Goal: Communication & Community: Answer question/provide support

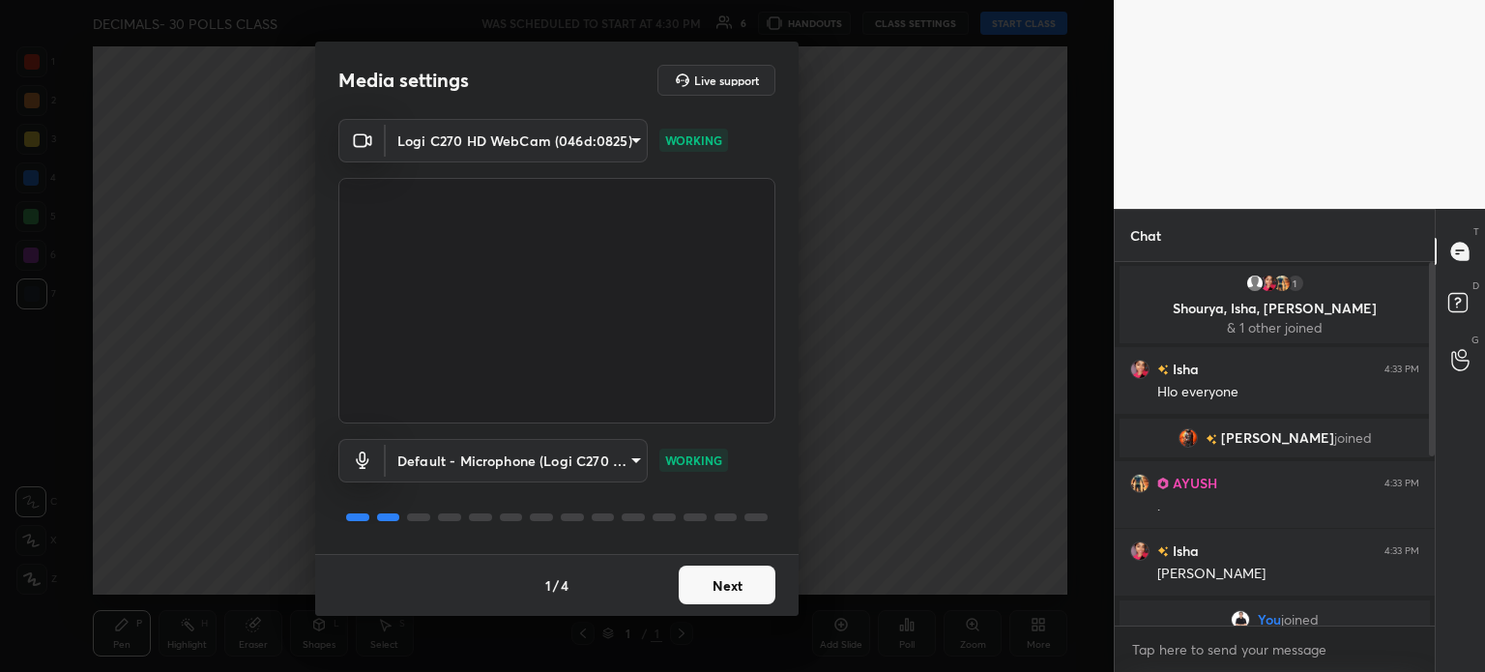
click at [739, 579] on button "Next" at bounding box center [727, 585] width 97 height 39
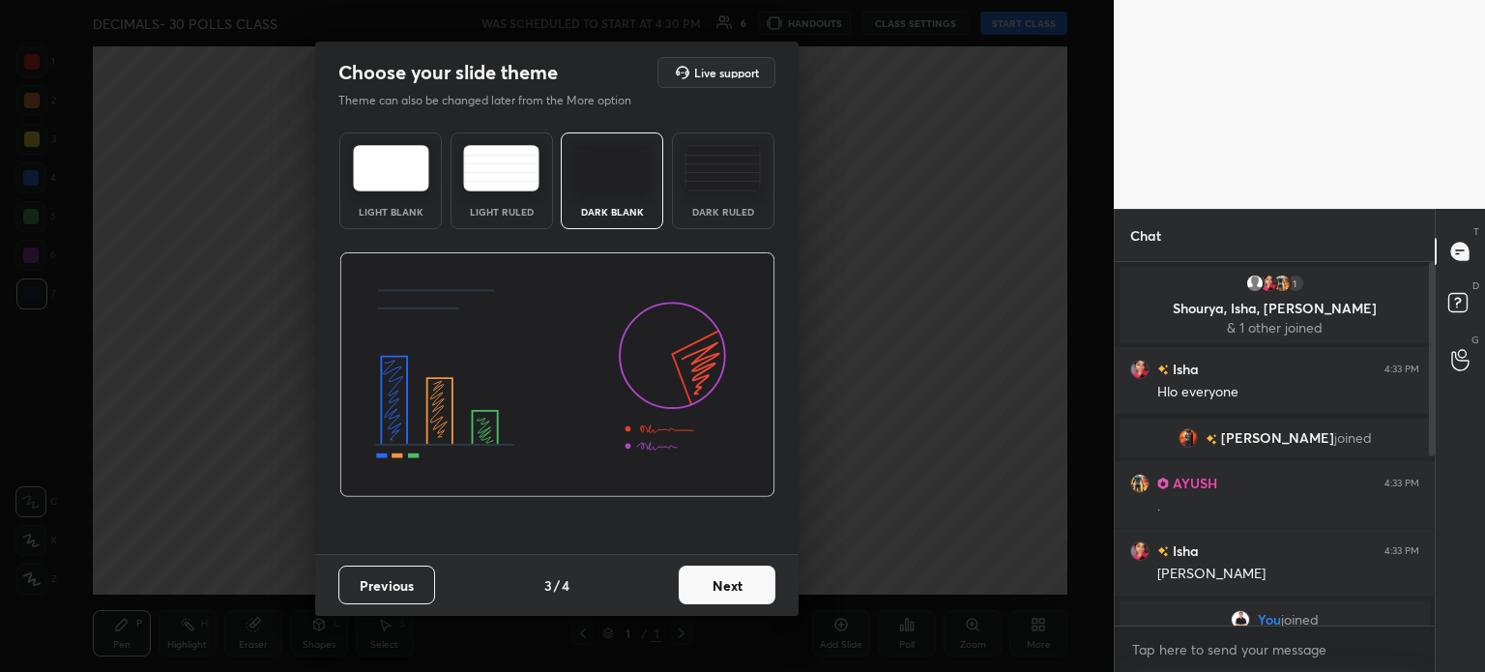
click at [739, 579] on button "Next" at bounding box center [727, 585] width 97 height 39
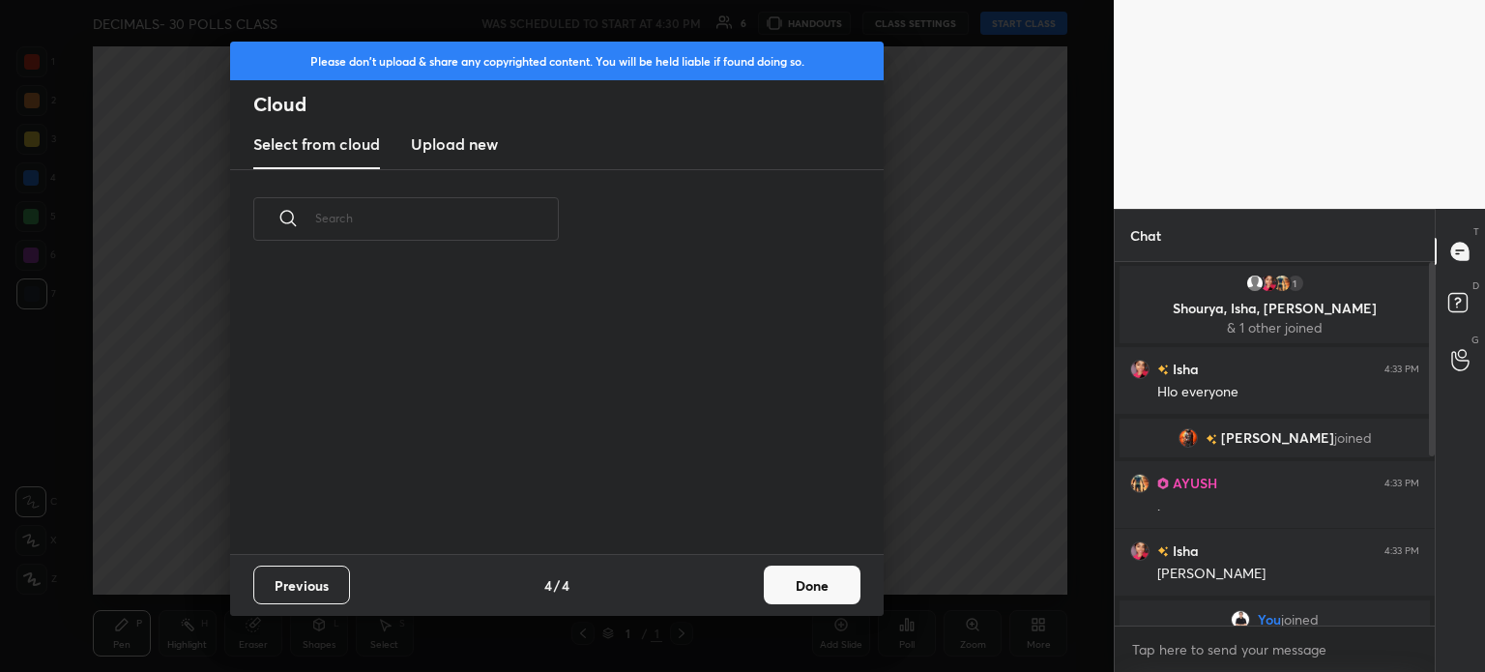
click at [818, 595] on button "Done" at bounding box center [812, 585] width 97 height 39
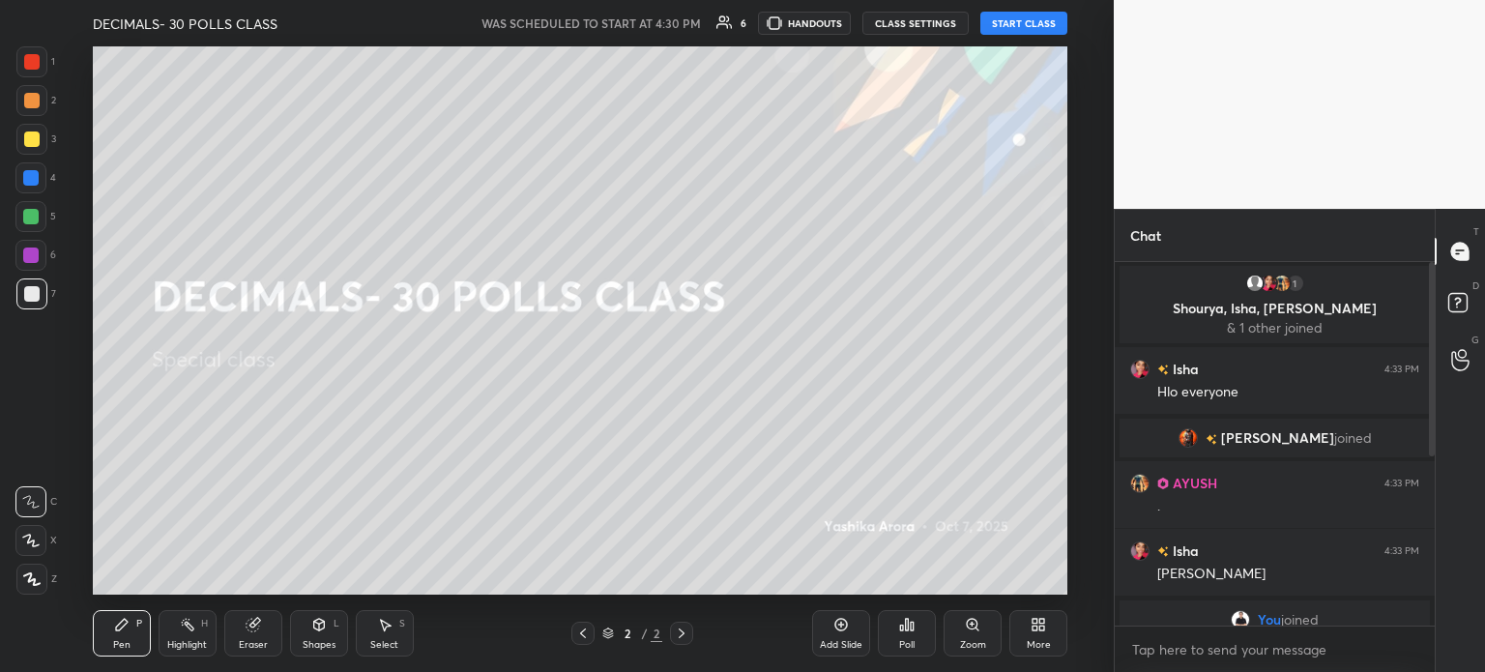
drag, startPoint x: 1436, startPoint y: 371, endPoint x: 1428, endPoint y: 637, distance: 266.0
click at [1428, 637] on div "Chat 1 Shourya, Isha, AYUSH & 1 other joined Isha 4:33 PM Hlo everyone aniruddh…" at bounding box center [1299, 440] width 371 height 463
click at [1032, 19] on button "START CLASS" at bounding box center [1024, 23] width 87 height 23
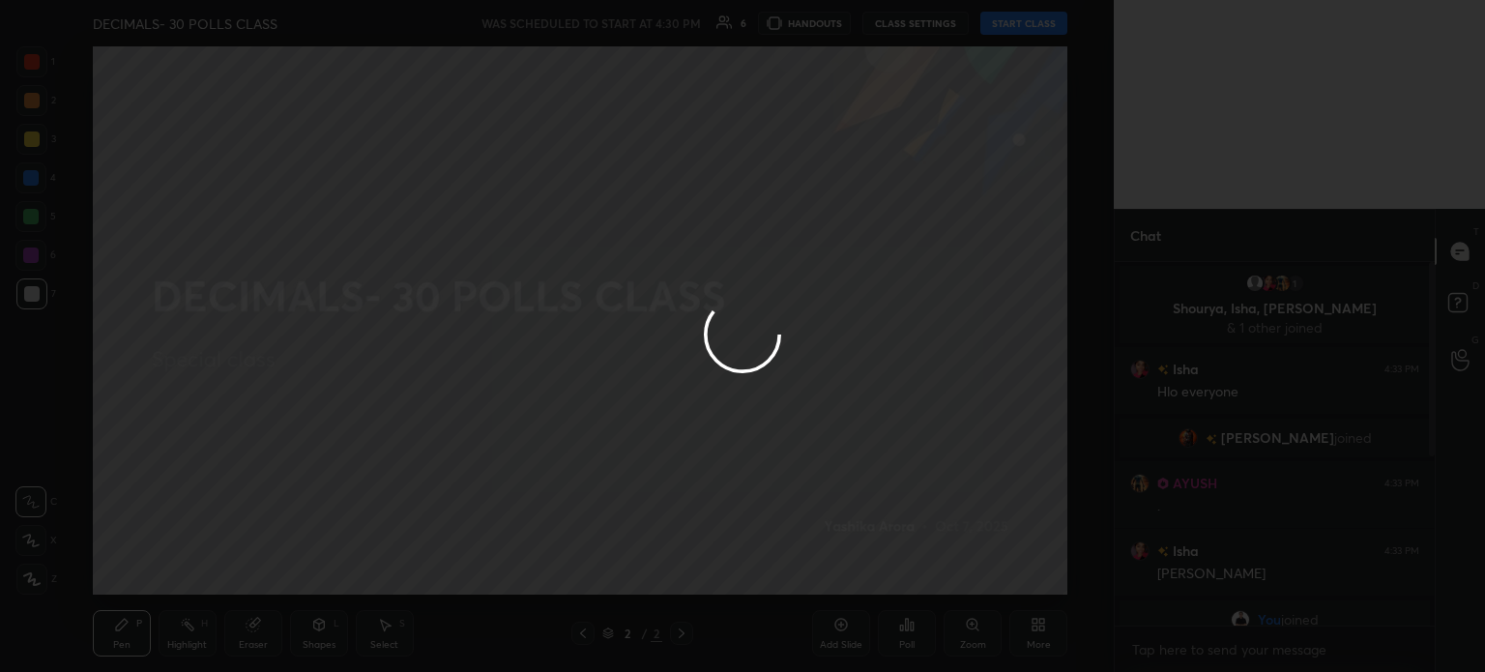
type textarea "x"
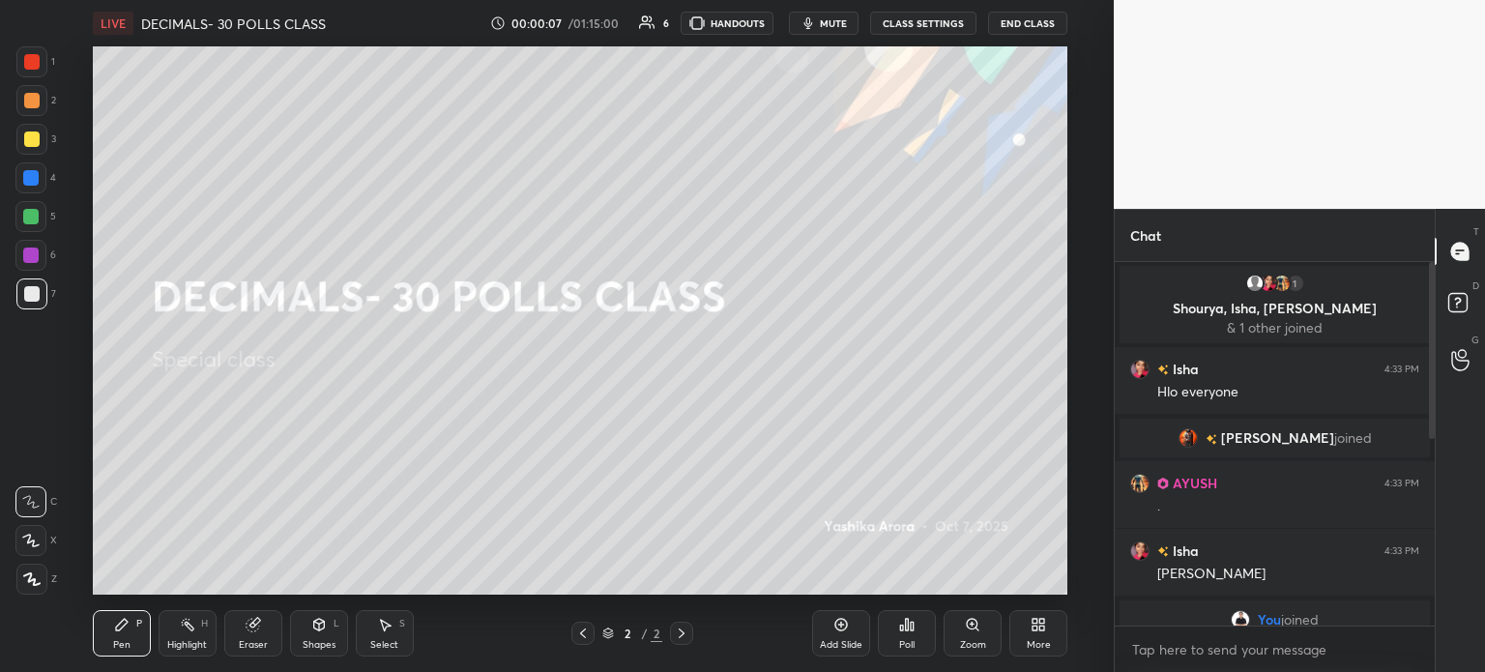
click at [940, 26] on button "CLASS SETTINGS" at bounding box center [923, 23] width 106 height 23
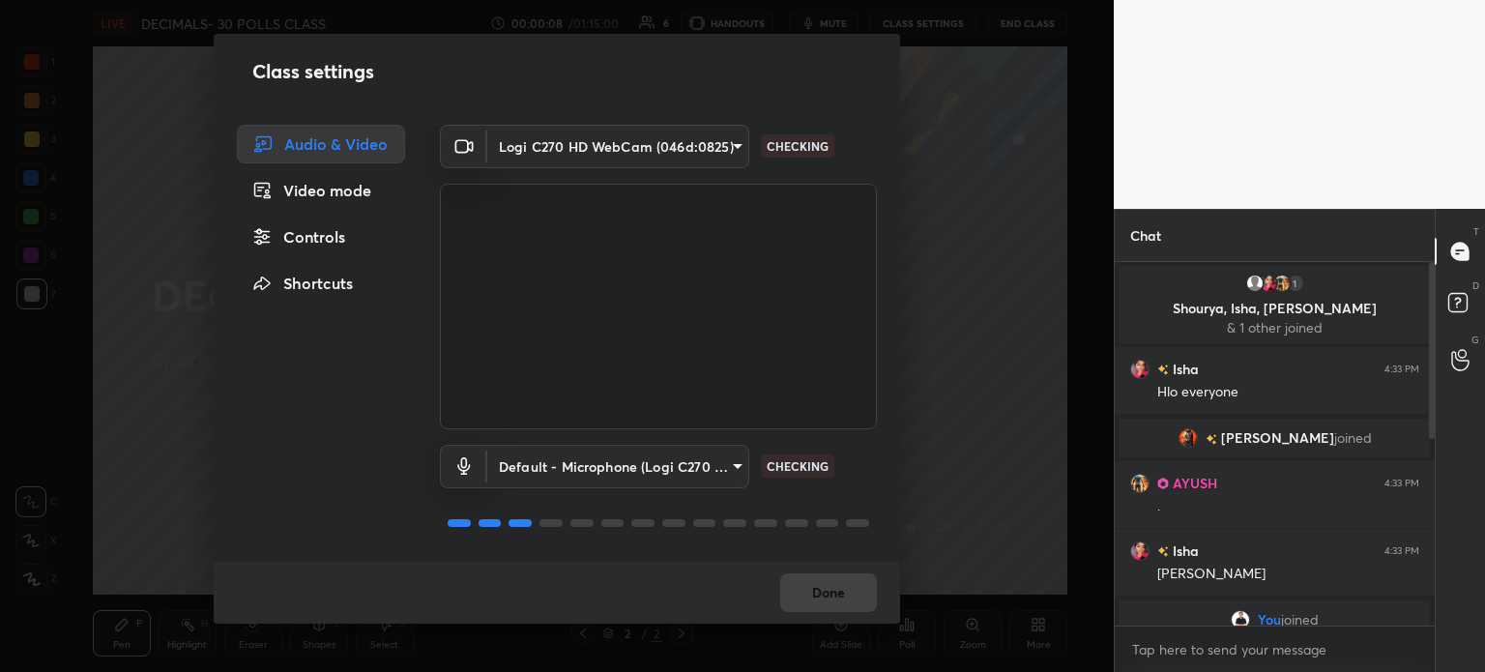
click at [538, 142] on body "1 2 3 4 5 6 7 C X Z C X Z E E Erase all H H LIVE DECIMALS- 30 POLLS CLASS 00:00…" at bounding box center [742, 336] width 1485 height 672
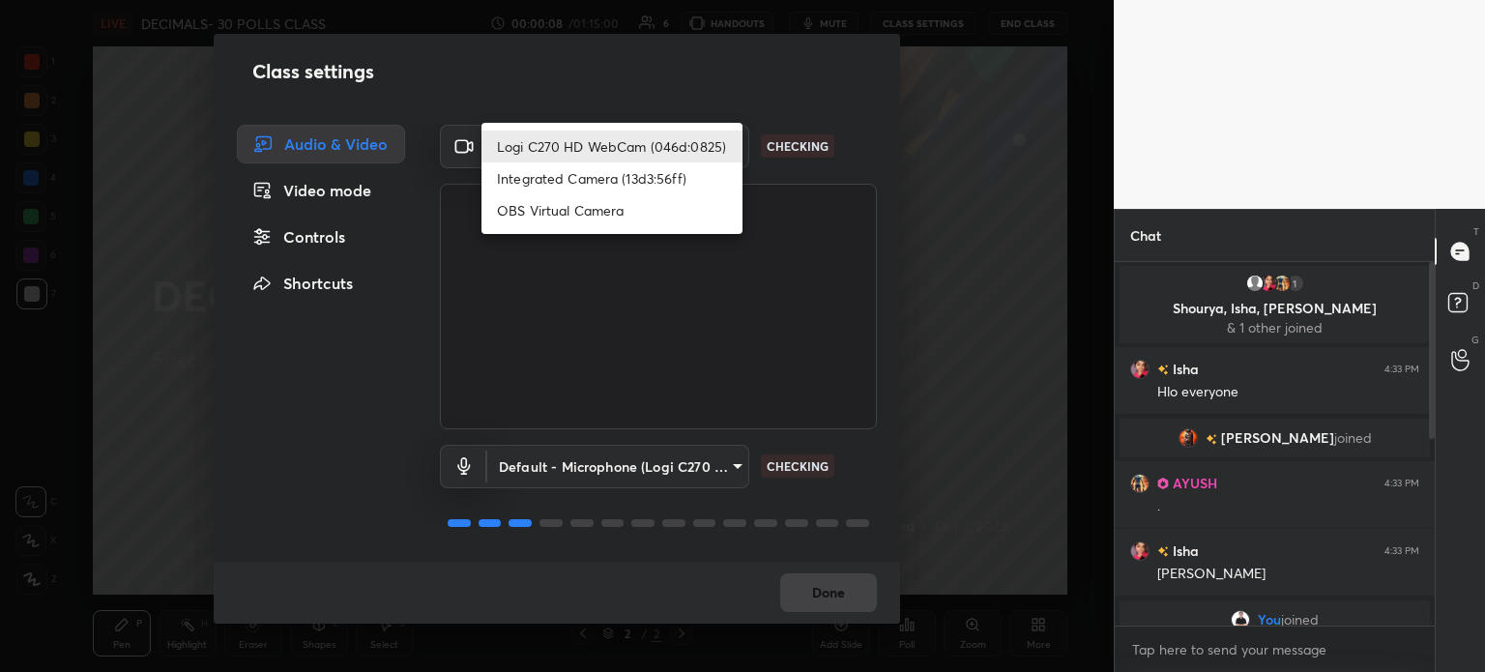
click at [582, 149] on li "Logi C270 HD WebCam (046d:0825)" at bounding box center [612, 147] width 261 height 32
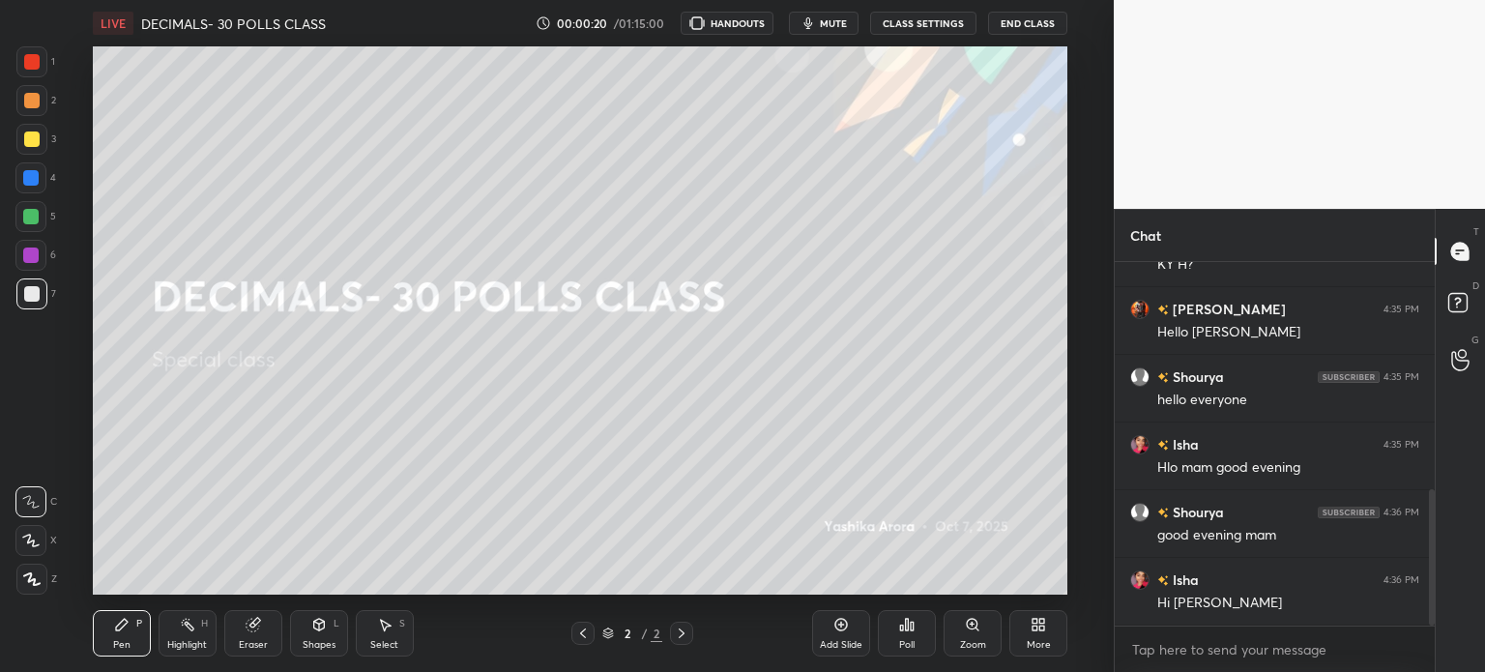
scroll to position [96153, 95665]
click at [940, 20] on button "CLASS SETTINGS" at bounding box center [923, 23] width 106 height 23
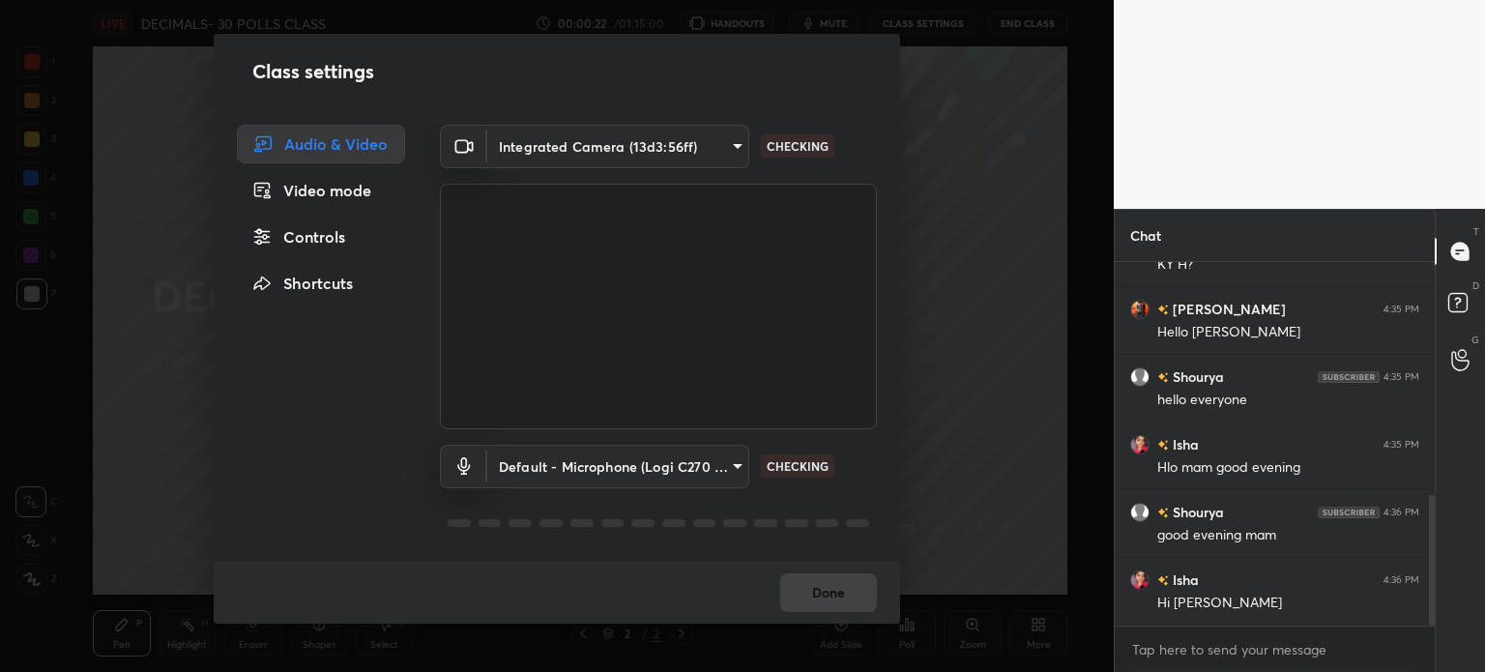
scroll to position [652, 0]
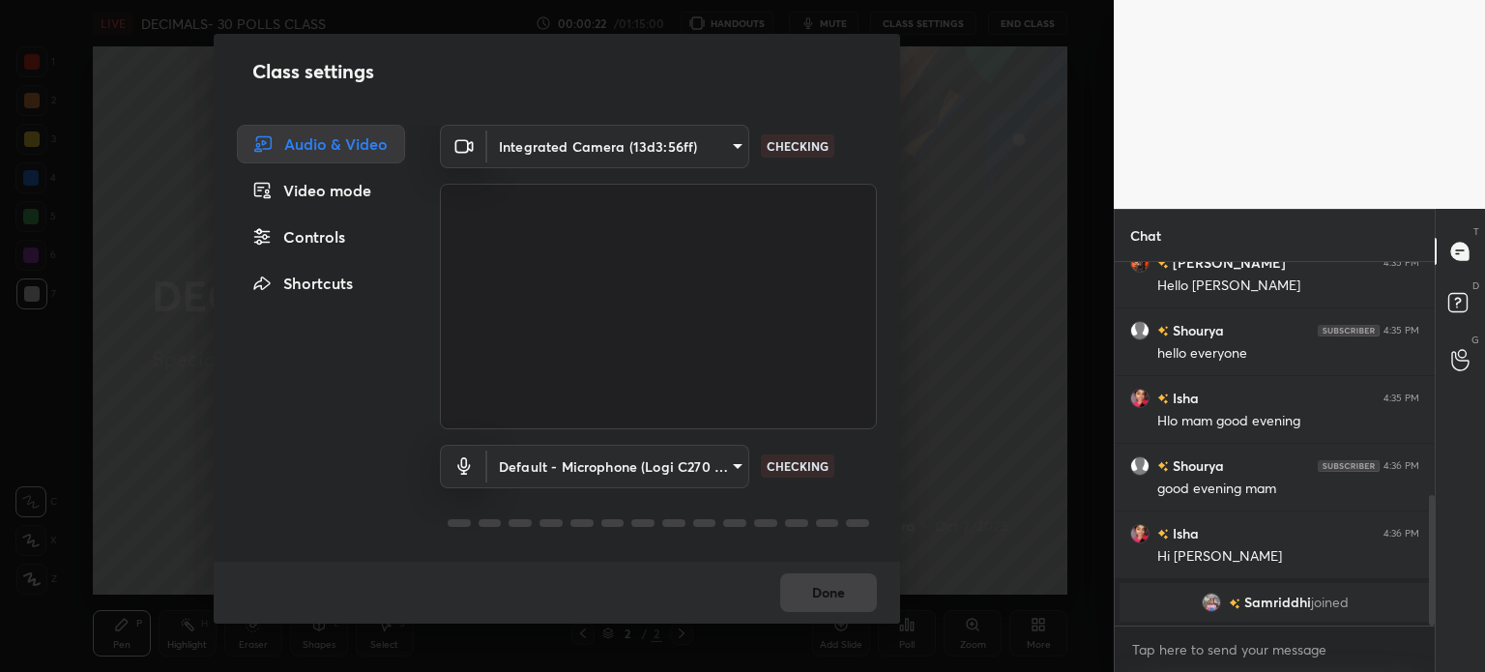
click at [615, 142] on body "1 2 3 4 5 6 7 C X Z C X Z E E Erase all H H LIVE DECIMALS- 30 POLLS CLASS 00:00…" at bounding box center [742, 336] width 1485 height 672
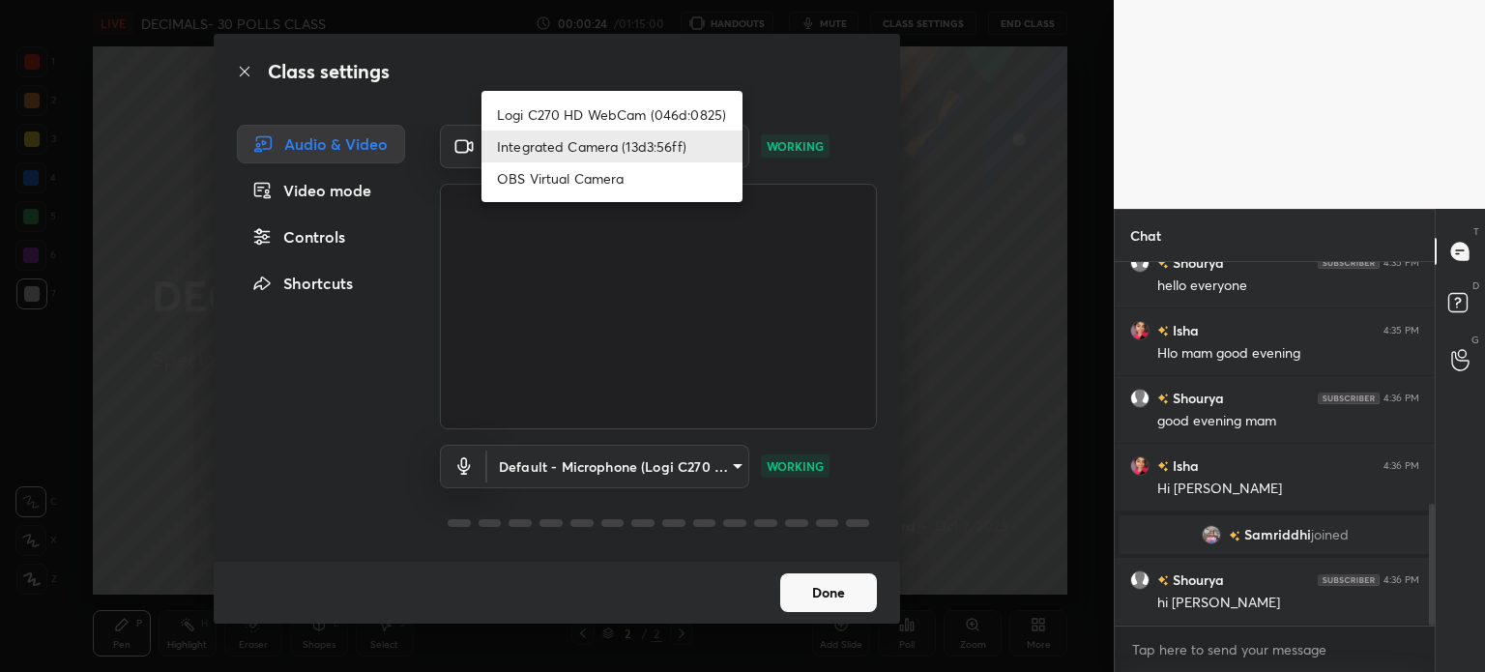
scroll to position [766, 0]
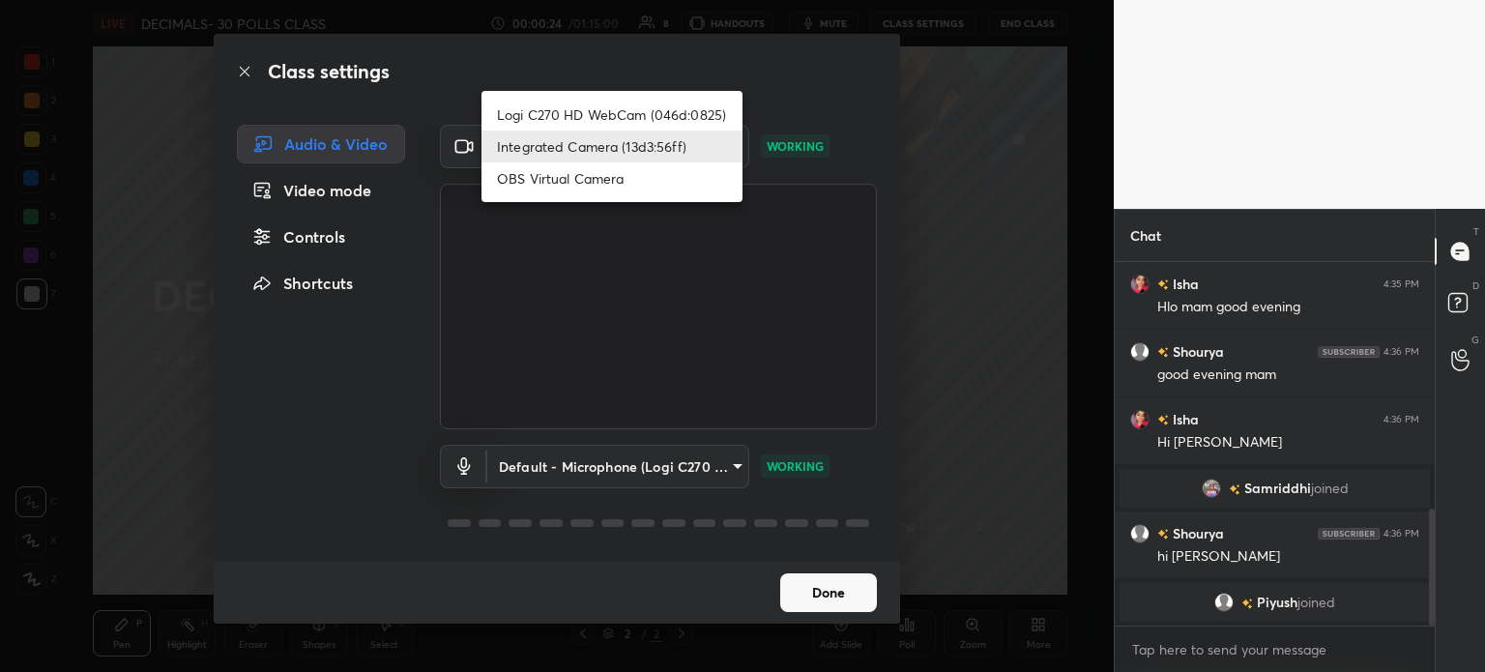
click at [599, 94] on ul "Logi C270 HD WebCam (046d:0825) Integrated Camera (13d3:56ff) OBS Virtual Camera" at bounding box center [612, 146] width 261 height 111
click at [609, 119] on li "Logi C270 HD WebCam (046d:0825)" at bounding box center [612, 115] width 261 height 32
type input "19ebecde83a3010ed1a141209ced1db595e06d2a1fc758087318fab5b1b7718e"
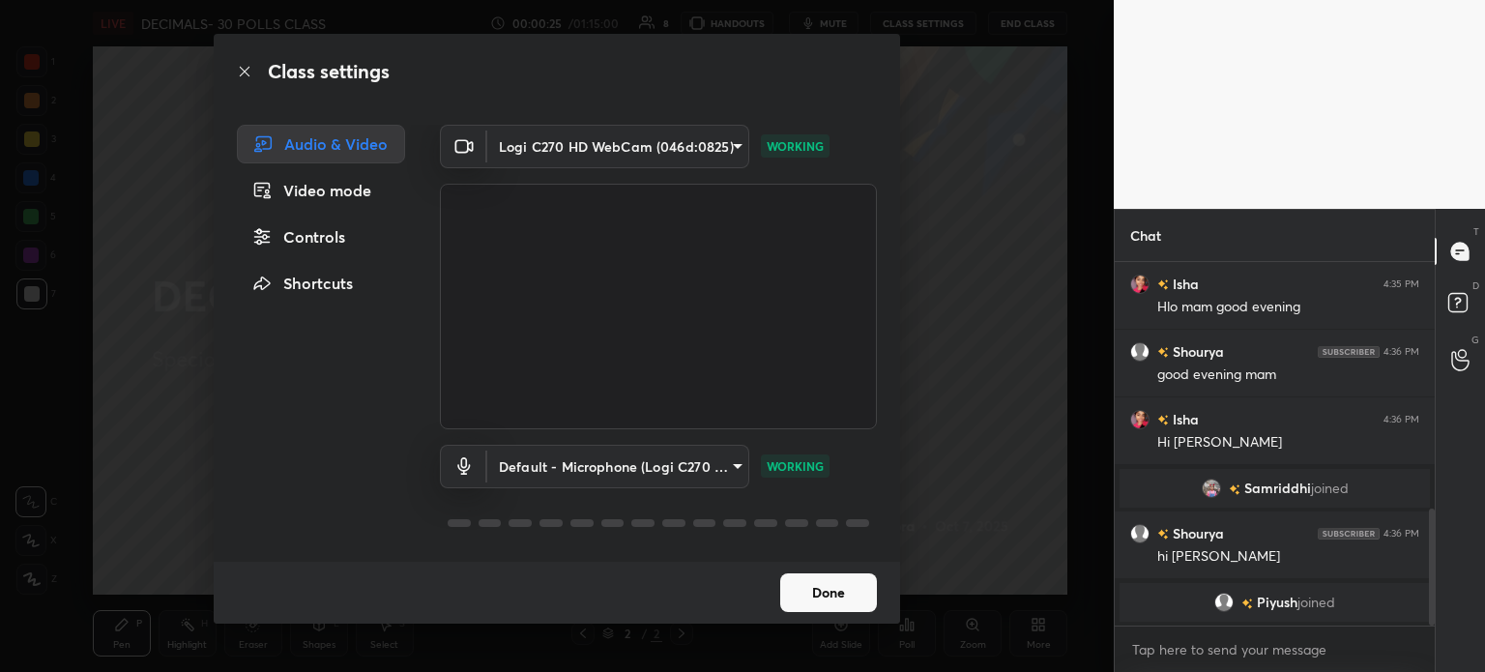
click at [839, 581] on button "Done" at bounding box center [828, 592] width 97 height 39
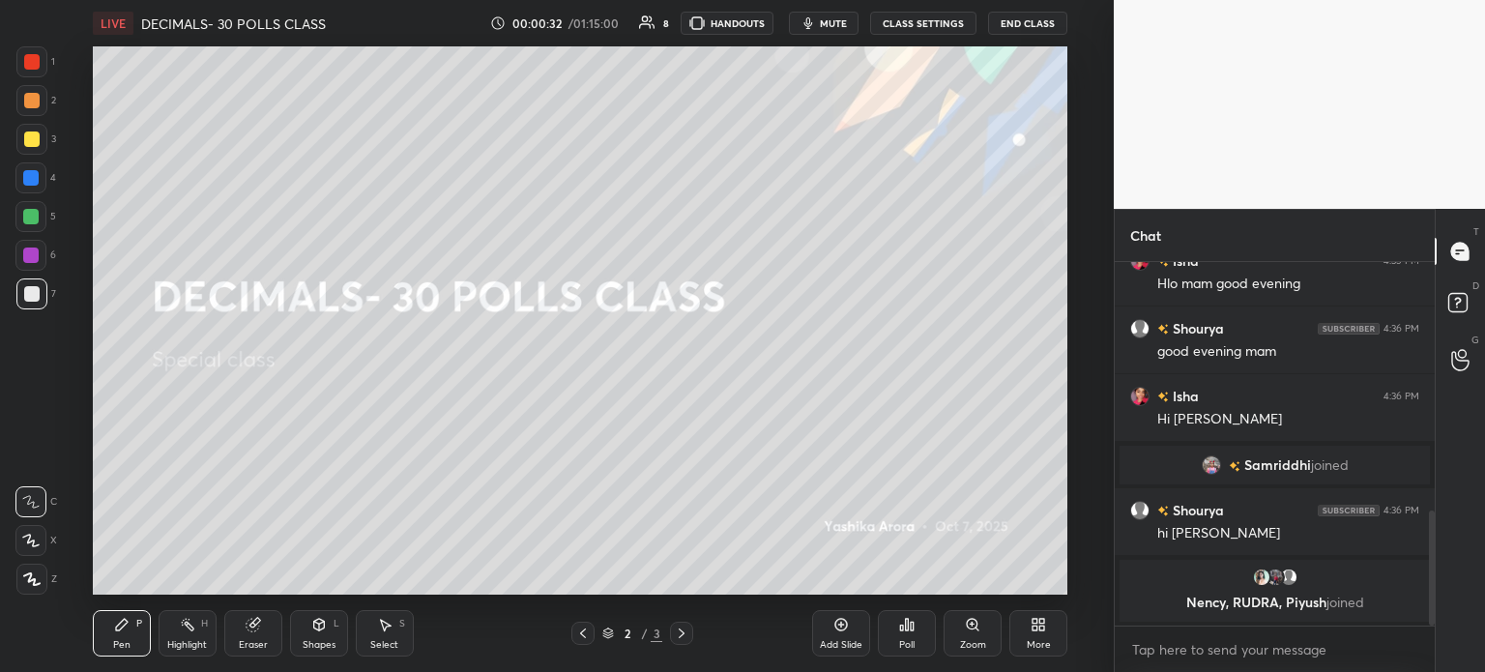
scroll to position [805, 0]
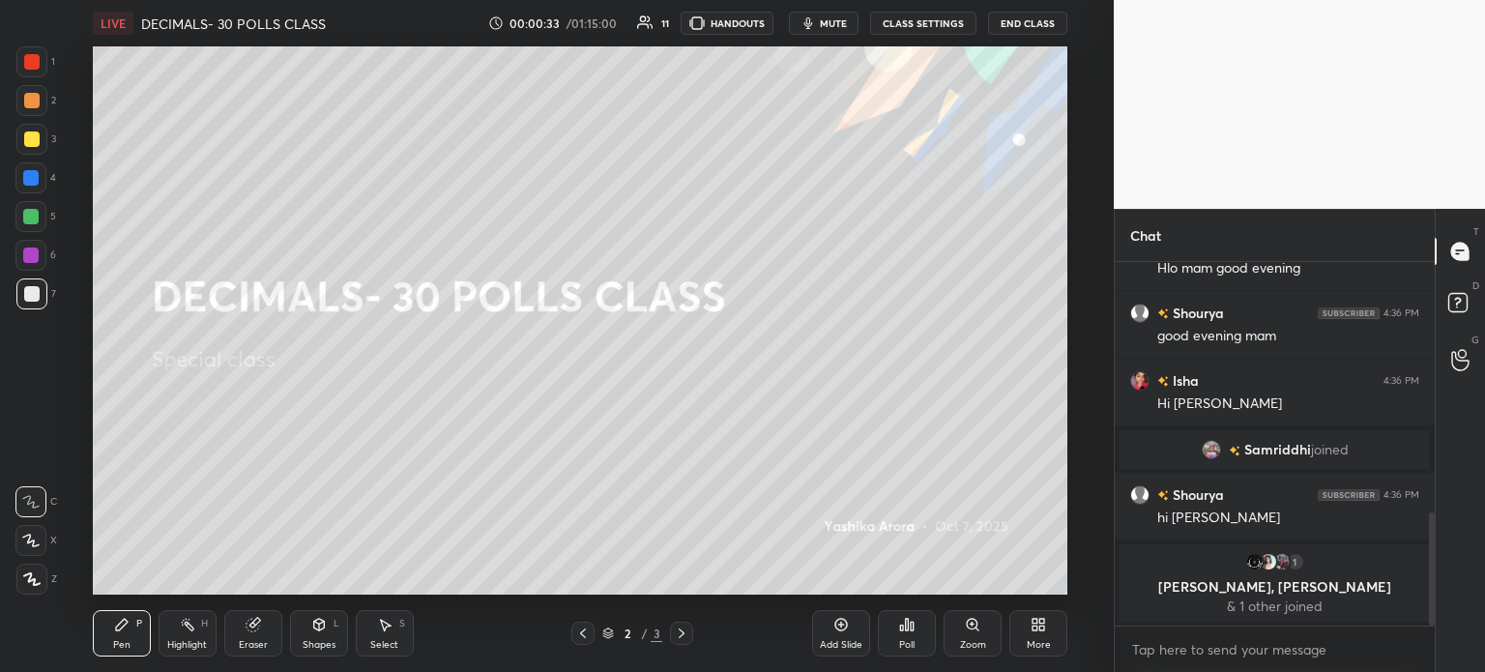
click at [832, 24] on span "mute" at bounding box center [833, 23] width 27 height 14
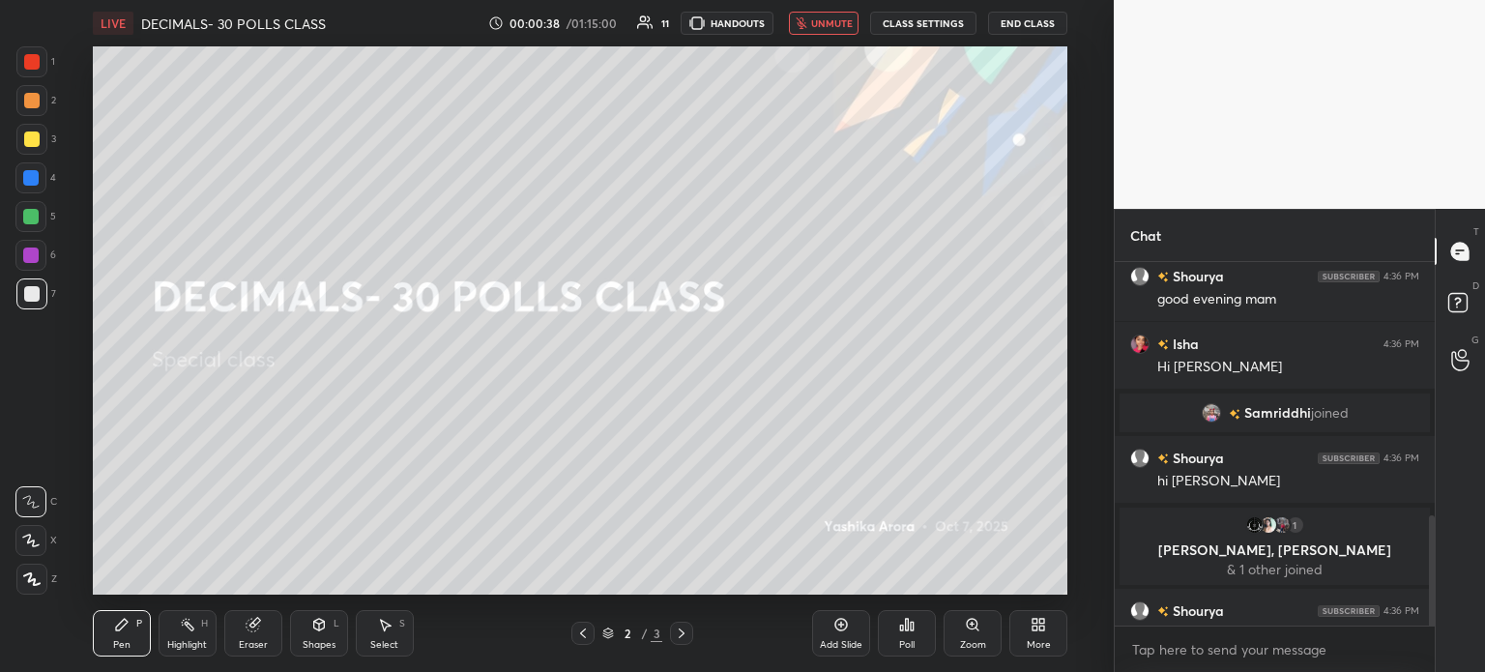
scroll to position [836, 0]
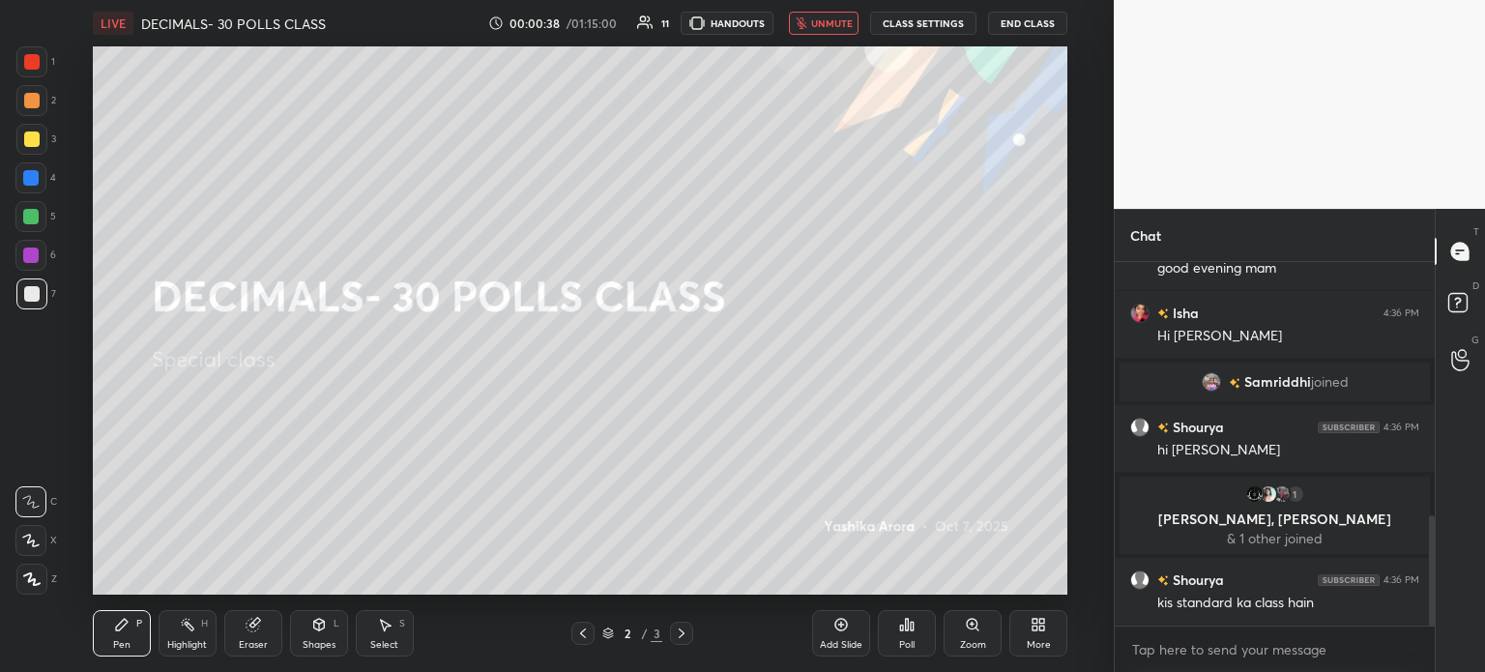
click at [937, 18] on button "CLASS SETTINGS" at bounding box center [923, 23] width 106 height 23
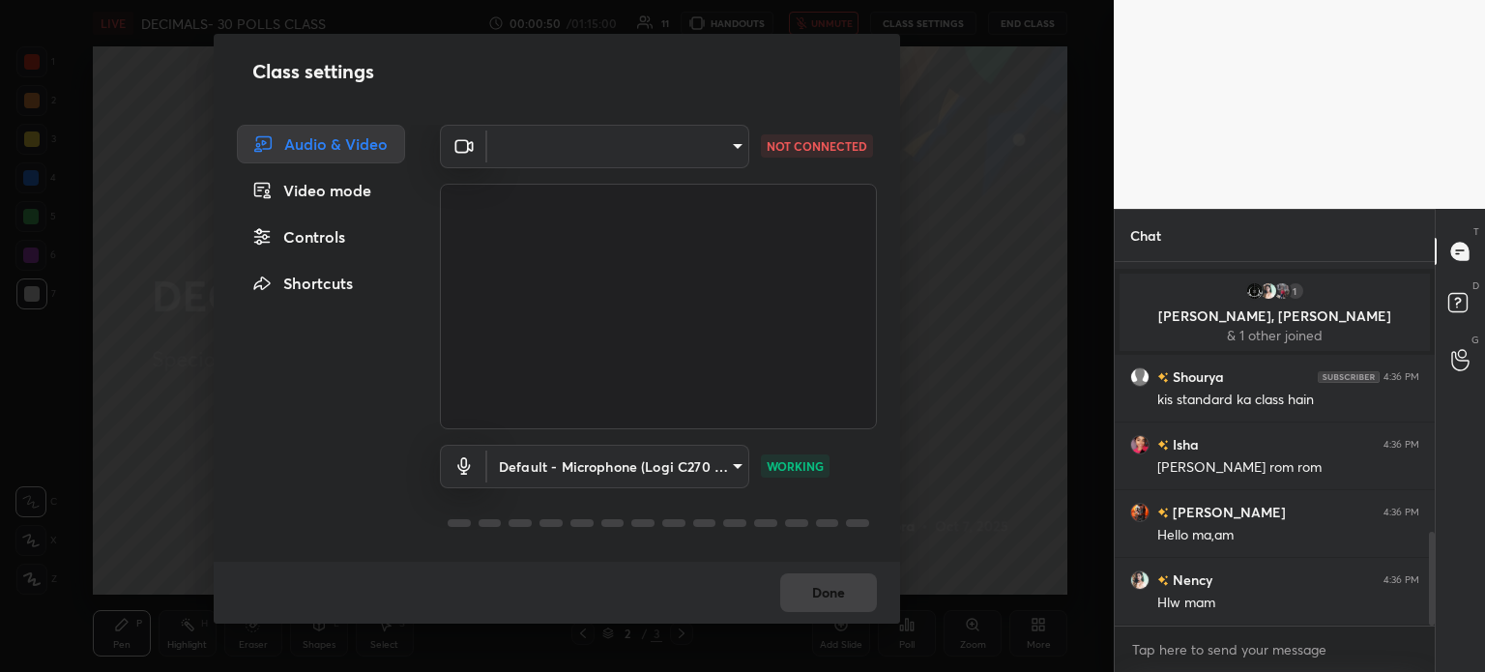
scroll to position [1106, 0]
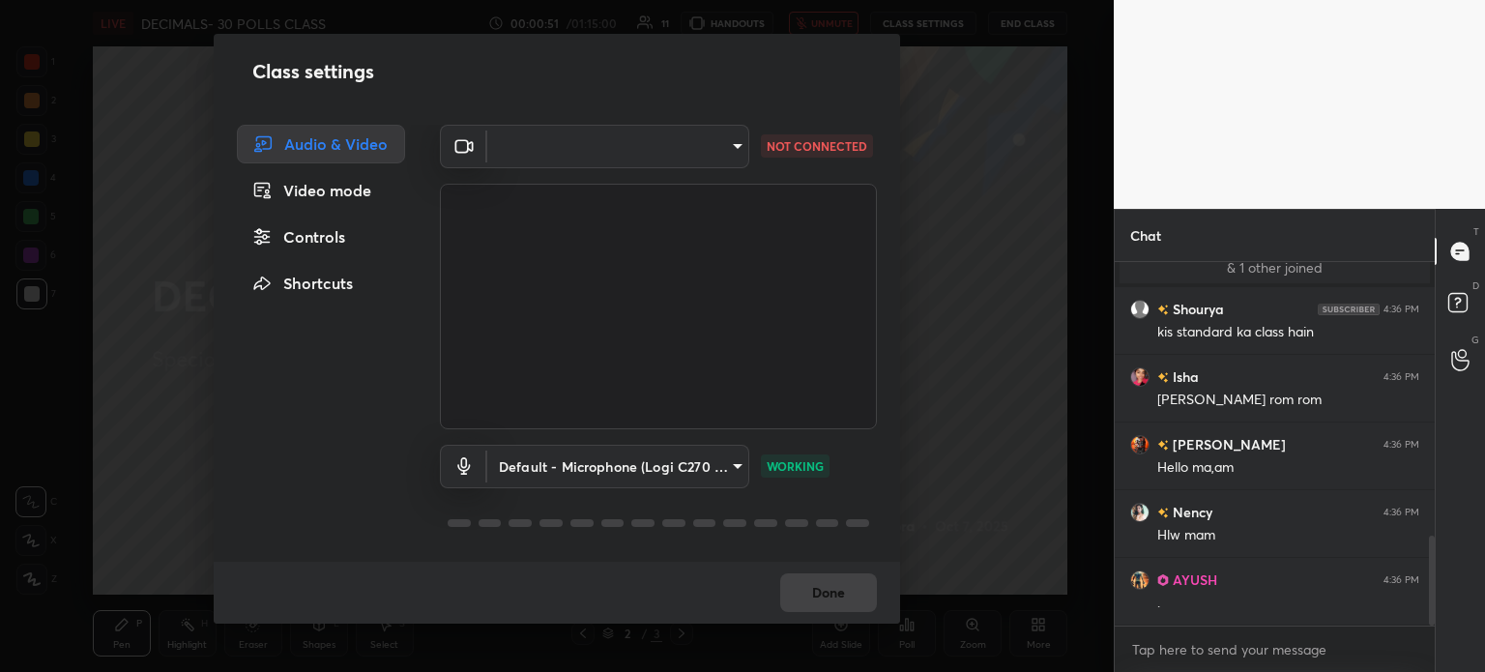
click at [604, 144] on body "1 2 3 4 5 6 7 C X Z C X Z E E Erase all H H LIVE DECIMALS- 30 POLLS CLASS 00:00…" at bounding box center [742, 336] width 1485 height 672
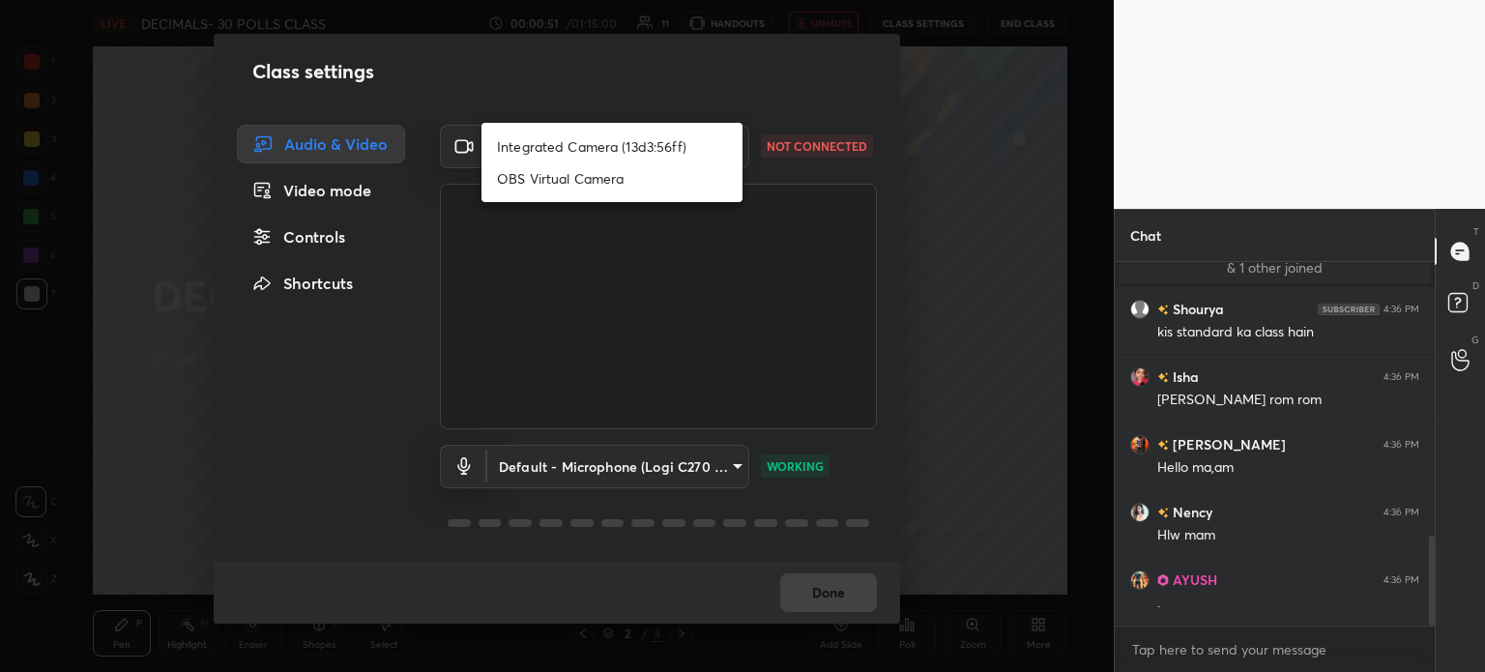
click at [602, 141] on li "Integrated Camera (13d3:56ff)" at bounding box center [612, 147] width 261 height 32
type input "33ea26a39913c931bf521757842b434668ced24fb8c928e4f38b4a4b8722807c"
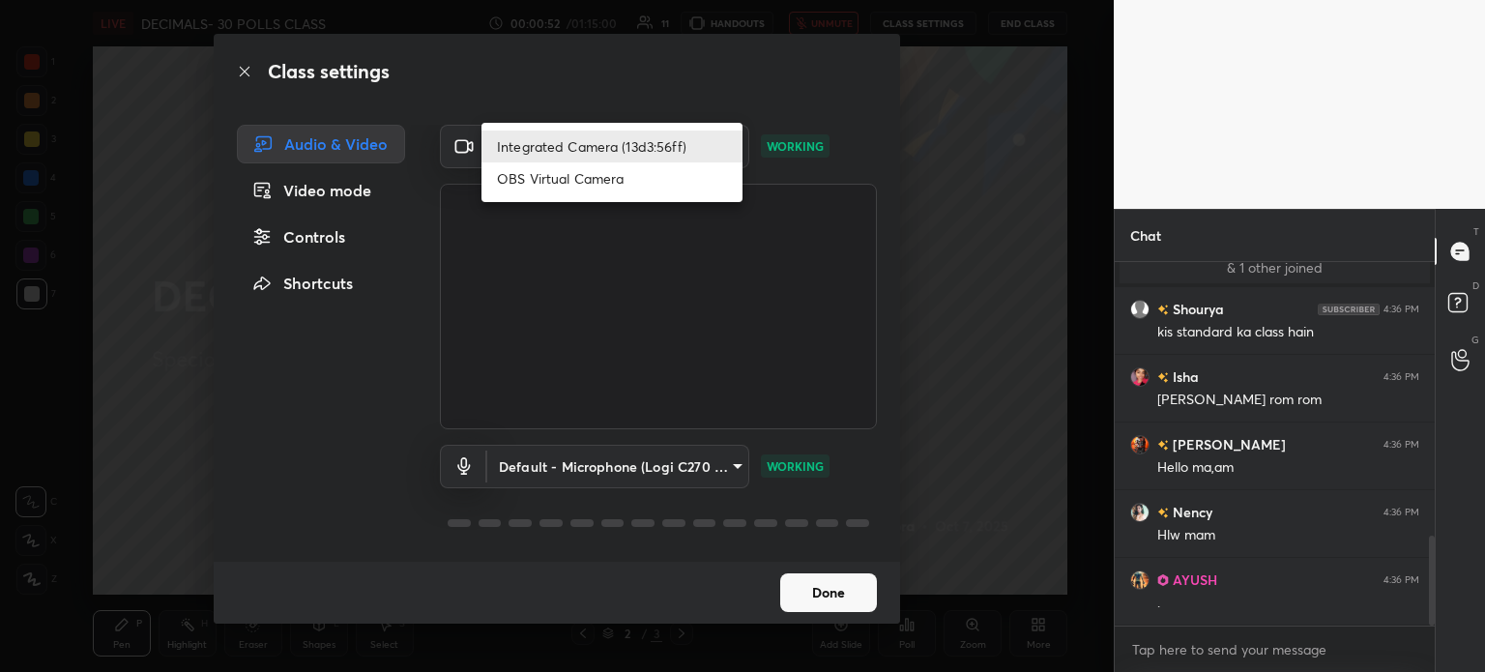
click at [603, 138] on body "1 2 3 4 5 6 7 C X Z C X Z E E Erase all H H LIVE DECIMALS- 30 POLLS CLASS 00:00…" at bounding box center [742, 336] width 1485 height 672
click at [605, 138] on li "Integrated Camera (13d3:56ff)" at bounding box center [612, 147] width 261 height 32
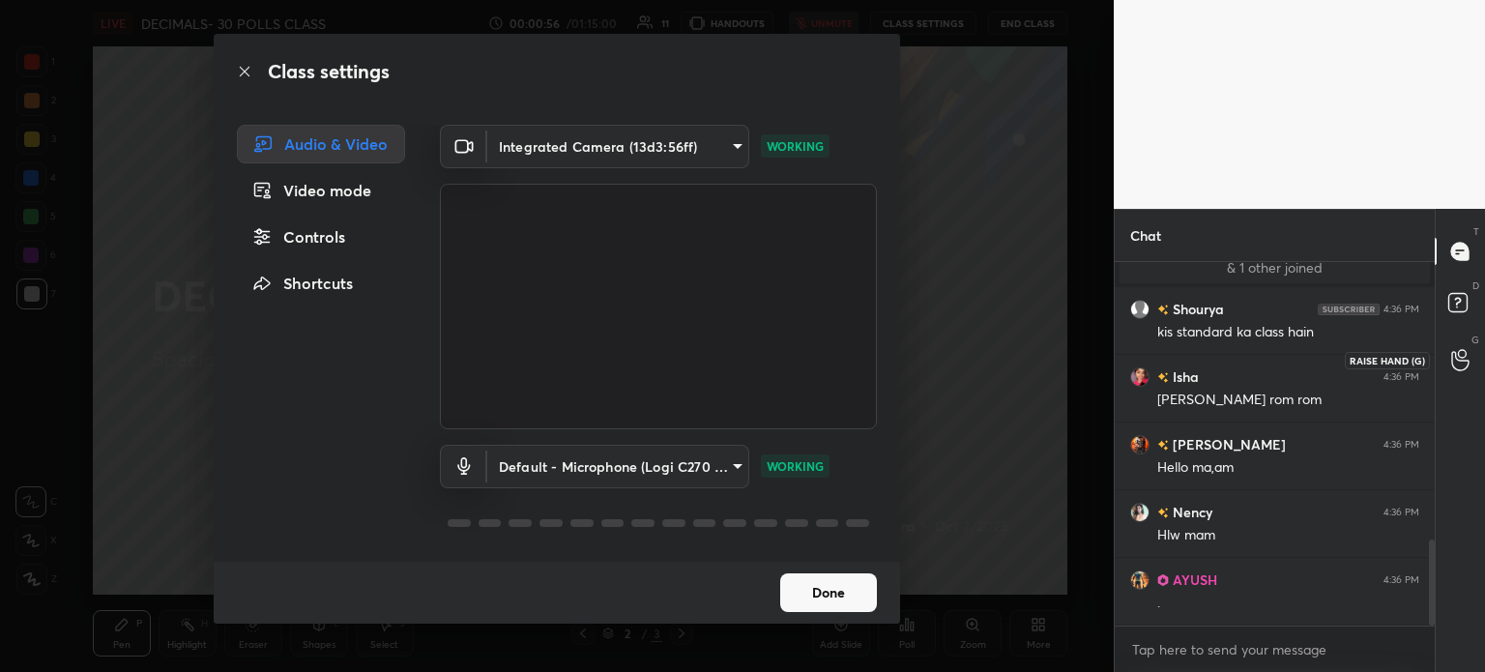
scroll to position [1174, 0]
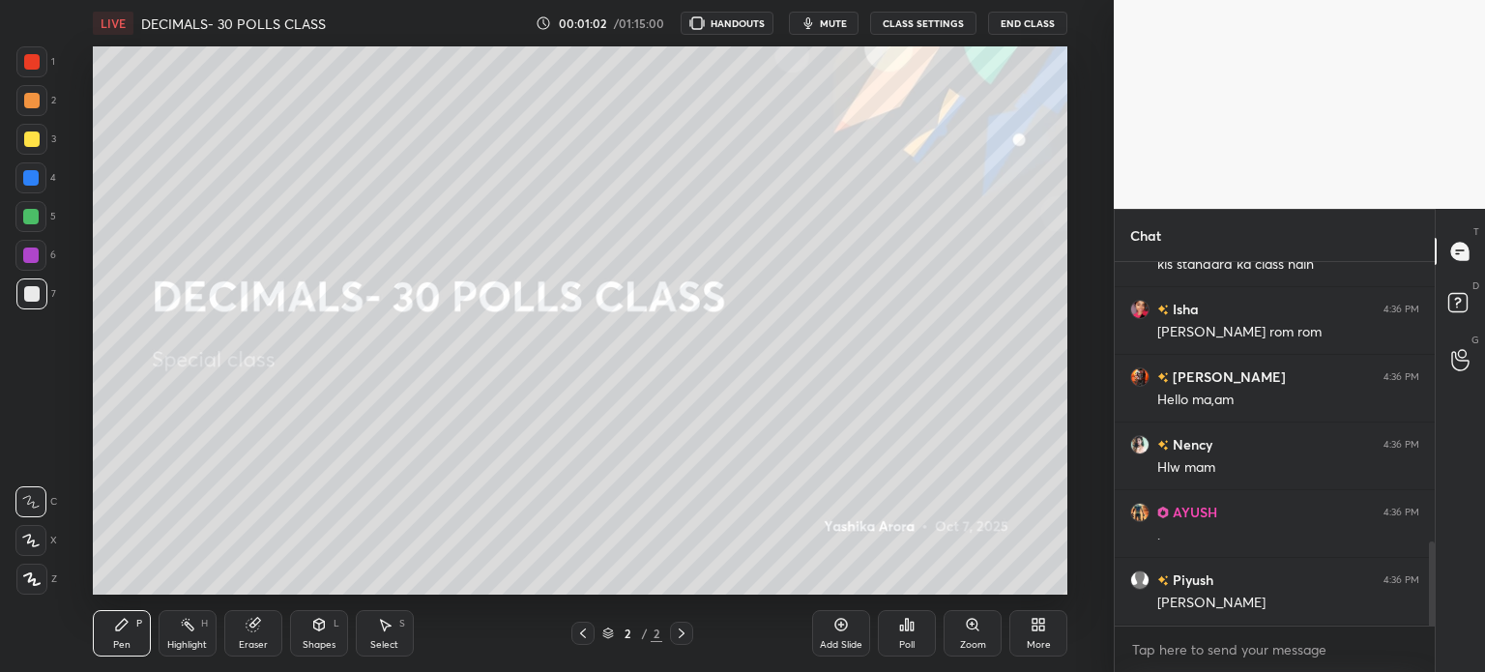
scroll to position [96153, 95665]
click at [919, 17] on button "CLASS SETTINGS" at bounding box center [923, 23] width 106 height 23
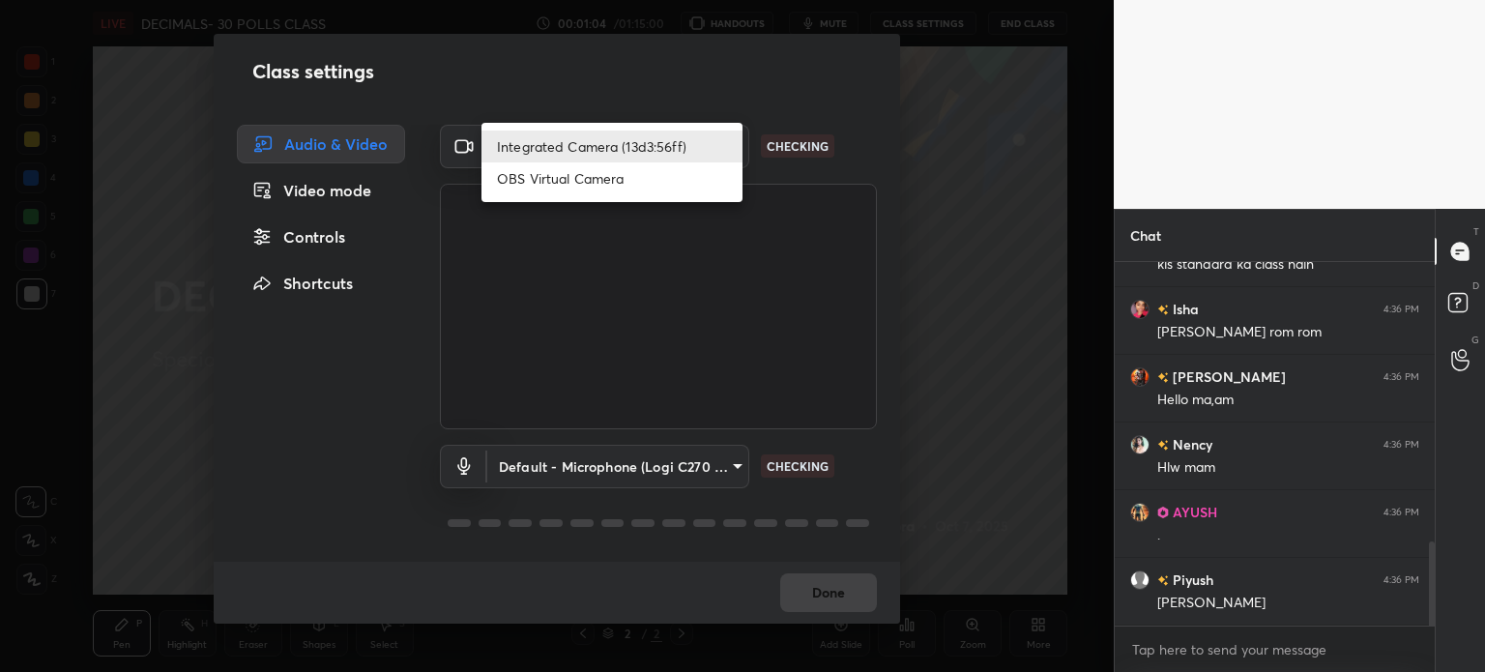
click at [700, 127] on body "1 2 3 4 5 6 7 C X Z C X Z E E Erase all H H LIVE DECIMALS- 30 POLLS CLASS 00:01…" at bounding box center [742, 336] width 1485 height 672
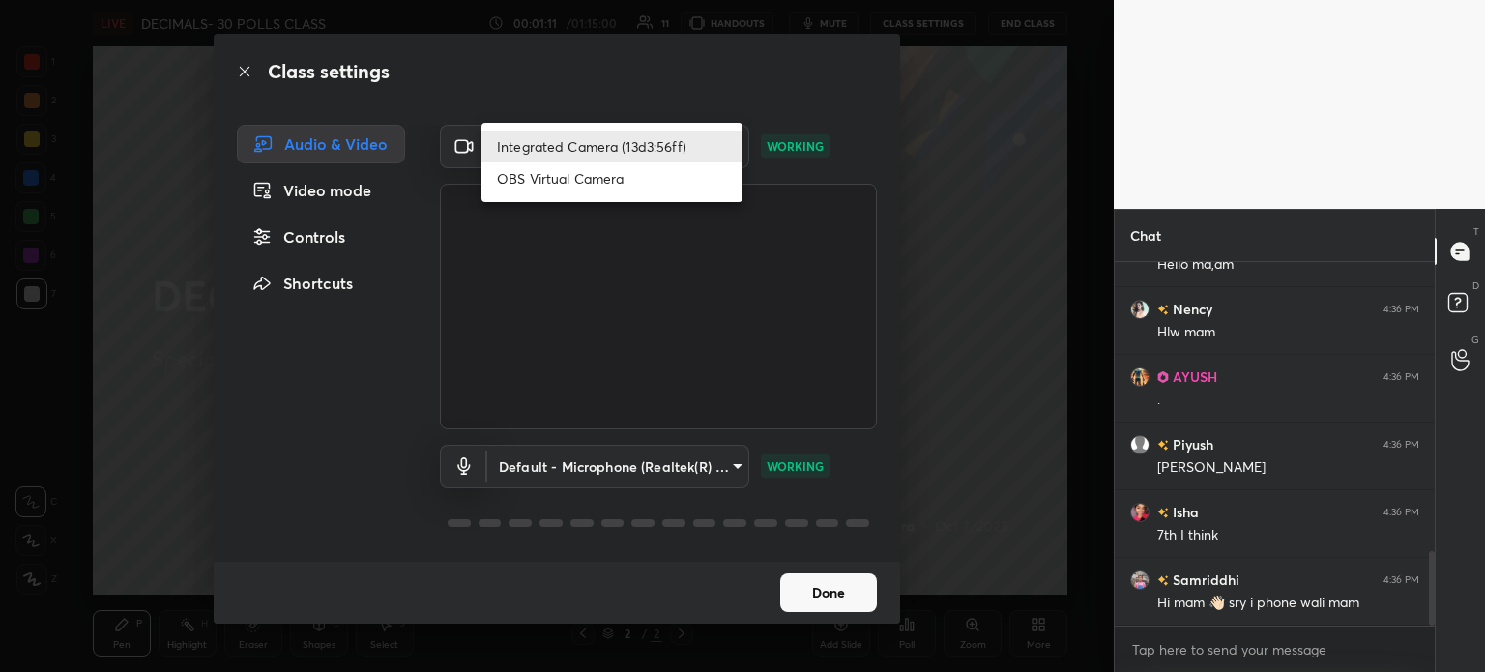
scroll to position [1414, 0]
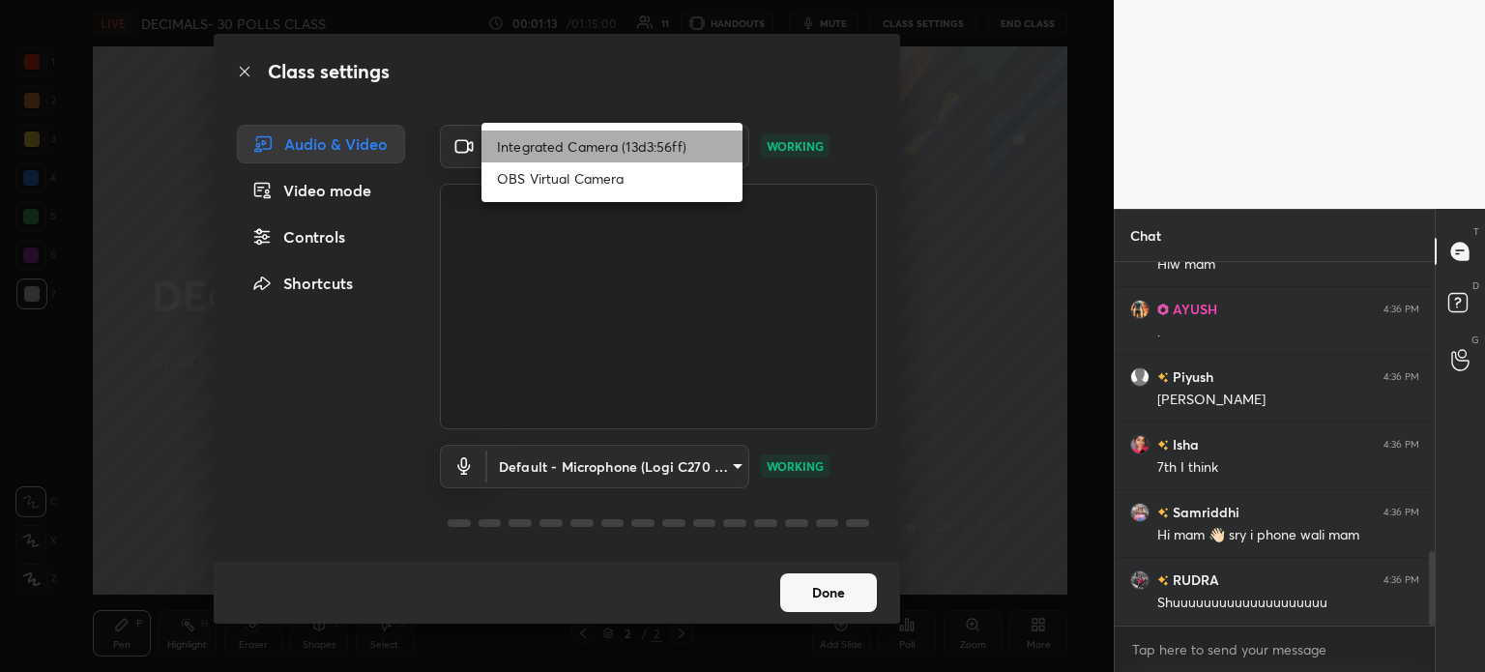
click at [673, 133] on li "Integrated Camera (13d3:56ff)" at bounding box center [612, 147] width 261 height 32
click at [504, 131] on body "1 2 3 4 5 6 7 C X Z C X Z E E Erase all H H LIVE DECIMALS- 30 POLLS CLASS 00:01…" at bounding box center [742, 336] width 1485 height 672
click at [566, 135] on li "Integrated Camera (13d3:56ff)" at bounding box center [612, 147] width 261 height 32
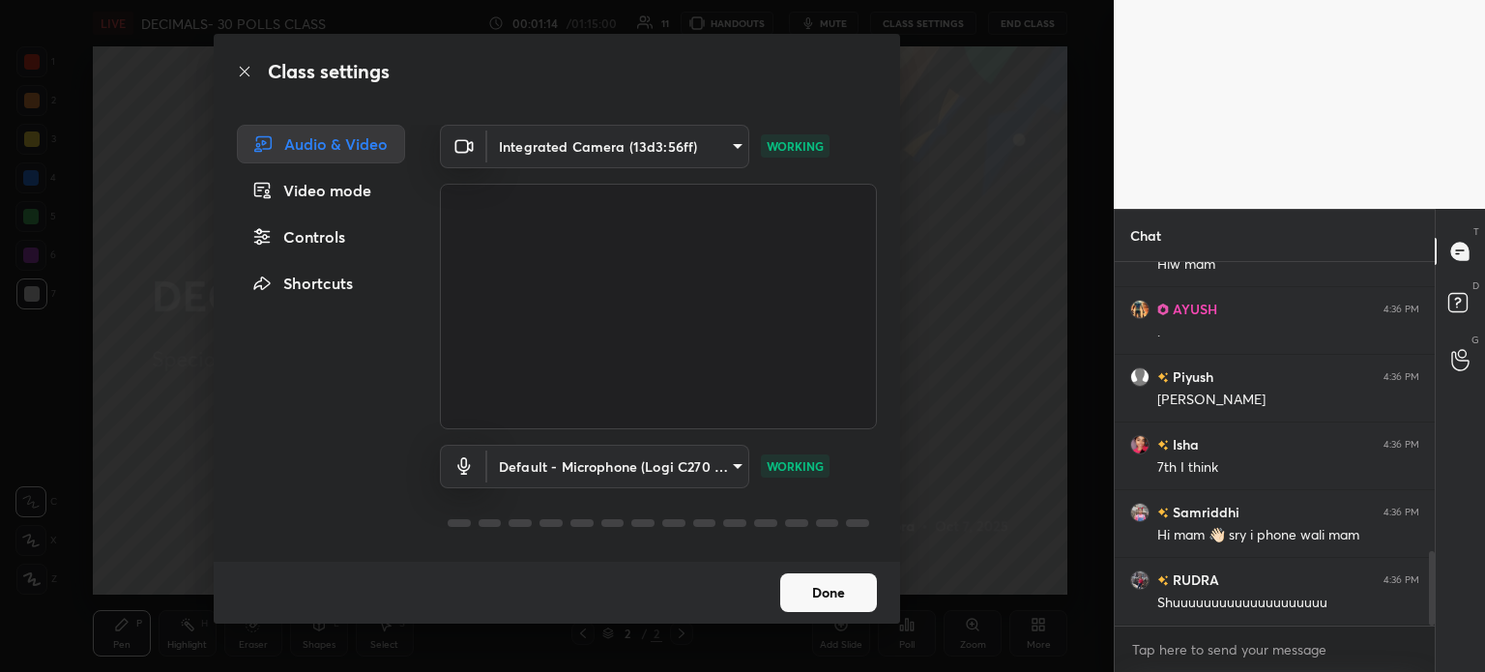
scroll to position [1481, 0]
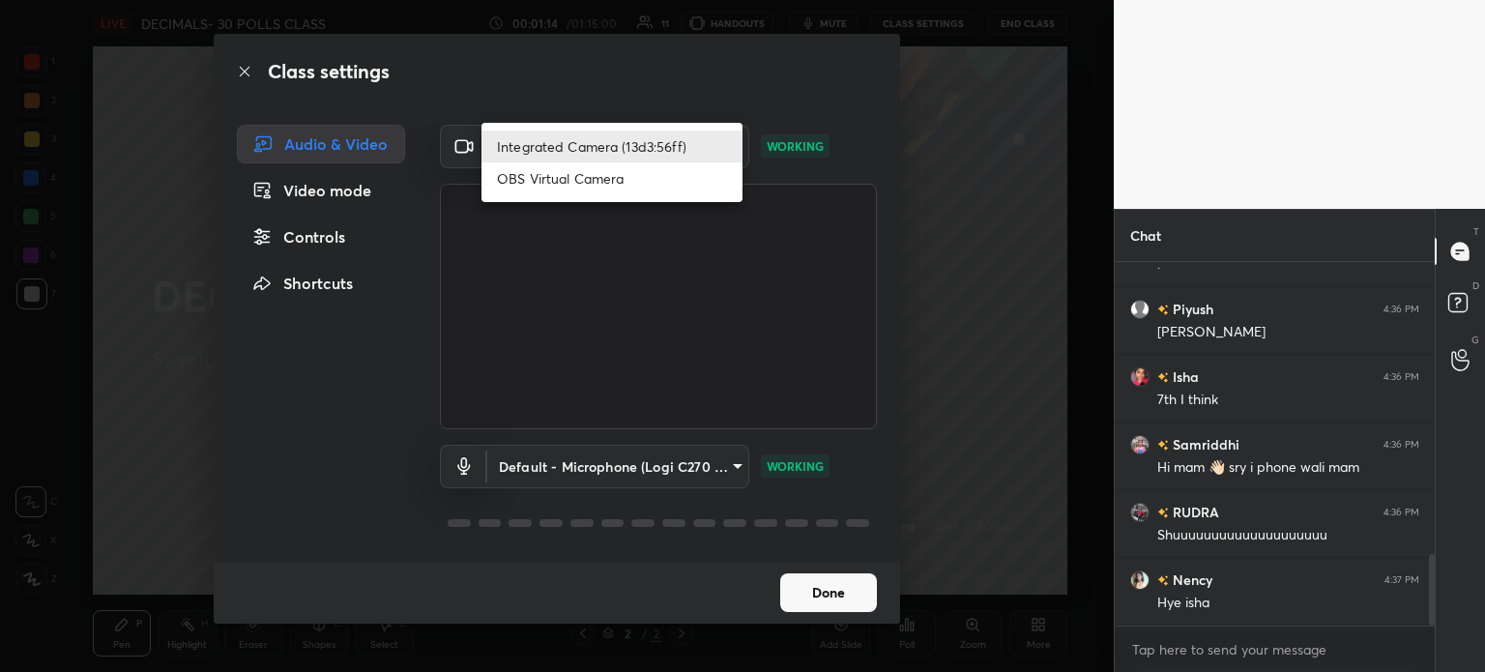
click at [562, 144] on body "1 2 3 4 5 6 7 C X Z C X Z E E Erase all H H LIVE DECIMALS- 30 POLLS CLASS 00:01…" at bounding box center [742, 336] width 1485 height 672
click at [562, 144] on li "Integrated Camera (13d3:56ff)" at bounding box center [612, 147] width 261 height 32
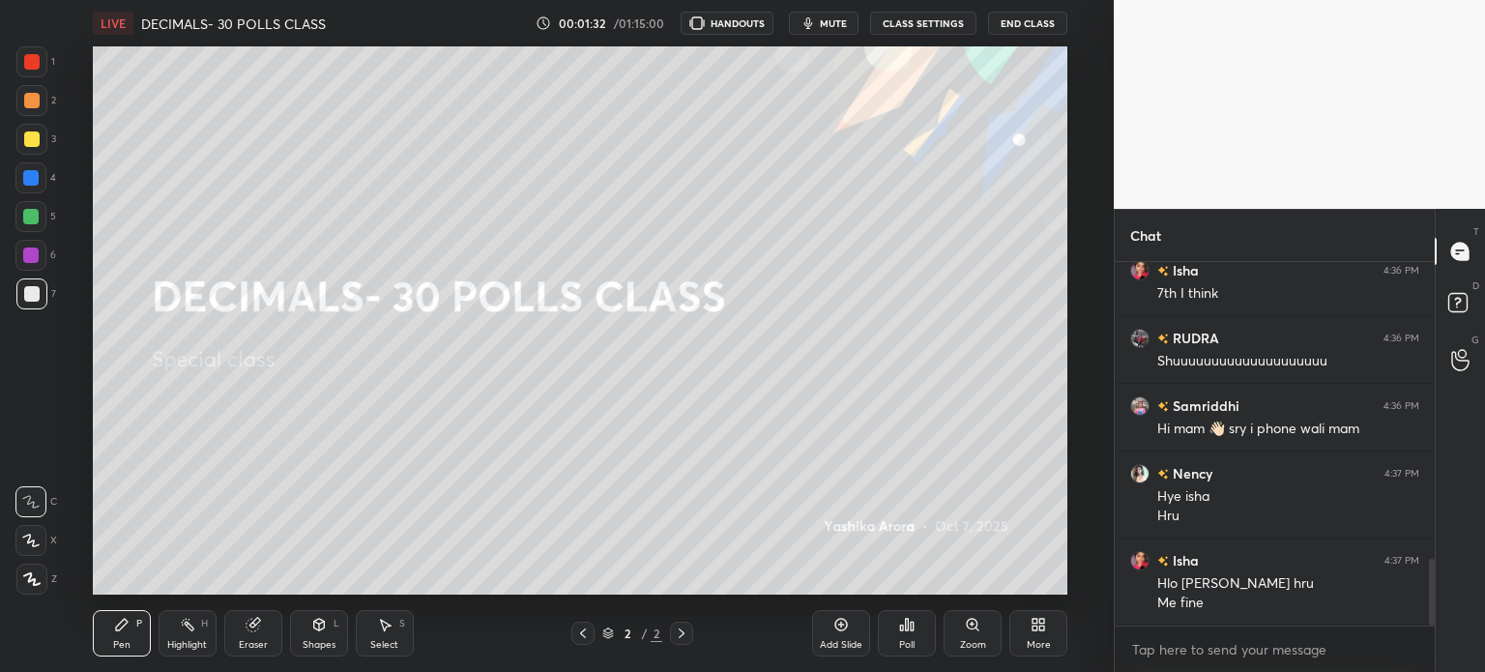
scroll to position [1617, 0]
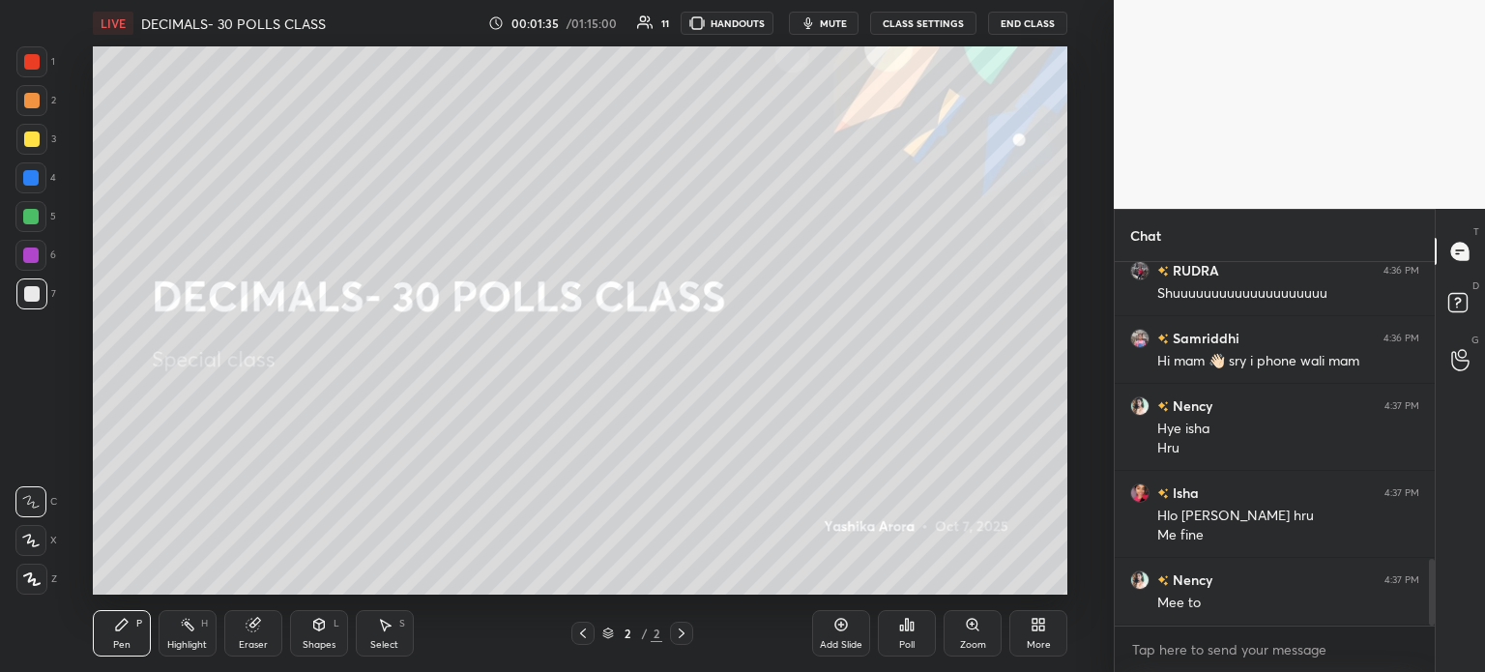
click at [912, 12] on button "CLASS SETTINGS" at bounding box center [923, 23] width 106 height 23
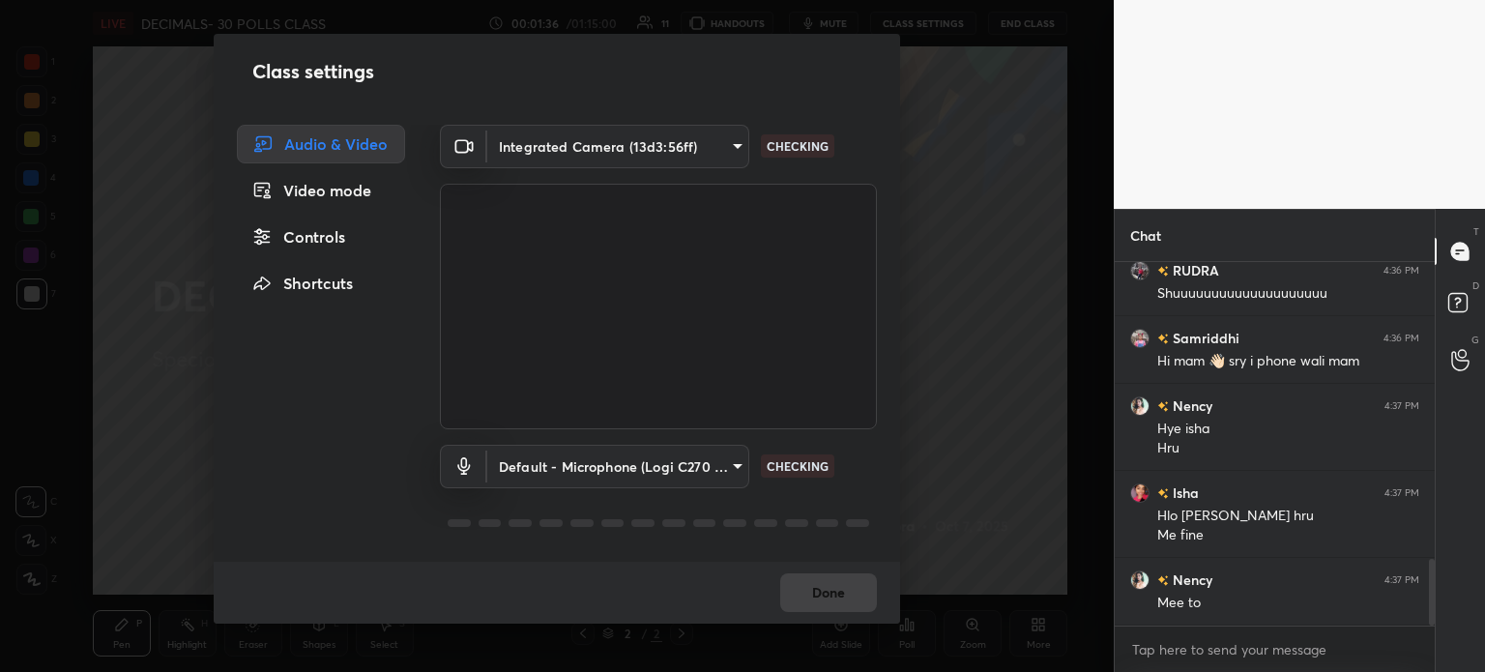
click at [916, 15] on div "Class settings Audio & Video Video mode Controls Shortcuts Integrated Camera (1…" at bounding box center [557, 336] width 1114 height 672
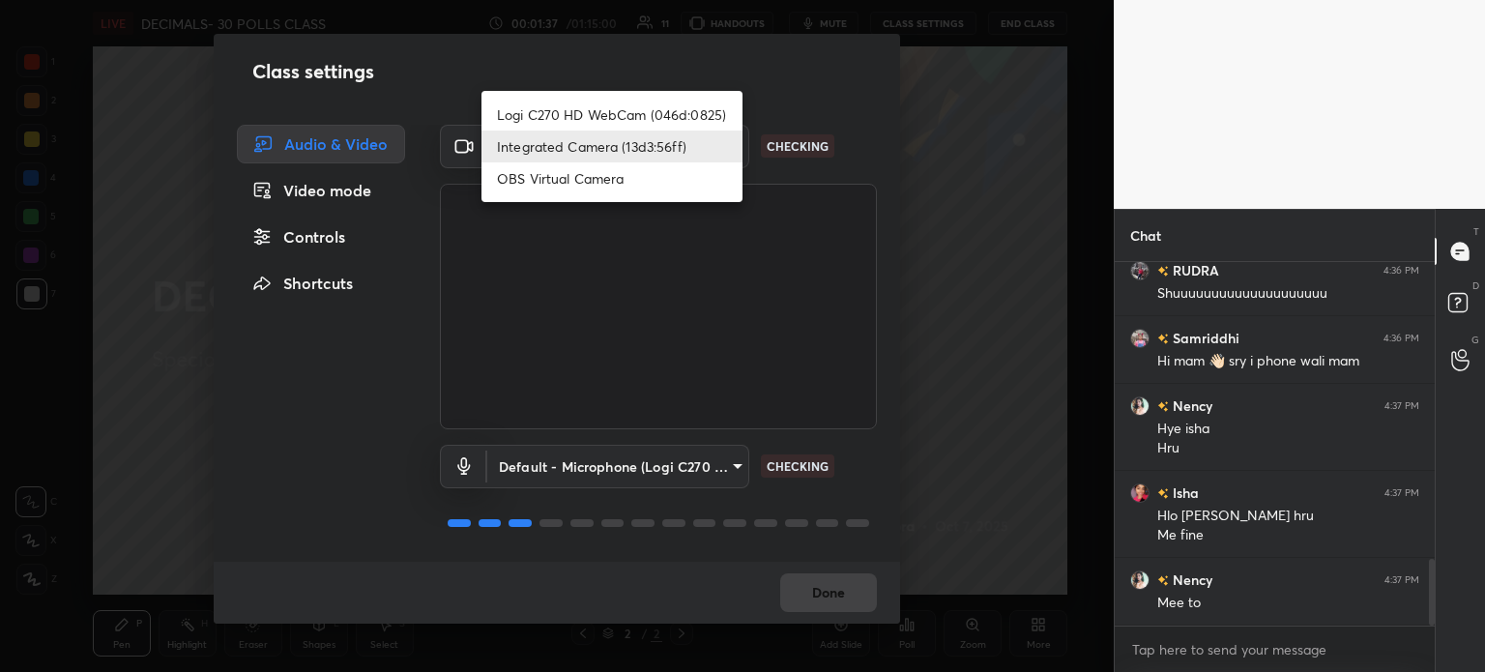
click at [723, 145] on body "1 2 3 4 5 6 7 C X Z C X Z E E Erase all H H LIVE DECIMALS- 30 POLLS CLASS 00:01…" at bounding box center [742, 336] width 1485 height 672
click at [670, 107] on li "Logi C270 HD WebCam (046d:0825)" at bounding box center [612, 115] width 261 height 32
type input "19ebecde83a3010ed1a141209ced1db595e06d2a1fc758087318fab5b1b7718e"
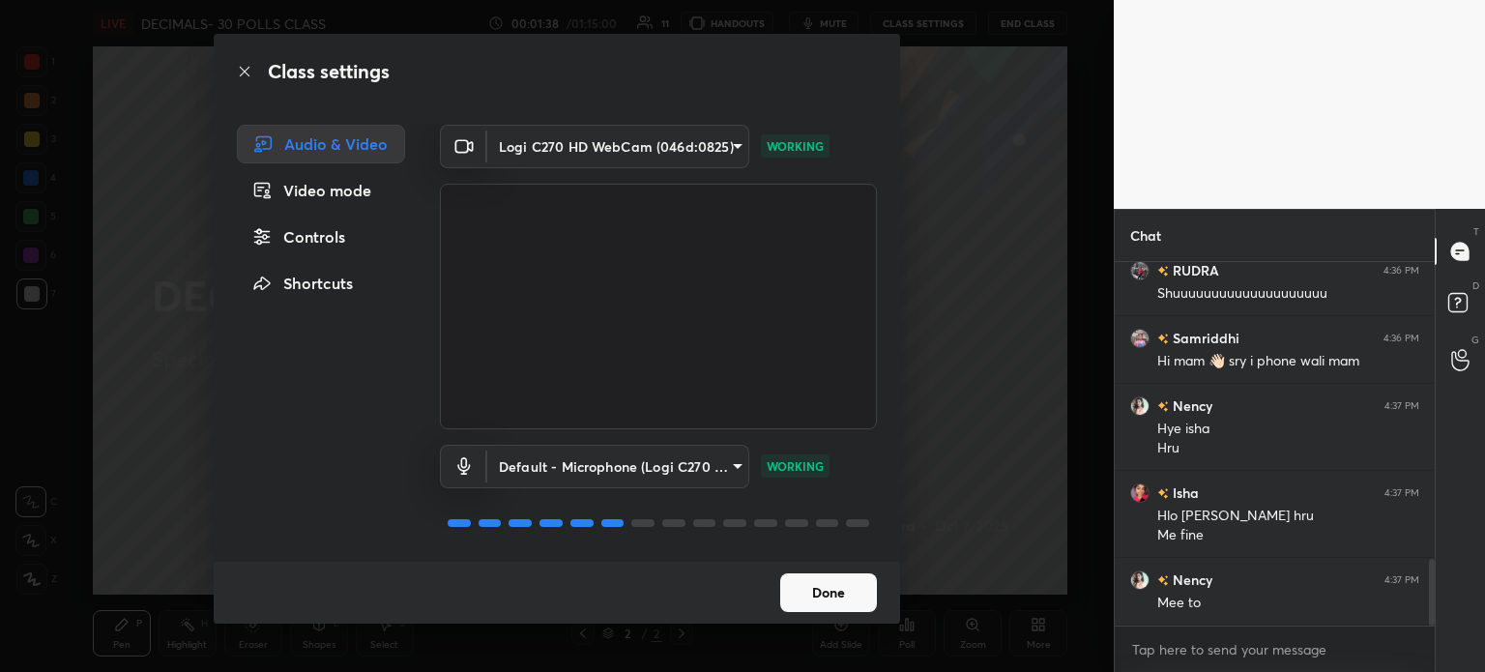
click at [820, 583] on button "Done" at bounding box center [828, 592] width 97 height 39
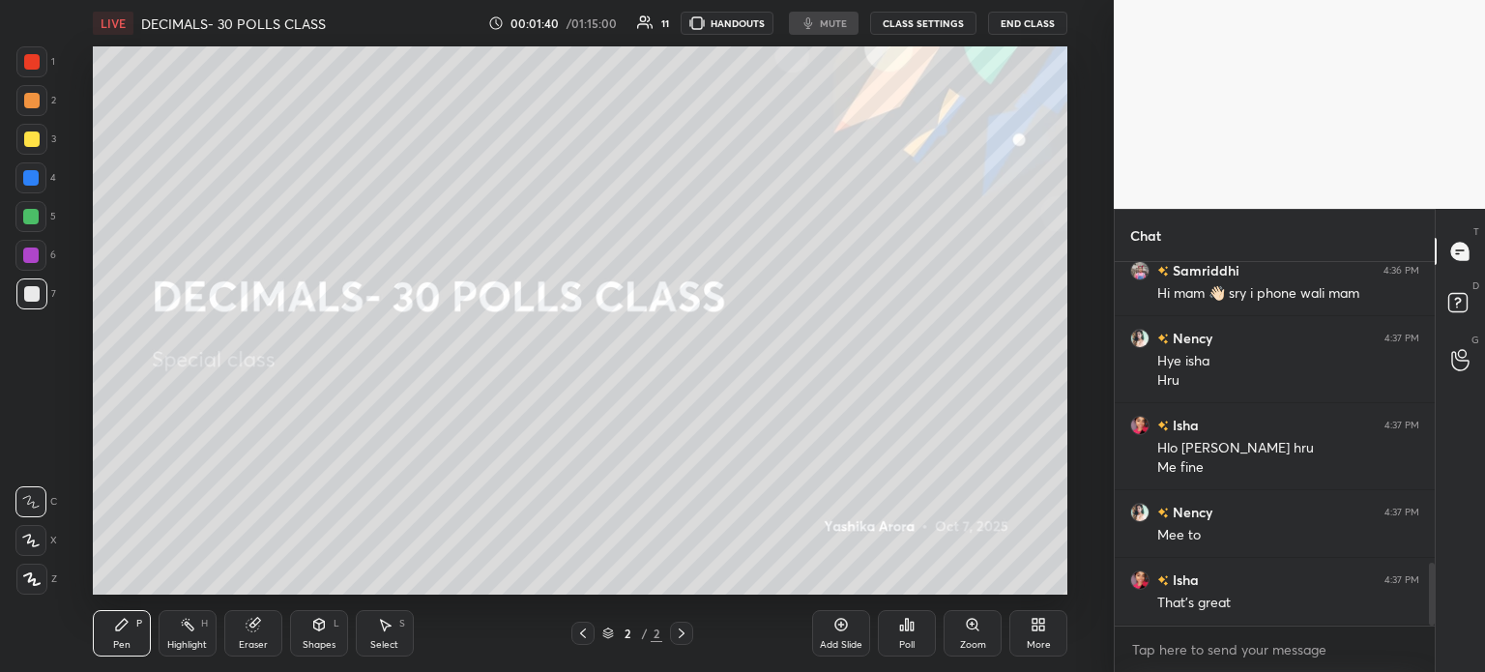
scroll to position [1752, 0]
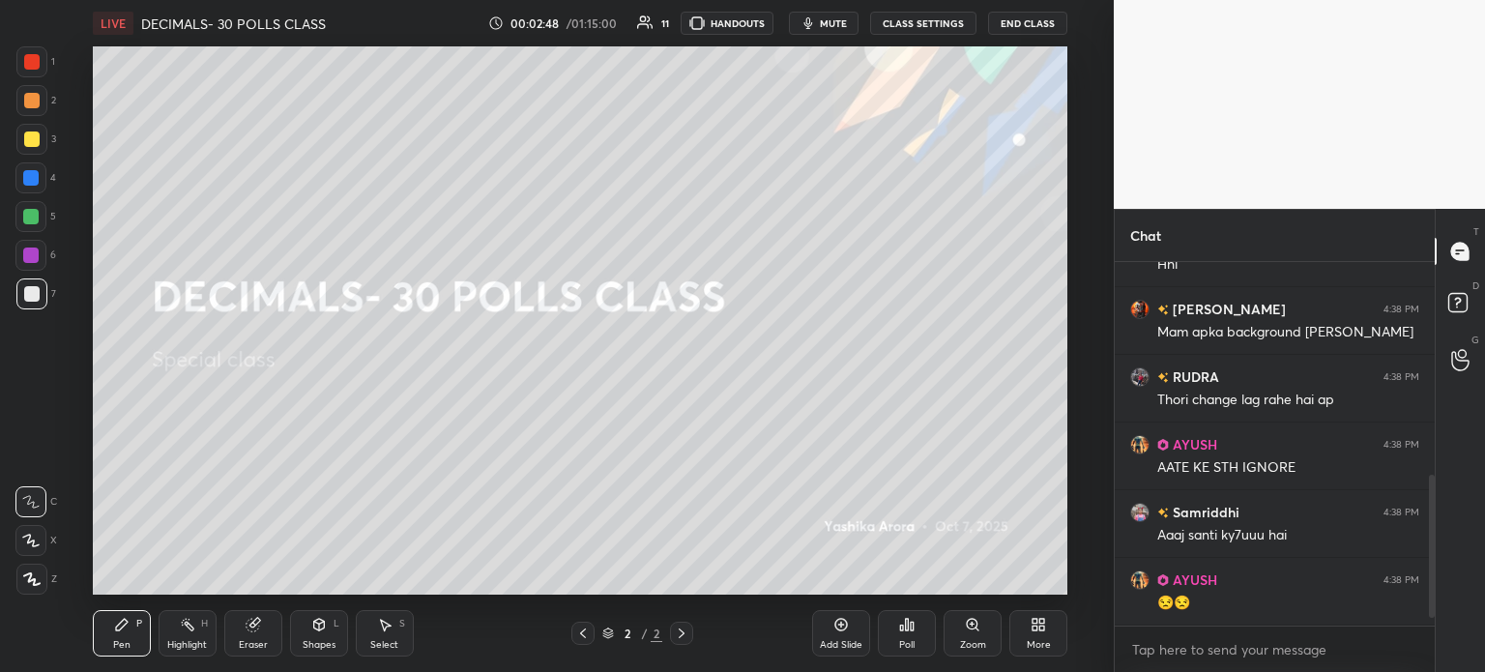
scroll to position [598, 0]
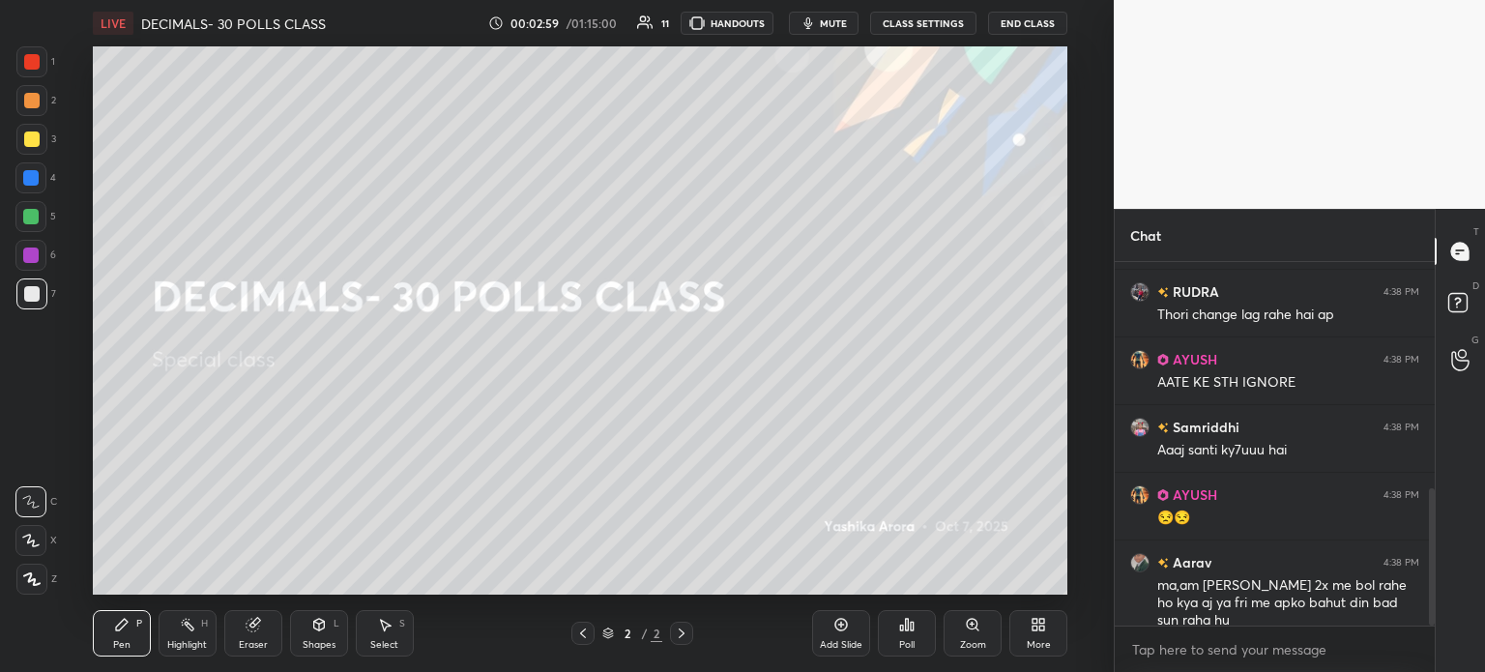
click at [35, 131] on div at bounding box center [31, 139] width 31 height 31
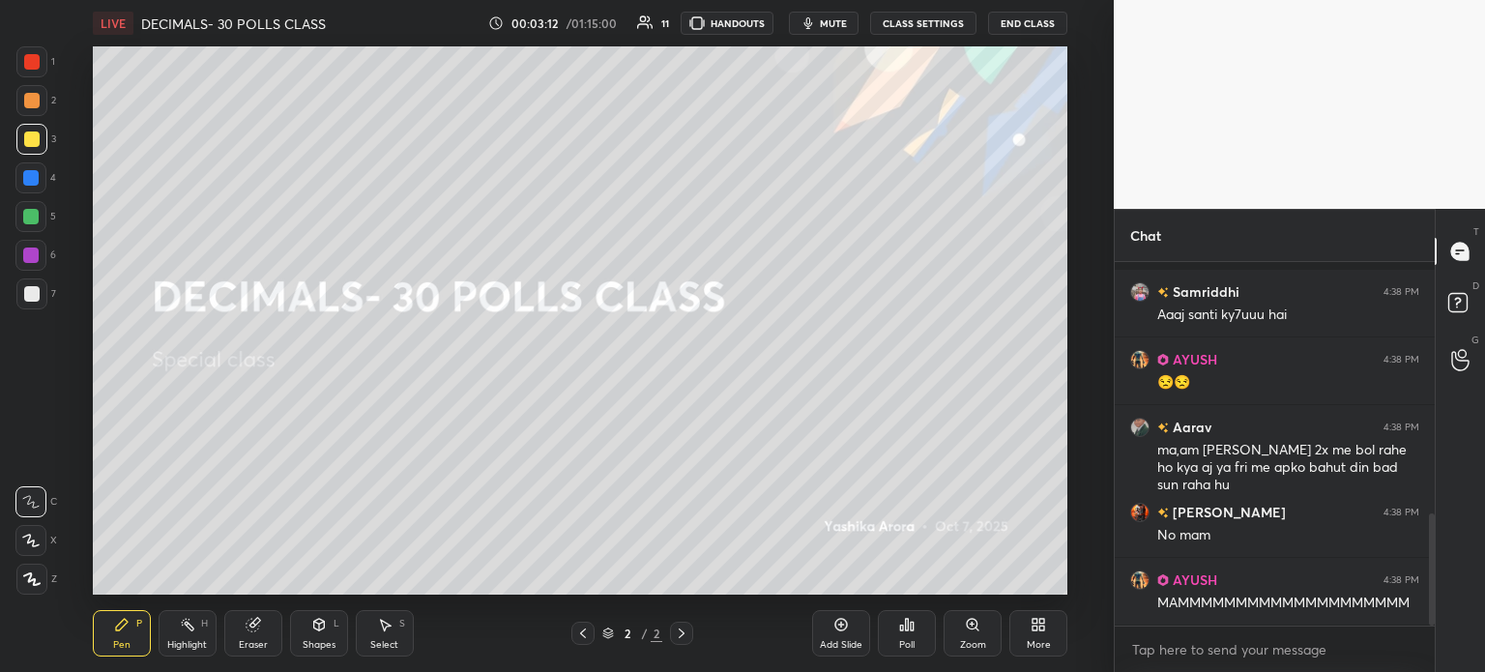
scroll to position [818, 0]
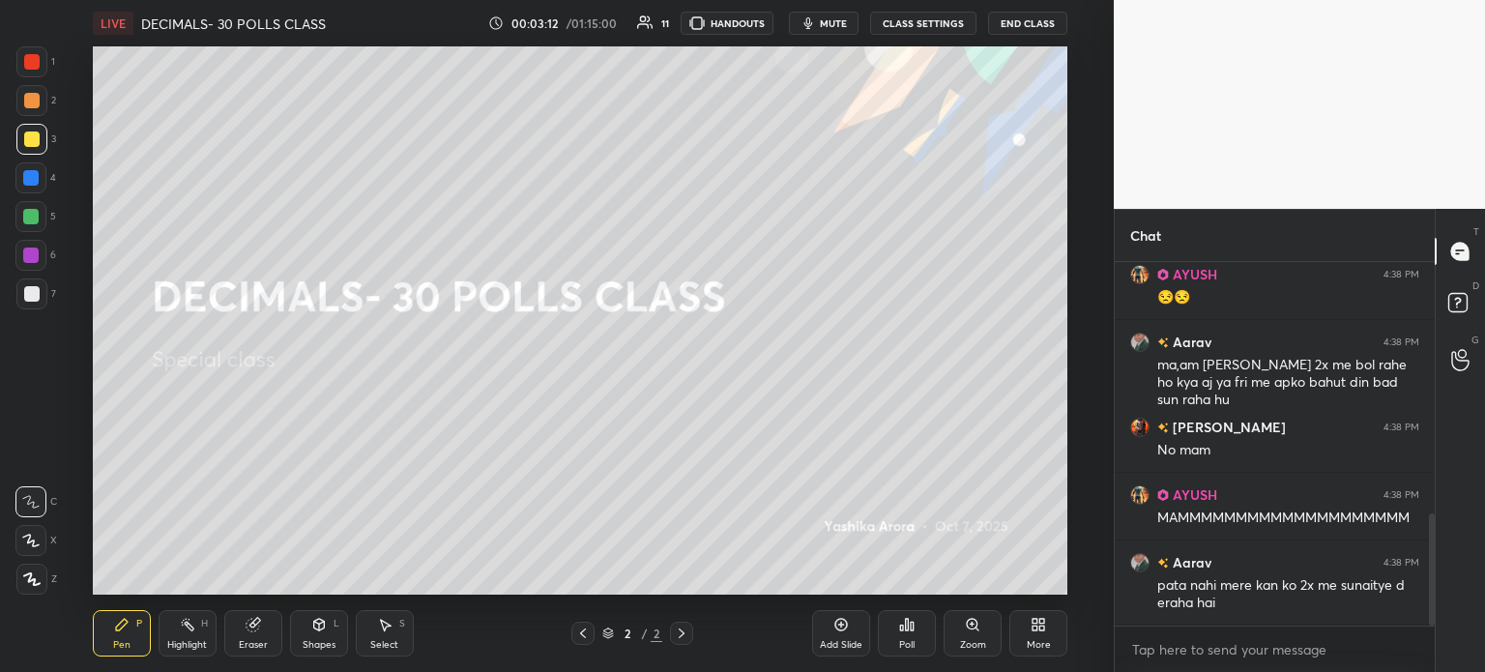
click at [919, 630] on div "Poll" at bounding box center [907, 633] width 58 height 46
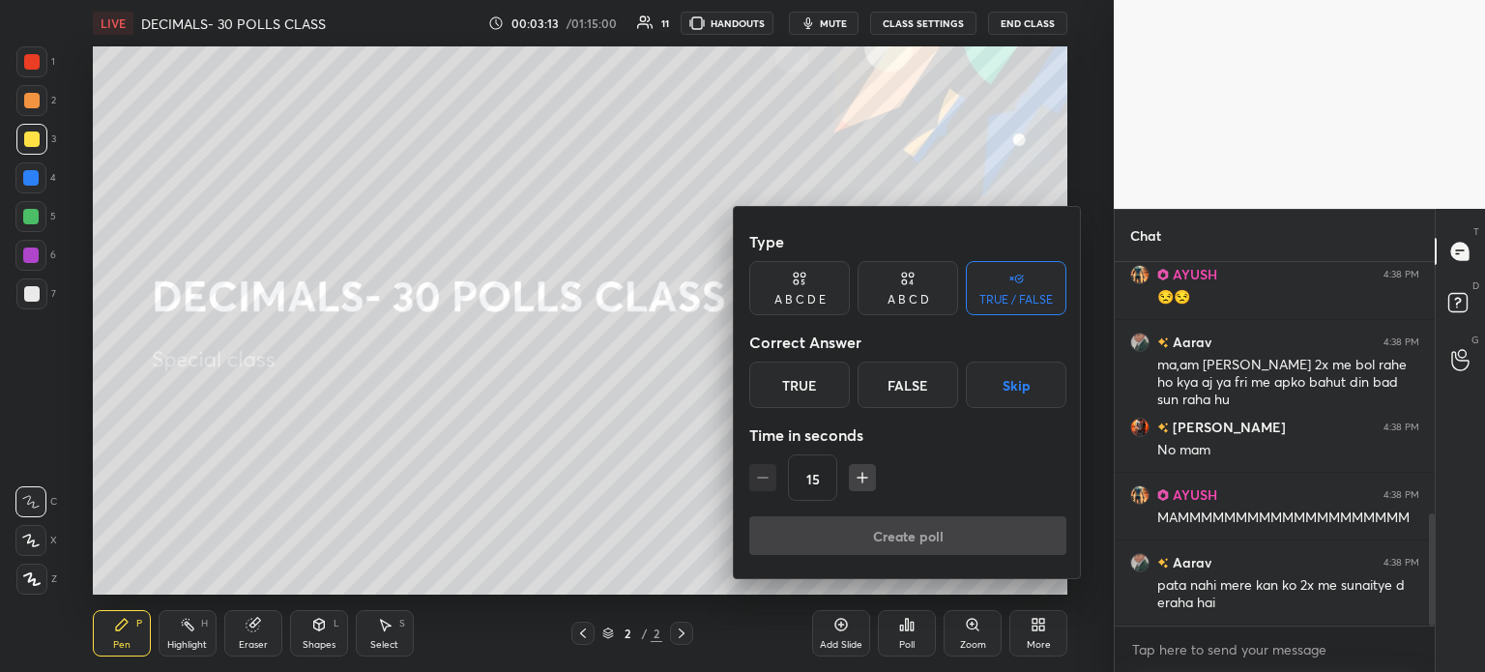
click at [998, 308] on div "TRUE / FALSE" at bounding box center [1016, 288] width 101 height 54
click at [755, 383] on div "True" at bounding box center [799, 385] width 101 height 46
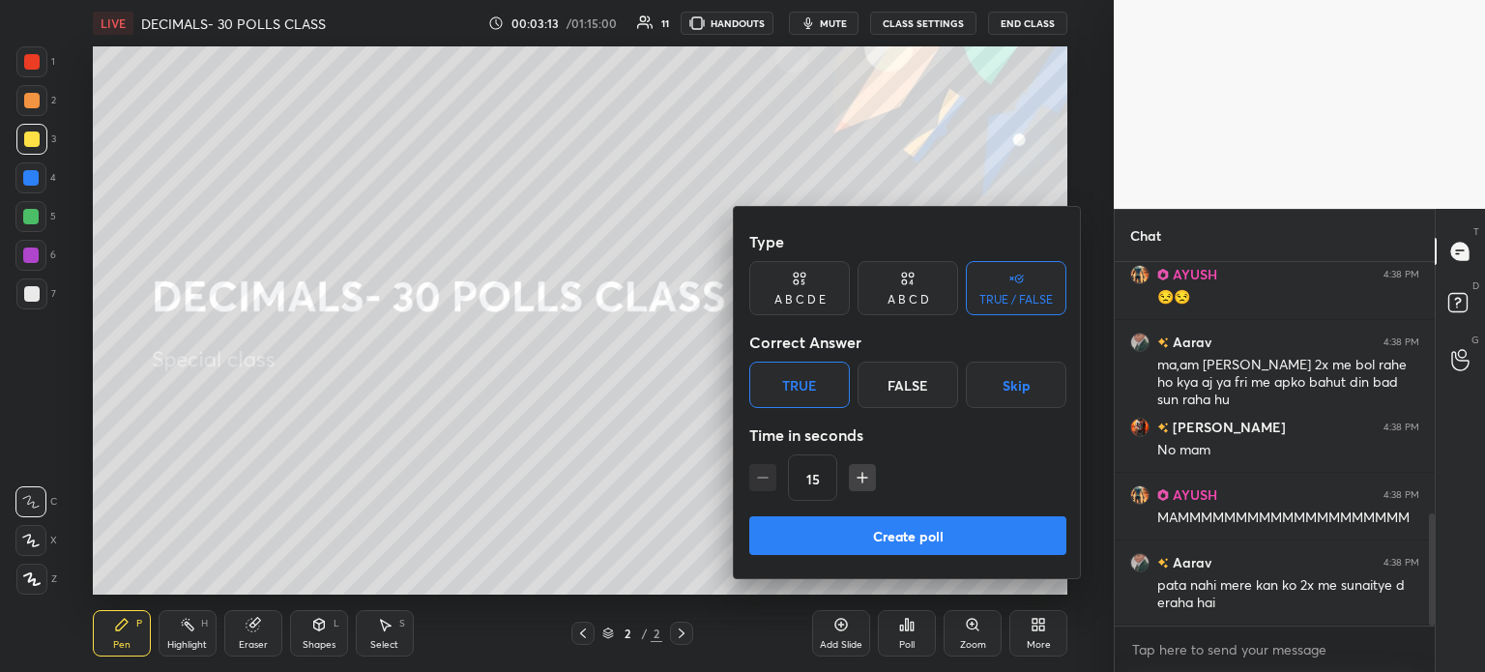
click at [932, 548] on button "Create poll" at bounding box center [907, 535] width 317 height 39
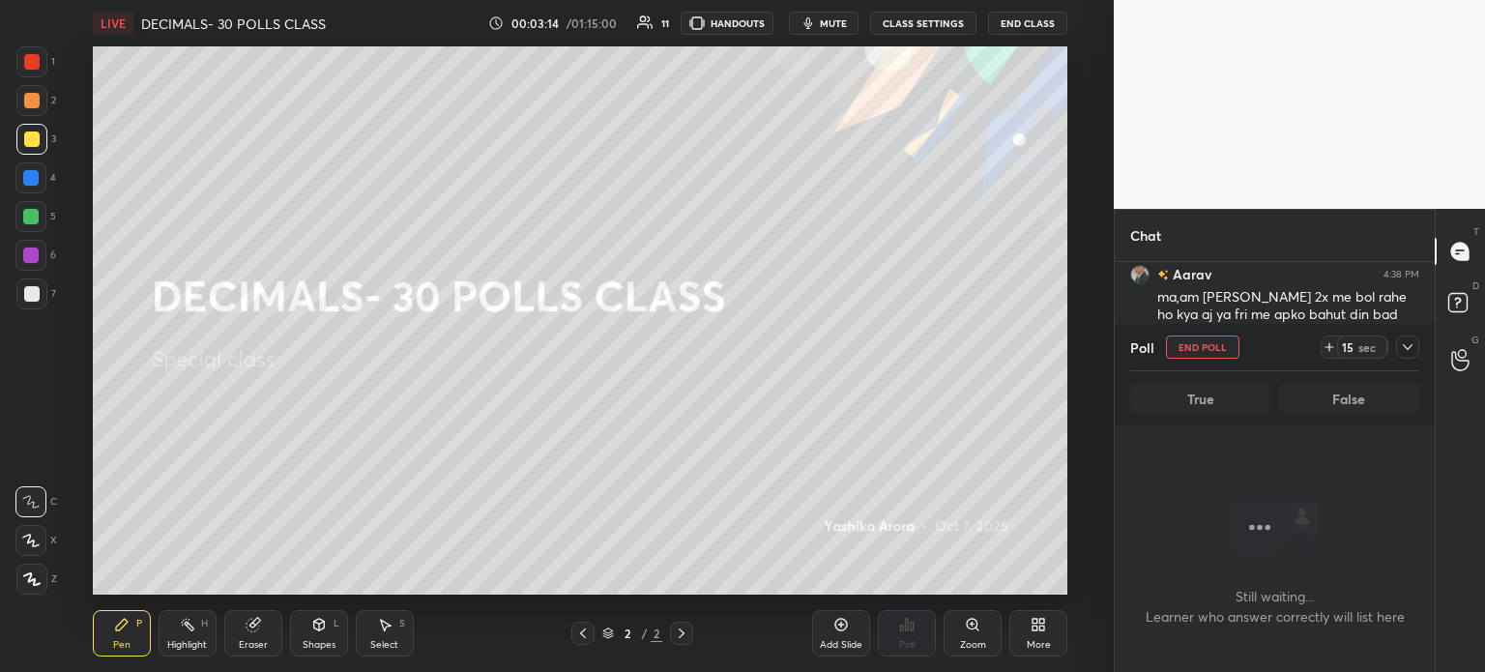
scroll to position [5, 6]
click at [1332, 339] on div "15 sec" at bounding box center [1355, 347] width 68 height 23
click at [1396, 348] on div at bounding box center [1407, 347] width 23 height 23
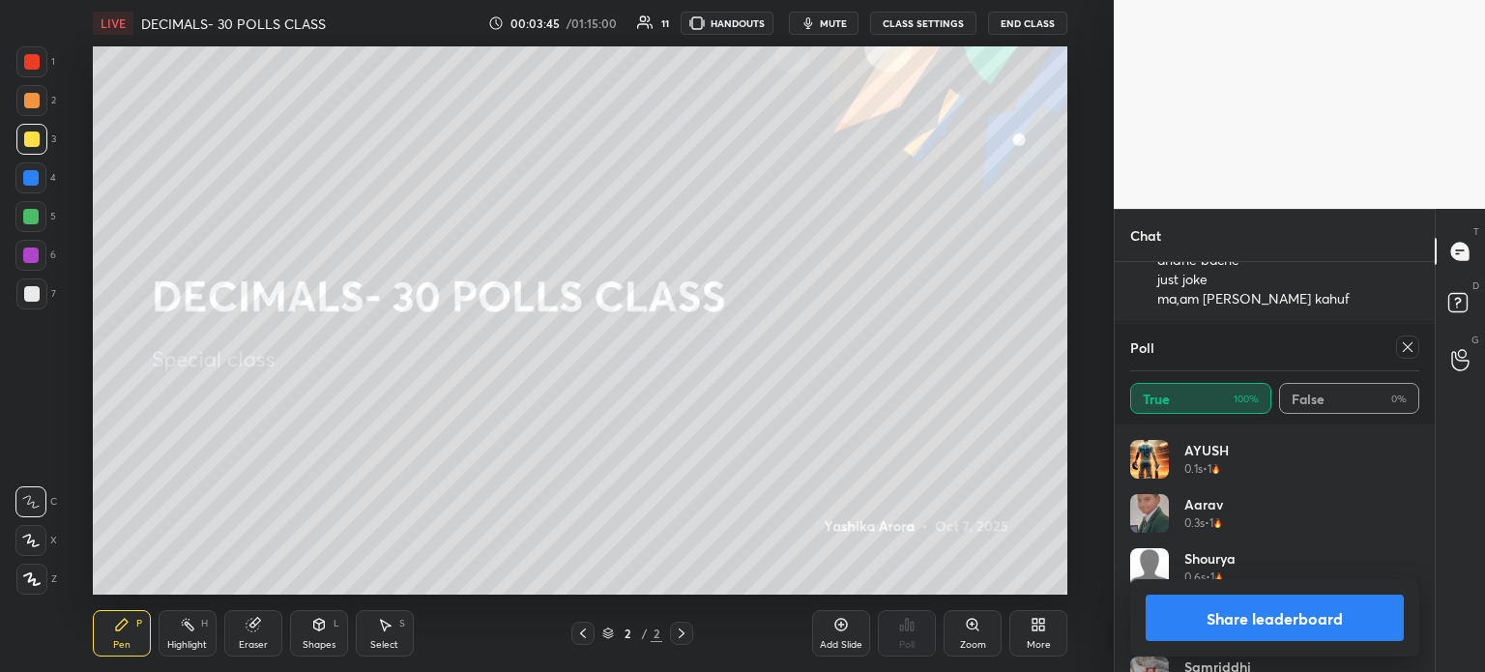
scroll to position [0, 0]
click at [1420, 340] on div "Poll True 100% False 0%" at bounding box center [1275, 374] width 320 height 101
click at [1398, 344] on div at bounding box center [1407, 347] width 23 height 23
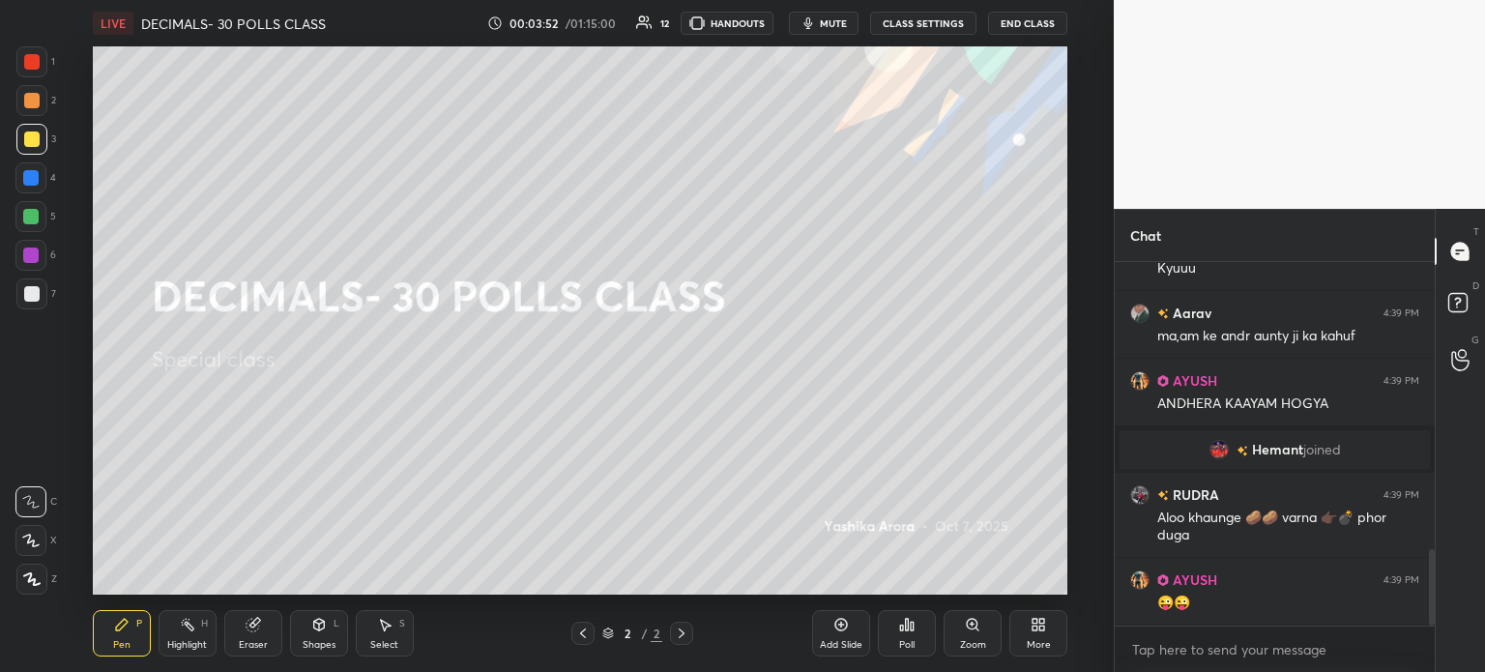
click at [846, 630] on icon at bounding box center [841, 624] width 15 height 15
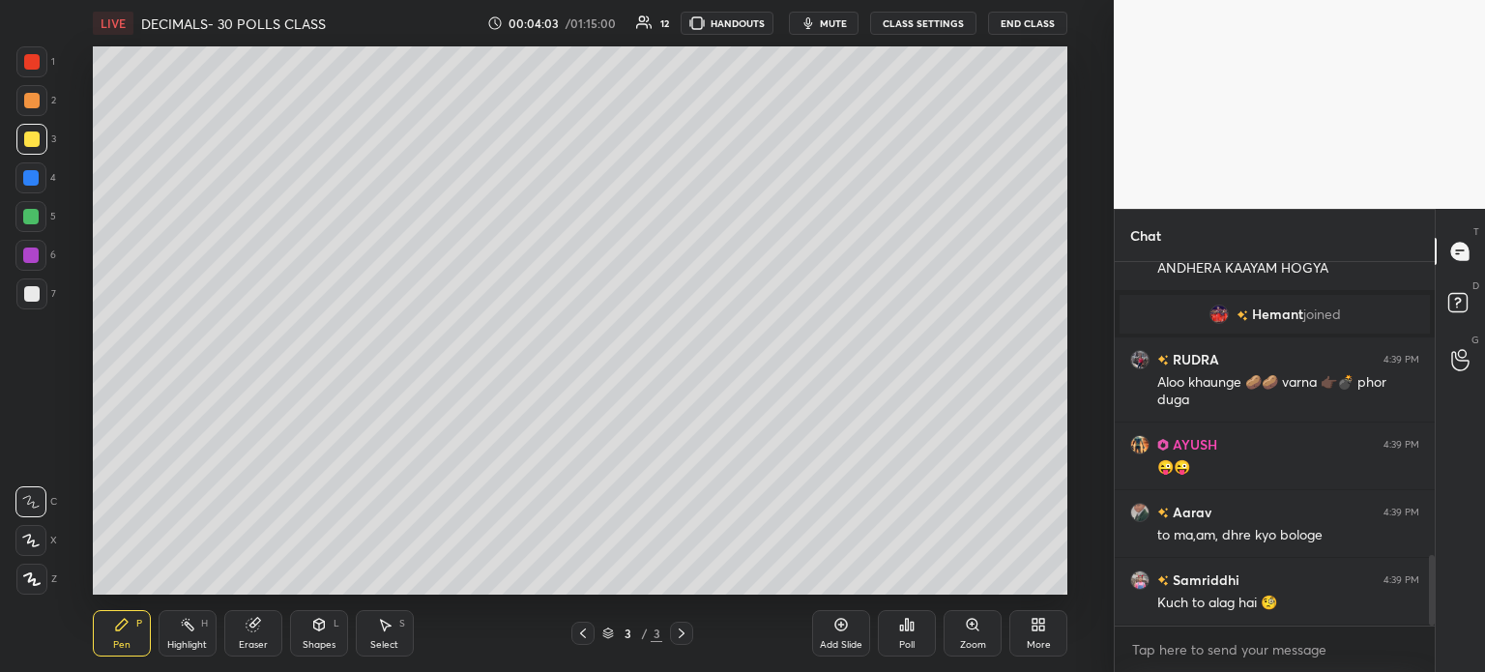
click at [1048, 626] on div "More" at bounding box center [1039, 633] width 58 height 46
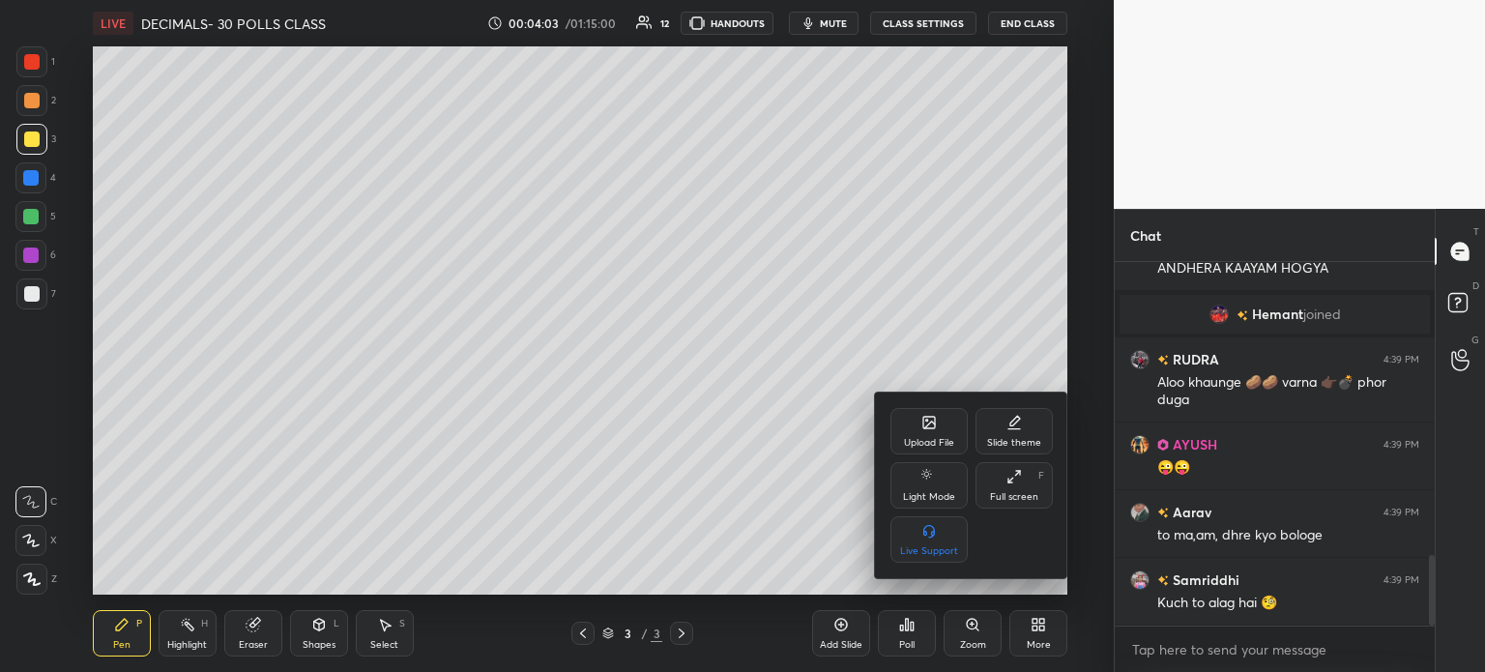
click at [948, 433] on div "Upload File" at bounding box center [929, 431] width 77 height 46
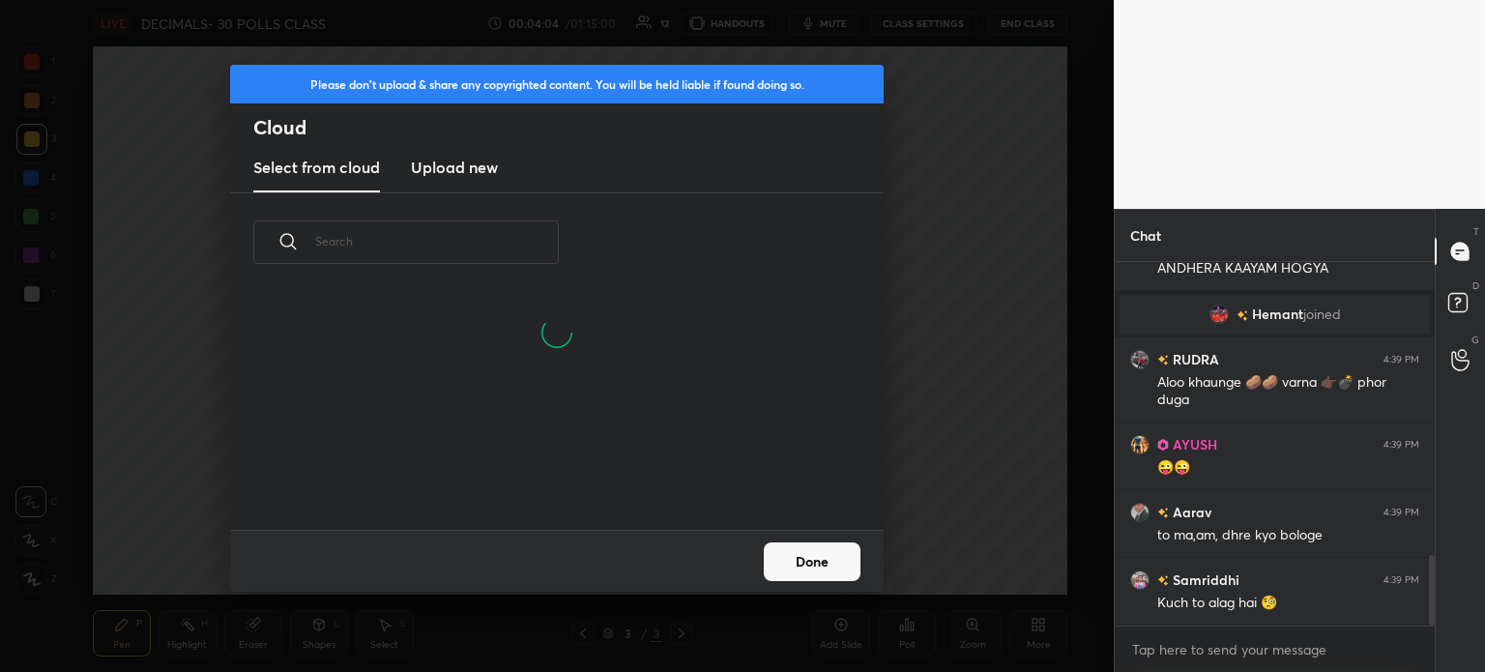
click at [472, 165] on h3 "Upload new" at bounding box center [454, 167] width 87 height 23
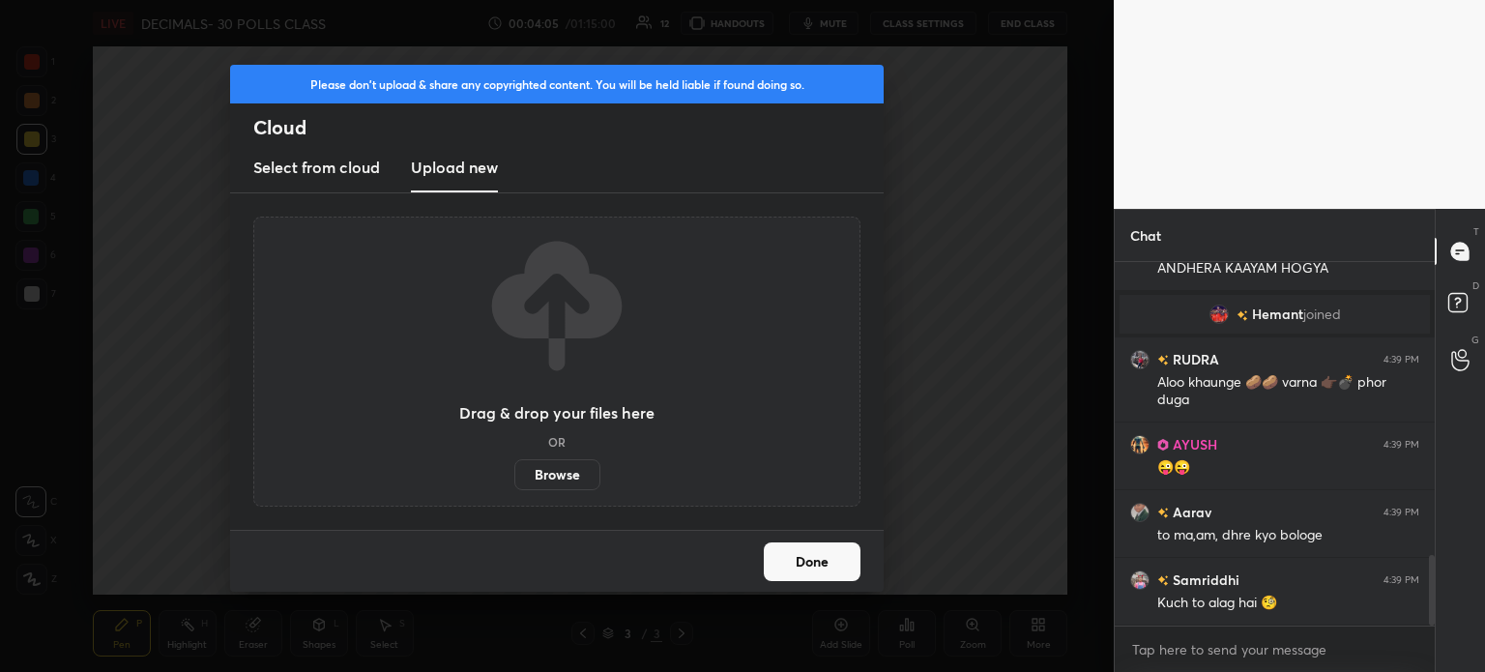
click at [550, 486] on label "Browse" at bounding box center [557, 474] width 86 height 31
click at [514, 486] on input "Browse" at bounding box center [514, 474] width 0 height 31
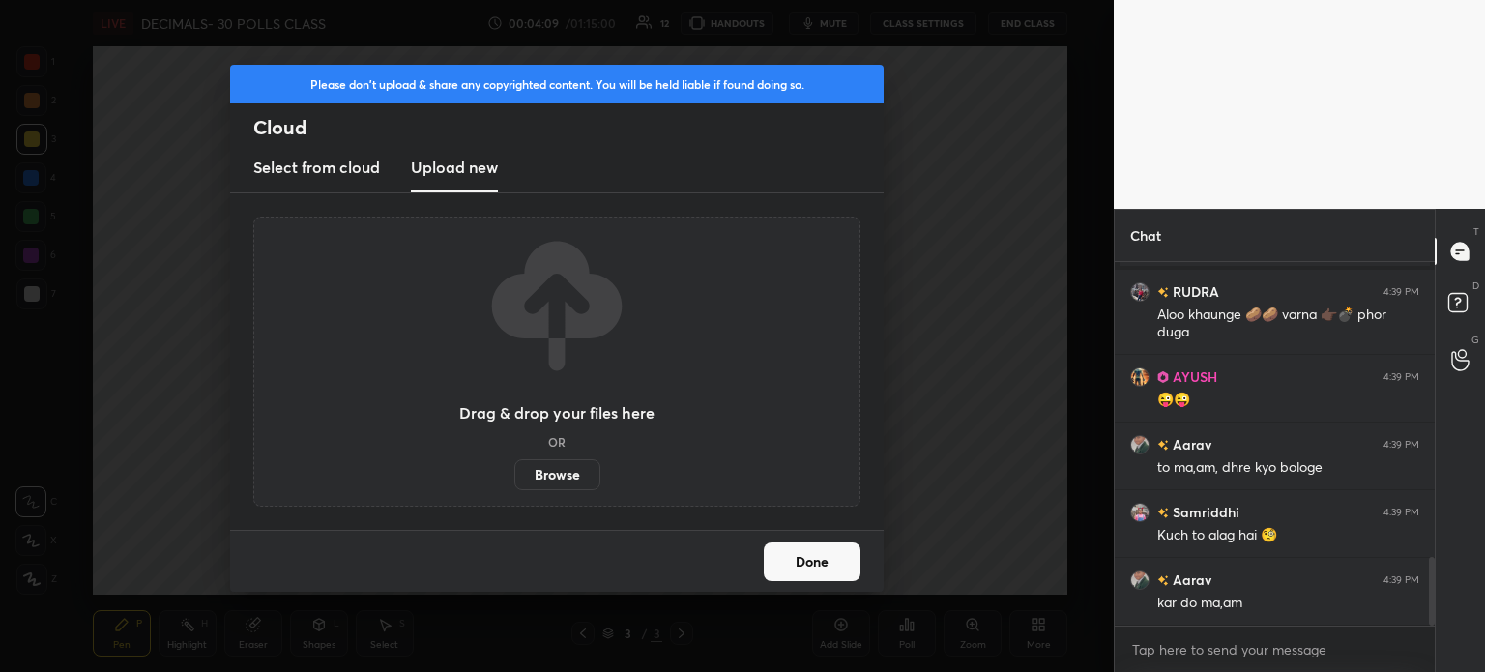
click at [807, 558] on button "Done" at bounding box center [812, 561] width 97 height 39
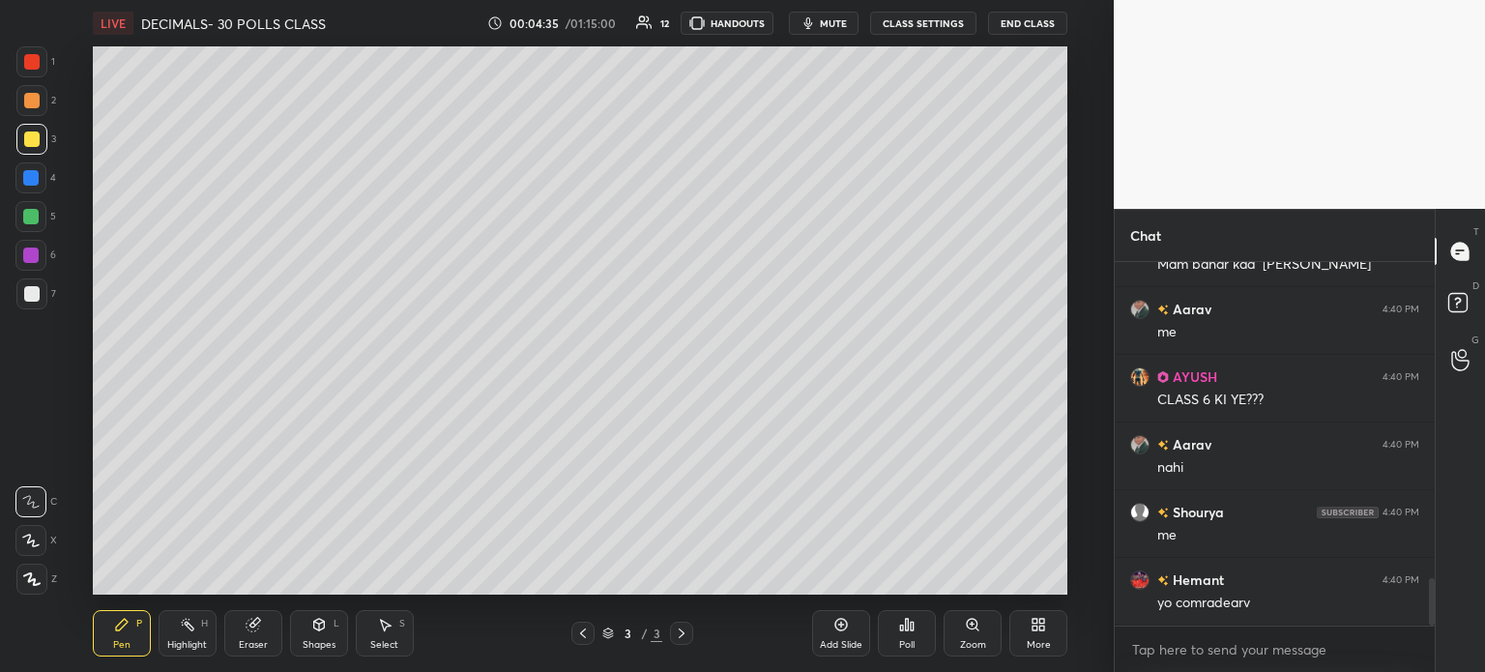
click at [828, 25] on span "mute" at bounding box center [833, 23] width 27 height 14
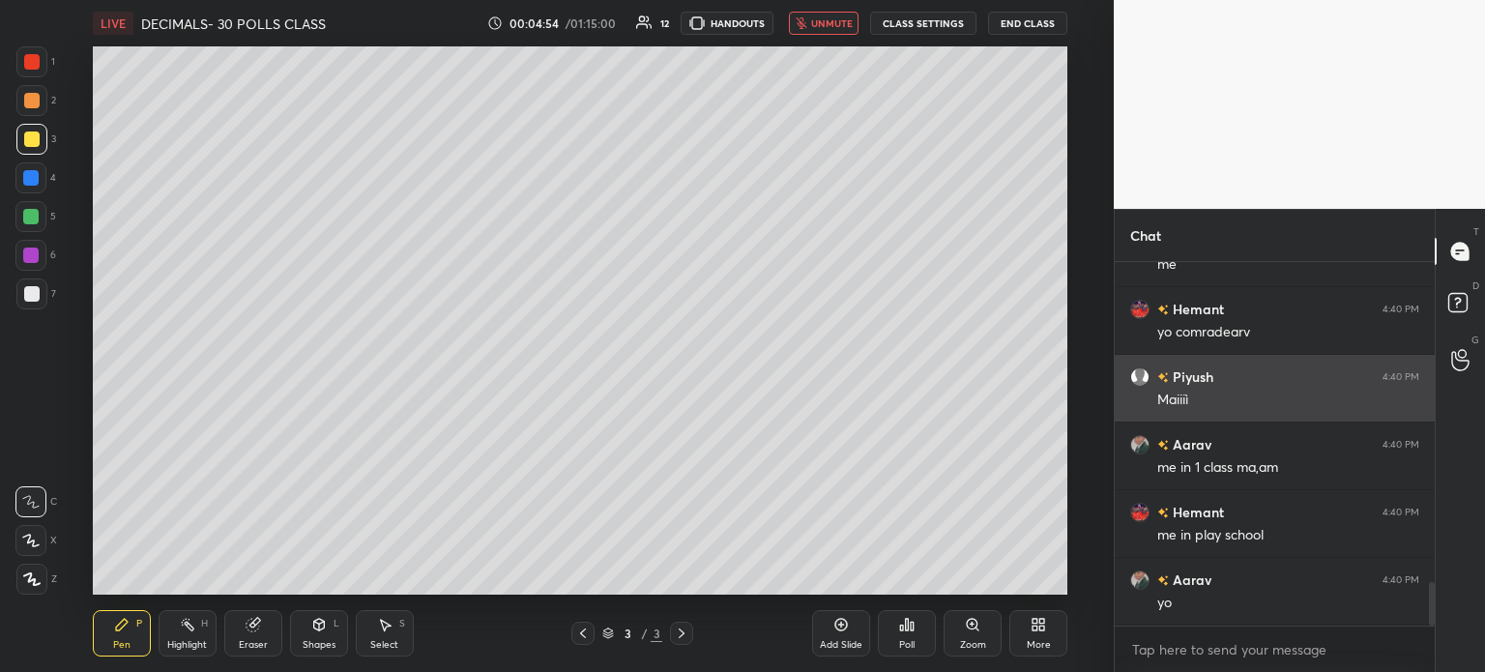
scroll to position [2750, 0]
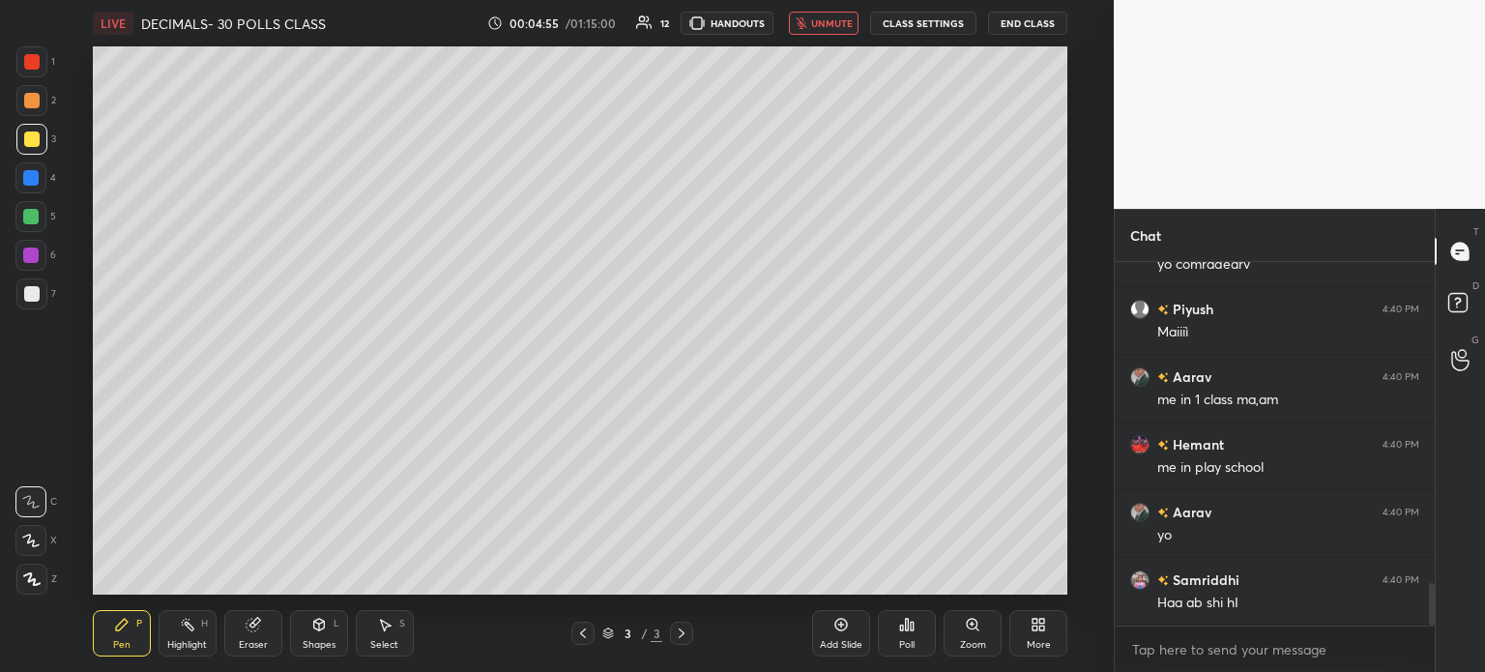
click at [367, 634] on div "Select S" at bounding box center [385, 633] width 58 height 46
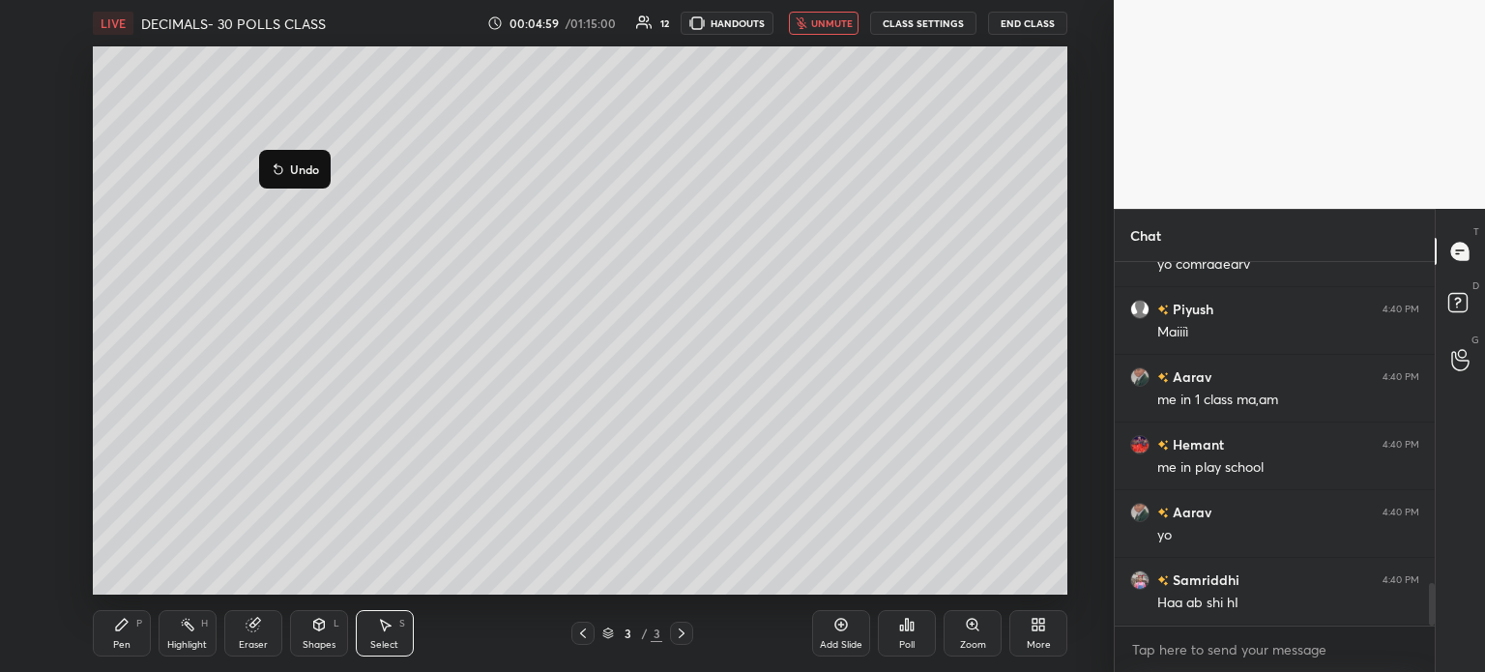
click at [115, 619] on icon at bounding box center [121, 624] width 15 height 15
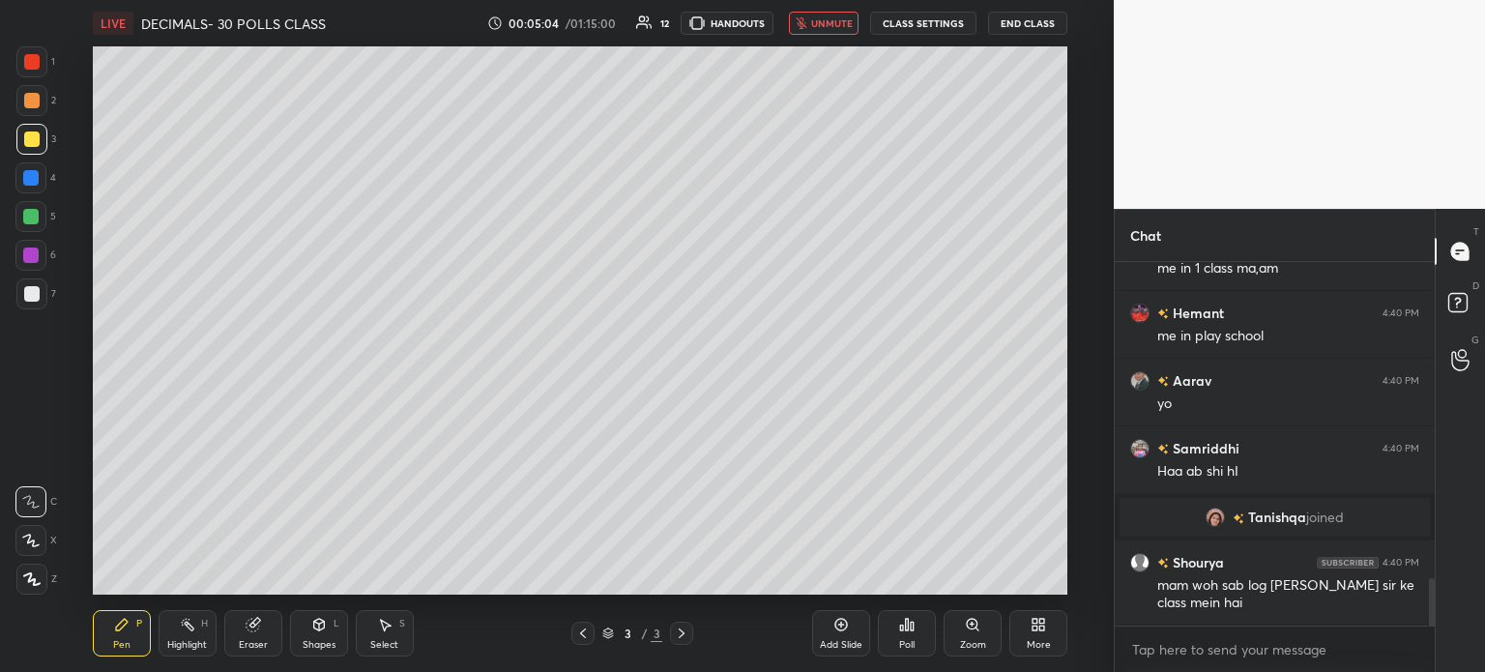
scroll to position [2474, 0]
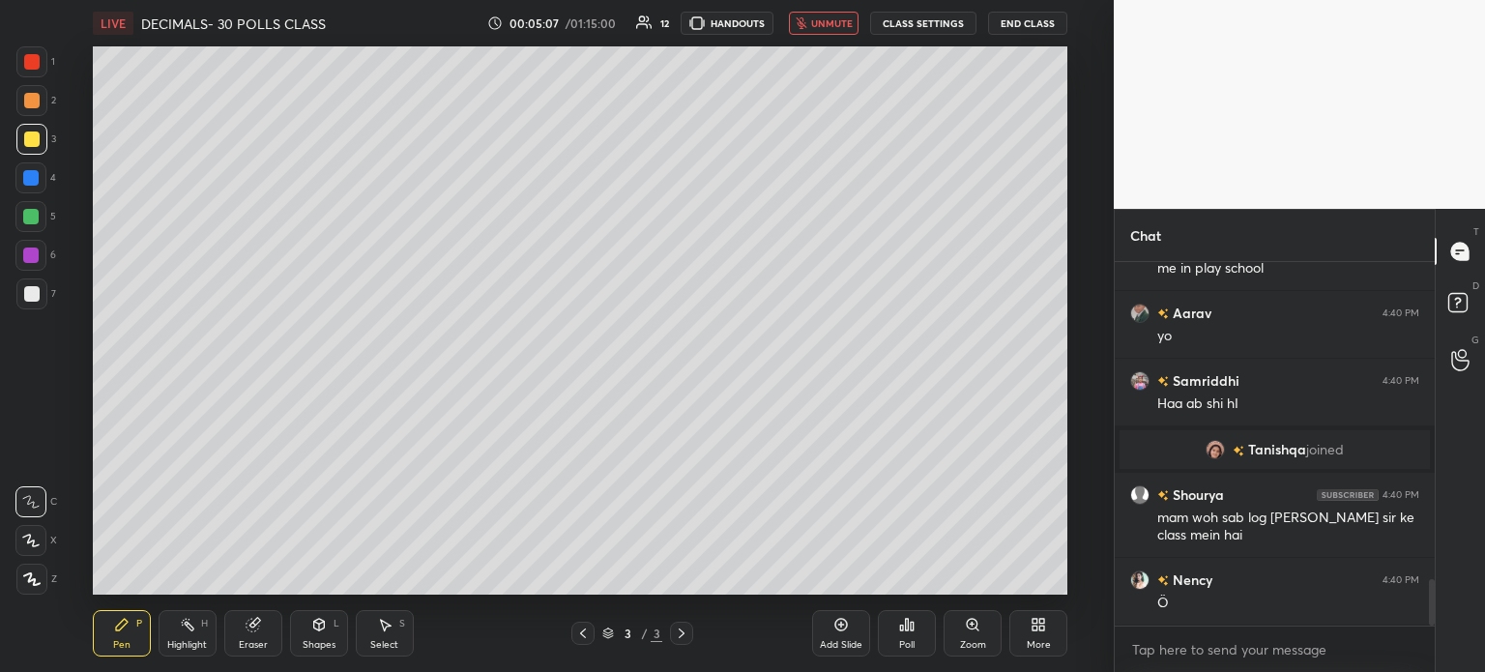
click at [815, 22] on span "unmute" at bounding box center [832, 23] width 42 height 14
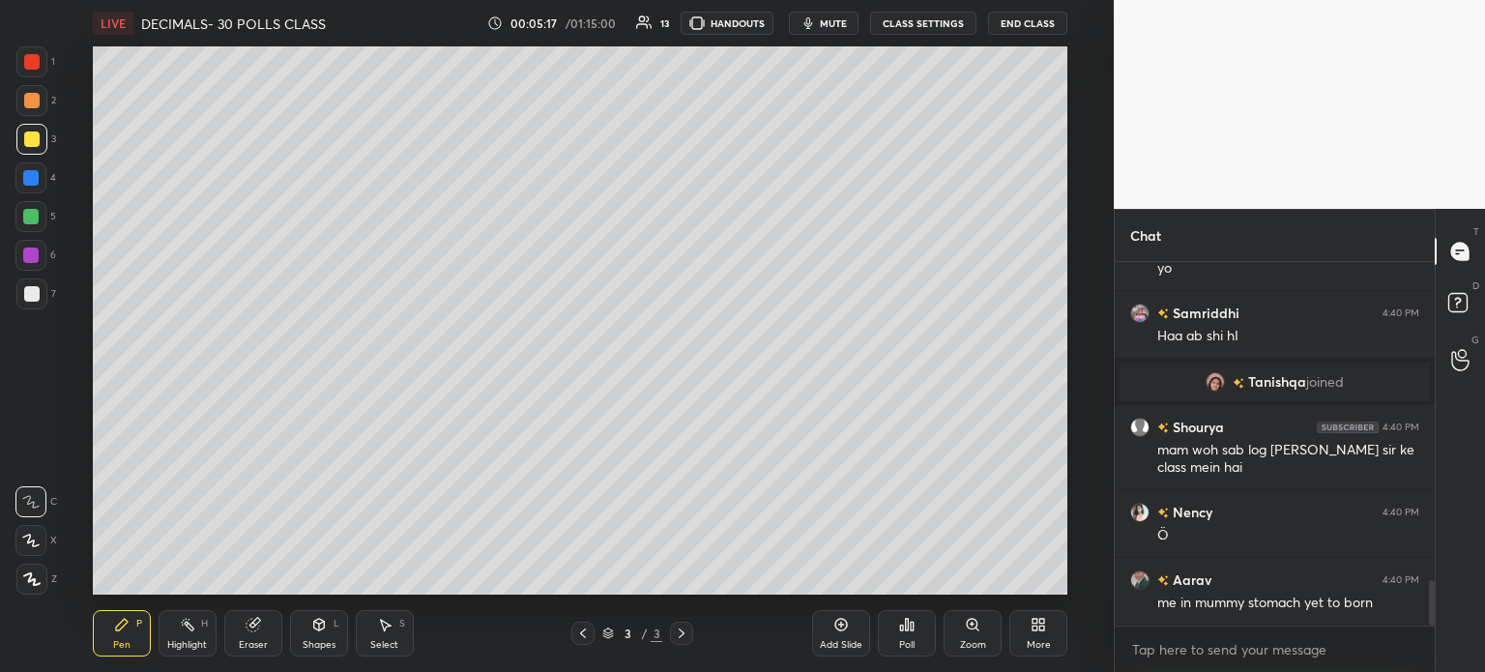
scroll to position [2609, 0]
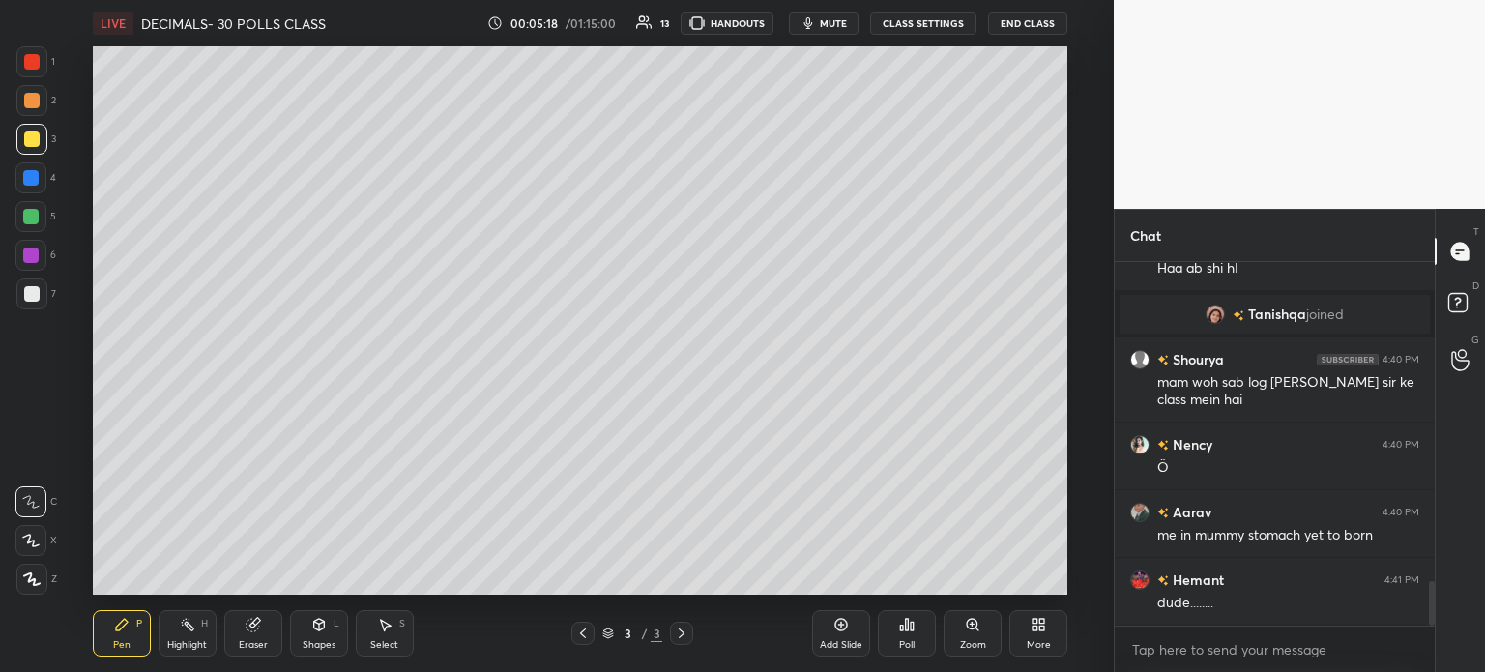
click at [838, 24] on span "mute" at bounding box center [833, 23] width 27 height 14
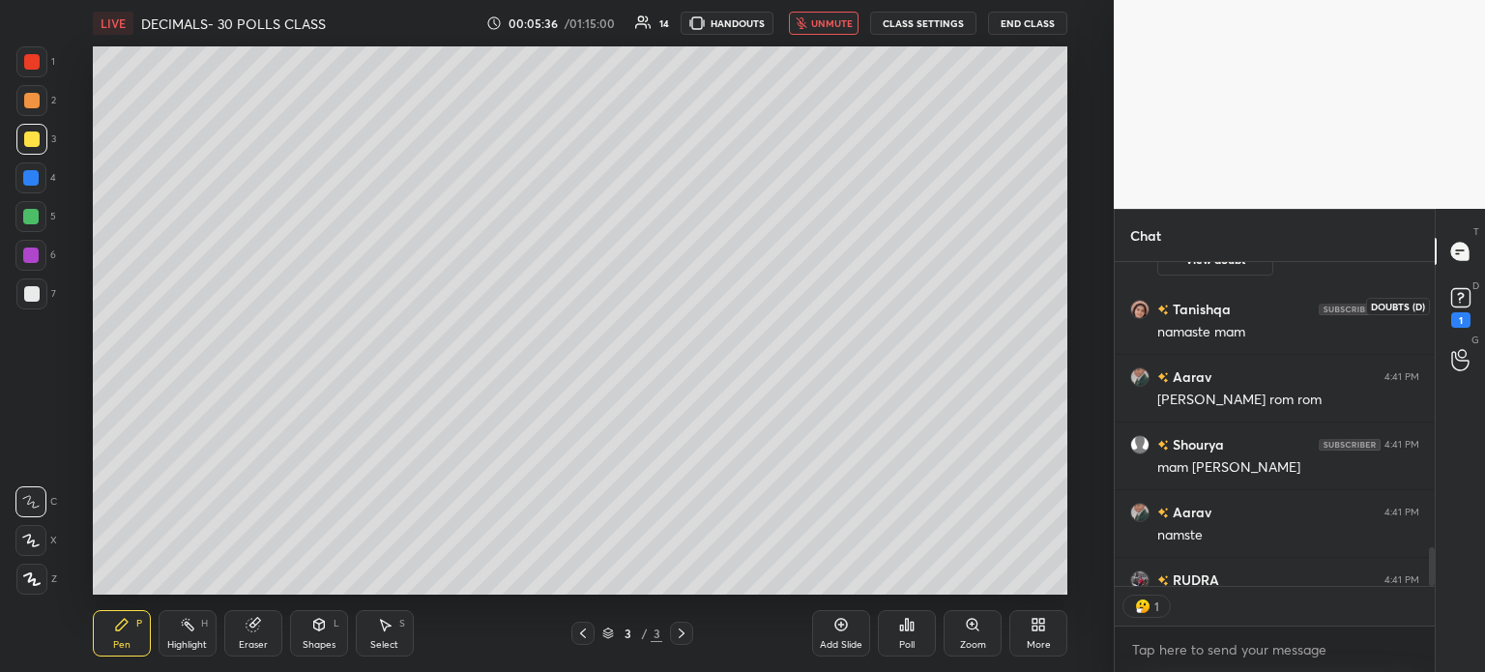
scroll to position [6, 6]
click at [1462, 312] on div "1" at bounding box center [1460, 319] width 19 height 15
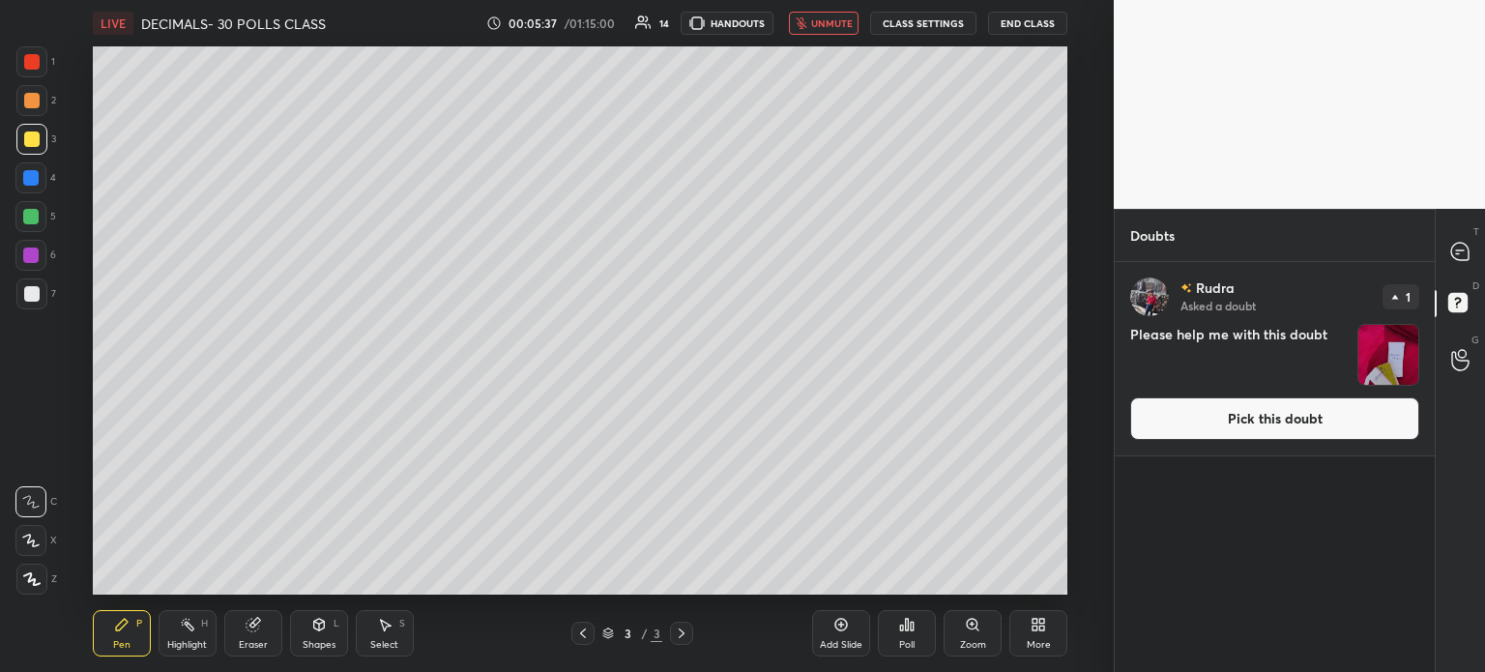
click at [1371, 350] on img "grid" at bounding box center [1389, 355] width 60 height 60
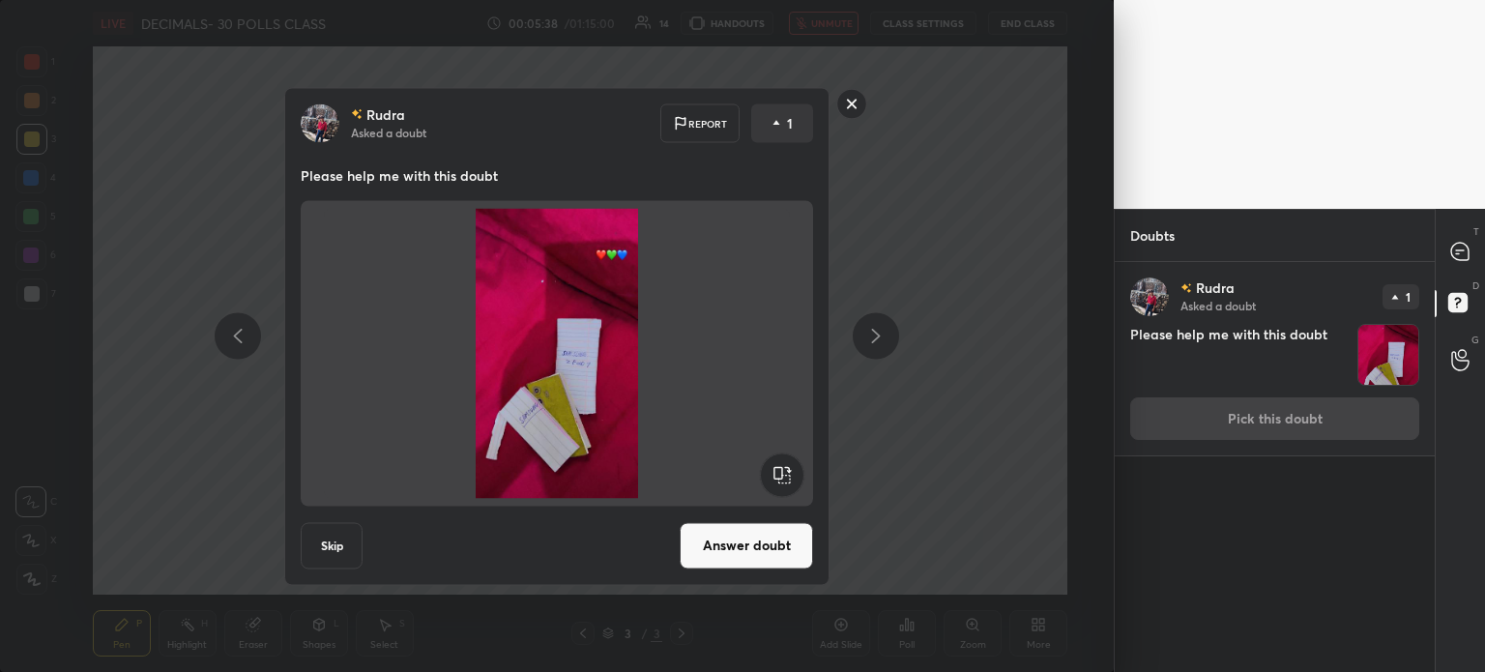
click at [759, 518] on div "Rudra Asked a doubt Report 1 Please help me with this doubt Skip Answer doubt" at bounding box center [556, 336] width 545 height 498
click at [743, 543] on button "Answer doubt" at bounding box center [746, 545] width 133 height 46
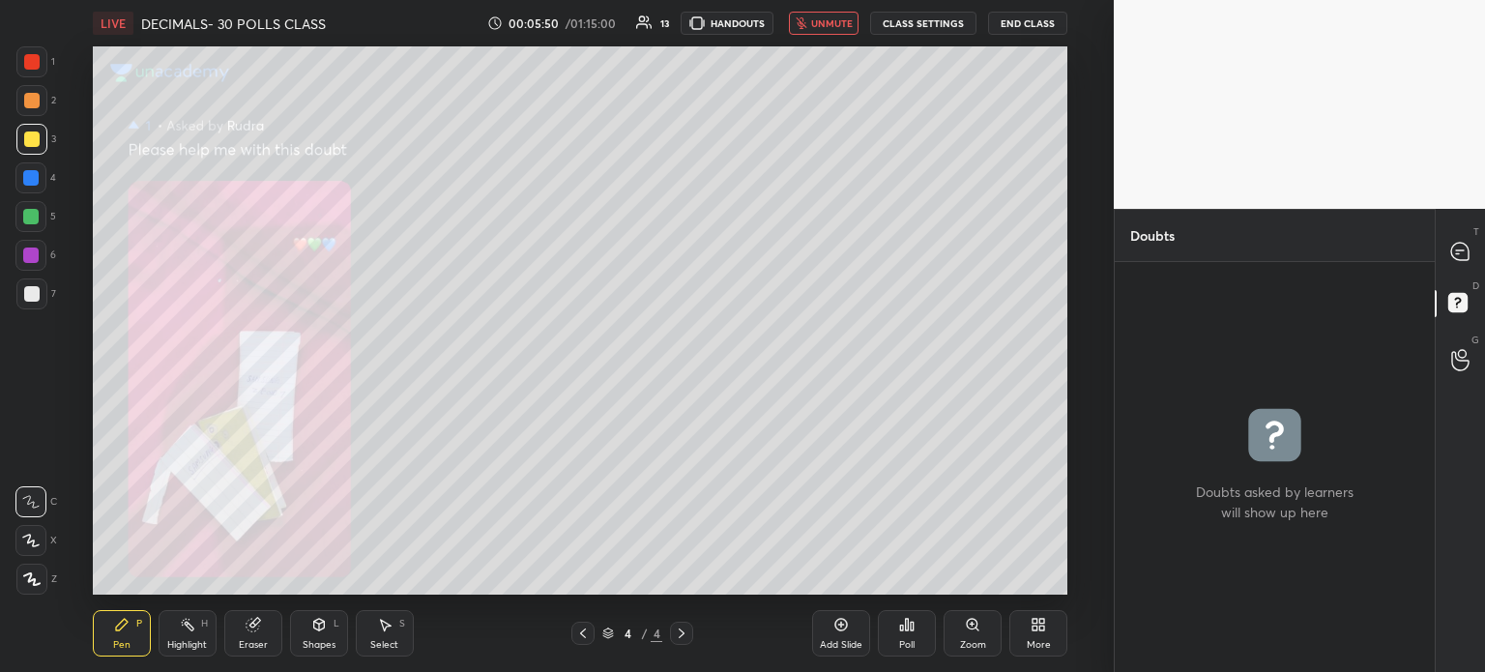
click at [829, 15] on button "unmute" at bounding box center [824, 23] width 70 height 23
click at [1454, 244] on icon at bounding box center [1459, 251] width 17 height 17
type textarea "x"
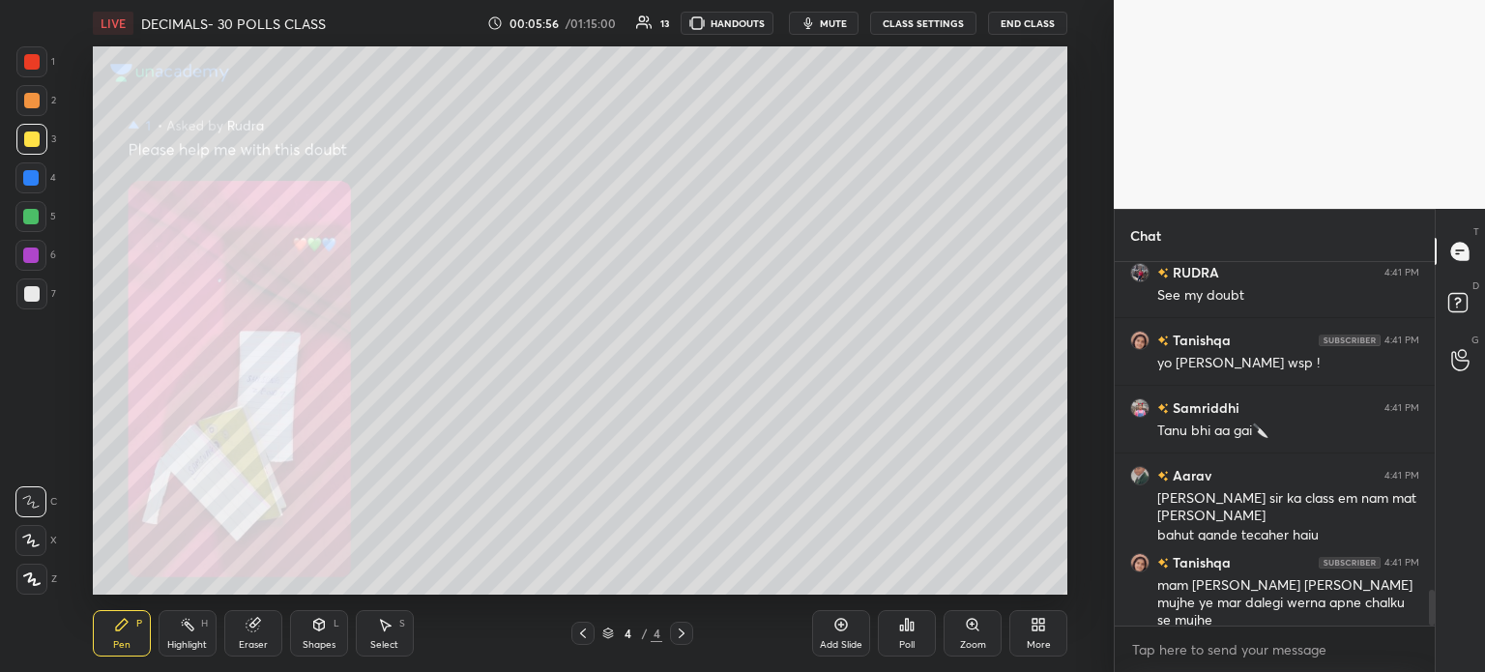
scroll to position [3375, 0]
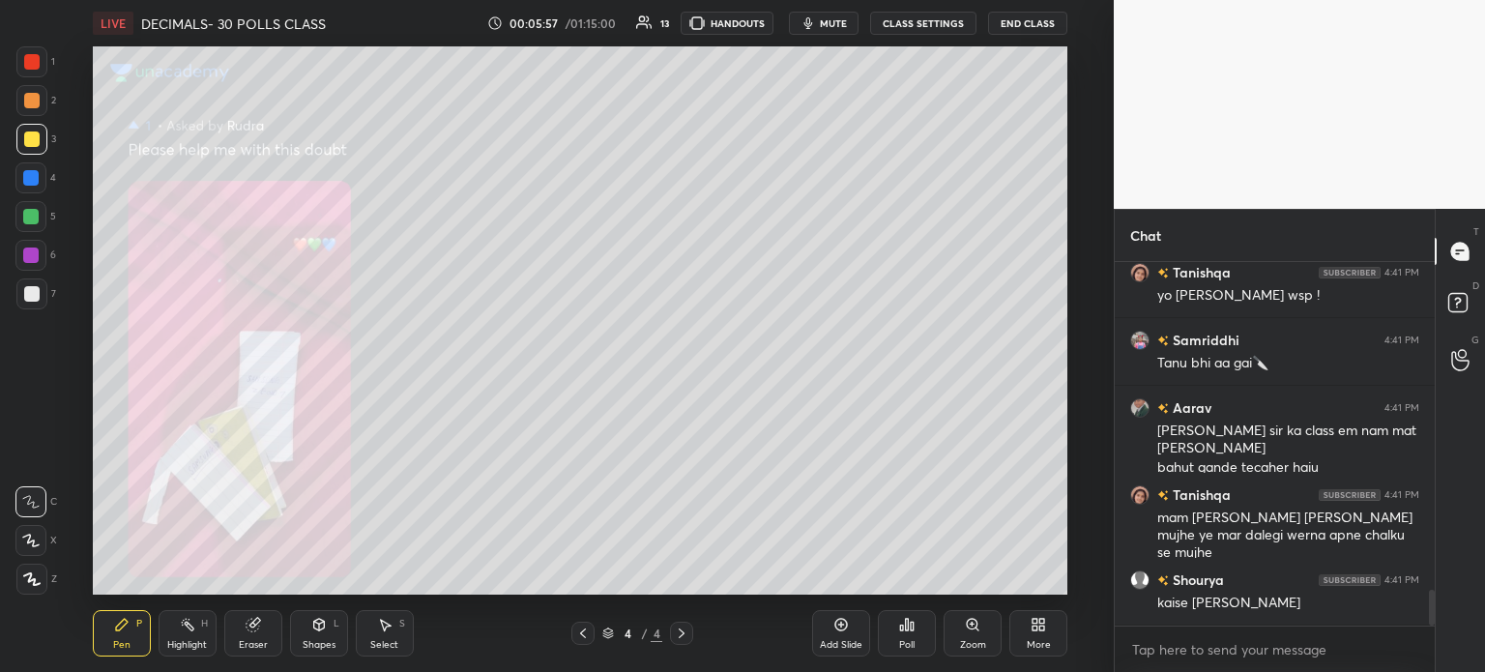
click at [974, 624] on icon at bounding box center [973, 624] width 4 height 0
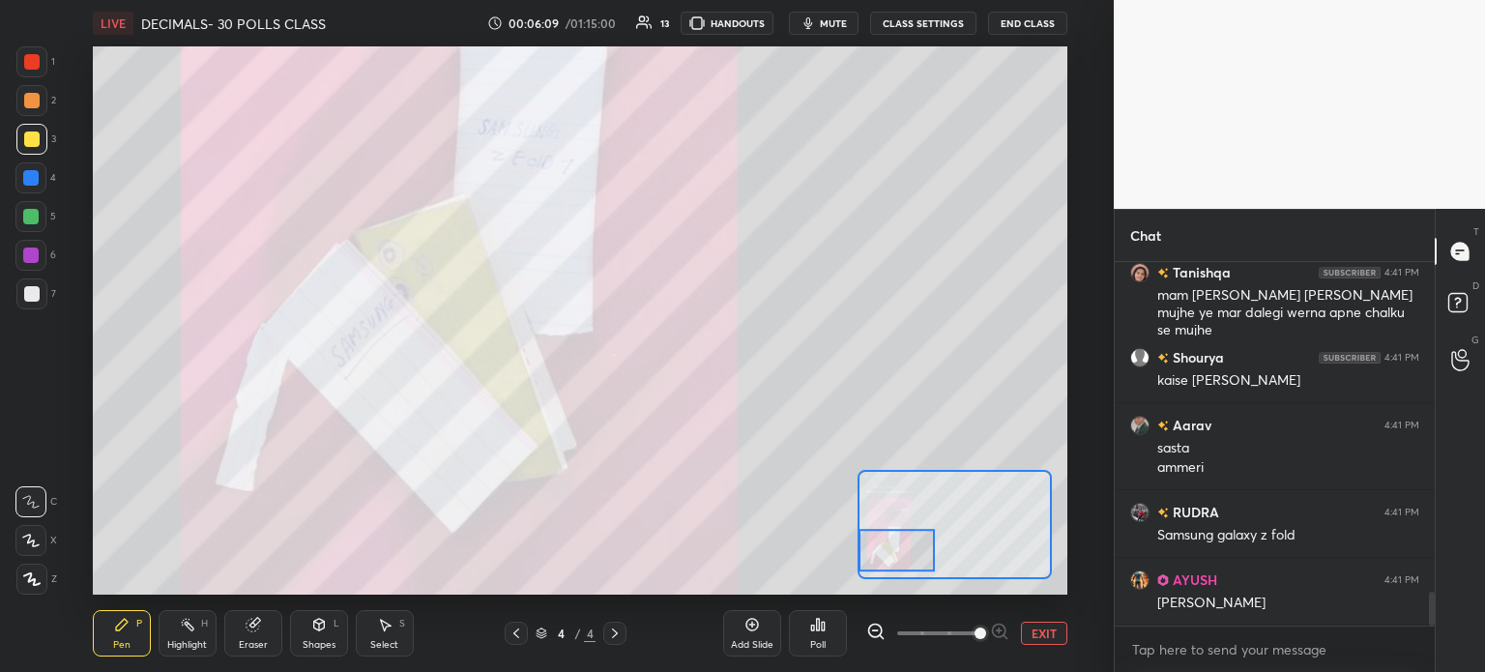
scroll to position [3665, 0]
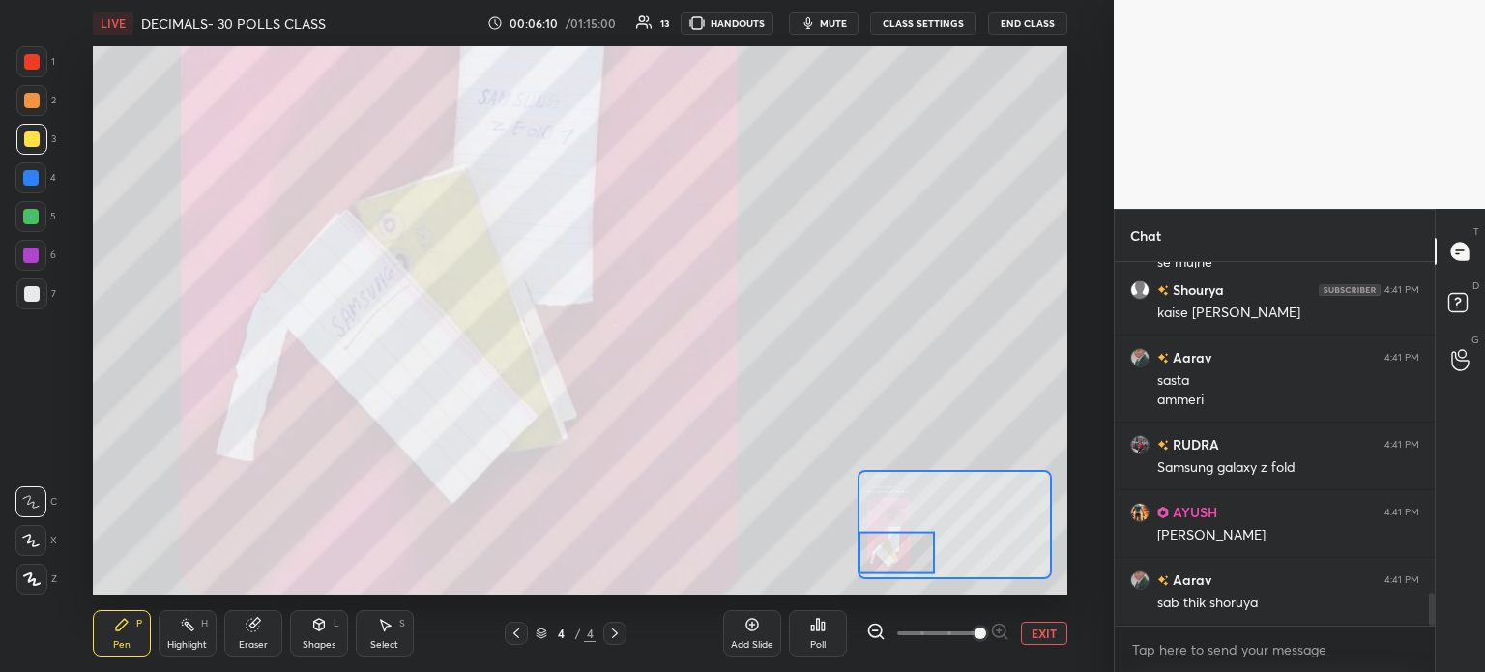
click at [1038, 631] on button "EXIT" at bounding box center [1044, 633] width 46 height 23
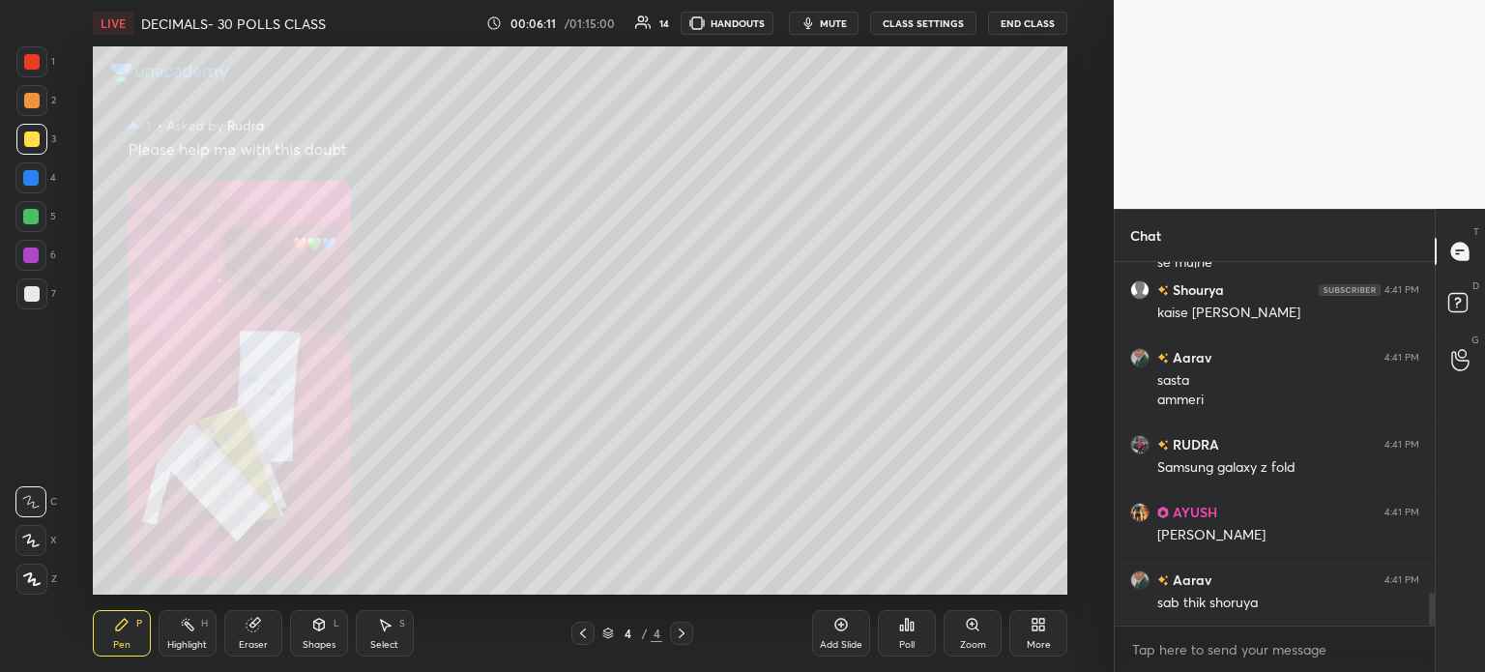
click at [1029, 621] on div "More" at bounding box center [1039, 633] width 58 height 46
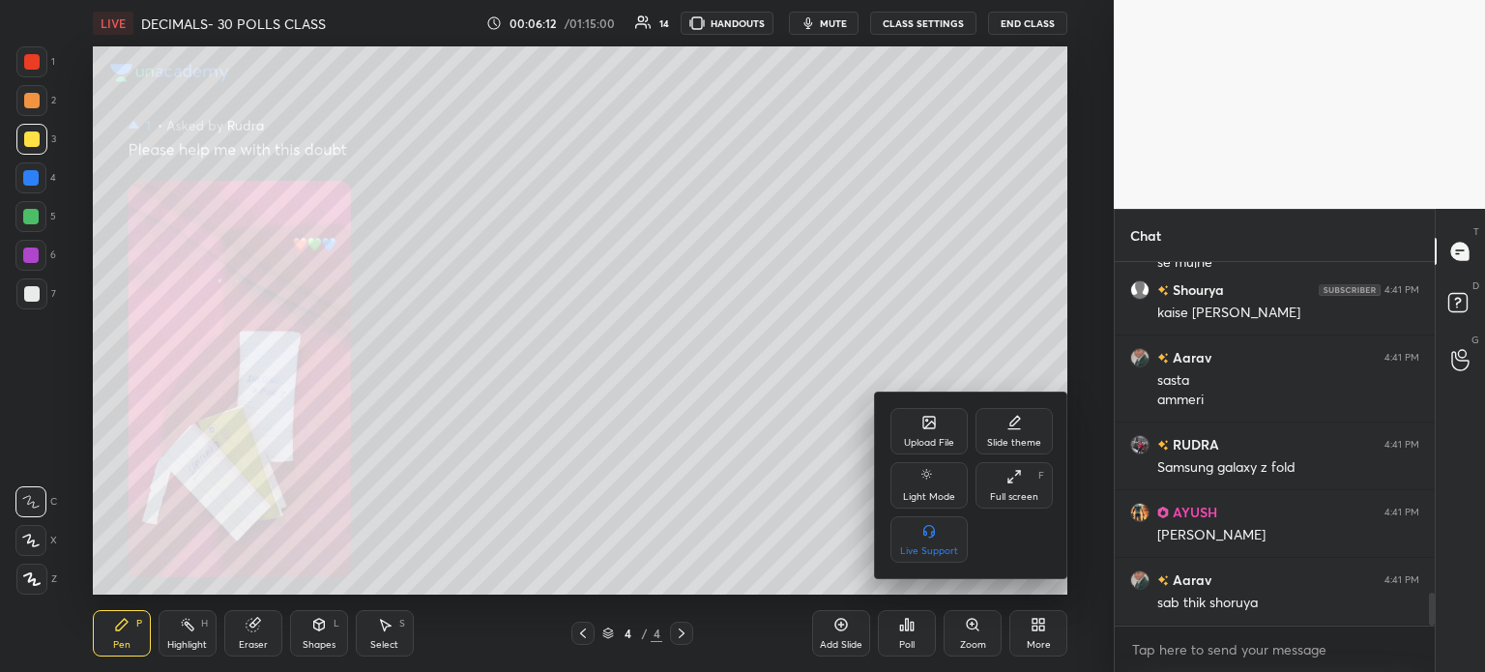
click at [930, 435] on div "Upload File" at bounding box center [929, 431] width 77 height 46
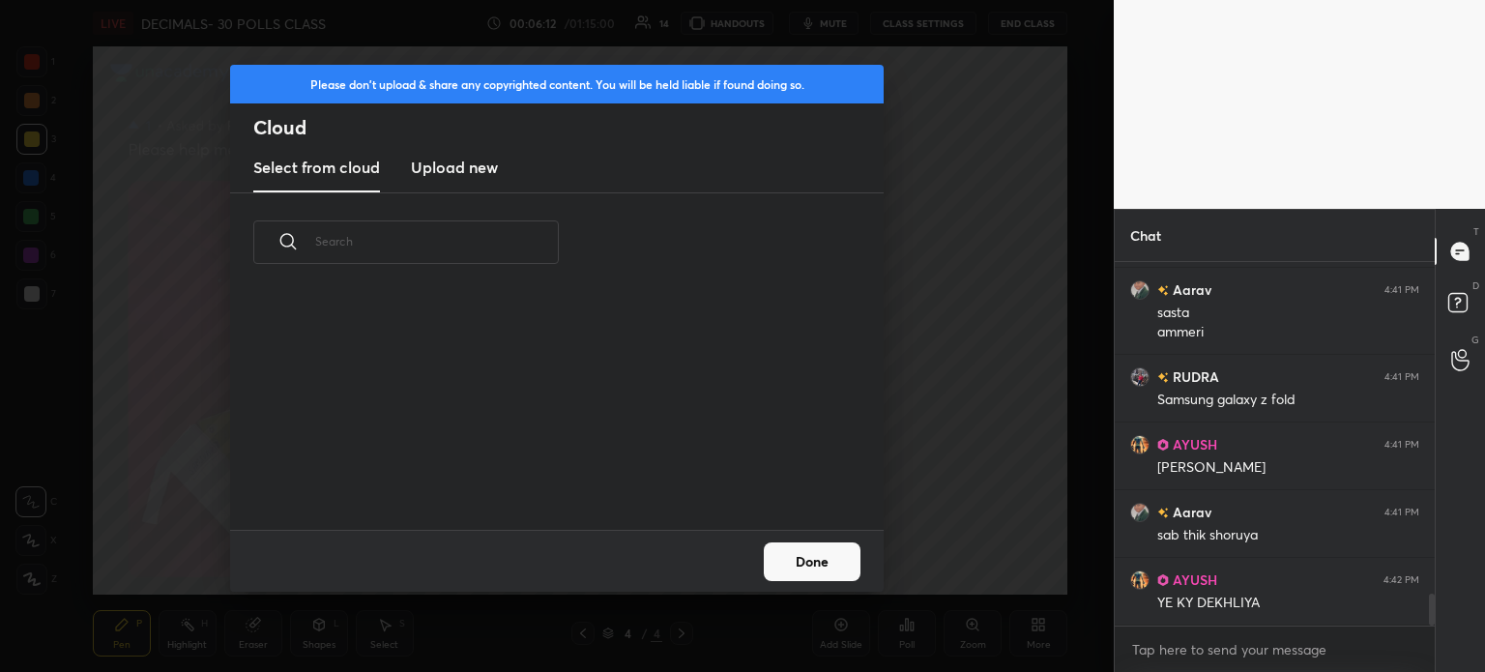
scroll to position [238, 621]
click at [476, 168] on h3 "Upload new" at bounding box center [454, 167] width 87 height 23
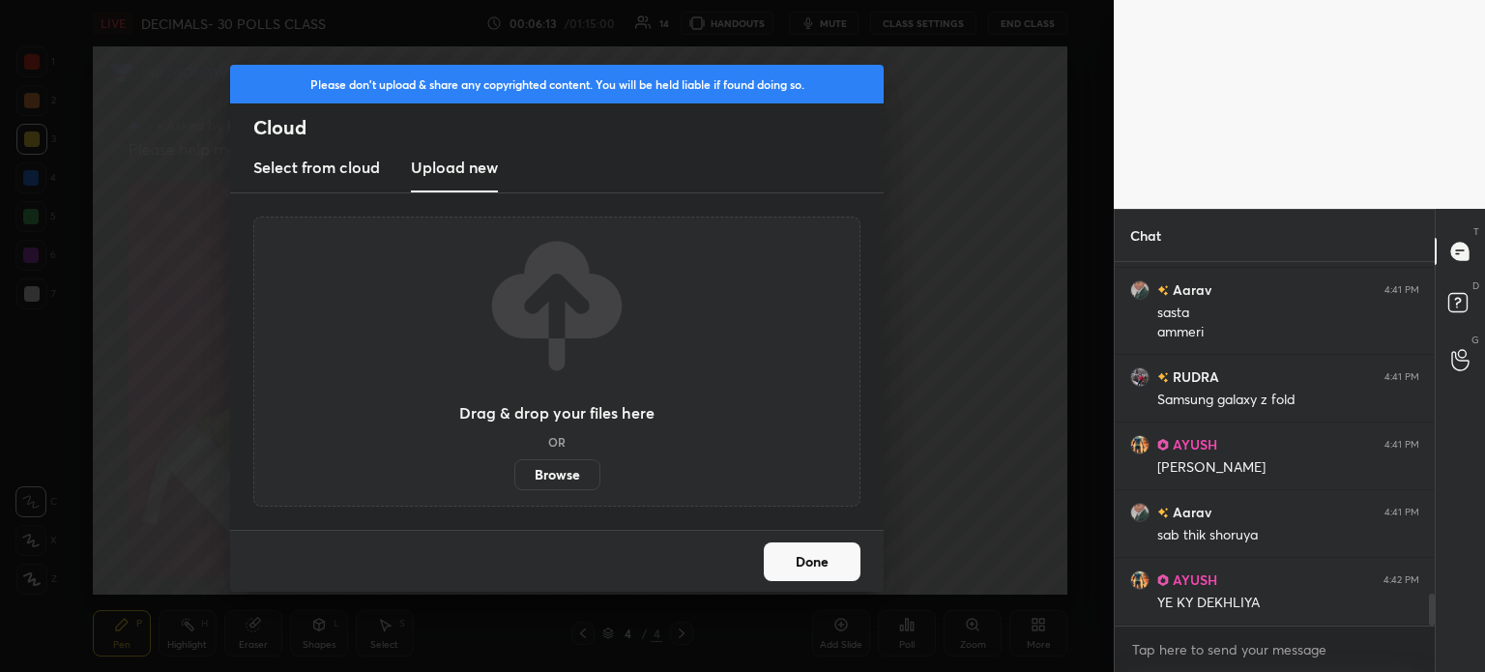
click at [530, 469] on label "Browse" at bounding box center [557, 474] width 86 height 31
click at [514, 469] on input "Browse" at bounding box center [514, 474] width 0 height 31
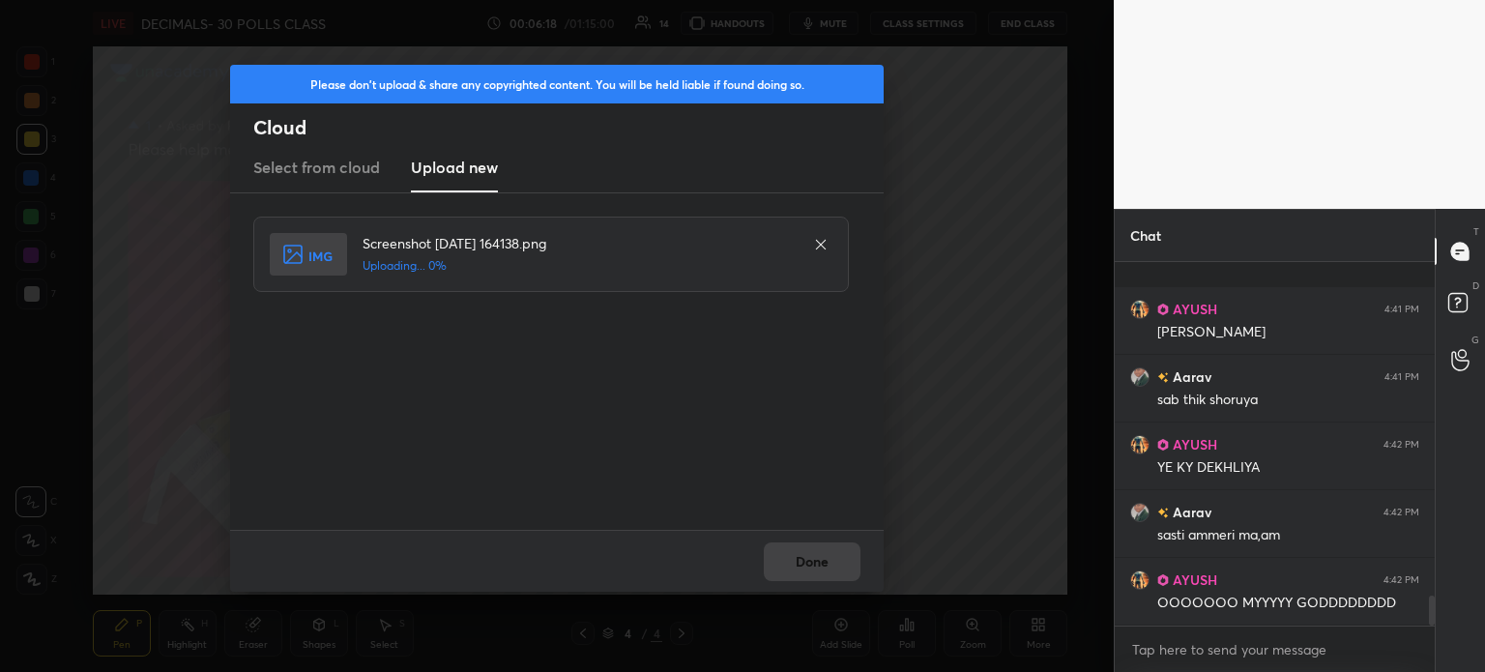
scroll to position [4021, 0]
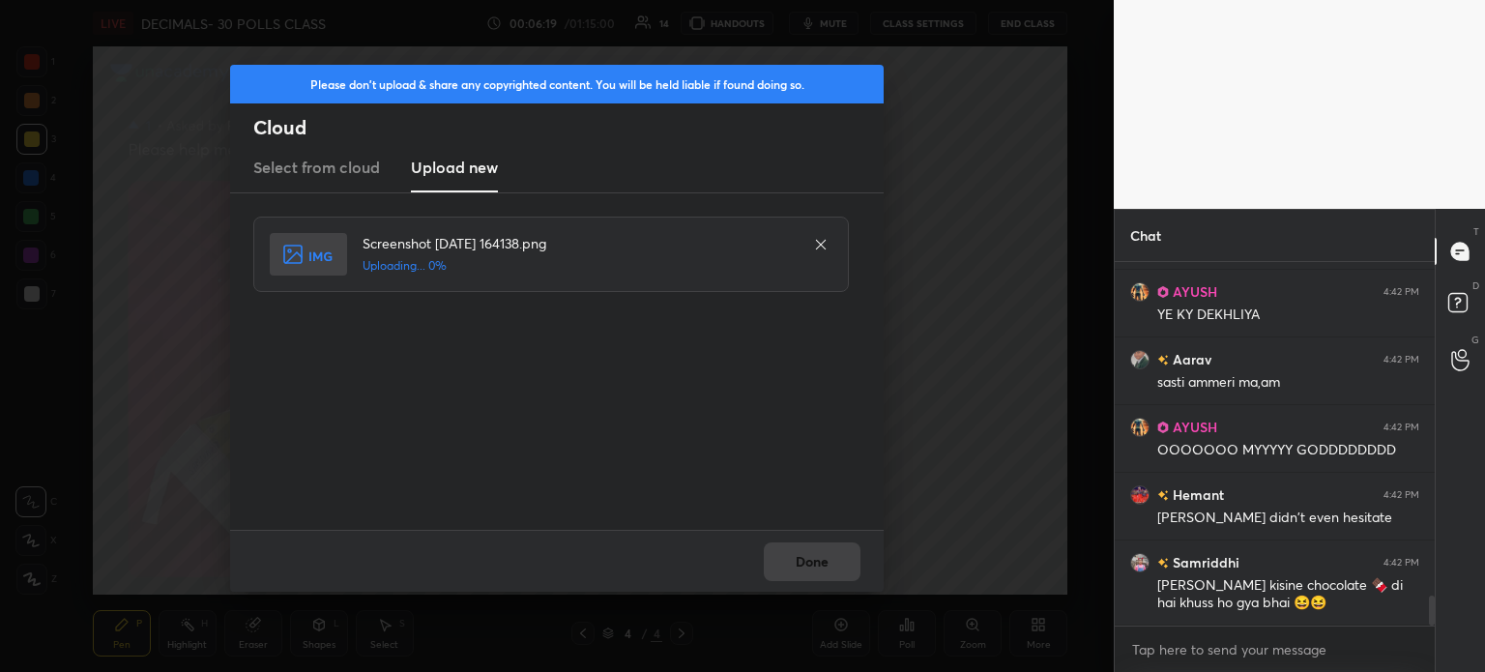
click at [859, 545] on div "Done" at bounding box center [557, 561] width 654 height 62
click at [836, 564] on div "Done" at bounding box center [557, 561] width 654 height 62
click at [832, 560] on button "Done" at bounding box center [812, 561] width 97 height 39
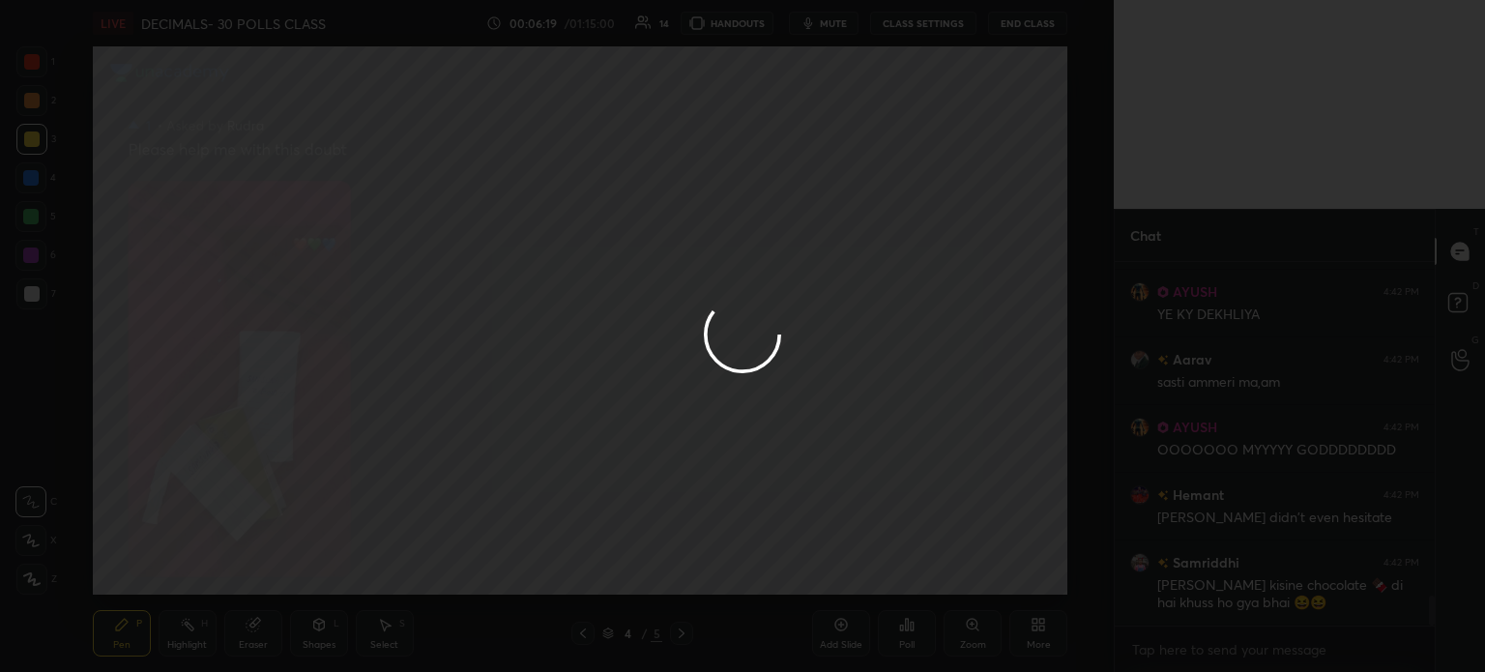
click at [830, 560] on button "Done" at bounding box center [812, 561] width 97 height 39
click at [828, 563] on div at bounding box center [742, 336] width 1485 height 672
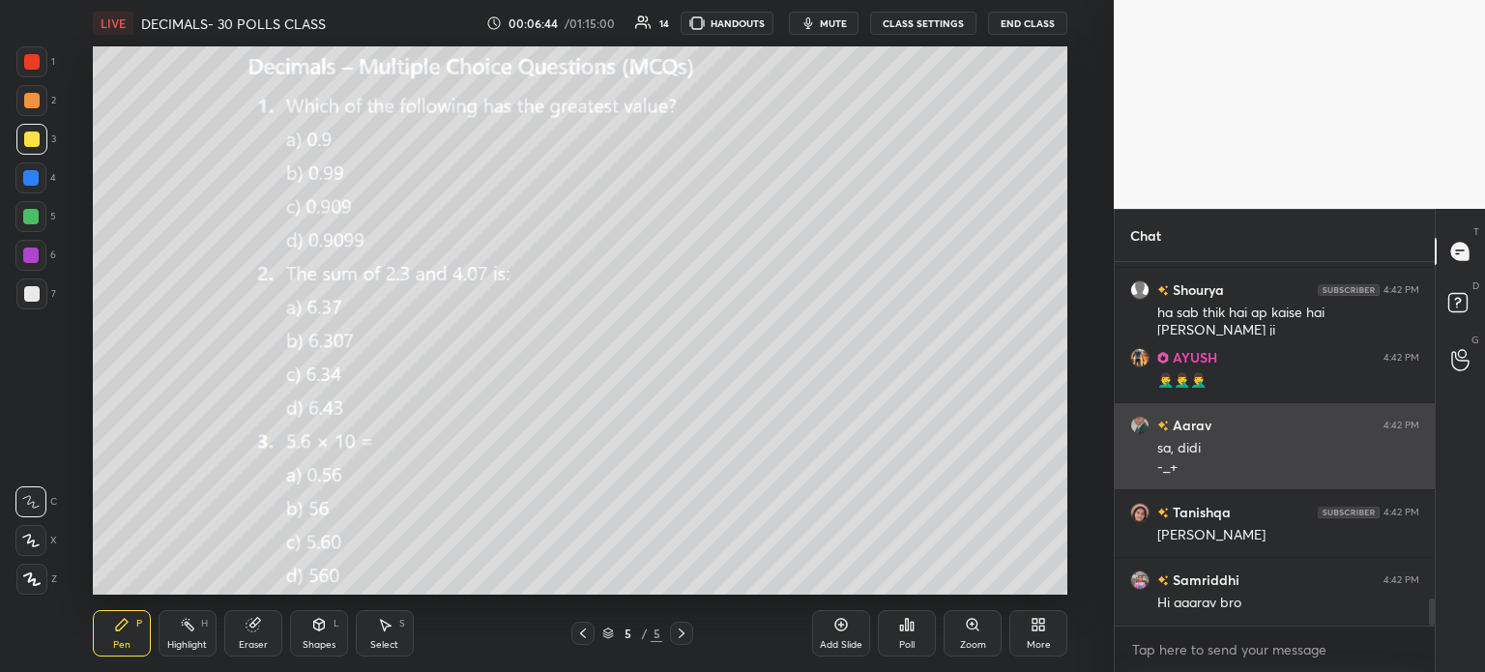
scroll to position [4514, 0]
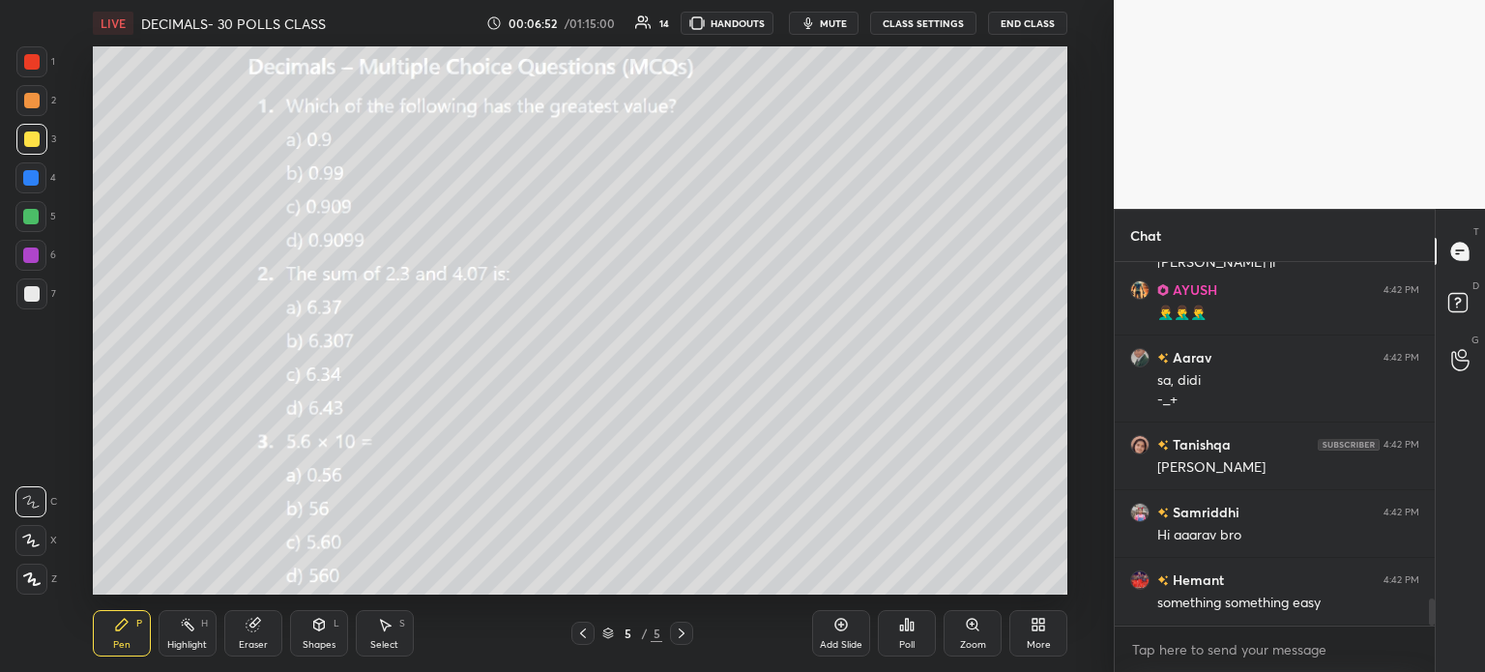
click at [267, 630] on div "Eraser" at bounding box center [253, 633] width 58 height 46
click at [15, 578] on div "1 2 3 4 5 6 7 C X Z C X Z E E Erase all H H" at bounding box center [31, 320] width 62 height 548
click at [16, 576] on span "Erase all" at bounding box center [30, 579] width 29 height 14
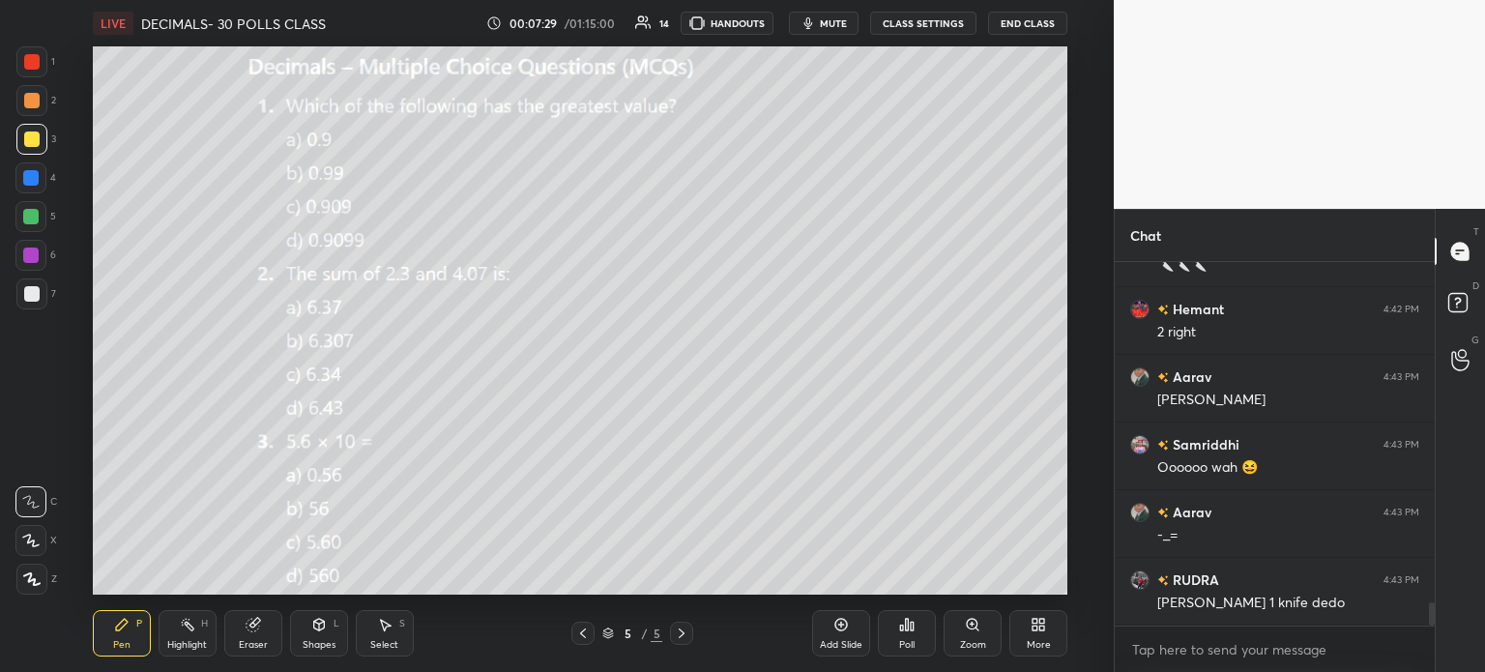
scroll to position [5431, 0]
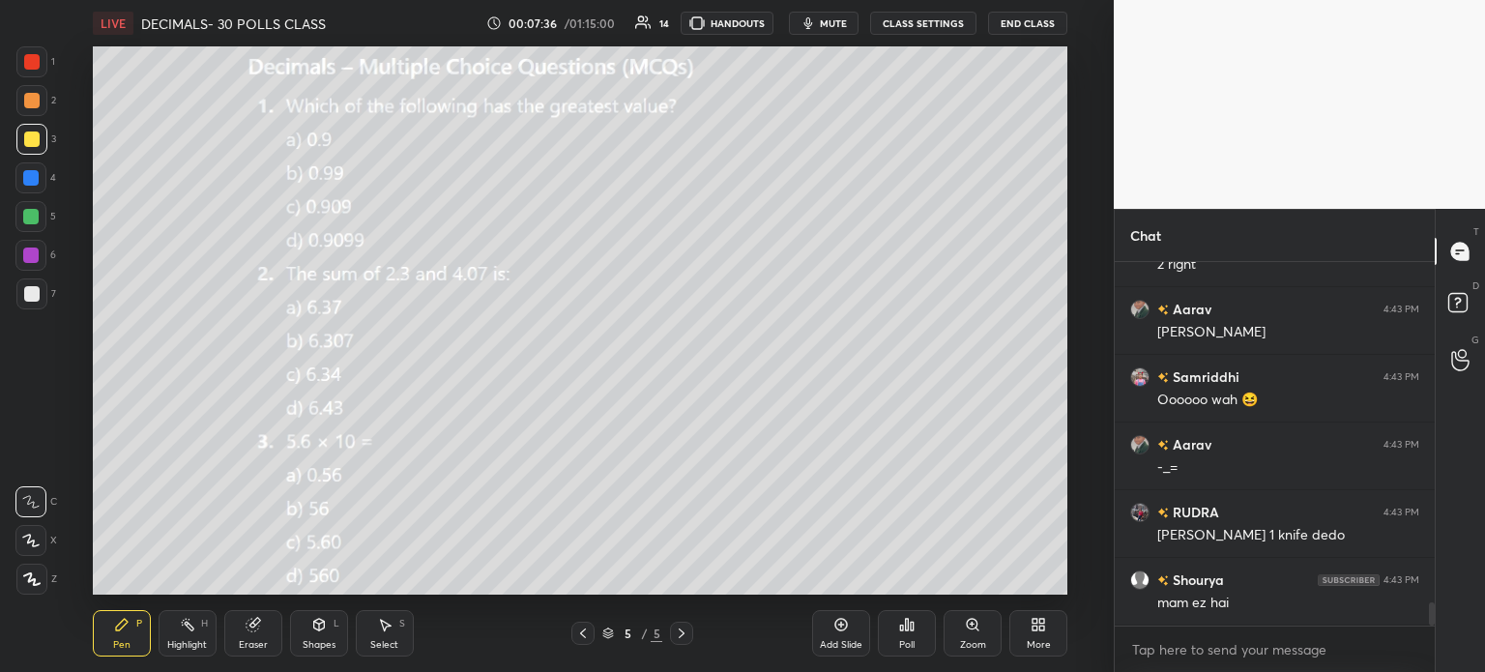
click at [30, 313] on div "7" at bounding box center [36, 298] width 40 height 39
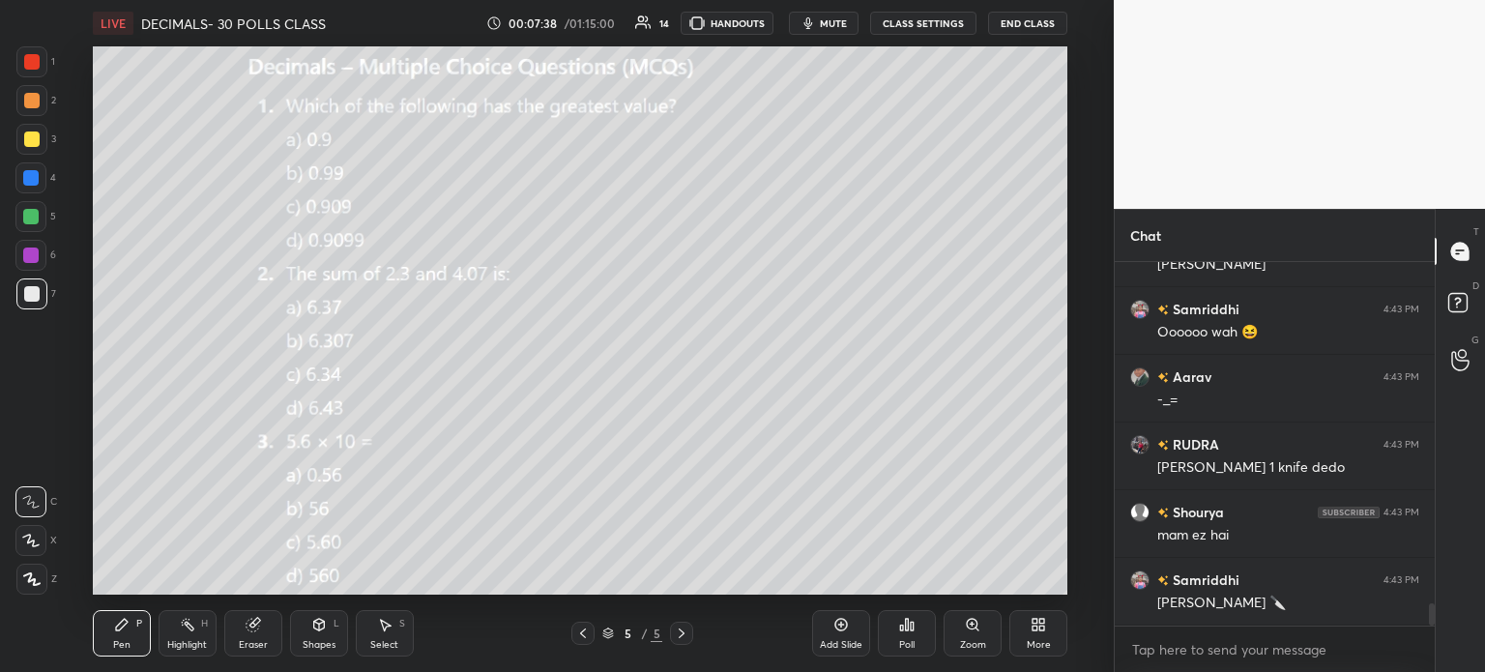
click at [30, 60] on div at bounding box center [31, 61] width 15 height 15
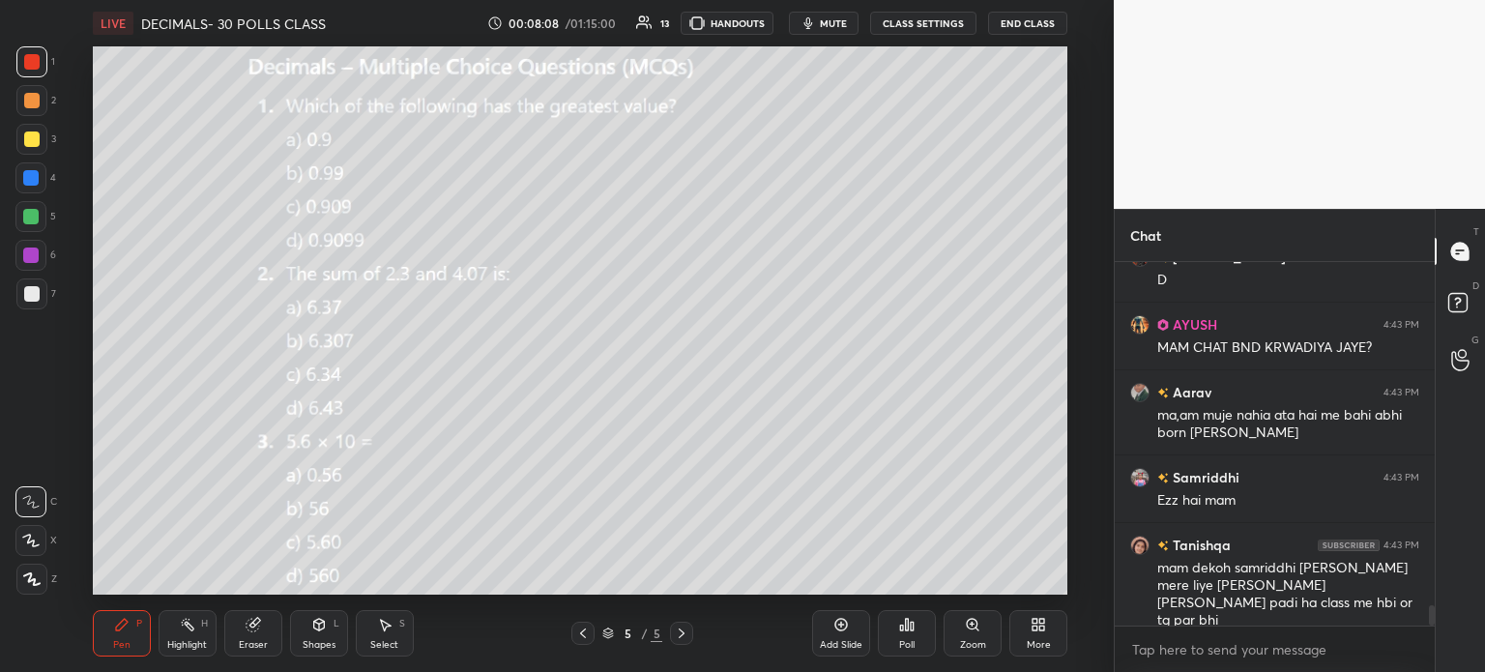
scroll to position [6148, 0]
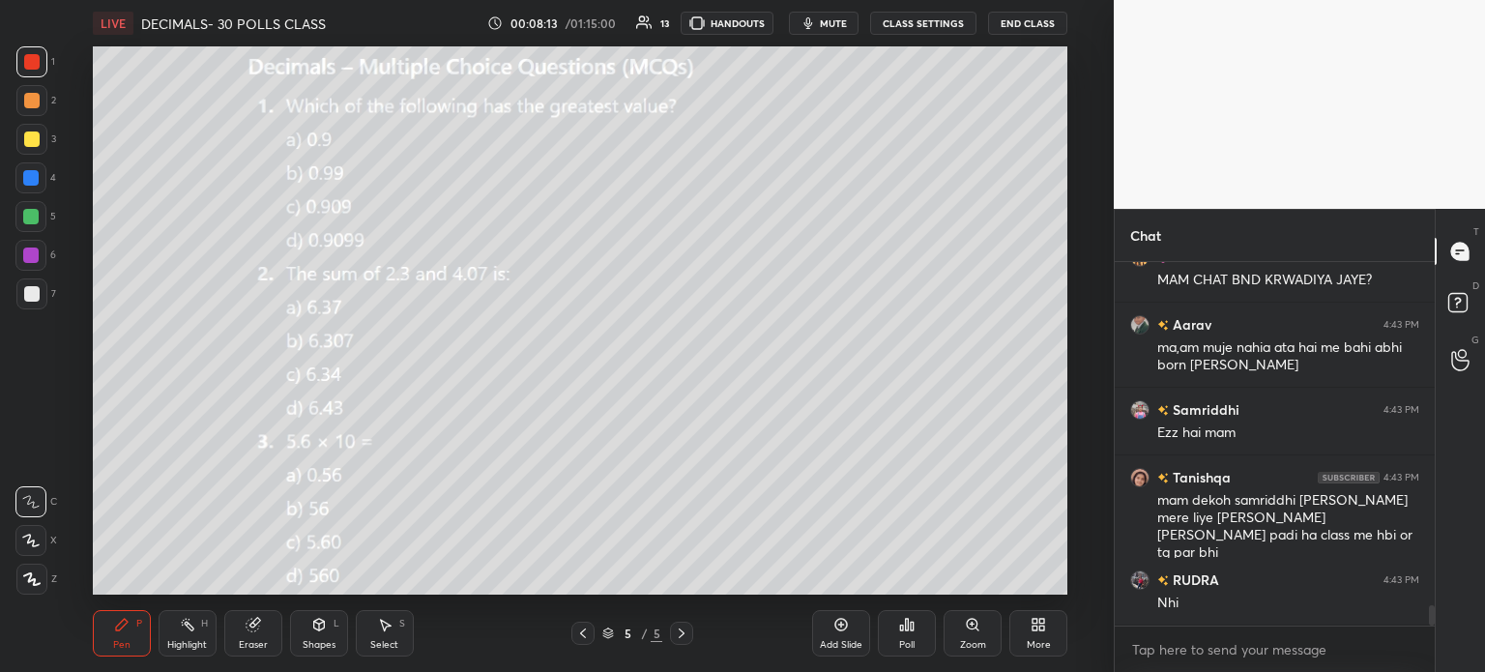
click at [257, 653] on div "Eraser" at bounding box center [253, 633] width 58 height 46
click at [38, 591] on div "Erase all" at bounding box center [30, 579] width 31 height 31
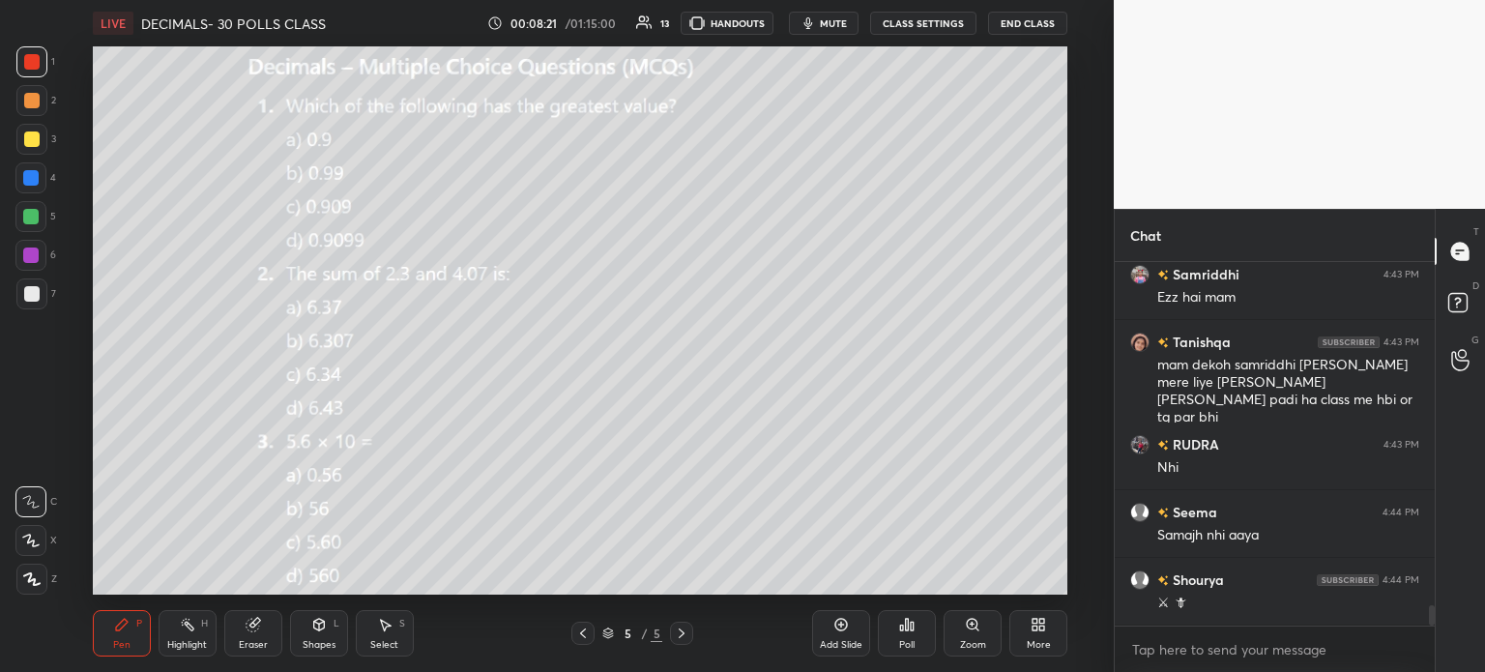
scroll to position [6351, 0]
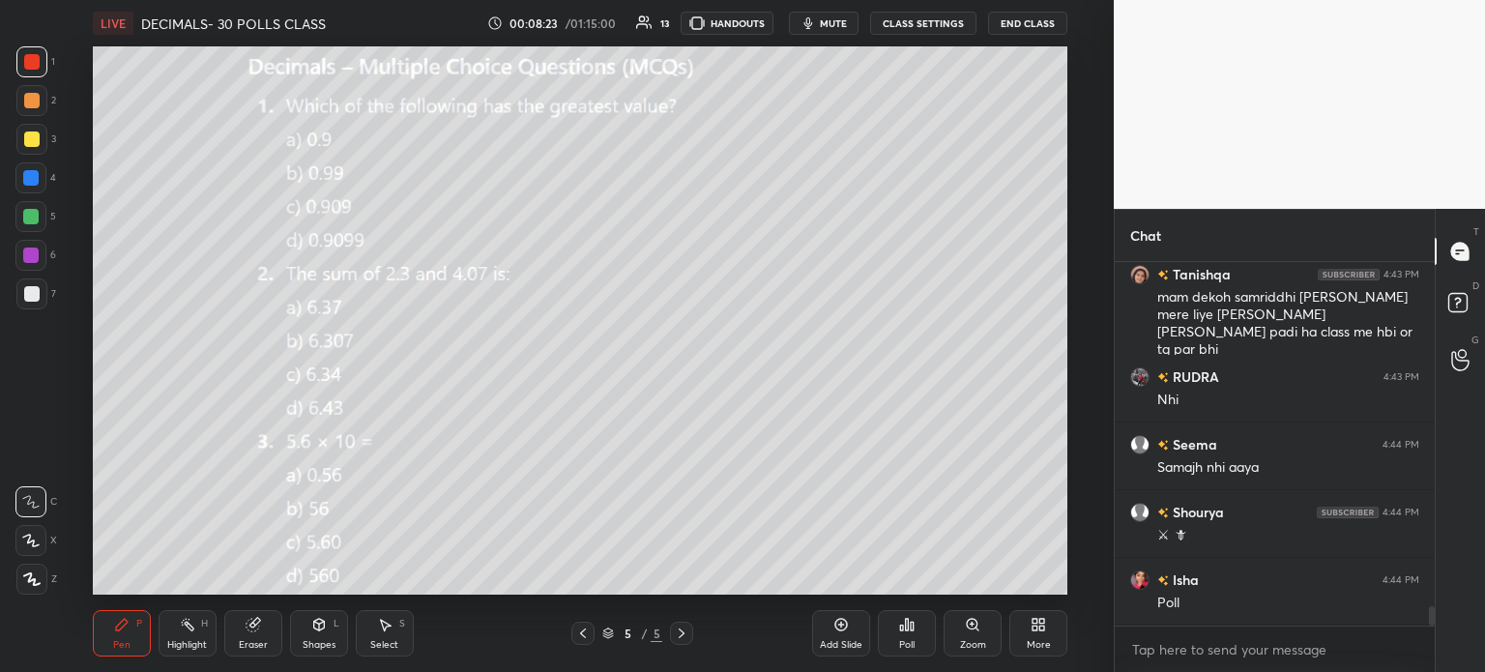
click at [930, 20] on button "CLASS SETTINGS" at bounding box center [923, 23] width 106 height 23
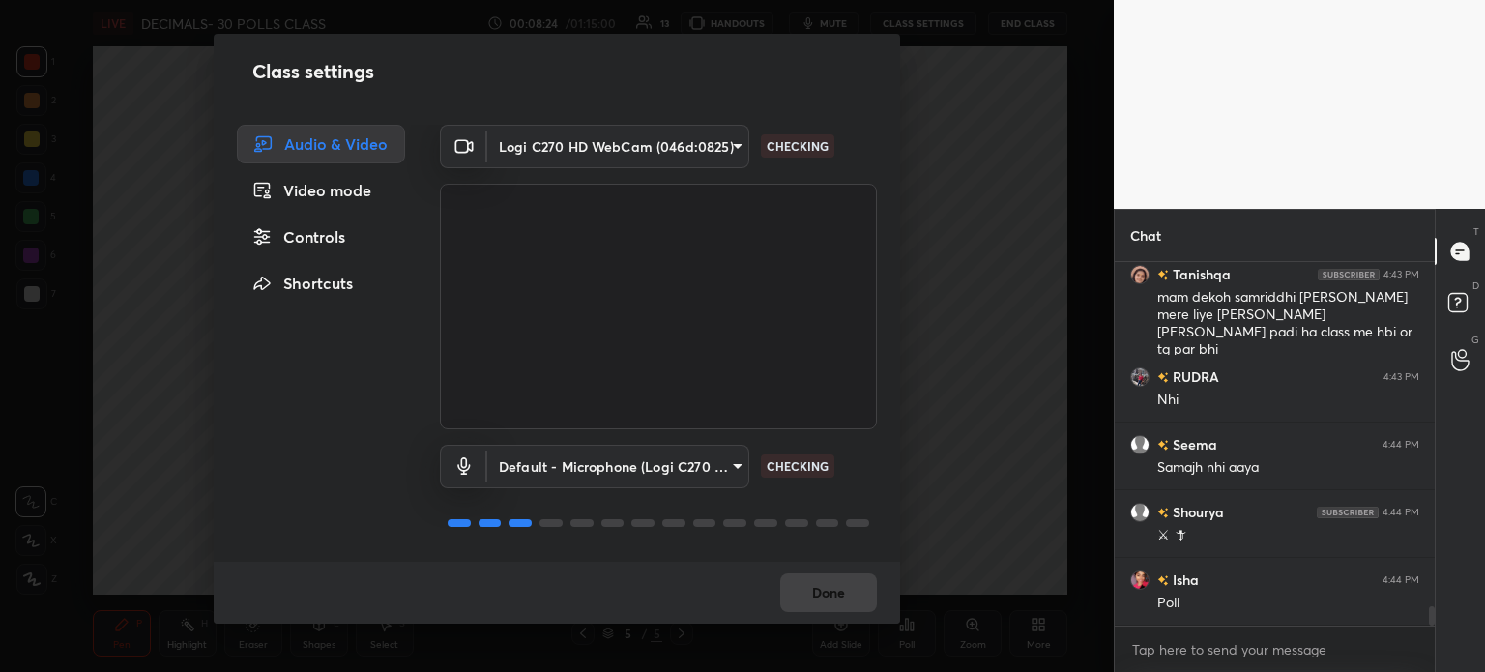
click at [561, 137] on body "1 2 3 4 5 6 7 C X Z C X Z E E Erase all H H LIVE DECIMALS- 30 POLLS CLASS 00:08…" at bounding box center [742, 336] width 1485 height 672
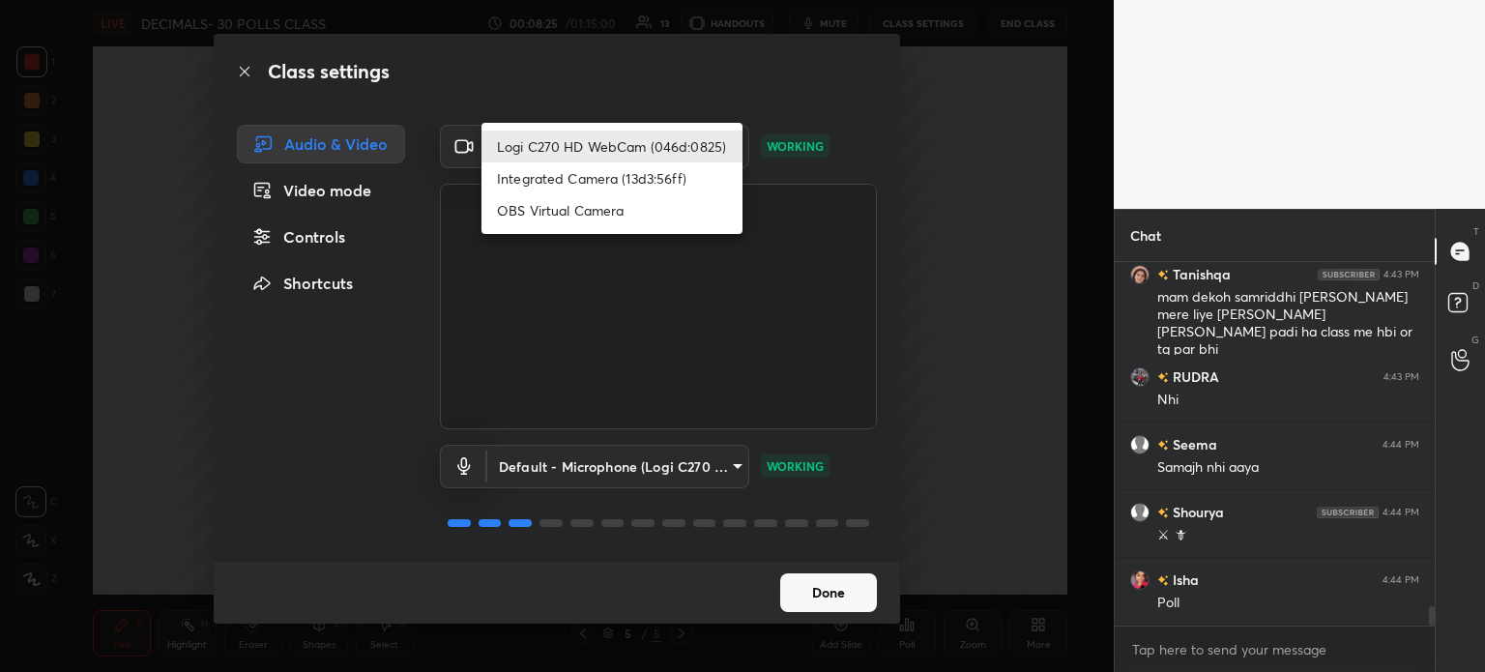
click at [294, 239] on div at bounding box center [742, 336] width 1485 height 672
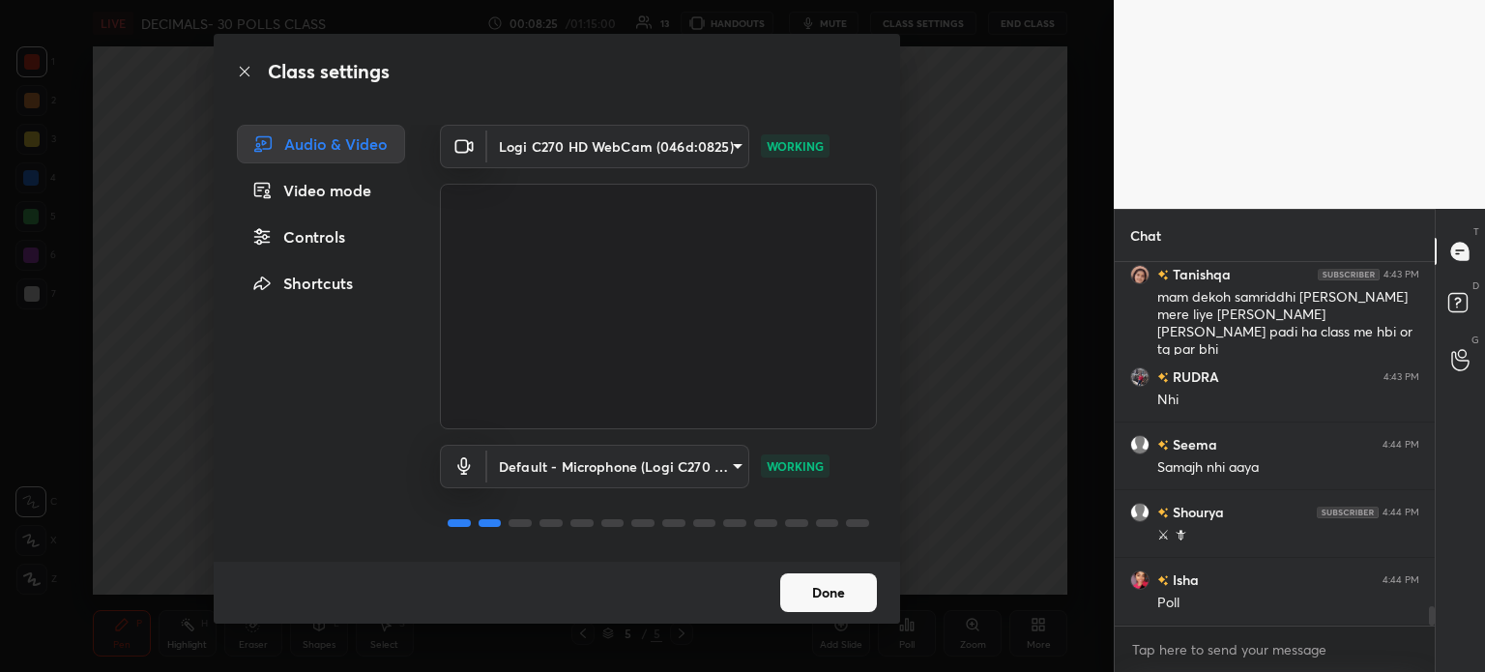
click at [321, 233] on div "Controls" at bounding box center [321, 237] width 168 height 39
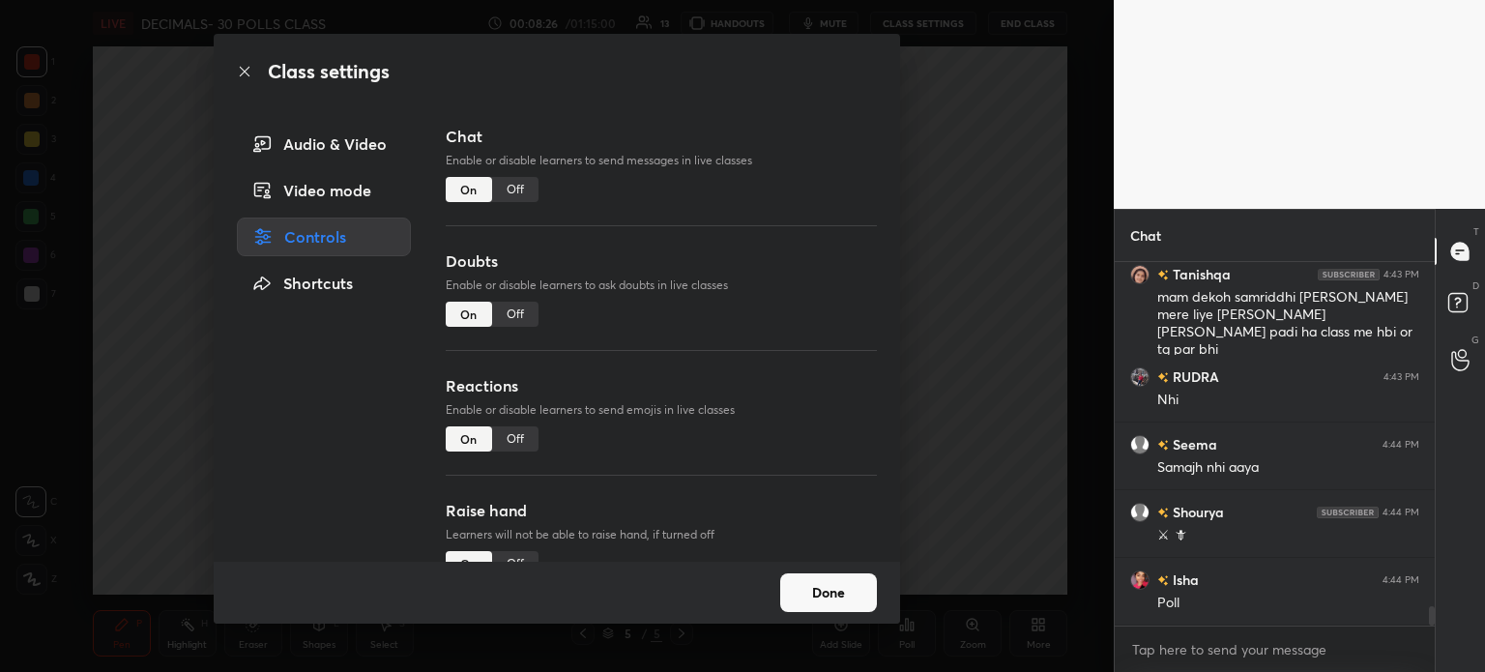
click at [513, 183] on div "Off" at bounding box center [515, 189] width 46 height 25
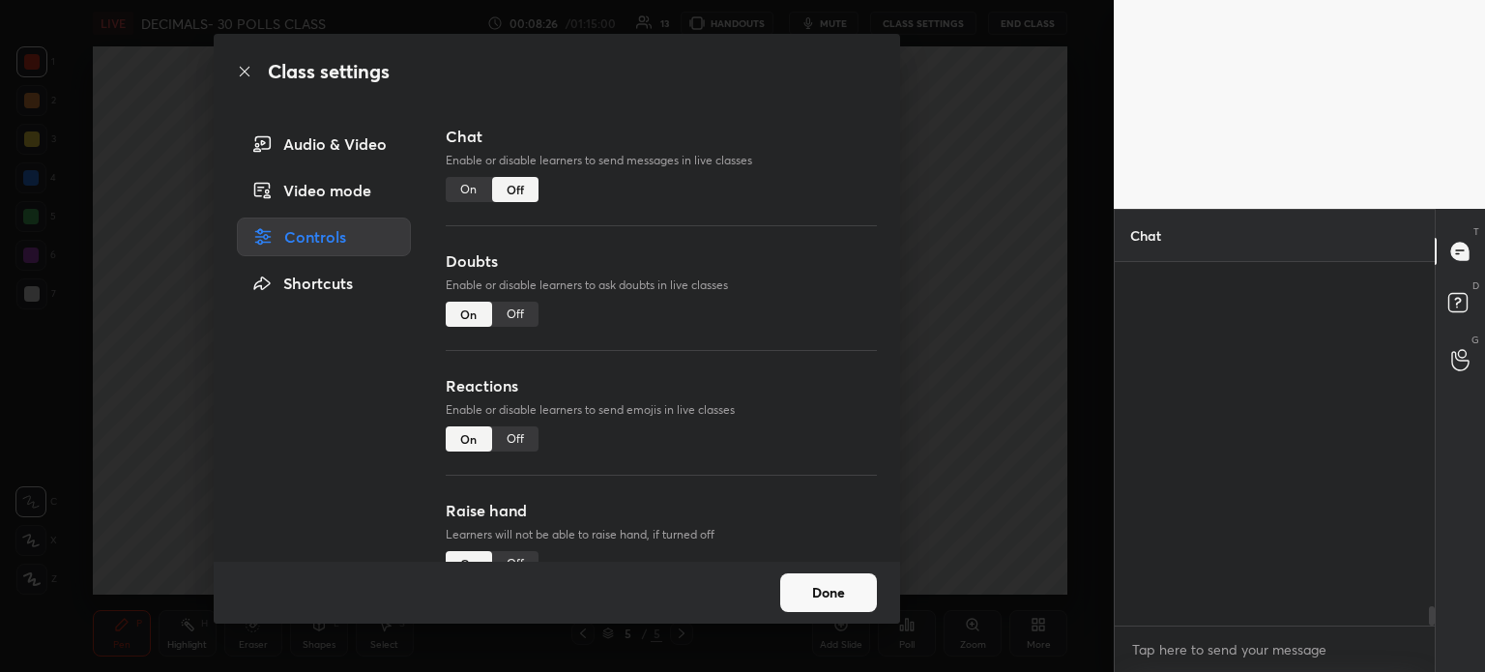
scroll to position [6, 6]
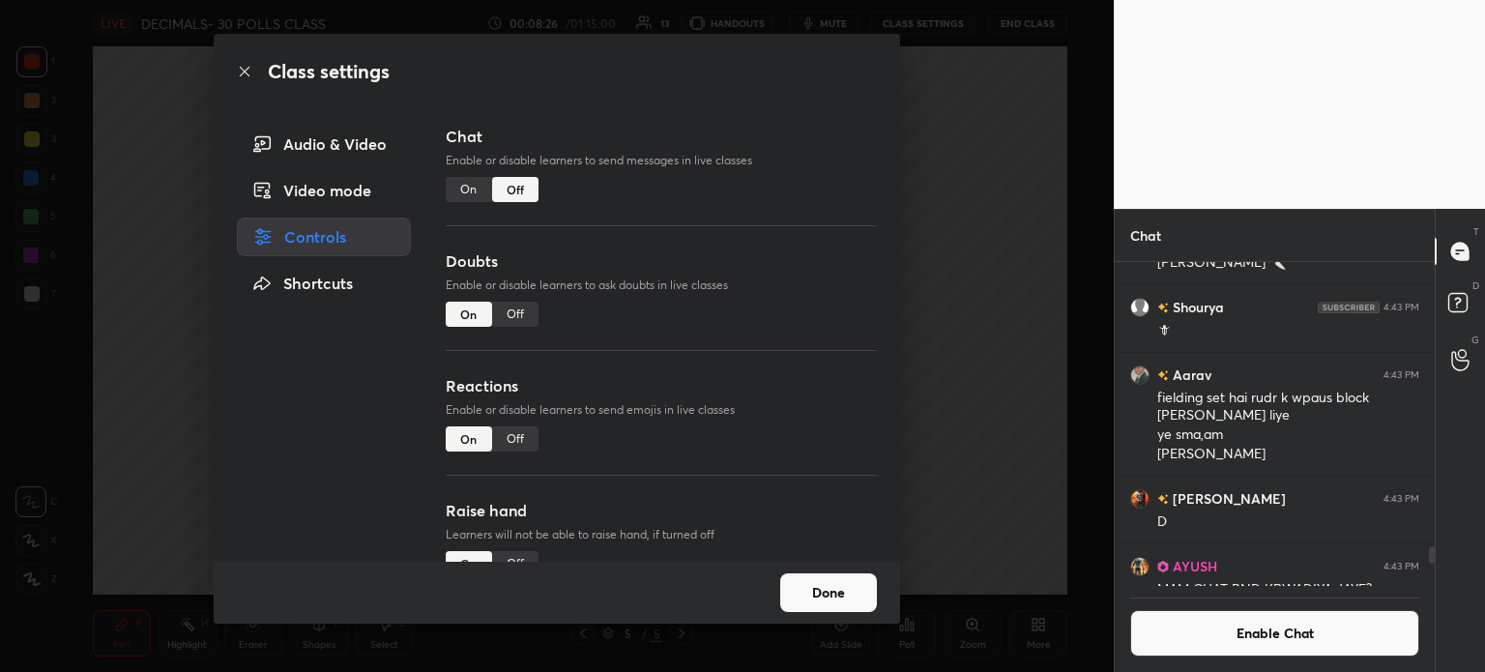
click at [513, 315] on div "Off" at bounding box center [515, 314] width 46 height 25
click at [821, 611] on button "Done" at bounding box center [828, 592] width 97 height 39
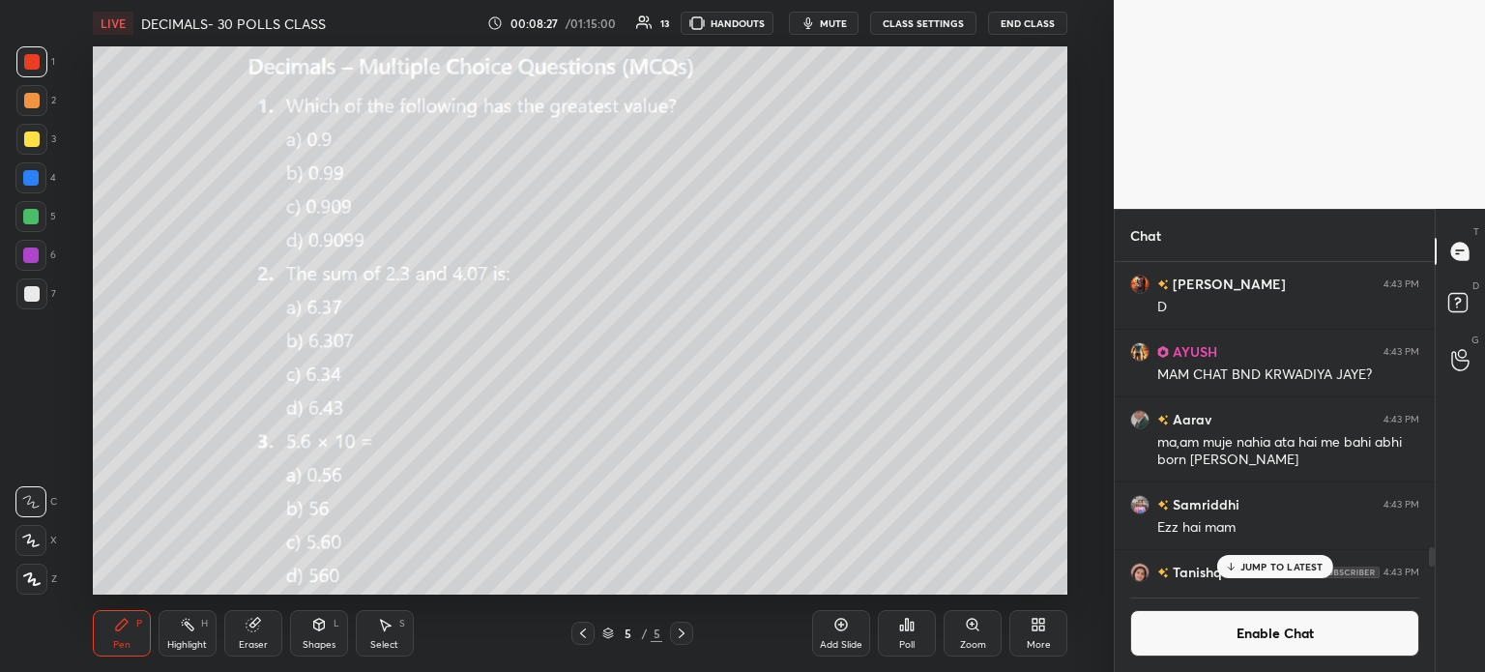
scroll to position [5206, 0]
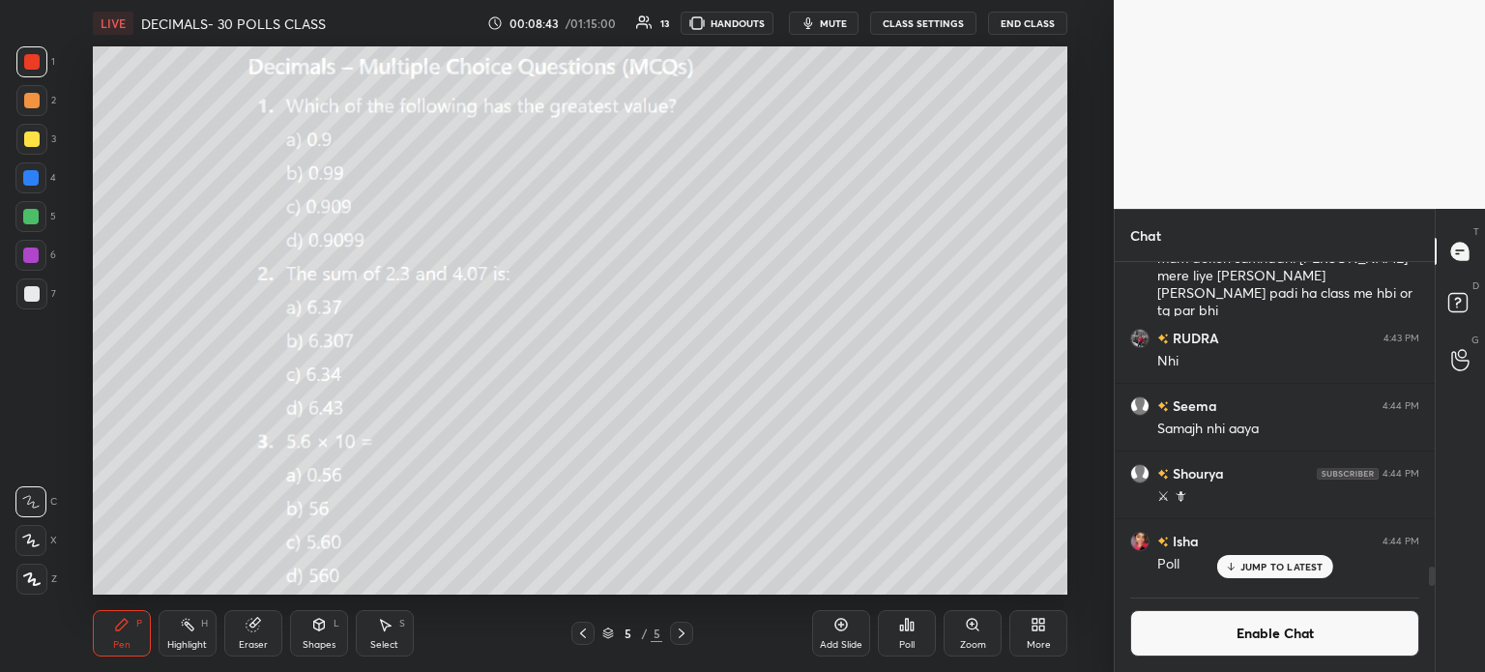
click at [46, 293] on div "7" at bounding box center [36, 294] width 40 height 31
click at [390, 636] on div "Select S" at bounding box center [385, 633] width 58 height 46
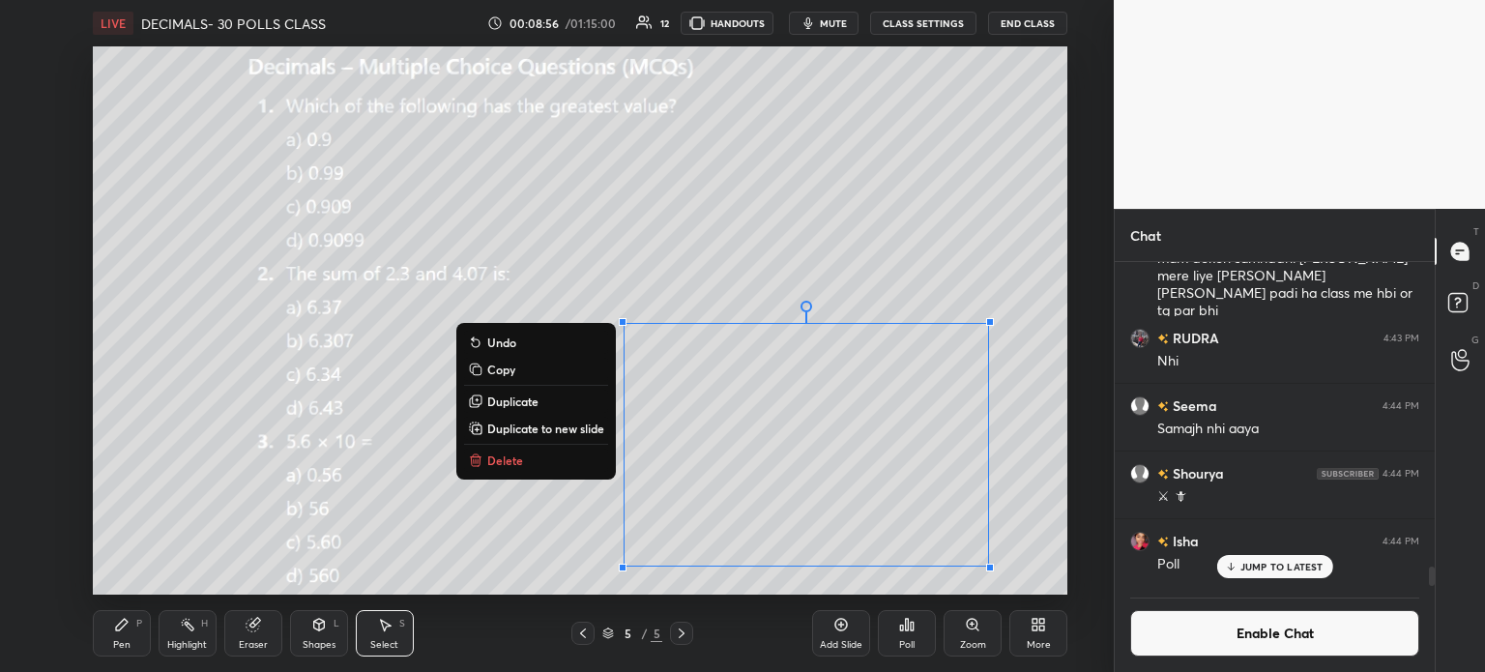
click at [529, 432] on p "Duplicate to new slide" at bounding box center [545, 428] width 117 height 15
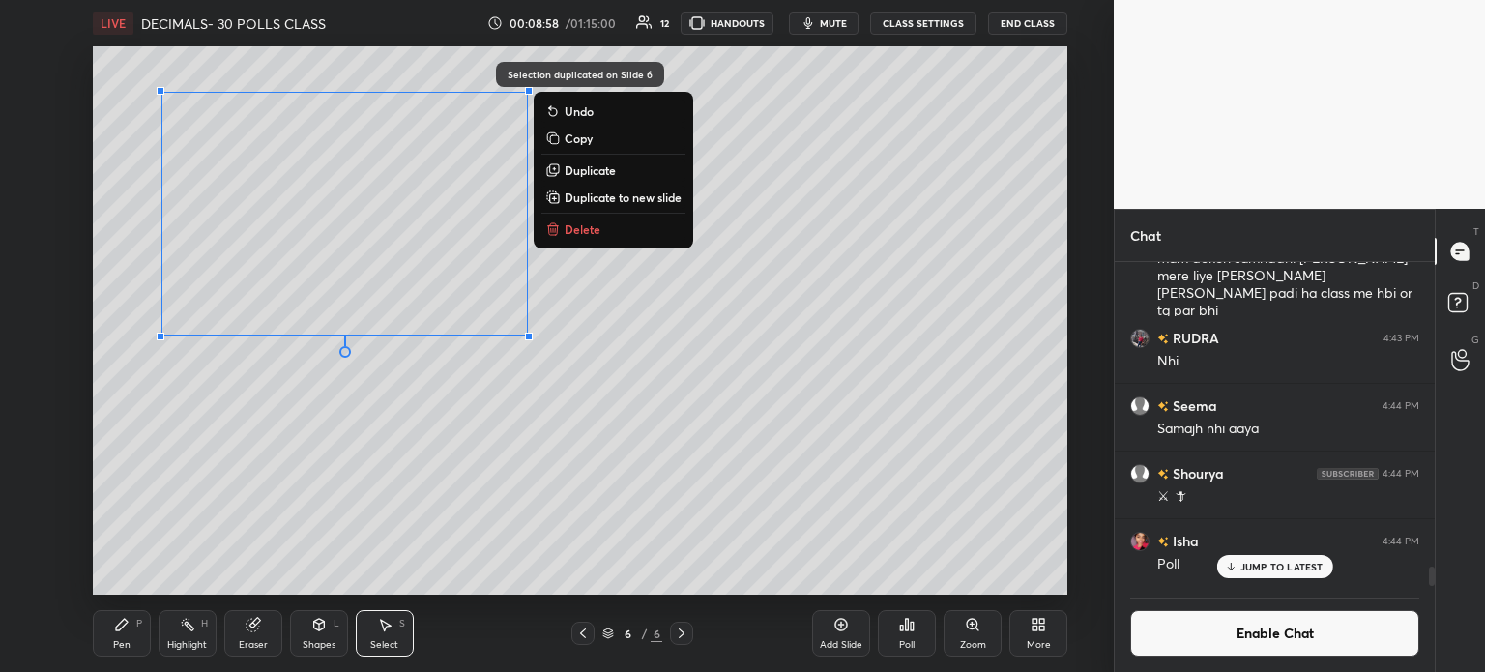
click at [126, 644] on div "Pen" at bounding box center [121, 645] width 17 height 10
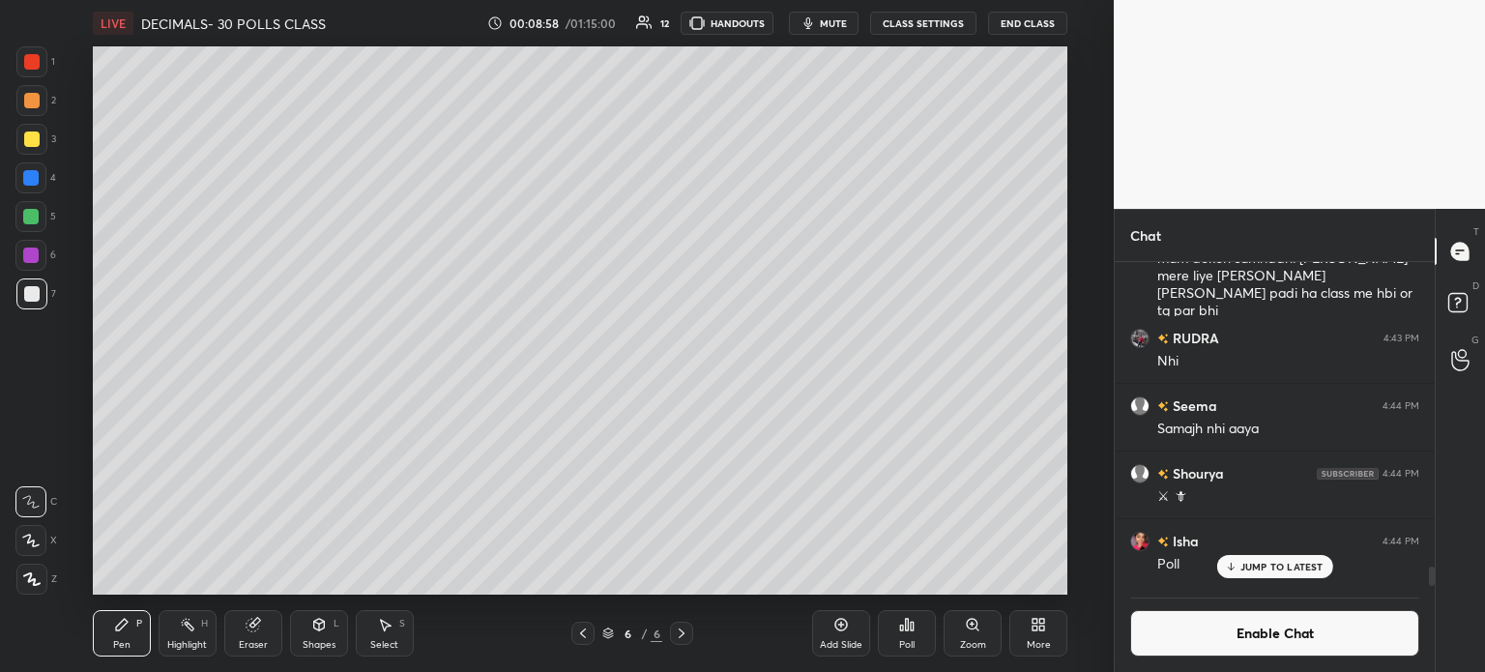
click at [44, 73] on div at bounding box center [31, 61] width 31 height 31
click at [32, 129] on div at bounding box center [31, 139] width 31 height 31
click at [576, 635] on icon at bounding box center [582, 633] width 15 height 15
click at [255, 637] on div "Eraser" at bounding box center [253, 633] width 58 height 46
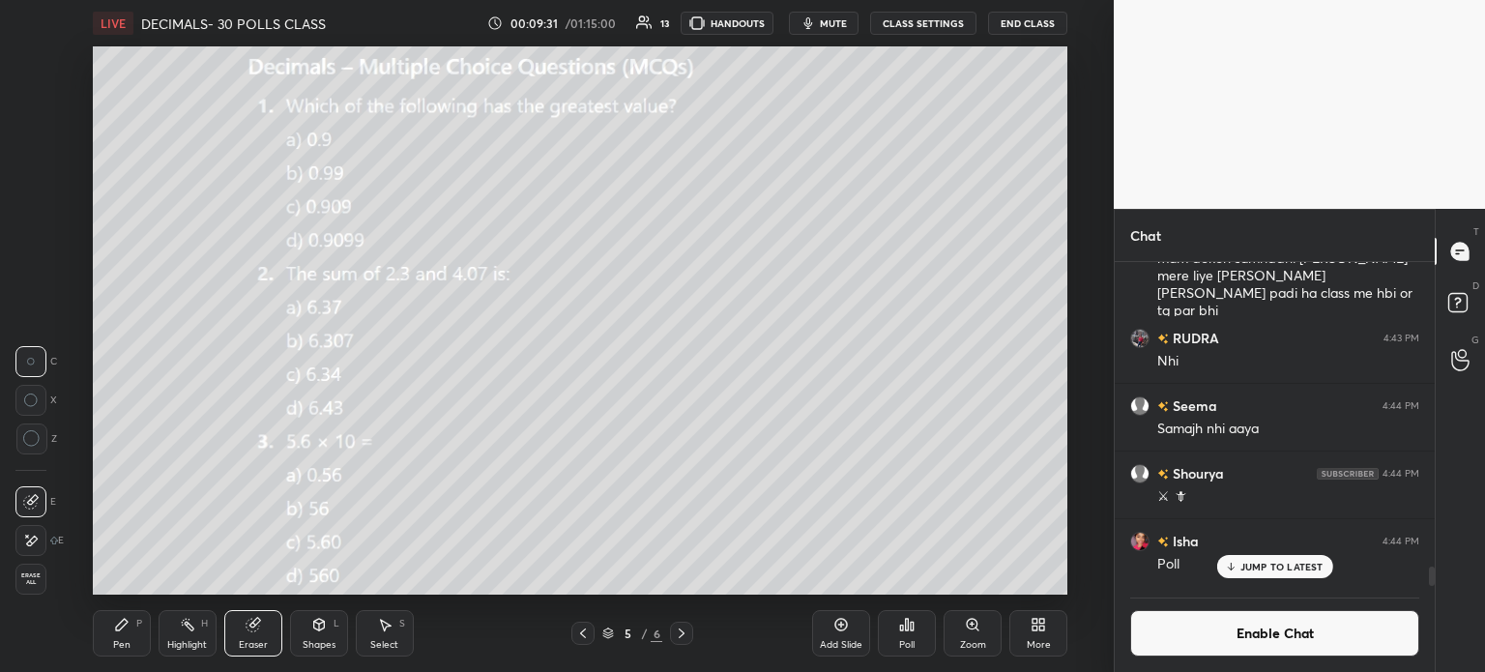
click at [44, 583] on span "Erase all" at bounding box center [30, 579] width 29 height 14
click at [827, 23] on span "mute" at bounding box center [833, 23] width 27 height 14
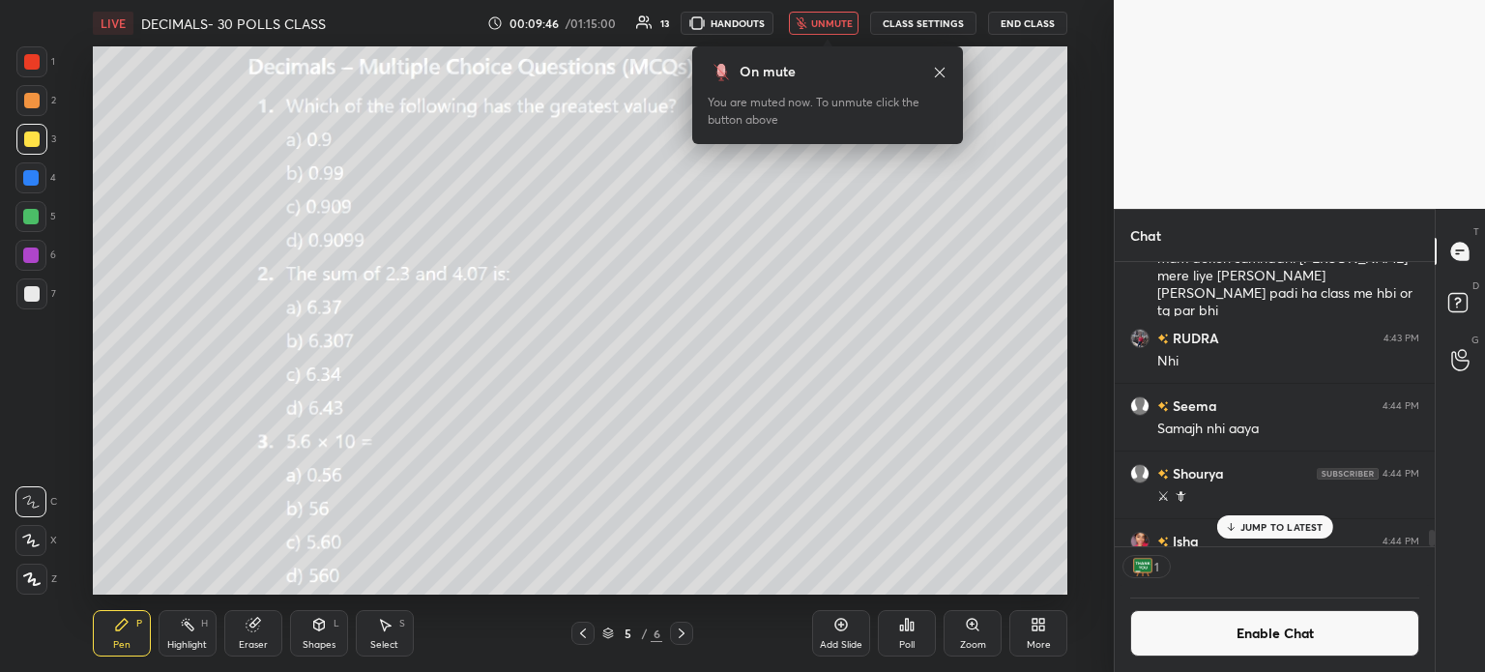
scroll to position [6, 6]
click at [841, 33] on button "unmute" at bounding box center [824, 23] width 70 height 23
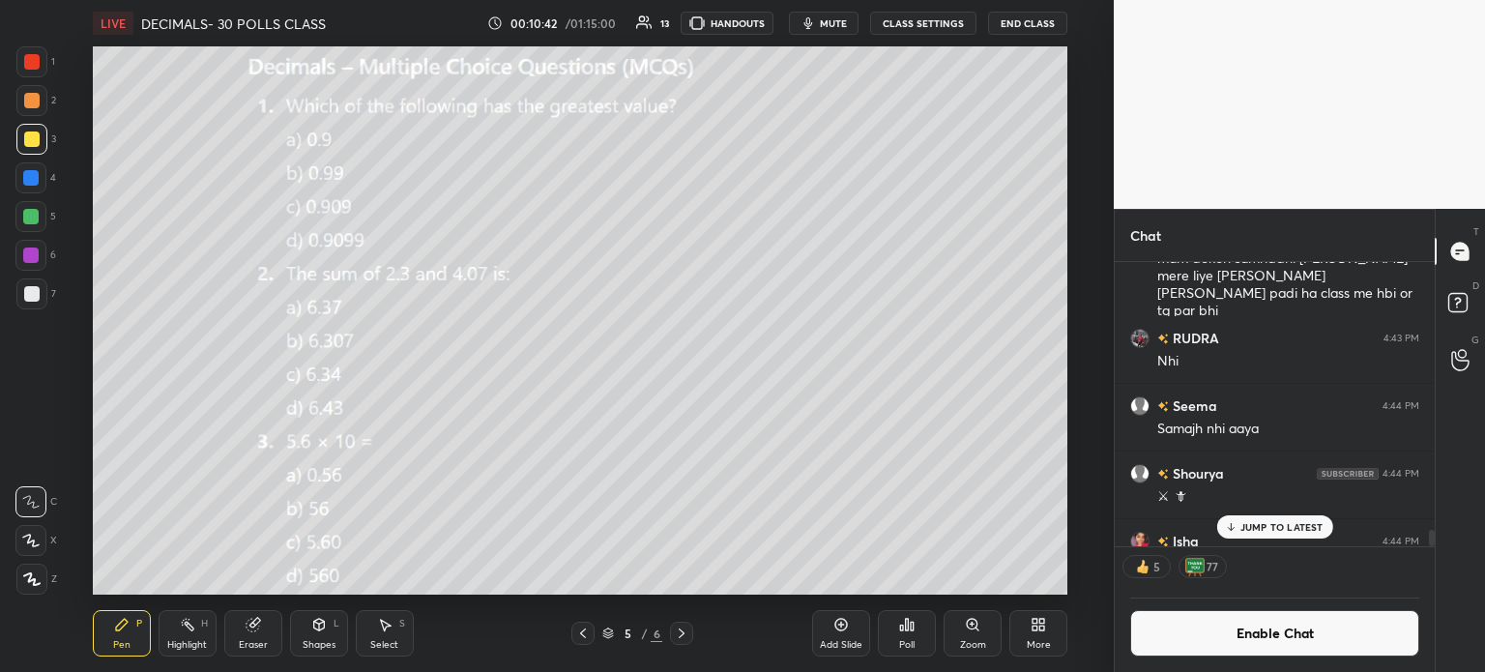
click at [908, 640] on div "Poll" at bounding box center [906, 645] width 15 height 10
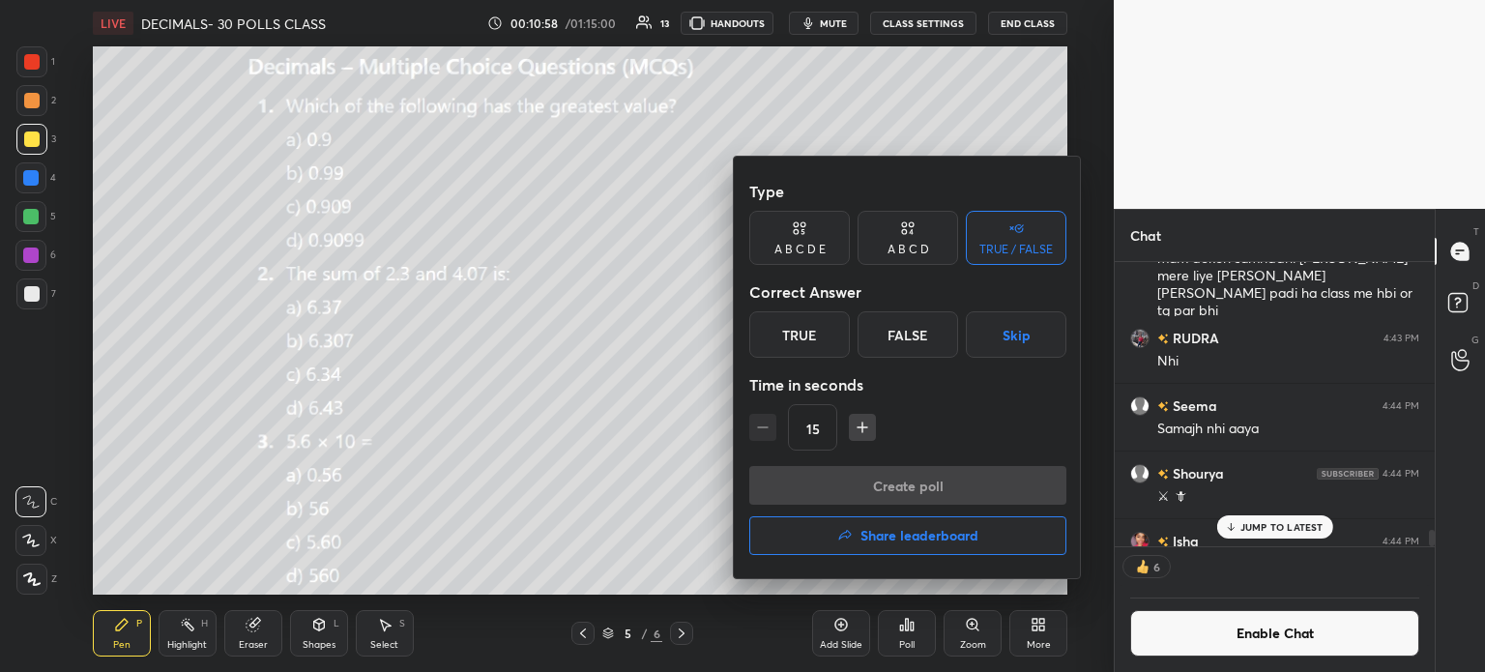
scroll to position [279, 314]
click at [916, 253] on div "A B C D" at bounding box center [909, 250] width 42 height 12
click at [839, 320] on div "B" at bounding box center [842, 334] width 57 height 46
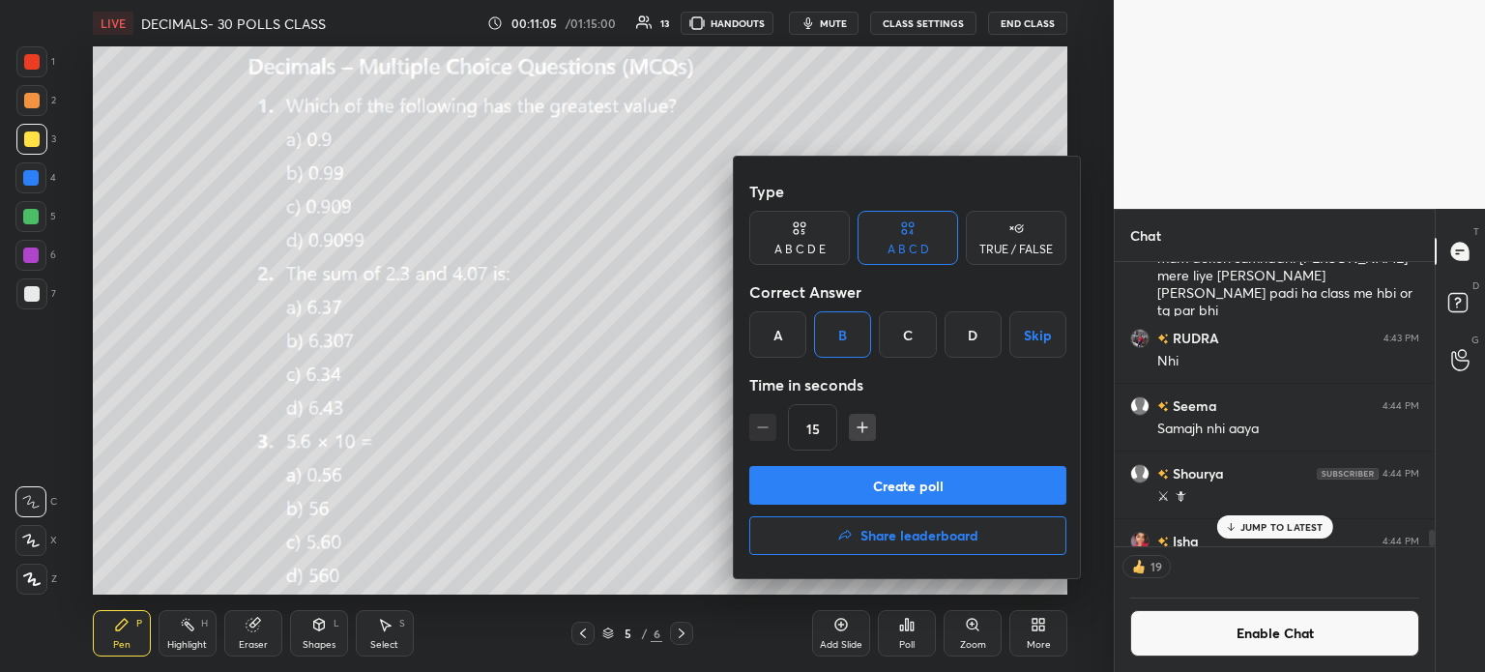
click at [905, 481] on button "Create poll" at bounding box center [907, 485] width 317 height 39
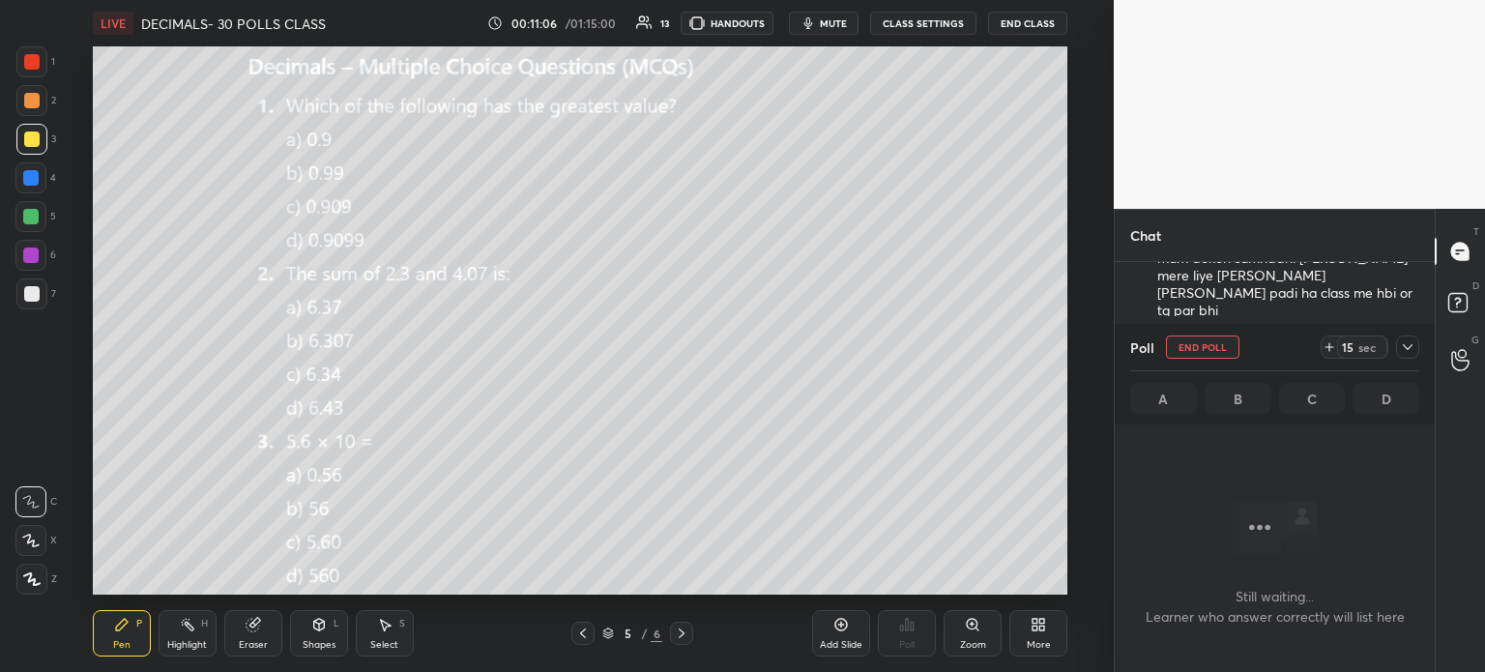
scroll to position [304, 314]
click at [1331, 343] on icon at bounding box center [1329, 346] width 15 height 15
click at [1401, 343] on icon at bounding box center [1407, 346] width 15 height 15
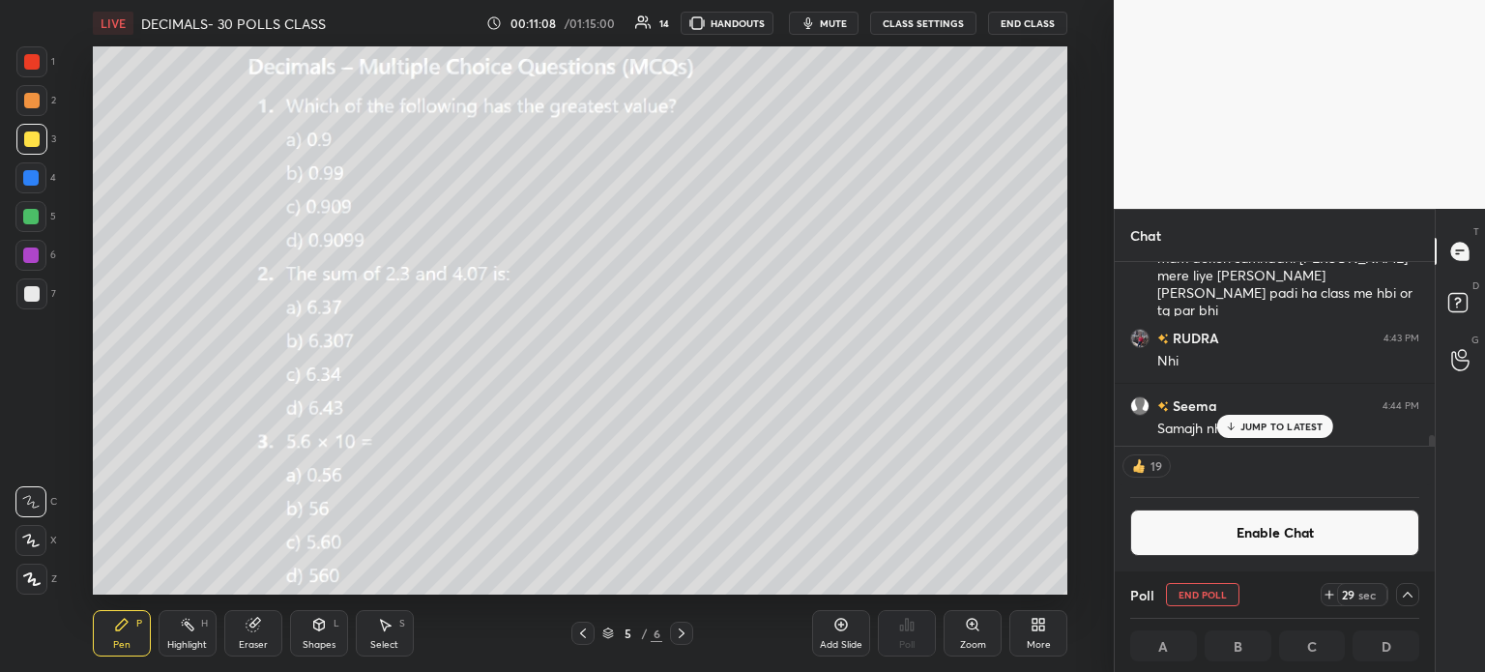
click at [1288, 426] on p "JUMP TO LATEST" at bounding box center [1282, 427] width 83 height 12
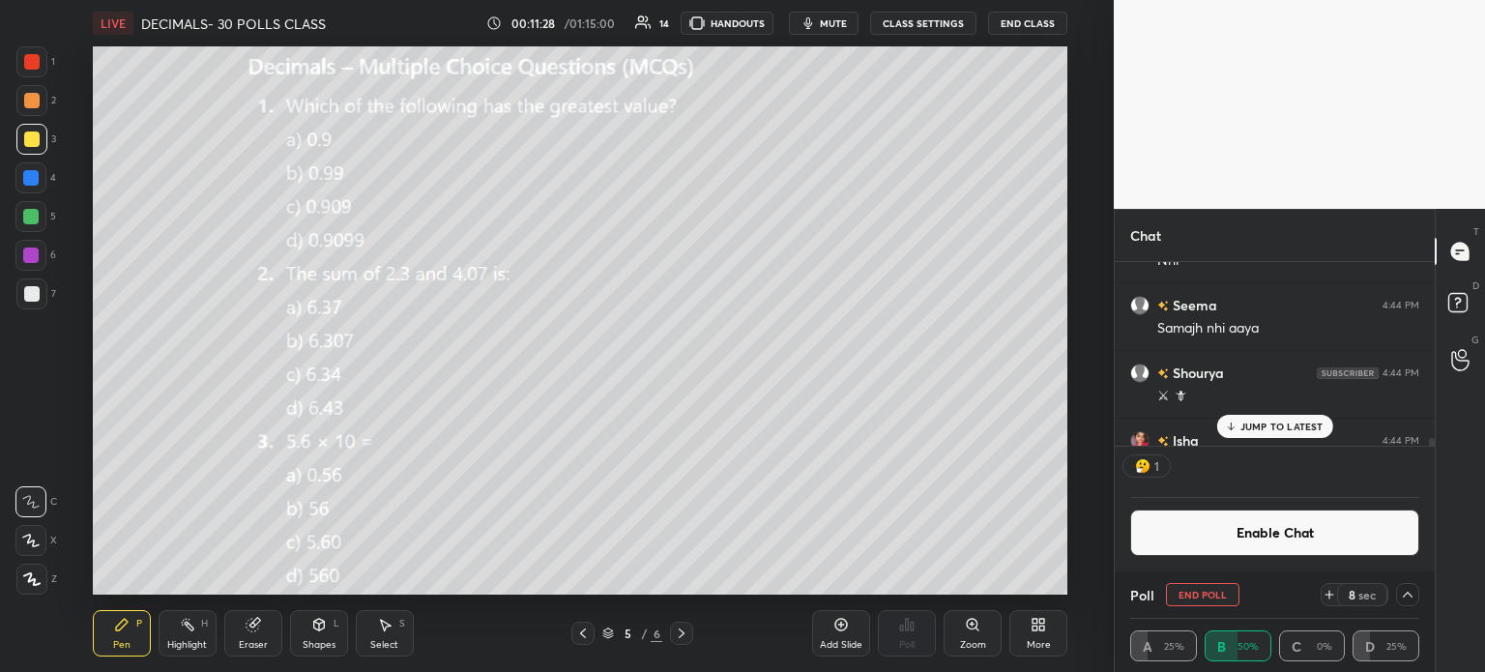
scroll to position [6, 6]
click at [13, 290] on div "1 2 3 4 5 6 7 C X Z C X Z E E Erase all H H" at bounding box center [31, 320] width 62 height 548
click at [47, 298] on div "7" at bounding box center [36, 294] width 40 height 31
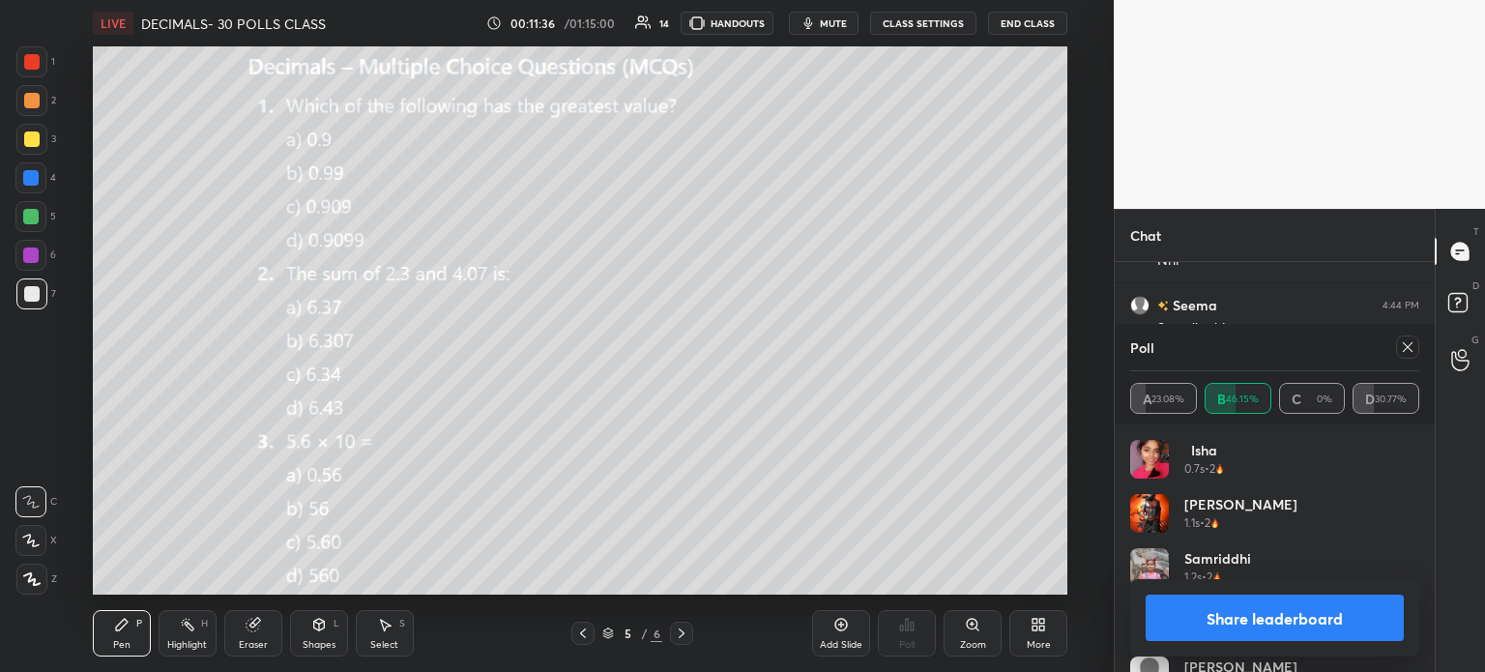
scroll to position [226, 283]
click at [1410, 352] on icon at bounding box center [1407, 346] width 15 height 15
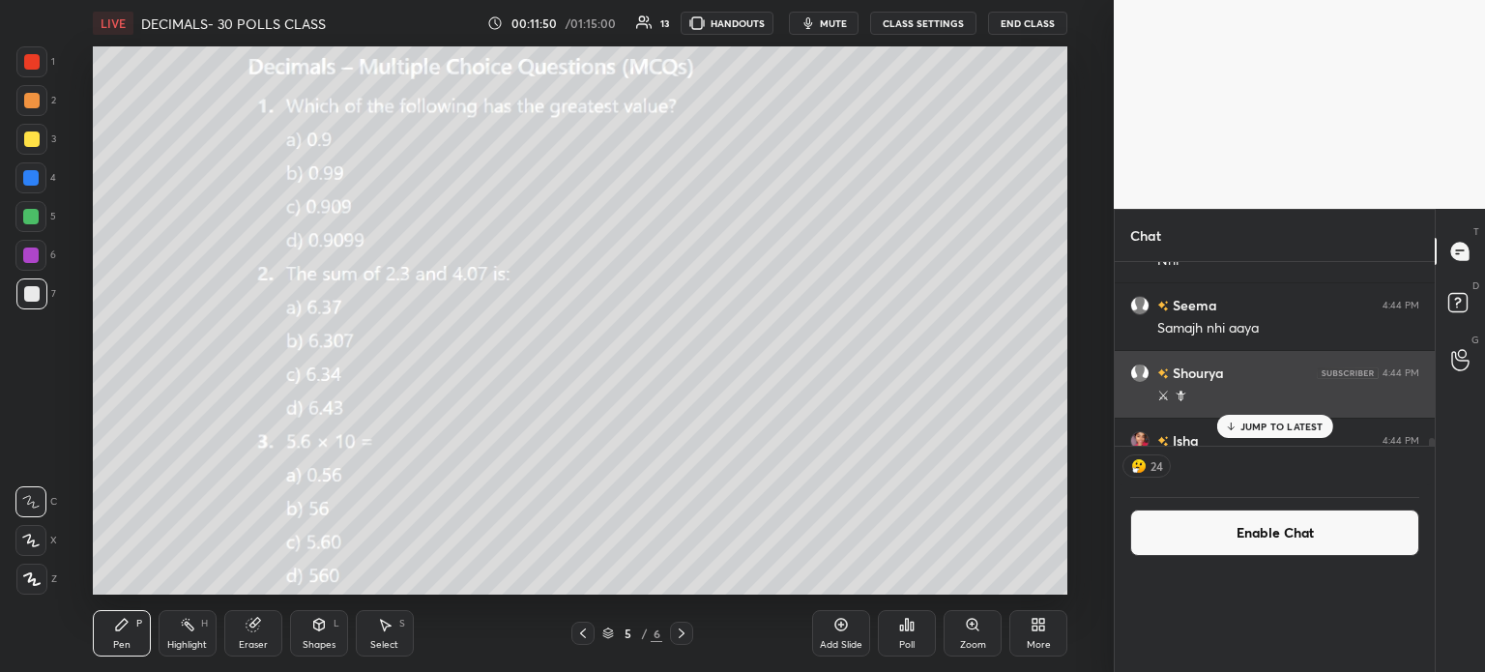
scroll to position [219, 314]
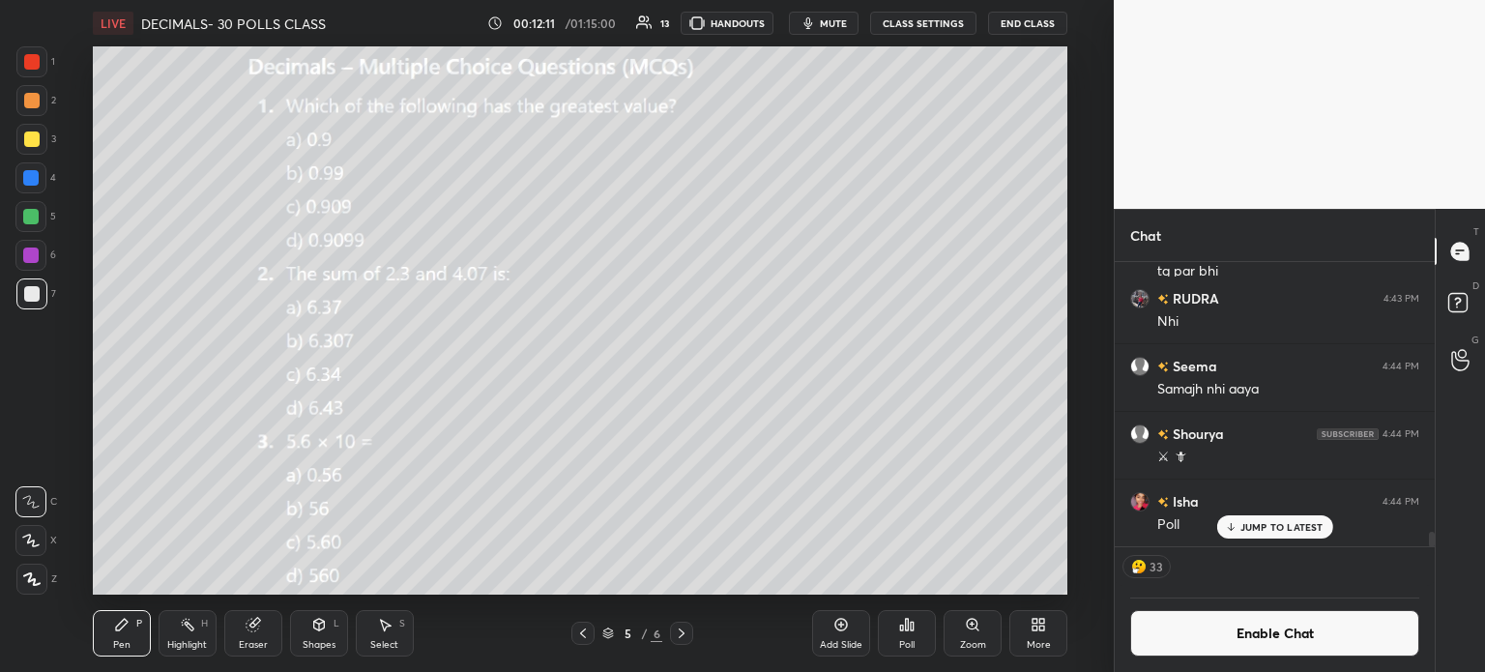
click at [1233, 626] on button "Enable Chat" at bounding box center [1274, 633] width 289 height 46
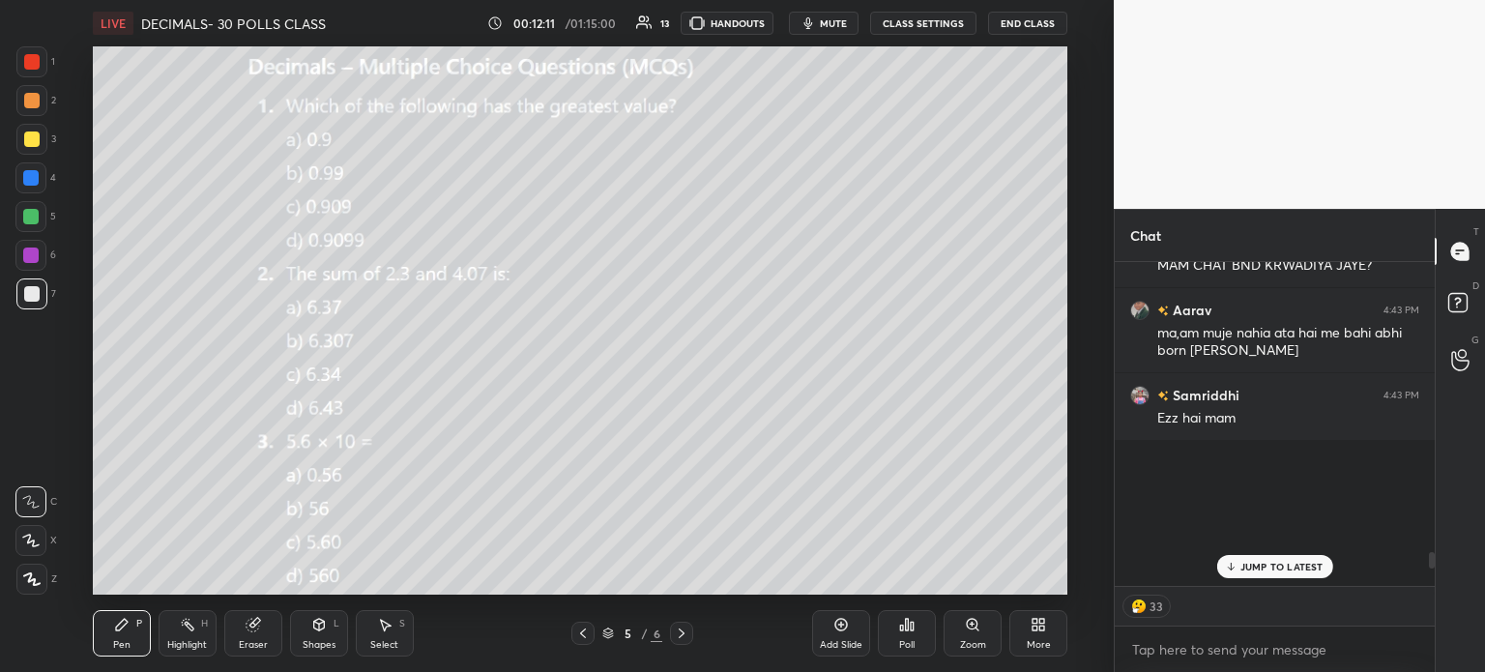
scroll to position [4696, 0]
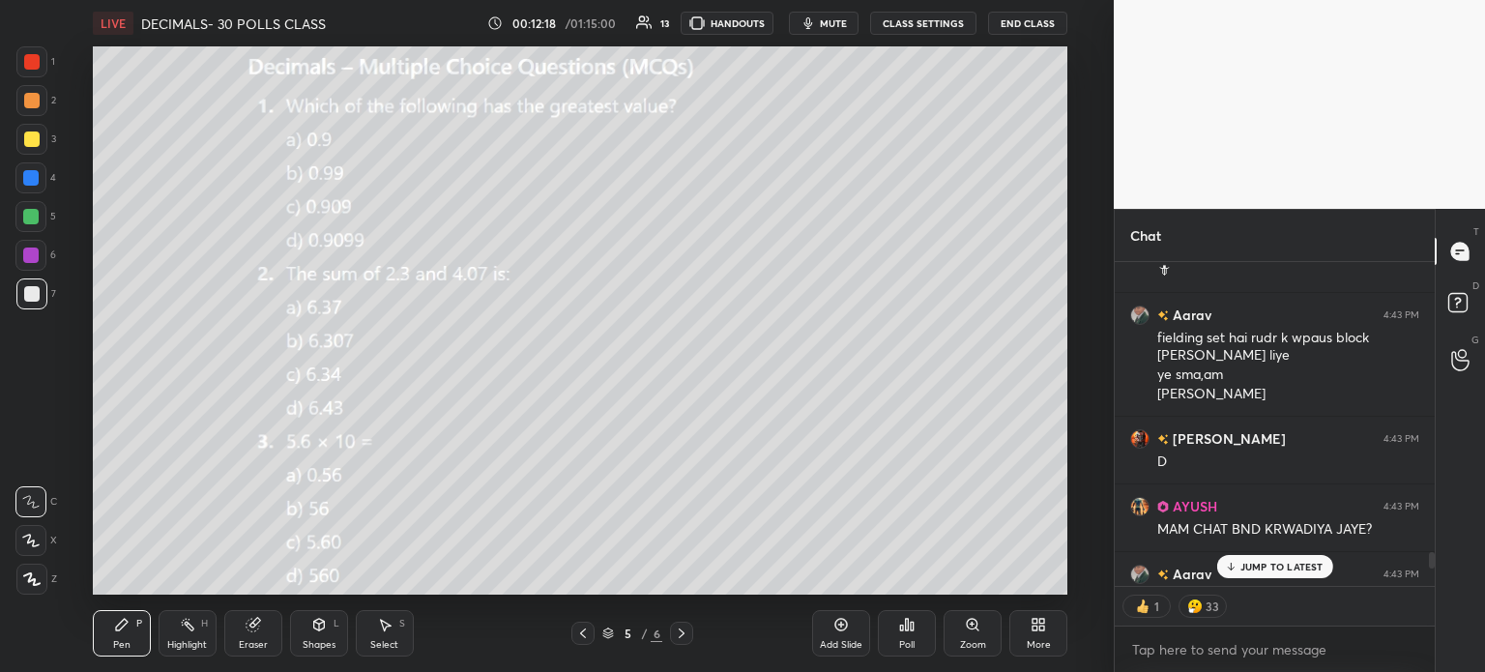
click at [1295, 558] on div "JUMP TO LATEST" at bounding box center [1275, 566] width 116 height 23
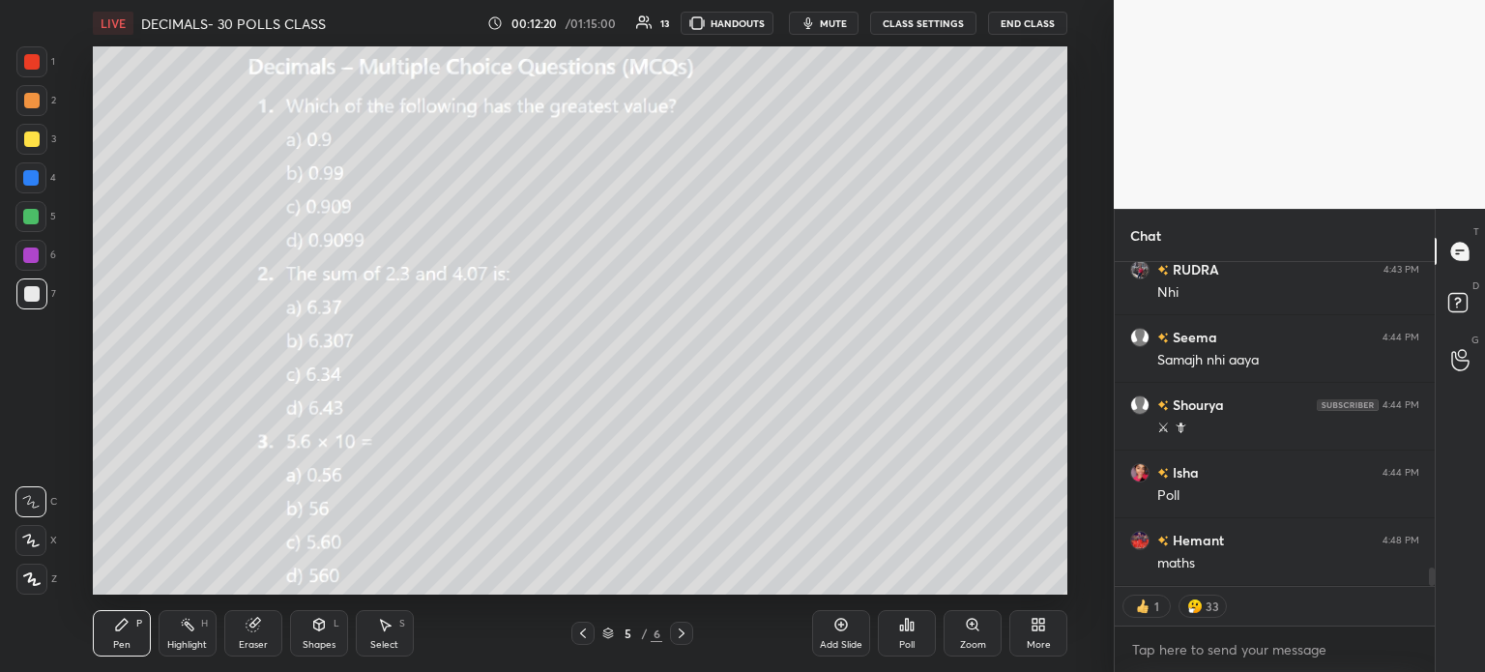
click at [252, 629] on icon at bounding box center [252, 625] width 13 height 13
click at [33, 568] on div "Erase all" at bounding box center [30, 579] width 31 height 31
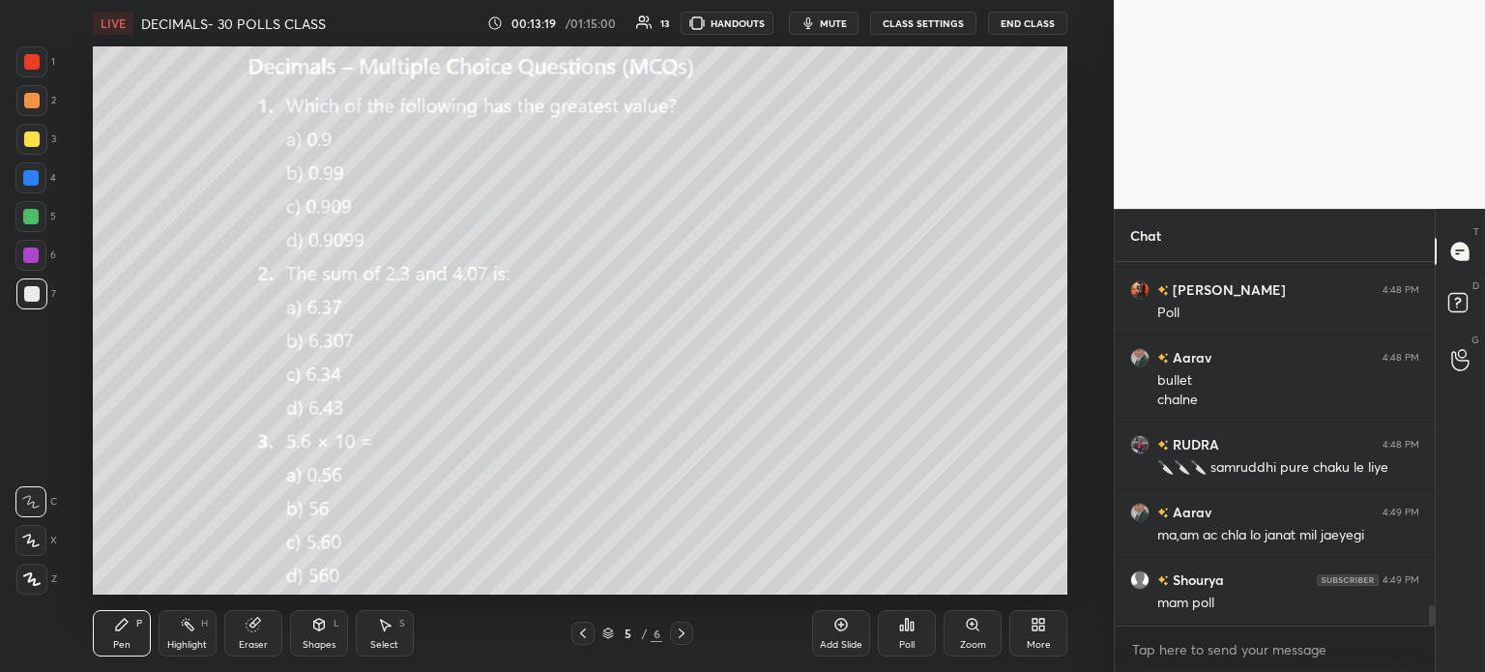
scroll to position [6150, 0]
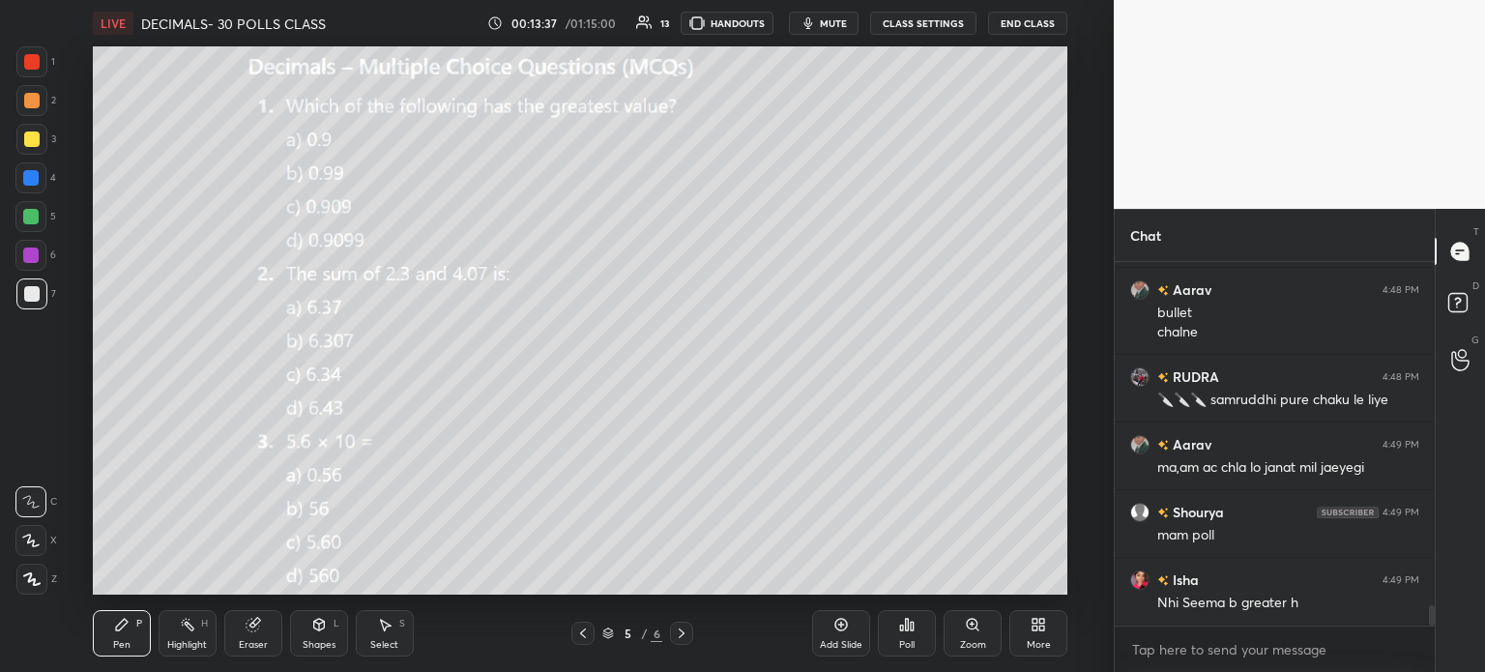
click at [915, 610] on div "Poll" at bounding box center [907, 633] width 58 height 46
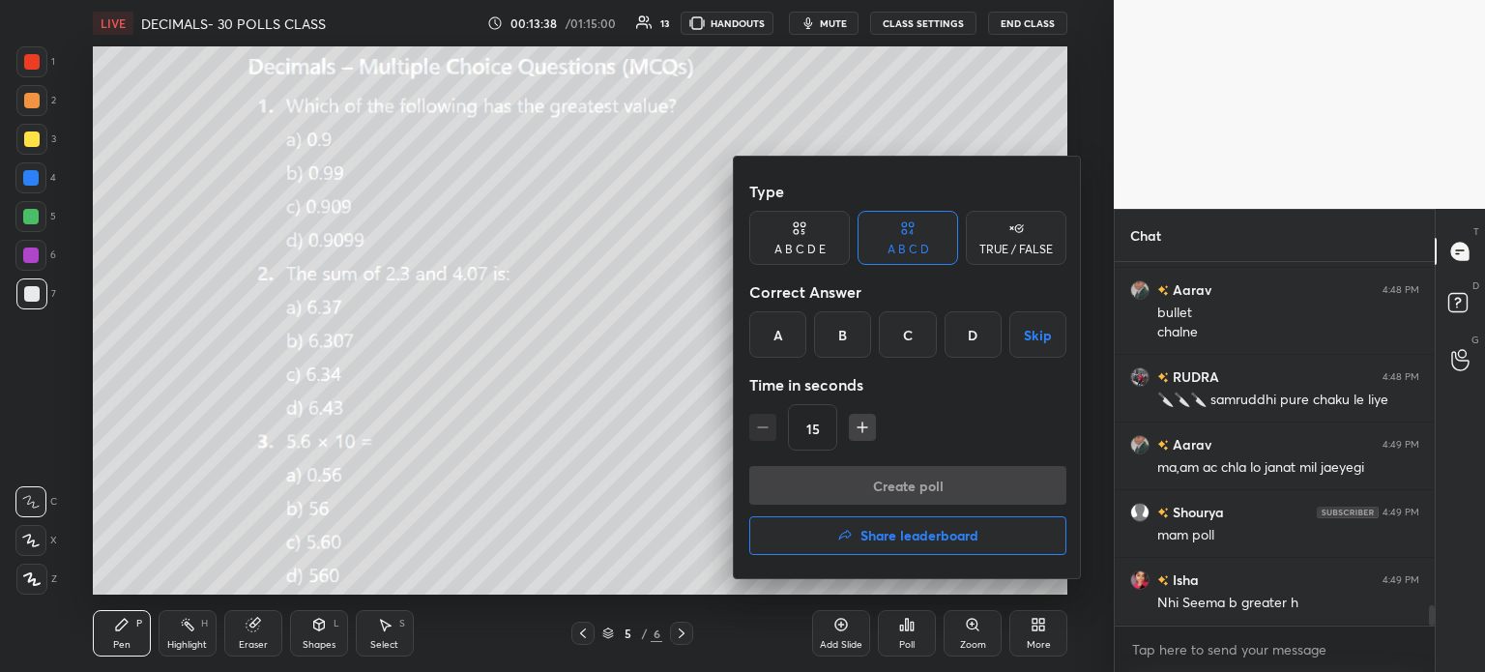
click at [670, 426] on div at bounding box center [742, 336] width 1485 height 672
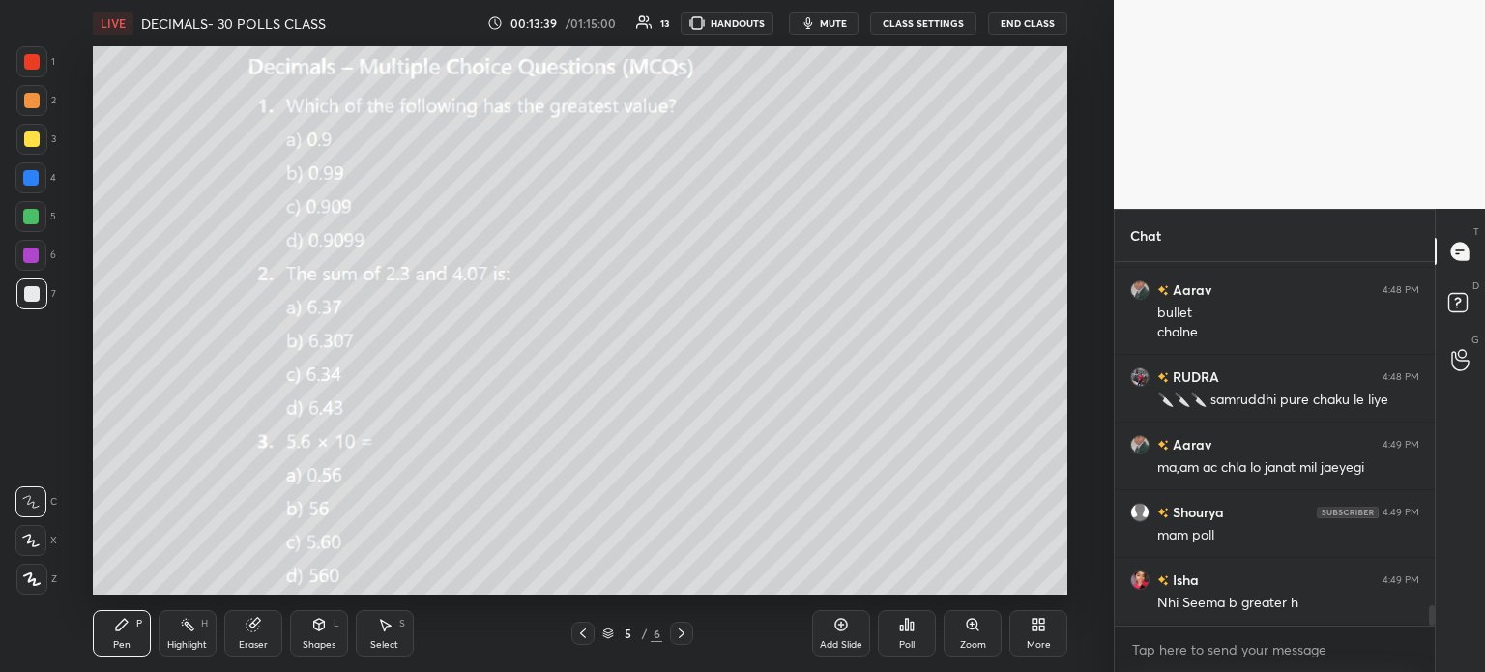
click at [909, 636] on div "Poll" at bounding box center [907, 633] width 58 height 46
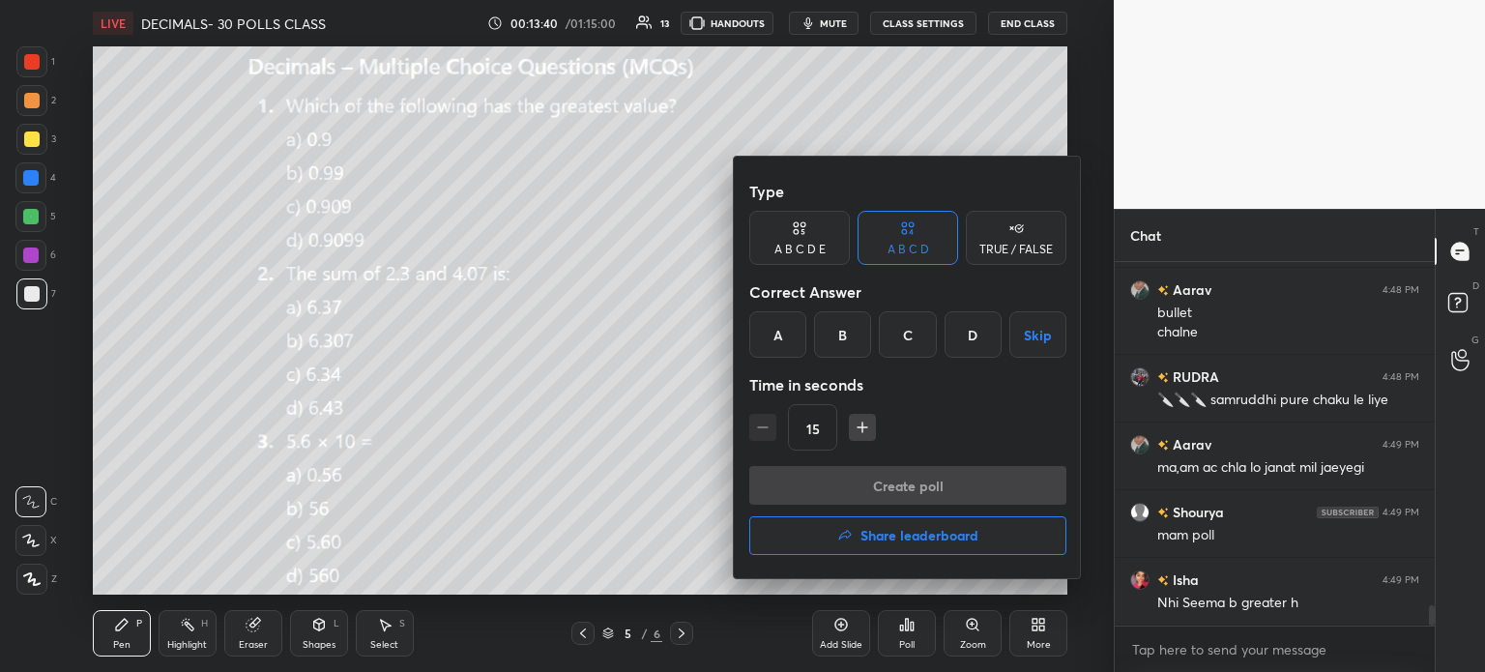
click at [791, 335] on div "A" at bounding box center [777, 334] width 57 height 46
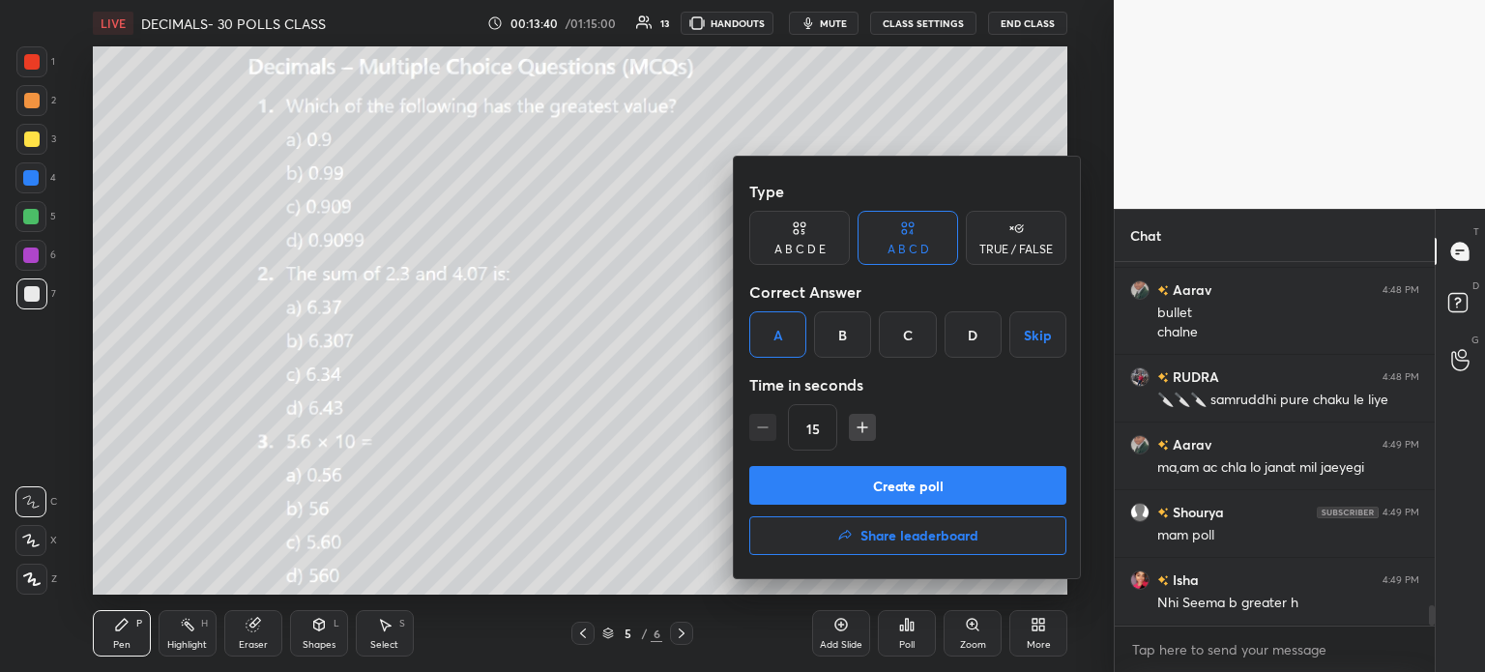
click at [942, 484] on button "Create poll" at bounding box center [907, 485] width 317 height 39
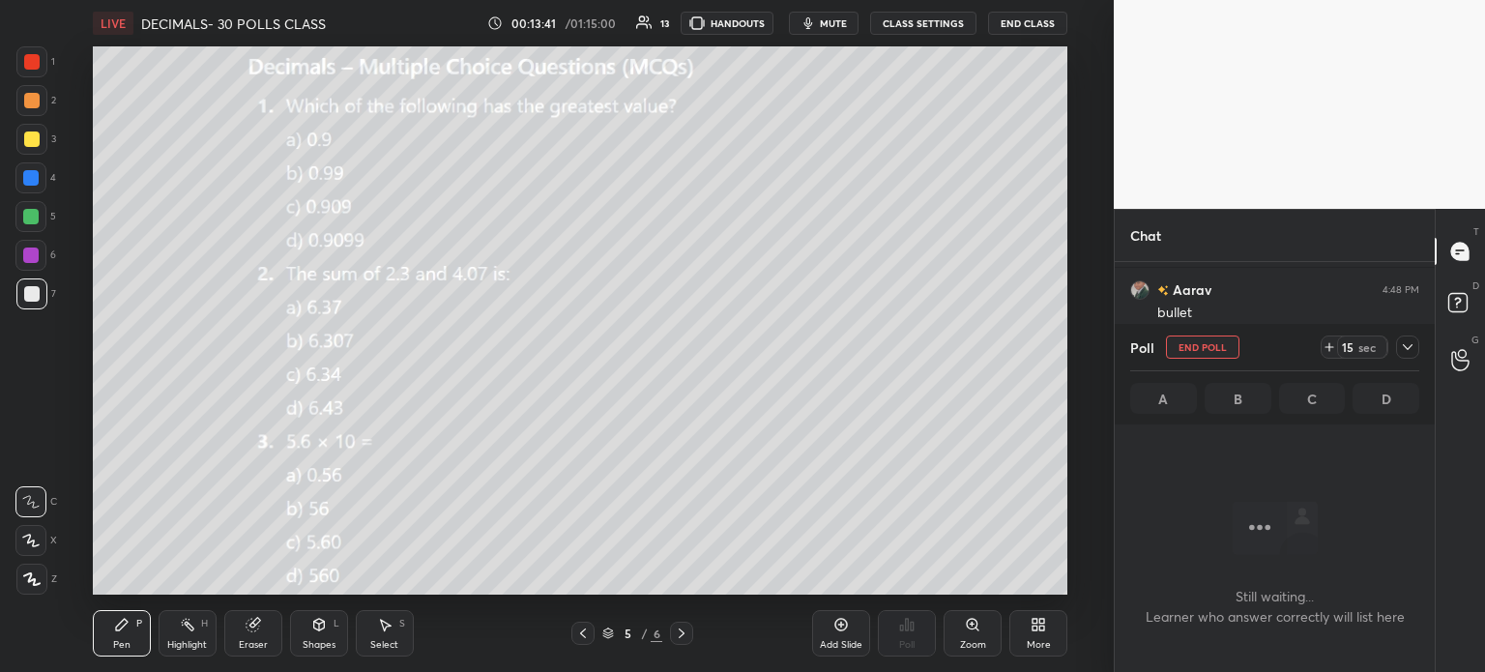
scroll to position [304, 314]
click at [1341, 343] on div "15 sec" at bounding box center [1362, 347] width 50 height 23
click at [1420, 352] on div "Poll End Poll 15 sec A B C D" at bounding box center [1275, 374] width 320 height 101
click at [1408, 350] on icon at bounding box center [1407, 346] width 15 height 15
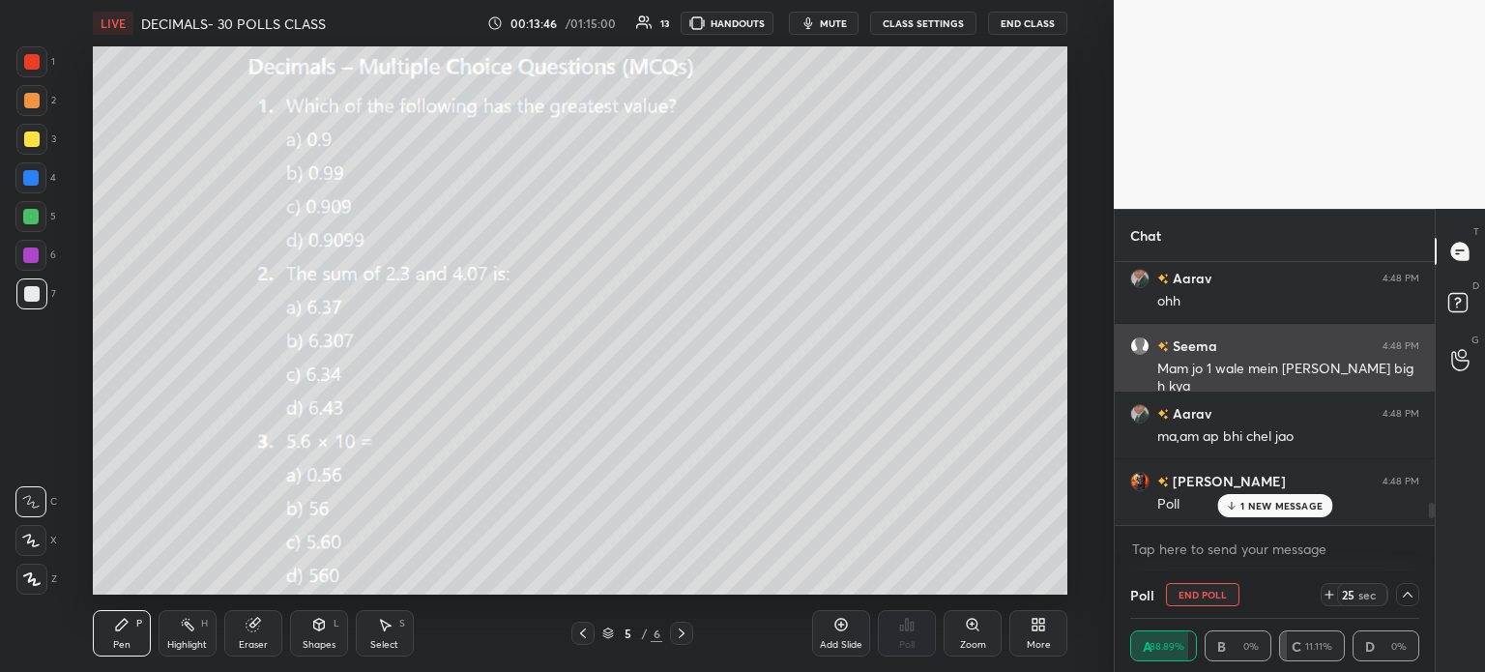
scroll to position [5891, 0]
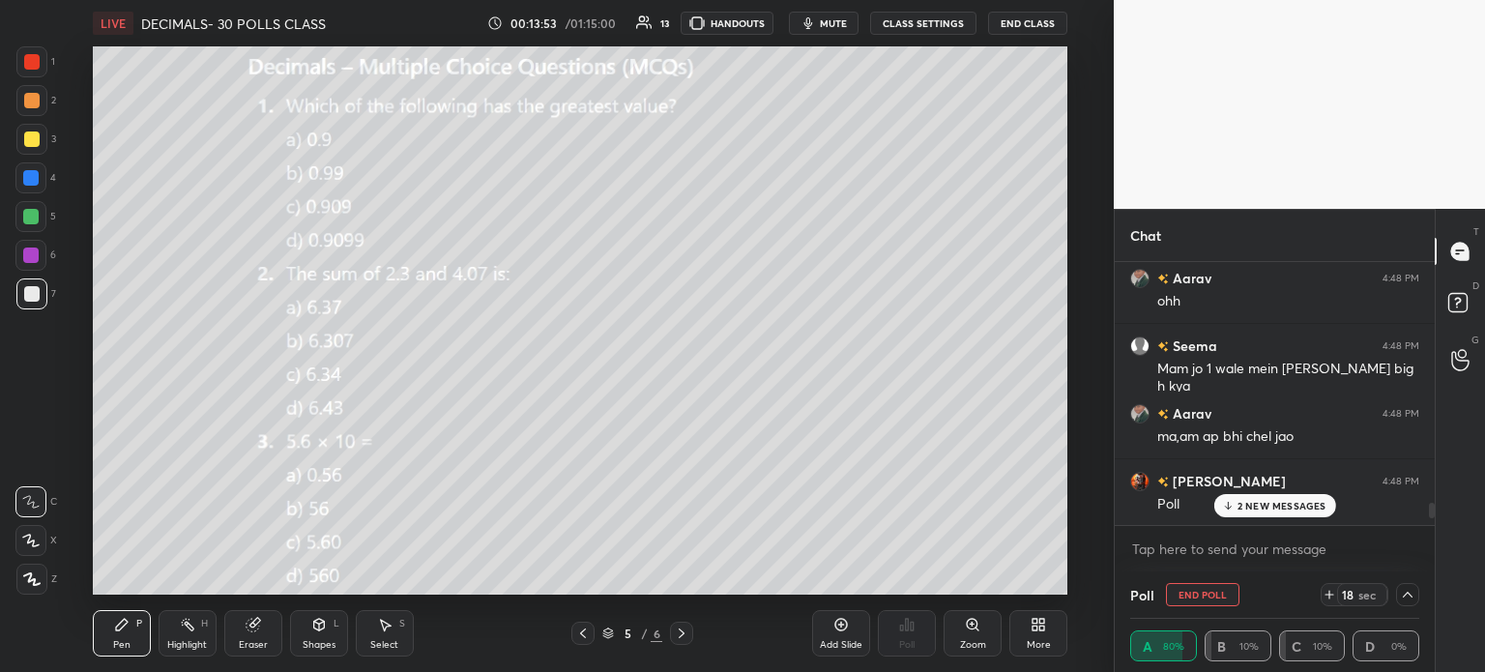
click at [295, 622] on div "Shapes L" at bounding box center [319, 633] width 58 height 46
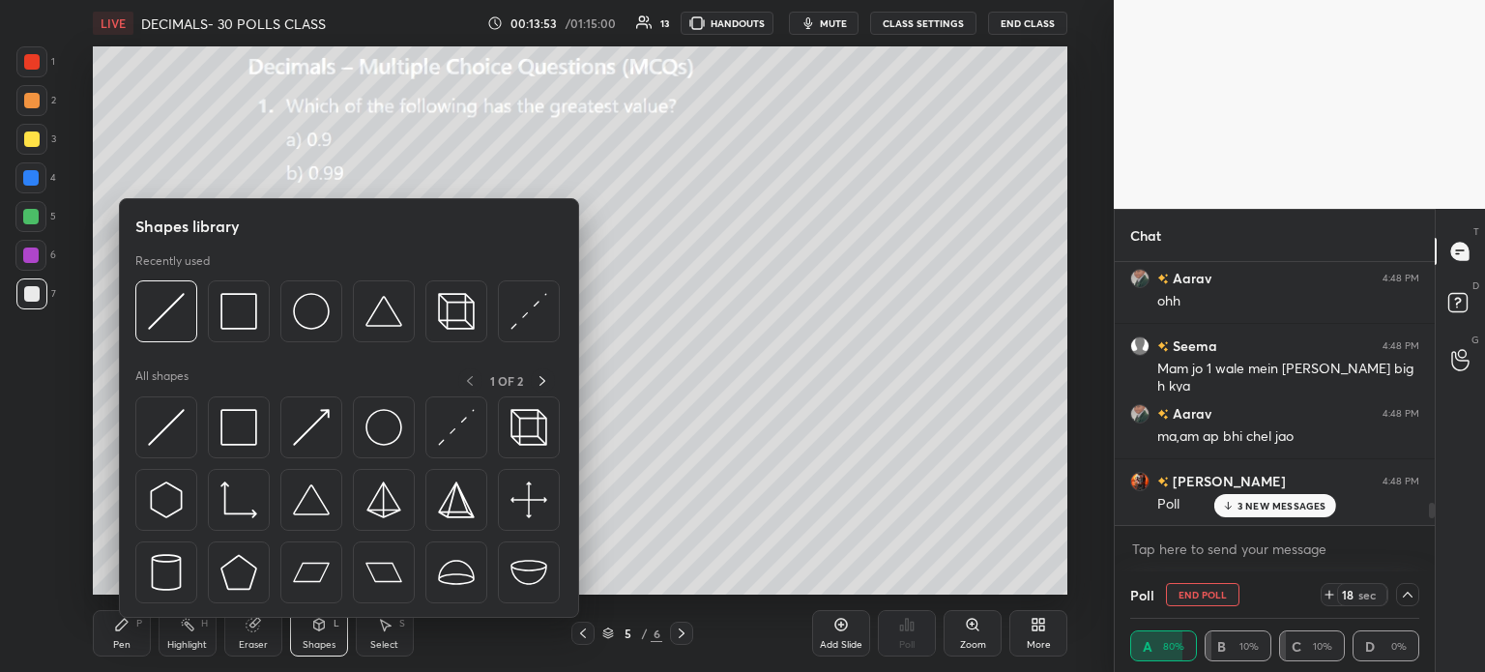
click at [250, 624] on icon at bounding box center [252, 625] width 13 height 13
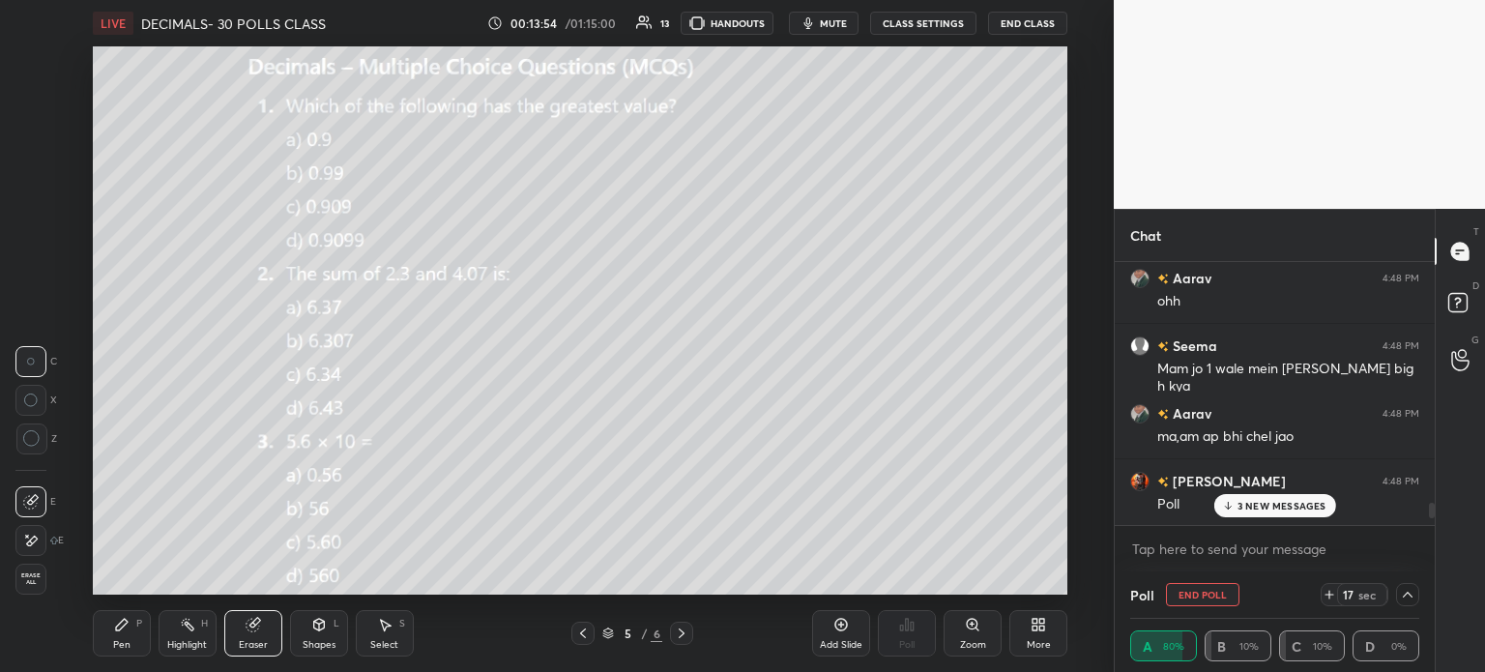
click at [43, 572] on div "Erase all" at bounding box center [30, 579] width 31 height 31
click at [24, 139] on div at bounding box center [31, 139] width 15 height 15
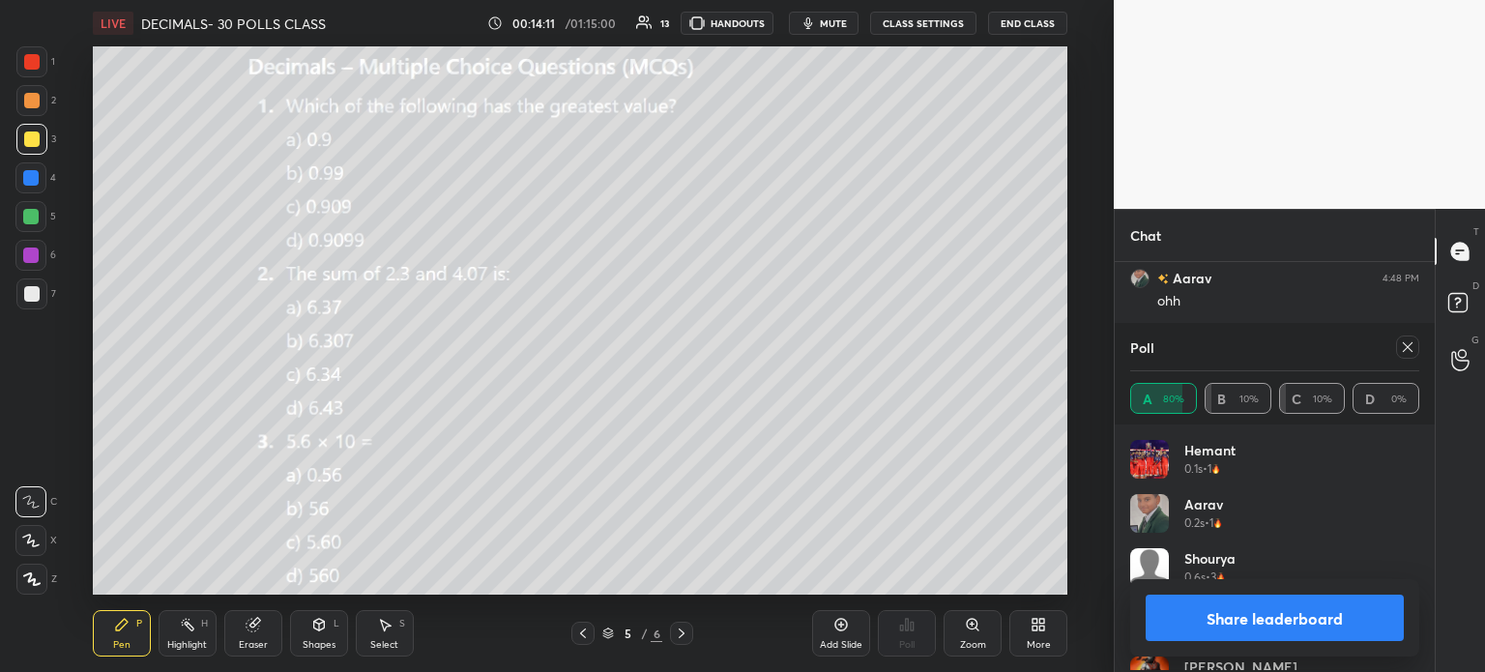
scroll to position [226, 283]
click at [1402, 348] on icon at bounding box center [1407, 346] width 15 height 15
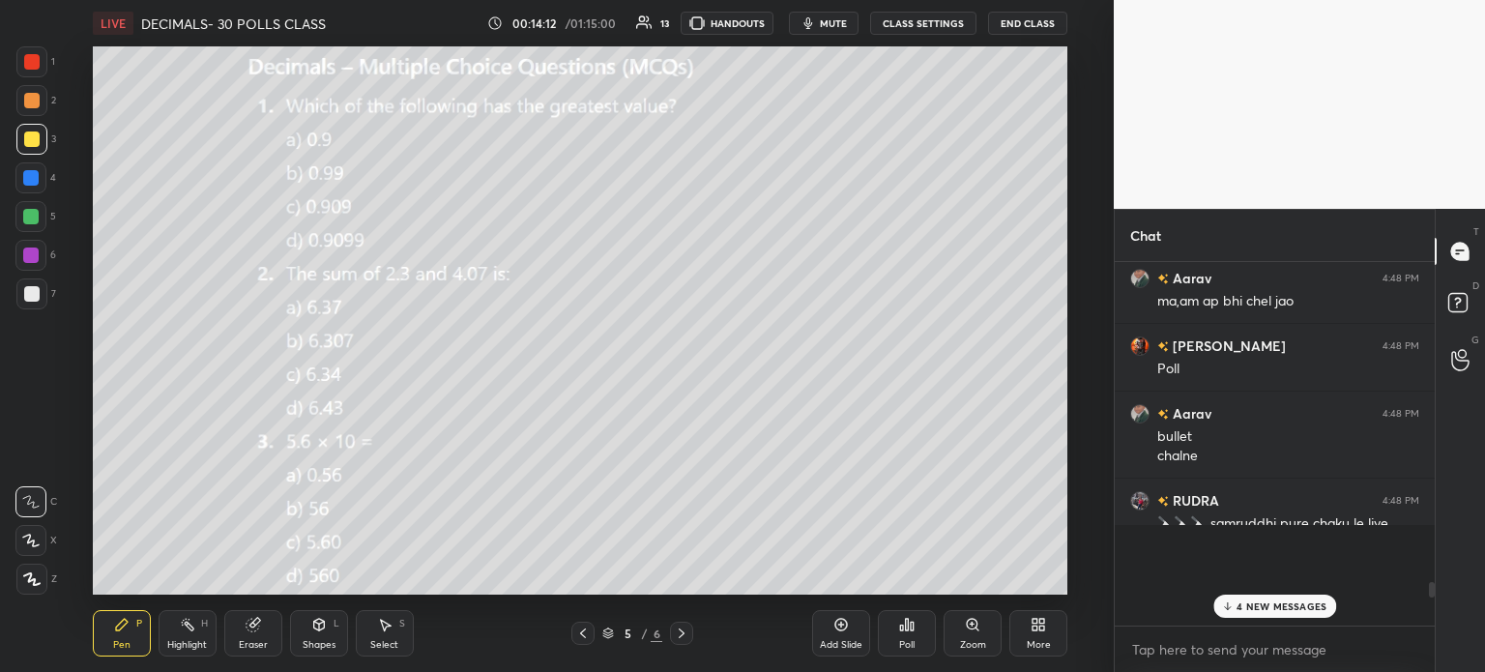
scroll to position [6254, 0]
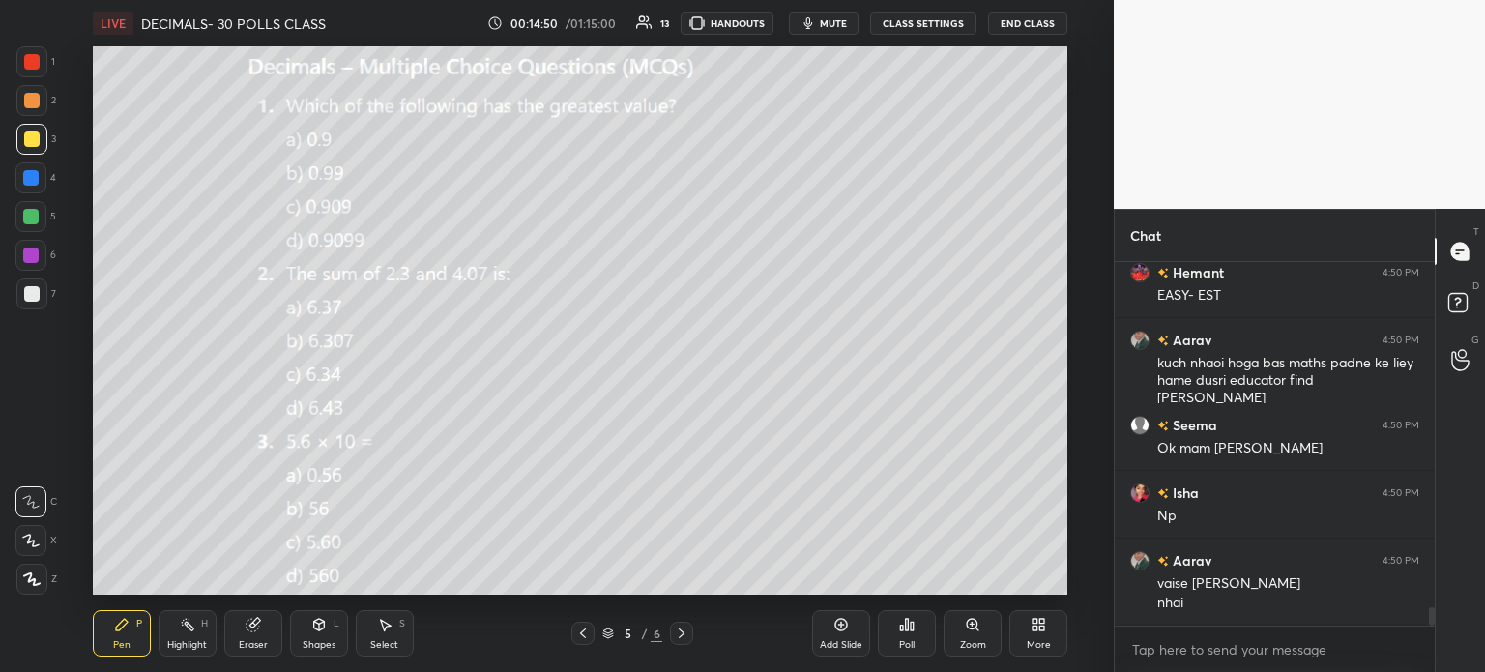
click at [237, 631] on div "Eraser" at bounding box center [253, 633] width 58 height 46
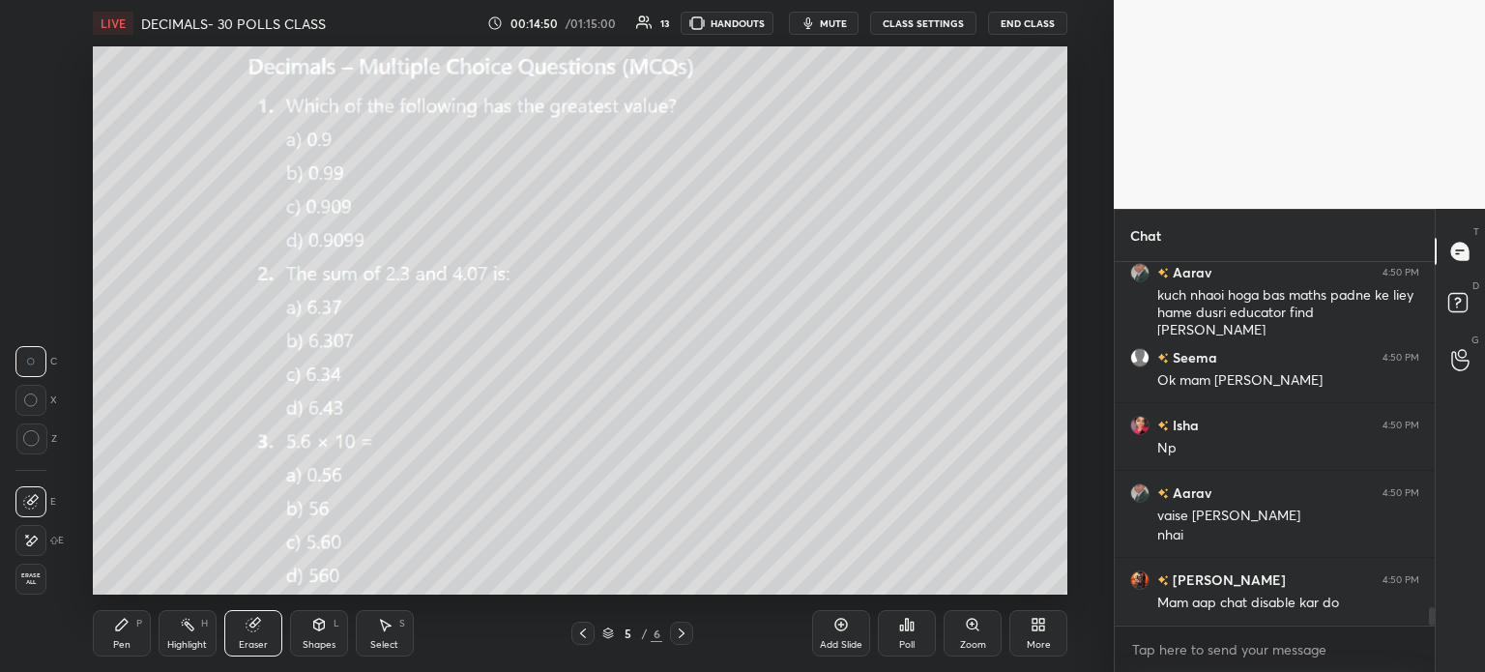
click at [24, 589] on div "Erase all" at bounding box center [30, 579] width 31 height 31
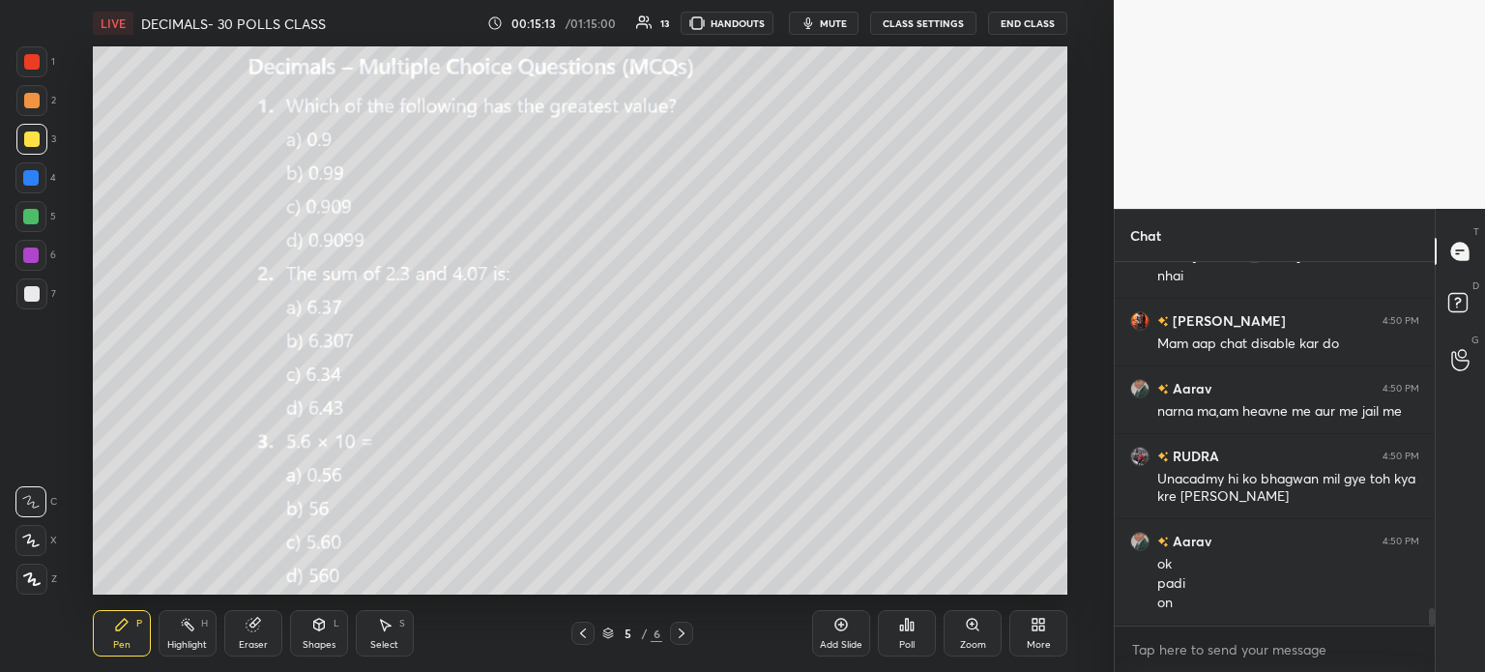
scroll to position [7208, 0]
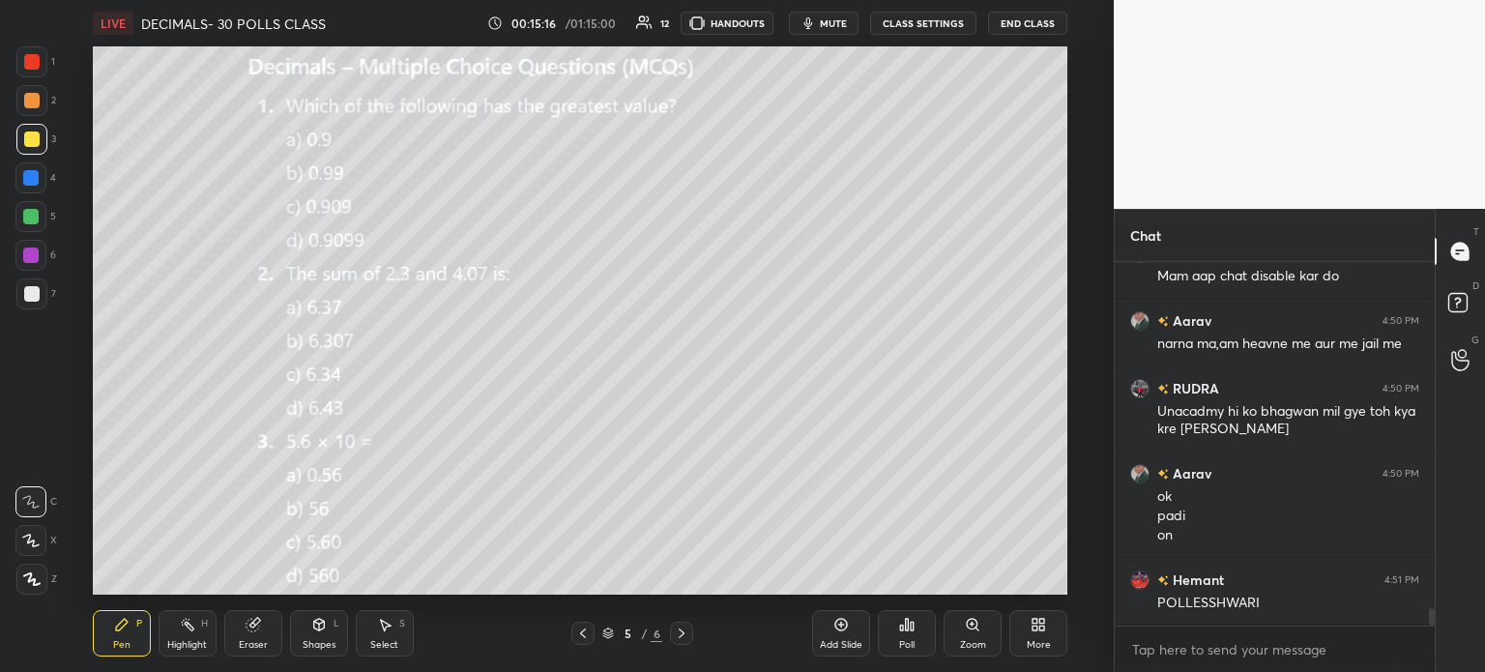
click at [910, 633] on div "Poll" at bounding box center [907, 633] width 58 height 46
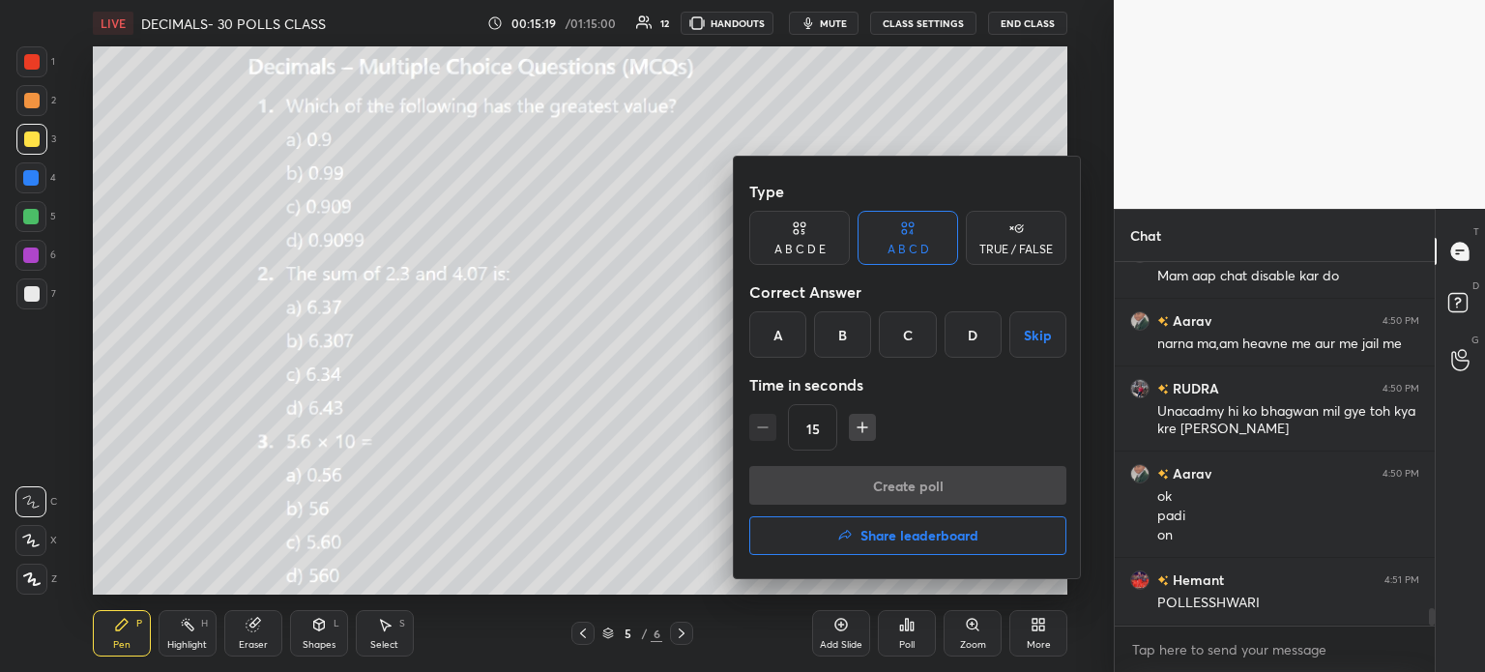
click at [853, 332] on div "B" at bounding box center [842, 334] width 57 height 46
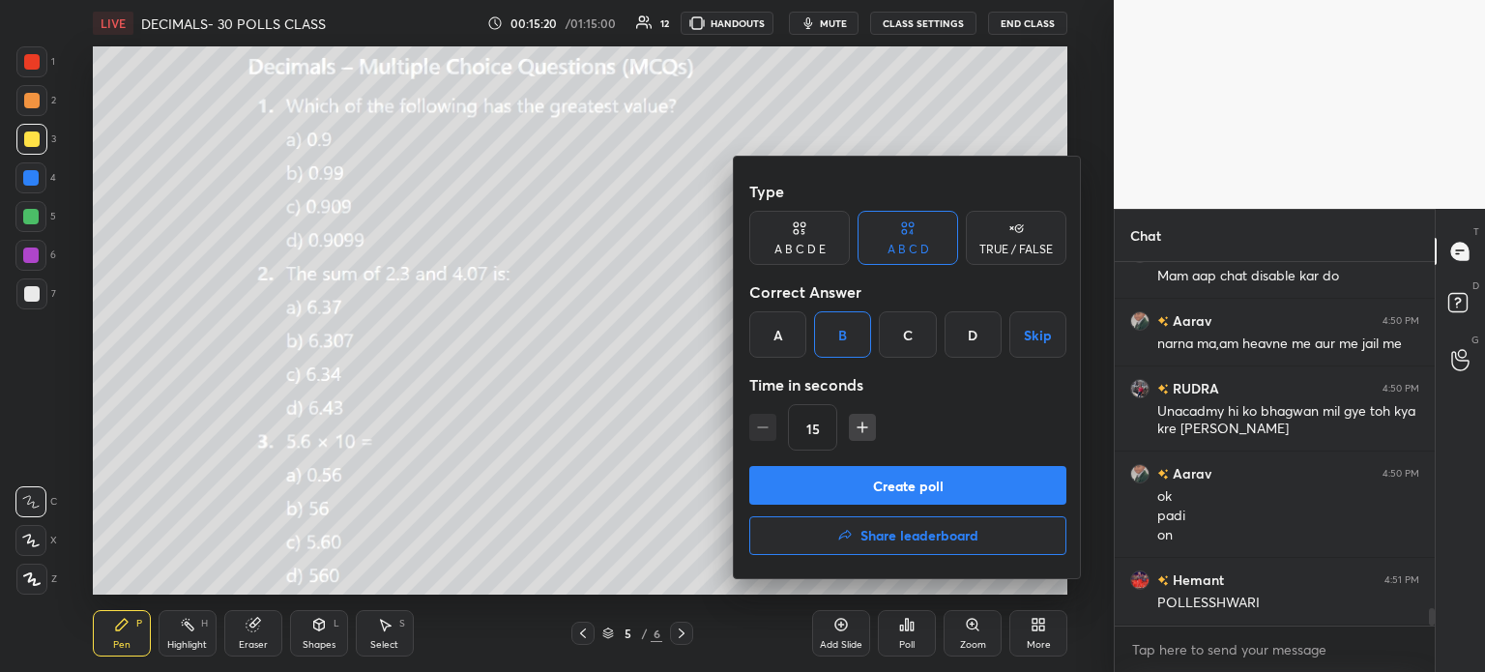
click at [949, 484] on button "Create poll" at bounding box center [907, 485] width 317 height 39
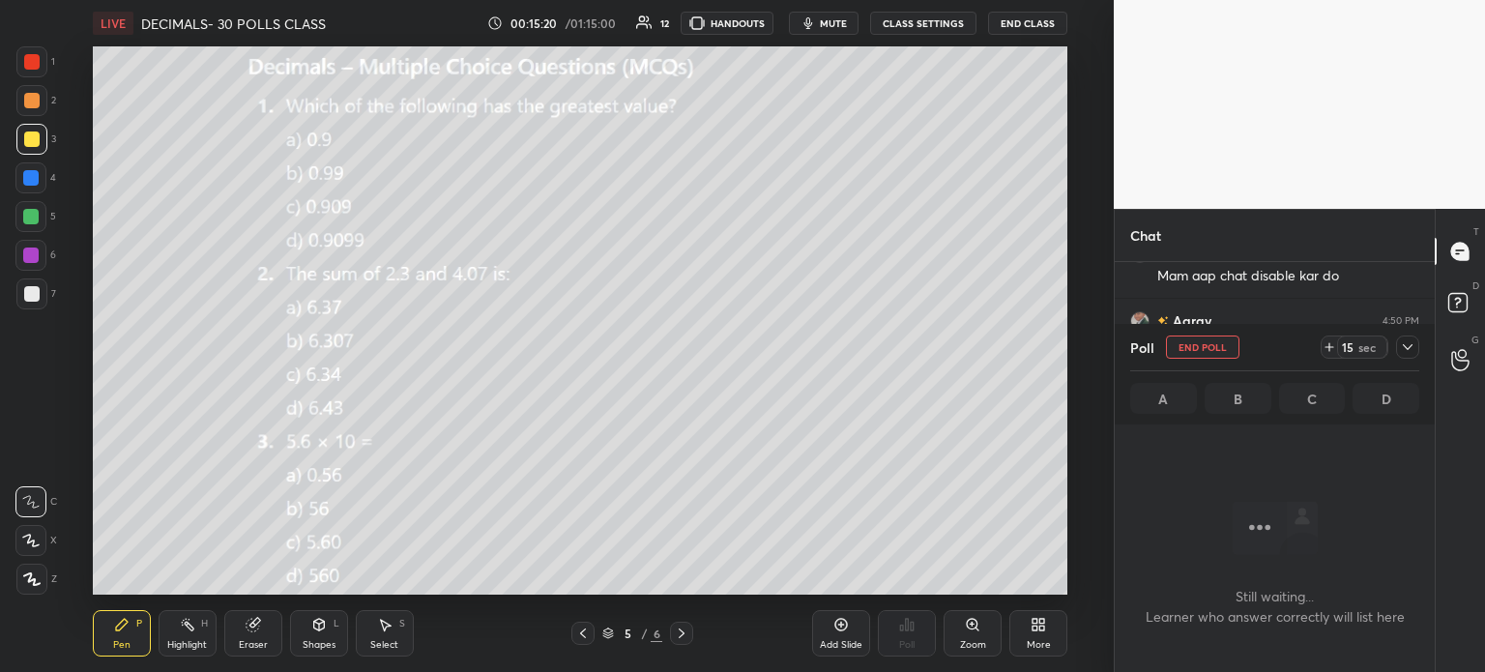
scroll to position [304, 314]
click at [1331, 348] on icon at bounding box center [1329, 346] width 15 height 15
click at [1395, 351] on div "29 sec" at bounding box center [1370, 347] width 99 height 23
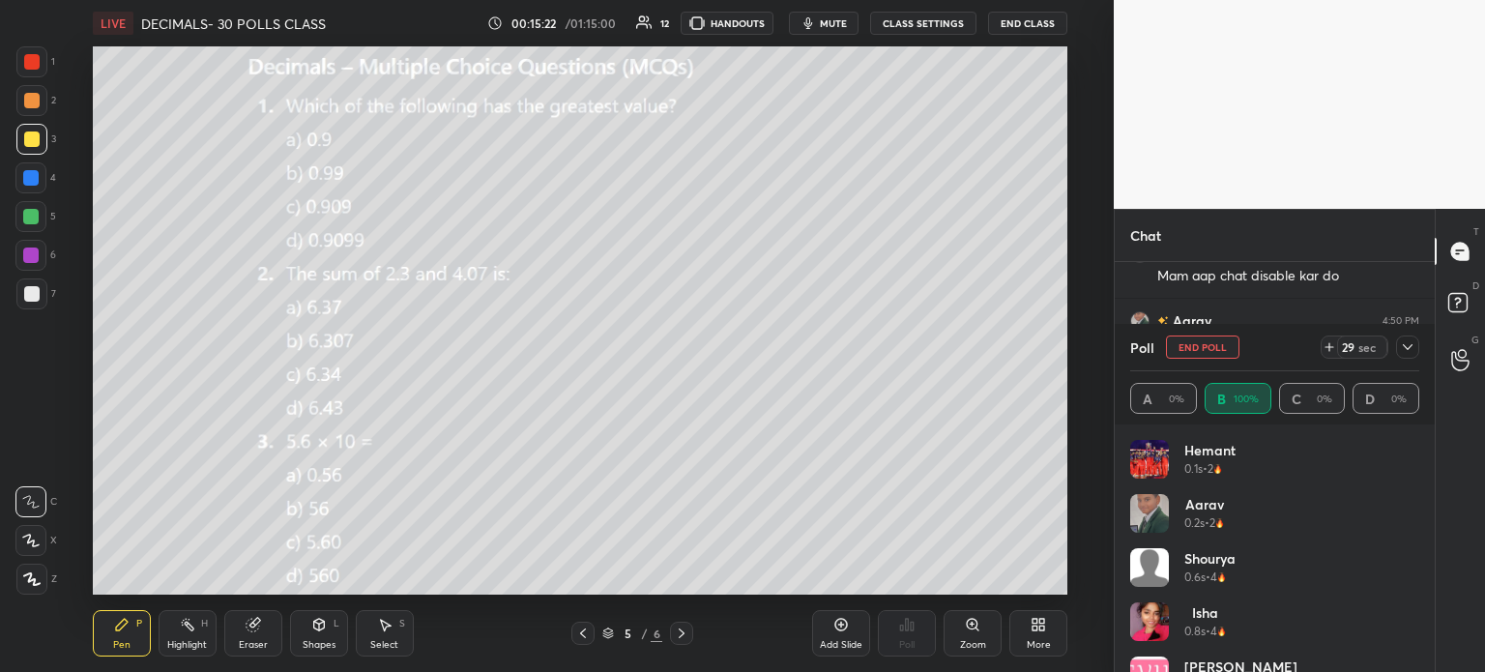
click at [1404, 342] on icon at bounding box center [1407, 346] width 15 height 15
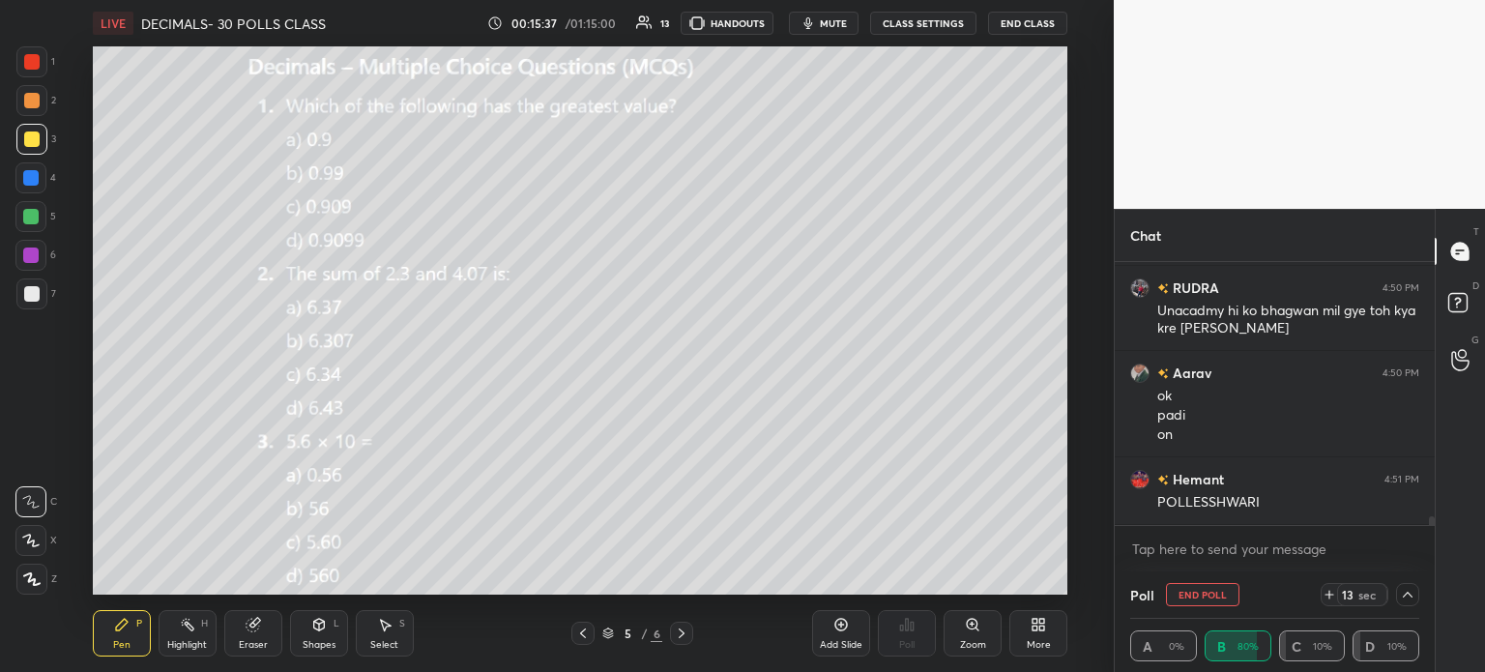
scroll to position [7376, 0]
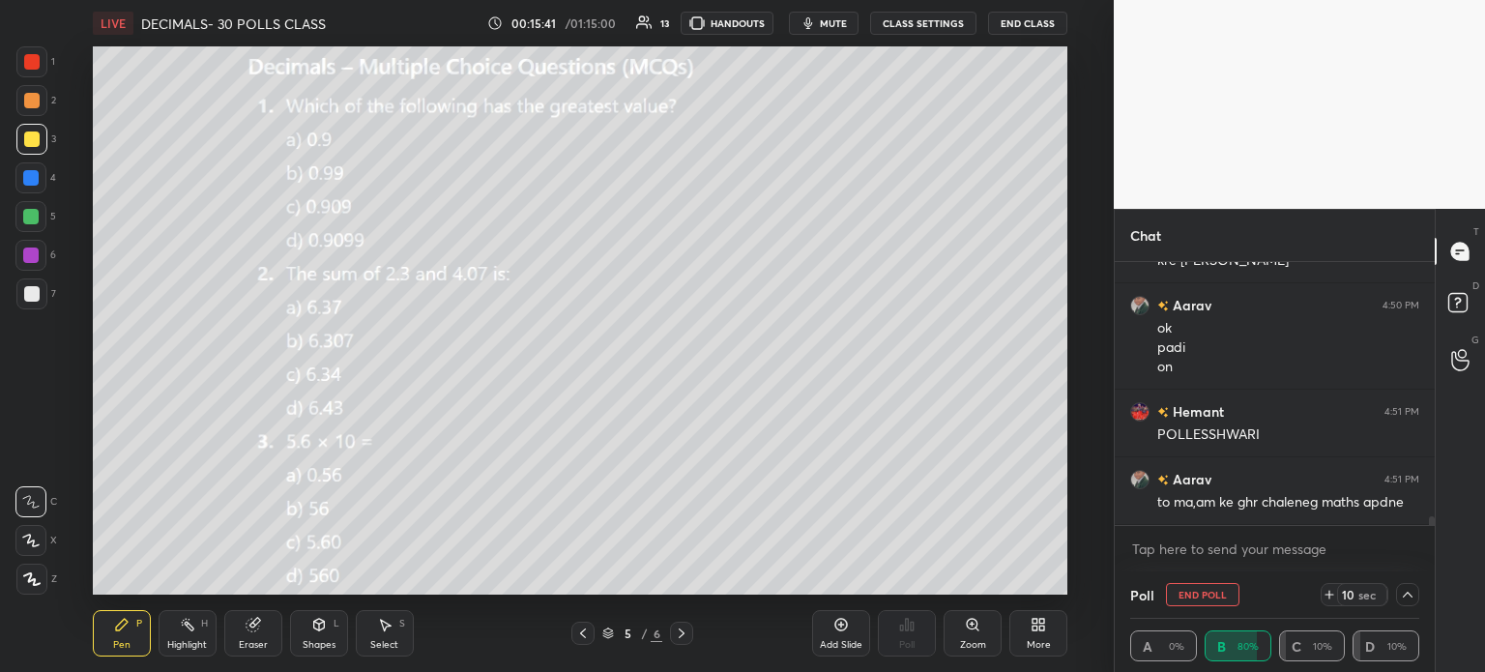
click at [35, 244] on div at bounding box center [30, 255] width 31 height 31
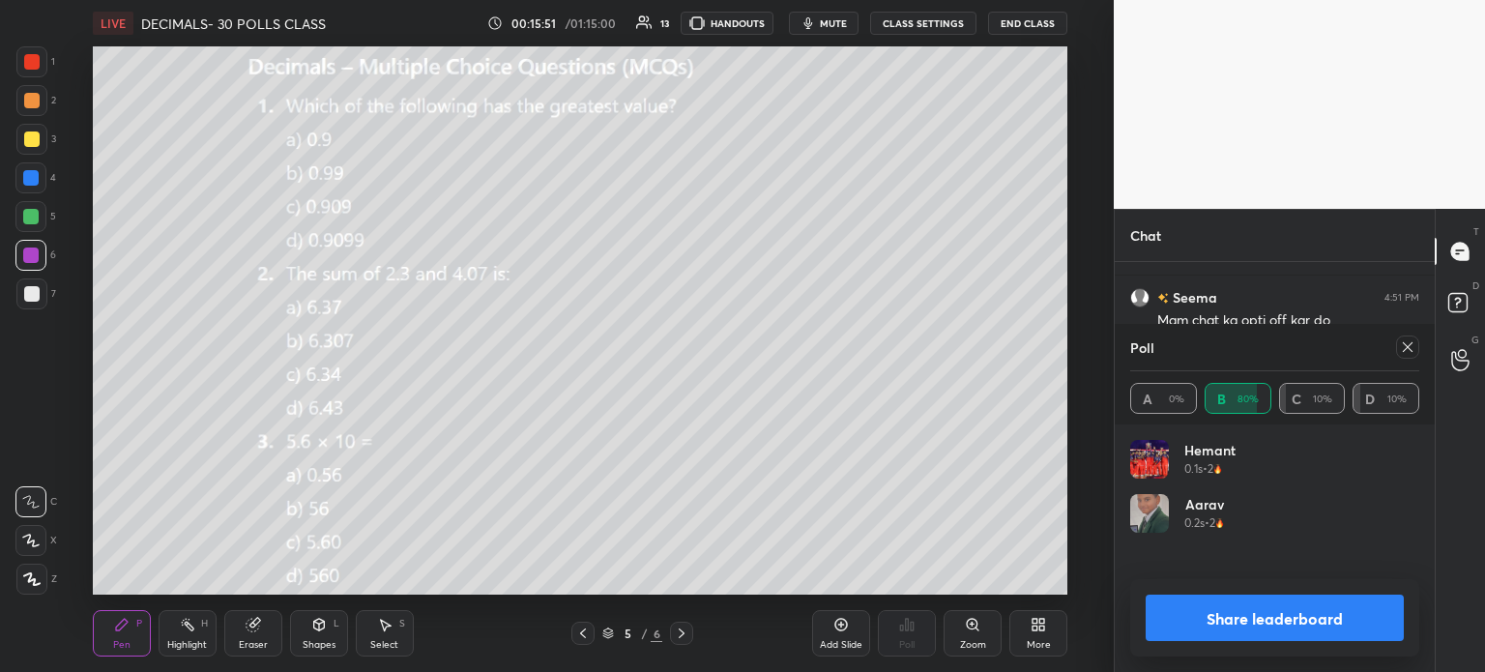
scroll to position [6, 6]
click at [1401, 355] on div at bounding box center [1407, 347] width 23 height 23
type textarea "x"
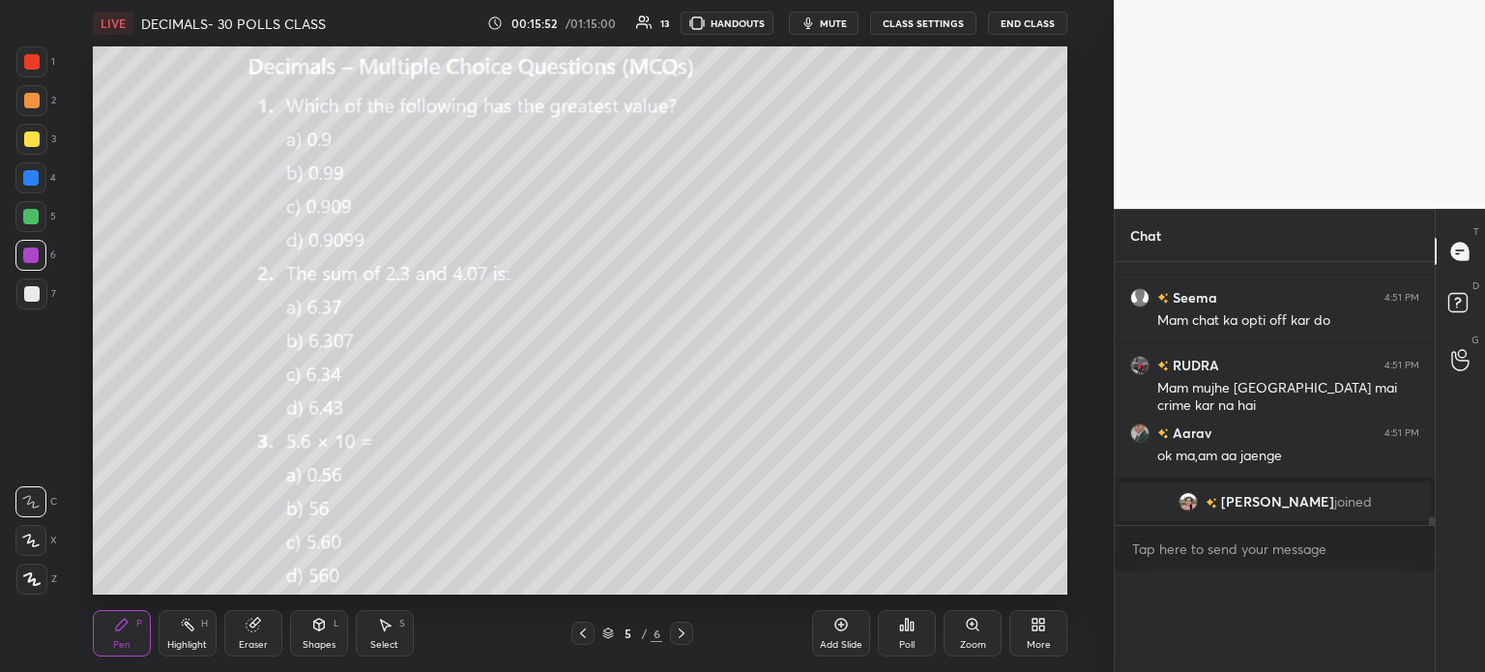
scroll to position [0, 6]
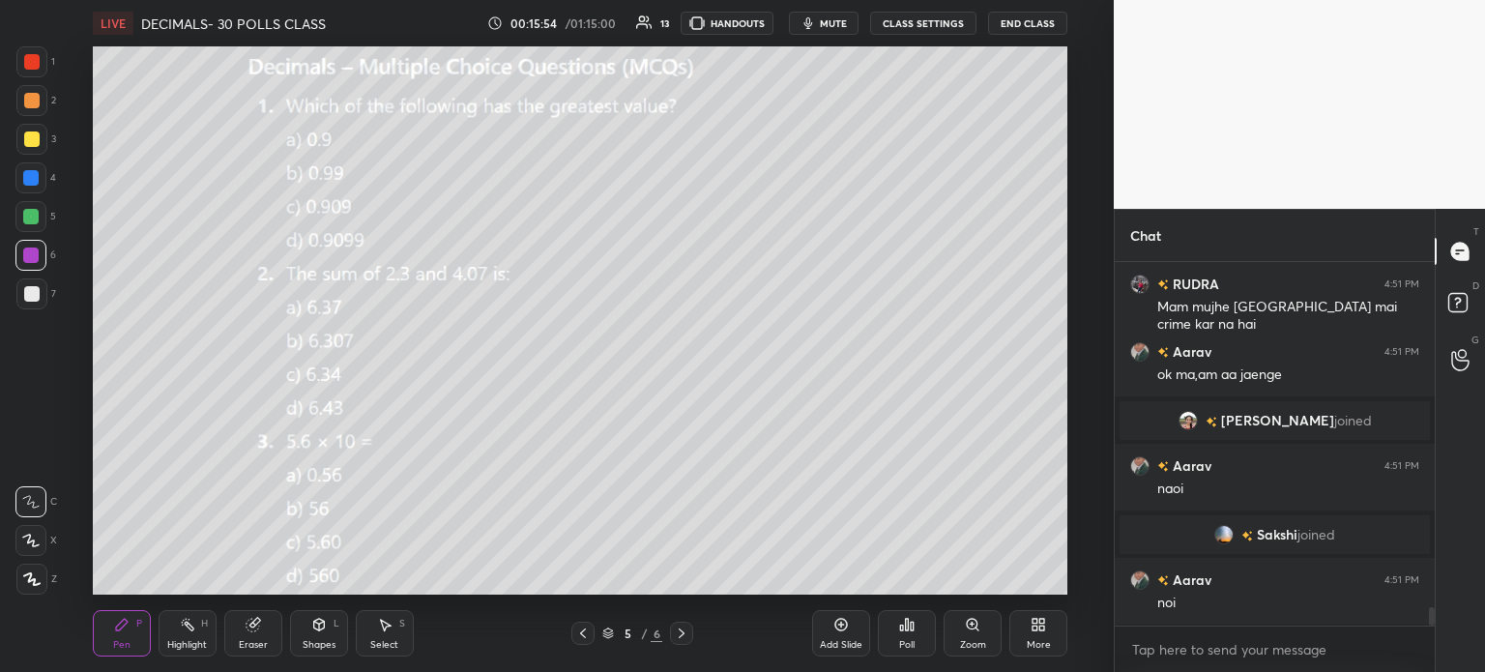
click at [1258, 416] on span "Shrihari" at bounding box center [1277, 420] width 113 height 15
click at [387, 631] on icon at bounding box center [384, 624] width 15 height 15
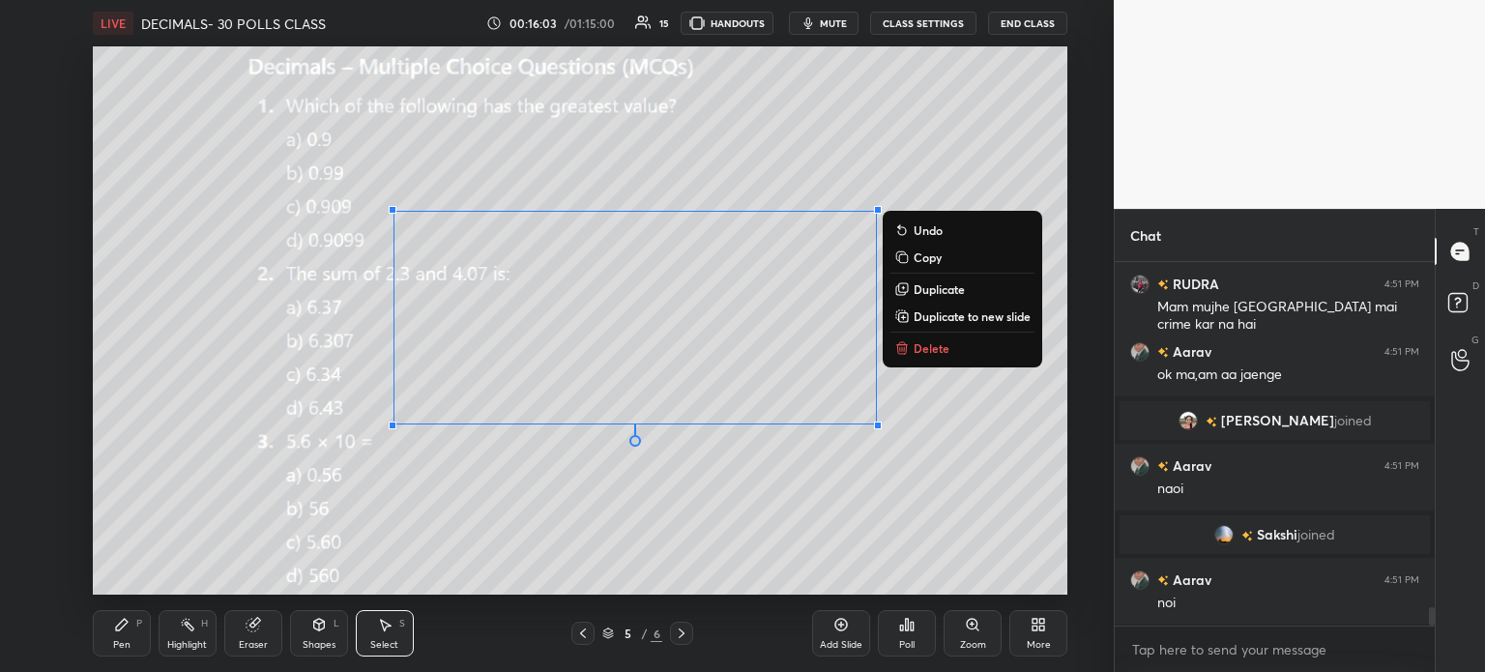
click at [965, 312] on p "Duplicate to new slide" at bounding box center [972, 315] width 117 height 15
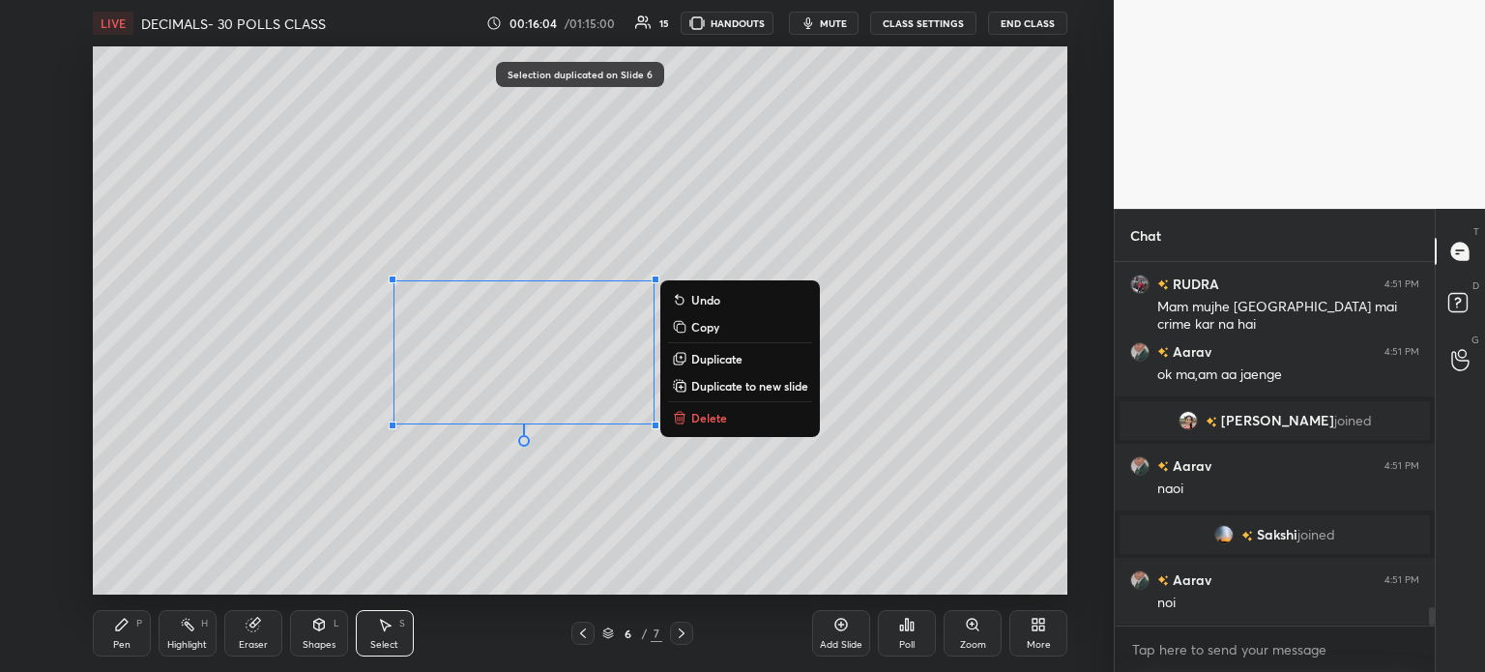
click at [719, 414] on p "Delete" at bounding box center [709, 417] width 36 height 15
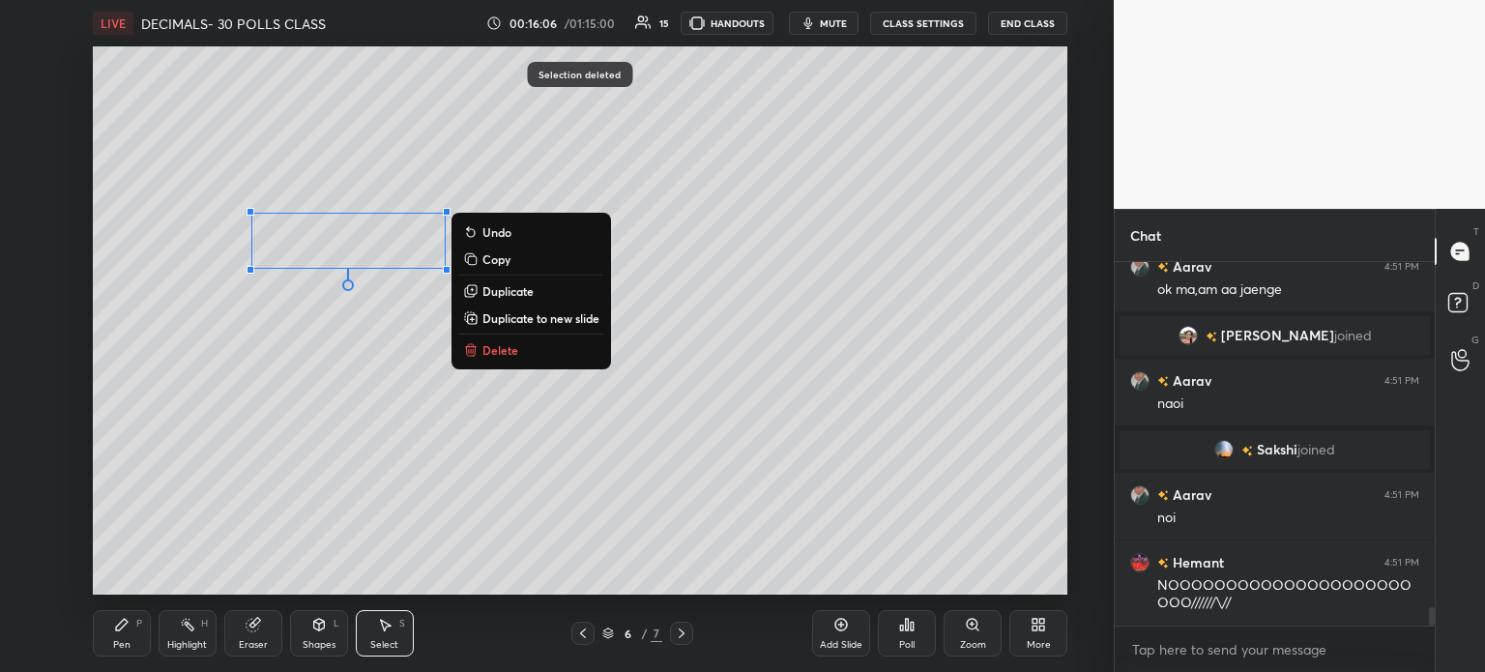
click at [103, 628] on div "Pen P" at bounding box center [122, 633] width 58 height 46
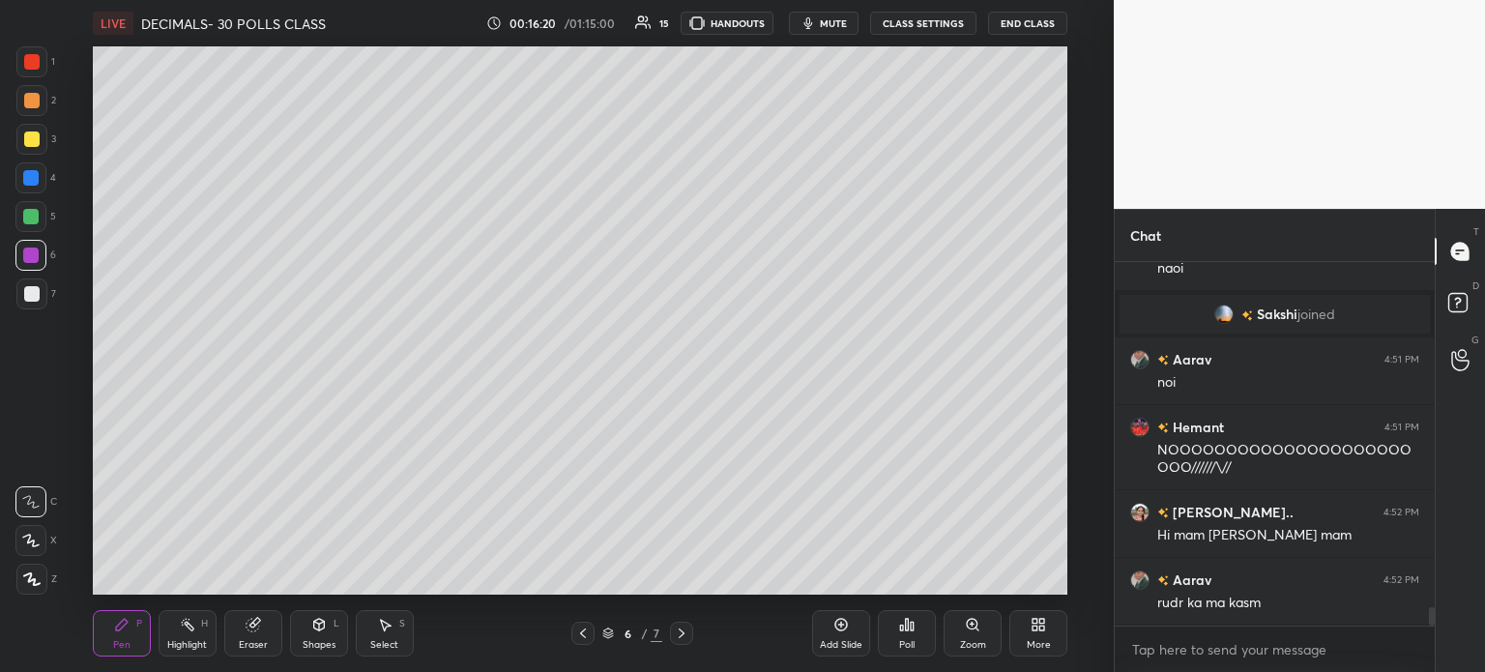
click at [375, 641] on div "Select" at bounding box center [384, 645] width 28 height 10
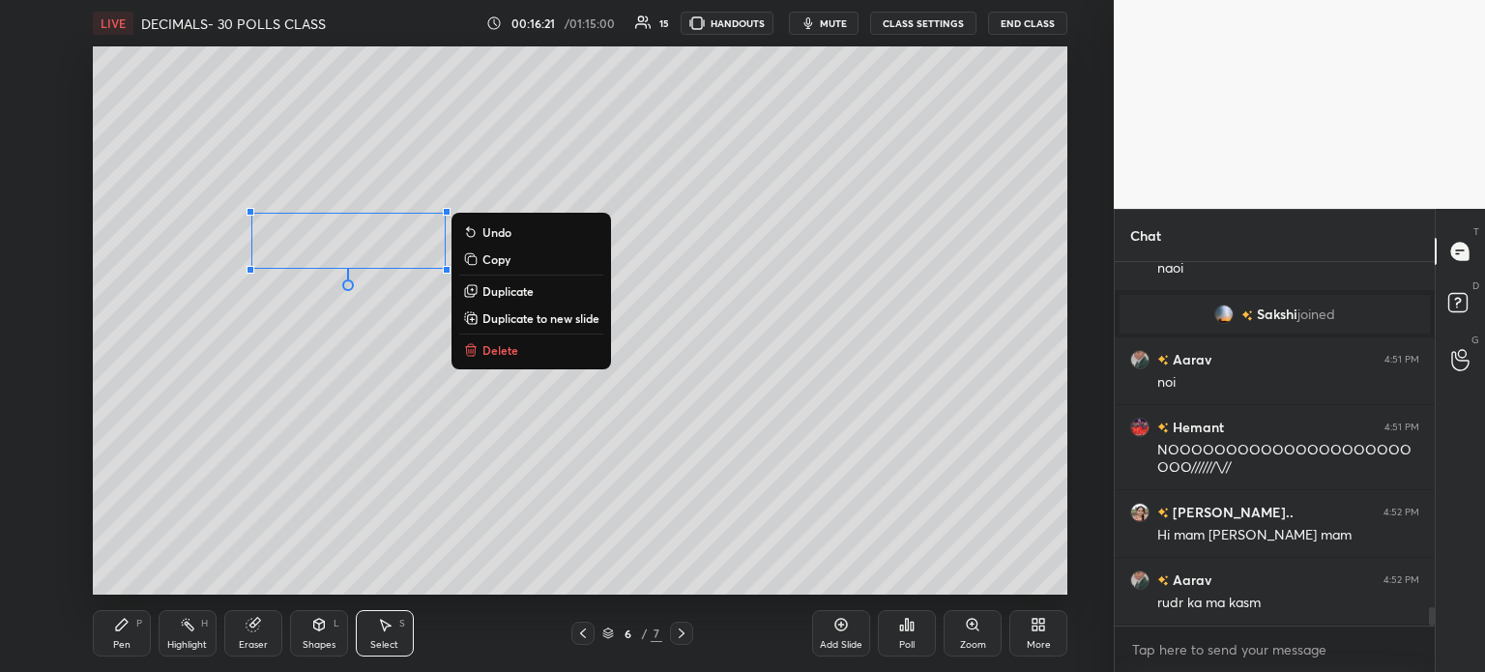
click at [505, 355] on p "Delete" at bounding box center [501, 349] width 36 height 15
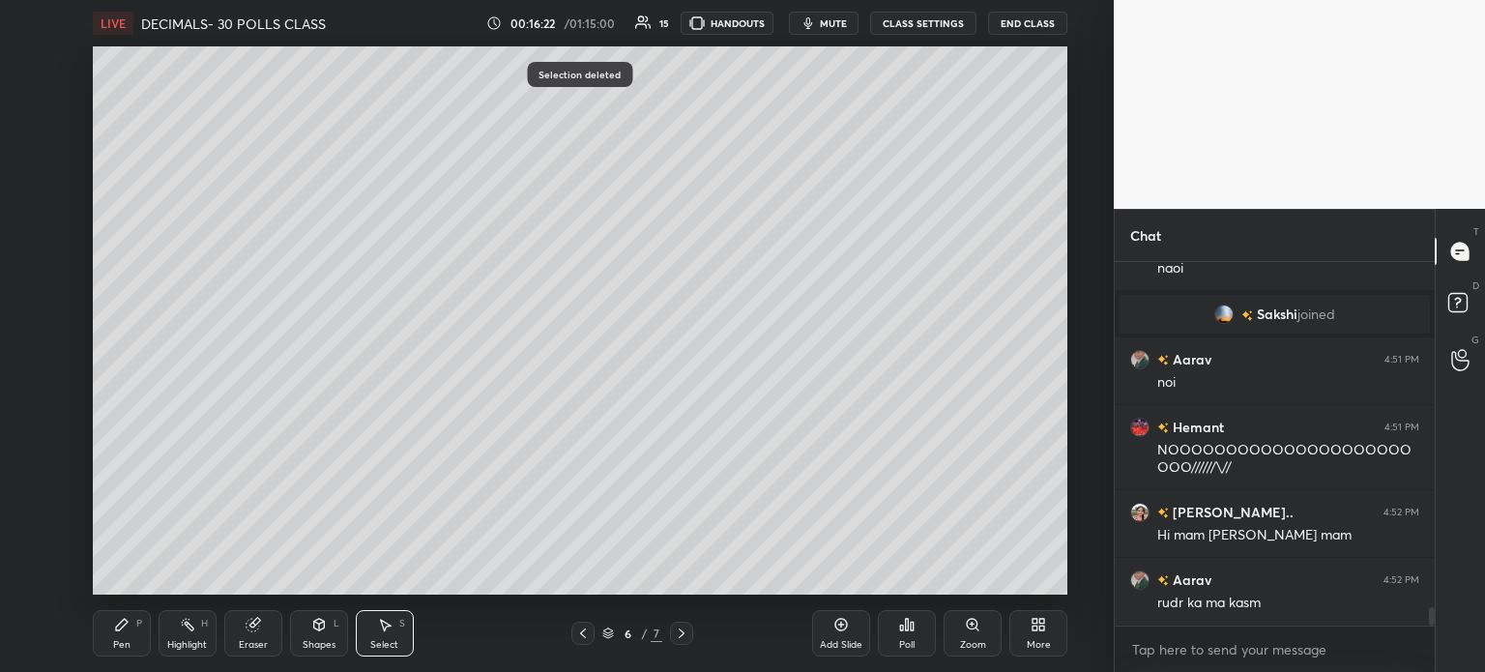
click at [106, 637] on div "Pen P" at bounding box center [122, 633] width 58 height 46
click at [33, 194] on div "4" at bounding box center [35, 181] width 41 height 39
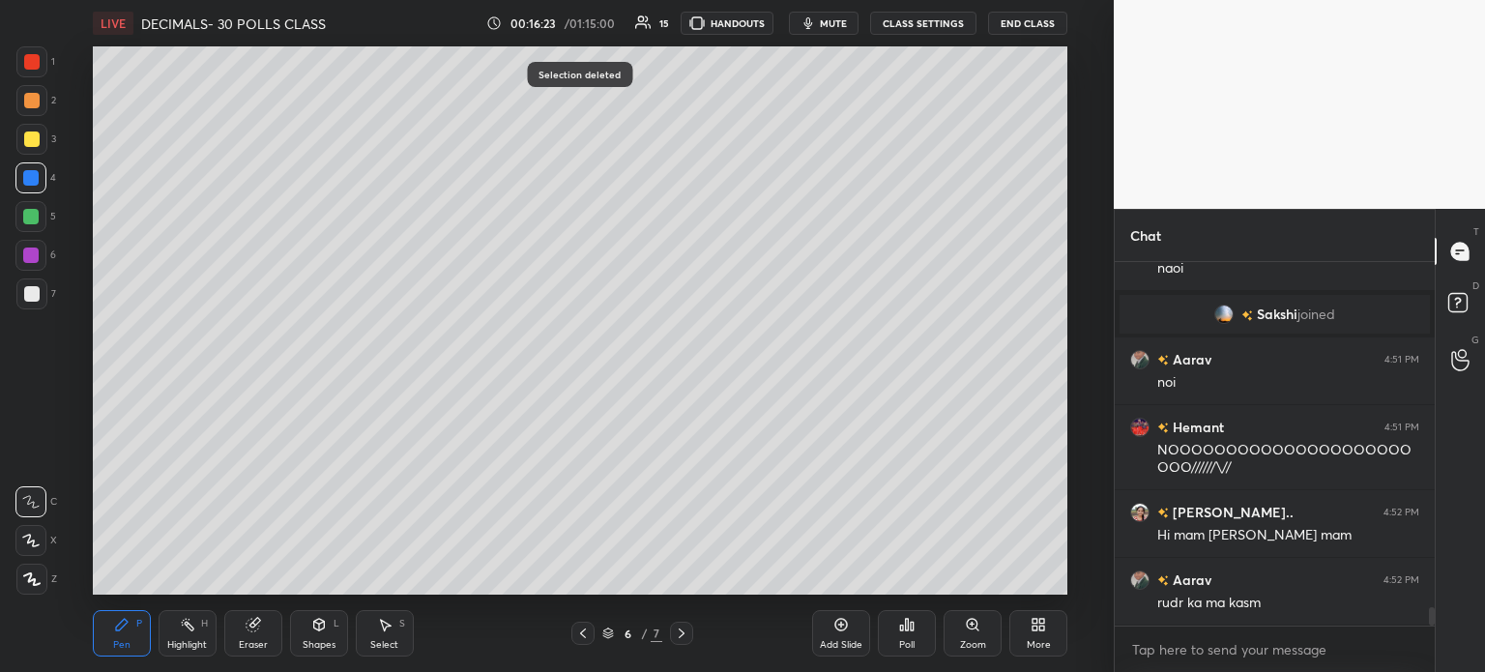
click at [39, 134] on div at bounding box center [31, 139] width 31 height 31
click at [914, 27] on button "CLASS SETTINGS" at bounding box center [923, 23] width 106 height 23
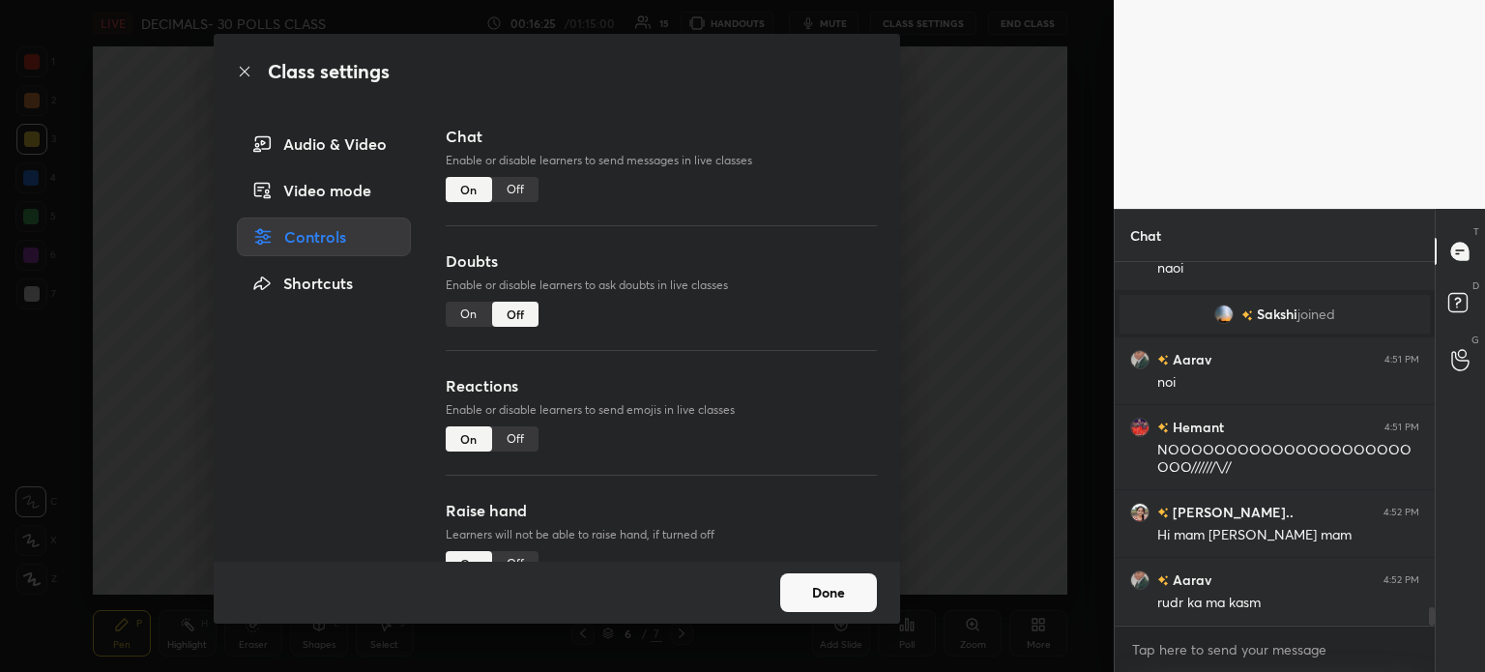
click at [492, 188] on div "Off" at bounding box center [515, 189] width 46 height 25
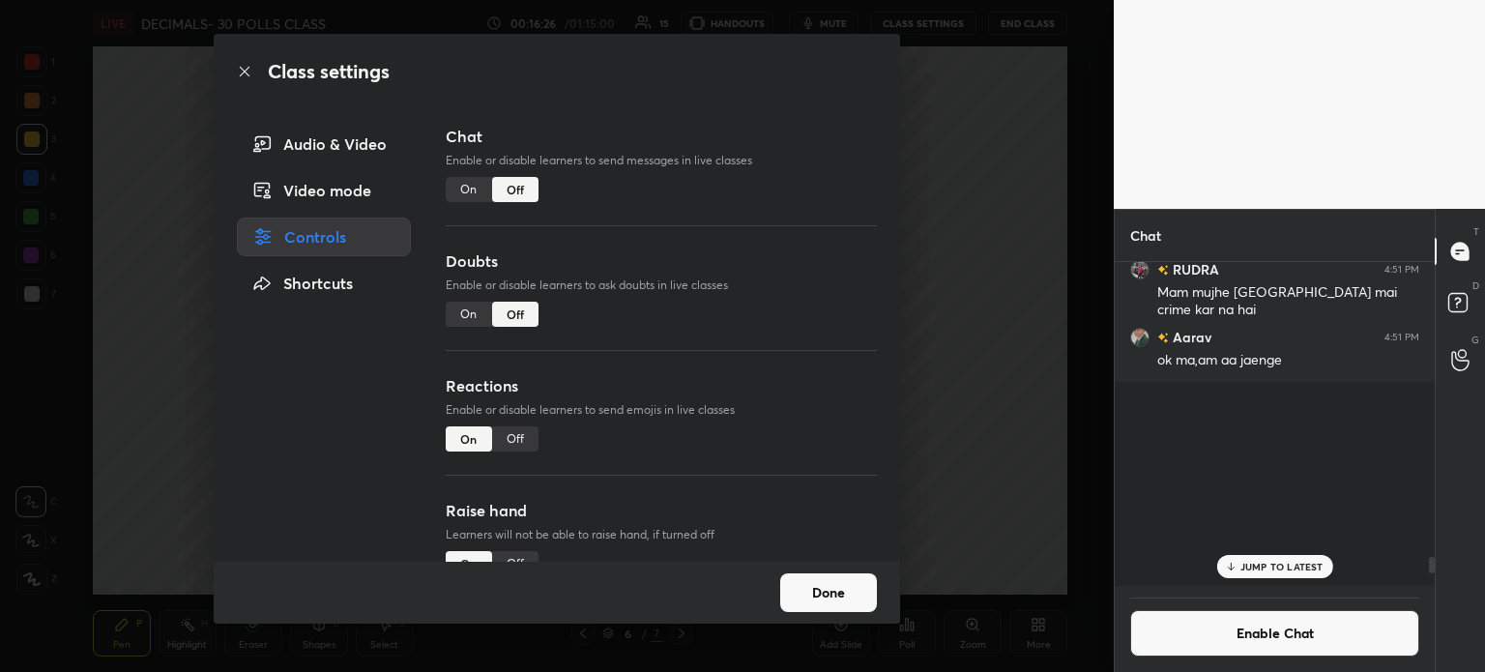
scroll to position [6502, 0]
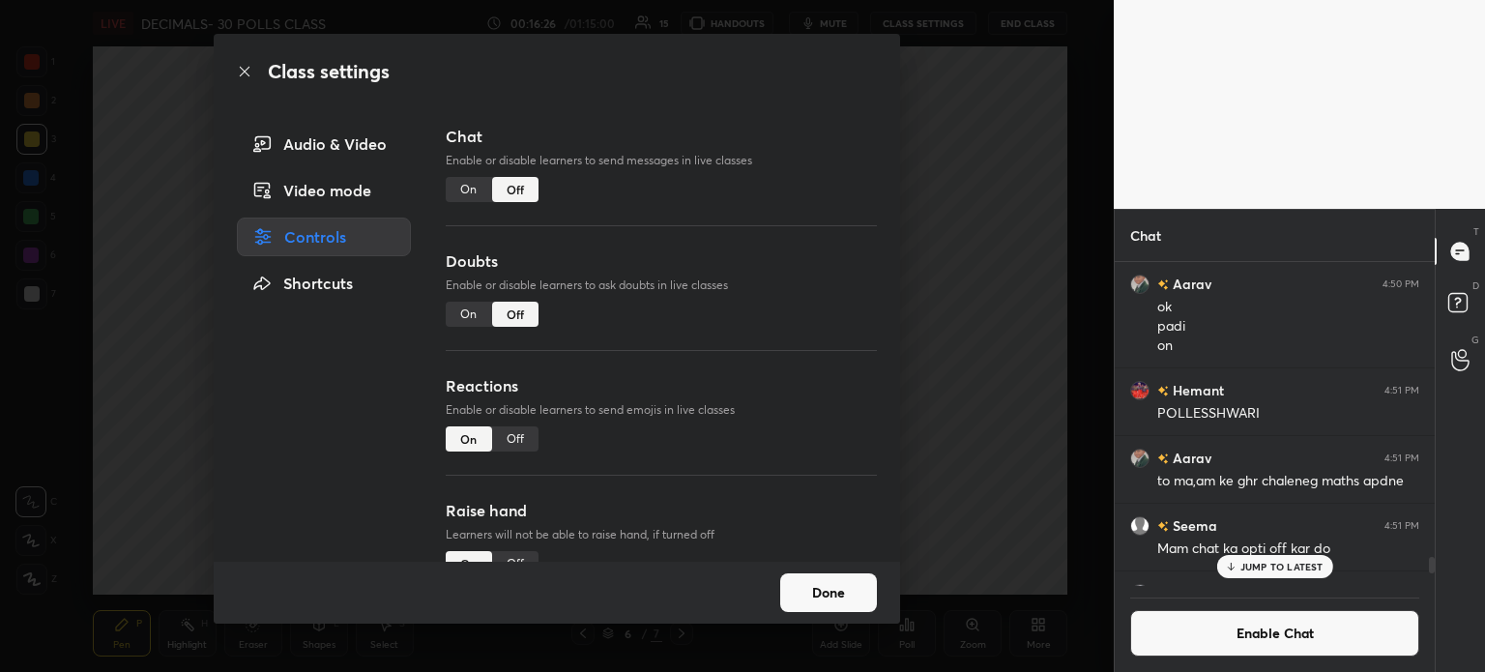
click at [842, 610] on button "Done" at bounding box center [828, 592] width 97 height 39
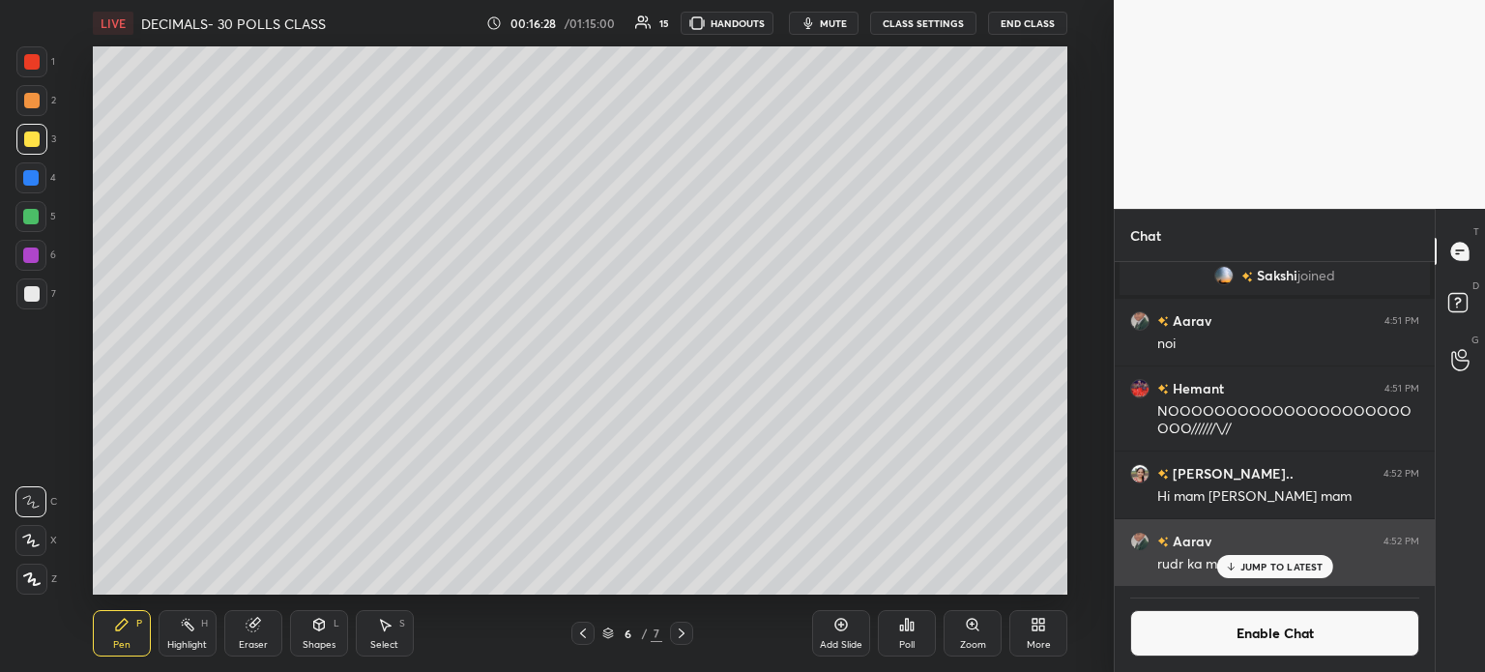
click at [1263, 559] on div "JUMP TO LATEST" at bounding box center [1275, 566] width 116 height 23
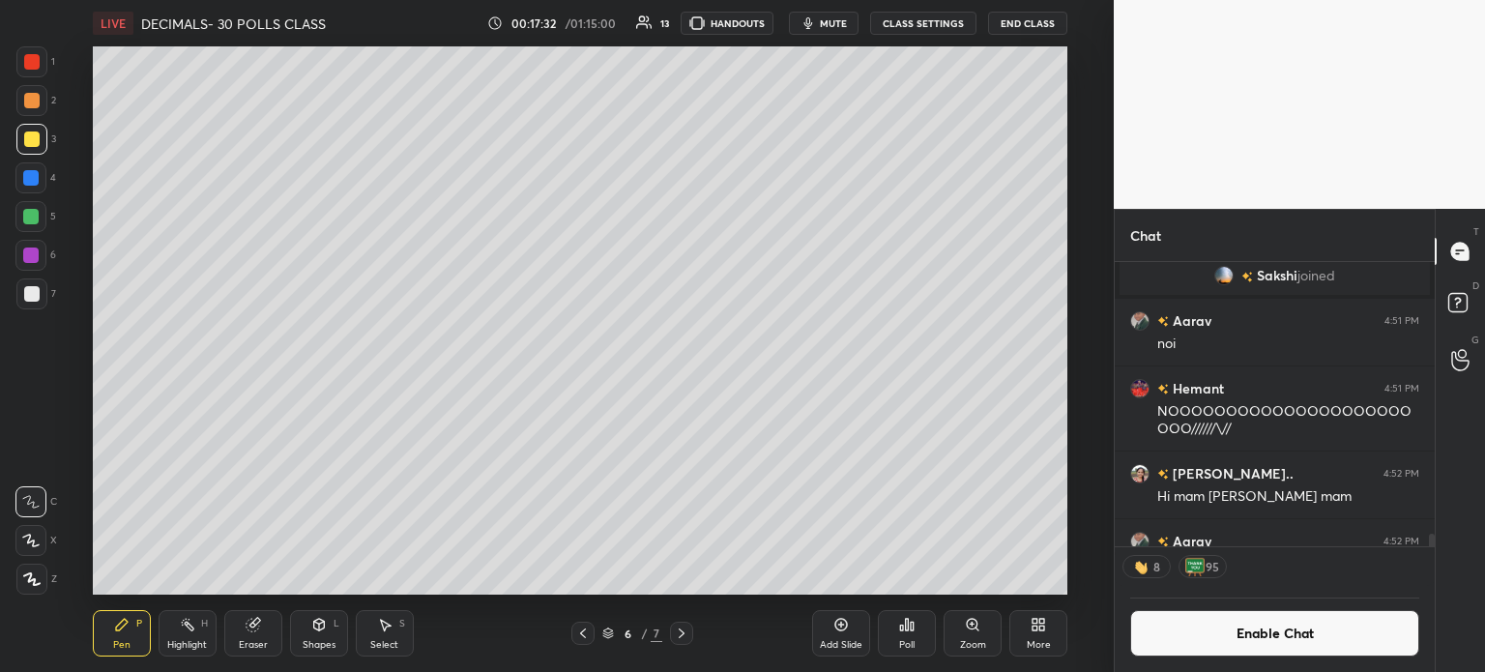
click at [246, 632] on icon at bounding box center [253, 624] width 15 height 15
click at [29, 532] on div at bounding box center [30, 540] width 31 height 31
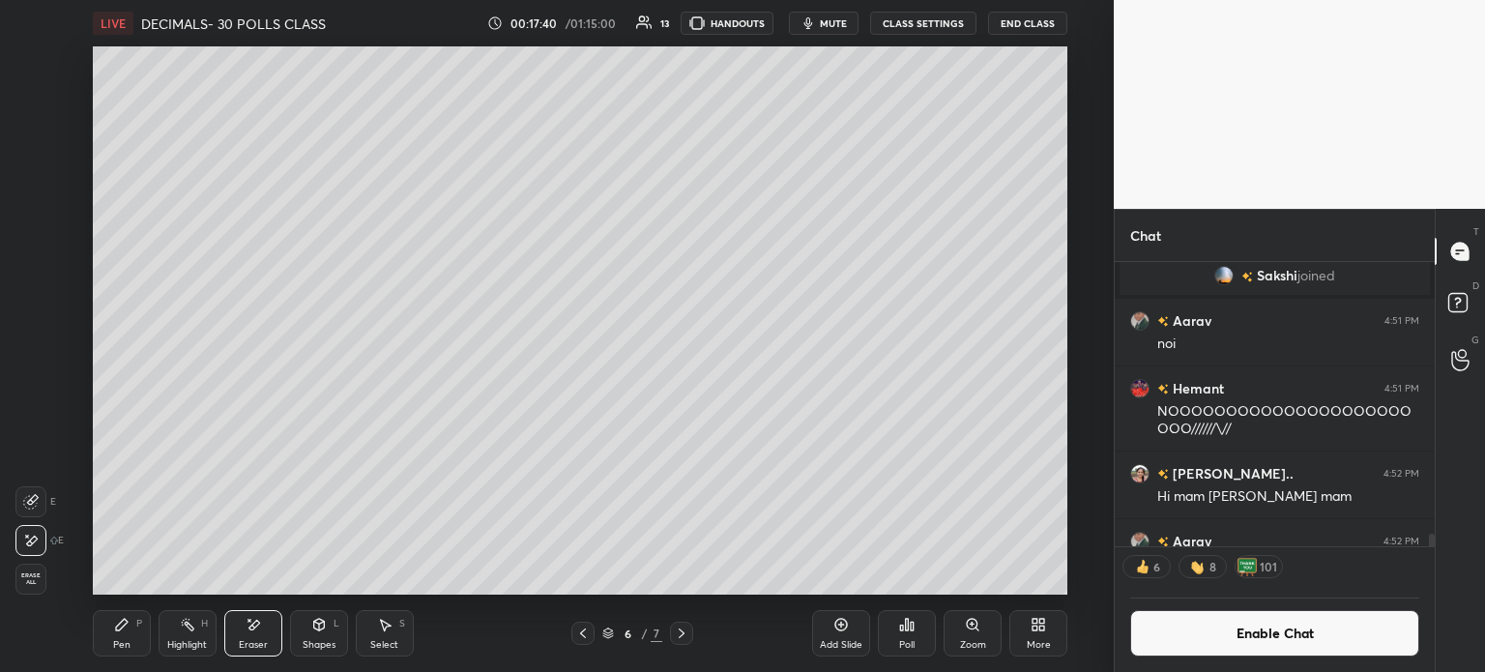
click at [108, 647] on div "Pen P" at bounding box center [122, 633] width 58 height 46
click at [5, 298] on div "1 2 3 4 5 6 7 C X Z E E Erase all H H" at bounding box center [31, 320] width 62 height 548
click at [31, 292] on div at bounding box center [31, 293] width 15 height 15
click at [584, 630] on icon at bounding box center [583, 634] width 6 height 10
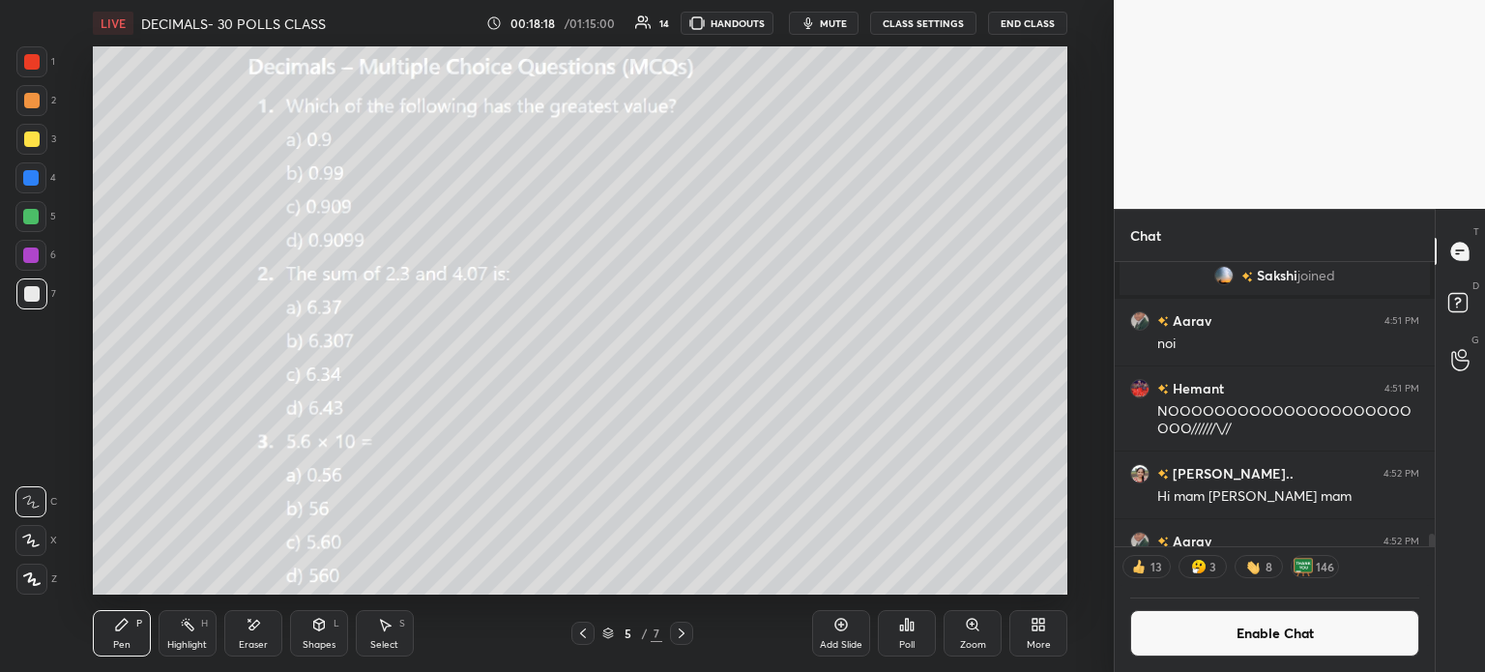
click at [677, 632] on icon at bounding box center [681, 633] width 15 height 15
click at [680, 633] on icon at bounding box center [681, 633] width 15 height 15
click at [677, 631] on icon at bounding box center [681, 633] width 15 height 15
click at [1048, 634] on div "More" at bounding box center [1039, 633] width 58 height 46
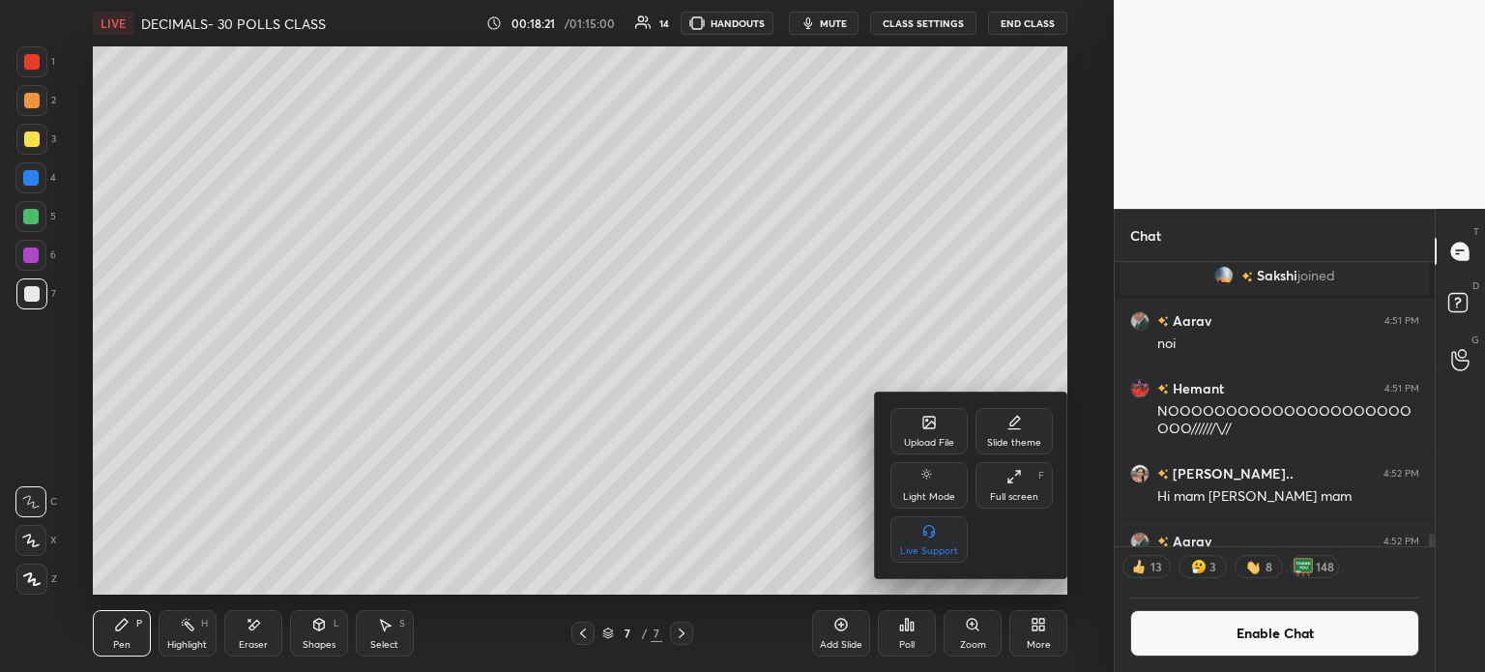
click at [928, 434] on div "Upload File" at bounding box center [929, 431] width 77 height 46
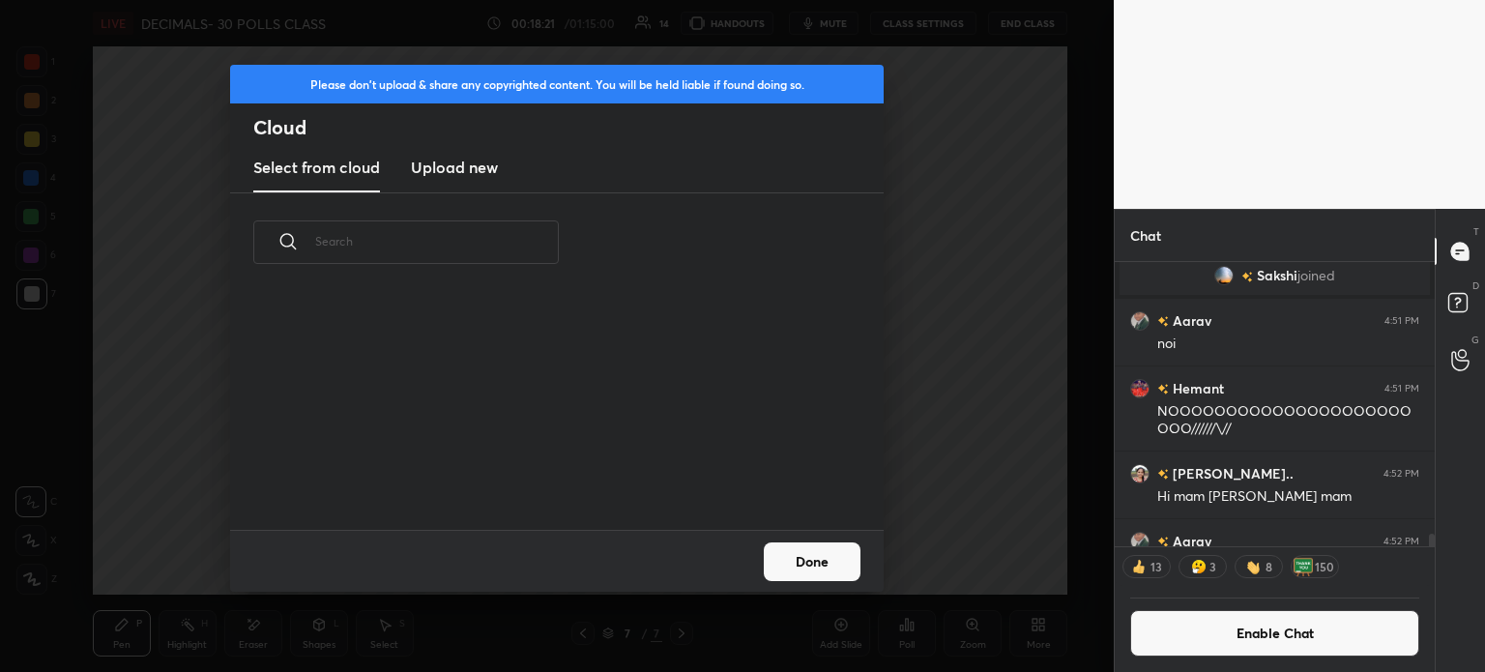
click at [428, 165] on h3 "Upload new" at bounding box center [454, 167] width 87 height 23
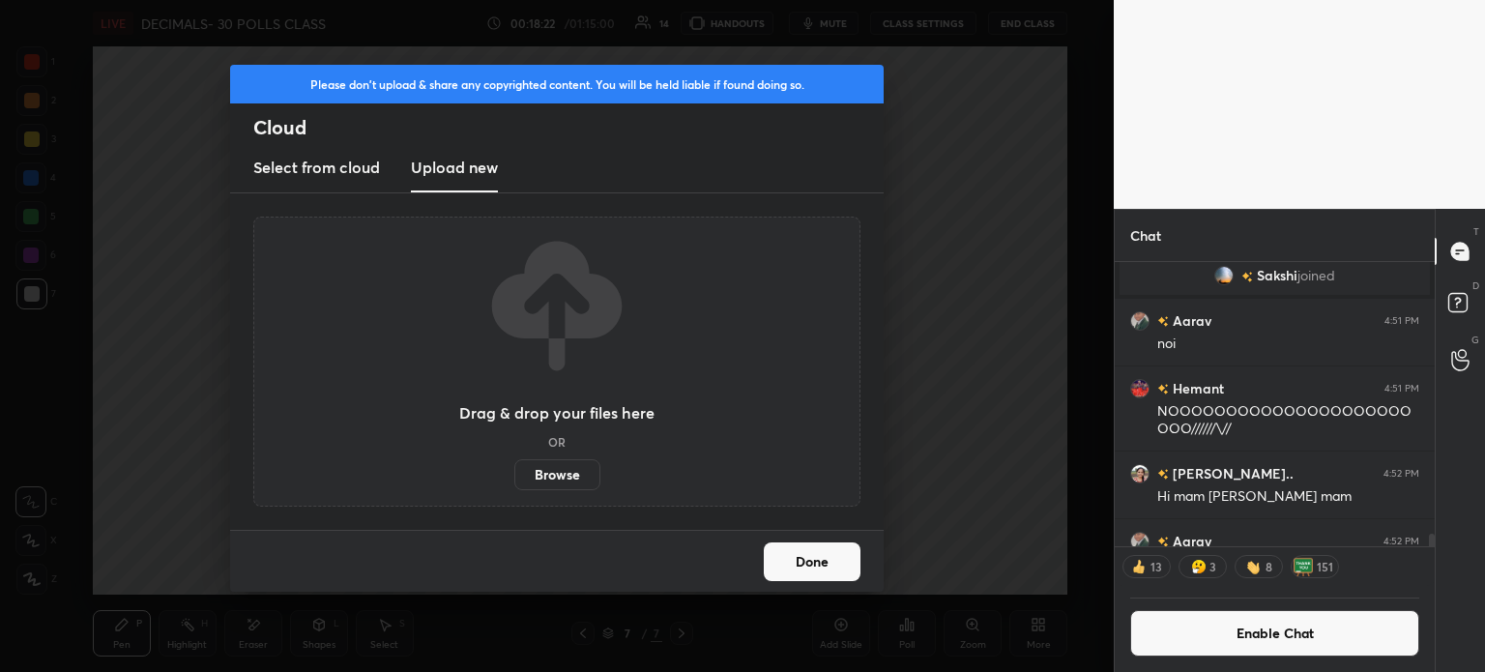
click at [562, 483] on label "Browse" at bounding box center [557, 474] width 86 height 31
click at [514, 483] on input "Browse" at bounding box center [514, 474] width 0 height 31
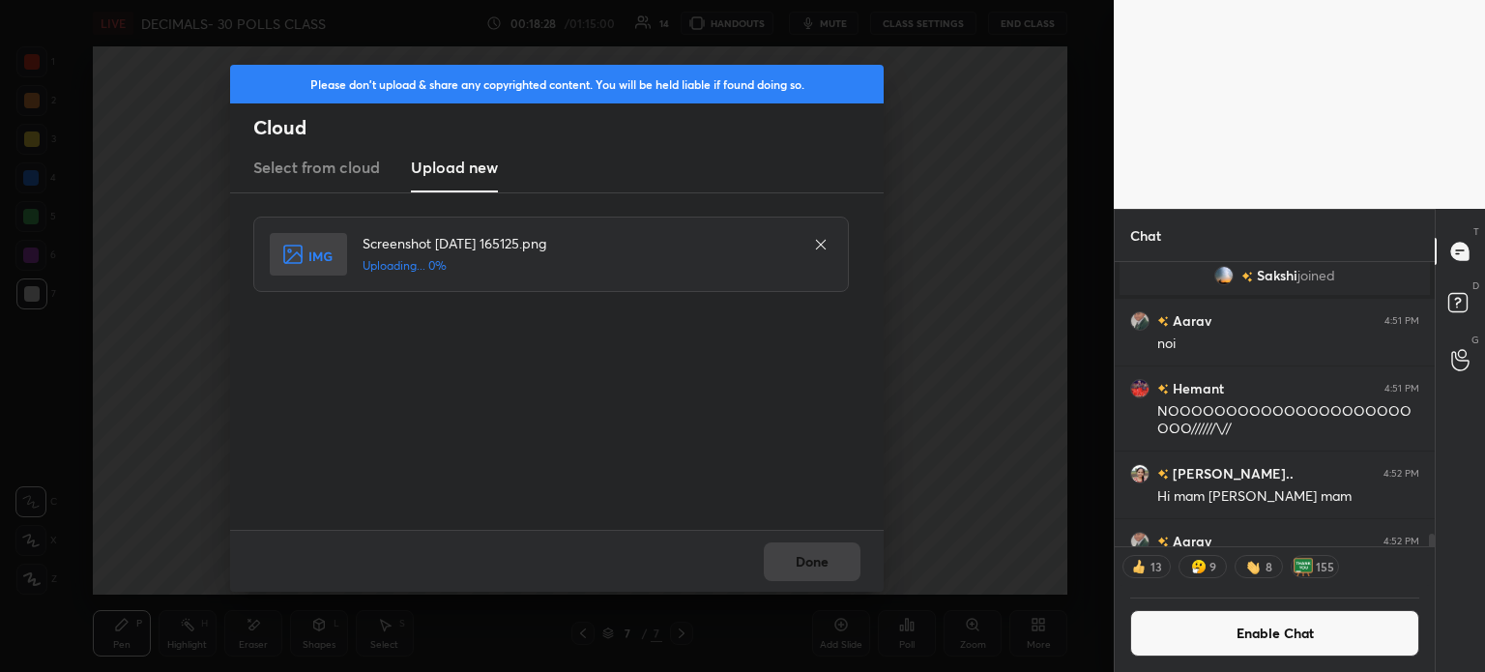
click at [799, 568] on div "Done" at bounding box center [557, 561] width 654 height 62
click at [811, 562] on div "Done" at bounding box center [557, 561] width 654 height 62
click at [808, 559] on div "Done" at bounding box center [557, 561] width 654 height 62
click at [808, 562] on button "Done" at bounding box center [812, 561] width 97 height 39
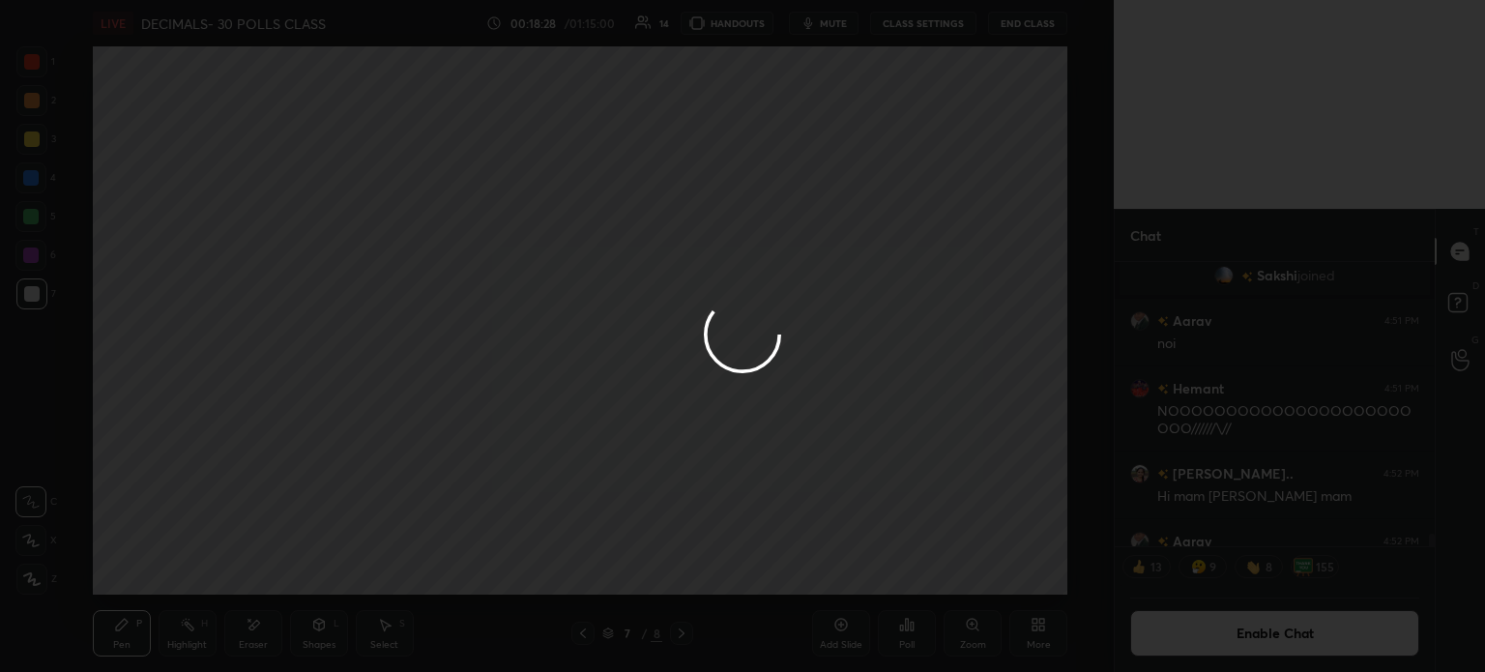
click at [809, 566] on button "Done" at bounding box center [812, 561] width 97 height 39
click at [811, 560] on div at bounding box center [742, 336] width 1485 height 672
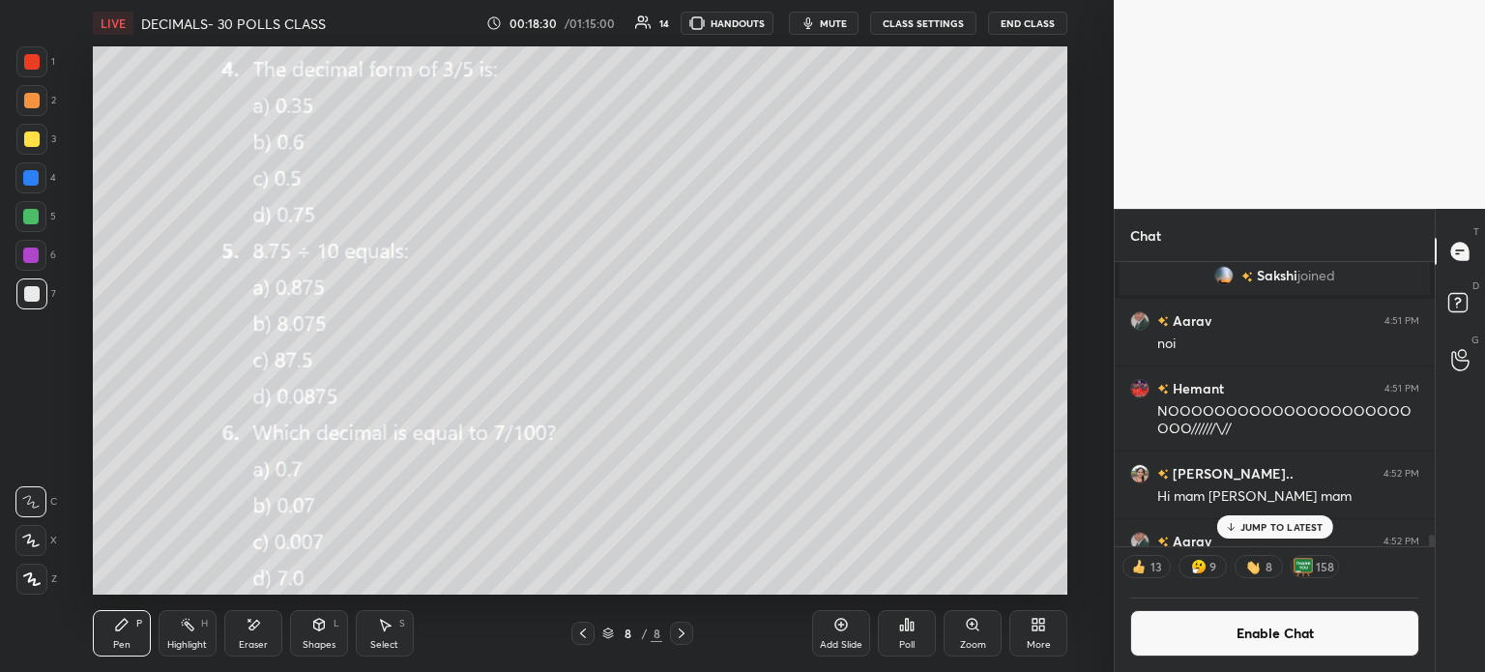
scroll to position [7110, 0]
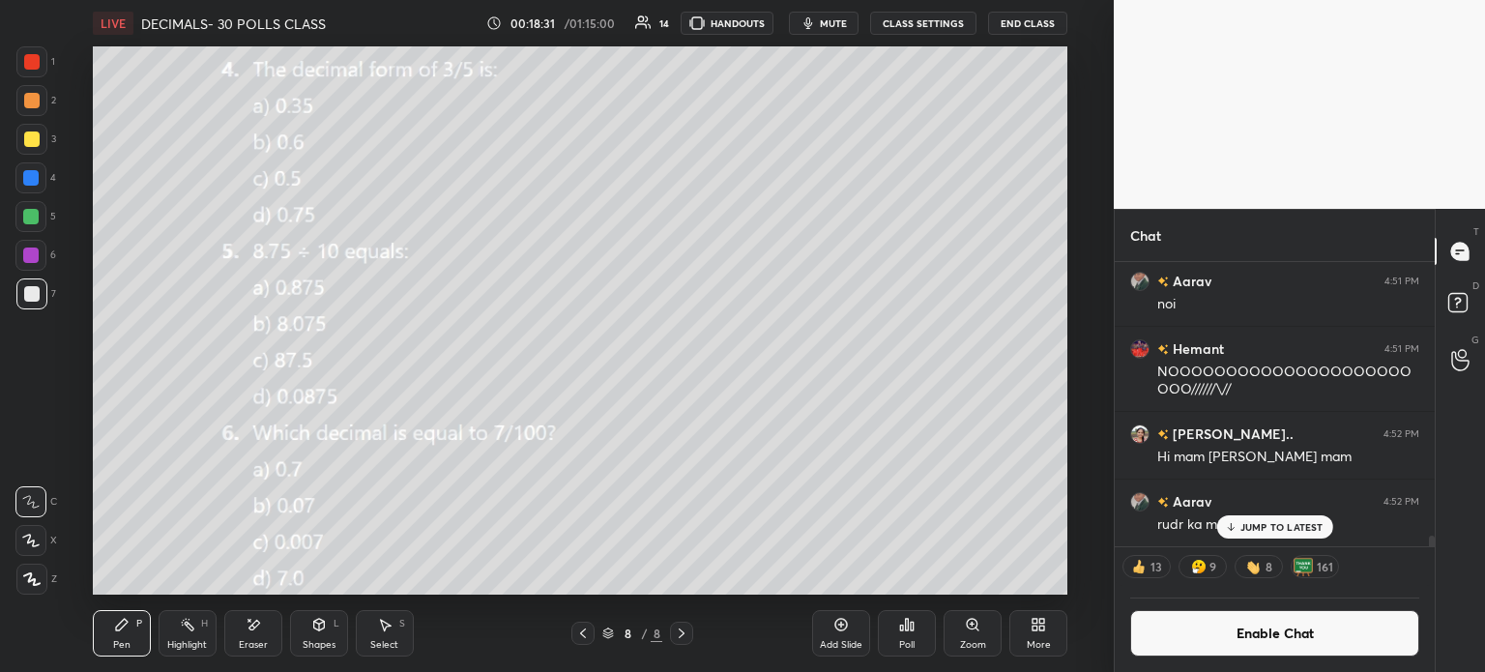
click at [26, 117] on div "2" at bounding box center [36, 104] width 40 height 39
click at [16, 305] on div at bounding box center [31, 294] width 31 height 31
click at [15, 194] on div "1 2 3 4 5 6 7 C X Z E E Erase all H H" at bounding box center [31, 320] width 62 height 548
click at [29, 183] on div at bounding box center [30, 177] width 15 height 15
click at [855, 641] on div "Add Slide" at bounding box center [841, 645] width 43 height 10
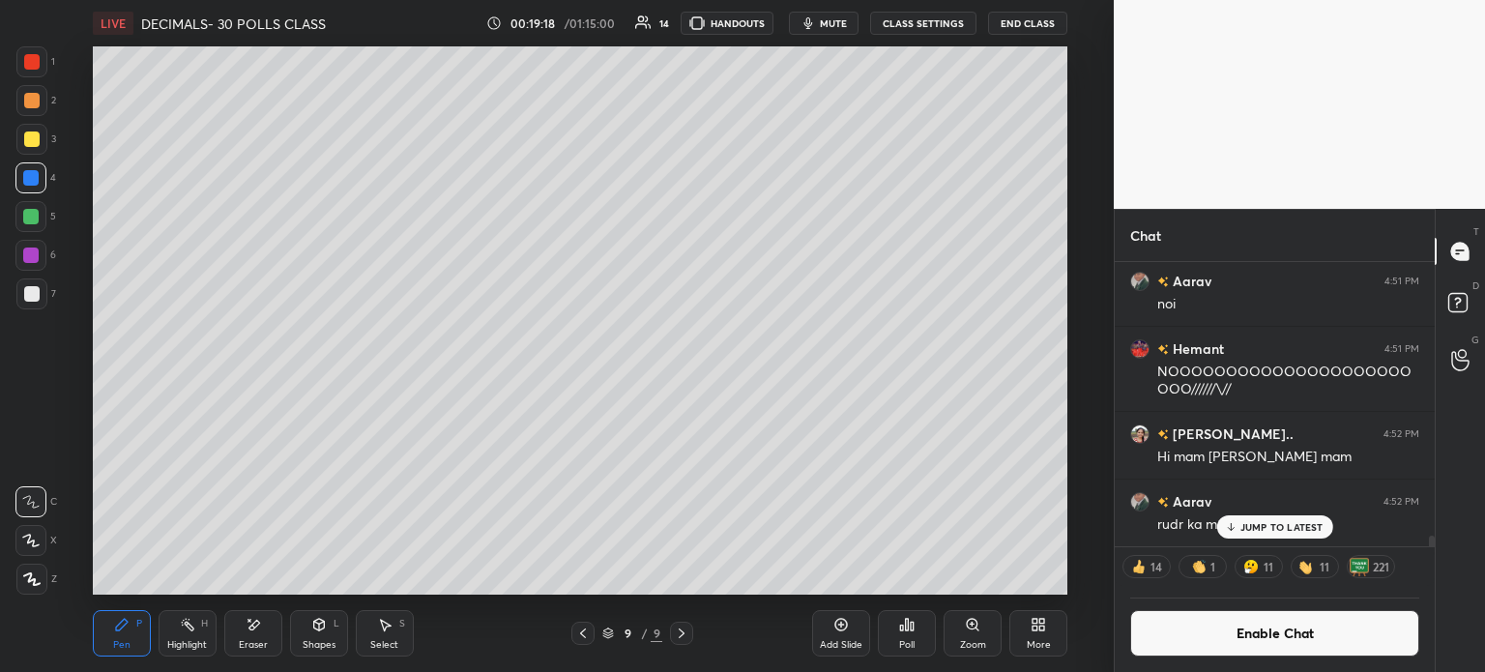
click at [47, 284] on div "7" at bounding box center [36, 294] width 40 height 31
click at [38, 150] on div at bounding box center [31, 139] width 31 height 31
click at [244, 619] on div "Eraser" at bounding box center [253, 633] width 58 height 46
click at [119, 630] on icon at bounding box center [122, 625] width 12 height 12
click at [116, 632] on icon at bounding box center [121, 624] width 15 height 15
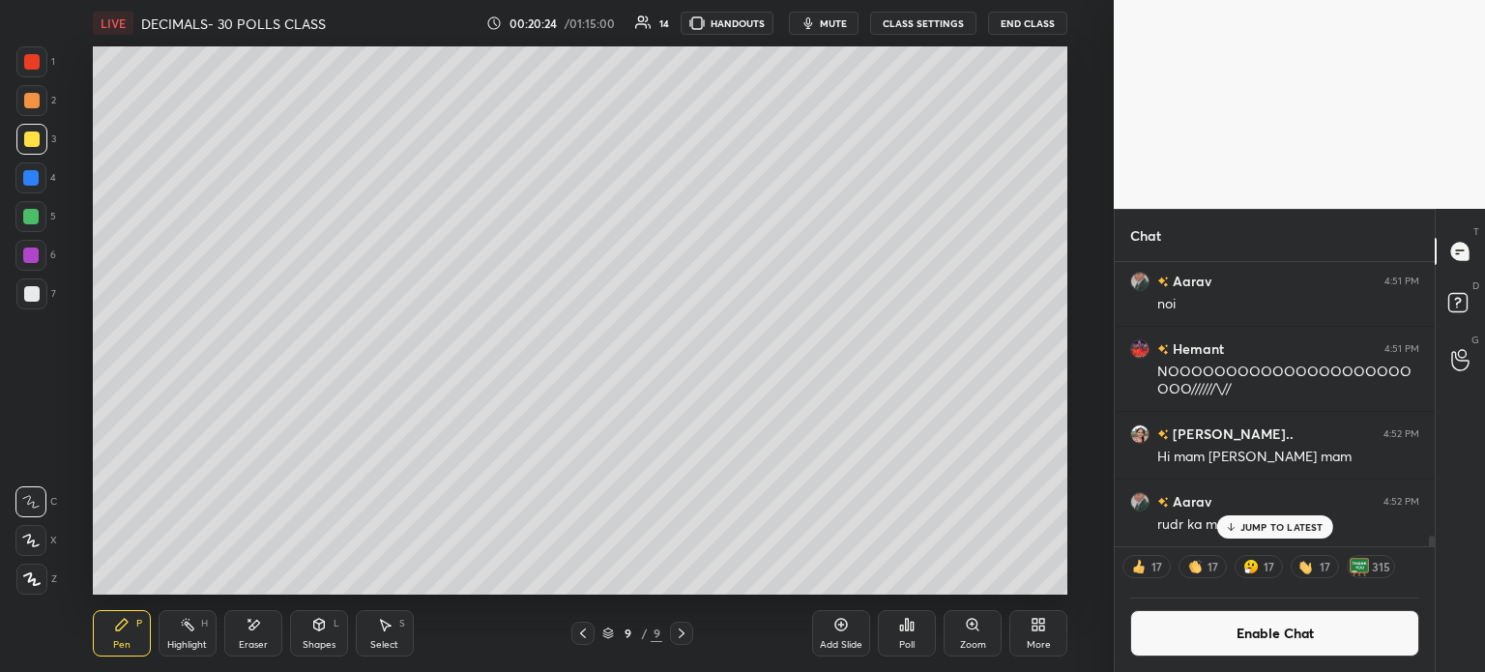
click at [249, 637] on div "Eraser" at bounding box center [253, 633] width 58 height 46
click at [128, 640] on div "Pen" at bounding box center [121, 645] width 17 height 10
click at [118, 636] on div "Pen P" at bounding box center [122, 633] width 58 height 46
click at [234, 638] on div "Eraser" at bounding box center [253, 633] width 58 height 46
click at [108, 643] on div "Pen P" at bounding box center [122, 633] width 58 height 46
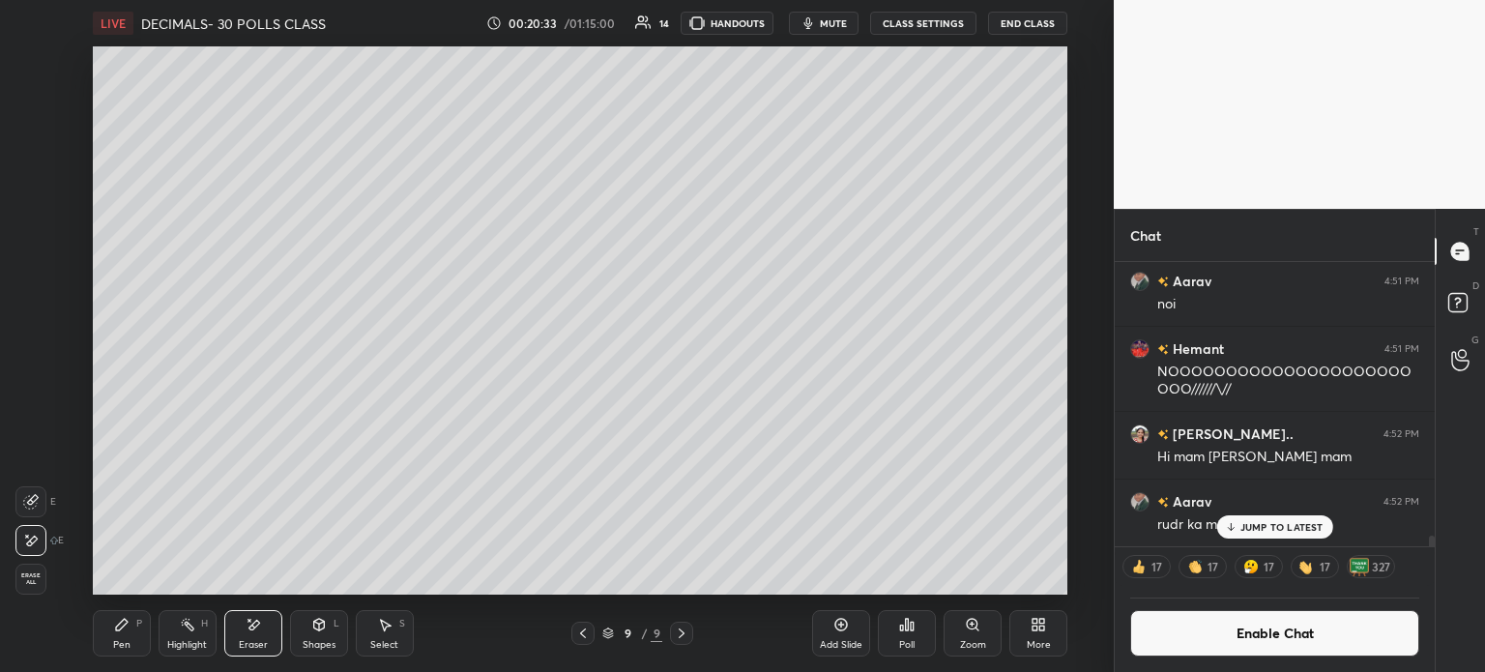
click at [112, 635] on div "Pen P" at bounding box center [122, 633] width 58 height 46
click at [826, 634] on div "Add Slide" at bounding box center [841, 633] width 58 height 46
click at [38, 294] on div at bounding box center [31, 293] width 15 height 15
click at [578, 643] on div at bounding box center [583, 633] width 23 height 23
click at [580, 644] on div at bounding box center [583, 633] width 23 height 23
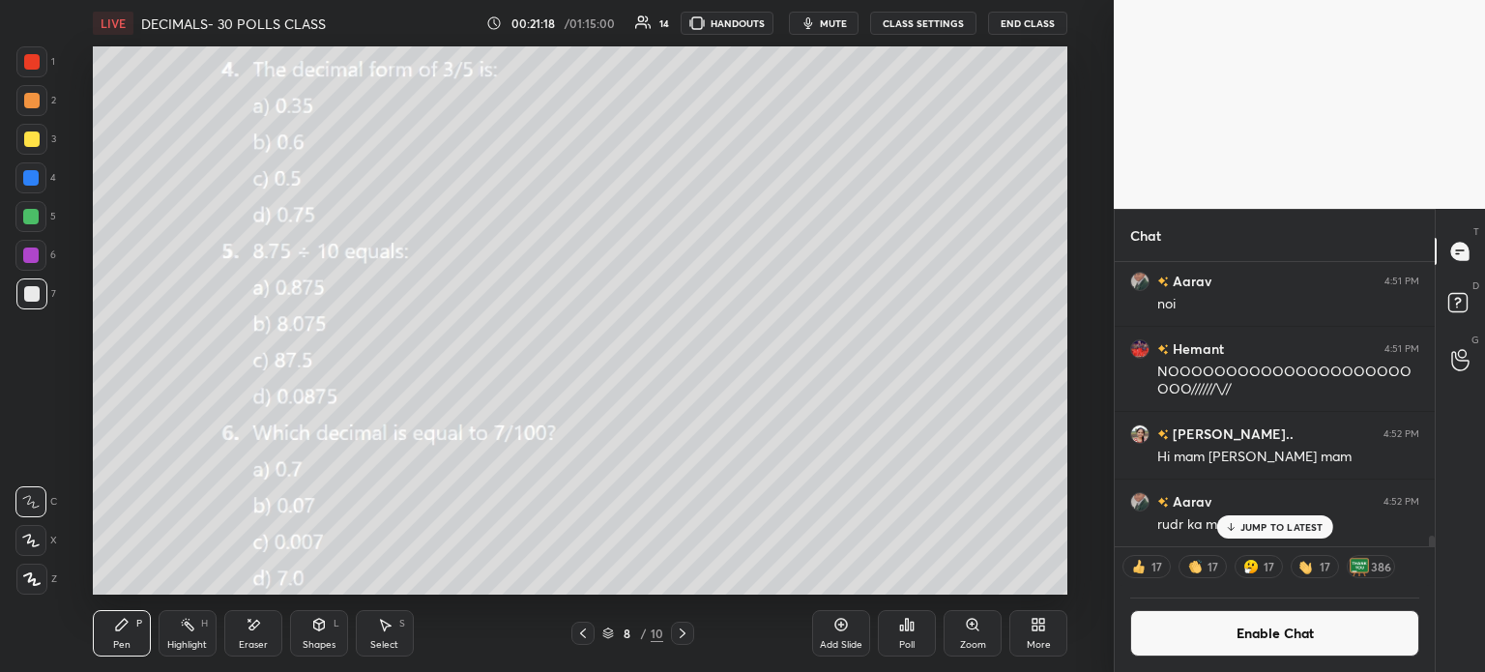
click at [261, 630] on div "Eraser" at bounding box center [253, 633] width 58 height 46
click at [26, 587] on div "Erase all" at bounding box center [30, 579] width 31 height 31
click at [22, 135] on div at bounding box center [31, 139] width 31 height 31
click at [921, 623] on div "Poll" at bounding box center [907, 633] width 58 height 46
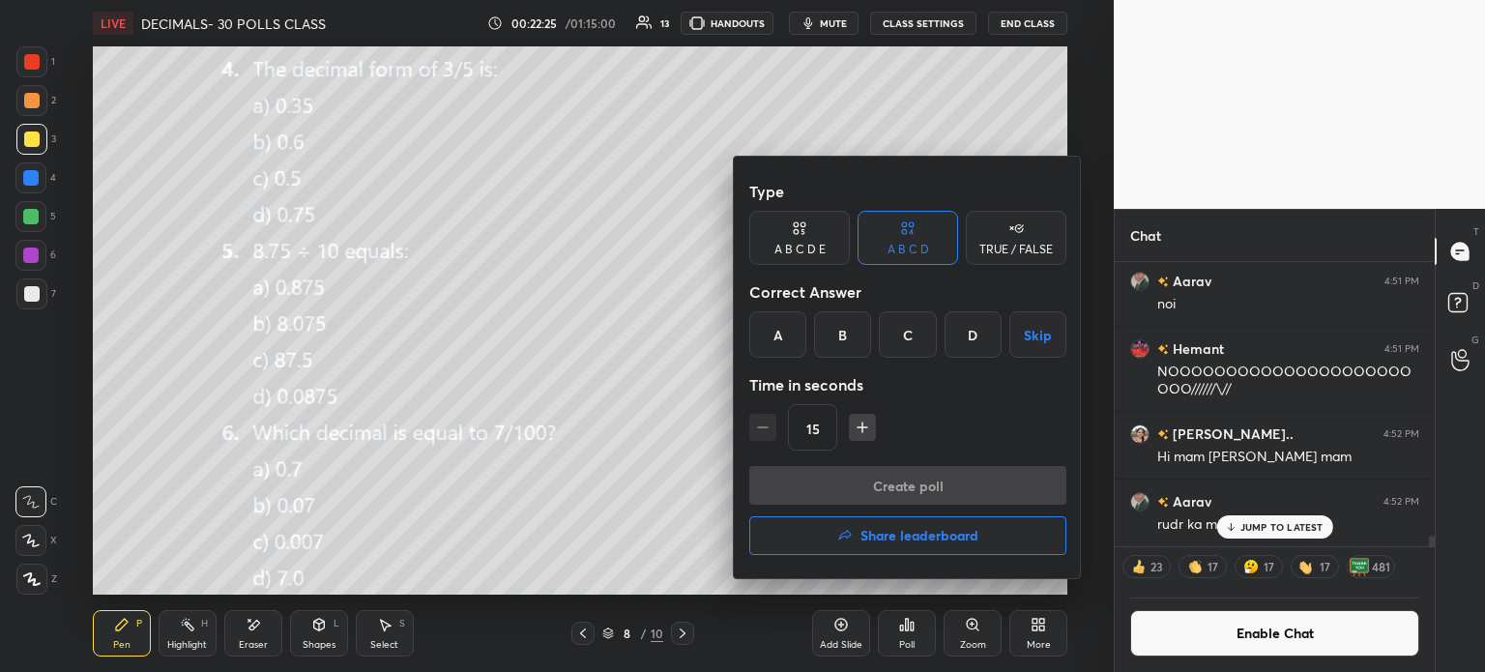
click at [841, 336] on div "B" at bounding box center [842, 334] width 57 height 46
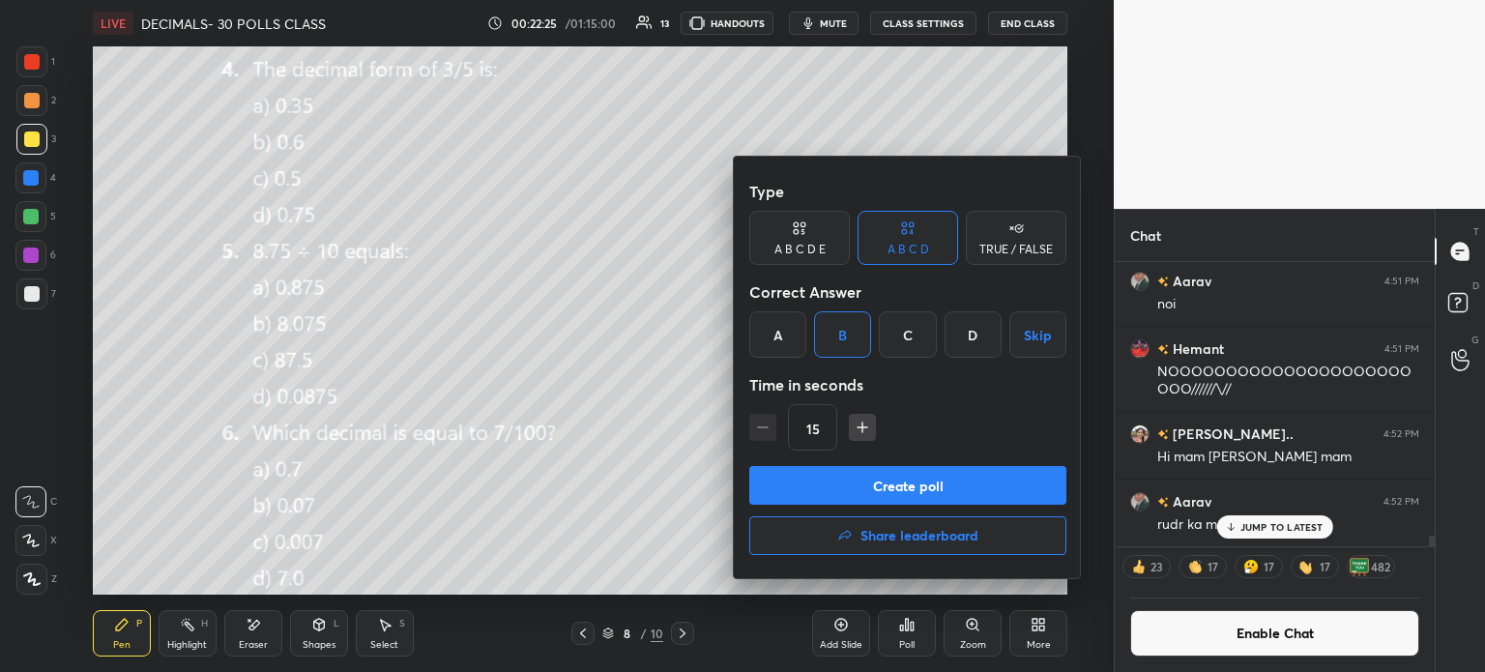
click at [958, 483] on button "Create poll" at bounding box center [907, 485] width 317 height 39
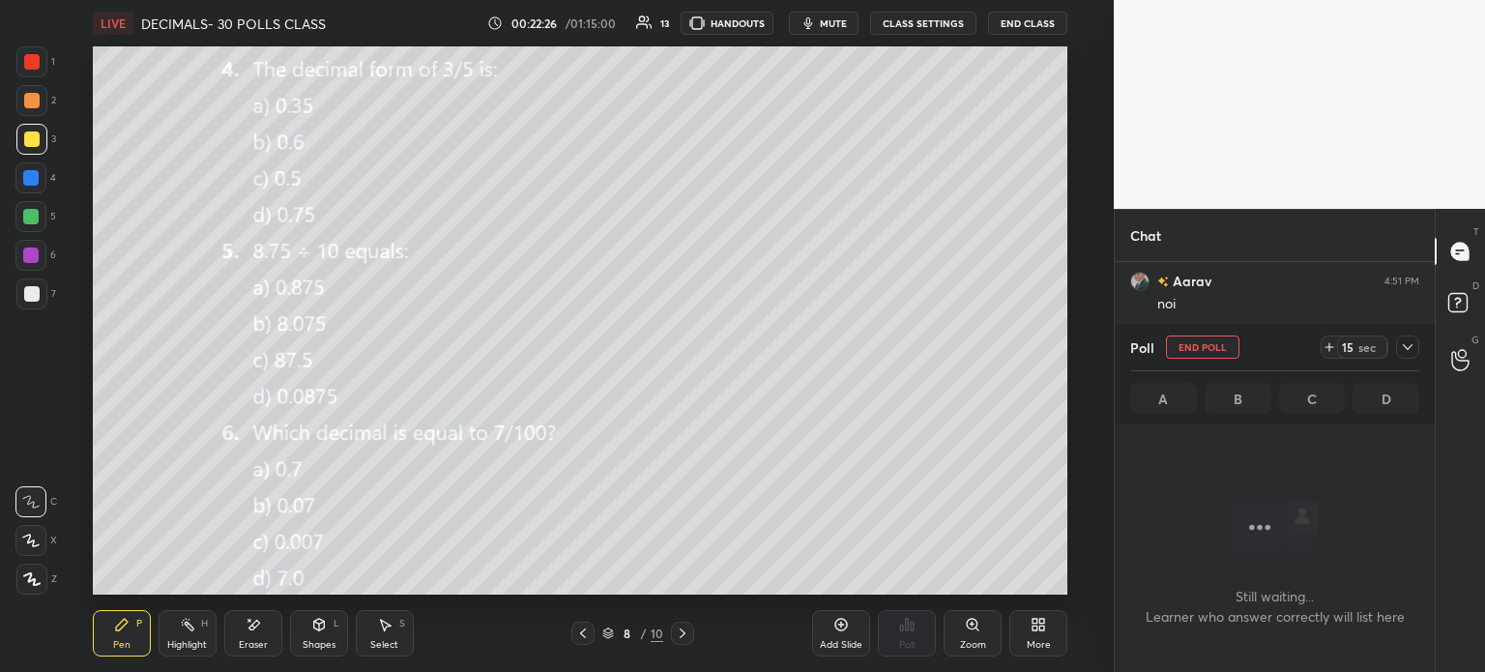
scroll to position [5, 6]
click at [1325, 345] on icon at bounding box center [1329, 346] width 15 height 15
click at [1405, 347] on icon at bounding box center [1408, 347] width 10 height 6
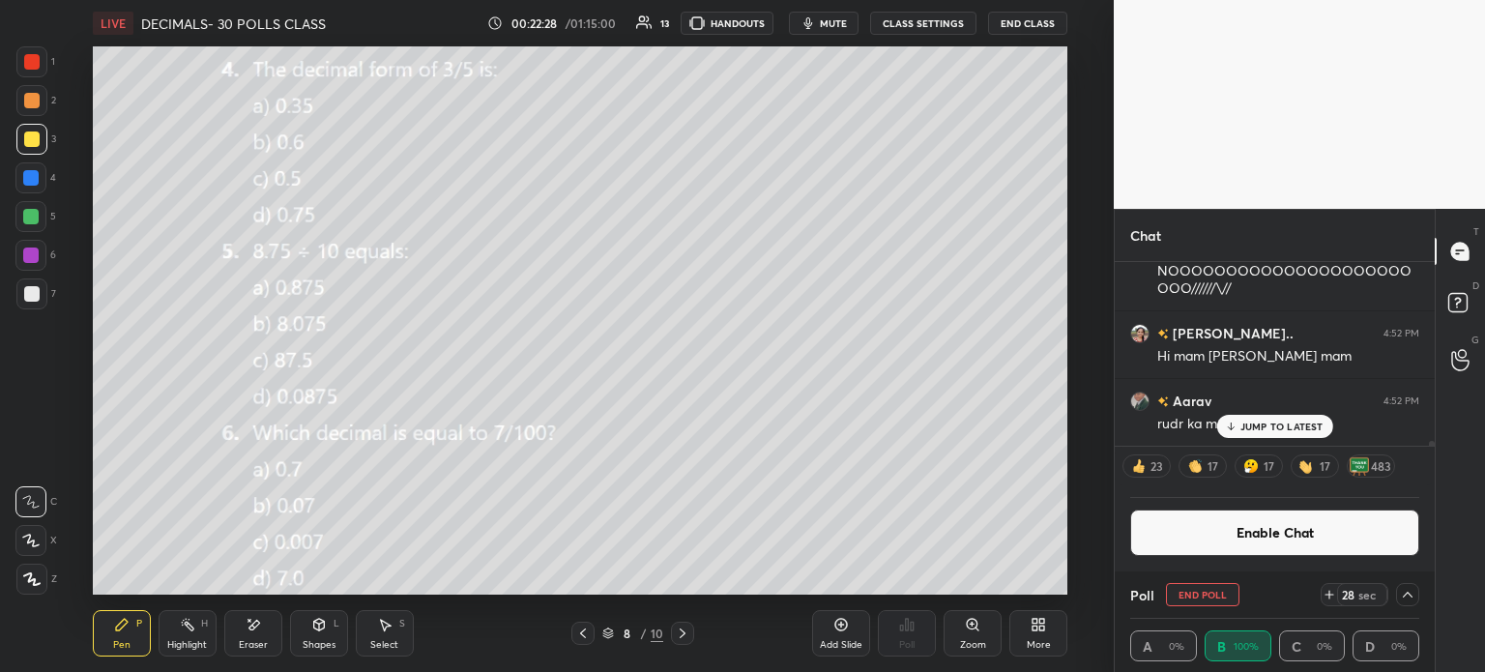
scroll to position [0, 6]
click at [1206, 535] on button "Enable Chat" at bounding box center [1274, 533] width 289 height 46
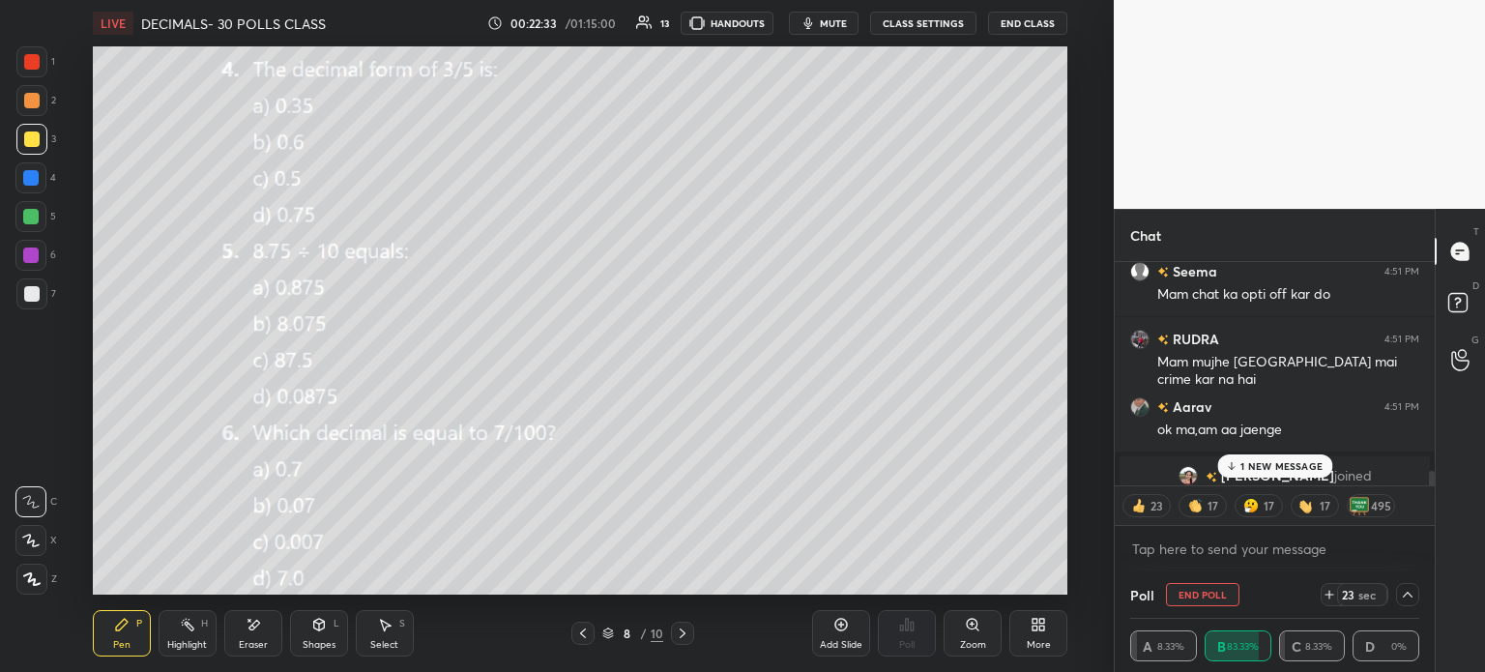
click at [1273, 453] on div "Shrihari joined" at bounding box center [1275, 476] width 320 height 46
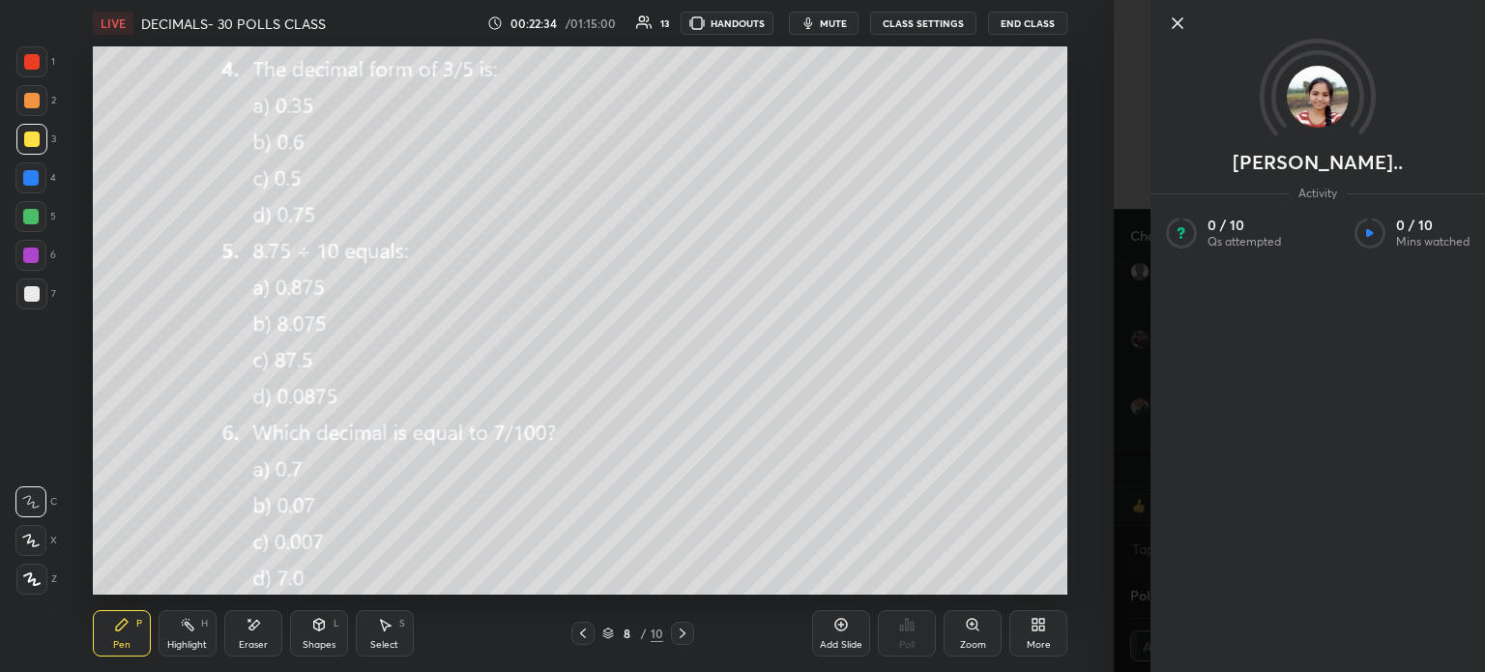
click at [1080, 463] on div "Setting up your live class Poll for secs No correct answer Start poll" at bounding box center [580, 320] width 1037 height 548
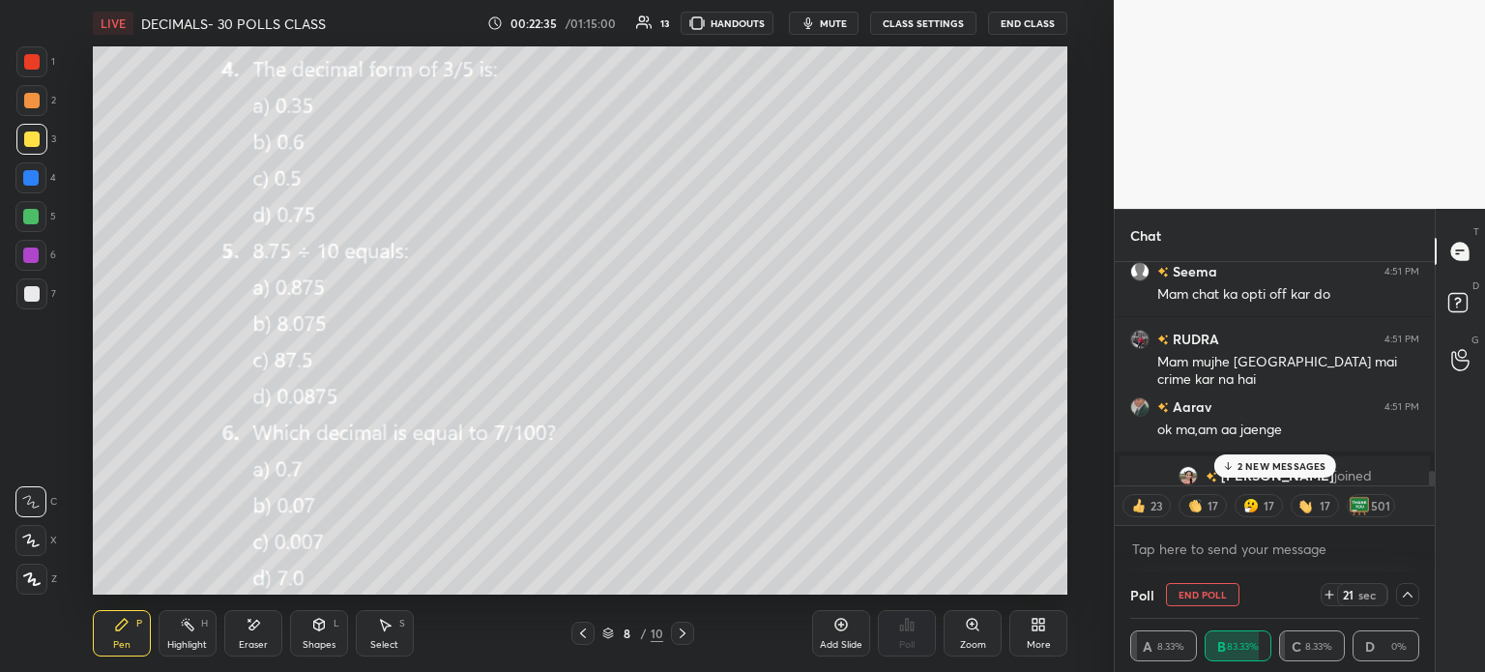
click at [1290, 463] on p "2 NEW MESSAGES" at bounding box center [1282, 466] width 89 height 12
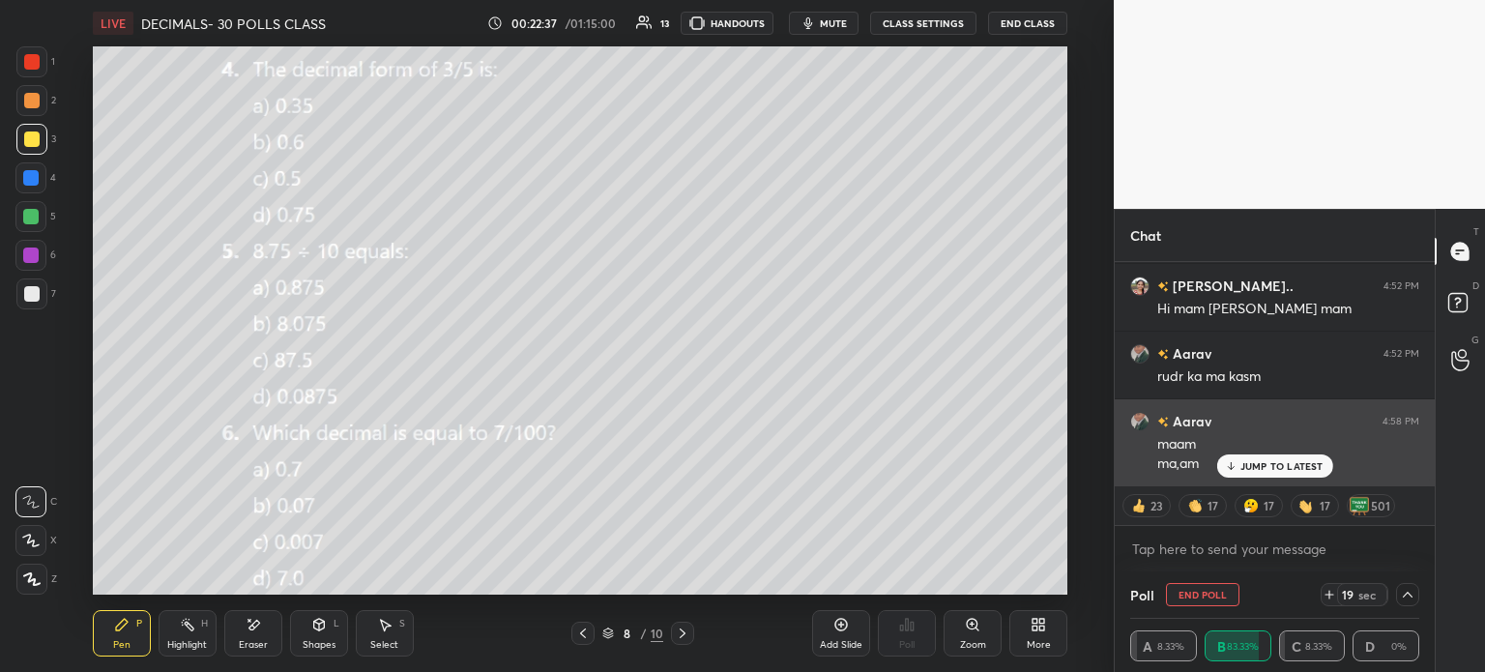
scroll to position [7202, 0]
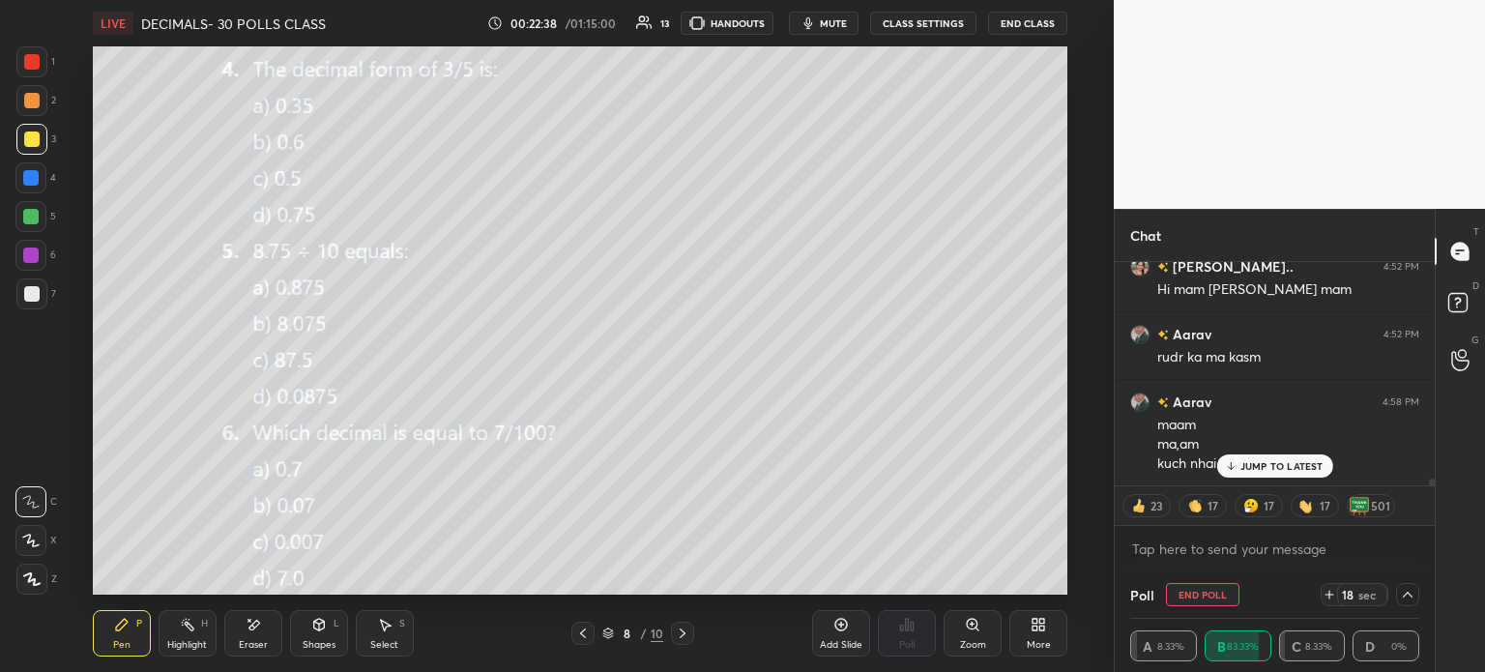
click at [1300, 471] on p "JUMP TO LATEST" at bounding box center [1282, 466] width 83 height 12
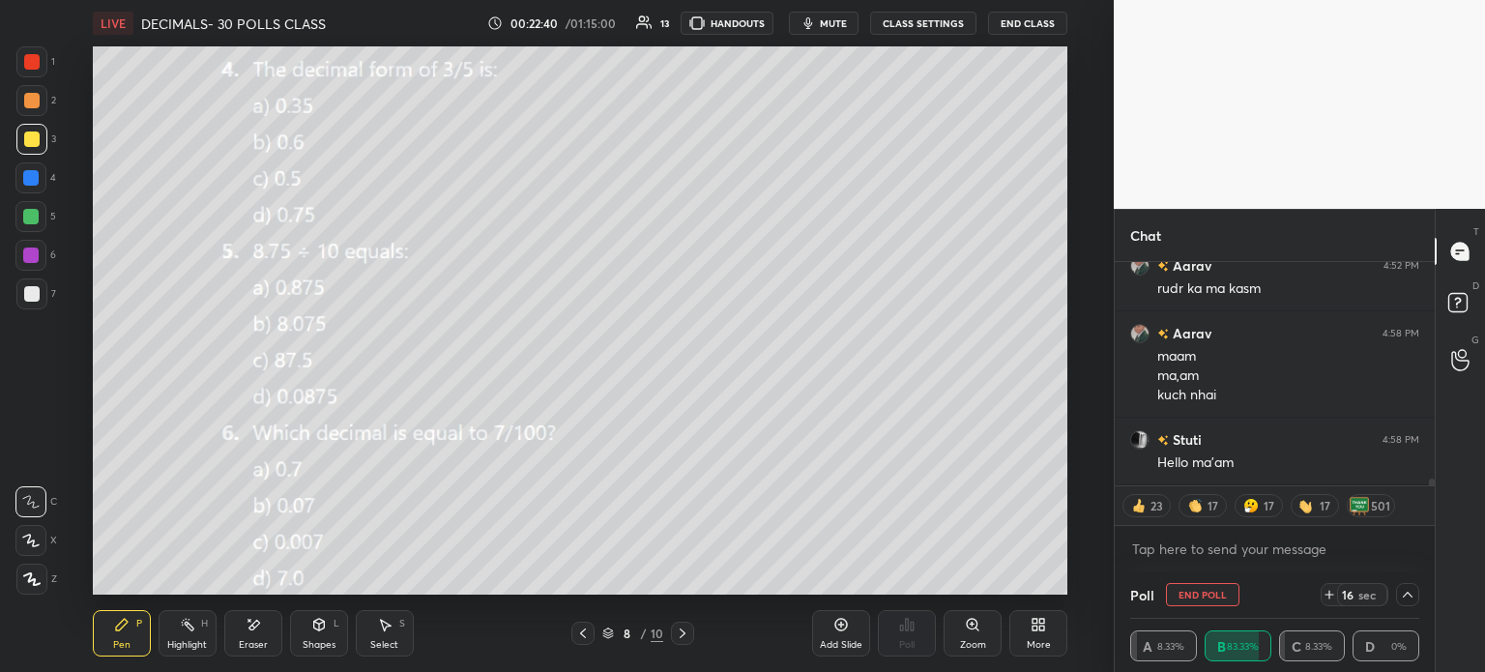
scroll to position [7406, 0]
click at [1411, 596] on icon at bounding box center [1408, 595] width 10 height 6
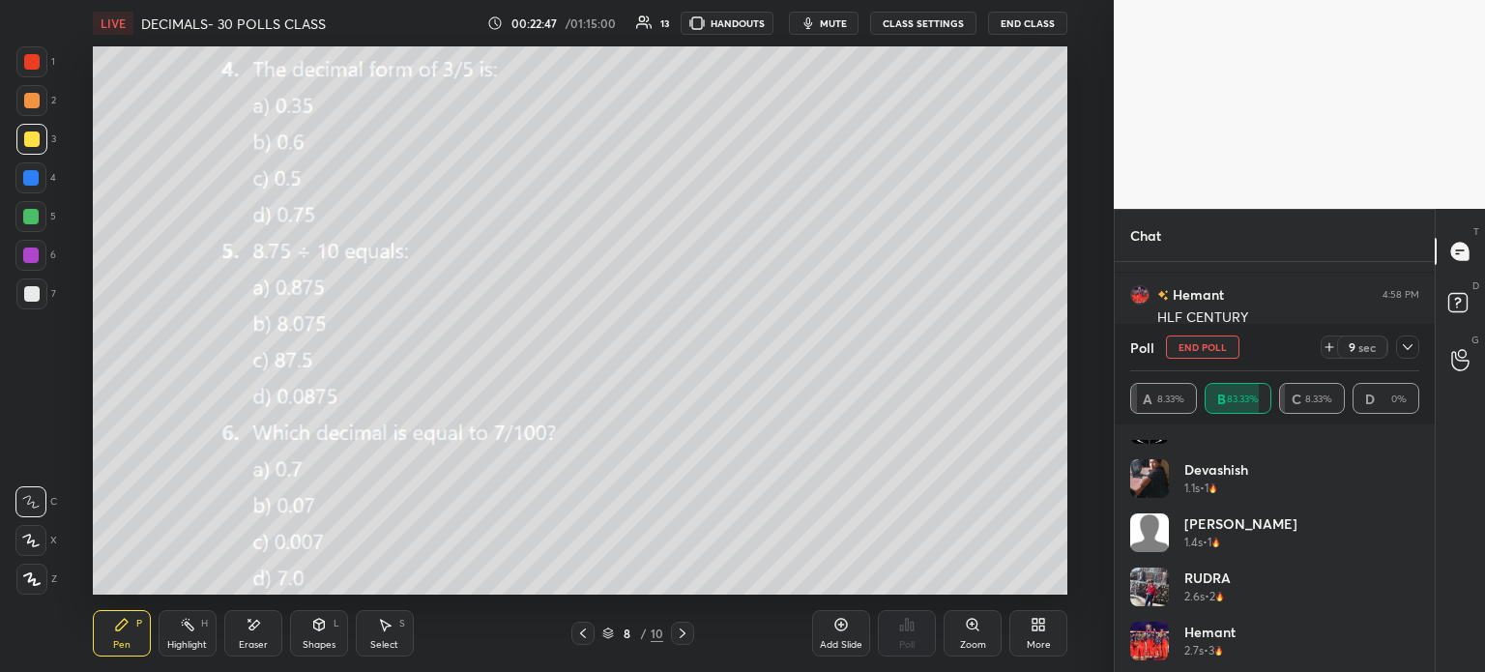
scroll to position [306, 0]
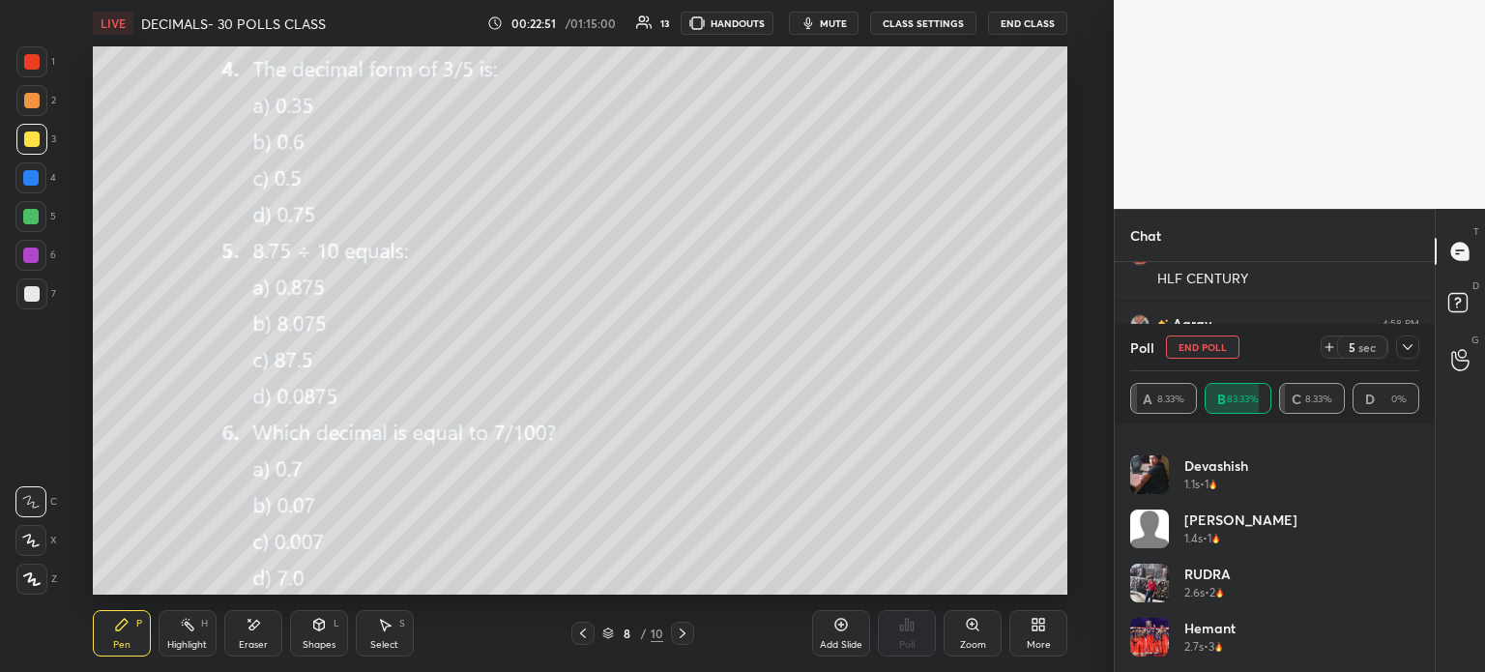
click at [1404, 358] on div at bounding box center [1407, 347] width 23 height 23
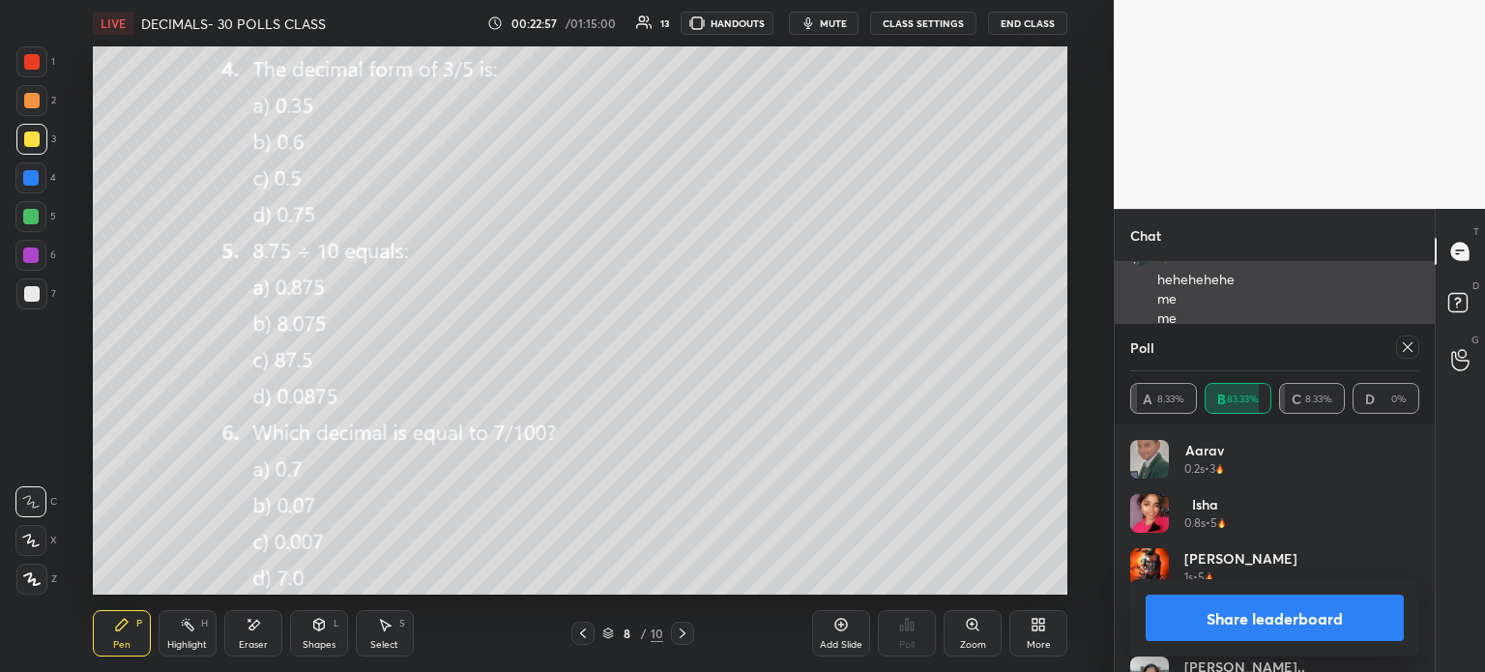
click at [1402, 355] on icon at bounding box center [1407, 346] width 15 height 15
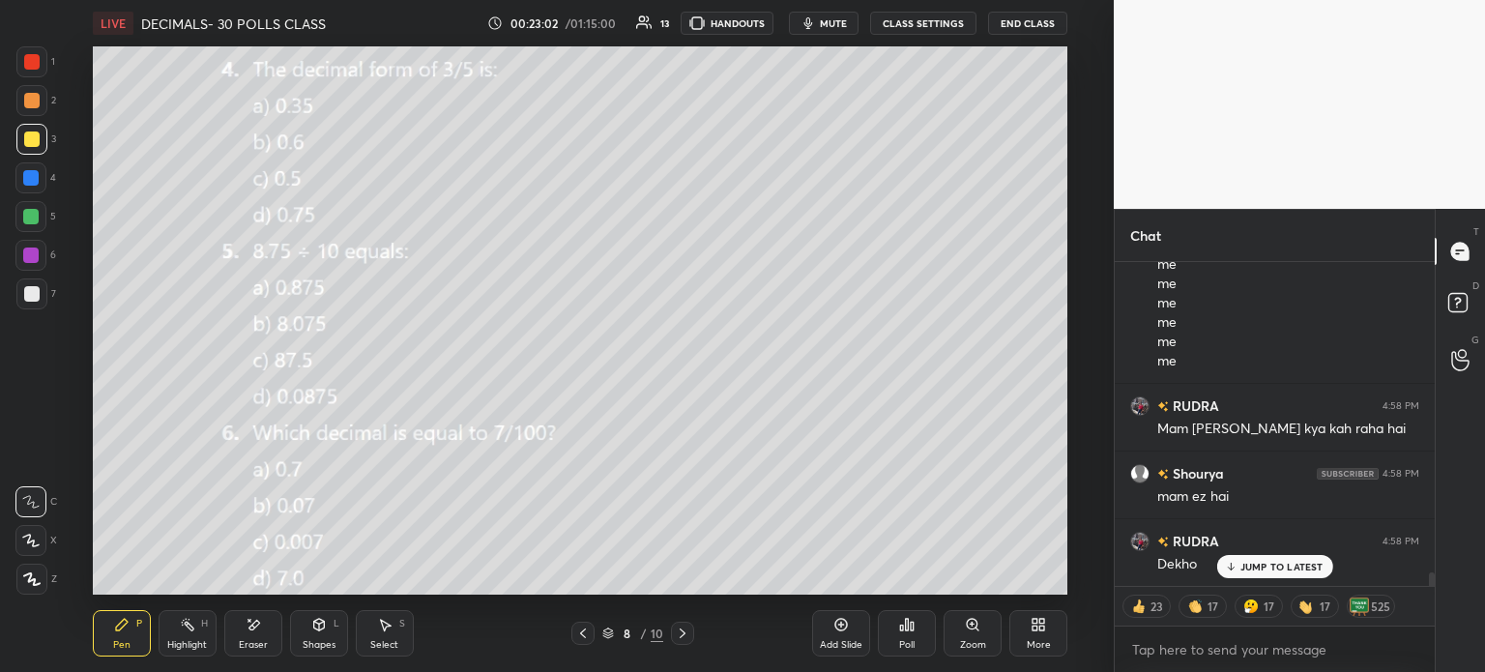
click at [37, 294] on div at bounding box center [31, 293] width 15 height 15
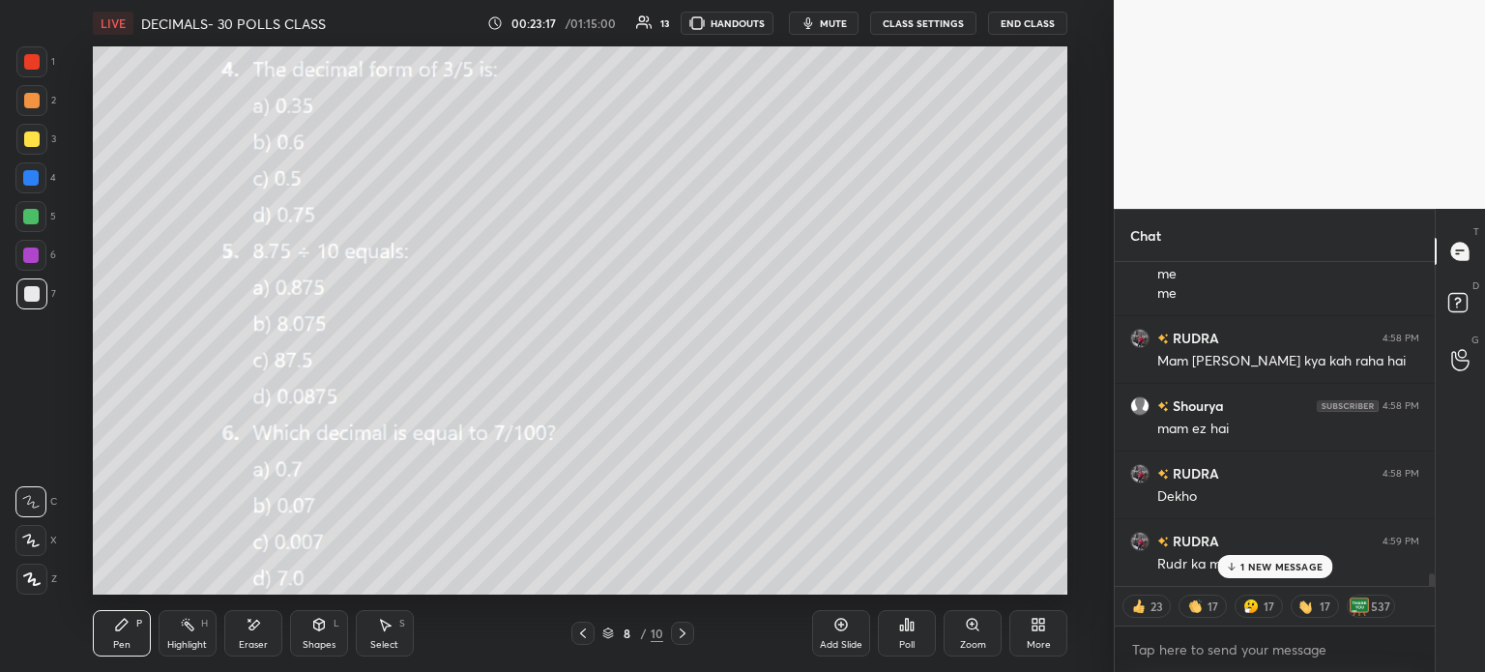
click at [1272, 565] on p "1 NEW MESSAGE" at bounding box center [1282, 567] width 82 height 12
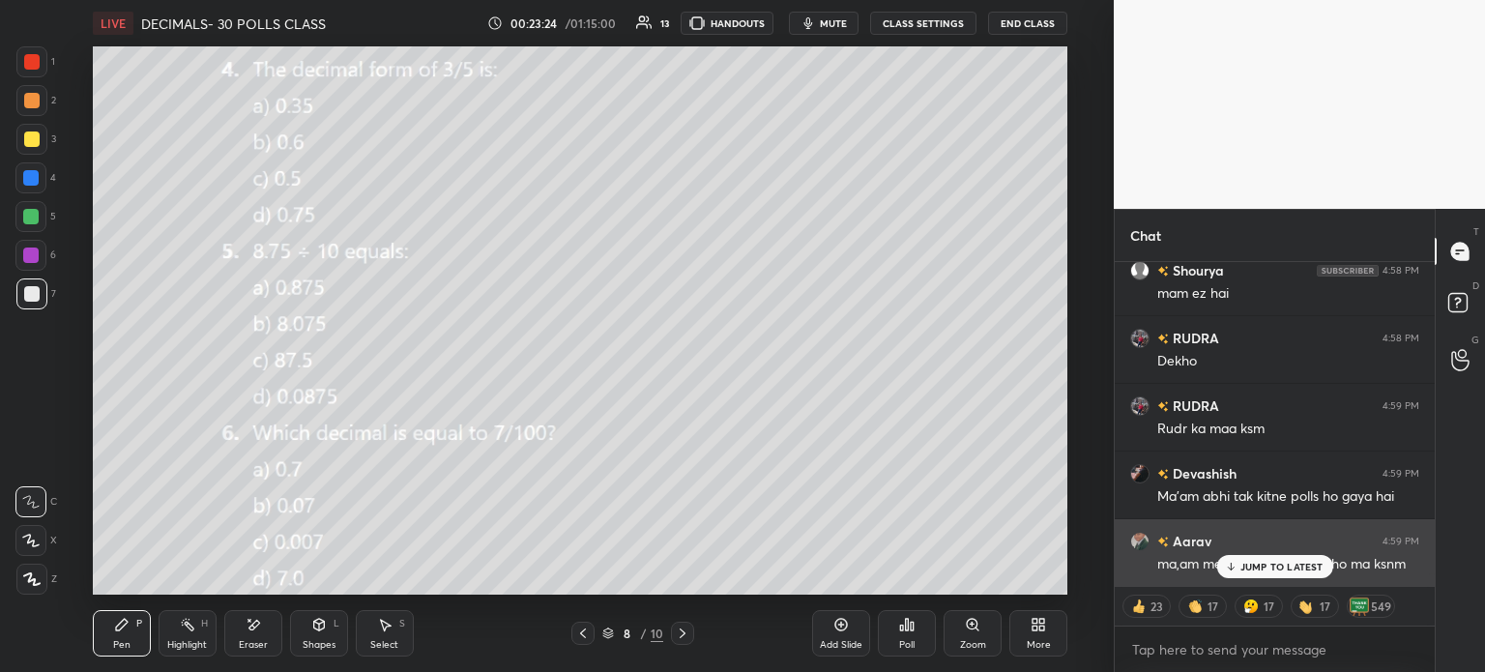
click at [1286, 568] on p "JUMP TO LATEST" at bounding box center [1282, 567] width 83 height 12
click at [1293, 561] on p "JUMP TO LATEST" at bounding box center [1282, 567] width 83 height 12
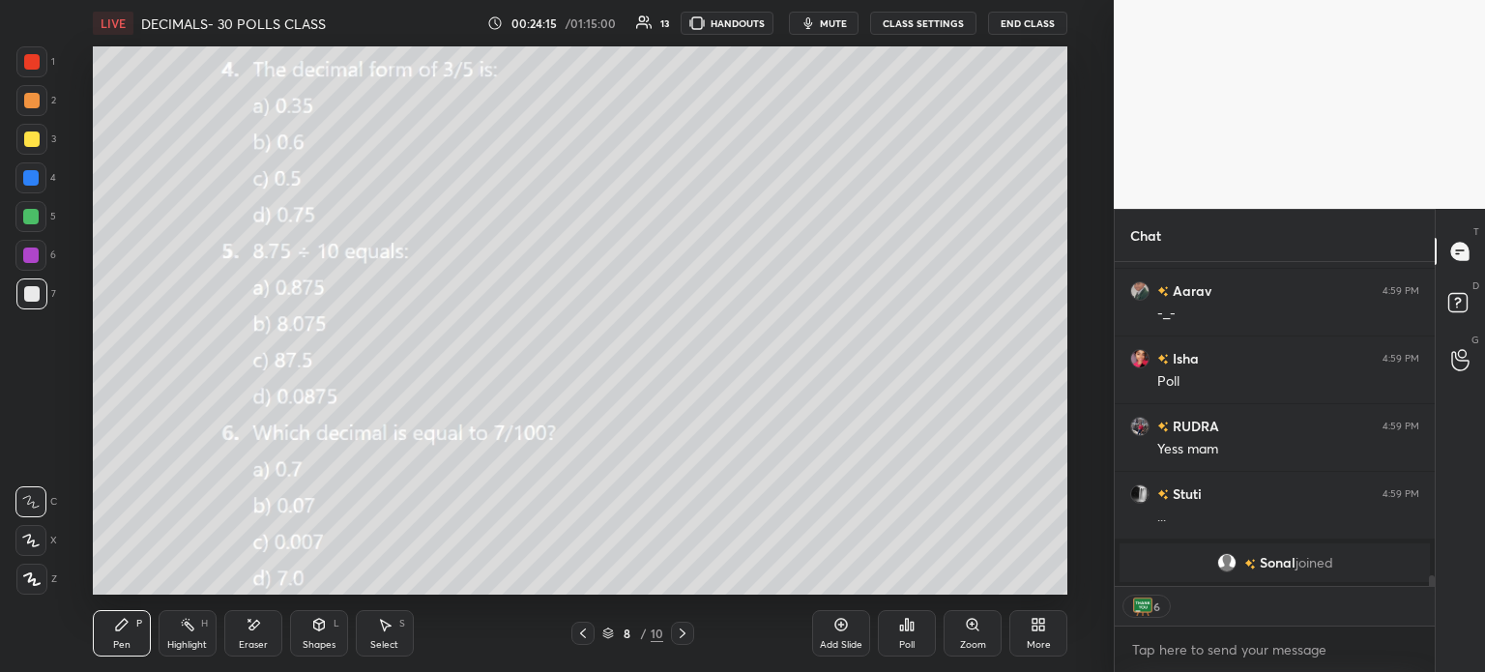
scroll to position [8386, 0]
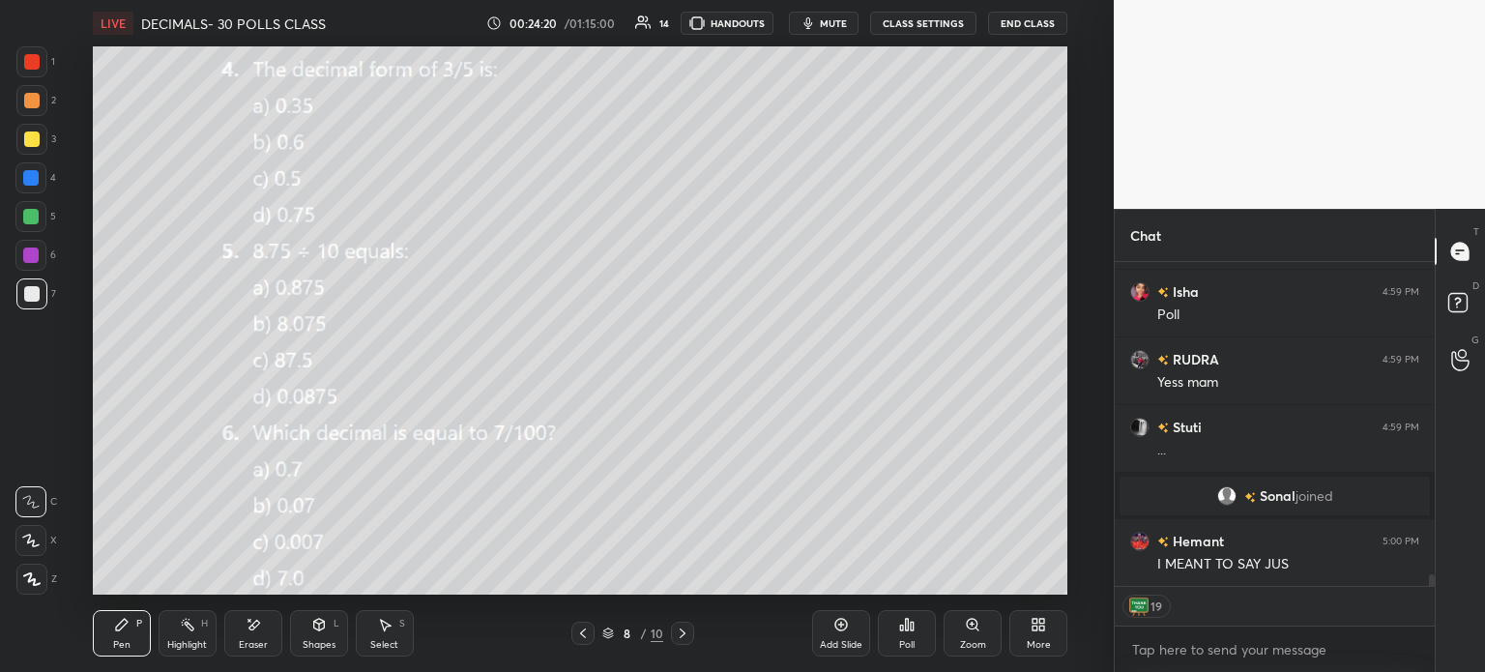
click at [27, 132] on div at bounding box center [31, 139] width 15 height 15
click at [913, 630] on icon at bounding box center [912, 626] width 3 height 9
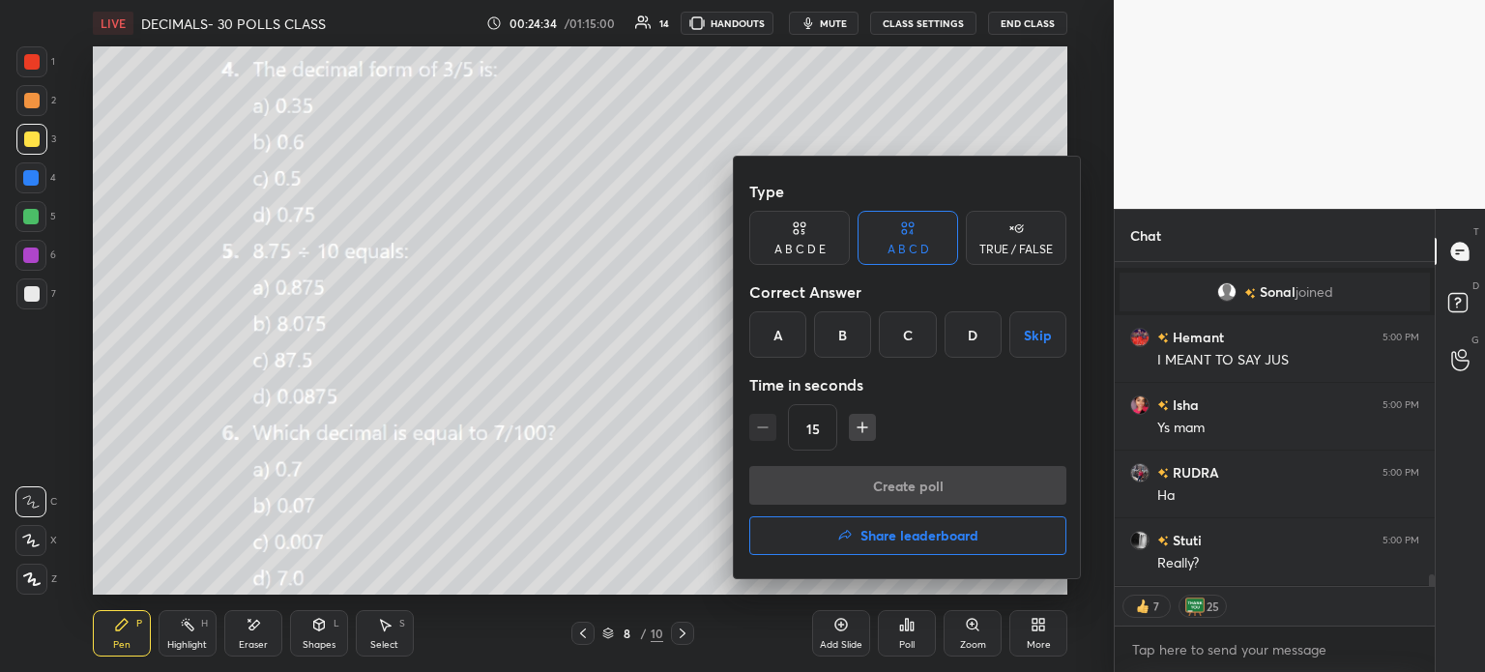
scroll to position [8636, 0]
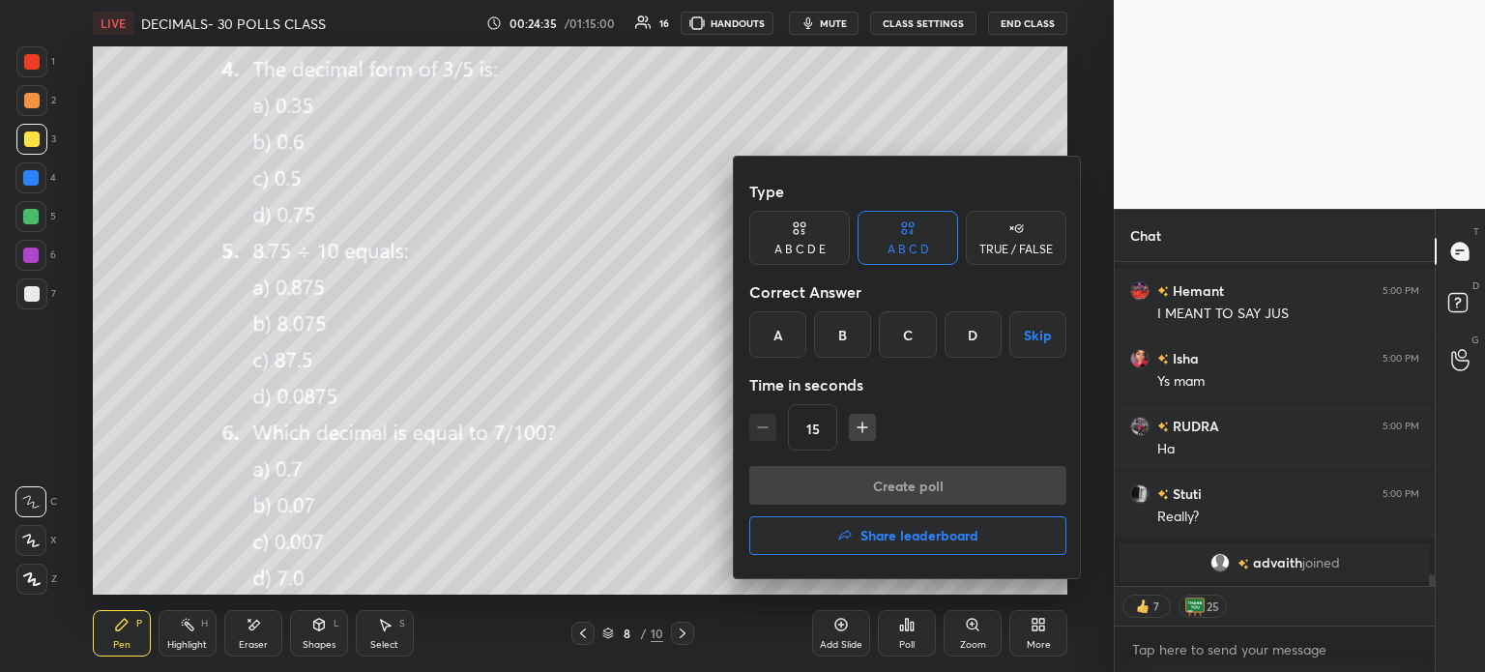
click at [772, 336] on div "A" at bounding box center [777, 334] width 57 height 46
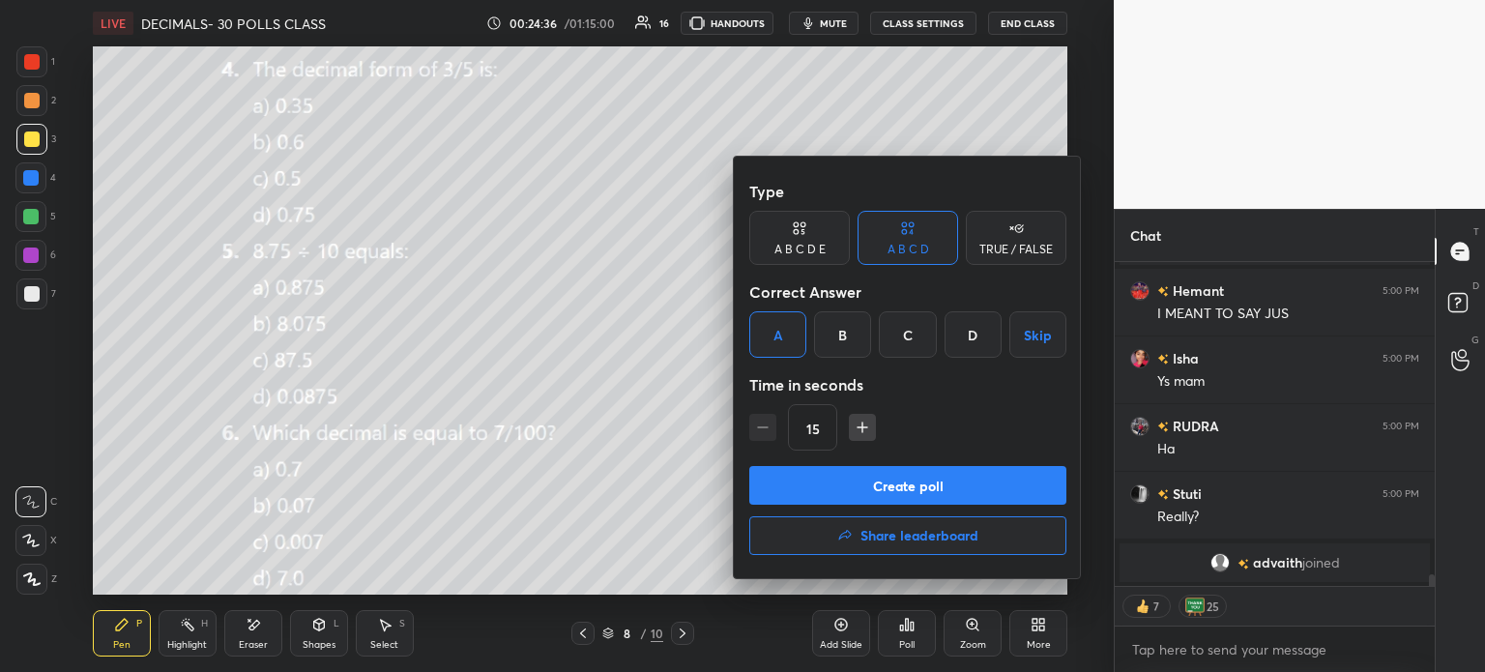
click at [881, 480] on button "Create poll" at bounding box center [907, 485] width 317 height 39
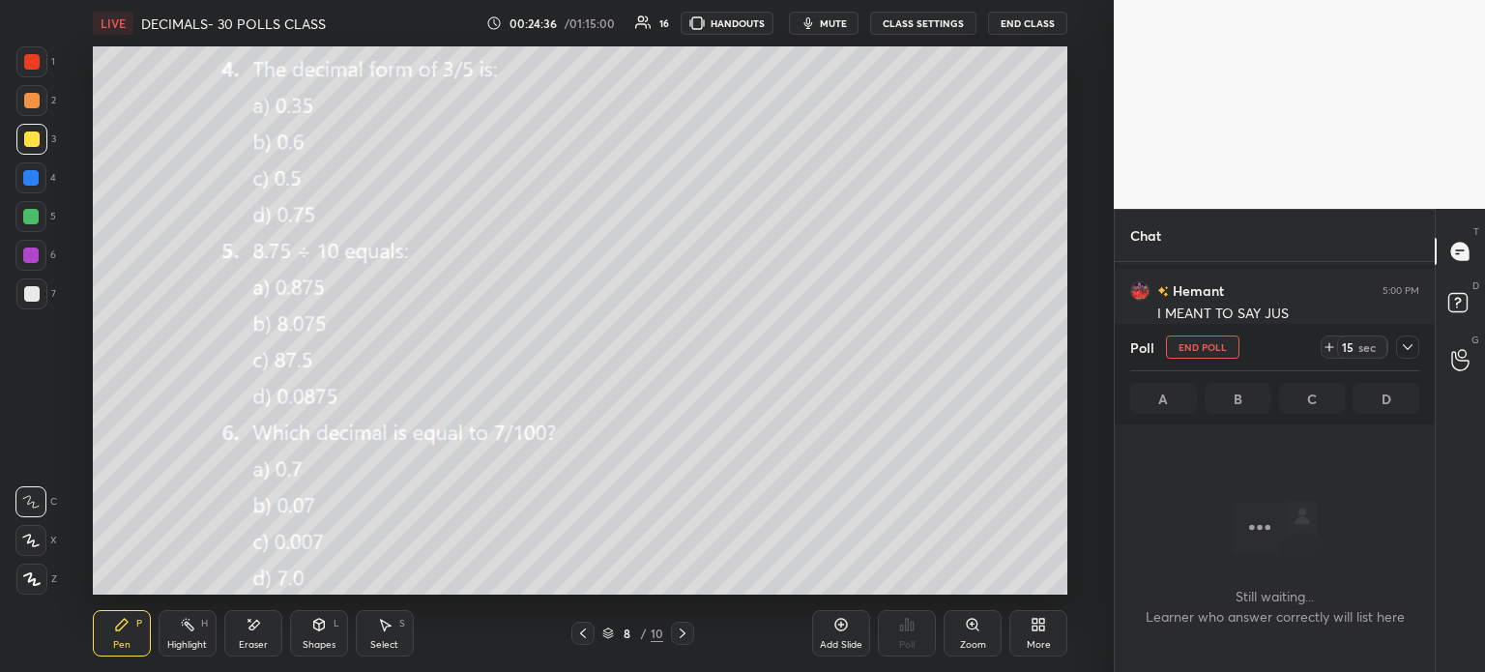
scroll to position [228, 314]
click at [1342, 345] on div "15" at bounding box center [1347, 346] width 15 height 15
click at [1410, 347] on icon at bounding box center [1408, 347] width 10 height 6
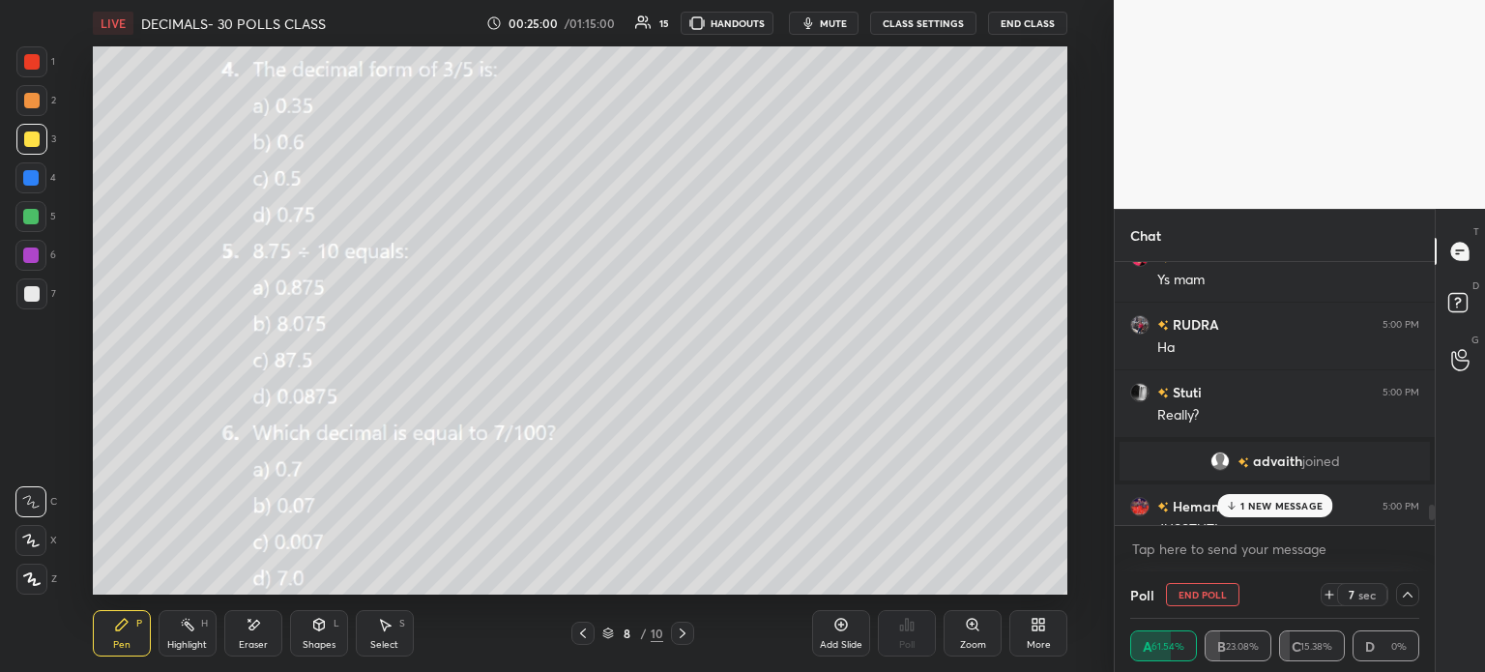
scroll to position [8949, 0]
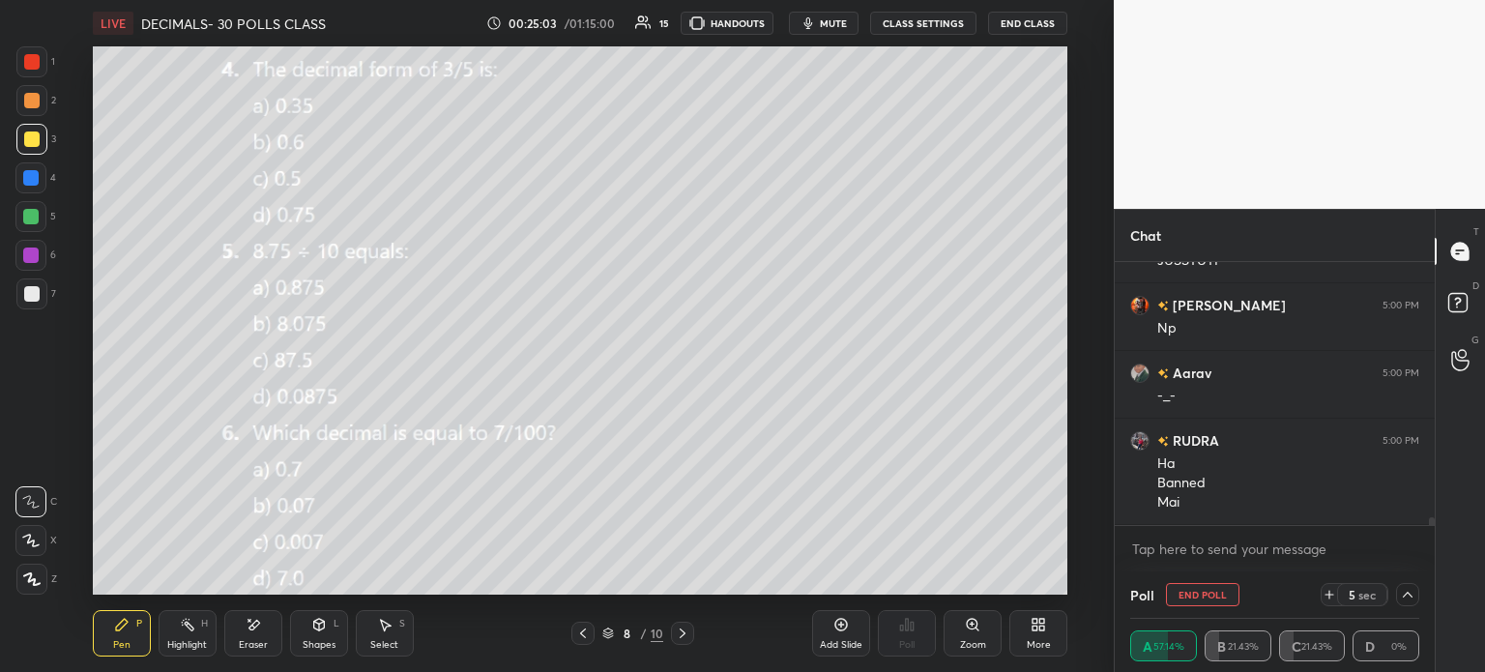
click at [1403, 579] on div "Poll End Poll 5 sec" at bounding box center [1274, 595] width 289 height 46
click at [1401, 595] on icon at bounding box center [1407, 594] width 15 height 15
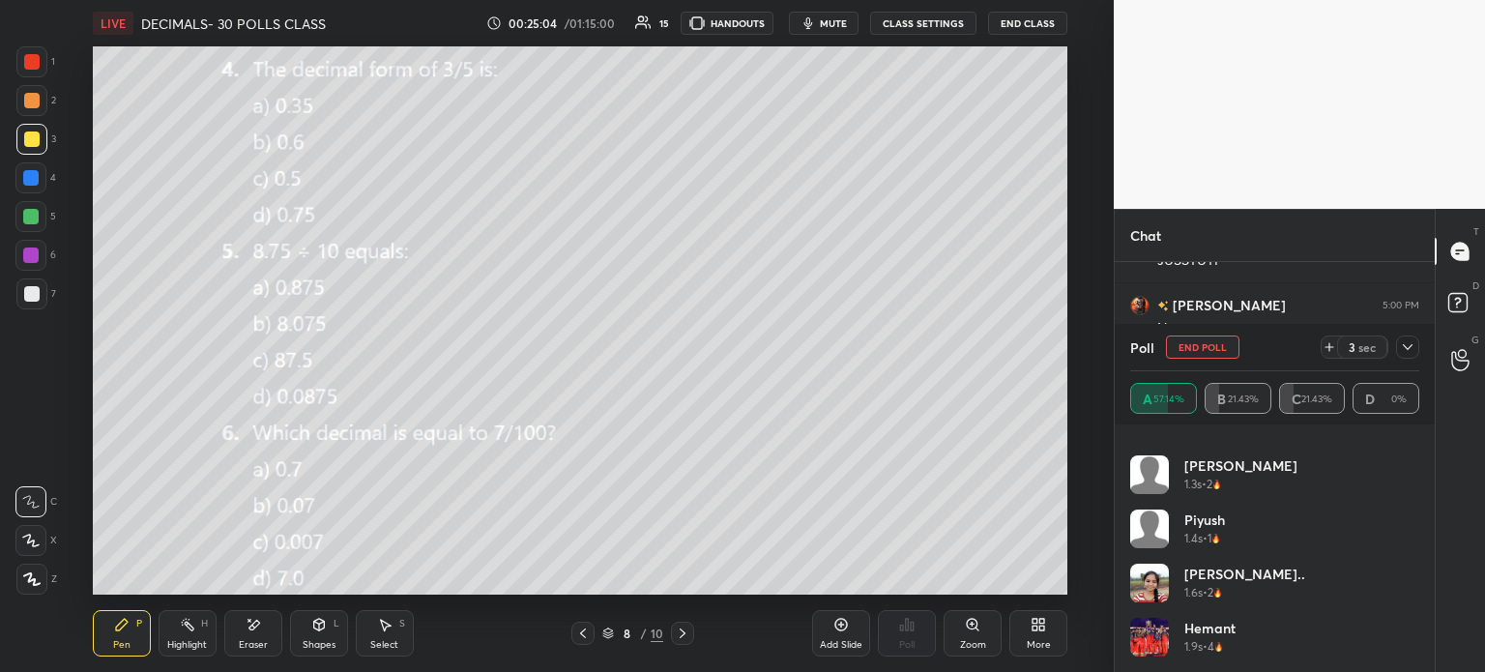
click at [1408, 347] on icon at bounding box center [1407, 346] width 15 height 15
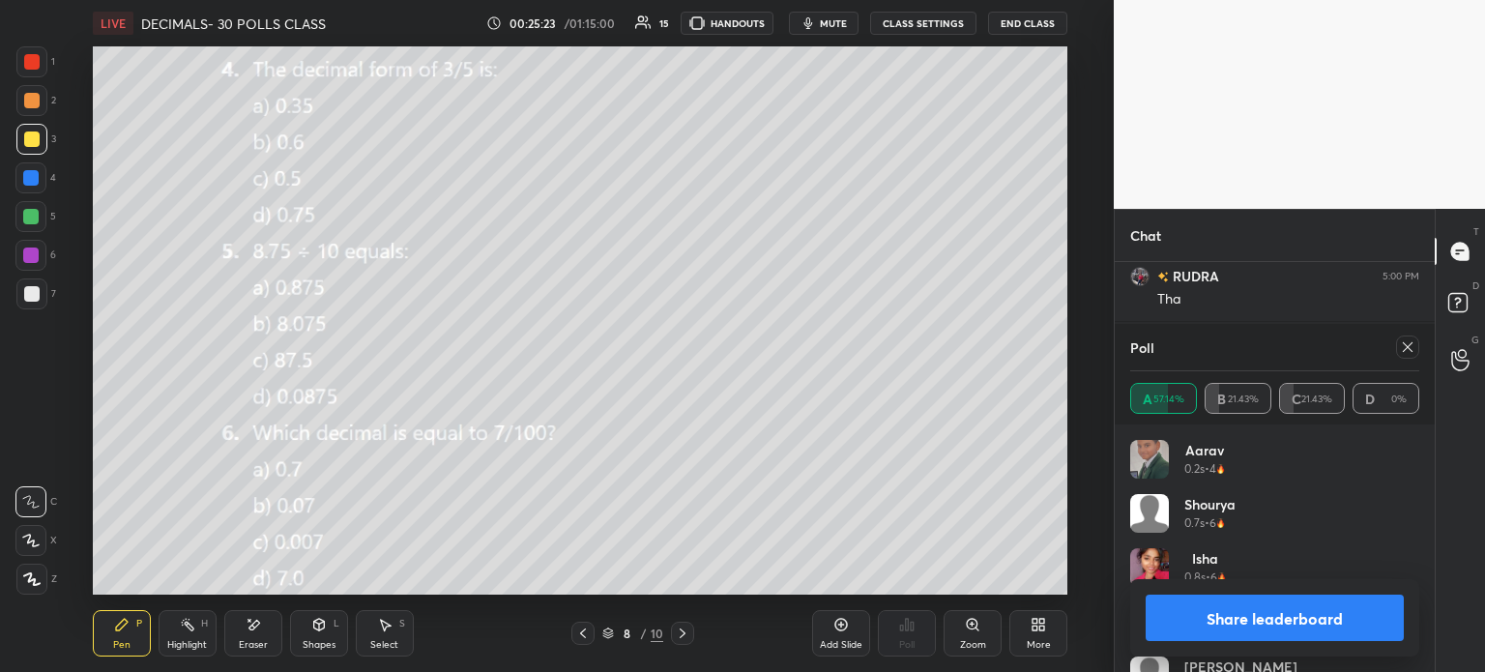
click at [1412, 351] on icon at bounding box center [1407, 346] width 15 height 15
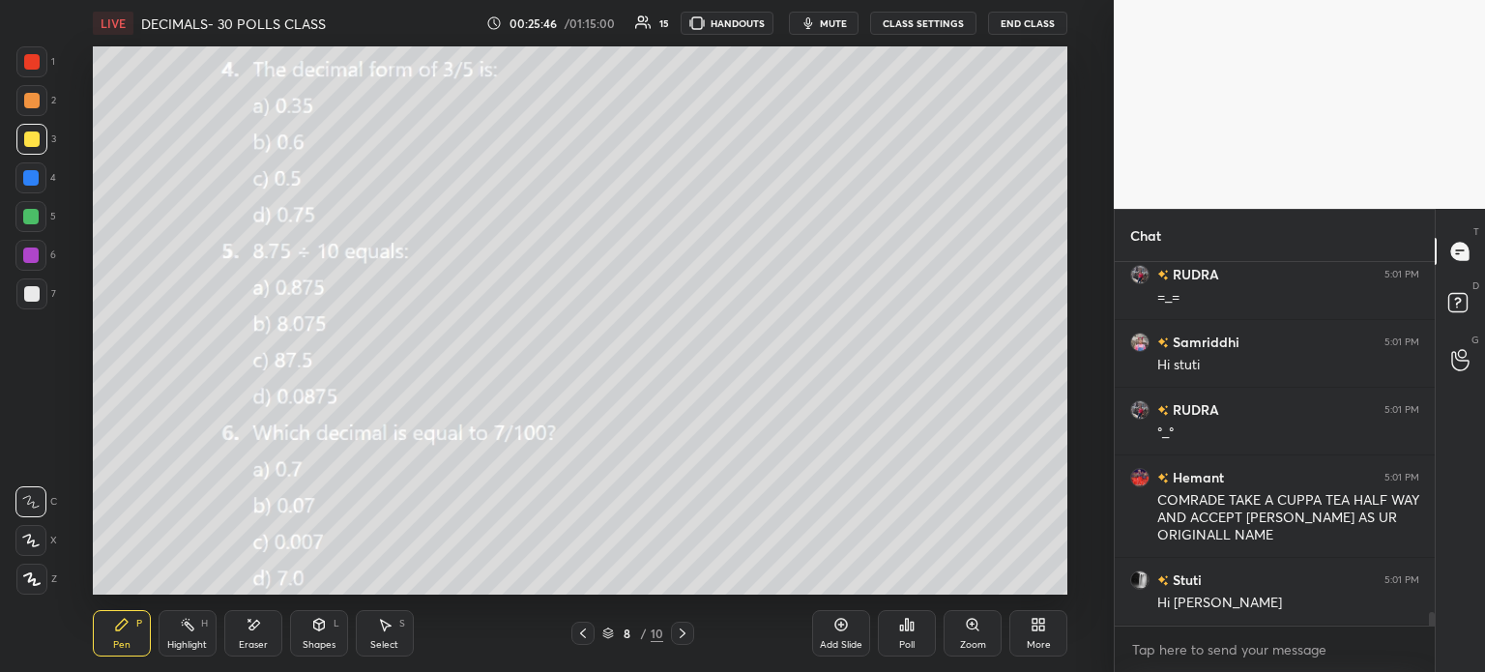
click at [909, 633] on div "Poll" at bounding box center [907, 633] width 58 height 46
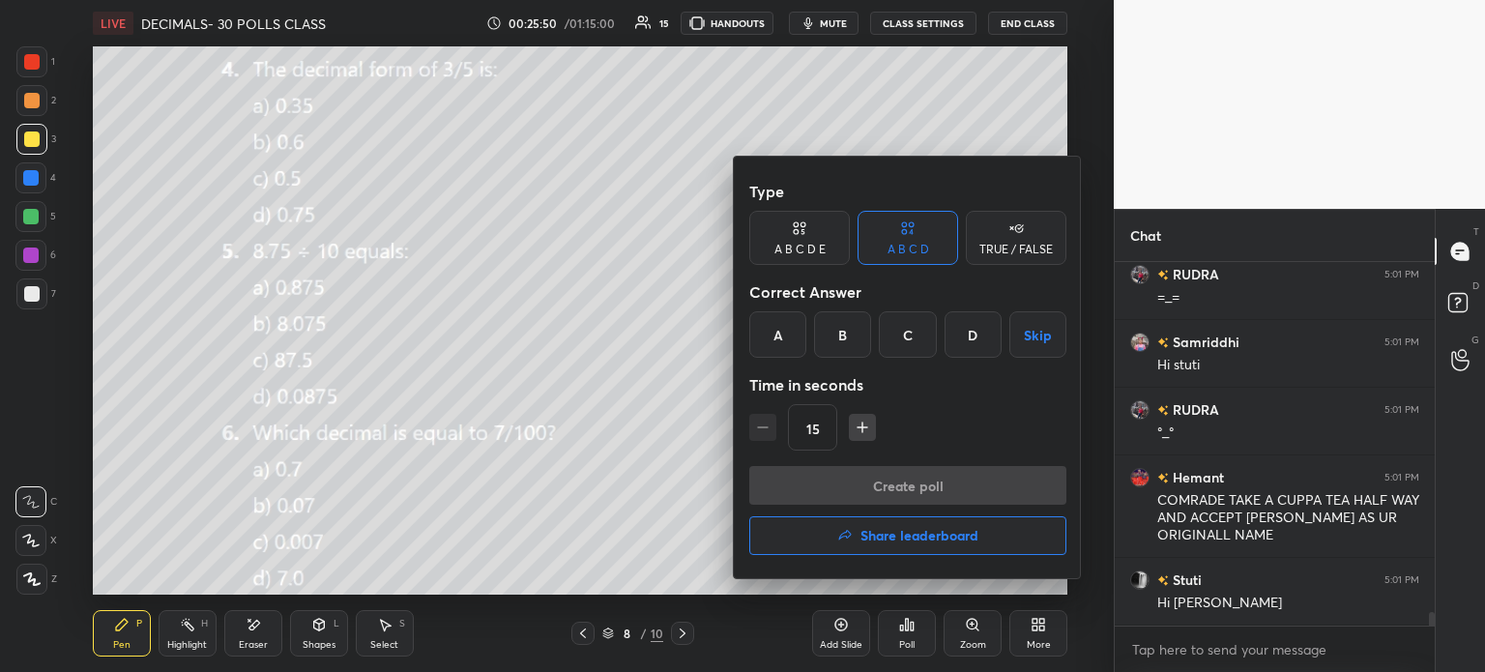
click at [839, 332] on div "B" at bounding box center [842, 334] width 57 height 46
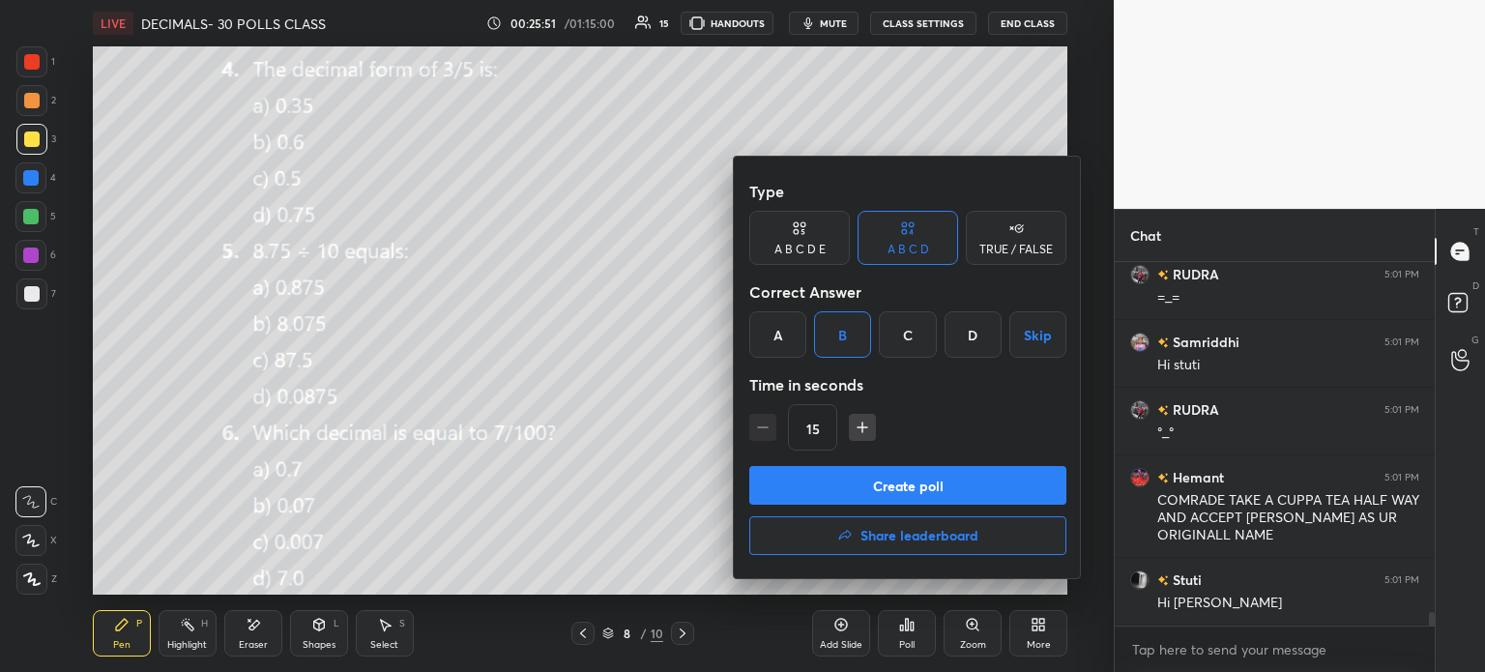
click at [914, 482] on button "Create poll" at bounding box center [907, 485] width 317 height 39
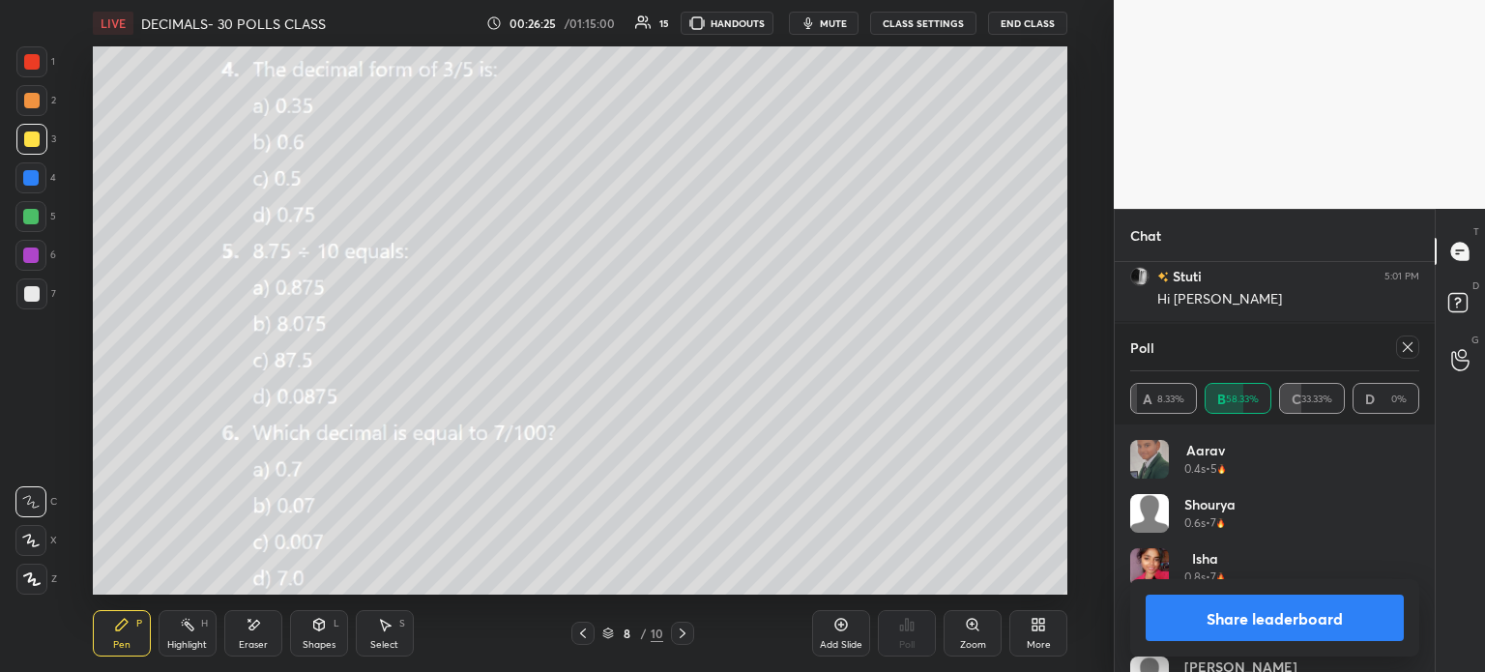
click at [1405, 344] on icon at bounding box center [1407, 346] width 15 height 15
click at [1406, 344] on icon at bounding box center [1407, 346] width 15 height 15
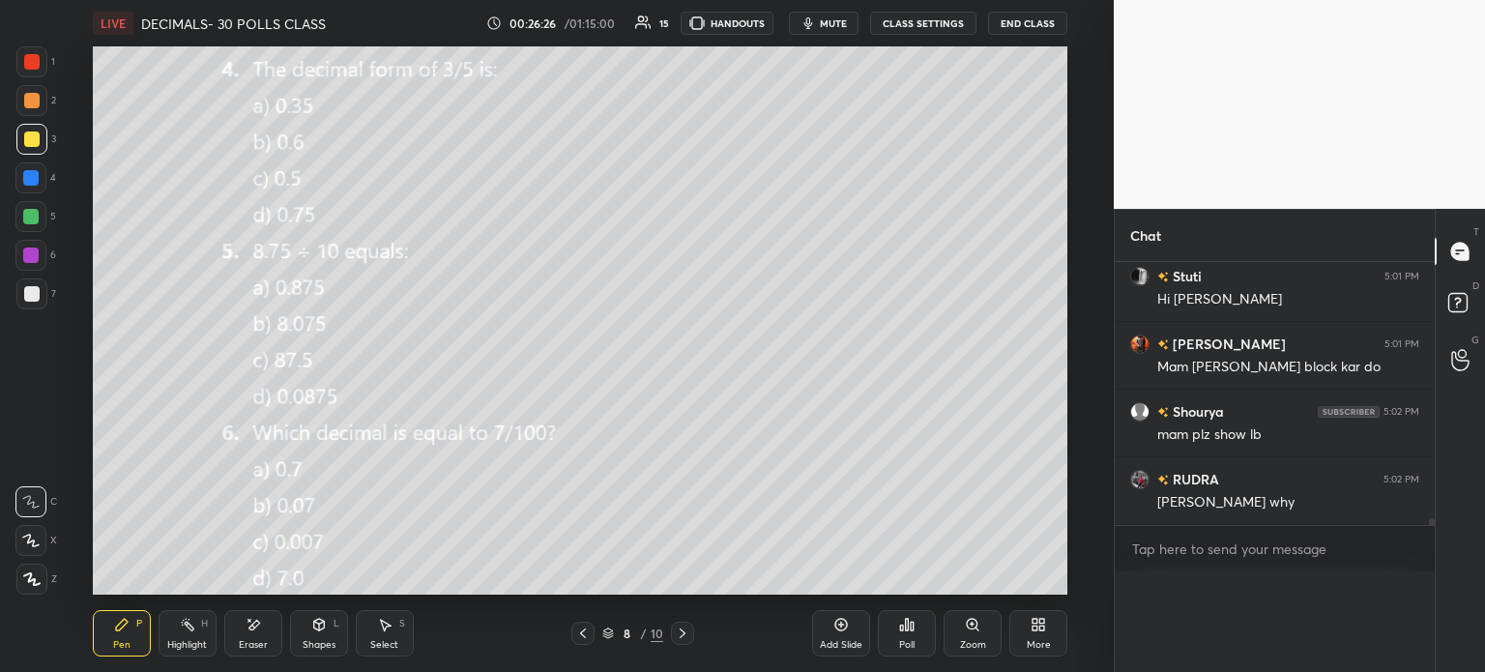
scroll to position [9851, 0]
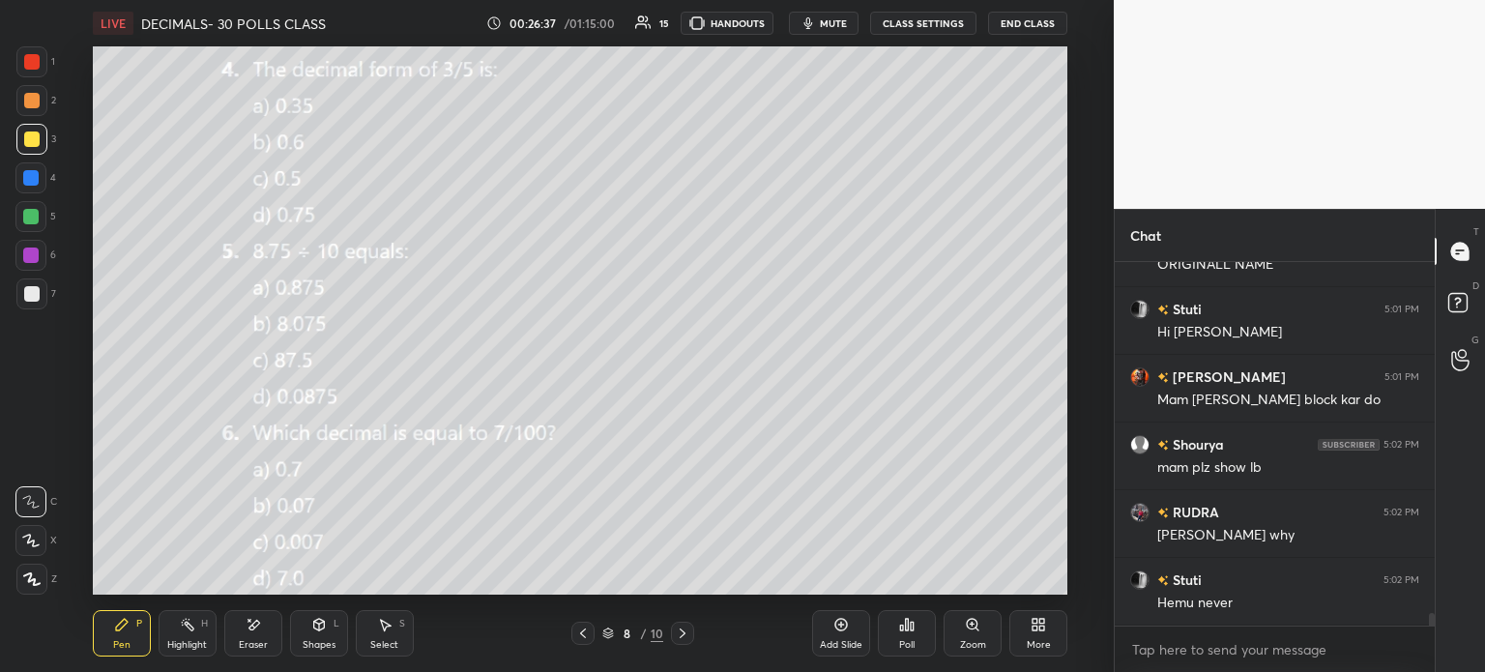
click at [906, 630] on icon at bounding box center [907, 625] width 3 height 12
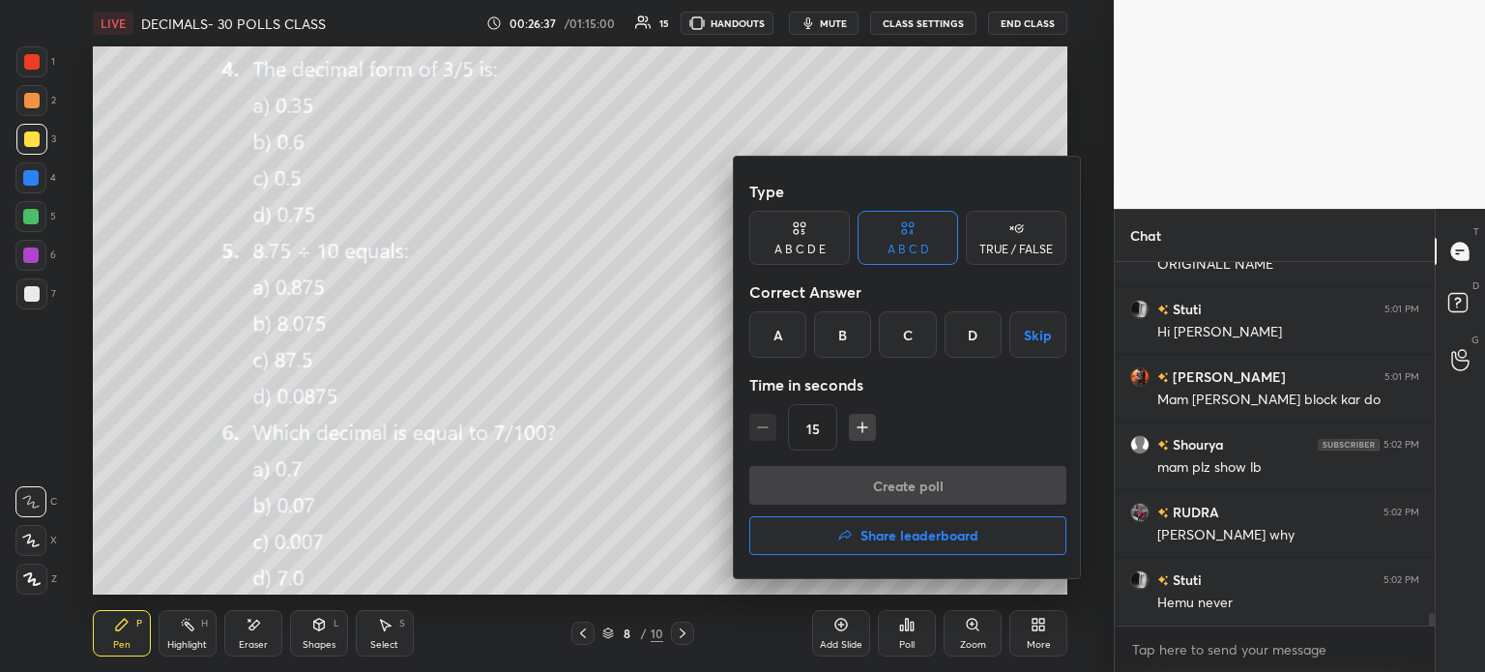
click at [952, 542] on h4 "Share leaderboard" at bounding box center [920, 536] width 118 height 14
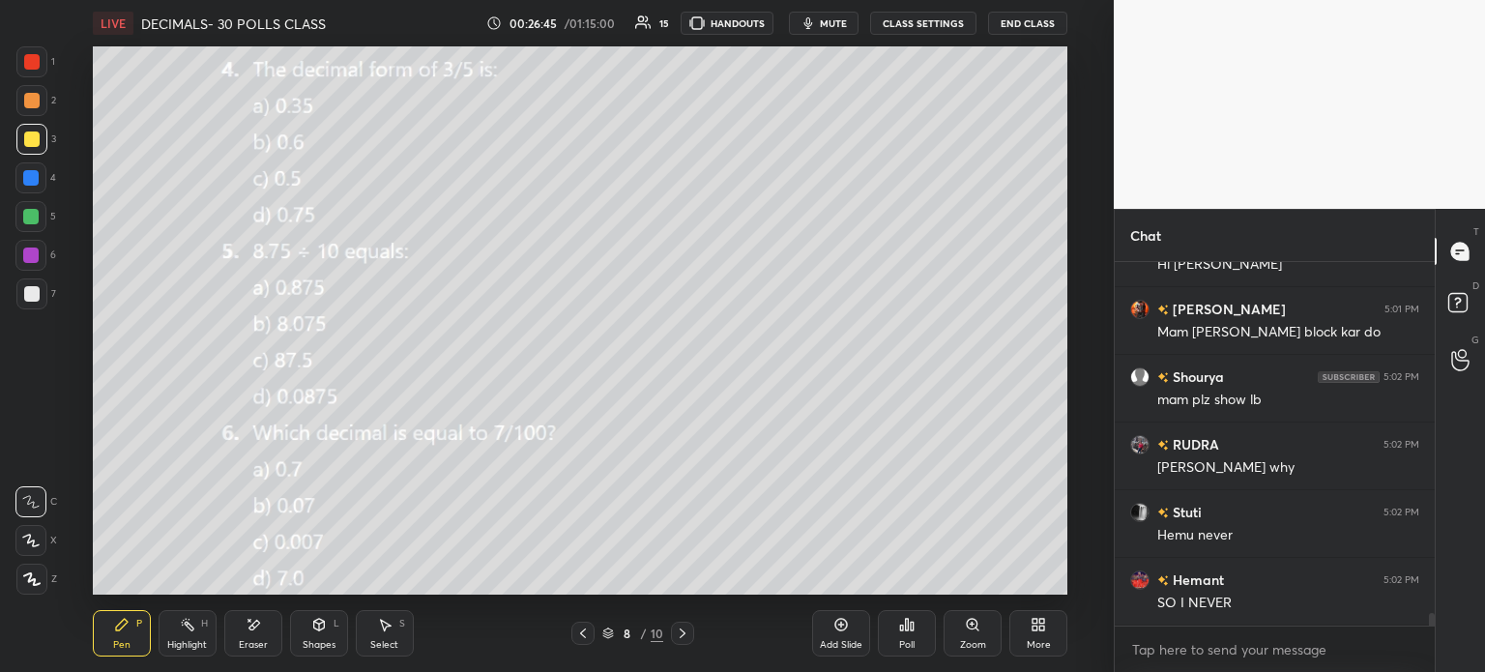
click at [259, 647] on div "Eraser" at bounding box center [253, 645] width 29 height 10
click at [44, 598] on div "1 2 3 4 5 6 7 C X Z E E Erase all H H LIVE DECIMALS- 30 POLLS CLASS 00:26:46 / …" at bounding box center [549, 336] width 1099 height 672
click at [31, 584] on span "Erase all" at bounding box center [30, 579] width 29 height 14
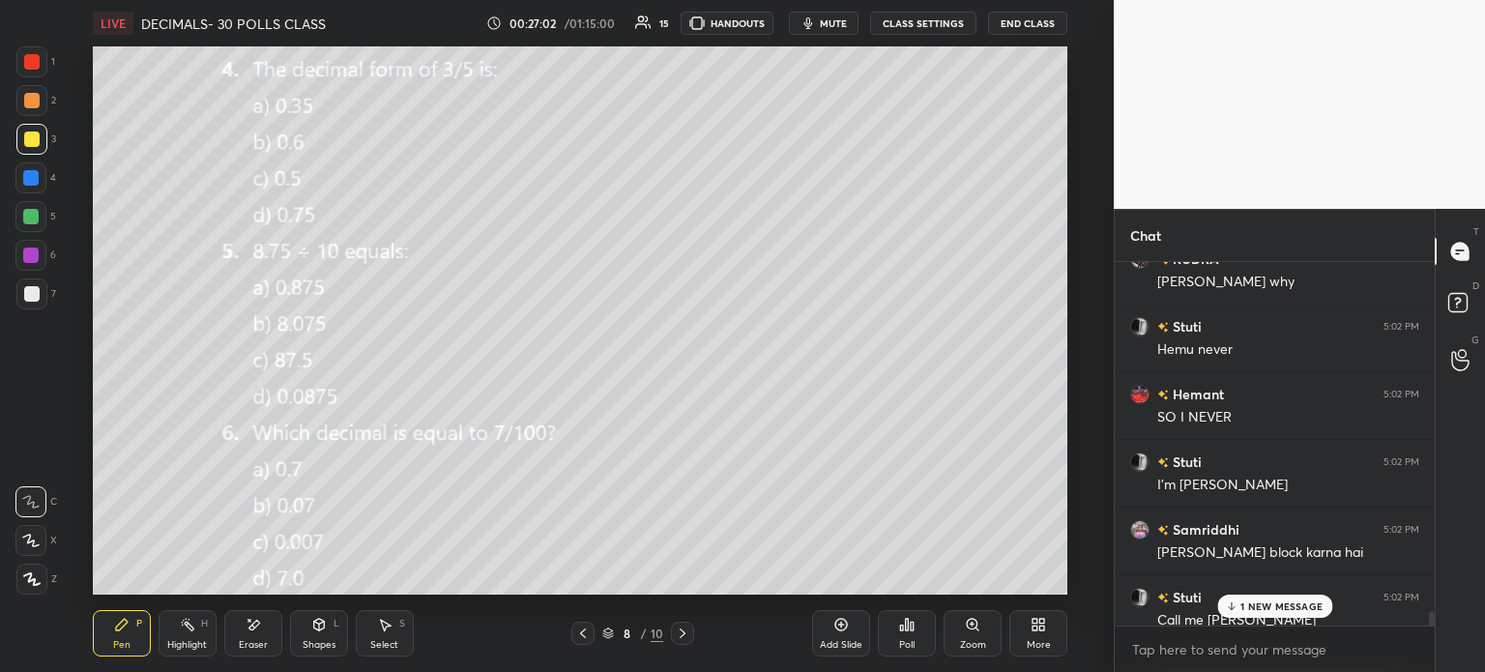
scroll to position [10256, 0]
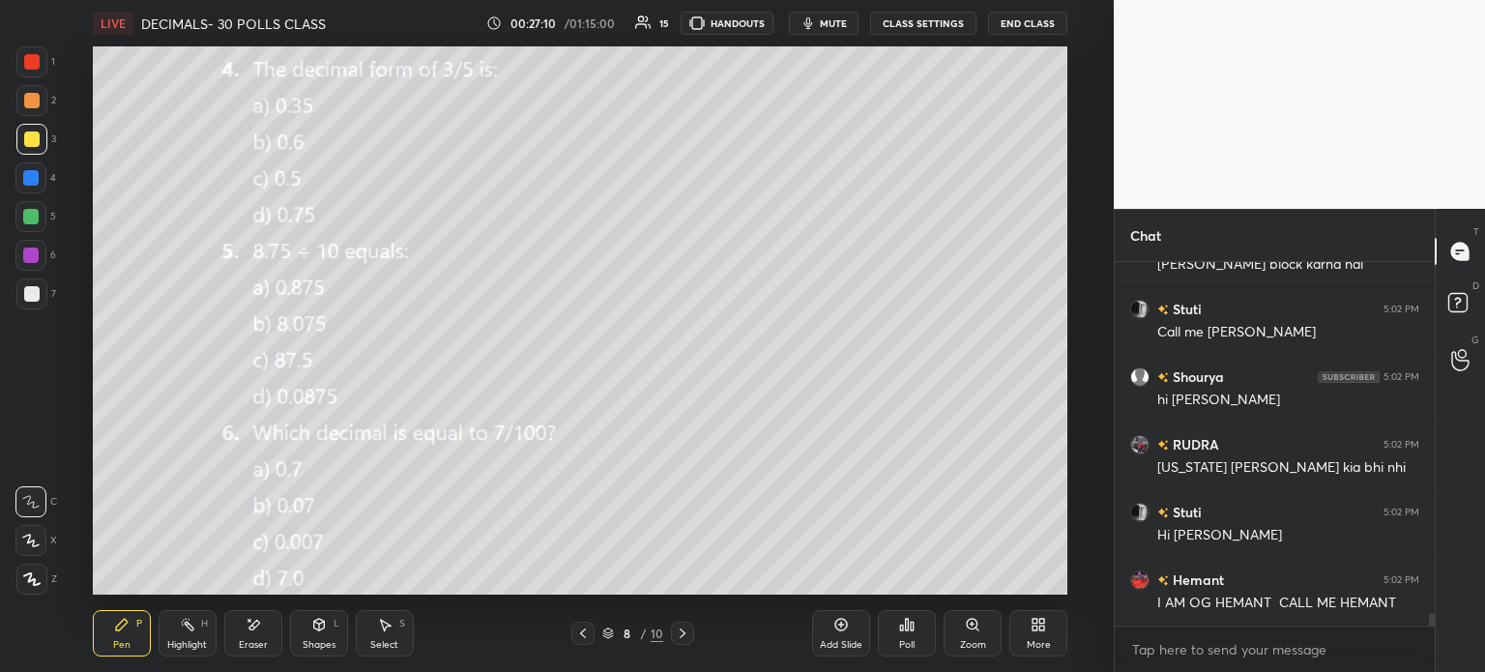
click at [692, 628] on div at bounding box center [682, 633] width 23 height 23
click at [591, 631] on div at bounding box center [583, 633] width 23 height 23
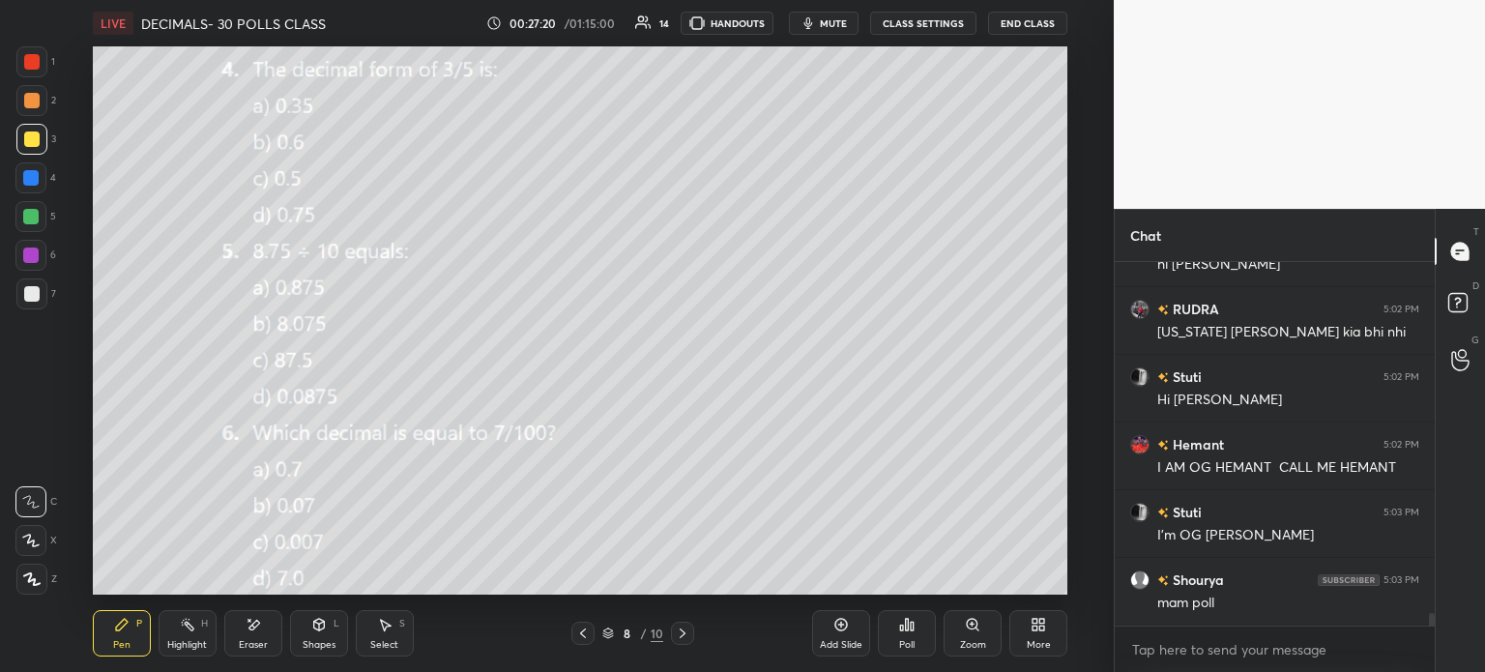
click at [1025, 641] on div "More" at bounding box center [1039, 633] width 58 height 46
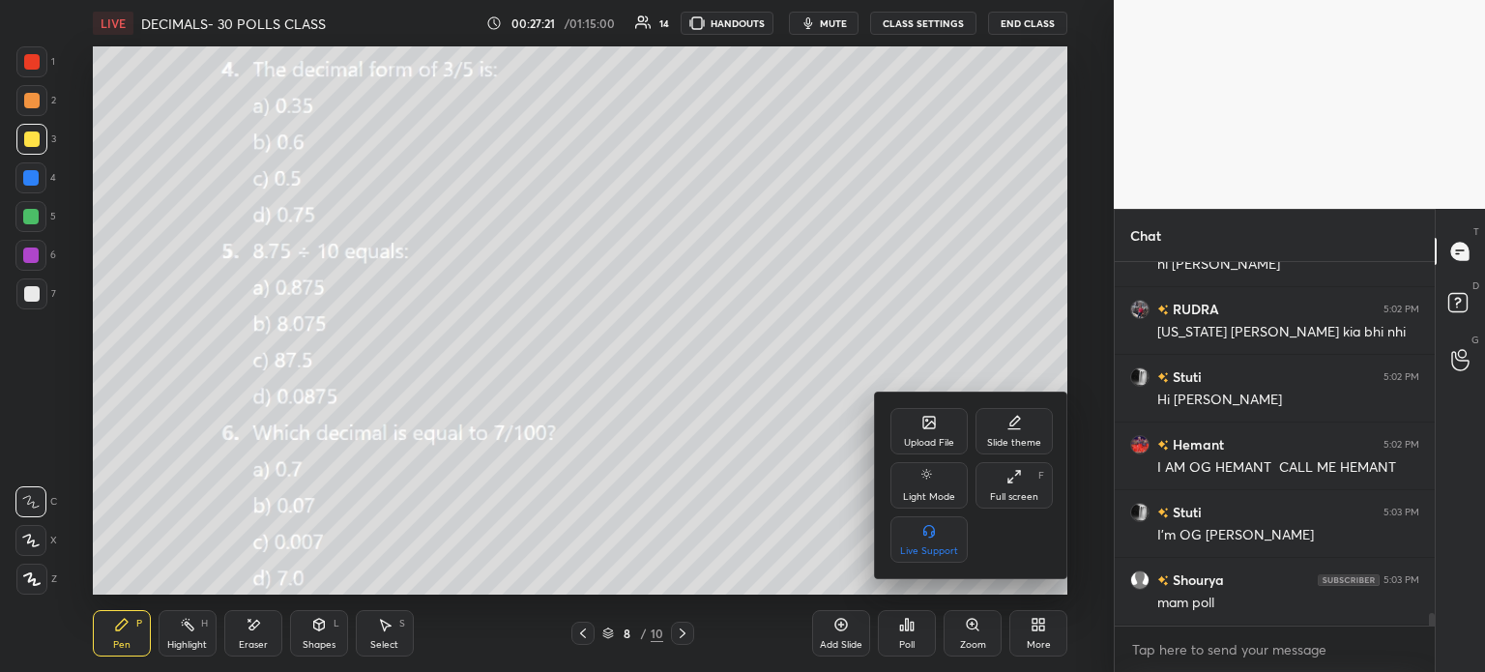
click at [926, 426] on icon at bounding box center [929, 425] width 11 height 7
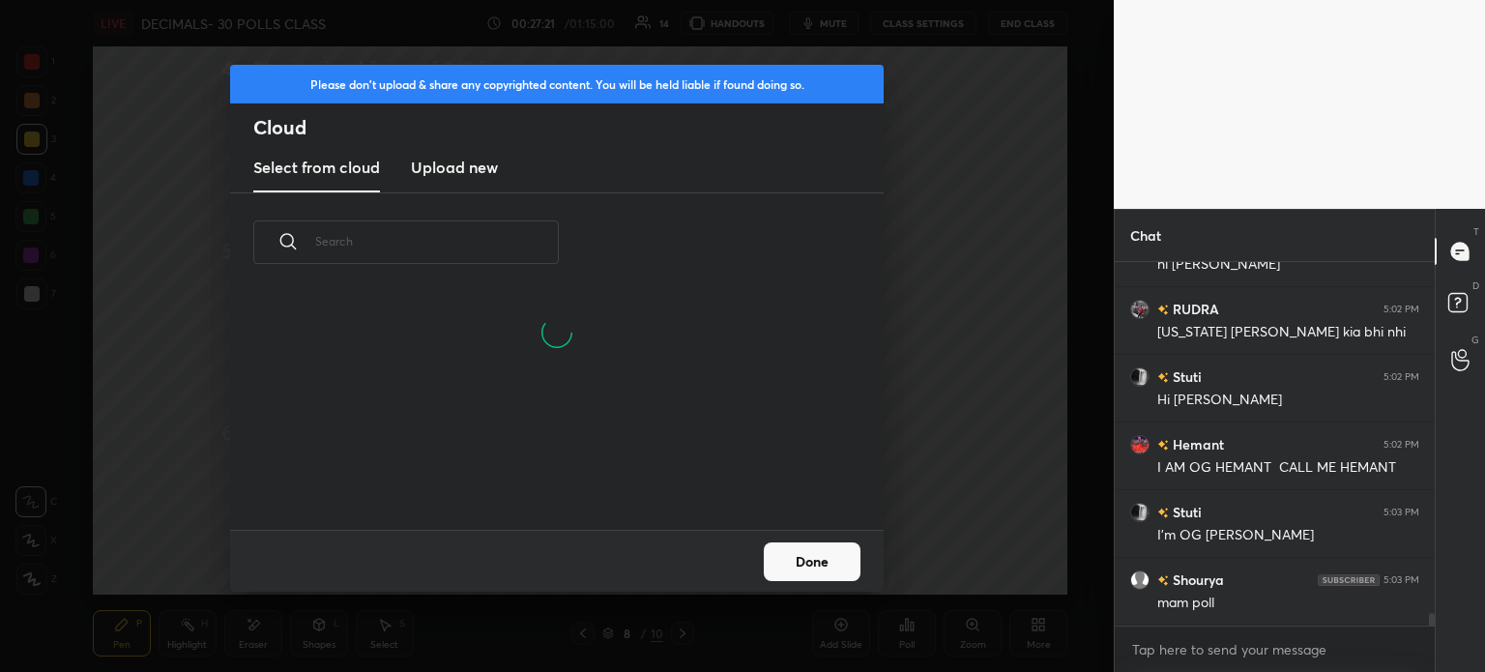
click at [470, 163] on h3 "Upload new" at bounding box center [454, 167] width 87 height 23
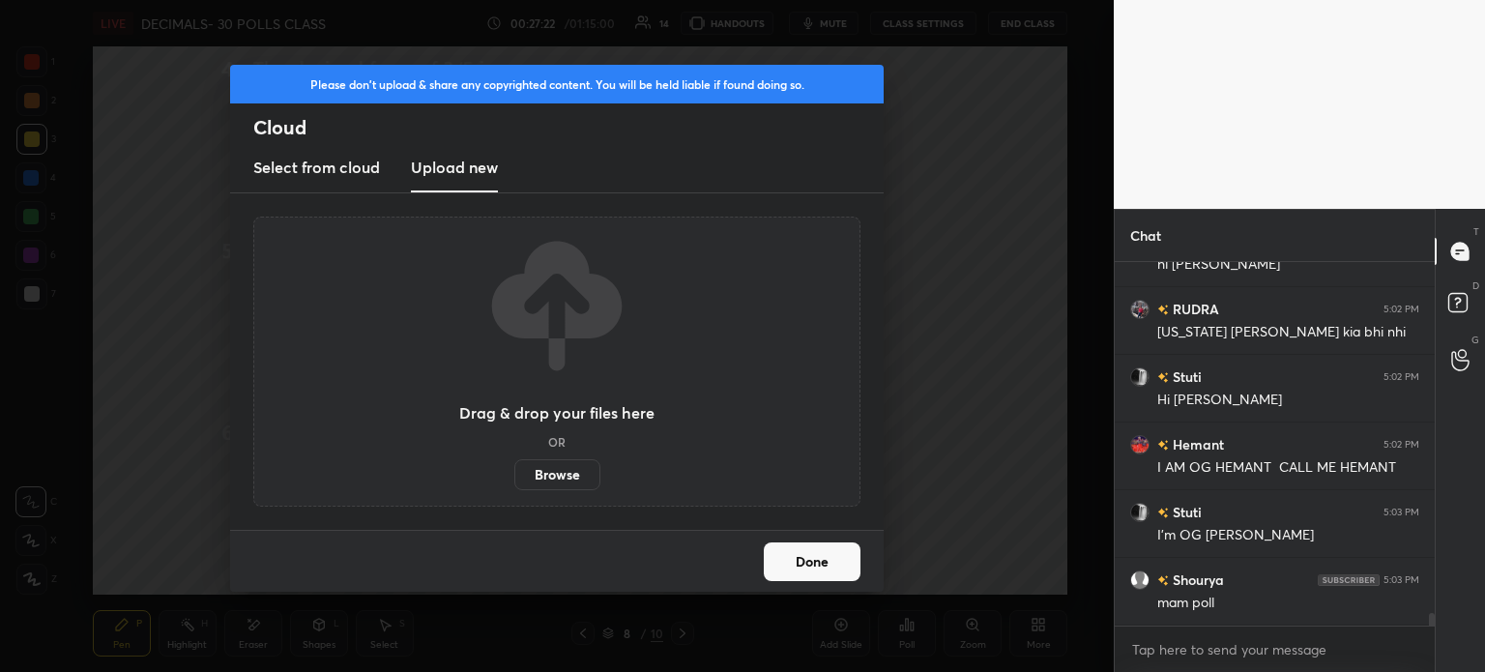
click at [560, 477] on label "Browse" at bounding box center [557, 474] width 86 height 31
click at [514, 477] on input "Browse" at bounding box center [514, 474] width 0 height 31
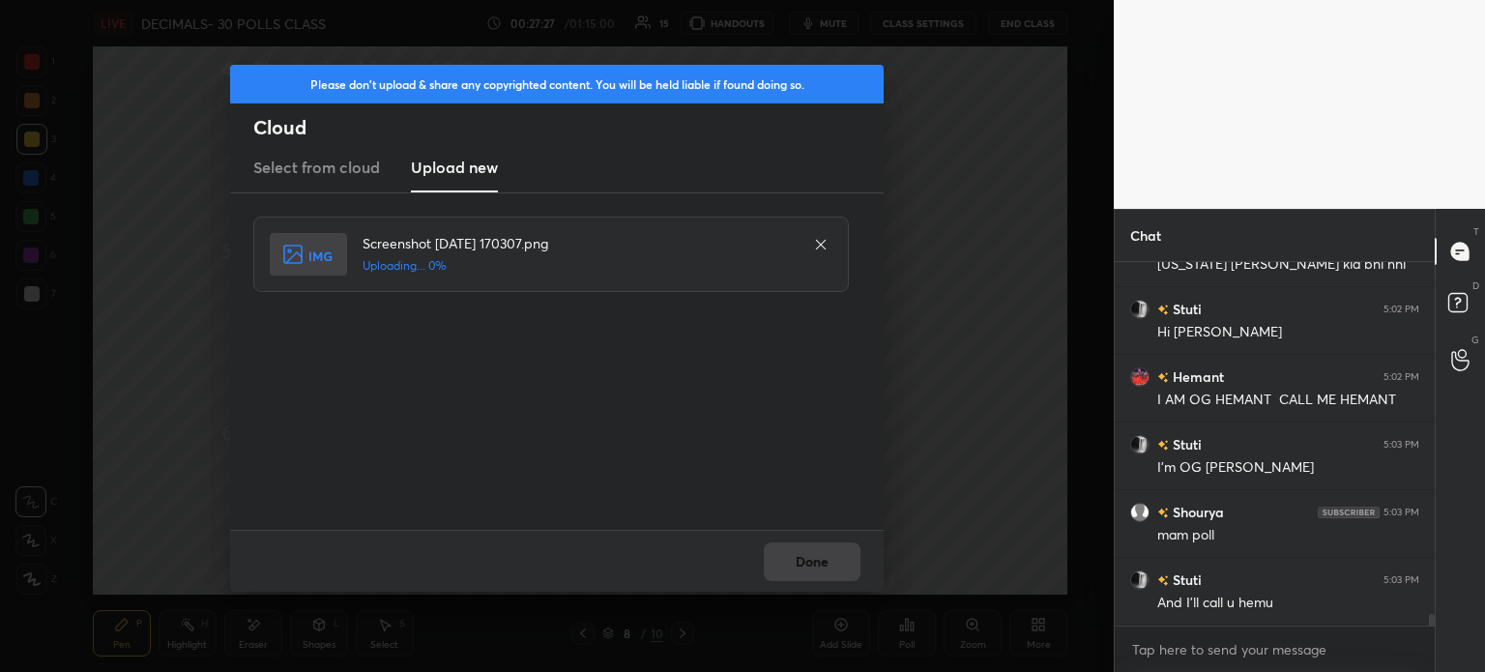
click at [869, 582] on div "Done" at bounding box center [557, 561] width 654 height 62
click at [856, 575] on div "Done" at bounding box center [557, 561] width 654 height 62
click at [822, 568] on div "Done" at bounding box center [557, 561] width 654 height 62
click at [797, 558] on div "Done" at bounding box center [557, 561] width 654 height 62
click at [804, 558] on div "Done" at bounding box center [557, 561] width 654 height 62
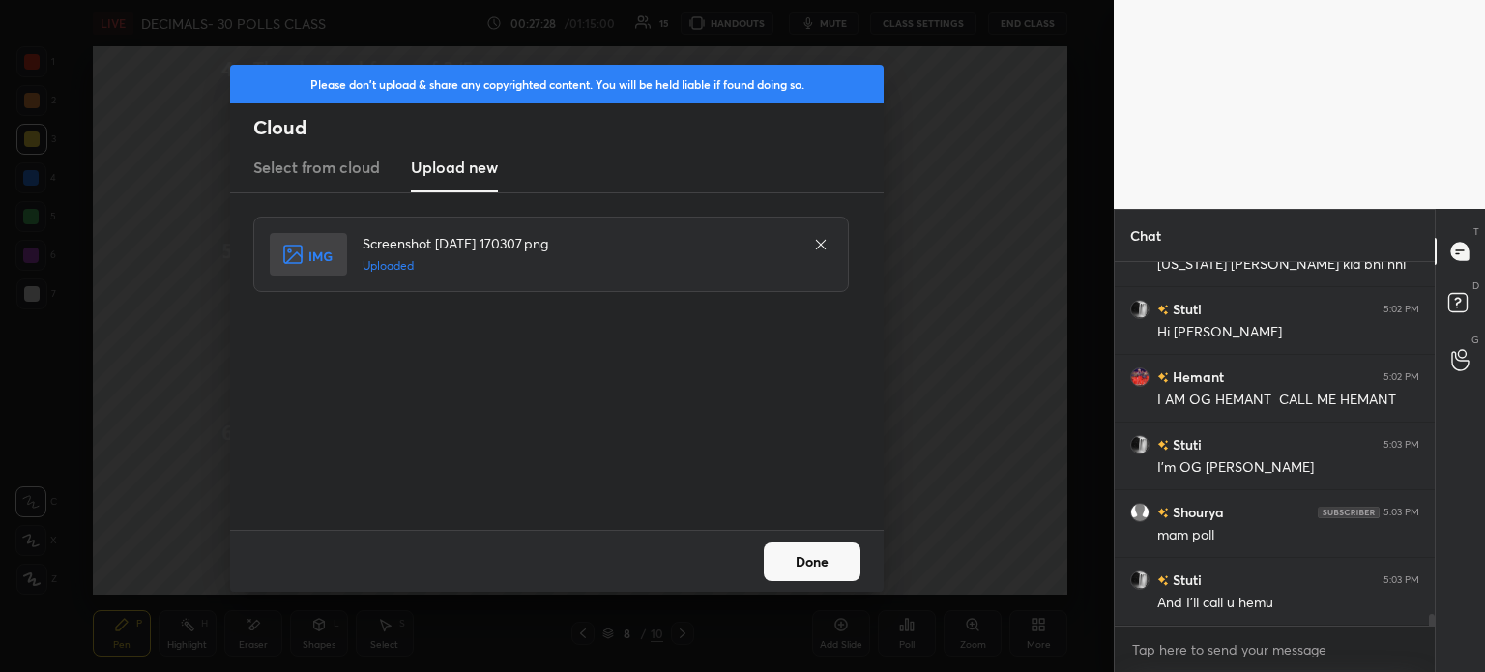
click at [793, 564] on button "Done" at bounding box center [812, 561] width 97 height 39
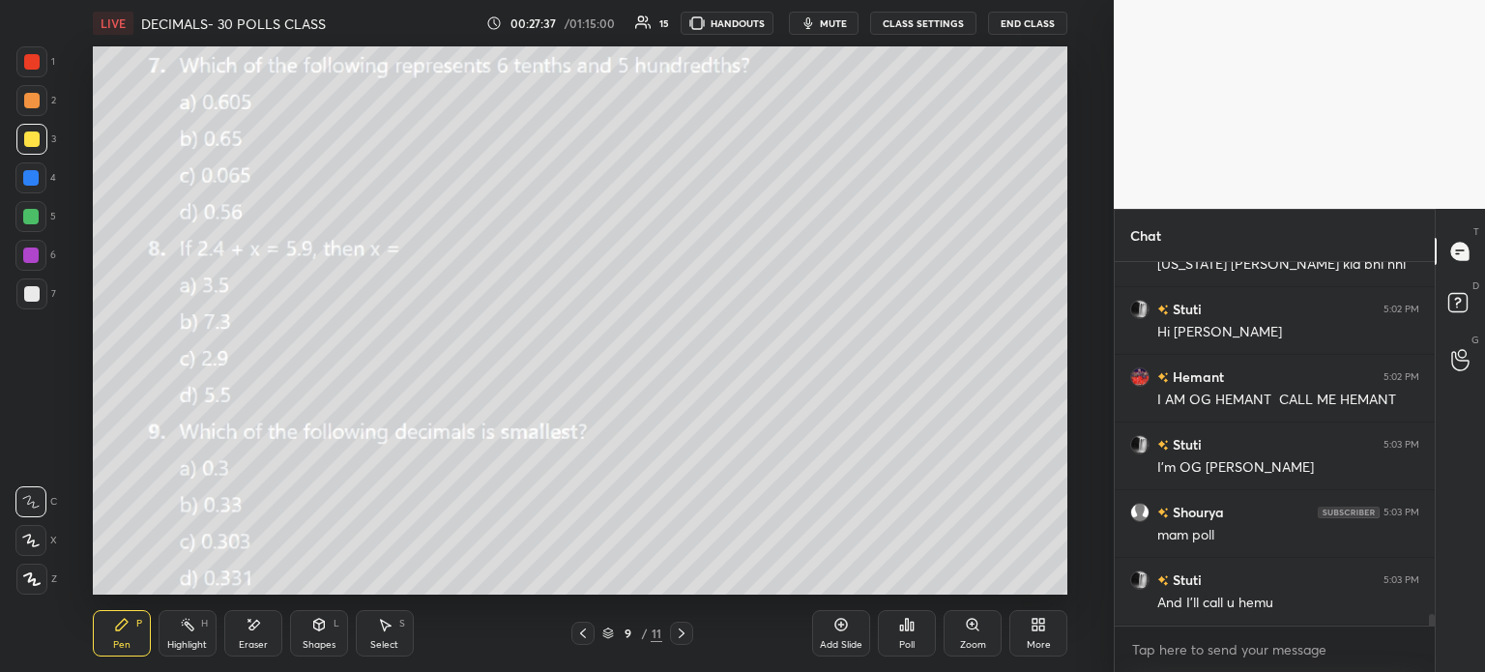
scroll to position [10680, 0]
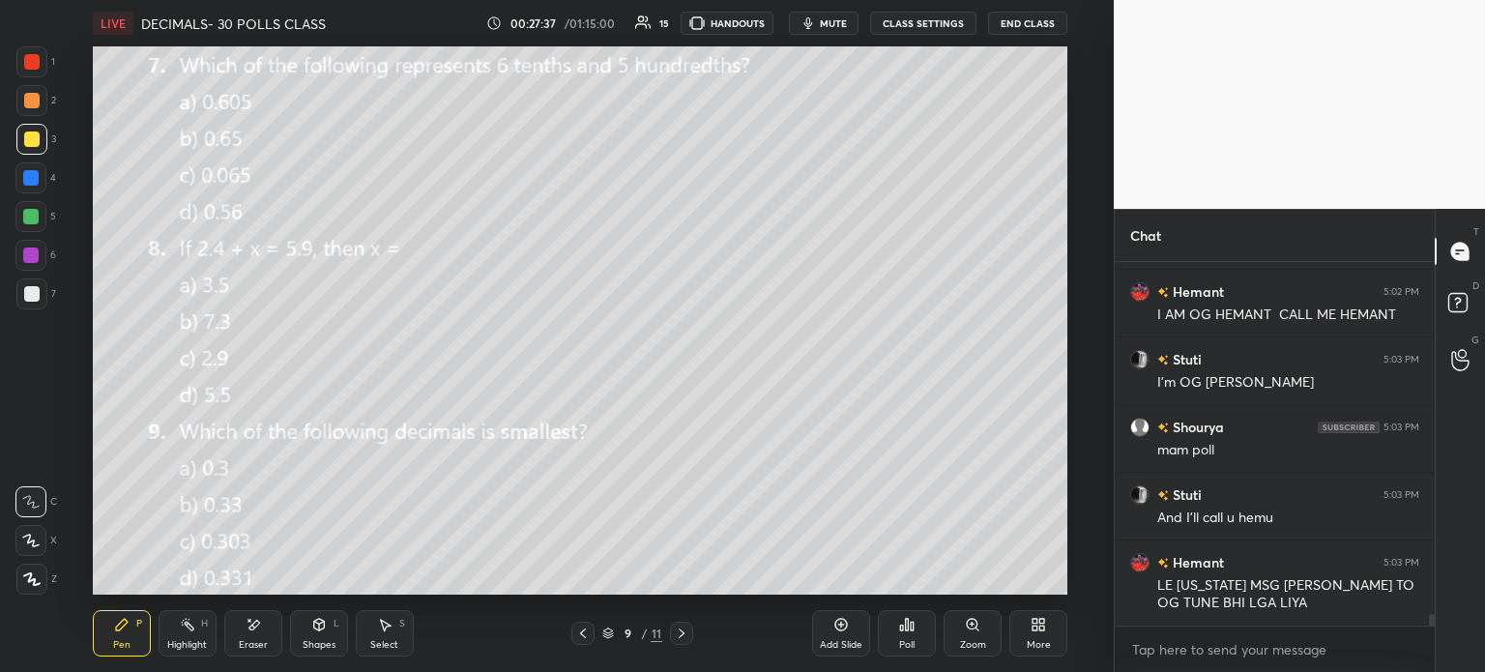
click at [573, 634] on div at bounding box center [583, 633] width 23 height 23
click at [677, 628] on icon at bounding box center [681, 633] width 15 height 15
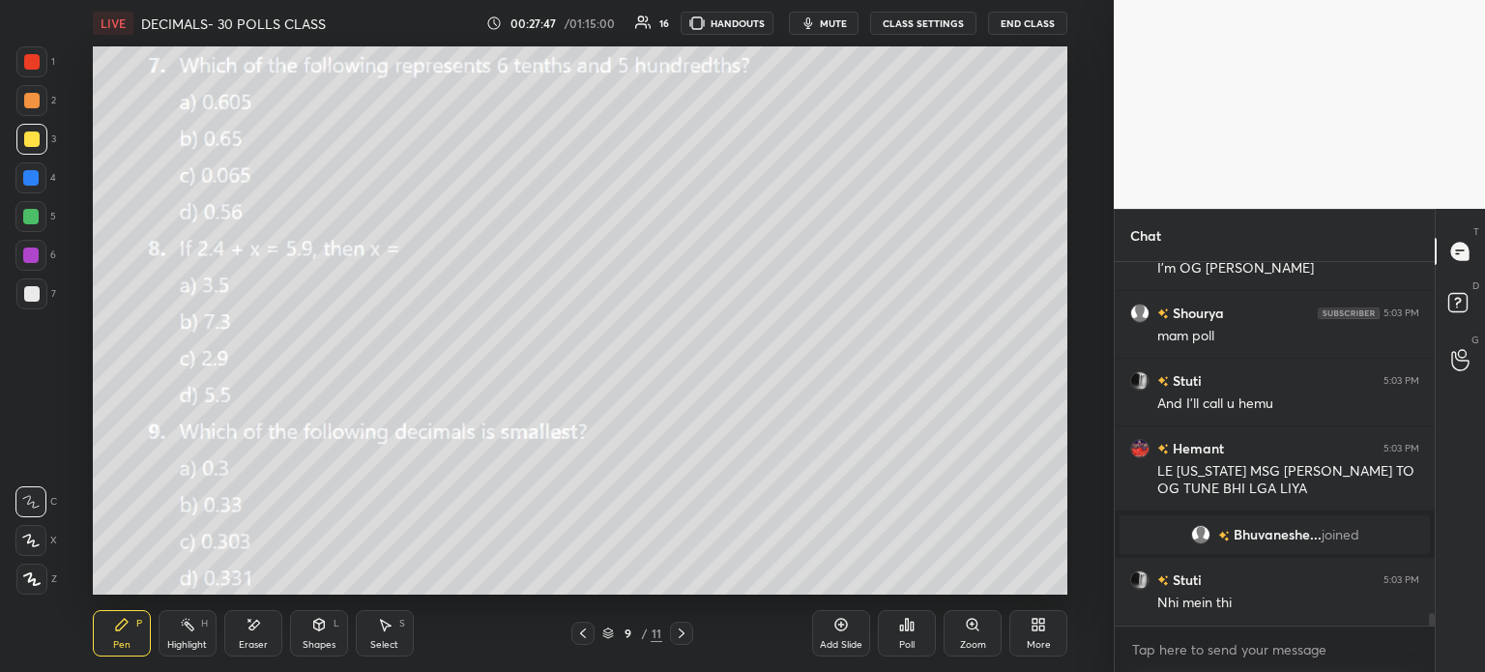
scroll to position [9893, 0]
click at [16, 182] on div at bounding box center [30, 177] width 31 height 31
click at [29, 103] on div at bounding box center [31, 100] width 15 height 15
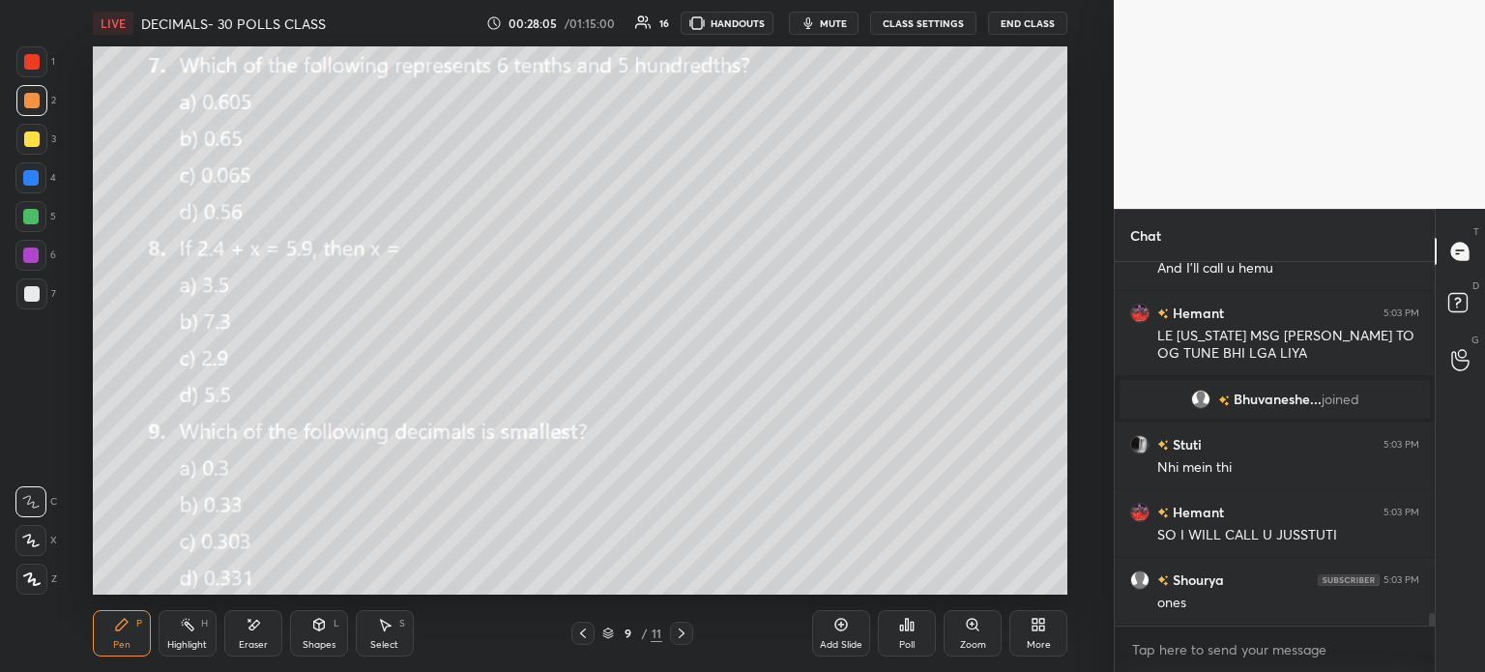
scroll to position [10096, 0]
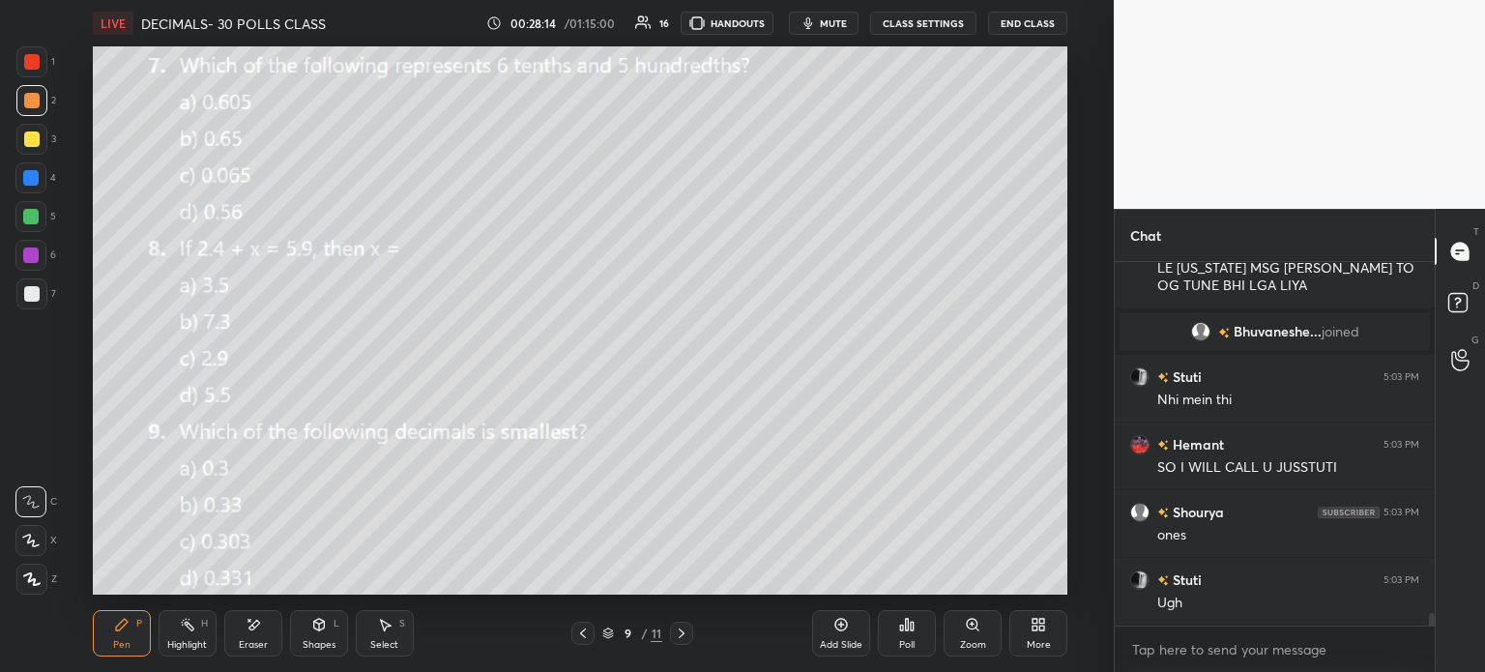
click at [260, 636] on div "Eraser" at bounding box center [253, 633] width 58 height 46
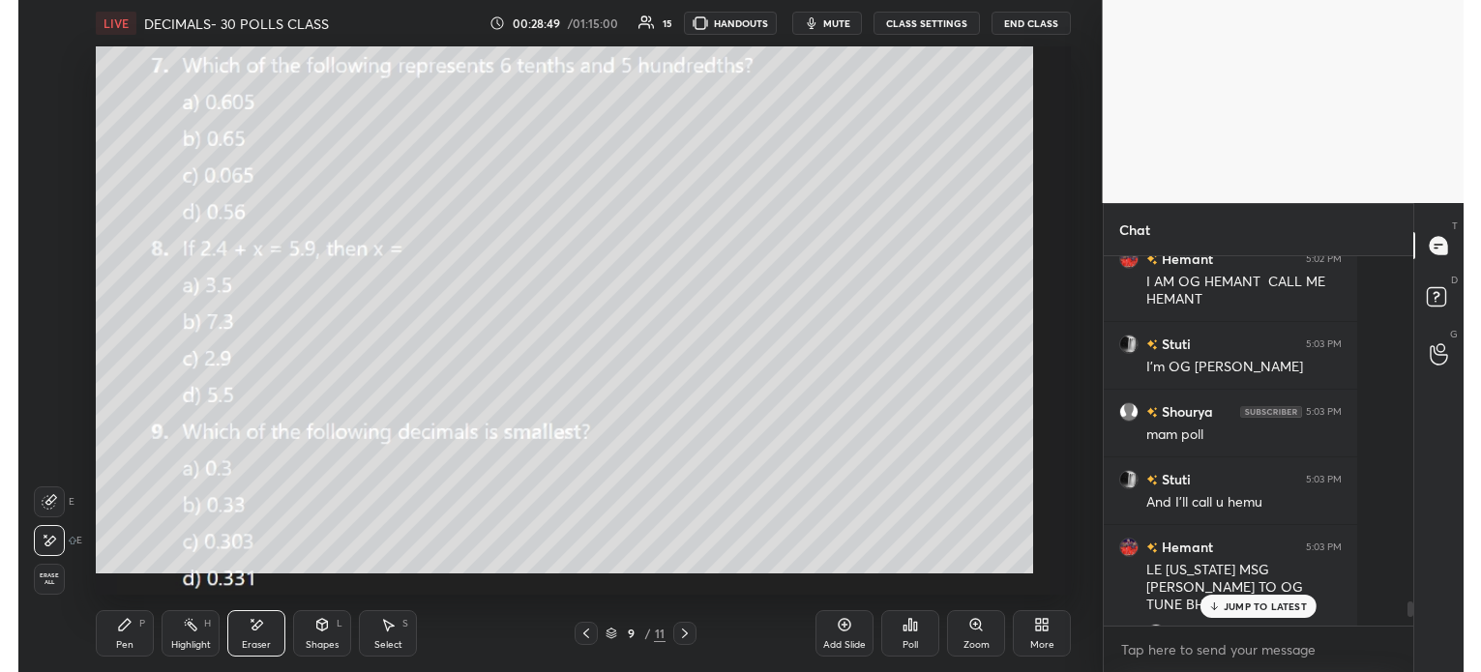
scroll to position [548, 1030]
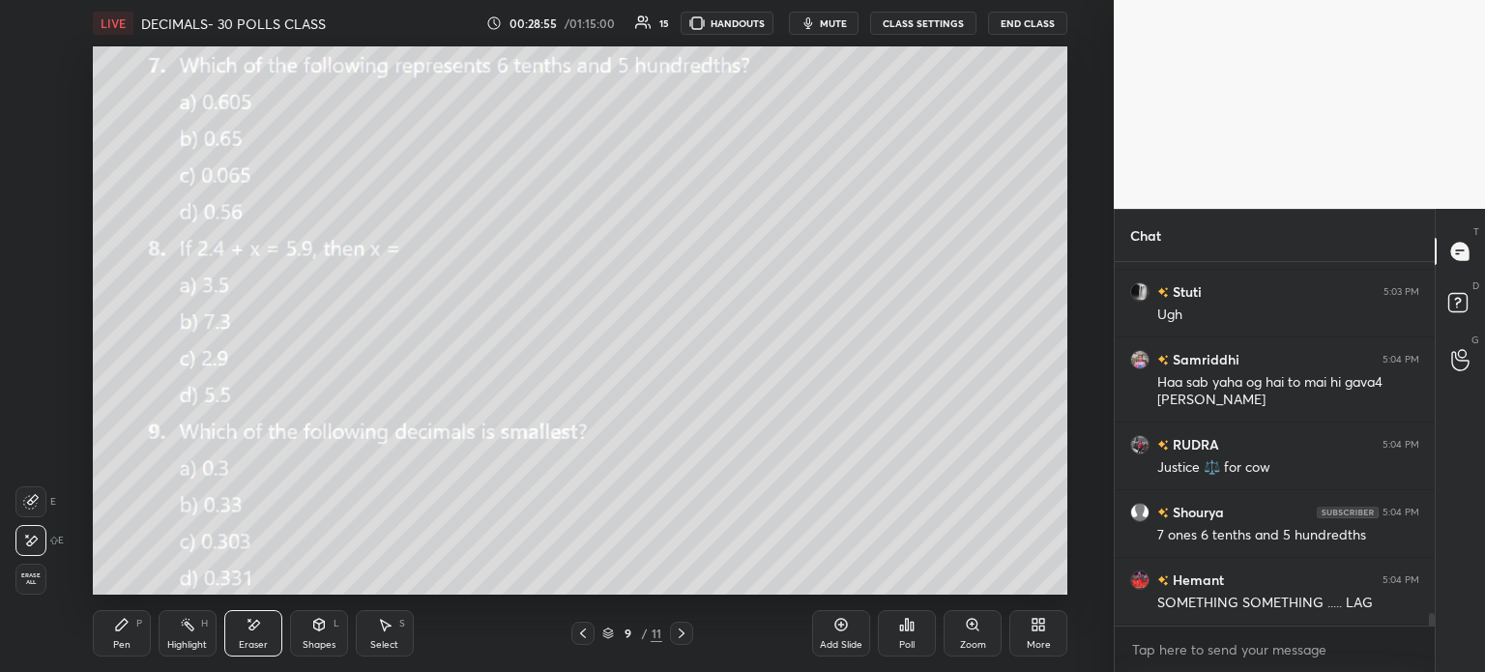
click at [108, 654] on div "Pen P" at bounding box center [122, 633] width 58 height 46
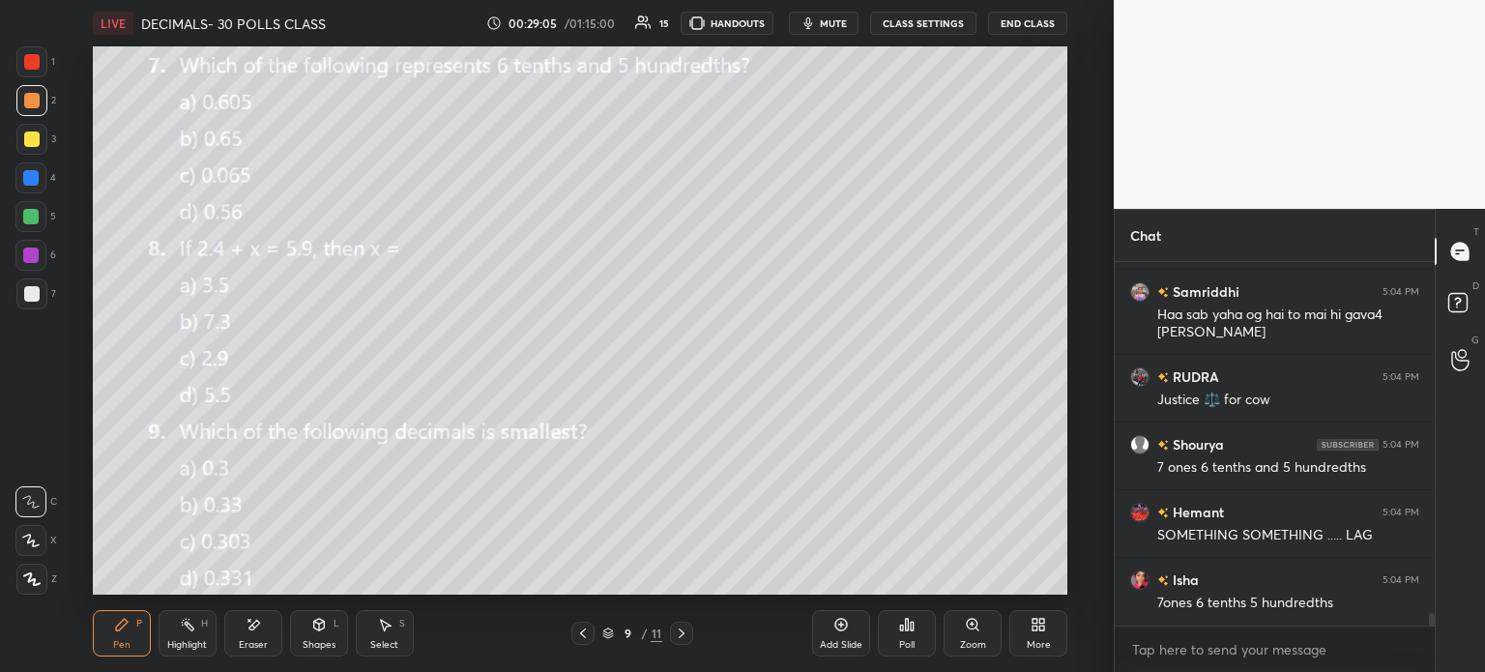
click at [403, 630] on div "Select S" at bounding box center [385, 633] width 58 height 46
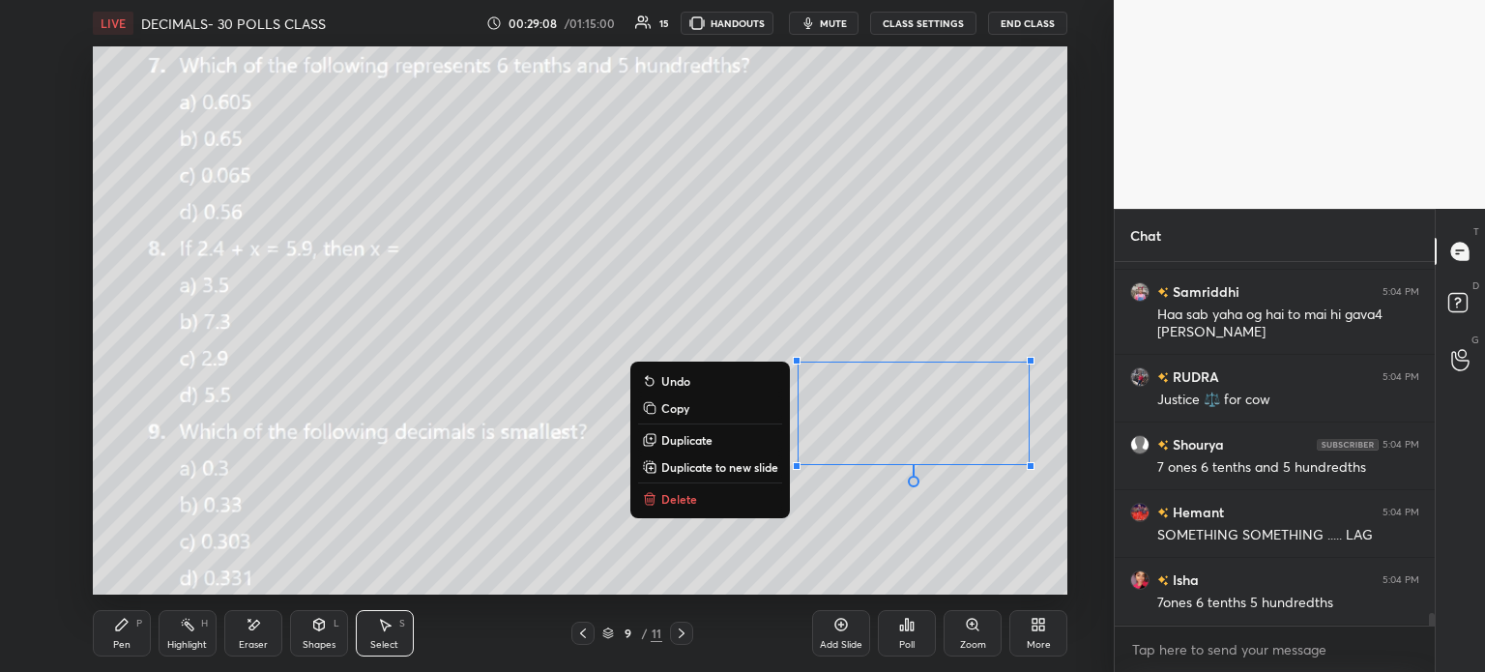
click at [96, 619] on div "Pen P" at bounding box center [122, 633] width 58 height 46
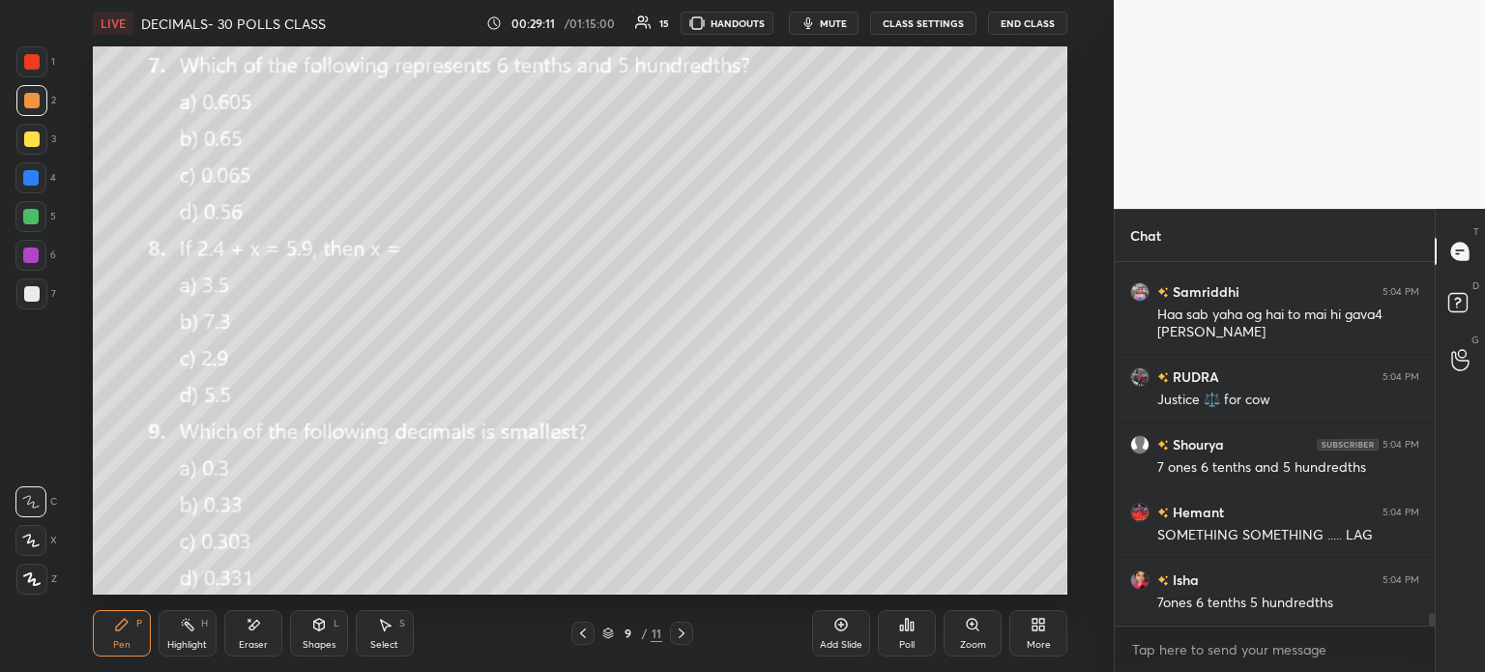
click at [262, 630] on div "Eraser" at bounding box center [253, 633] width 58 height 46
click at [130, 630] on div "Pen P" at bounding box center [122, 633] width 58 height 46
click at [132, 619] on div "Pen P" at bounding box center [122, 633] width 58 height 46
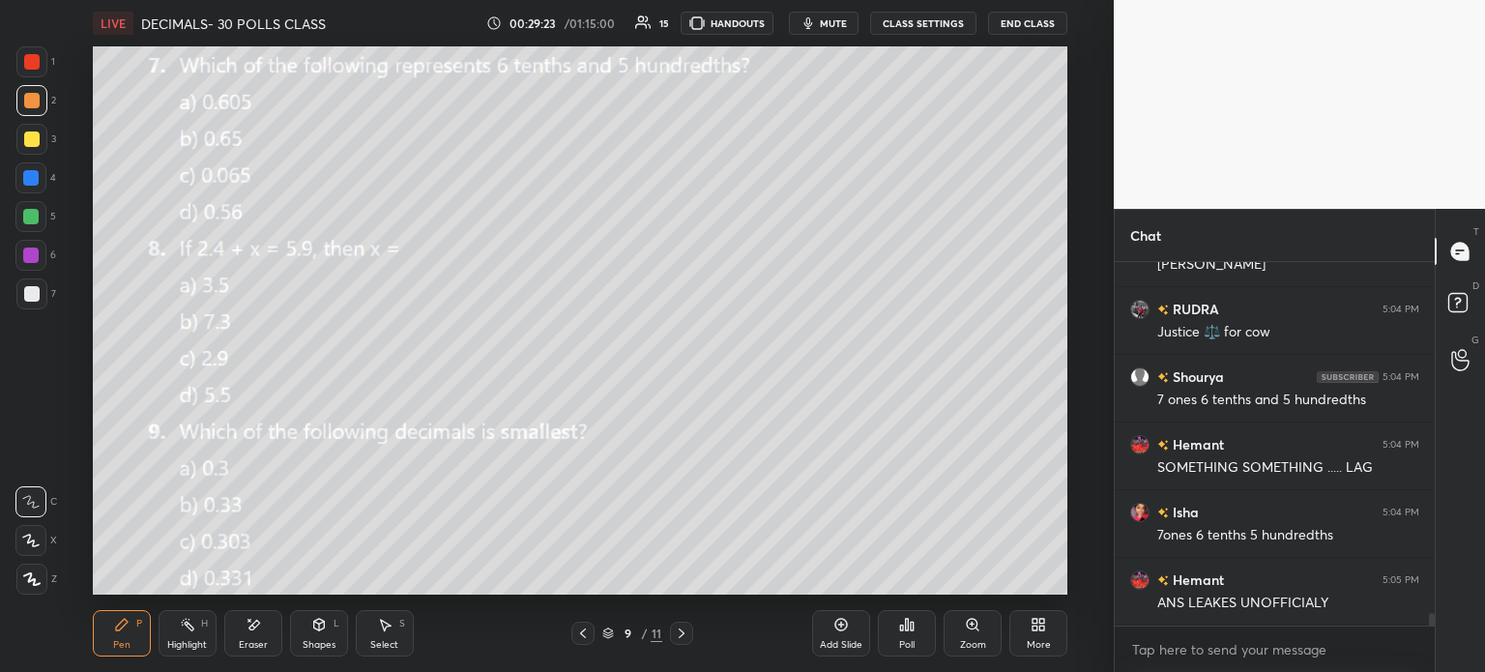
click at [899, 630] on icon at bounding box center [906, 624] width 15 height 15
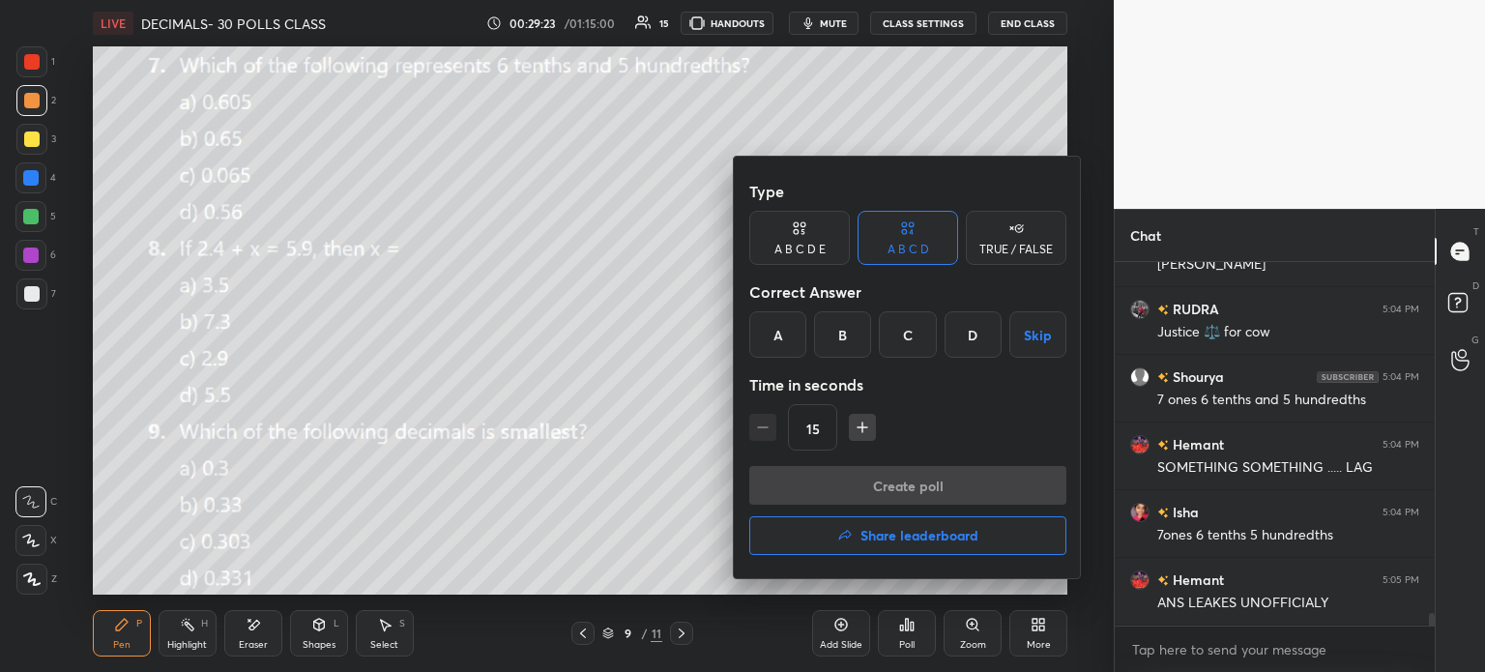
click at [832, 331] on div "B" at bounding box center [842, 334] width 57 height 46
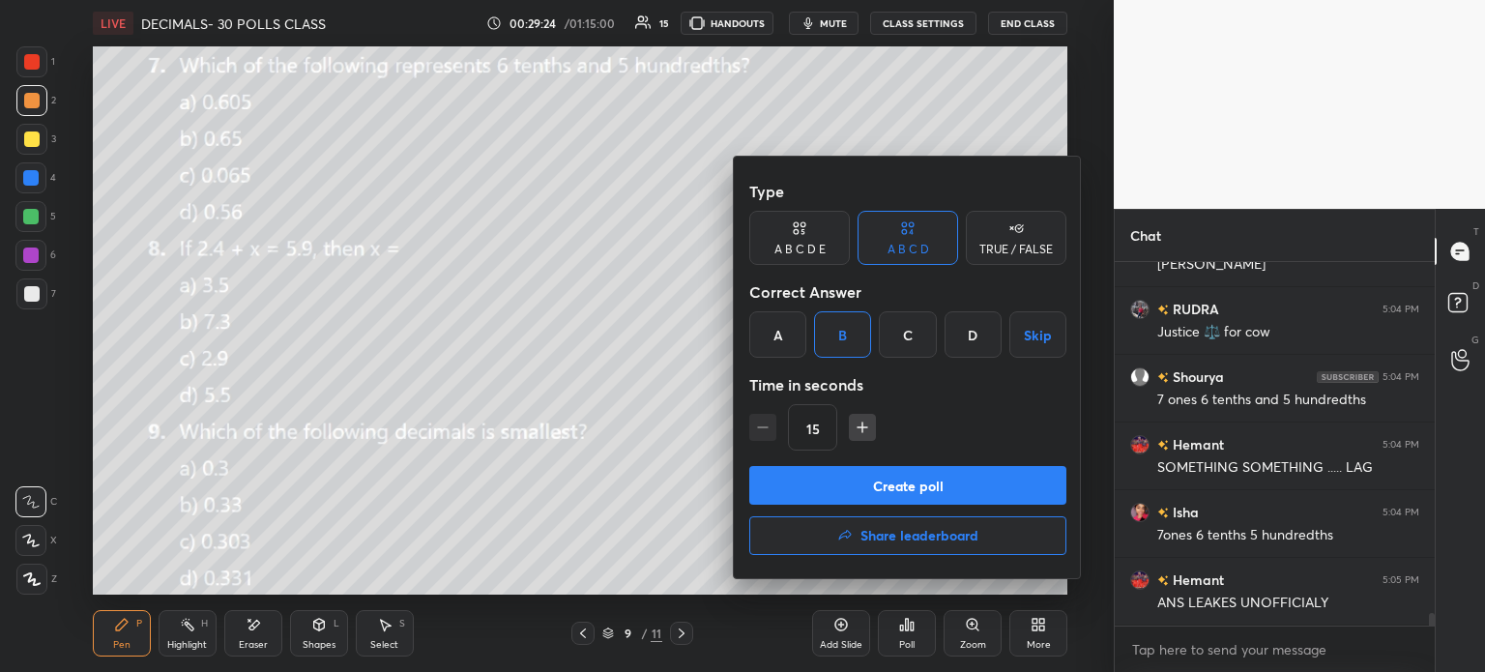
click at [962, 484] on button "Create poll" at bounding box center [907, 485] width 317 height 39
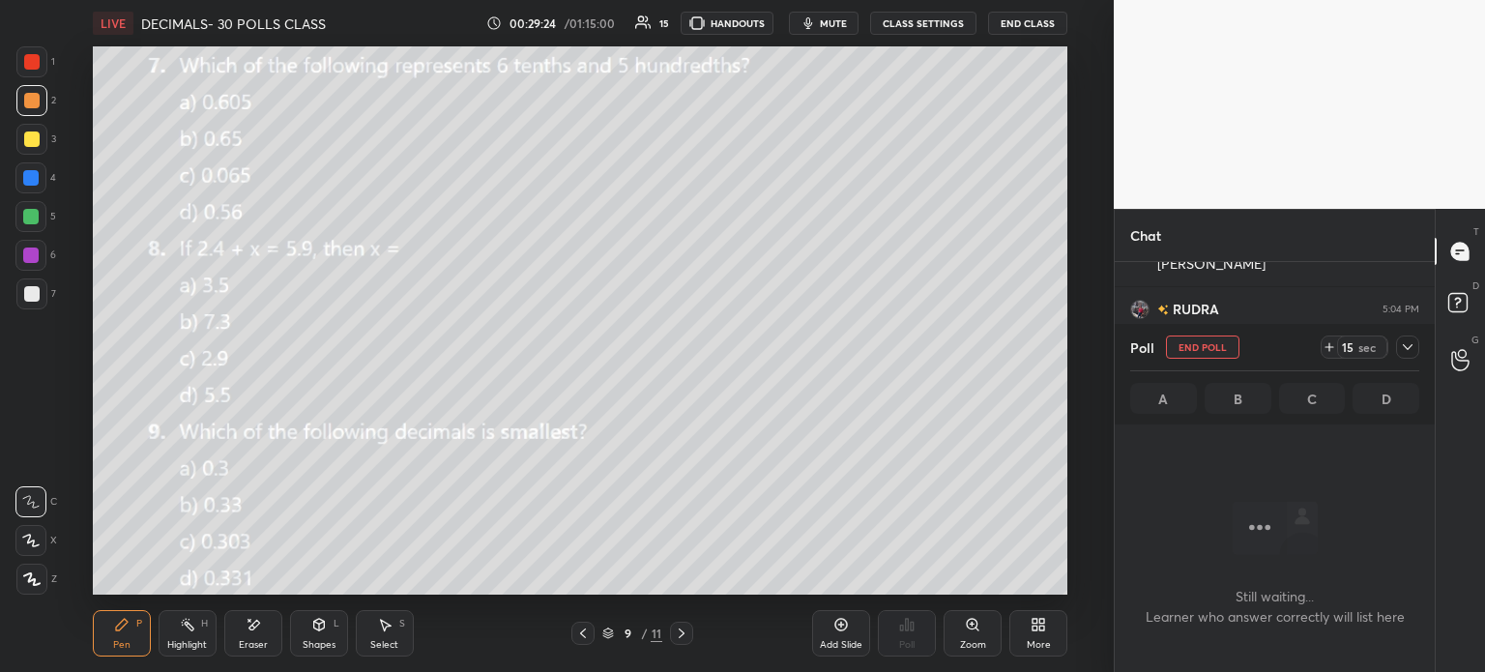
click at [1324, 348] on icon at bounding box center [1329, 346] width 15 height 15
click at [1405, 346] on icon at bounding box center [1407, 346] width 15 height 15
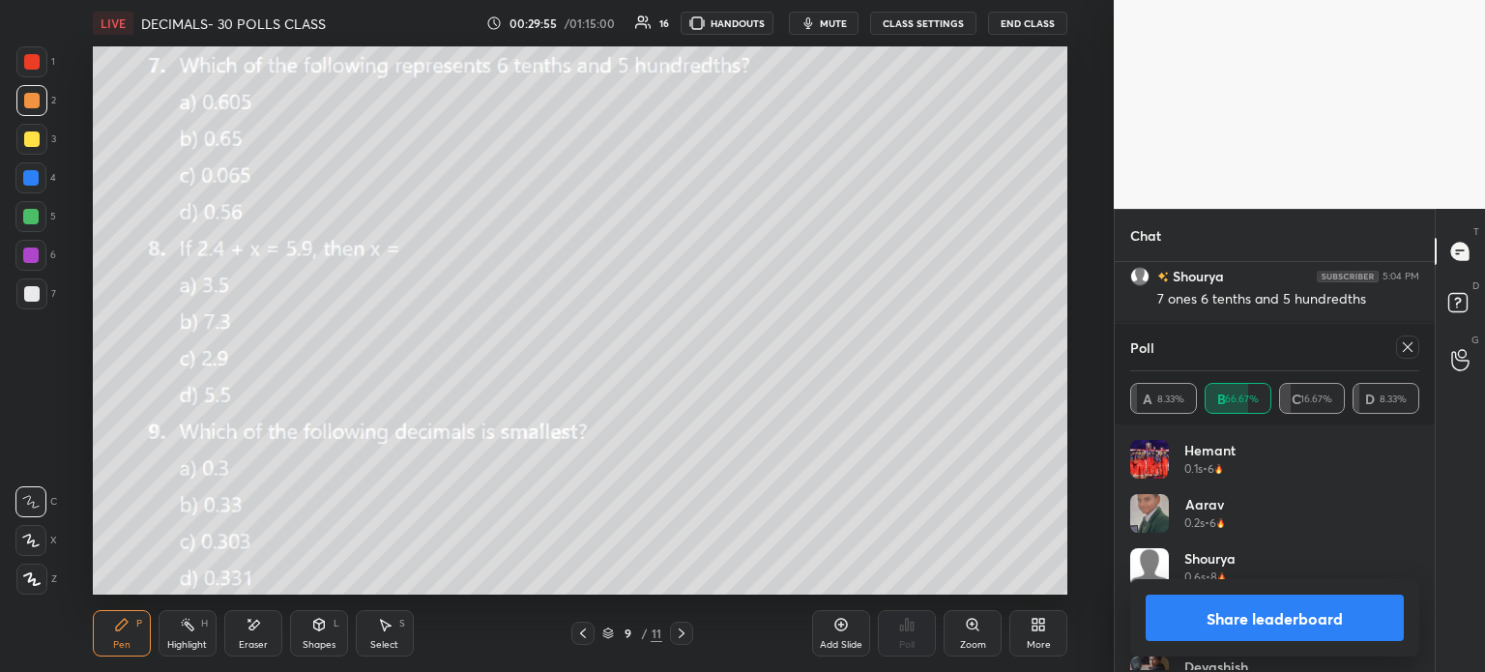
scroll to position [6, 6]
click at [1413, 349] on icon at bounding box center [1407, 346] width 15 height 15
type textarea "x"
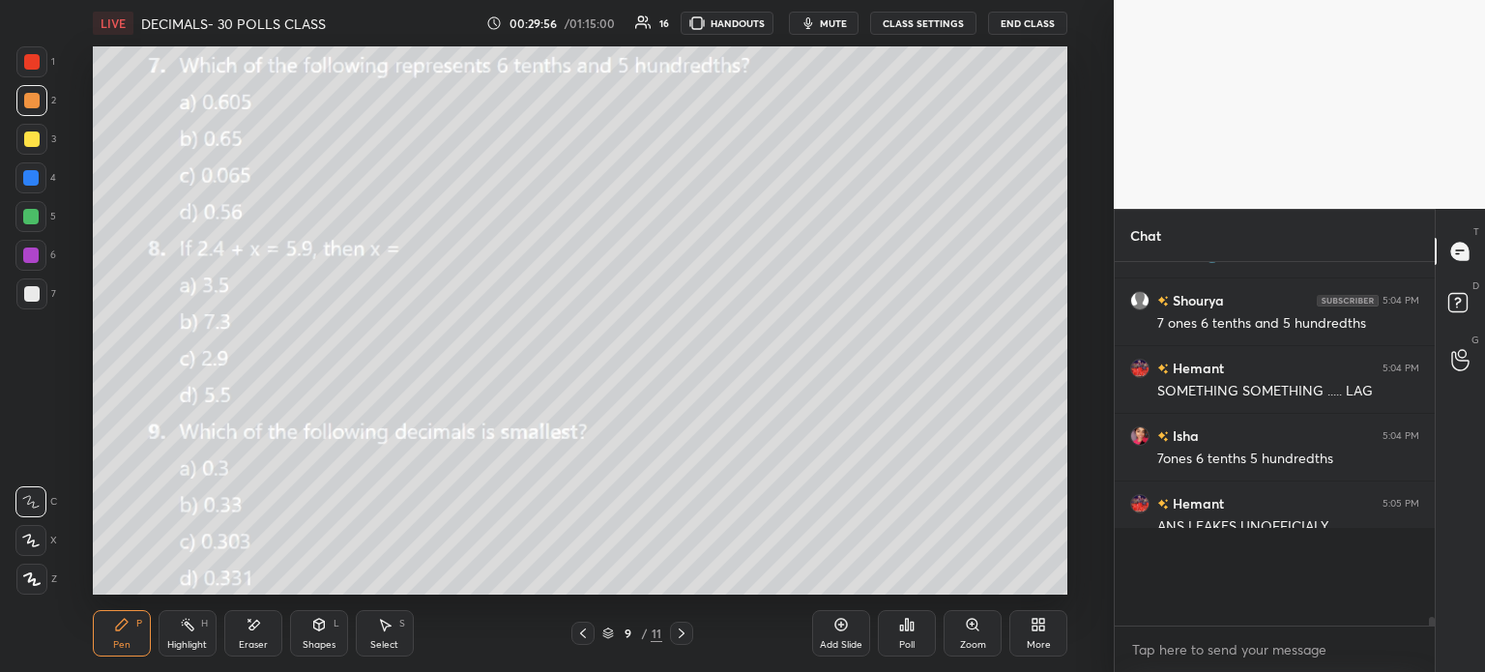
scroll to position [341, 314]
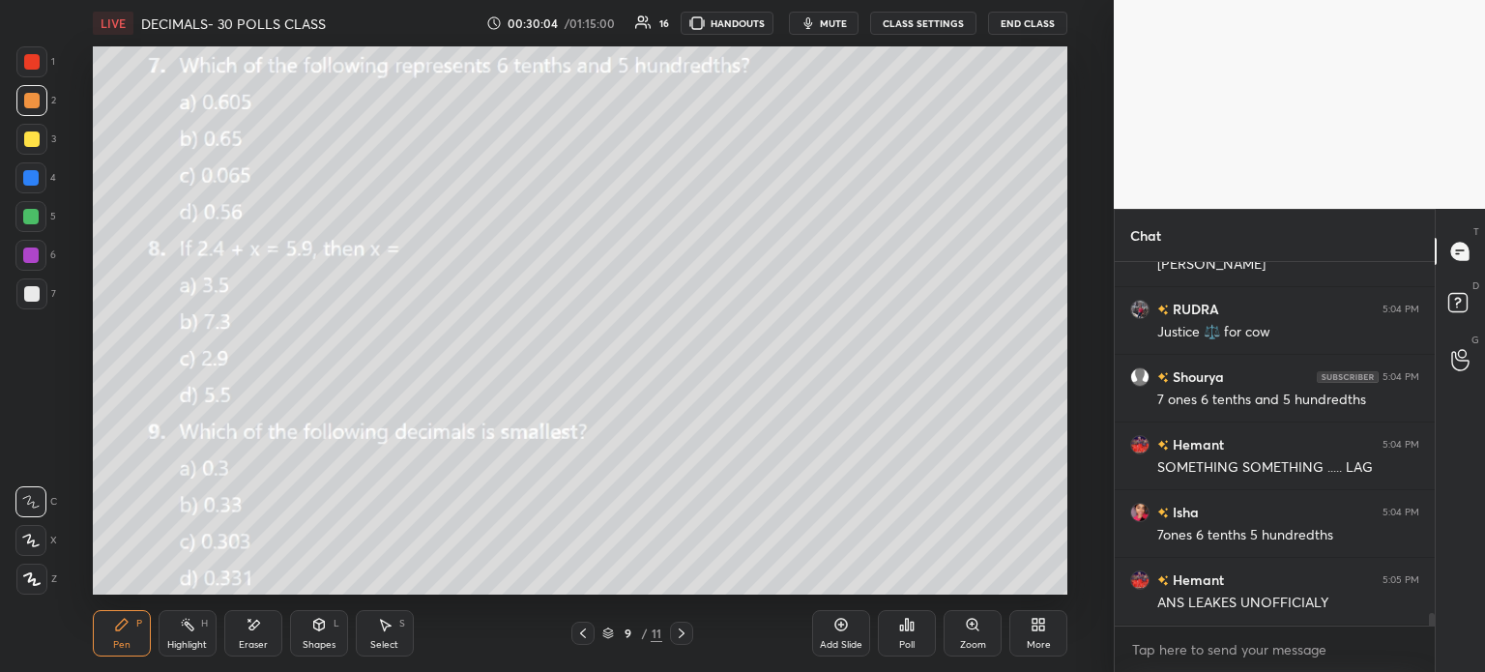
click at [255, 645] on div "Eraser" at bounding box center [253, 645] width 29 height 10
click at [50, 584] on div "E E Erase all" at bounding box center [39, 537] width 48 height 116
click at [12, 572] on div "1 2 3 4 5 6 7 C X Z E E Erase all H H" at bounding box center [31, 320] width 62 height 548
click at [26, 572] on span "Erase all" at bounding box center [30, 579] width 29 height 14
click at [893, 15] on button "CLASS SETTINGS" at bounding box center [923, 23] width 106 height 23
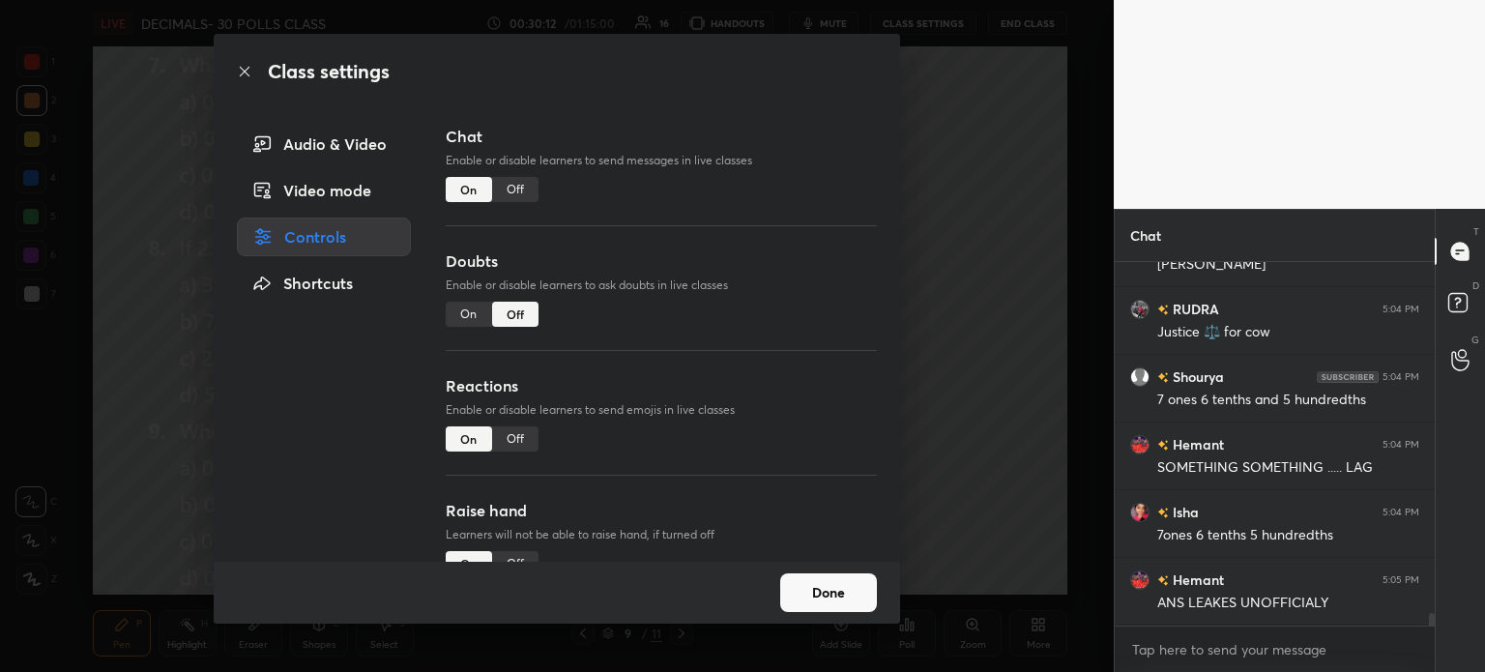
click at [511, 185] on div "Off" at bounding box center [515, 189] width 46 height 25
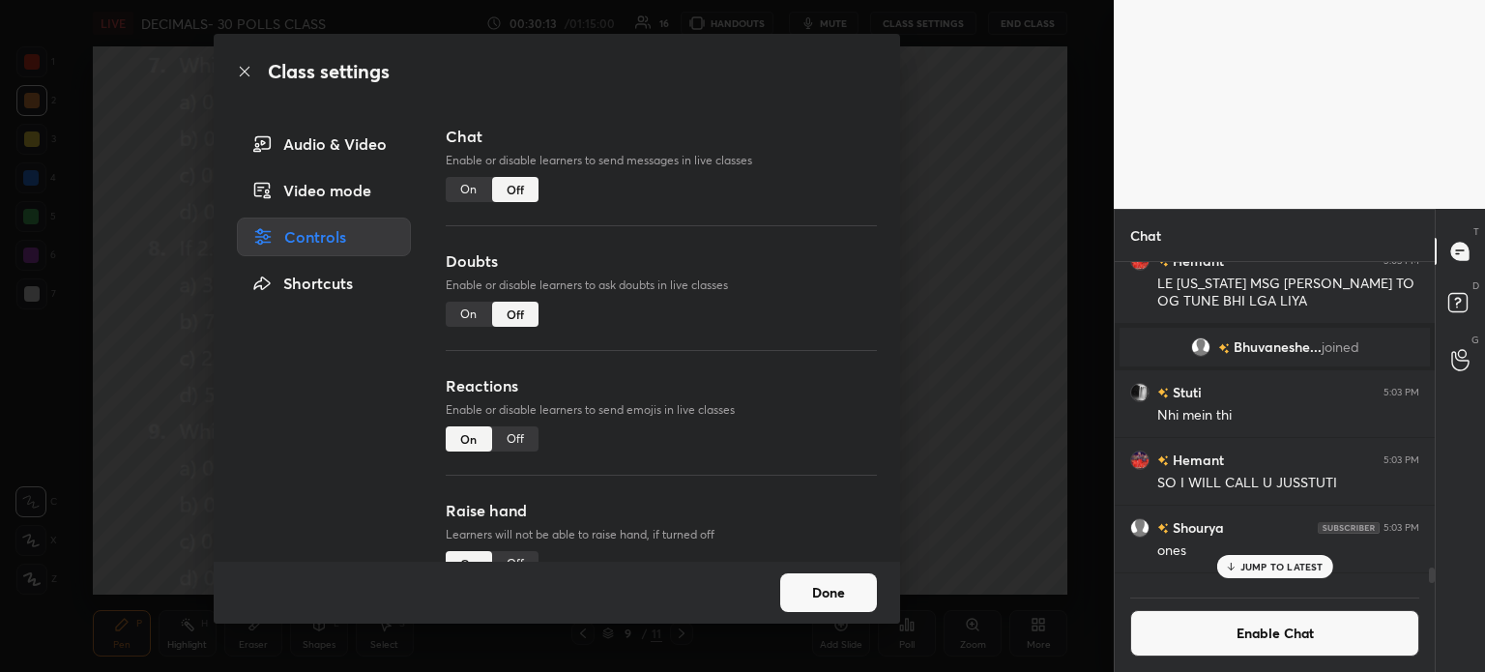
click at [846, 587] on button "Done" at bounding box center [828, 592] width 97 height 39
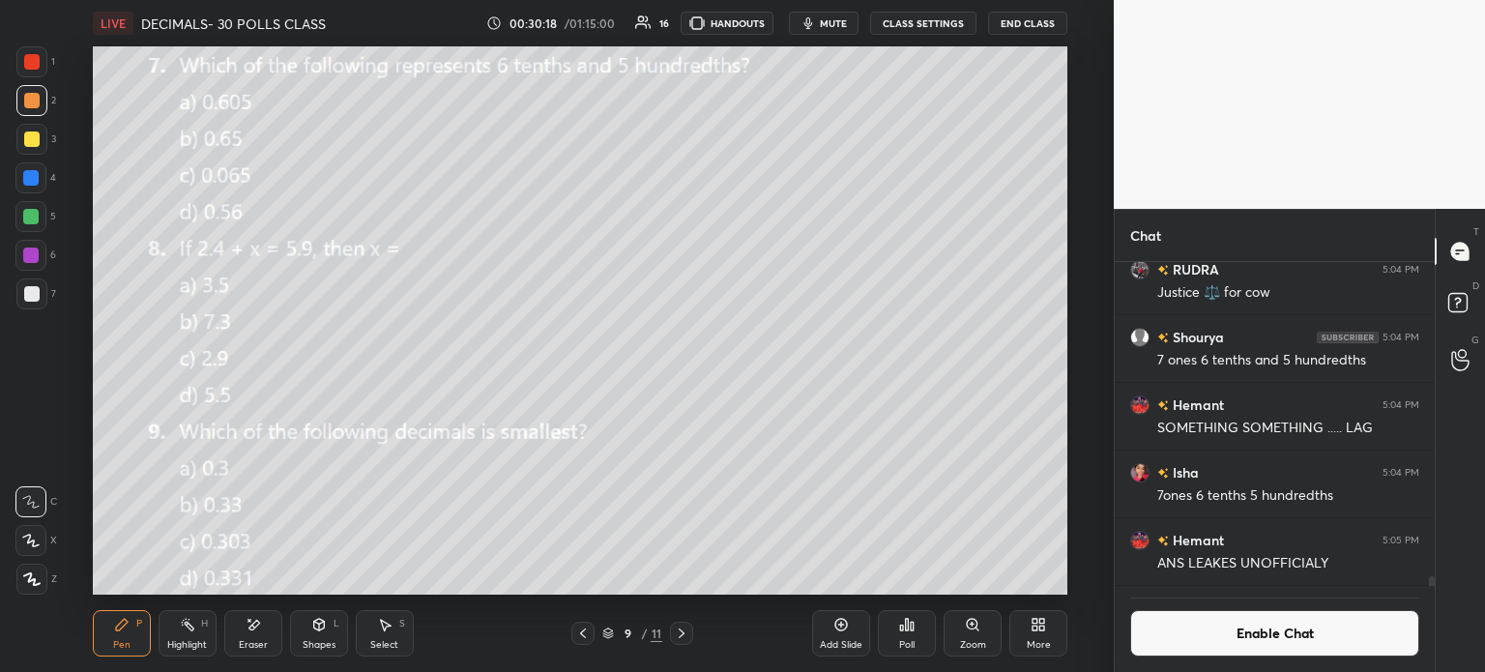
click at [844, 18] on span "mute" at bounding box center [833, 23] width 27 height 14
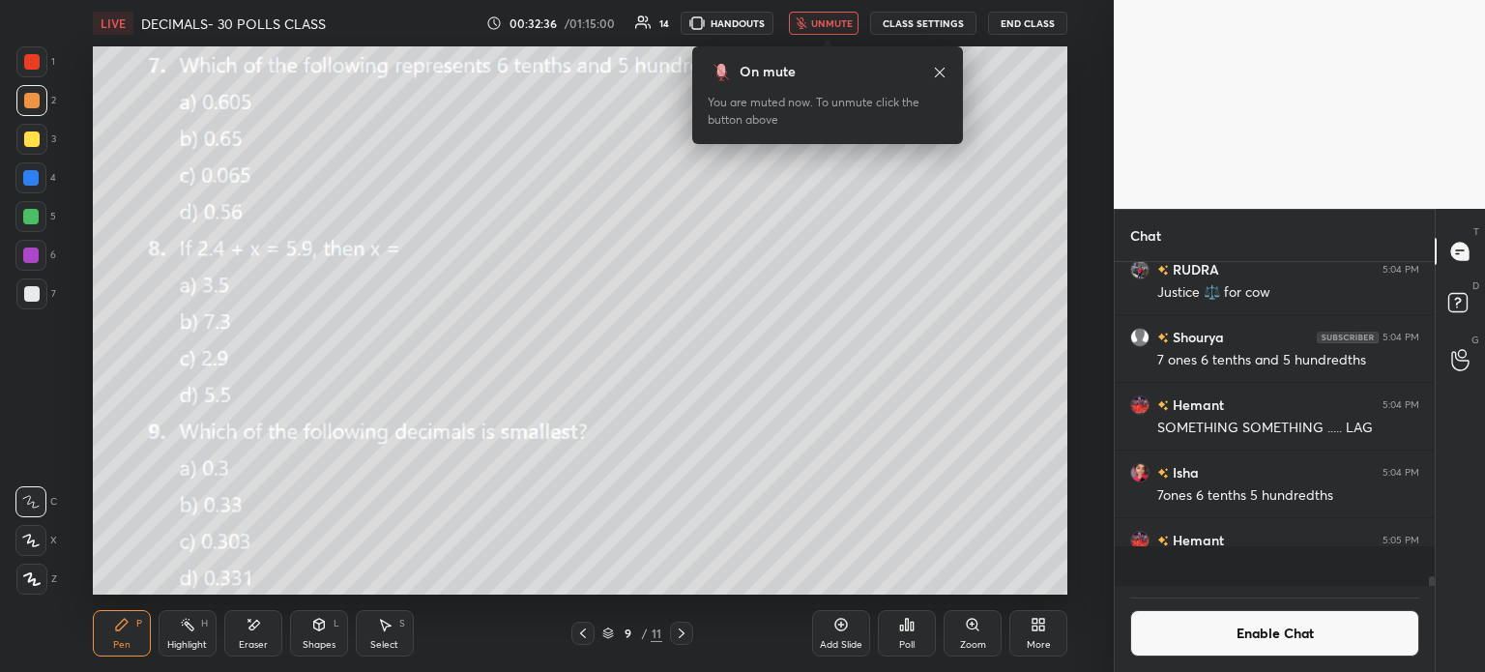
scroll to position [10462, 0]
click at [812, 24] on button "unmute" at bounding box center [824, 23] width 70 height 23
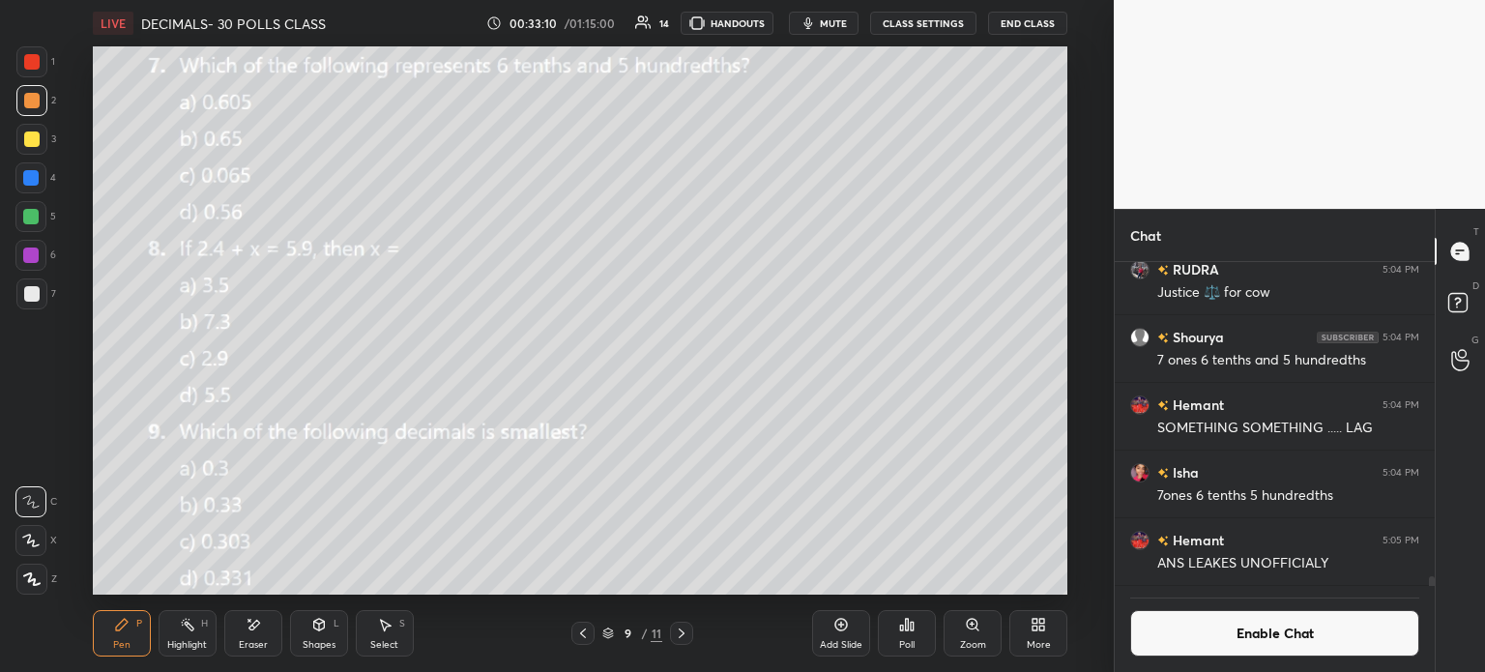
click at [903, 633] on div "Poll" at bounding box center [907, 633] width 58 height 46
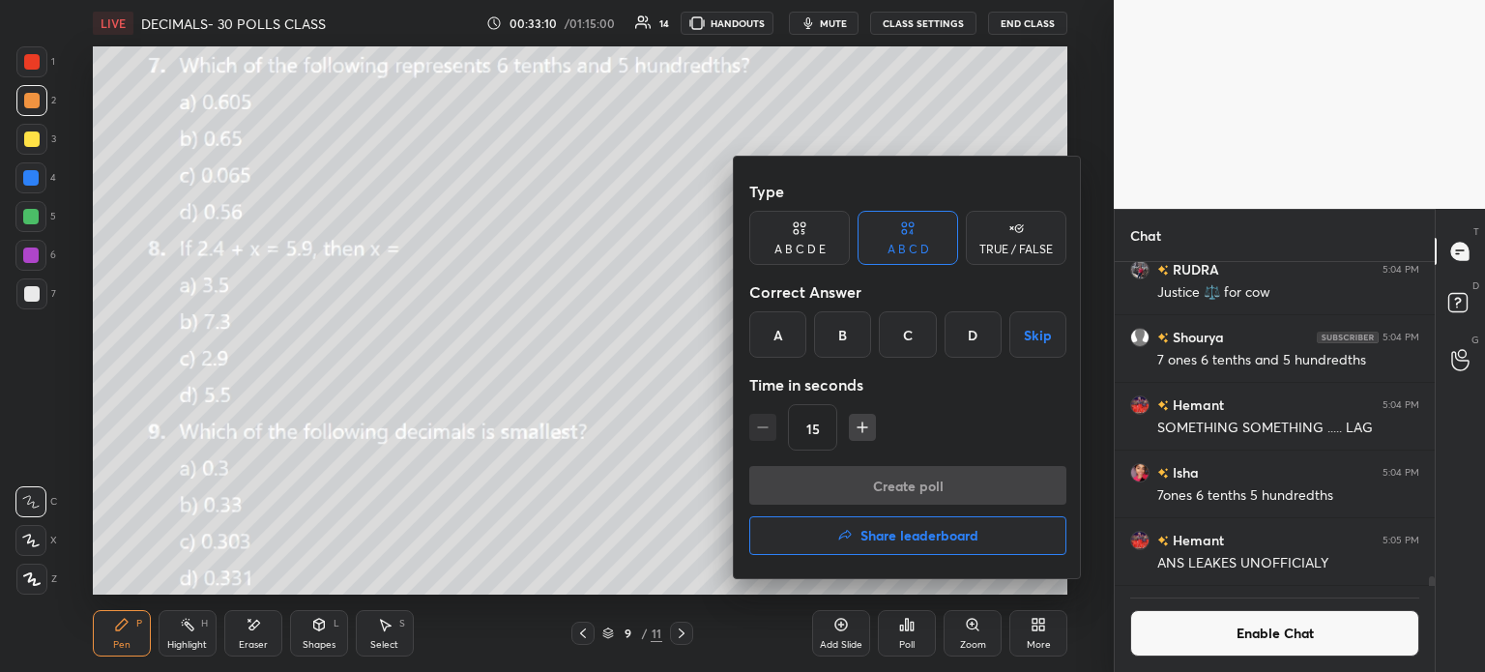
click at [911, 639] on div at bounding box center [742, 336] width 1485 height 672
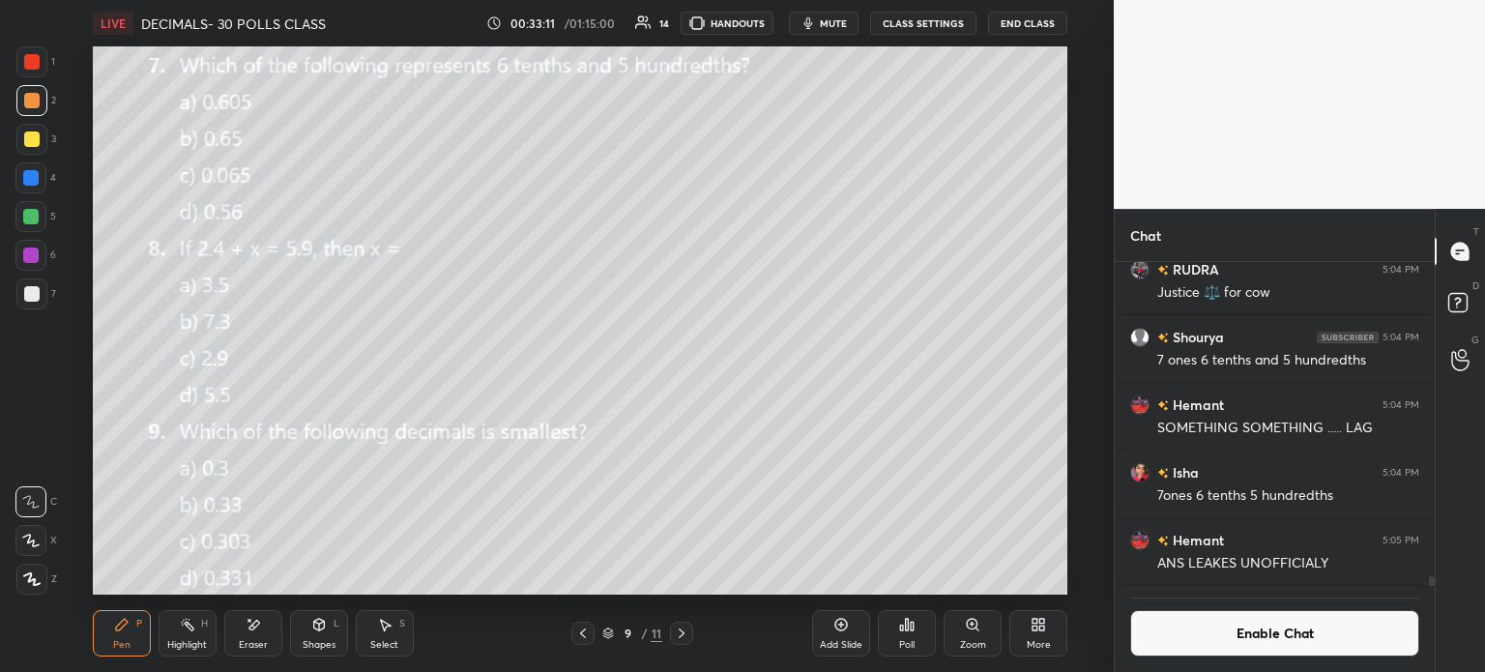
click at [918, 641] on div "Poll" at bounding box center [907, 633] width 58 height 46
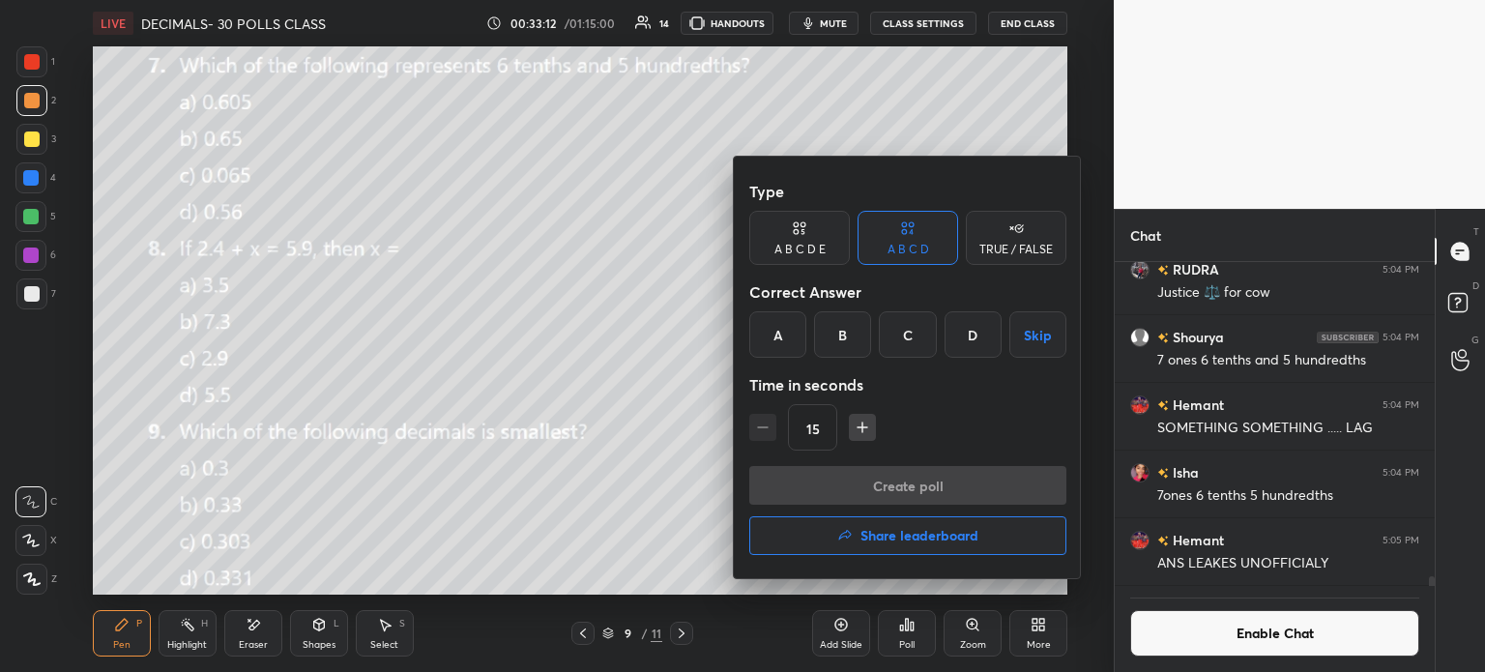
click at [766, 337] on div "A" at bounding box center [777, 334] width 57 height 46
click at [891, 493] on button "Create poll" at bounding box center [907, 485] width 317 height 39
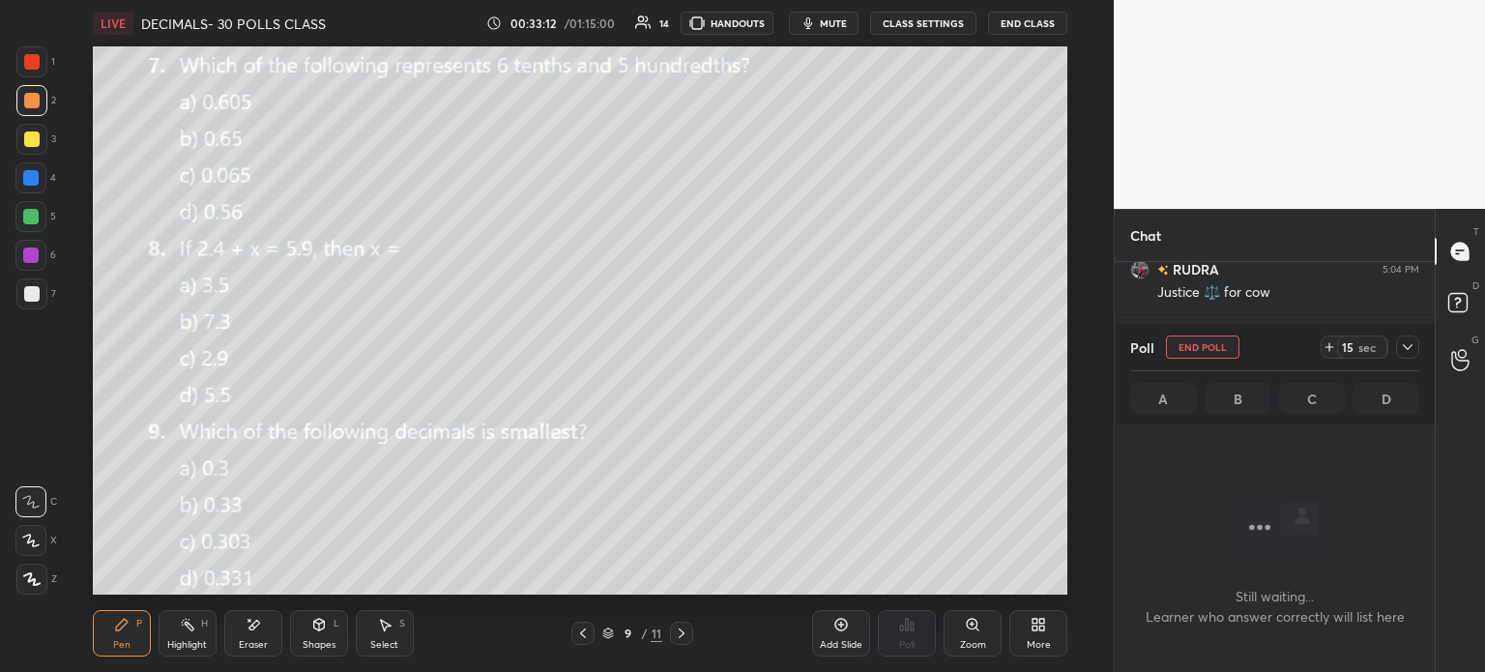
scroll to position [304, 314]
click at [838, 22] on span "mute" at bounding box center [833, 23] width 27 height 14
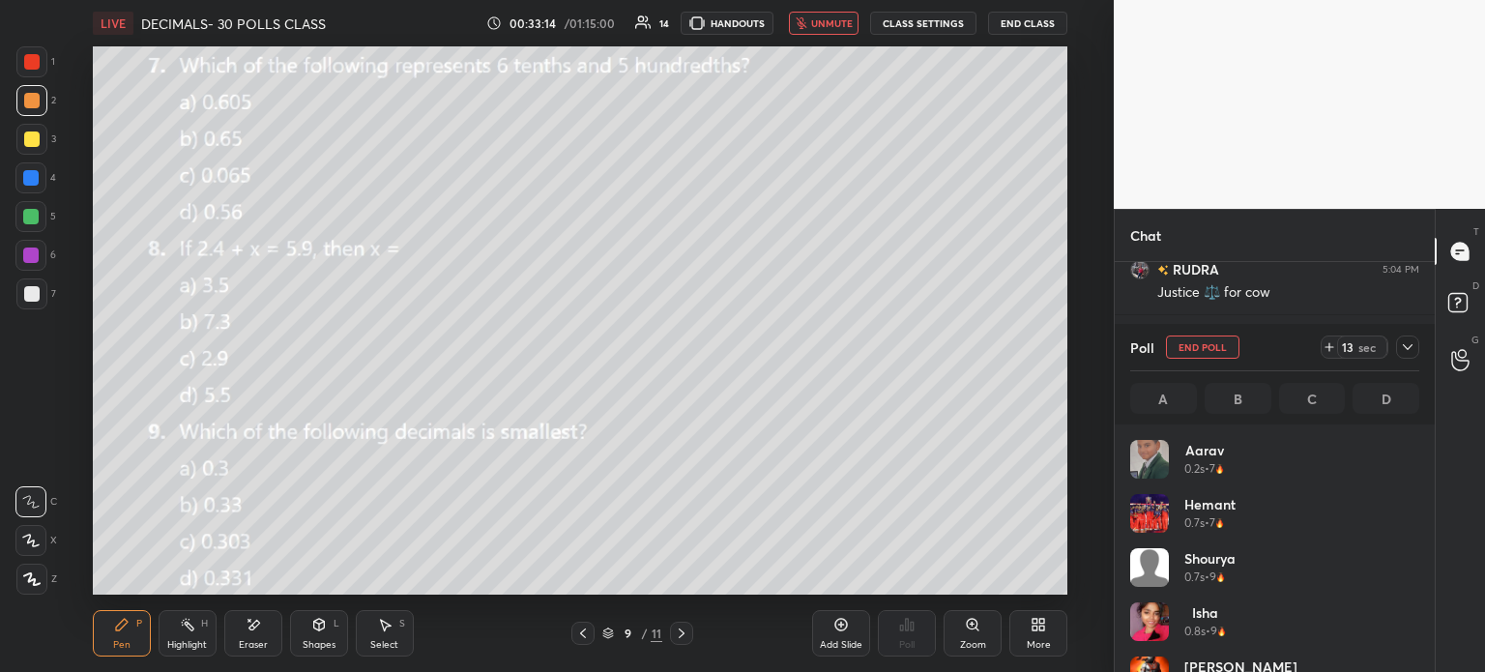
scroll to position [226, 283]
click at [1409, 347] on icon at bounding box center [1408, 347] width 10 height 6
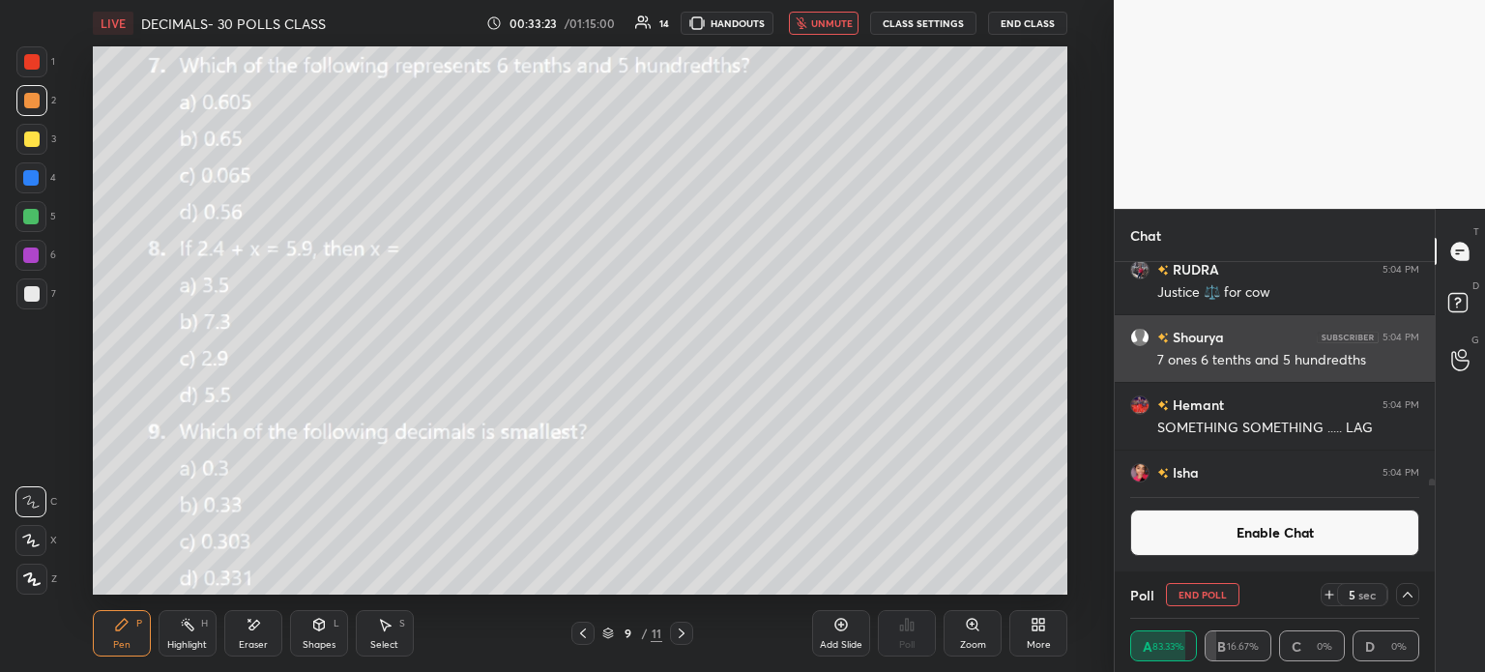
scroll to position [0, 6]
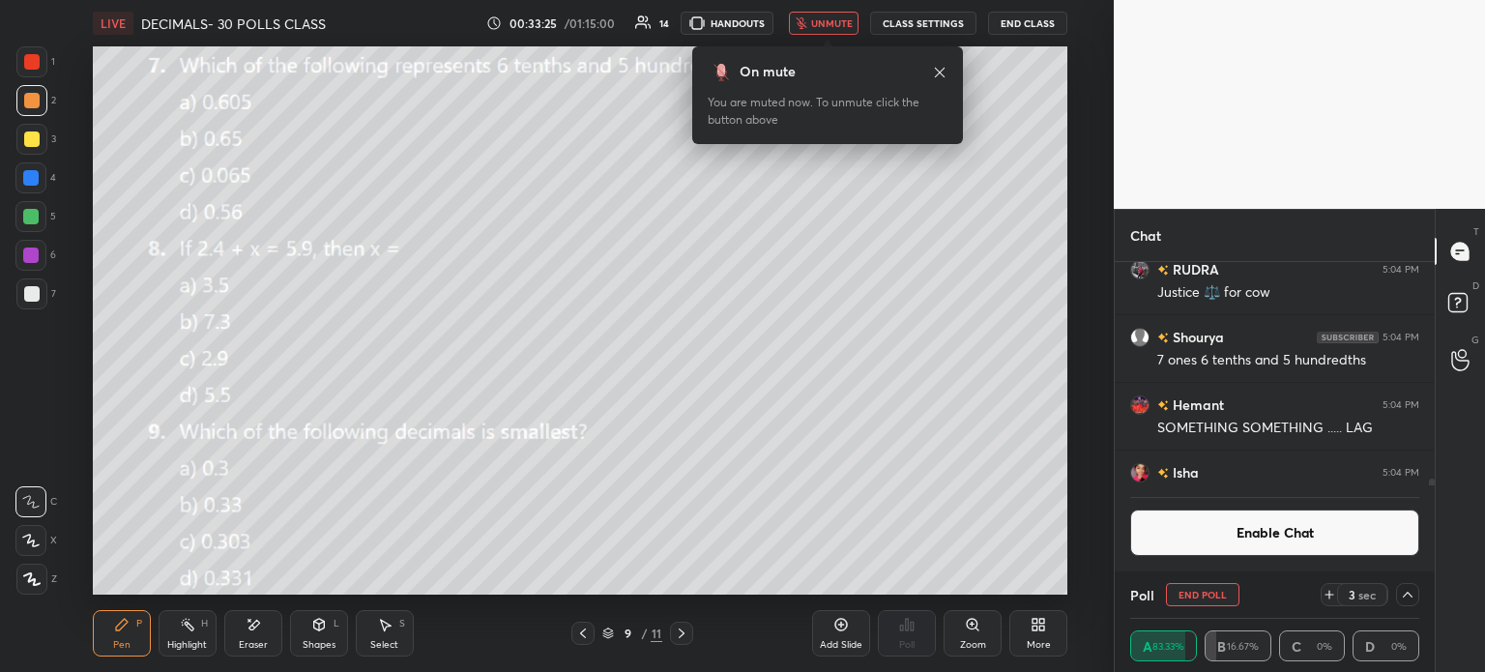
click at [830, 18] on span "unmute" at bounding box center [832, 23] width 42 height 14
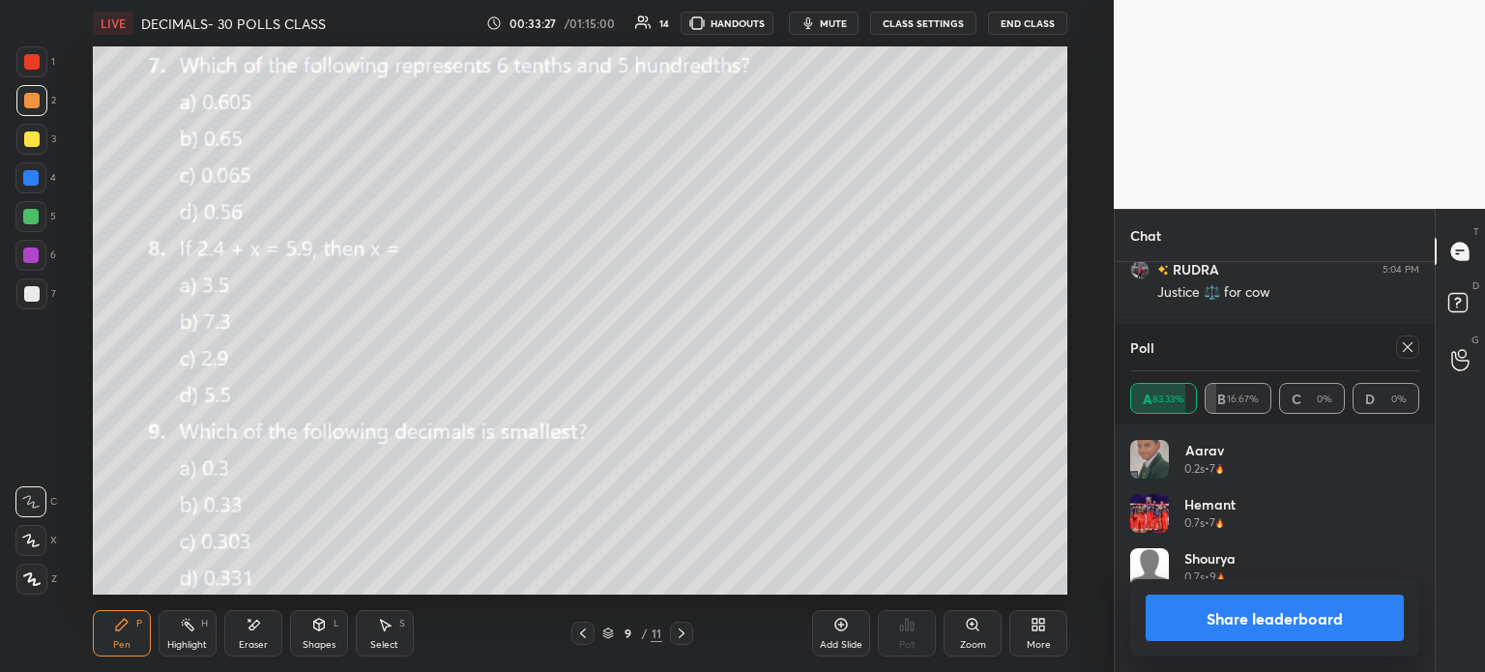
scroll to position [226, 283]
click at [1405, 344] on icon at bounding box center [1407, 346] width 15 height 15
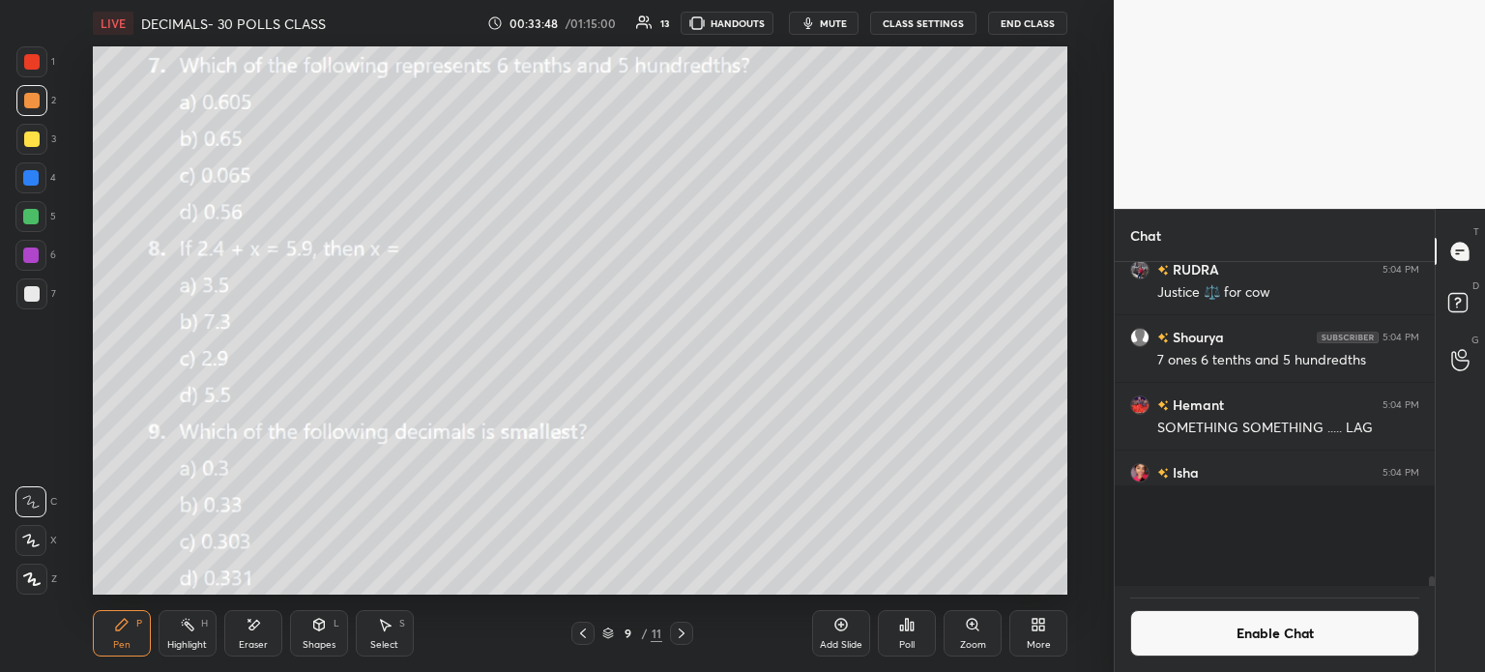
scroll to position [344, 314]
click at [909, 632] on icon at bounding box center [906, 624] width 15 height 15
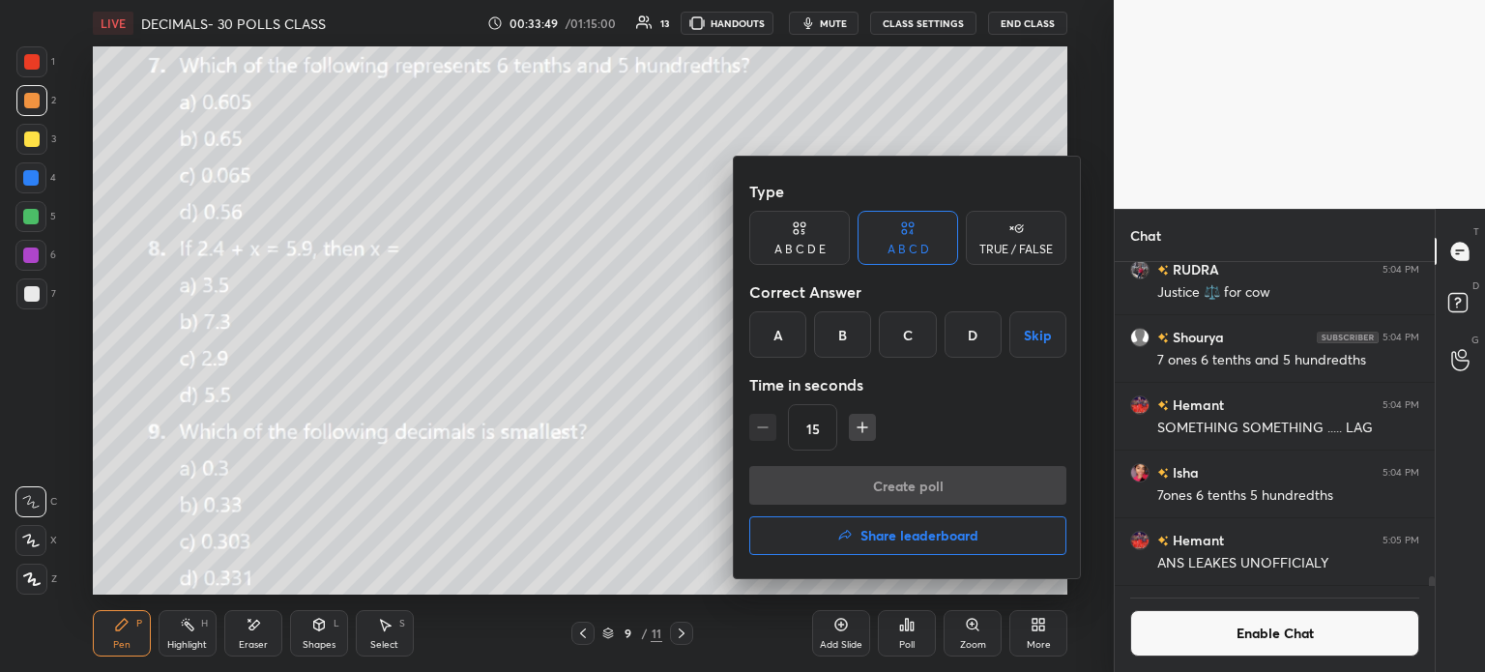
click at [910, 327] on div "C" at bounding box center [907, 334] width 57 height 46
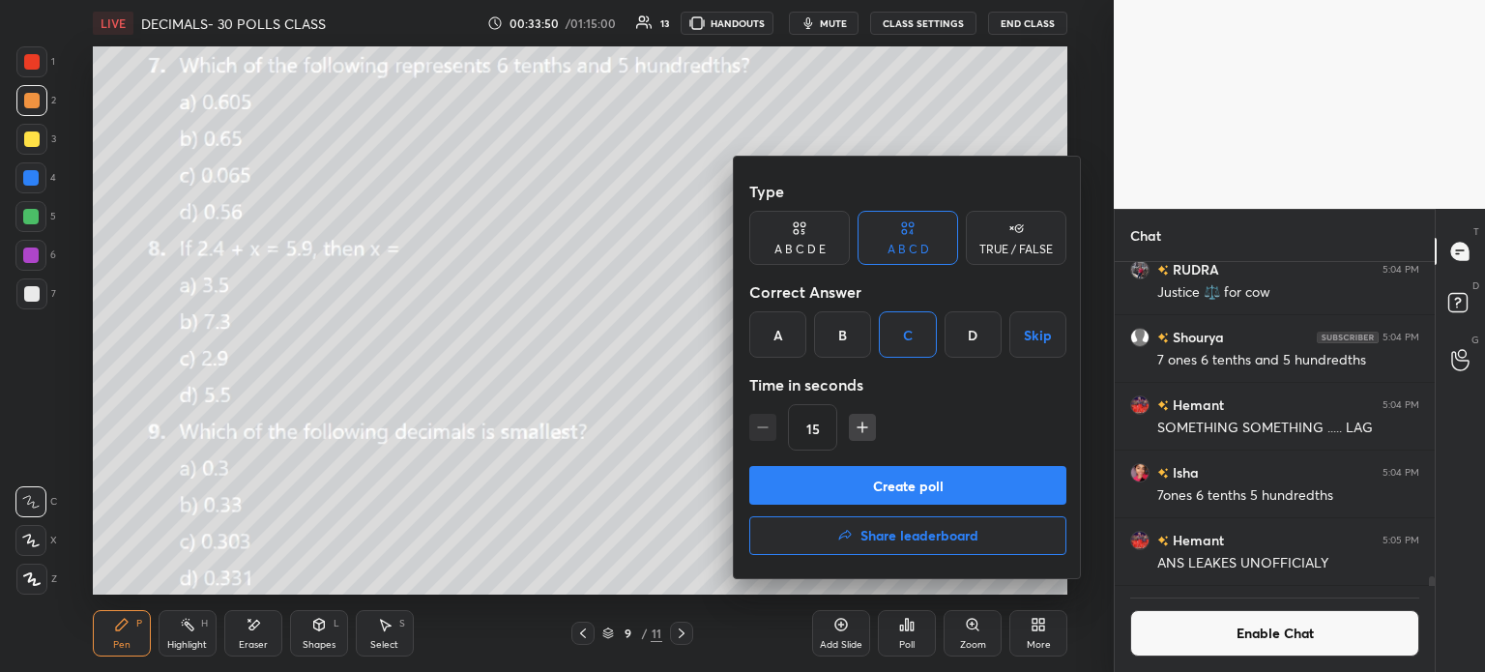
click at [959, 482] on button "Create poll" at bounding box center [907, 485] width 317 height 39
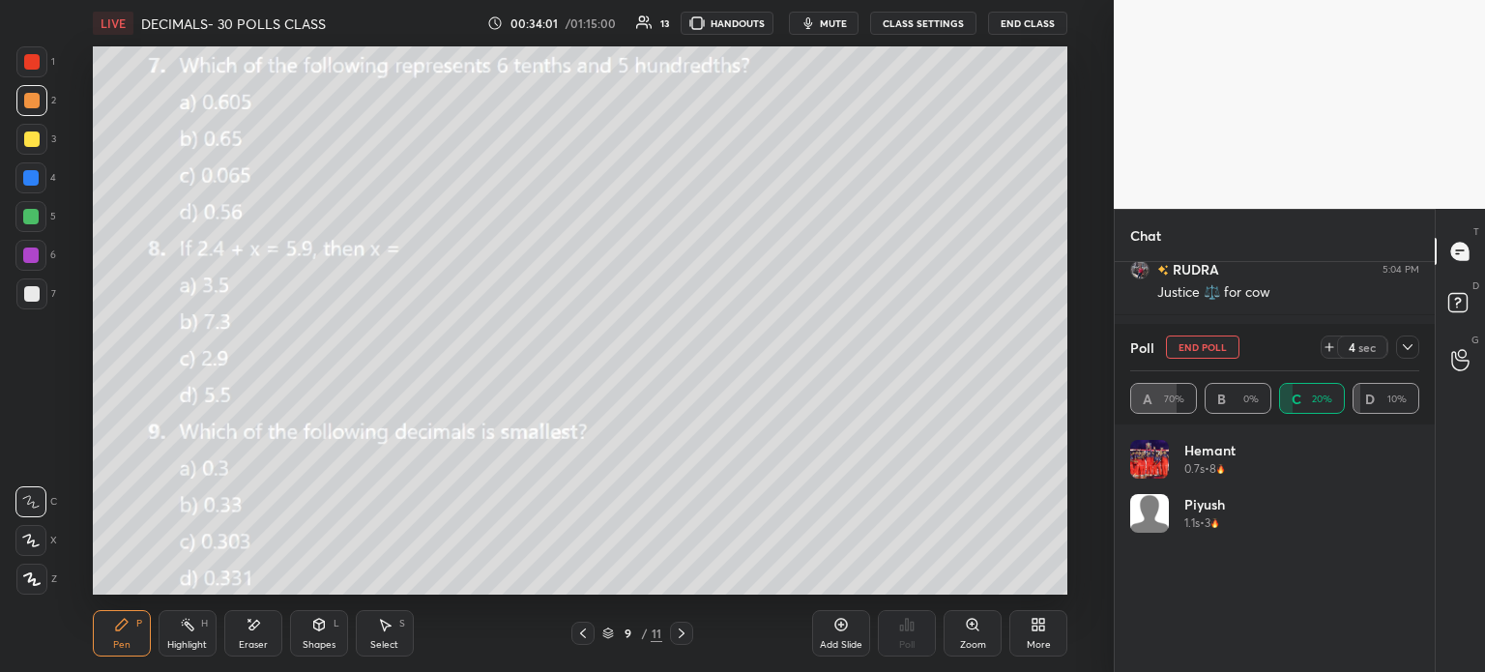
click at [1042, 641] on div "More" at bounding box center [1039, 645] width 24 height 10
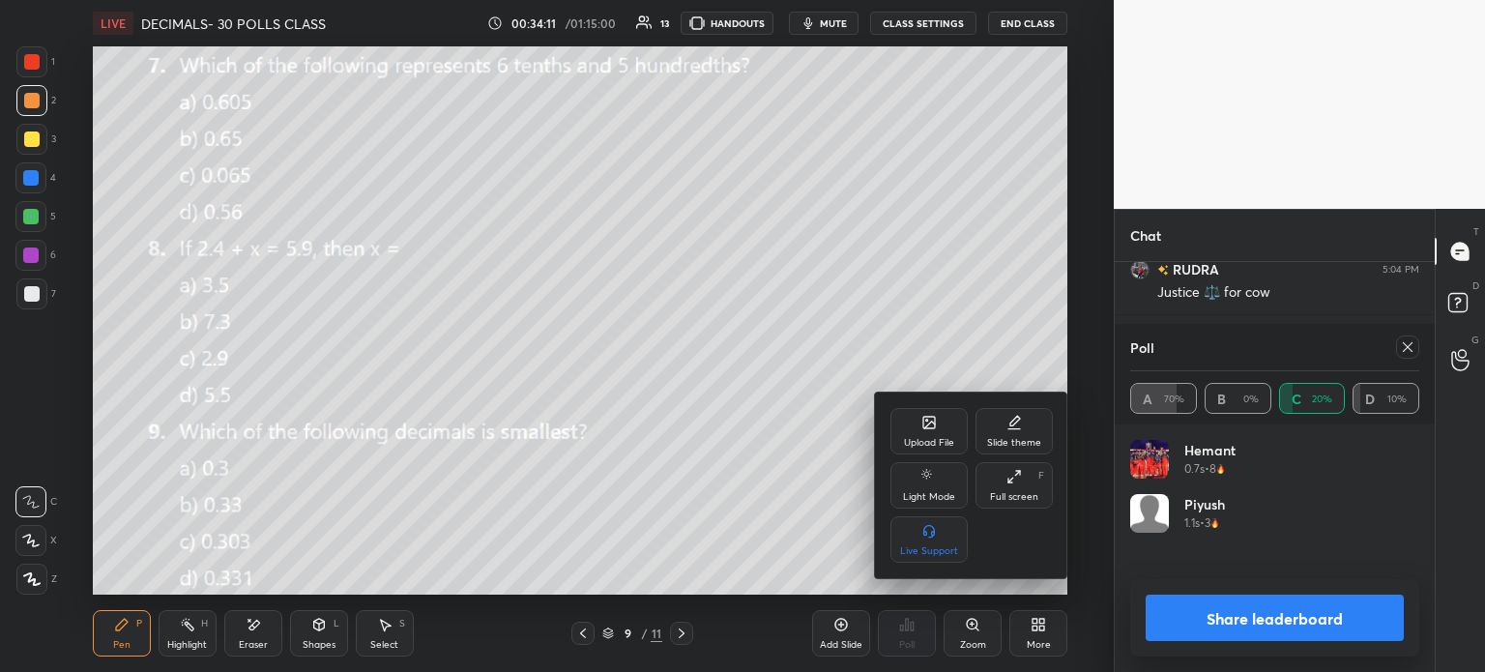
click at [941, 425] on div "Upload File" at bounding box center [929, 431] width 77 height 46
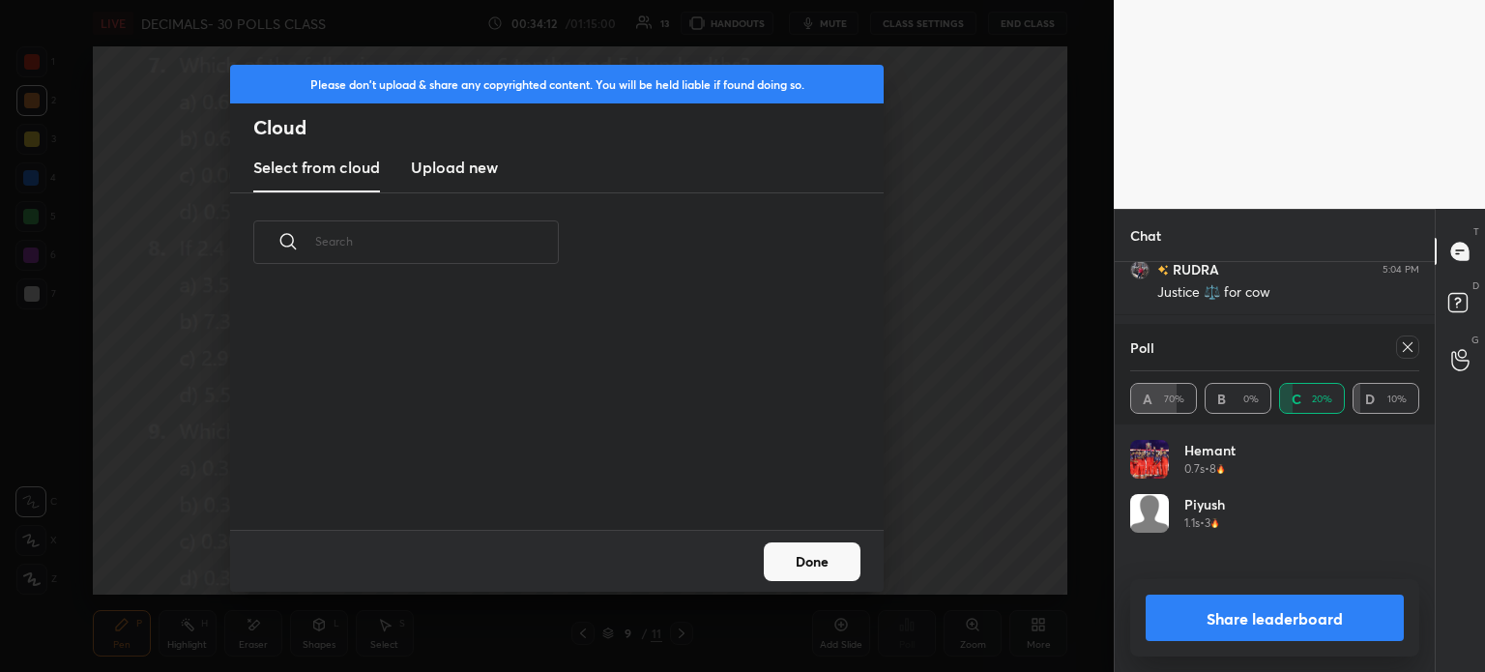
click at [441, 163] on h3 "Upload new" at bounding box center [454, 167] width 87 height 23
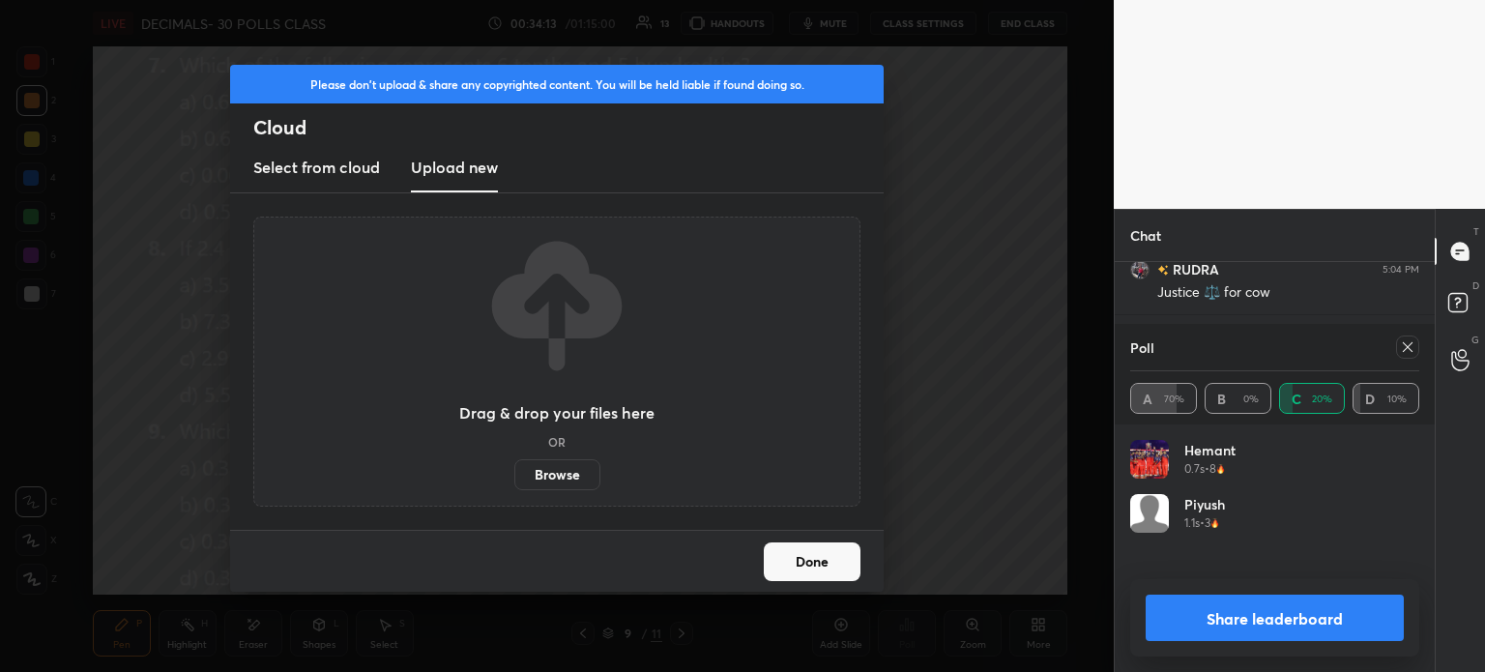
click at [577, 475] on label "Browse" at bounding box center [557, 474] width 86 height 31
click at [514, 475] on input "Browse" at bounding box center [514, 474] width 0 height 31
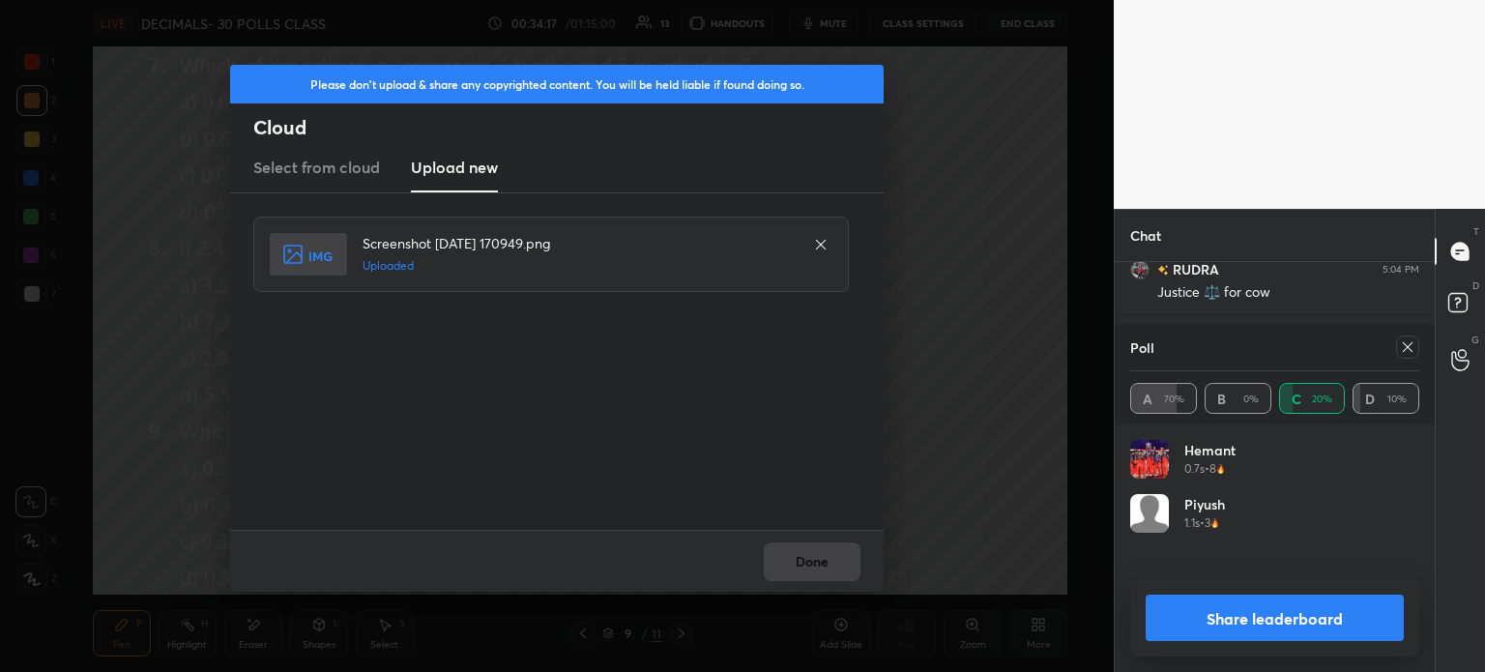
click at [804, 574] on button "Done" at bounding box center [812, 561] width 97 height 39
click at [812, 572] on button "Done" at bounding box center [812, 561] width 97 height 39
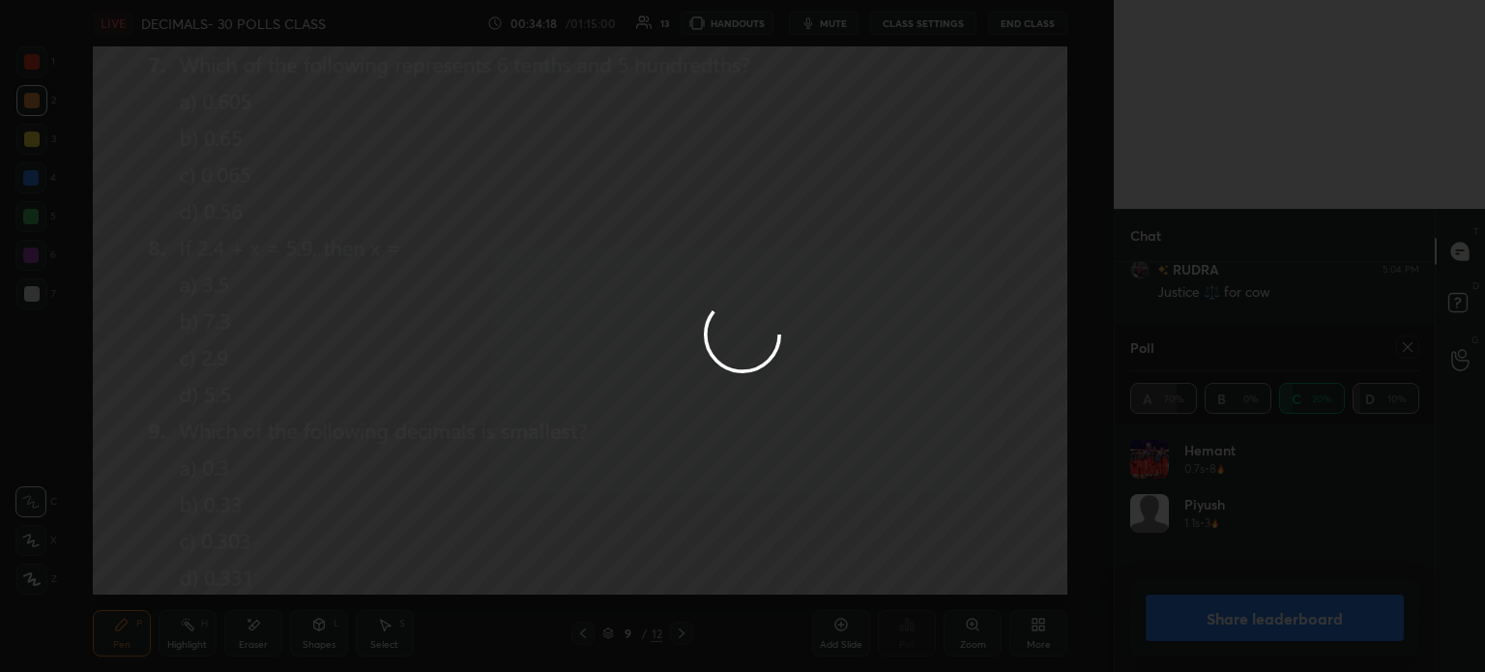
click at [816, 566] on div at bounding box center [742, 336] width 1485 height 672
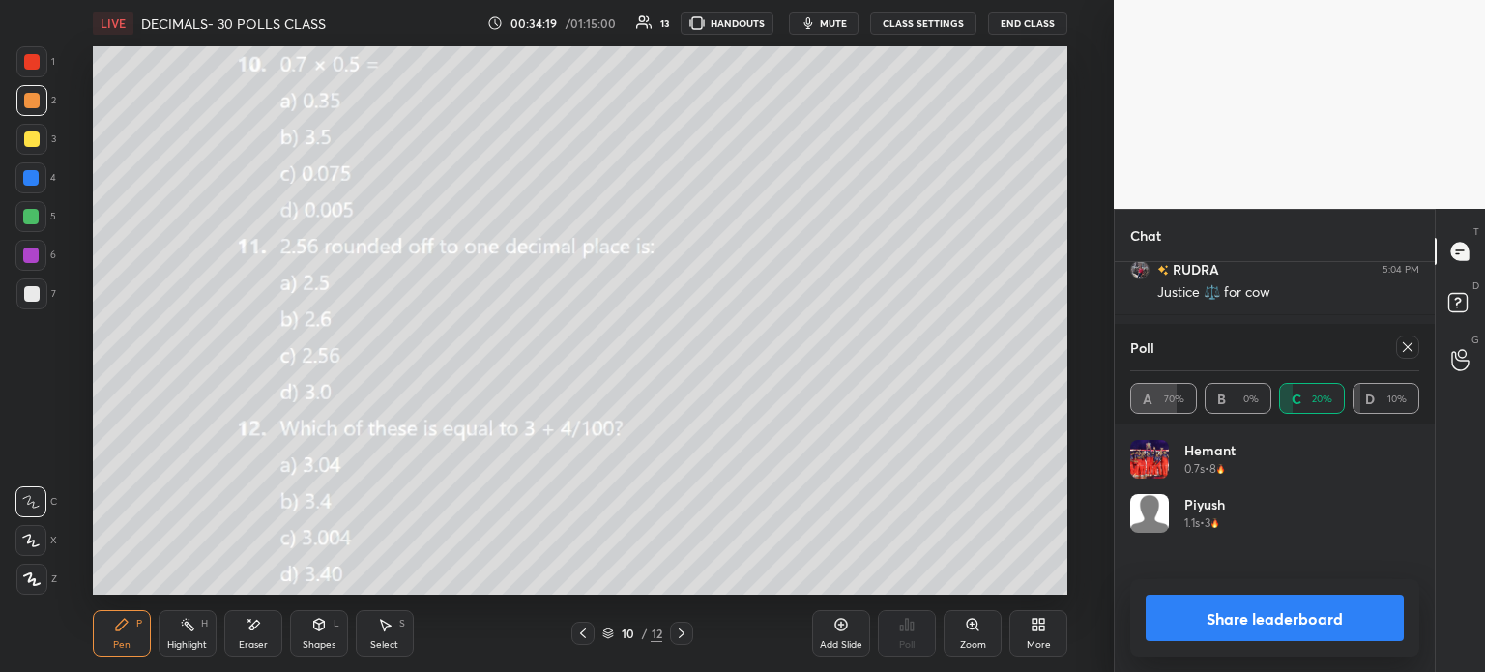
click at [576, 632] on icon at bounding box center [582, 633] width 15 height 15
click at [268, 618] on div "Eraser" at bounding box center [253, 633] width 58 height 46
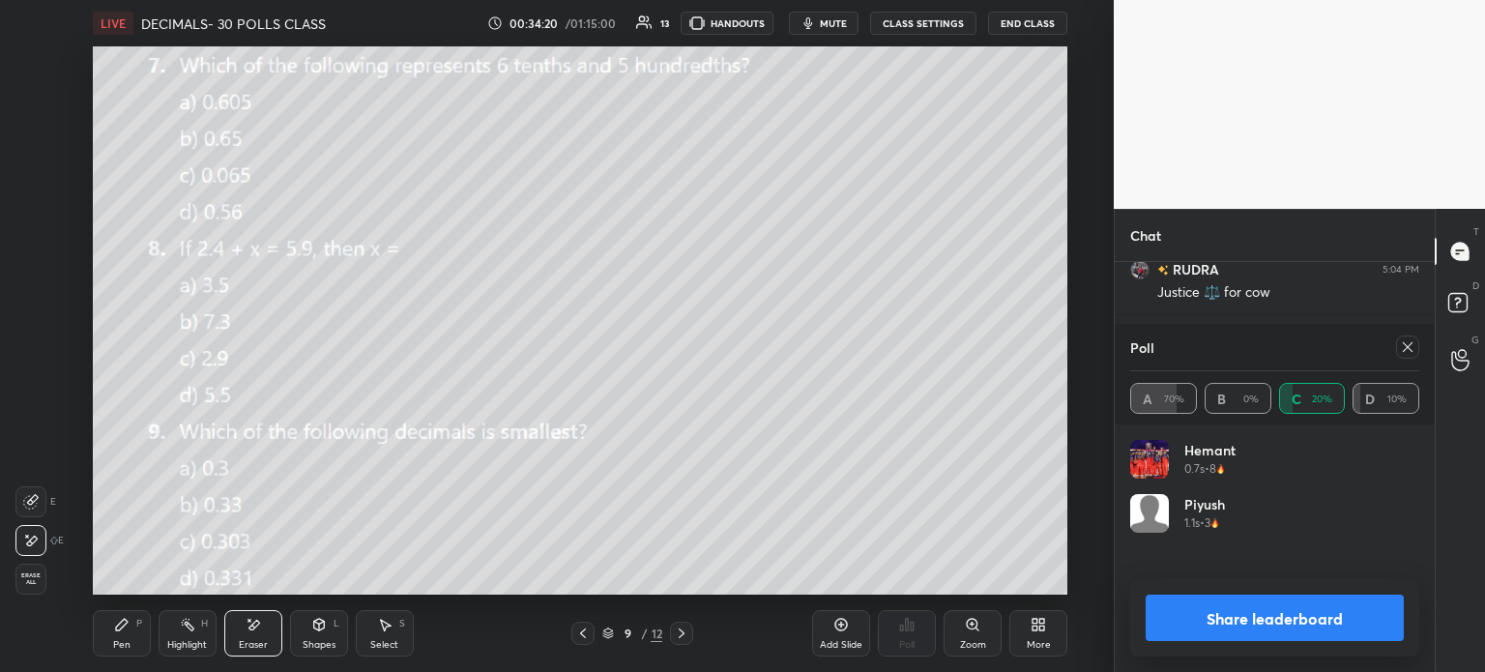
click at [43, 582] on span "Erase all" at bounding box center [30, 579] width 29 height 14
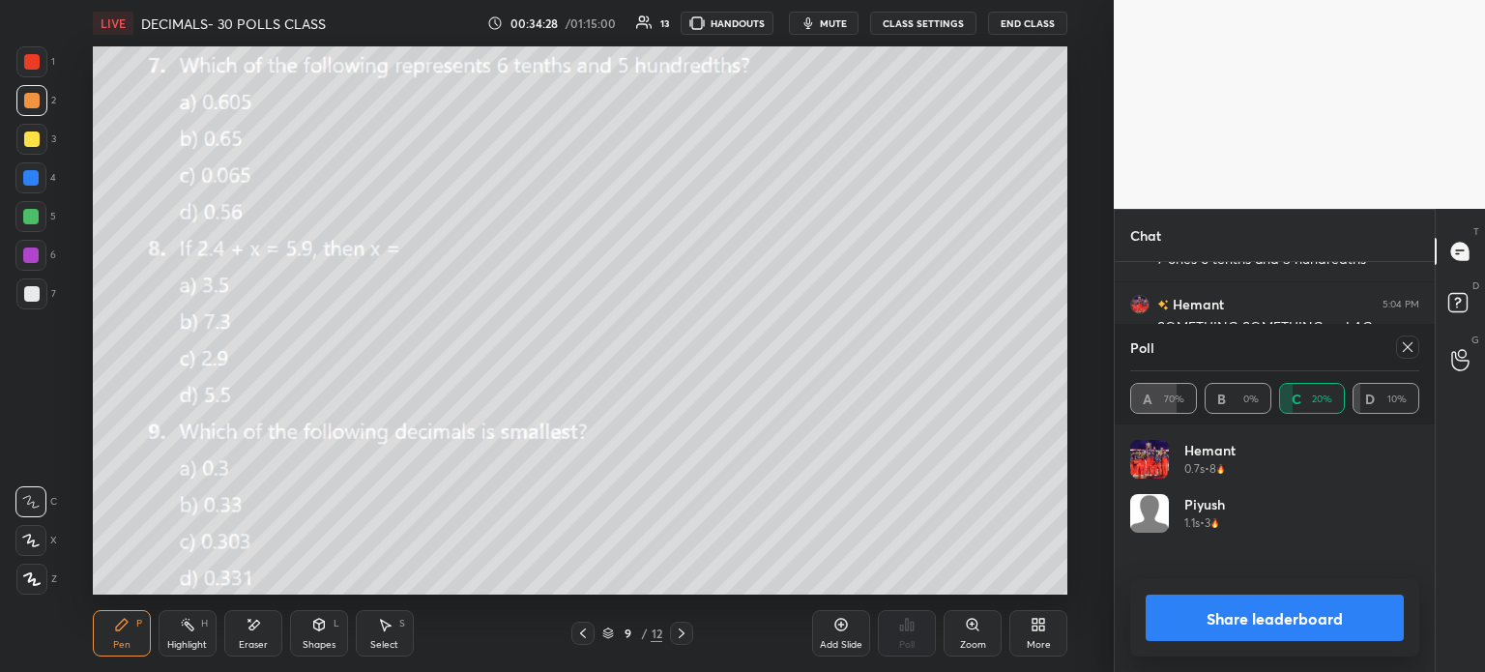
click at [1409, 342] on icon at bounding box center [1407, 346] width 15 height 15
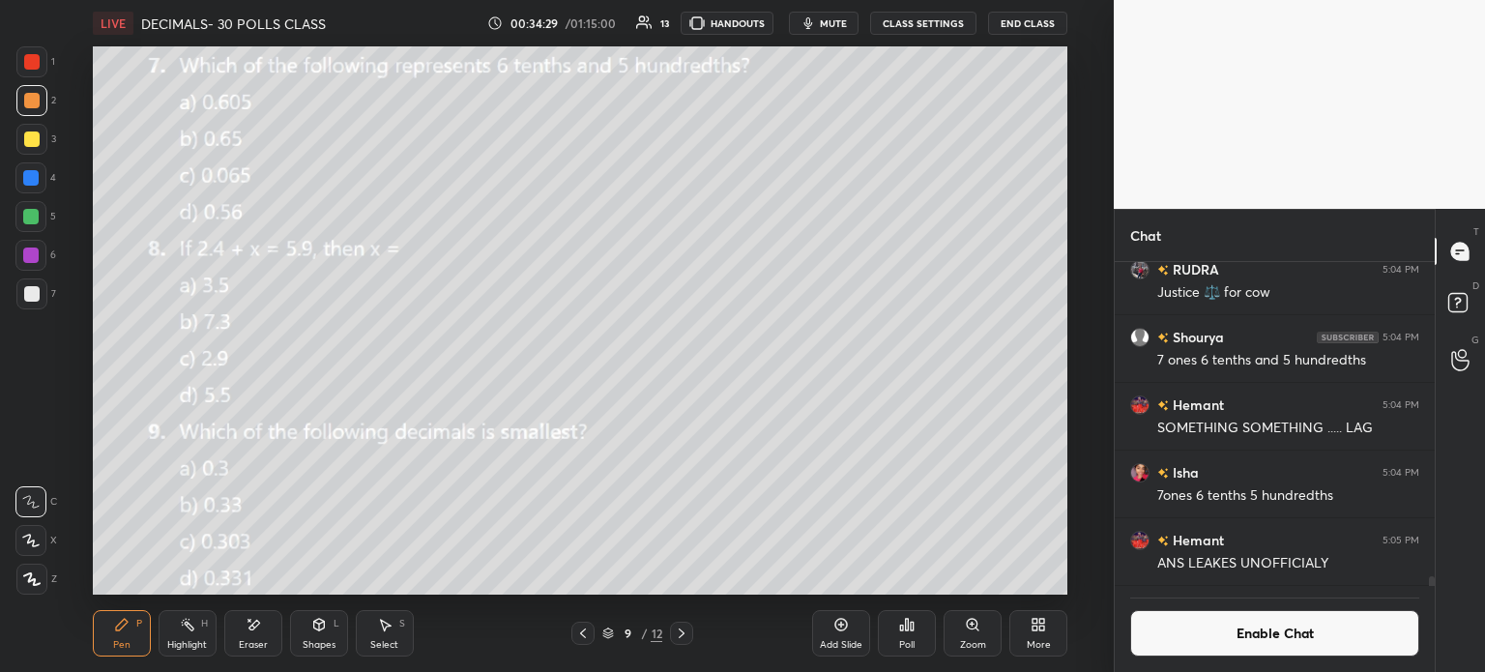
click at [902, 630] on icon at bounding box center [902, 628] width 3 height 5
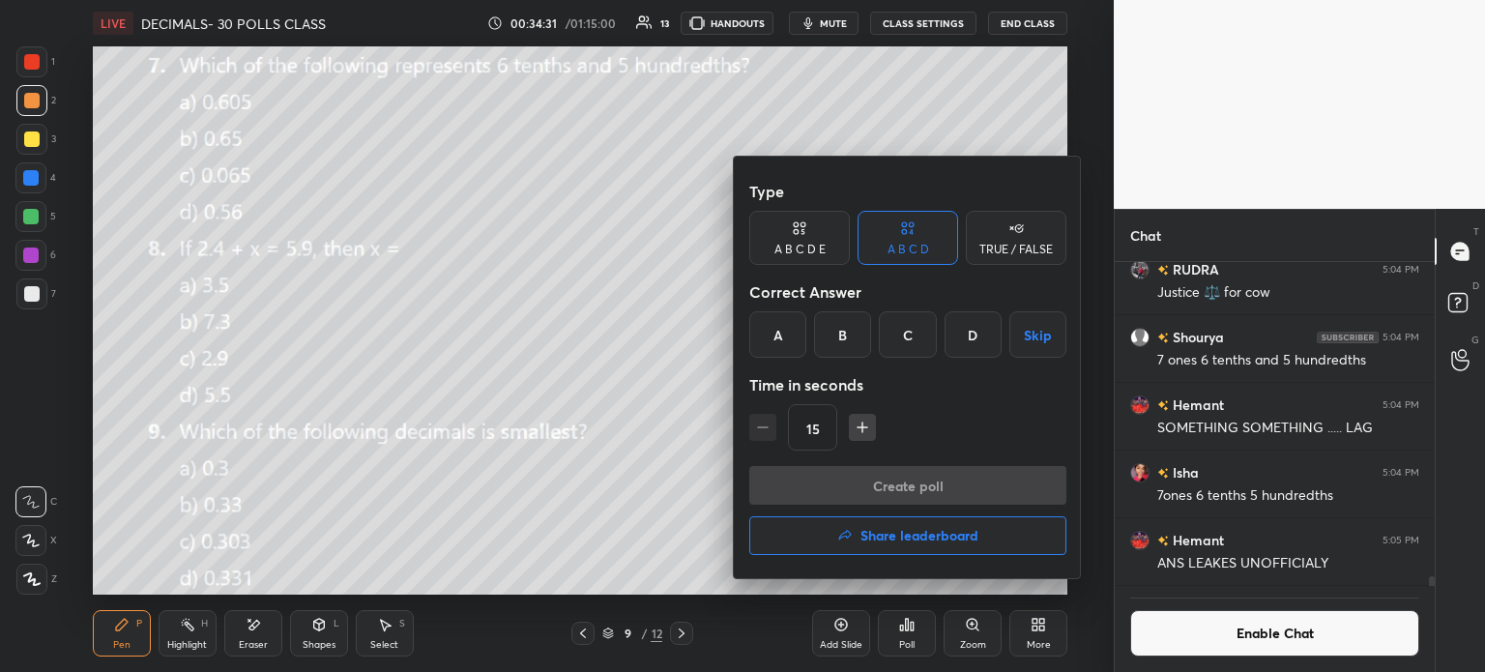
click at [789, 330] on div "A" at bounding box center [777, 334] width 57 height 46
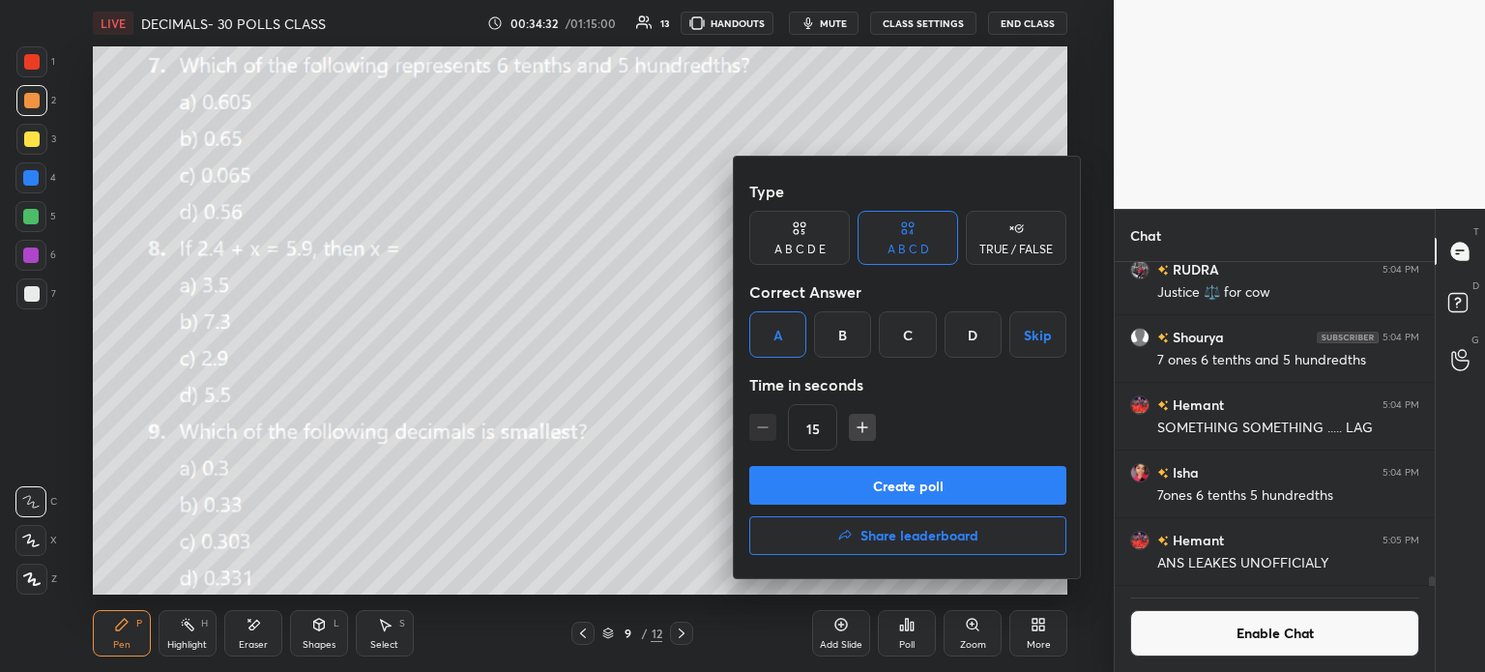
click at [913, 502] on button "Create poll" at bounding box center [907, 485] width 317 height 39
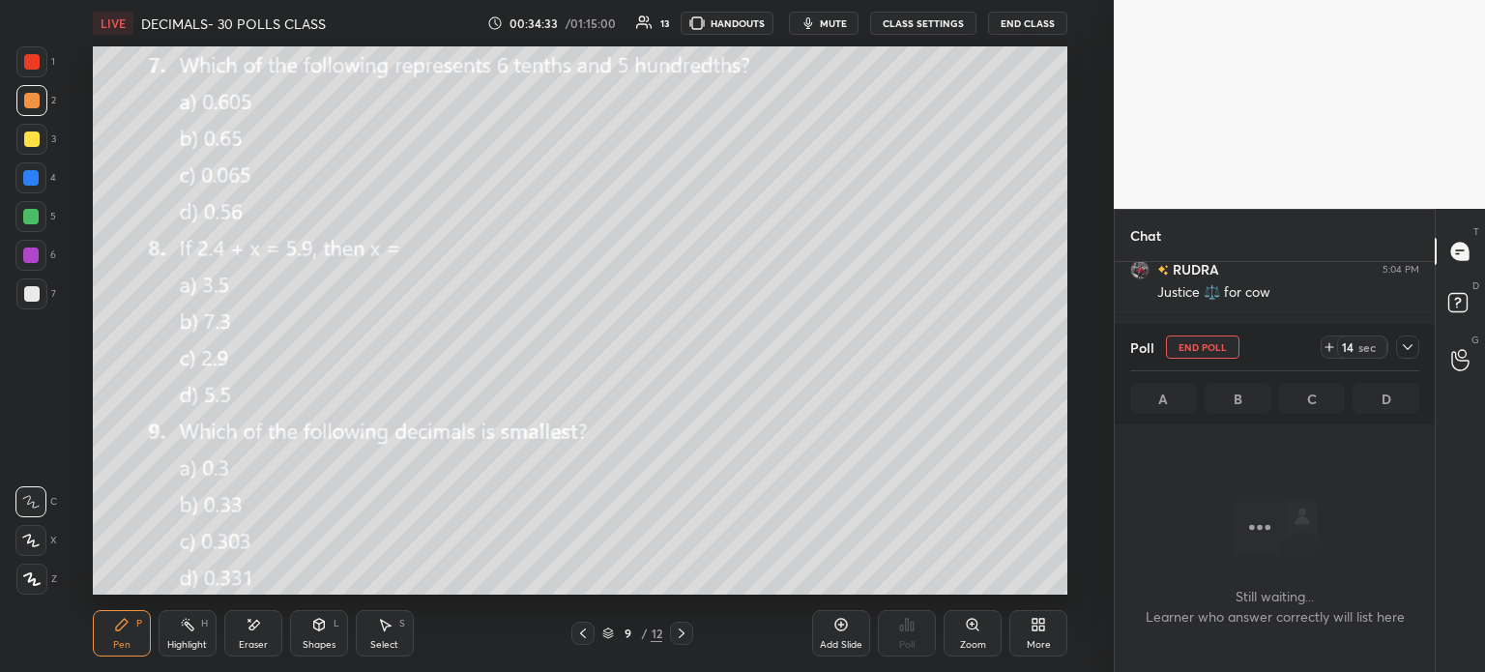
click at [1324, 345] on icon at bounding box center [1329, 346] width 15 height 15
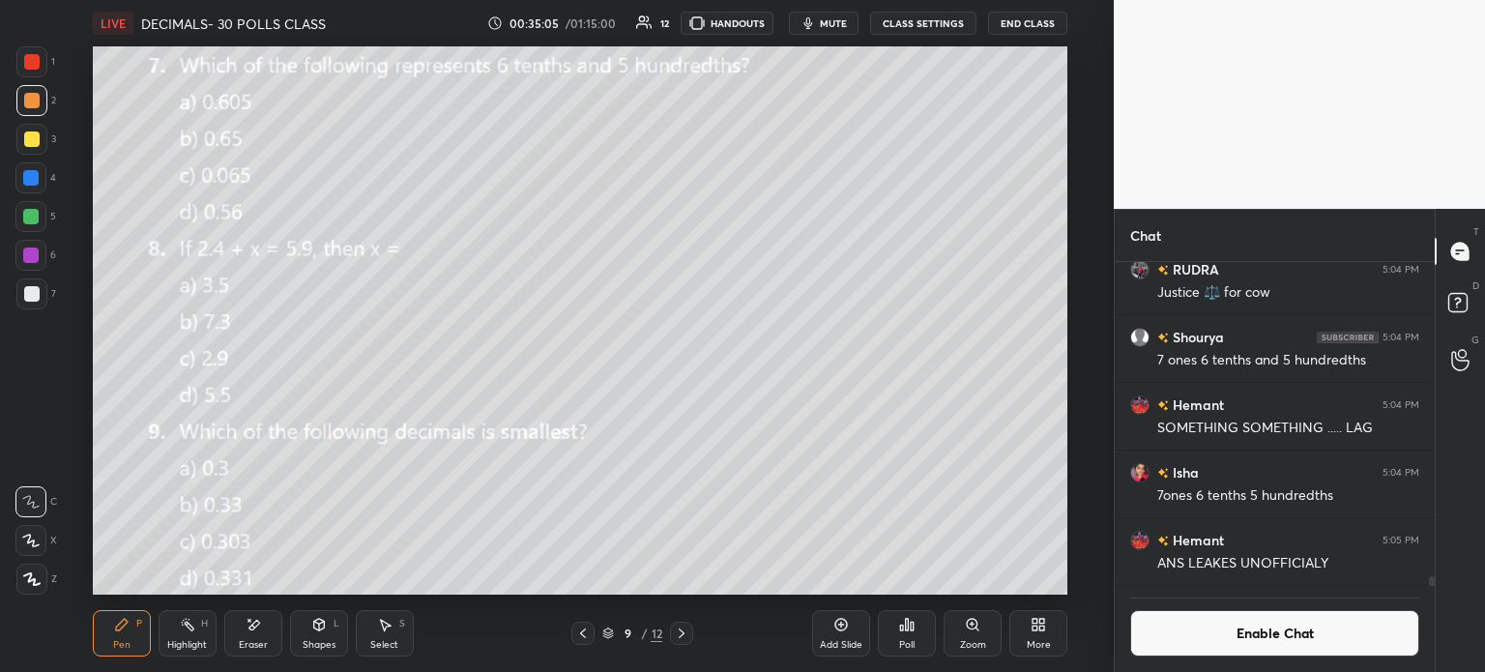
click at [682, 630] on icon at bounding box center [681, 633] width 15 height 15
click at [913, 616] on div "Poll" at bounding box center [907, 633] width 58 height 46
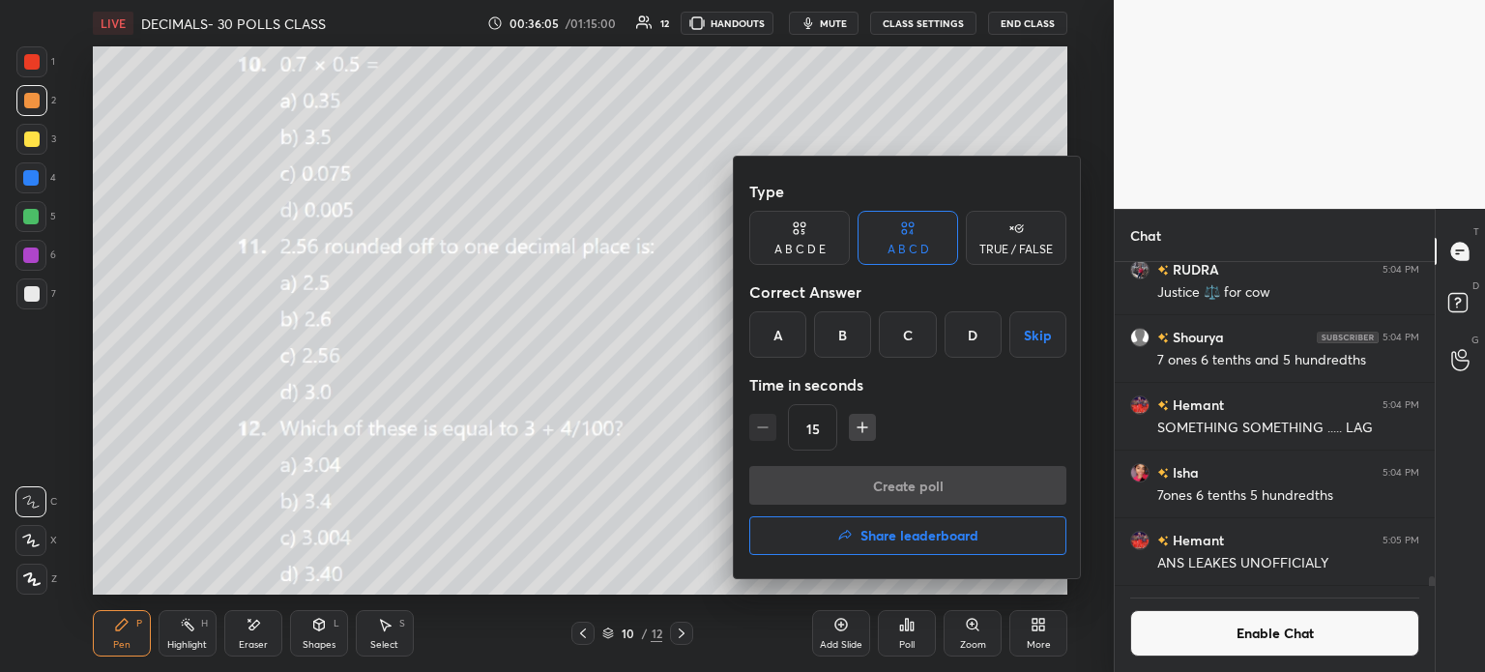
click at [786, 318] on div "A" at bounding box center [777, 334] width 57 height 46
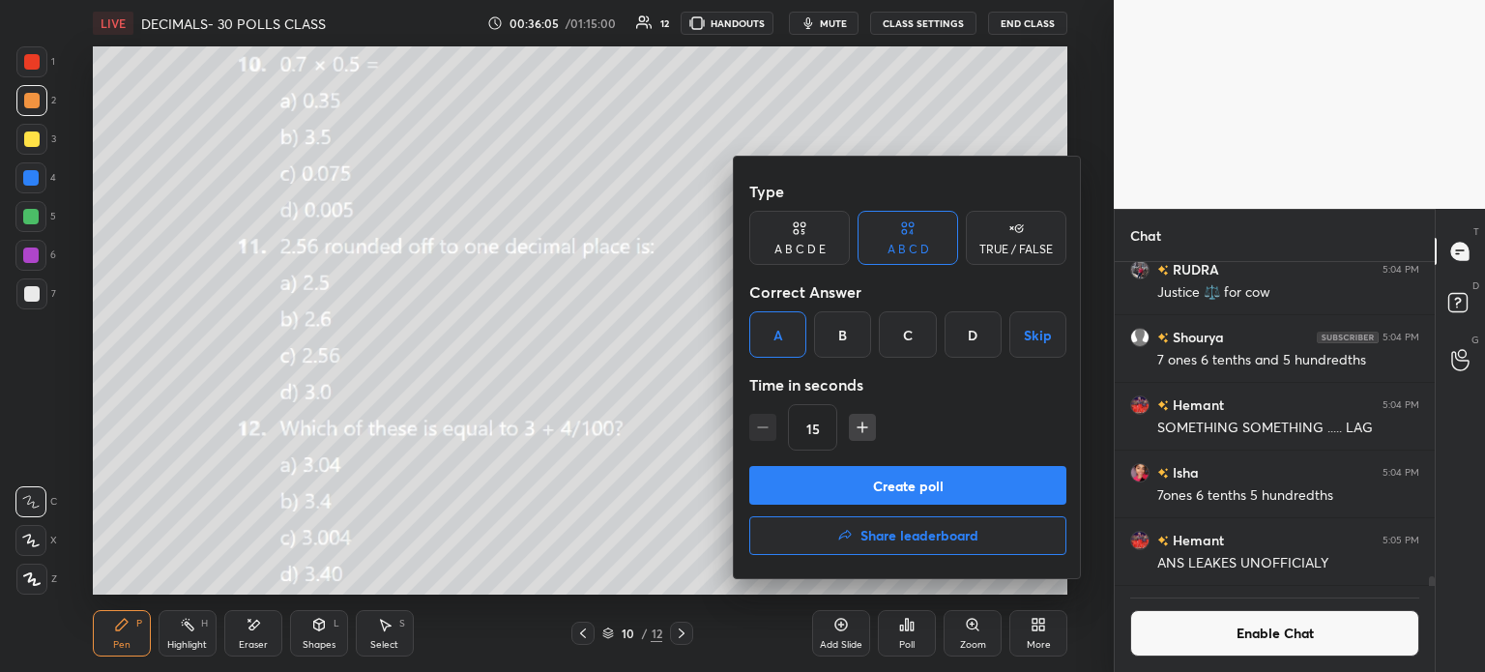
click at [911, 471] on button "Create poll" at bounding box center [907, 485] width 317 height 39
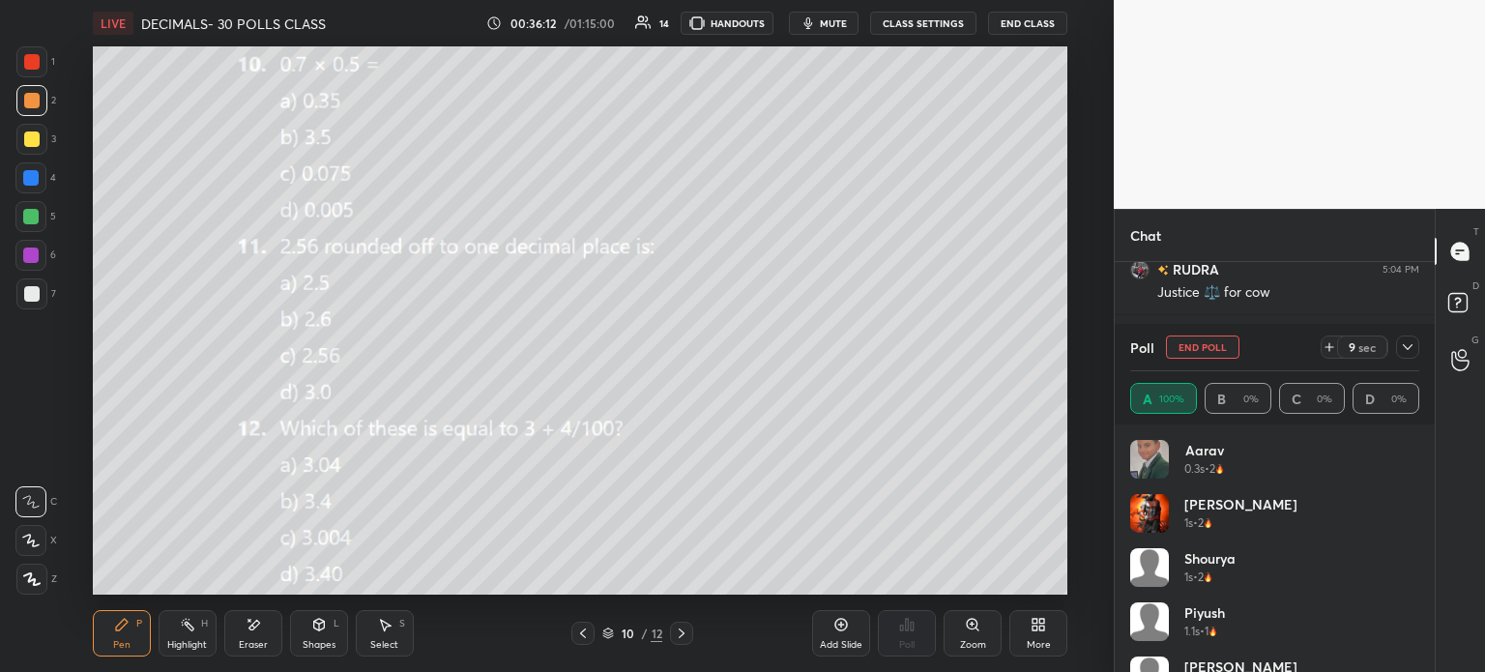
scroll to position [6, 6]
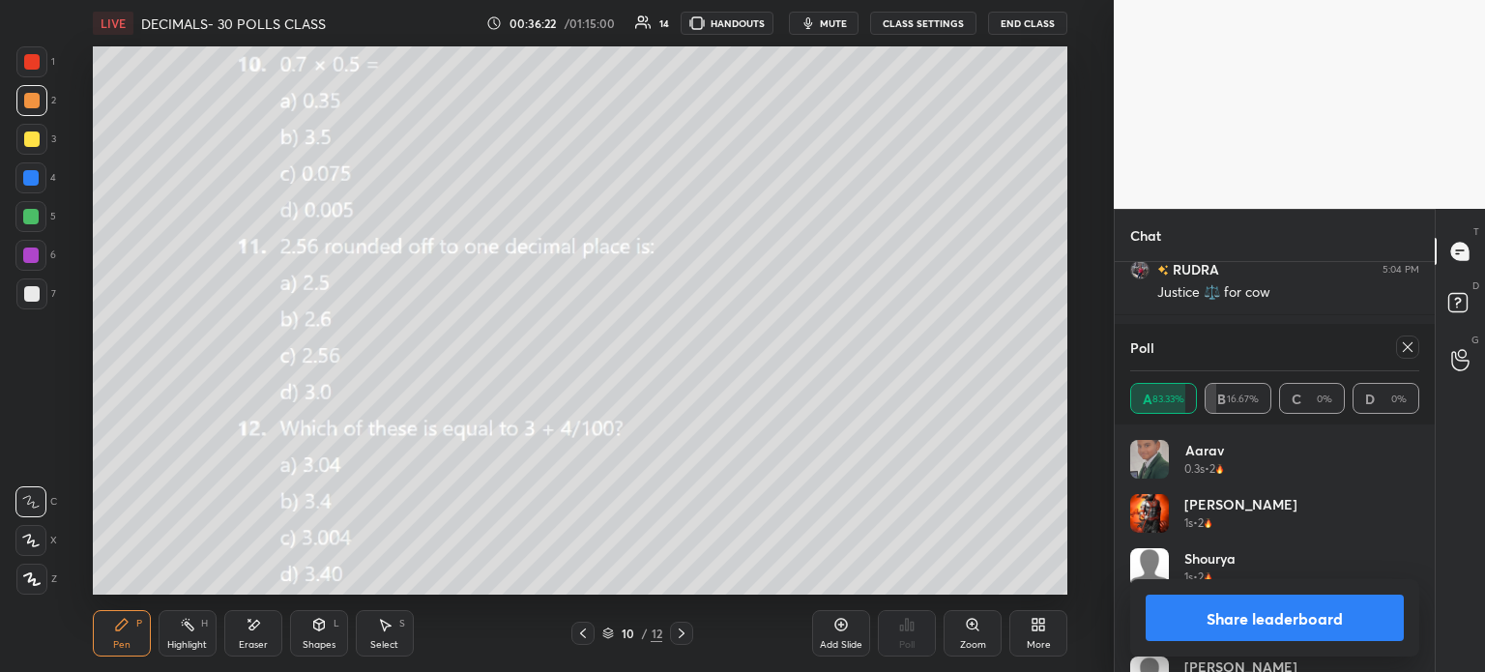
click at [1402, 350] on icon at bounding box center [1407, 346] width 15 height 15
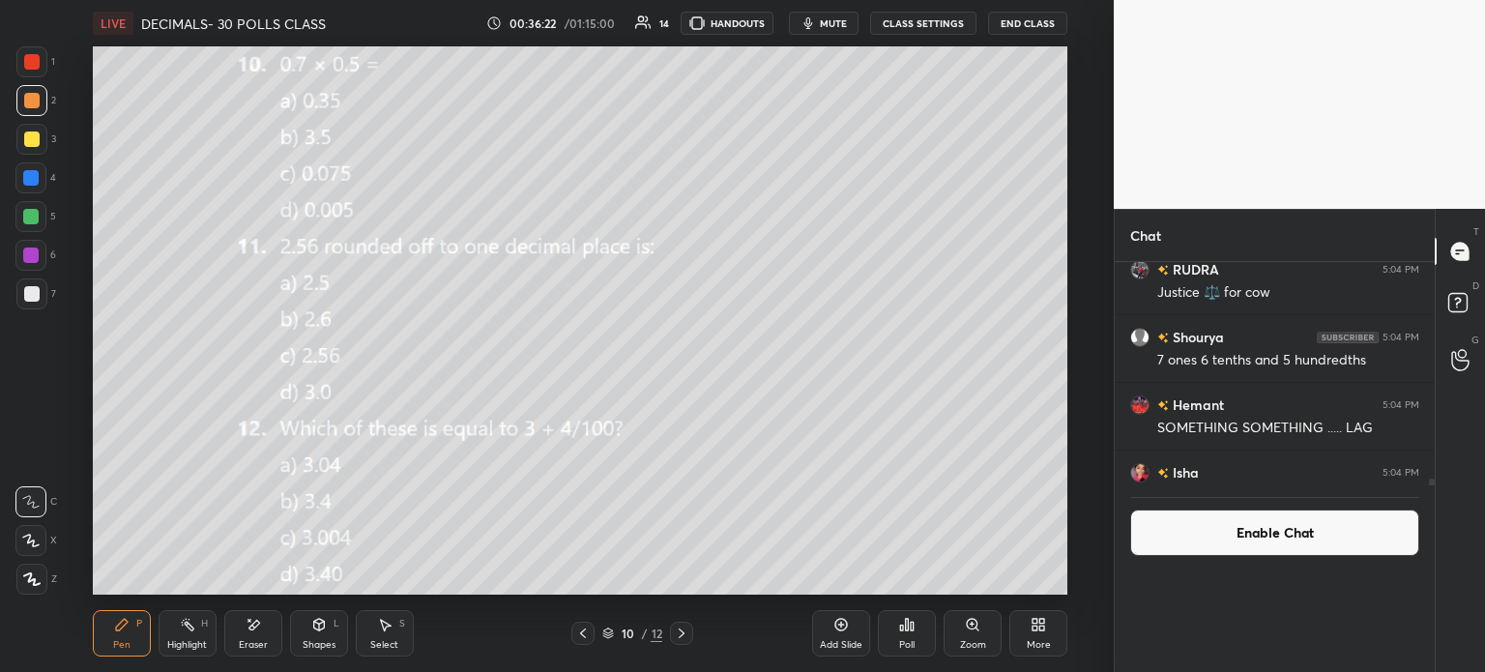
scroll to position [0, 6]
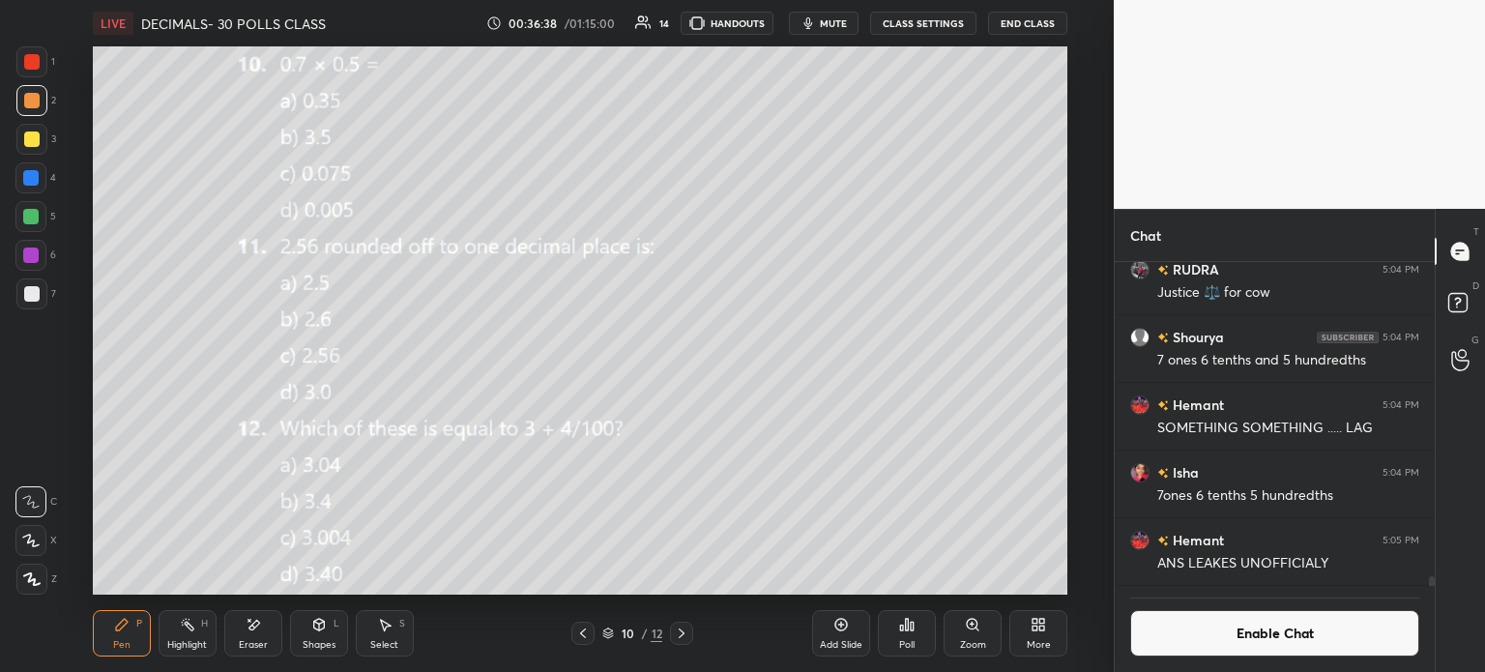
click at [909, 621] on icon at bounding box center [907, 625] width 3 height 12
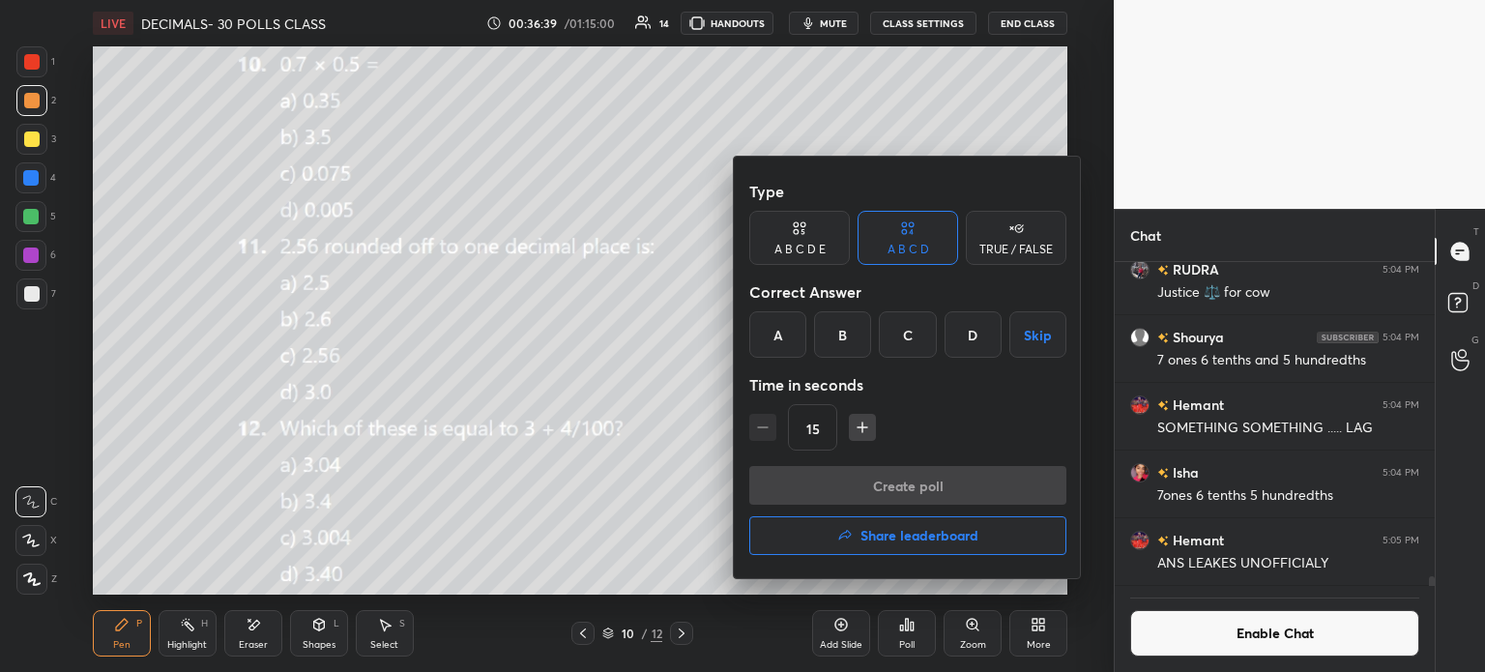
click at [843, 333] on div "B" at bounding box center [842, 334] width 57 height 46
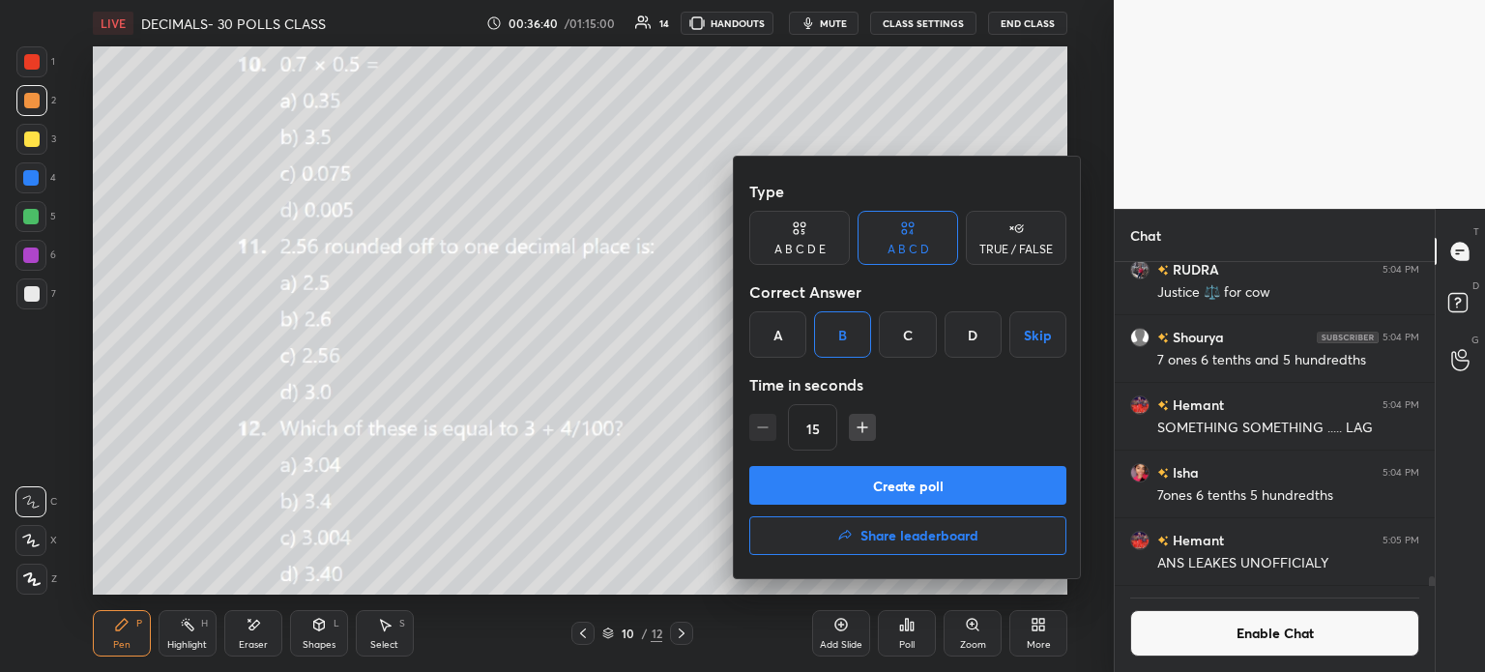
click at [940, 468] on button "Create poll" at bounding box center [907, 485] width 317 height 39
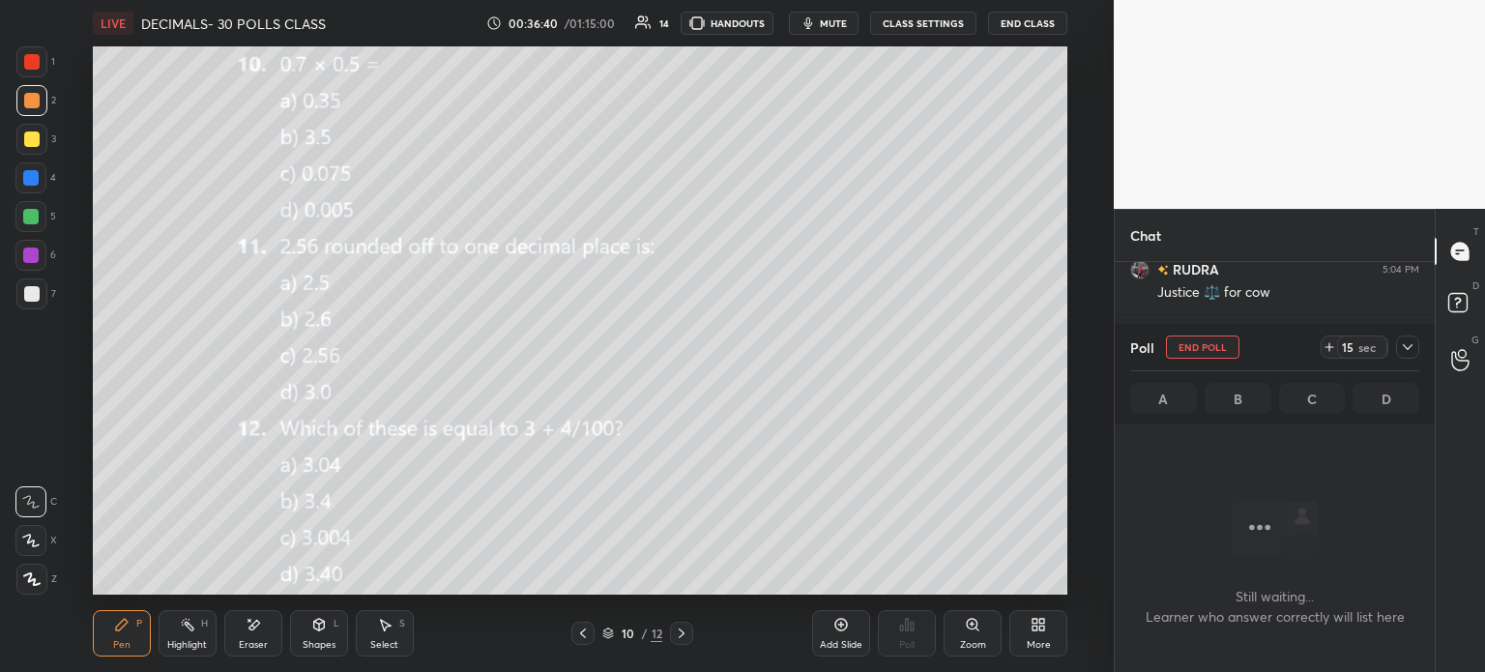
scroll to position [234, 314]
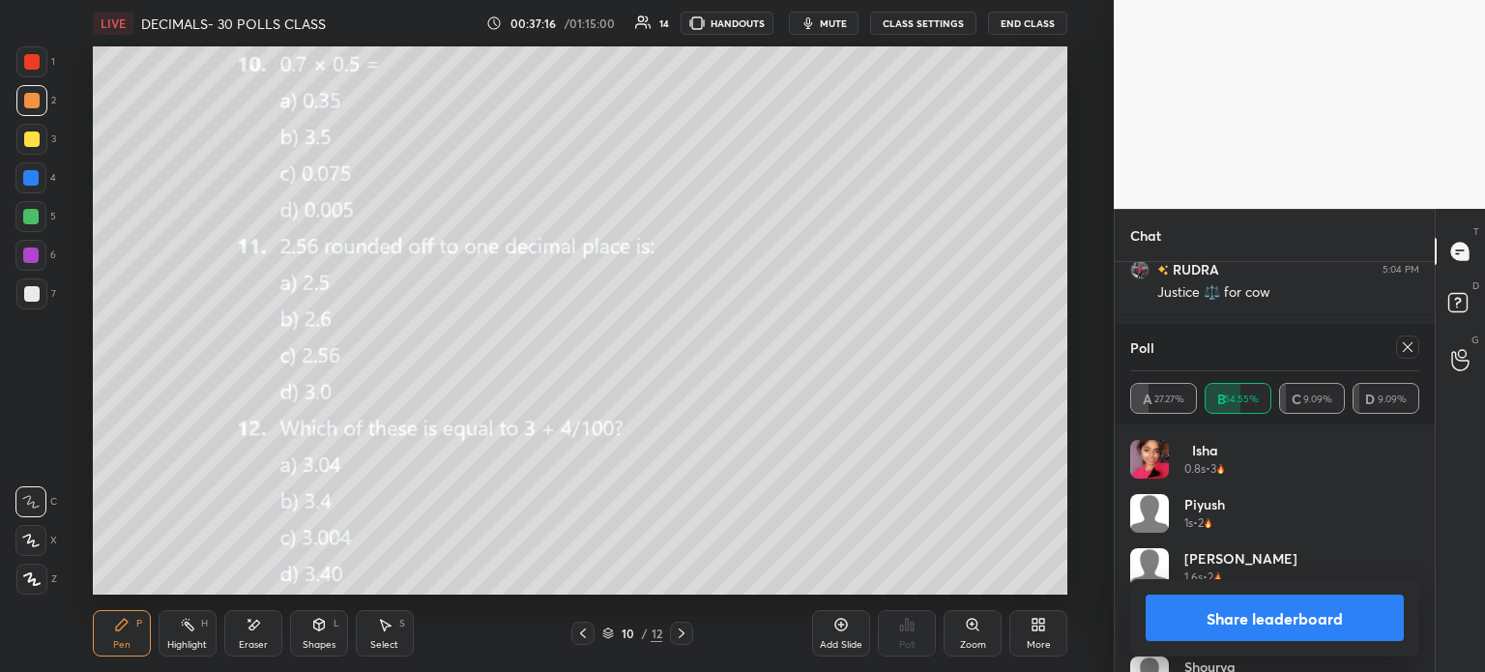
click at [1421, 343] on div "Poll A 27.27% B 54.55% C 9.09% D 9.09%" at bounding box center [1275, 374] width 320 height 101
click at [1414, 351] on icon at bounding box center [1407, 346] width 15 height 15
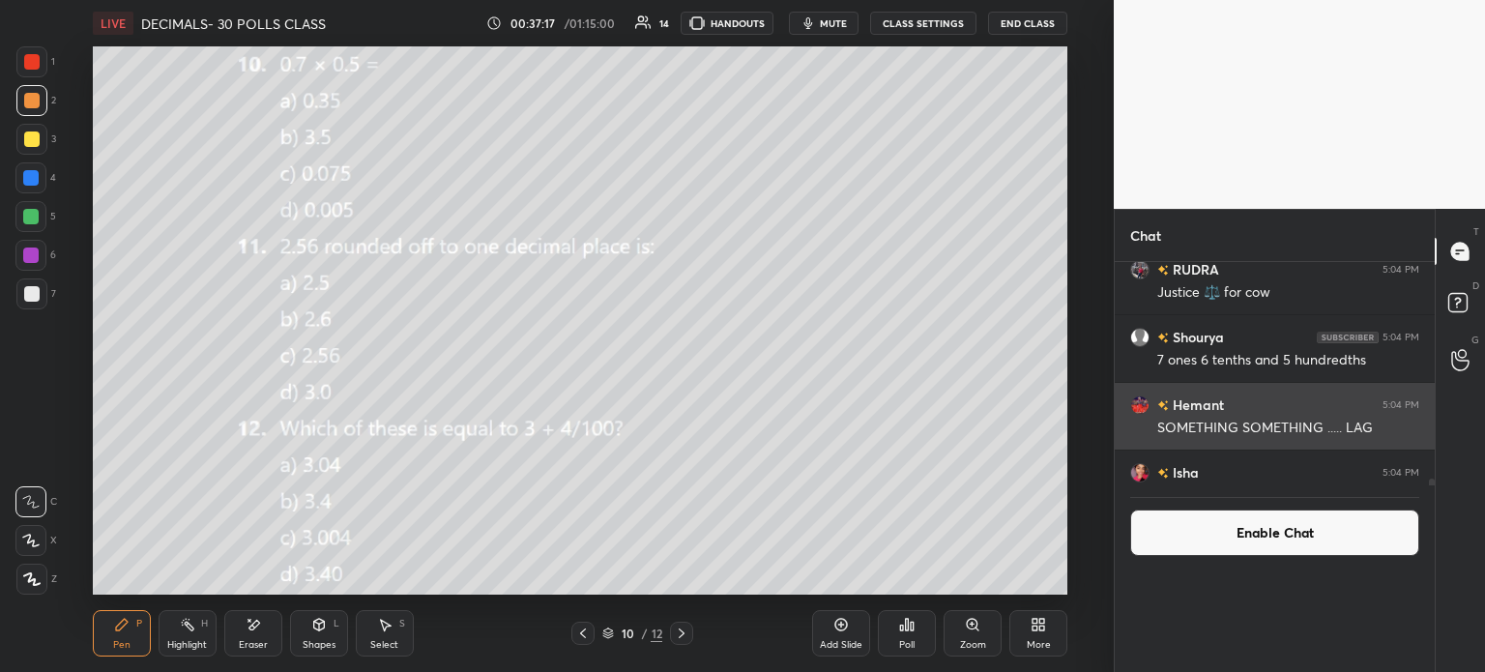
scroll to position [0, 0]
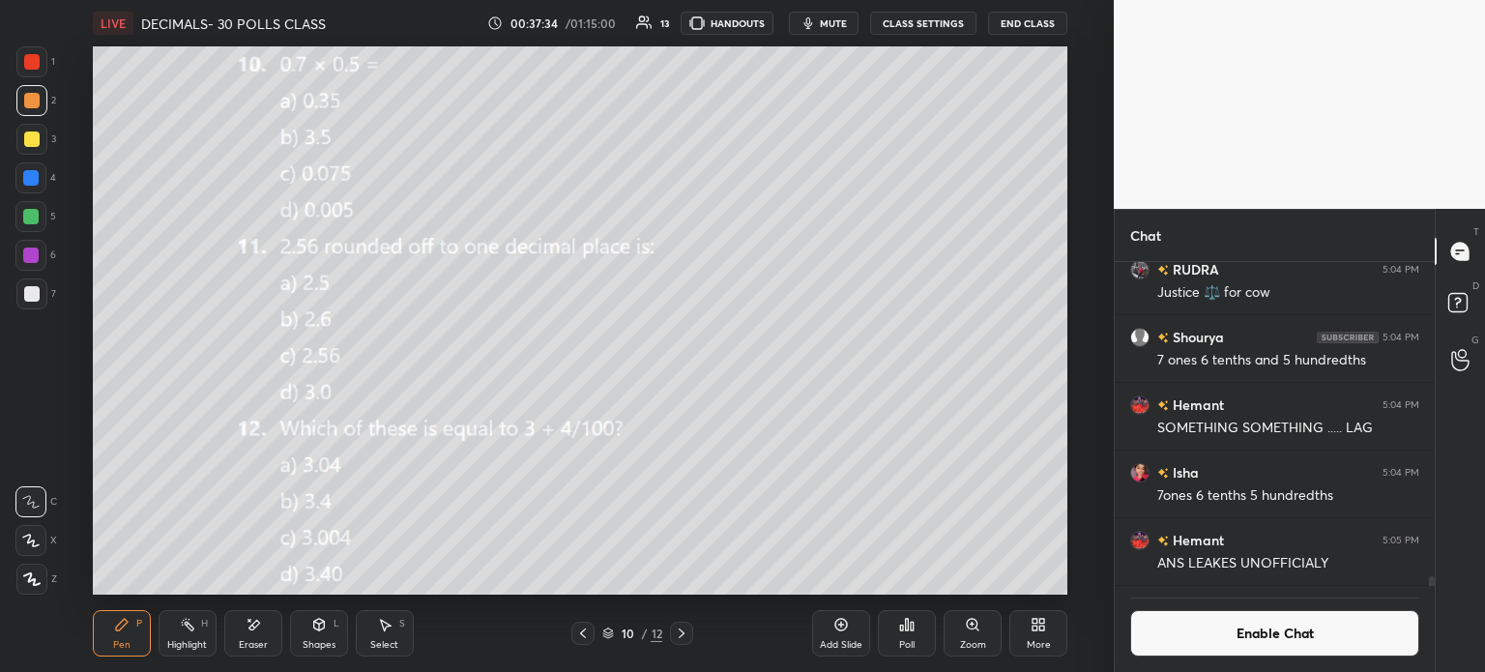
click at [914, 630] on icon at bounding box center [906, 624] width 15 height 15
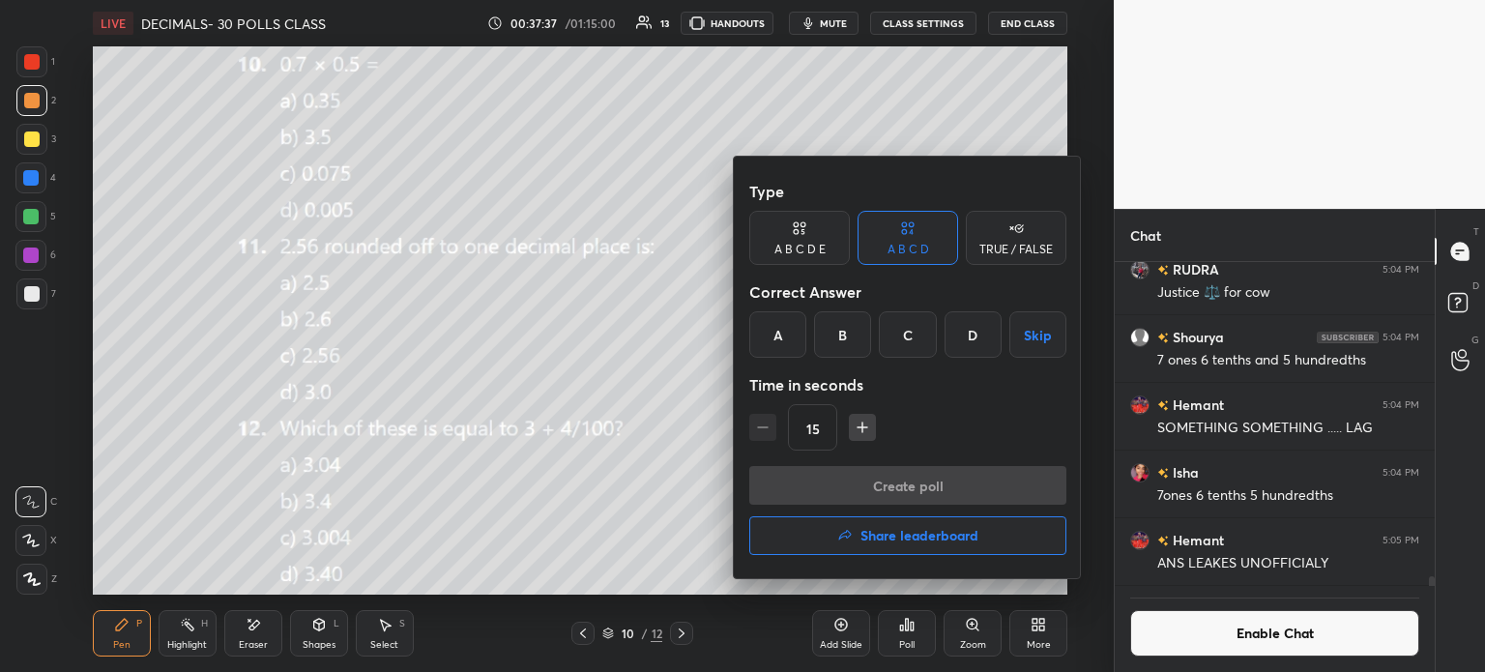
click at [785, 337] on div "A" at bounding box center [777, 334] width 57 height 46
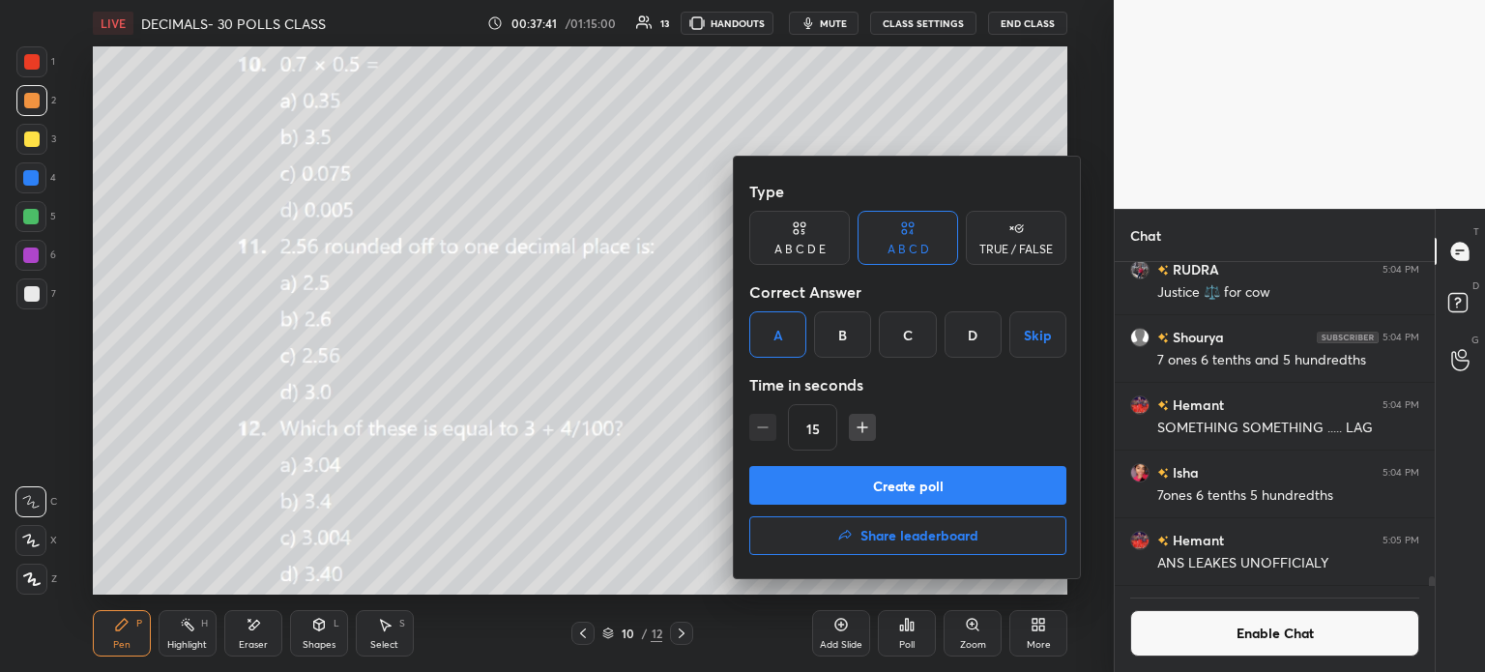
click at [836, 468] on button "Create poll" at bounding box center [907, 485] width 317 height 39
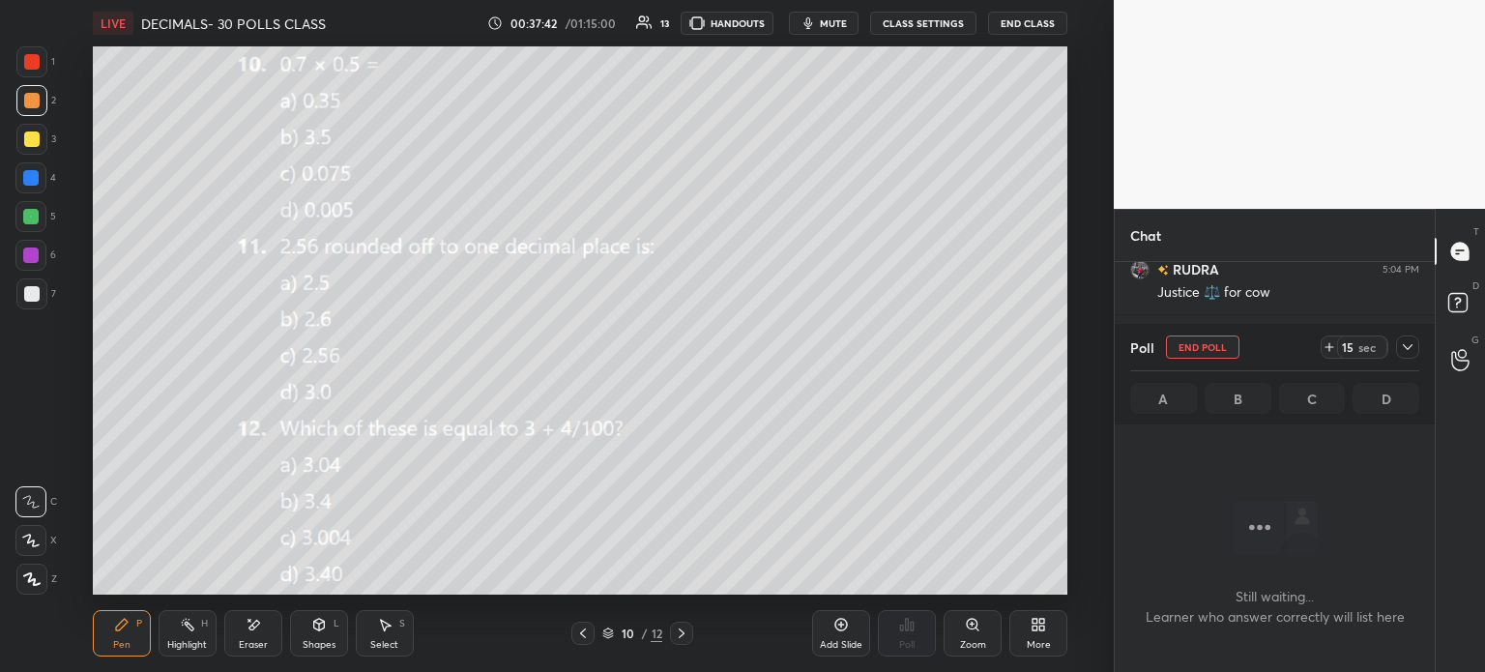
scroll to position [304, 314]
click at [1326, 346] on icon at bounding box center [1329, 346] width 15 height 15
click at [1416, 348] on div at bounding box center [1407, 347] width 23 height 23
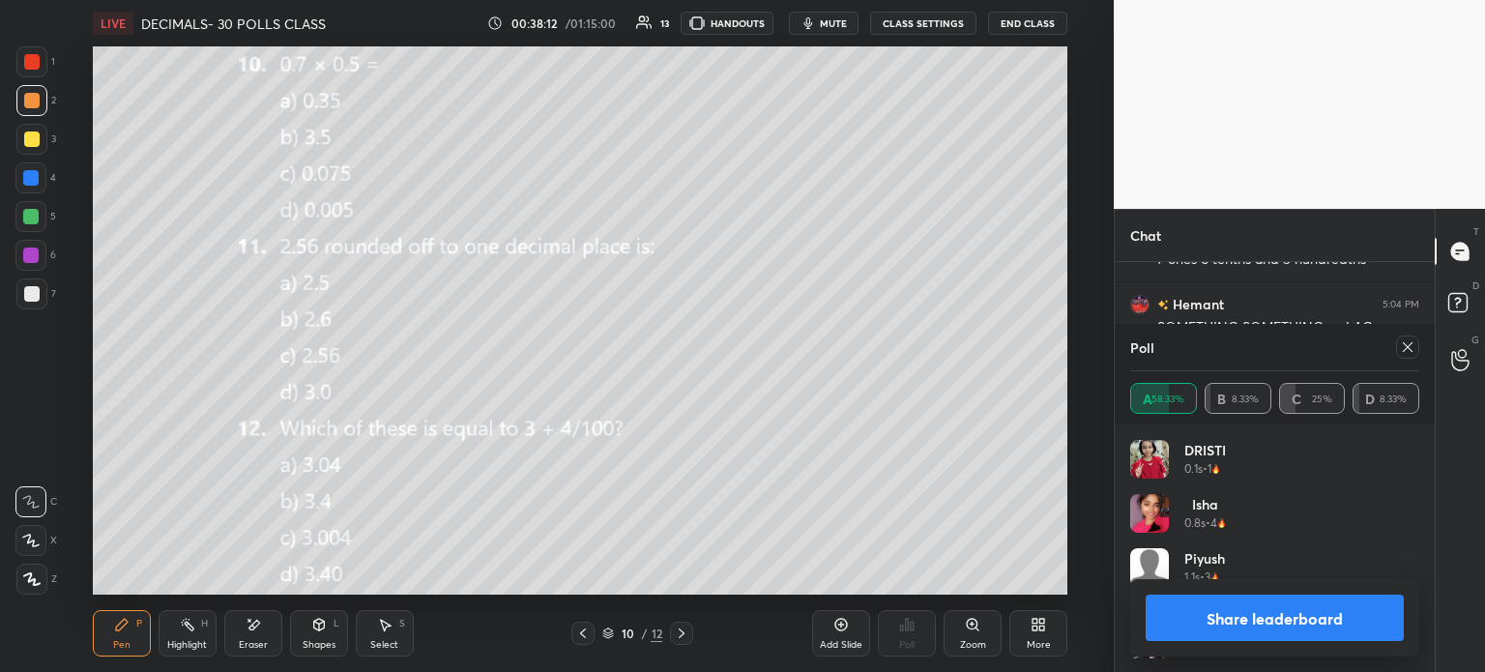
scroll to position [4, 6]
click at [1408, 346] on icon at bounding box center [1407, 346] width 15 height 15
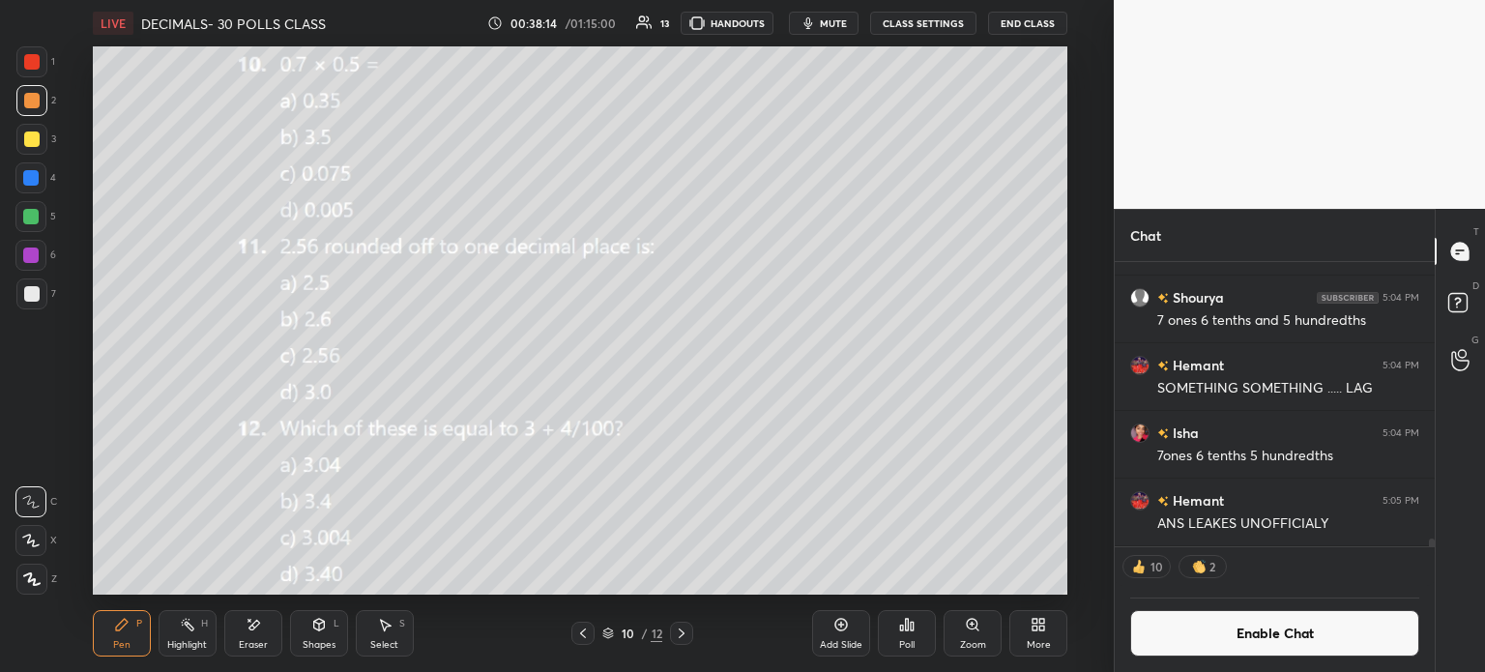
click at [678, 645] on div at bounding box center [681, 633] width 23 height 23
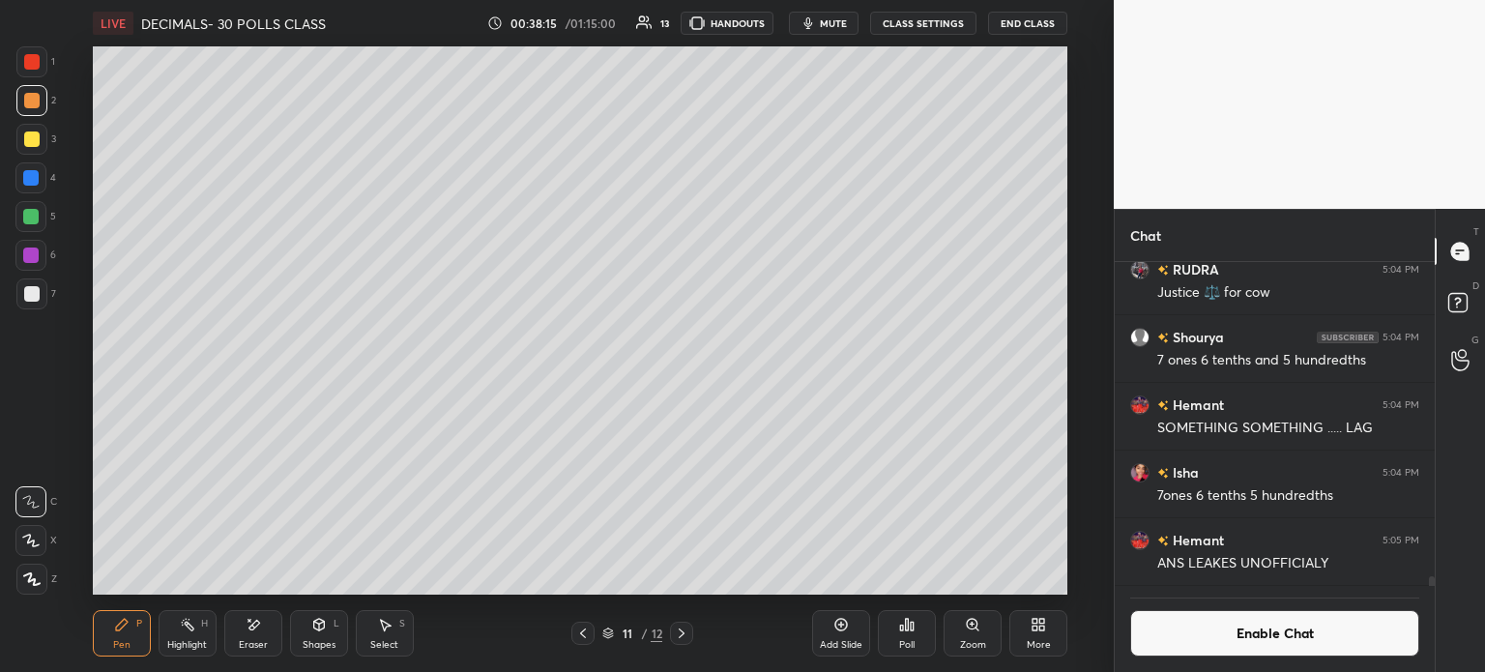
click at [570, 638] on div "11 / 12" at bounding box center [633, 633] width 360 height 23
click at [582, 631] on icon at bounding box center [582, 633] width 15 height 15
click at [1054, 630] on div "More" at bounding box center [1039, 633] width 58 height 46
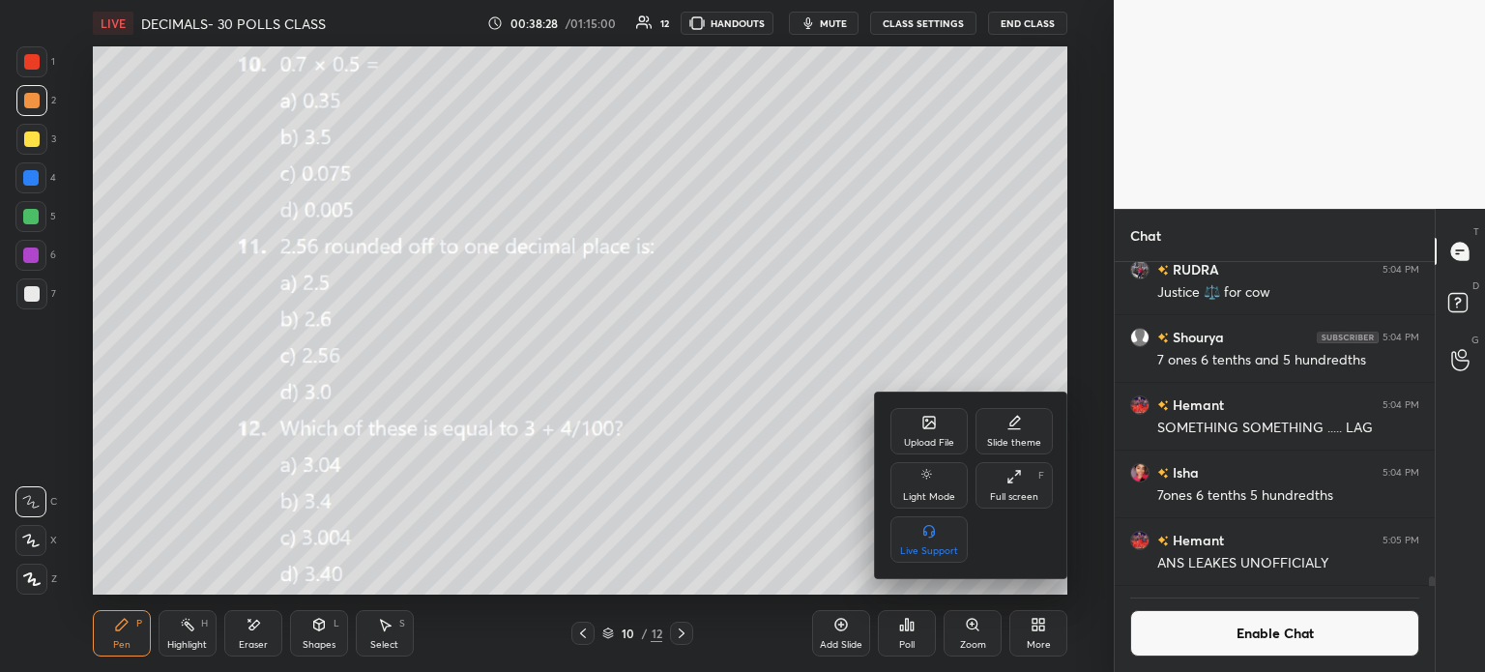
click at [924, 428] on icon at bounding box center [929, 425] width 11 height 7
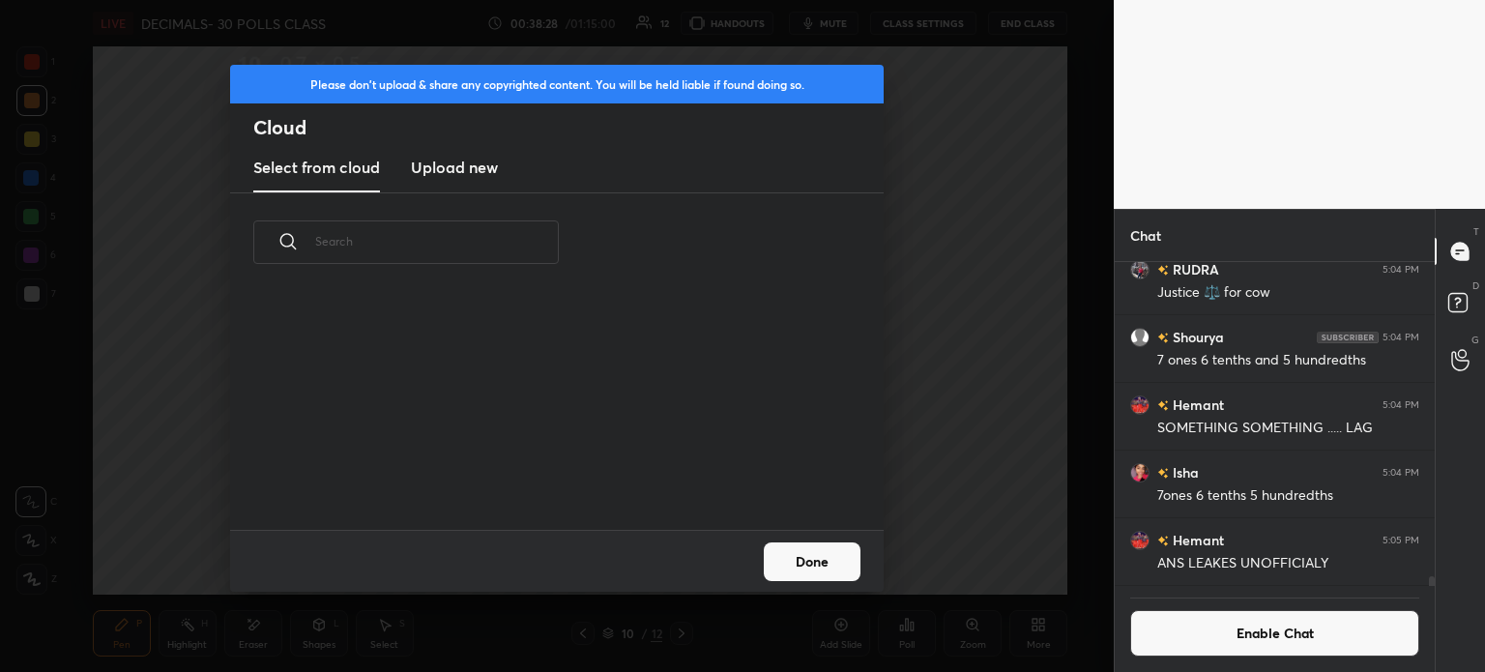
click at [428, 146] on new "Upload new" at bounding box center [454, 168] width 87 height 48
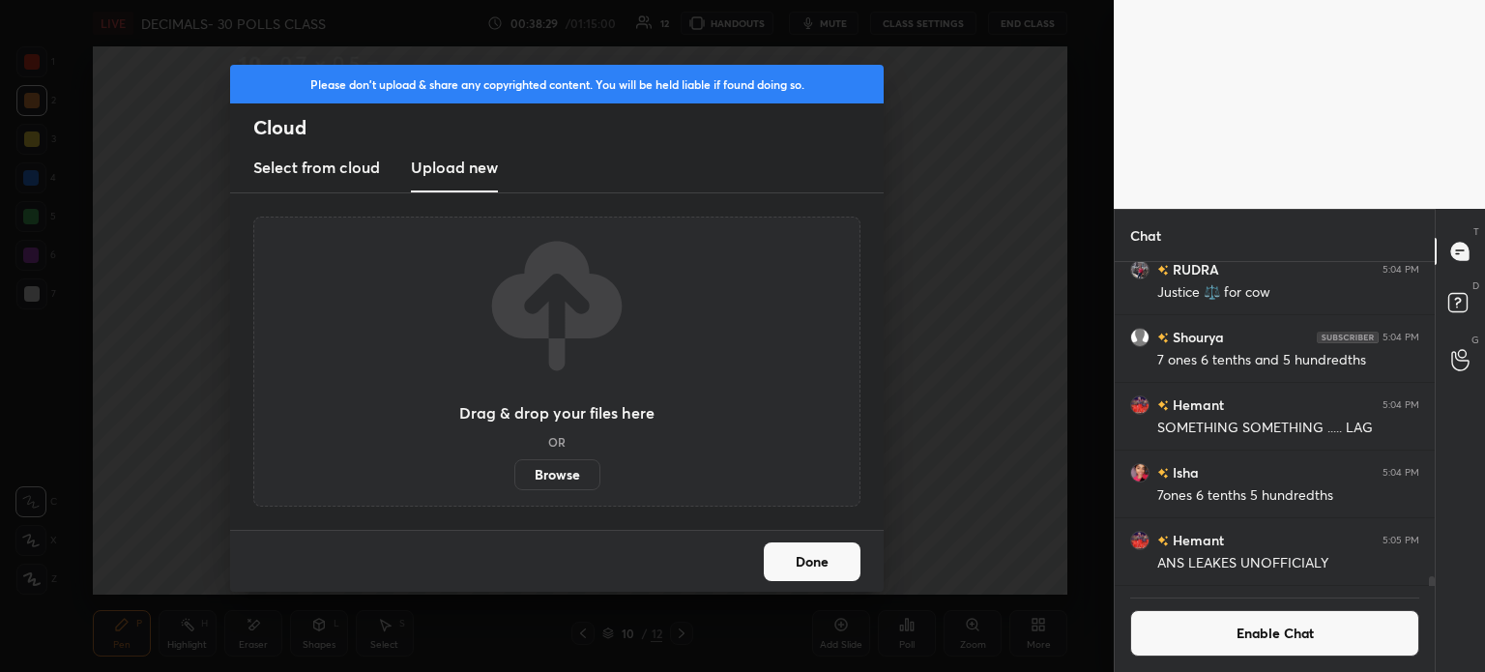
click at [556, 471] on label "Browse" at bounding box center [557, 474] width 86 height 31
click at [514, 471] on input "Browse" at bounding box center [514, 474] width 0 height 31
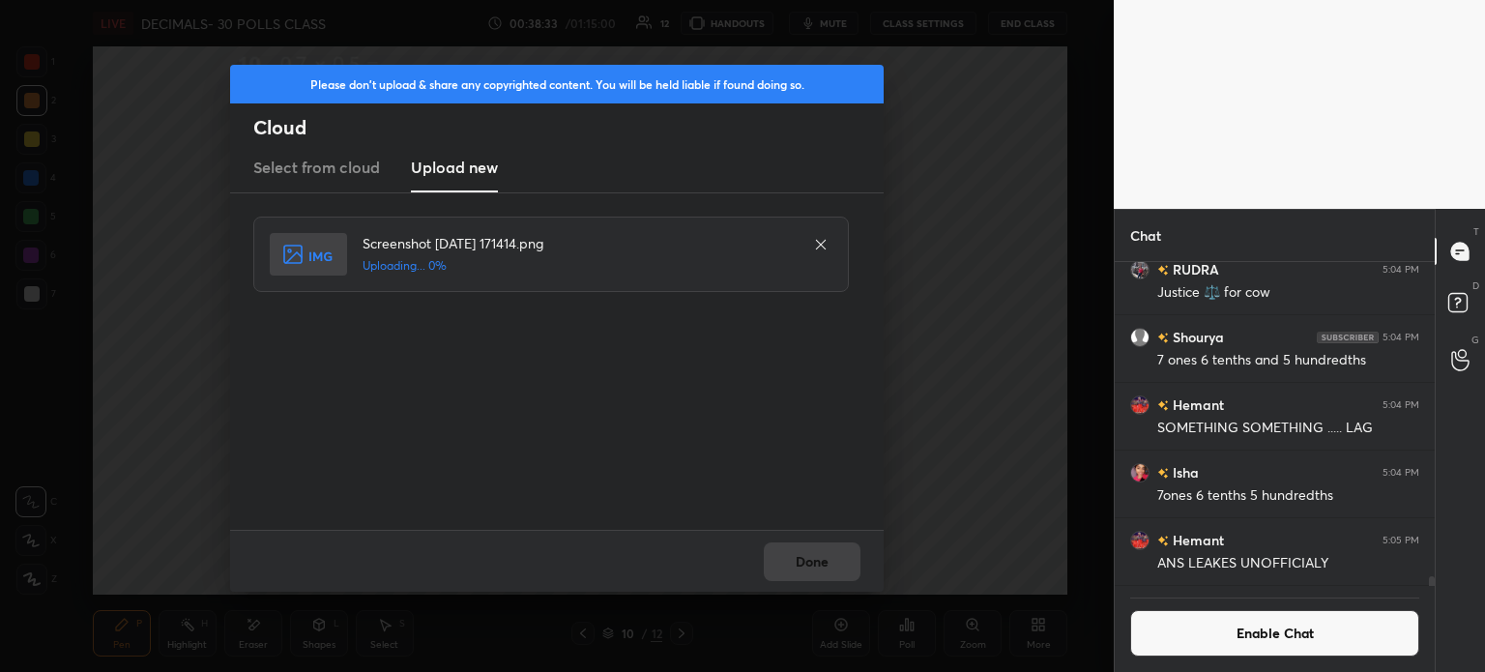
click at [824, 566] on div "Done" at bounding box center [557, 561] width 654 height 62
click at [820, 563] on div "Done" at bounding box center [557, 561] width 654 height 62
click at [802, 559] on button "Done" at bounding box center [812, 561] width 97 height 39
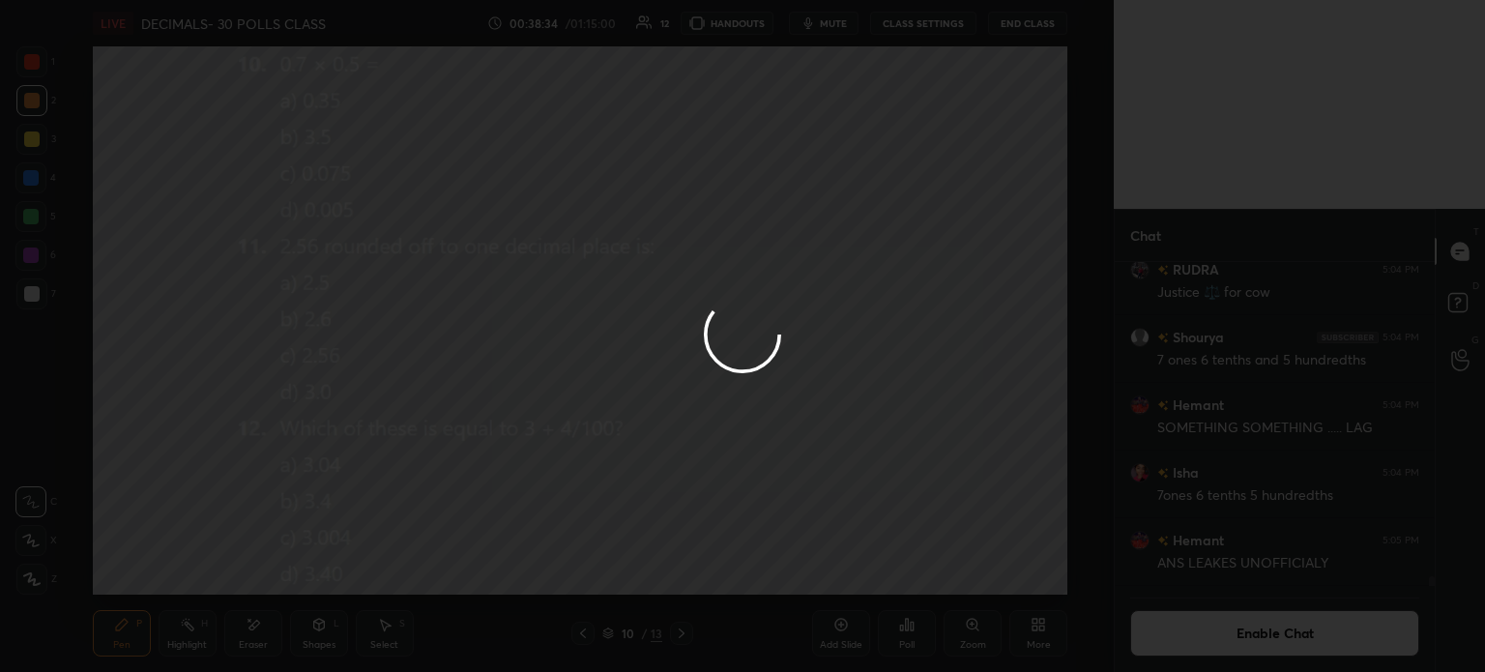
click at [799, 557] on button "Done" at bounding box center [812, 561] width 97 height 39
click at [803, 554] on div at bounding box center [742, 336] width 1485 height 672
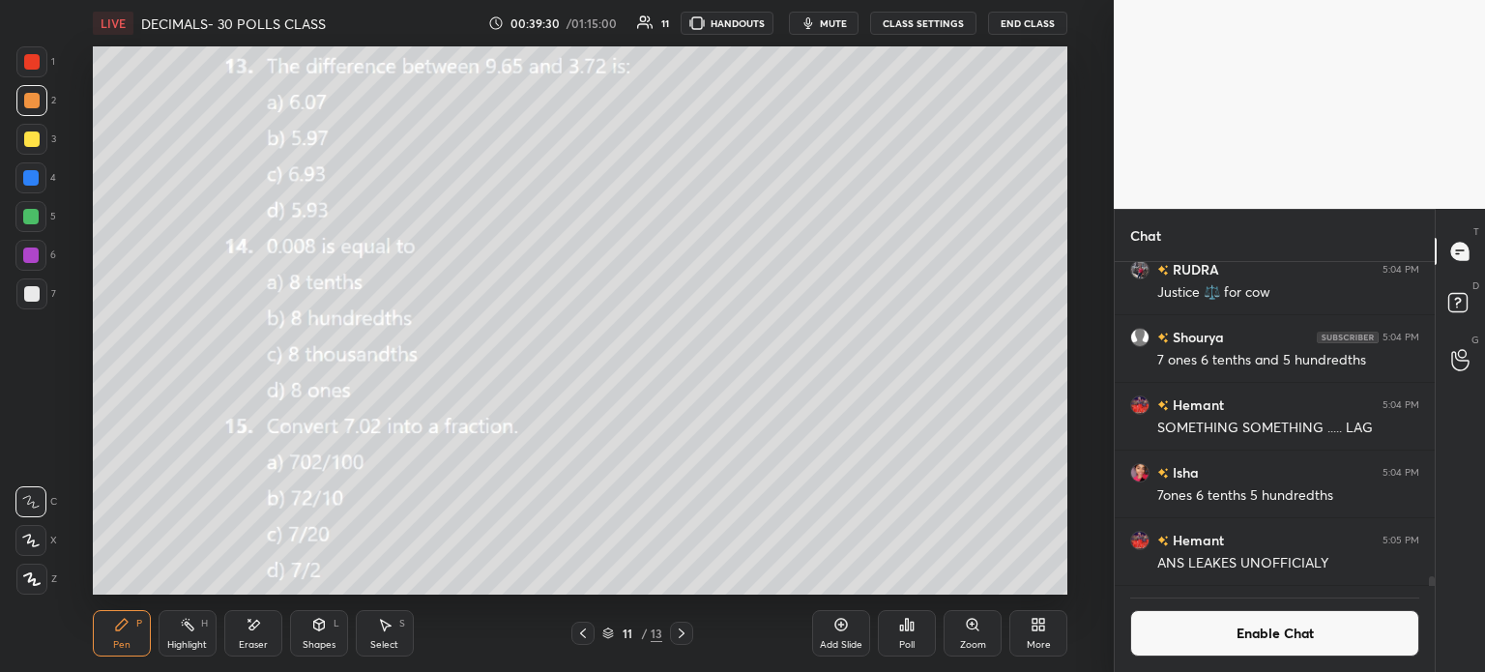
click at [279, 635] on div "Eraser" at bounding box center [253, 633] width 58 height 46
click at [257, 643] on div "Eraser" at bounding box center [253, 645] width 29 height 10
click at [107, 650] on div "Pen P" at bounding box center [122, 633] width 58 height 46
click at [888, 634] on div "Poll" at bounding box center [907, 633] width 58 height 46
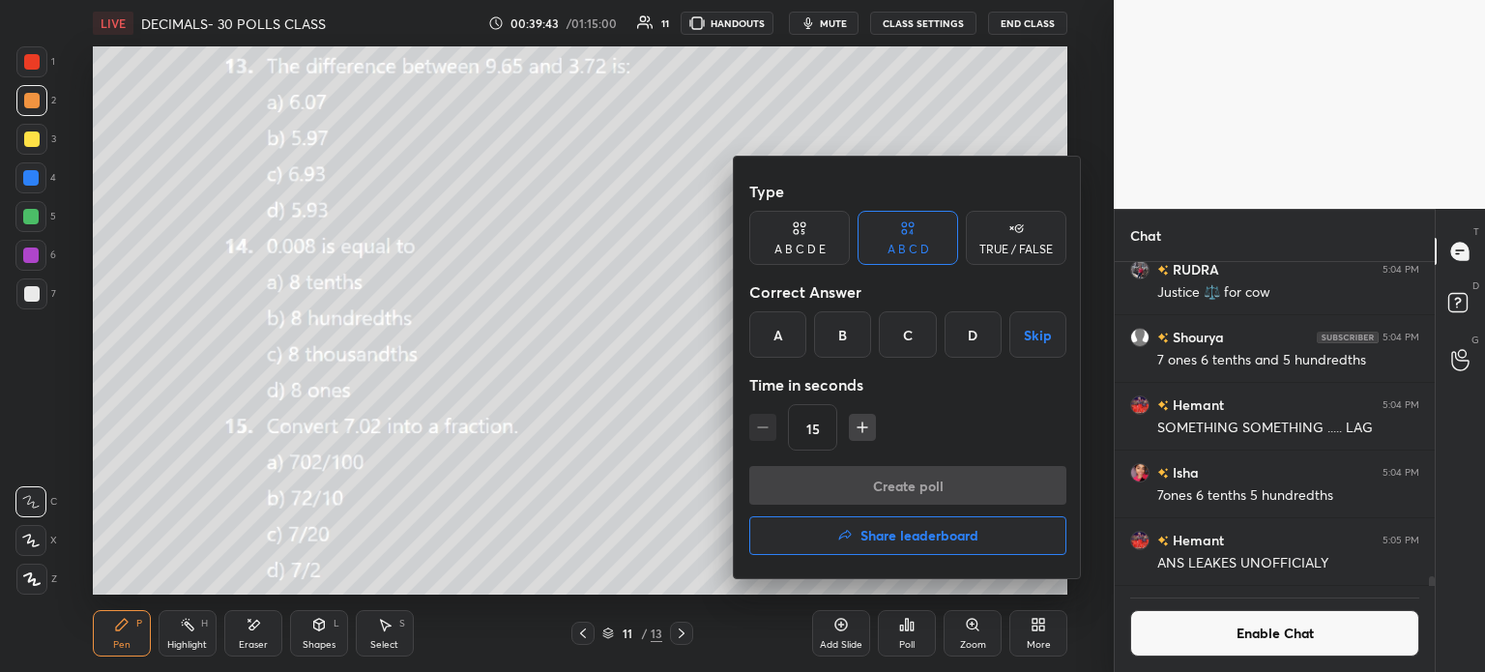
click at [982, 327] on div "D" at bounding box center [973, 334] width 57 height 46
click at [975, 466] on button "Create poll" at bounding box center [907, 485] width 317 height 39
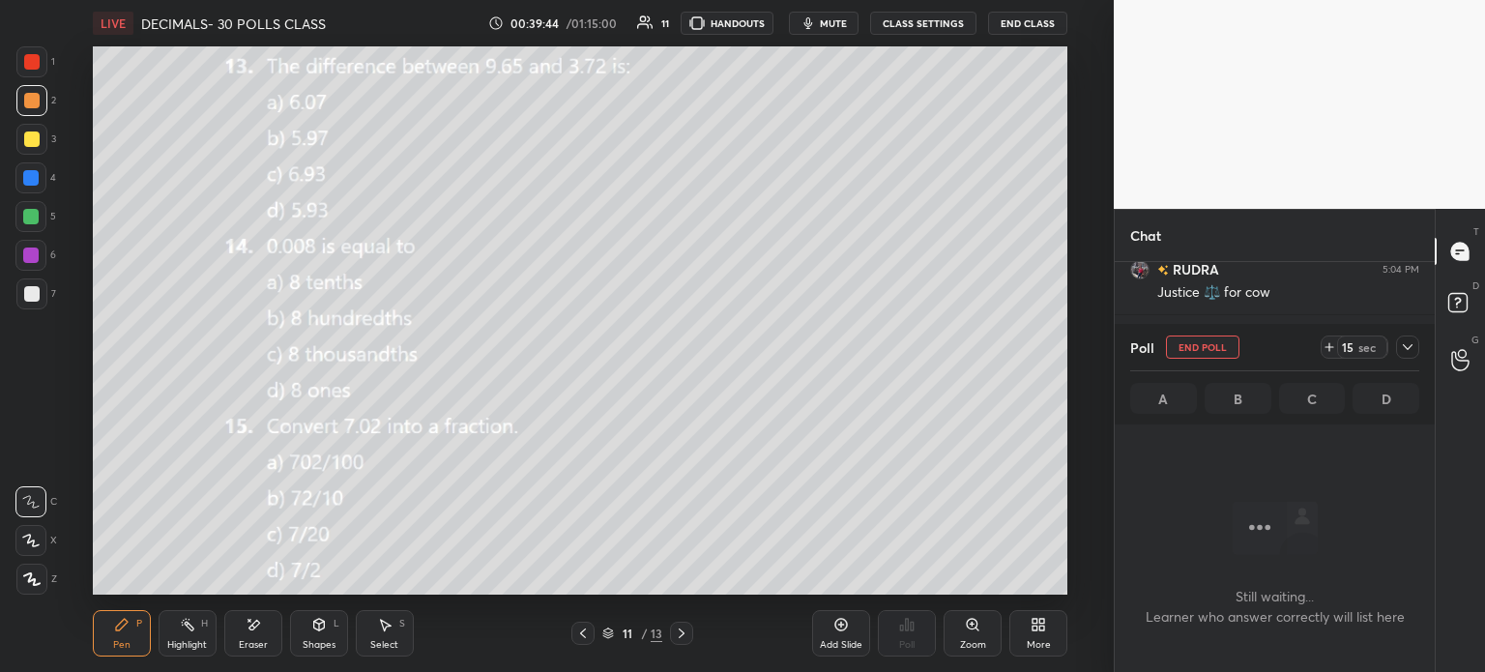
scroll to position [304, 314]
click at [1330, 348] on icon at bounding box center [1330, 347] width 0 height 8
click at [832, 20] on span "mute" at bounding box center [833, 23] width 27 height 14
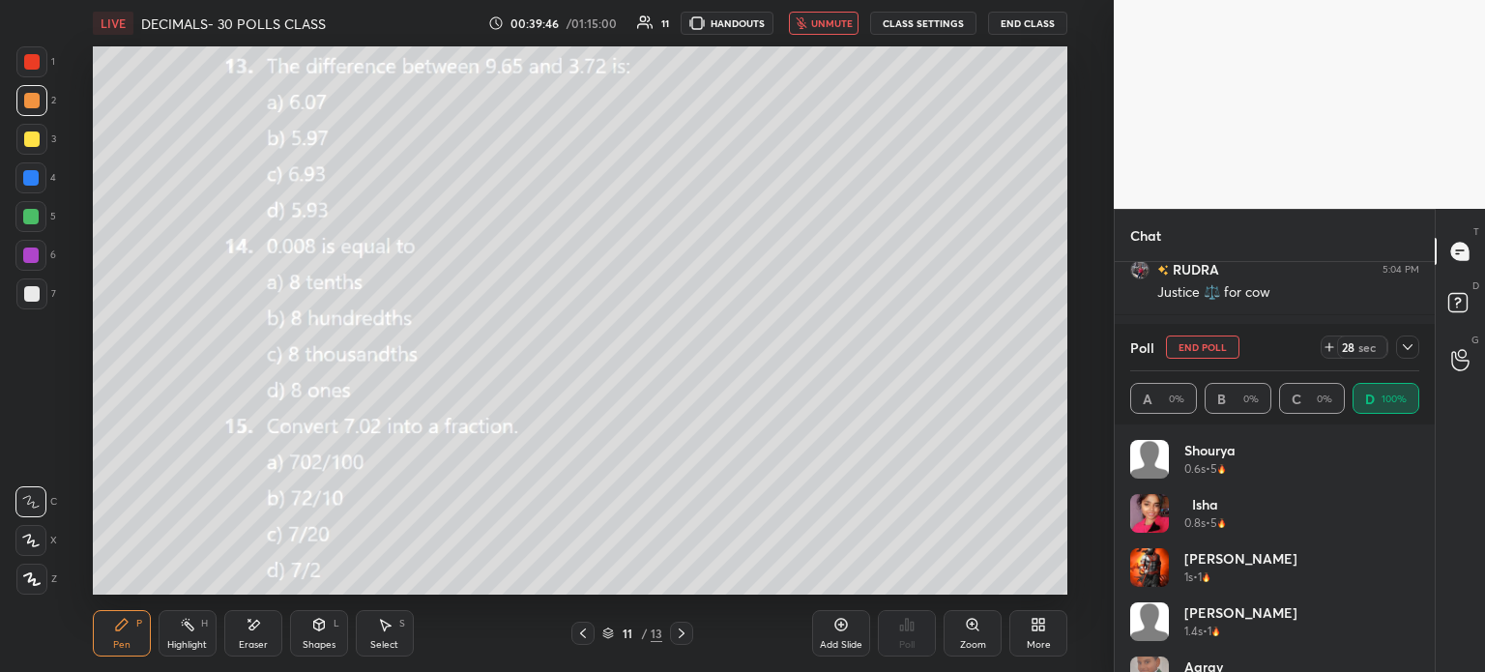
scroll to position [226, 283]
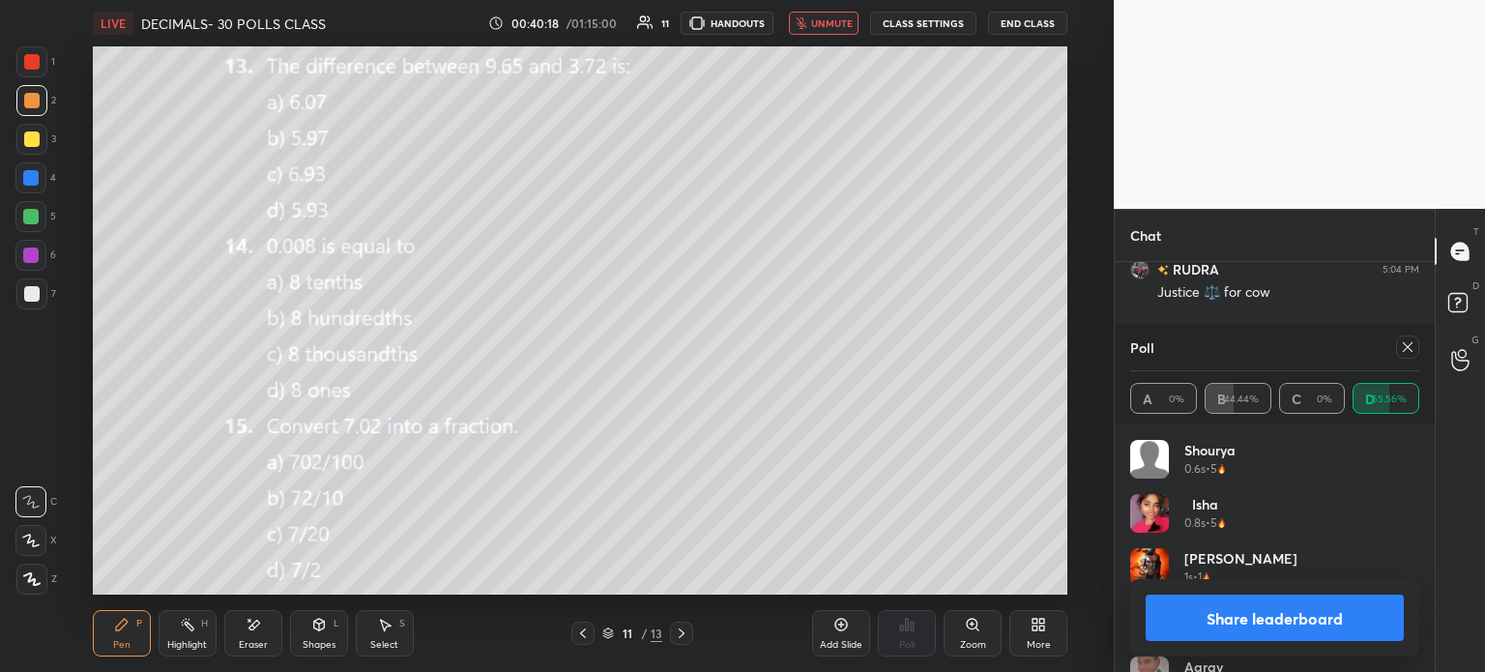
click at [1400, 343] on icon at bounding box center [1407, 346] width 15 height 15
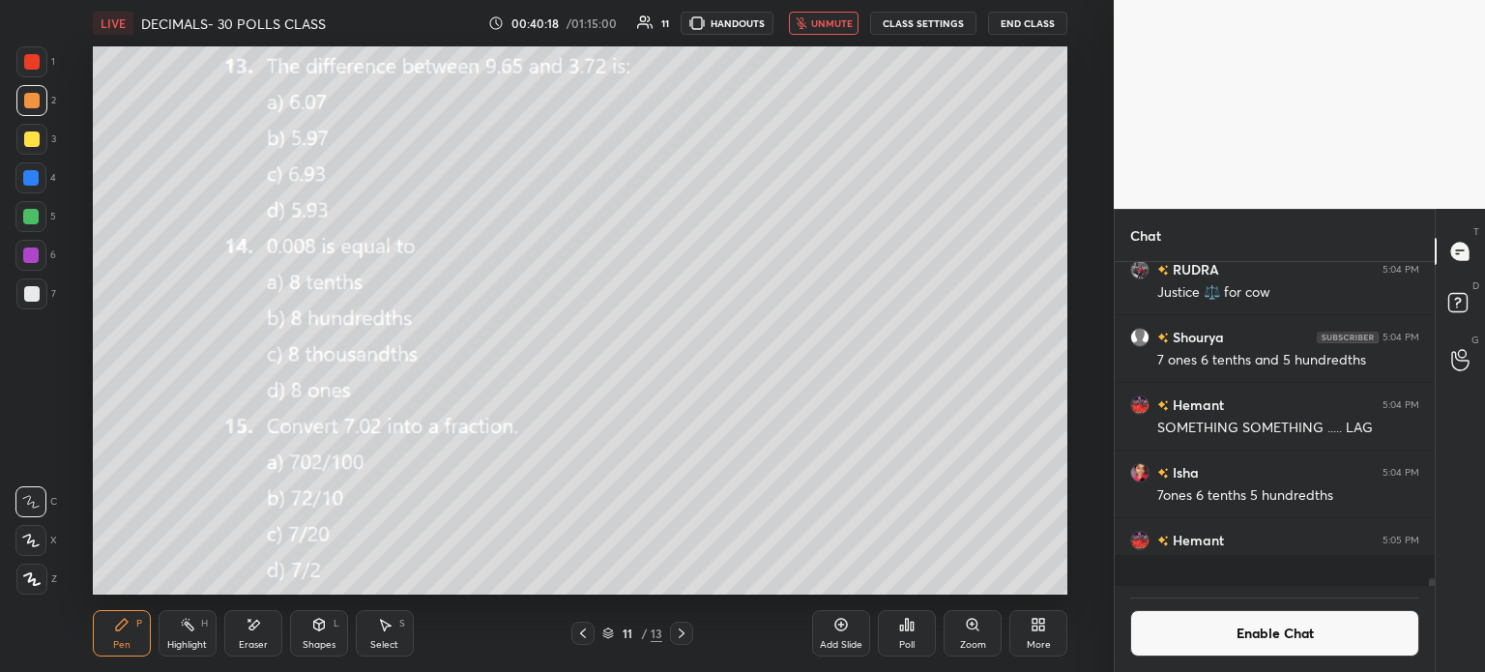
scroll to position [6, 6]
click at [251, 634] on div "Eraser" at bounding box center [253, 633] width 58 height 46
click at [853, 32] on button "unmute" at bounding box center [824, 23] width 70 height 23
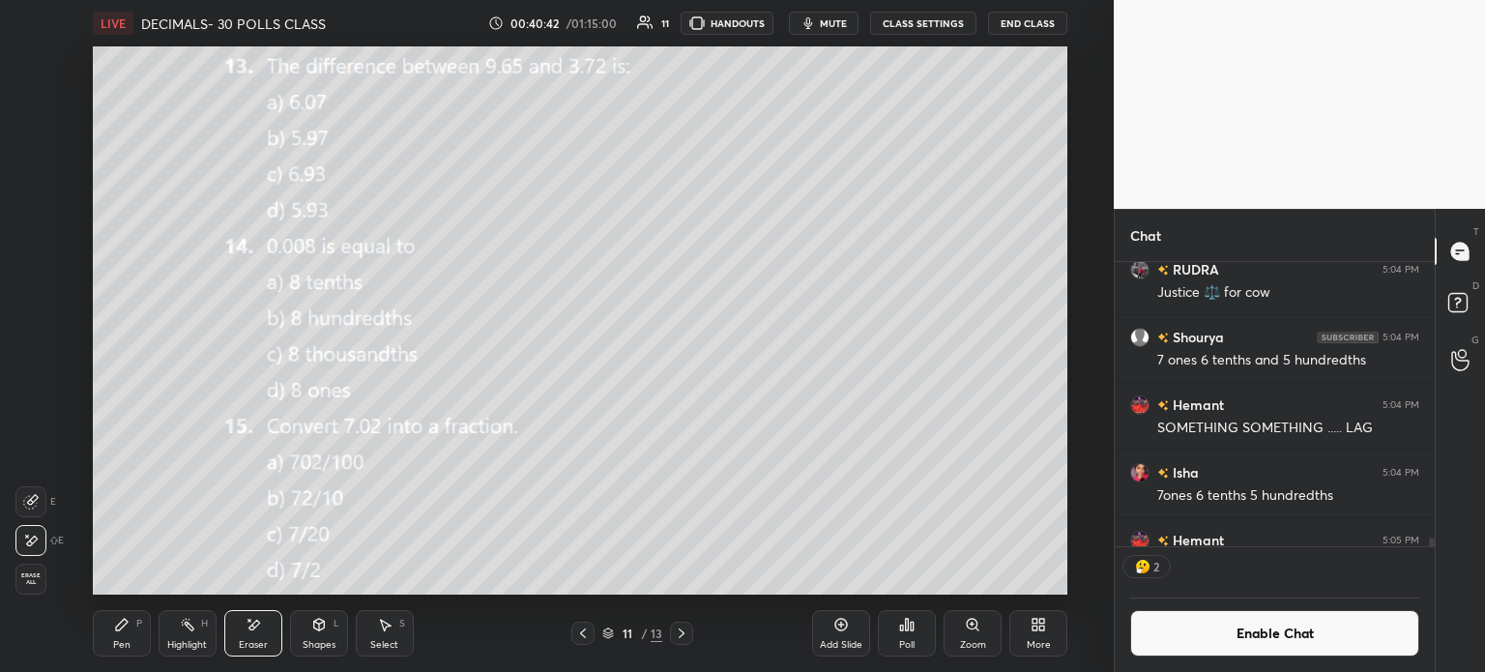
click at [901, 637] on div "Poll" at bounding box center [907, 633] width 58 height 46
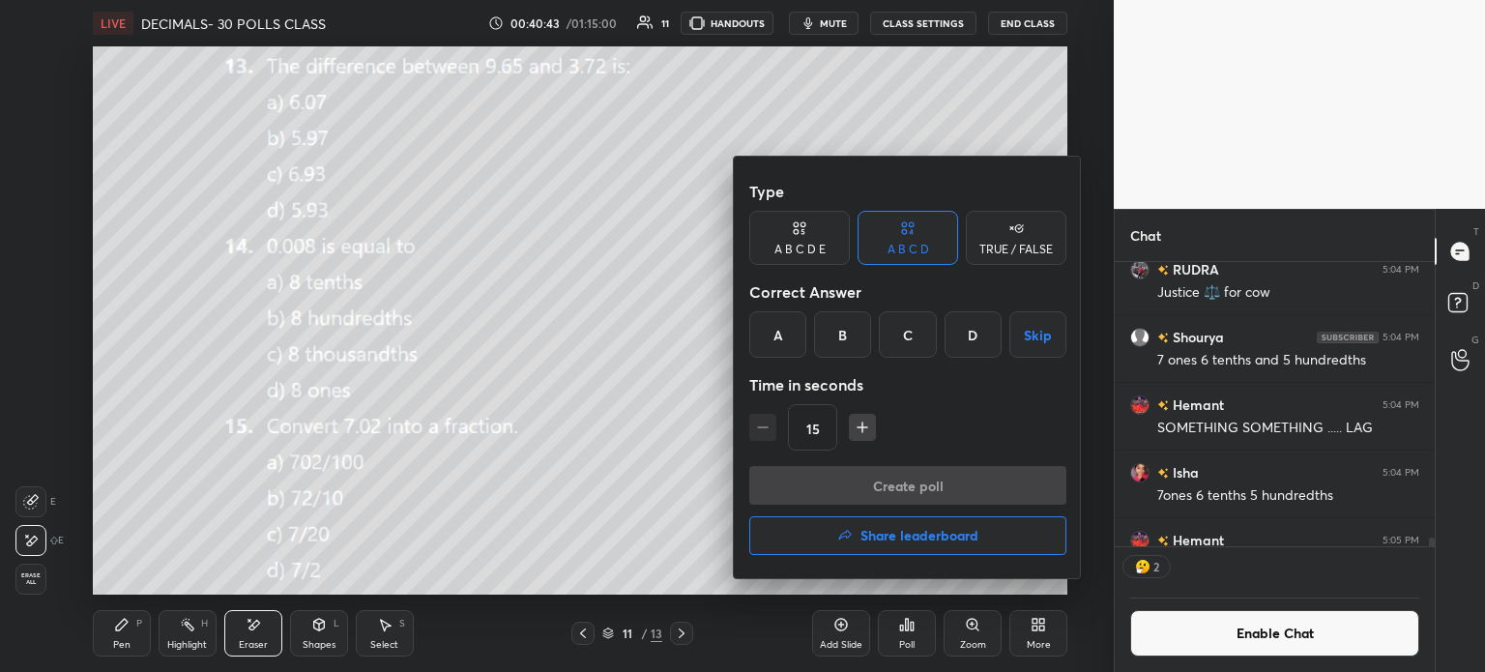
click at [921, 331] on div "C" at bounding box center [907, 334] width 57 height 46
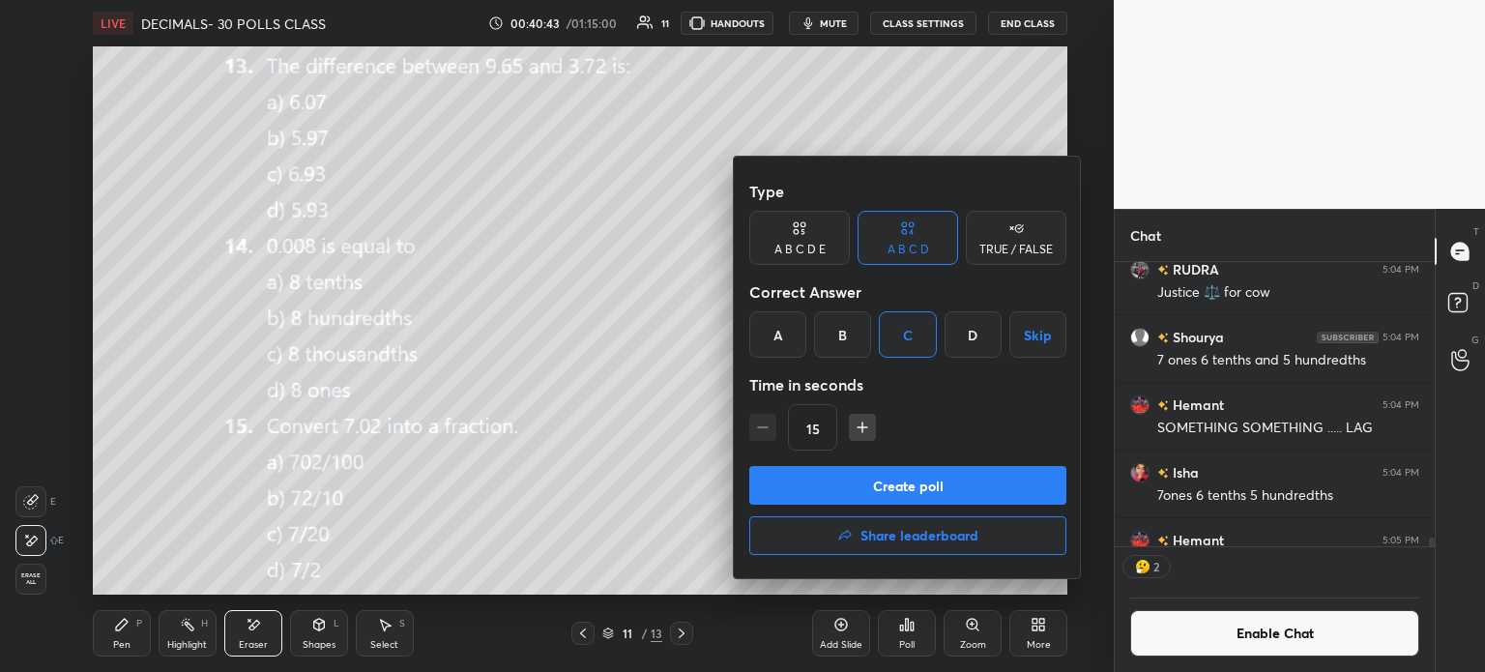
click at [948, 476] on button "Create poll" at bounding box center [907, 485] width 317 height 39
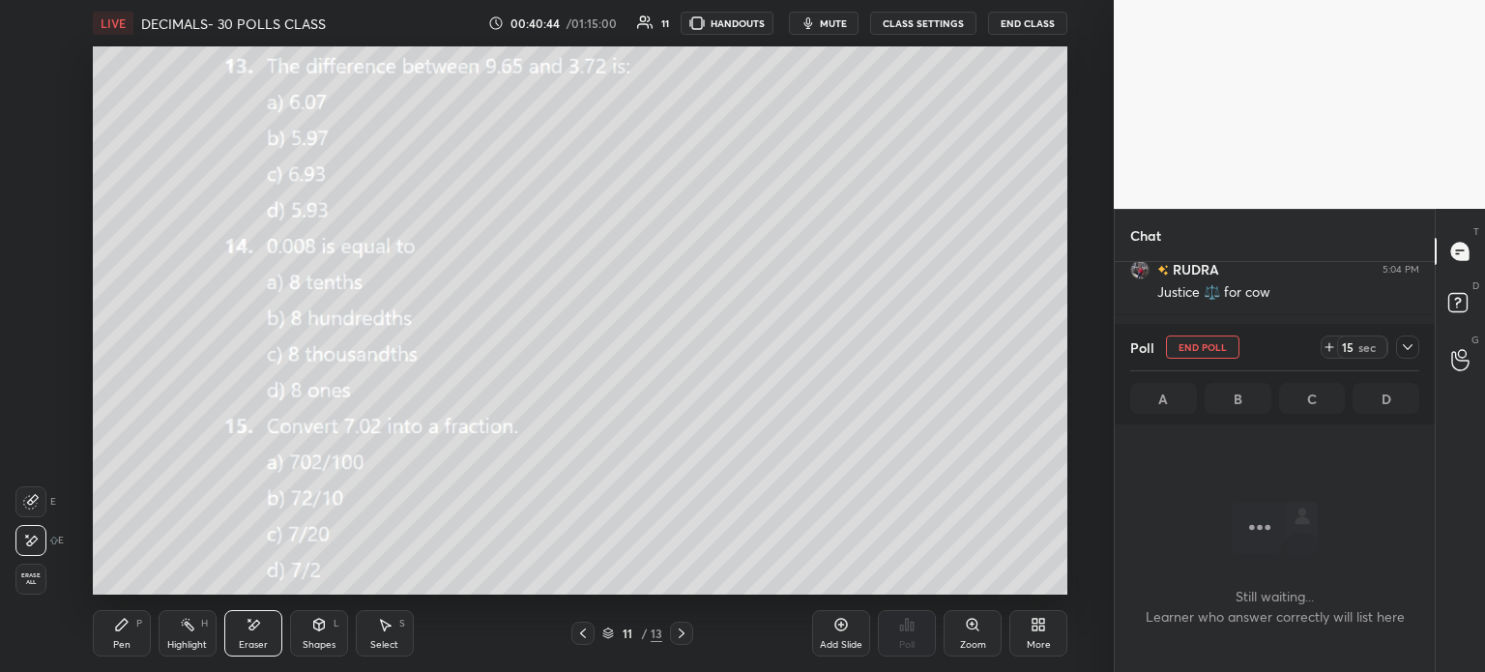
scroll to position [178, 314]
click at [1328, 347] on icon at bounding box center [1329, 346] width 15 height 15
click at [1408, 348] on icon at bounding box center [1407, 346] width 15 height 15
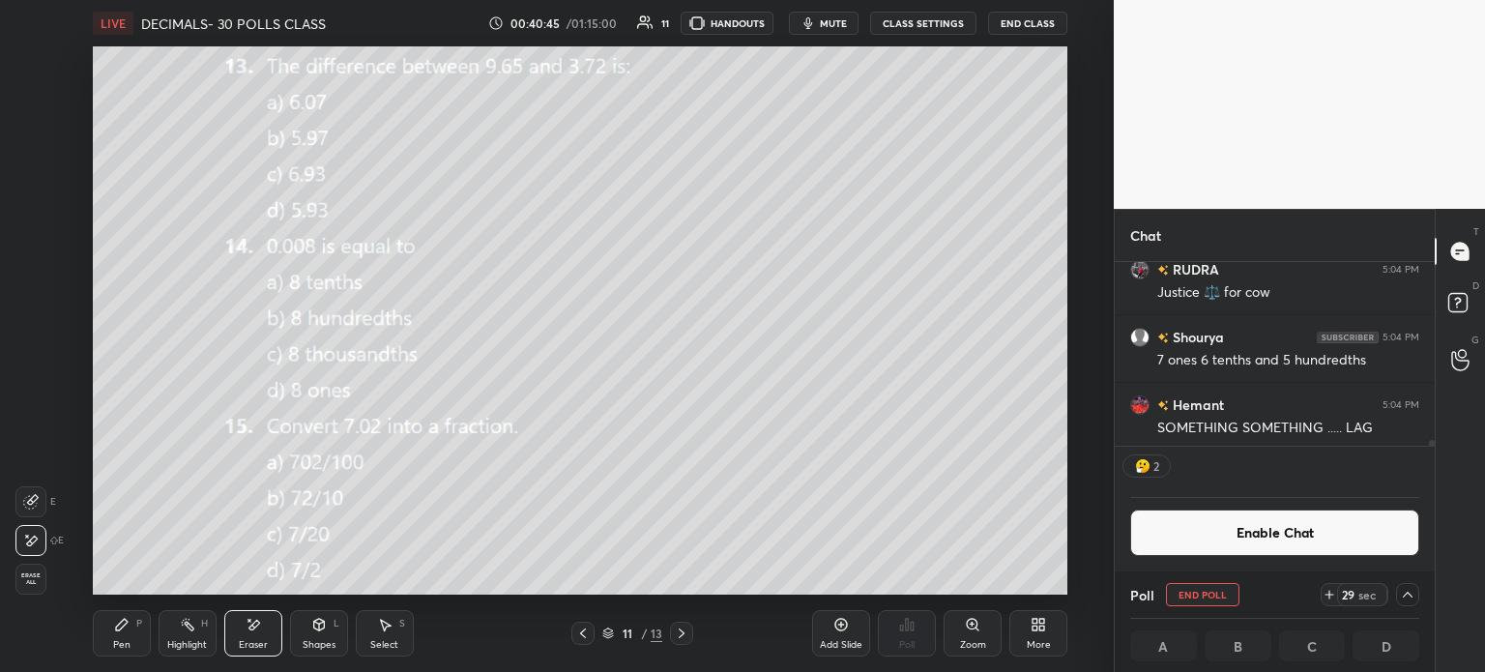
click at [811, 22] on icon "button" at bounding box center [809, 23] width 9 height 12
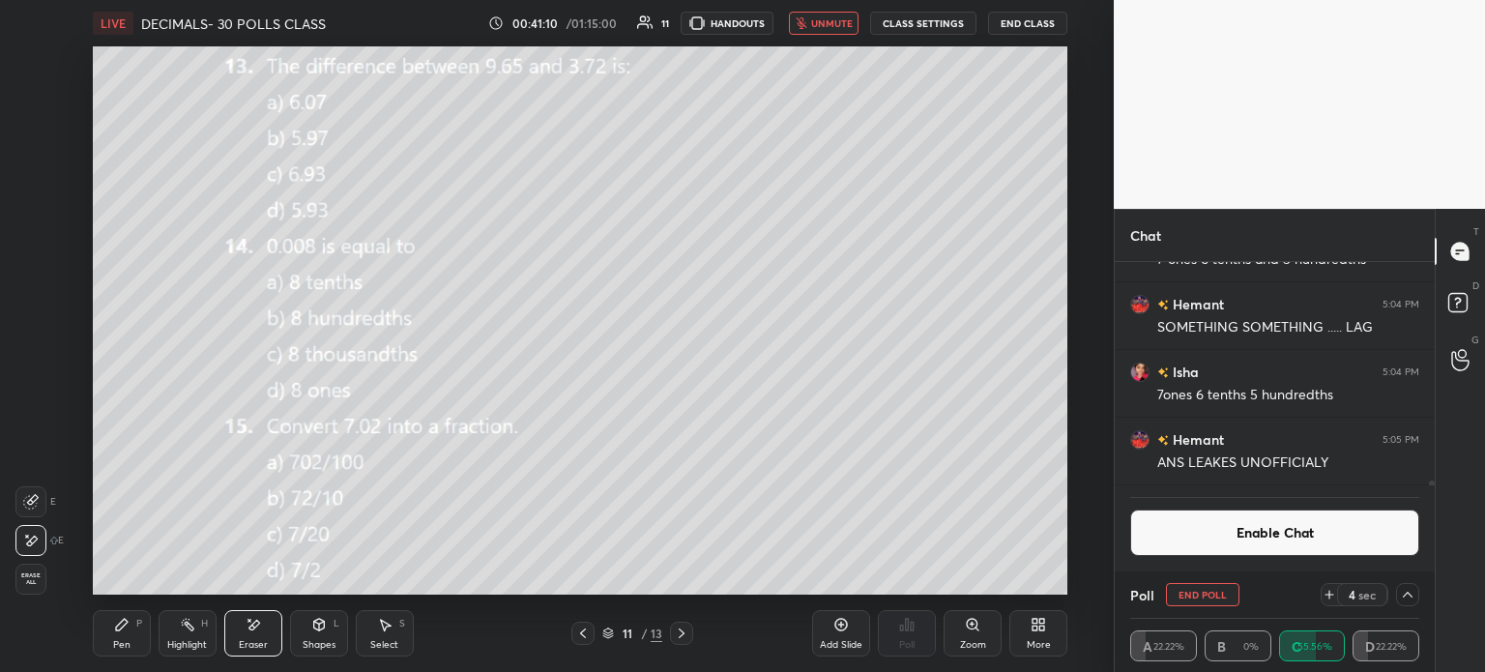
click at [859, 31] on button "unmute" at bounding box center [824, 23] width 70 height 23
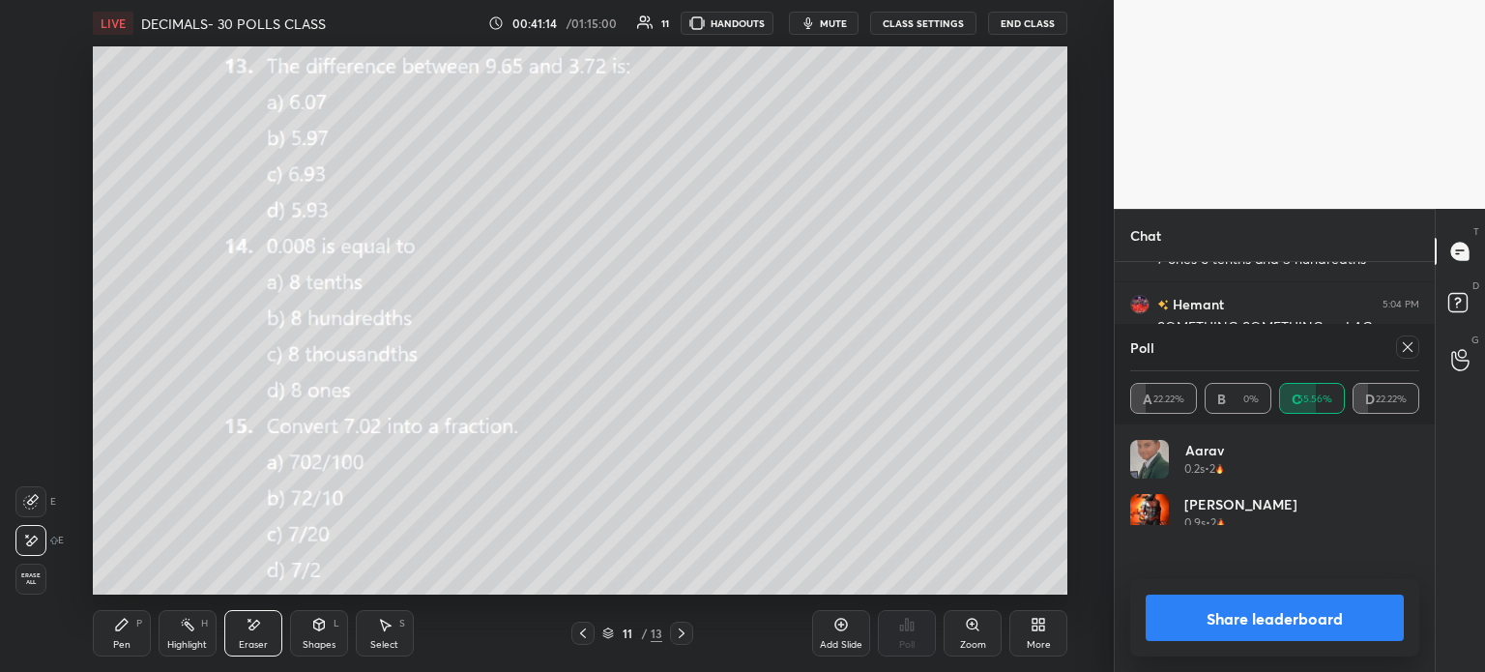
click at [35, 578] on span "Erase all" at bounding box center [30, 579] width 29 height 14
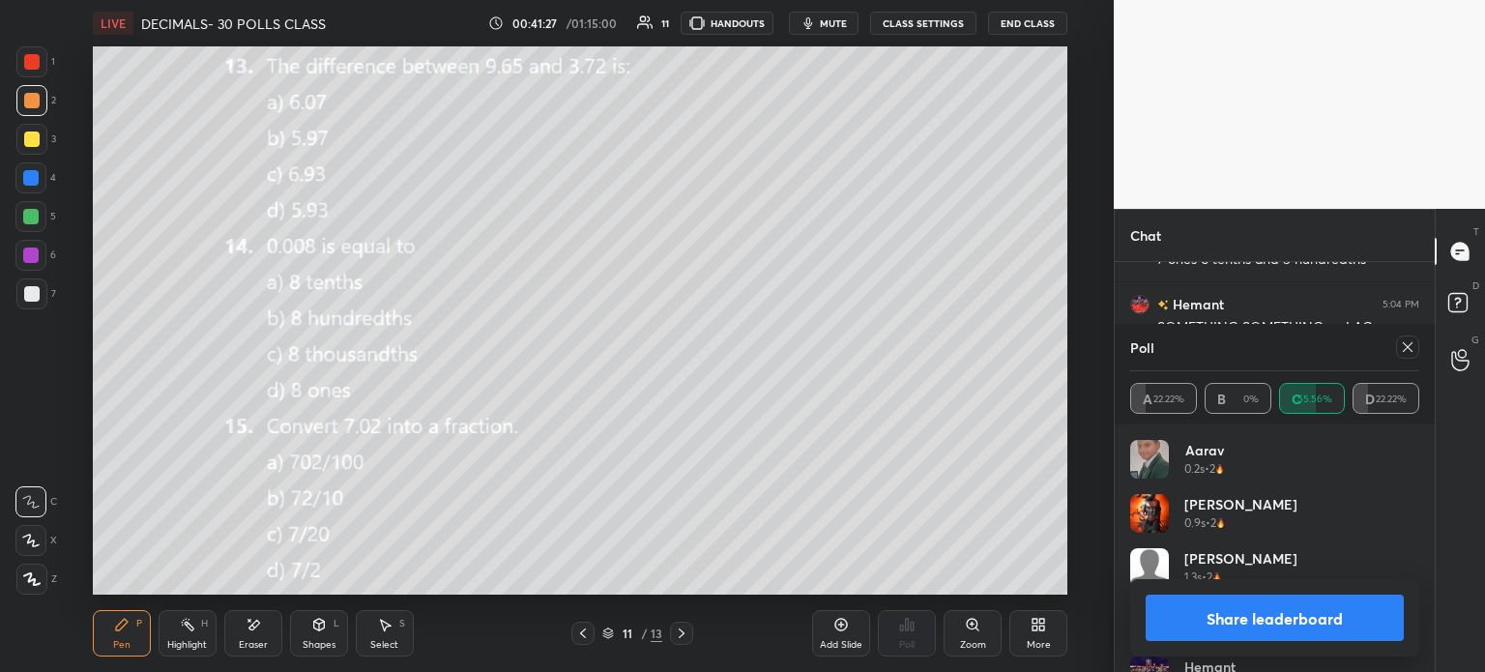
click at [1404, 352] on icon at bounding box center [1407, 346] width 15 height 15
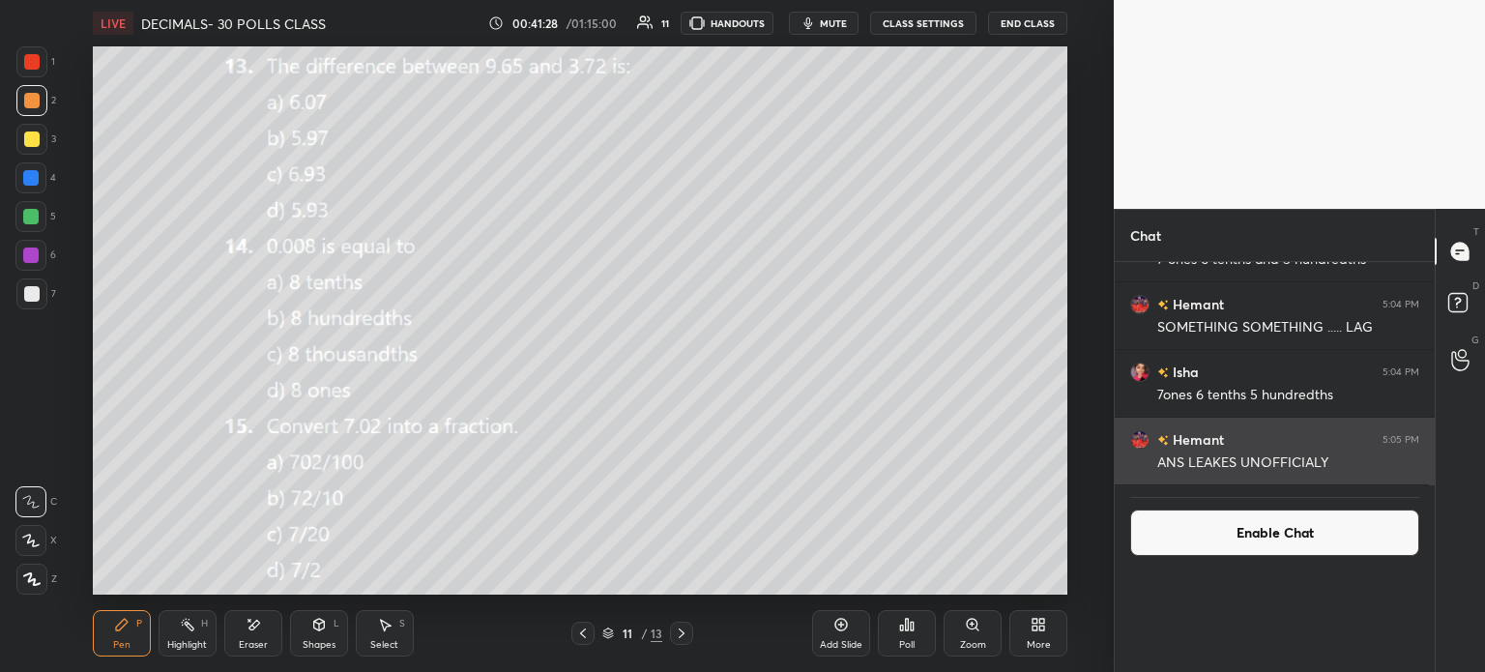
scroll to position [10521, 0]
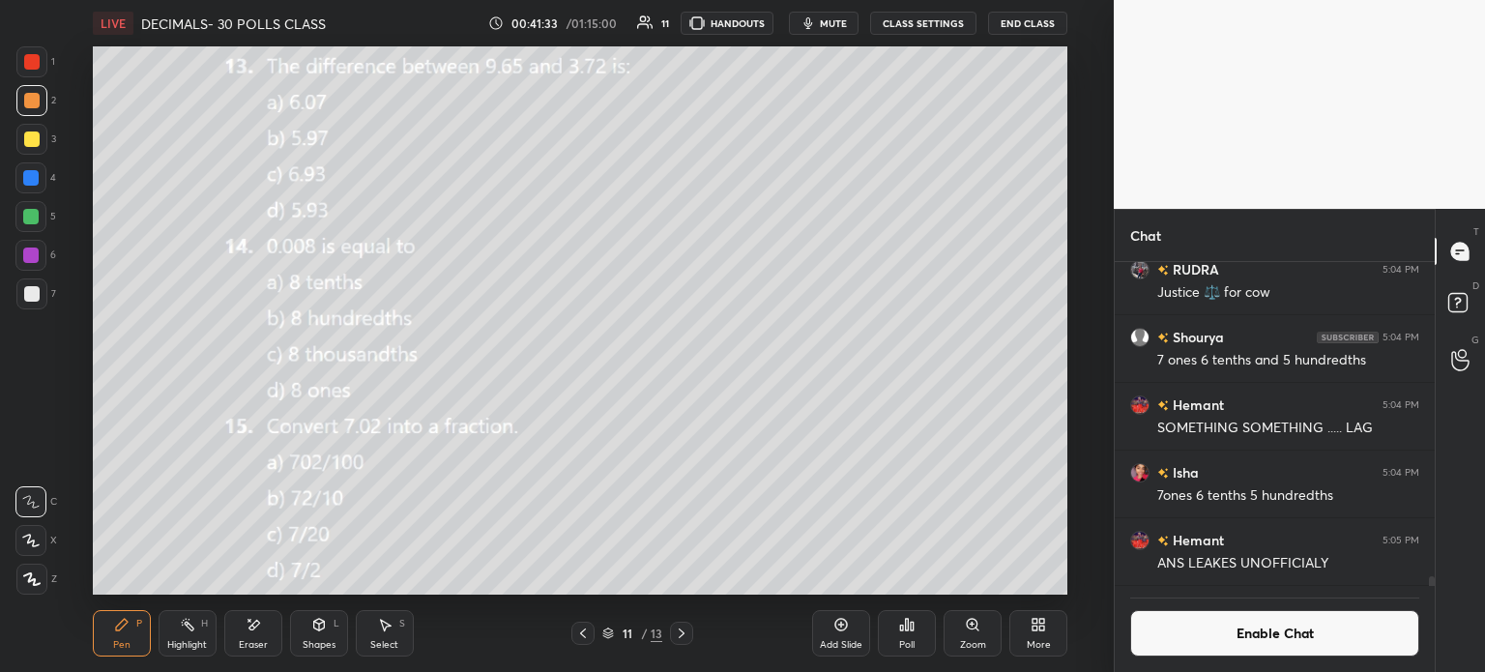
click at [889, 630] on div "Poll" at bounding box center [907, 633] width 58 height 46
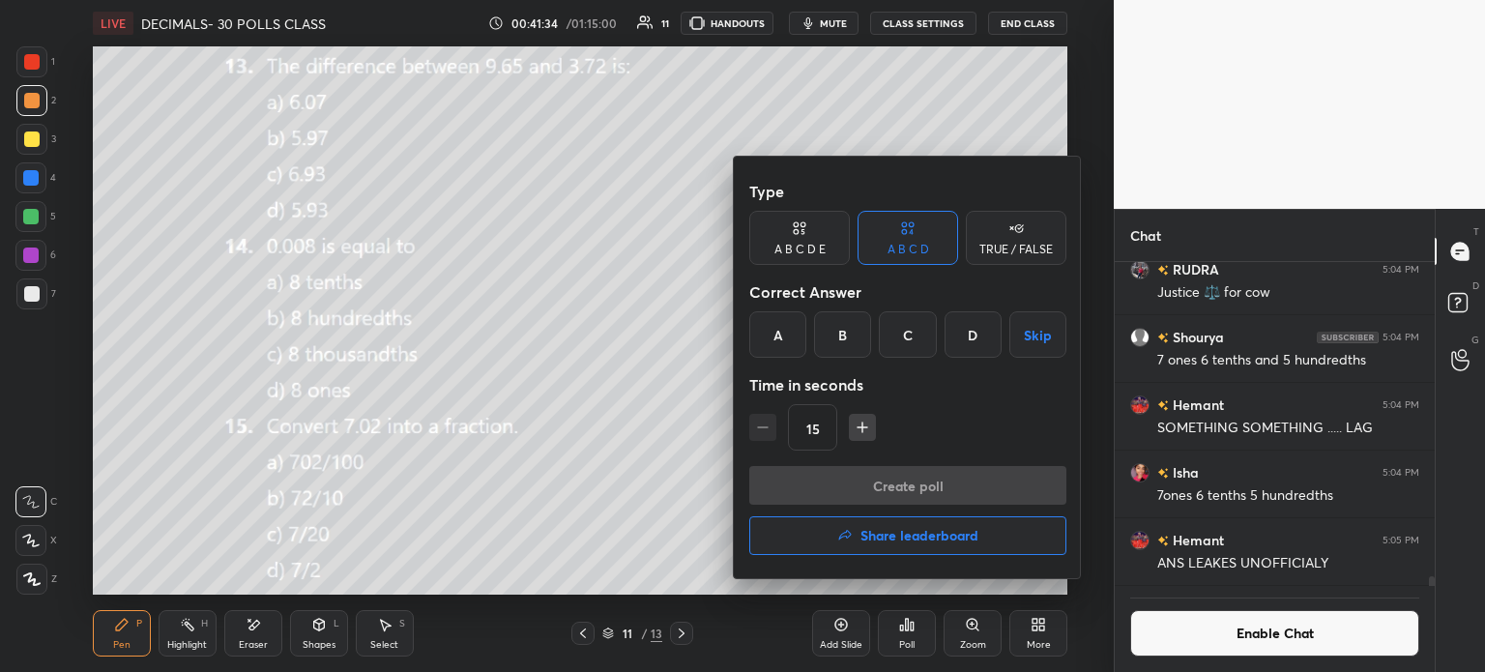
click at [548, 537] on div at bounding box center [742, 336] width 1485 height 672
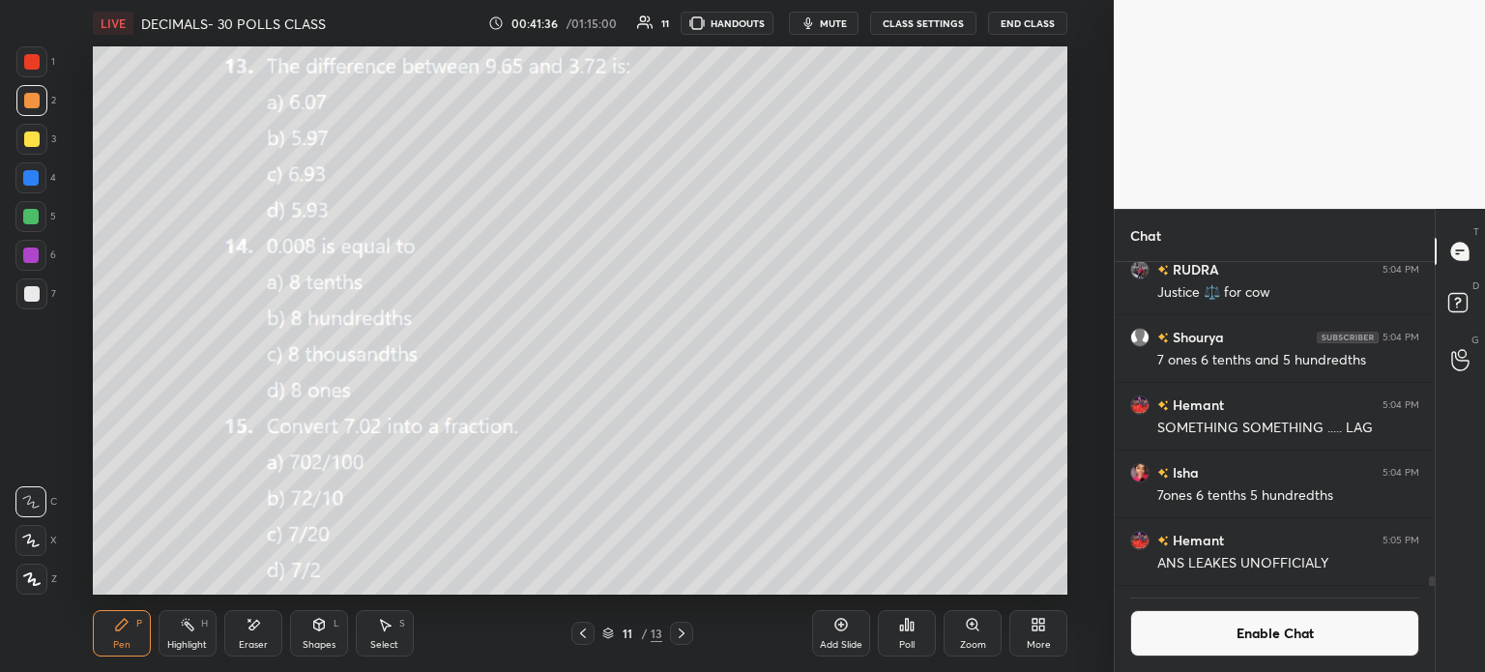
click at [37, 300] on div at bounding box center [31, 293] width 15 height 15
click at [31, 97] on div at bounding box center [31, 100] width 15 height 15
click at [230, 633] on div "Eraser" at bounding box center [253, 633] width 58 height 46
click at [29, 566] on div "Erase all" at bounding box center [30, 579] width 31 height 31
click at [921, 626] on div "Poll" at bounding box center [907, 633] width 58 height 46
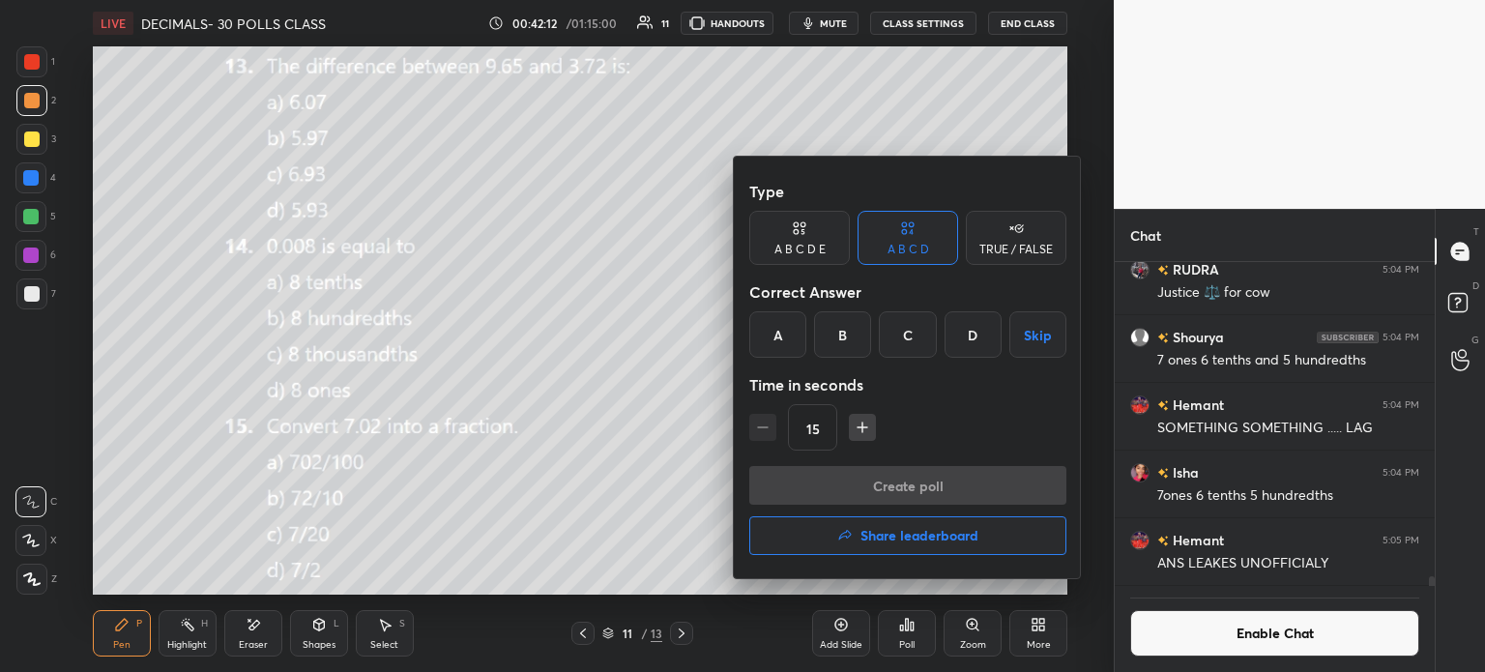
click at [781, 332] on div "A" at bounding box center [777, 334] width 57 height 46
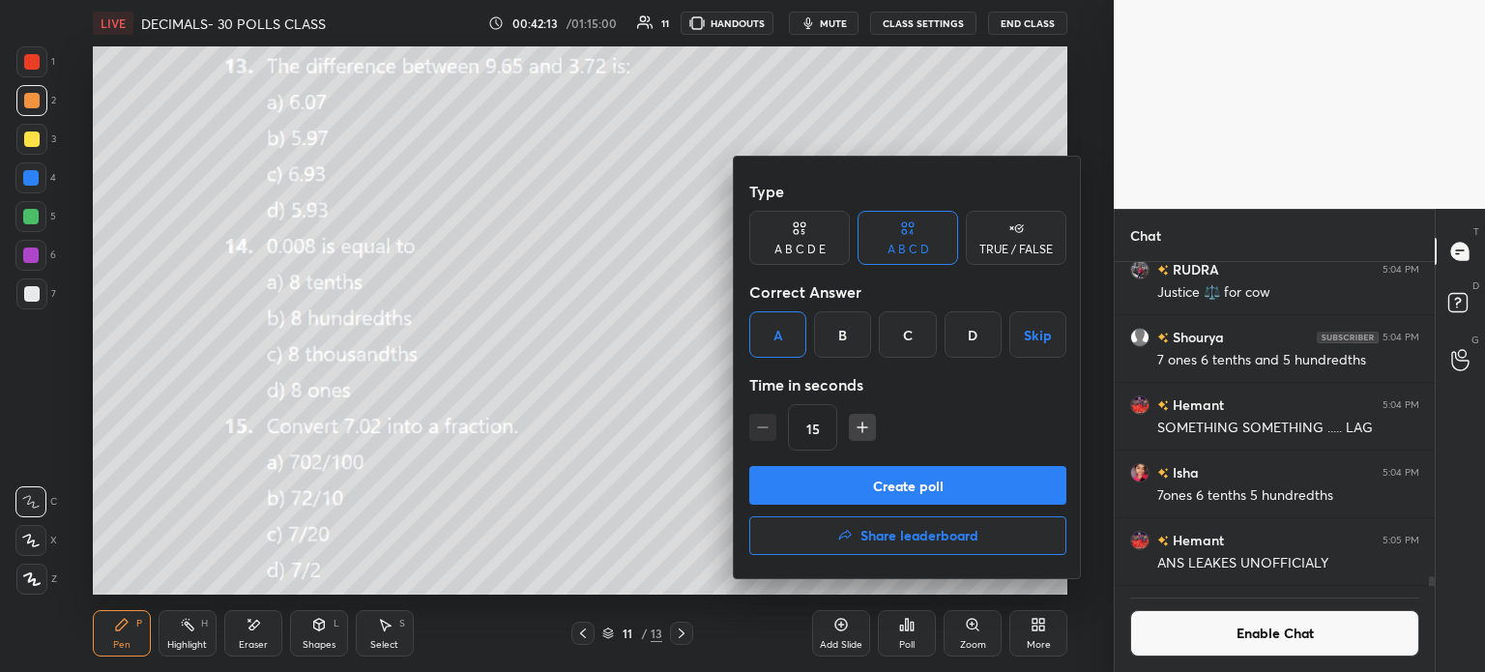
click at [924, 492] on button "Create poll" at bounding box center [907, 485] width 317 height 39
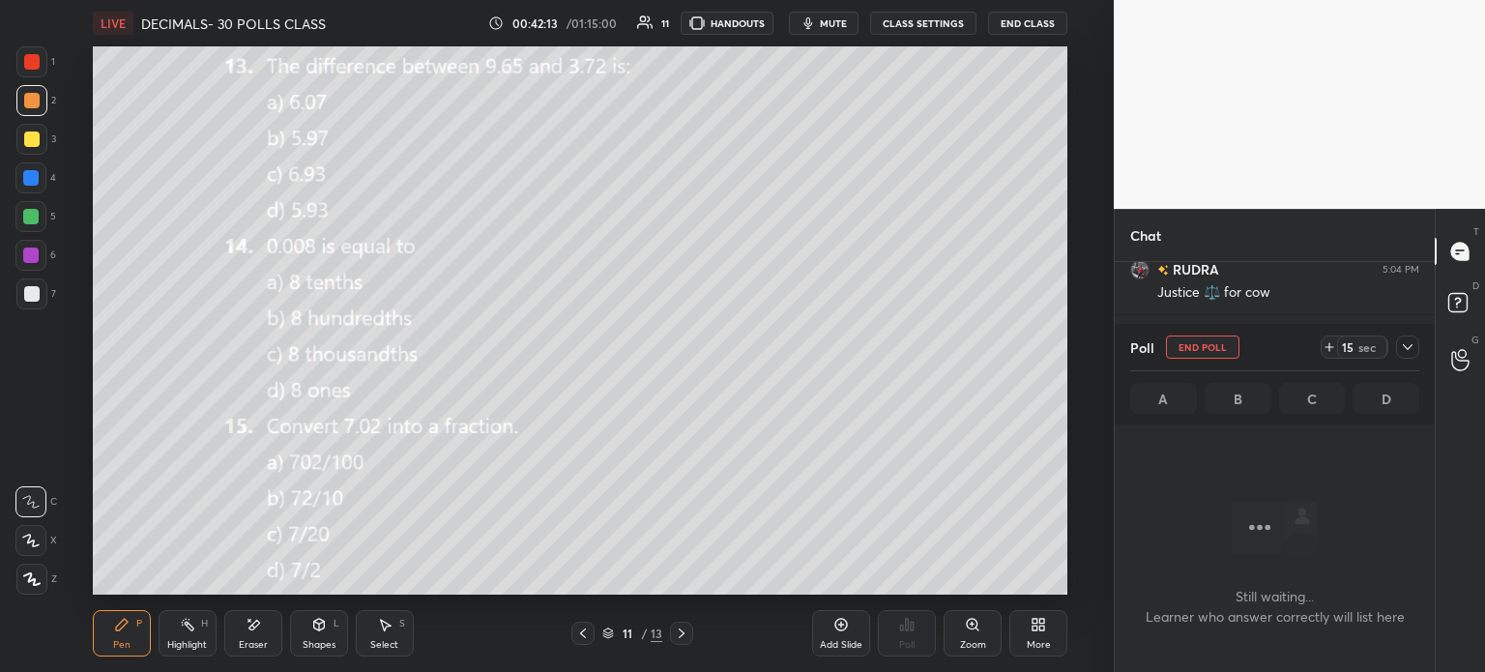
scroll to position [321, 314]
click at [1322, 347] on icon at bounding box center [1329, 346] width 15 height 15
click at [1402, 347] on icon at bounding box center [1407, 346] width 15 height 15
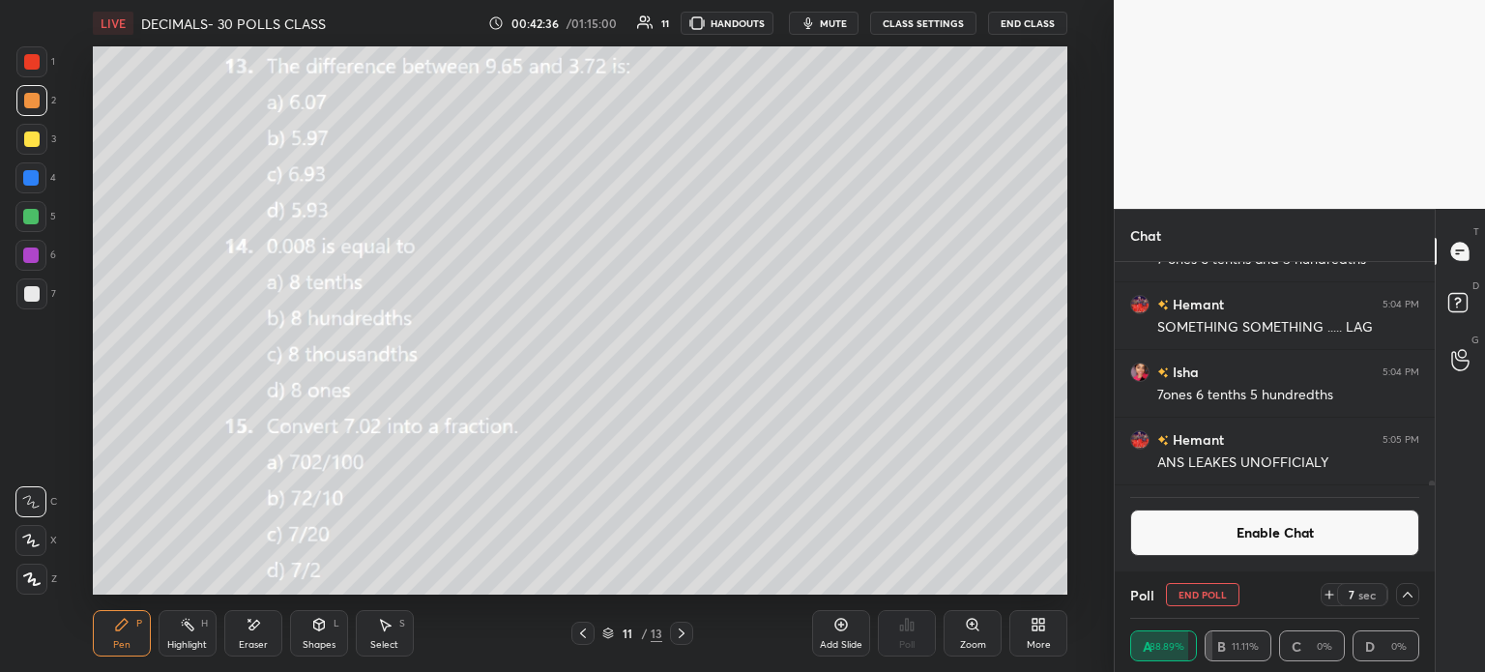
click at [1033, 643] on div "More" at bounding box center [1039, 645] width 24 height 10
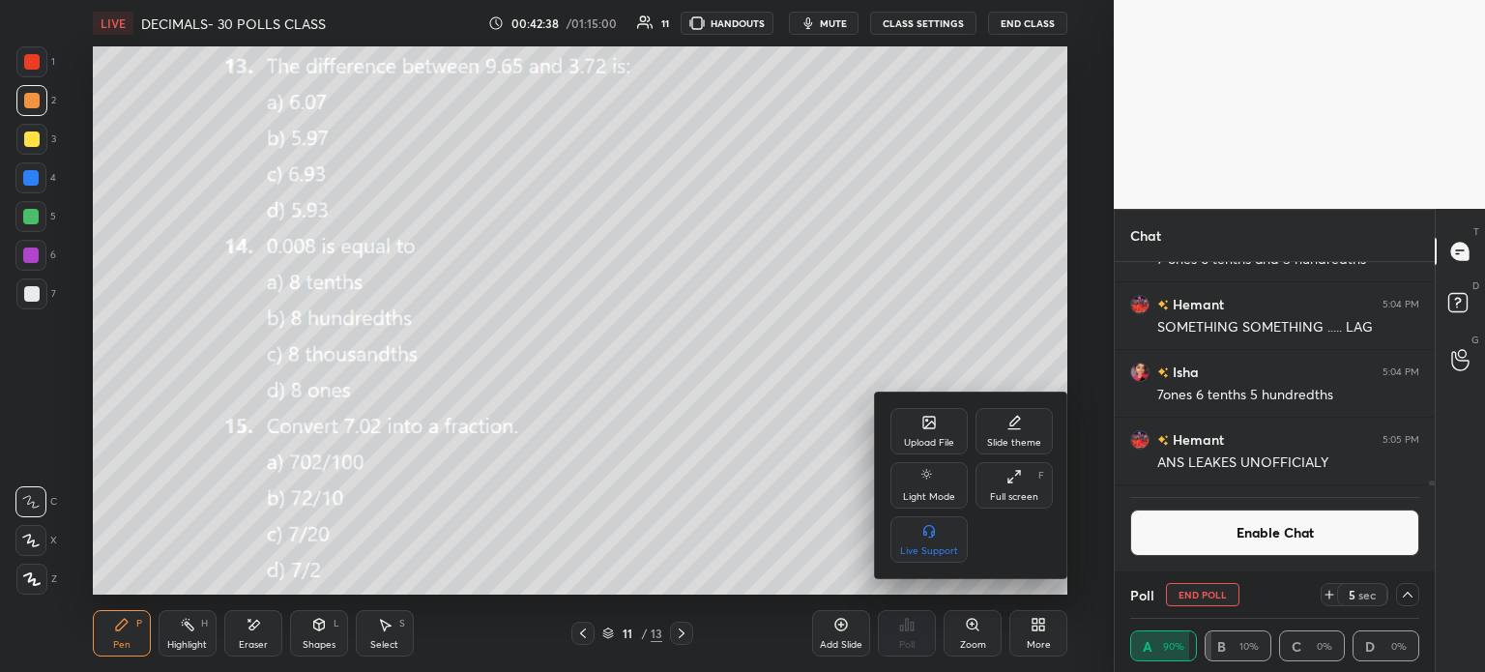
click at [924, 432] on div "Upload File" at bounding box center [929, 431] width 77 height 46
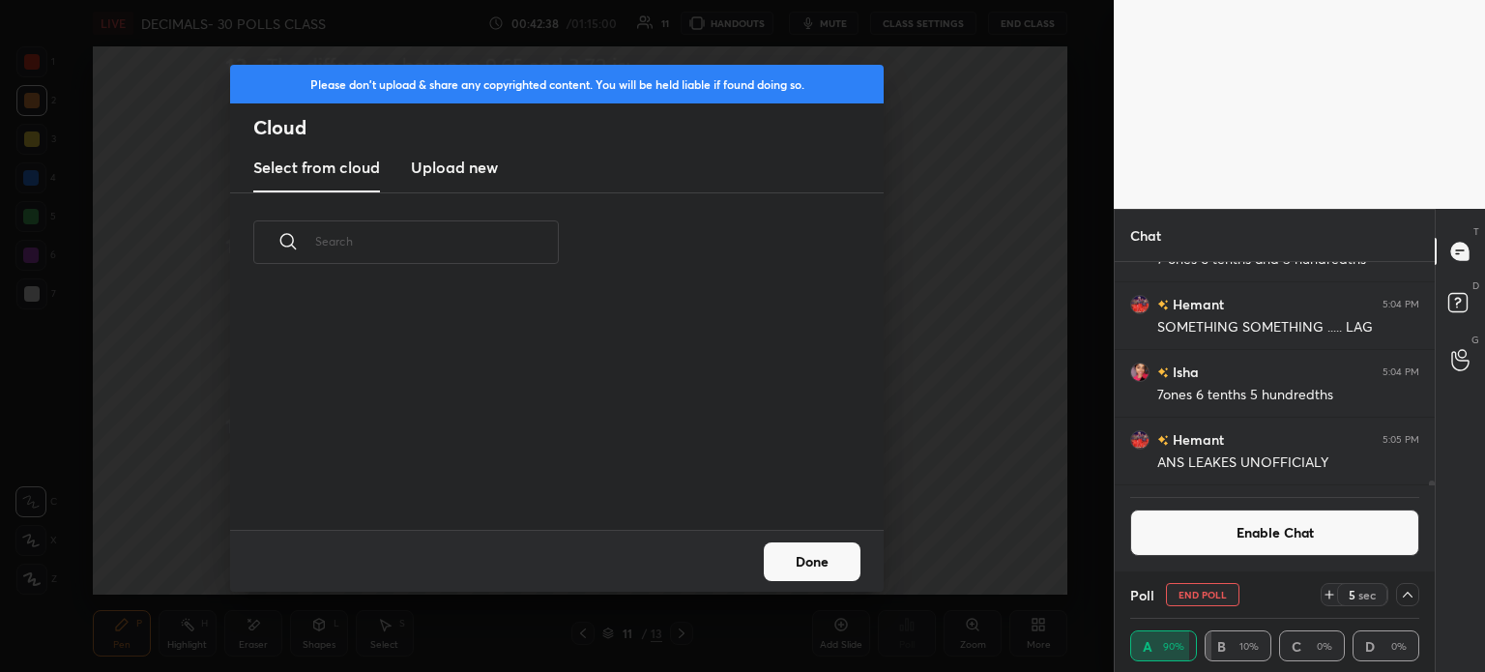
scroll to position [238, 621]
click at [432, 167] on h3 "Upload new" at bounding box center [454, 167] width 87 height 23
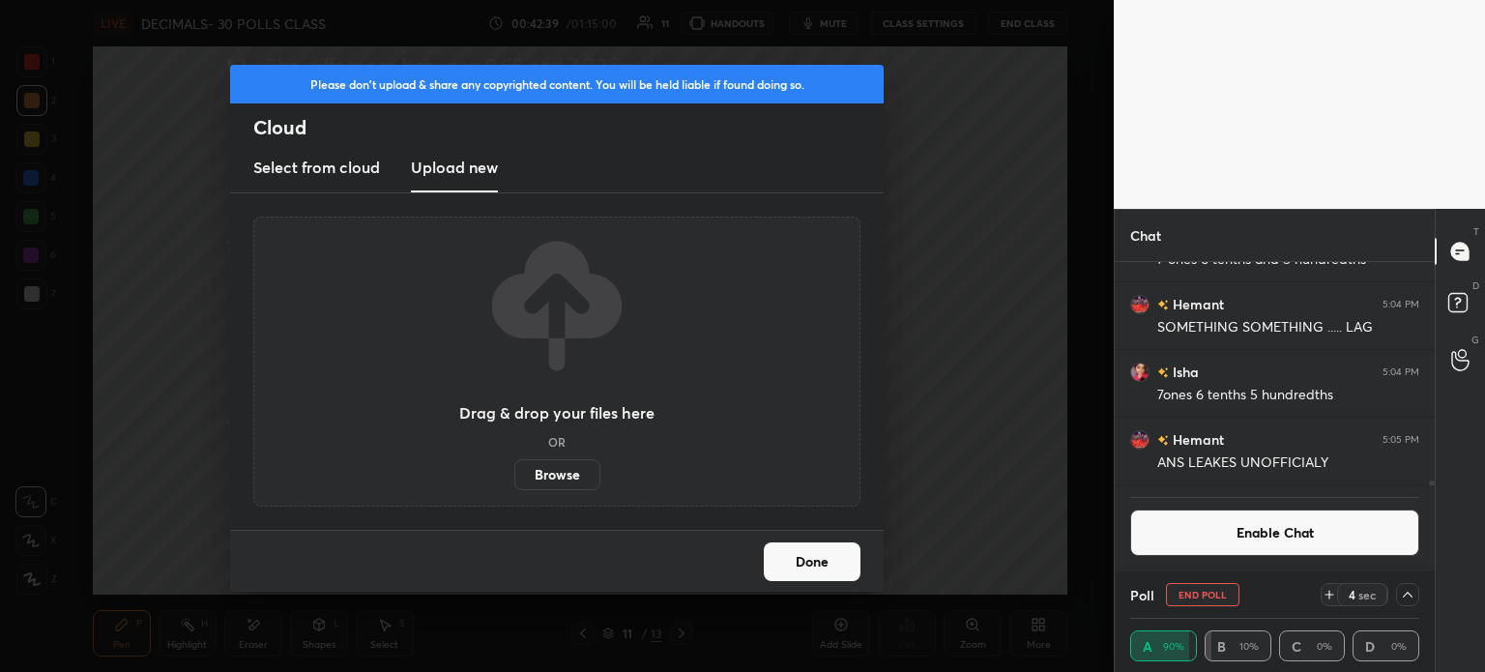
click at [561, 460] on label "Browse" at bounding box center [557, 474] width 86 height 31
click at [514, 460] on input "Browse" at bounding box center [514, 474] width 0 height 31
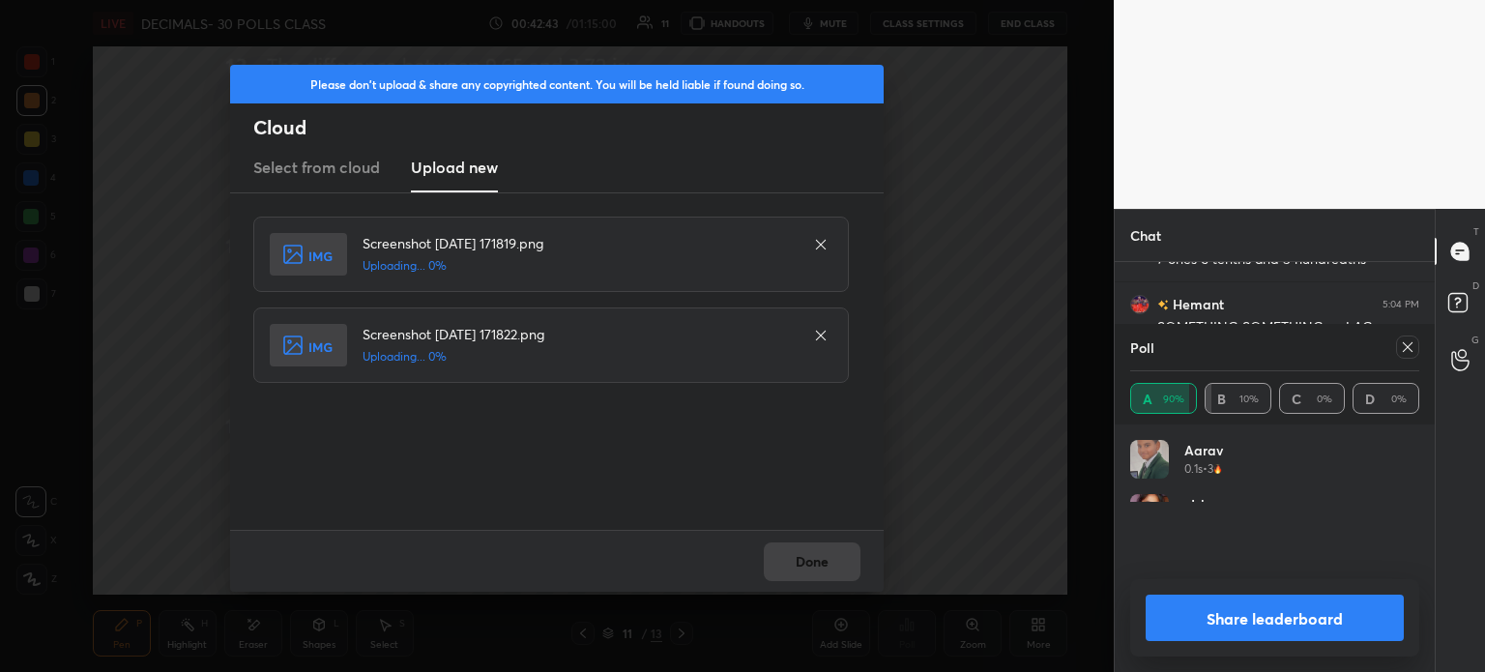
scroll to position [224, 283]
click at [796, 565] on div "Done" at bounding box center [557, 561] width 654 height 62
click at [808, 571] on div "Done" at bounding box center [557, 561] width 654 height 62
click at [805, 565] on div "Done" at bounding box center [557, 561] width 654 height 62
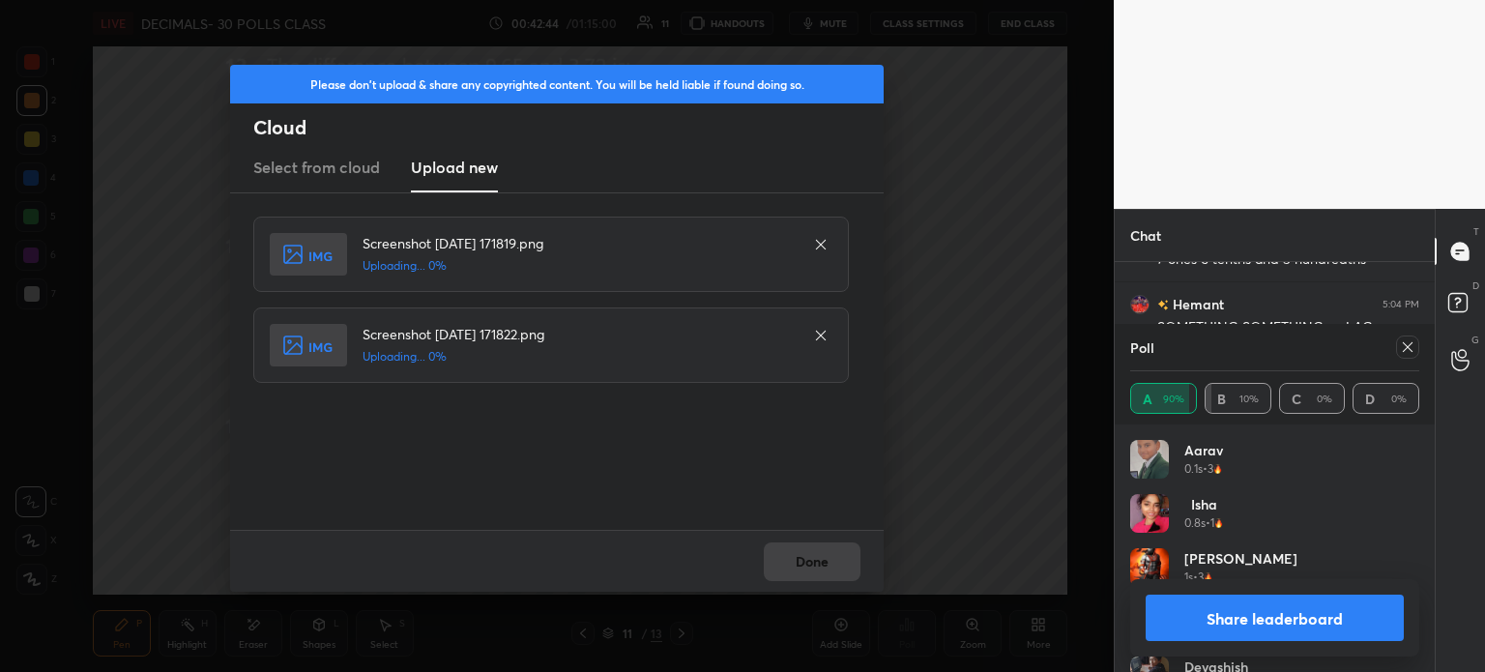
click at [806, 561] on div "Done" at bounding box center [557, 561] width 654 height 62
click at [812, 557] on div "Done" at bounding box center [557, 561] width 654 height 62
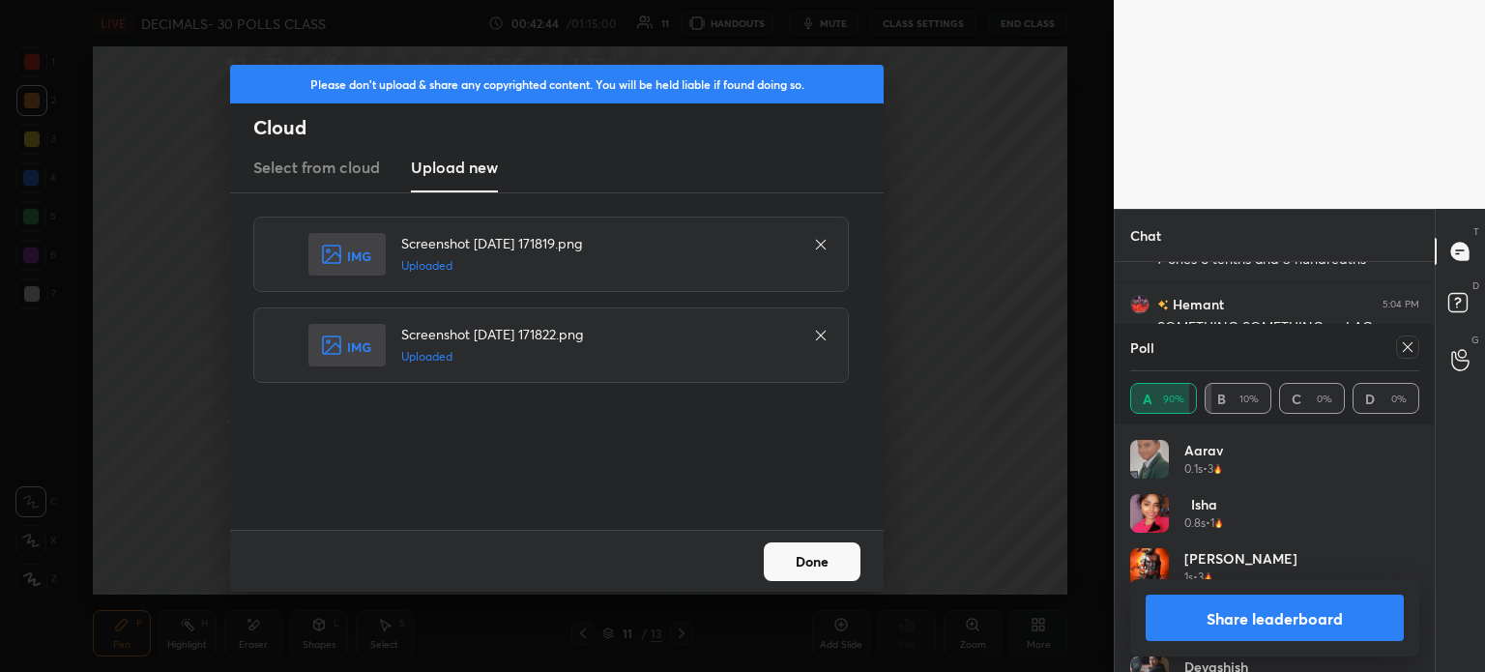
click at [813, 563] on button "Done" at bounding box center [812, 561] width 97 height 39
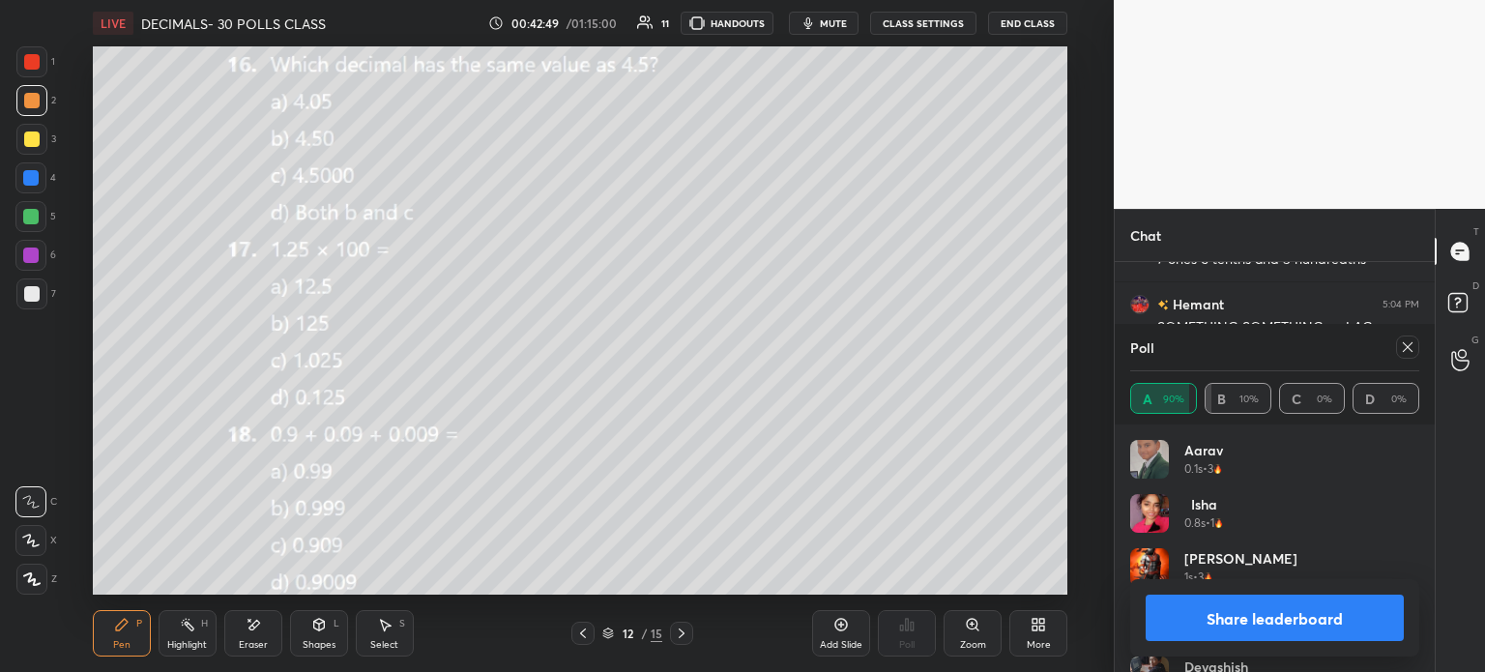
click at [822, 22] on button "mute" at bounding box center [824, 23] width 70 height 23
click at [1406, 350] on icon at bounding box center [1407, 346] width 15 height 15
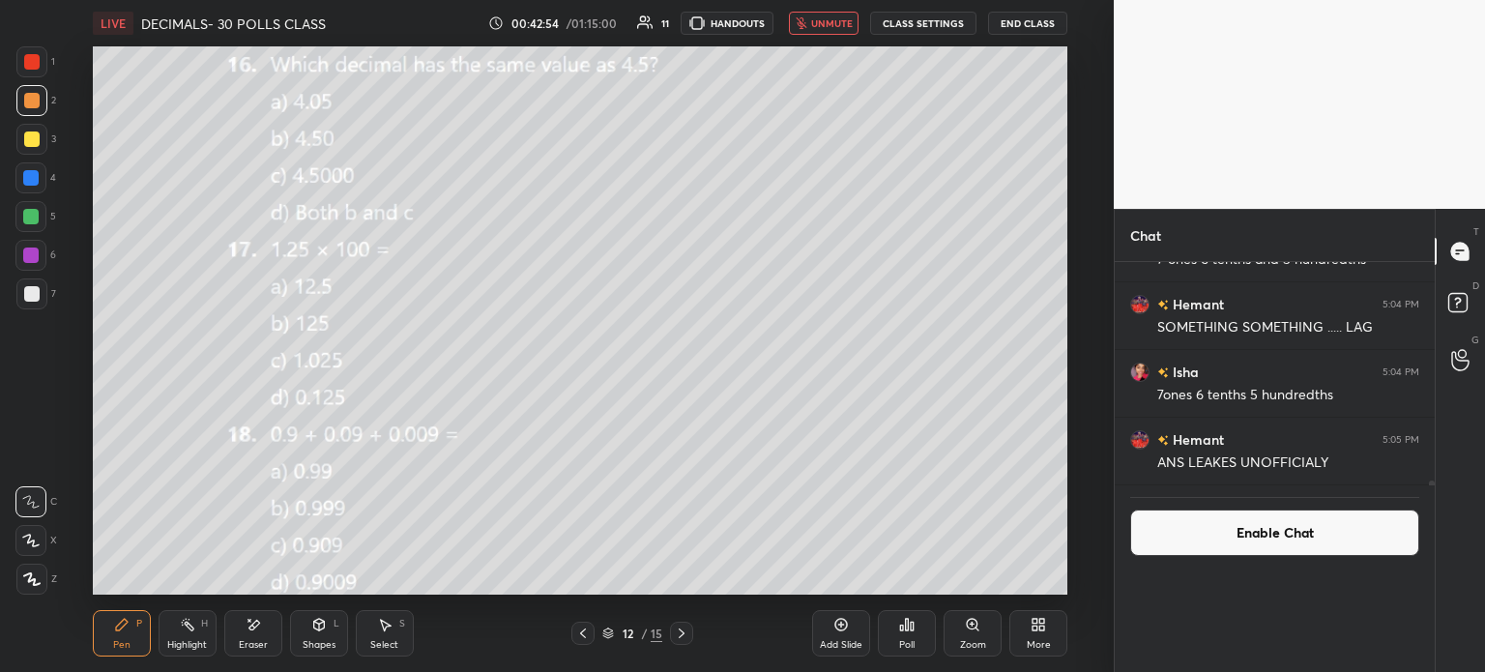
scroll to position [10531, 0]
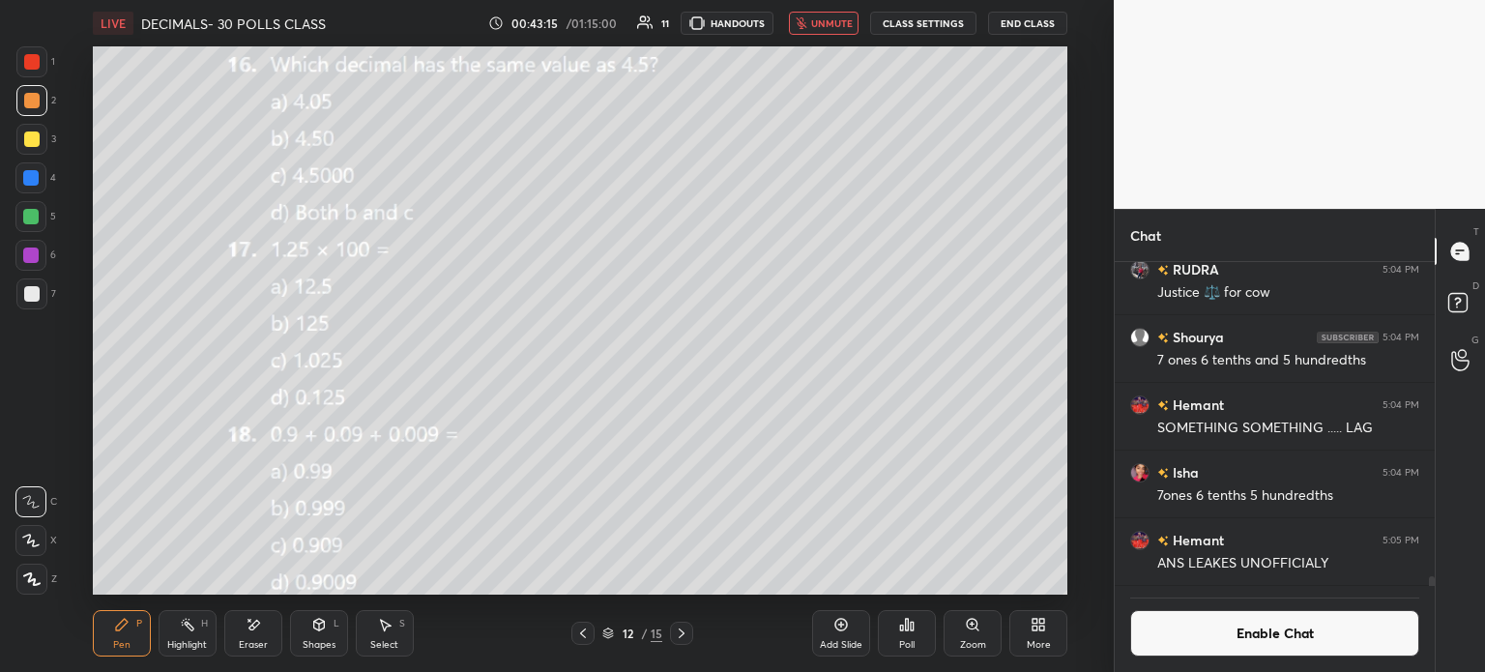
click at [831, 28] on span "unmute" at bounding box center [832, 23] width 42 height 14
click at [911, 630] on icon at bounding box center [912, 626] width 3 height 9
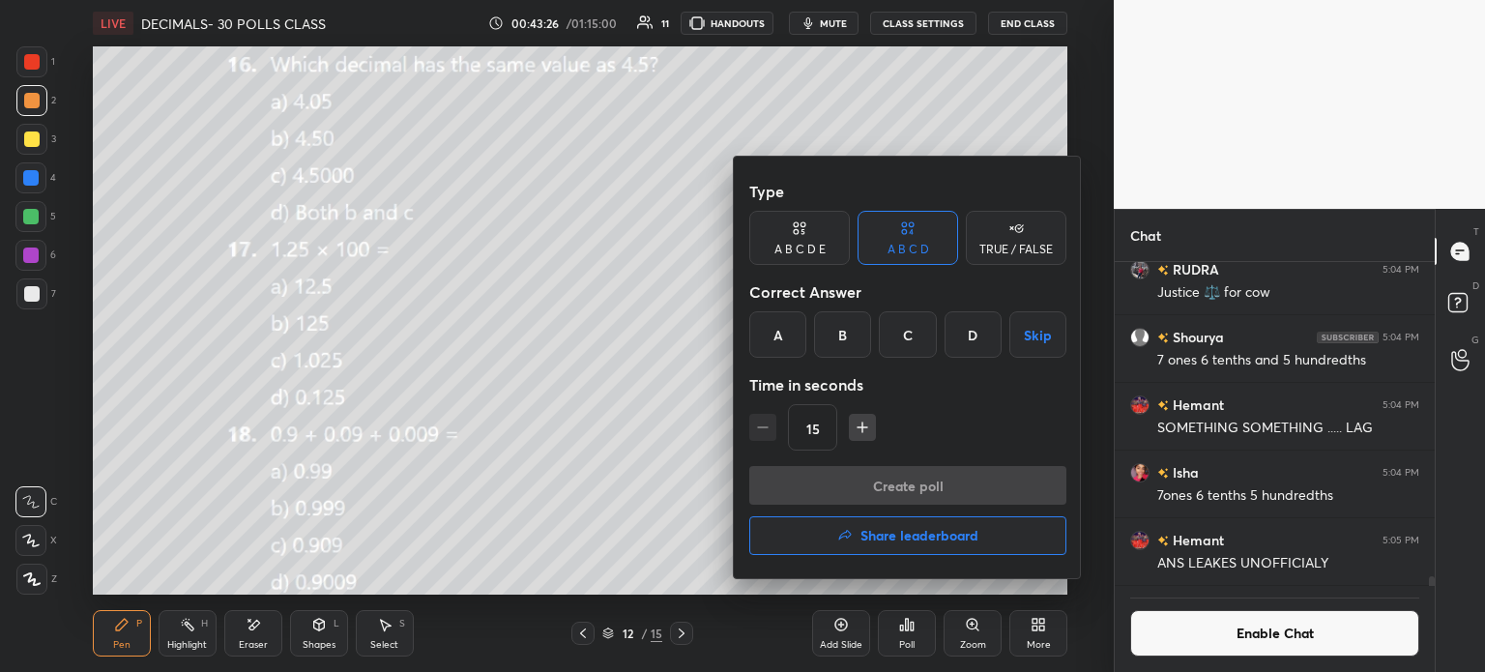
click at [982, 336] on div "D" at bounding box center [973, 334] width 57 height 46
click at [985, 482] on button "Create poll" at bounding box center [907, 485] width 317 height 39
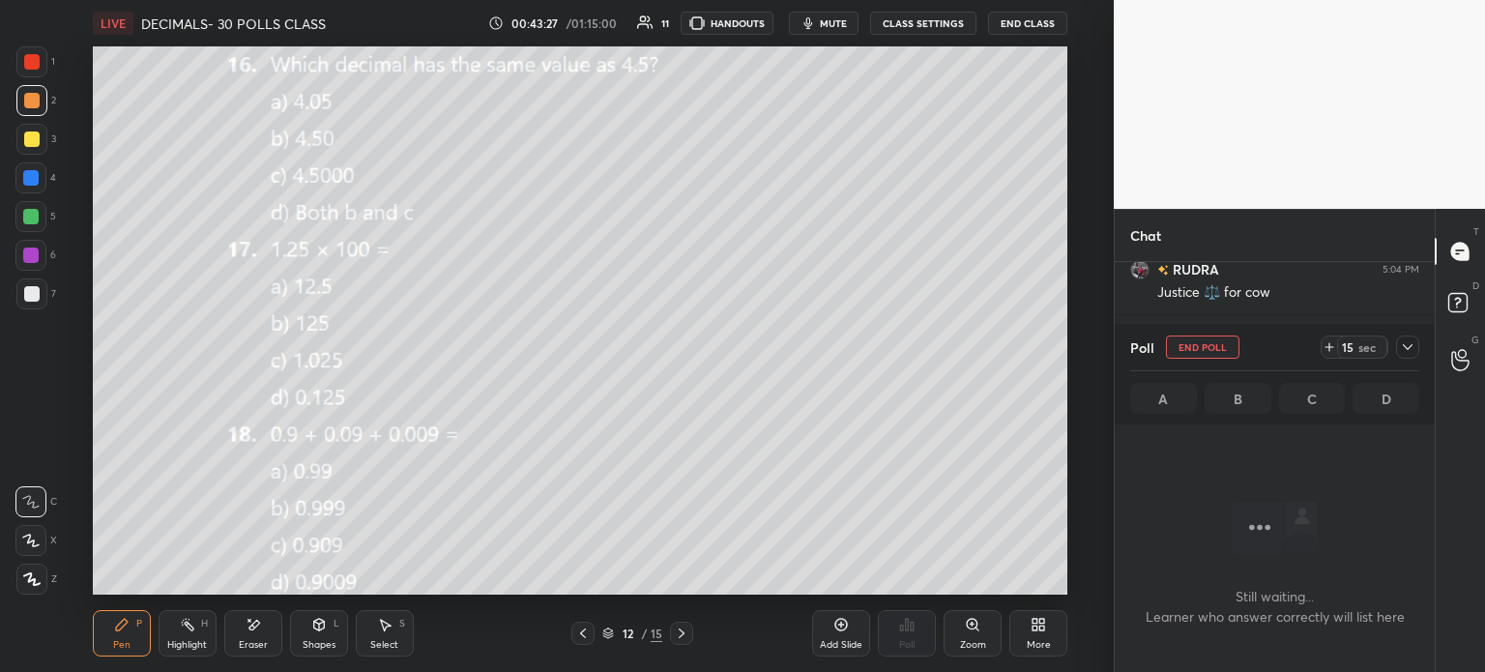
click at [1326, 350] on icon at bounding box center [1329, 346] width 15 height 15
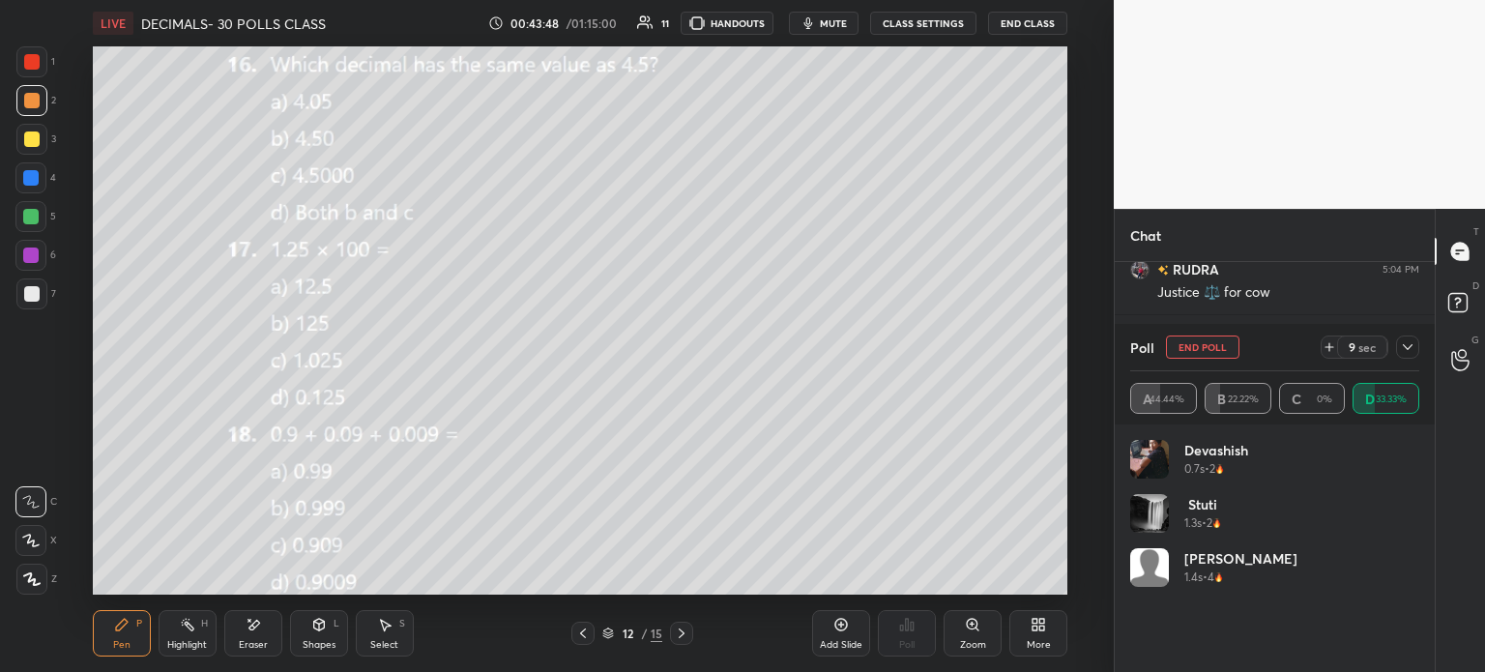
click at [252, 618] on icon at bounding box center [253, 625] width 15 height 16
click at [128, 646] on div "Pen" at bounding box center [121, 645] width 17 height 10
click at [130, 643] on div "Pen" at bounding box center [121, 645] width 17 height 10
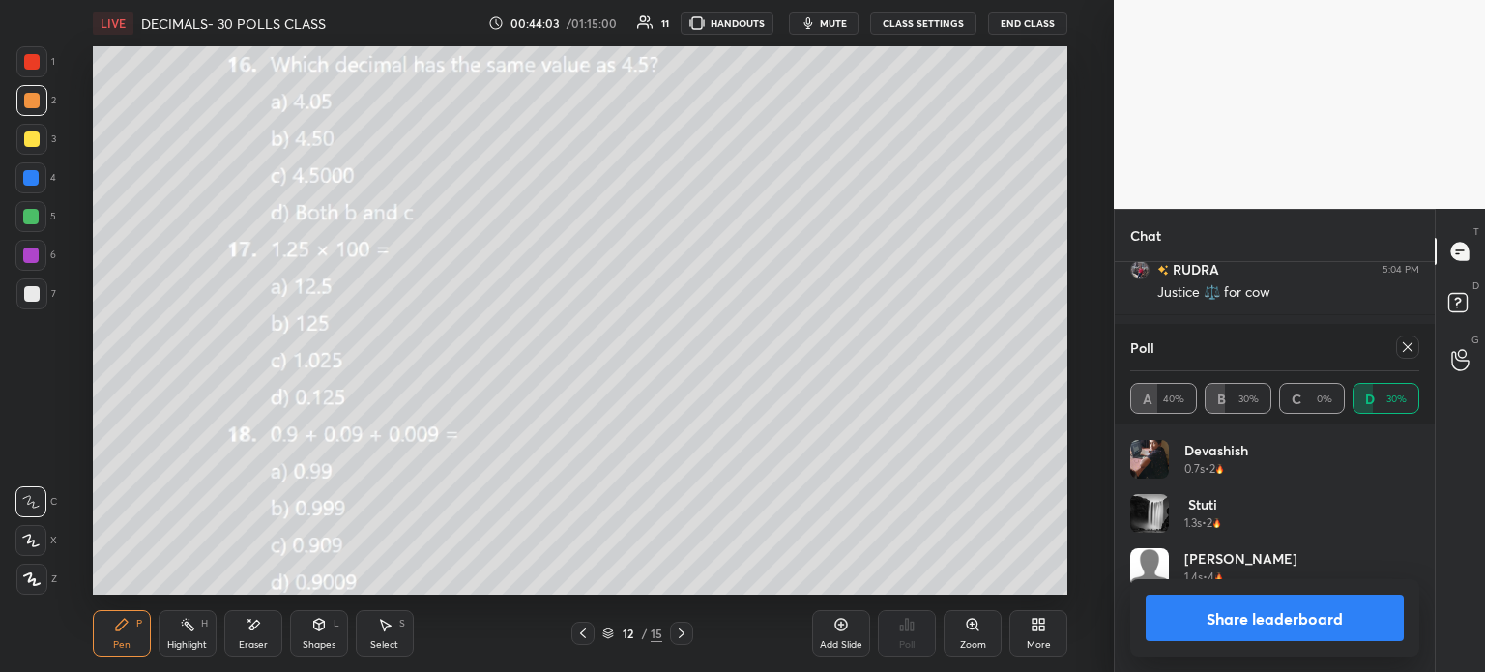
click at [1420, 350] on div "Poll A 40% B 30% C 0% D 30%" at bounding box center [1275, 374] width 320 height 101
click at [232, 603] on div "Pen P Highlight H Eraser Shapes L Select S 12 / 15 Add Slide Poll Zoom More" at bounding box center [580, 633] width 975 height 77
click at [245, 643] on div "Eraser" at bounding box center [253, 645] width 29 height 10
click at [31, 572] on span "Erase all" at bounding box center [30, 579] width 29 height 14
click at [1406, 349] on icon at bounding box center [1408, 347] width 10 height 10
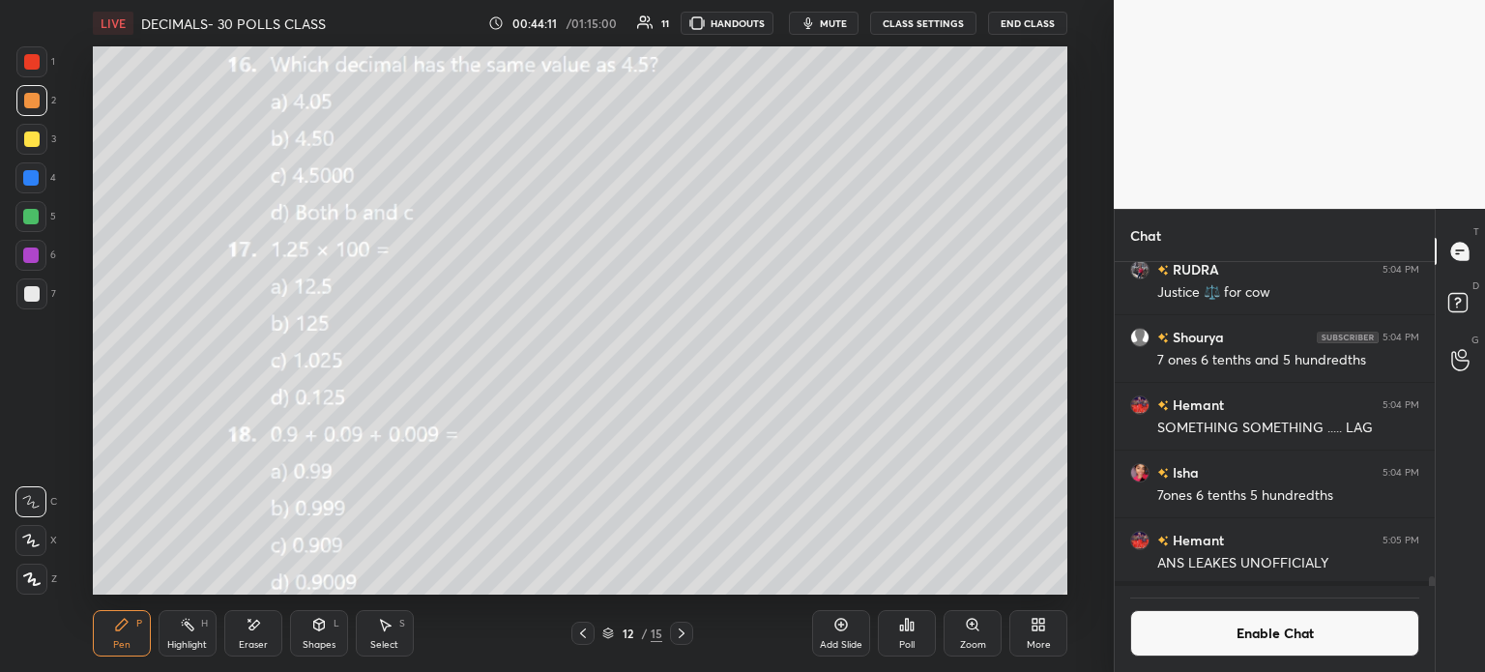
scroll to position [5, 6]
click at [901, 629] on icon at bounding box center [902, 628] width 3 height 5
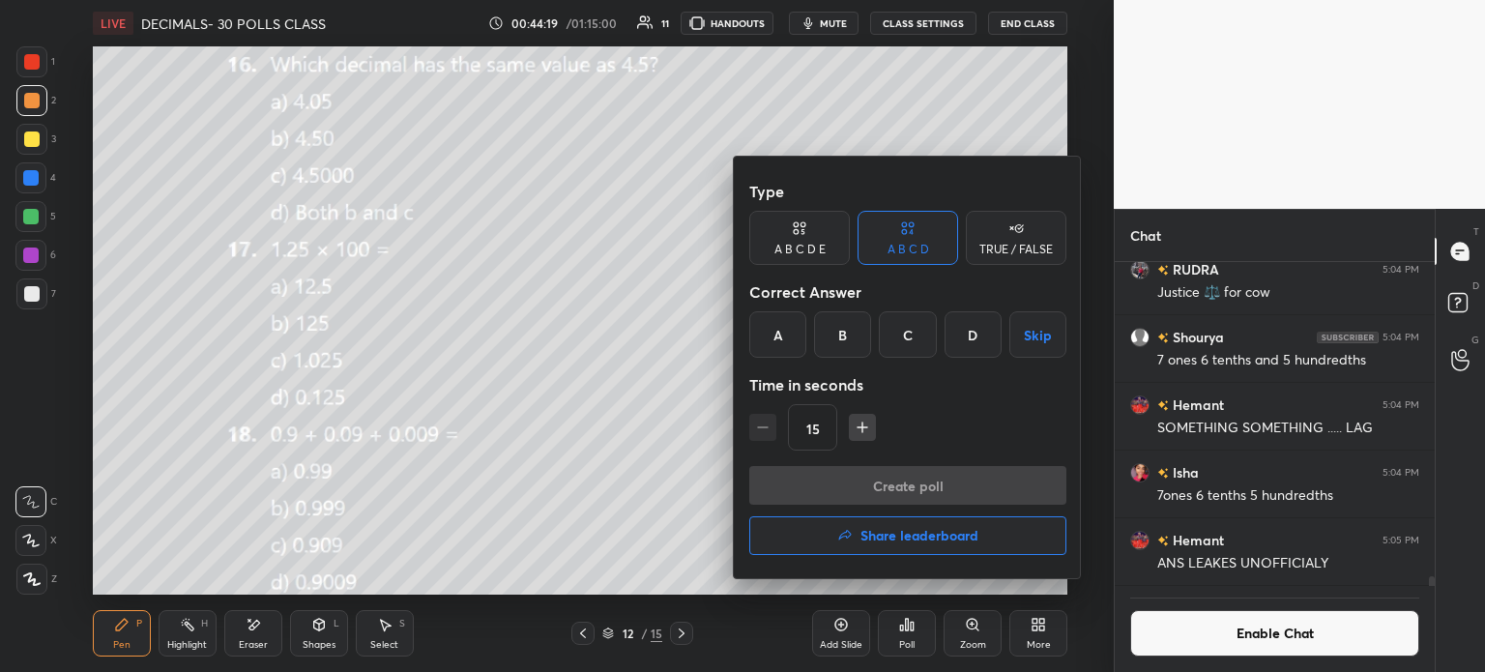
click at [851, 336] on div "B" at bounding box center [842, 334] width 57 height 46
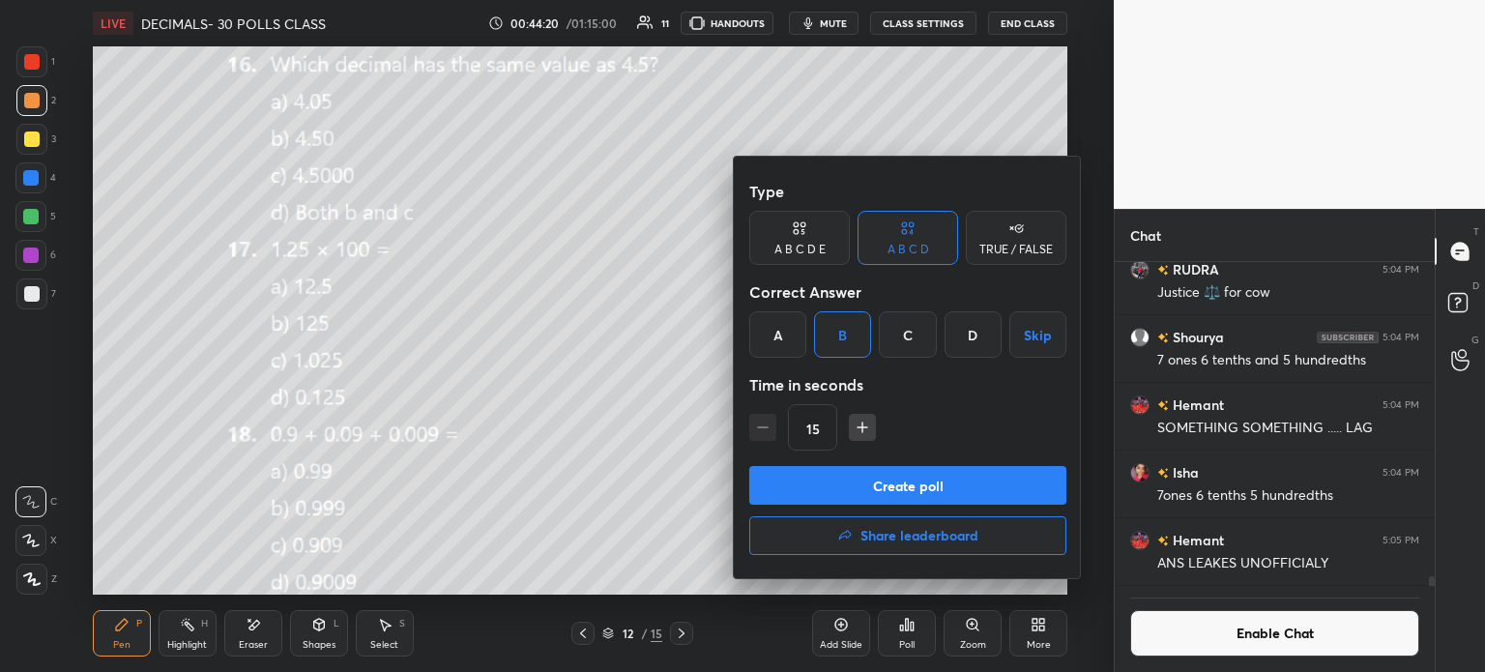
click at [960, 483] on button "Create poll" at bounding box center [907, 485] width 317 height 39
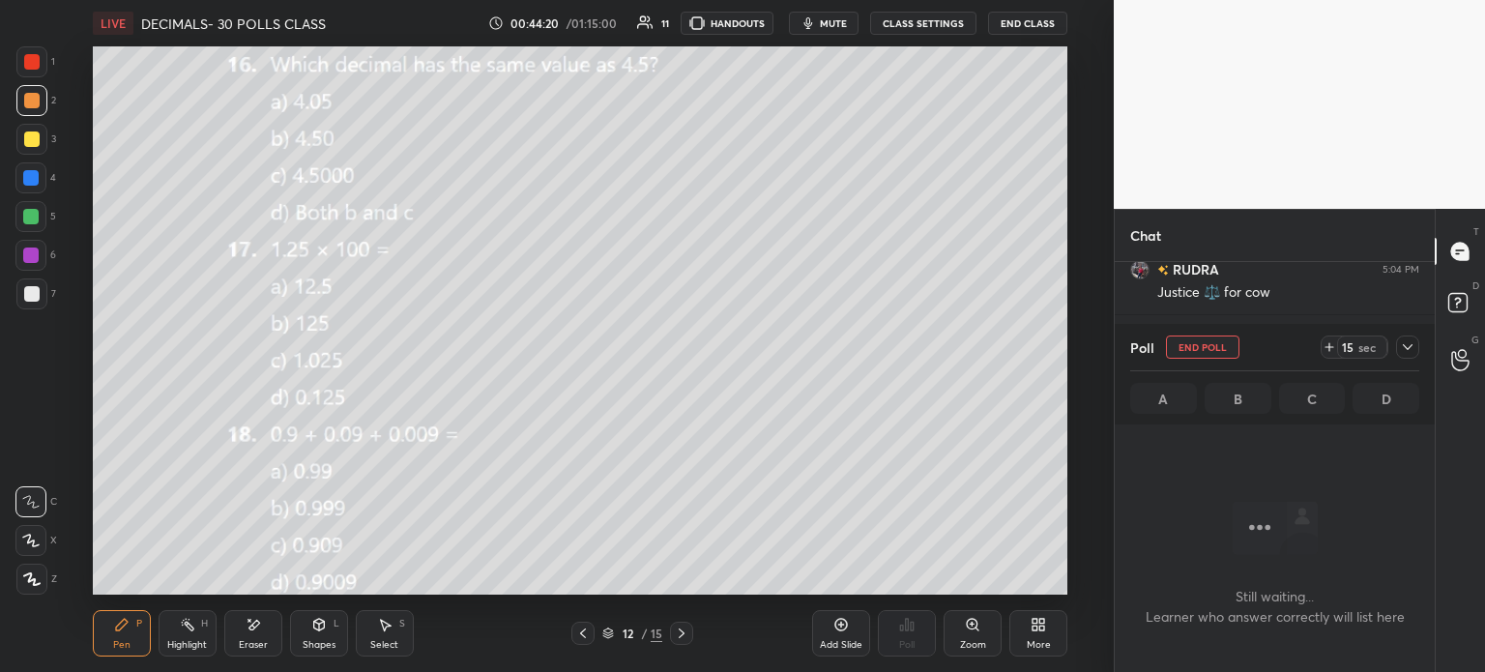
scroll to position [327, 314]
click at [1335, 347] on icon at bounding box center [1329, 346] width 15 height 15
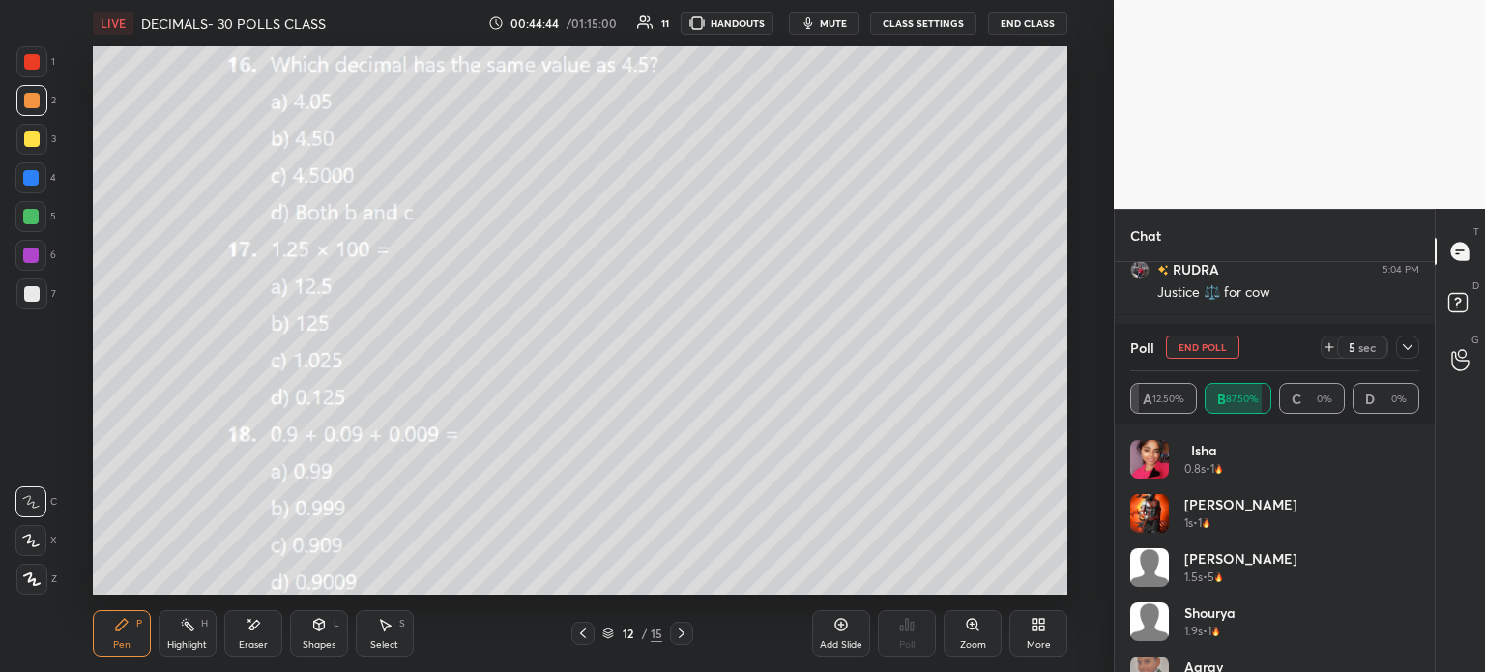
click at [1409, 351] on icon at bounding box center [1407, 346] width 15 height 15
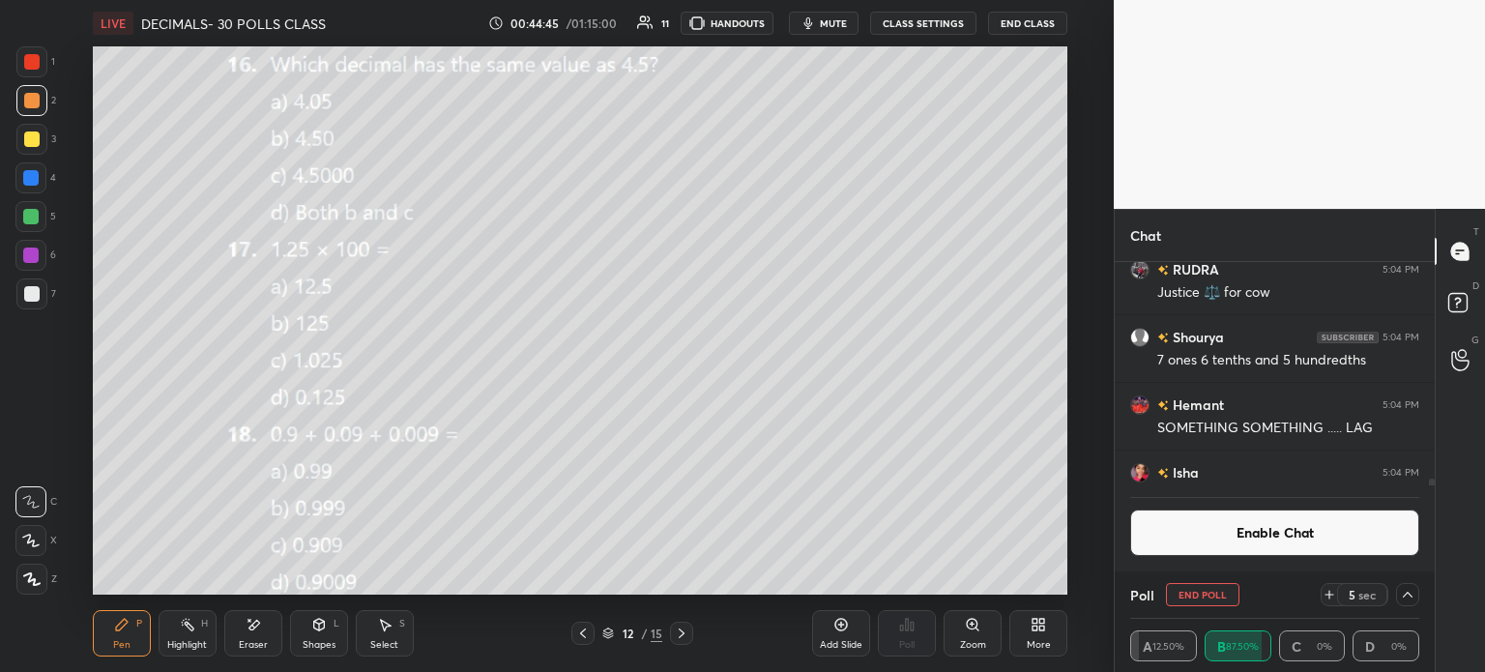
scroll to position [0, 6]
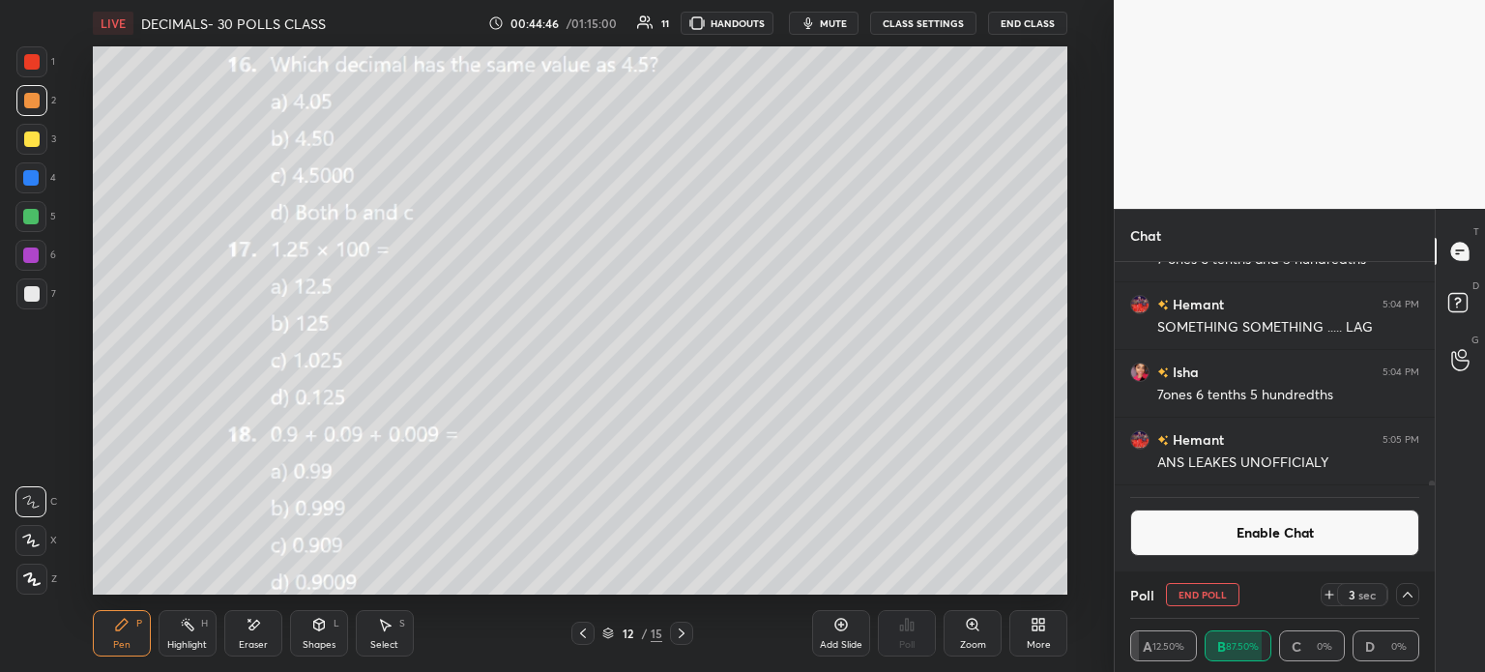
click at [1208, 597] on button "End Poll" at bounding box center [1202, 594] width 73 height 23
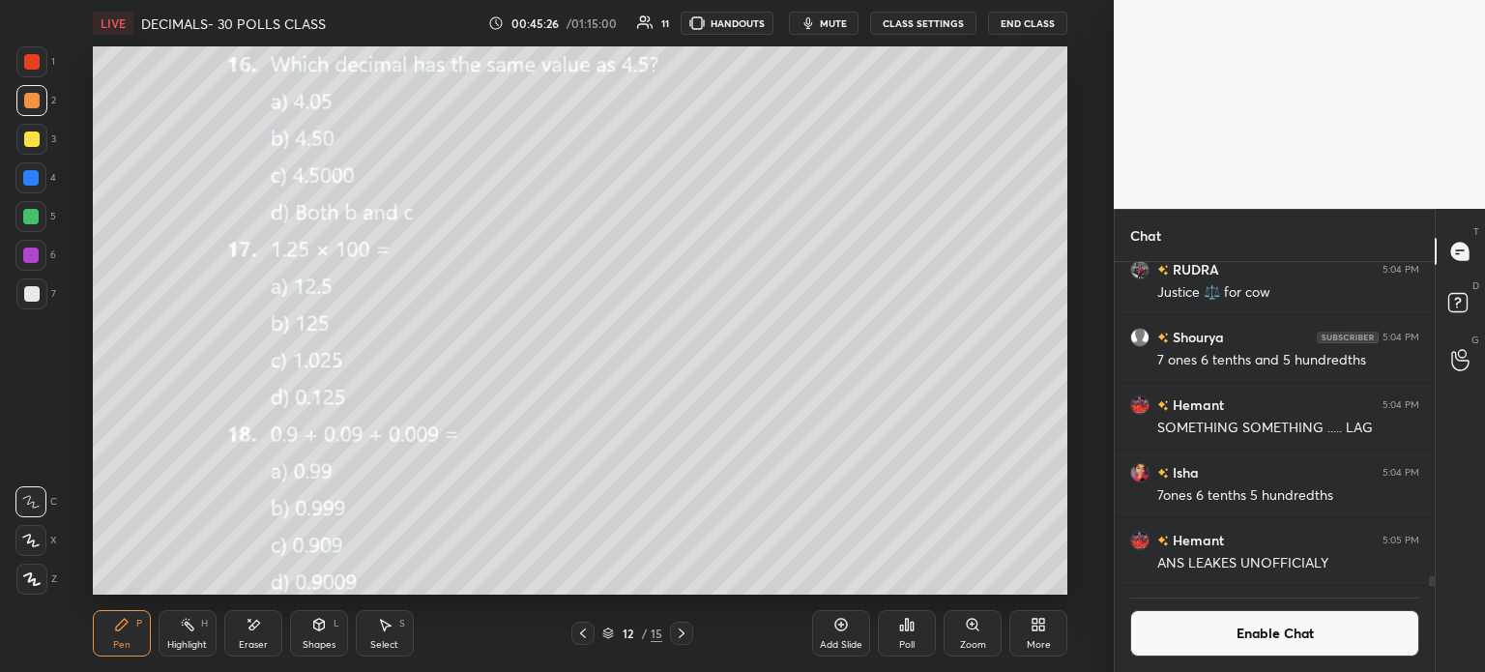
click at [914, 638] on div "Poll" at bounding box center [907, 633] width 58 height 46
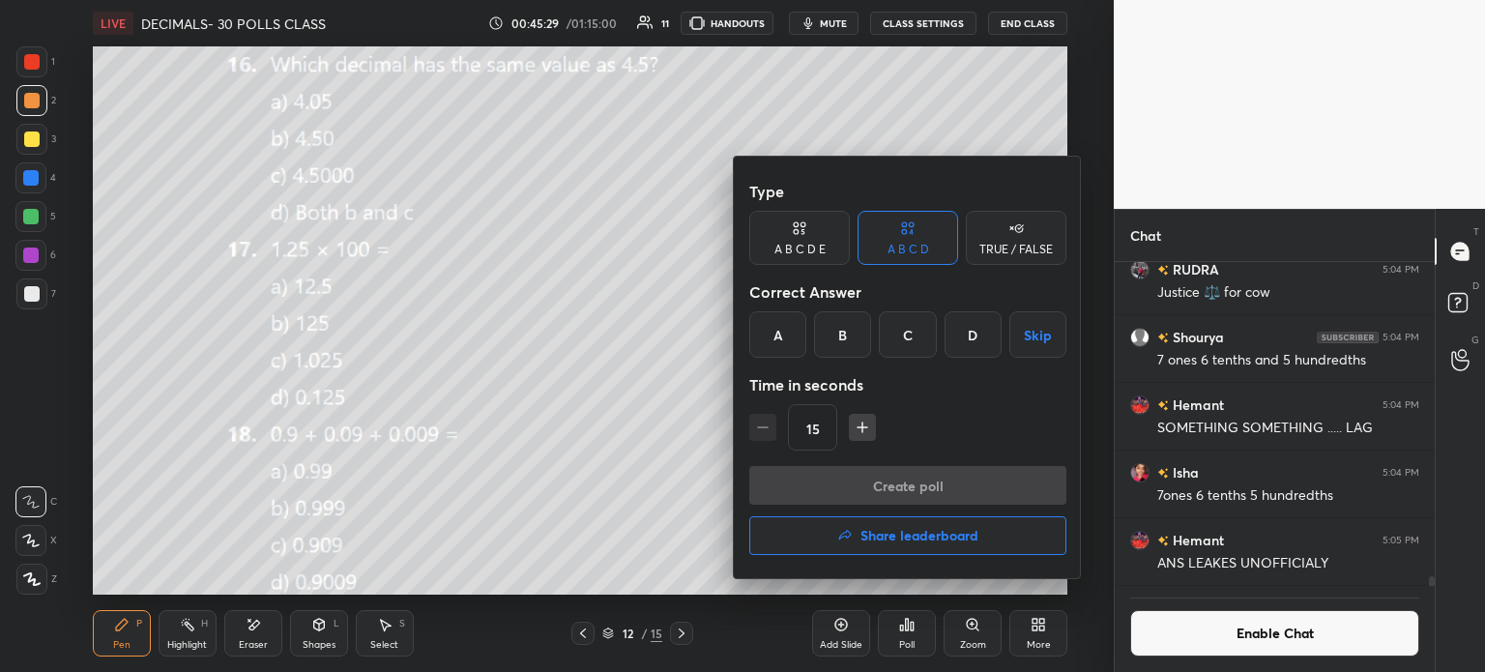
click at [846, 336] on div "B" at bounding box center [842, 334] width 57 height 46
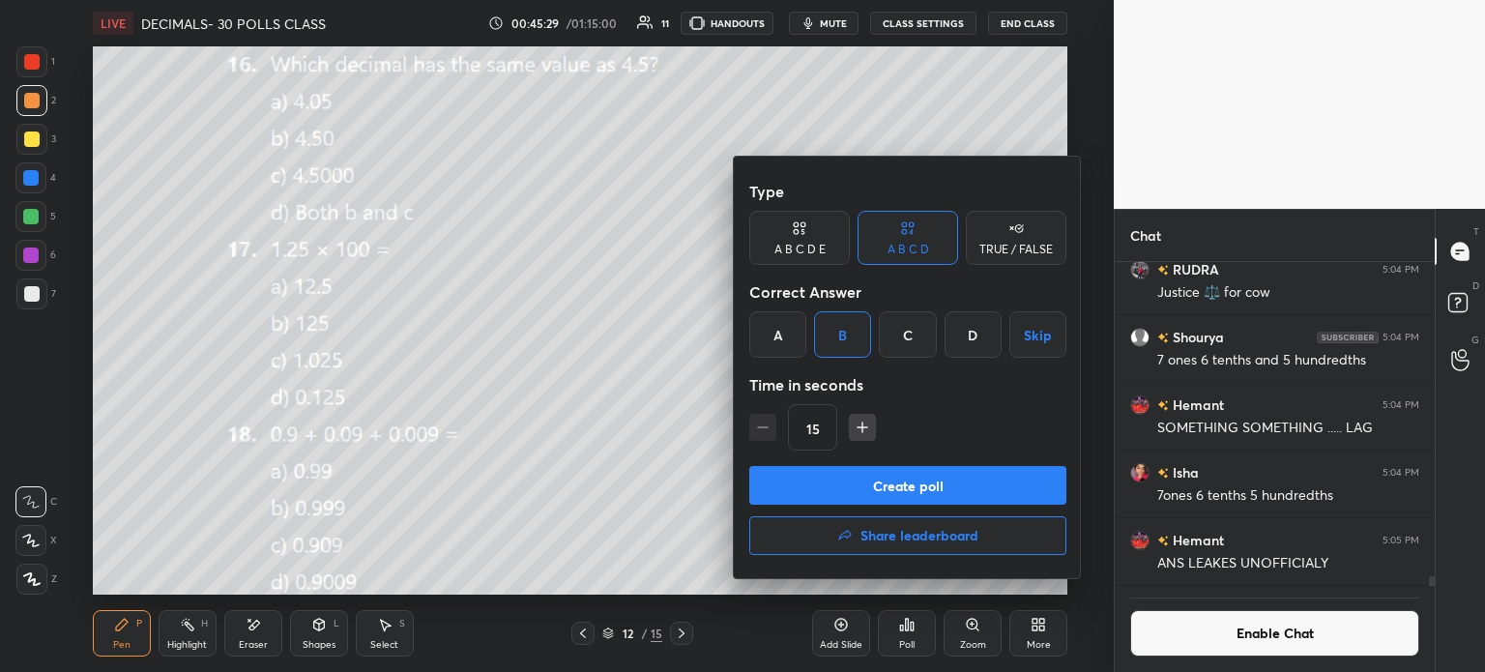
click at [924, 482] on button "Create poll" at bounding box center [907, 485] width 317 height 39
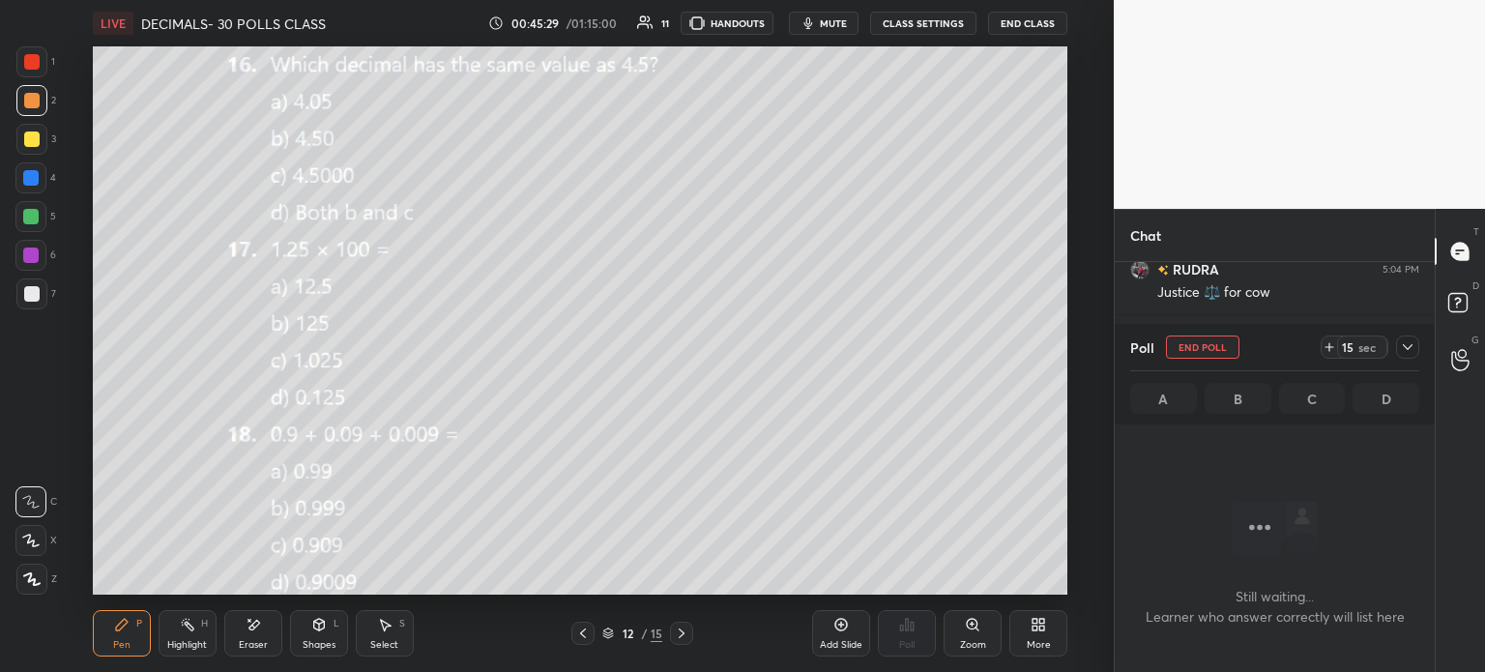
scroll to position [223, 314]
click at [1327, 342] on icon at bounding box center [1329, 346] width 15 height 15
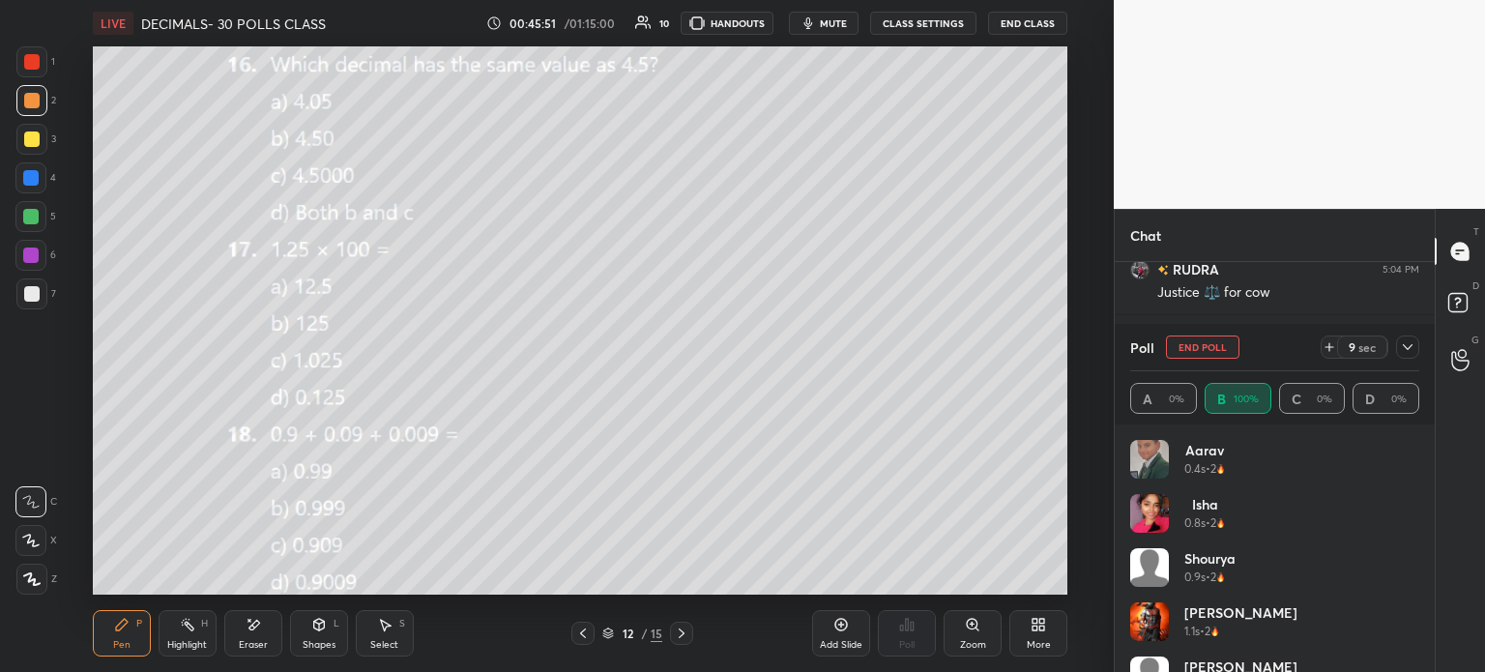
click at [1200, 347] on button "End Poll" at bounding box center [1202, 347] width 73 height 23
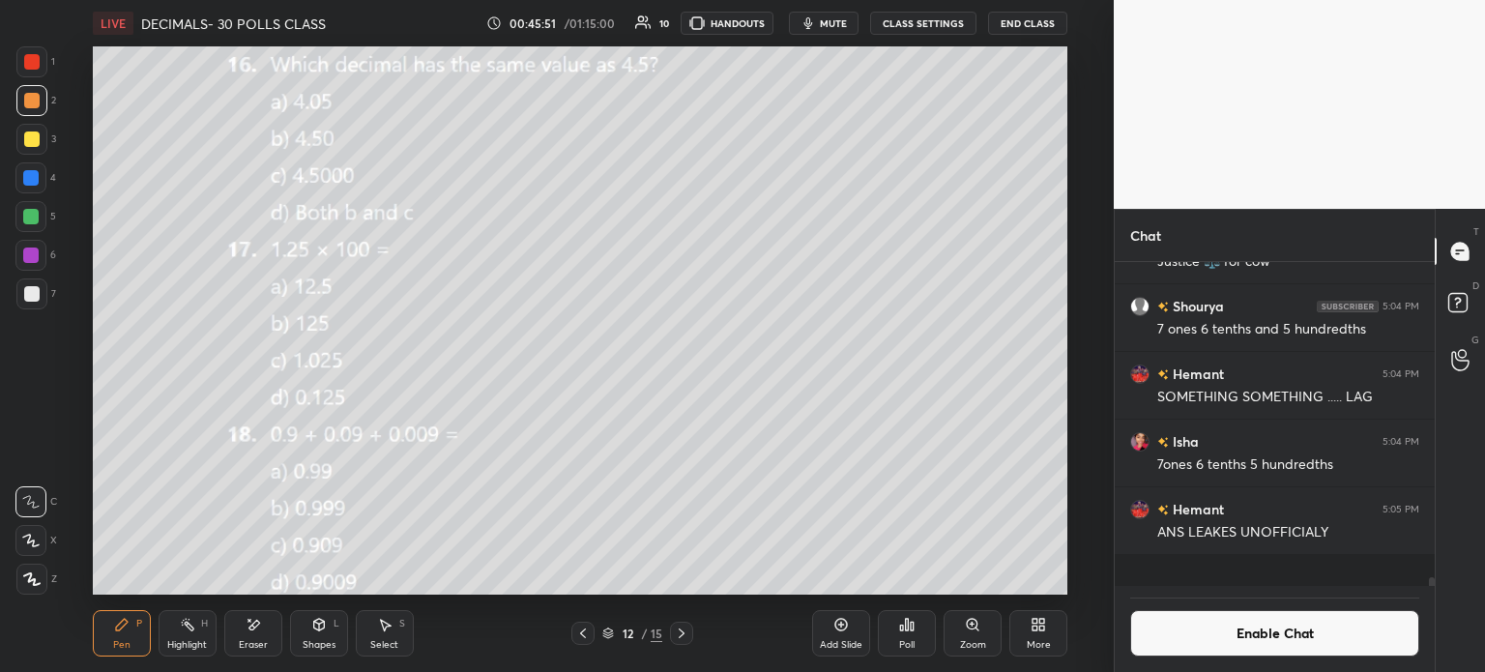
scroll to position [6, 6]
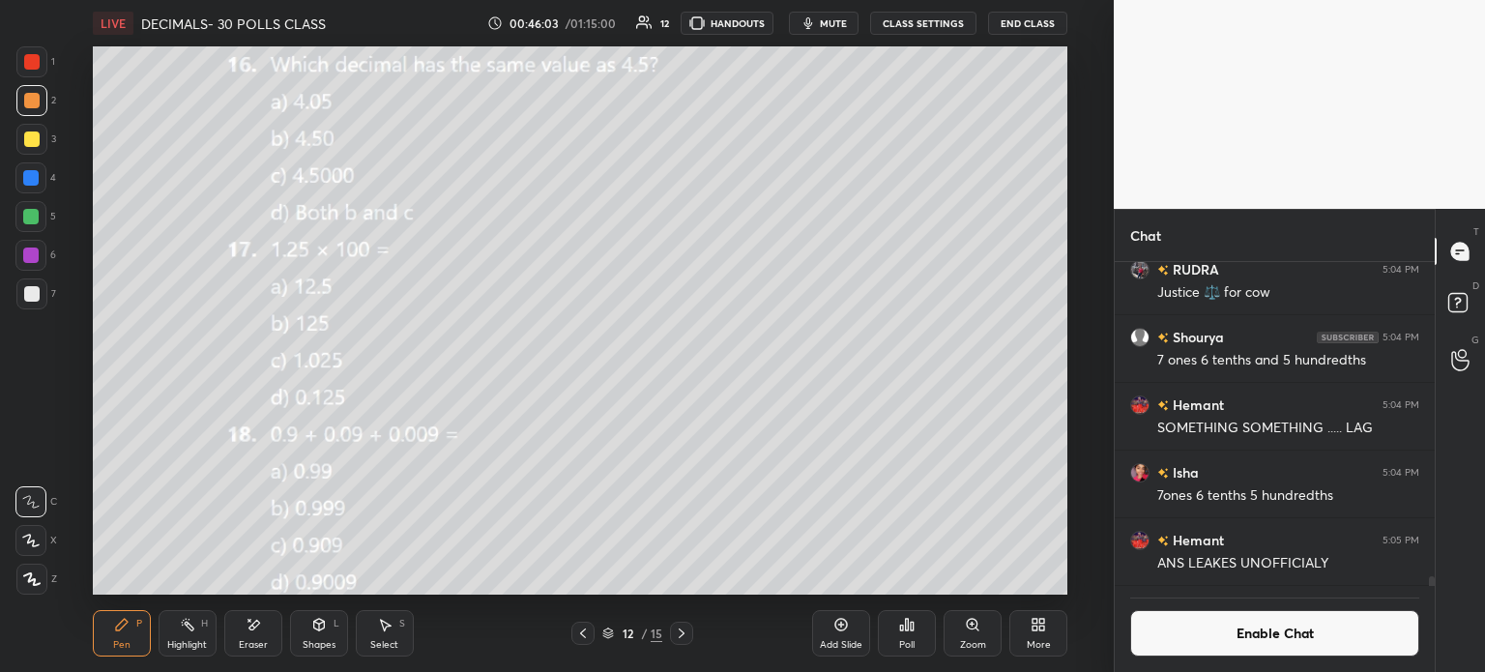
click at [827, 26] on span "mute" at bounding box center [833, 23] width 27 height 14
click at [691, 644] on div at bounding box center [681, 633] width 23 height 23
click at [256, 620] on icon at bounding box center [254, 625] width 11 height 10
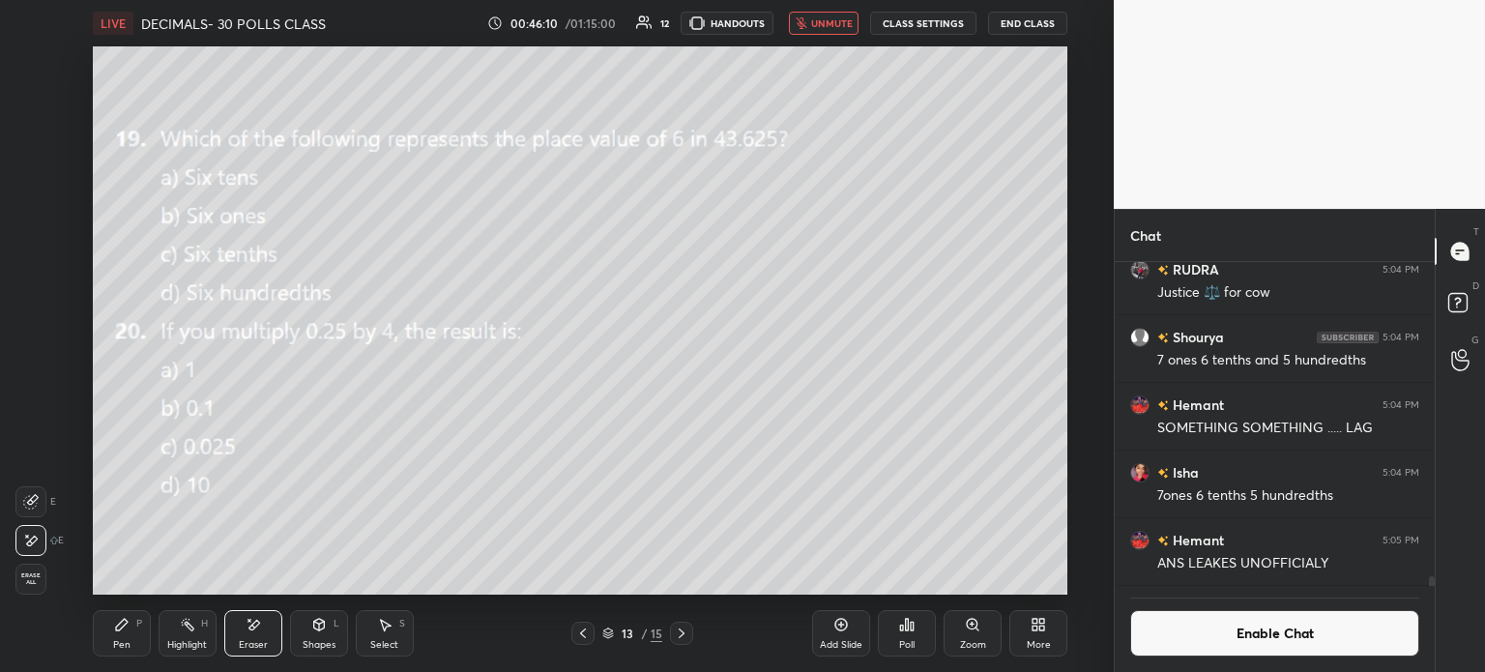
click at [132, 637] on div "Pen P" at bounding box center [122, 633] width 58 height 46
click at [248, 629] on icon at bounding box center [253, 625] width 15 height 16
click at [107, 631] on div "Pen P" at bounding box center [122, 633] width 58 height 46
click at [263, 637] on div "Eraser" at bounding box center [253, 633] width 58 height 46
click at [121, 633] on div "Pen P" at bounding box center [122, 633] width 58 height 46
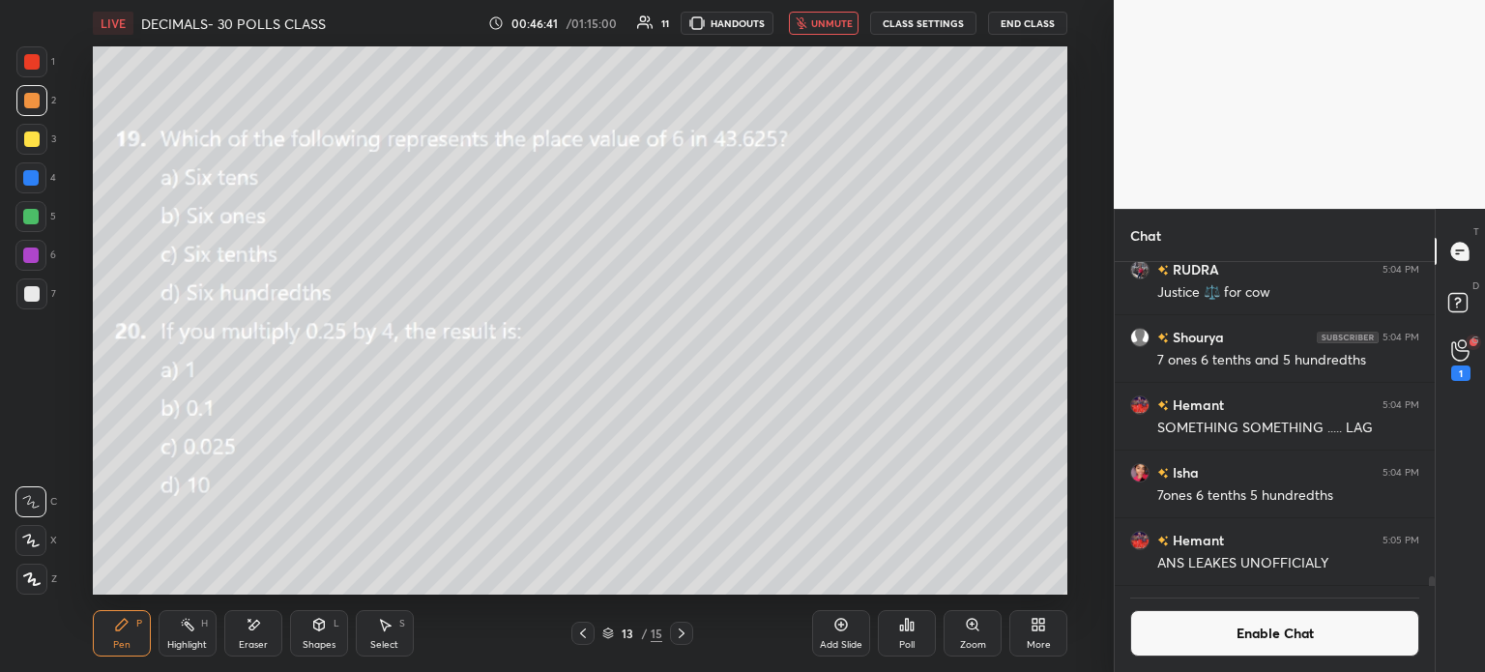
click at [826, 24] on span "unmute" at bounding box center [832, 23] width 42 height 14
click at [915, 638] on div "Poll" at bounding box center [907, 633] width 58 height 46
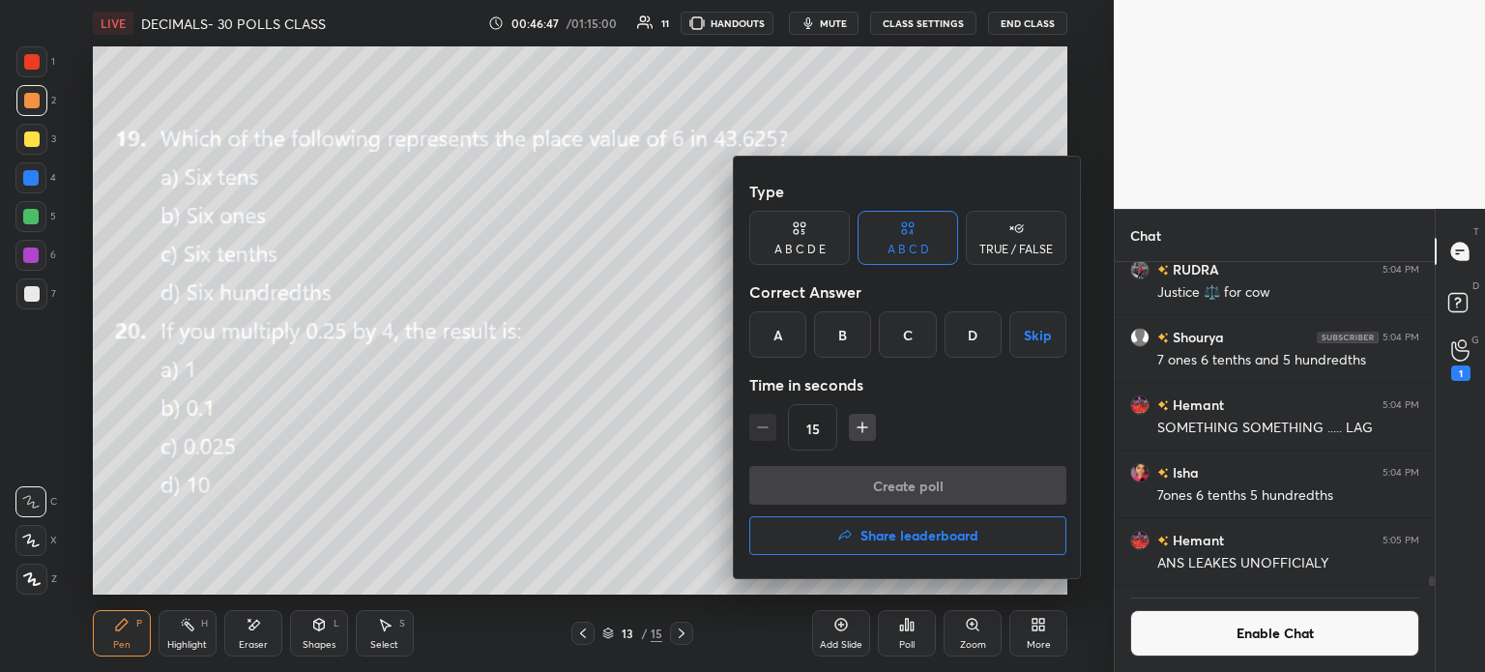
click at [909, 328] on div "C" at bounding box center [907, 334] width 57 height 46
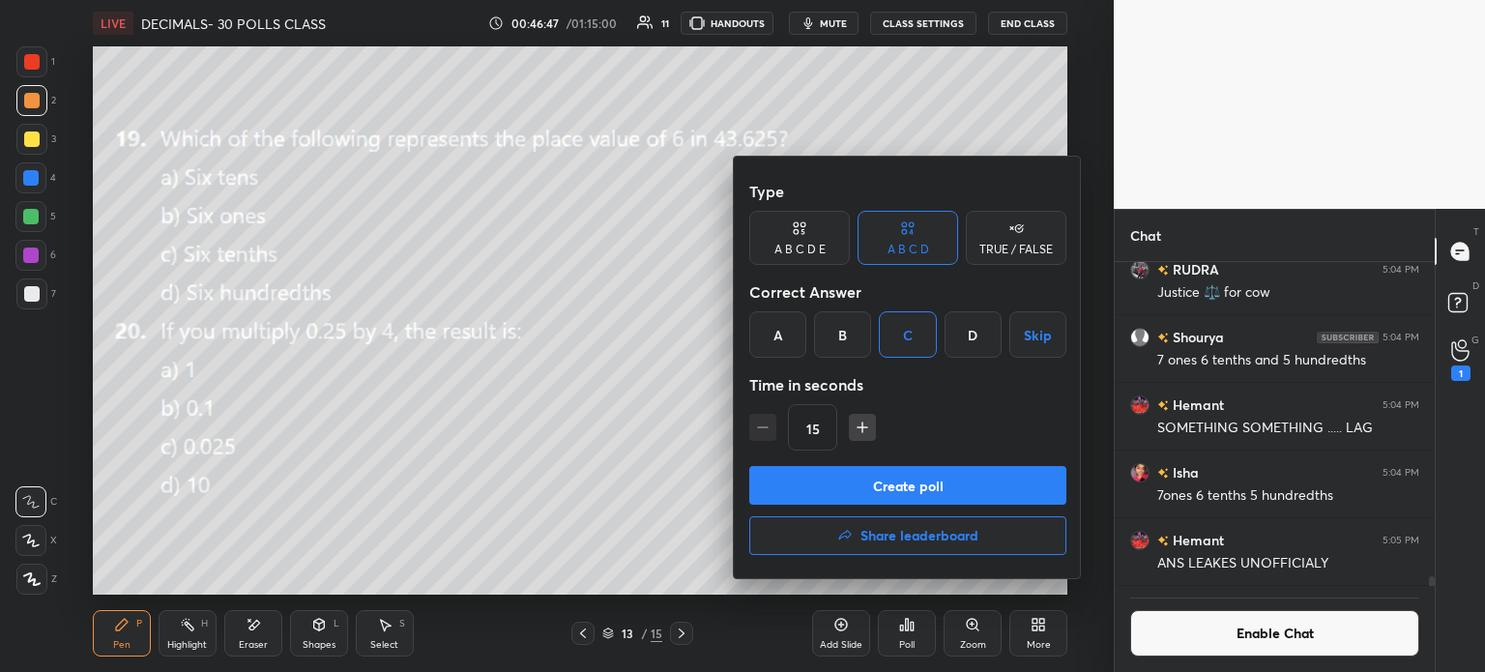
click at [917, 463] on div "Type A B C D E A B C D TRUE / FALSE Correct Answer A B C D Skip Time in seconds…" at bounding box center [907, 319] width 317 height 294
click at [945, 478] on button "Create poll" at bounding box center [907, 485] width 317 height 39
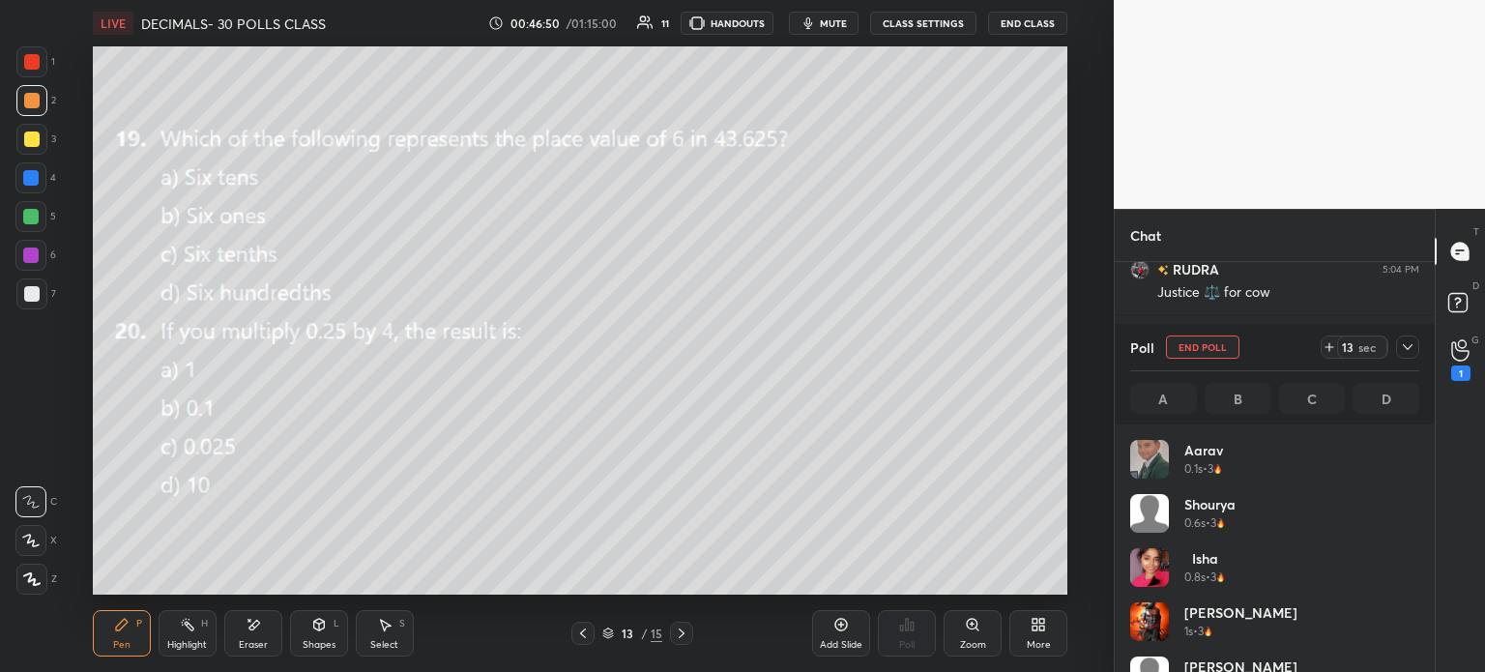
scroll to position [226, 283]
click at [1329, 343] on icon at bounding box center [1329, 346] width 15 height 15
click at [1406, 344] on icon at bounding box center [1407, 346] width 15 height 15
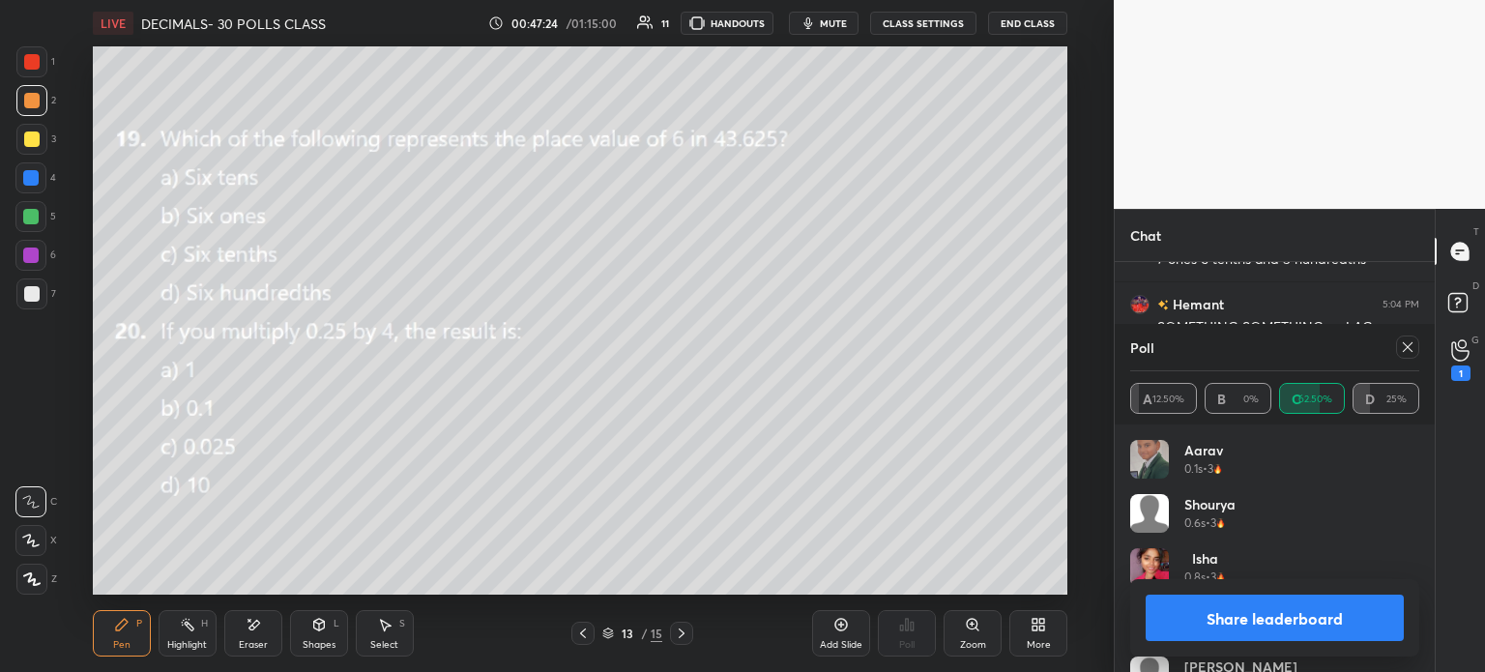
click at [255, 622] on icon at bounding box center [254, 625] width 11 height 10
click at [120, 635] on div "Pen P" at bounding box center [122, 633] width 58 height 46
click at [1408, 350] on icon at bounding box center [1407, 346] width 15 height 15
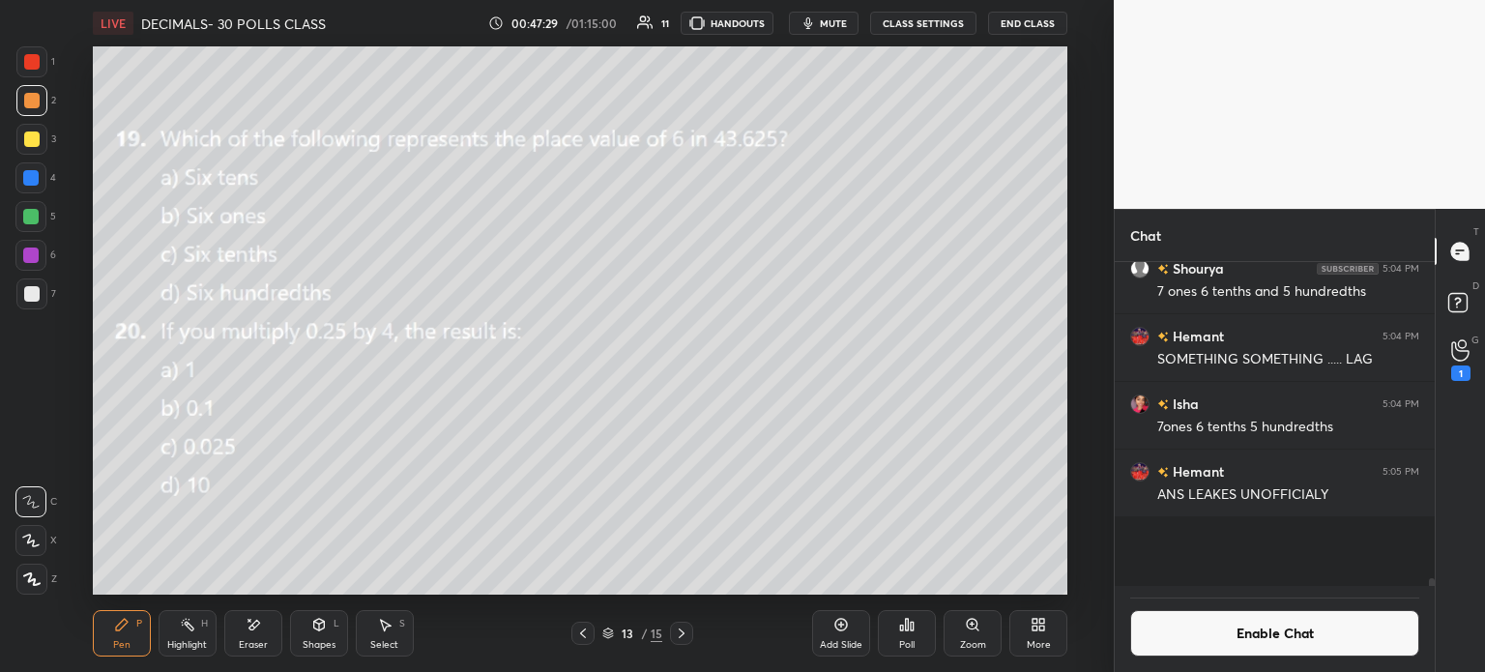
scroll to position [7, 6]
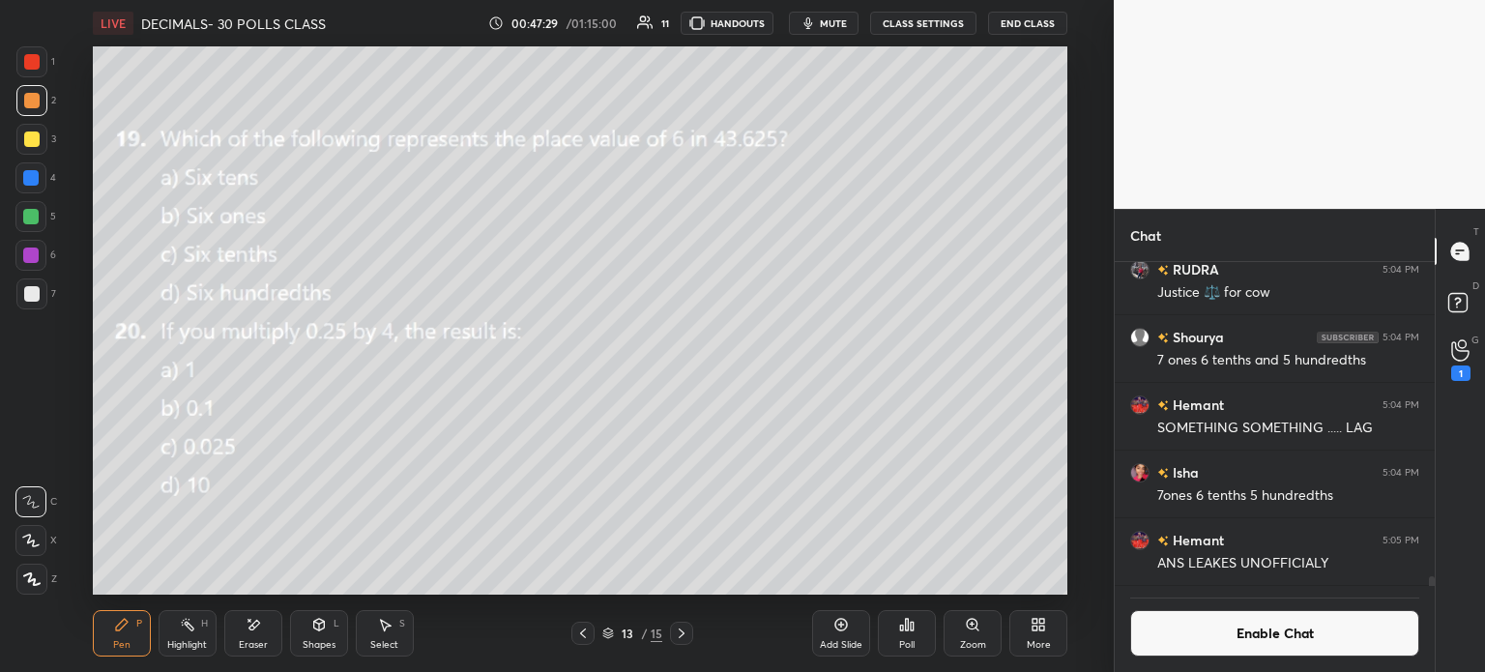
click at [922, 622] on div "Poll" at bounding box center [907, 633] width 58 height 46
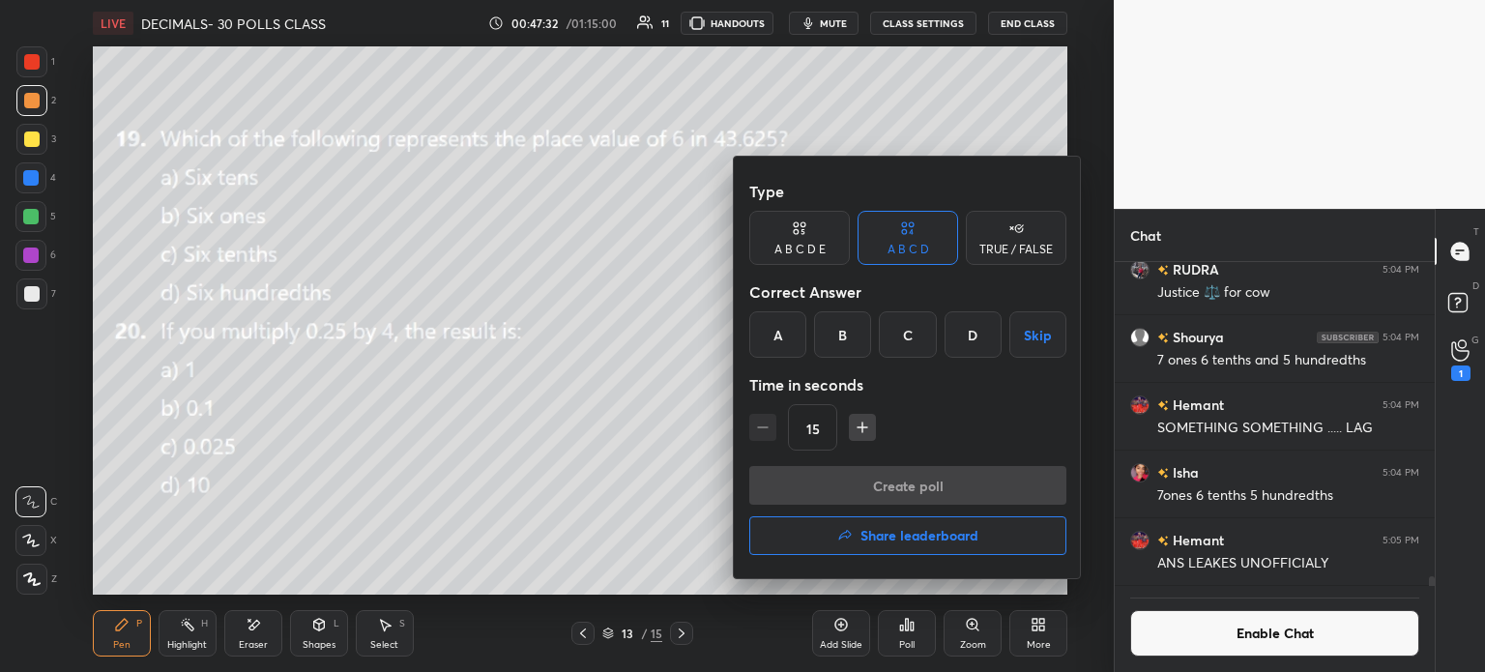
click at [783, 333] on div "A" at bounding box center [777, 334] width 57 height 46
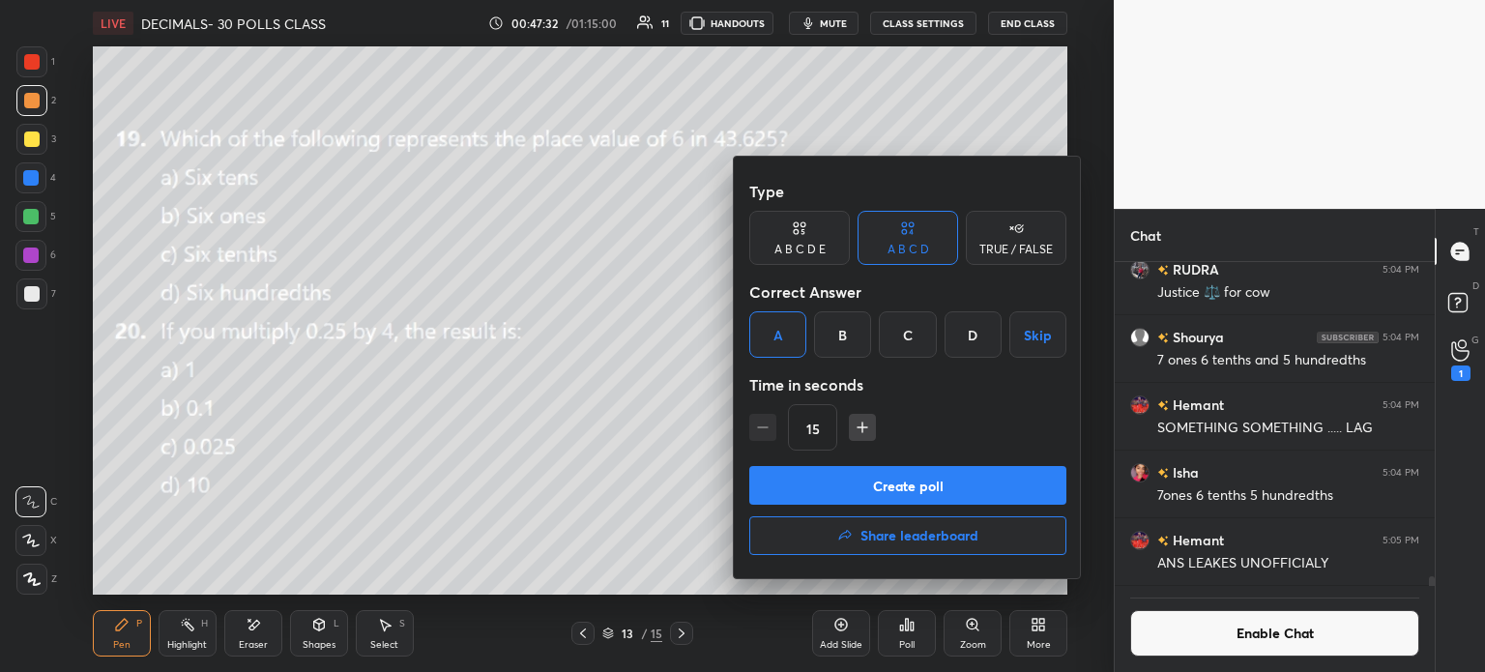
click at [927, 473] on button "Create poll" at bounding box center [907, 485] width 317 height 39
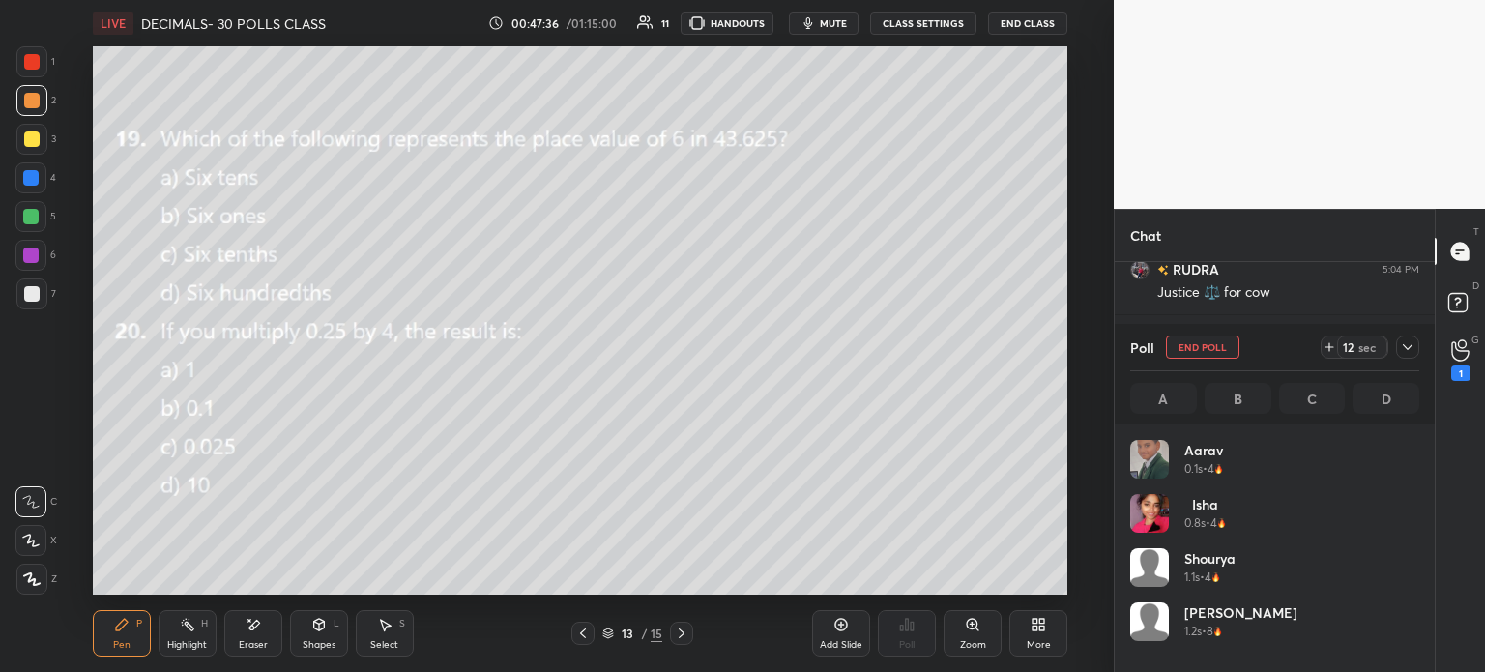
click at [1329, 341] on icon at bounding box center [1329, 346] width 15 height 15
click at [1399, 340] on div at bounding box center [1407, 347] width 23 height 23
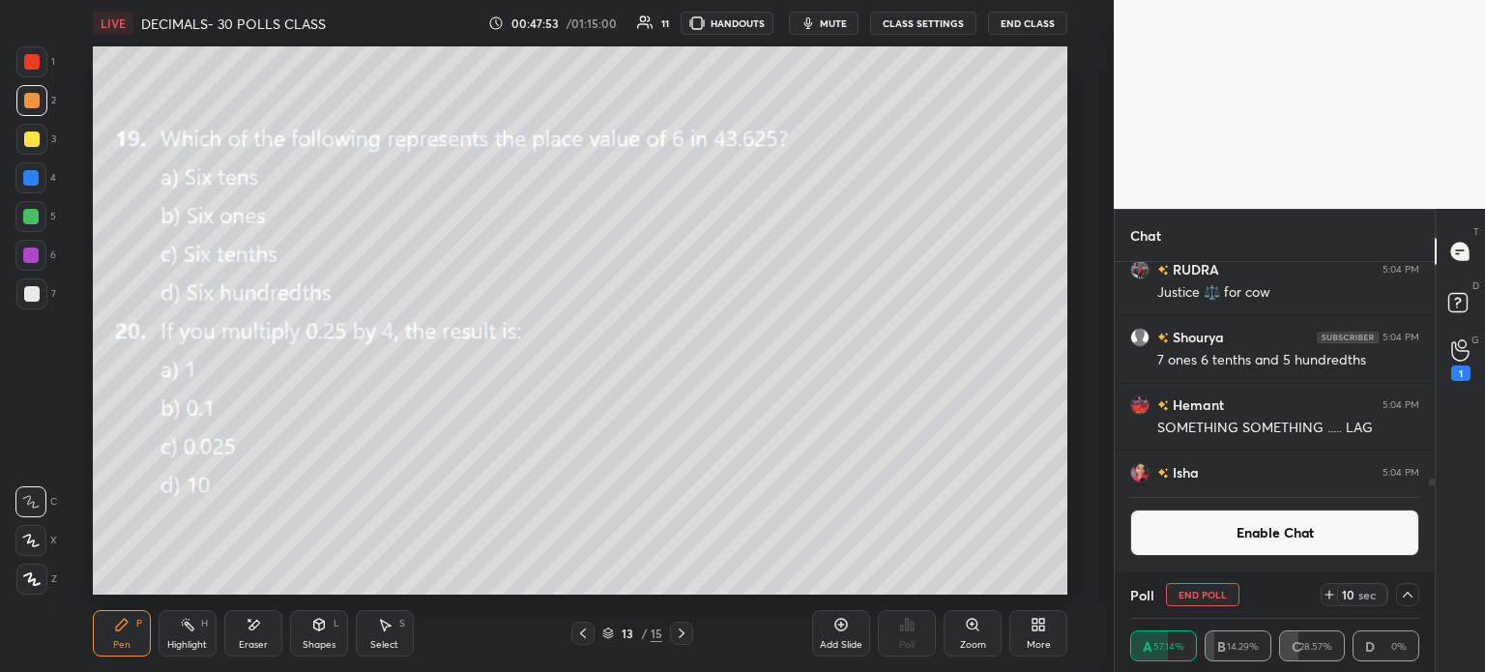
click at [1205, 600] on button "End Poll" at bounding box center [1202, 594] width 73 height 23
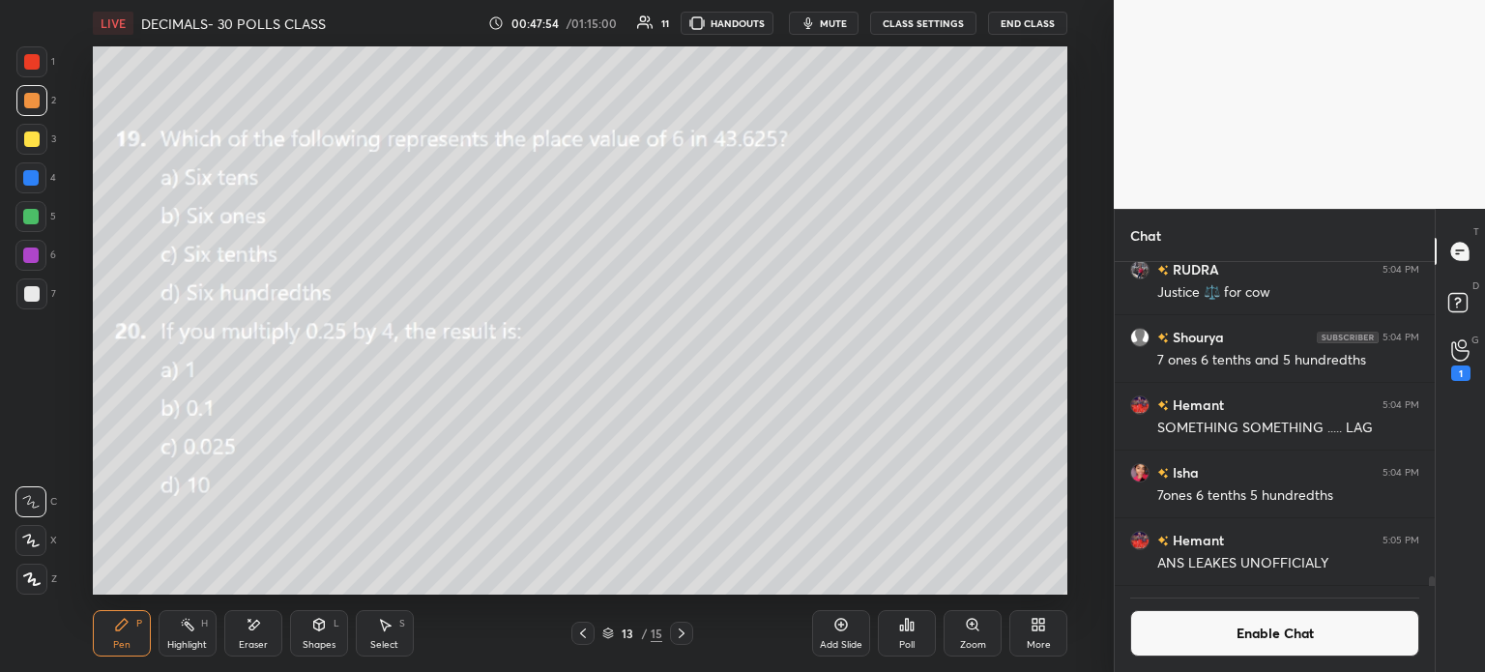
click at [261, 630] on div "Eraser" at bounding box center [253, 633] width 58 height 46
click at [44, 582] on span "Erase all" at bounding box center [30, 579] width 29 height 14
click at [910, 631] on icon at bounding box center [906, 624] width 15 height 15
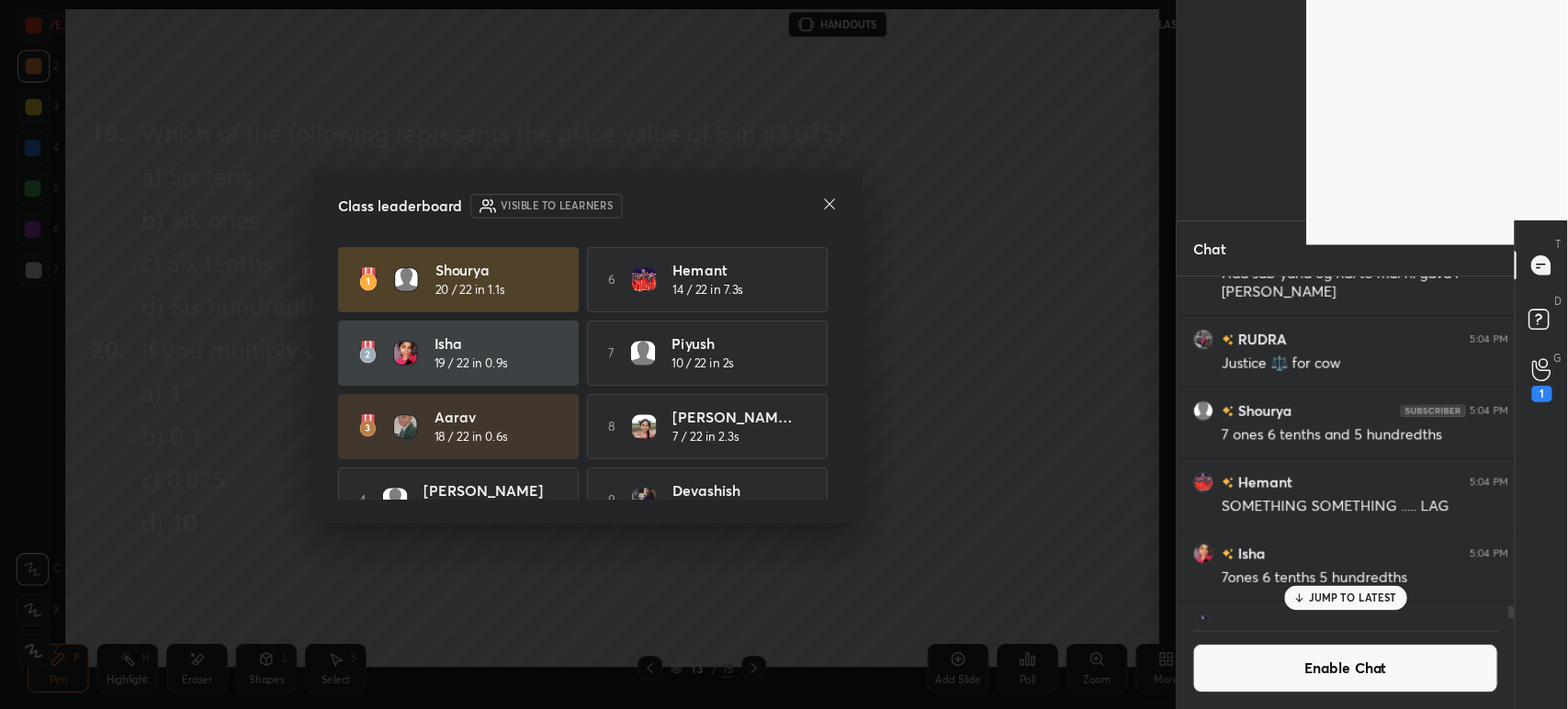
scroll to position [591, 1102]
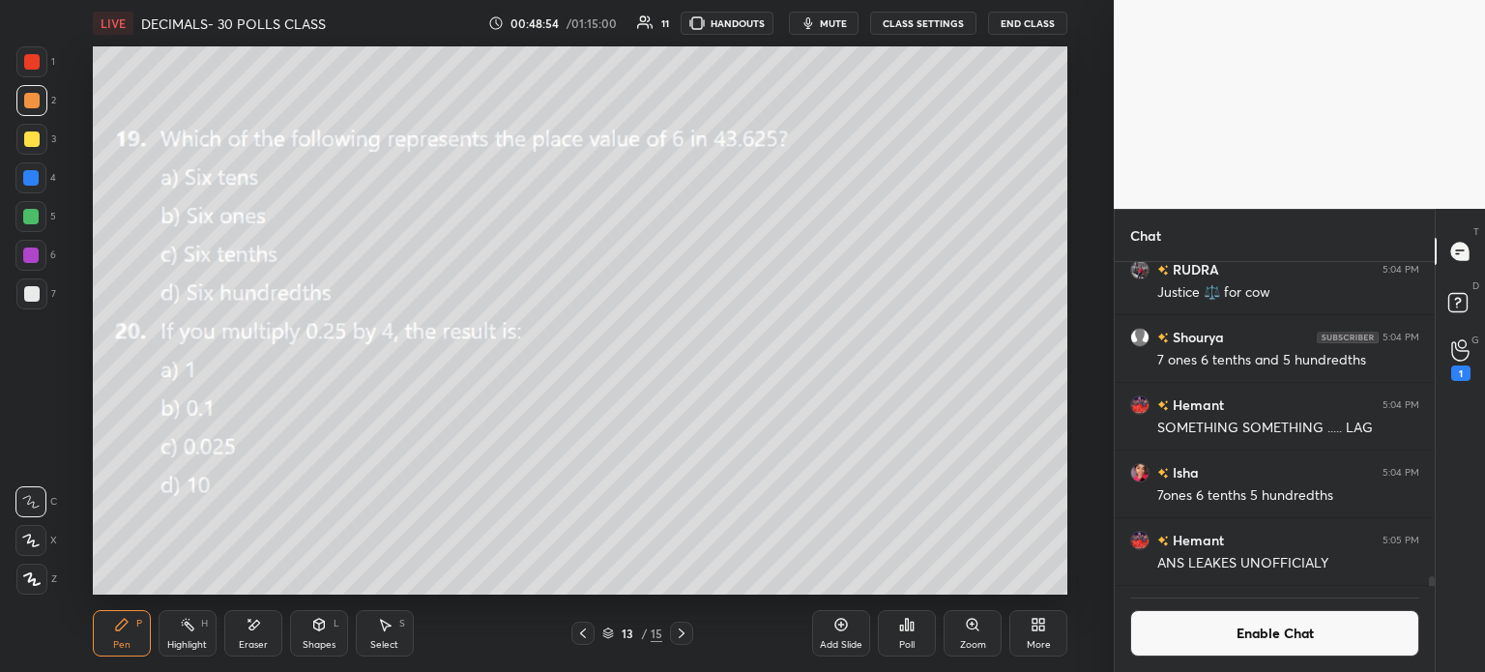
click at [1028, 15] on button "End Class" at bounding box center [1027, 23] width 79 height 23
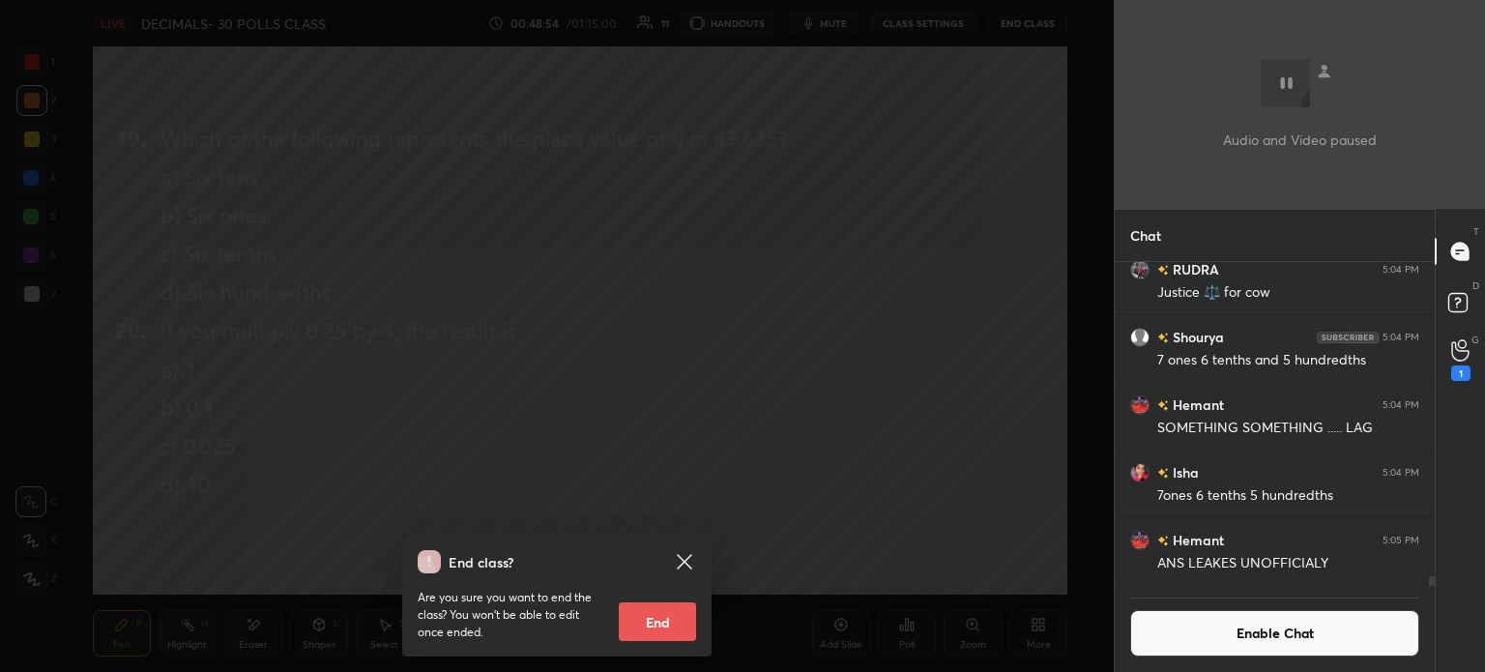
click at [647, 618] on button "End" at bounding box center [657, 621] width 77 height 39
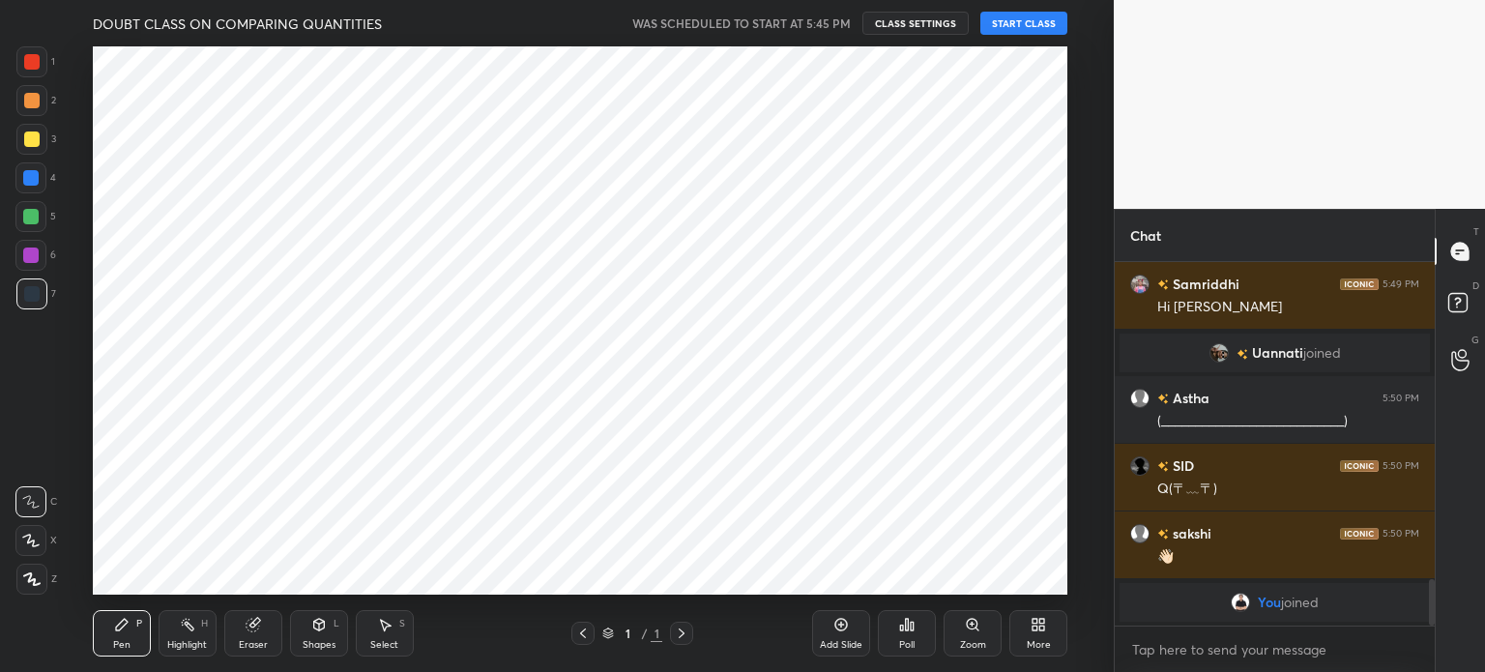
scroll to position [96153, 95665]
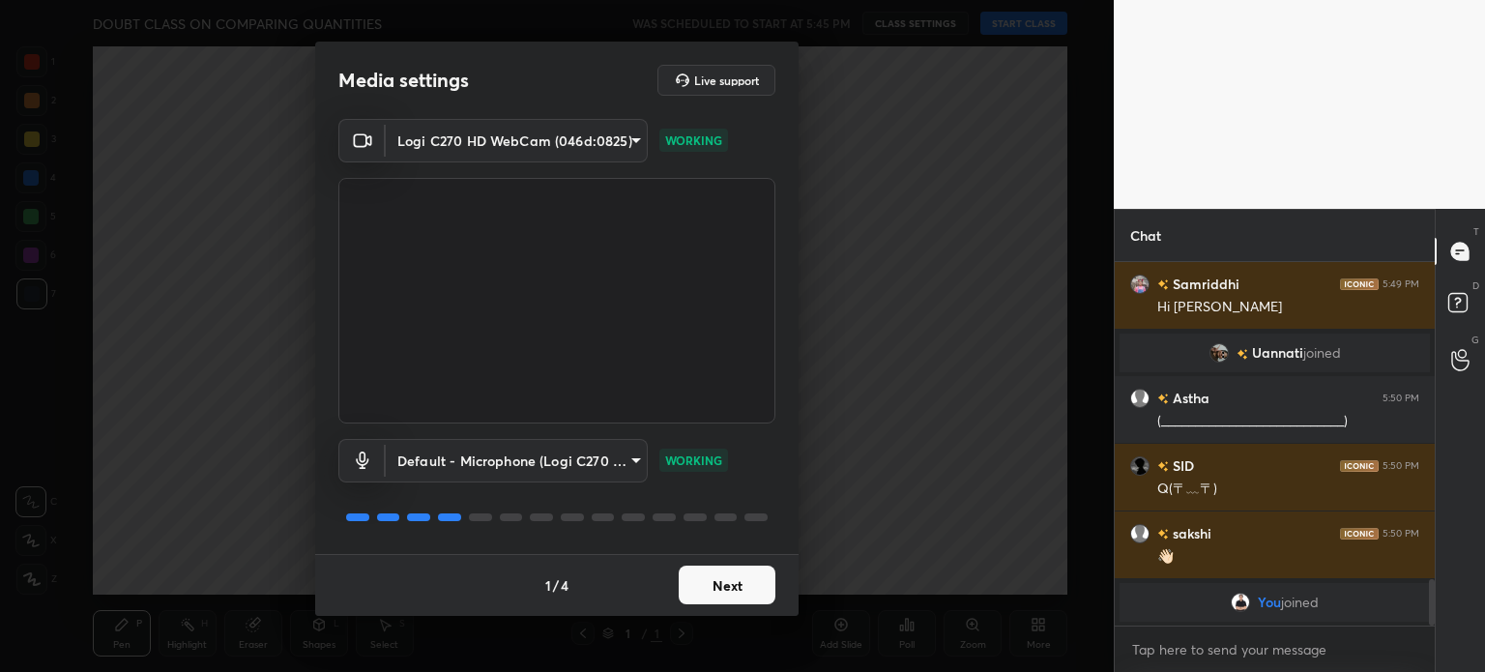
click at [721, 578] on button "Next" at bounding box center [727, 585] width 97 height 39
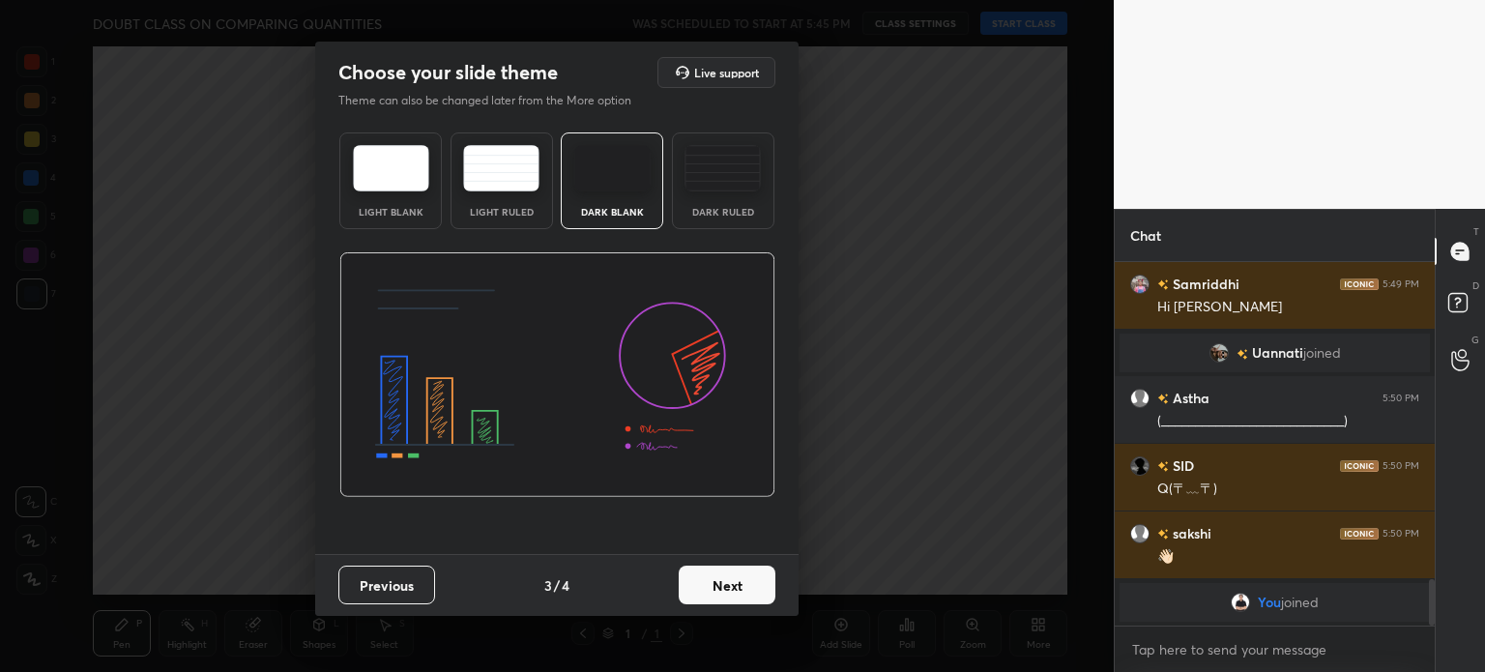
click at [727, 582] on button "Next" at bounding box center [727, 585] width 97 height 39
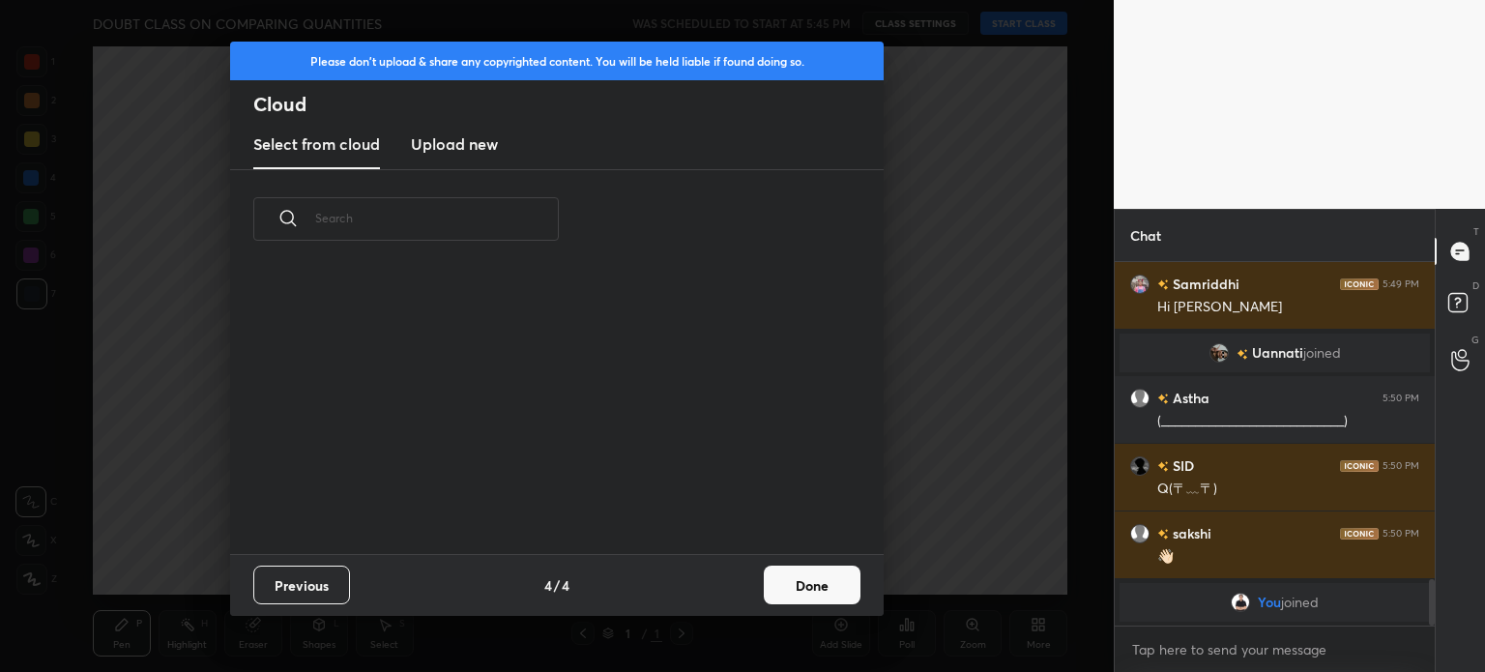
click at [735, 583] on div "Previous 4 / 4 Done" at bounding box center [557, 585] width 654 height 62
click at [737, 578] on div "Previous 4 / 4 Done" at bounding box center [557, 585] width 654 height 62
click at [828, 579] on button "Done" at bounding box center [812, 585] width 97 height 39
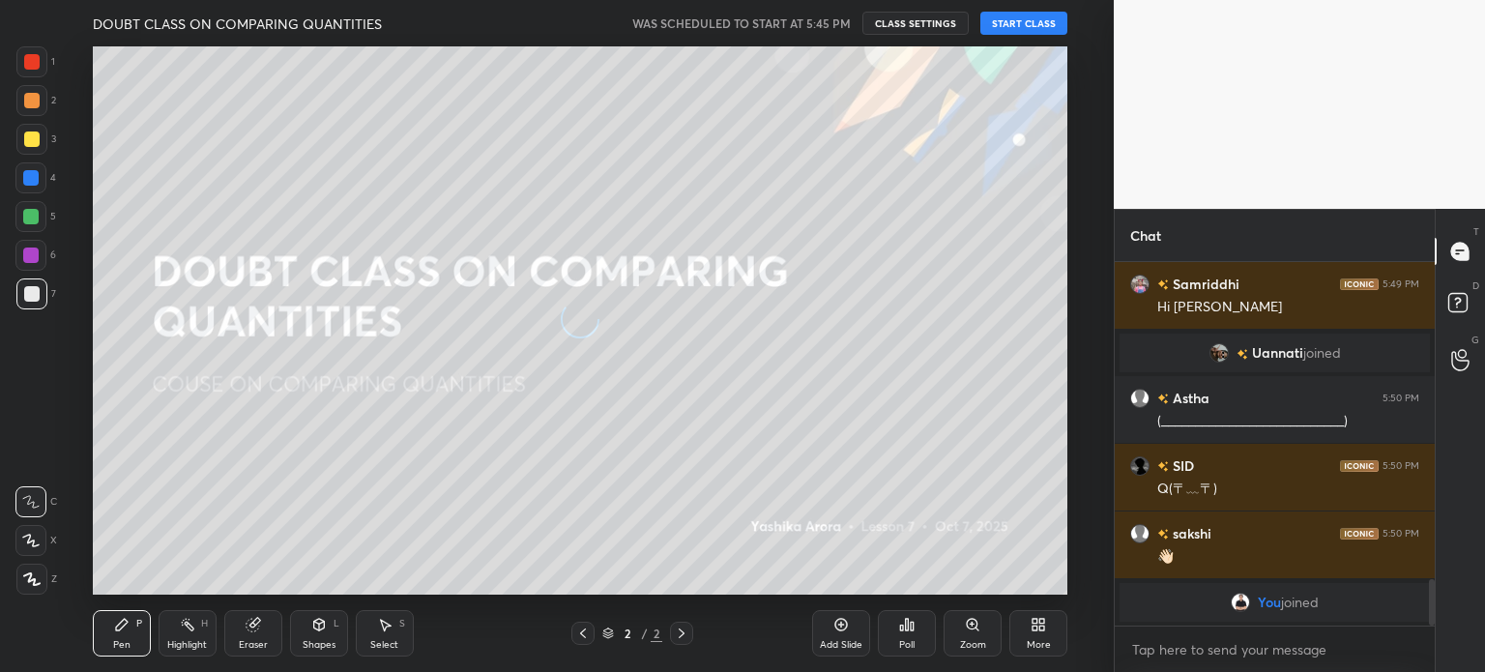
click at [1017, 18] on button "START CLASS" at bounding box center [1024, 23] width 87 height 23
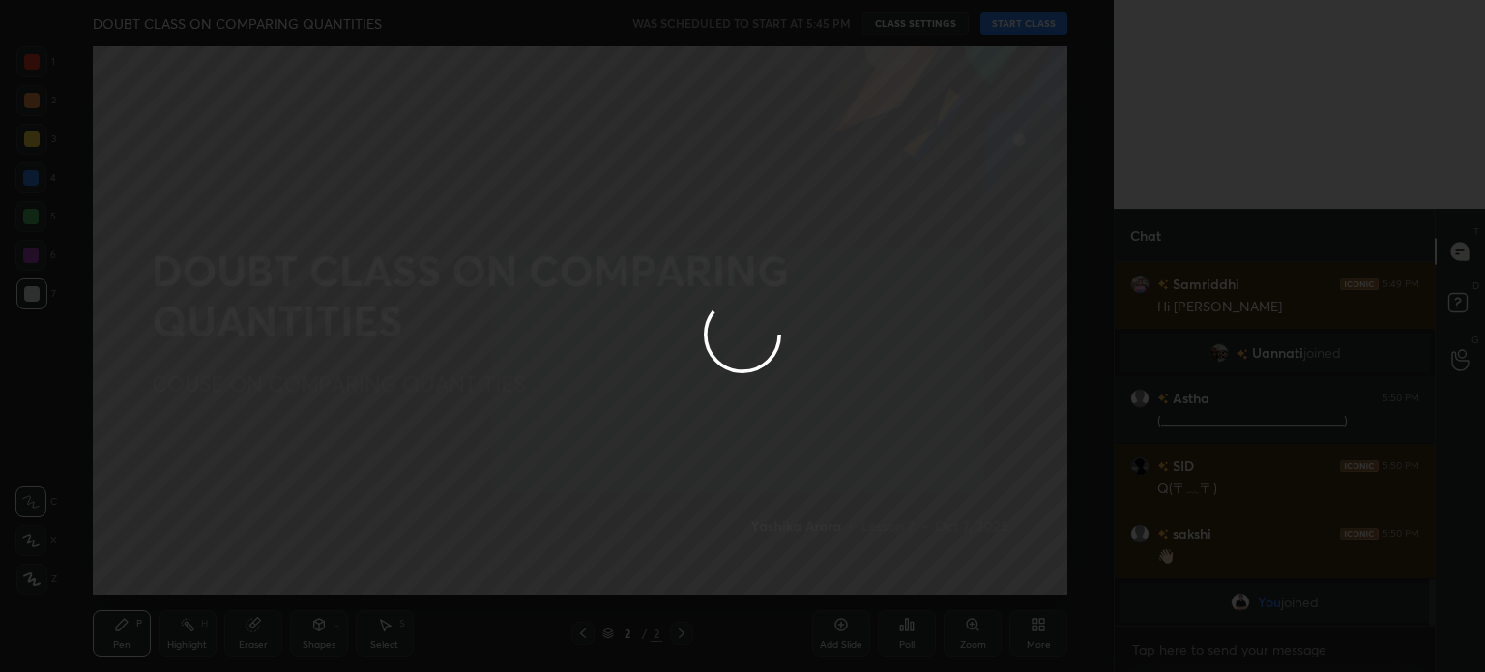
type textarea "x"
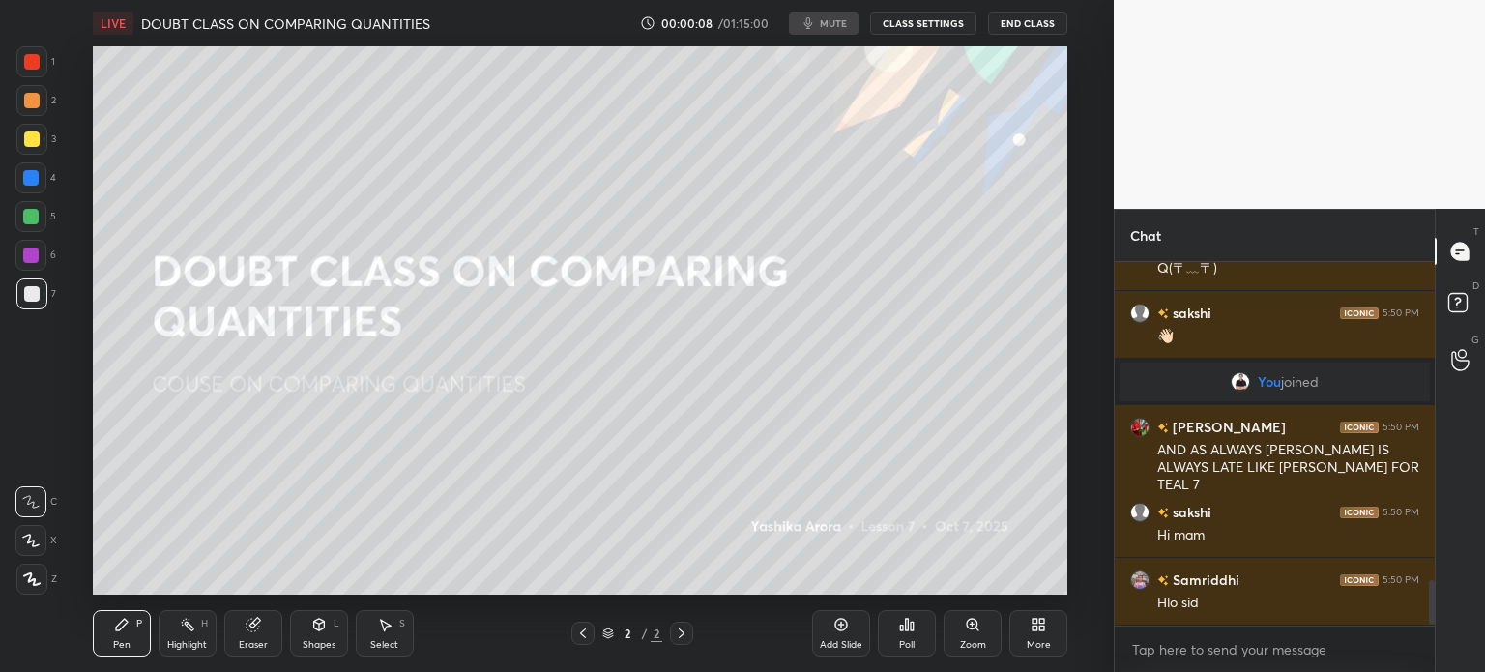
scroll to position [2595, 0]
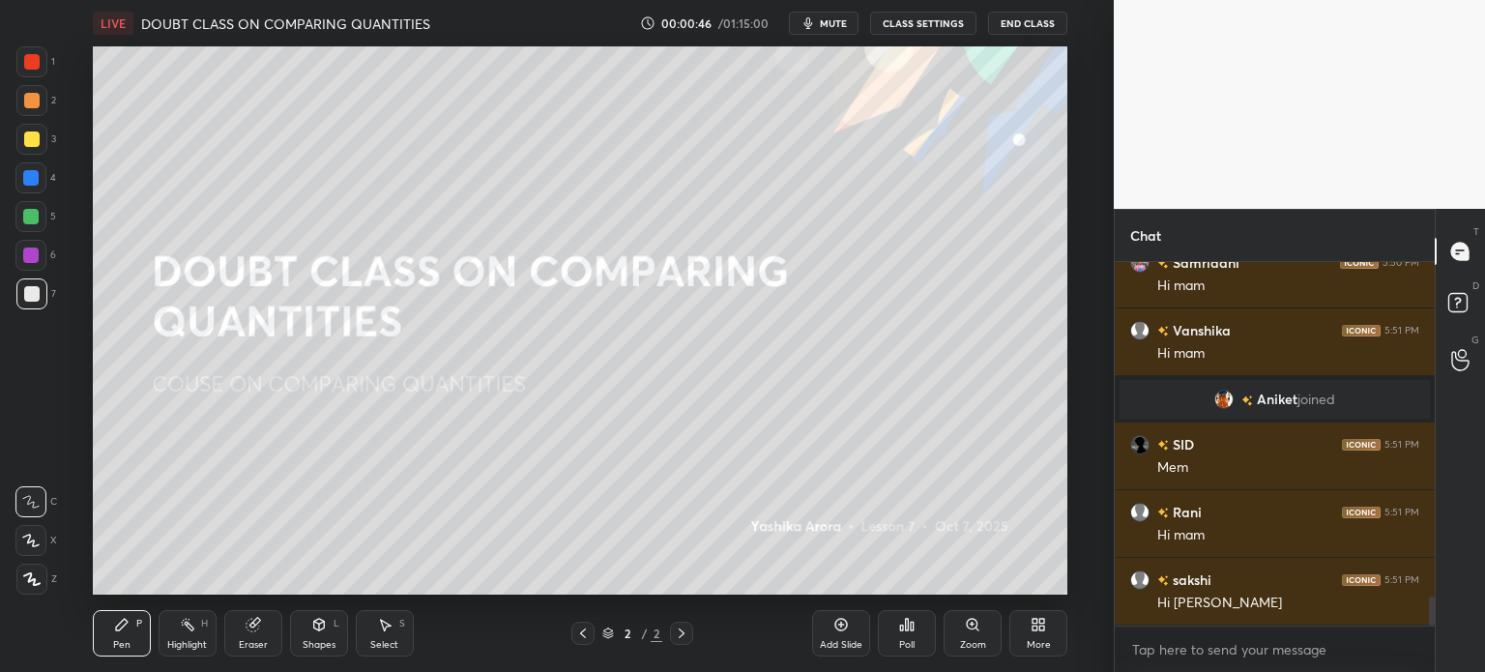
scroll to position [4321, 0]
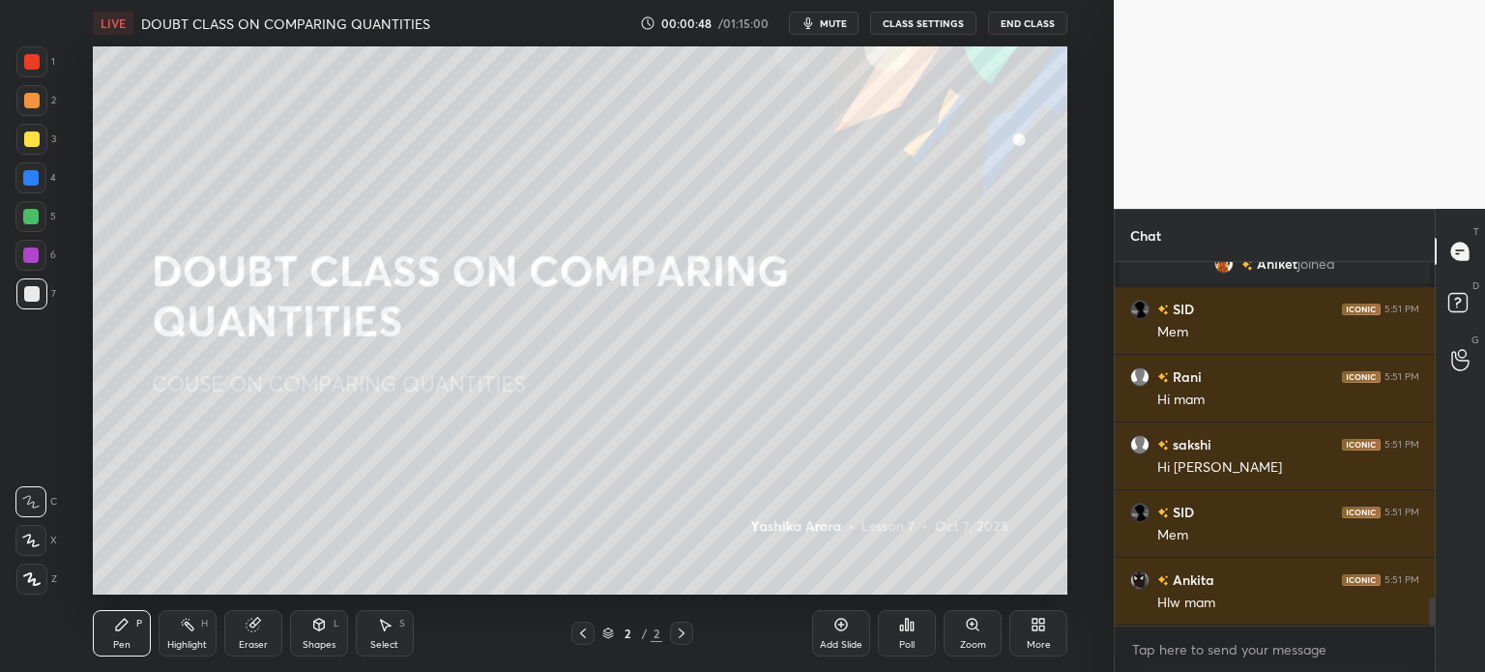
click at [270, 630] on div "Eraser" at bounding box center [253, 633] width 58 height 46
click at [16, 573] on span "Erase all" at bounding box center [30, 579] width 29 height 14
click at [897, 637] on div "Poll" at bounding box center [907, 633] width 58 height 46
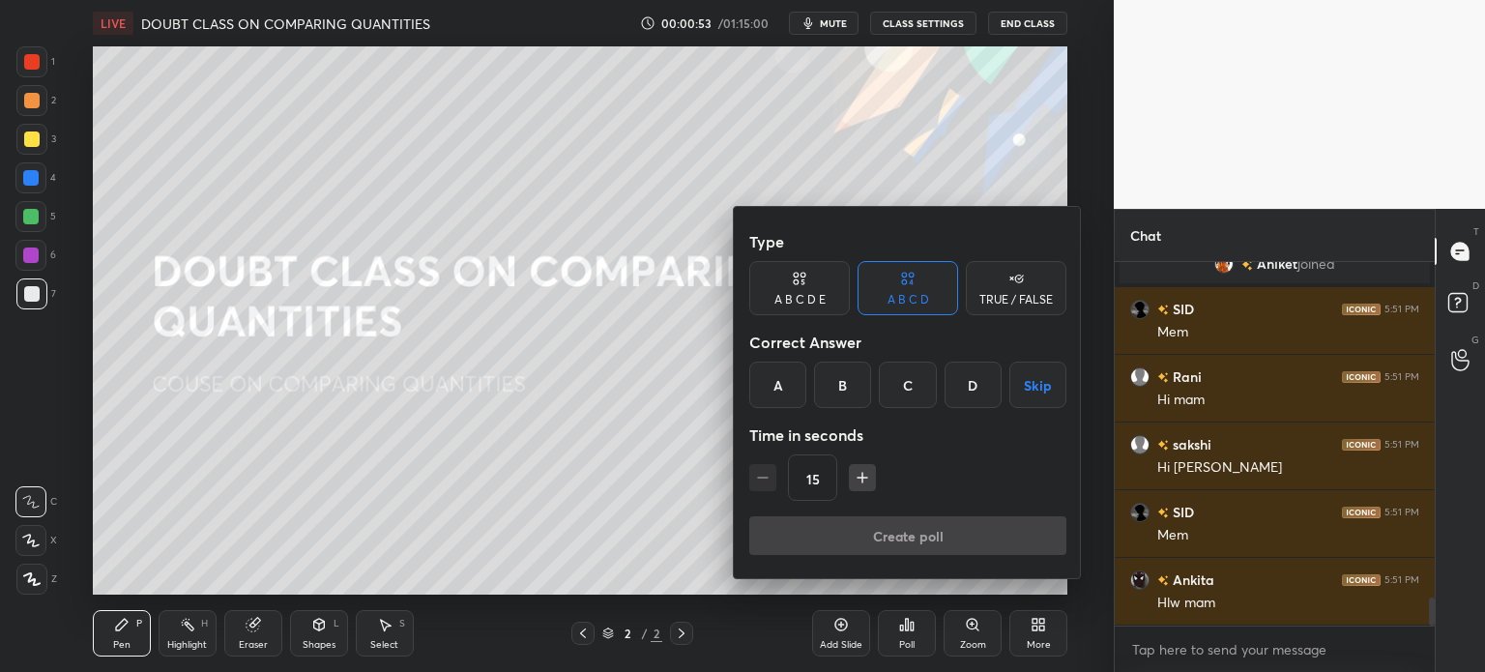
click at [1024, 297] on div "TRUE / FALSE" at bounding box center [1016, 300] width 73 height 12
click at [757, 381] on div "True" at bounding box center [799, 385] width 101 height 46
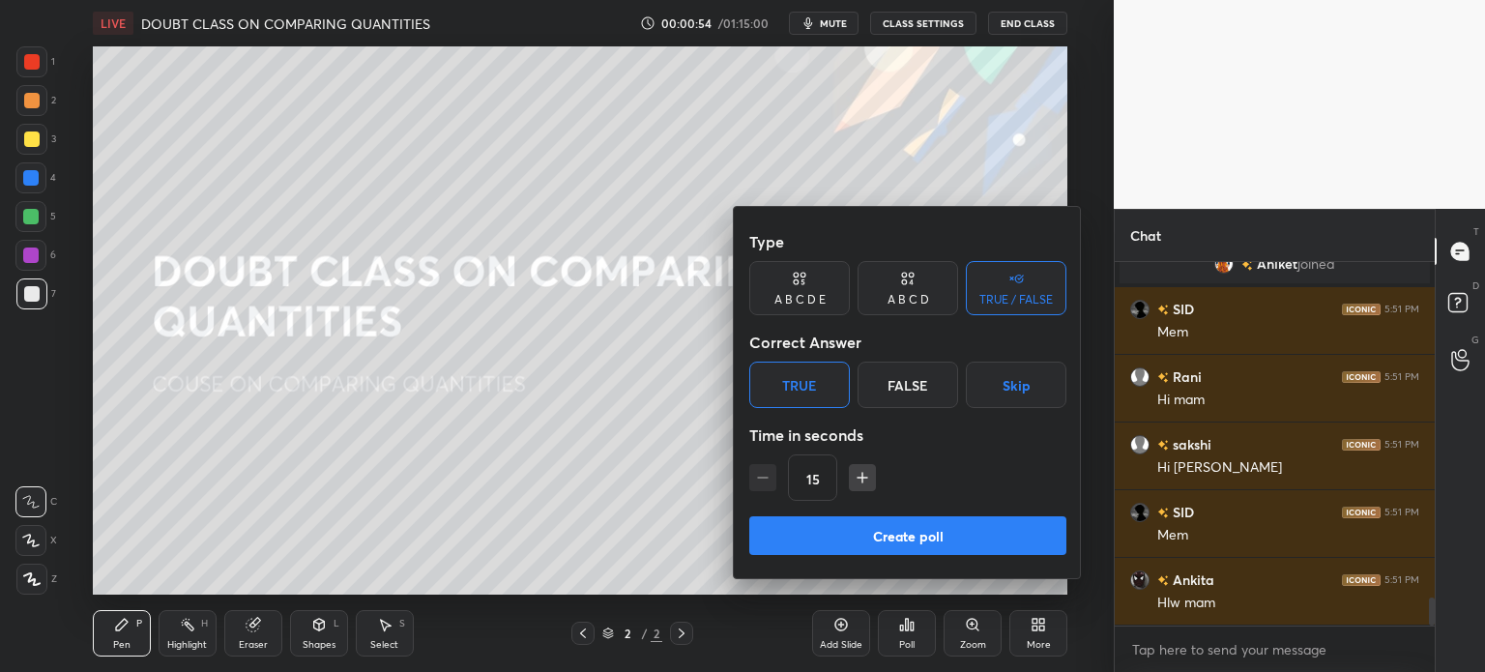
scroll to position [4406, 0]
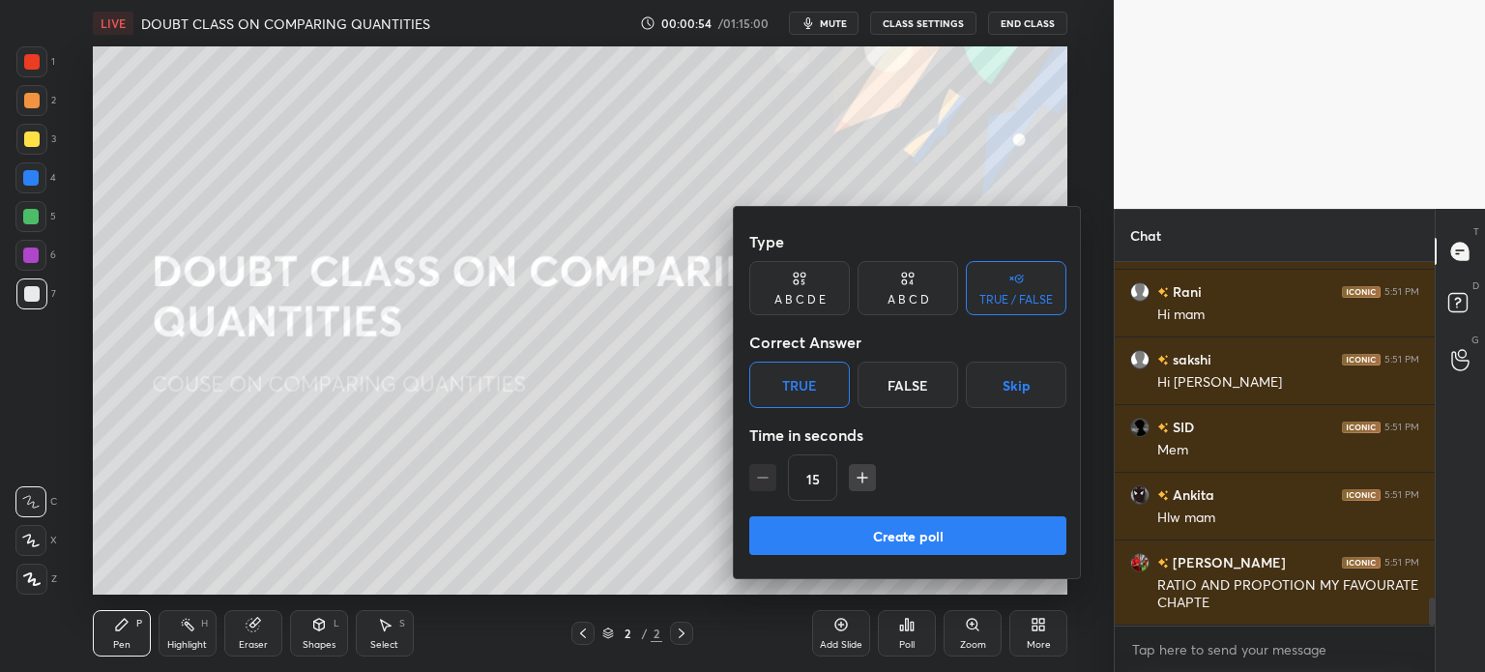
click at [990, 539] on button "Create poll" at bounding box center [907, 535] width 317 height 39
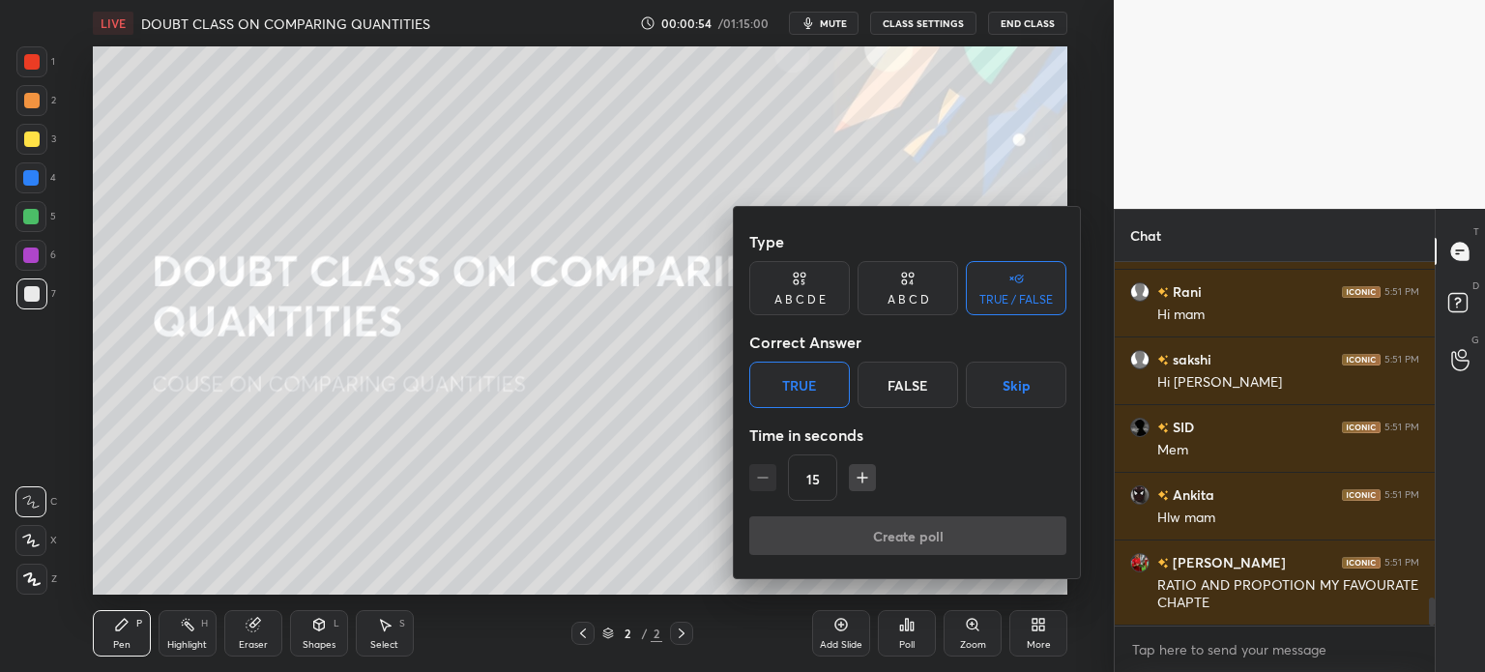
scroll to position [0, 0]
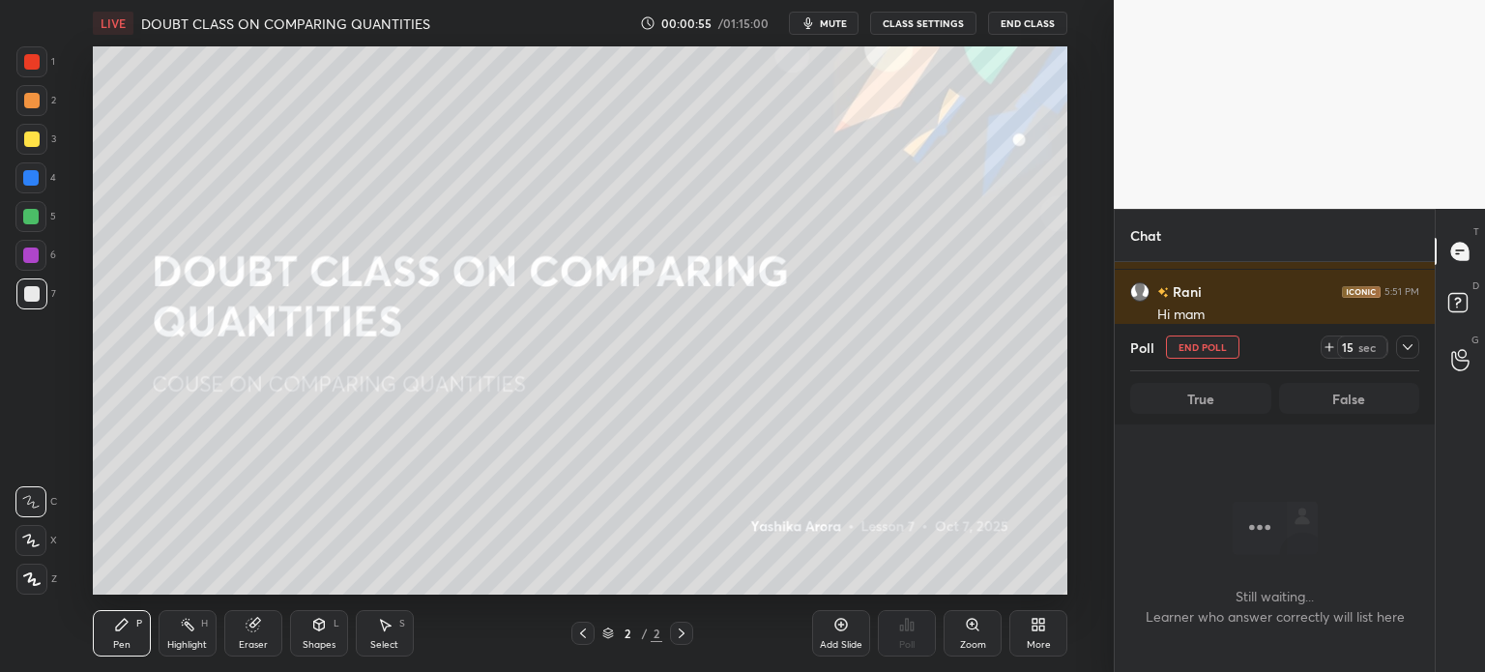
click at [1334, 348] on icon at bounding box center [1329, 346] width 15 height 15
click at [815, 16] on icon "button" at bounding box center [808, 22] width 15 height 15
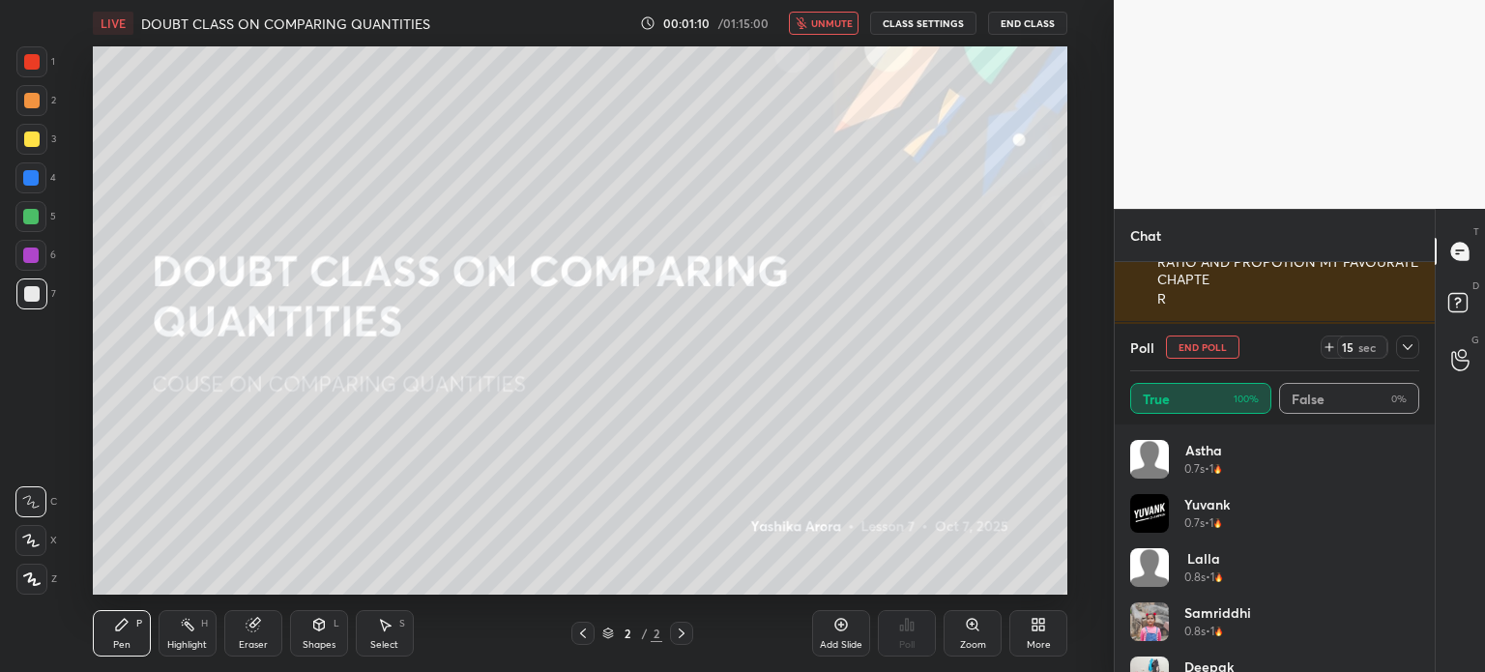
click at [1409, 343] on icon at bounding box center [1407, 346] width 15 height 15
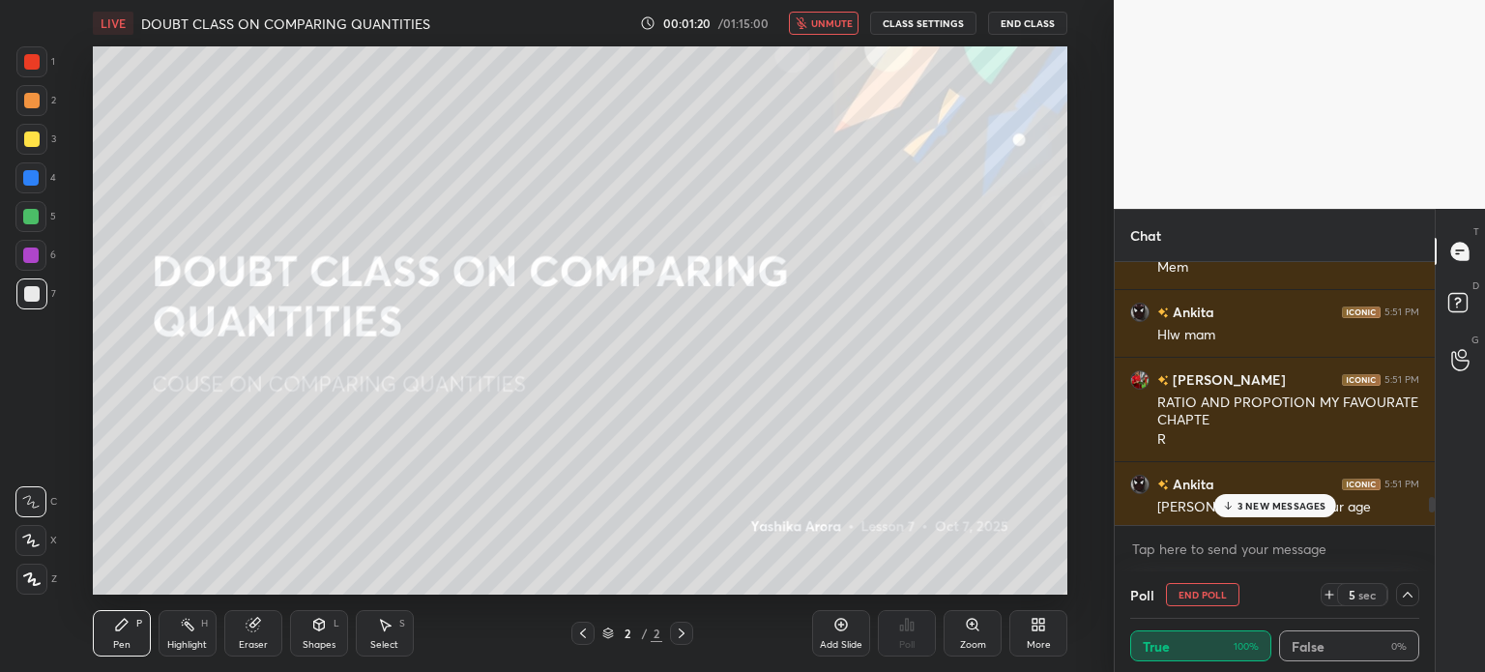
click at [805, 27] on icon "button" at bounding box center [801, 23] width 11 height 12
click at [1240, 500] on p "3 NEW MESSAGES" at bounding box center [1282, 506] width 89 height 12
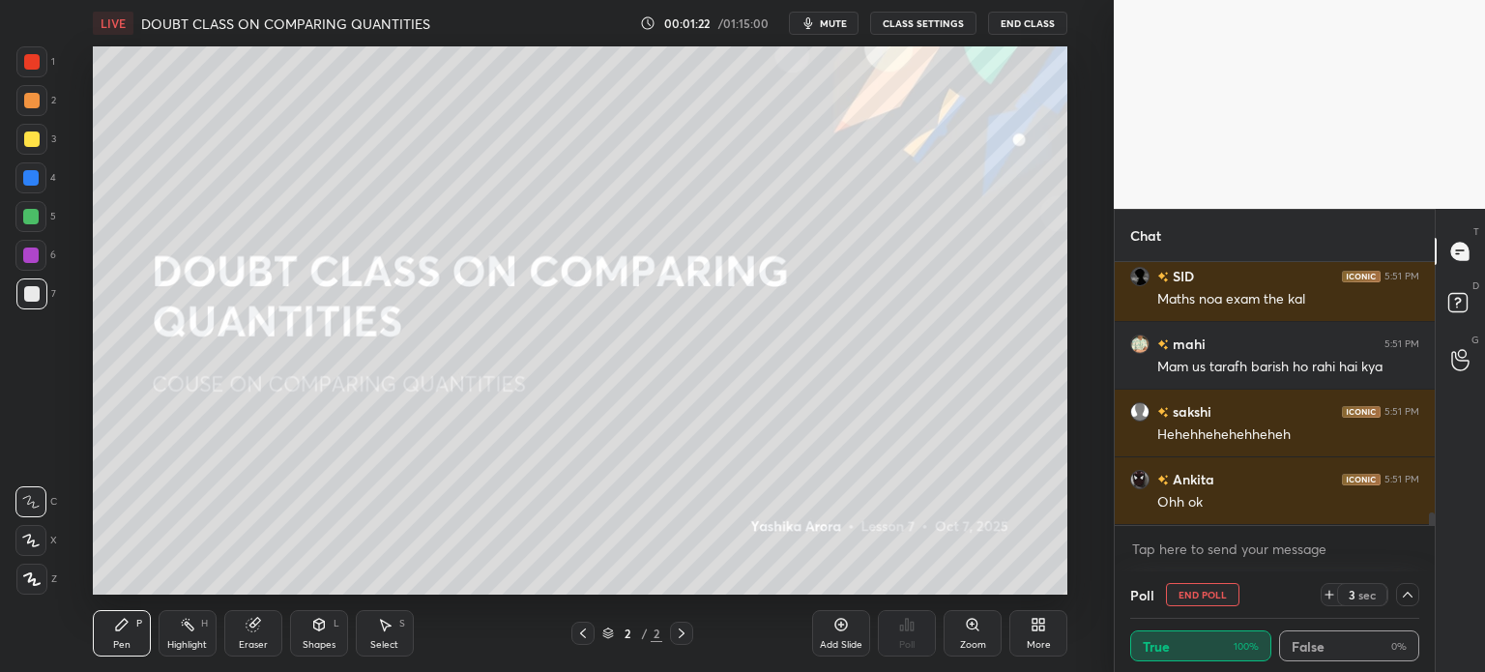
click at [255, 649] on div "Eraser" at bounding box center [253, 645] width 29 height 10
click at [35, 579] on span "Erase all" at bounding box center [30, 579] width 29 height 14
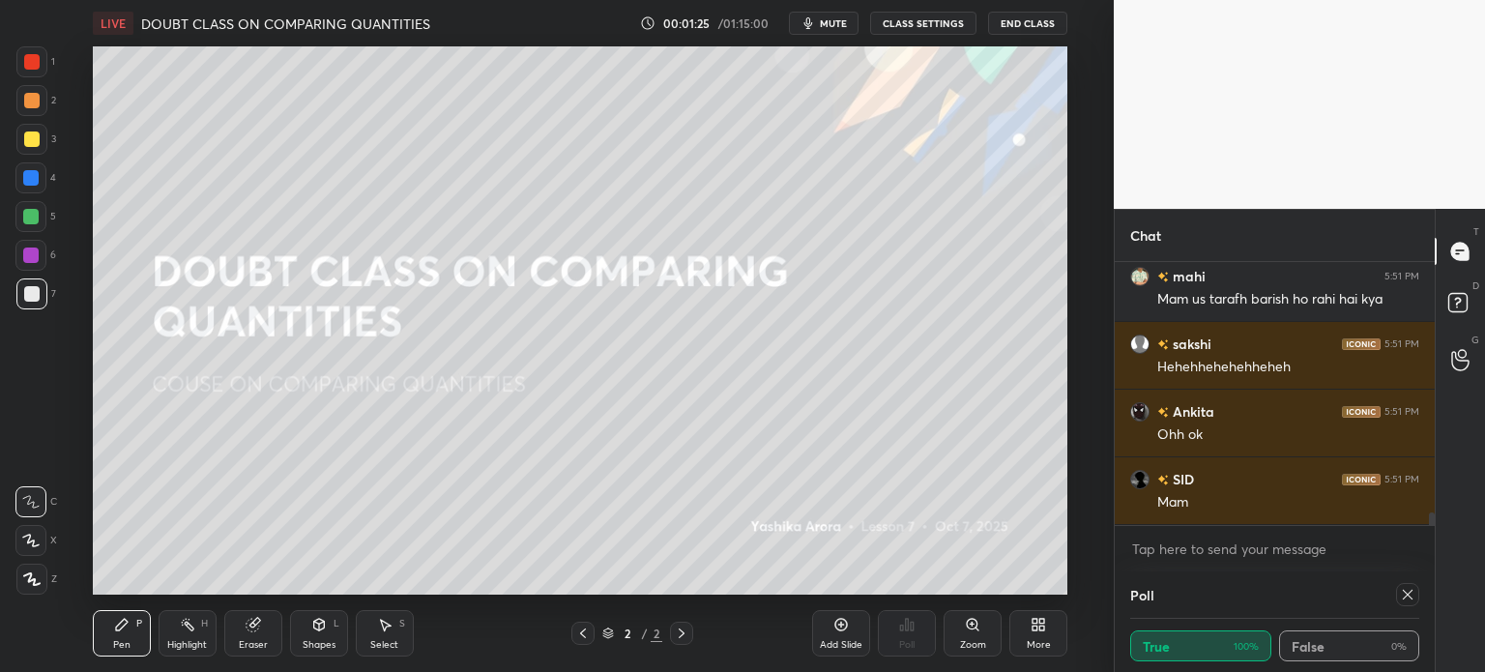
click at [22, 145] on div at bounding box center [31, 139] width 31 height 31
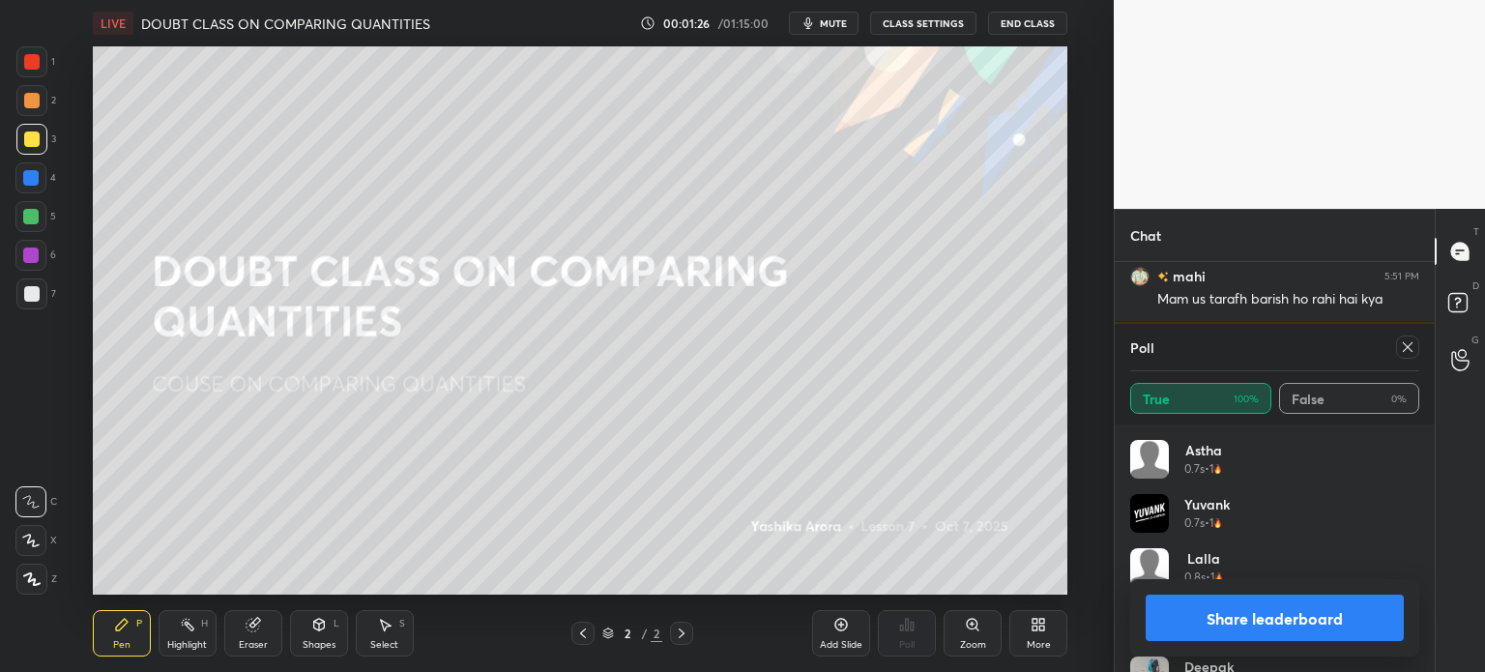
click at [210, 648] on div "Highlight H" at bounding box center [188, 633] width 58 height 46
click at [243, 629] on div "Eraser" at bounding box center [253, 633] width 58 height 46
click at [31, 540] on icon at bounding box center [32, 541] width 11 height 10
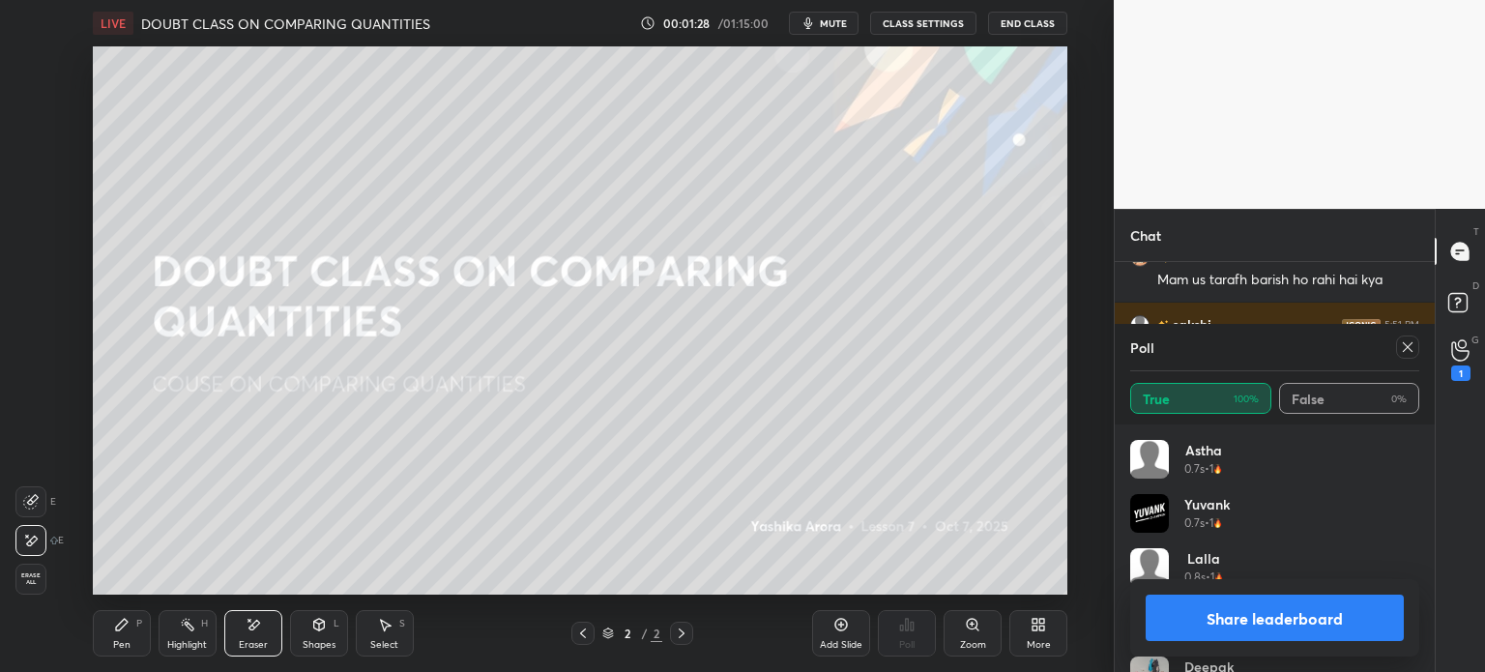
click at [120, 637] on div "Pen P" at bounding box center [122, 633] width 58 height 46
click at [1408, 344] on icon at bounding box center [1407, 346] width 15 height 15
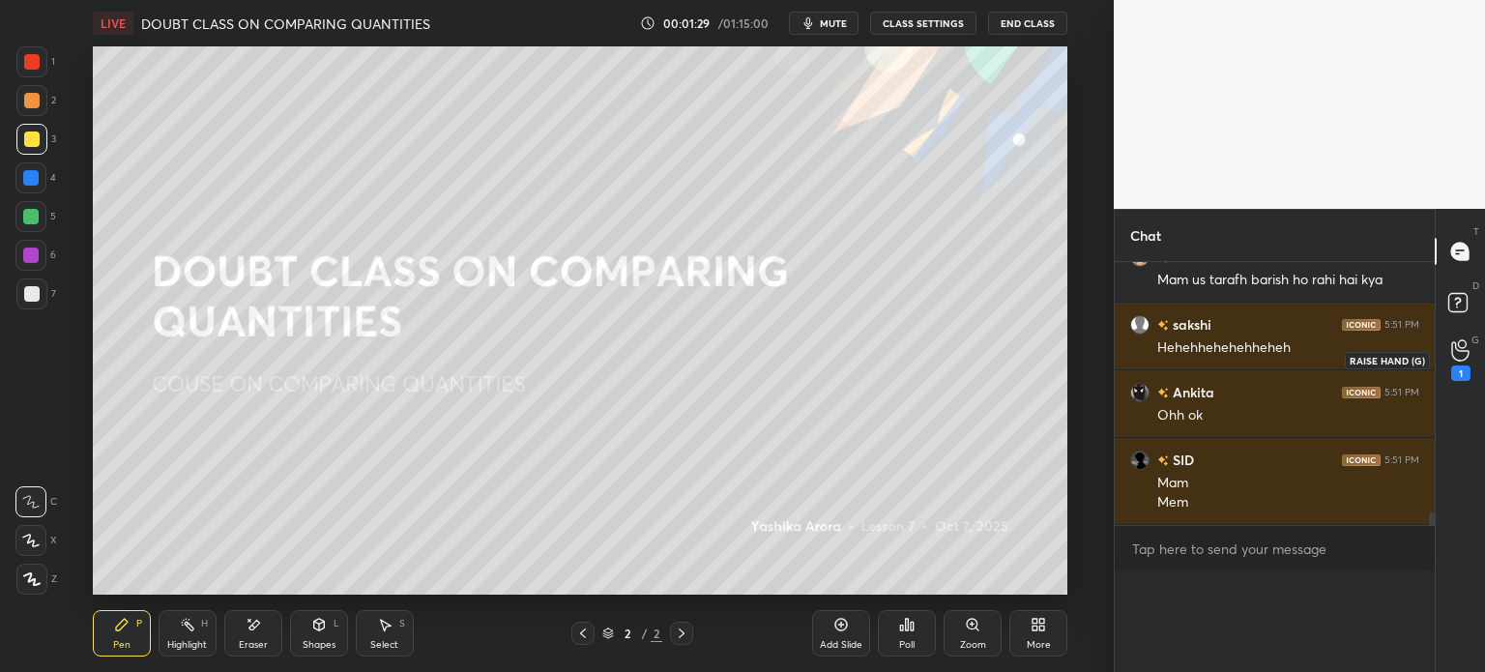
click at [1466, 370] on div "1" at bounding box center [1460, 373] width 19 height 15
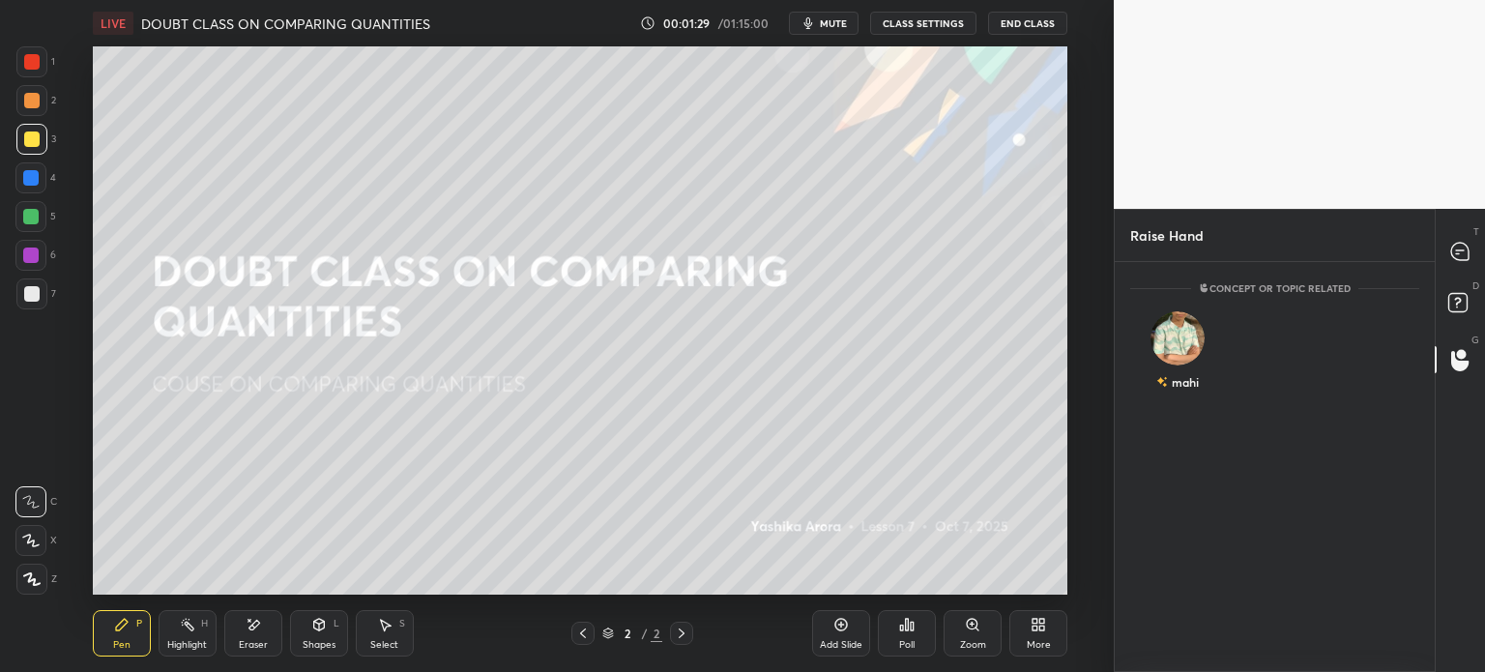
click at [1463, 237] on div at bounding box center [1461, 251] width 39 height 35
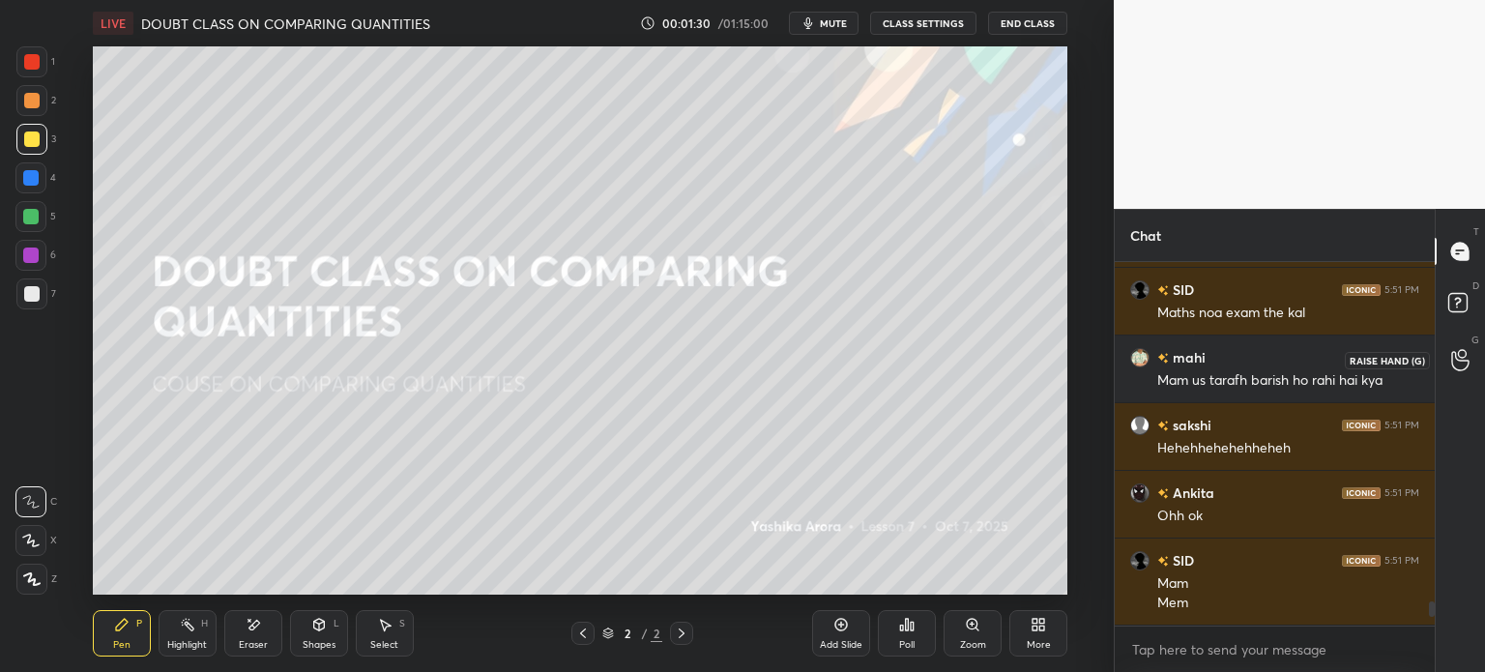
click at [1454, 361] on icon at bounding box center [1460, 360] width 18 height 22
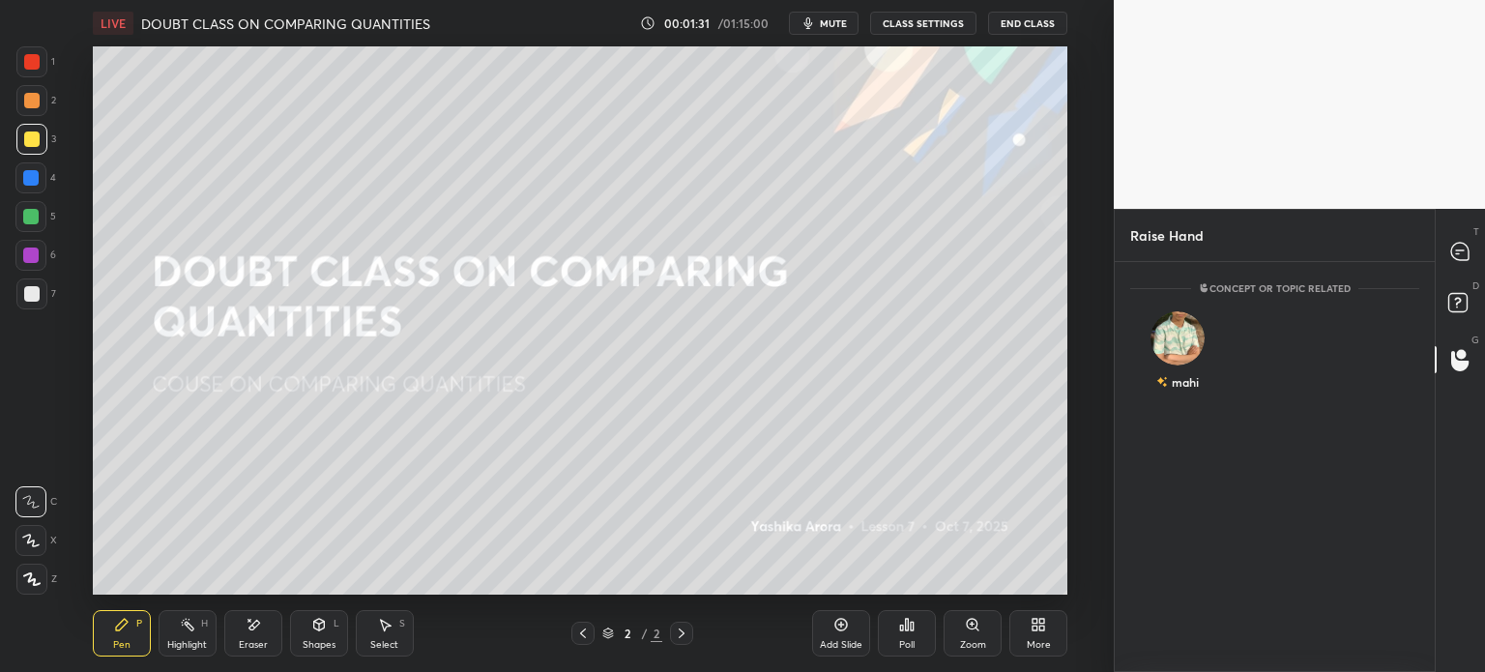
click at [1437, 243] on div "T Messages (T)" at bounding box center [1460, 251] width 49 height 54
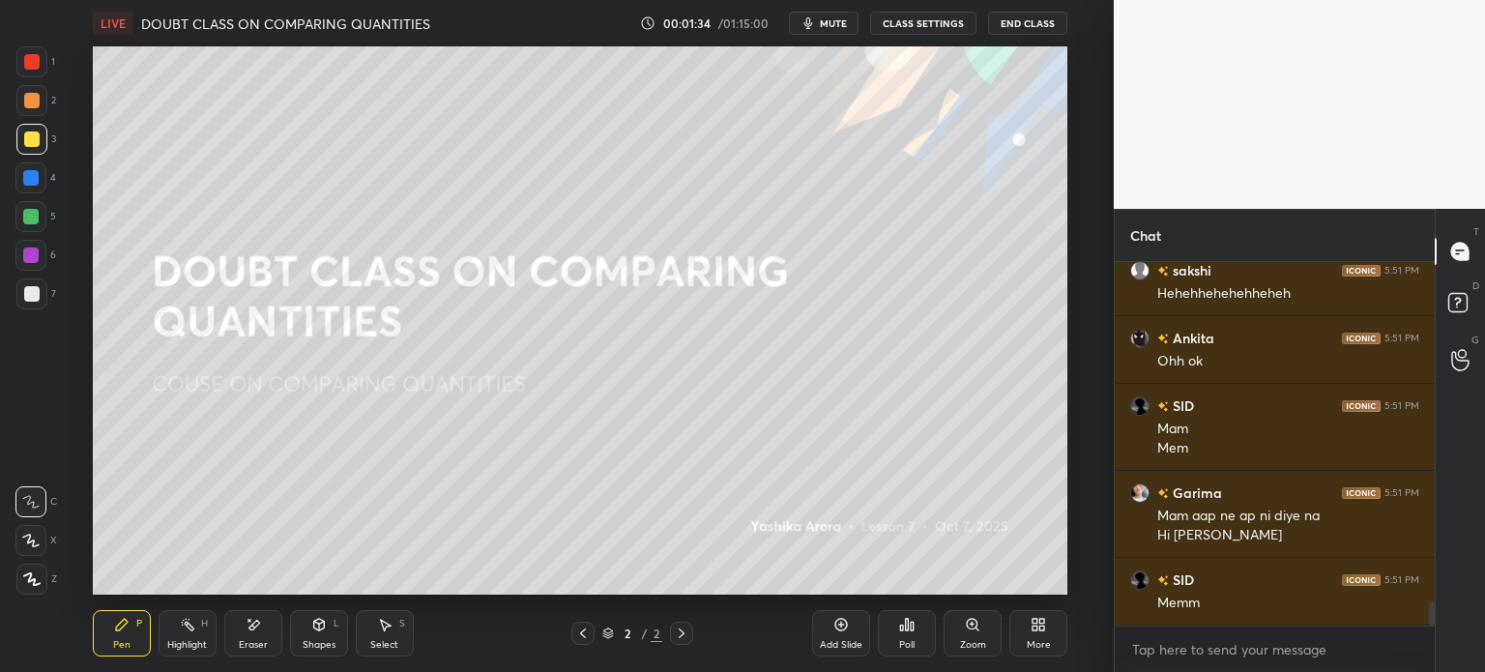
click at [911, 620] on icon at bounding box center [906, 624] width 15 height 15
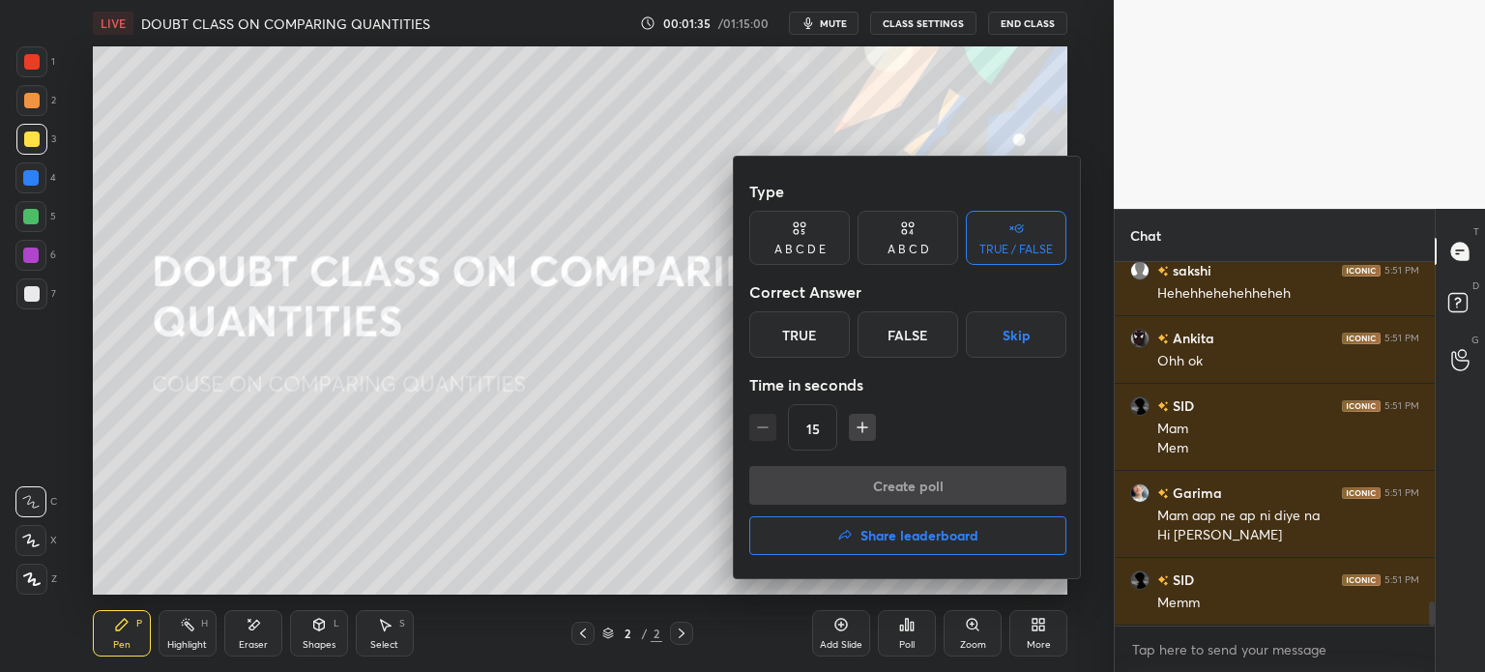
click at [973, 529] on h4 "Share leaderboard" at bounding box center [920, 536] width 118 height 14
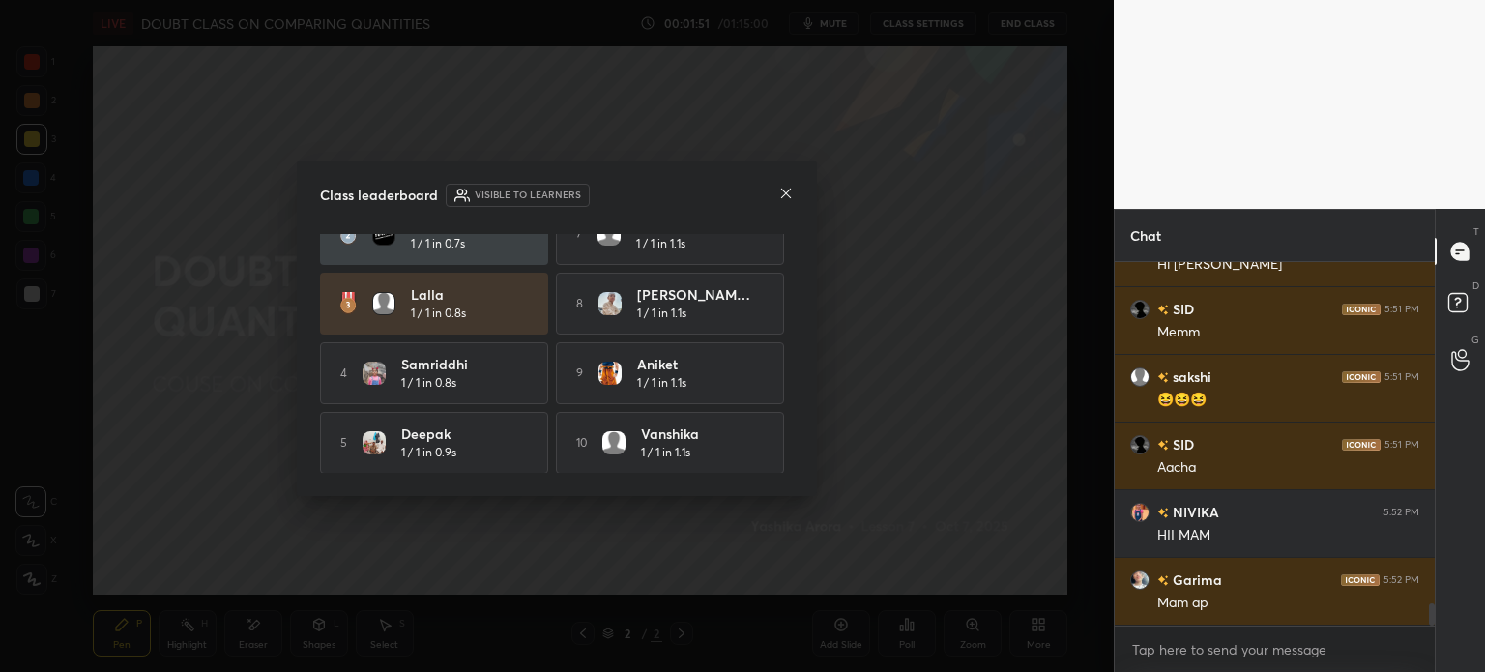
click at [782, 201] on div at bounding box center [785, 195] width 15 height 20
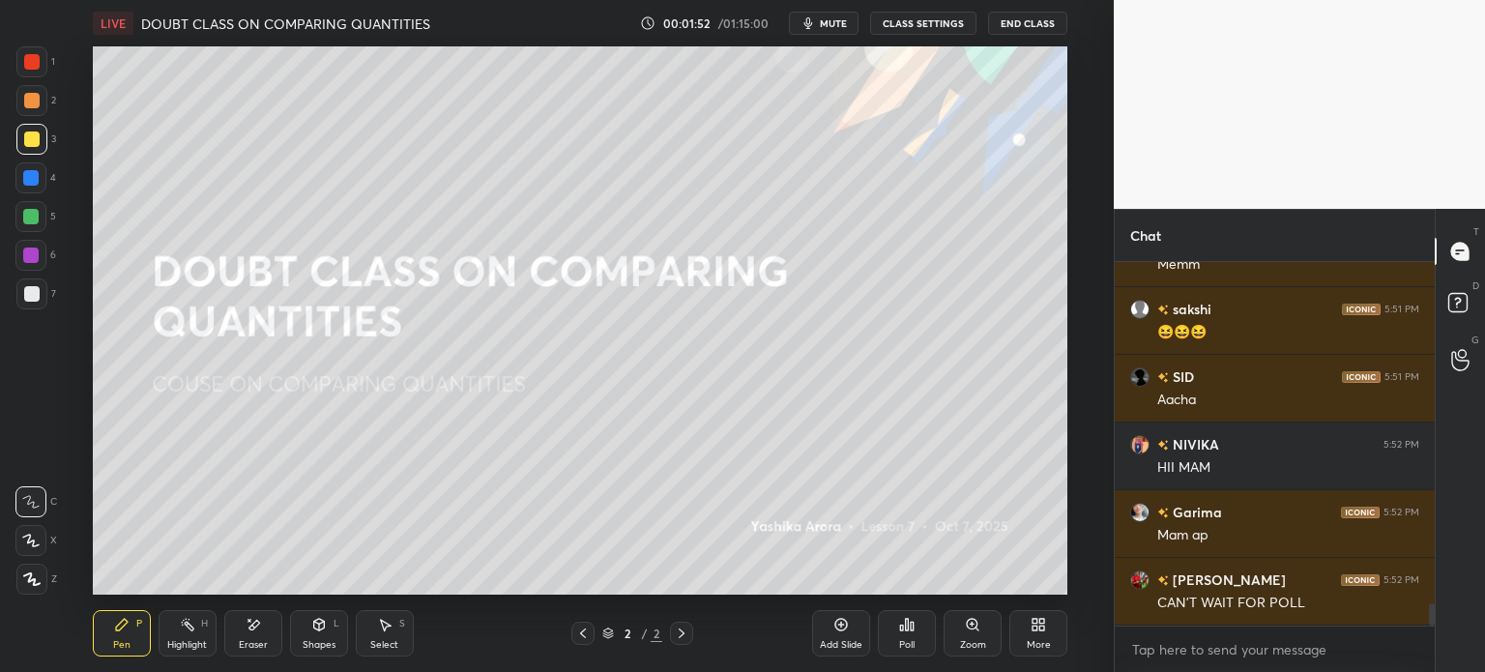
click at [842, 24] on span "mute" at bounding box center [833, 23] width 27 height 14
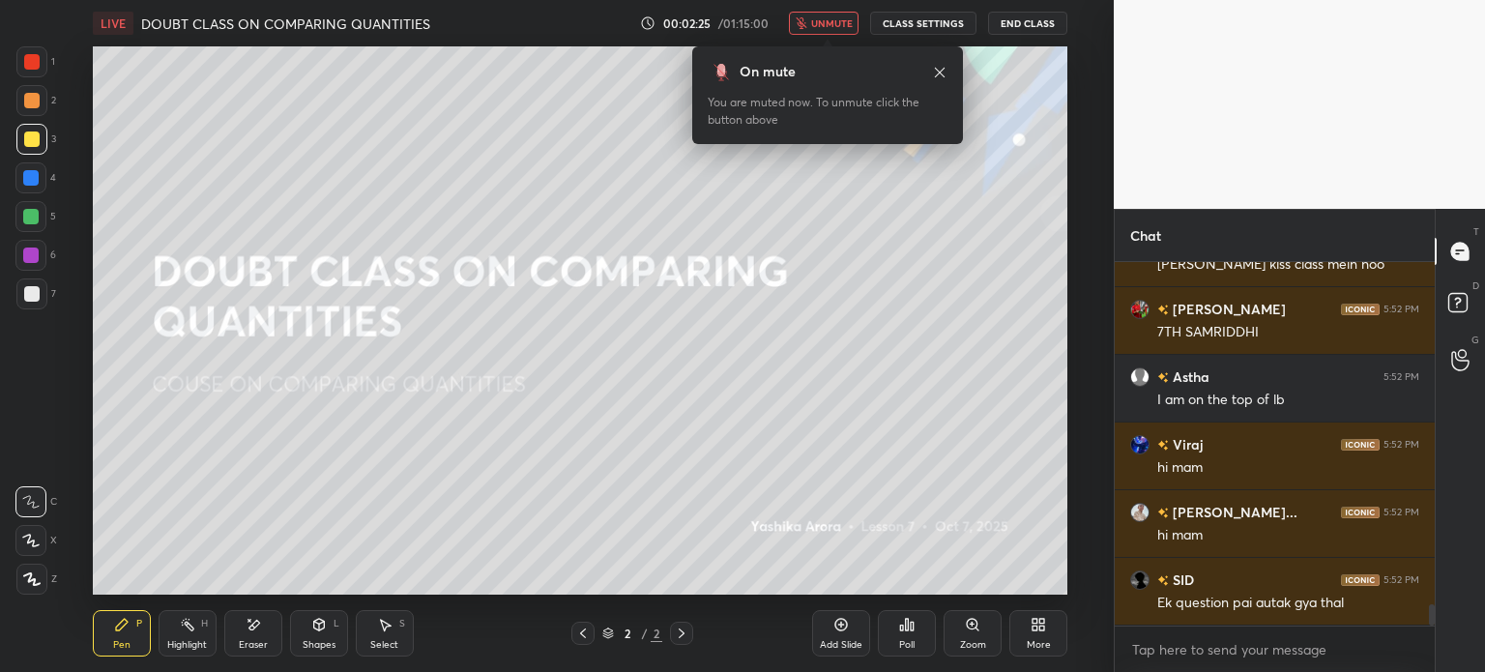
click at [844, 16] on button "unmute" at bounding box center [824, 23] width 70 height 23
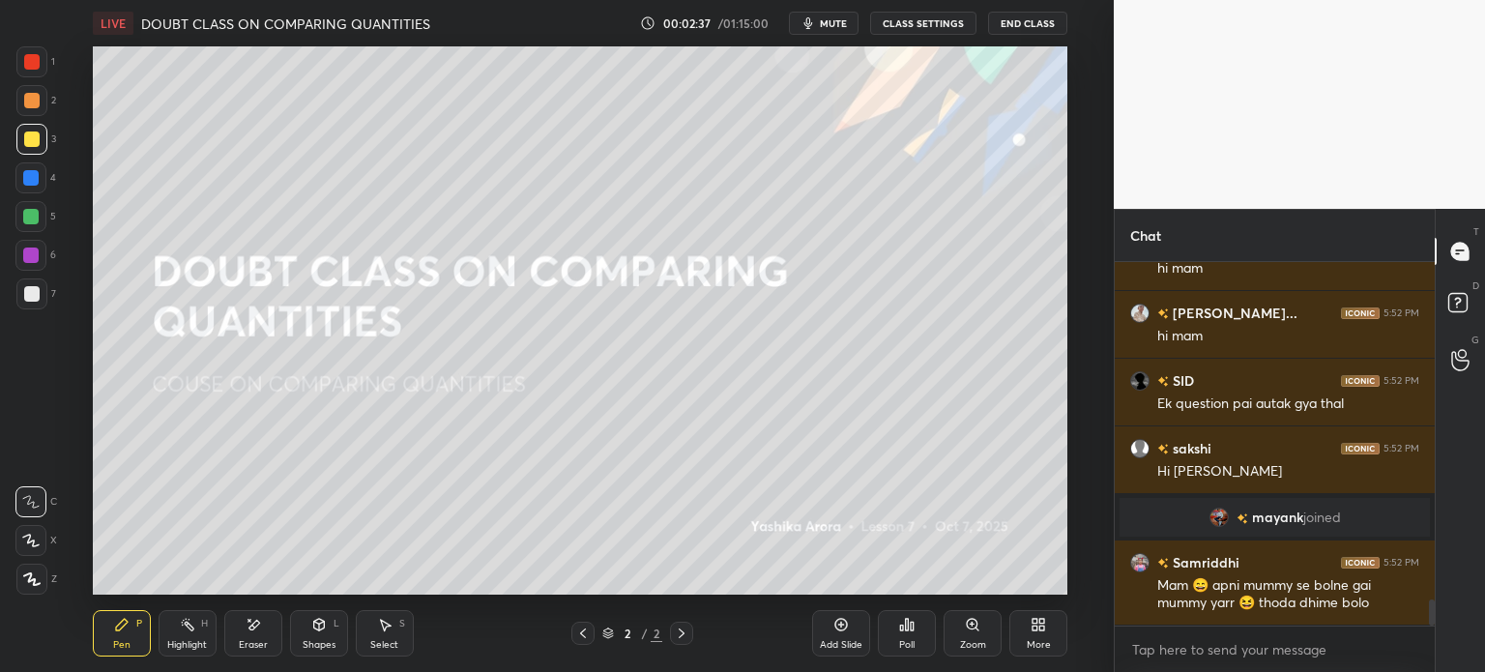
scroll to position [4777, 0]
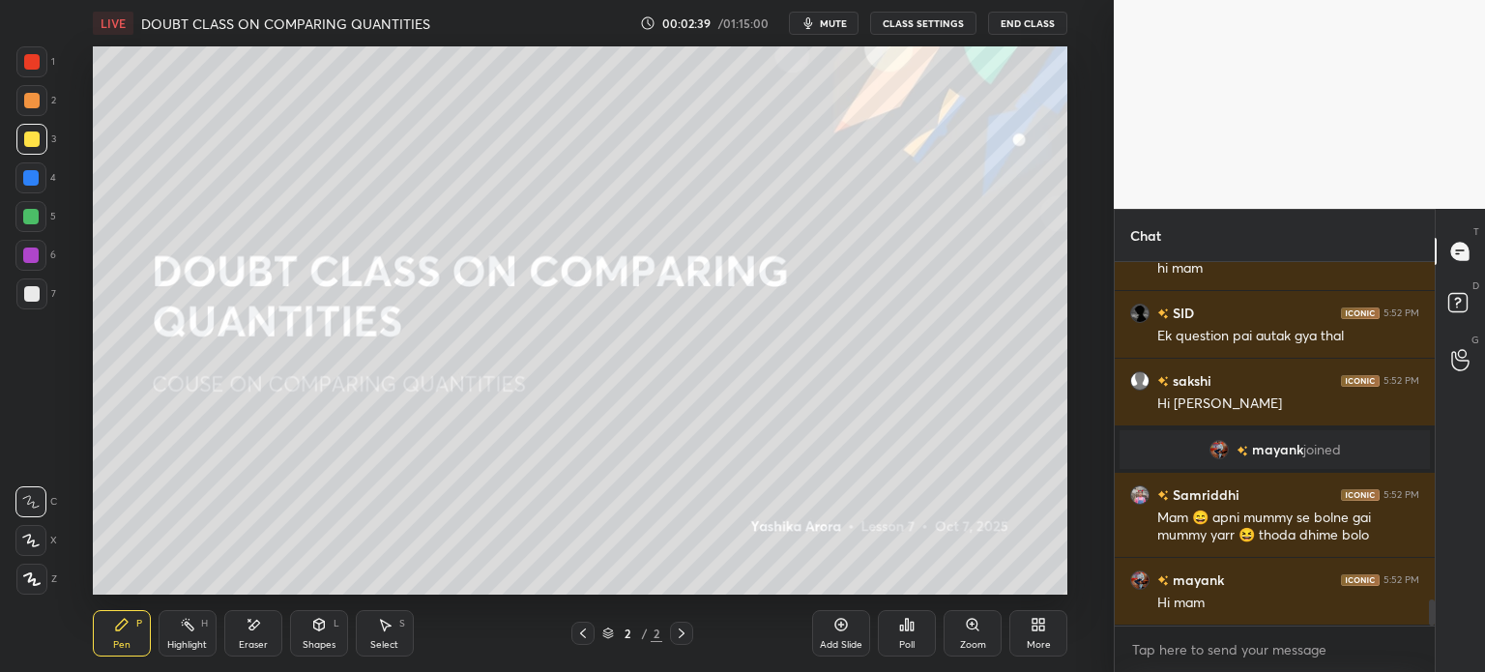
click at [249, 630] on icon at bounding box center [254, 625] width 11 height 10
click at [43, 581] on span "Erase all" at bounding box center [30, 579] width 29 height 14
click at [45, 502] on div at bounding box center [30, 501] width 31 height 31
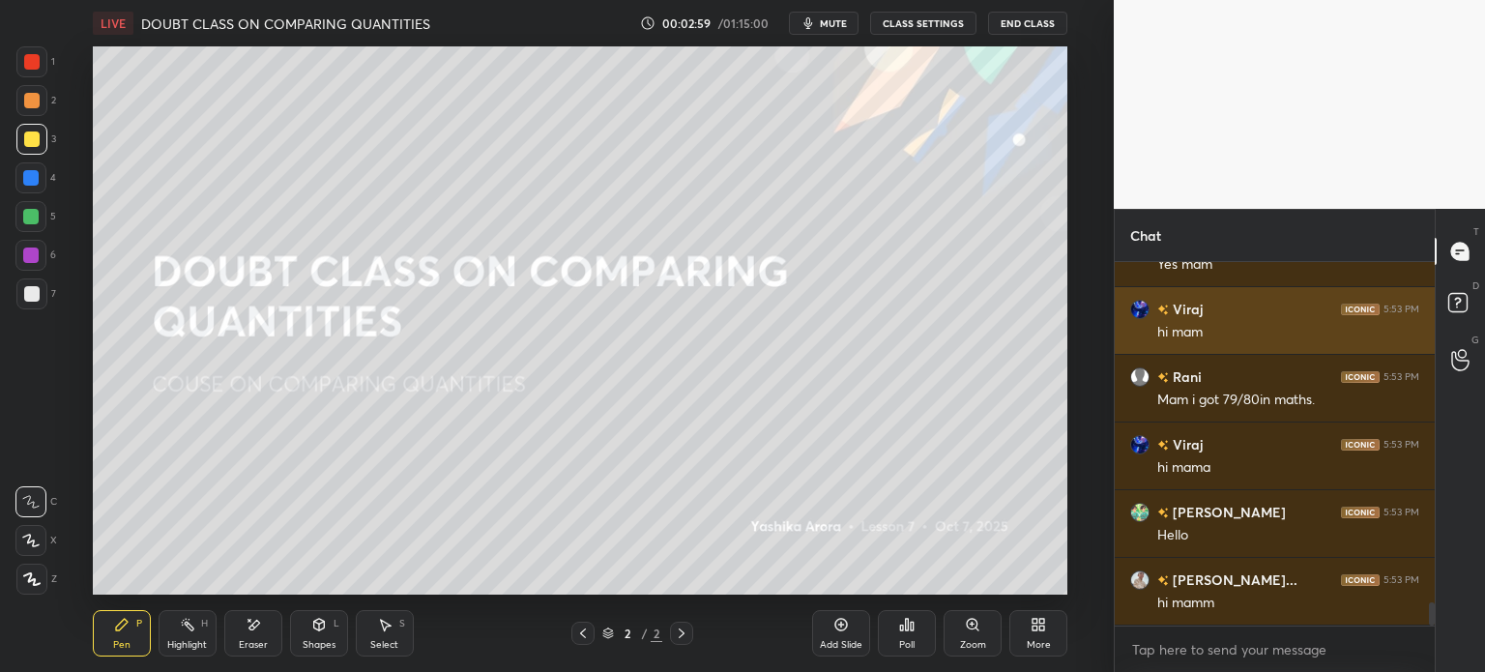
scroll to position [5353, 0]
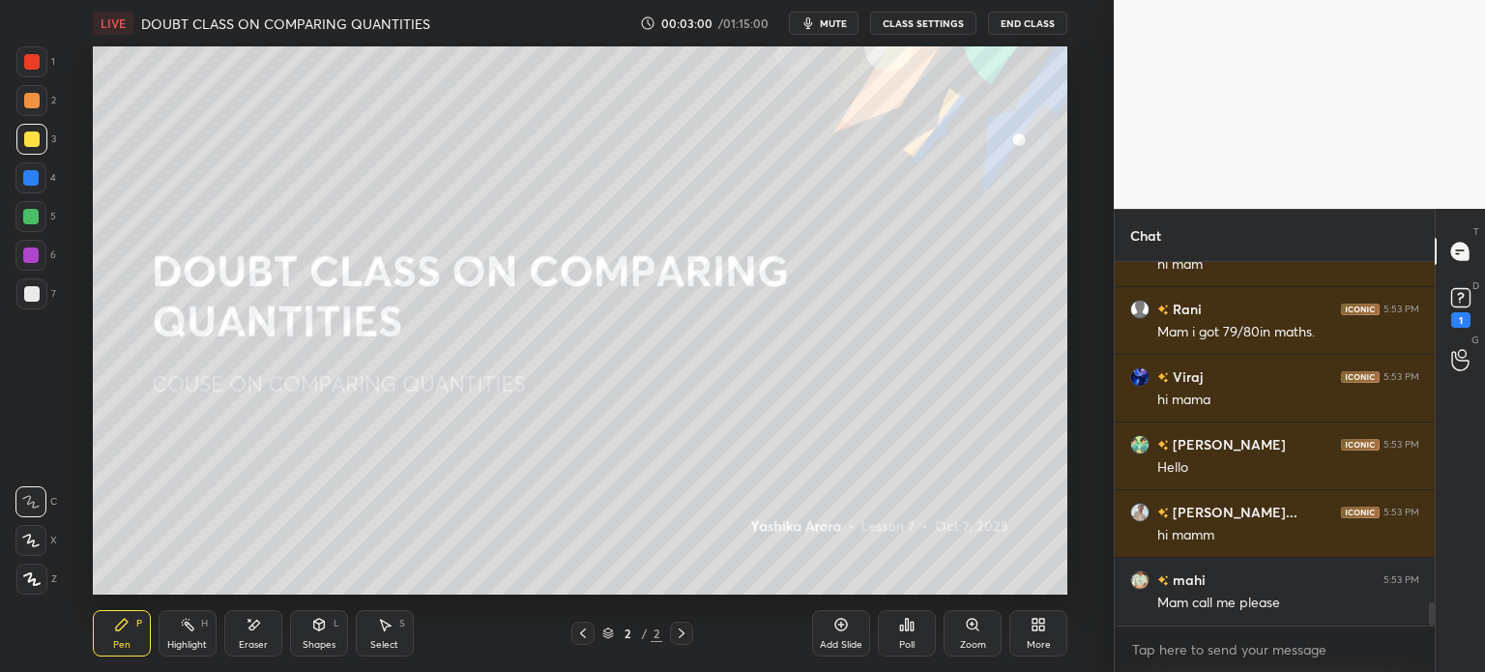
click at [1439, 355] on div "G Raise Hand (G)" at bounding box center [1460, 360] width 49 height 54
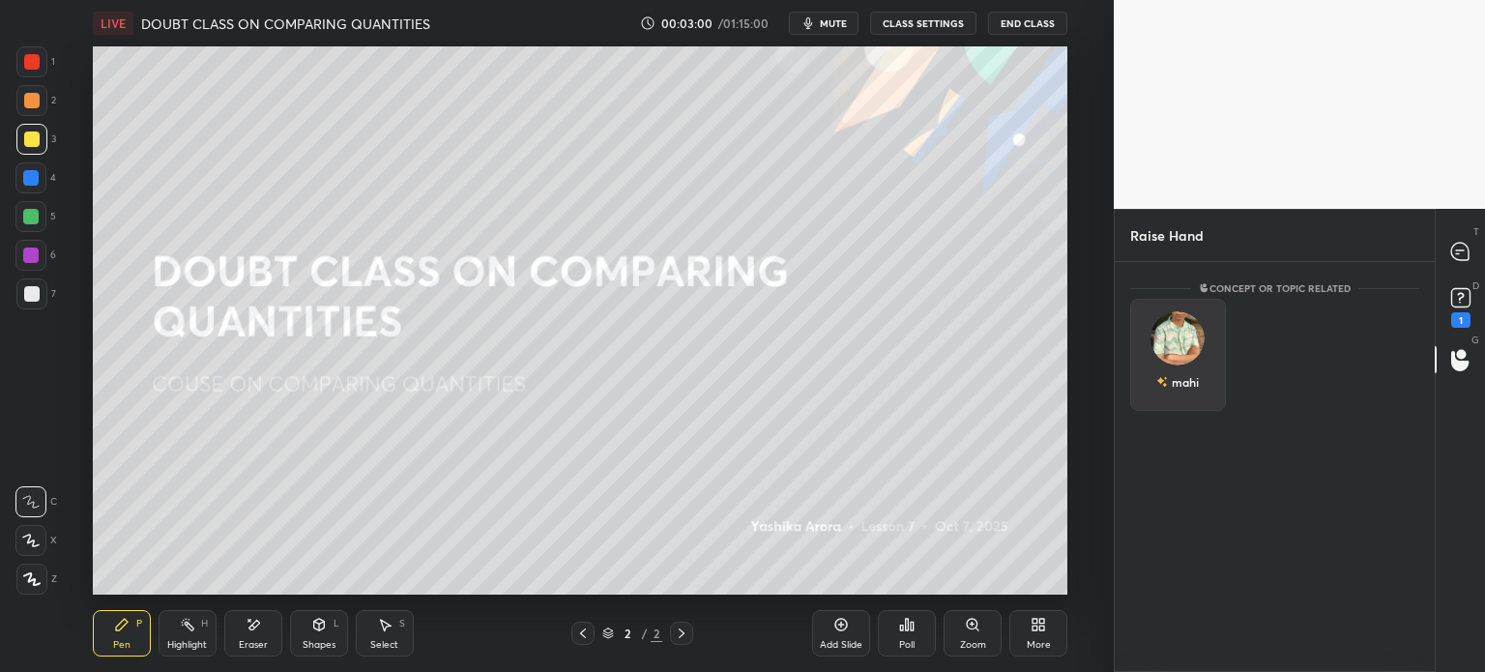
click at [1188, 369] on div "mahi" at bounding box center [1178, 382] width 43 height 33
click at [1199, 384] on button "INVITE" at bounding box center [1178, 395] width 78 height 25
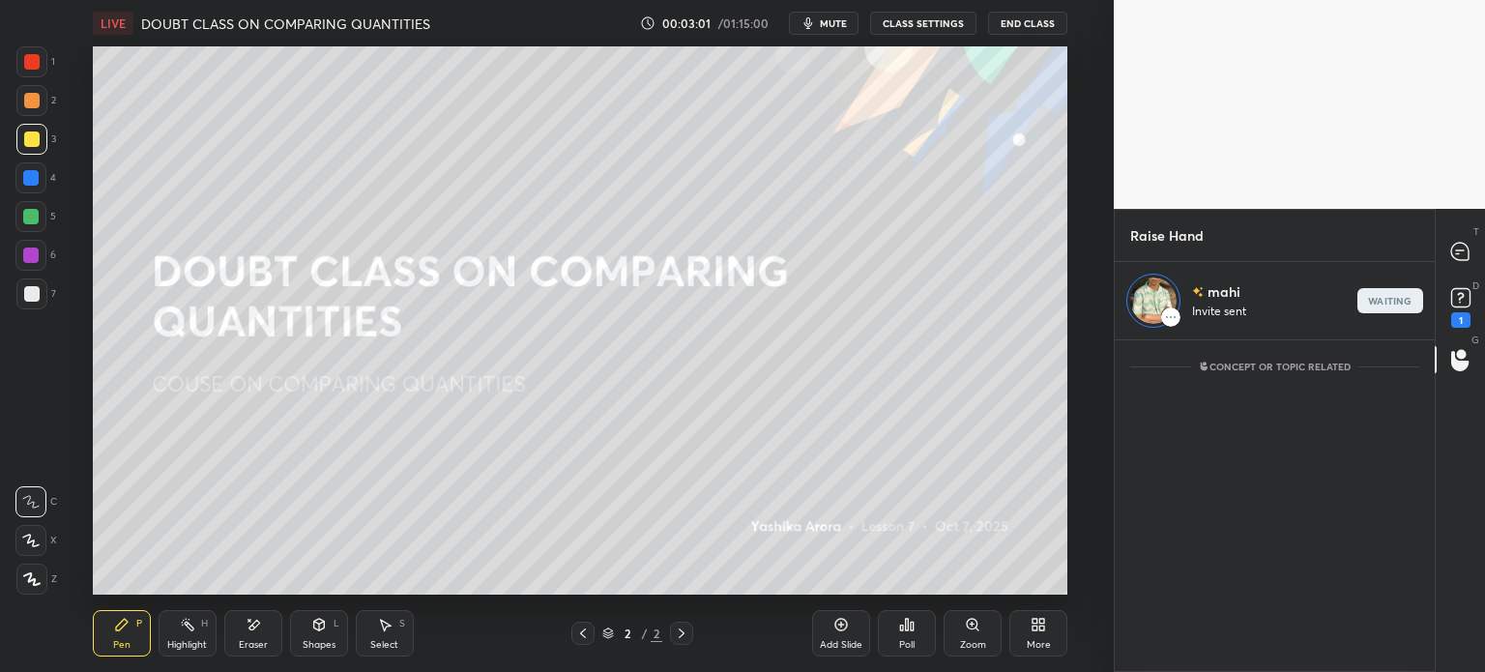
scroll to position [6, 6]
click at [1460, 308] on icon at bounding box center [1461, 297] width 29 height 29
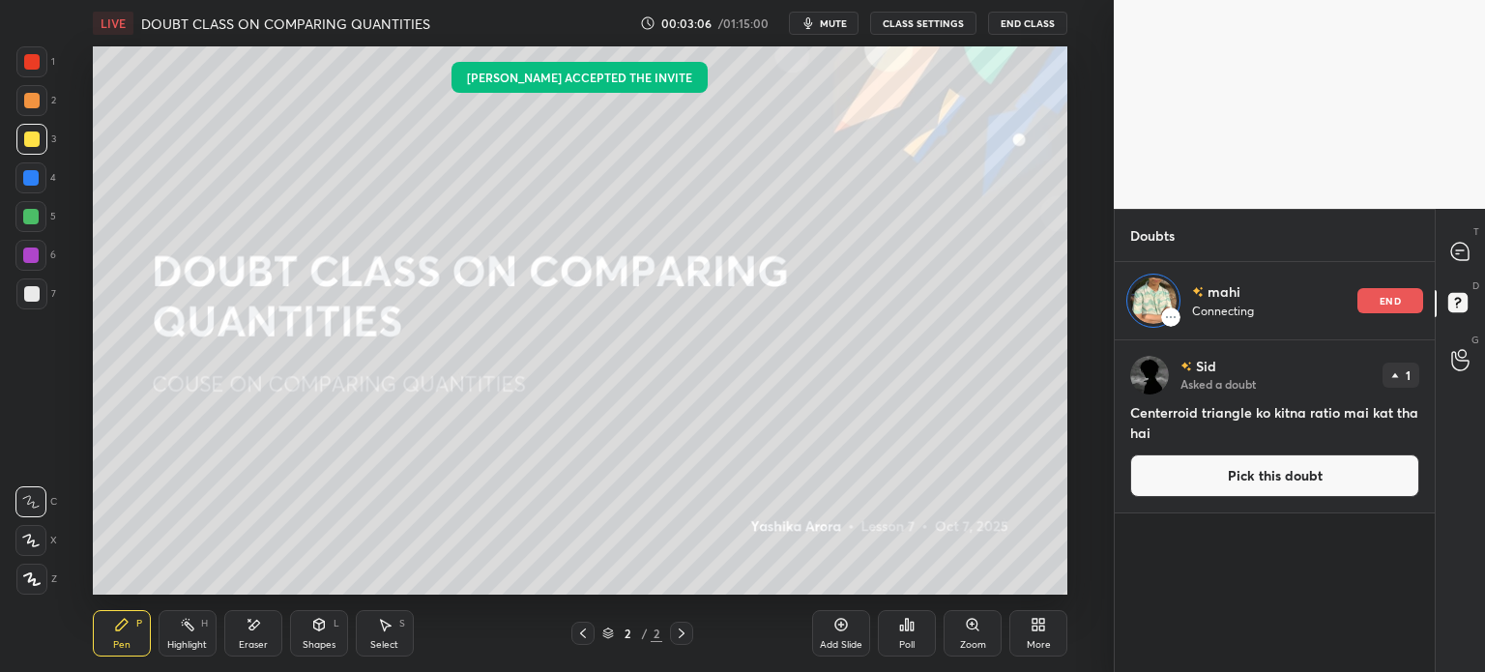
click at [257, 625] on icon at bounding box center [254, 625] width 11 height 10
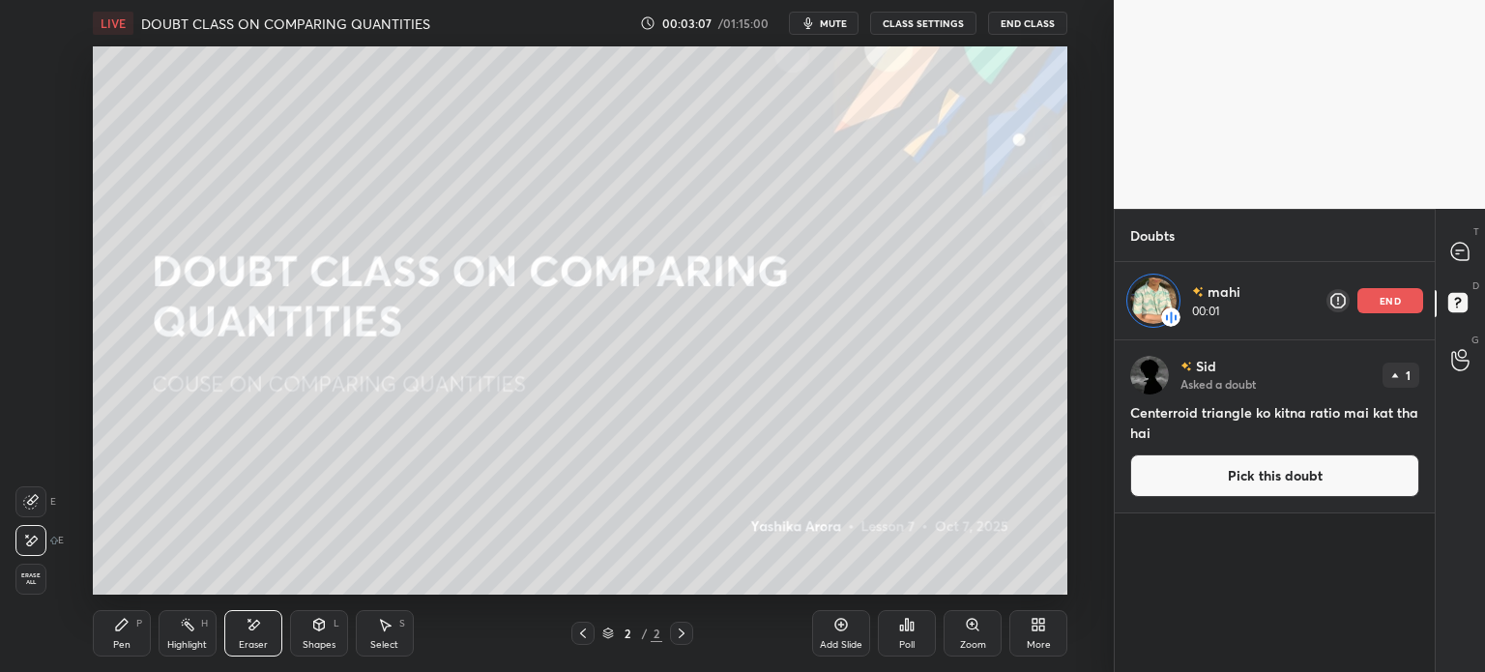
click at [17, 503] on div at bounding box center [30, 501] width 31 height 31
click at [104, 632] on div "Pen P" at bounding box center [122, 633] width 58 height 46
click at [1453, 231] on div "T Messages (T)" at bounding box center [1460, 251] width 49 height 54
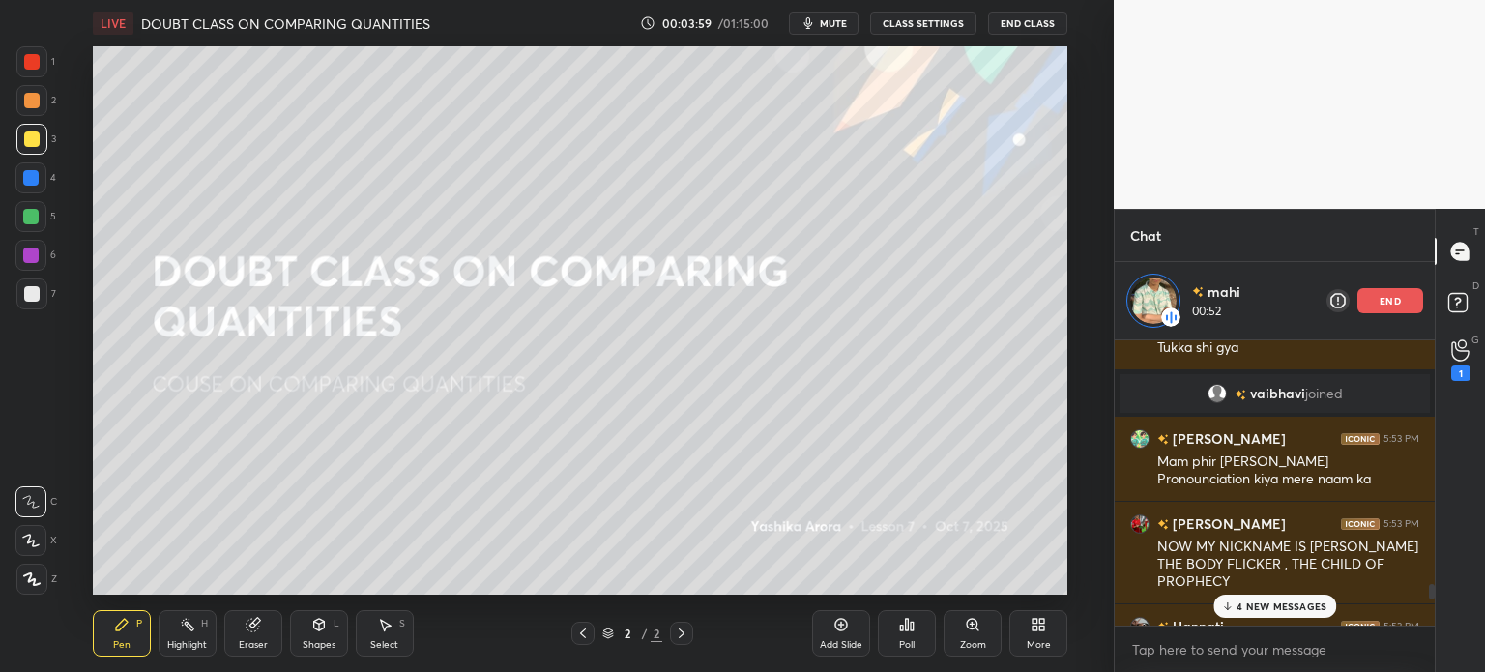
scroll to position [6253, 0]
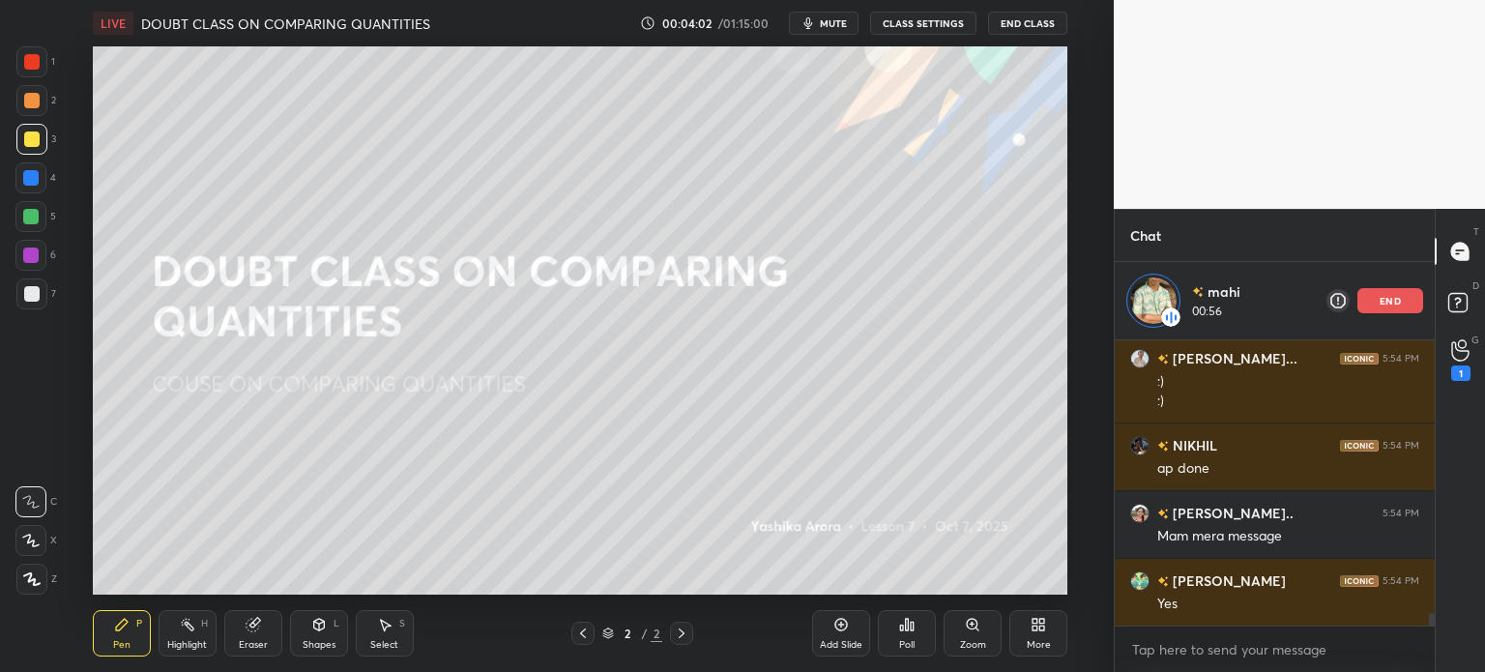
click at [1371, 304] on div "end" at bounding box center [1391, 300] width 66 height 25
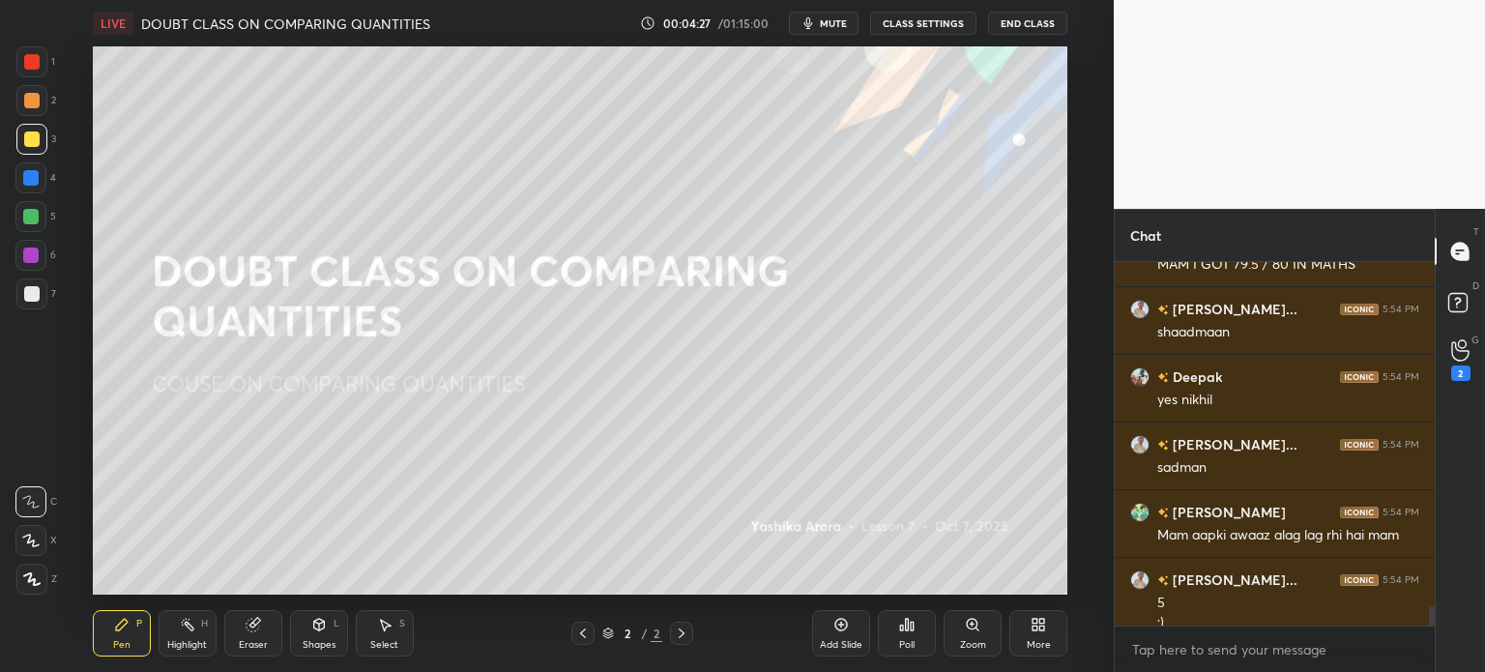
scroll to position [6597, 0]
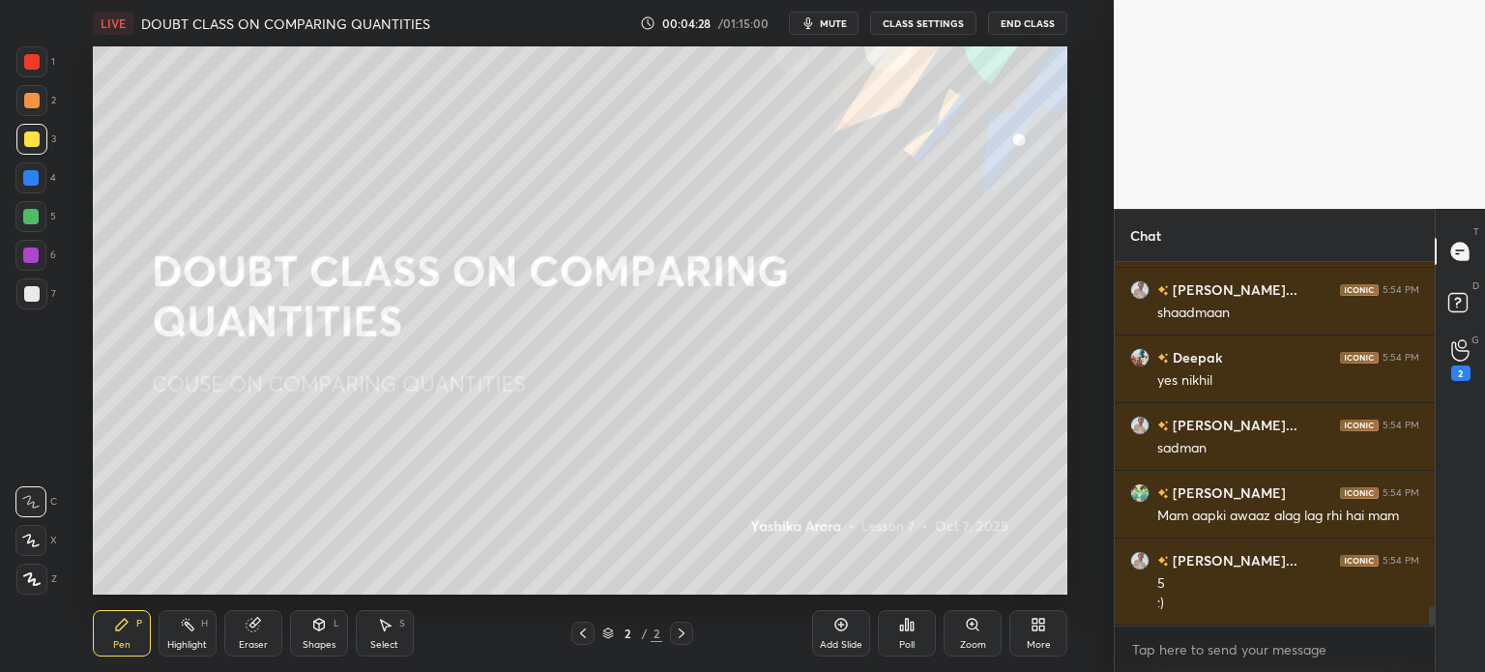
click at [831, 26] on span "mute" at bounding box center [833, 23] width 27 height 14
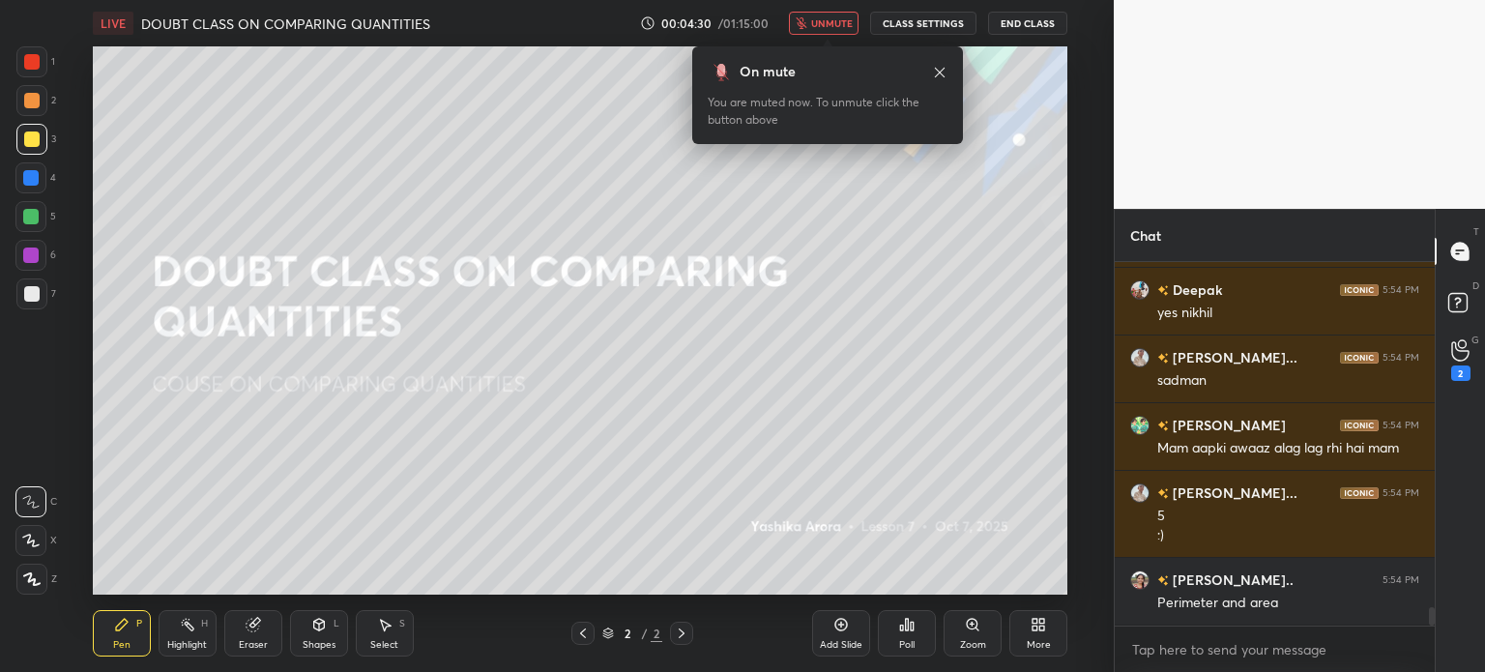
click at [850, 19] on span "unmute" at bounding box center [832, 23] width 42 height 14
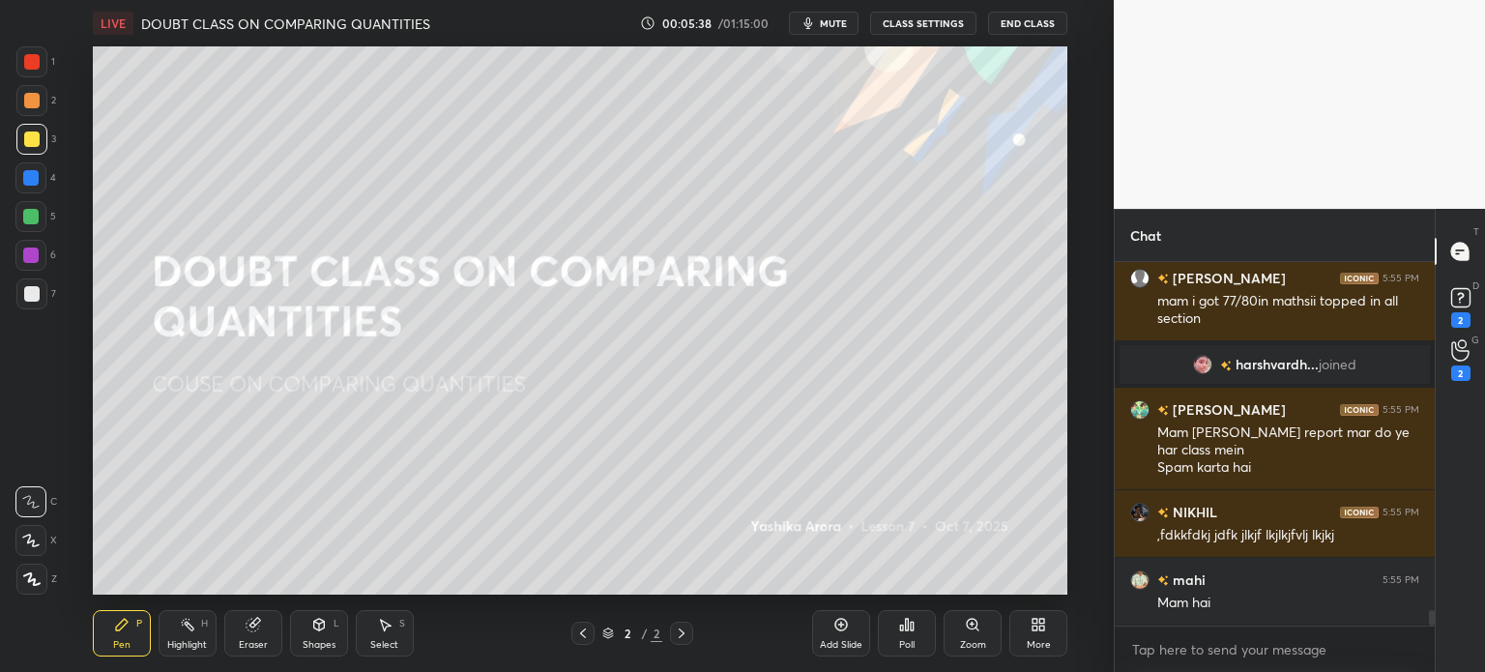
scroll to position [8177, 0]
click at [1036, 630] on icon at bounding box center [1035, 628] width 5 height 5
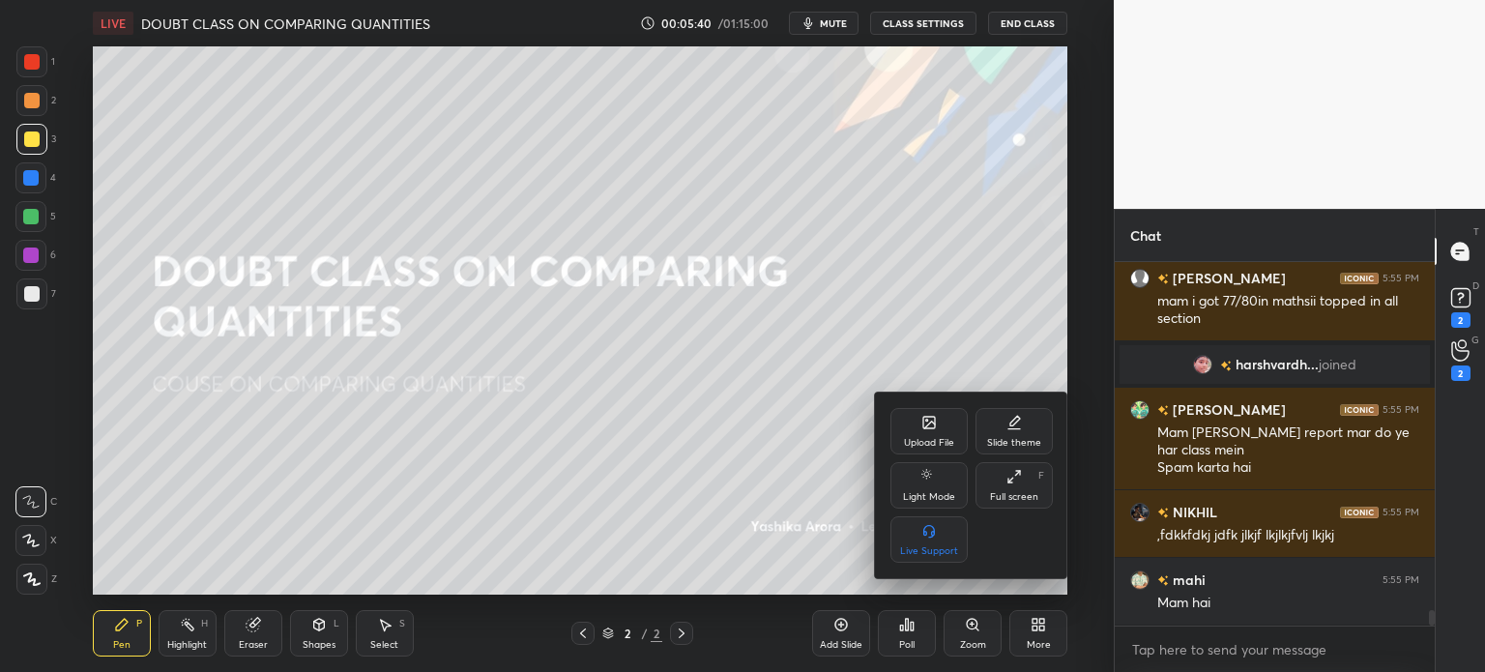
click at [945, 430] on div "Upload File" at bounding box center [929, 431] width 77 height 46
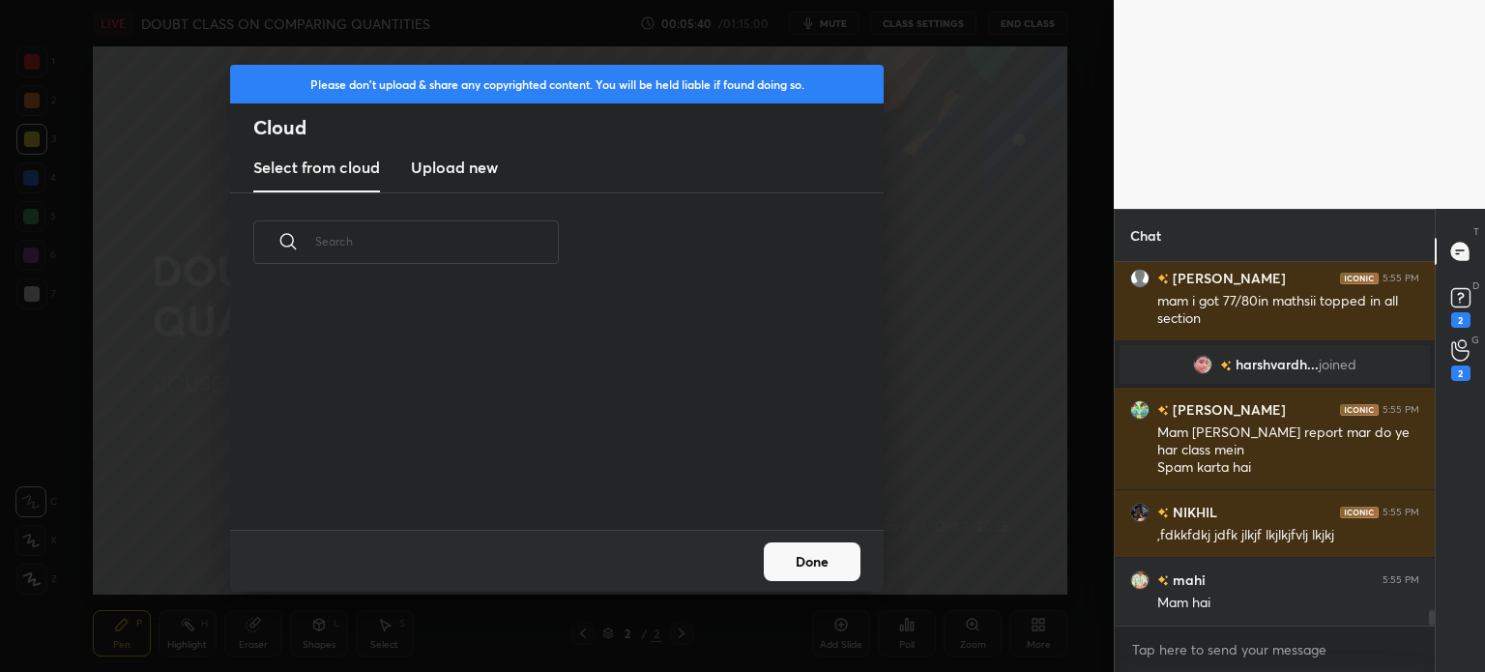
scroll to position [238, 621]
click at [441, 173] on h3 "Upload new" at bounding box center [454, 167] width 87 height 23
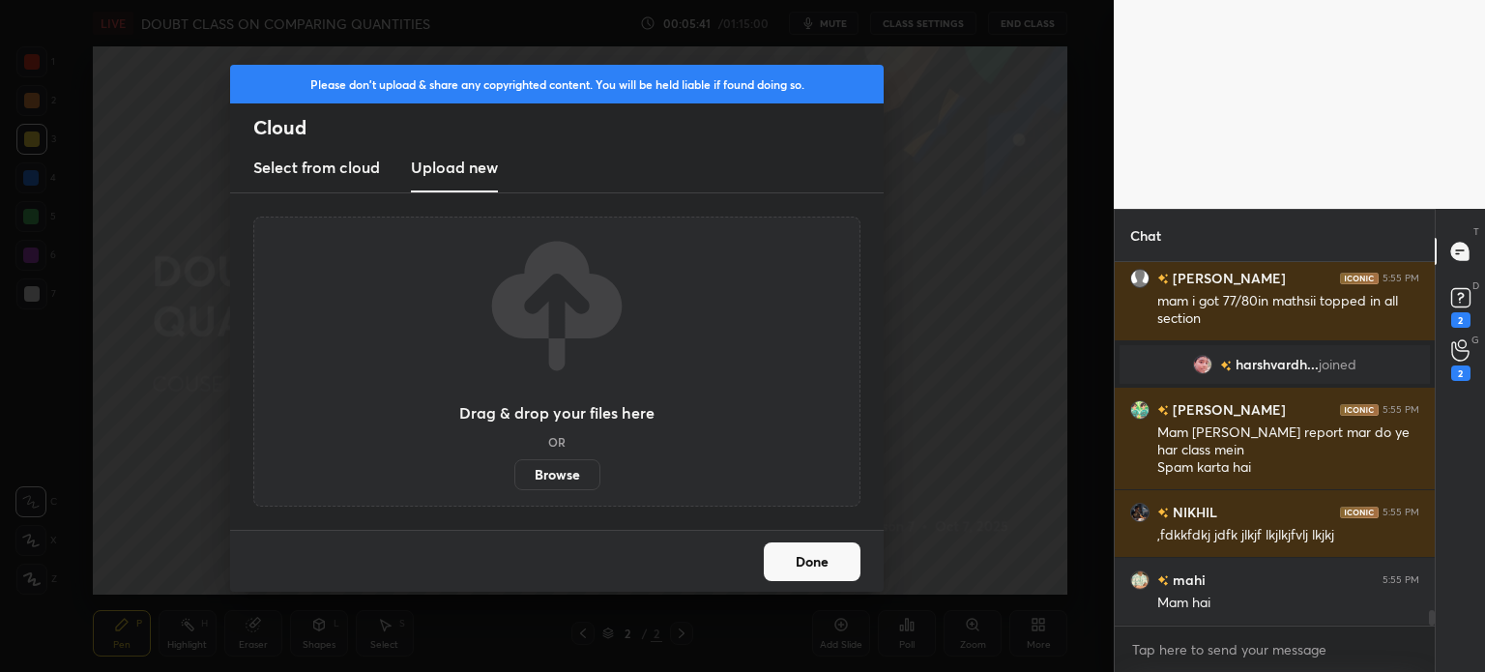
scroll to position [8245, 0]
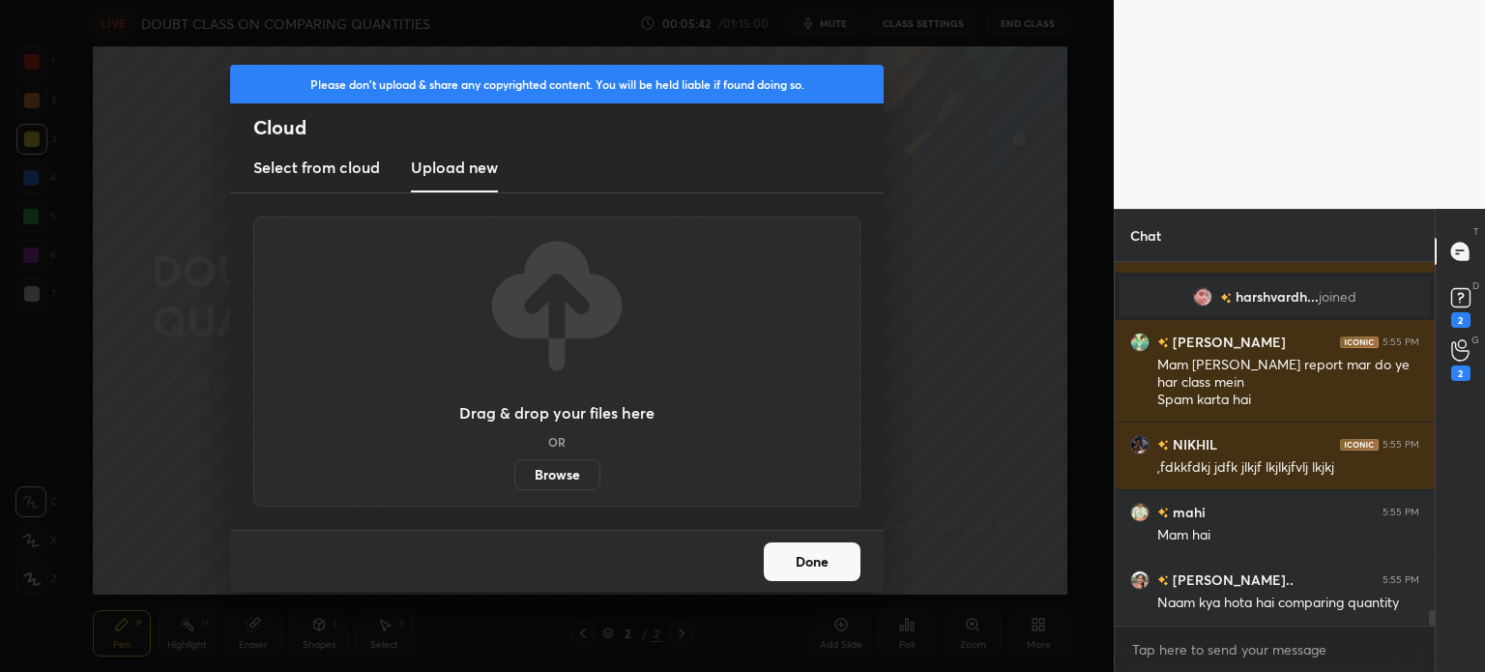
click at [549, 476] on label "Browse" at bounding box center [557, 474] width 86 height 31
click at [514, 476] on input "Browse" at bounding box center [514, 474] width 0 height 31
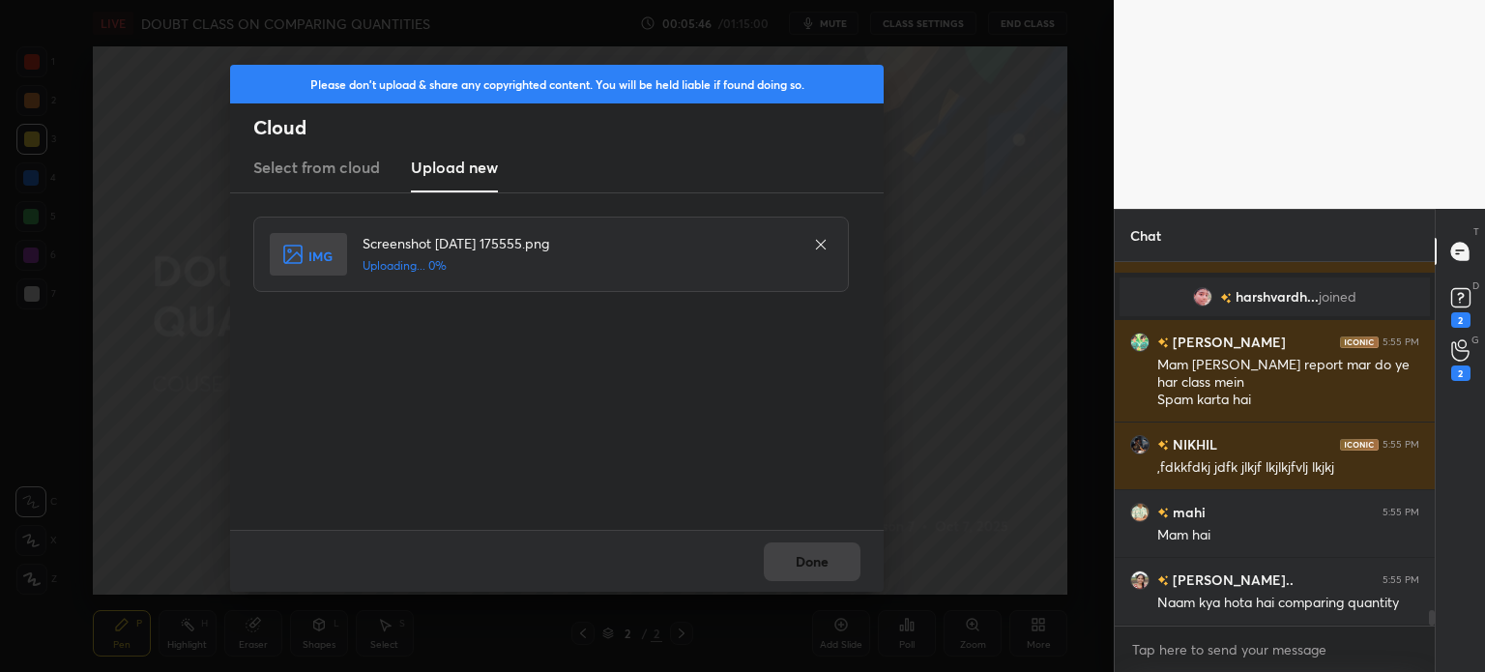
click at [785, 561] on div "Done" at bounding box center [557, 561] width 654 height 62
click at [795, 559] on div "Done" at bounding box center [557, 561] width 654 height 62
click at [803, 559] on div "Done" at bounding box center [557, 561] width 654 height 62
click at [808, 562] on div "Done" at bounding box center [557, 561] width 654 height 62
click at [811, 565] on div "Done" at bounding box center [557, 561] width 654 height 62
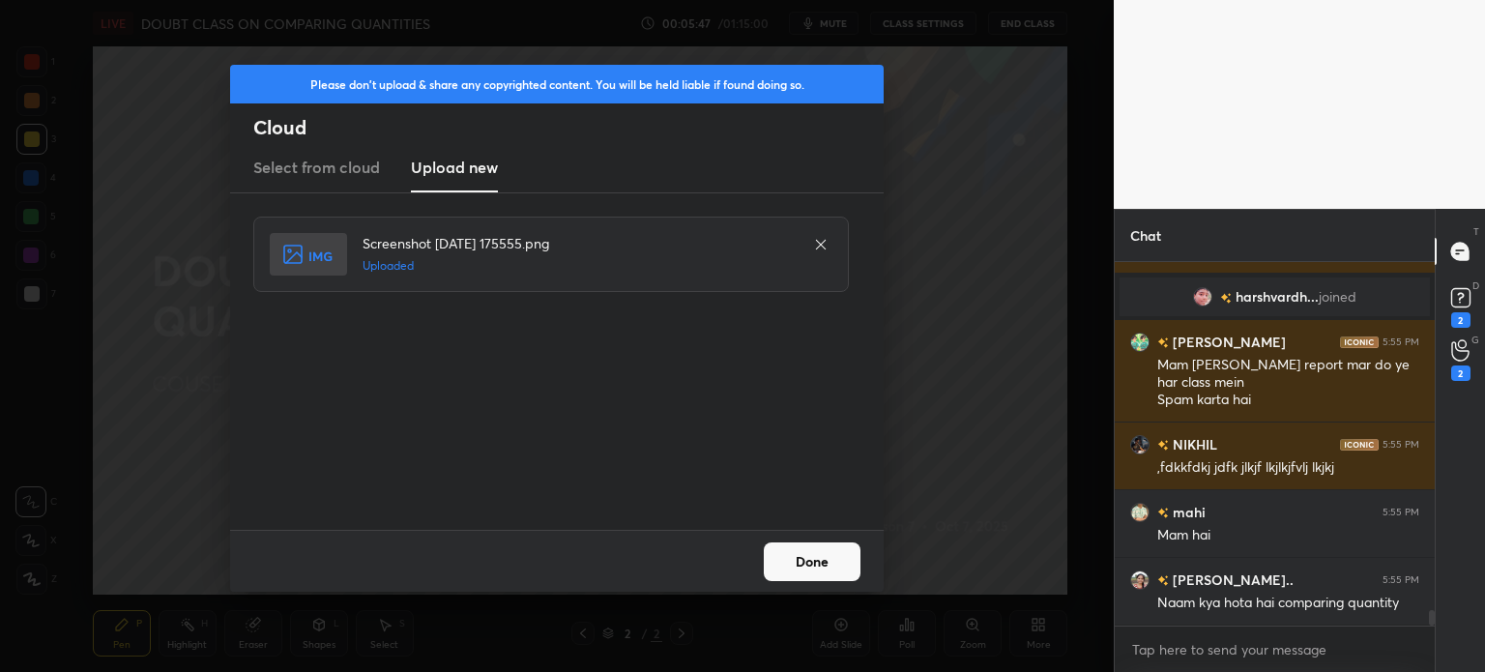
click at [813, 564] on button "Done" at bounding box center [812, 561] width 97 height 39
click at [813, 566] on button "Done" at bounding box center [812, 561] width 97 height 39
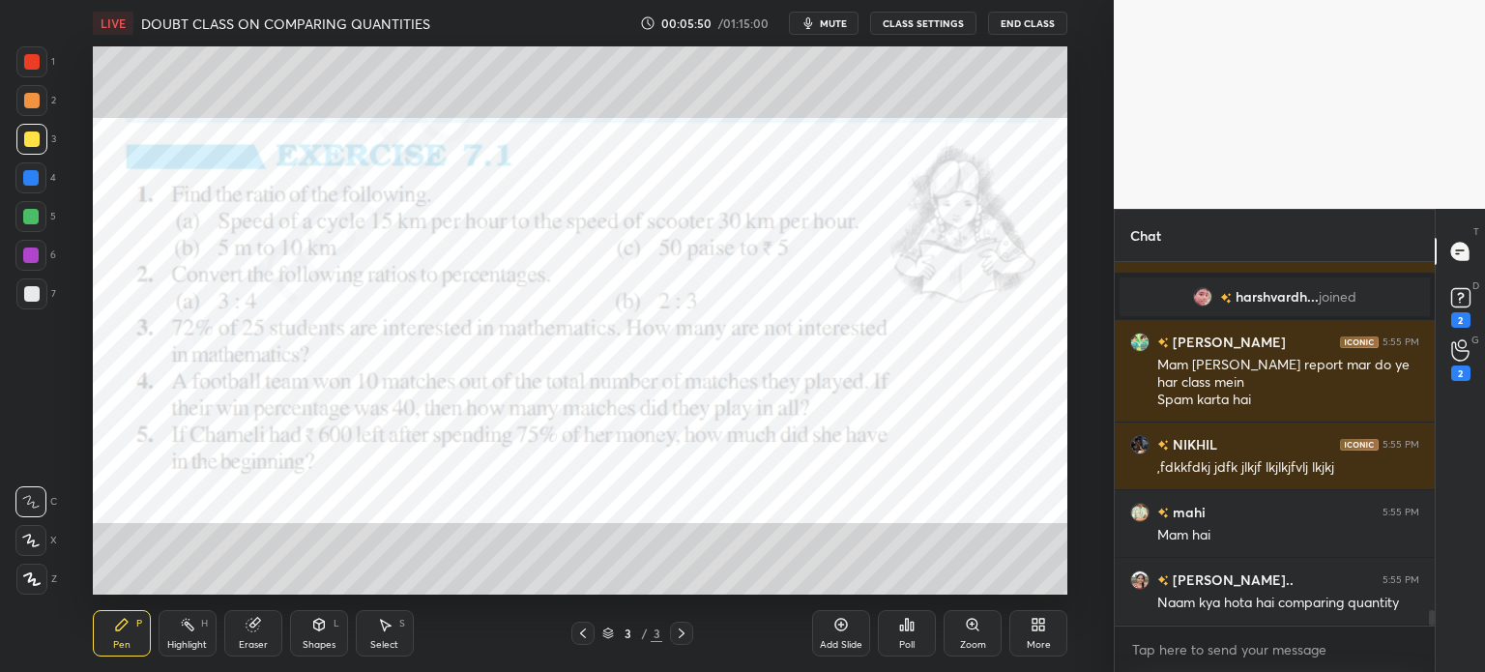
click at [588, 643] on div at bounding box center [583, 633] width 23 height 23
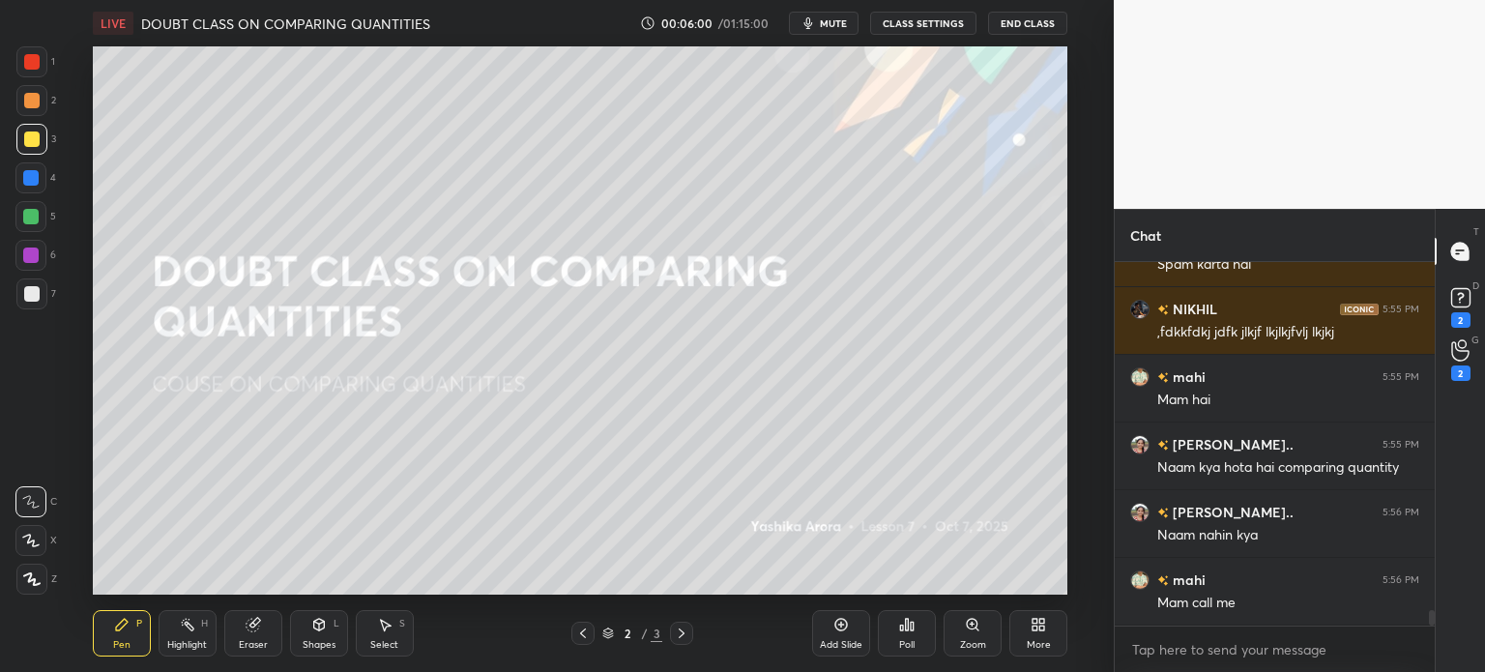
scroll to position [8427, 0]
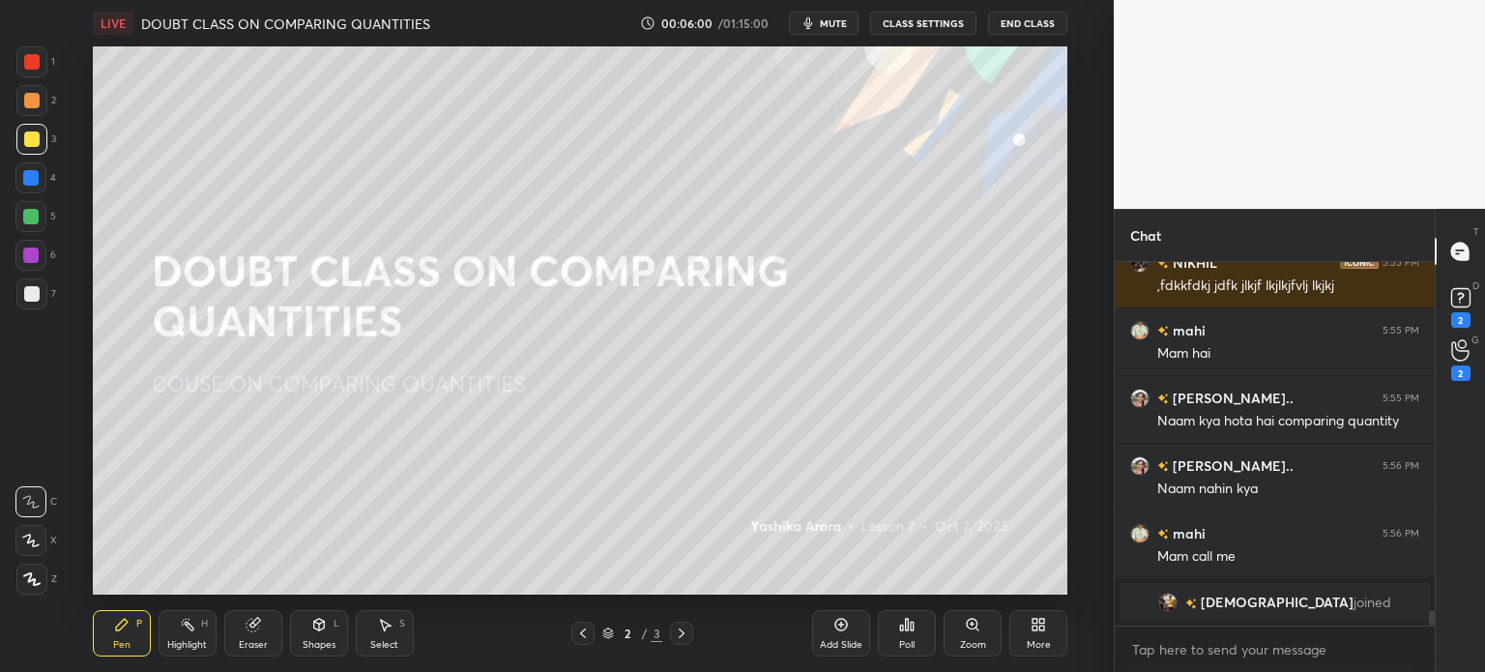
click at [844, 18] on span "mute" at bounding box center [833, 23] width 27 height 14
click at [687, 628] on icon at bounding box center [681, 633] width 15 height 15
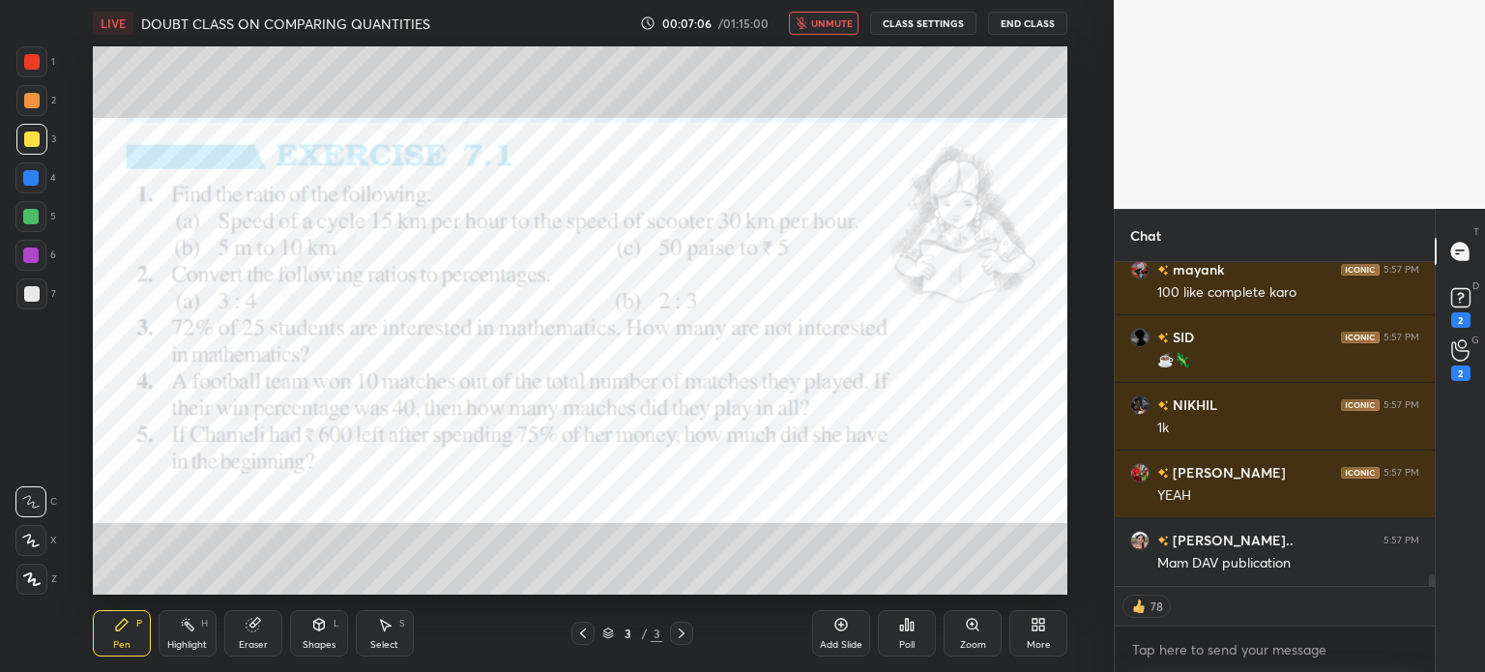
scroll to position [9433, 0]
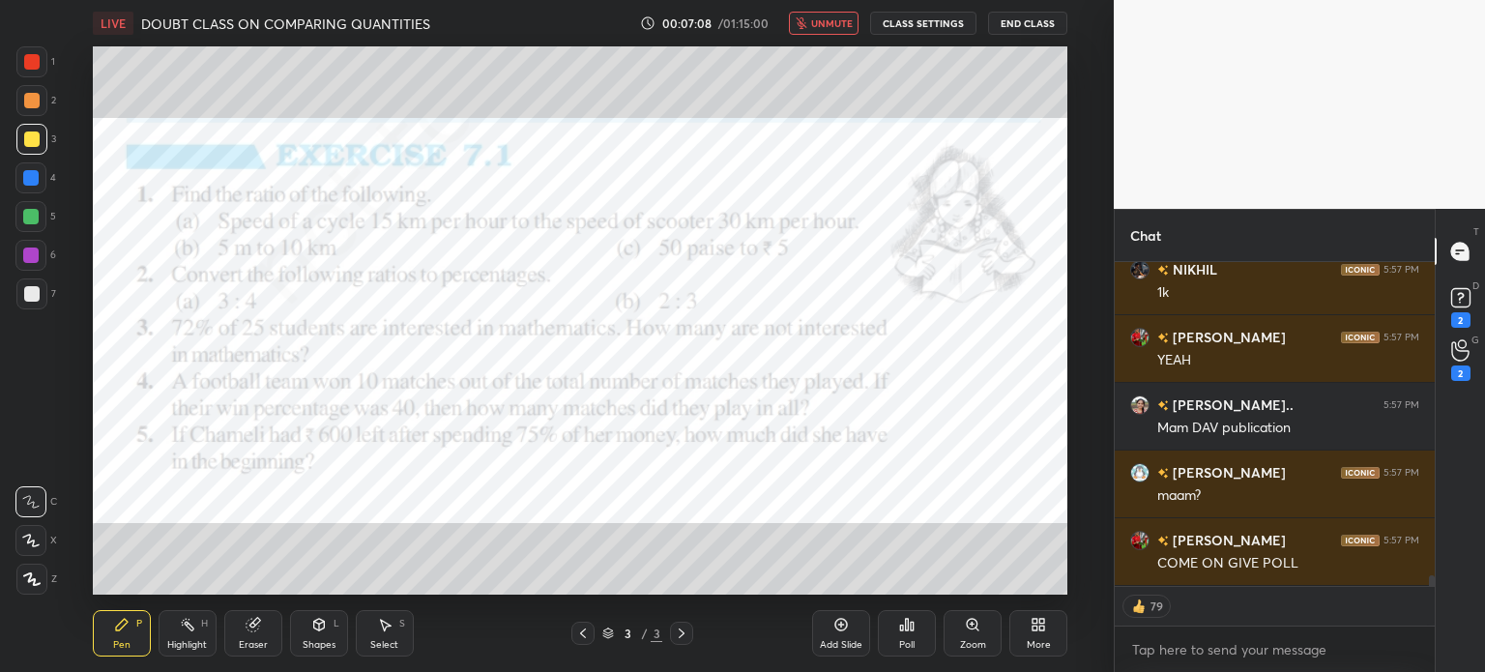
click at [838, 18] on span "unmute" at bounding box center [832, 23] width 42 height 14
click at [917, 15] on button "CLASS SETTINGS" at bounding box center [923, 23] width 106 height 23
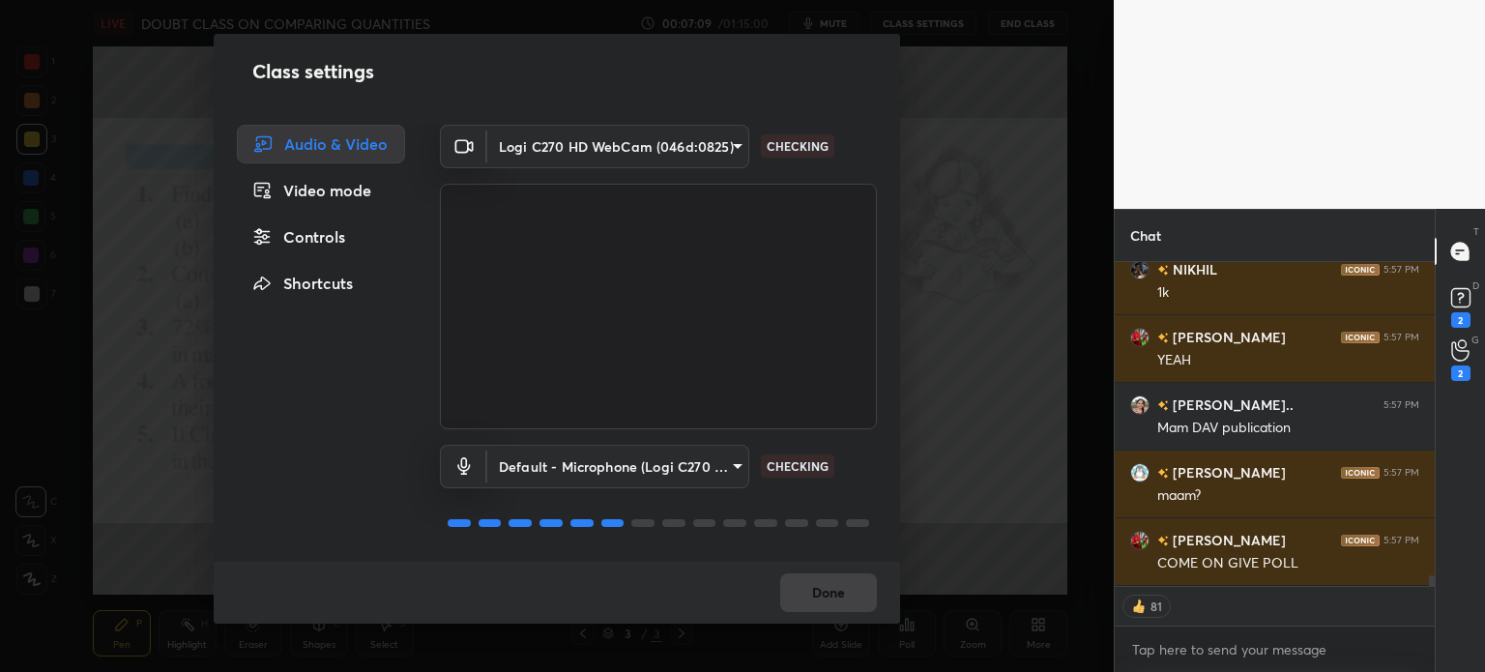
click at [326, 230] on div "Controls" at bounding box center [321, 237] width 168 height 39
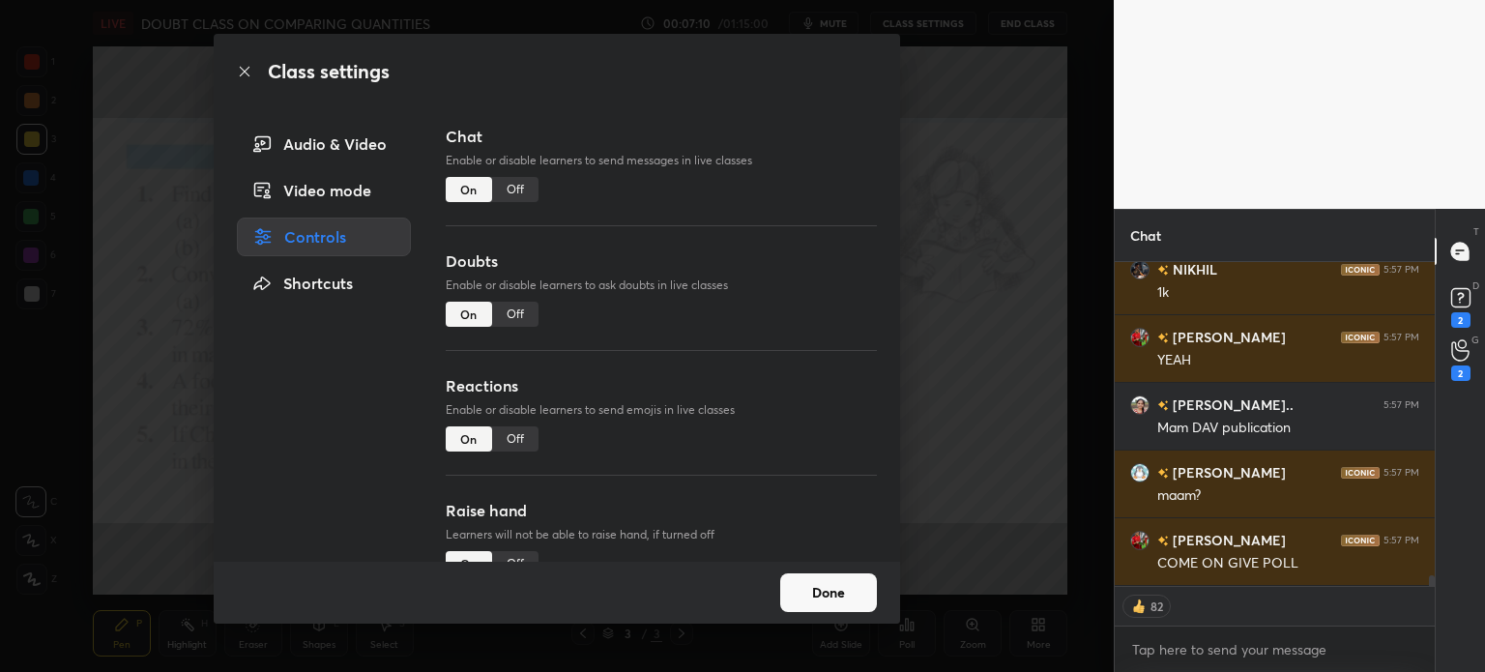
click at [538, 188] on div "Chat Enable or disable learners to send messages in live classes On Off" at bounding box center [661, 187] width 431 height 125
click at [530, 177] on div "Off" at bounding box center [515, 189] width 46 height 25
type textarea "x"
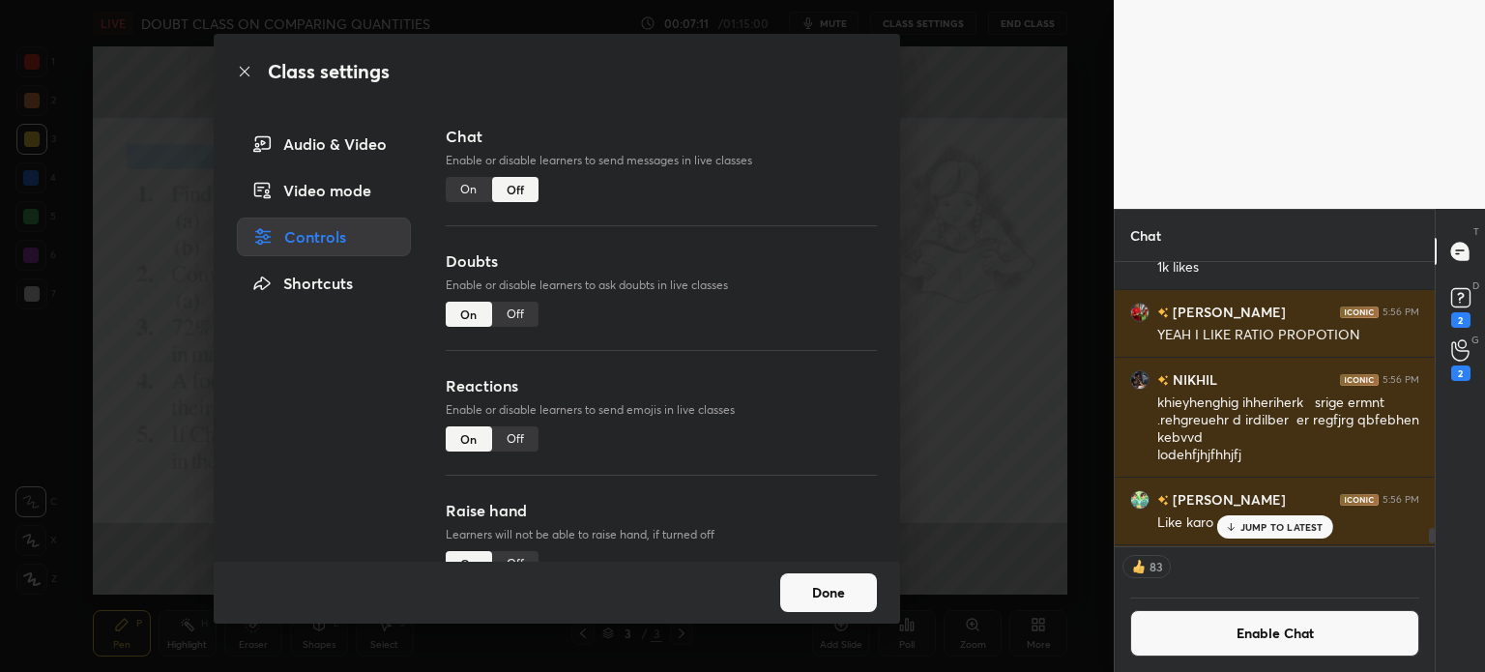
click at [514, 314] on div "Off" at bounding box center [515, 314] width 46 height 25
click at [836, 599] on button "Done" at bounding box center [828, 592] width 97 height 39
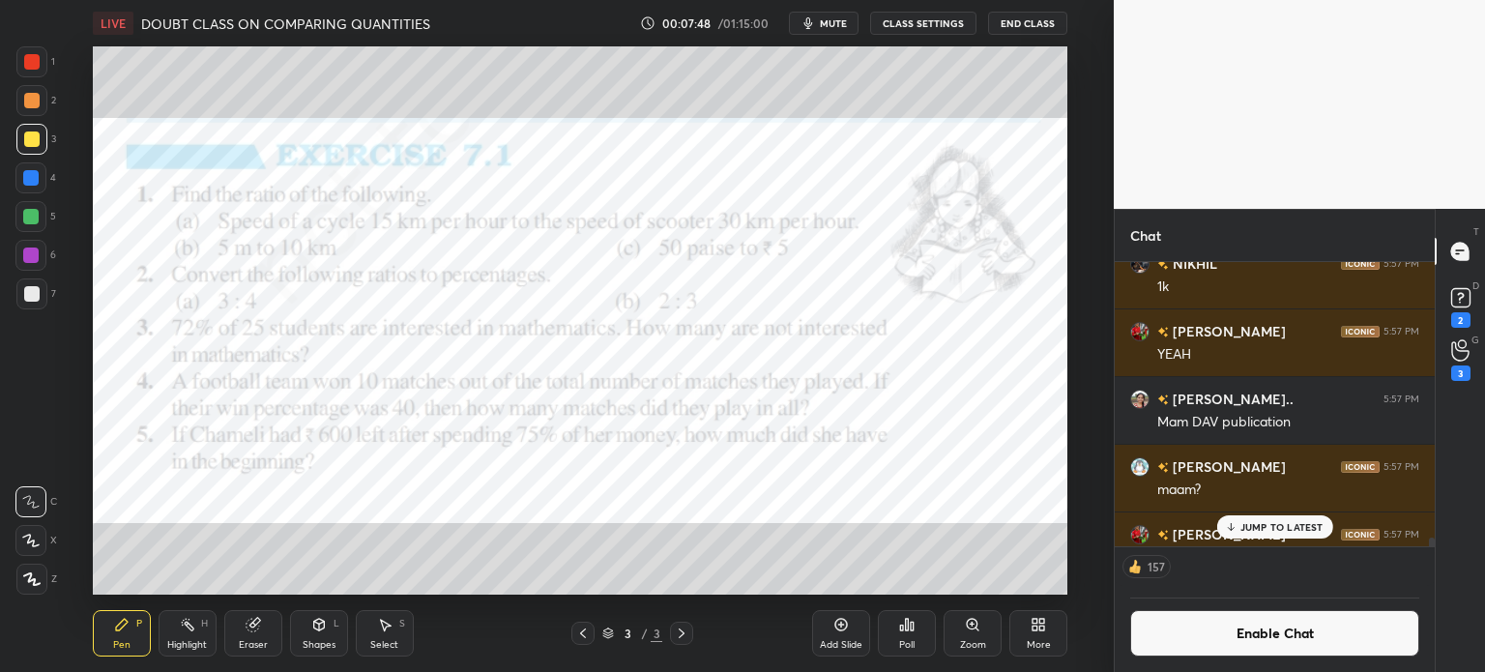
scroll to position [9686, 0]
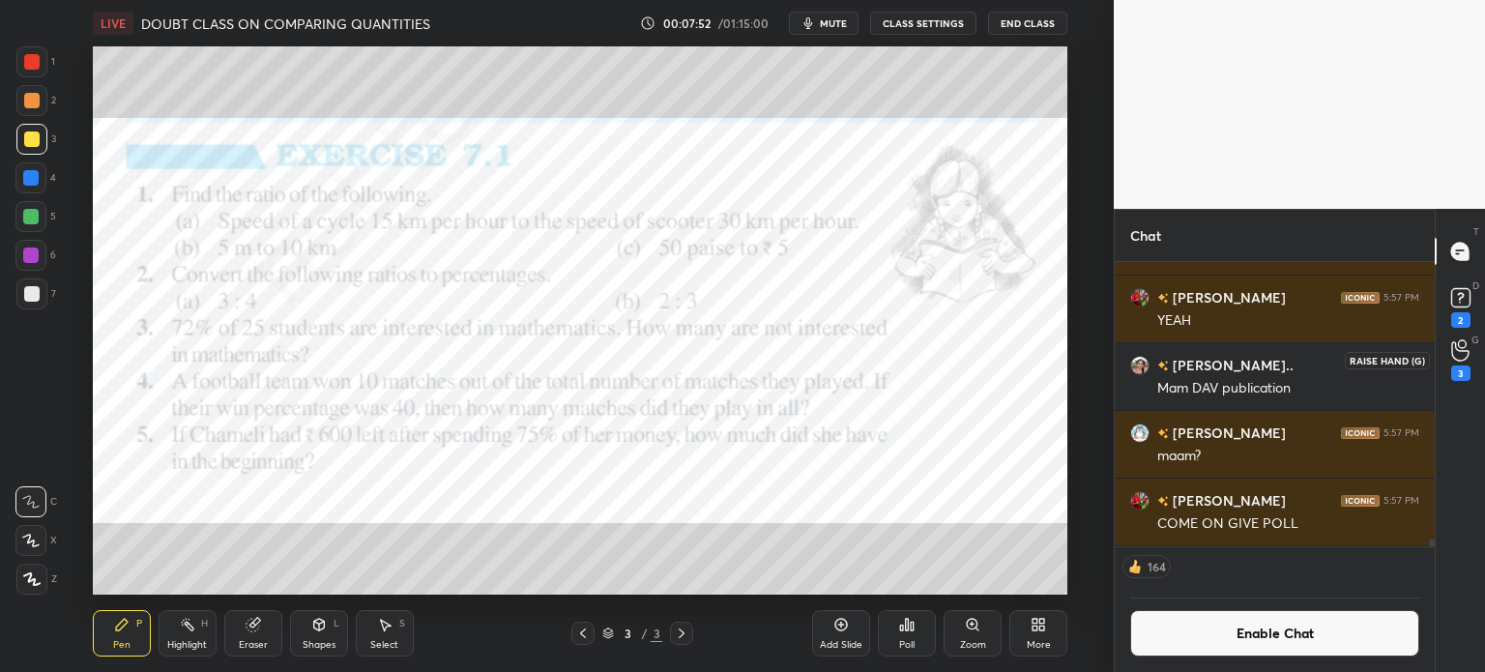
click at [1455, 359] on icon at bounding box center [1459, 350] width 17 height 19
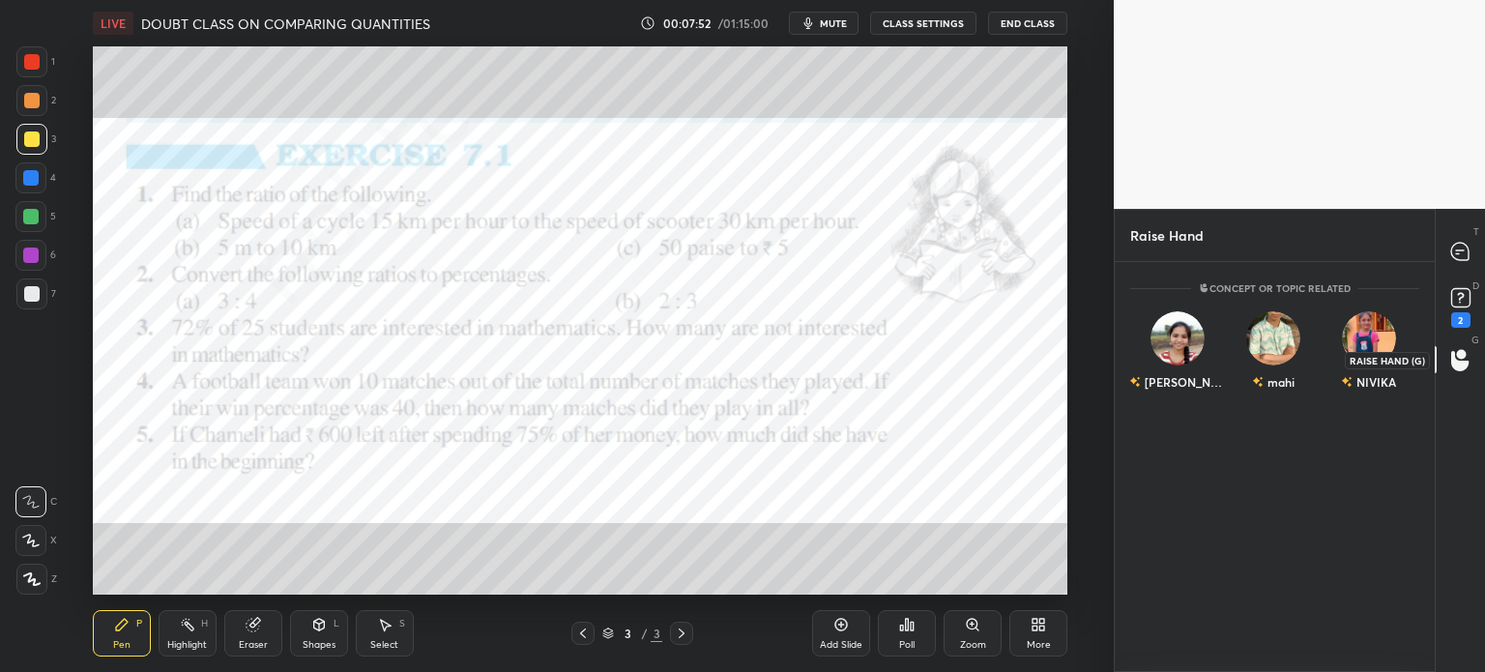
scroll to position [404, 314]
click at [1468, 261] on icon at bounding box center [1461, 252] width 20 height 20
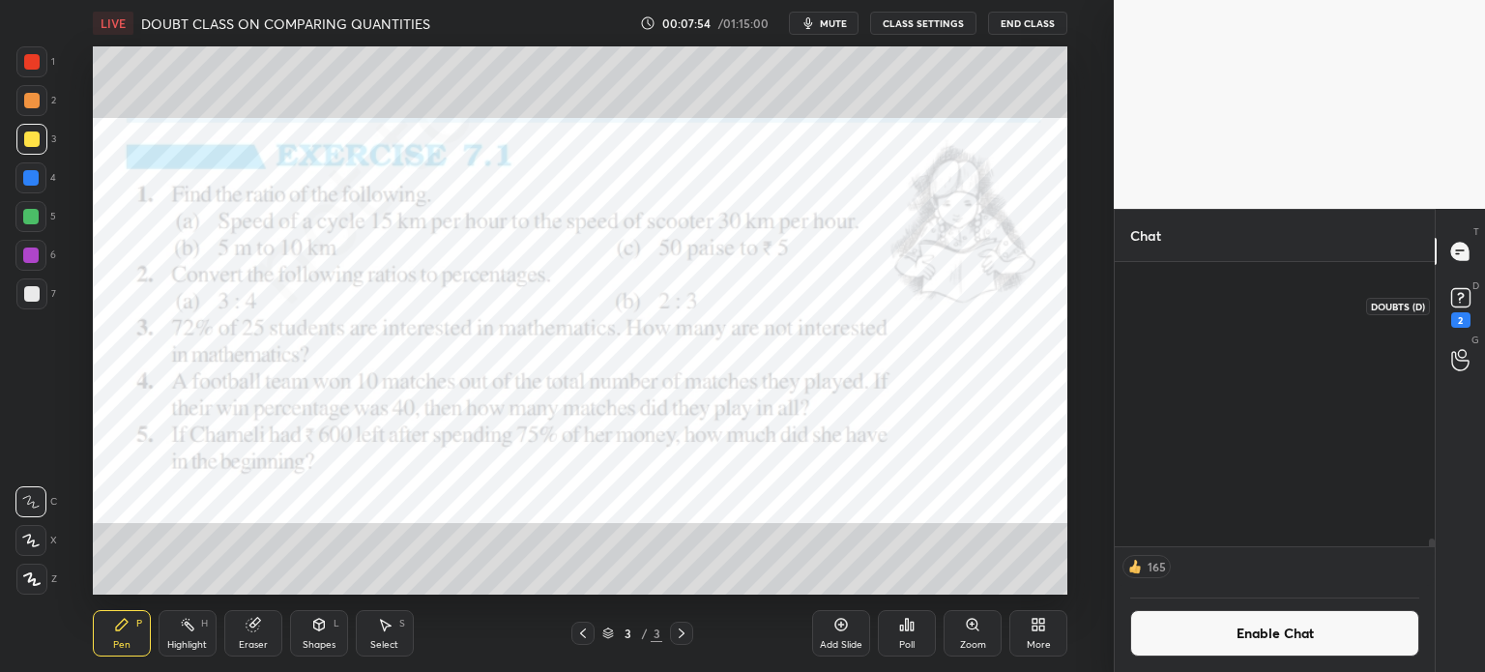
scroll to position [279, 314]
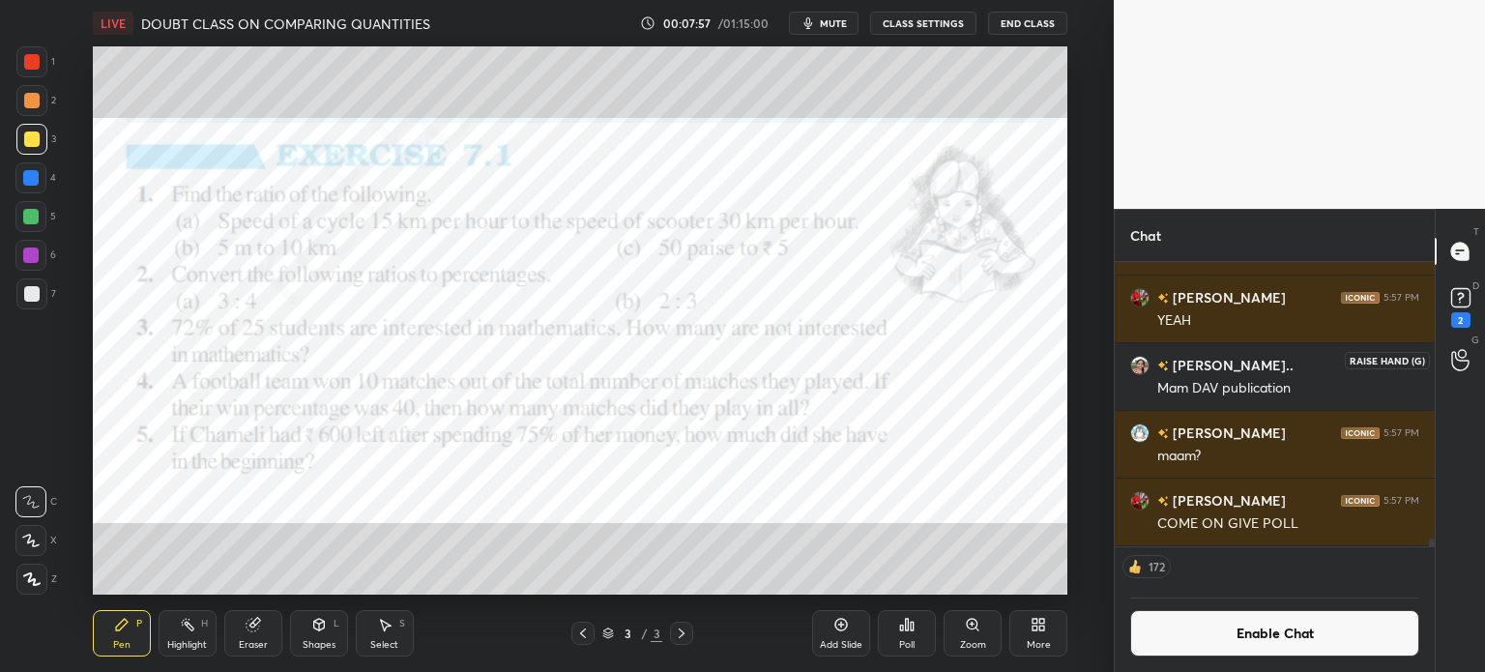
click at [1469, 361] on icon at bounding box center [1459, 360] width 17 height 19
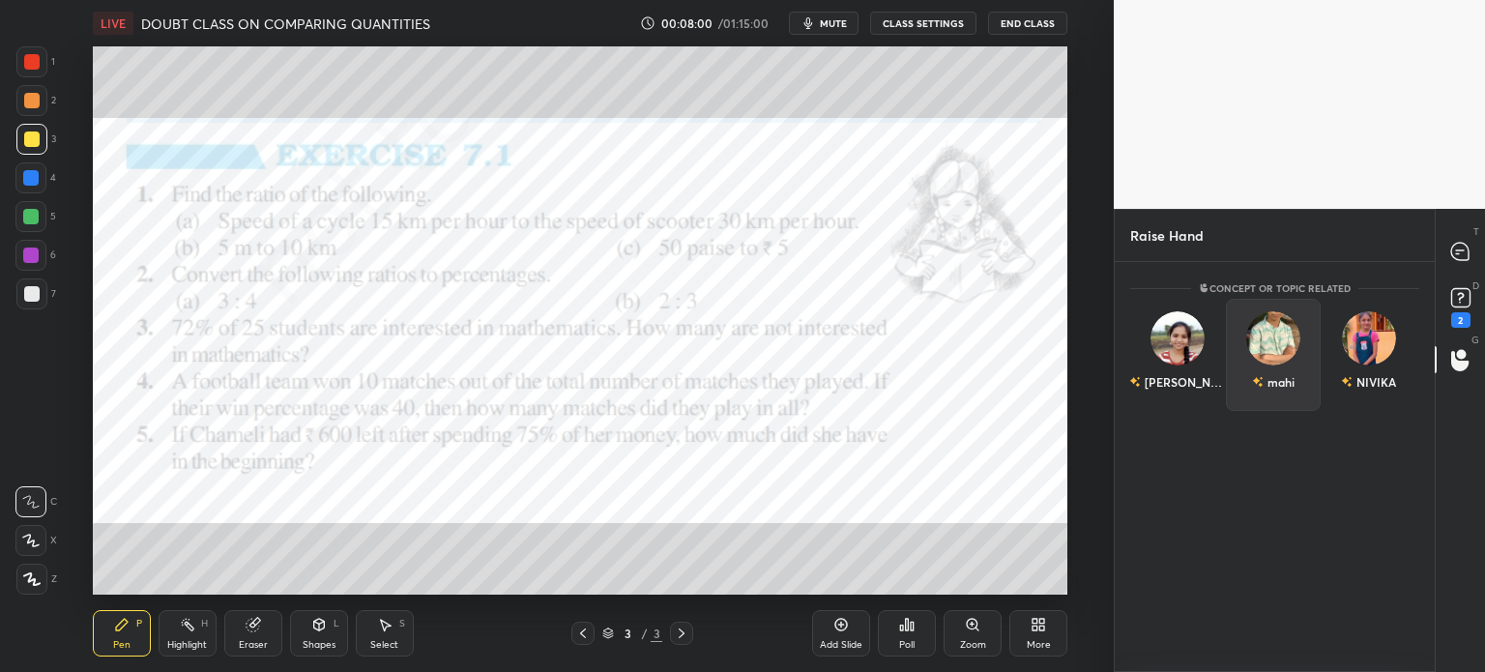
click at [1256, 392] on div "mahi" at bounding box center [1274, 355] width 96 height 112
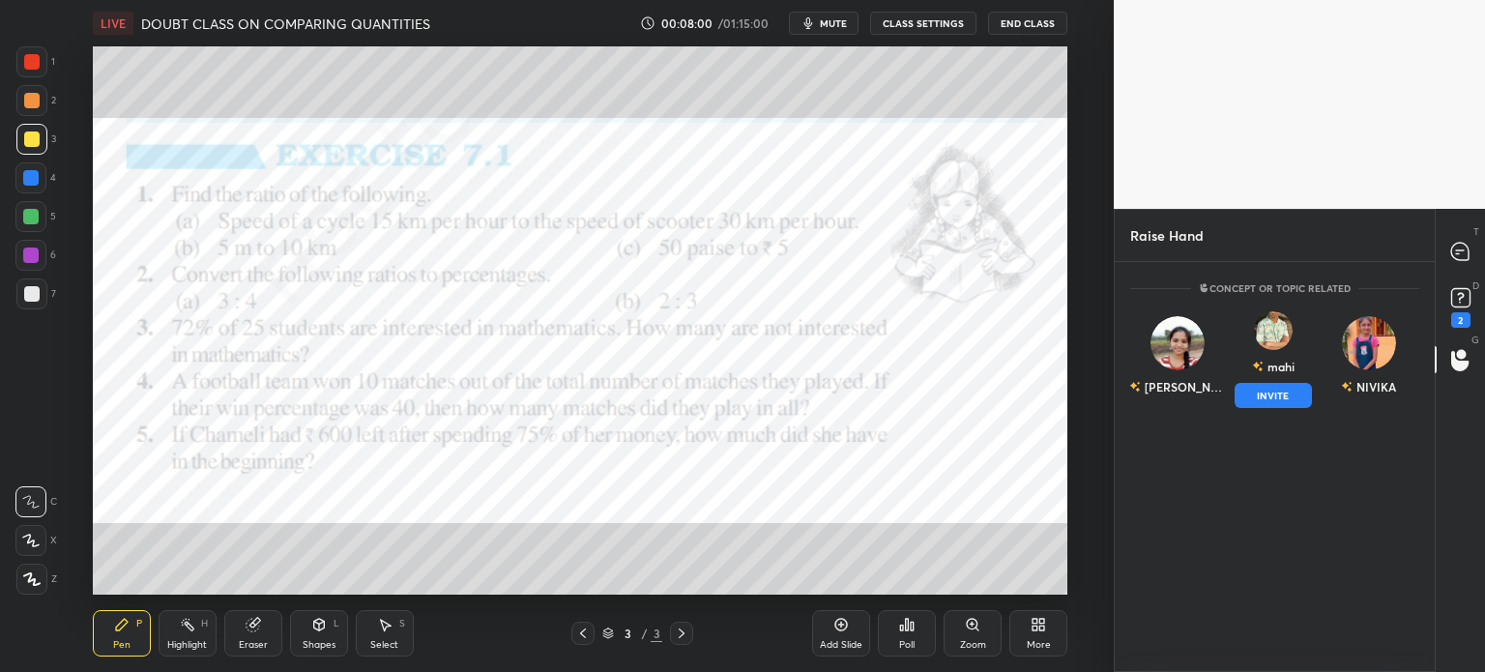
click at [1266, 399] on button "INVITE" at bounding box center [1274, 395] width 78 height 25
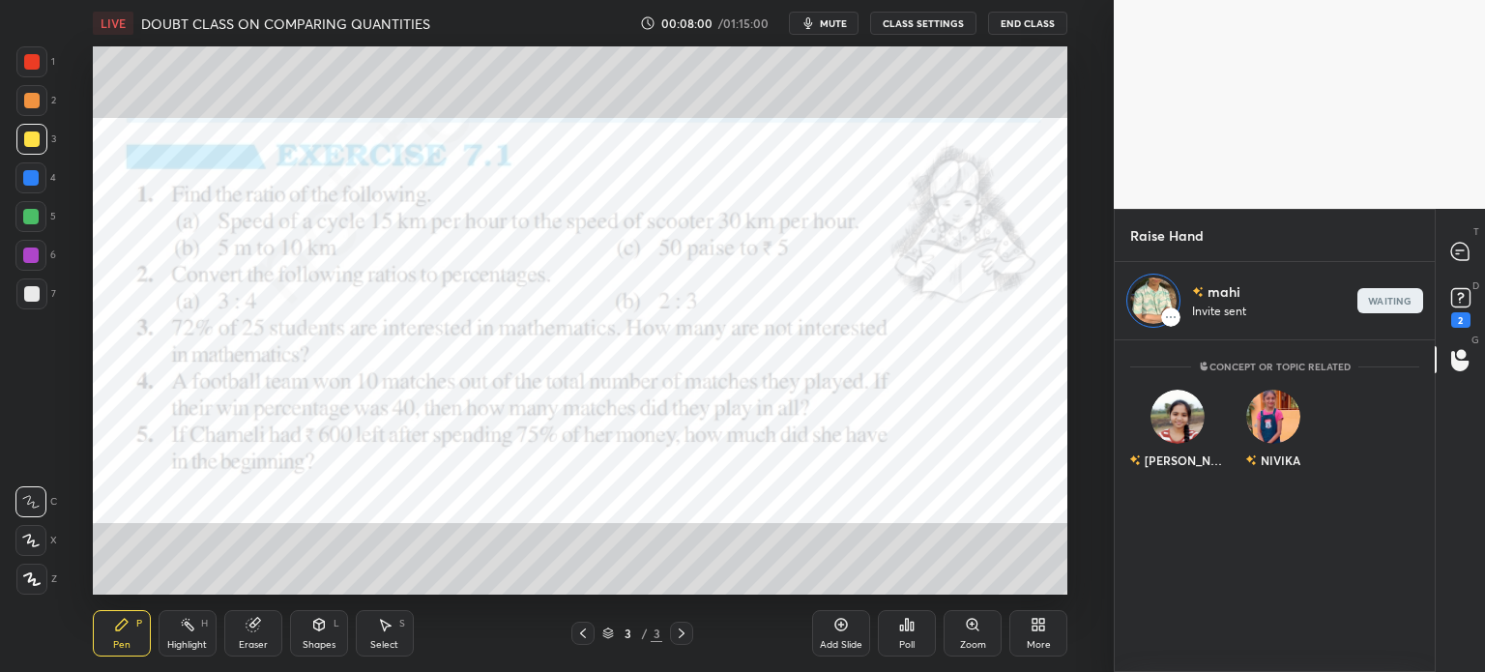
scroll to position [6, 6]
click at [1461, 258] on icon at bounding box center [1459, 251] width 17 height 17
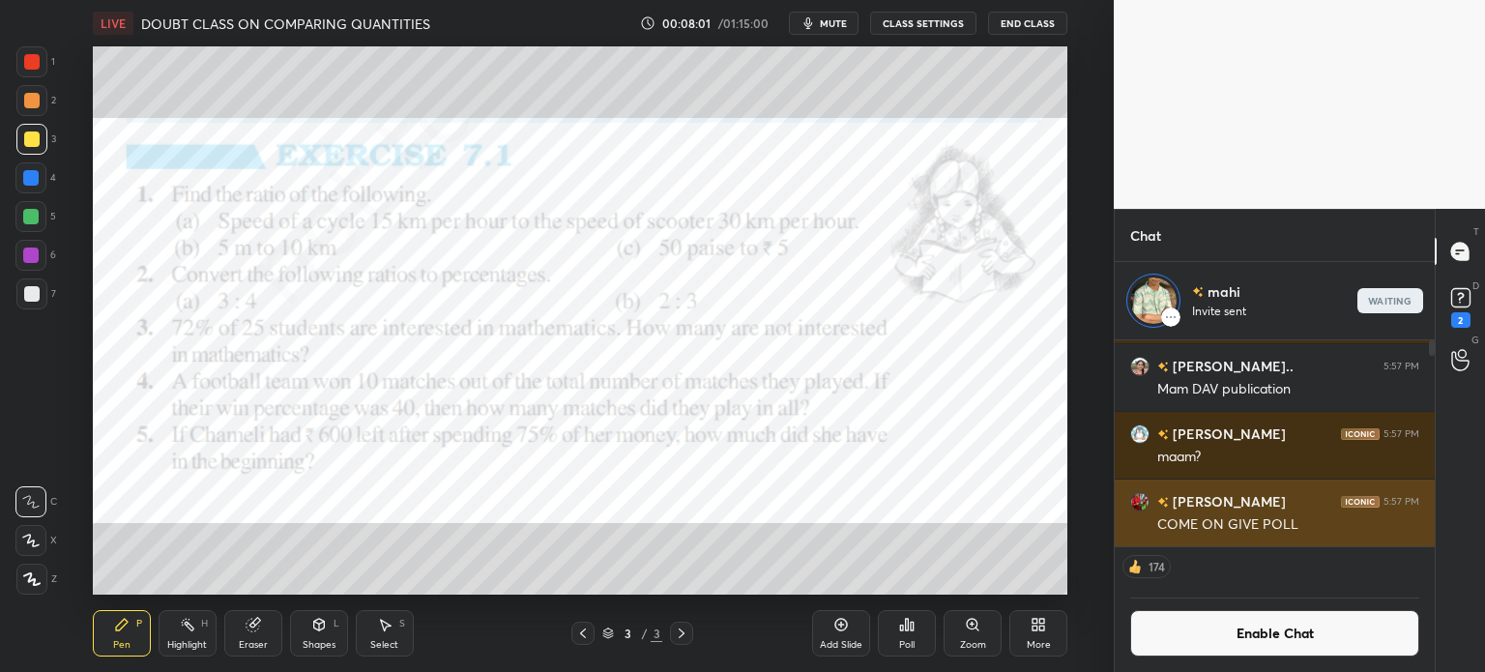
scroll to position [201, 314]
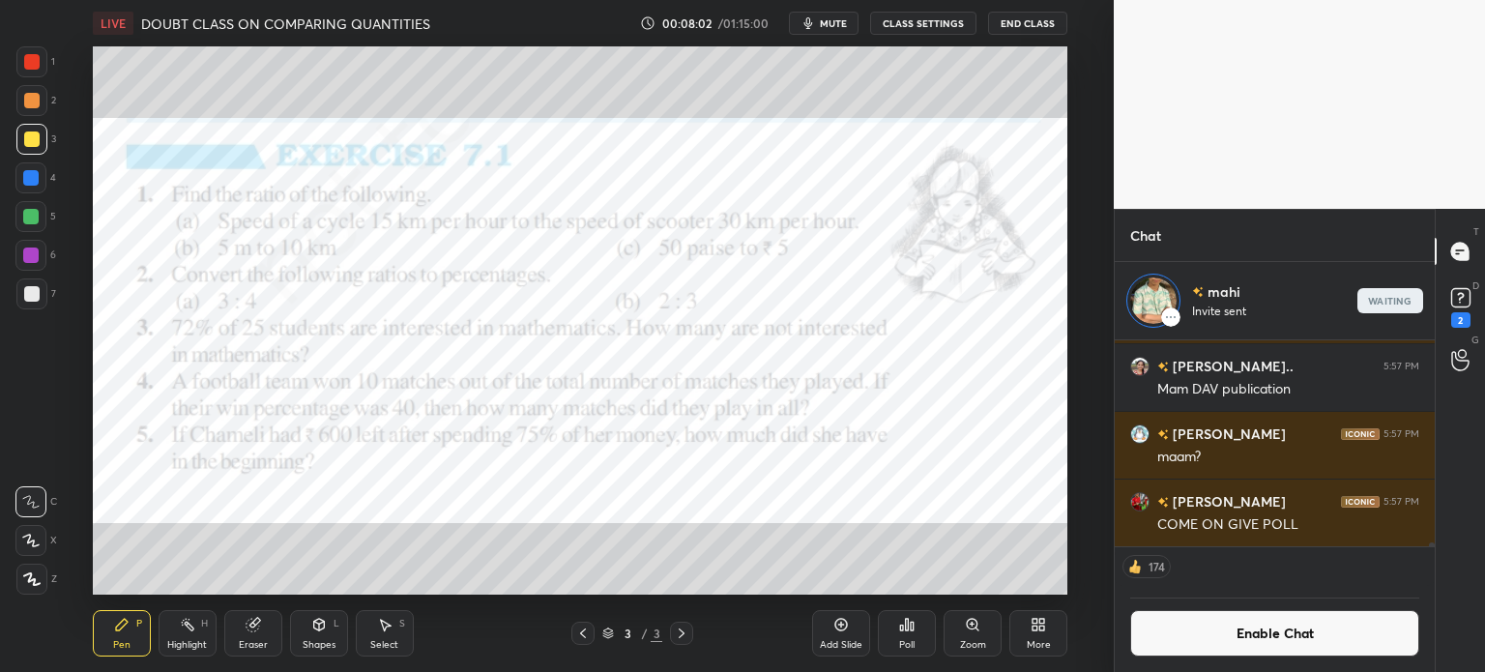
click at [1447, 290] on icon at bounding box center [1461, 297] width 29 height 29
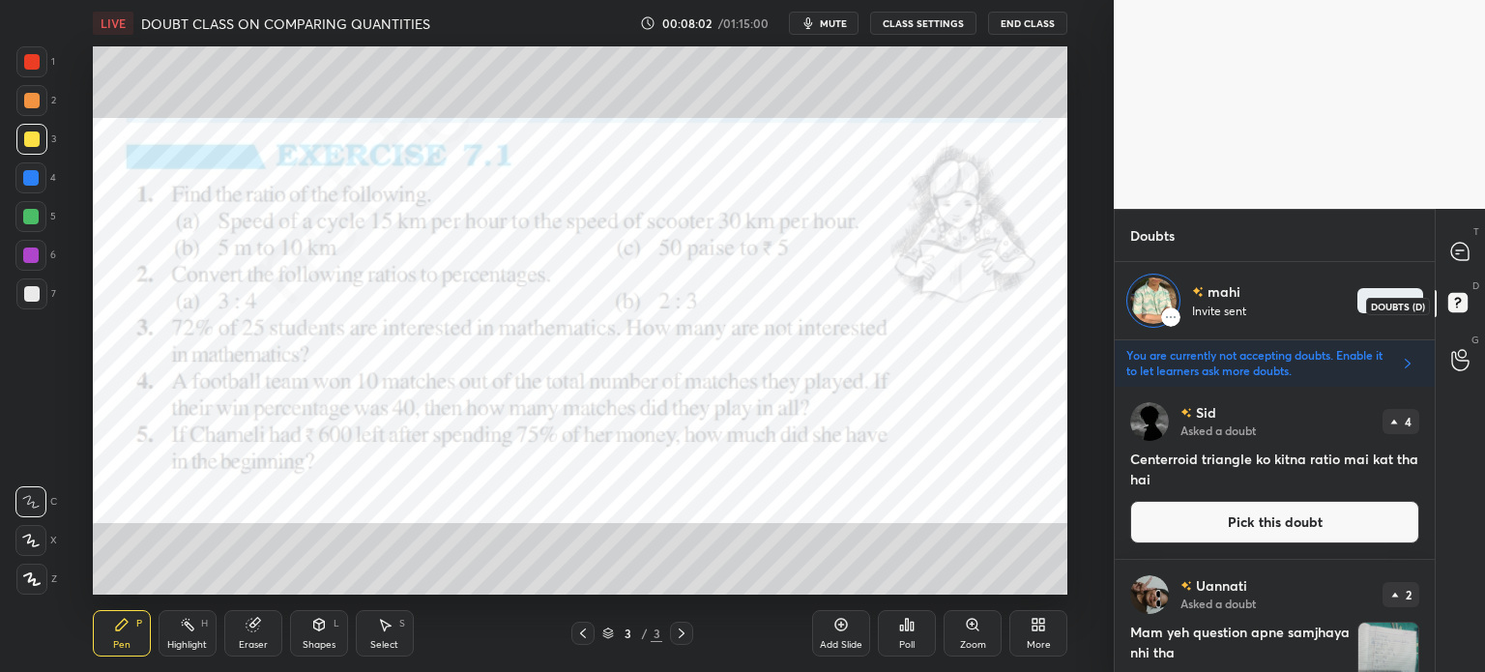
scroll to position [279, 314]
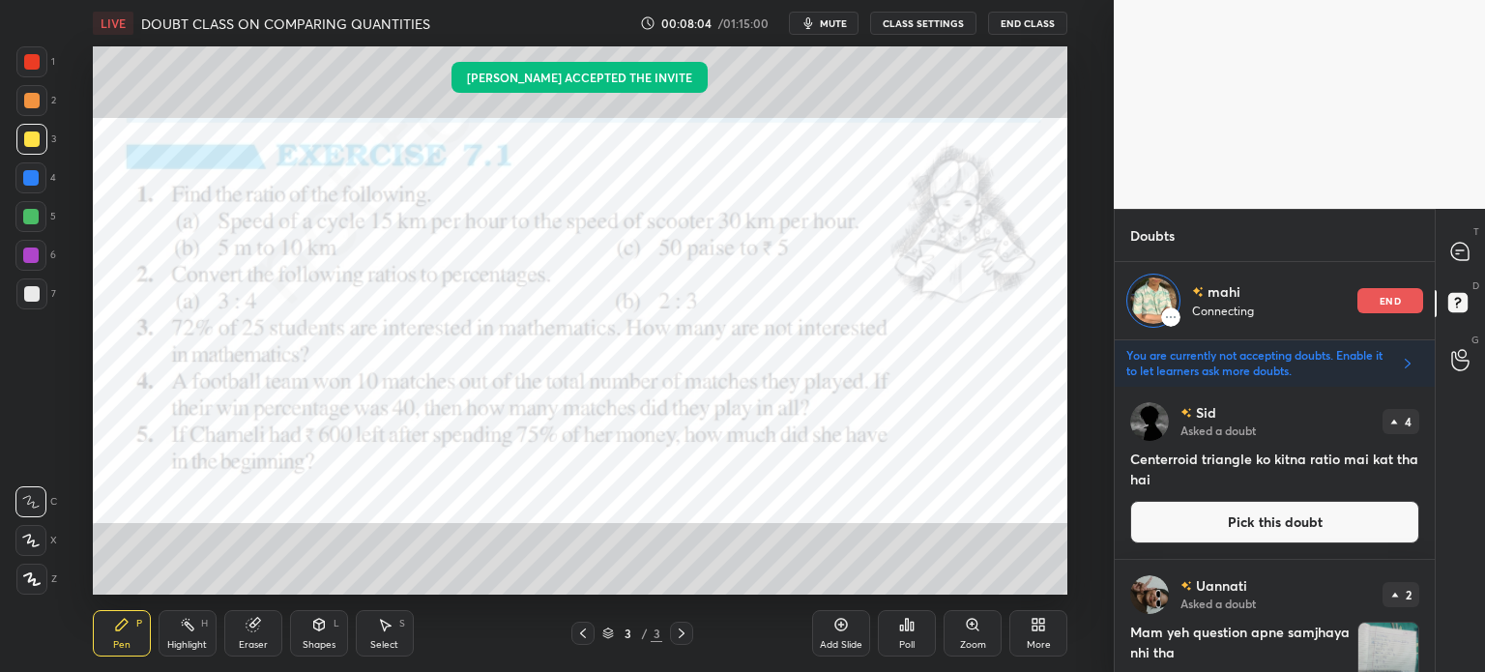
click at [1292, 523] on button "Pick this doubt" at bounding box center [1274, 522] width 289 height 43
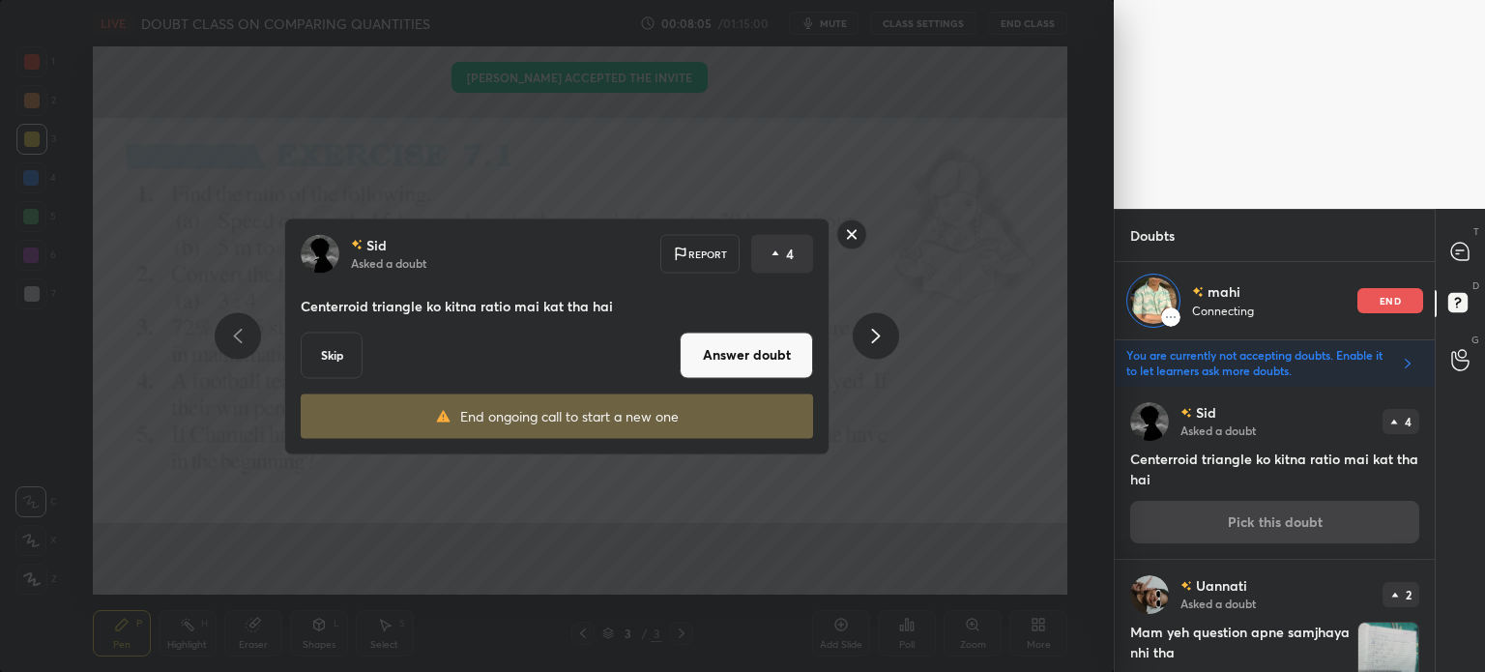
click at [321, 334] on button "Skip" at bounding box center [332, 355] width 62 height 46
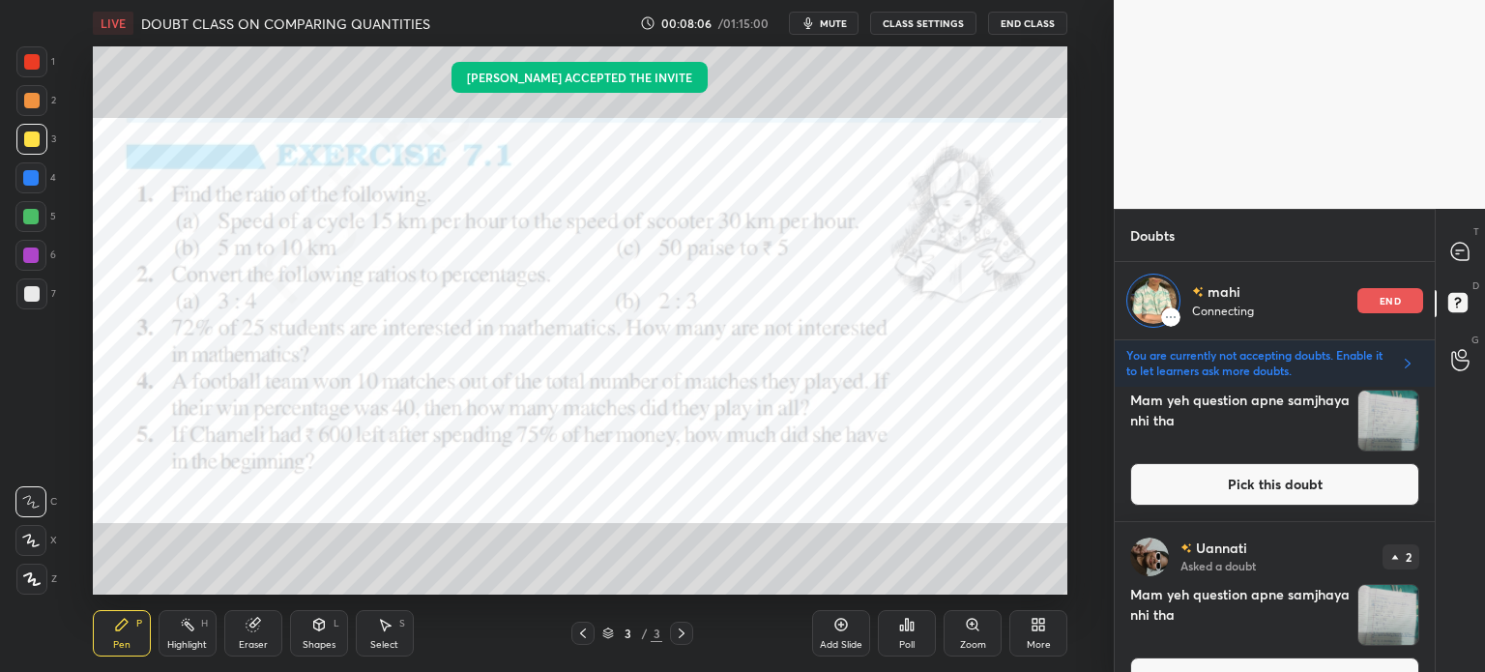
scroll to position [62, 0]
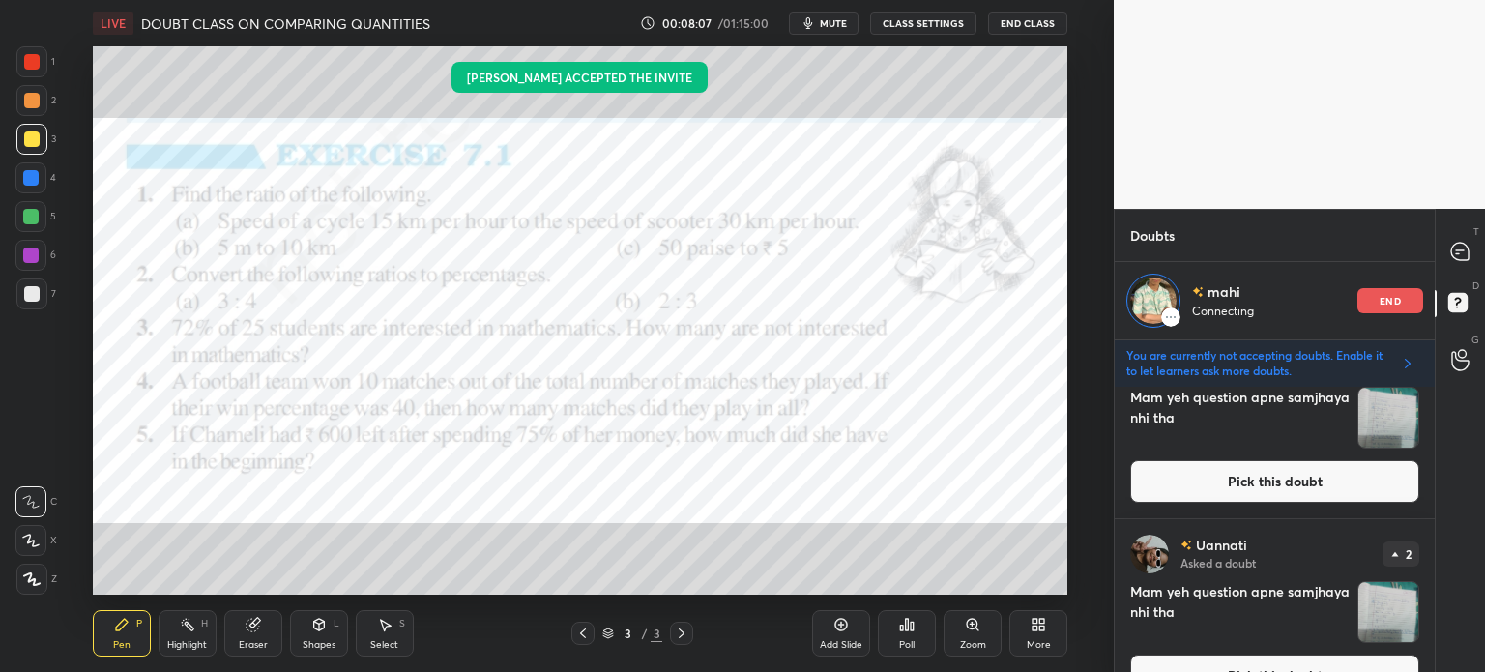
click at [1378, 420] on img "grid" at bounding box center [1389, 418] width 60 height 60
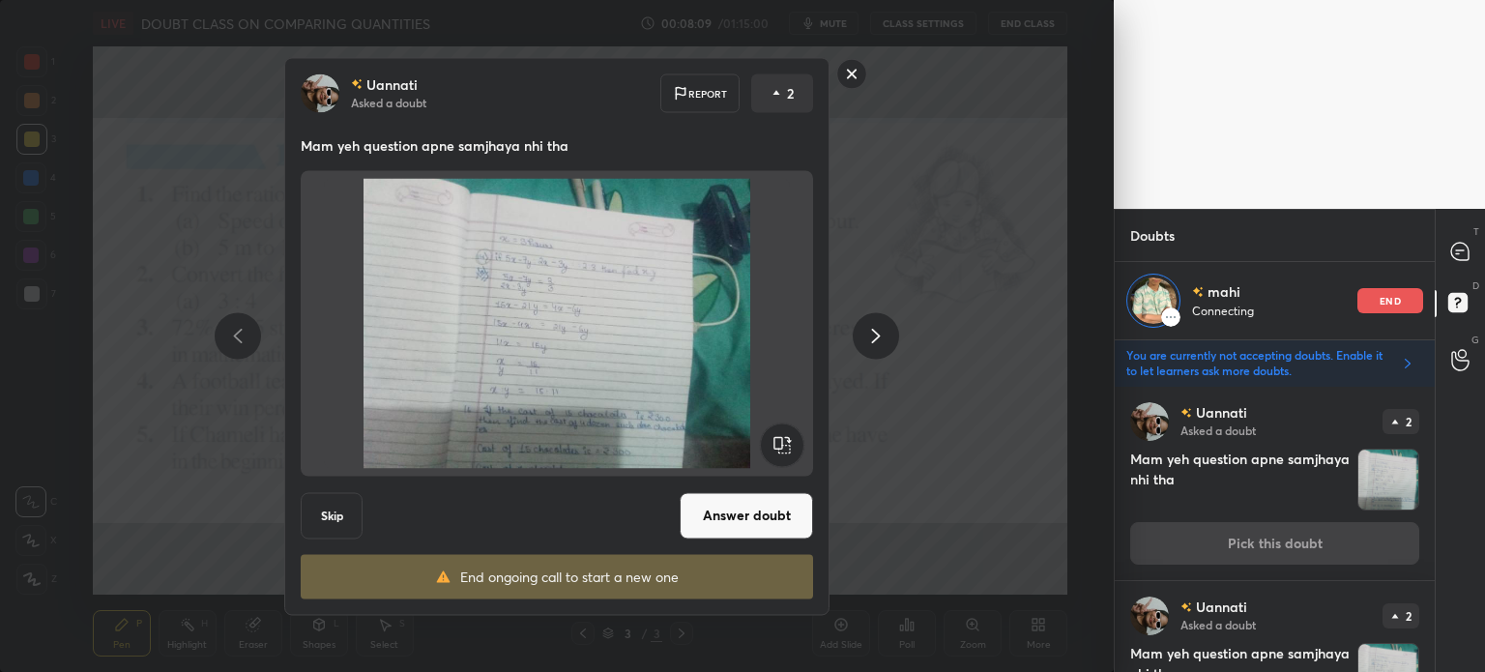
click at [774, 522] on button "Answer doubt" at bounding box center [746, 515] width 133 height 46
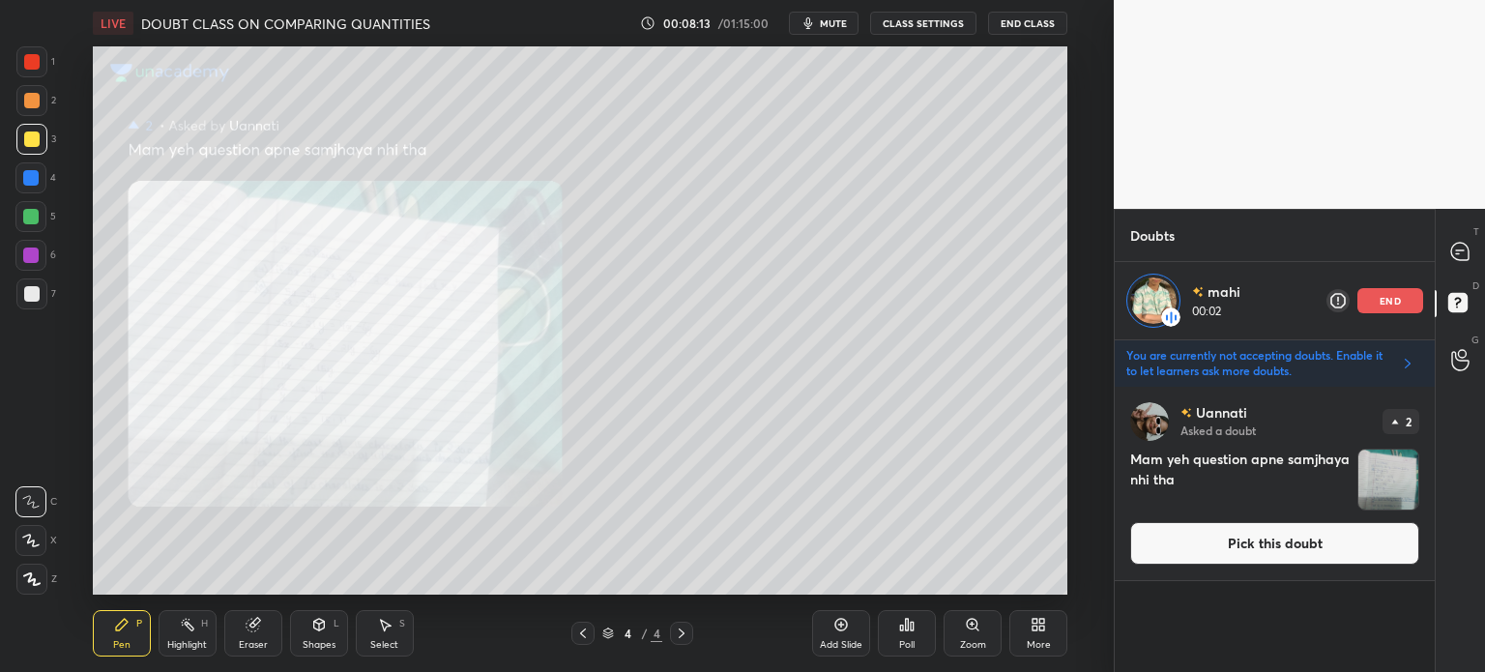
click at [581, 634] on icon at bounding box center [583, 634] width 6 height 10
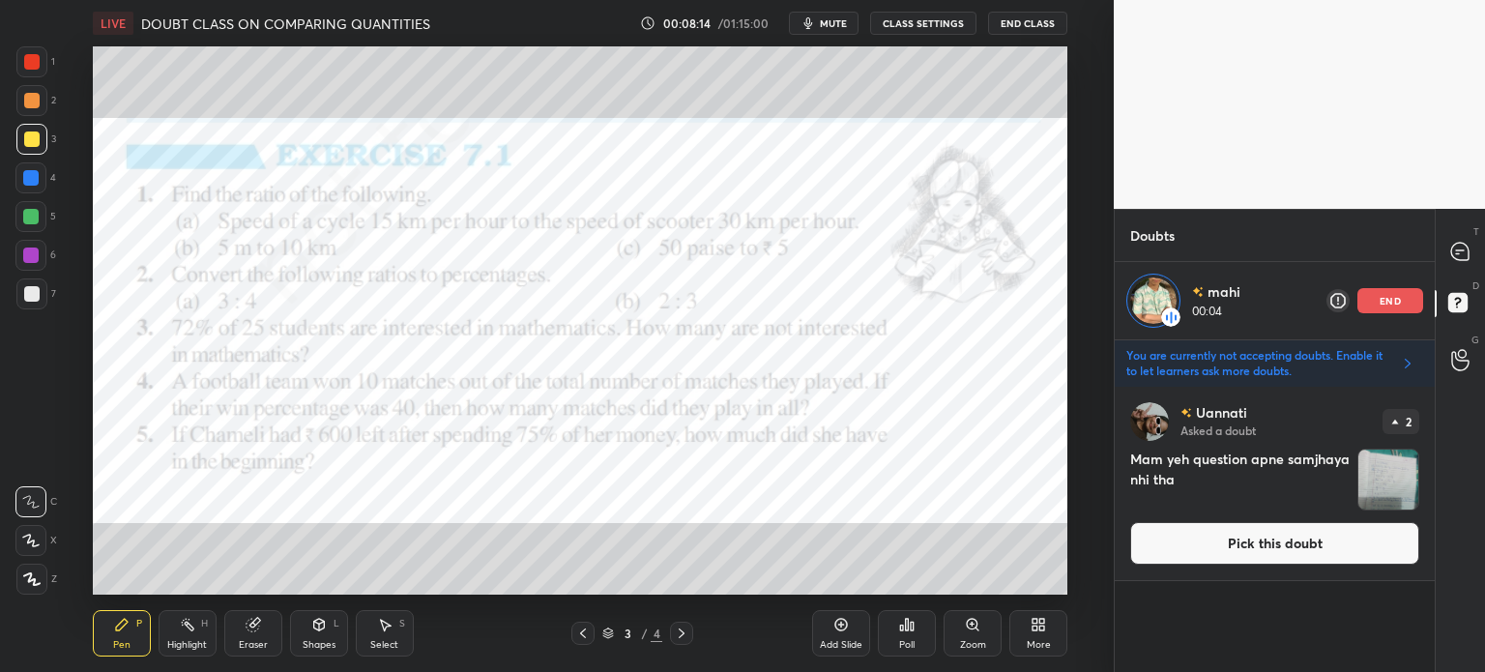
click at [24, 61] on div at bounding box center [31, 61] width 15 height 15
click at [839, 630] on icon at bounding box center [842, 625] width 13 height 13
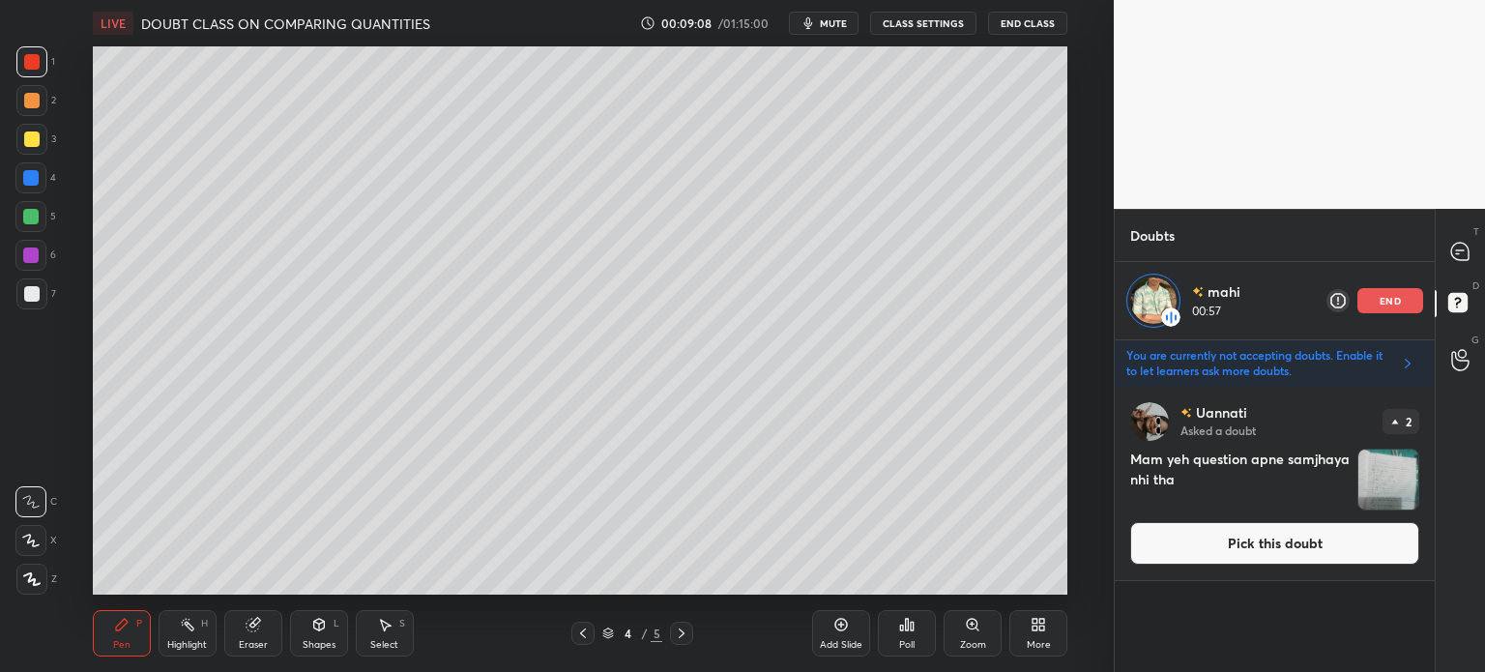
click at [847, 631] on icon at bounding box center [841, 624] width 15 height 15
click at [1028, 630] on div "More" at bounding box center [1039, 633] width 58 height 46
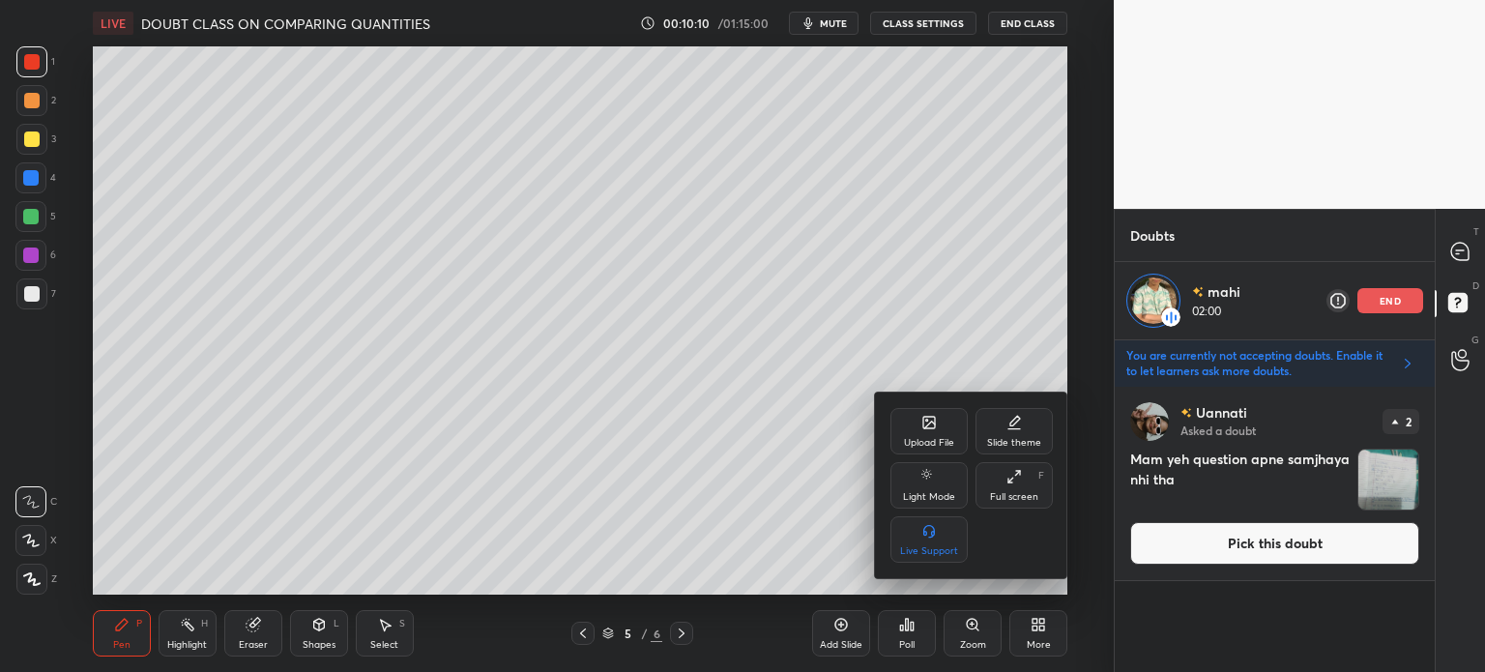
click at [931, 458] on div "Upload File Slide theme Light Mode Full screen F Live Support" at bounding box center [972, 485] width 162 height 155
click at [930, 428] on icon at bounding box center [930, 423] width 12 height 12
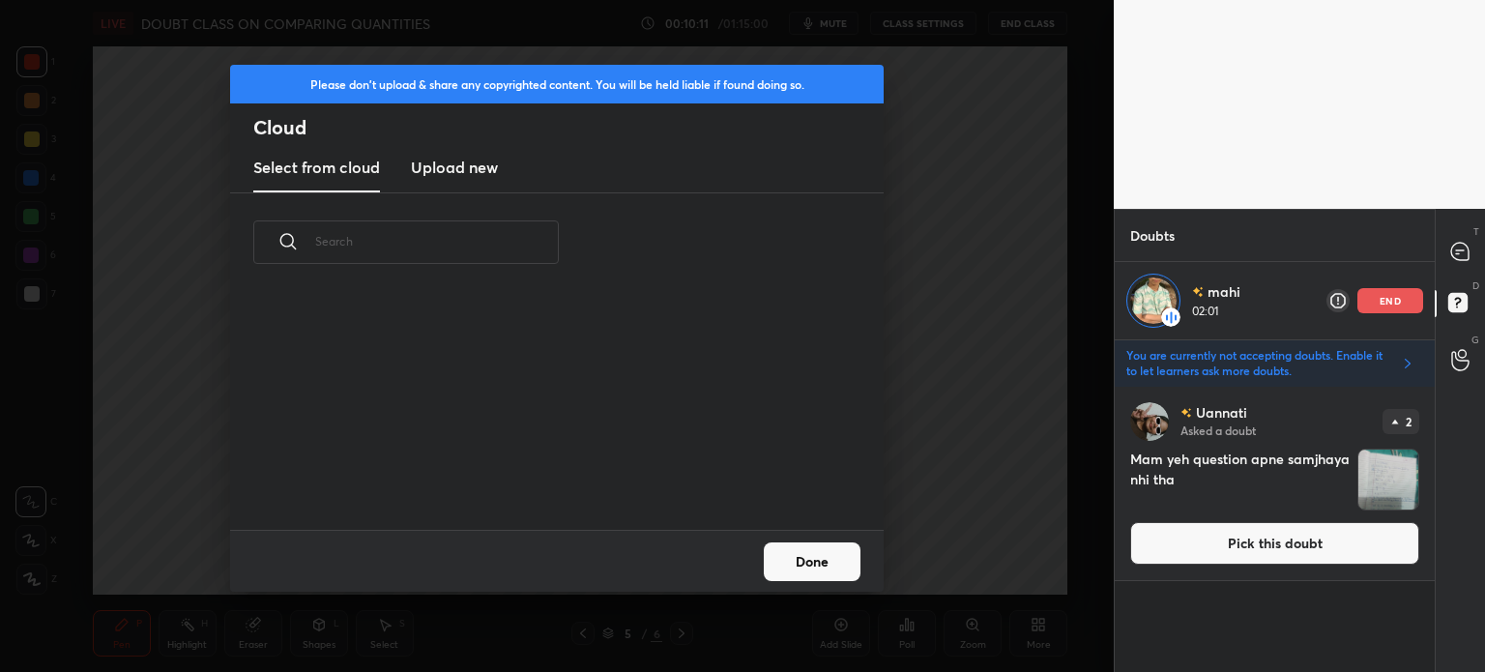
click at [462, 173] on h3 "Upload new" at bounding box center [454, 167] width 87 height 23
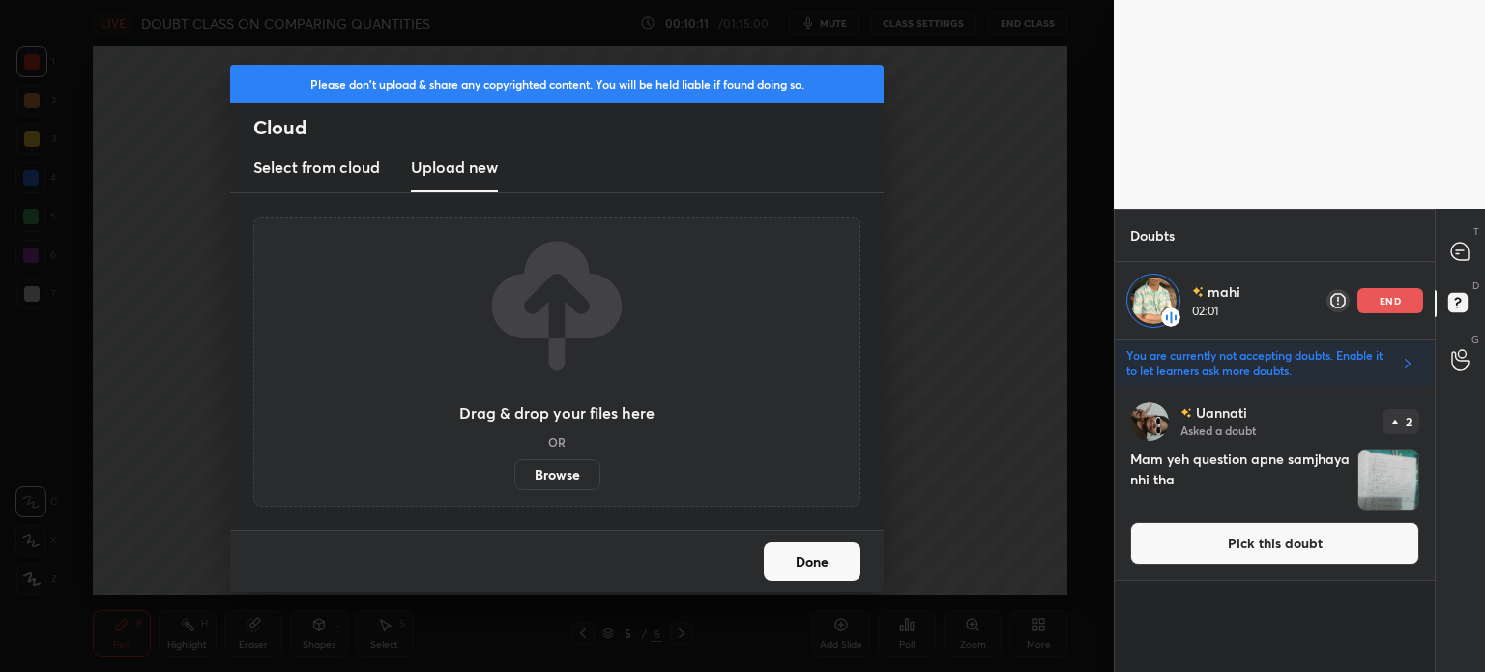
click at [553, 472] on label "Browse" at bounding box center [557, 474] width 86 height 31
click at [514, 472] on input "Browse" at bounding box center [514, 474] width 0 height 31
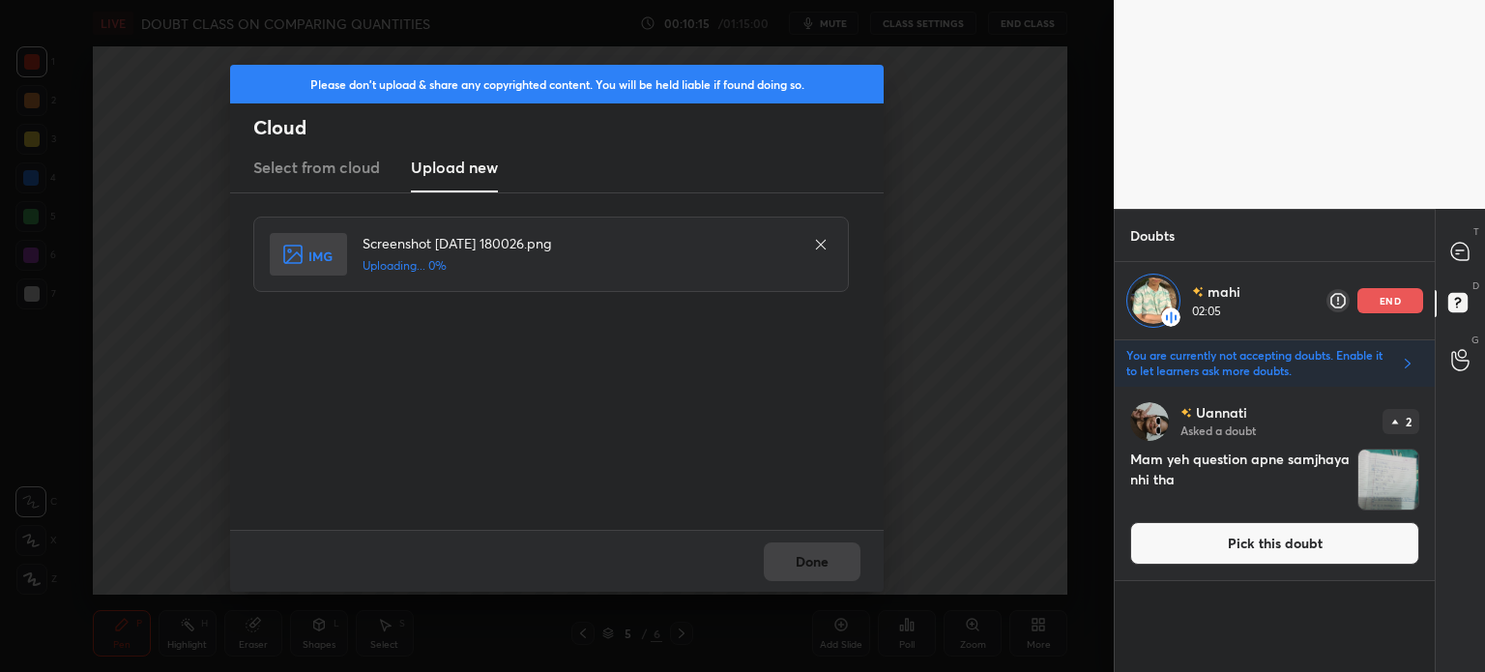
click at [815, 579] on div "Done" at bounding box center [557, 561] width 654 height 62
click at [820, 571] on div "Done" at bounding box center [557, 561] width 654 height 62
click at [816, 557] on div "Done" at bounding box center [557, 561] width 654 height 62
click at [812, 557] on button "Done" at bounding box center [812, 561] width 97 height 39
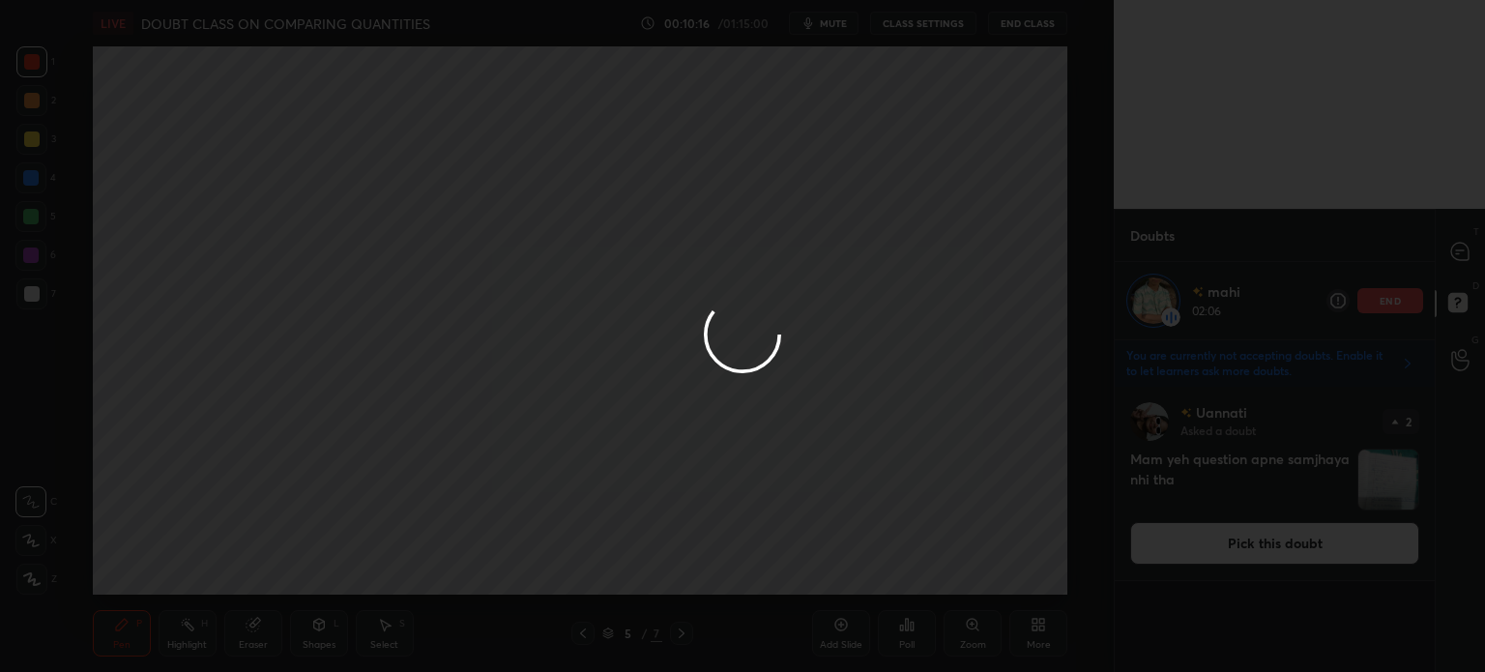
click at [810, 556] on button "Done" at bounding box center [812, 561] width 97 height 39
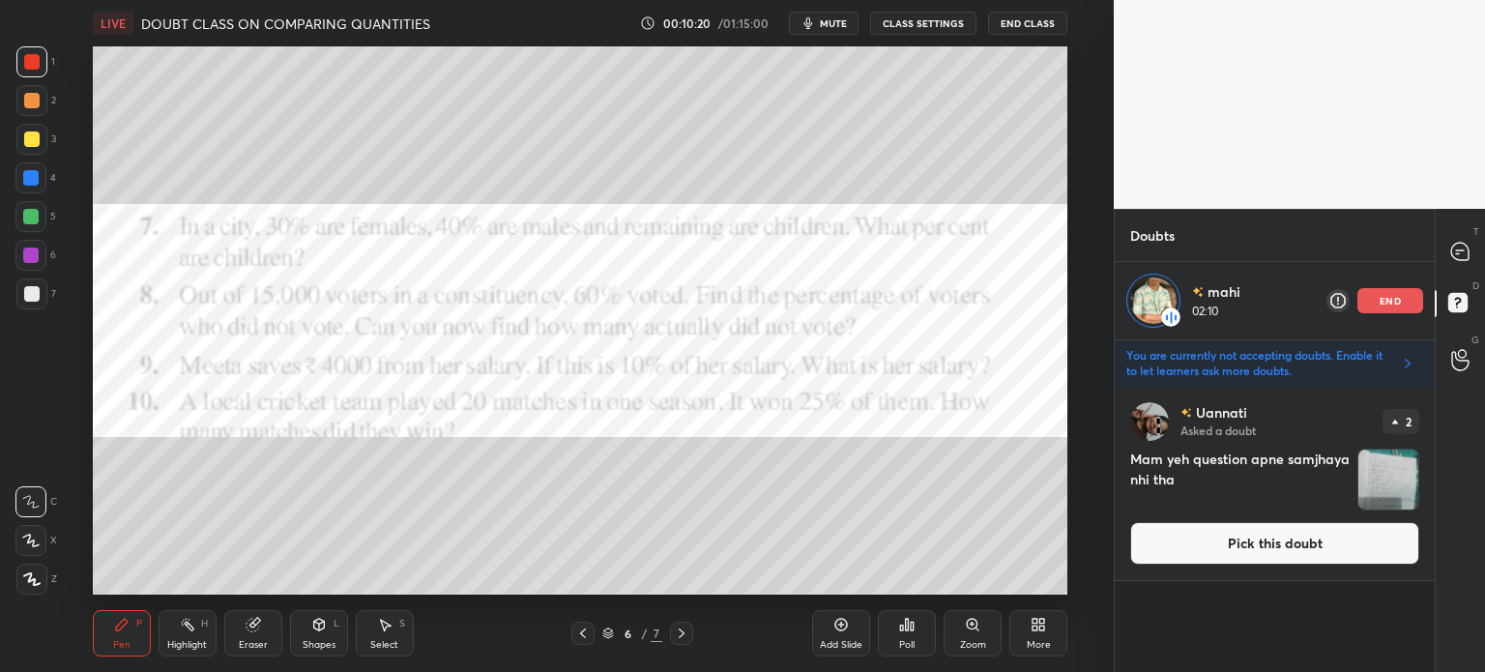
click at [38, 542] on icon at bounding box center [30, 541] width 17 height 14
click at [228, 629] on div "Eraser" at bounding box center [253, 633] width 58 height 46
click at [38, 586] on span "Erase all" at bounding box center [30, 579] width 29 height 14
click at [1454, 360] on icon at bounding box center [1460, 350] width 18 height 22
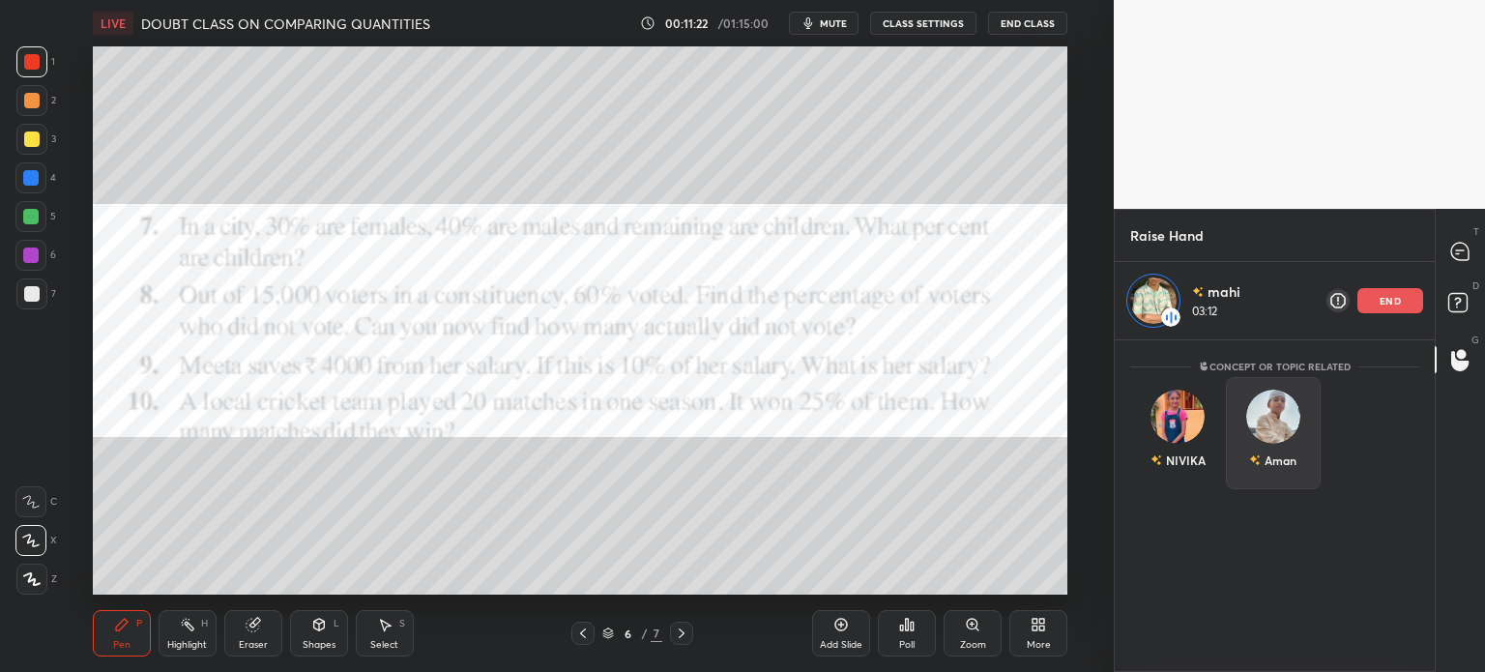
click at [1284, 455] on div "Aman" at bounding box center [1281, 460] width 32 height 17
click at [1467, 262] on icon at bounding box center [1461, 252] width 20 height 20
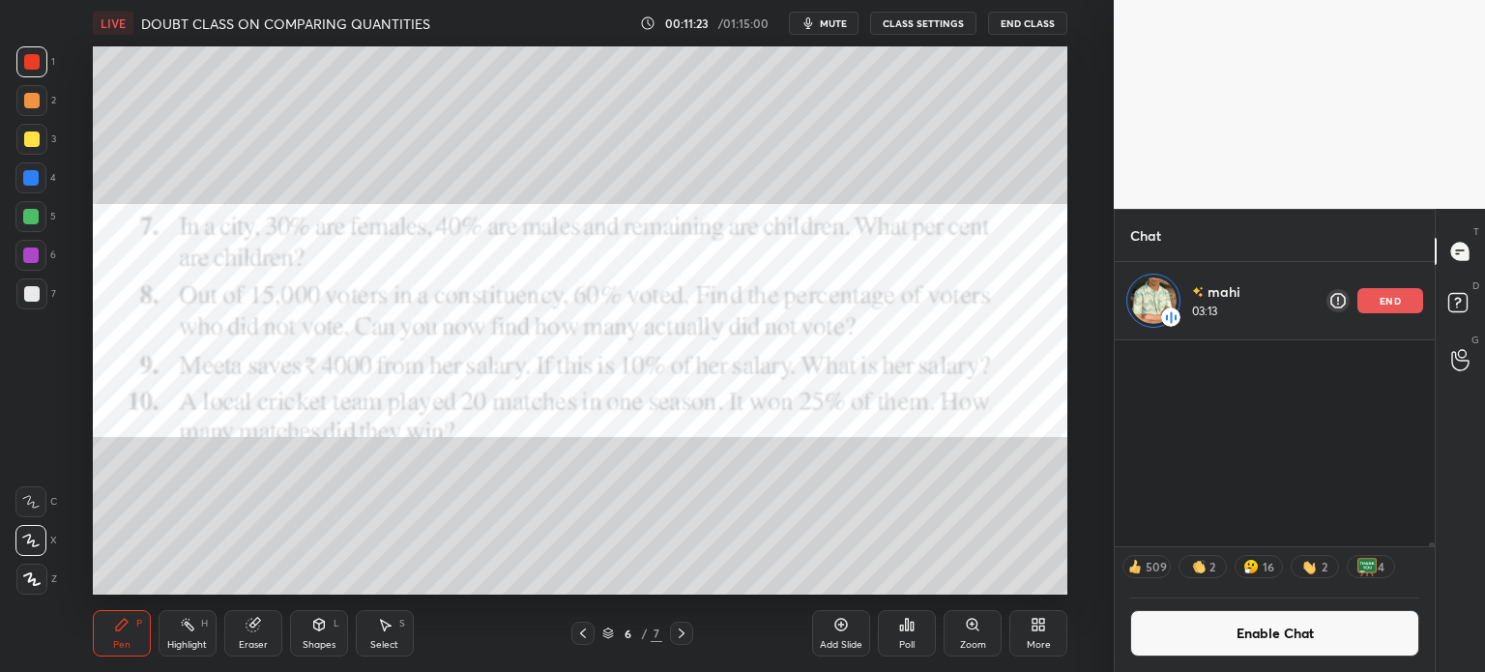
scroll to position [201, 314]
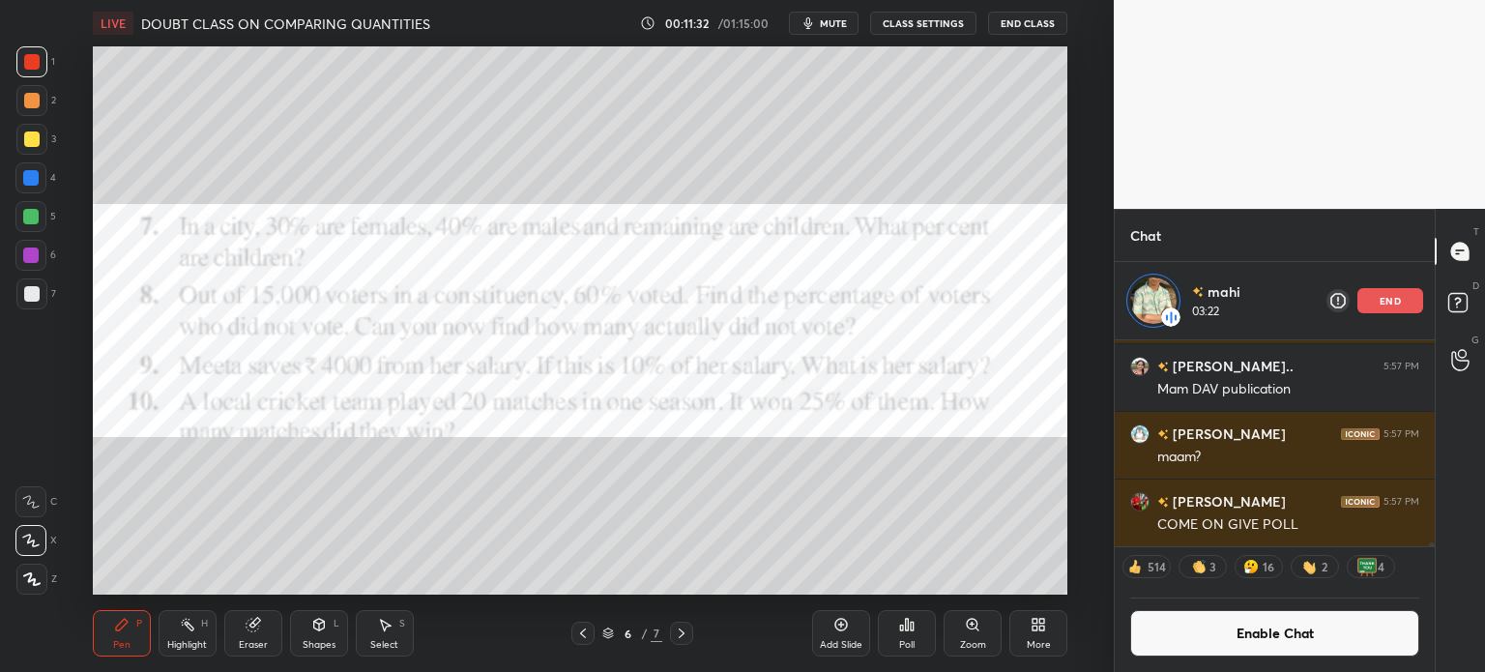
click at [249, 641] on div "Eraser" at bounding box center [253, 645] width 29 height 10
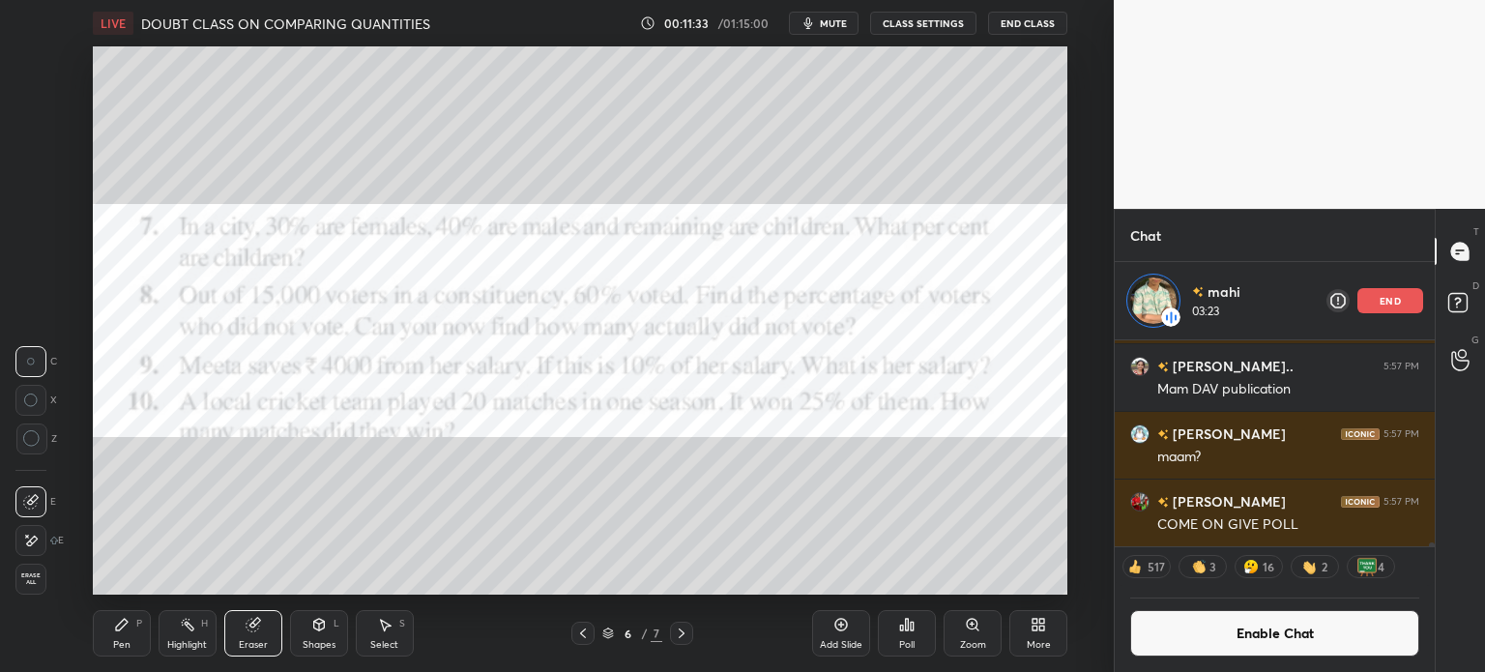
click at [33, 532] on div at bounding box center [30, 540] width 31 height 31
click at [101, 619] on div "Pen P" at bounding box center [122, 633] width 58 height 46
click at [109, 623] on div "Pen P" at bounding box center [122, 633] width 58 height 46
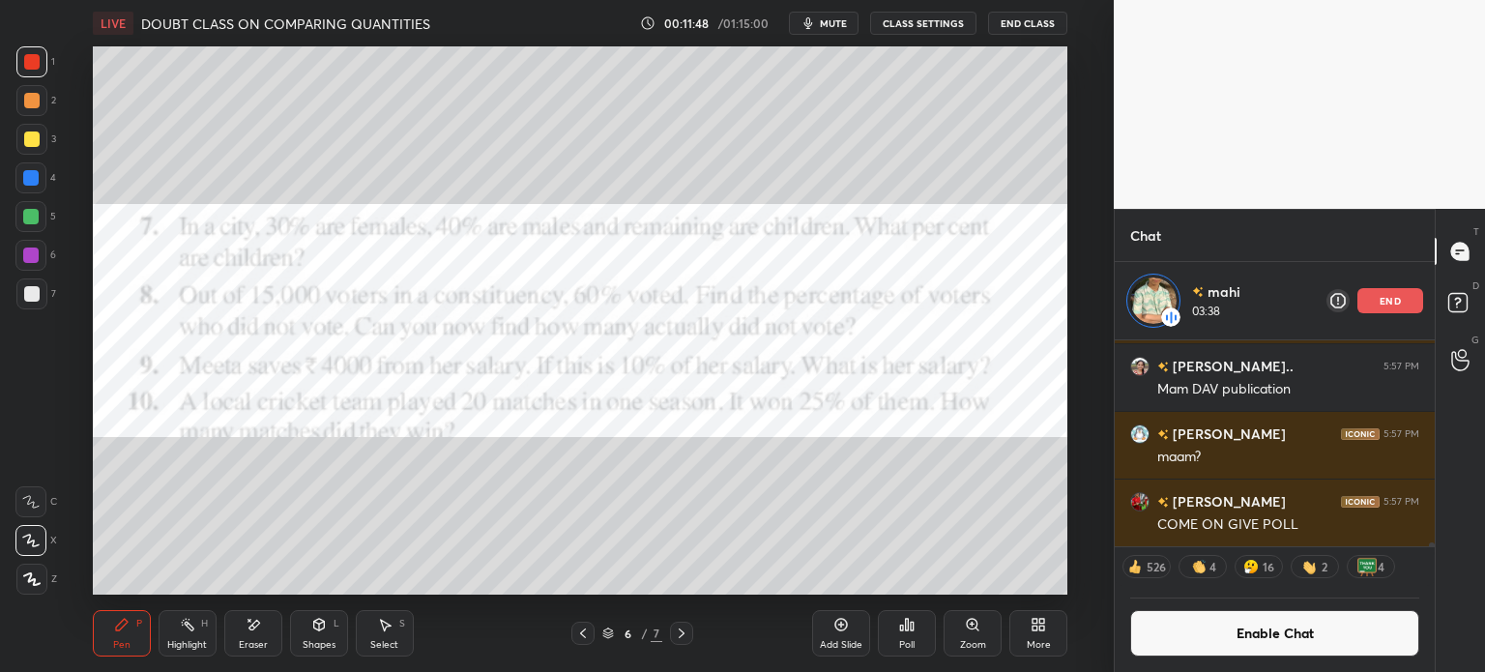
click at [829, 630] on div "Add Slide" at bounding box center [841, 633] width 58 height 46
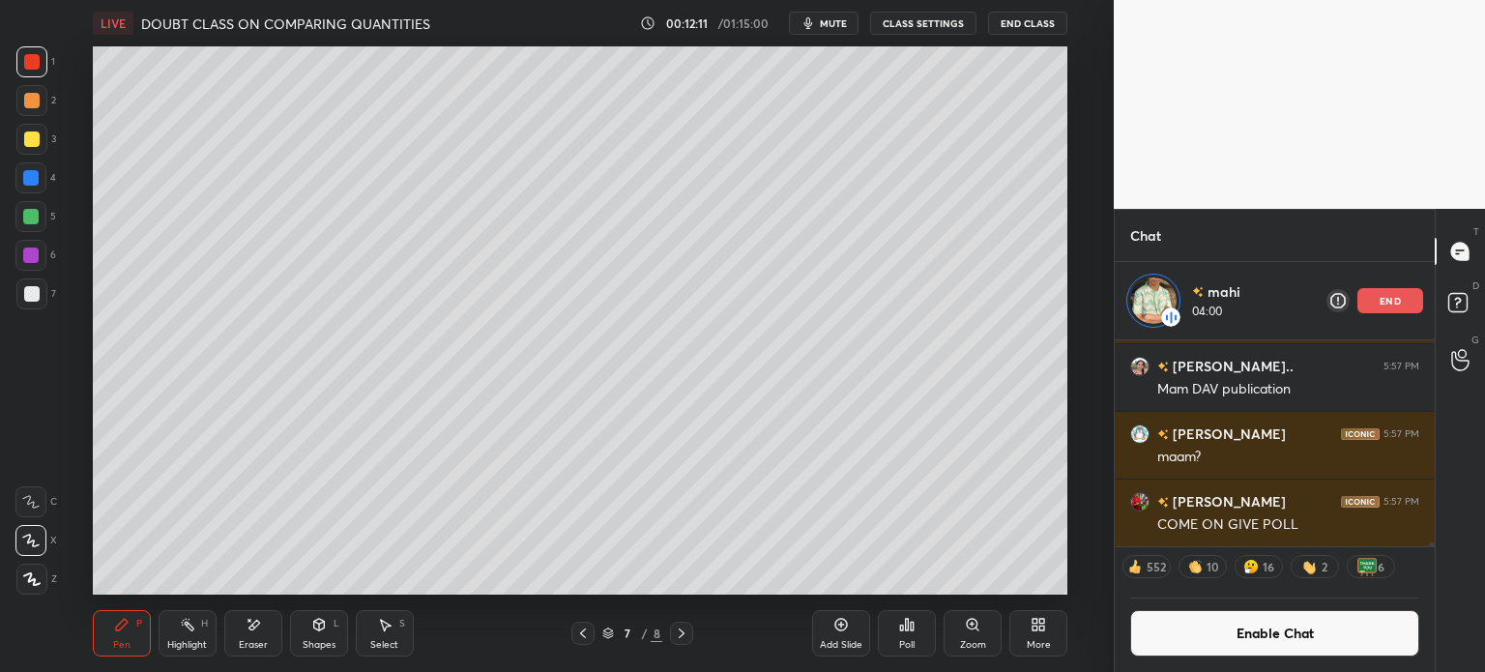
click at [49, 150] on div "3" at bounding box center [36, 139] width 40 height 31
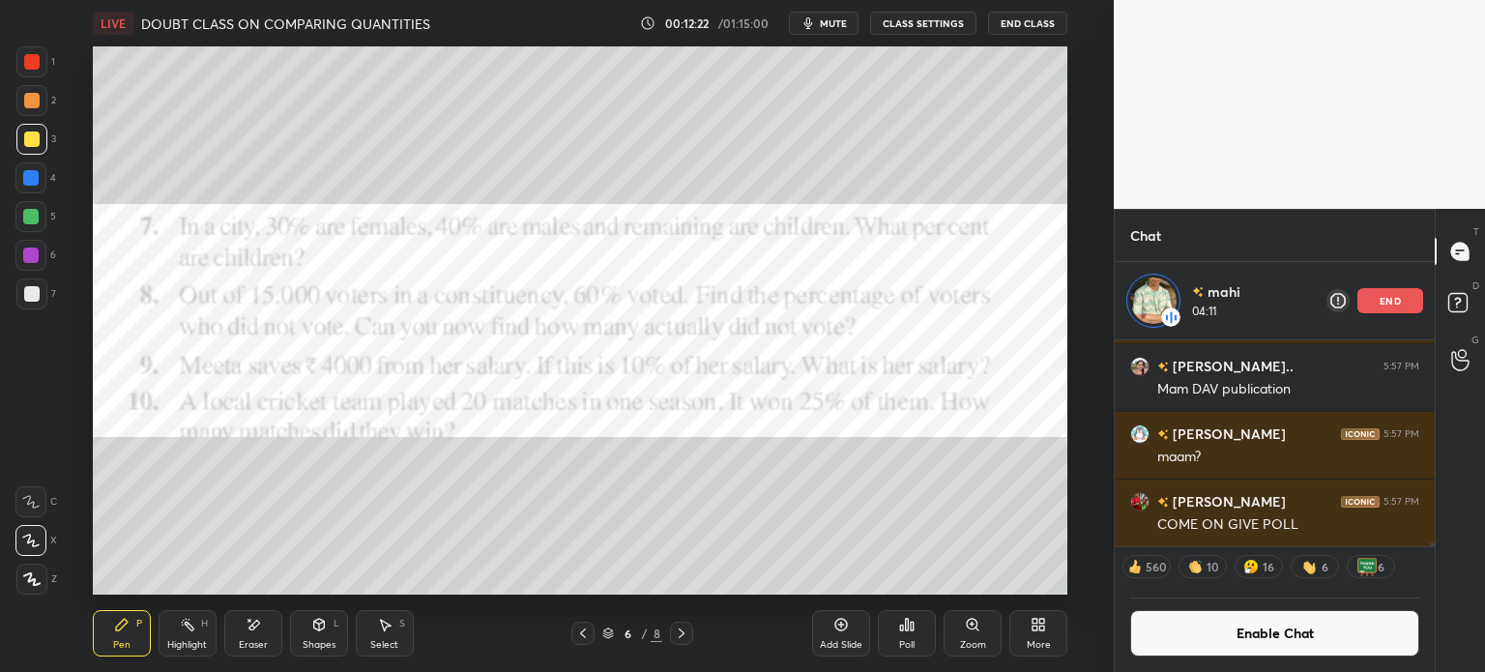
click at [243, 627] on div "Eraser" at bounding box center [253, 633] width 58 height 46
click at [118, 627] on icon at bounding box center [122, 625] width 12 height 12
click at [132, 627] on div "Pen P" at bounding box center [122, 633] width 58 height 46
click at [43, 64] on div at bounding box center [31, 61] width 31 height 31
click at [818, 649] on div "Add Slide" at bounding box center [841, 633] width 58 height 46
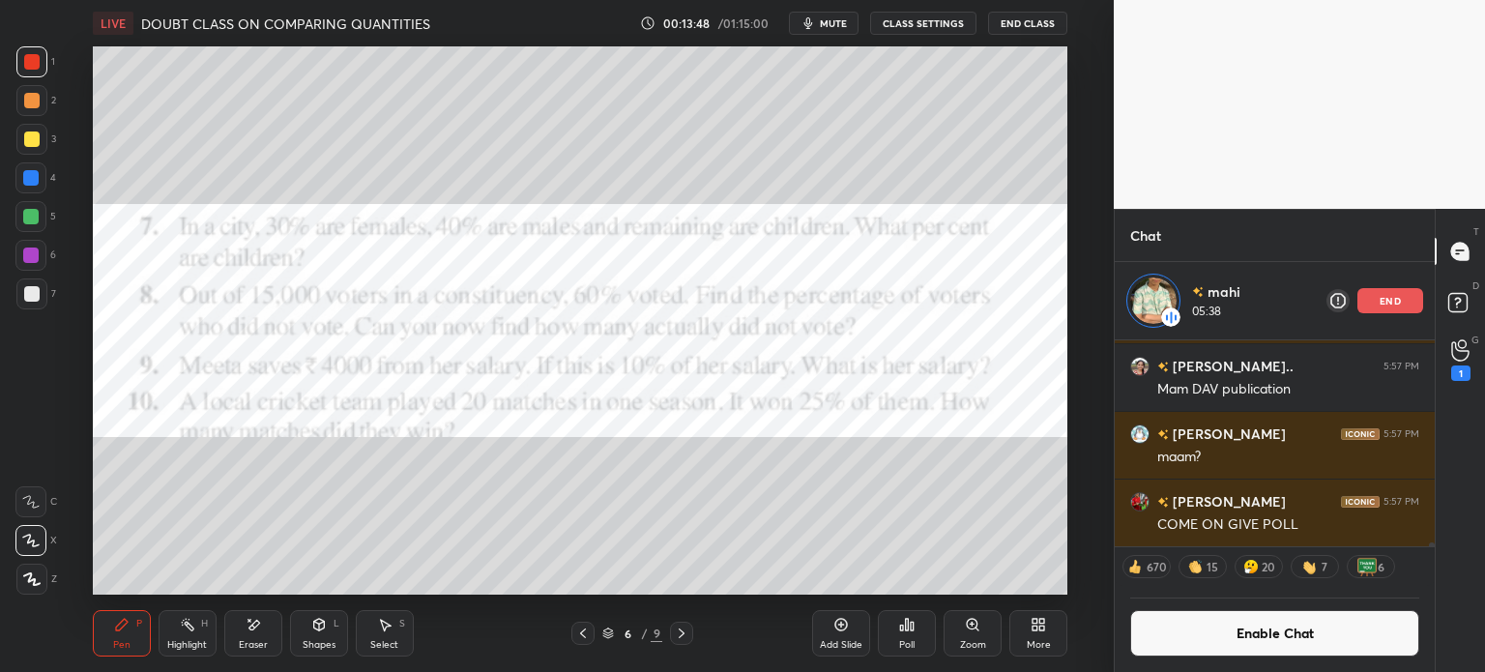
click at [1398, 293] on div "end" at bounding box center [1391, 300] width 66 height 25
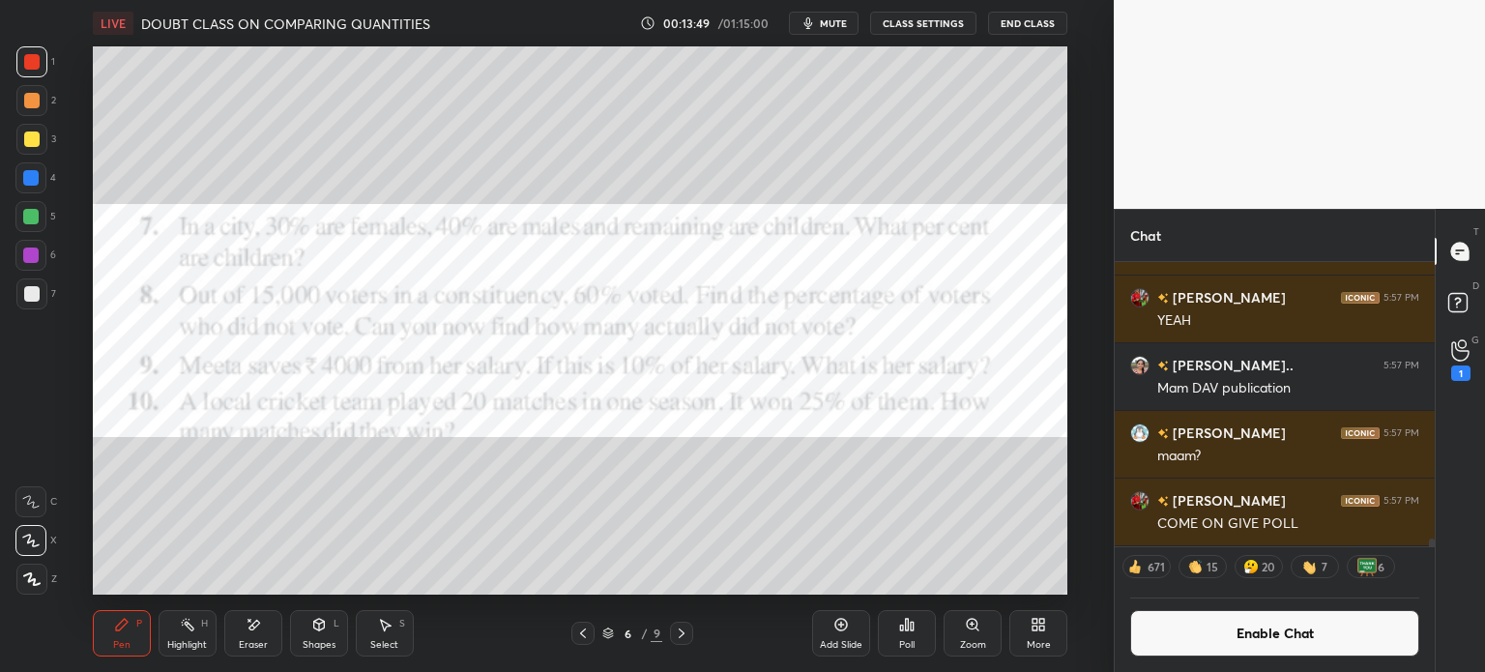
scroll to position [9821, 0]
click at [1466, 378] on div "1" at bounding box center [1460, 373] width 19 height 15
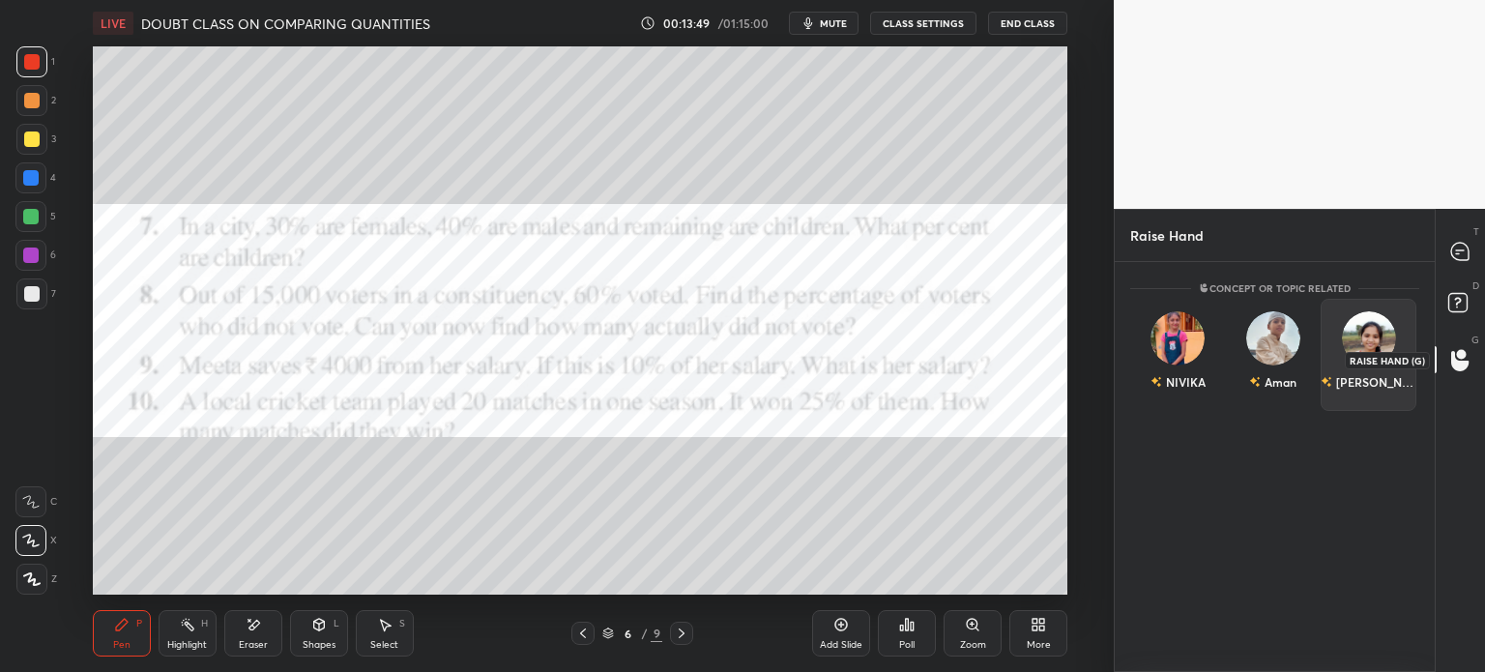
scroll to position [5, 6]
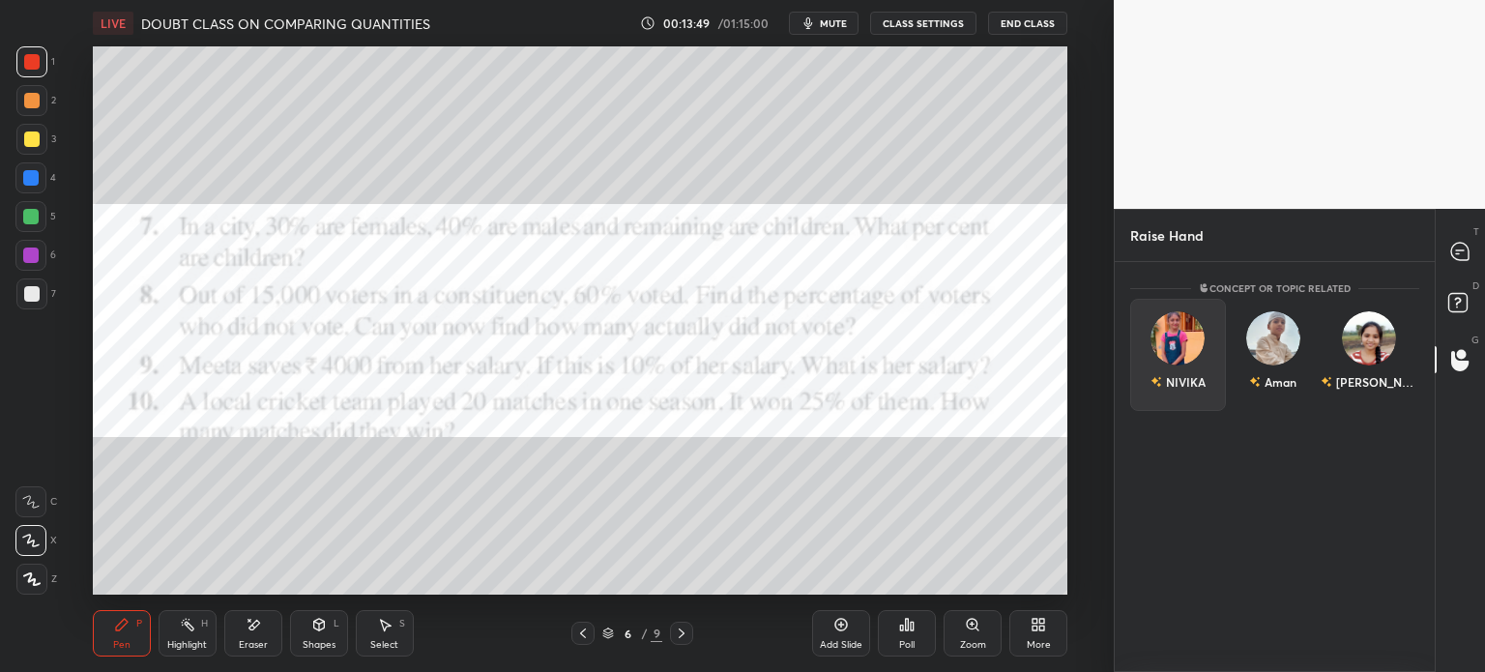
click at [1162, 383] on div "NIVIKA" at bounding box center [1178, 355] width 96 height 112
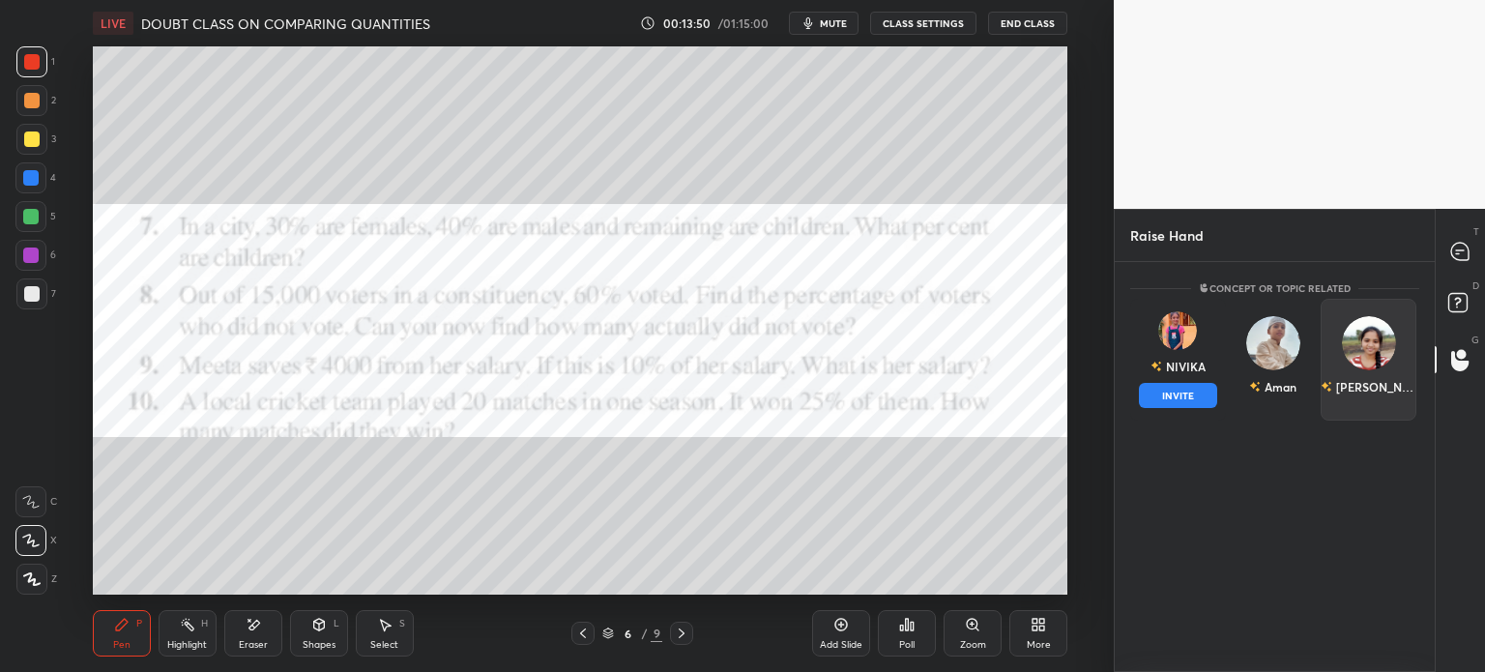
click at [1184, 394] on button "INVITE" at bounding box center [1178, 395] width 78 height 25
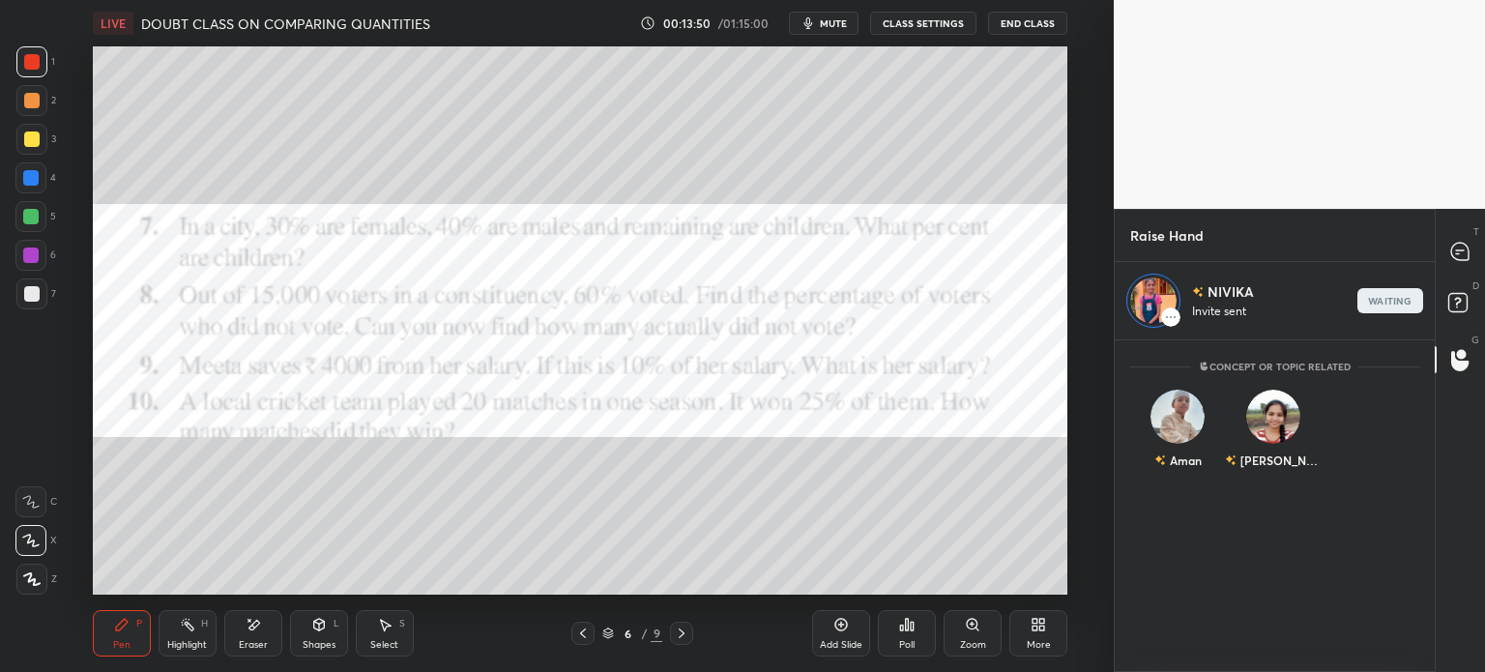
scroll to position [6, 6]
click at [1472, 250] on div at bounding box center [1461, 251] width 39 height 35
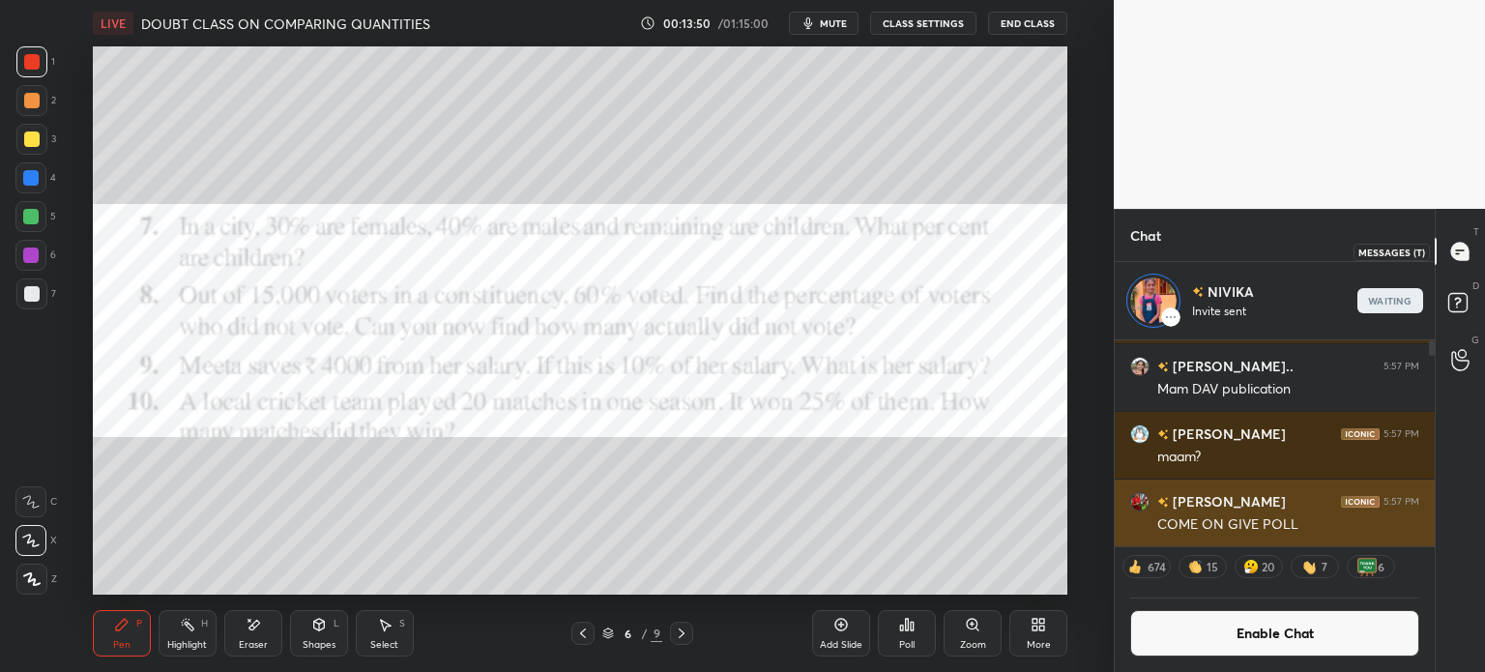
scroll to position [201, 314]
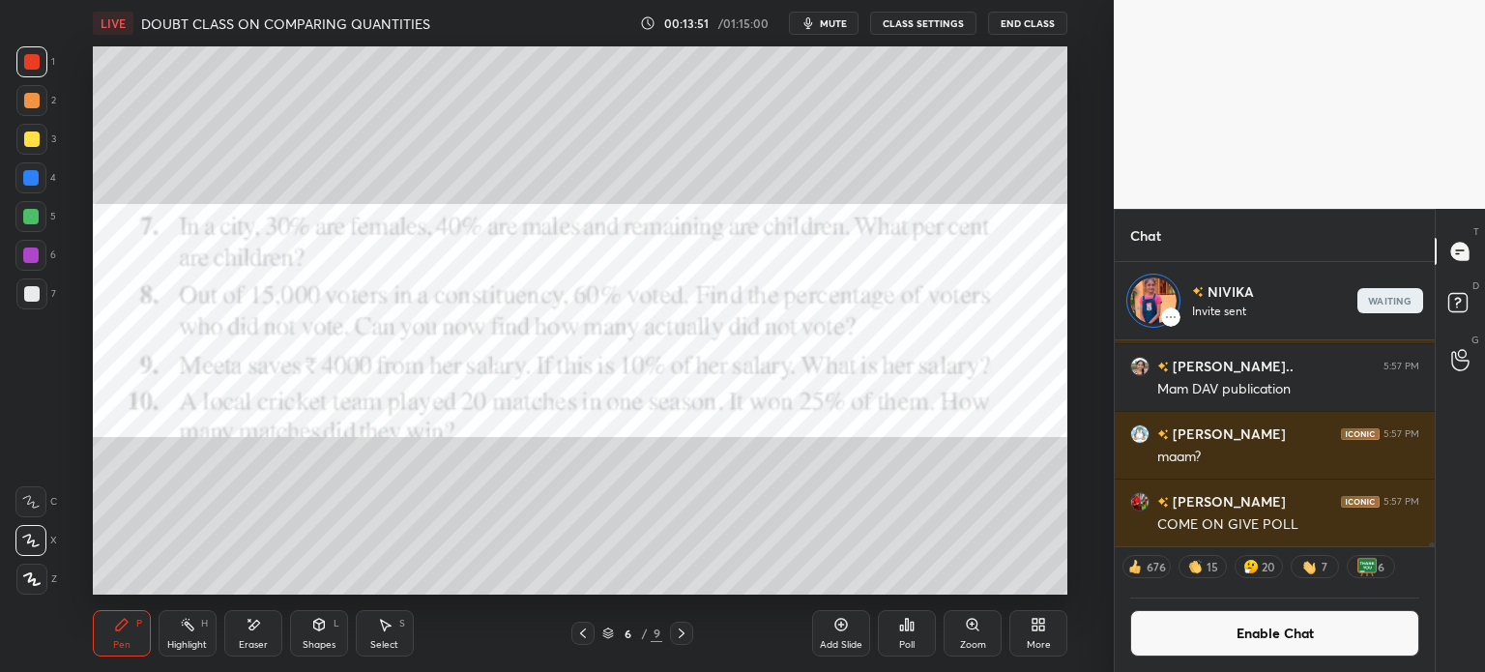
click at [1474, 313] on icon at bounding box center [1461, 305] width 35 height 35
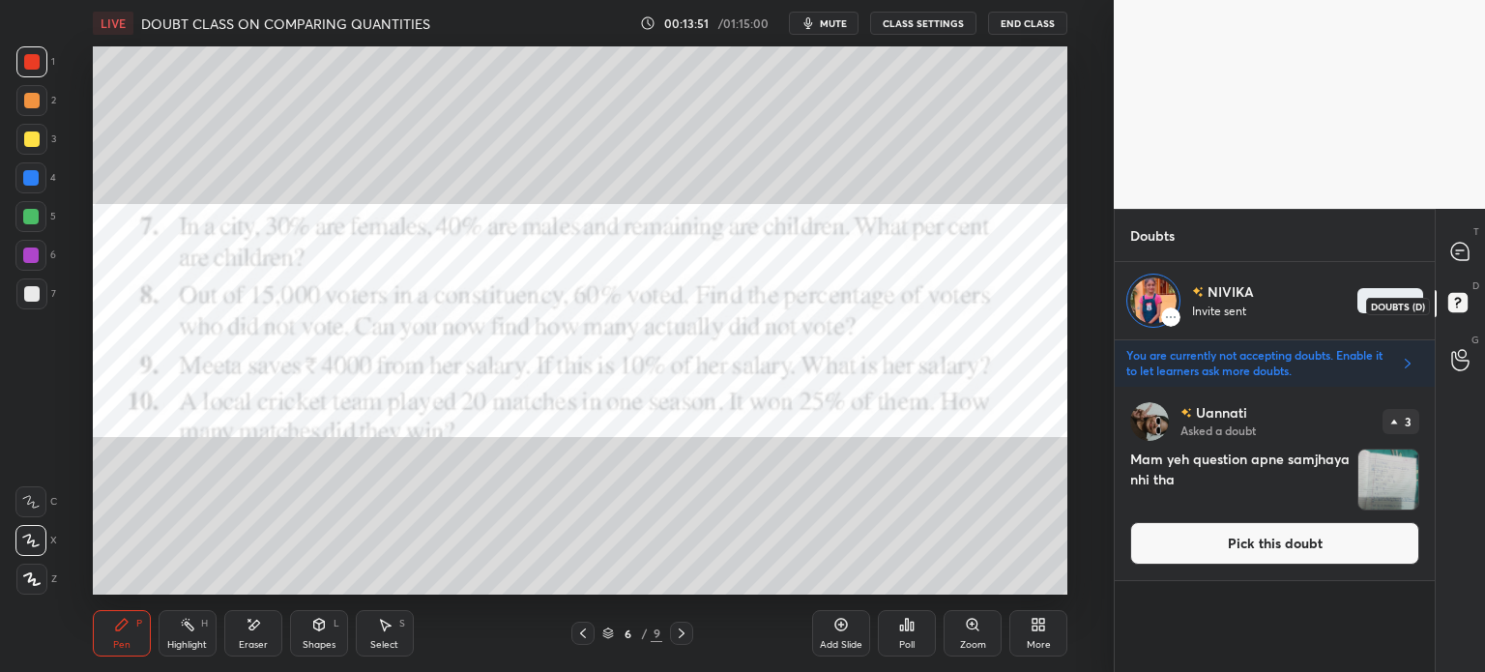
scroll to position [279, 314]
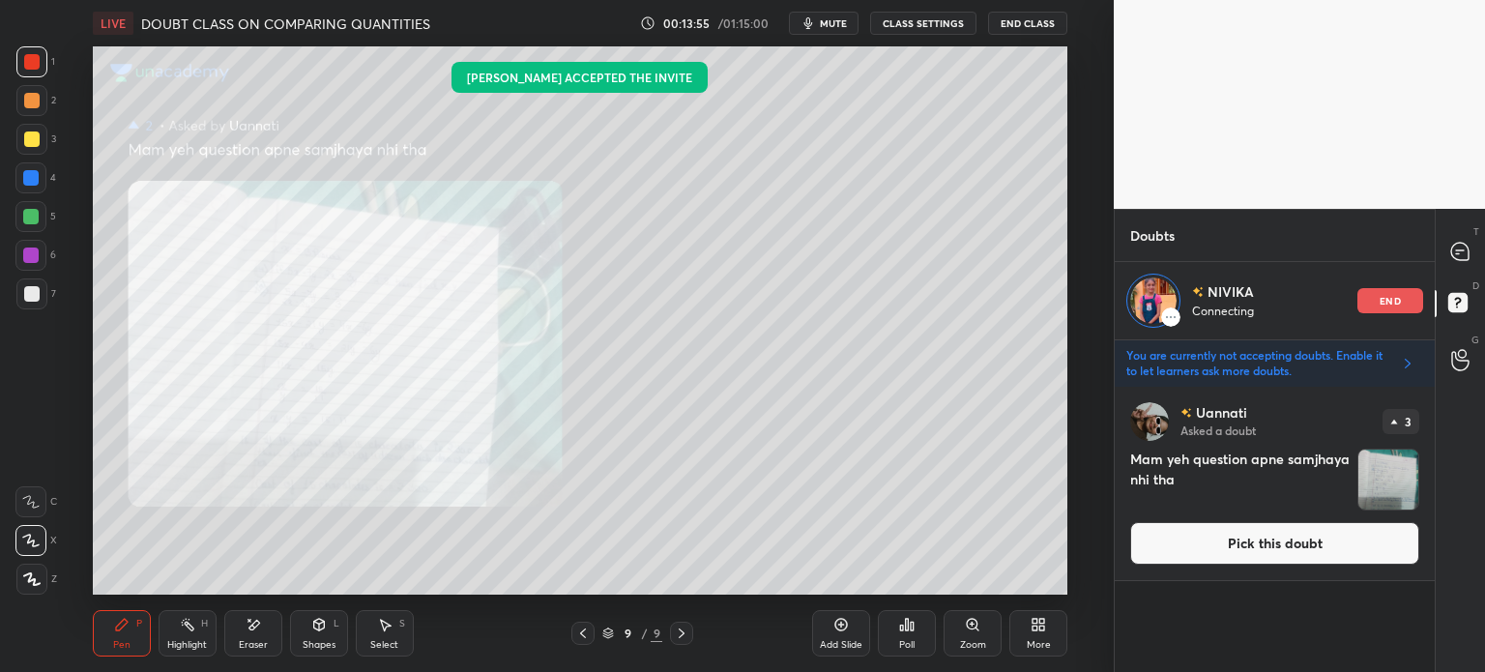
click at [971, 637] on div "Zoom" at bounding box center [973, 633] width 58 height 46
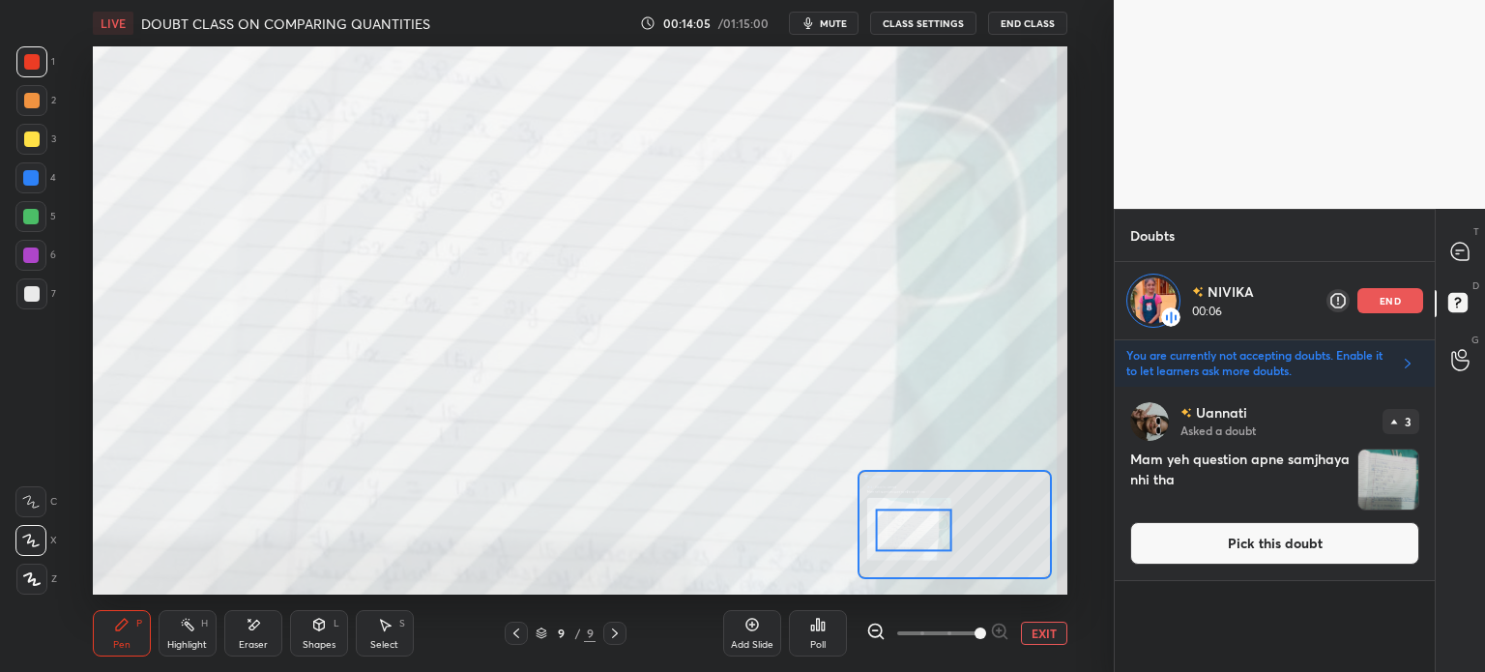
click at [20, 496] on div at bounding box center [30, 501] width 31 height 31
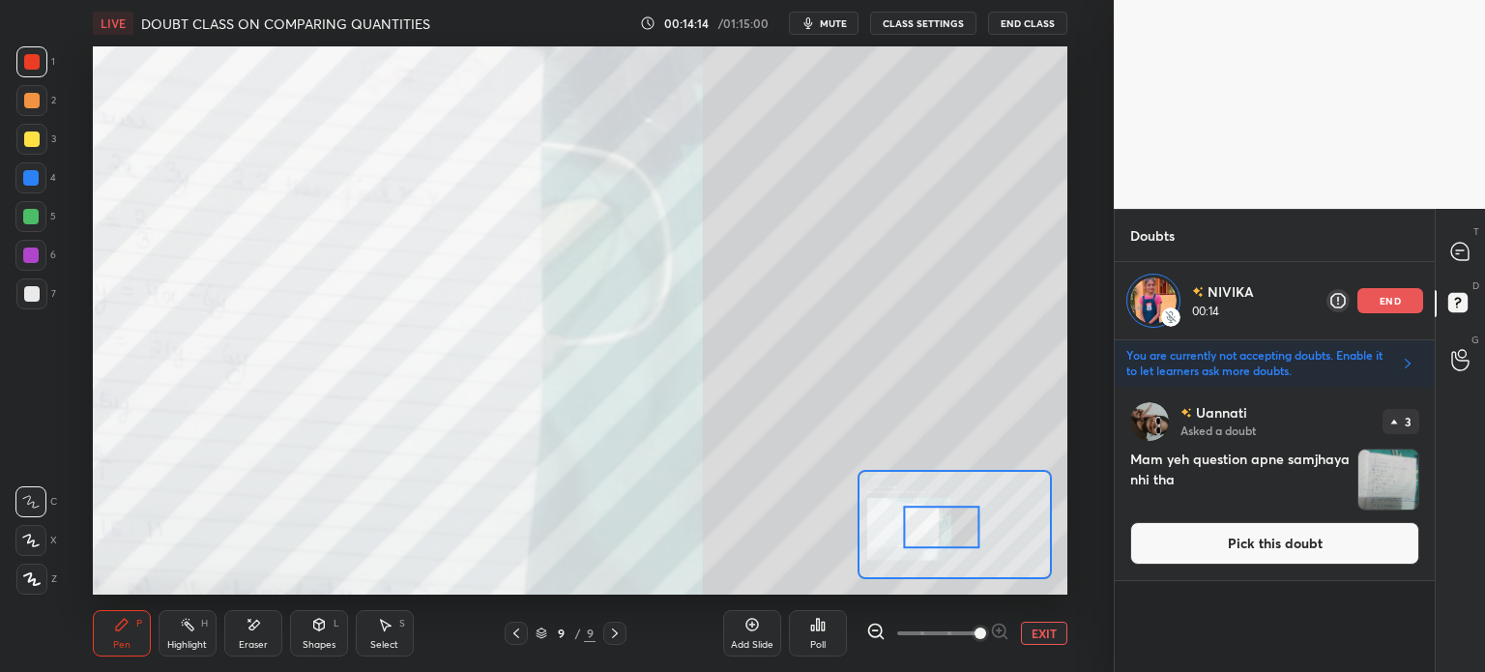
click at [759, 630] on icon at bounding box center [752, 624] width 15 height 15
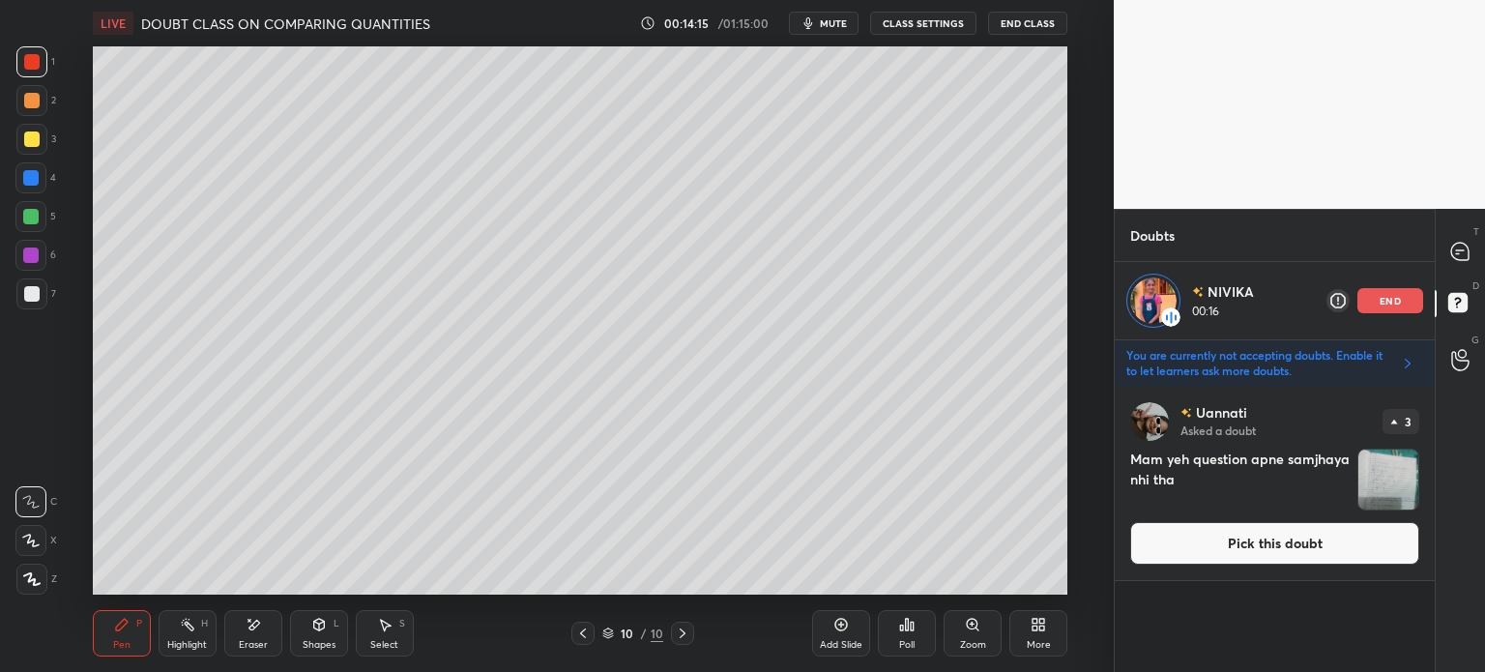
click at [43, 138] on div at bounding box center [31, 139] width 31 height 31
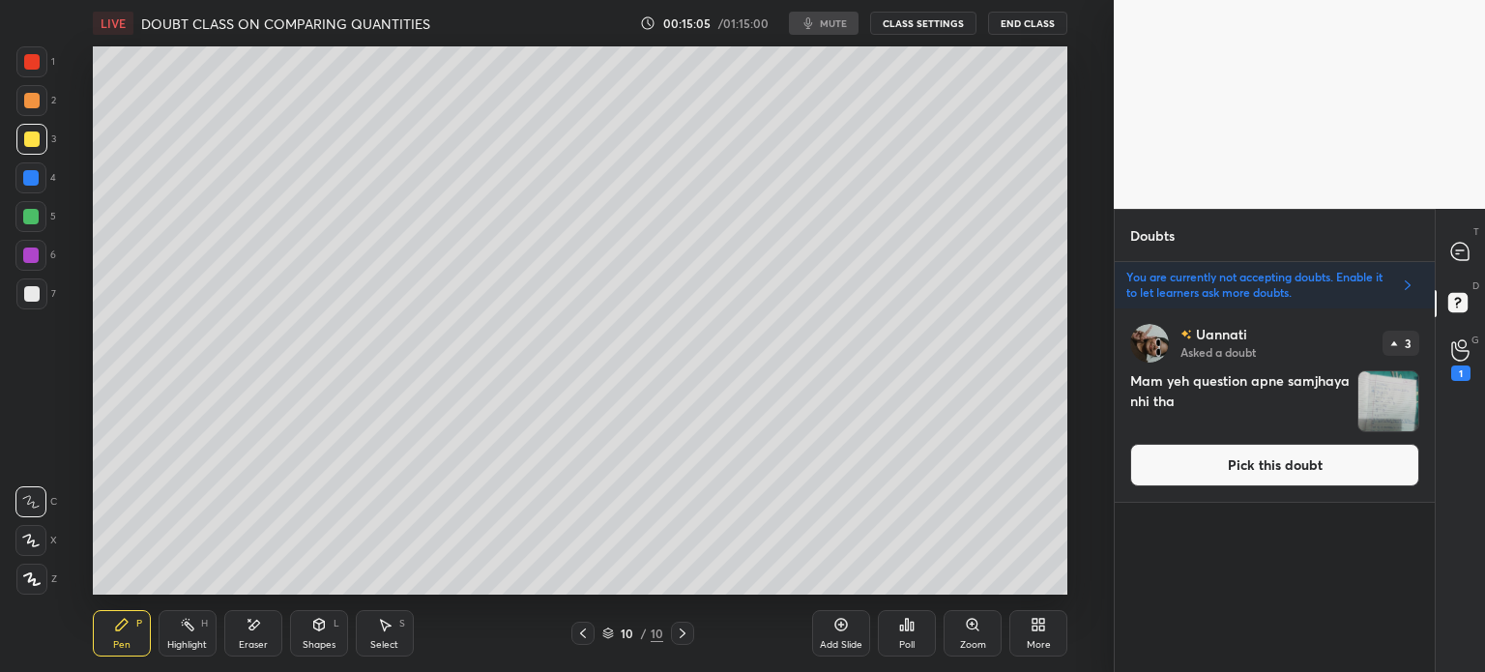
scroll to position [358, 314]
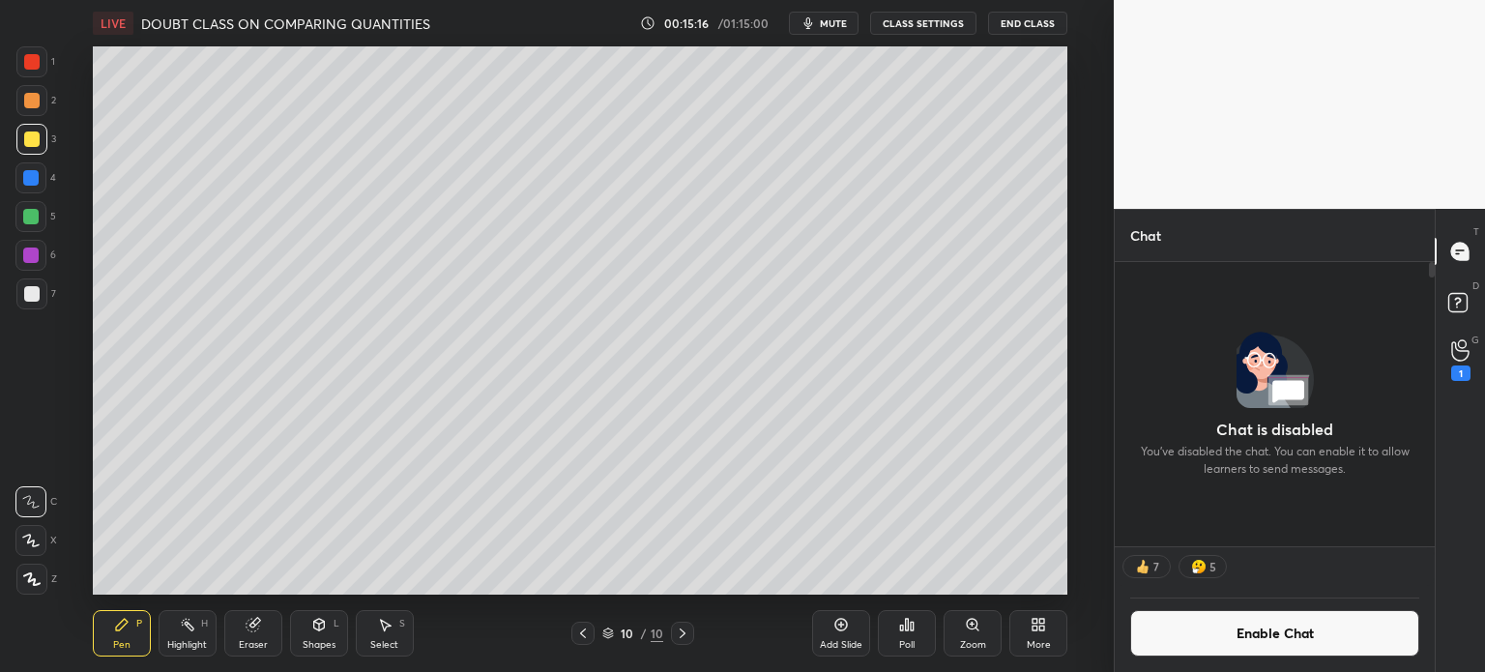
scroll to position [96153, 95665]
click at [1470, 363] on div "1" at bounding box center [1460, 360] width 19 height 42
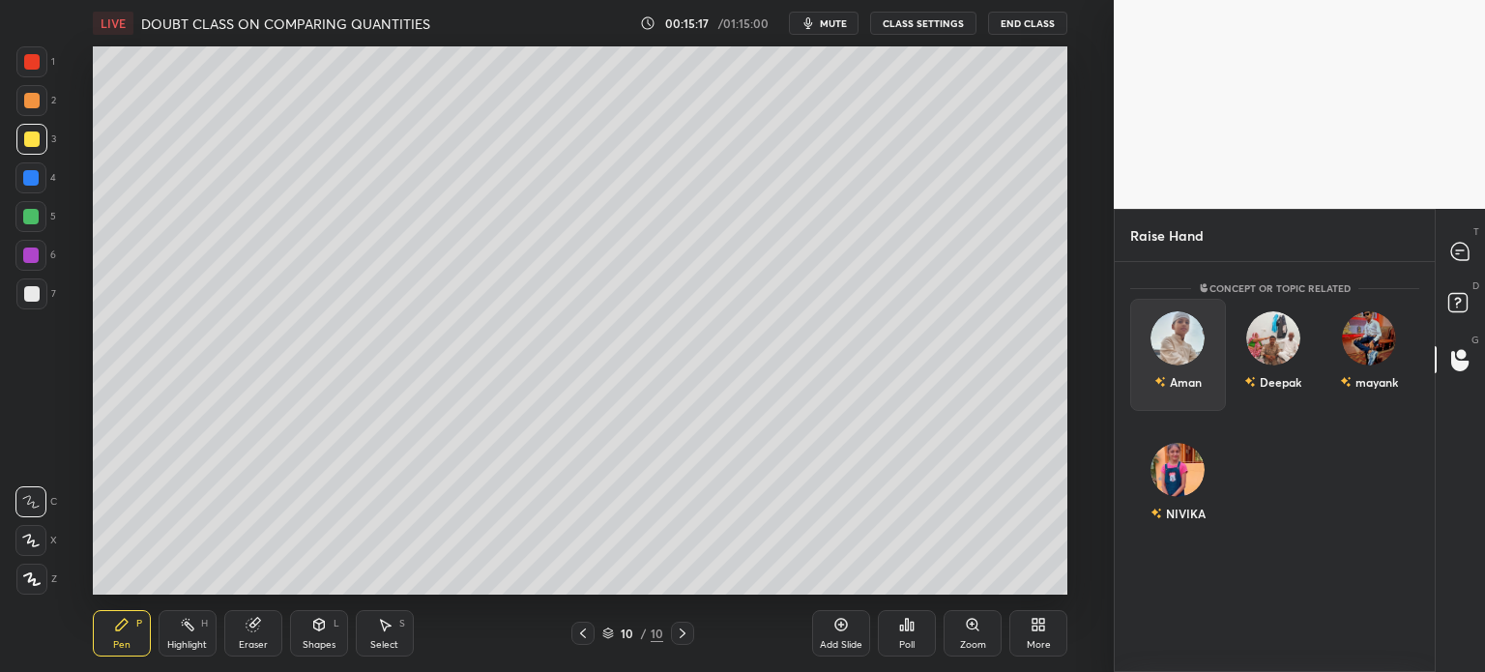
click at [1176, 396] on div "Aman" at bounding box center [1178, 355] width 96 height 112
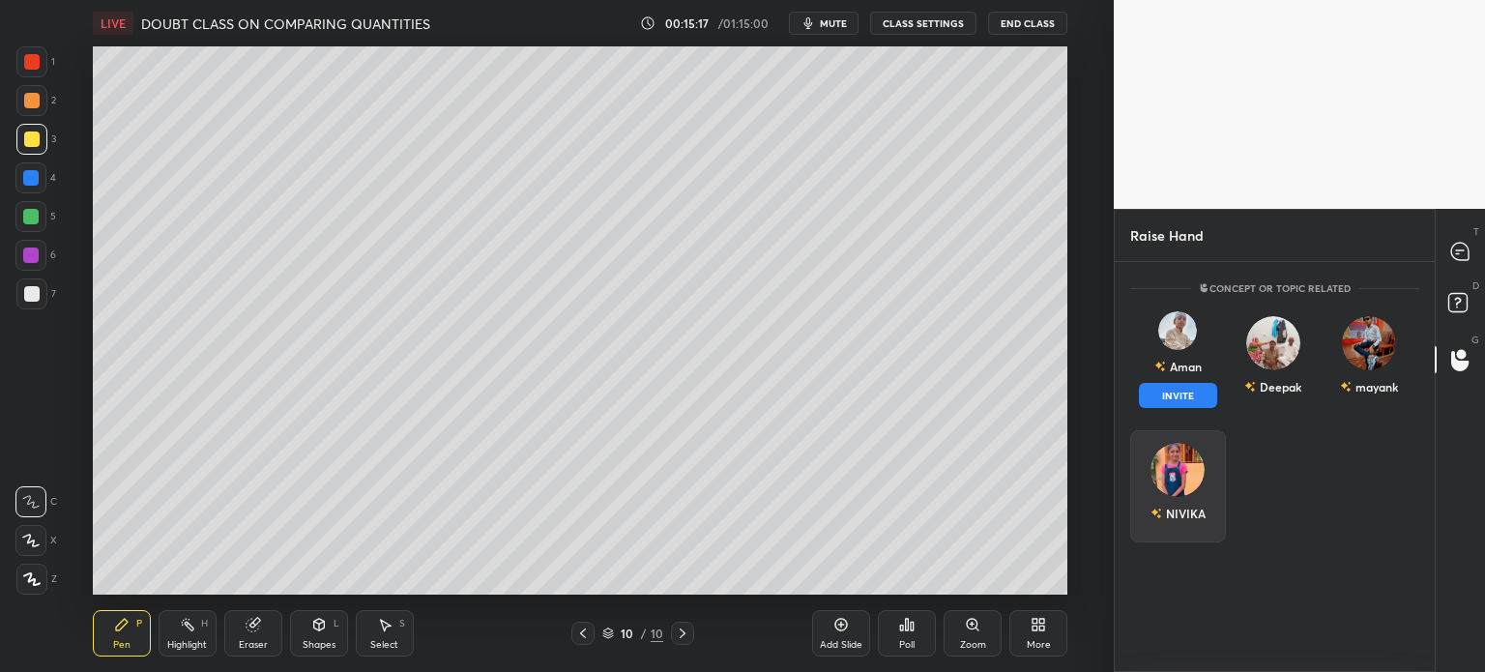
click at [1176, 517] on div "NIVIKA" at bounding box center [1178, 486] width 96 height 112
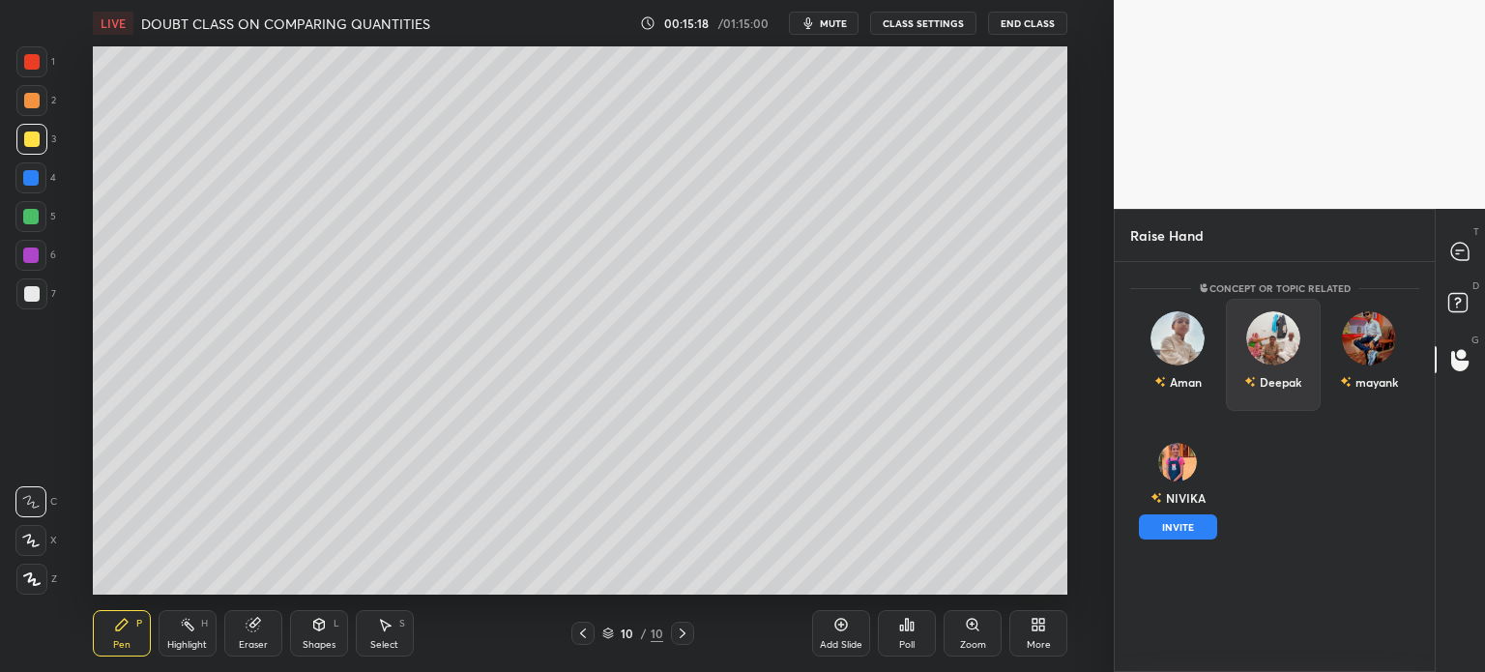
click at [1178, 529] on button "INVITE" at bounding box center [1178, 526] width 78 height 25
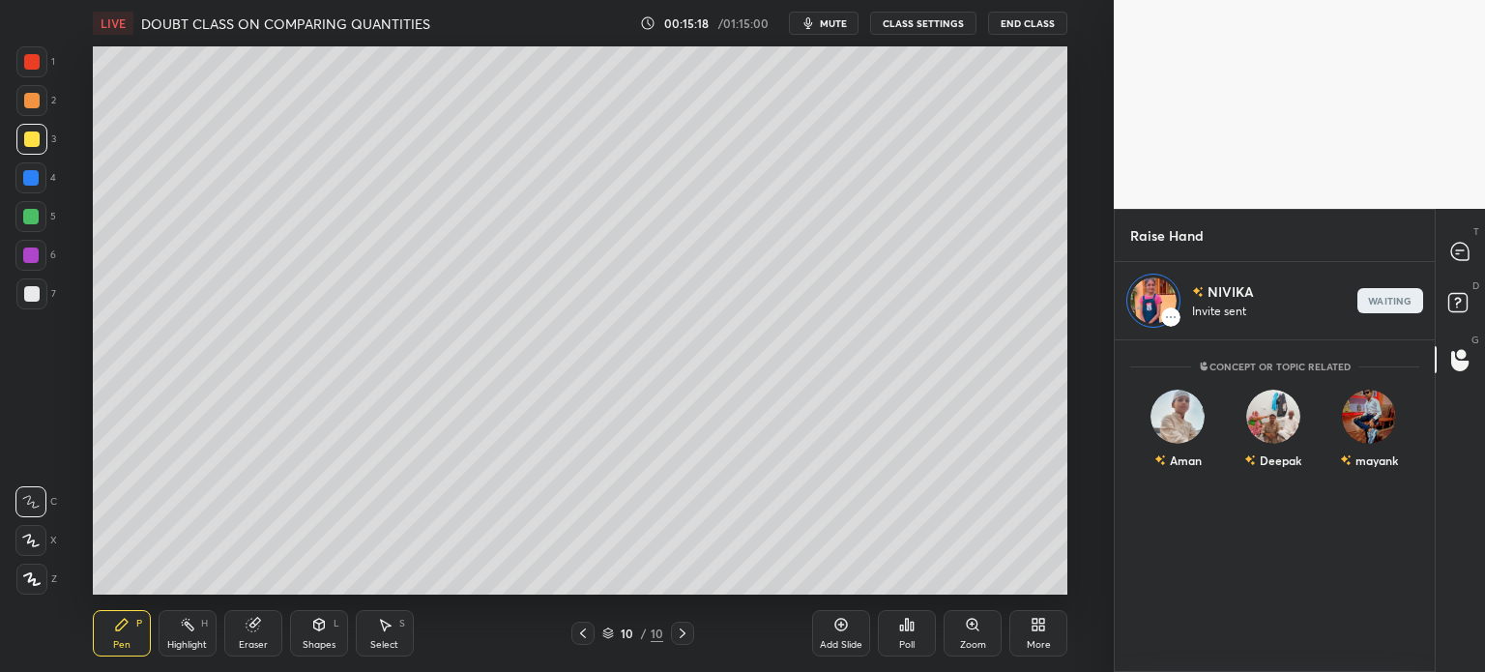
scroll to position [6, 6]
click at [1461, 271] on div "T Messages (T)" at bounding box center [1460, 251] width 49 height 54
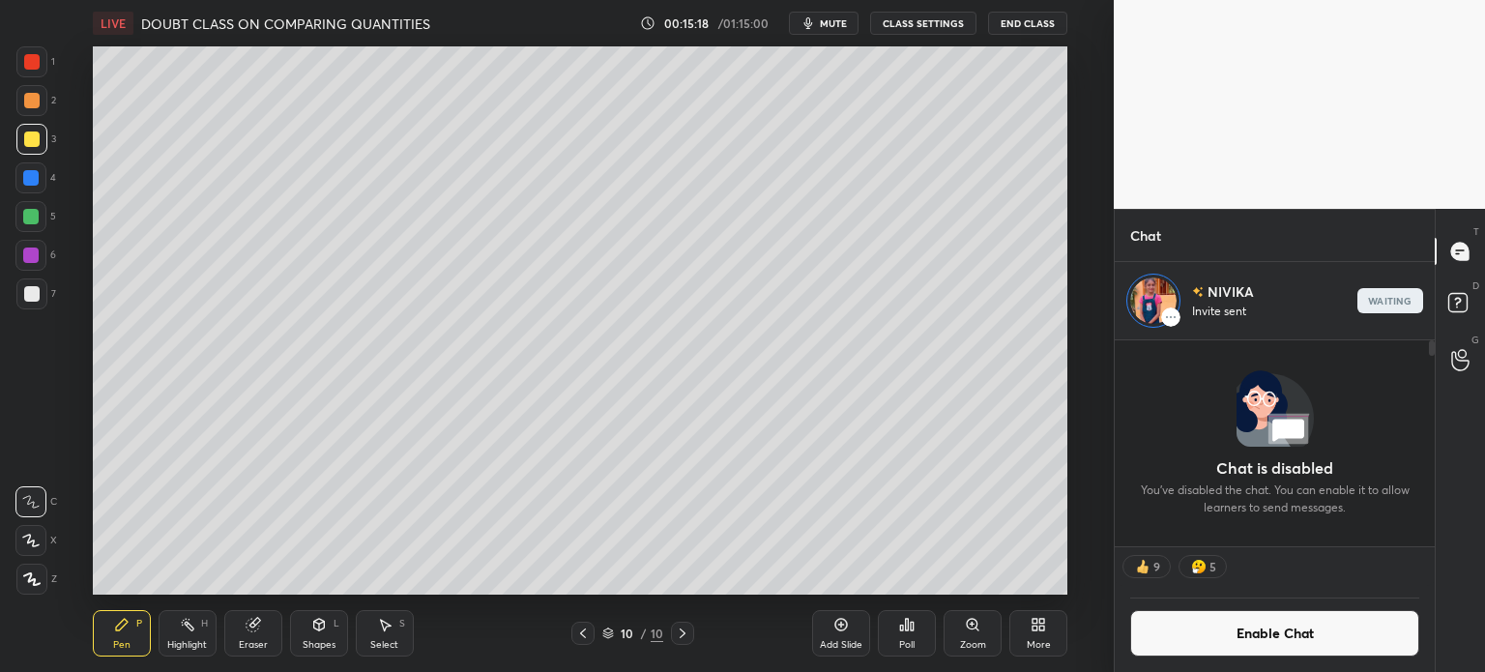
scroll to position [201, 314]
click at [257, 619] on icon at bounding box center [254, 623] width 11 height 10
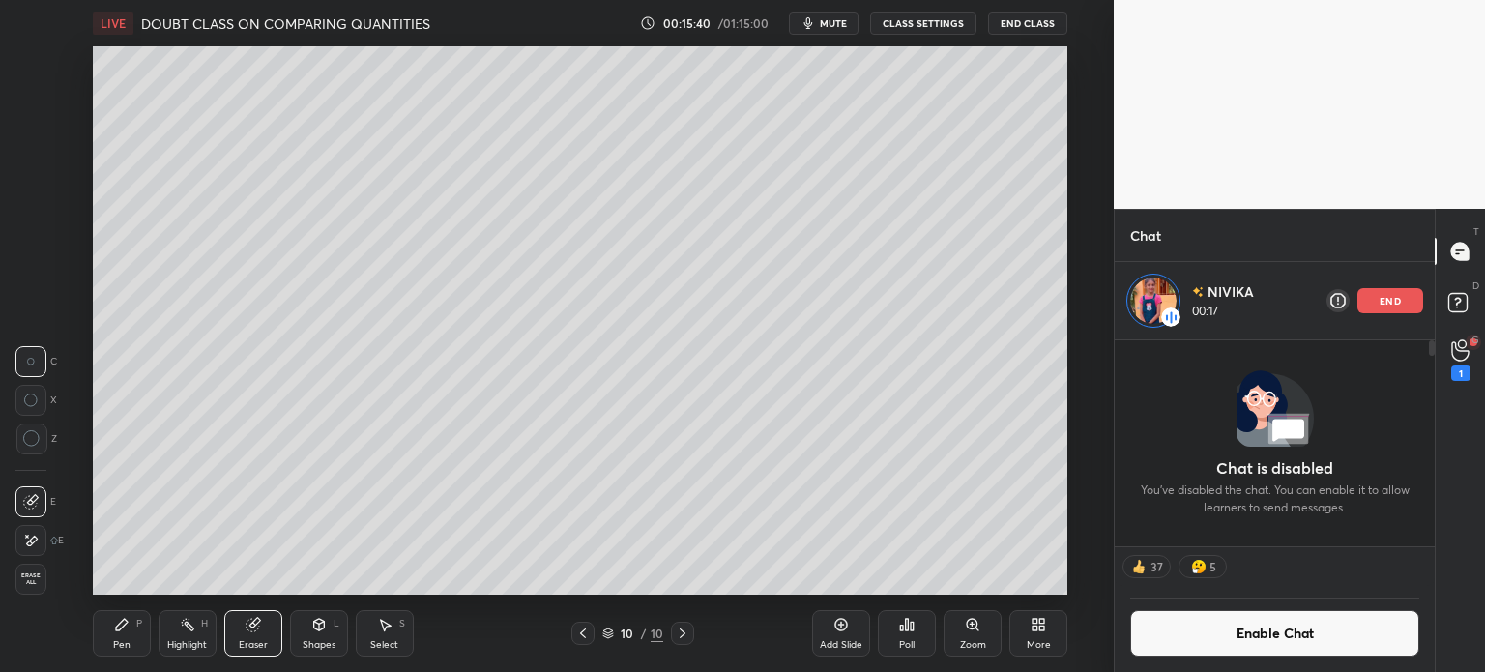
click at [104, 637] on div "Pen P" at bounding box center [122, 633] width 58 height 46
click at [124, 637] on div "Pen P" at bounding box center [122, 633] width 58 height 46
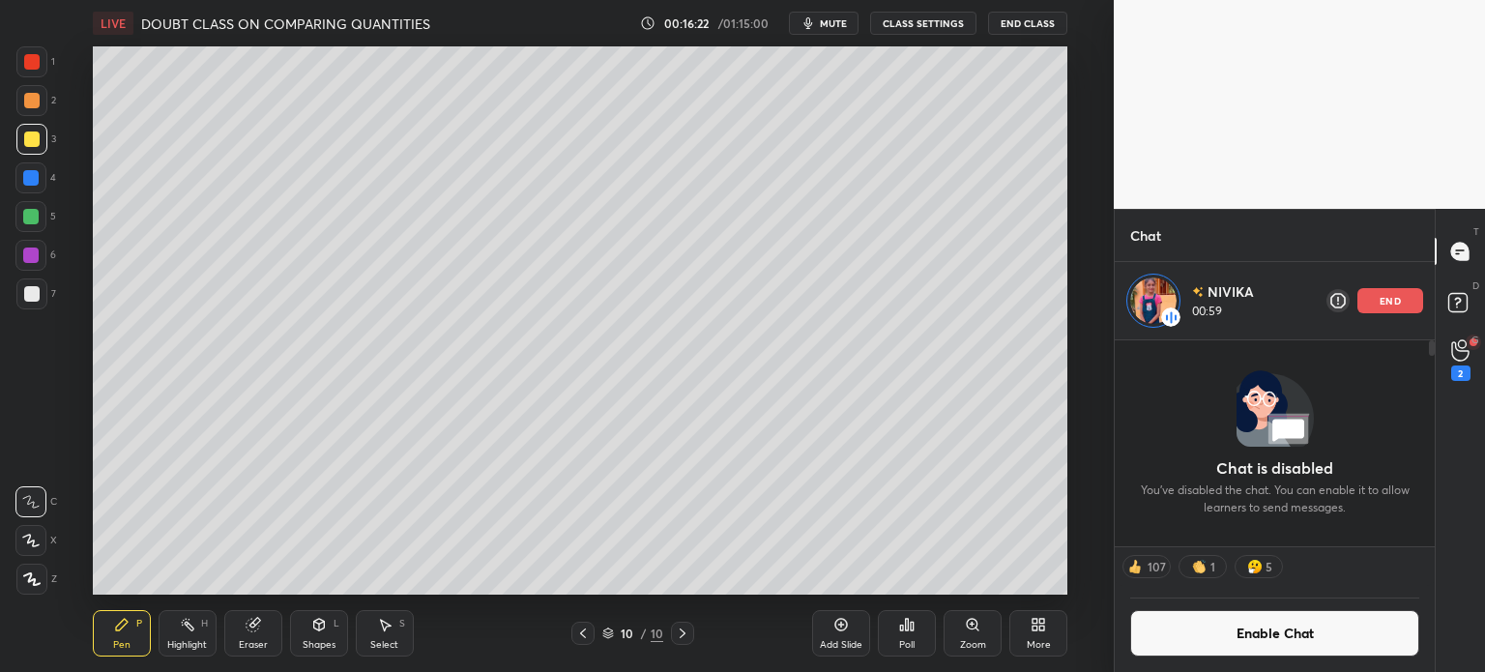
click at [258, 630] on icon at bounding box center [252, 625] width 13 height 13
click at [124, 623] on icon at bounding box center [122, 625] width 12 height 12
click at [122, 624] on icon at bounding box center [122, 625] width 12 height 12
click at [258, 626] on icon at bounding box center [253, 624] width 15 height 15
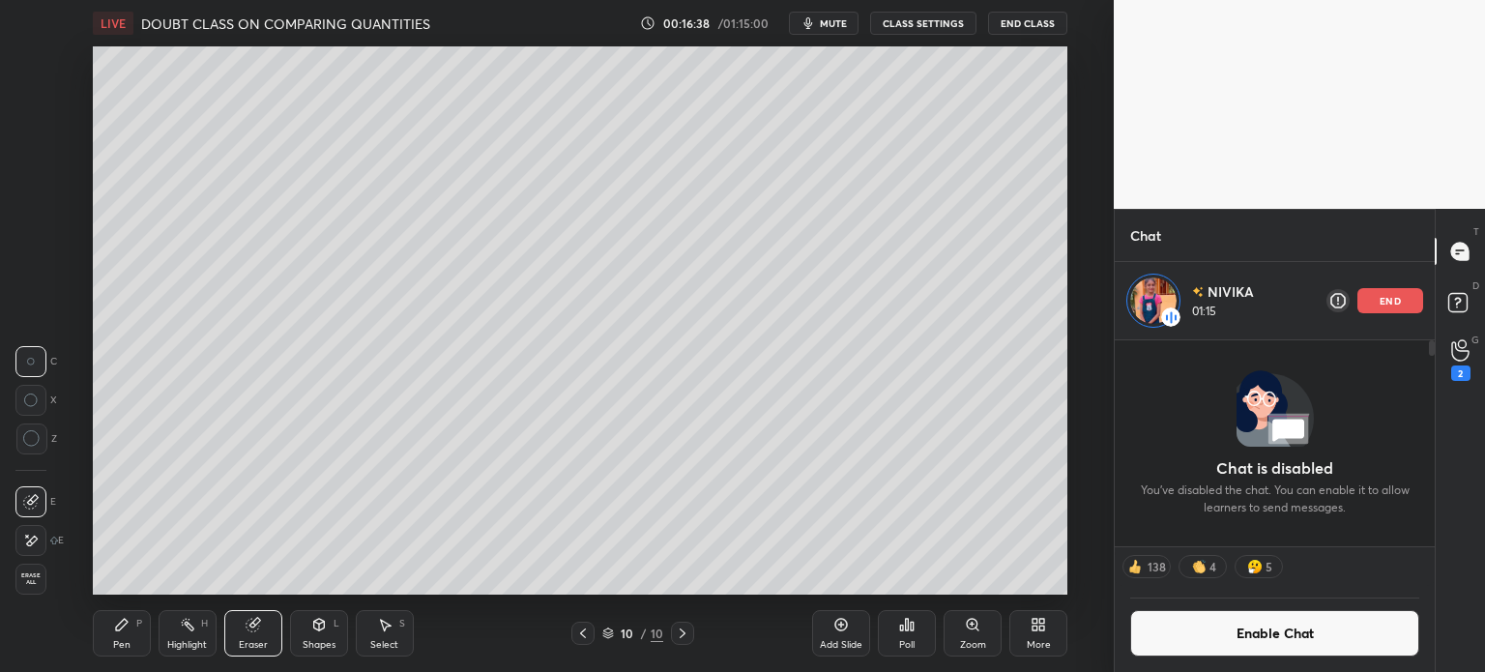
click at [276, 618] on div "Eraser" at bounding box center [253, 633] width 58 height 46
click at [120, 630] on icon at bounding box center [122, 625] width 12 height 12
click at [136, 626] on div "P" at bounding box center [139, 624] width 6 height 10
click at [248, 633] on div "Eraser" at bounding box center [253, 633] width 58 height 46
click at [131, 622] on div "Pen P" at bounding box center [122, 633] width 58 height 46
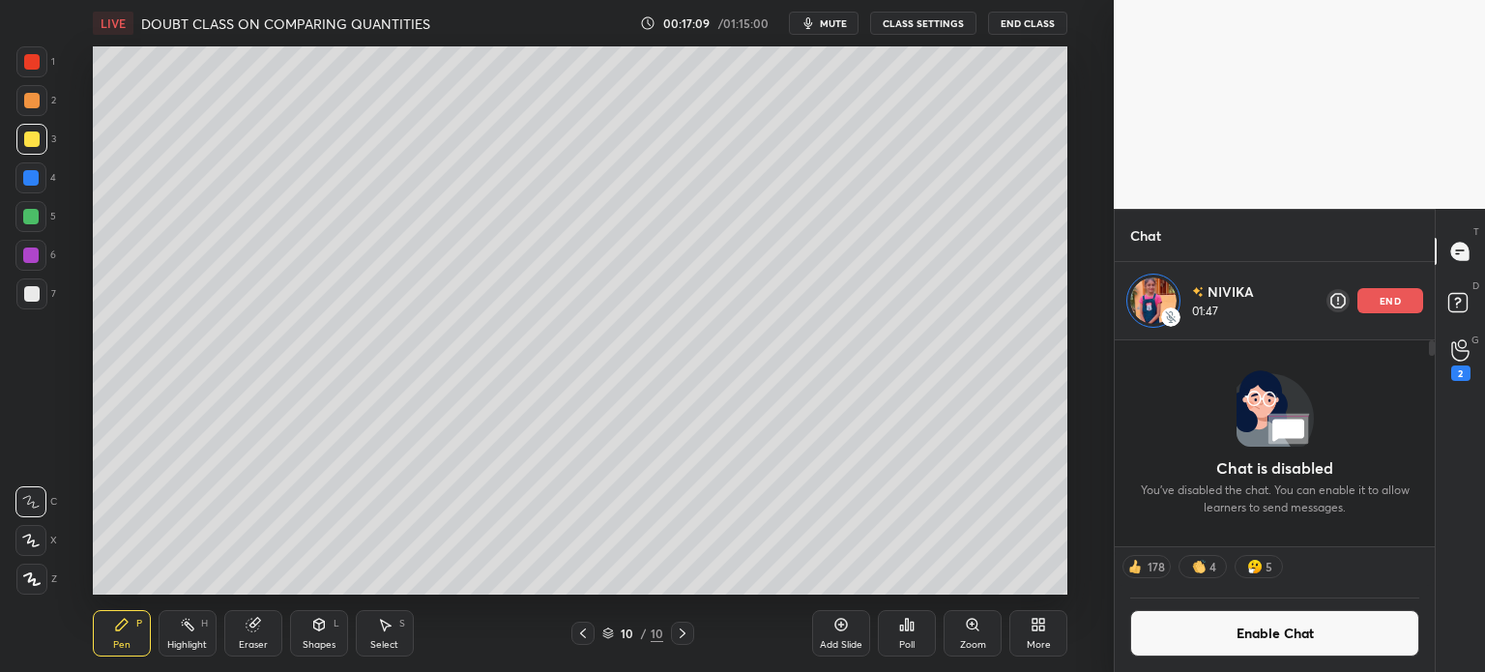
click at [381, 640] on div "Select" at bounding box center [384, 645] width 28 height 10
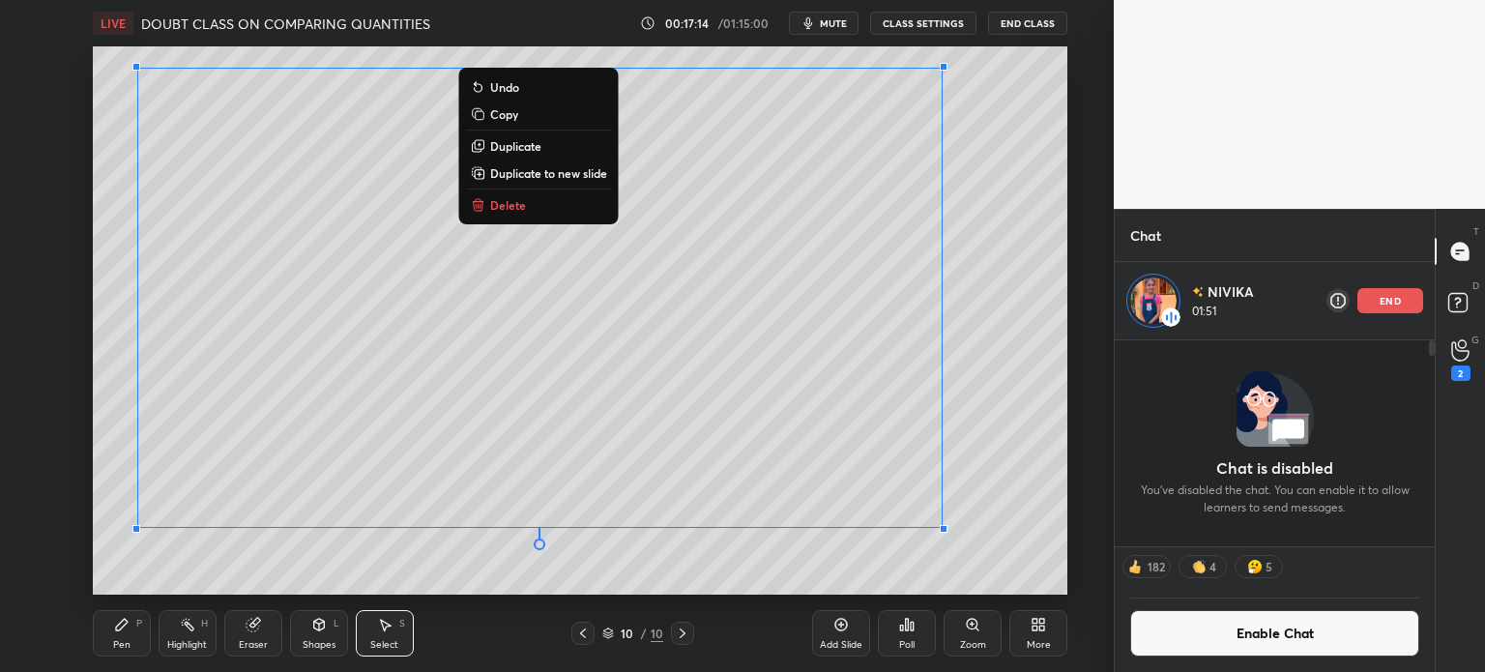
click at [119, 625] on icon at bounding box center [122, 625] width 12 height 12
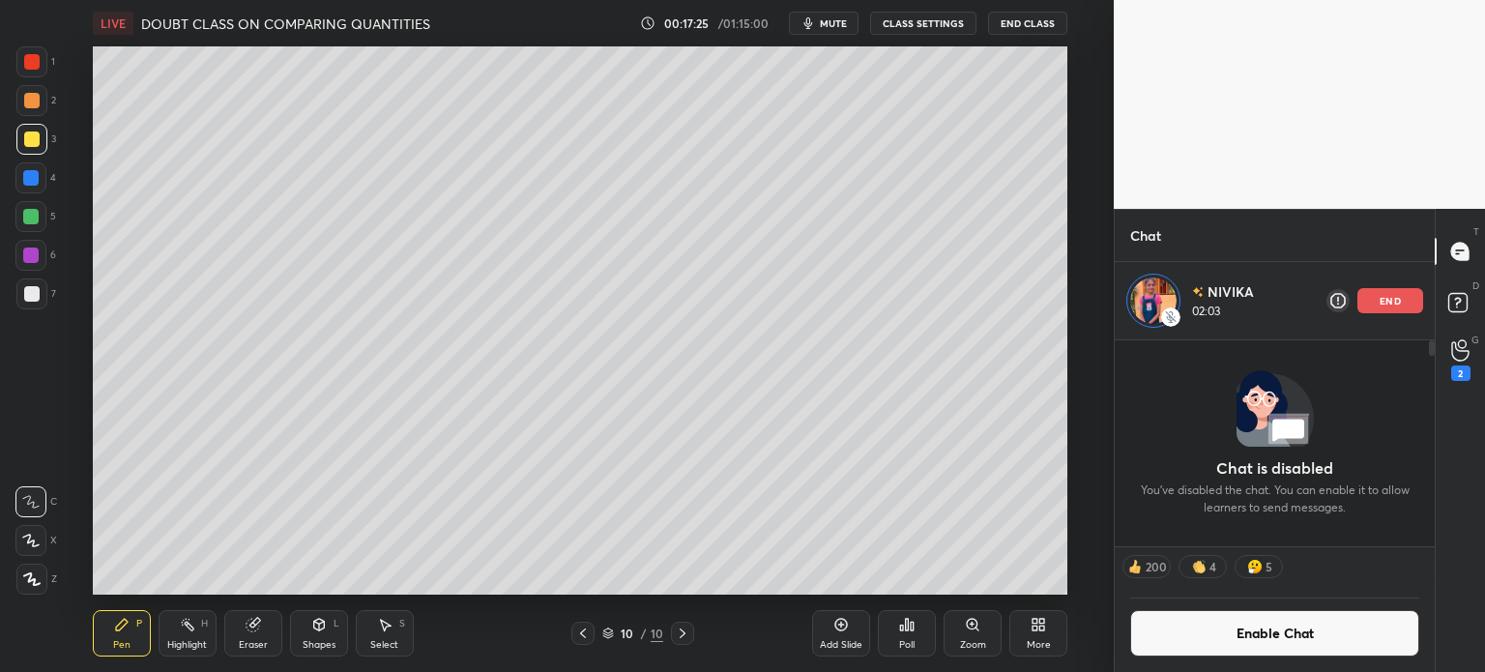
click at [243, 618] on div "Eraser" at bounding box center [253, 633] width 58 height 46
click at [123, 641] on div "Pen" at bounding box center [121, 645] width 17 height 10
click at [124, 637] on div "Pen P" at bounding box center [122, 633] width 58 height 46
click at [893, 630] on div "Poll" at bounding box center [907, 633] width 58 height 46
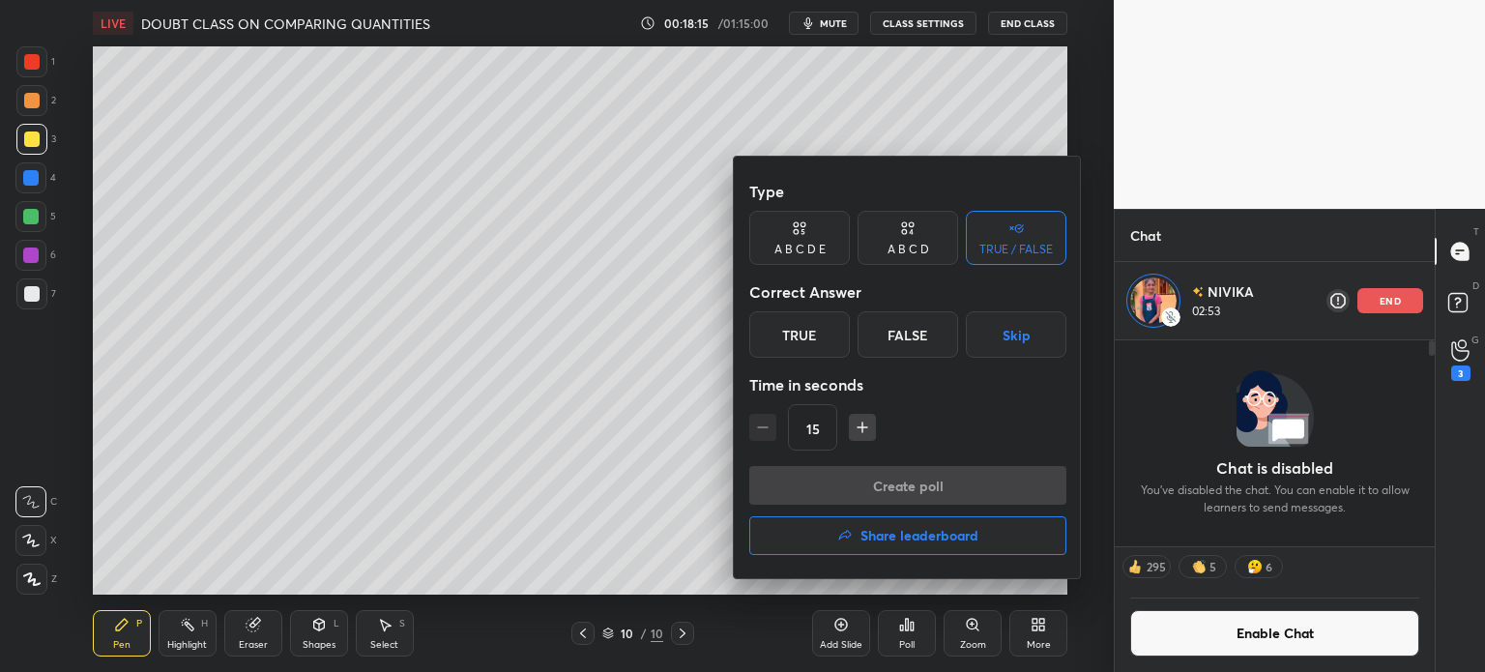
click at [832, 629] on div at bounding box center [742, 336] width 1485 height 672
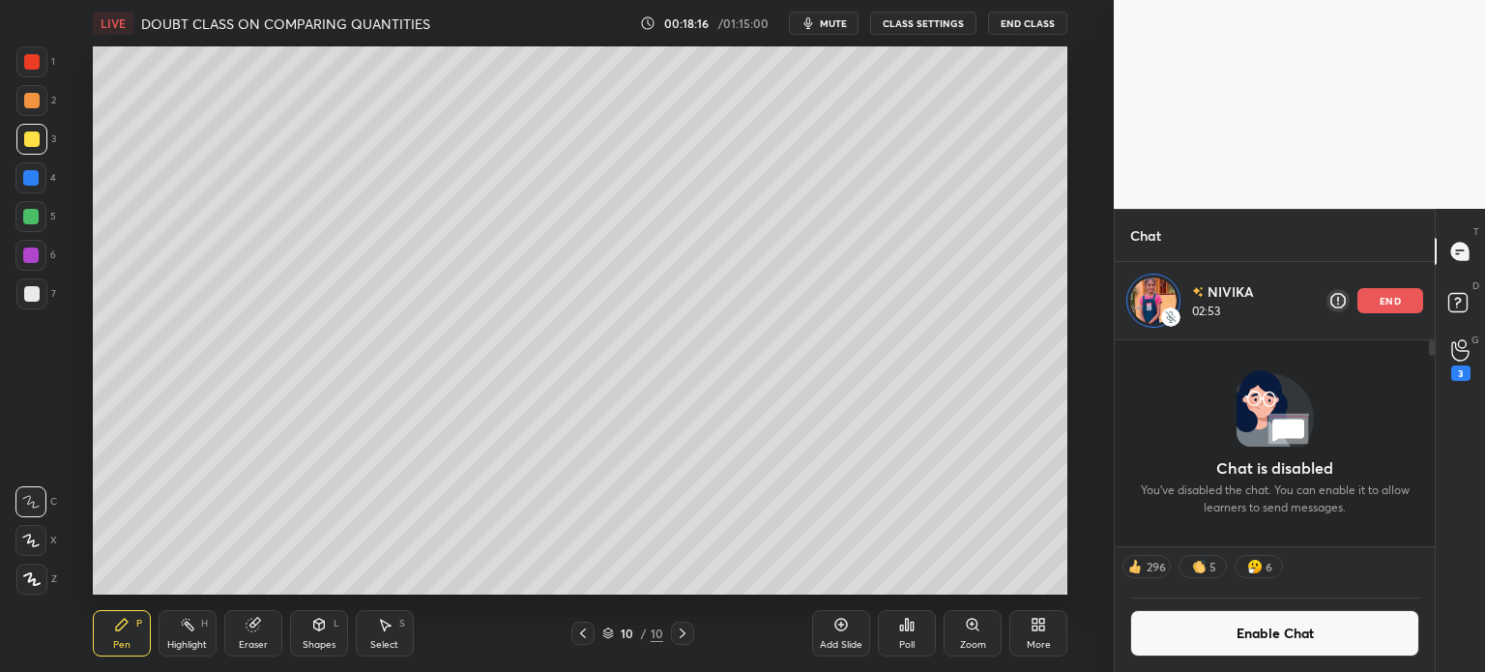
click at [838, 631] on icon at bounding box center [841, 624] width 15 height 15
click at [42, 103] on div at bounding box center [31, 100] width 31 height 31
click at [24, 290] on div at bounding box center [31, 293] width 15 height 15
click at [577, 648] on div "Pen P Highlight H Eraser Shapes L Select S 11 / 11 Add Slide Poll Zoom More" at bounding box center [580, 633] width 975 height 77
click at [584, 633] on icon at bounding box center [582, 633] width 15 height 15
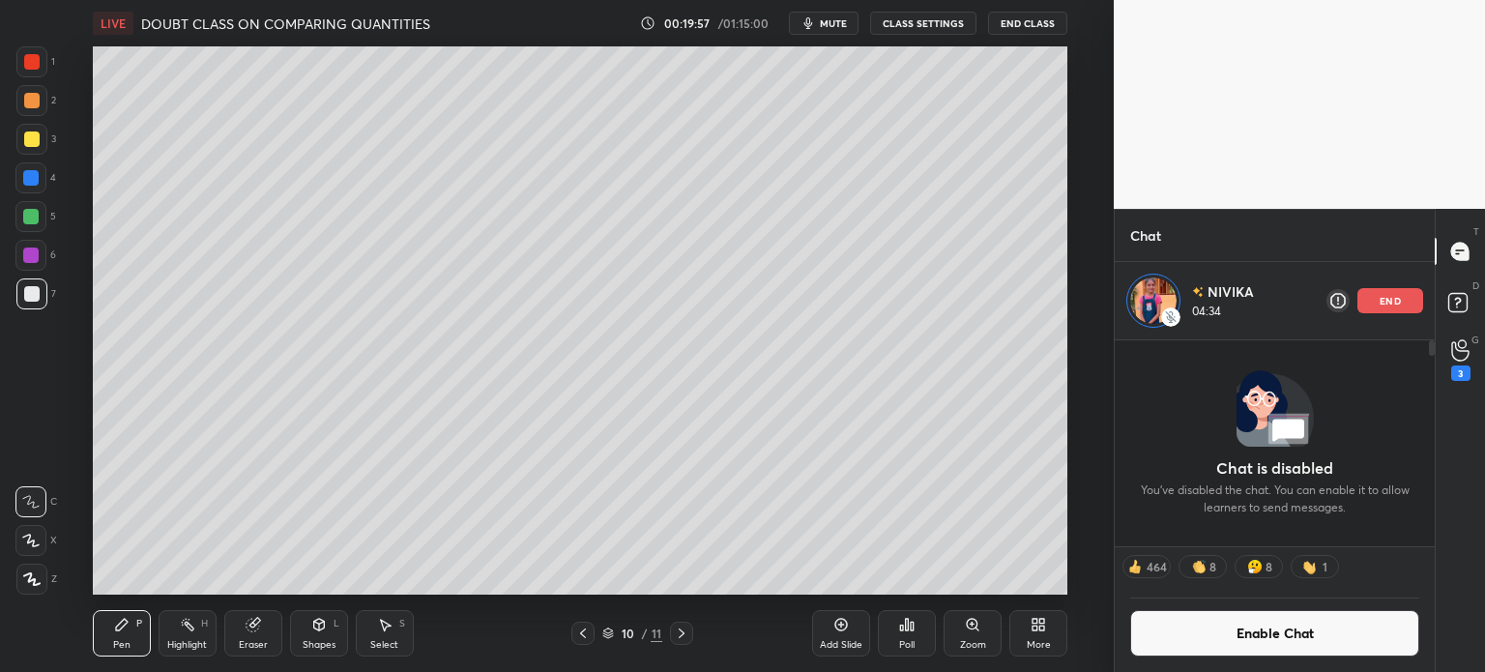
click at [680, 635] on icon at bounding box center [681, 633] width 15 height 15
click at [1395, 305] on p "end" at bounding box center [1390, 301] width 21 height 10
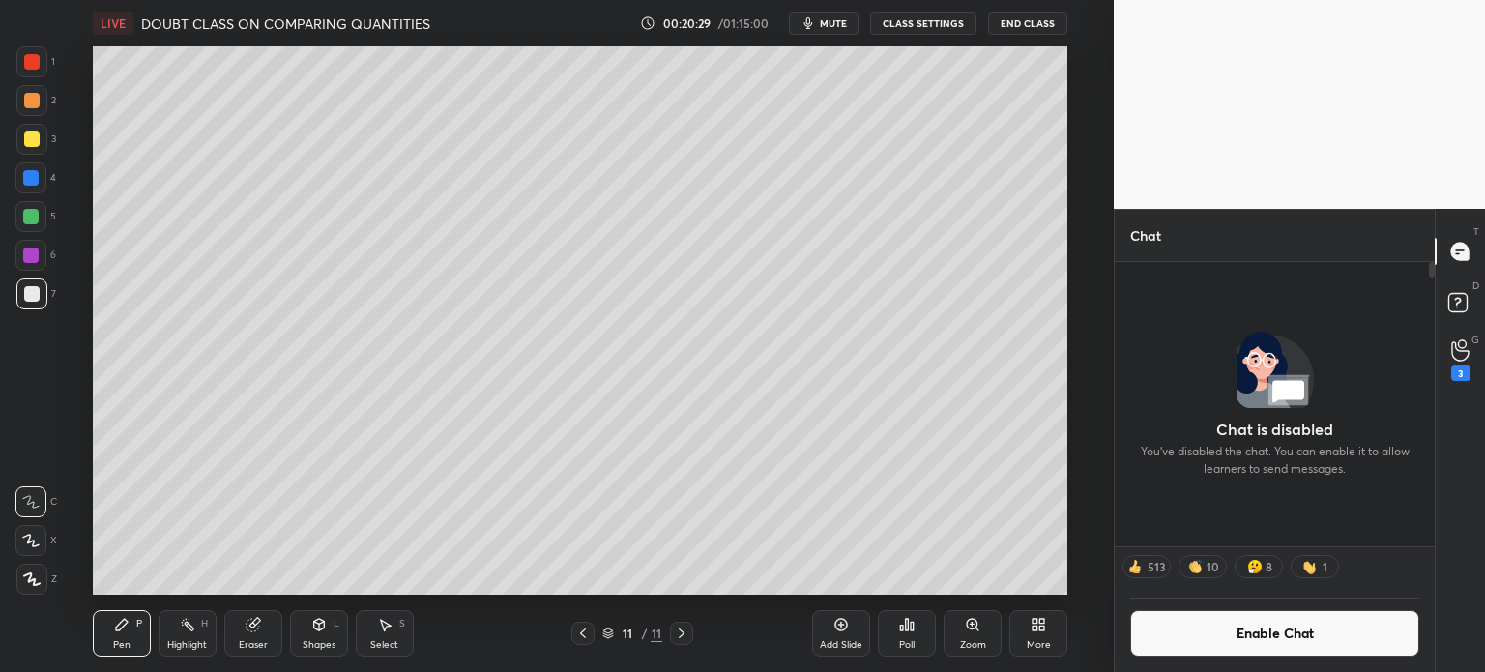
scroll to position [404, 314]
click at [1455, 380] on div "3" at bounding box center [1460, 373] width 19 height 15
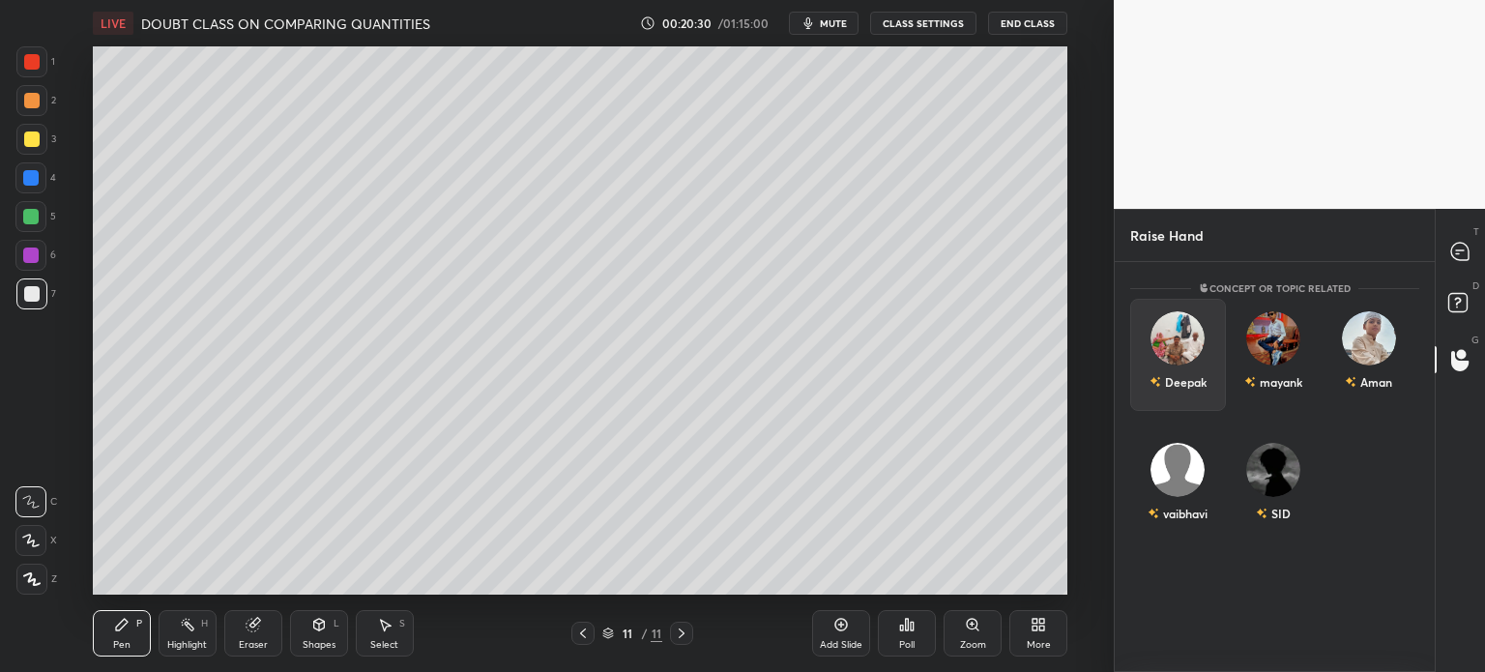
click at [1168, 381] on div "Deepak" at bounding box center [1178, 382] width 57 height 33
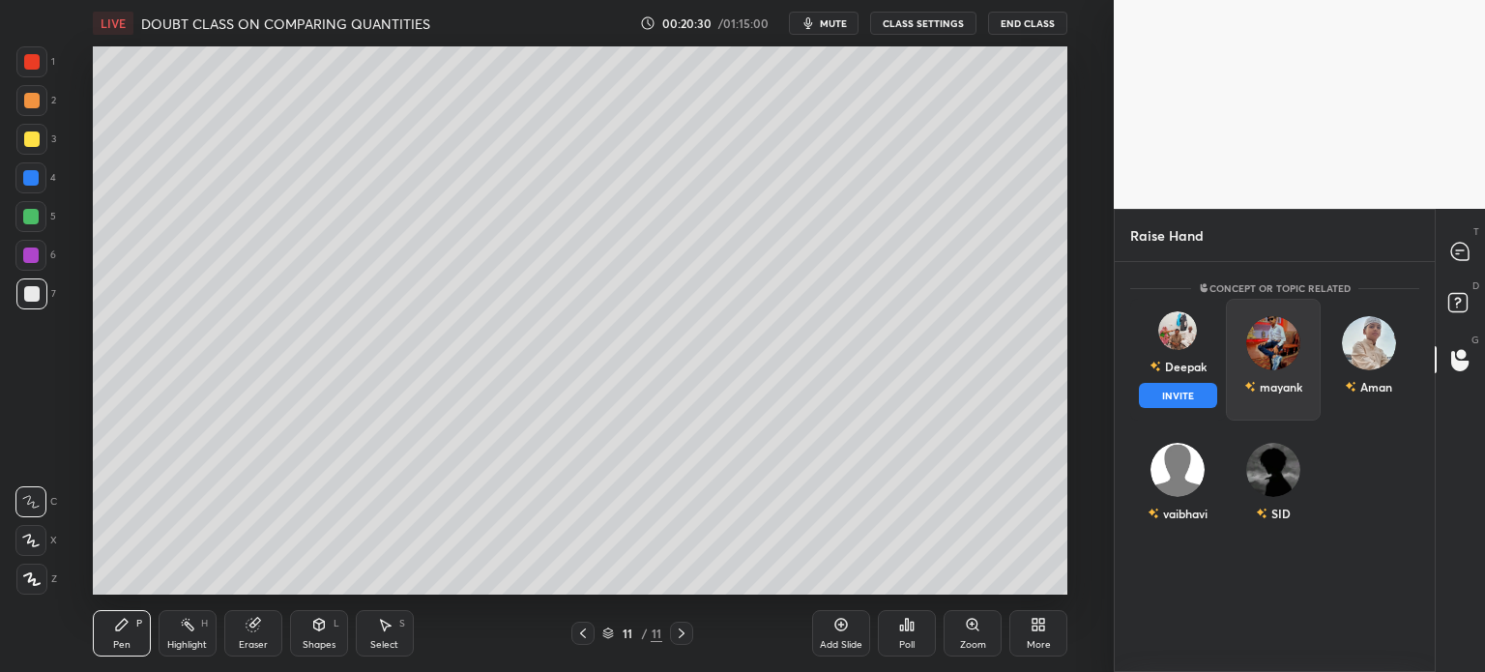
click at [1181, 399] on button "INVITE" at bounding box center [1178, 395] width 78 height 25
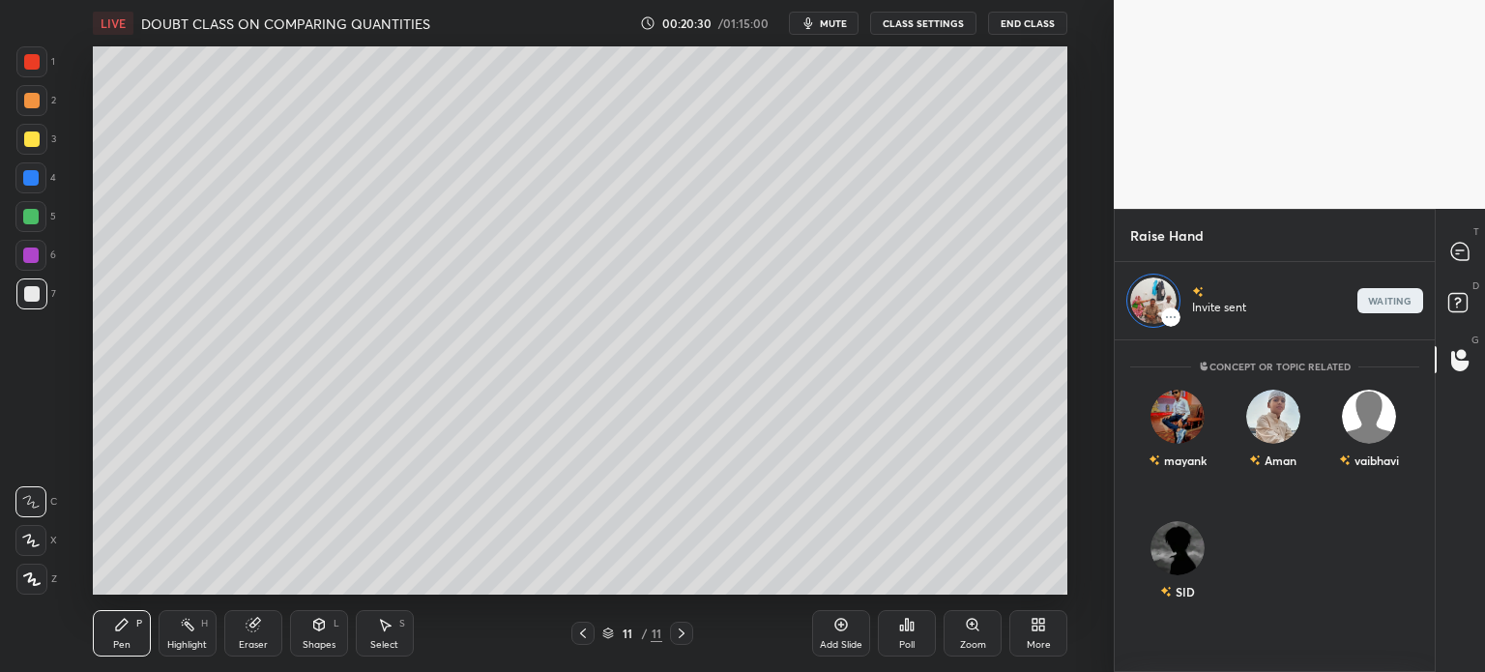
click at [1439, 277] on div "T Messages (T)" at bounding box center [1460, 251] width 49 height 54
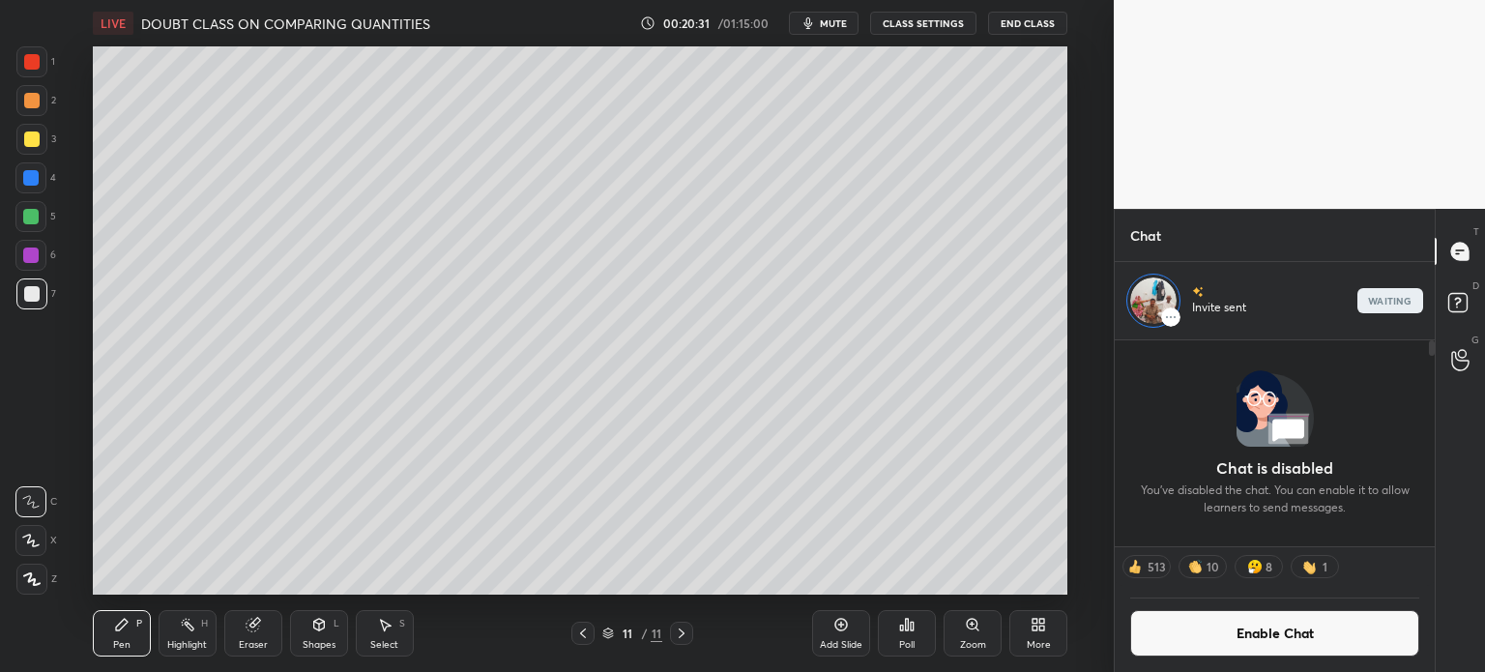
scroll to position [201, 314]
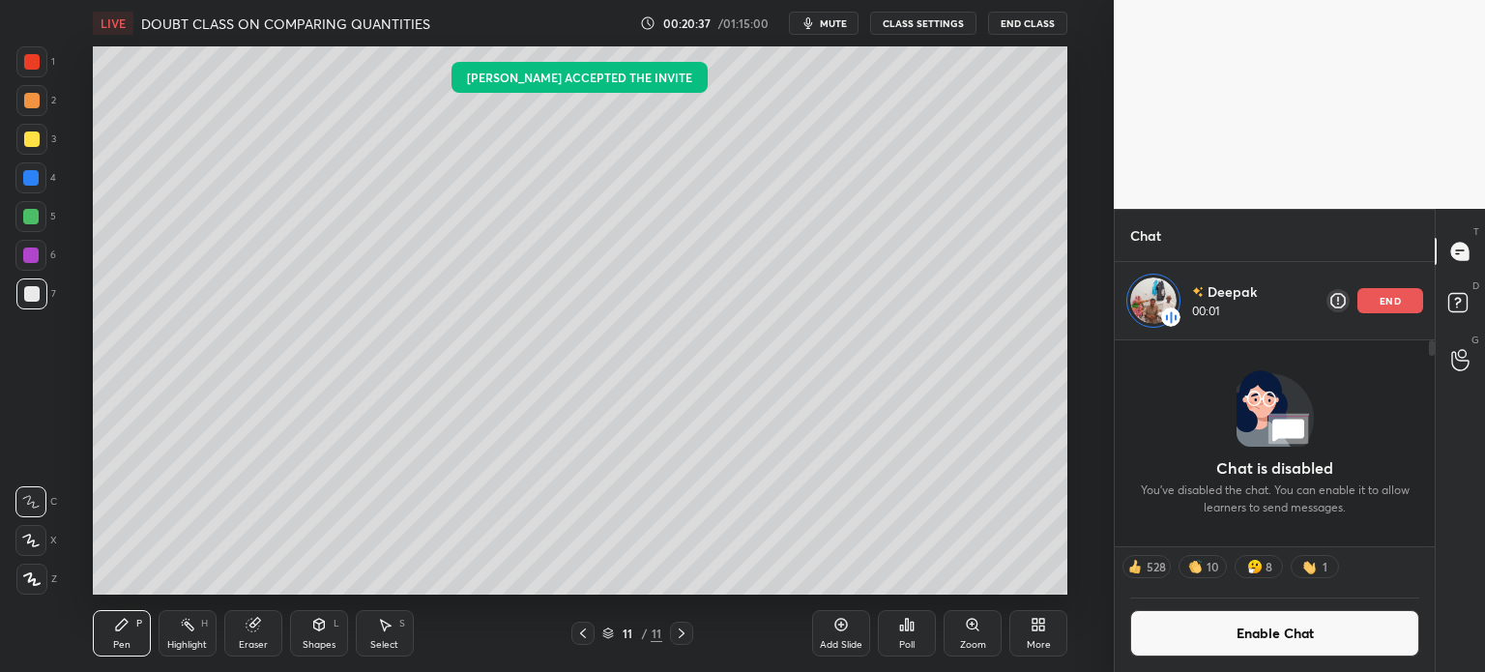
click at [580, 633] on icon at bounding box center [582, 633] width 15 height 15
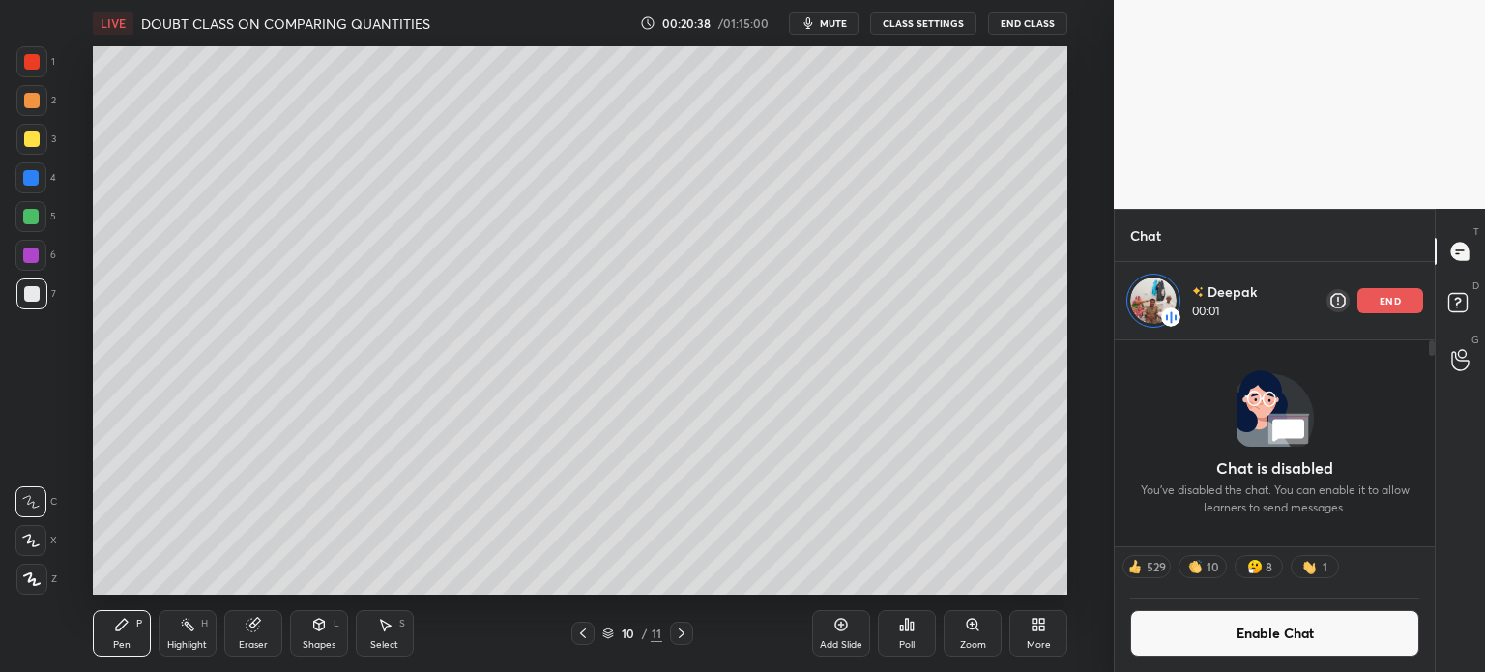
click at [582, 633] on icon at bounding box center [582, 633] width 15 height 15
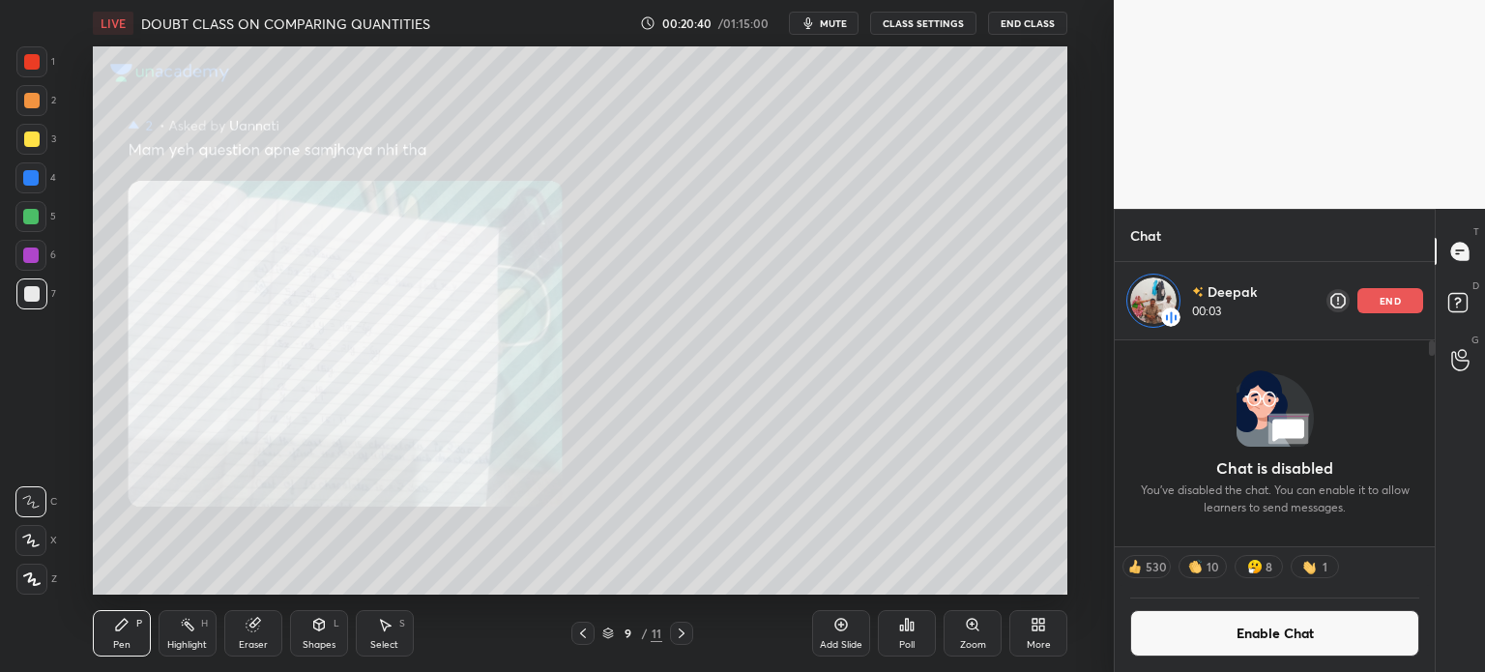
click at [989, 631] on div "Zoom" at bounding box center [973, 633] width 58 height 46
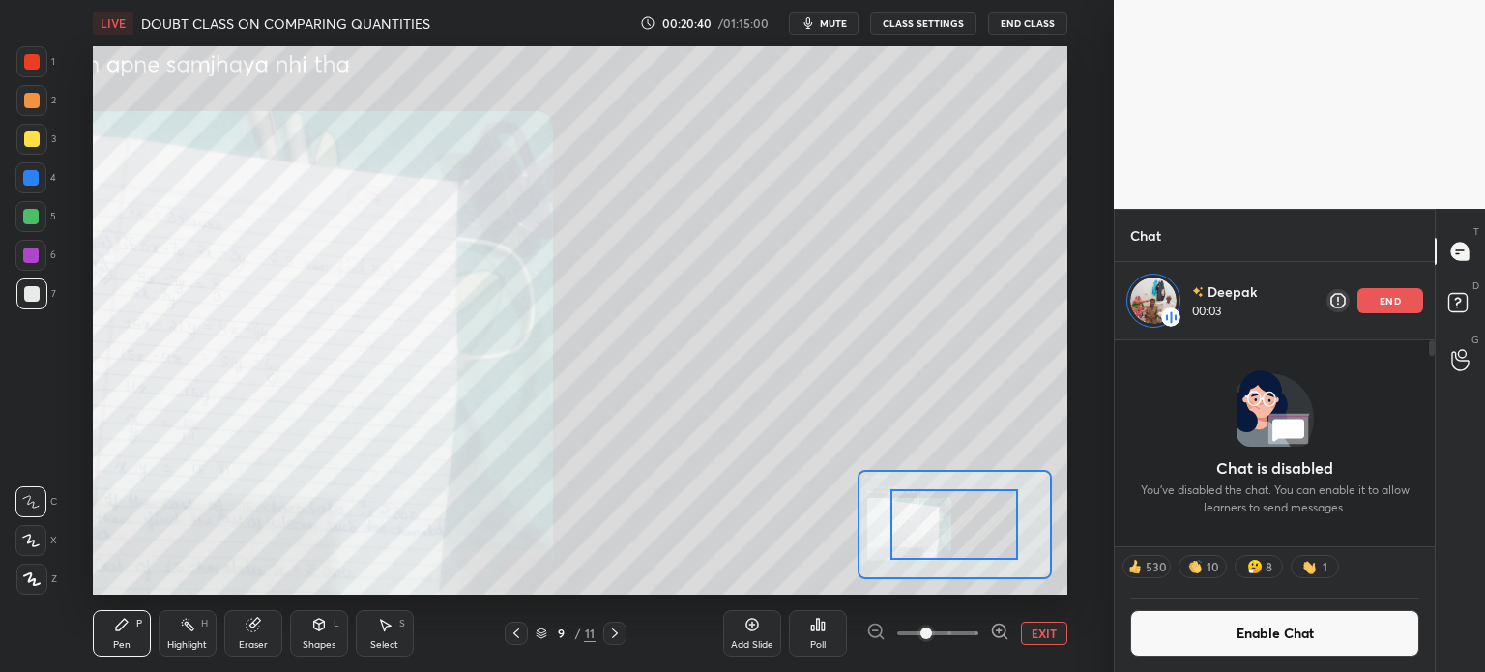
click at [988, 633] on div at bounding box center [937, 633] width 143 height 23
click at [932, 639] on span at bounding box center [927, 634] width 12 height 12
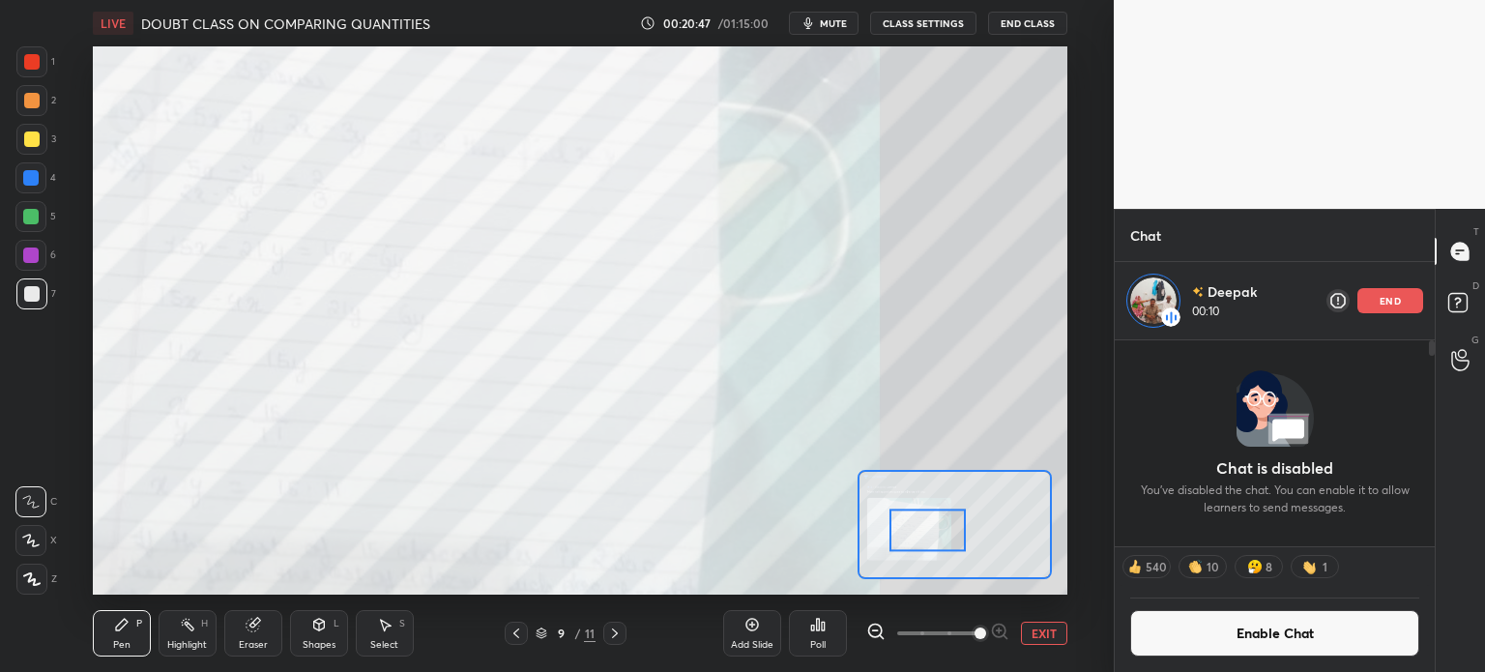
click at [23, 62] on div at bounding box center [31, 61] width 31 height 31
click at [1062, 641] on button "EXIT" at bounding box center [1044, 633] width 46 height 23
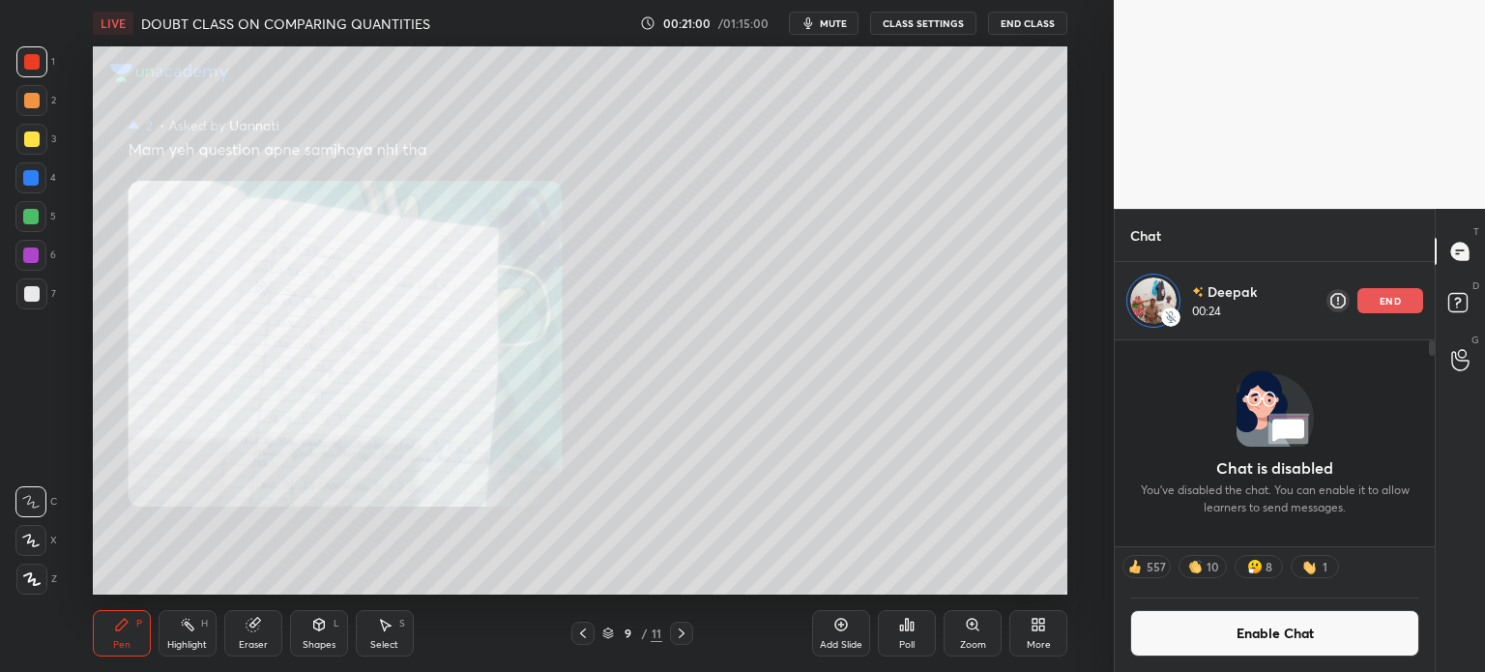
click at [696, 635] on div "9 / 11" at bounding box center [633, 633] width 360 height 23
click at [687, 632] on icon at bounding box center [681, 633] width 15 height 15
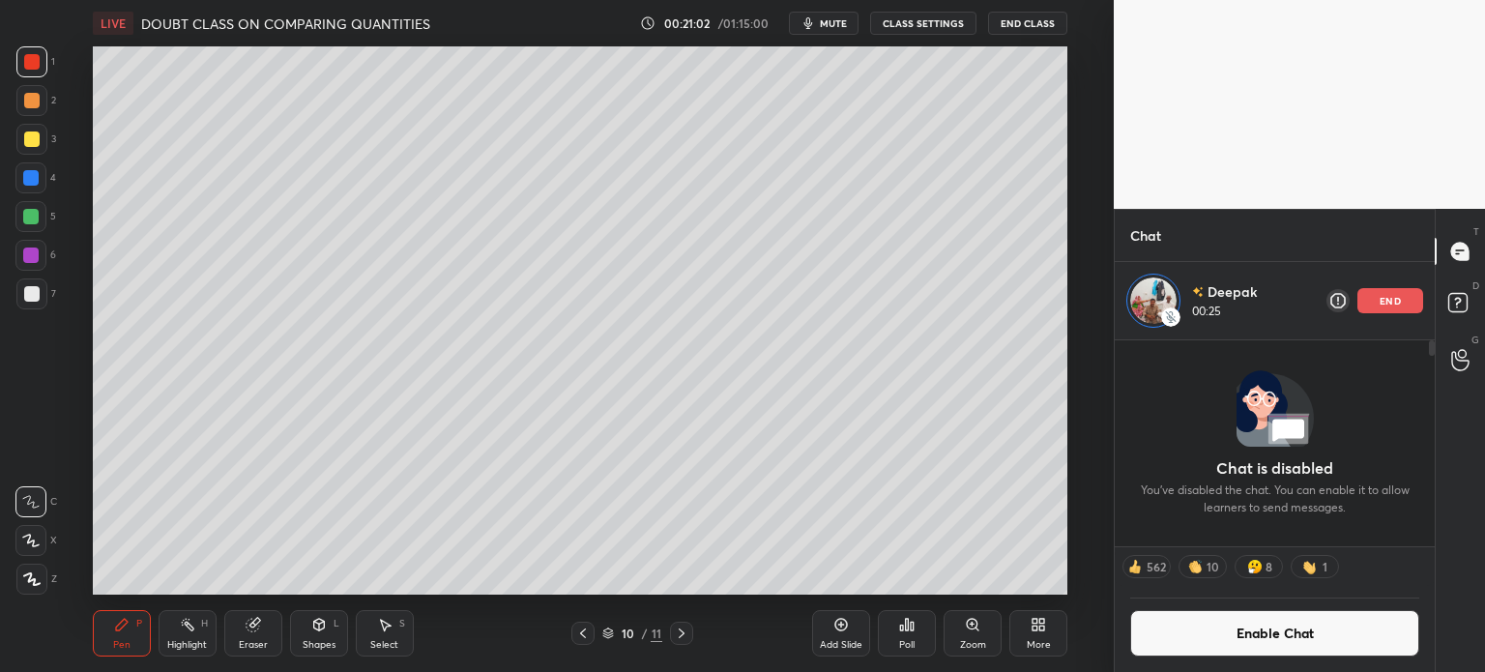
click at [573, 633] on div at bounding box center [583, 633] width 23 height 23
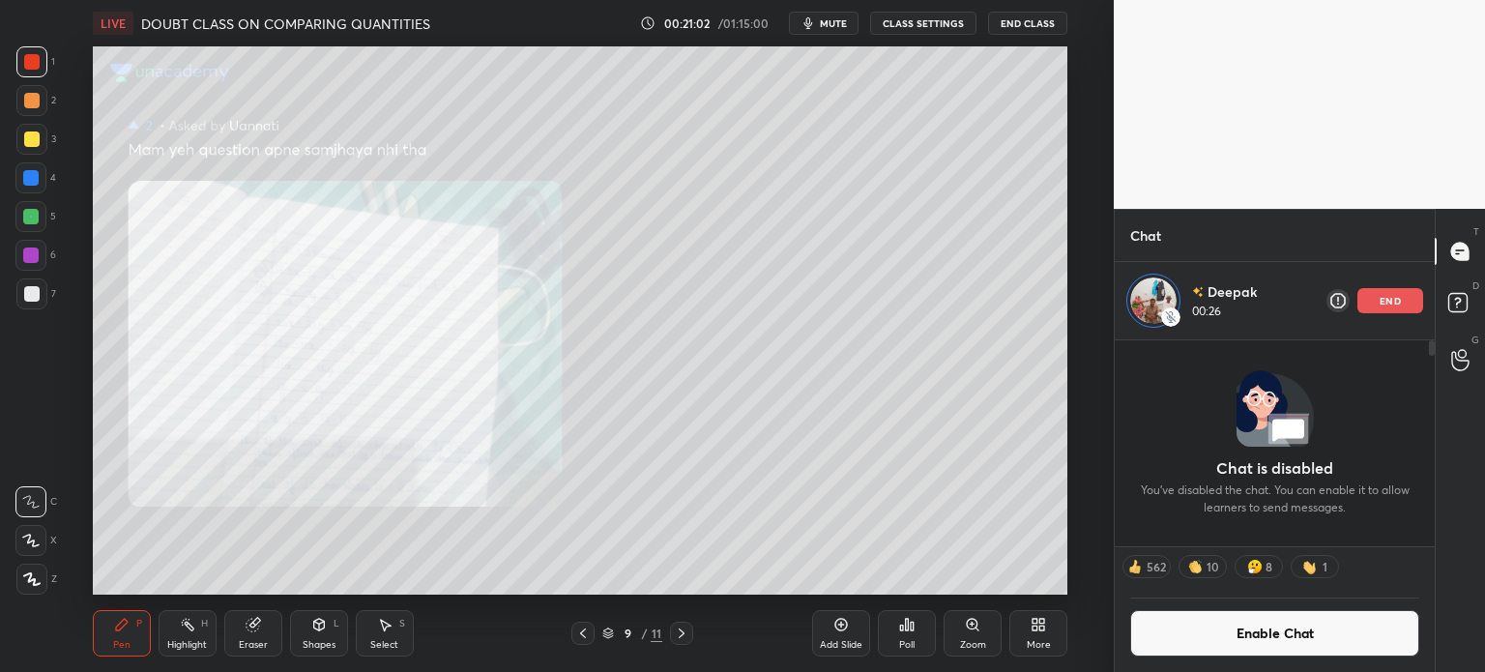
click at [841, 622] on icon at bounding box center [841, 625] width 6 height 6
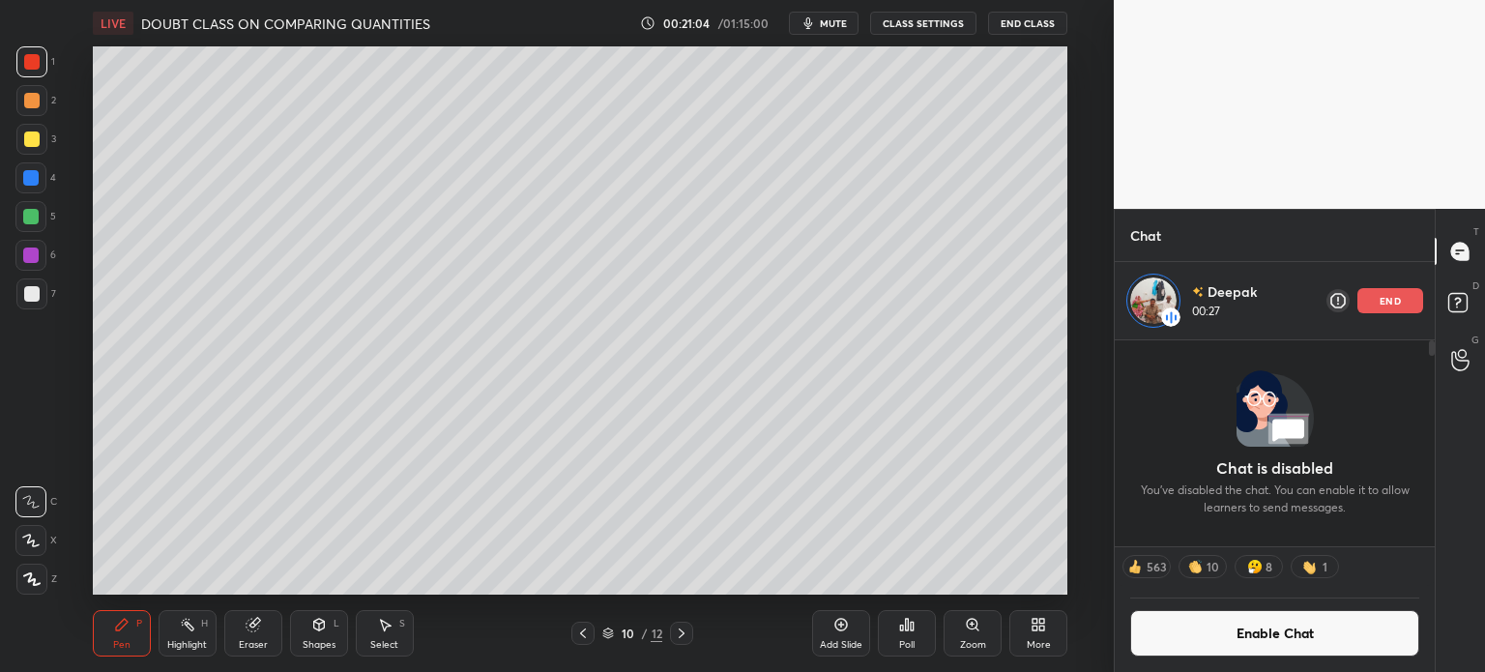
click at [42, 144] on div at bounding box center [31, 139] width 31 height 31
click at [379, 628] on icon at bounding box center [384, 624] width 15 height 15
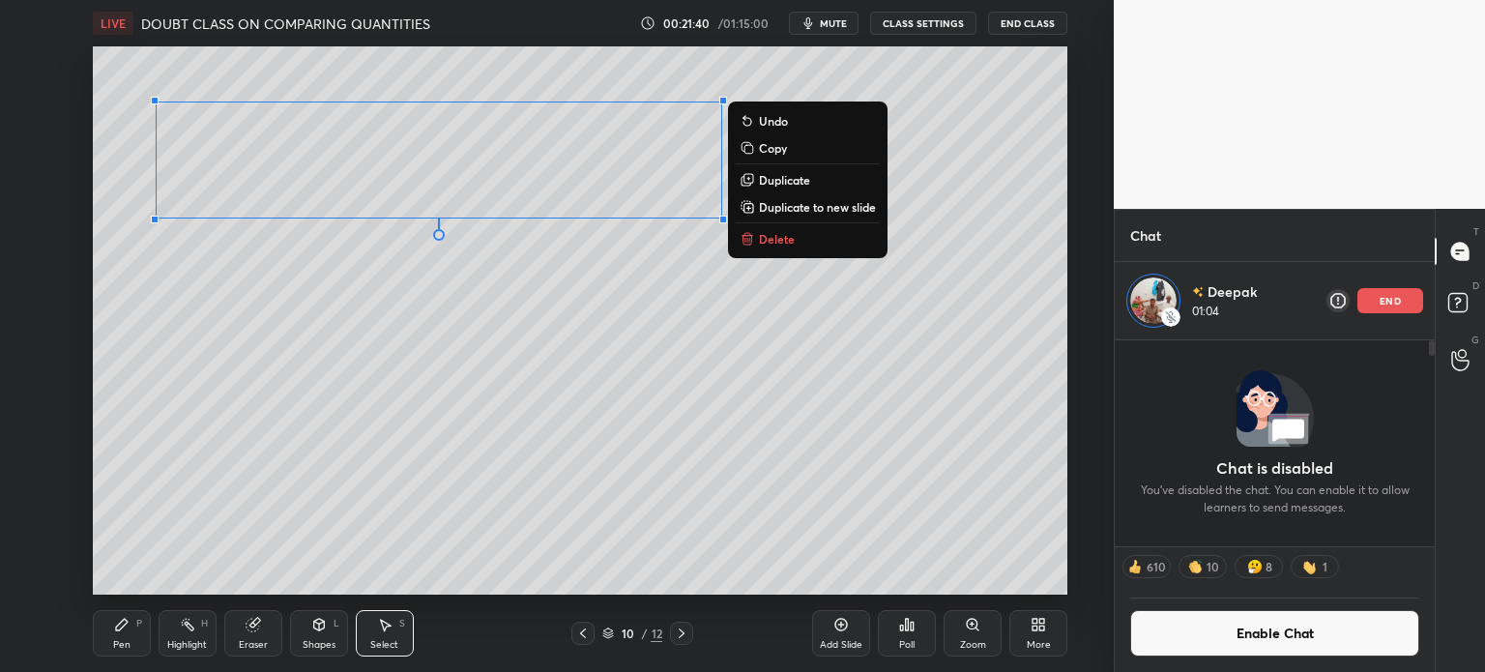
click at [120, 632] on icon at bounding box center [121, 624] width 15 height 15
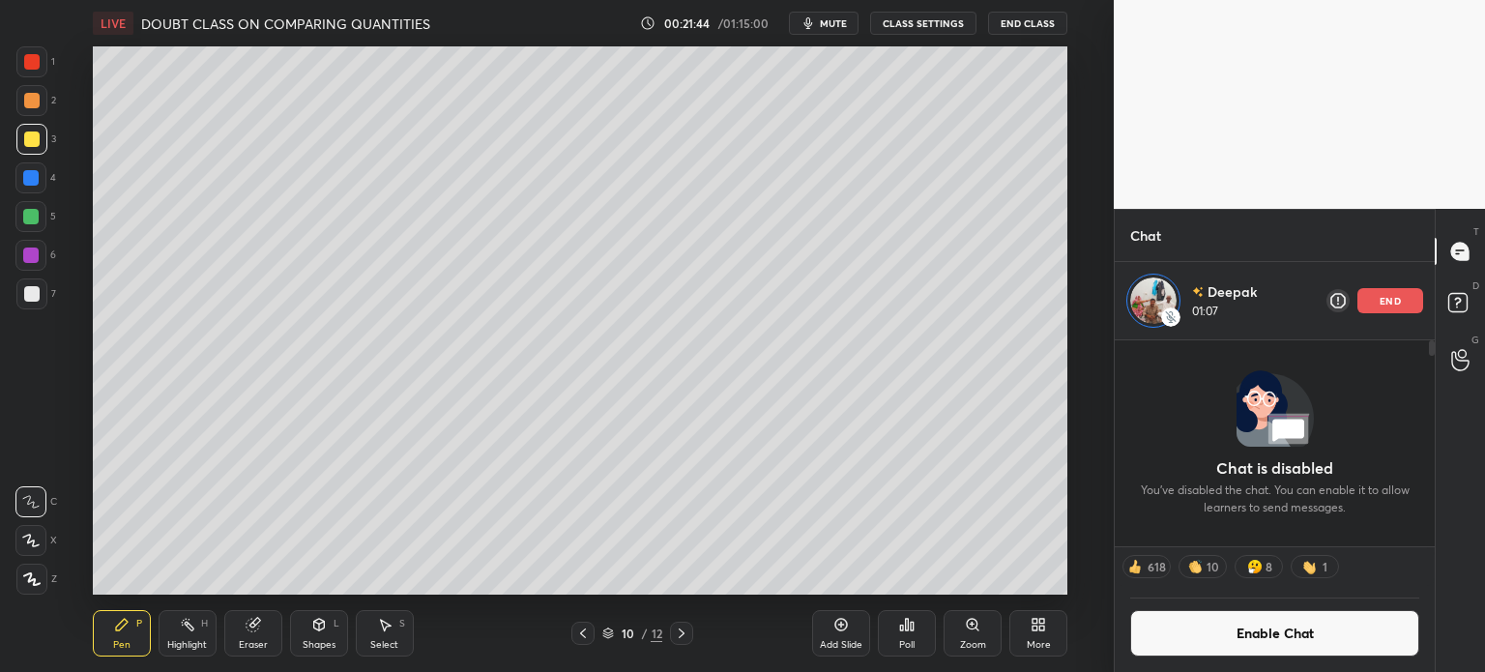
click at [35, 57] on div at bounding box center [31, 61] width 15 height 15
click at [838, 633] on div "Add Slide" at bounding box center [841, 633] width 58 height 46
click at [584, 637] on icon at bounding box center [583, 634] width 6 height 10
click at [681, 640] on icon at bounding box center [681, 633] width 15 height 15
click at [584, 629] on icon at bounding box center [582, 633] width 15 height 15
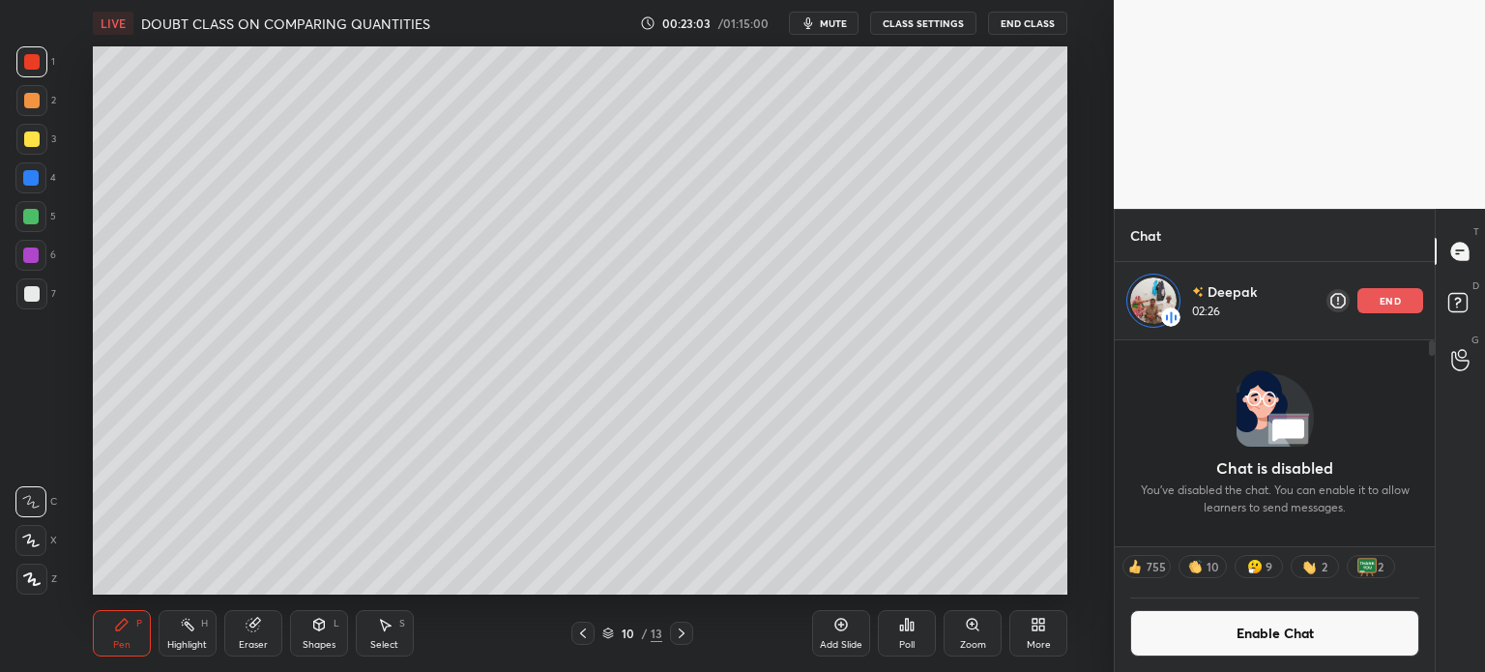
click at [681, 632] on icon at bounding box center [681, 633] width 15 height 15
click at [47, 191] on div "4" at bounding box center [35, 177] width 41 height 31
click at [36, 135] on div at bounding box center [31, 139] width 15 height 15
click at [1388, 298] on p "end" at bounding box center [1390, 301] width 21 height 10
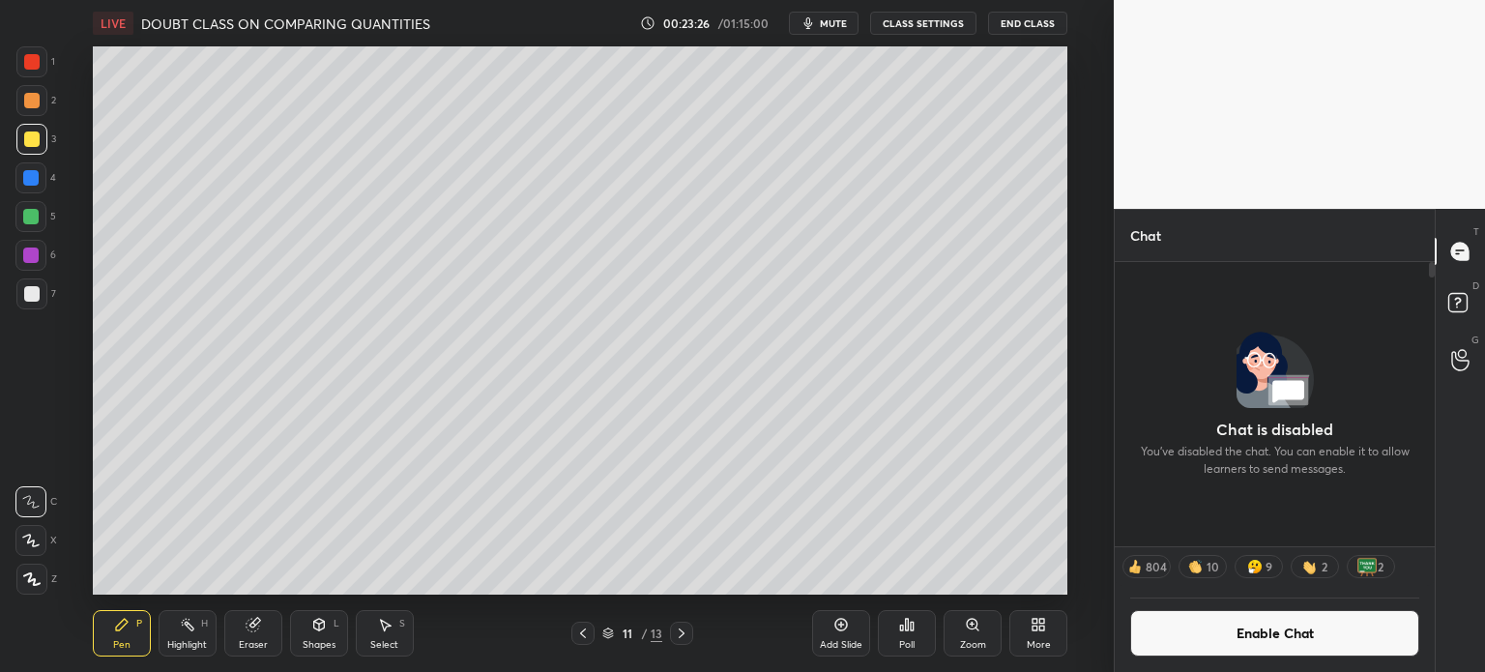
scroll to position [404, 314]
click at [1449, 351] on div at bounding box center [1461, 359] width 39 height 35
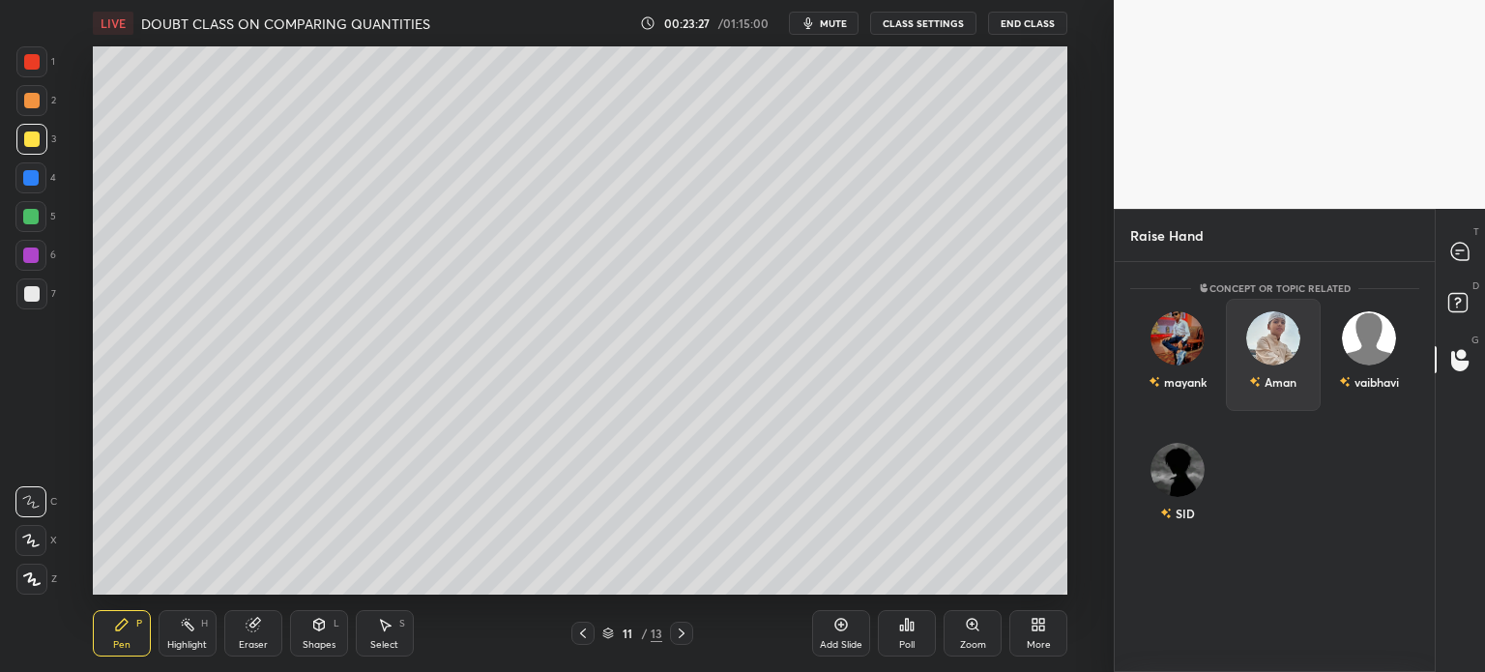
click at [1227, 393] on div "Aman" at bounding box center [1274, 355] width 96 height 112
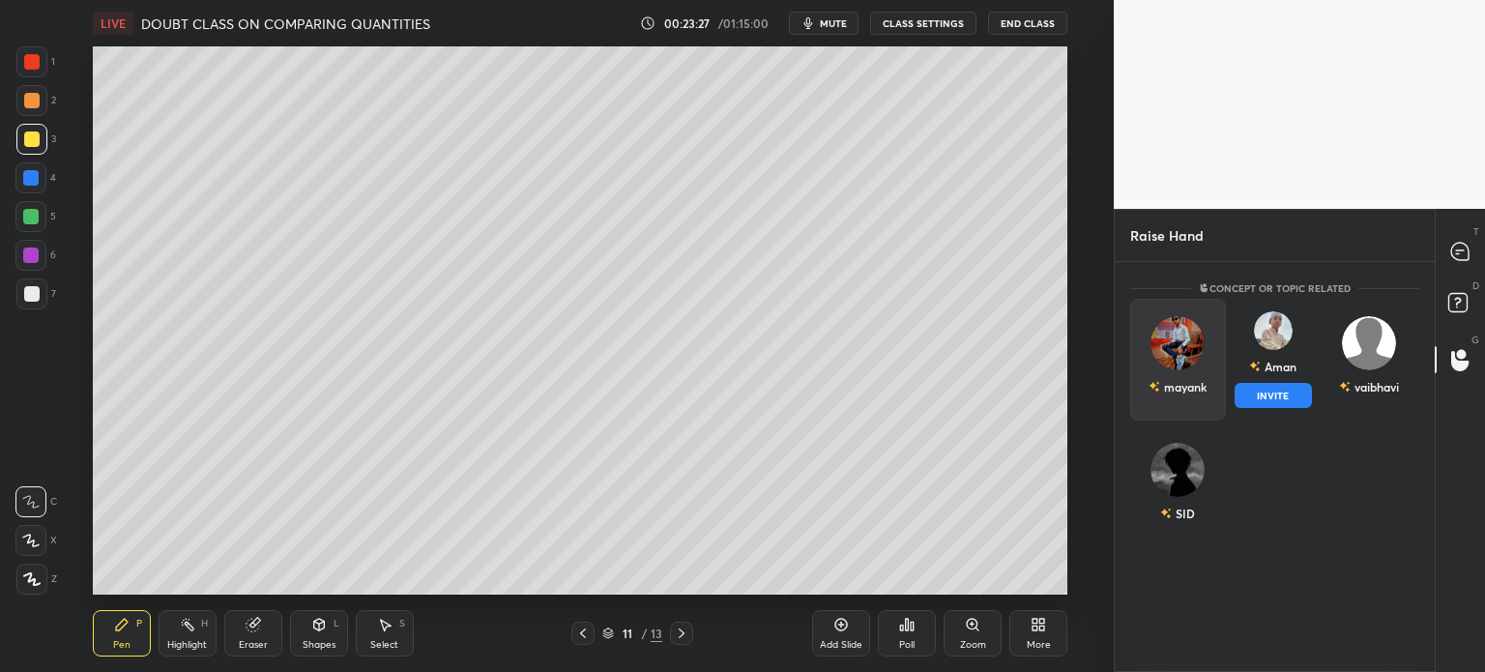
click at [1199, 396] on div "mayank" at bounding box center [1178, 360] width 96 height 122
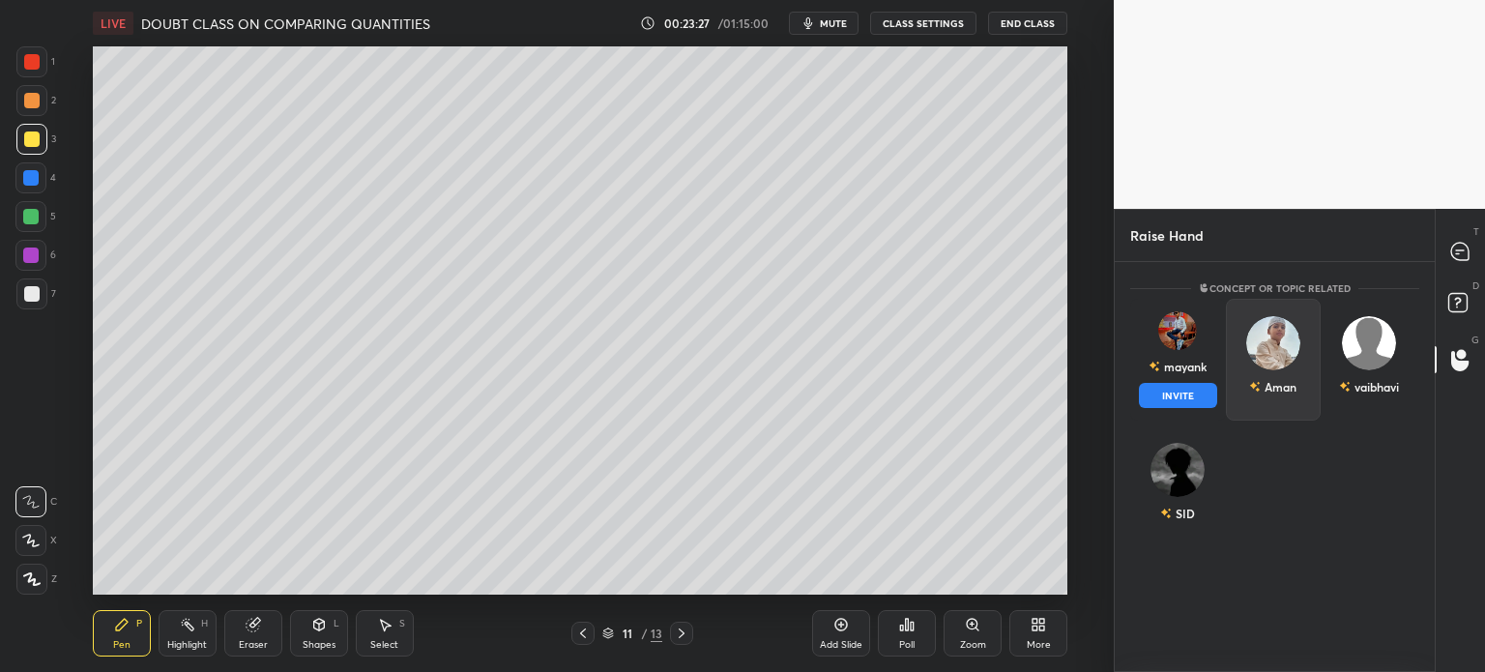
click at [1199, 396] on button "INVITE" at bounding box center [1178, 395] width 78 height 25
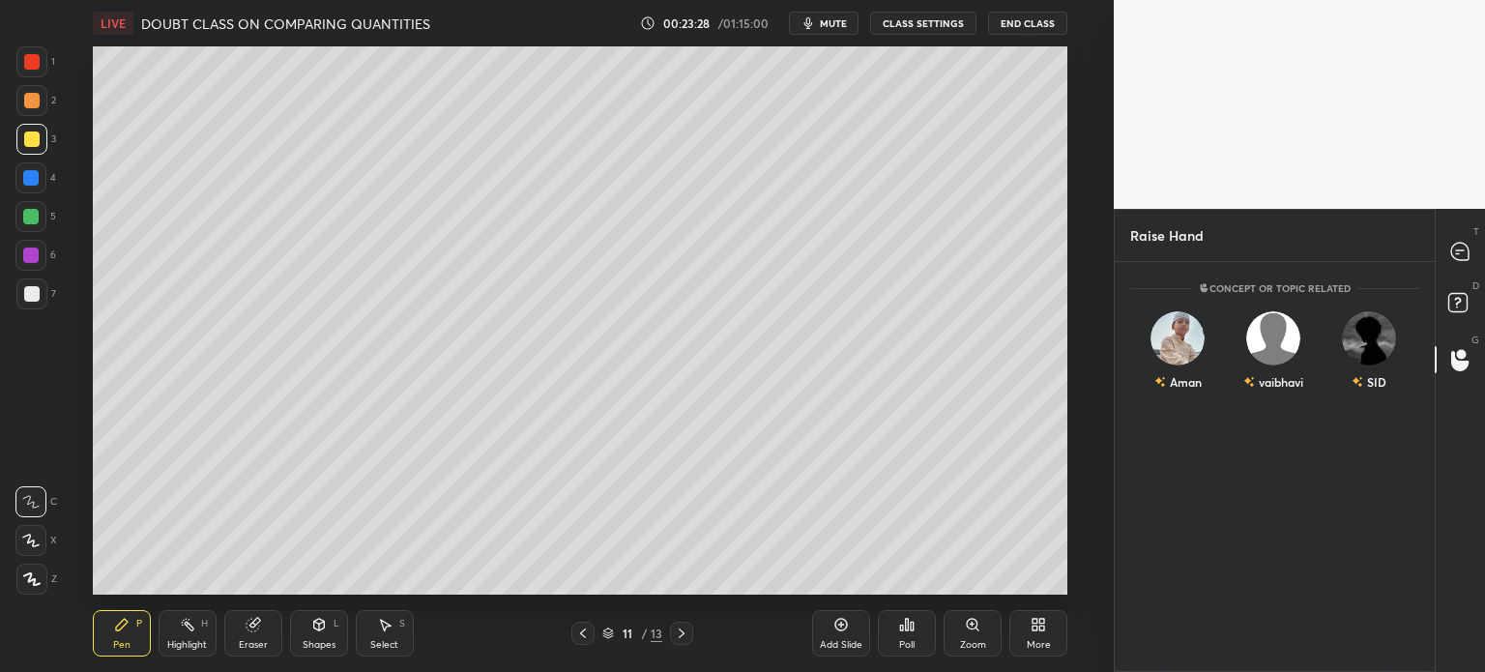
scroll to position [6, 6]
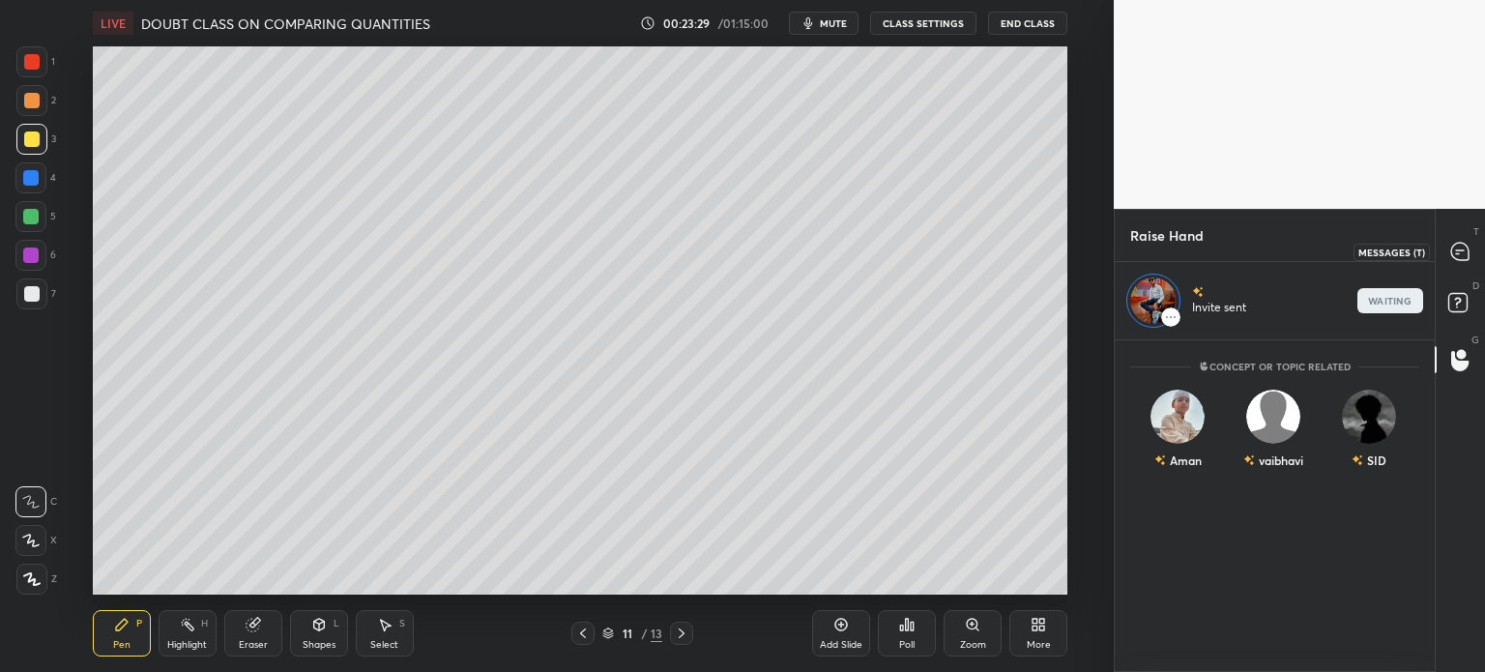
click at [1454, 252] on icon at bounding box center [1459, 251] width 17 height 17
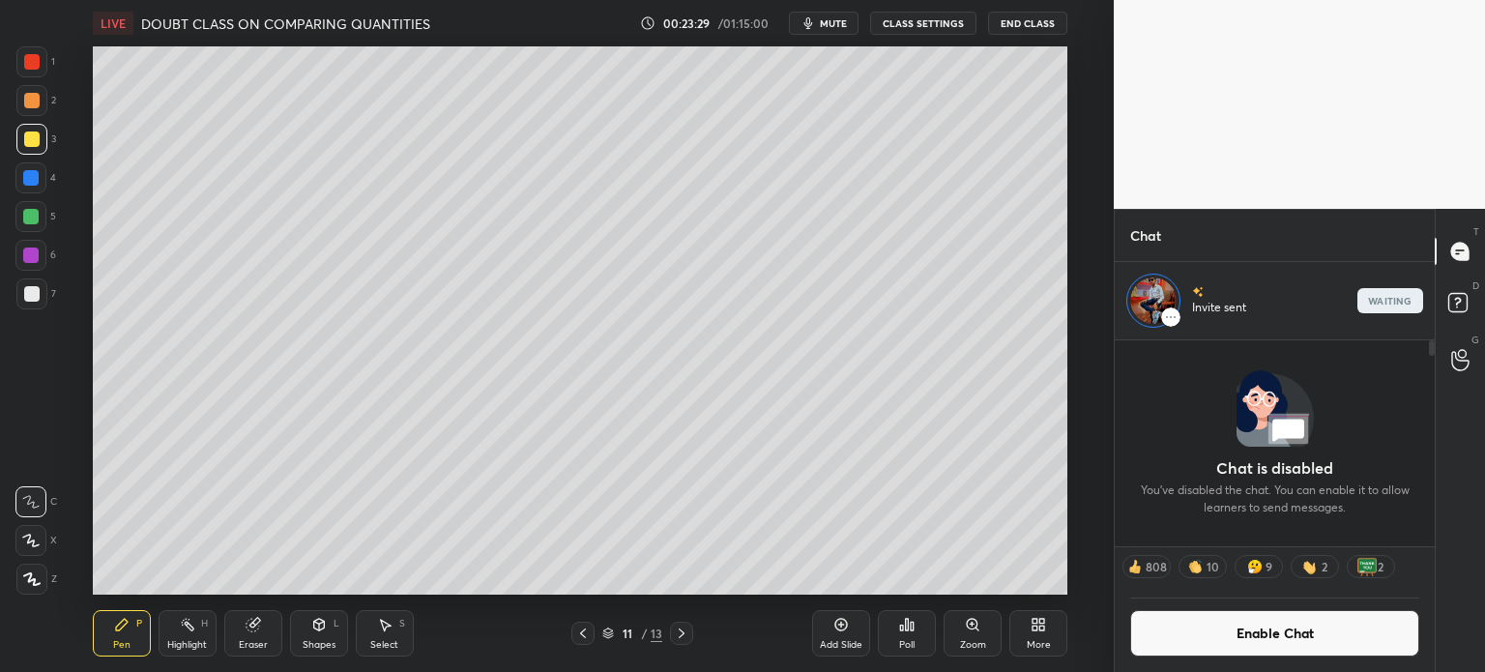
scroll to position [201, 314]
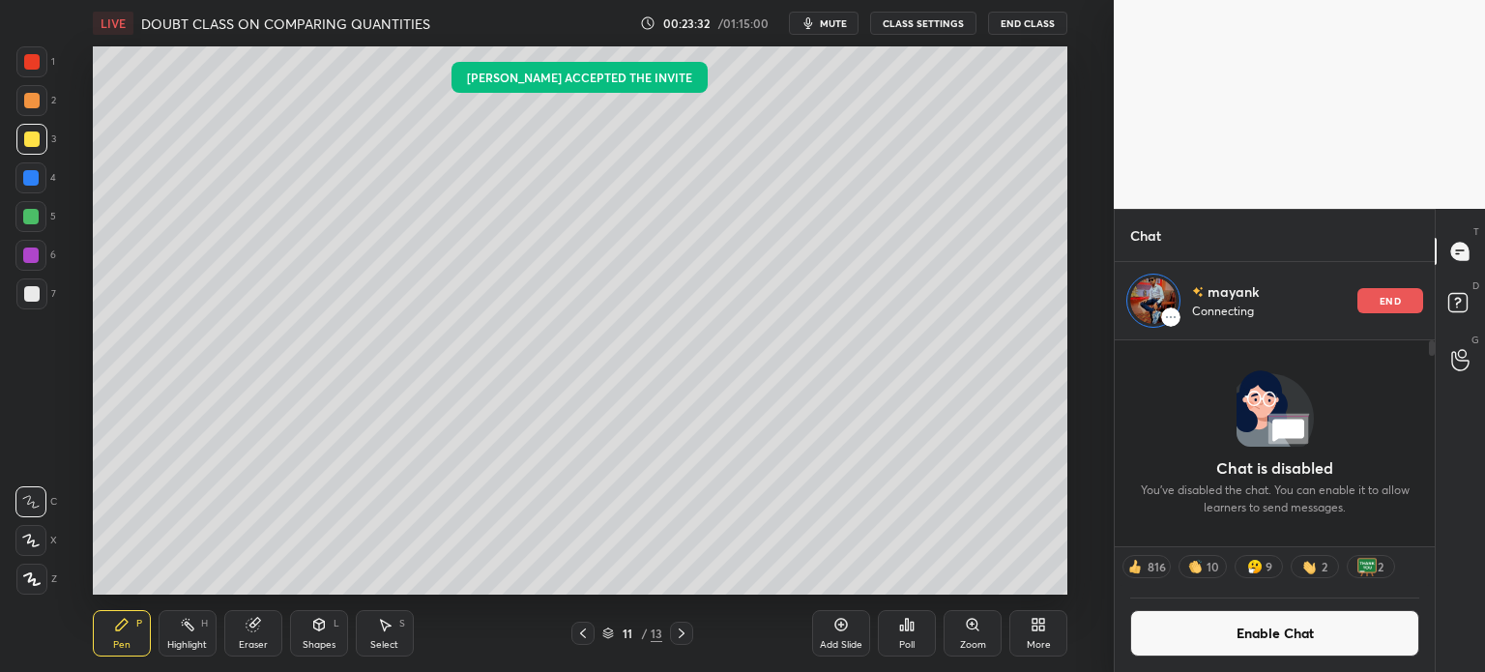
click at [589, 630] on icon at bounding box center [582, 633] width 15 height 15
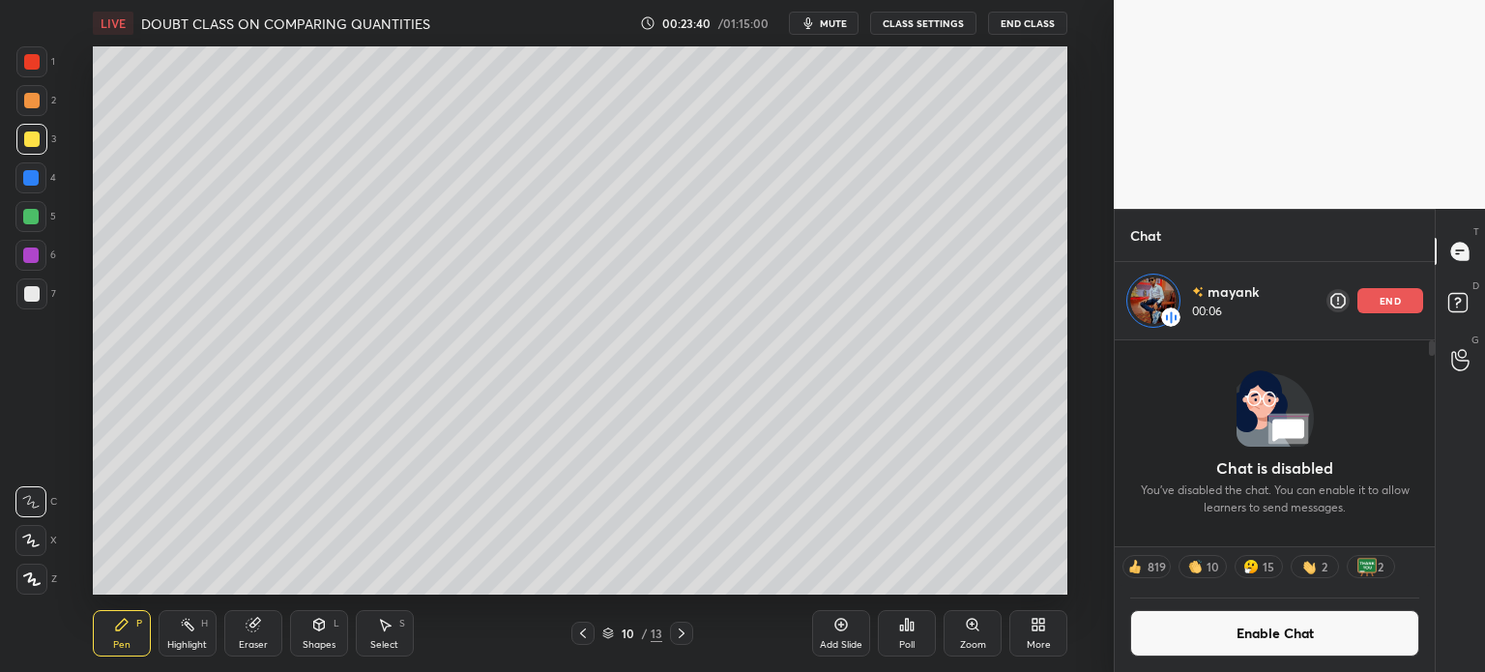
click at [686, 633] on icon at bounding box center [681, 633] width 15 height 15
click at [831, 630] on div "Add Slide" at bounding box center [841, 633] width 58 height 46
click at [30, 287] on div at bounding box center [31, 293] width 15 height 15
click at [17, 147] on div at bounding box center [31, 139] width 31 height 31
click at [839, 630] on icon at bounding box center [842, 625] width 13 height 13
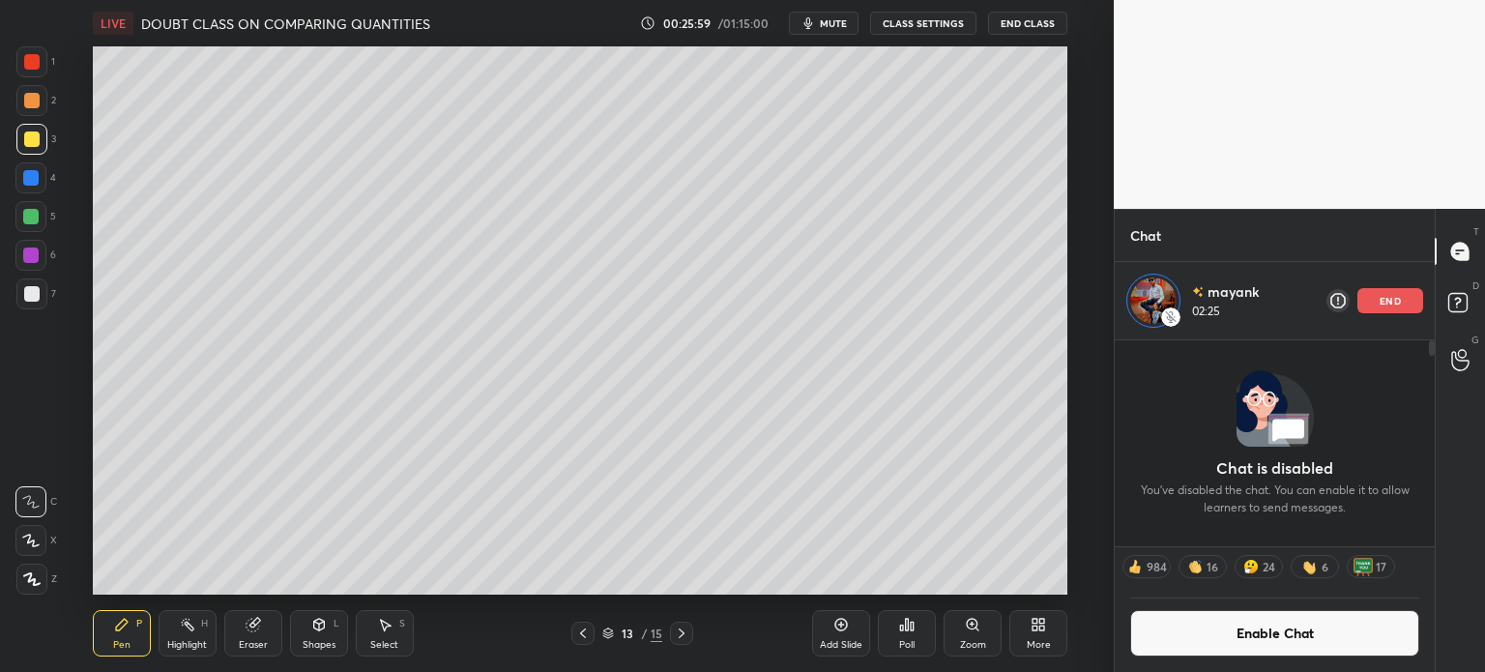
click at [584, 630] on icon at bounding box center [582, 633] width 15 height 15
click at [1377, 302] on div "end" at bounding box center [1391, 300] width 66 height 25
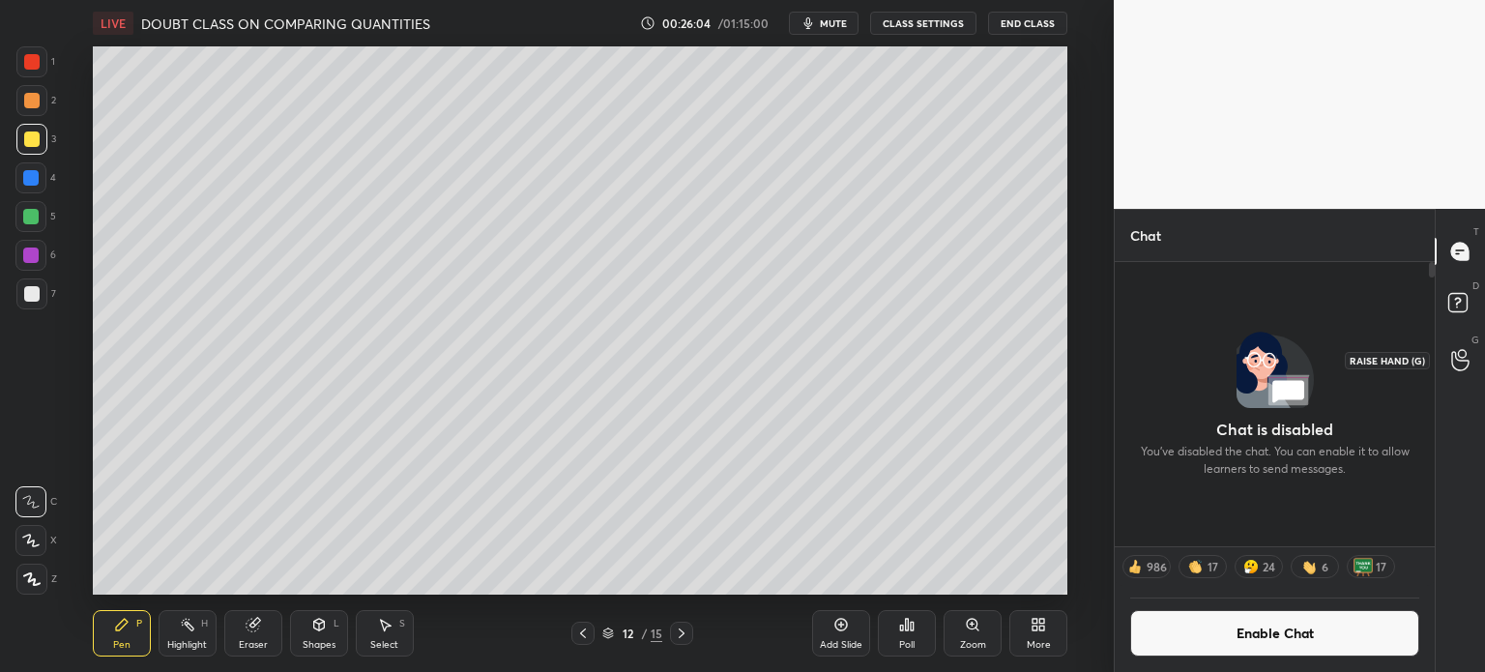
click at [1462, 362] on icon at bounding box center [1460, 360] width 18 height 22
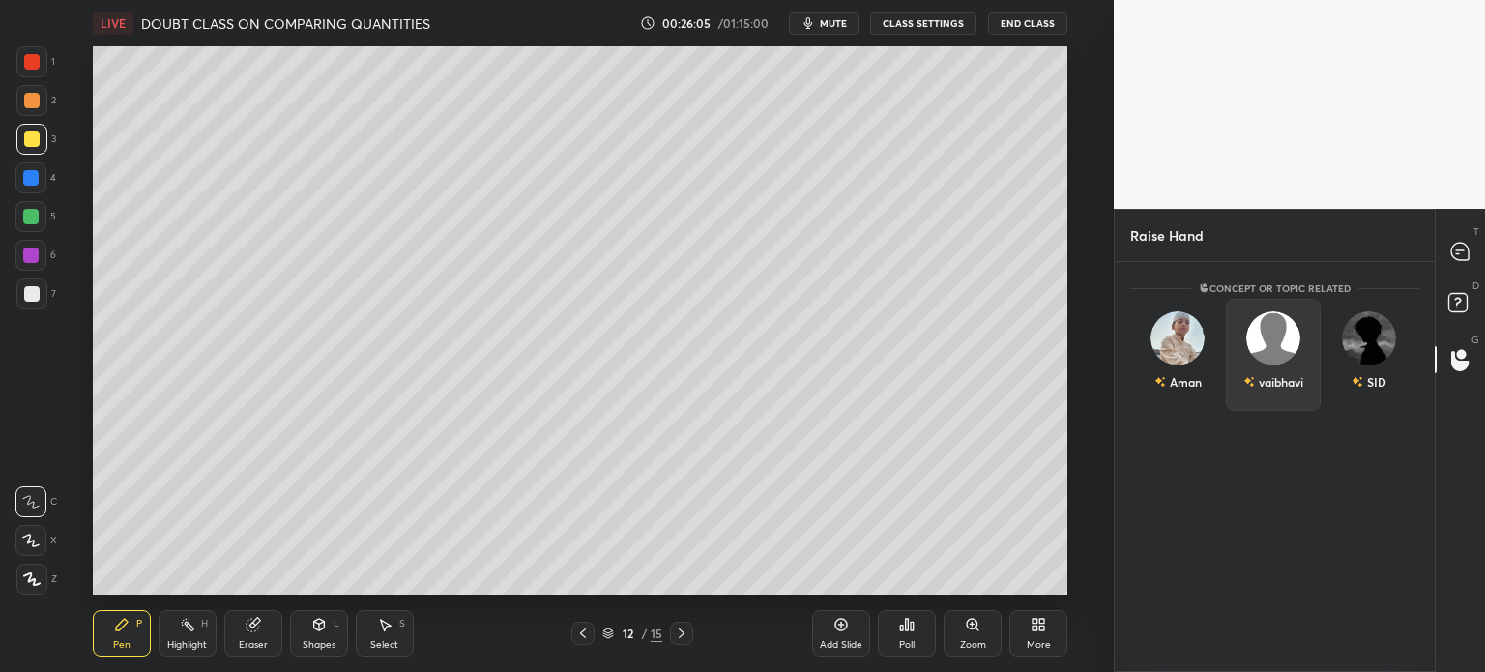
click at [1257, 385] on div "vaibhavi" at bounding box center [1274, 355] width 96 height 112
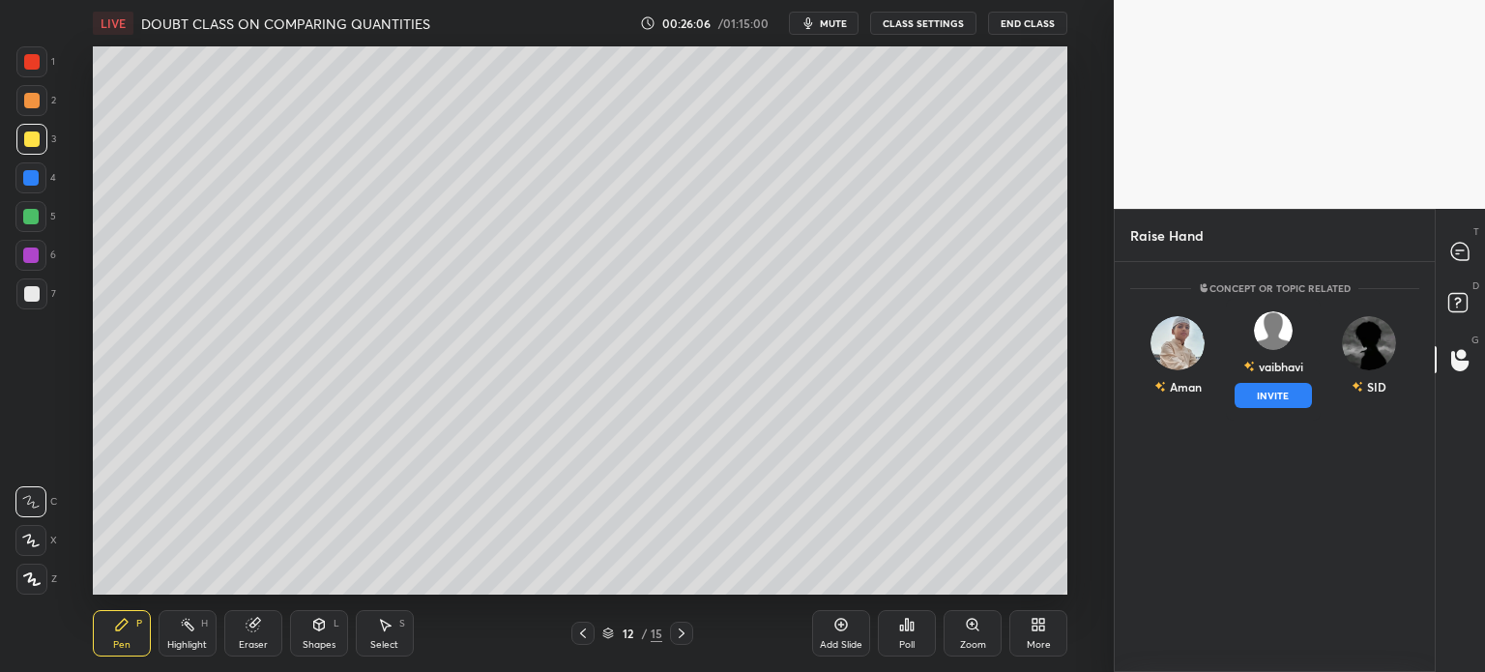
click at [573, 633] on div at bounding box center [583, 633] width 23 height 23
click at [582, 633] on icon at bounding box center [582, 633] width 15 height 15
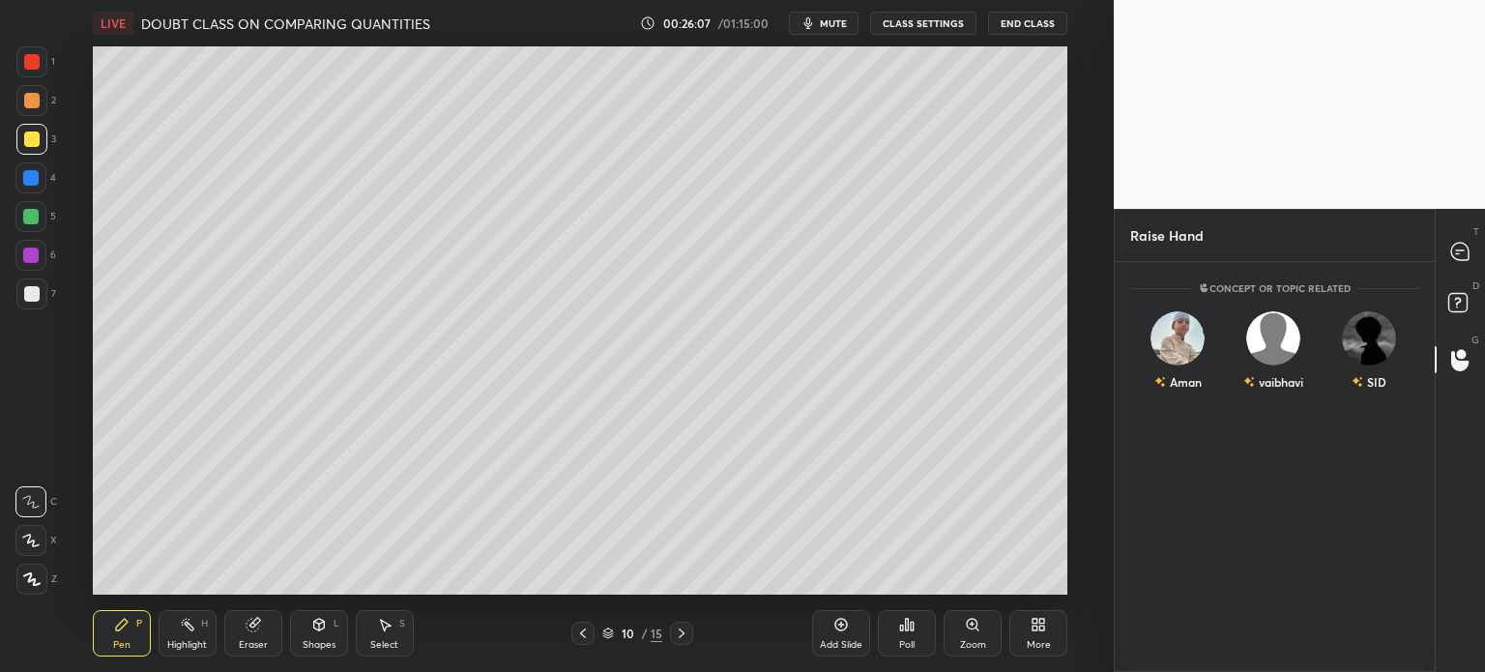
click at [595, 630] on div "10 / 15" at bounding box center [633, 633] width 122 height 23
click at [592, 629] on div at bounding box center [583, 633] width 23 height 23
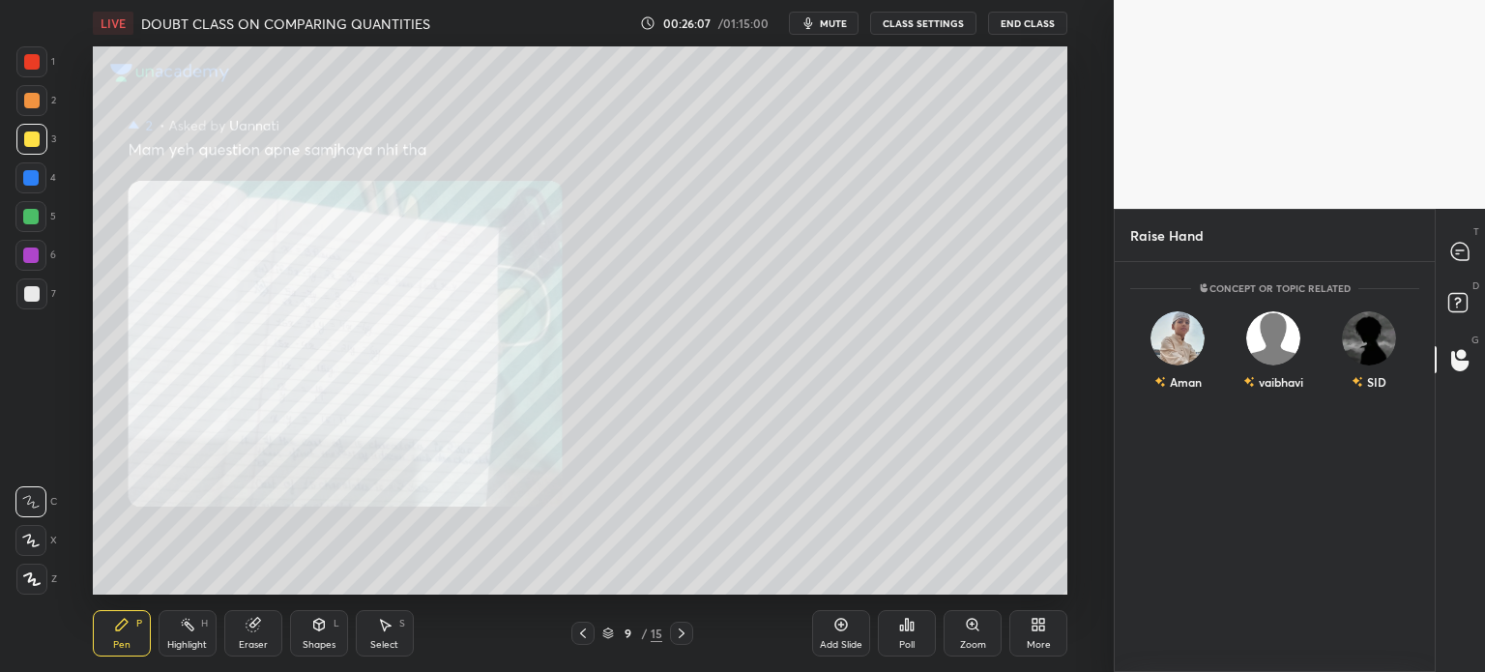
click at [584, 630] on icon at bounding box center [583, 634] width 6 height 10
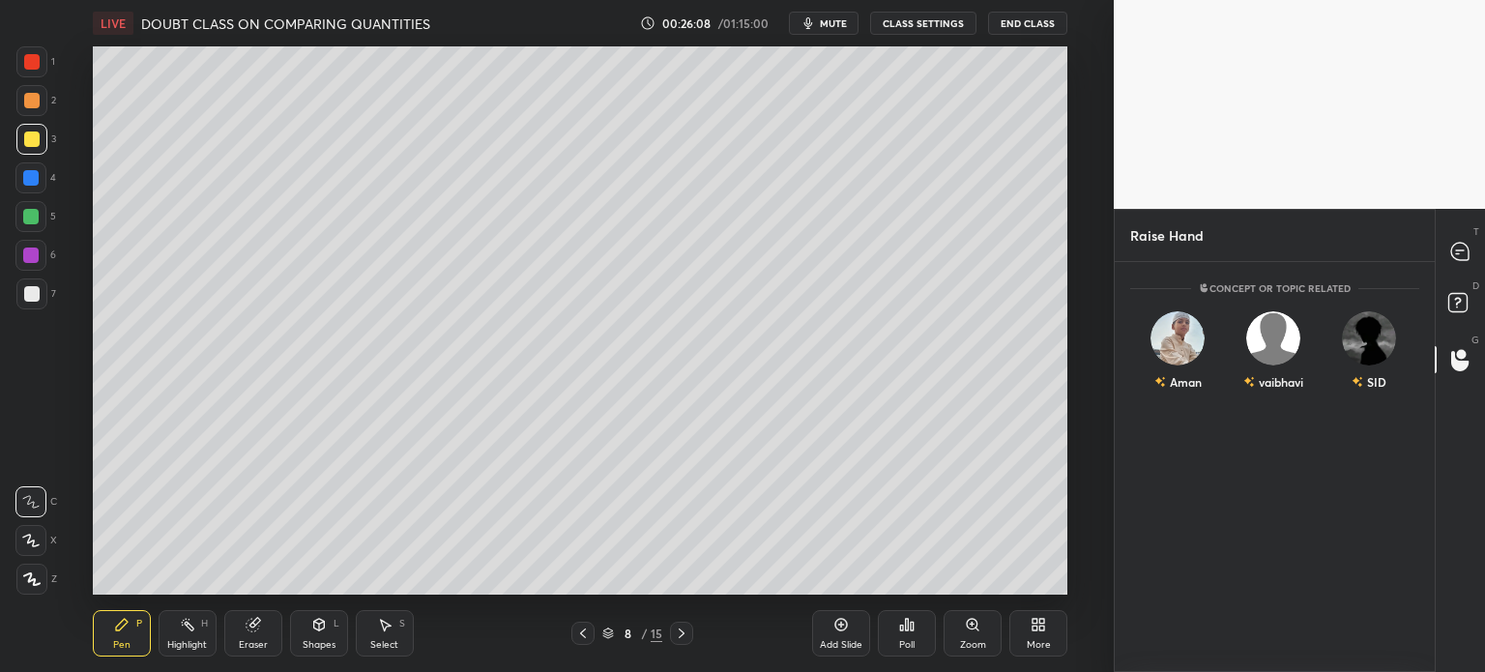
click at [671, 630] on div at bounding box center [681, 633] width 23 height 23
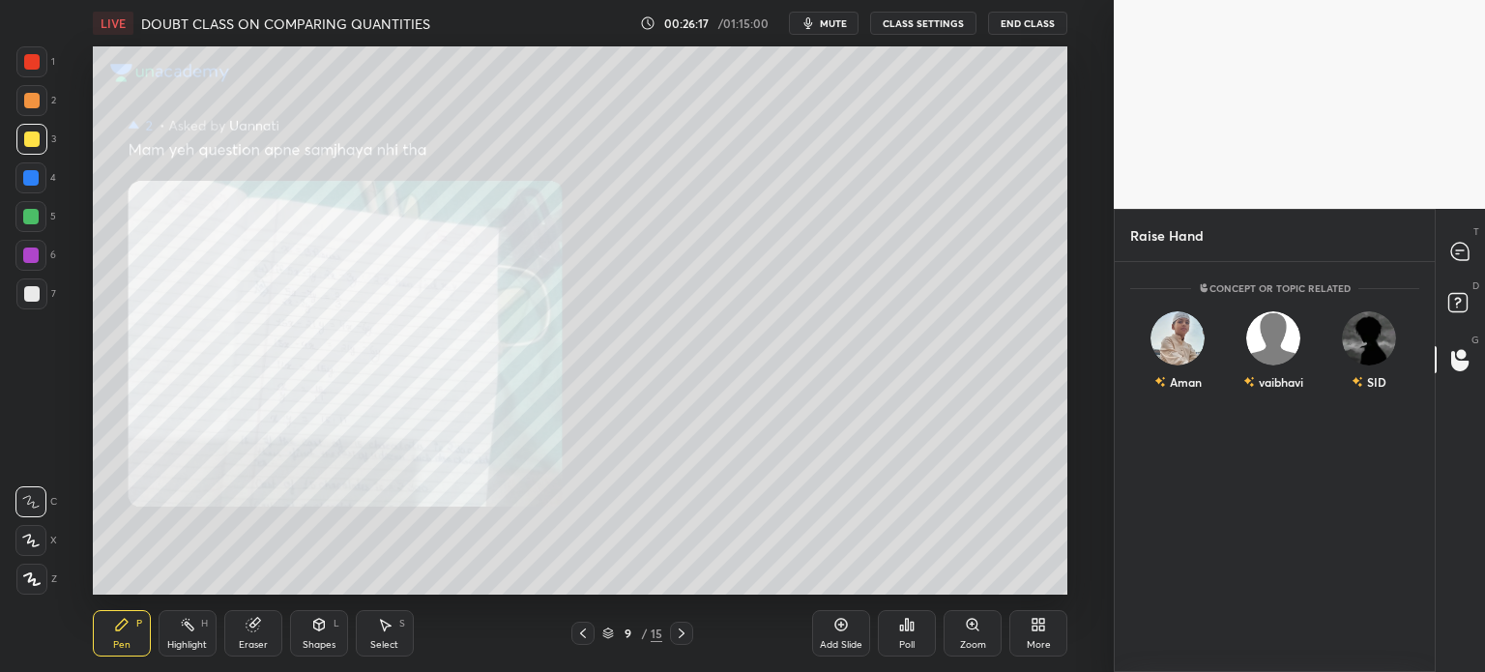
click at [957, 628] on div "Zoom" at bounding box center [973, 633] width 58 height 46
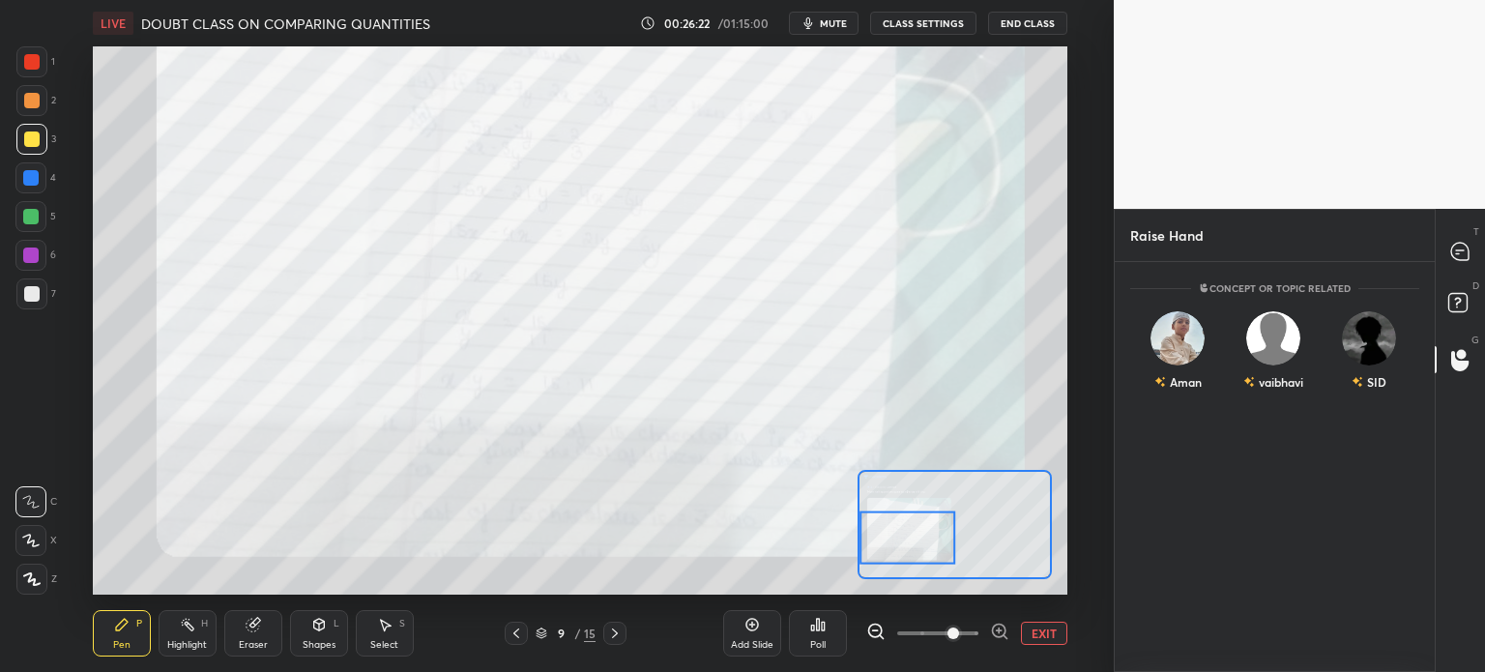
click at [1040, 630] on button "EXIT" at bounding box center [1044, 633] width 46 height 23
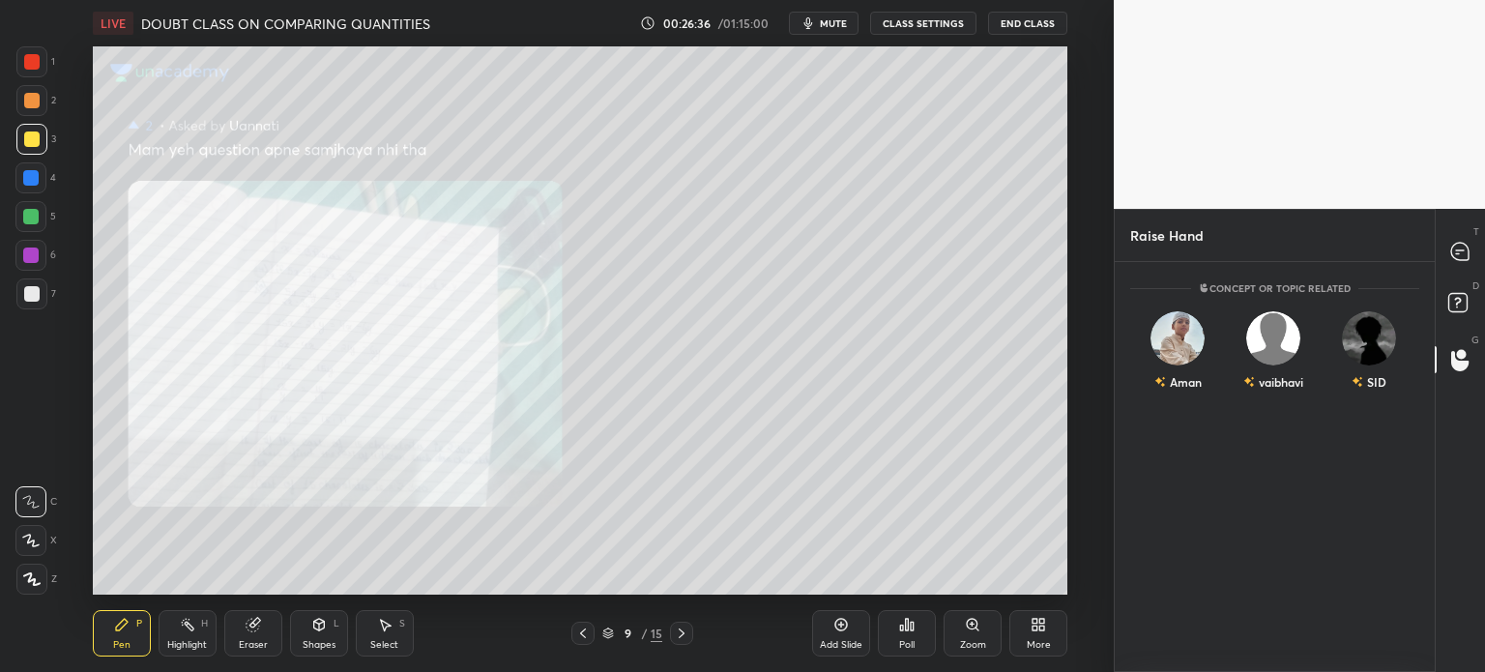
click at [388, 622] on icon at bounding box center [384, 624] width 15 height 15
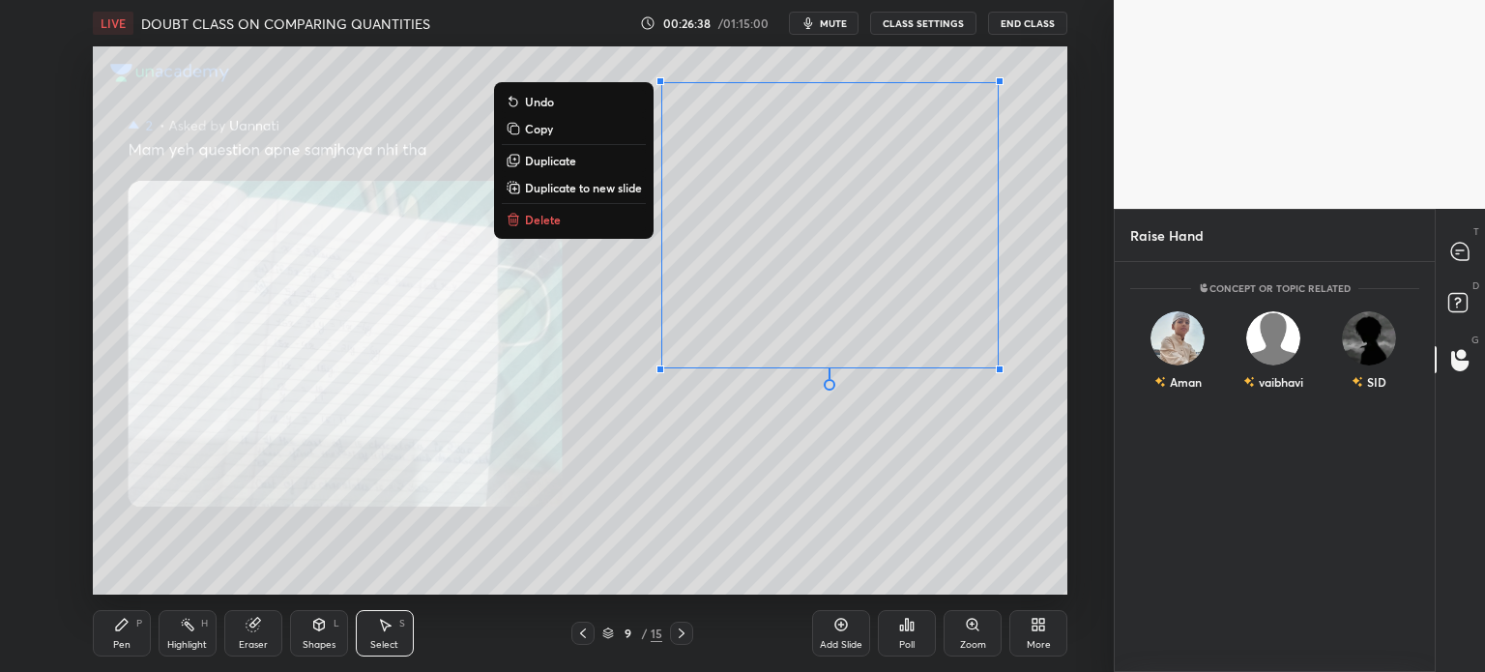
click at [576, 189] on p "Duplicate to new slide" at bounding box center [583, 187] width 117 height 15
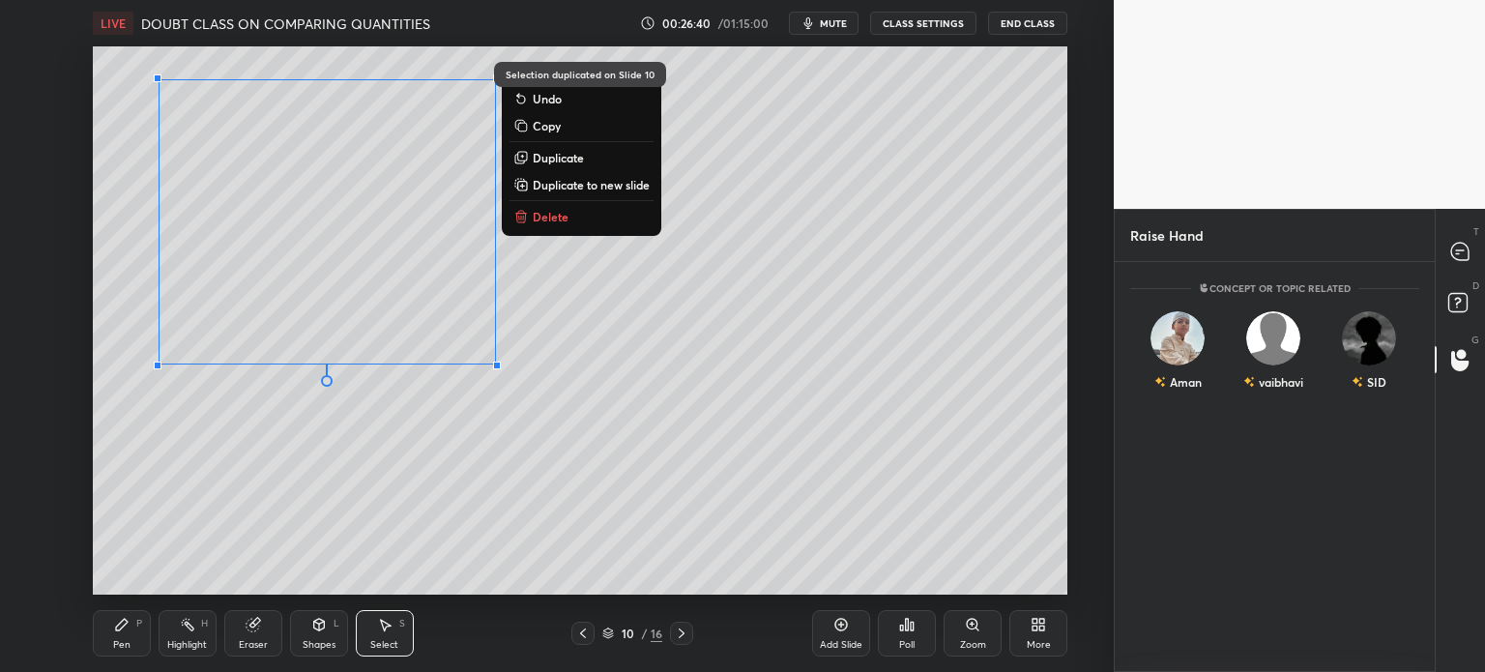
click at [126, 624] on icon at bounding box center [122, 625] width 12 height 12
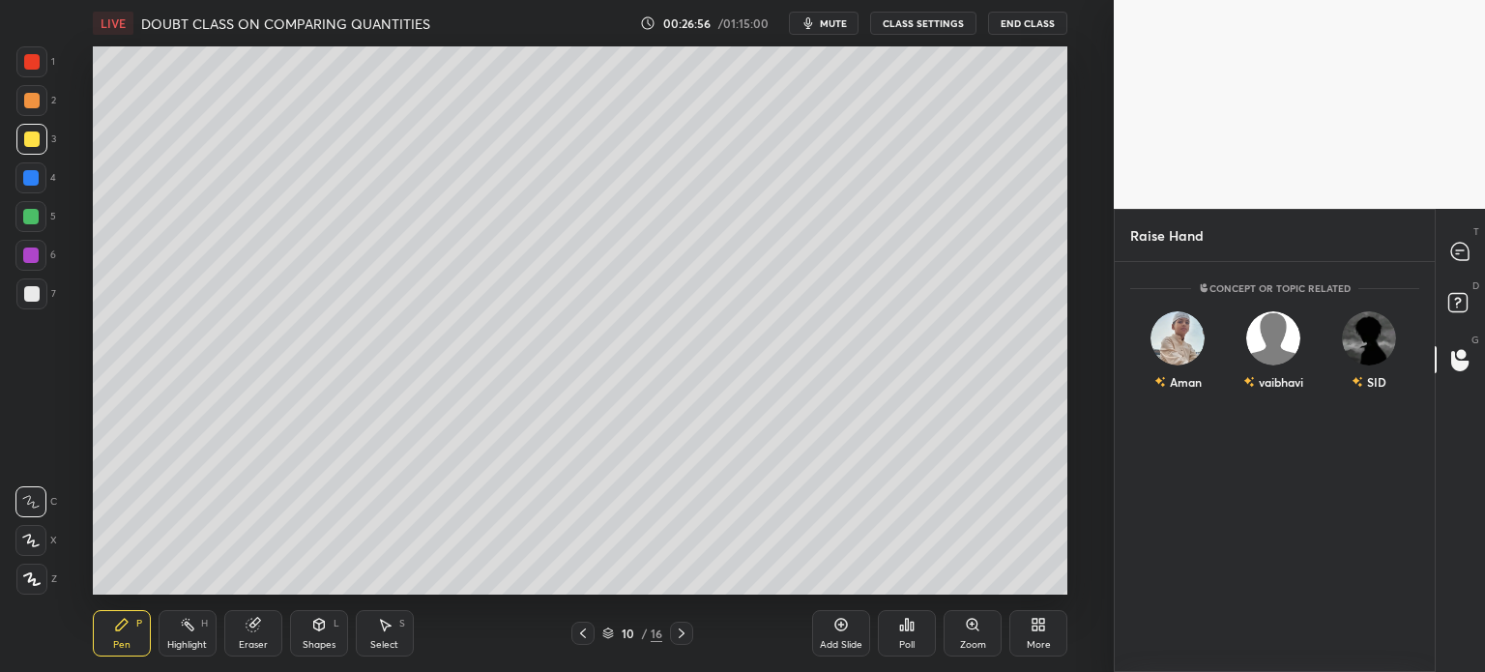
click at [32, 305] on div at bounding box center [31, 294] width 31 height 31
click at [573, 632] on div at bounding box center [583, 633] width 23 height 23
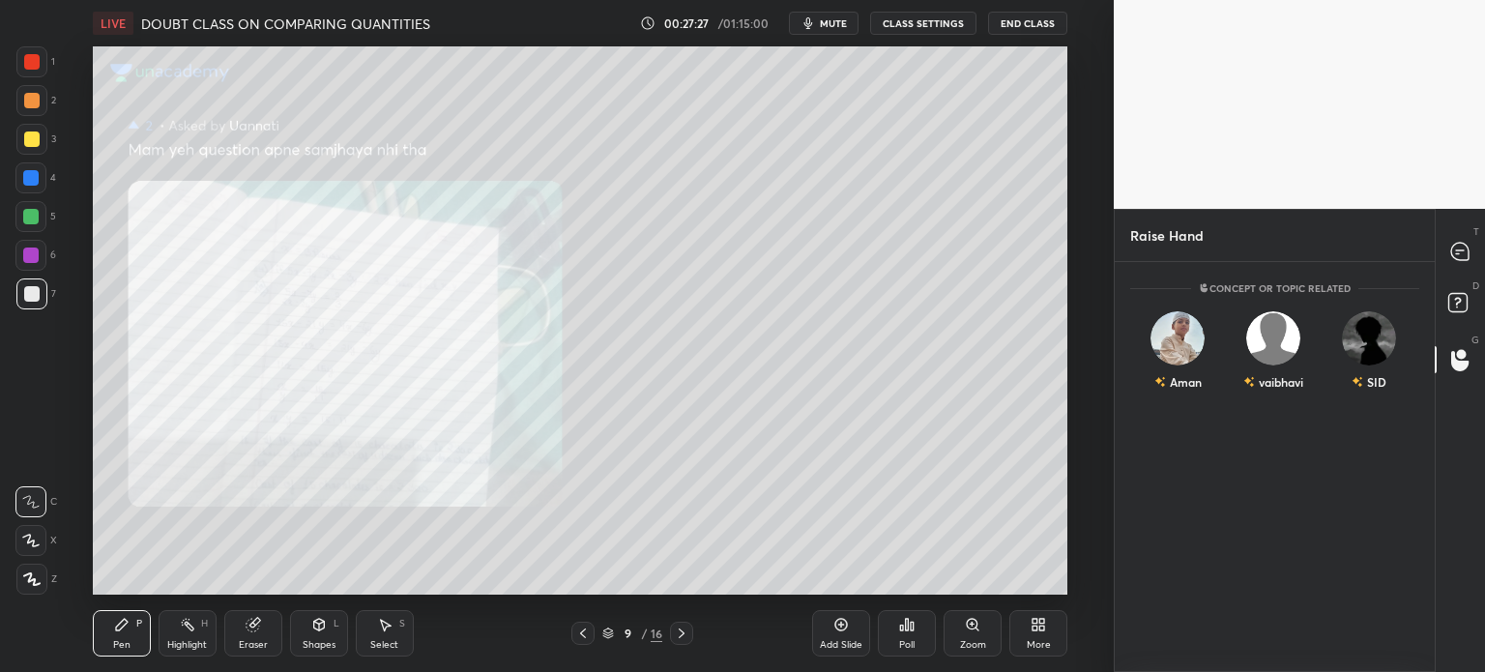
click at [975, 632] on icon at bounding box center [972, 624] width 15 height 15
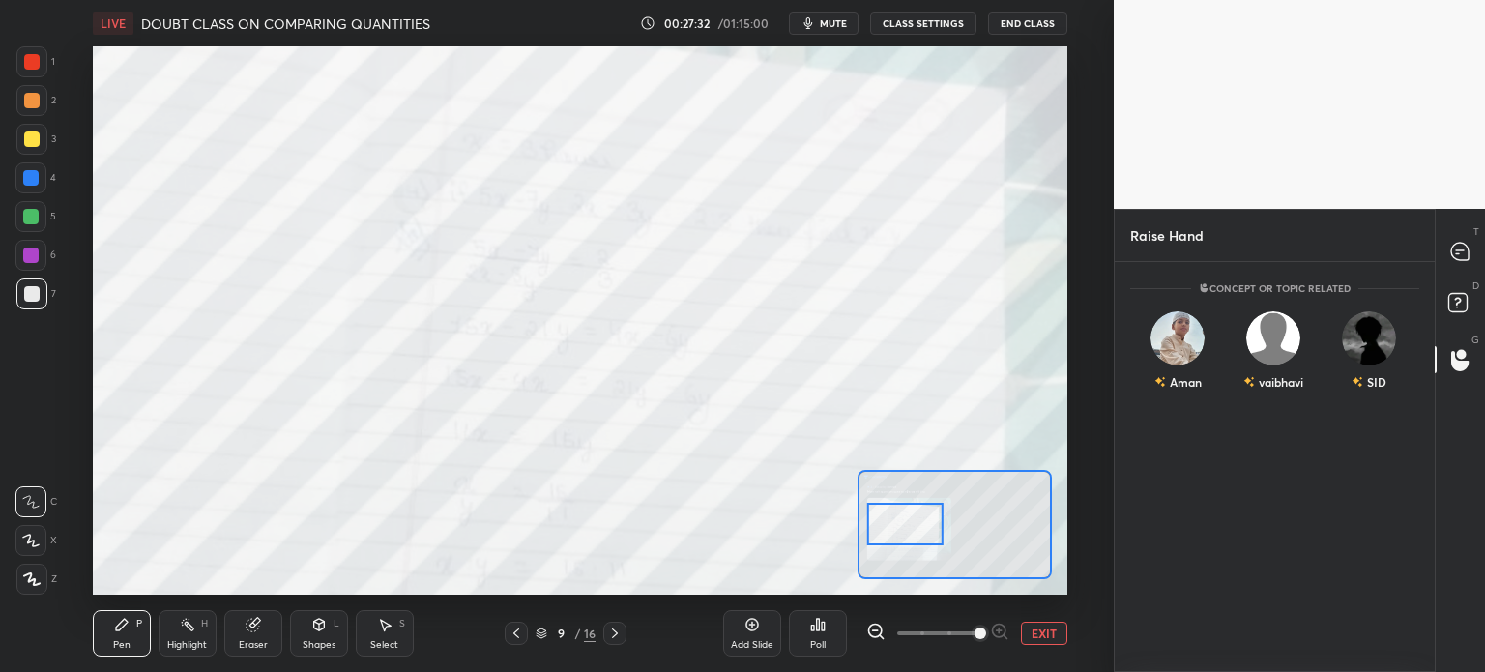
click at [1044, 636] on button "EXIT" at bounding box center [1044, 633] width 46 height 23
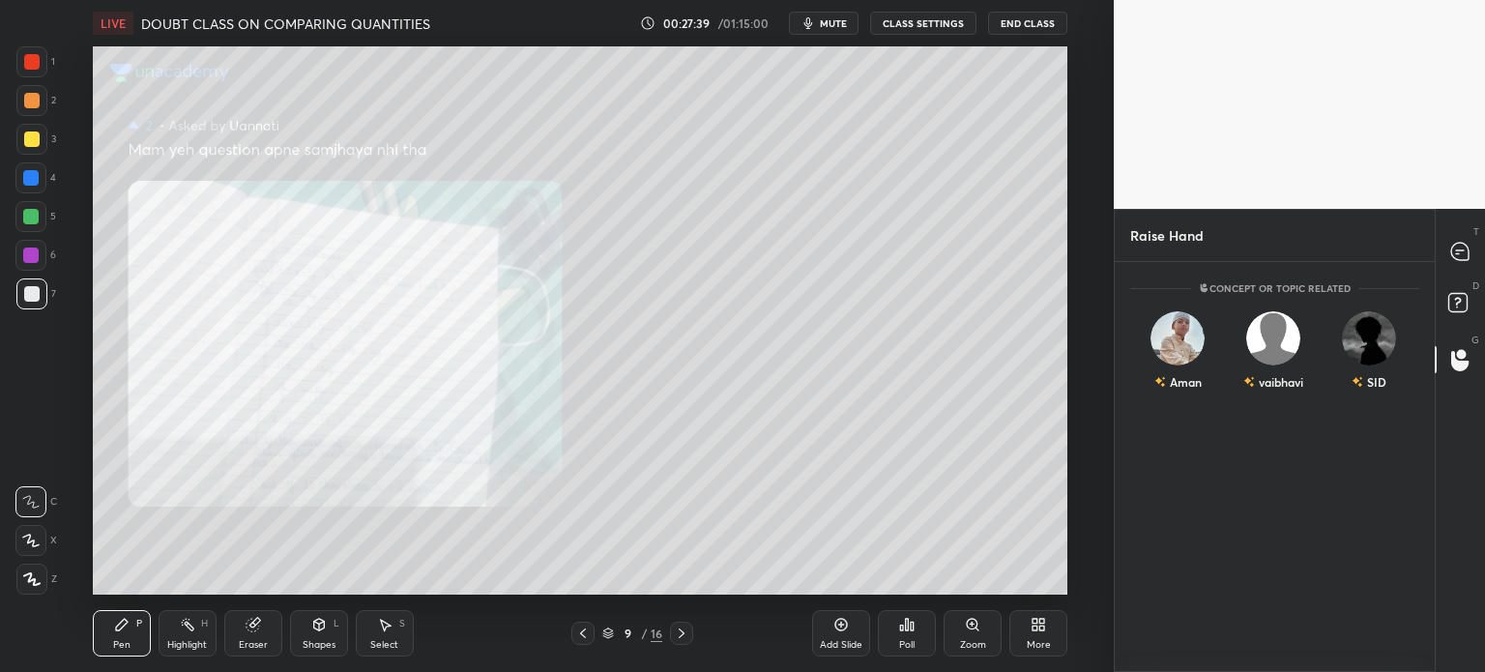
click at [687, 619] on div "Pen P Highlight H Eraser Shapes L Select S 9 / 16 Add Slide Poll Zoom More" at bounding box center [580, 633] width 975 height 77
click at [671, 632] on div at bounding box center [681, 633] width 23 height 23
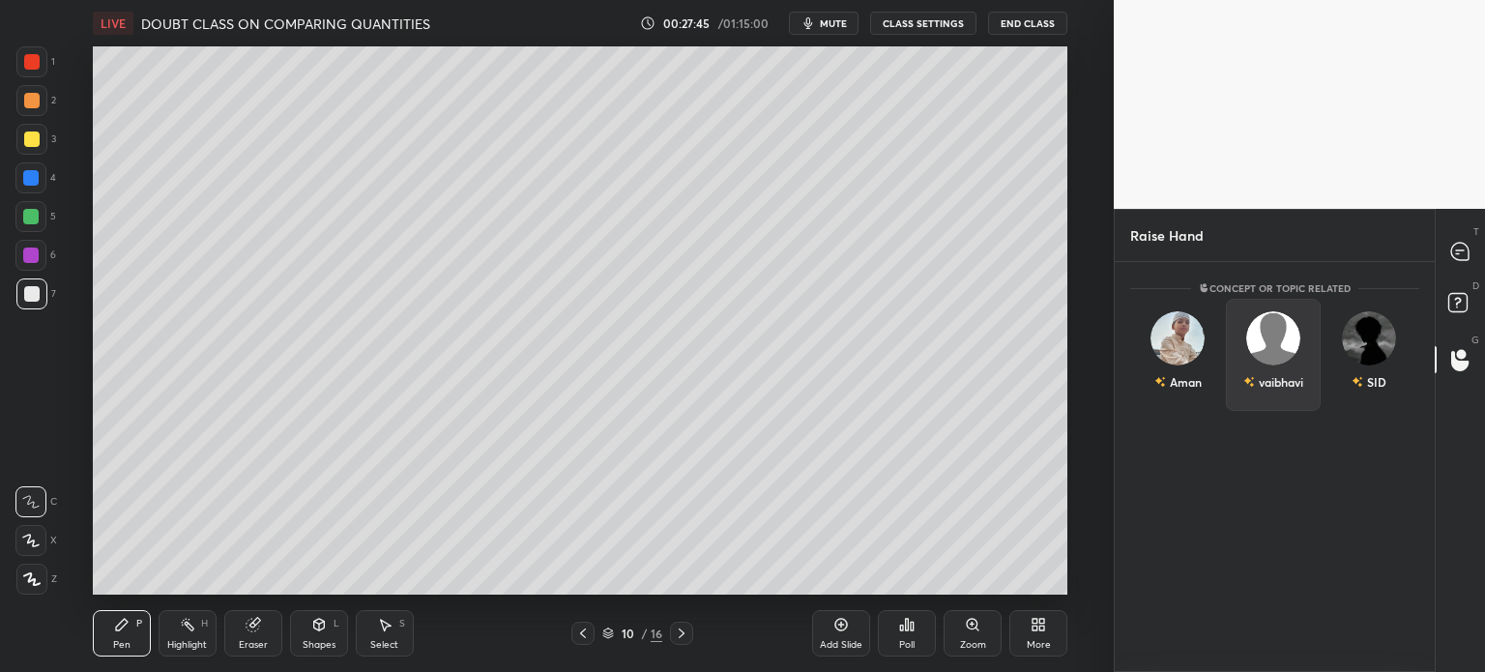
click at [1261, 394] on div "vaibhavi" at bounding box center [1274, 355] width 96 height 112
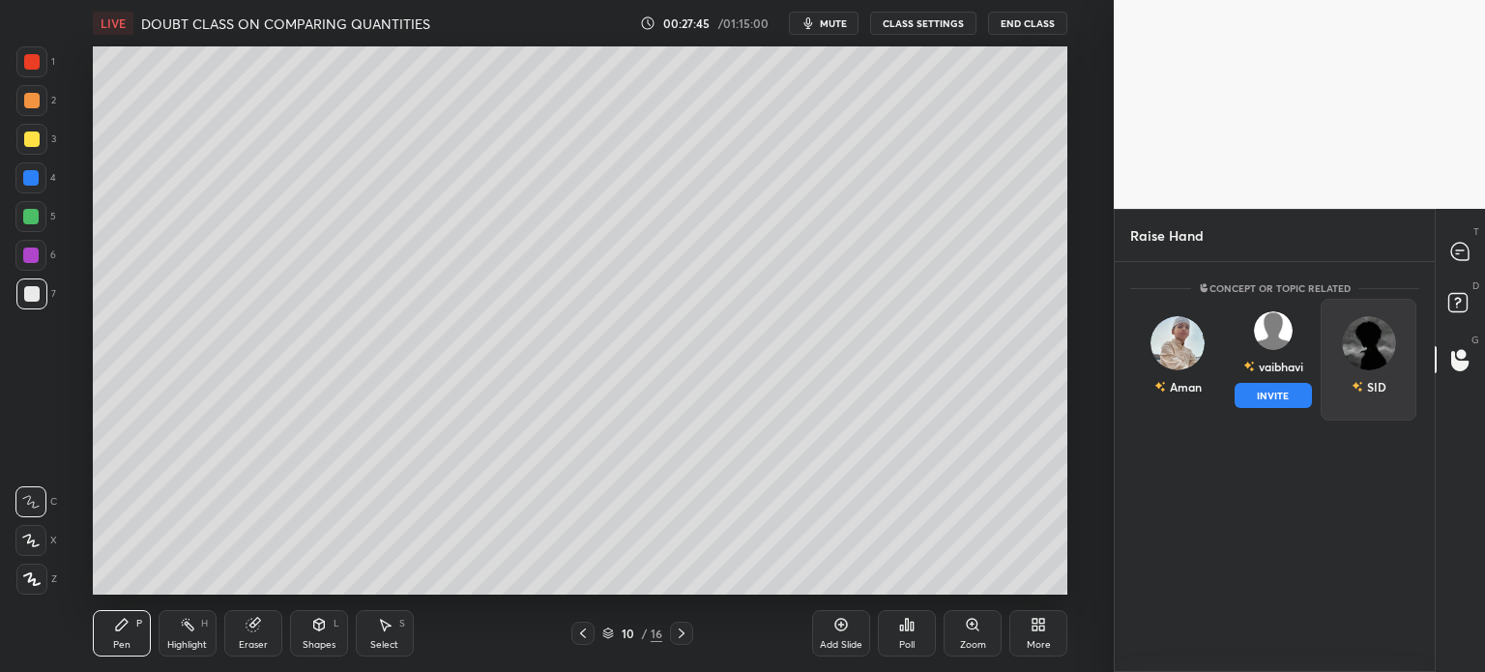
click at [1280, 394] on button "INVITE" at bounding box center [1274, 395] width 78 height 25
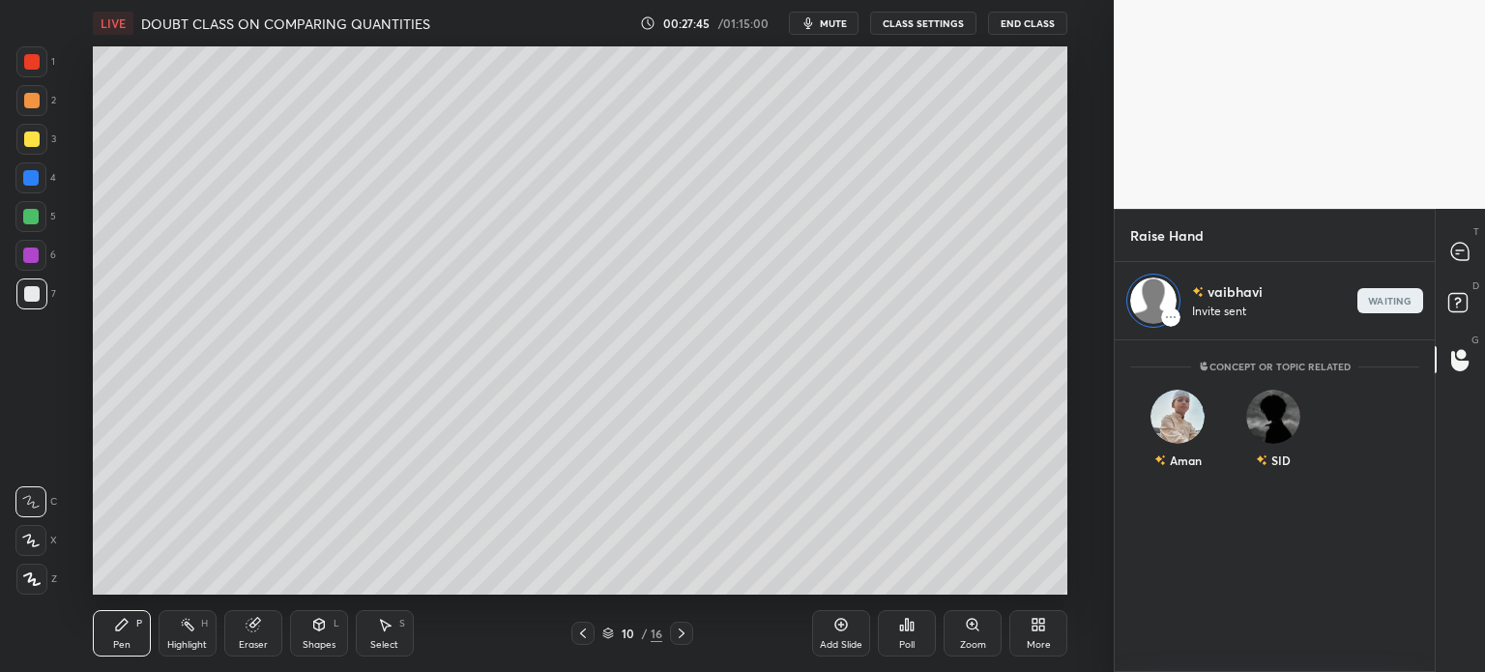
scroll to position [6, 6]
click at [1458, 261] on icon at bounding box center [1461, 252] width 20 height 20
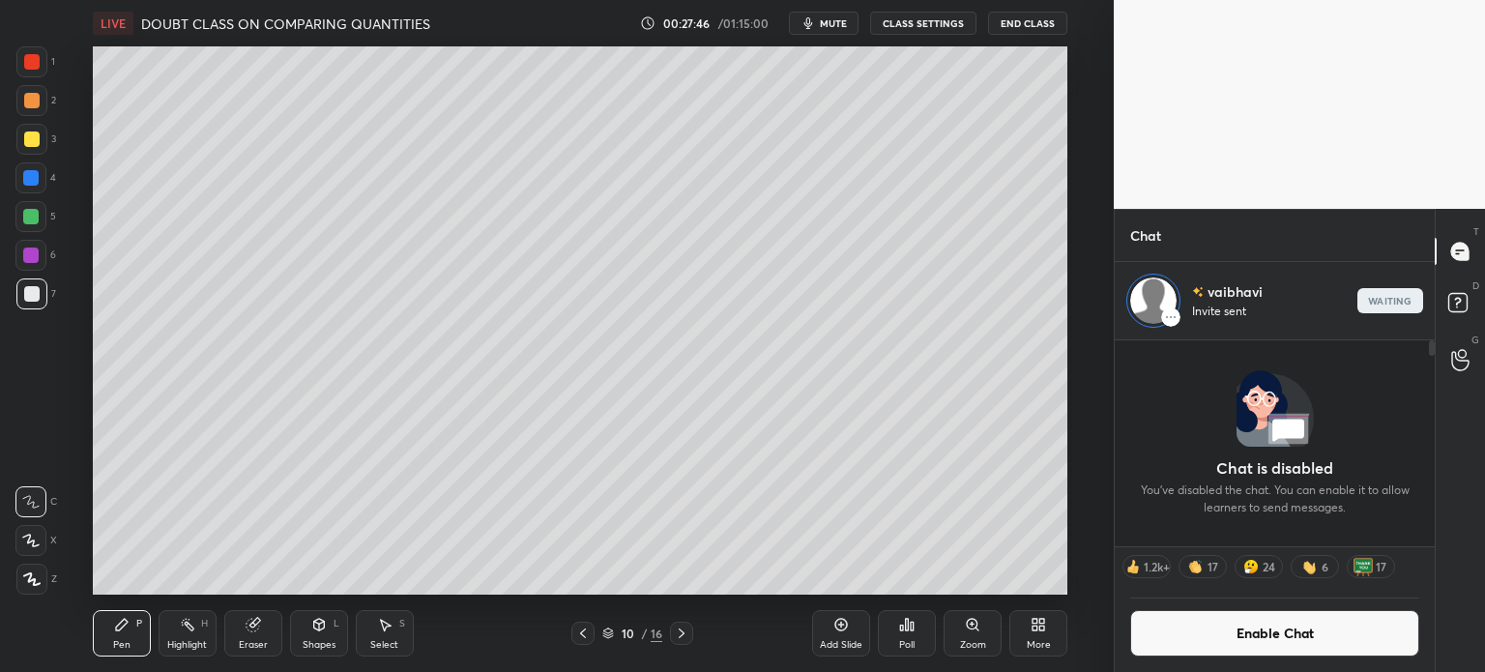
scroll to position [201, 314]
click at [1395, 303] on p "end" at bounding box center [1390, 301] width 21 height 10
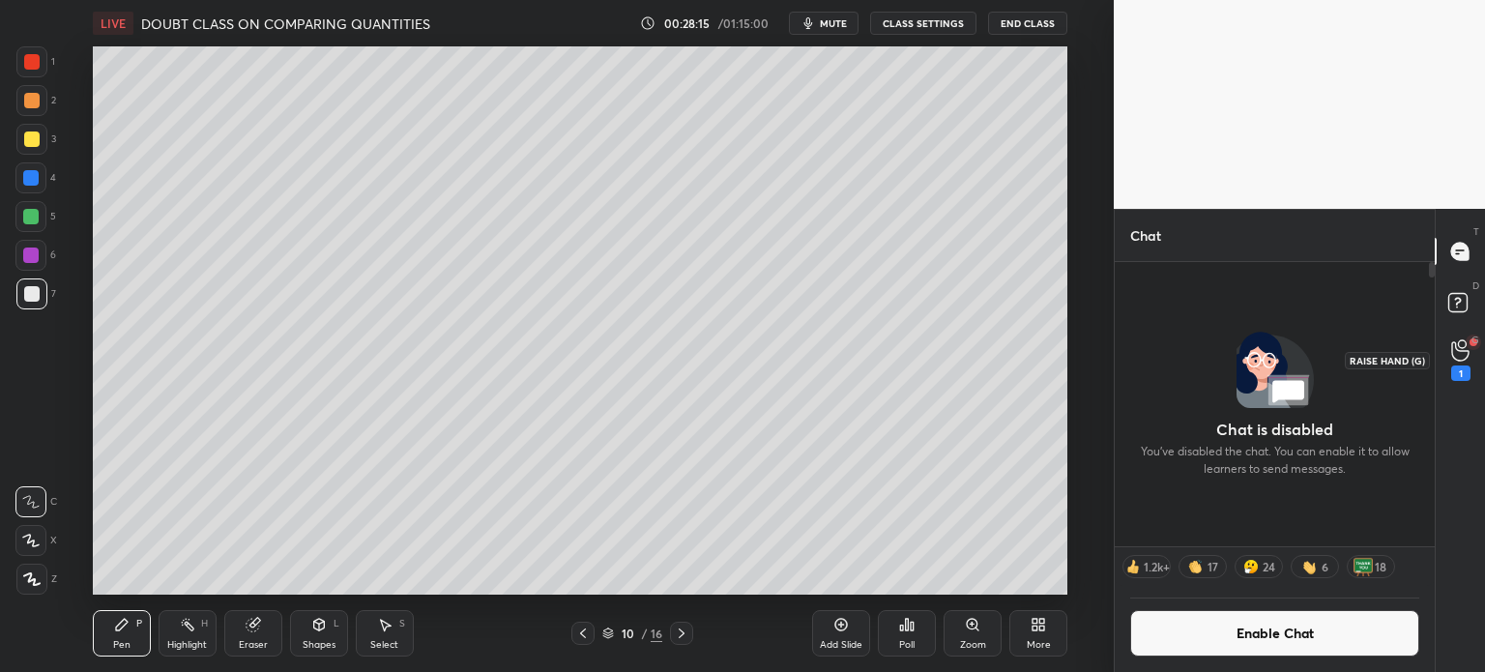
scroll to position [404, 314]
click at [1455, 364] on div "1" at bounding box center [1460, 360] width 19 height 42
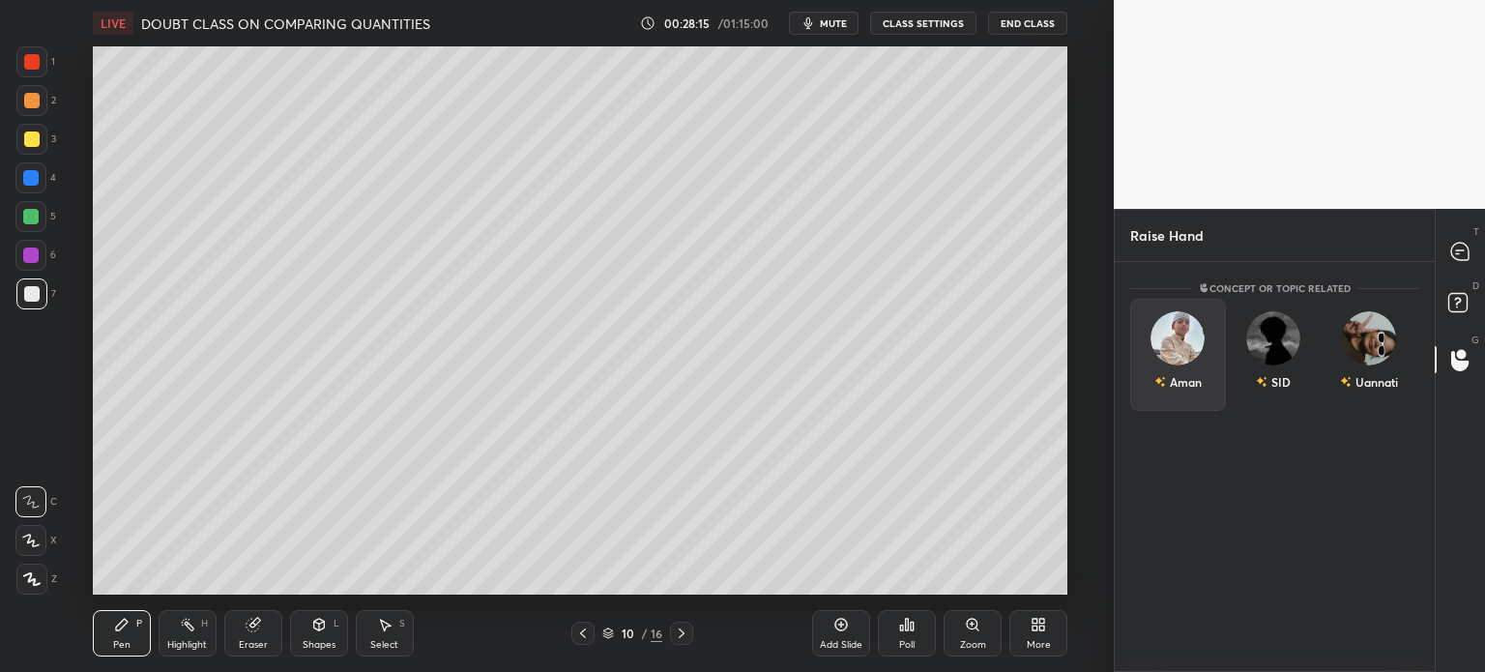
click at [1214, 354] on div "Aman" at bounding box center [1178, 355] width 96 height 112
click at [1210, 370] on div "Aman INVITE" at bounding box center [1178, 360] width 96 height 122
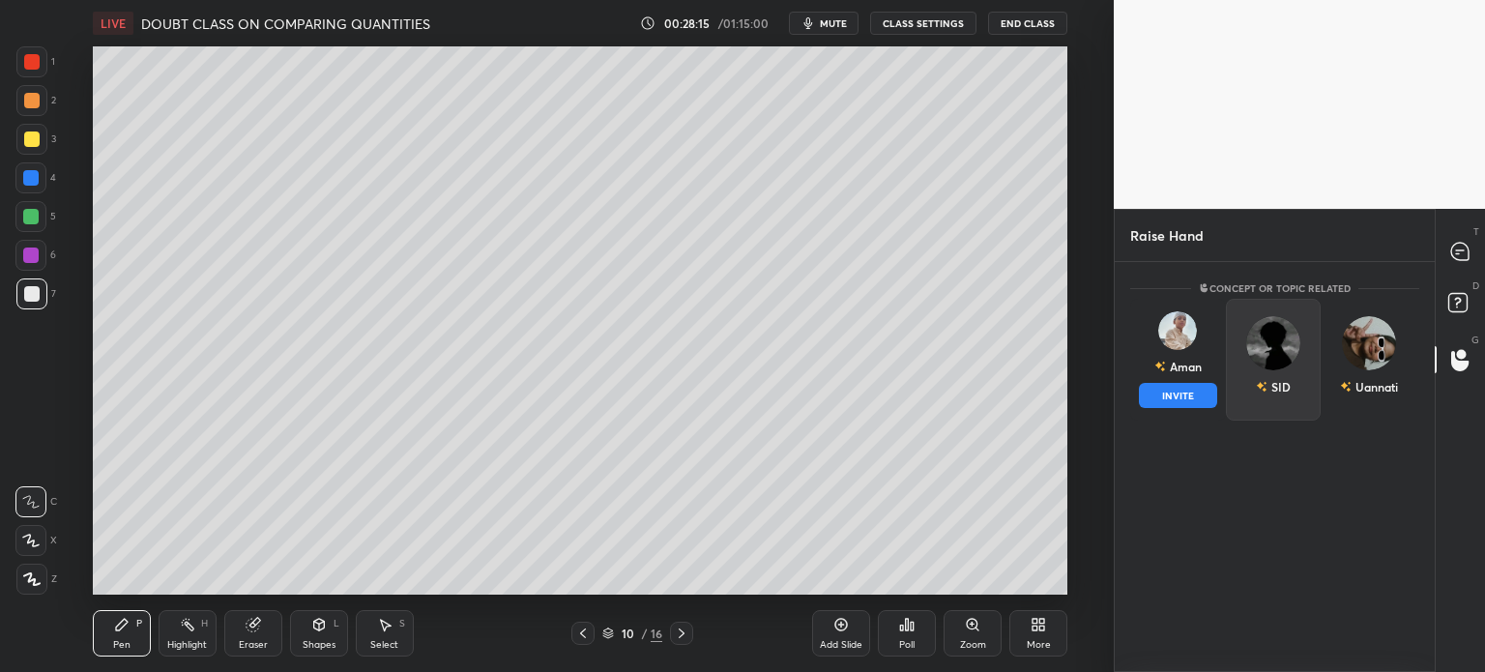
click at [1180, 397] on button "INVITE" at bounding box center [1178, 395] width 78 height 25
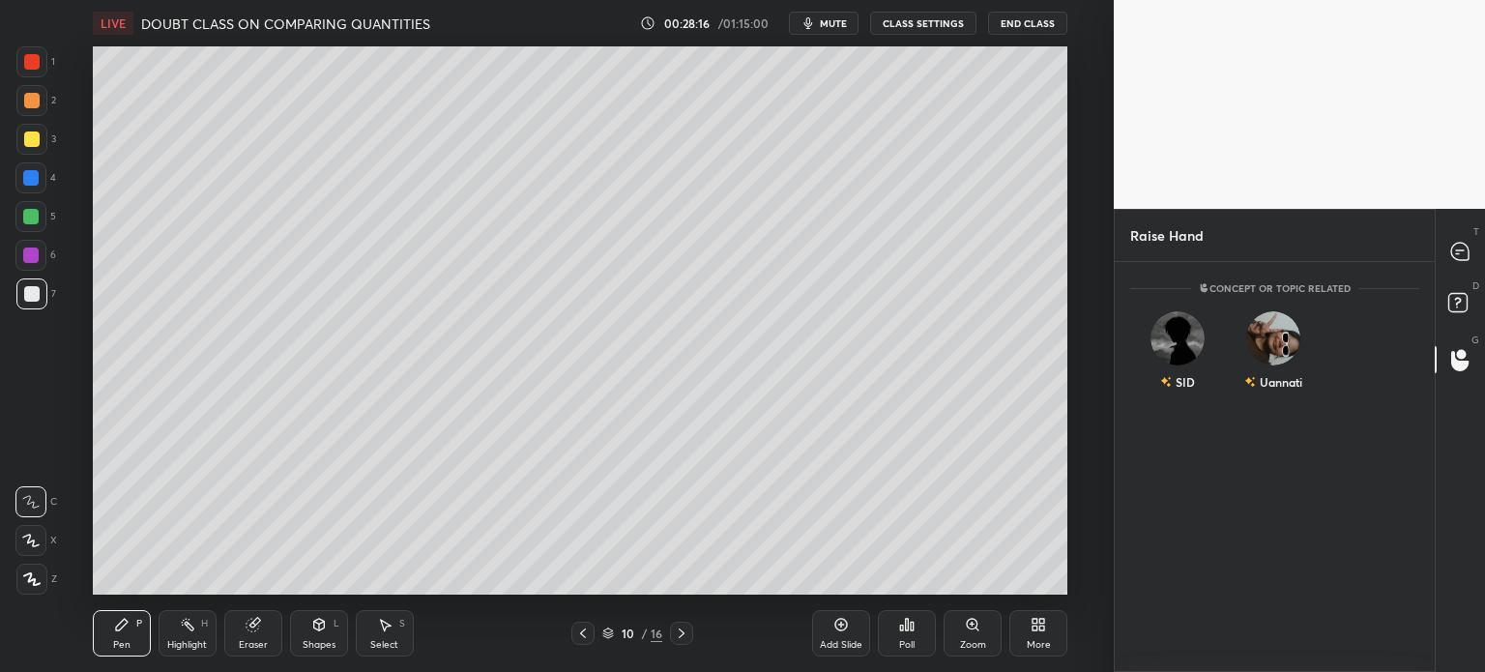
scroll to position [6, 6]
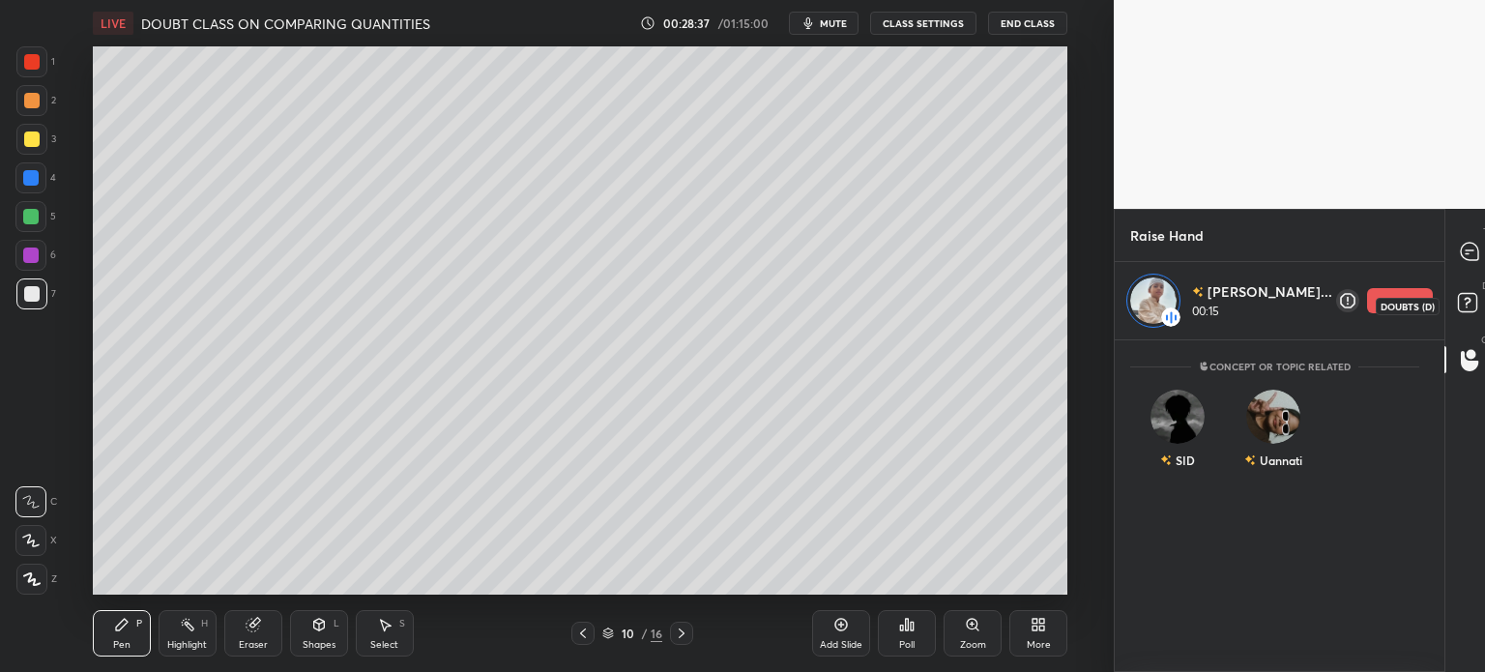
click at [1465, 321] on icon at bounding box center [1470, 305] width 35 height 35
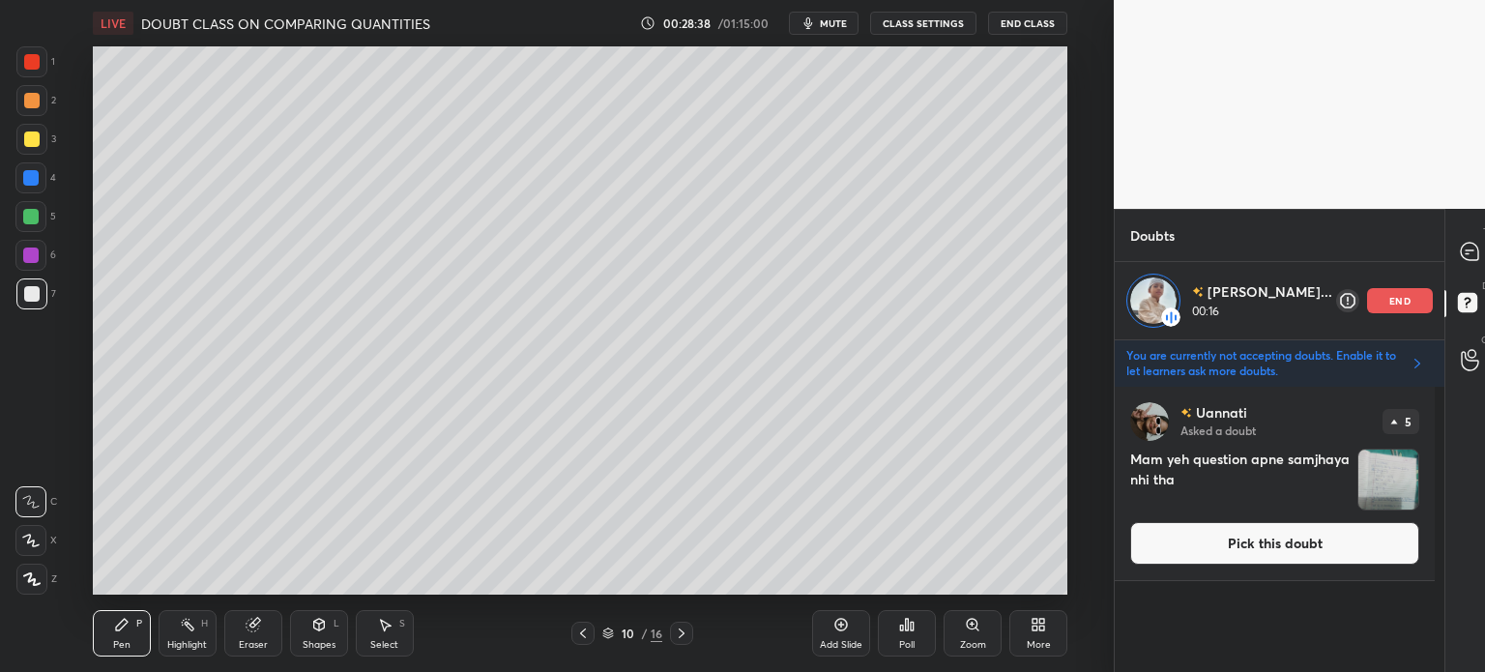
click at [1305, 371] on p "You are currently not accepting doubts. Enable it to let learners ask more doub…" at bounding box center [1265, 363] width 276 height 31
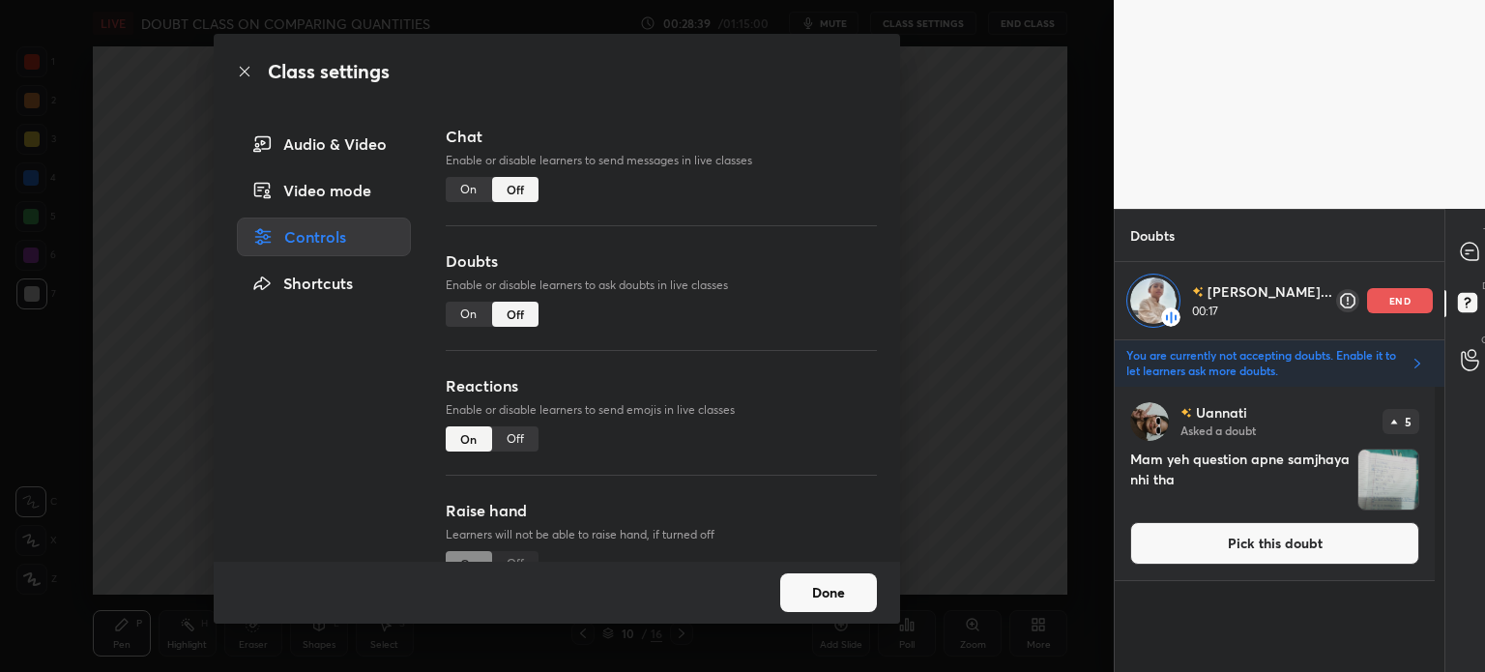
click at [465, 312] on div "On" at bounding box center [469, 314] width 46 height 25
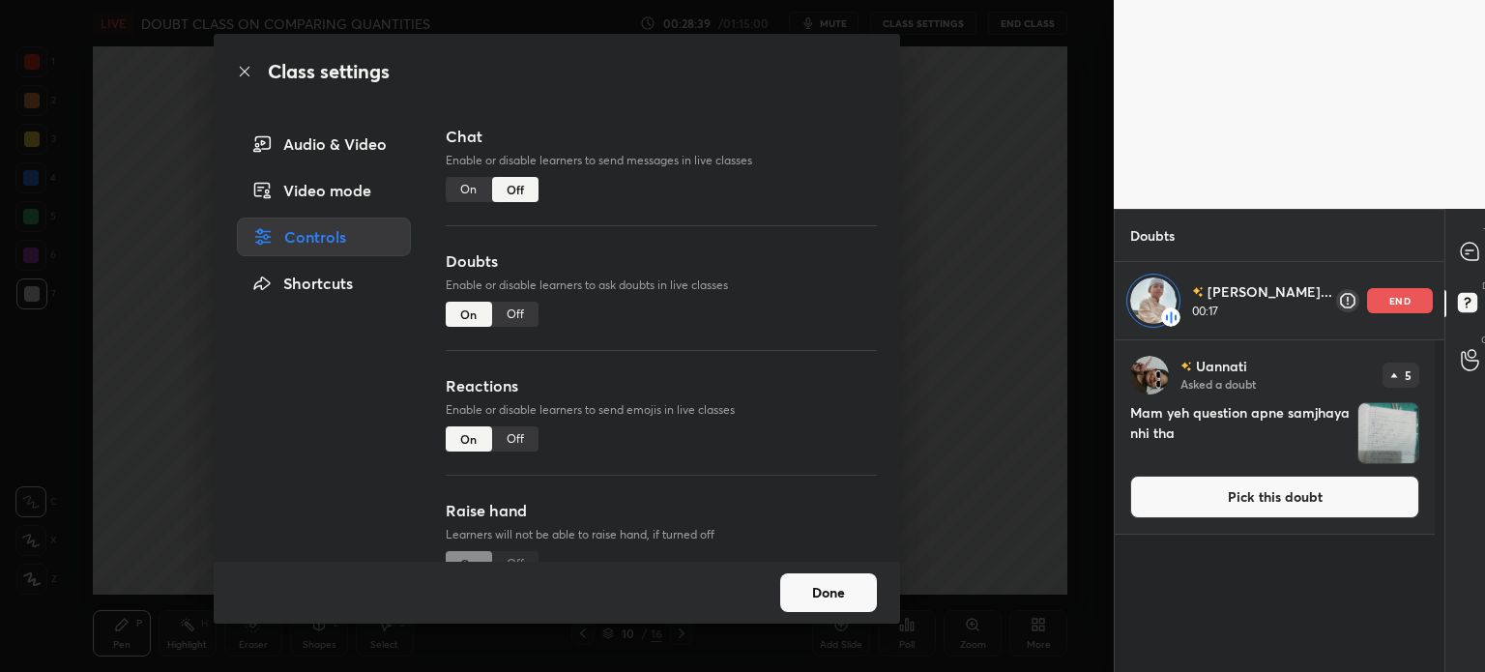
scroll to position [326, 314]
click at [832, 596] on button "Done" at bounding box center [828, 592] width 97 height 39
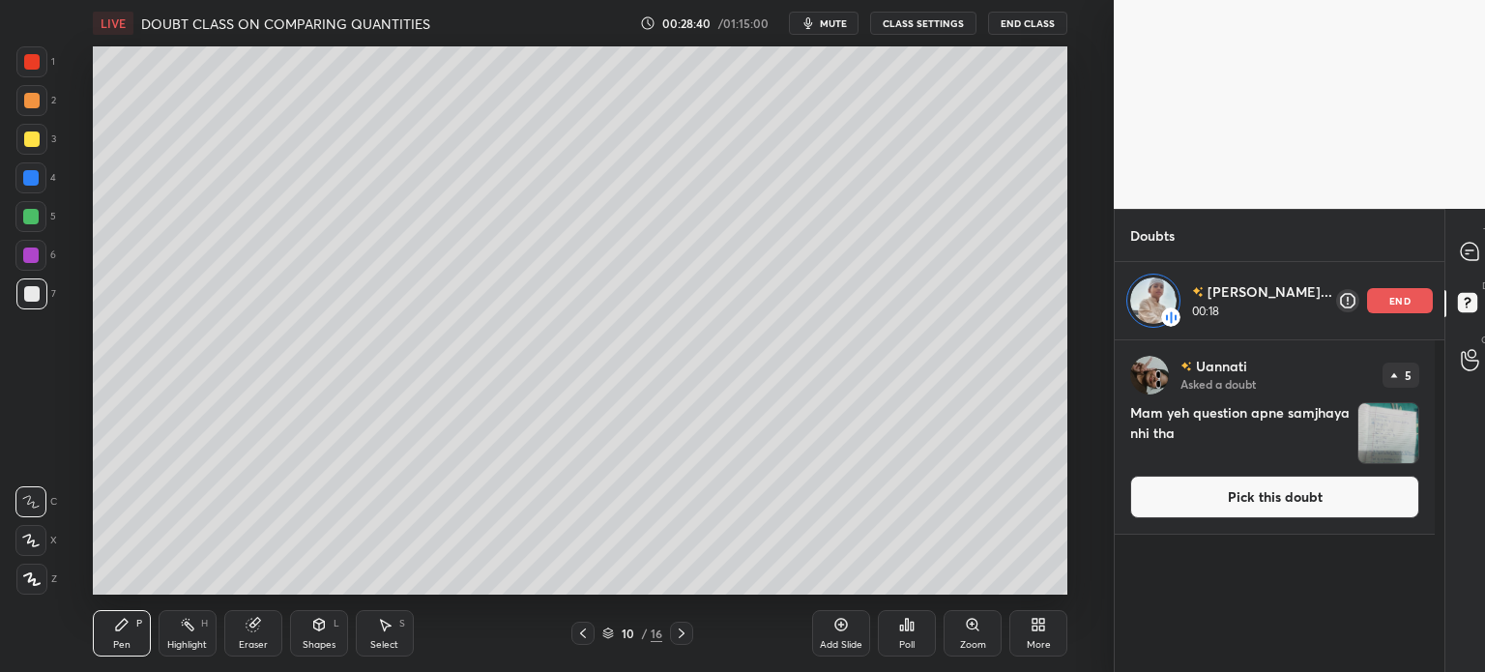
click at [1385, 422] on img "grid" at bounding box center [1389, 433] width 60 height 60
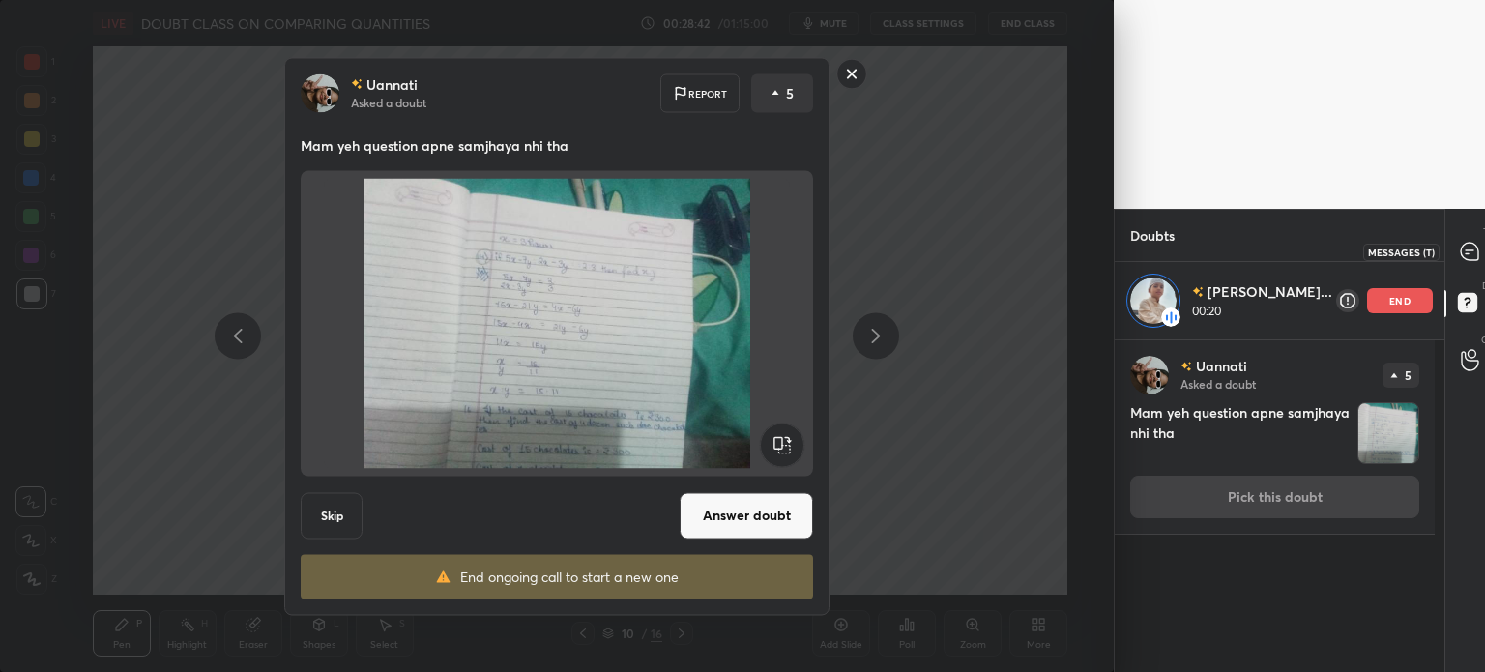
click at [1461, 249] on icon at bounding box center [1469, 251] width 17 height 17
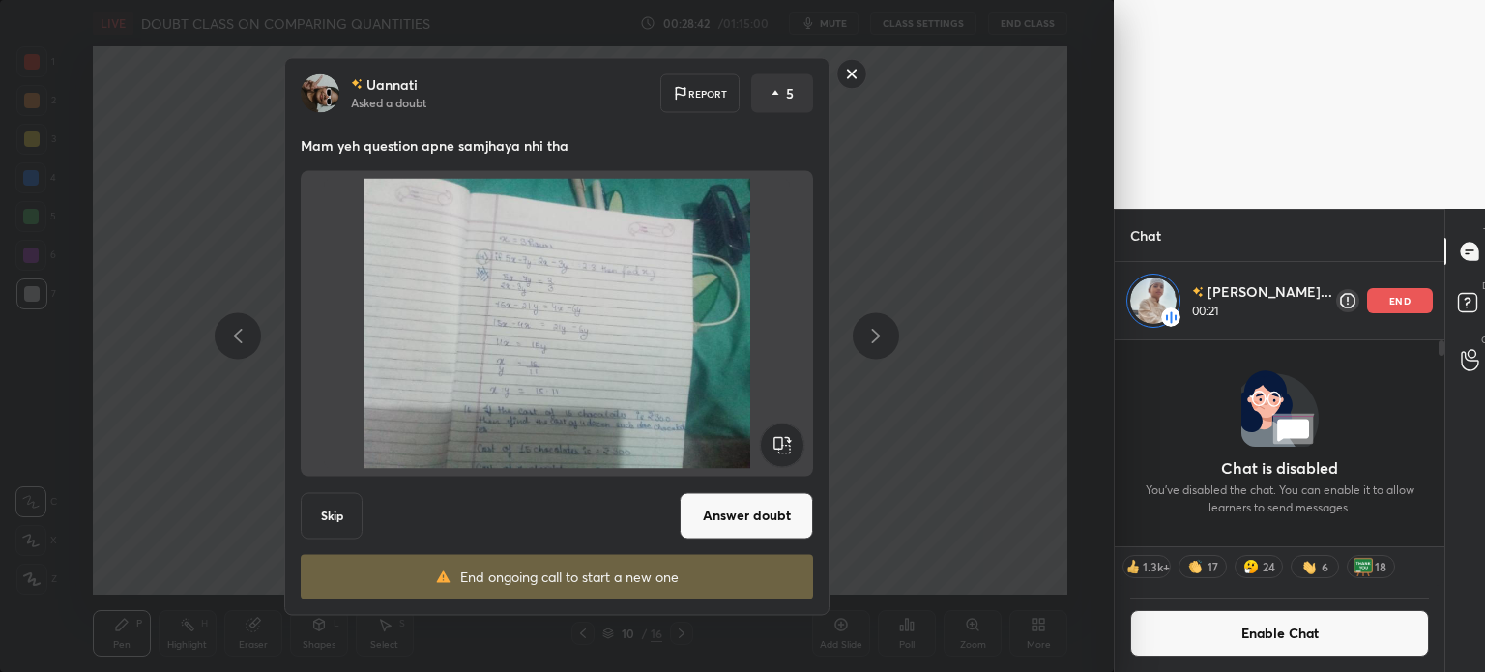
scroll to position [201, 314]
click at [868, 68] on div "Uannati Asked a doubt Report 5 Mam yeh question apne samjhaya nhi tha Skip Answ…" at bounding box center [556, 336] width 731 height 558
click at [856, 82] on rect at bounding box center [852, 74] width 30 height 30
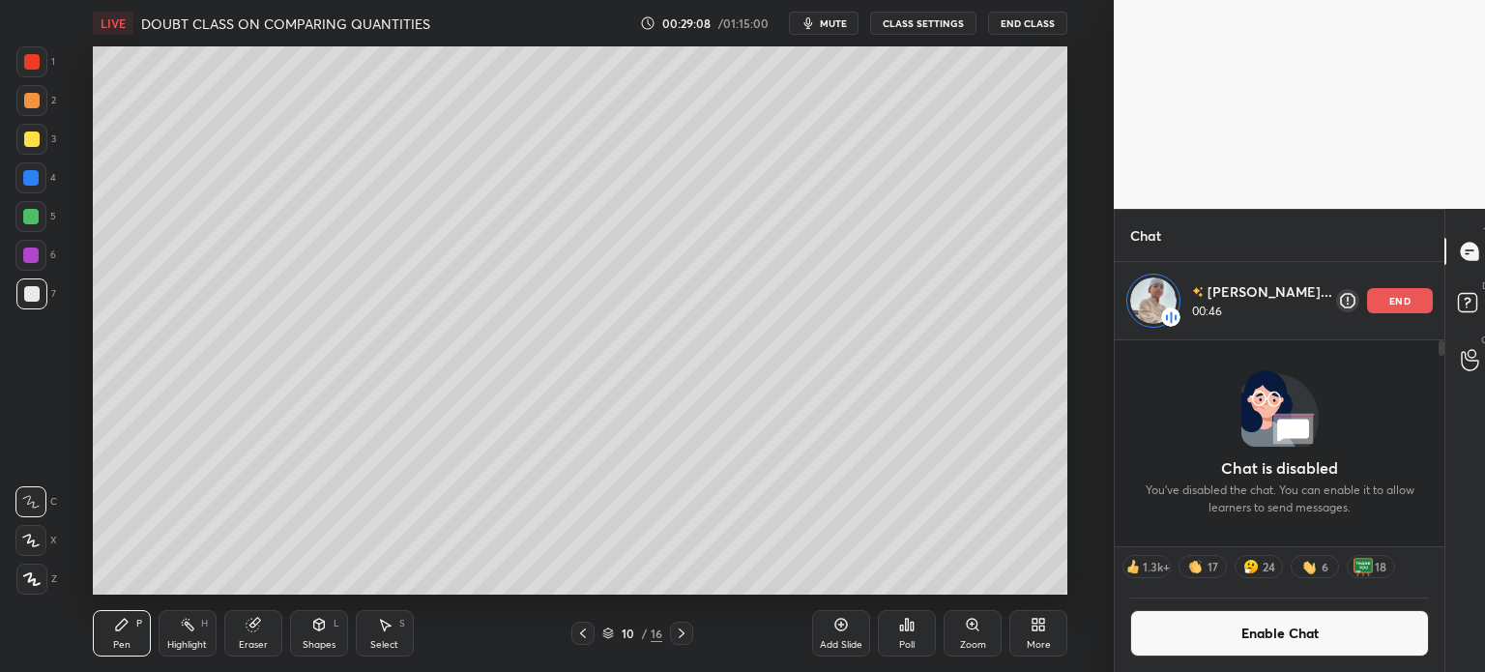
click at [39, 165] on div at bounding box center [30, 177] width 31 height 31
click at [843, 630] on icon at bounding box center [842, 625] width 13 height 13
click at [43, 288] on div at bounding box center [31, 294] width 31 height 31
click at [379, 648] on div "Select" at bounding box center [384, 645] width 28 height 10
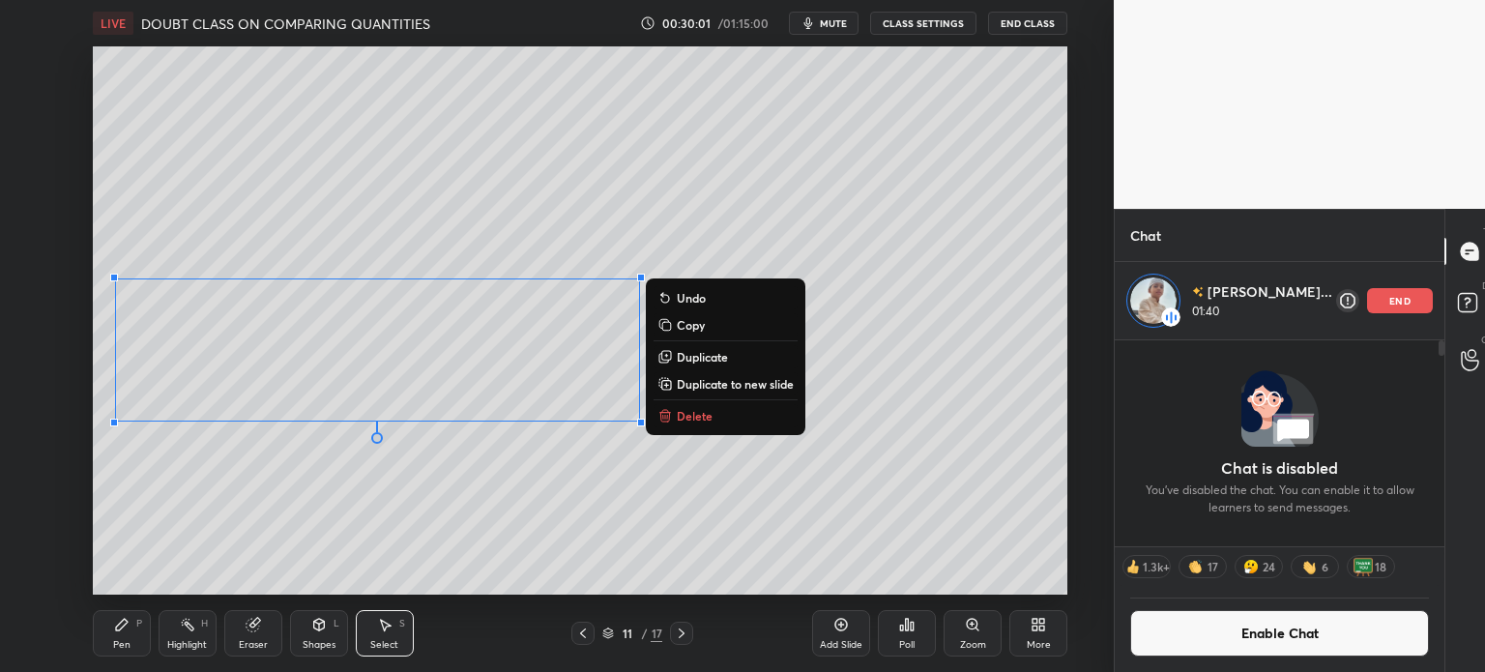
click at [98, 648] on div "Pen P" at bounding box center [122, 633] width 58 height 46
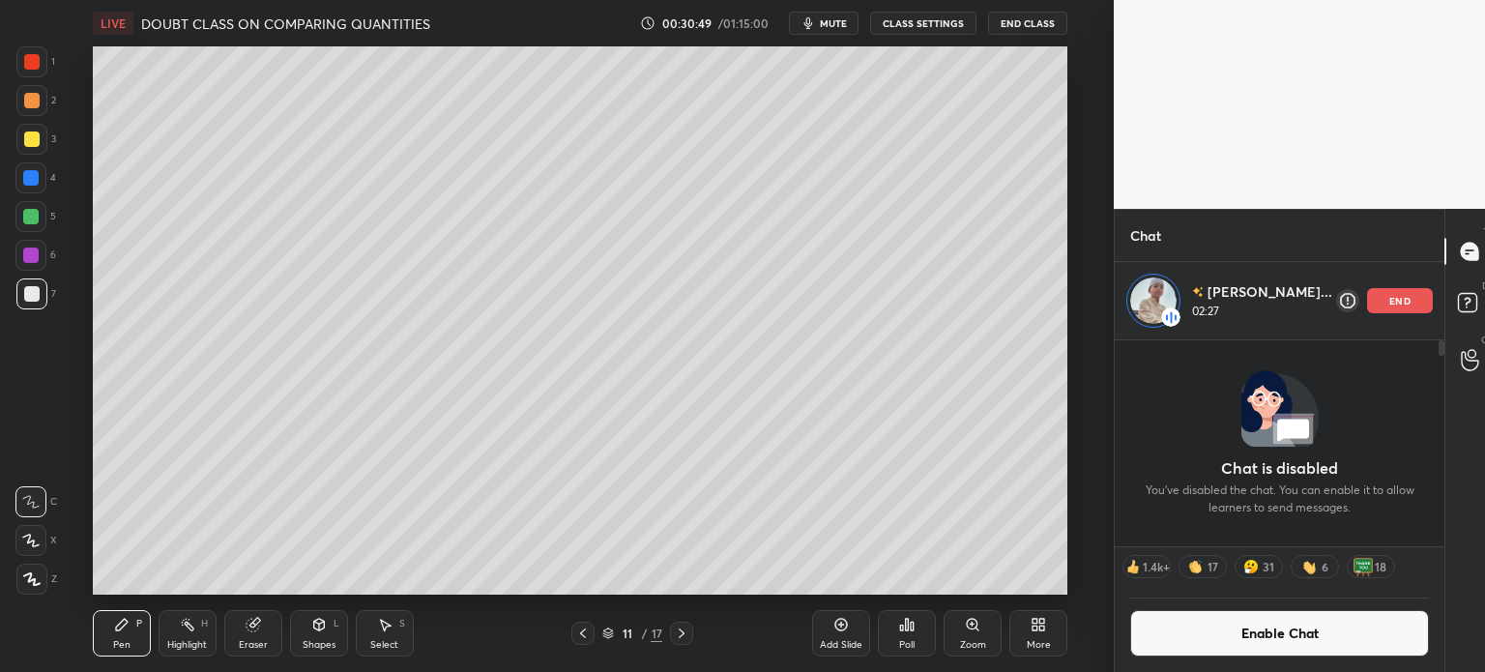
click at [584, 630] on icon at bounding box center [583, 634] width 6 height 10
click at [678, 628] on icon at bounding box center [681, 633] width 15 height 15
click at [581, 635] on icon at bounding box center [582, 633] width 15 height 15
click at [1390, 297] on p "end" at bounding box center [1400, 301] width 21 height 10
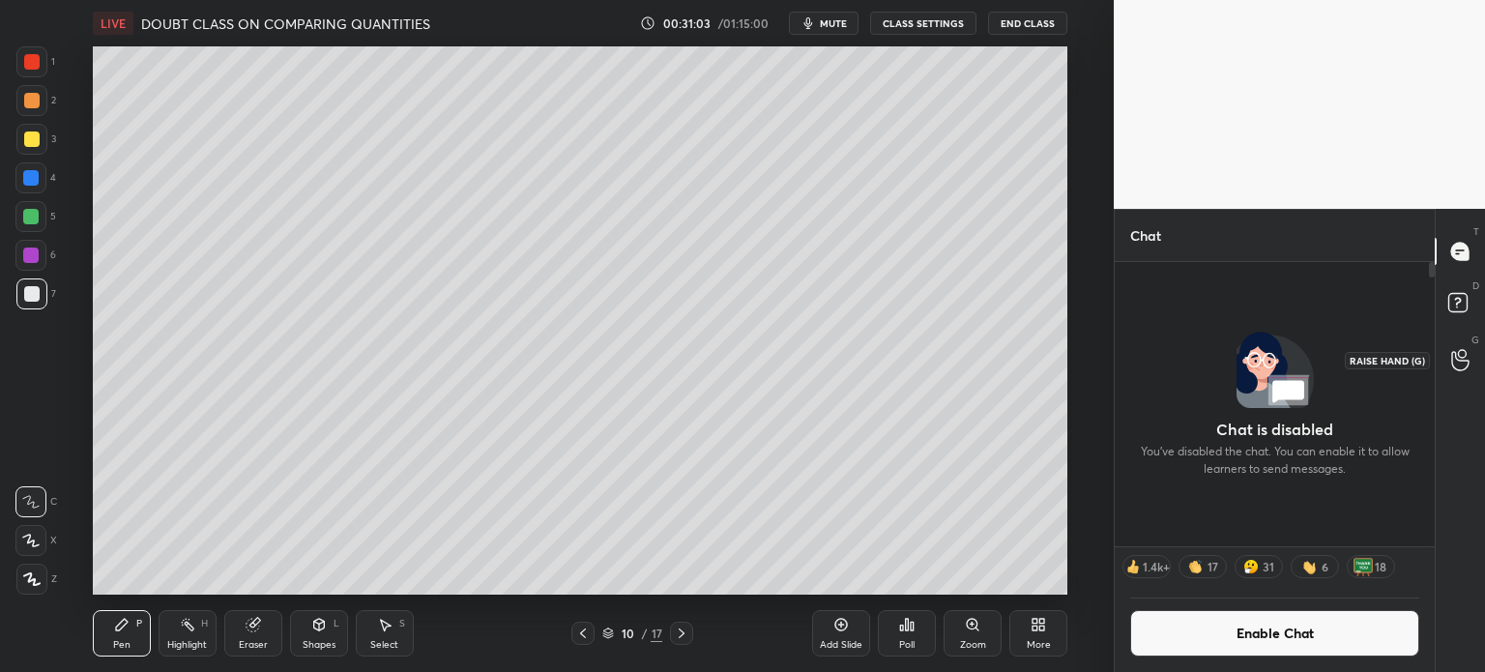
click at [1452, 353] on icon at bounding box center [1459, 360] width 17 height 19
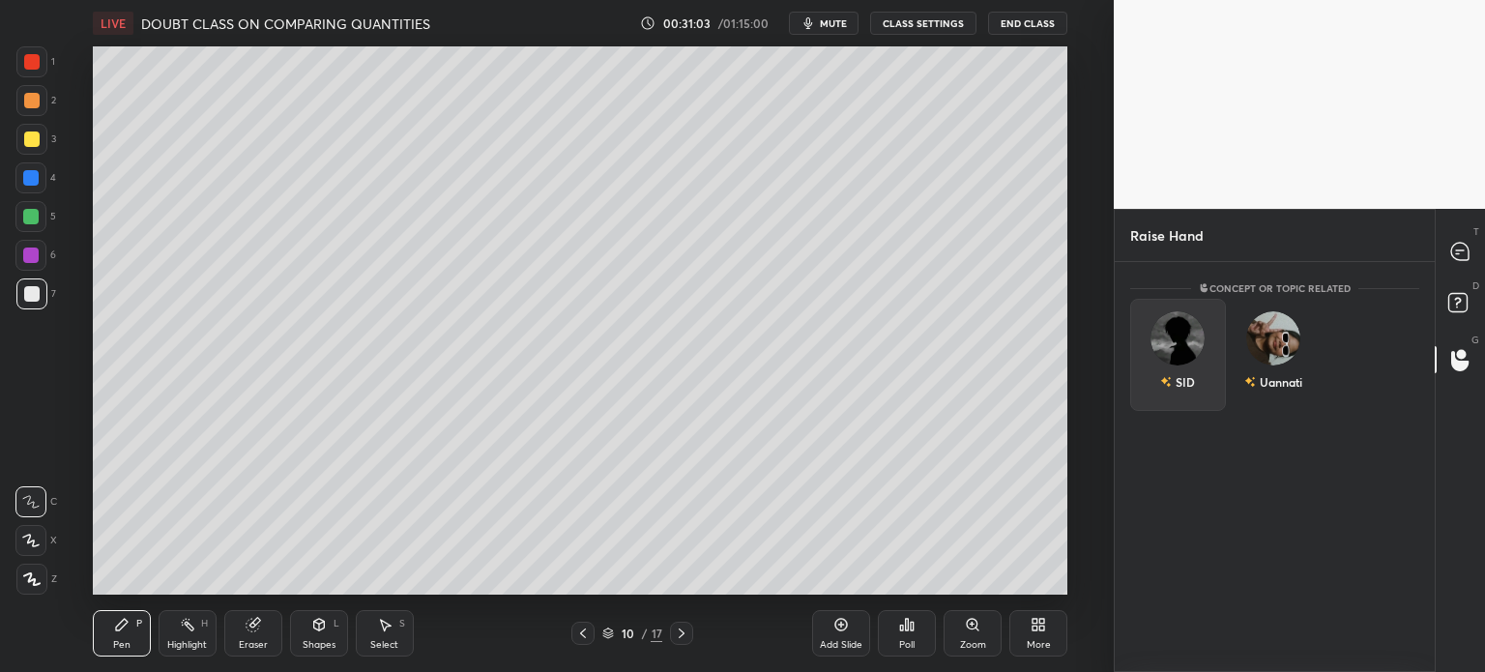
click at [1174, 405] on div "SID" at bounding box center [1178, 355] width 96 height 112
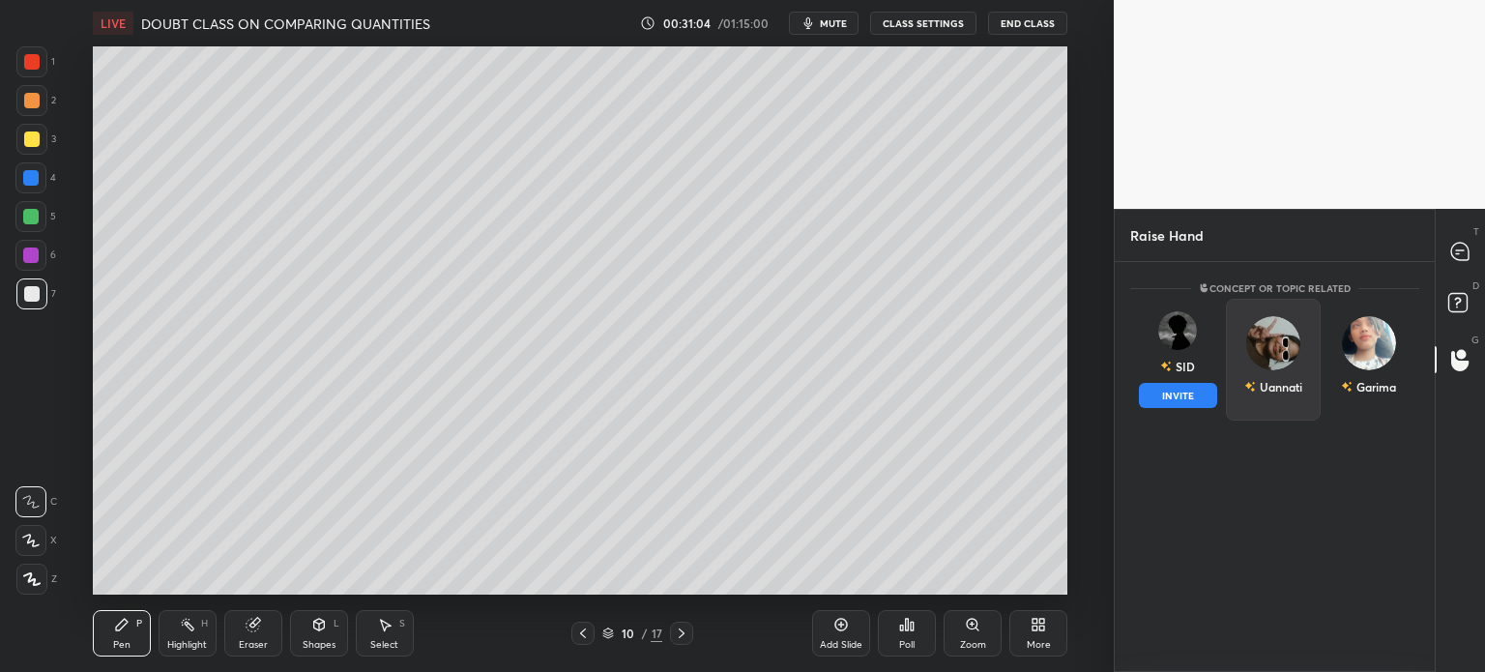
click at [1193, 401] on button "INVITE" at bounding box center [1178, 395] width 78 height 25
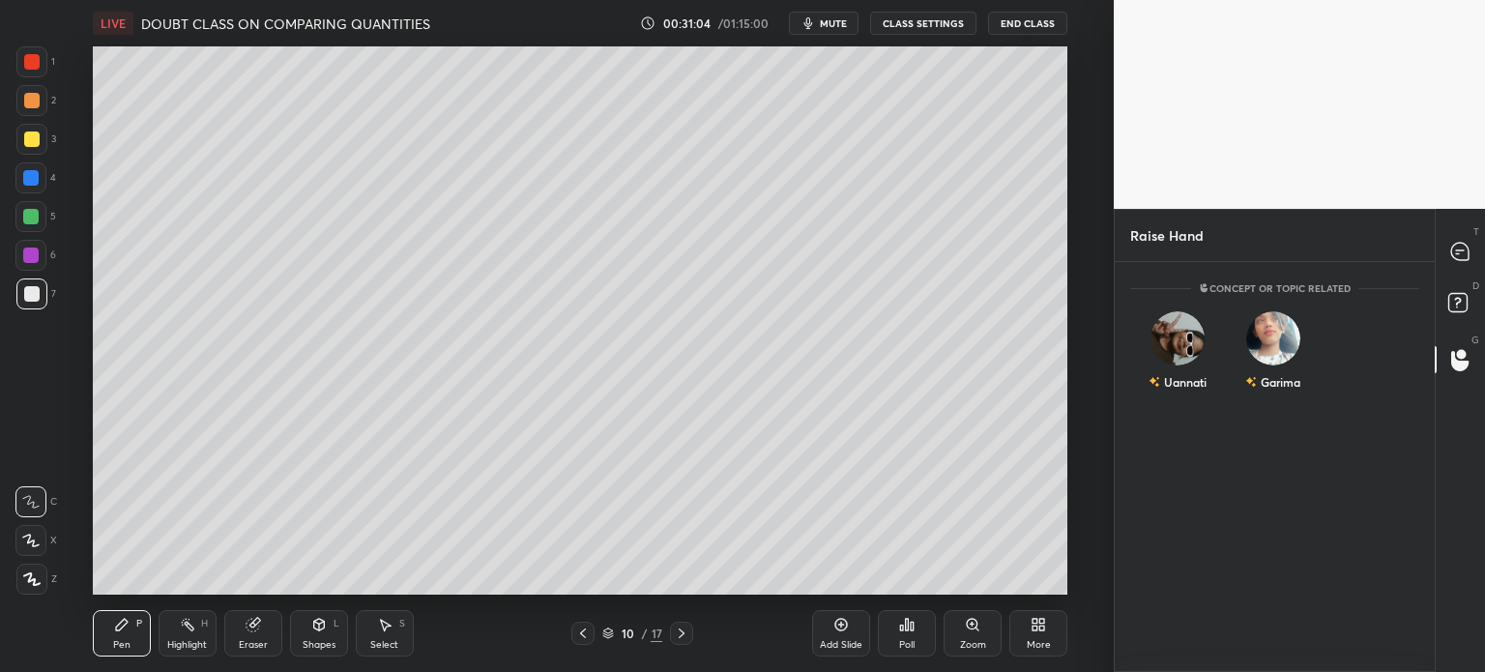
scroll to position [6, 6]
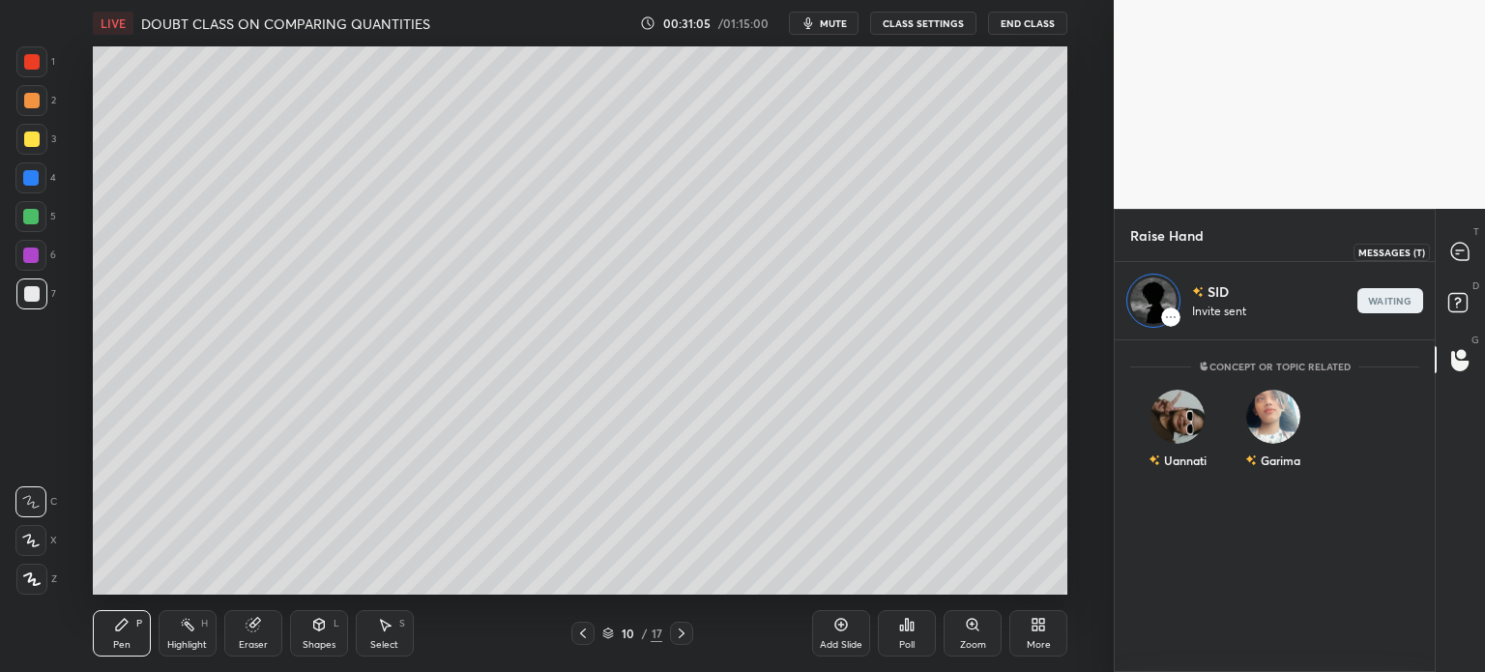
click at [1445, 251] on div at bounding box center [1461, 251] width 39 height 35
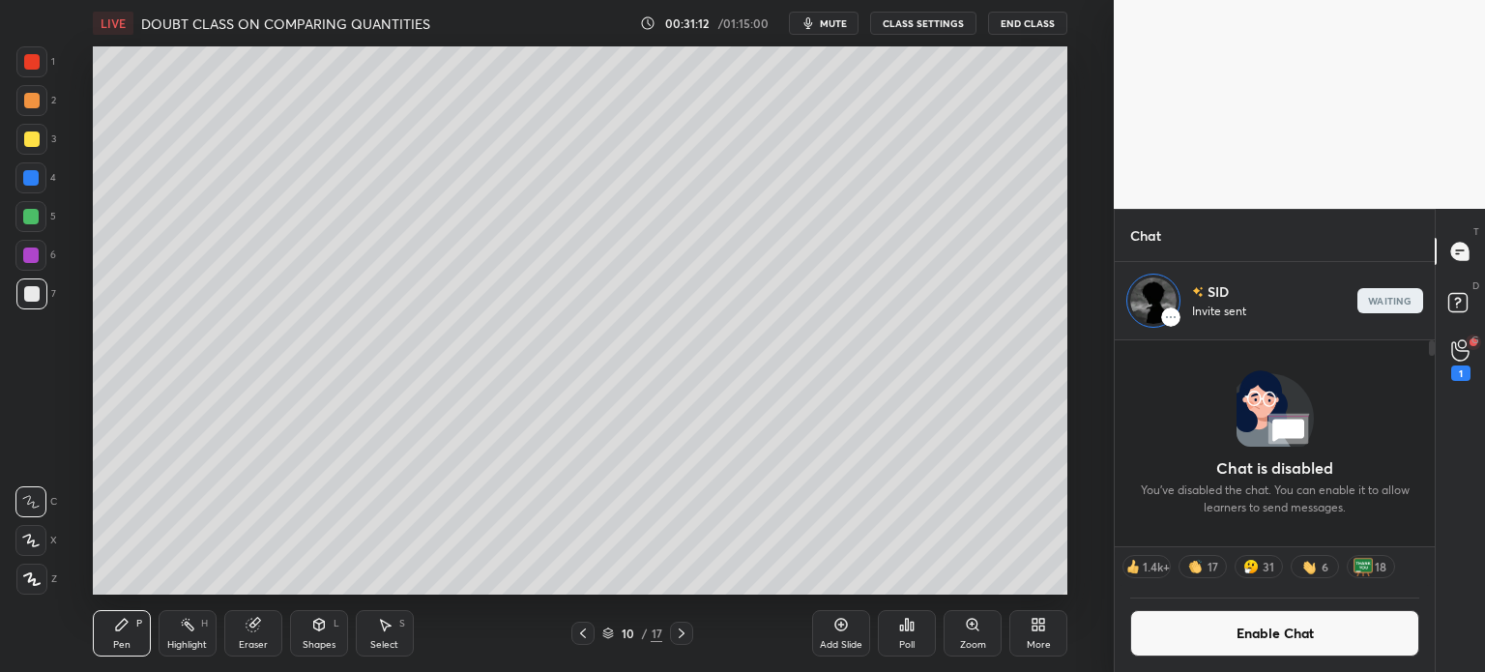
scroll to position [404, 314]
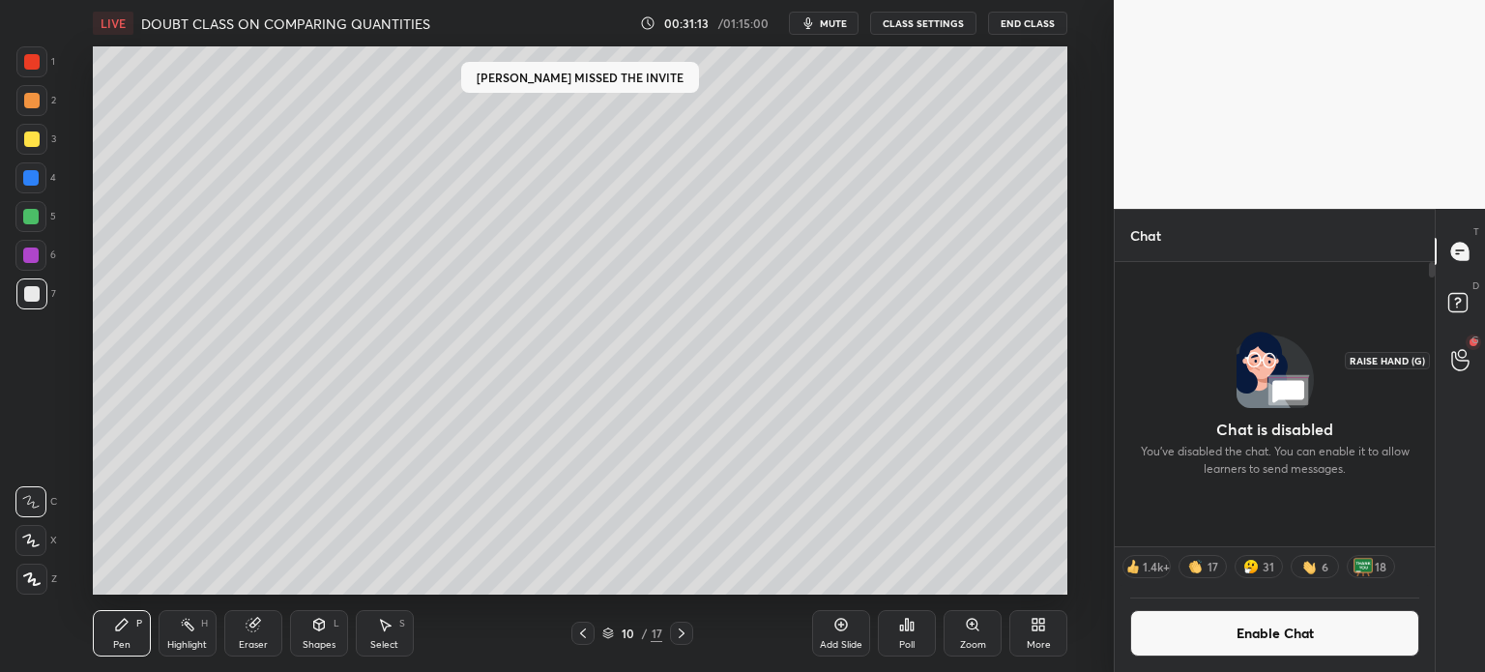
click at [1453, 369] on icon at bounding box center [1460, 360] width 18 height 22
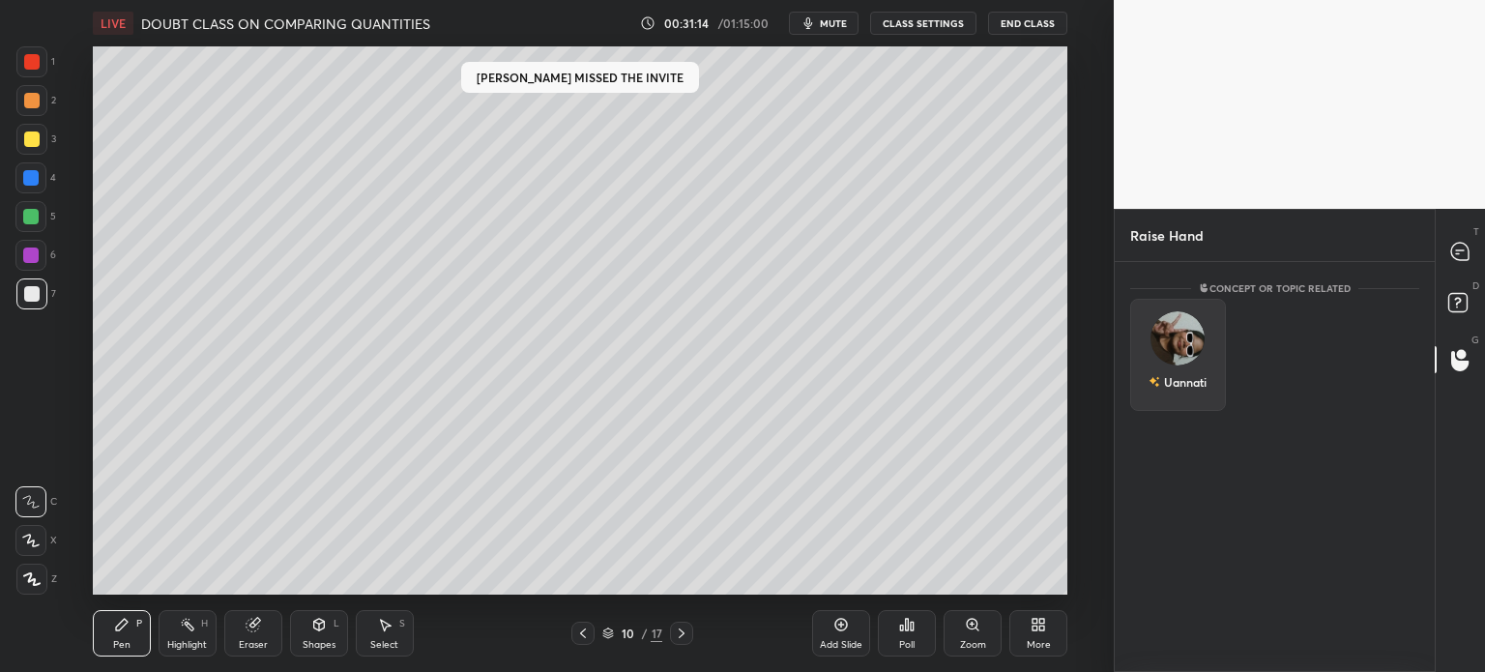
click at [1188, 400] on div "Uannati" at bounding box center [1178, 355] width 96 height 112
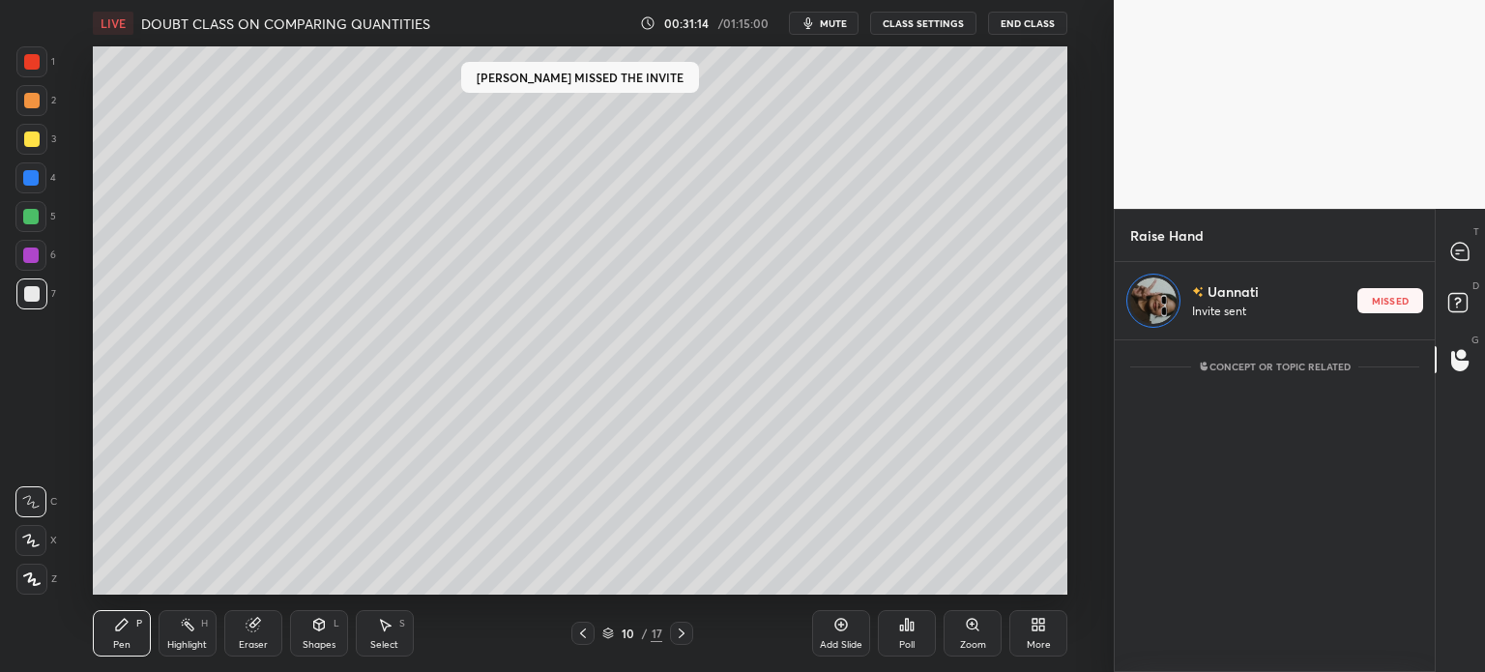
scroll to position [6, 6]
click at [1470, 236] on div at bounding box center [1461, 251] width 39 height 35
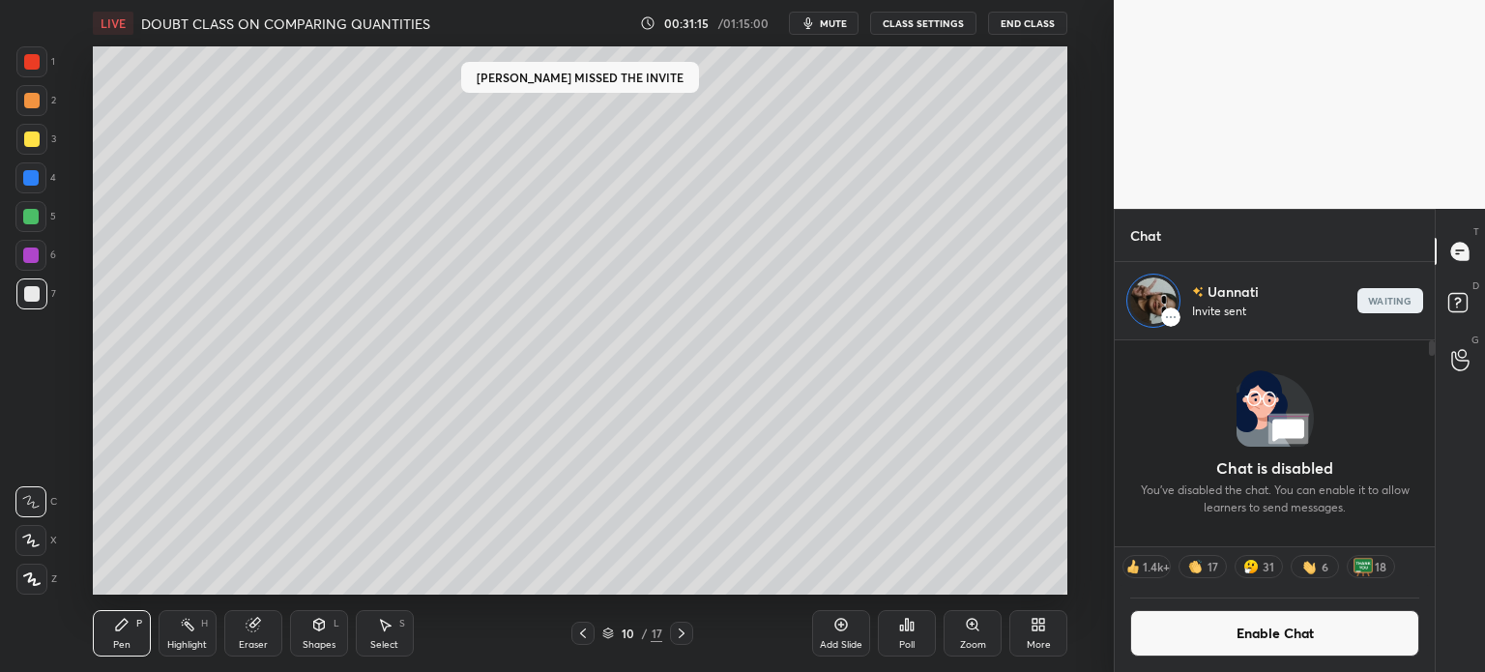
scroll to position [404, 314]
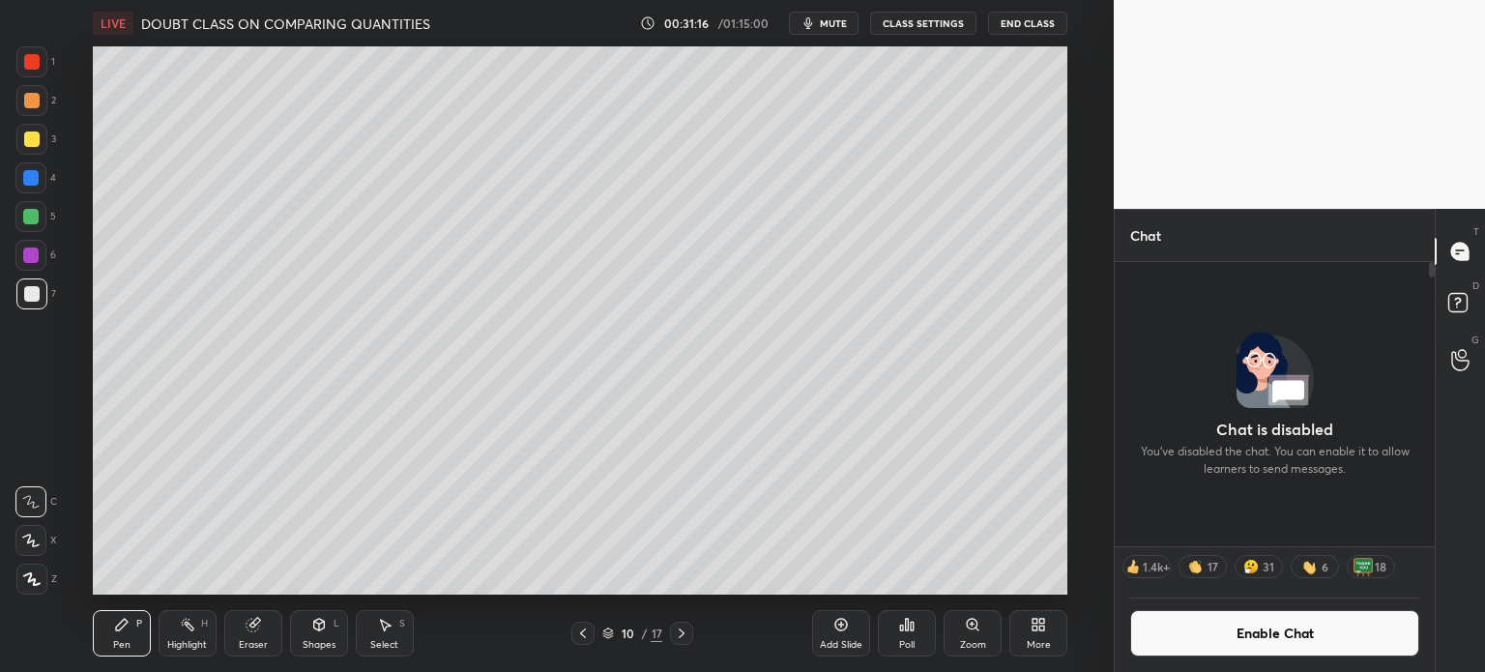
click at [1165, 570] on div "1.4k+" at bounding box center [1156, 566] width 27 height 15
click at [1157, 556] on div "1.4k+" at bounding box center [1147, 566] width 48 height 23
click at [1436, 367] on div "G Raise Hand (G) 2" at bounding box center [1460, 360] width 49 height 54
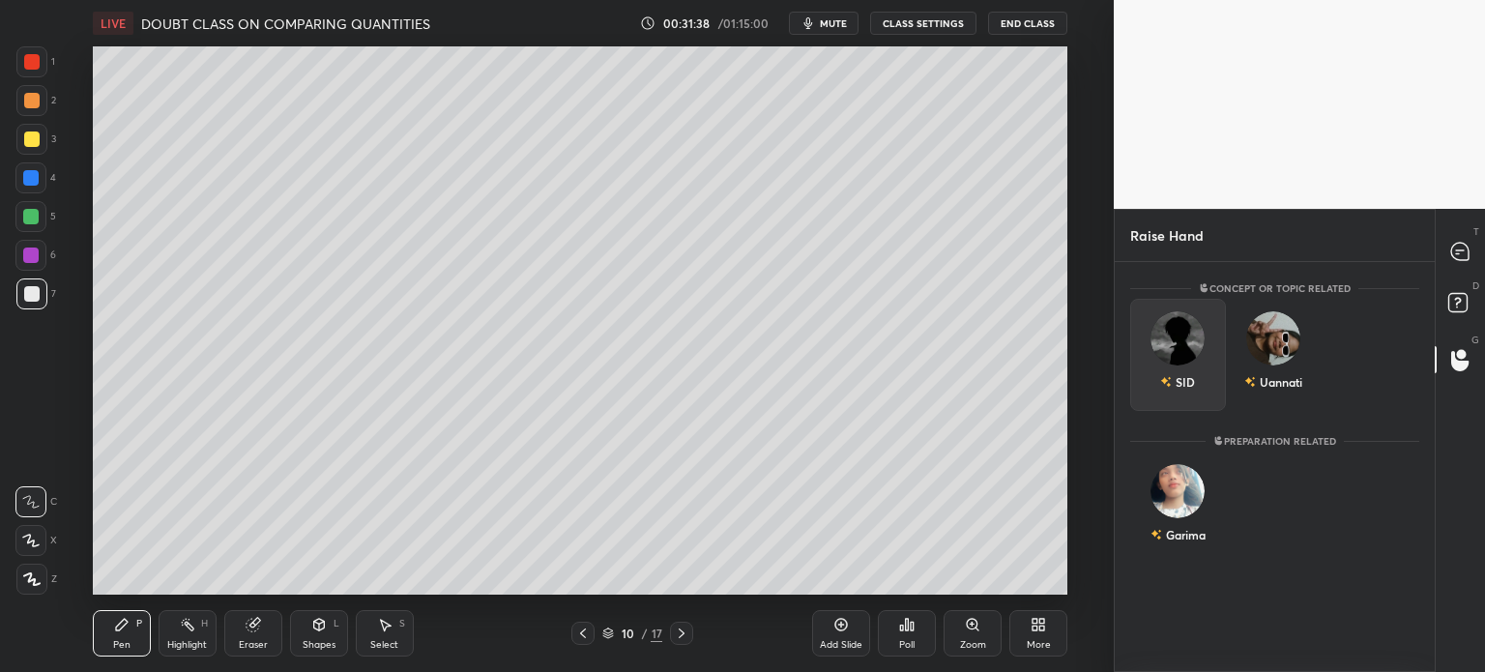
click at [1183, 388] on div "SID" at bounding box center [1178, 355] width 96 height 112
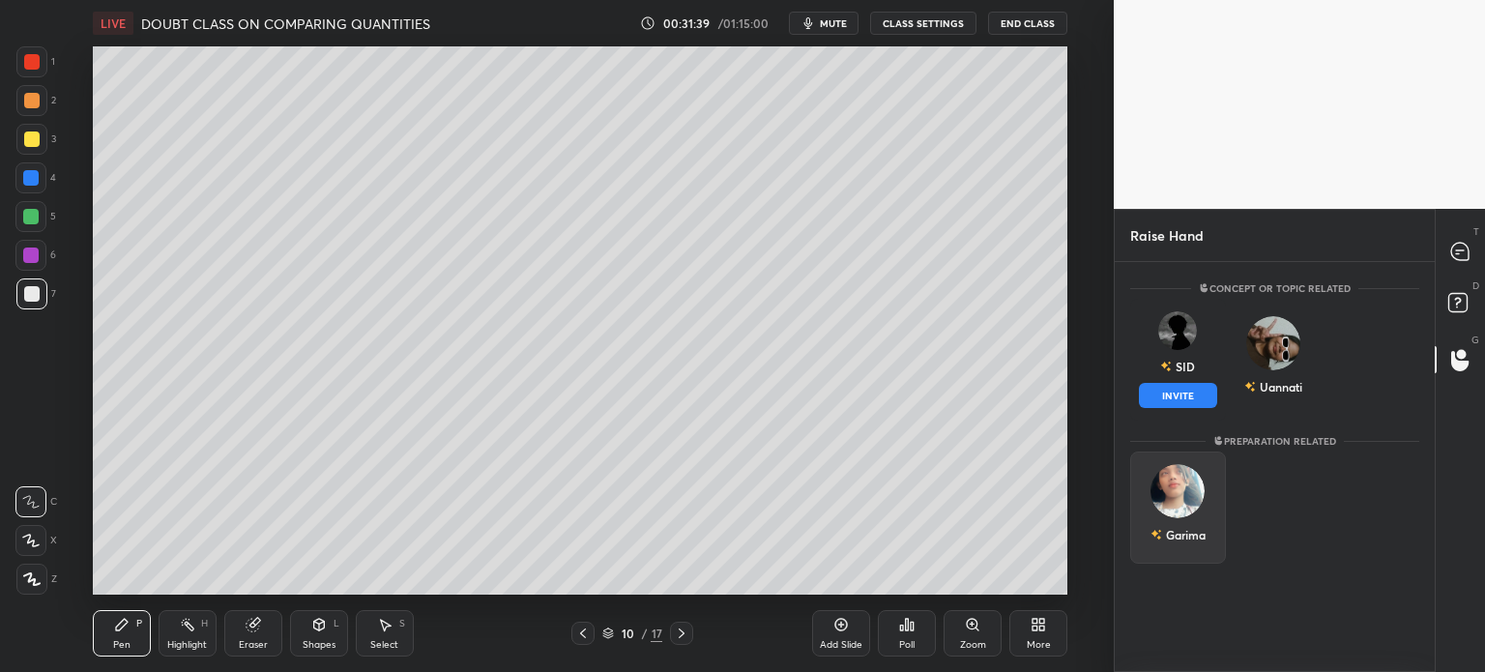
click at [1184, 506] on div "Garima" at bounding box center [1178, 508] width 96 height 112
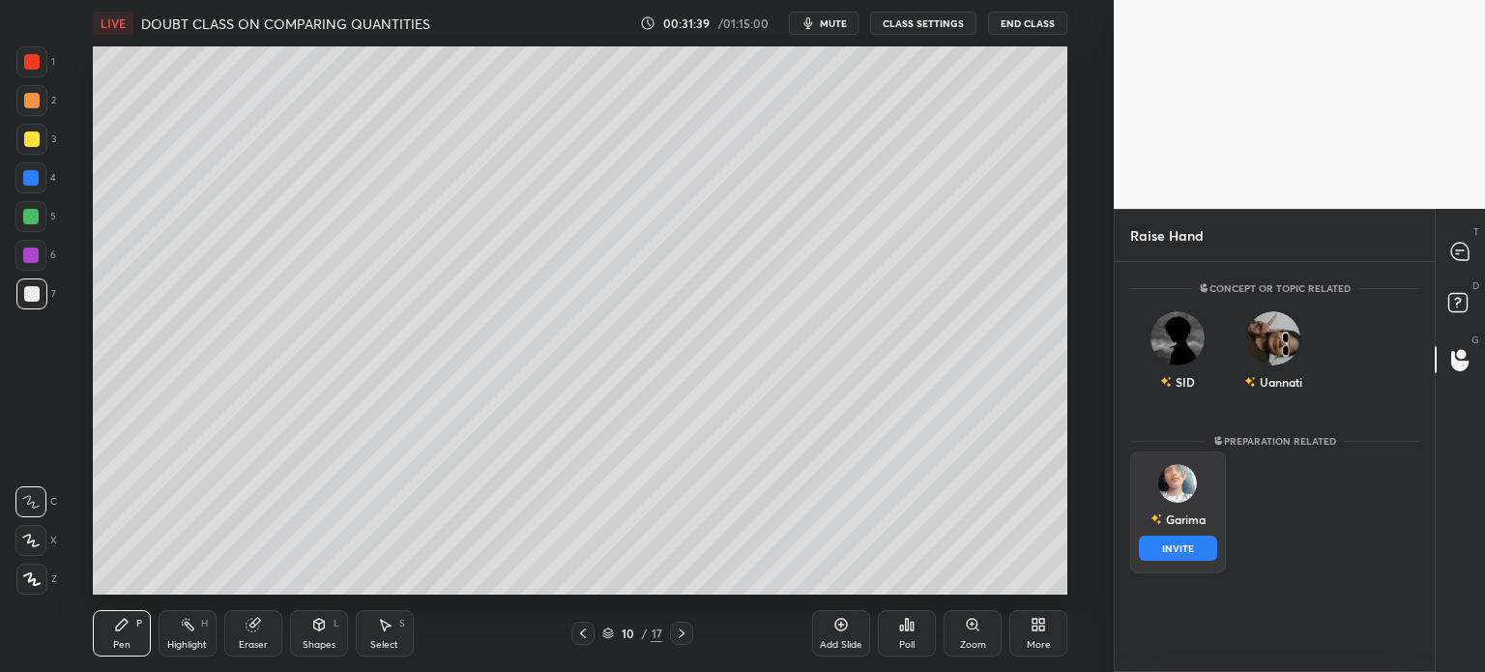
click at [1176, 544] on button "INVITE" at bounding box center [1178, 548] width 78 height 25
click at [1176, 566] on div "[PERSON_NAME] INVITE" at bounding box center [1178, 513] width 96 height 122
click at [1180, 551] on button "INVITE" at bounding box center [1178, 548] width 78 height 25
click at [1191, 546] on button "INVITE" at bounding box center [1178, 548] width 78 height 25
click at [1184, 548] on button "INVITE" at bounding box center [1178, 548] width 78 height 25
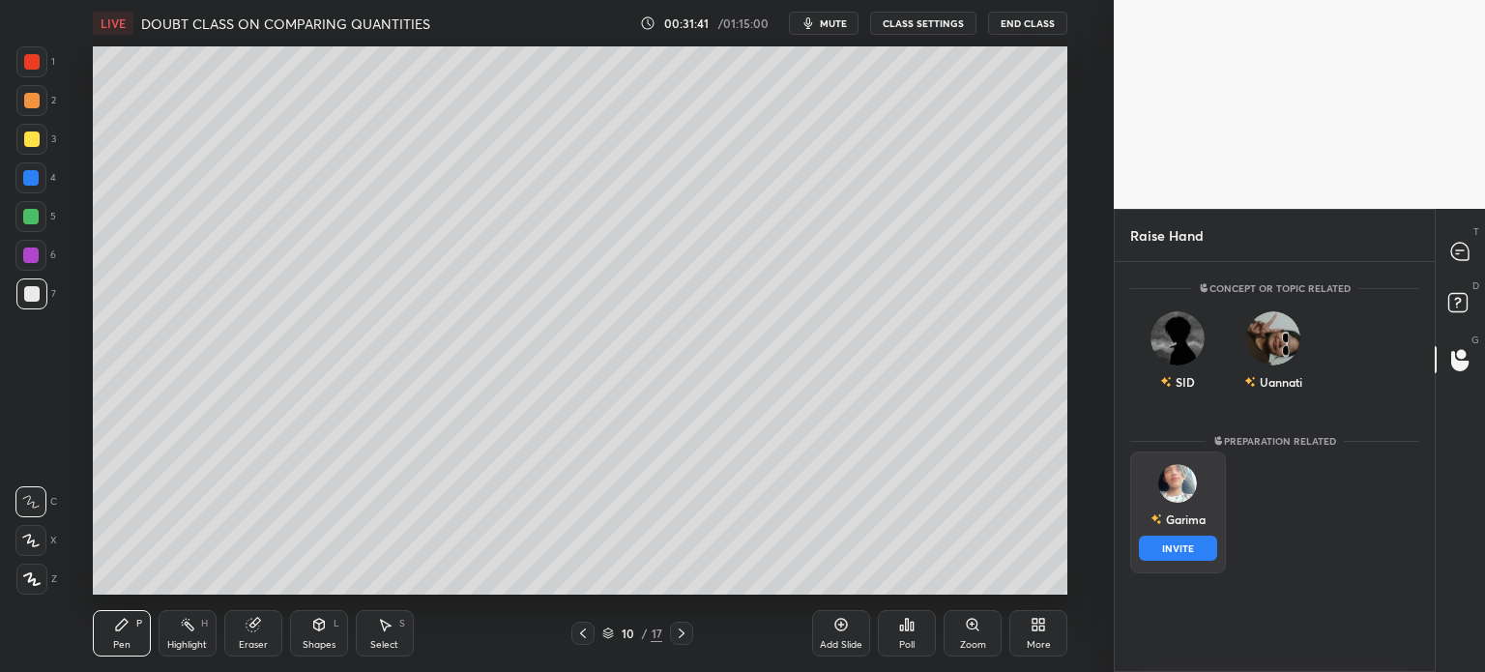
click at [1183, 544] on button "INVITE" at bounding box center [1178, 548] width 78 height 25
click at [1269, 394] on div "Uannati" at bounding box center [1274, 355] width 96 height 112
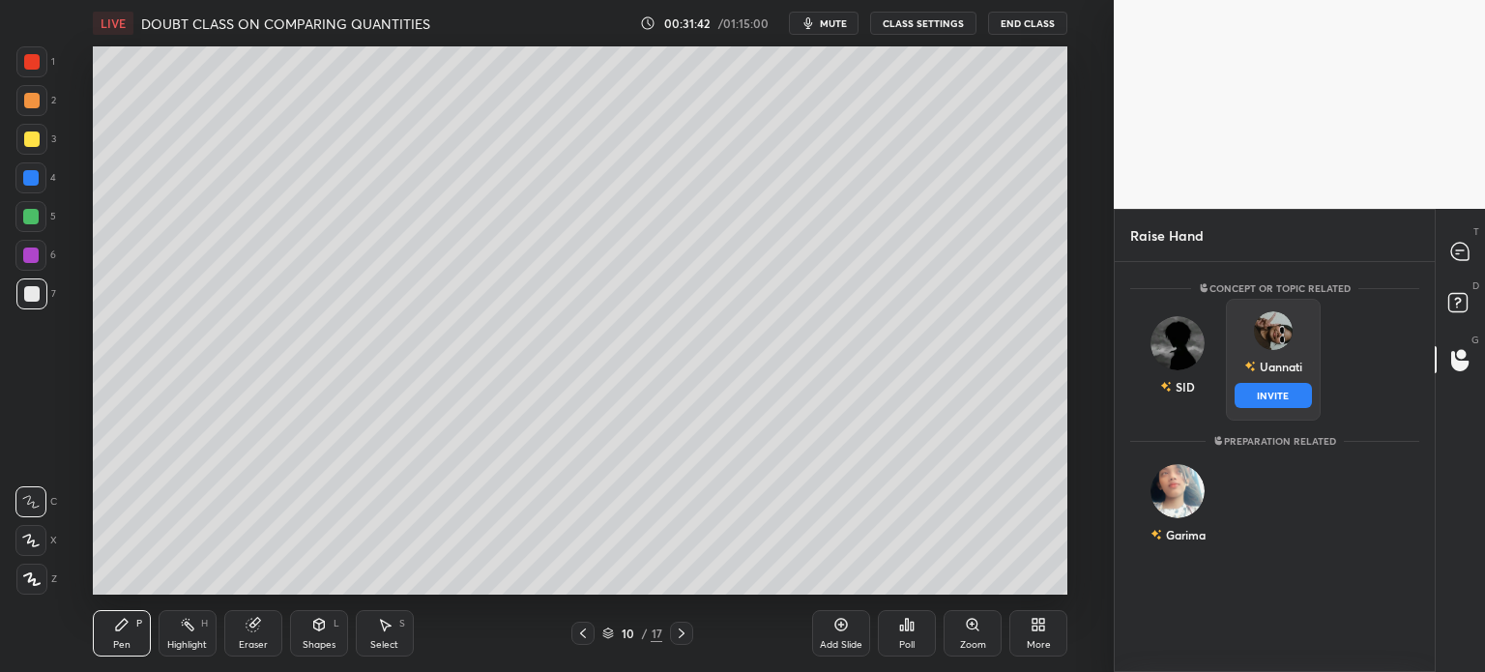
click at [1266, 397] on button "INVITE" at bounding box center [1274, 395] width 78 height 25
click at [1286, 393] on button "INVITE" at bounding box center [1274, 395] width 78 height 25
click at [1286, 396] on button "INVITE" at bounding box center [1274, 395] width 78 height 25
click at [1427, 248] on div "Raise Hand" at bounding box center [1275, 235] width 320 height 52
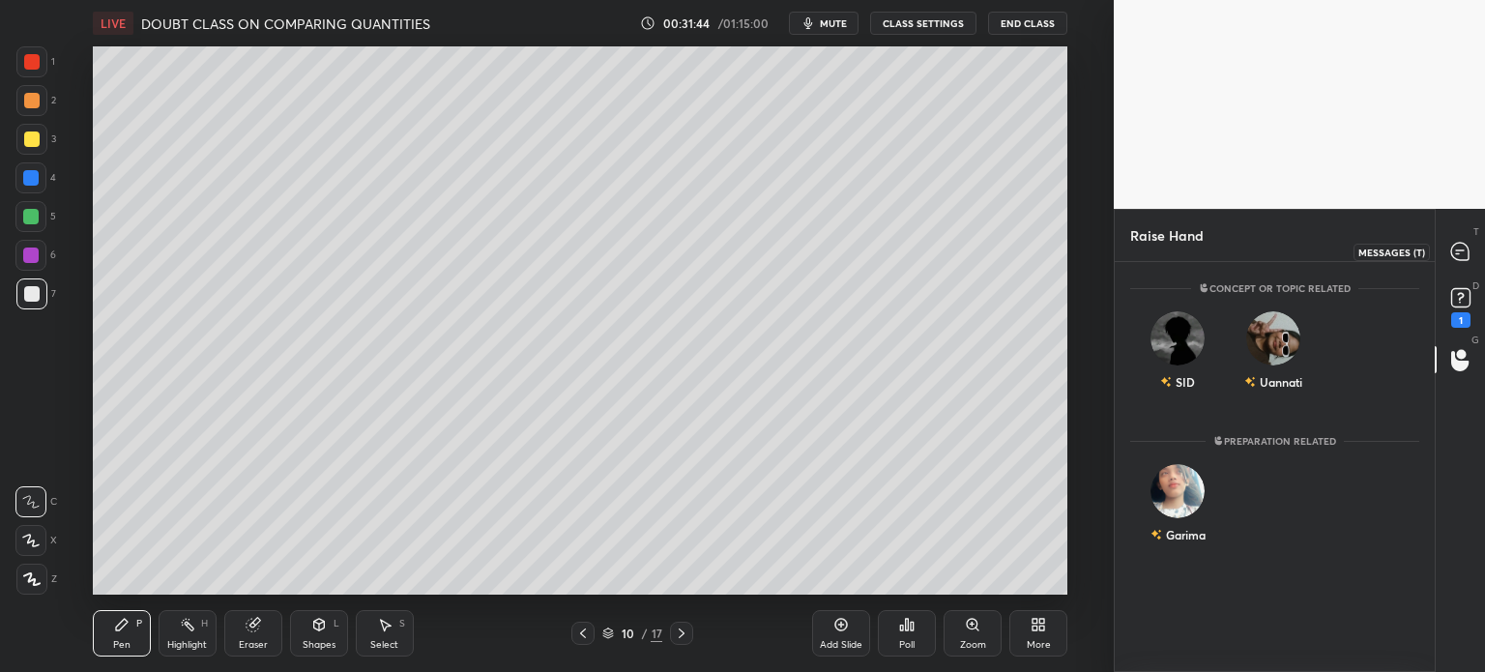
click at [1477, 236] on div at bounding box center [1461, 251] width 39 height 35
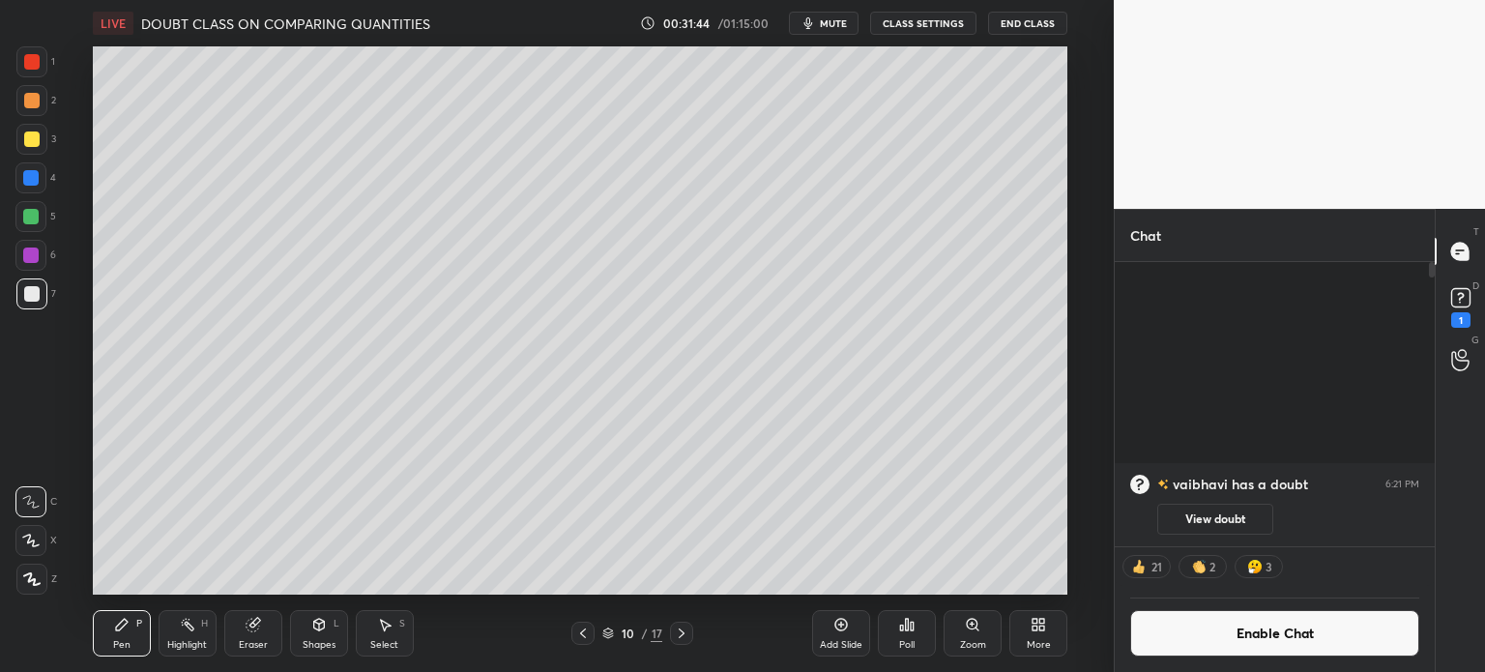
scroll to position [279, 314]
click at [1244, 526] on button "View doubt" at bounding box center [1216, 519] width 116 height 31
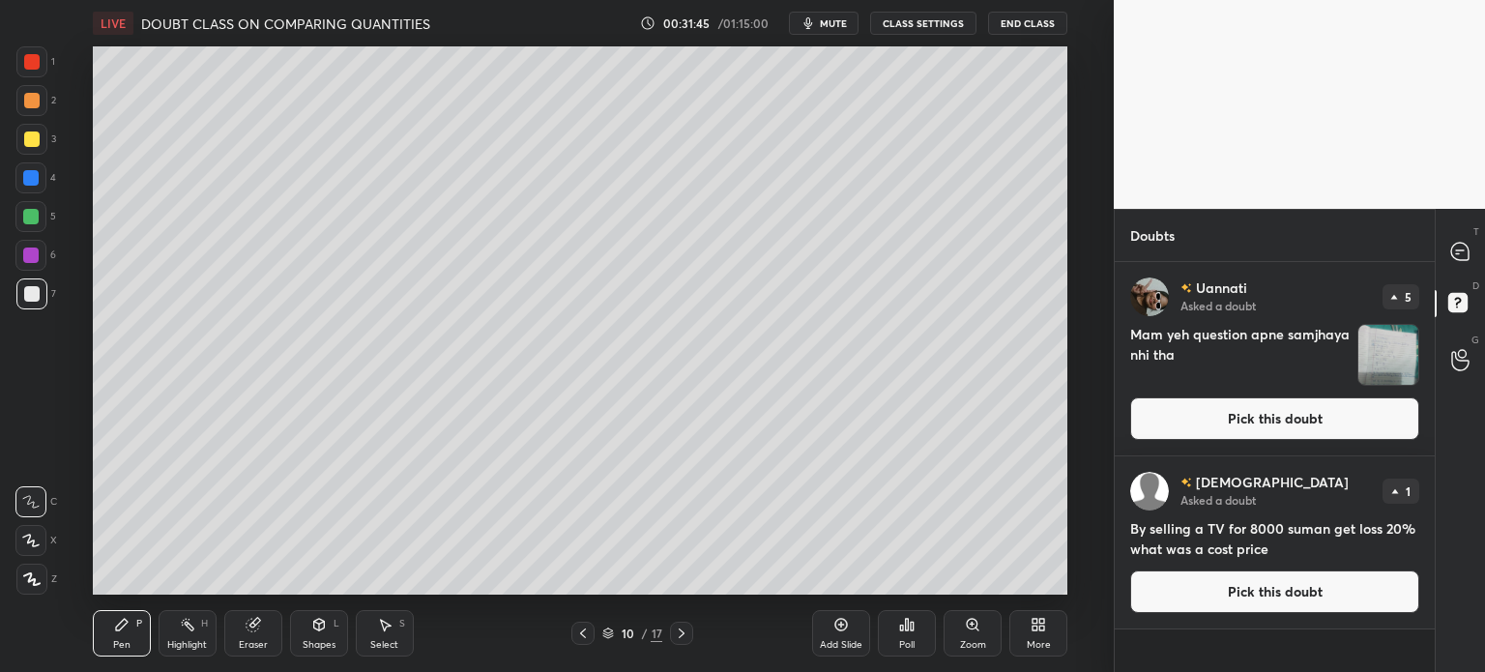
click at [1383, 337] on img "grid" at bounding box center [1389, 355] width 60 height 60
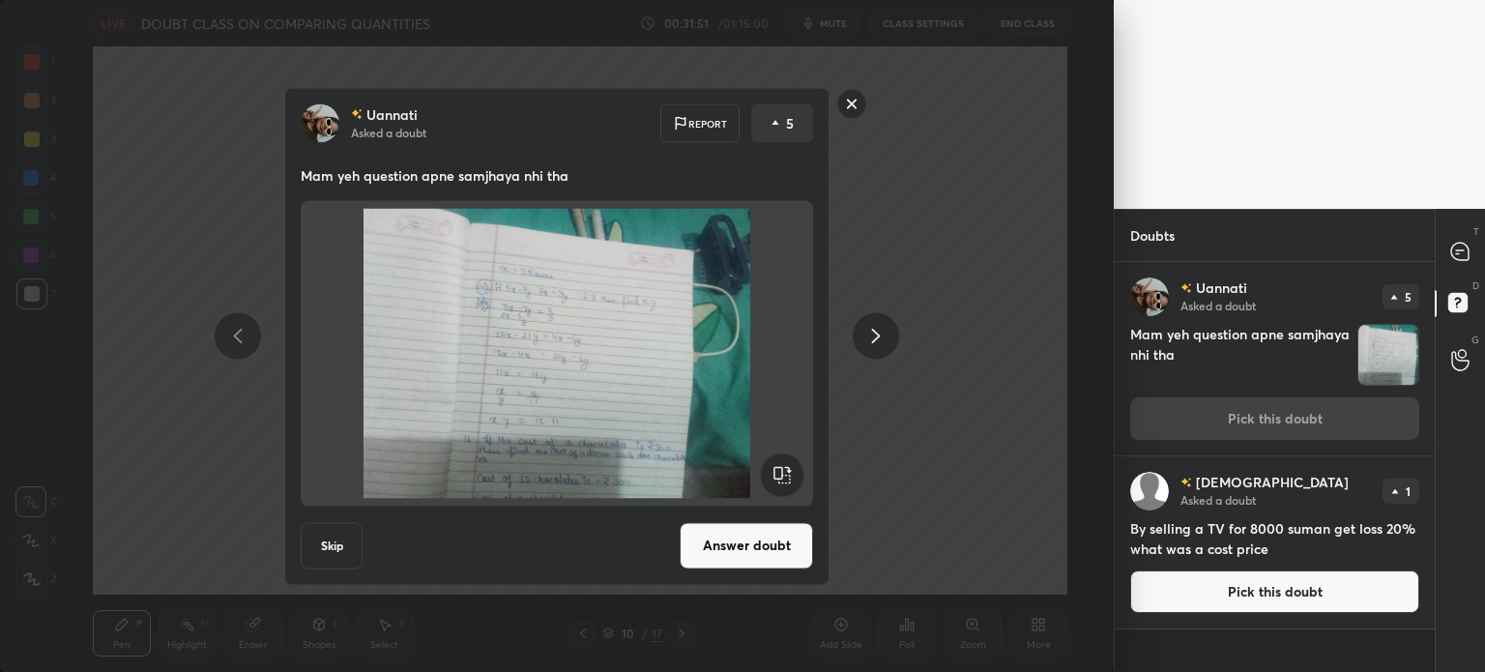
click at [901, 587] on div "Uannati Asked a doubt Report 5 Mam yeh question apne samjhaya nhi tha Skip Answ…" at bounding box center [557, 336] width 1114 height 672
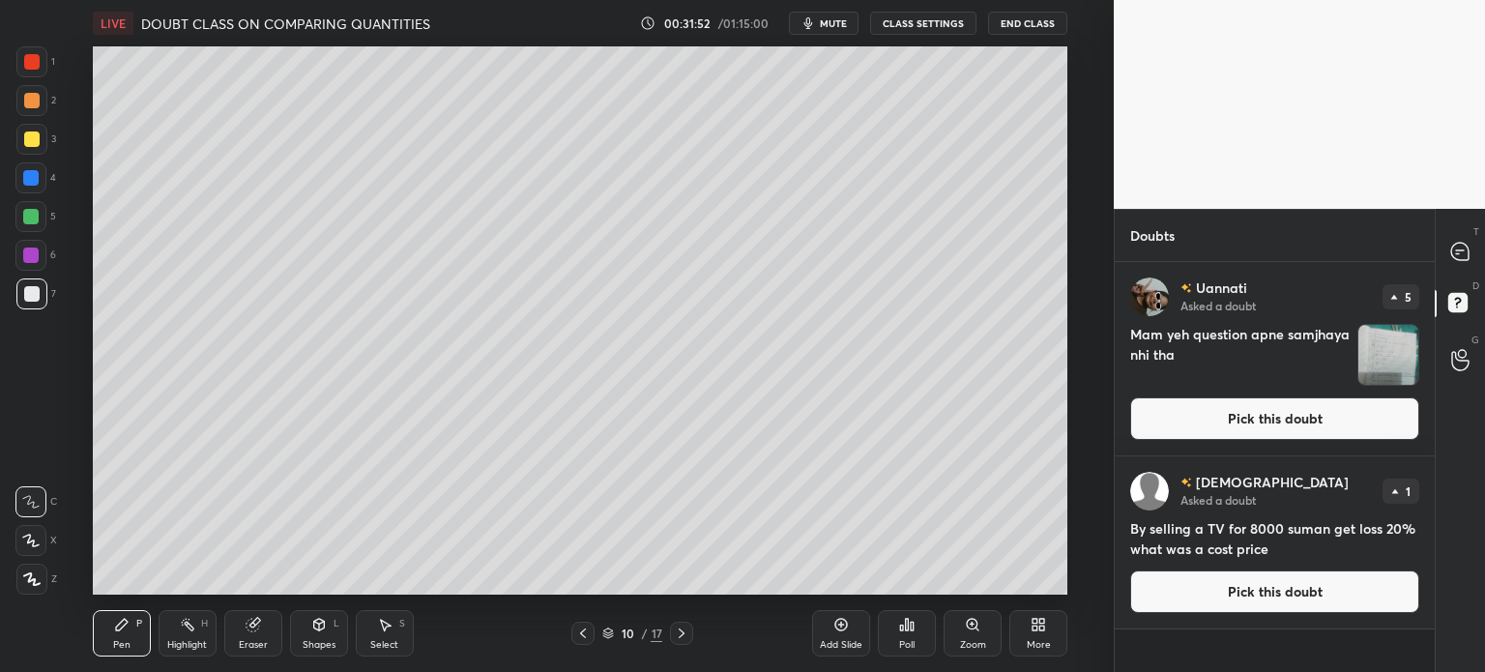
click at [1252, 585] on button "Pick this doubt" at bounding box center [1274, 592] width 289 height 43
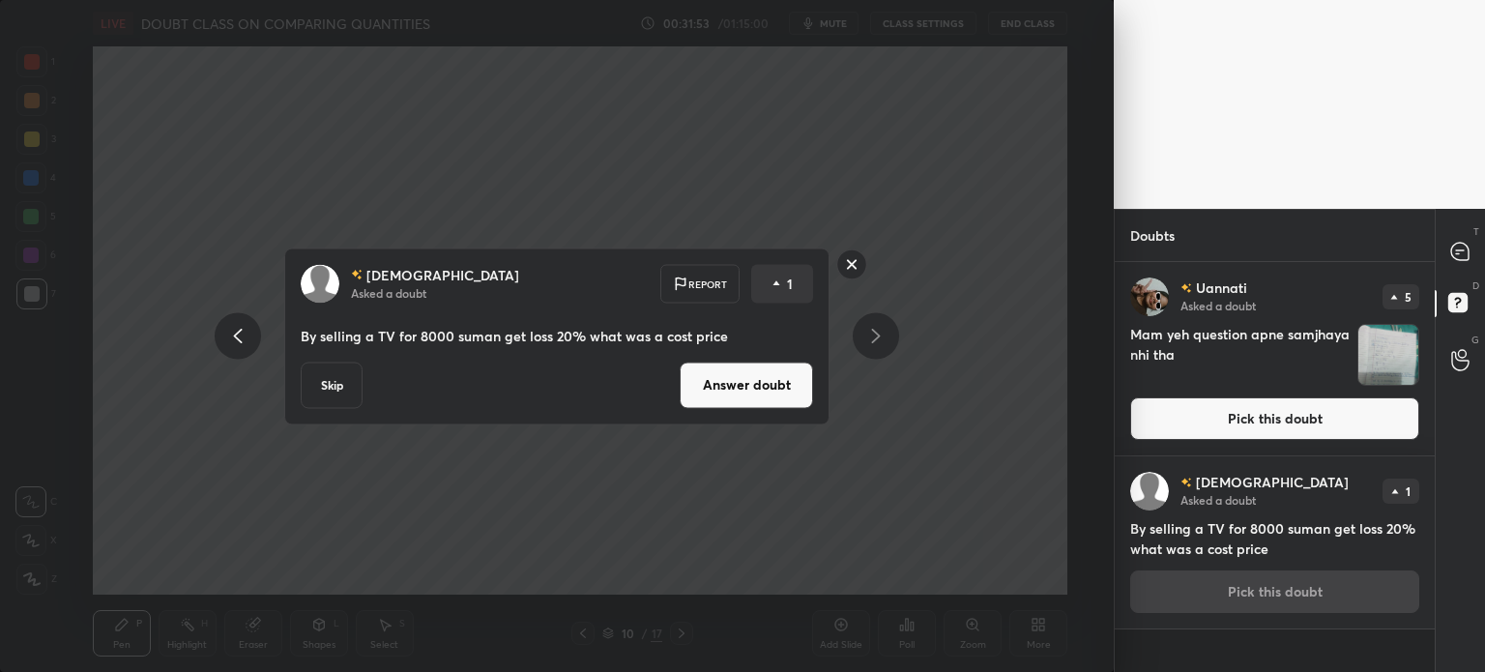
click at [761, 382] on button "Answer doubt" at bounding box center [746, 385] width 133 height 46
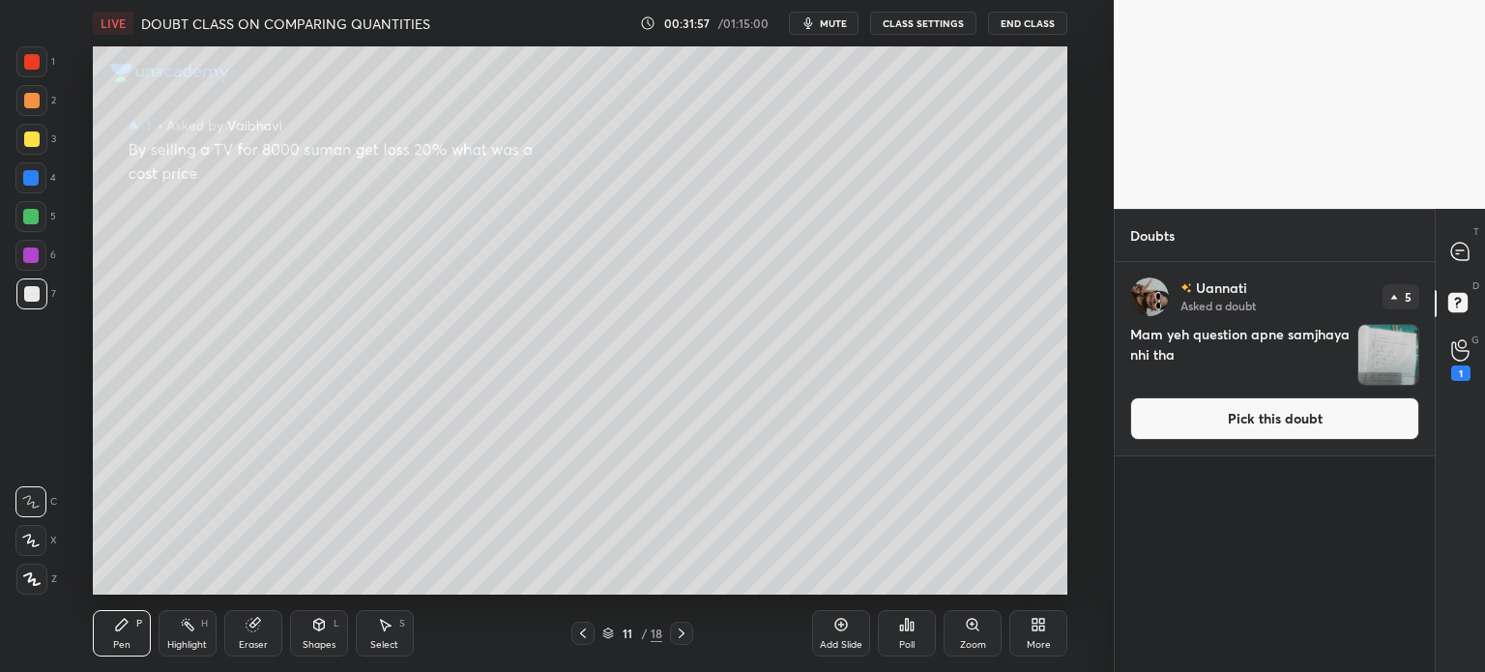
click at [35, 136] on div at bounding box center [31, 139] width 15 height 15
click at [248, 628] on icon at bounding box center [252, 625] width 13 height 13
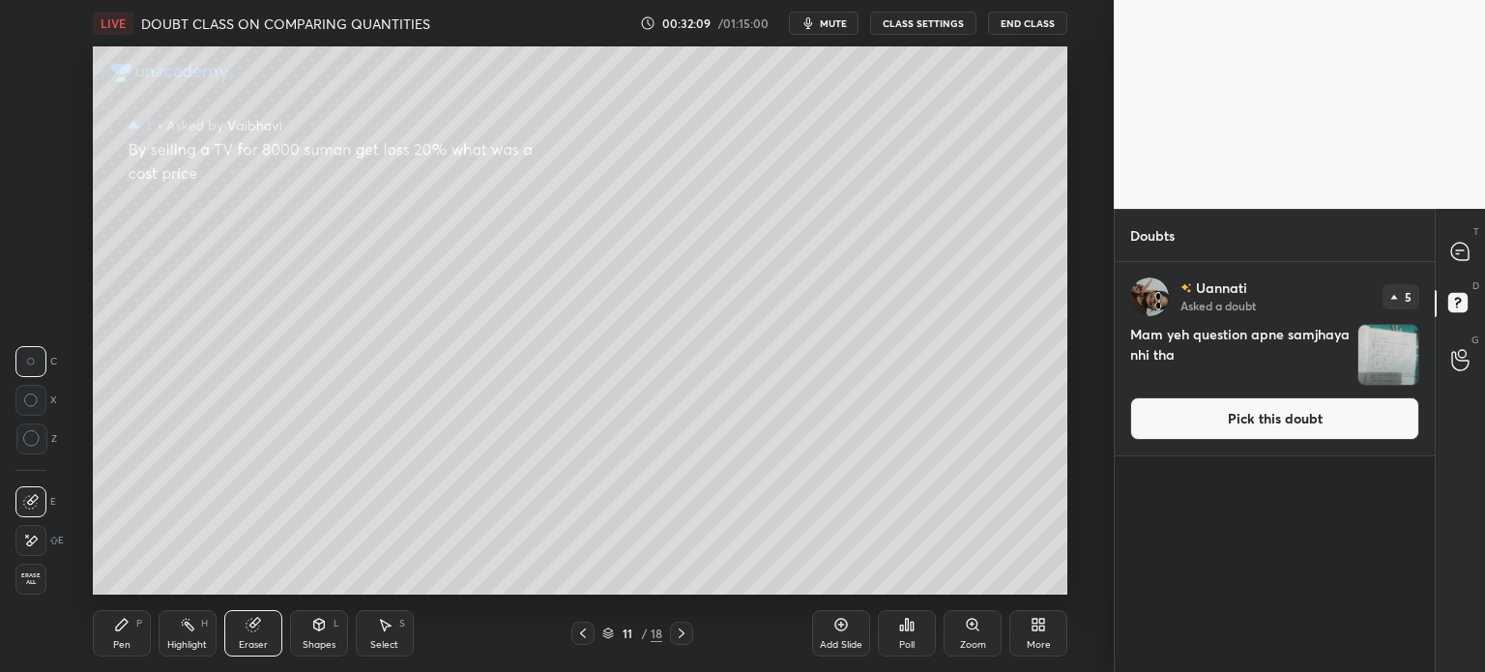
click at [35, 545] on icon at bounding box center [30, 541] width 15 height 16
click at [113, 640] on div "Pen" at bounding box center [121, 645] width 17 height 10
click at [125, 638] on div "Pen P" at bounding box center [122, 633] width 58 height 46
click at [252, 627] on icon at bounding box center [254, 625] width 11 height 10
click at [396, 634] on div "Select S" at bounding box center [385, 633] width 58 height 46
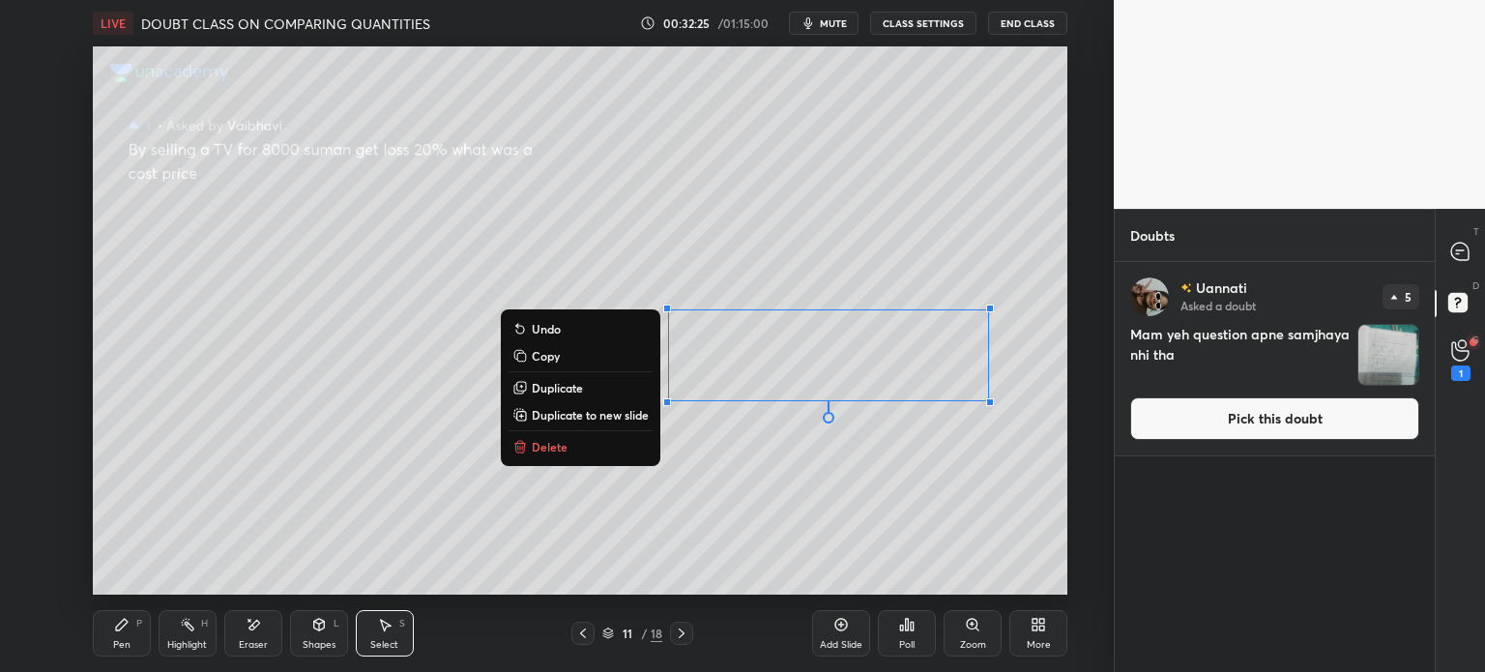
click at [120, 645] on div "Pen" at bounding box center [121, 645] width 17 height 10
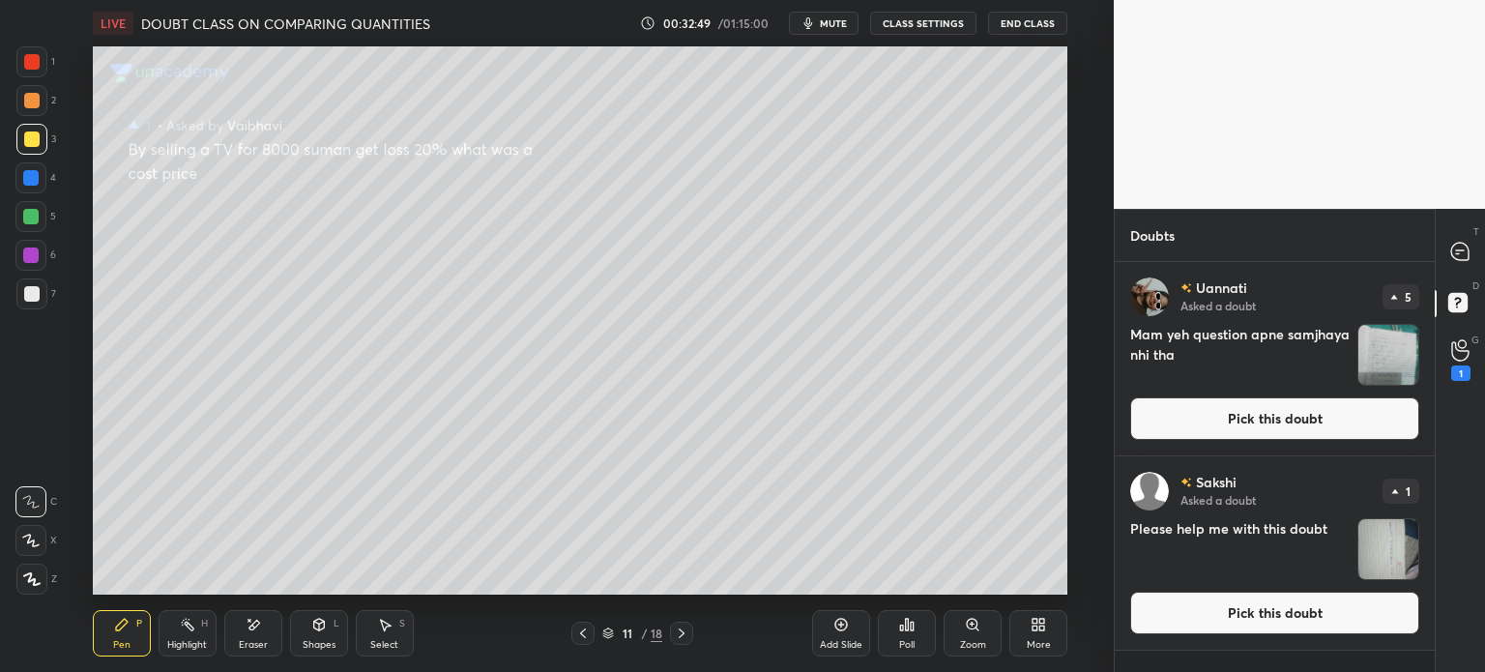
click at [1290, 405] on button "Pick this doubt" at bounding box center [1274, 418] width 289 height 43
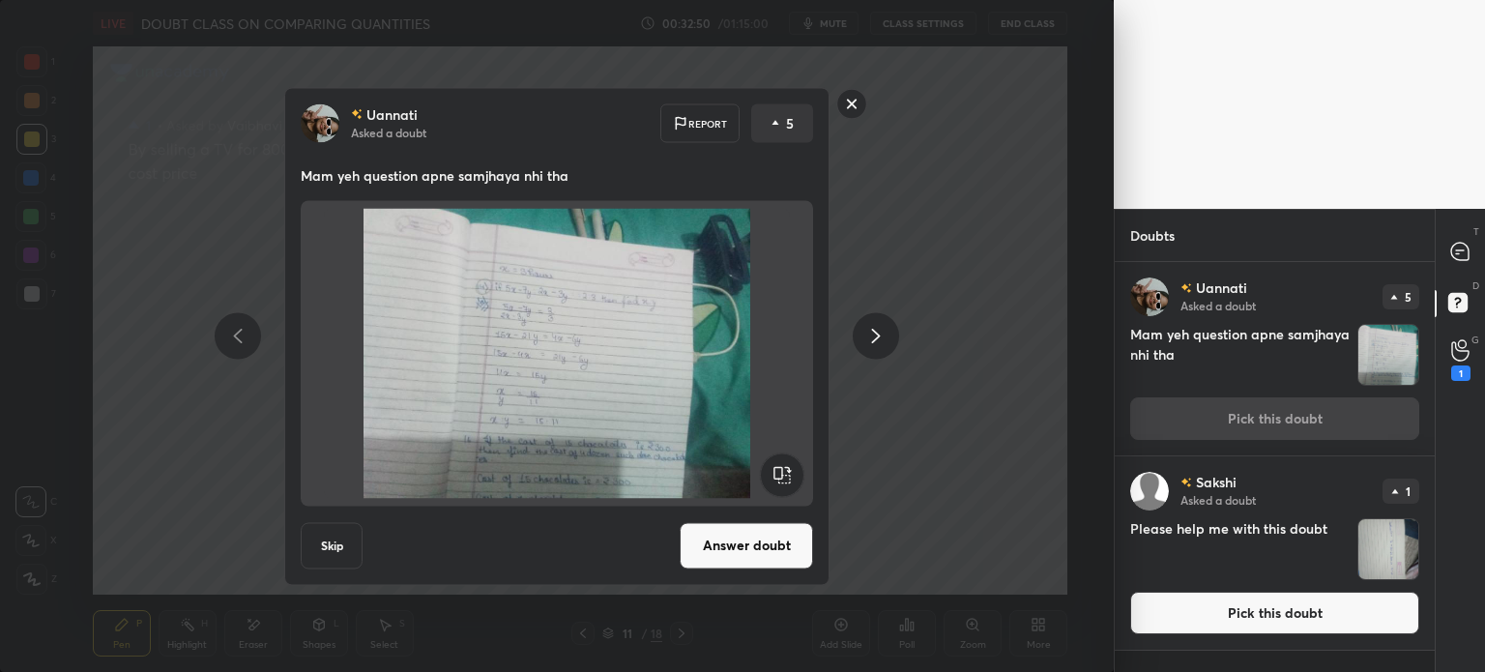
click at [312, 546] on button "Skip" at bounding box center [332, 545] width 62 height 46
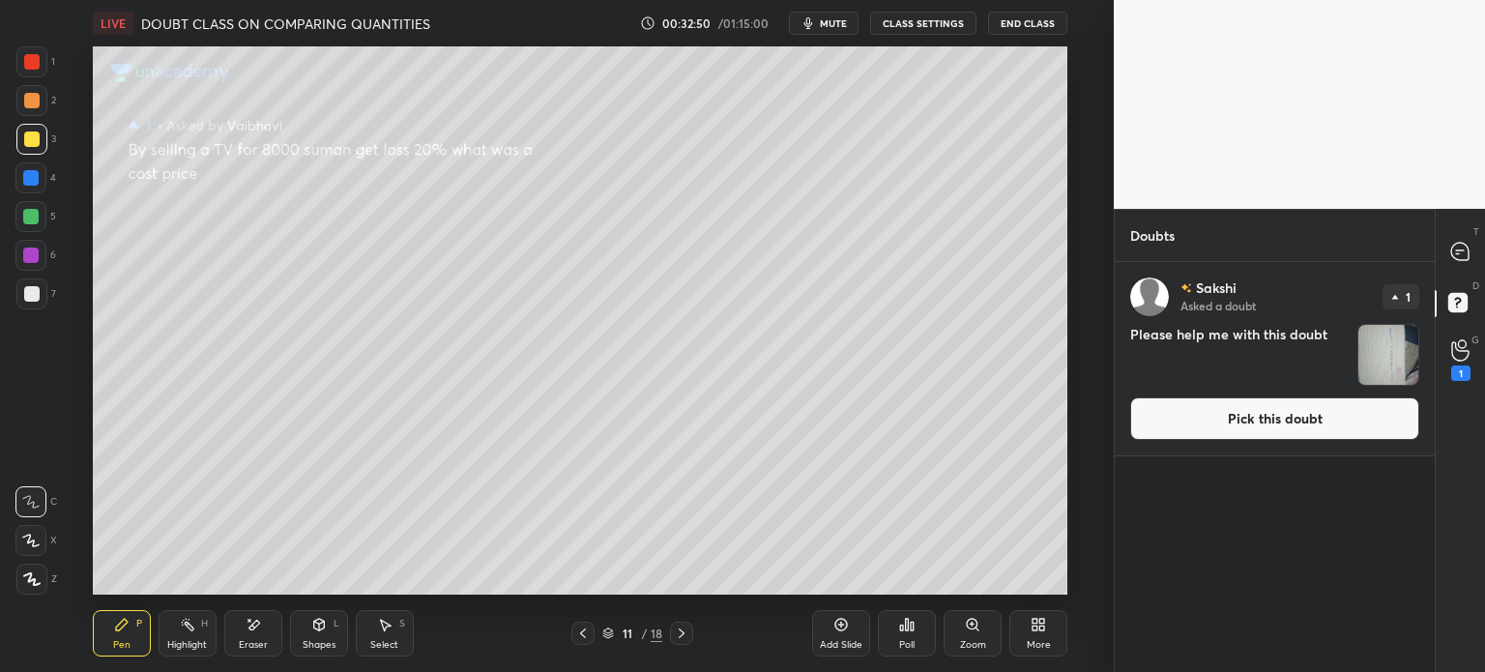
click at [1246, 422] on button "Pick this doubt" at bounding box center [1274, 418] width 289 height 43
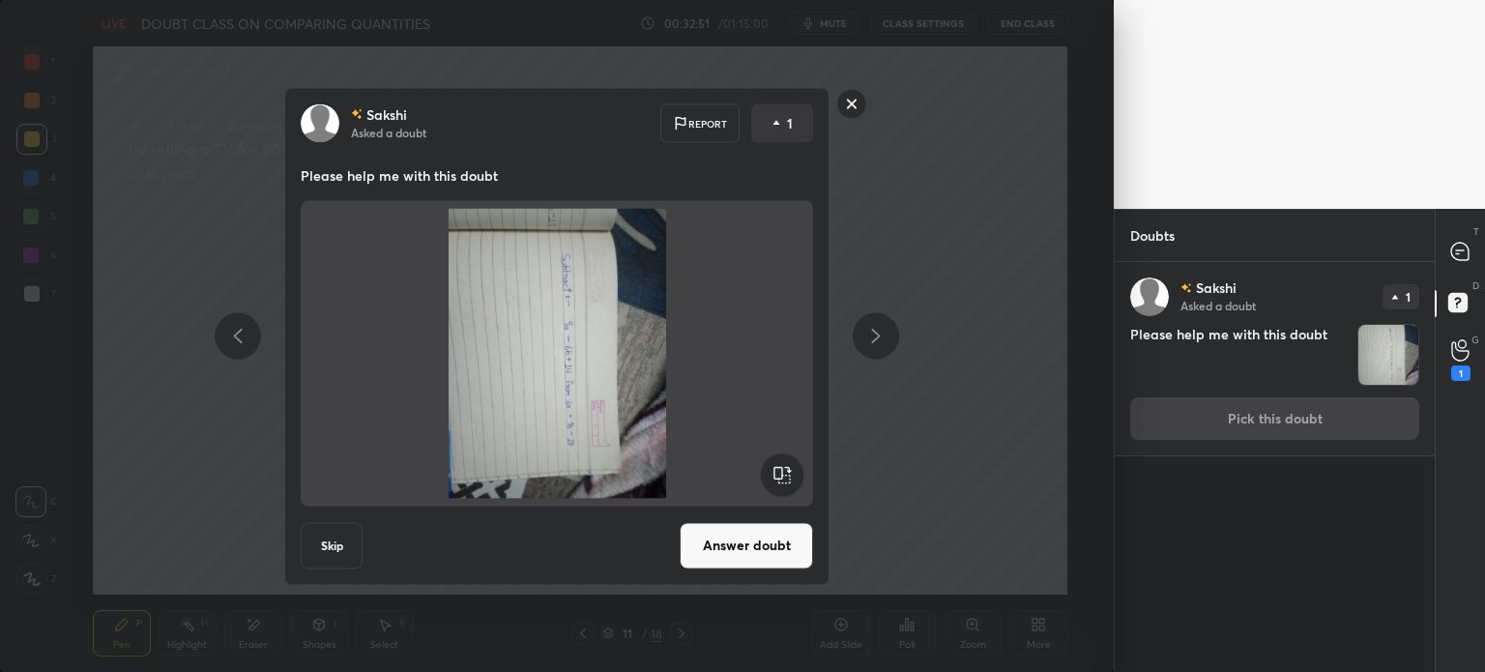
click at [800, 473] on rect at bounding box center [782, 475] width 44 height 44
click at [786, 475] on rect at bounding box center [782, 475] width 44 height 44
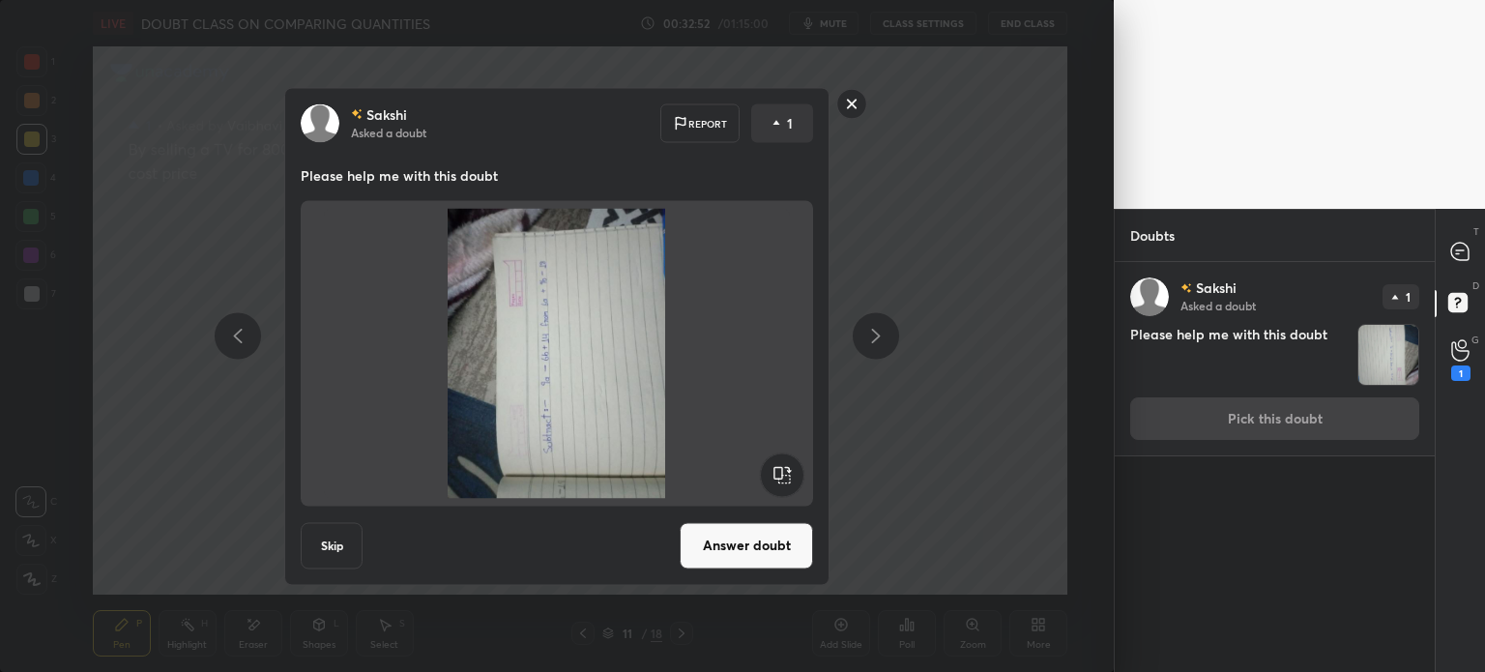
click at [786, 475] on rect at bounding box center [782, 475] width 44 height 44
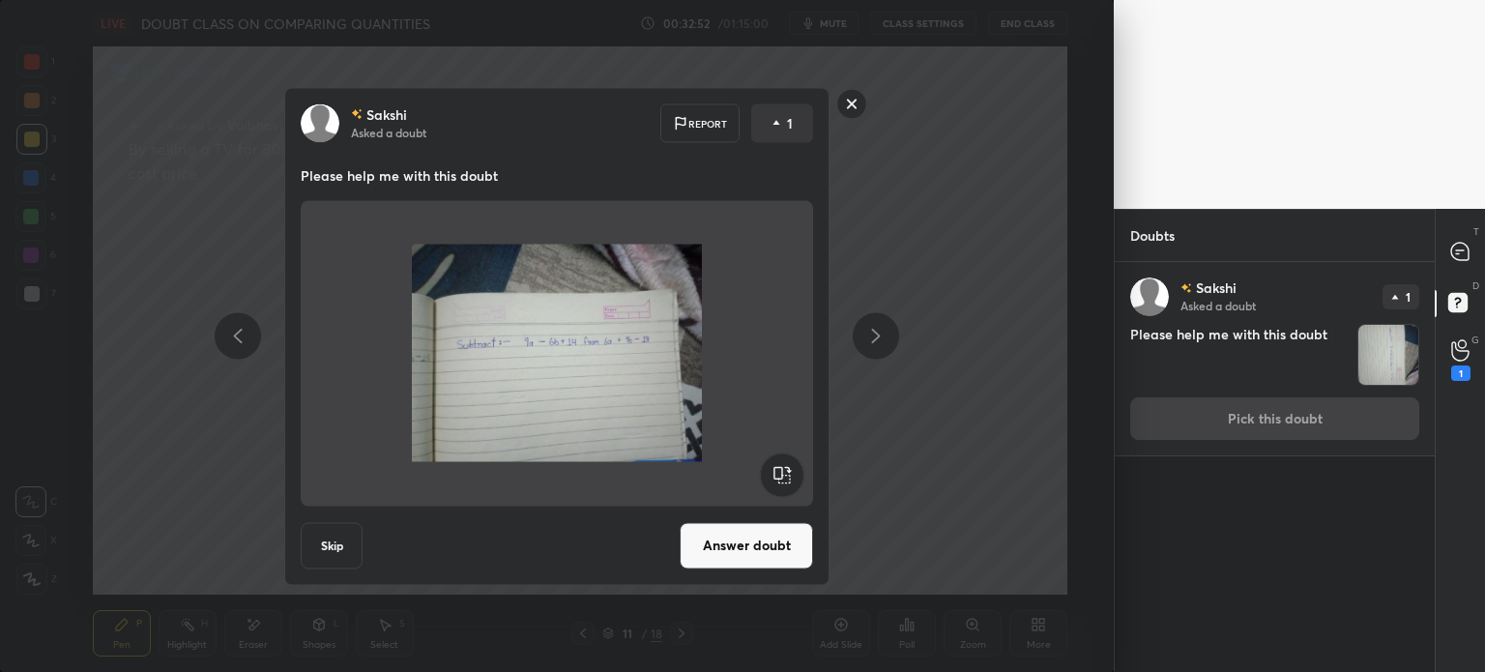
click at [768, 543] on button "Answer doubt" at bounding box center [746, 545] width 133 height 46
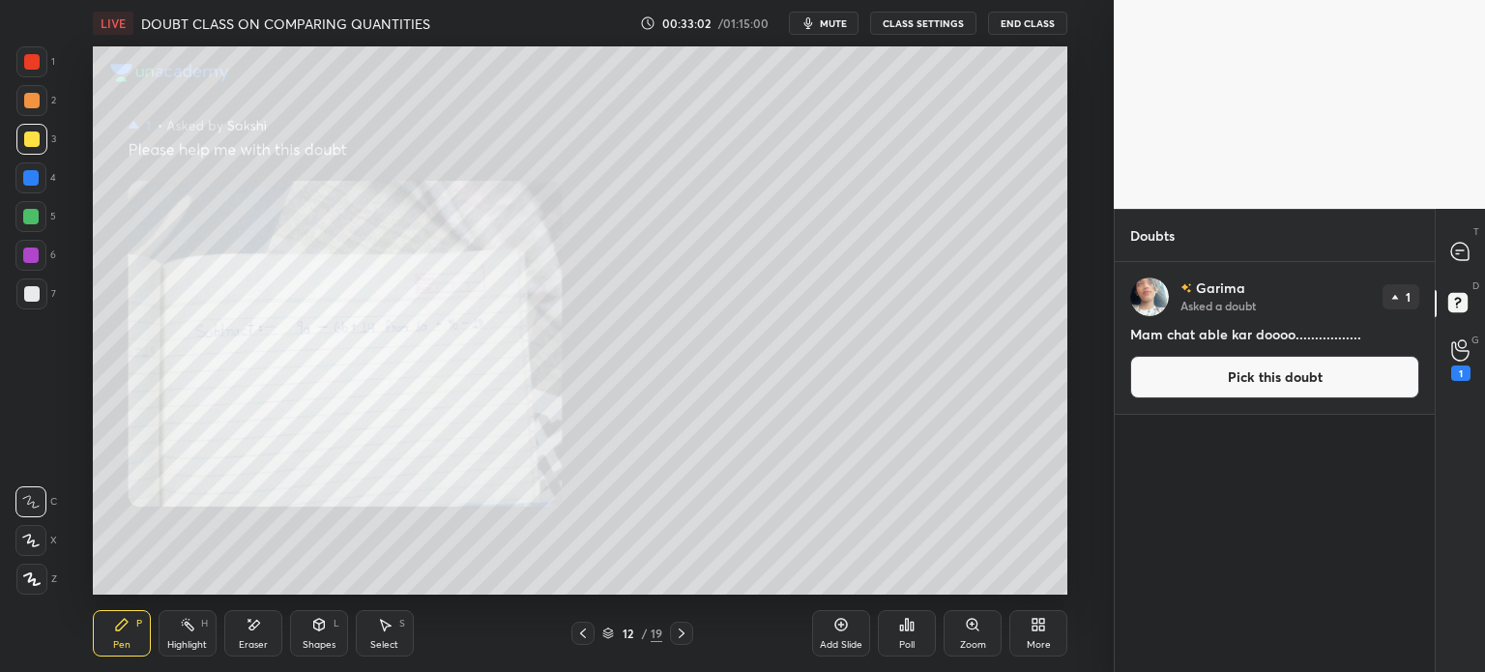
click at [387, 633] on div "Select S" at bounding box center [385, 633] width 58 height 46
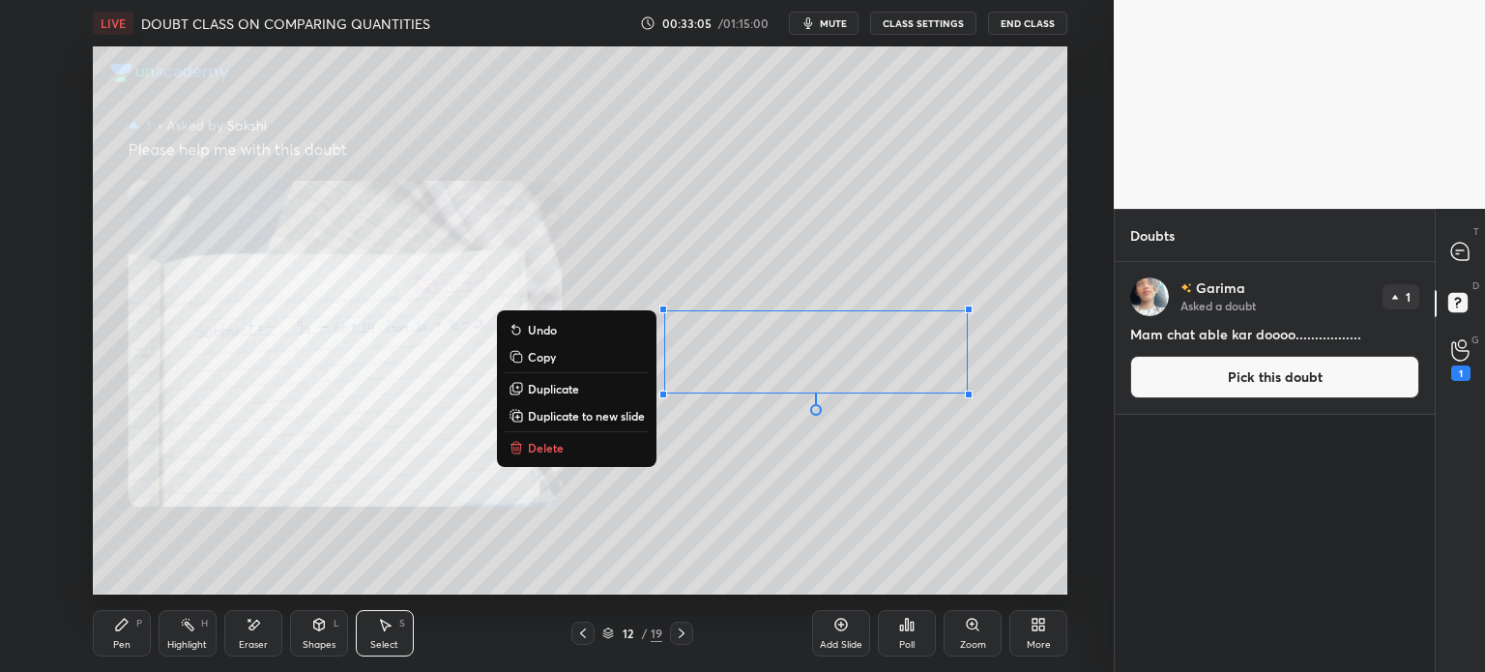
click at [120, 645] on div "Pen" at bounding box center [121, 645] width 17 height 10
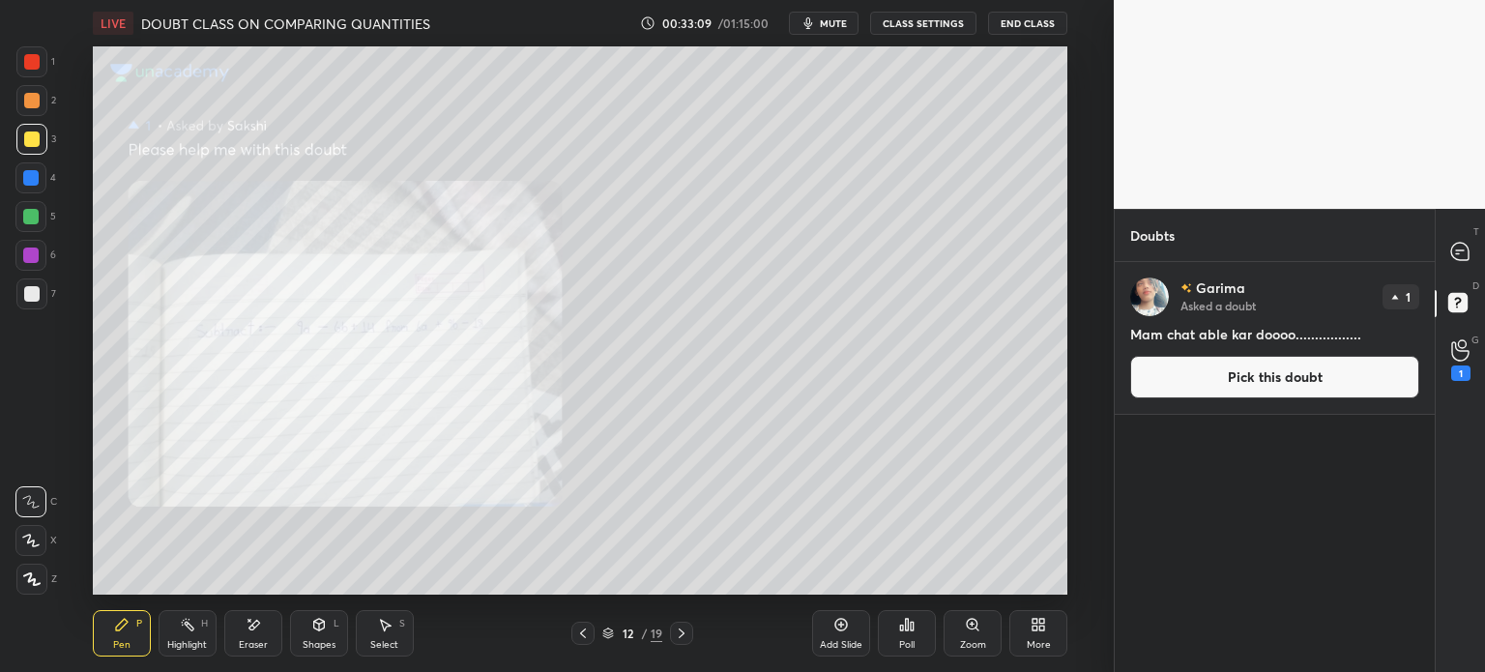
click at [376, 633] on div "Select S" at bounding box center [385, 633] width 58 height 46
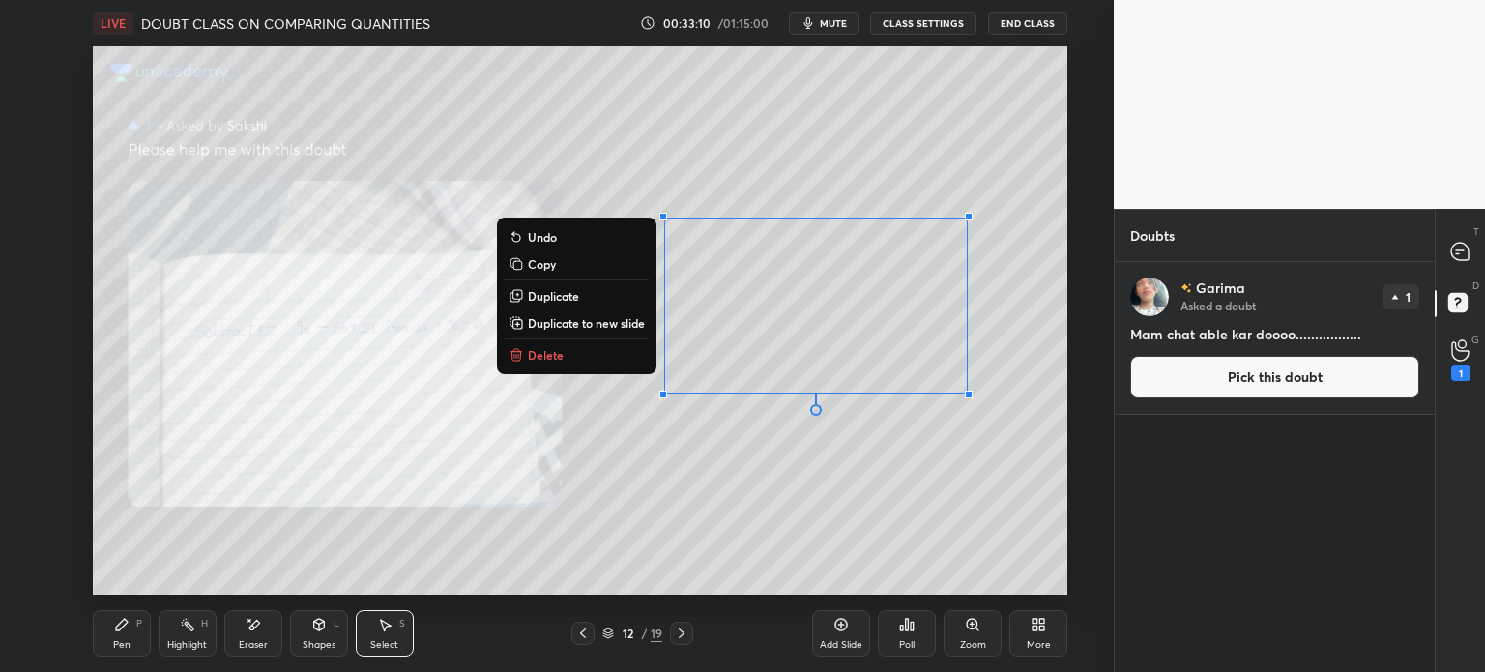
click at [561, 325] on p "Duplicate to new slide" at bounding box center [586, 322] width 117 height 15
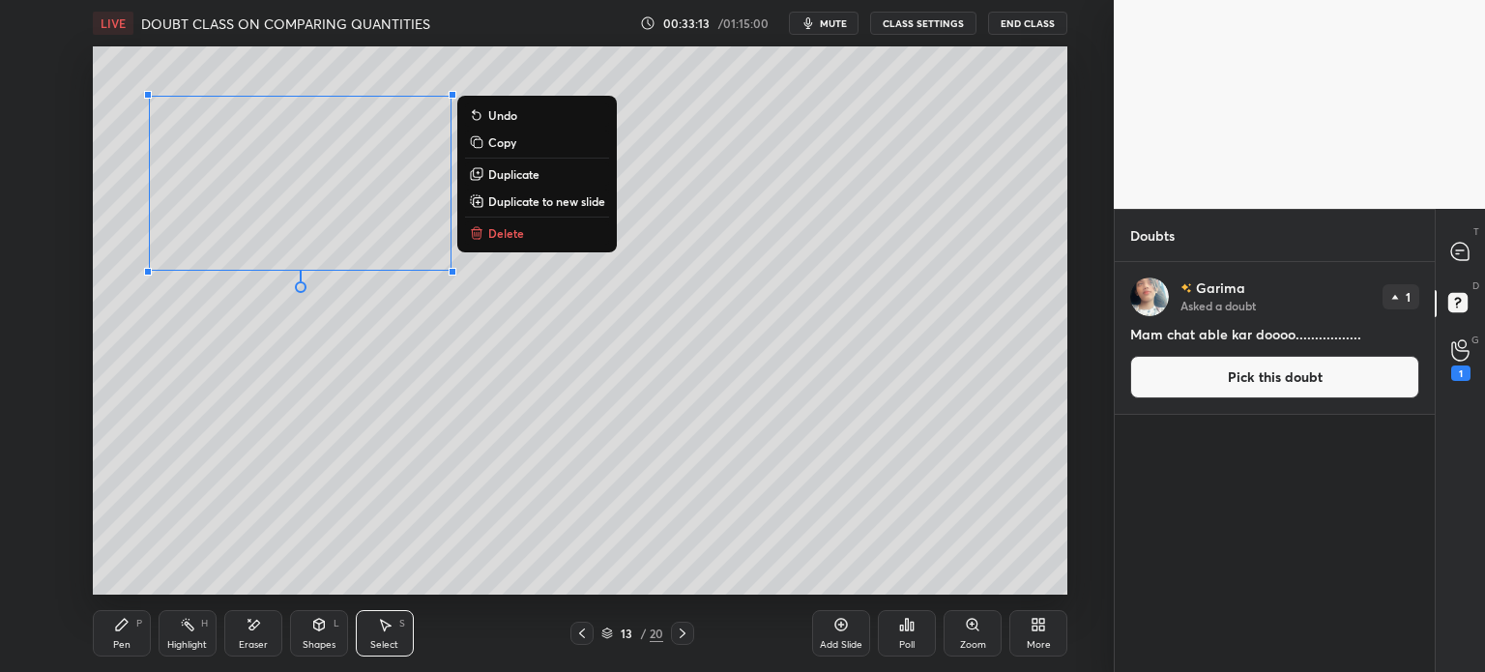
click at [197, 394] on div "0 ° Undo Copy Duplicate Duplicate to new slide Delete" at bounding box center [580, 320] width 975 height 548
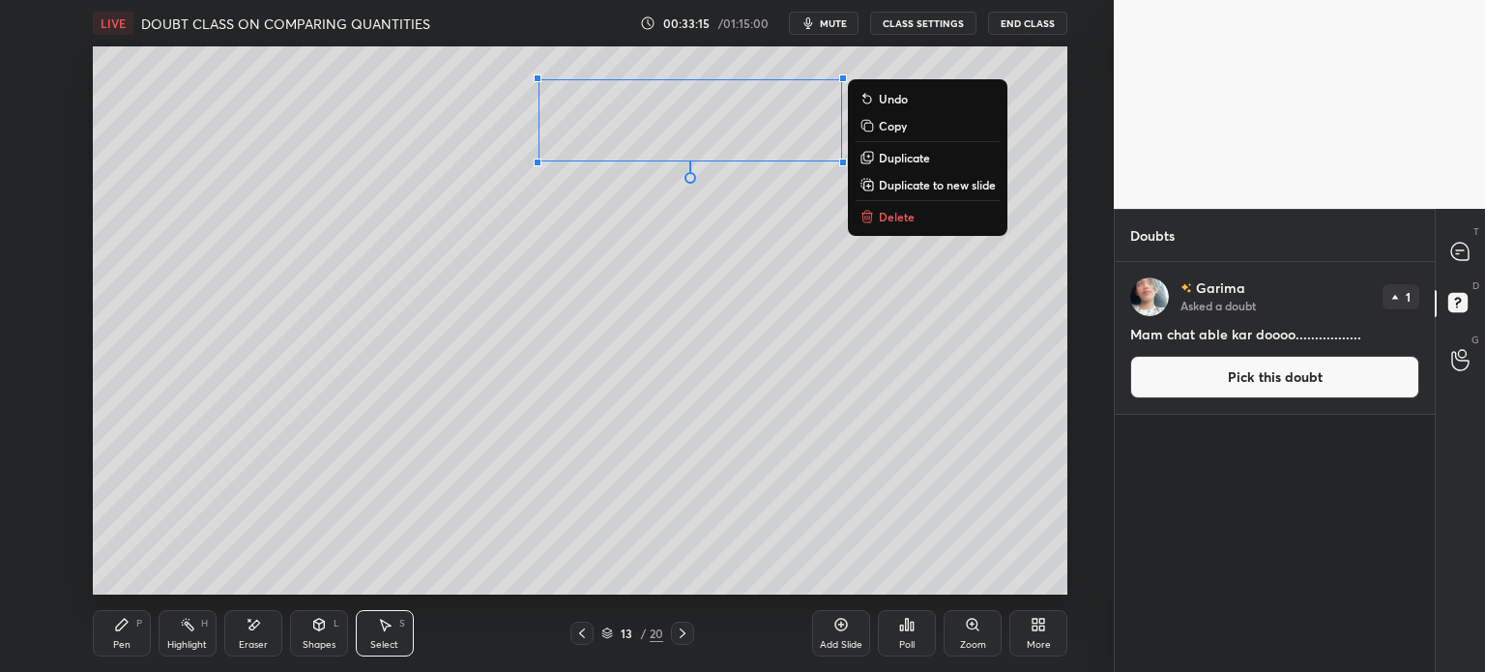
click at [109, 634] on div "Pen P" at bounding box center [122, 633] width 58 height 46
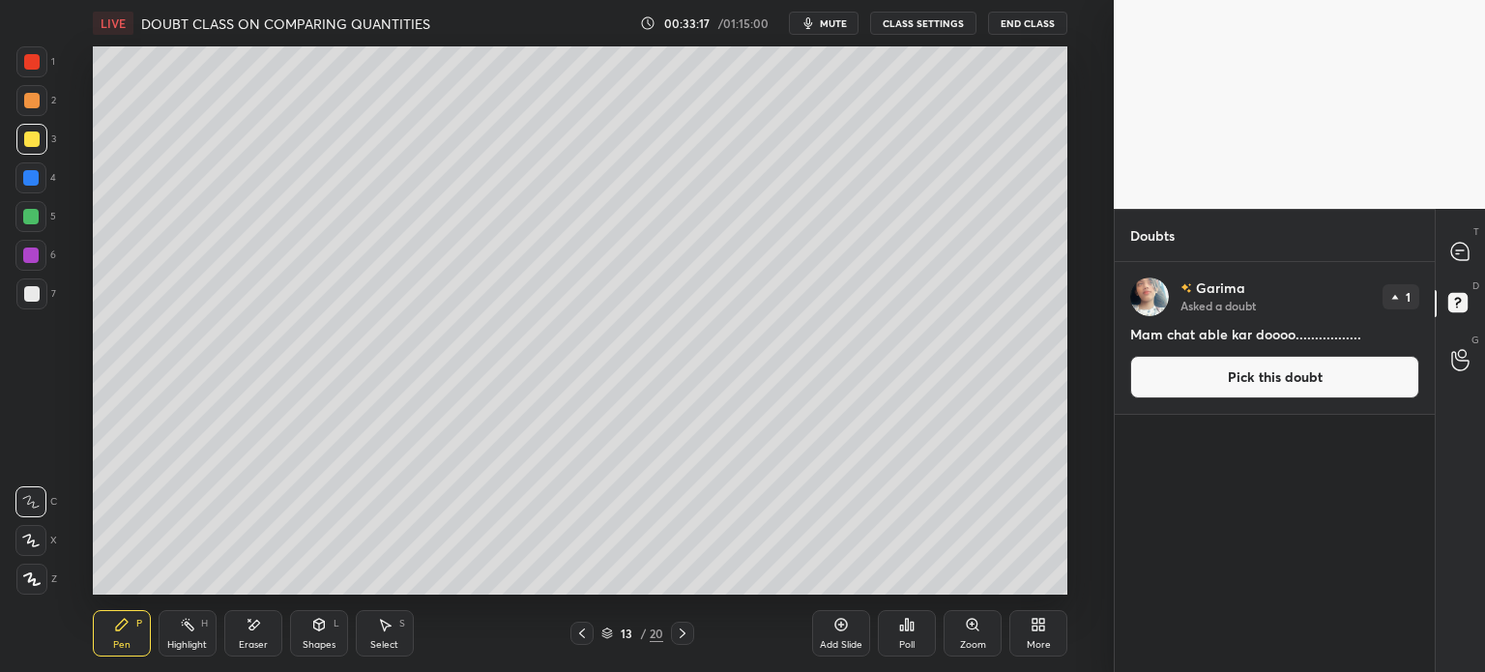
click at [577, 626] on div at bounding box center [582, 633] width 23 height 23
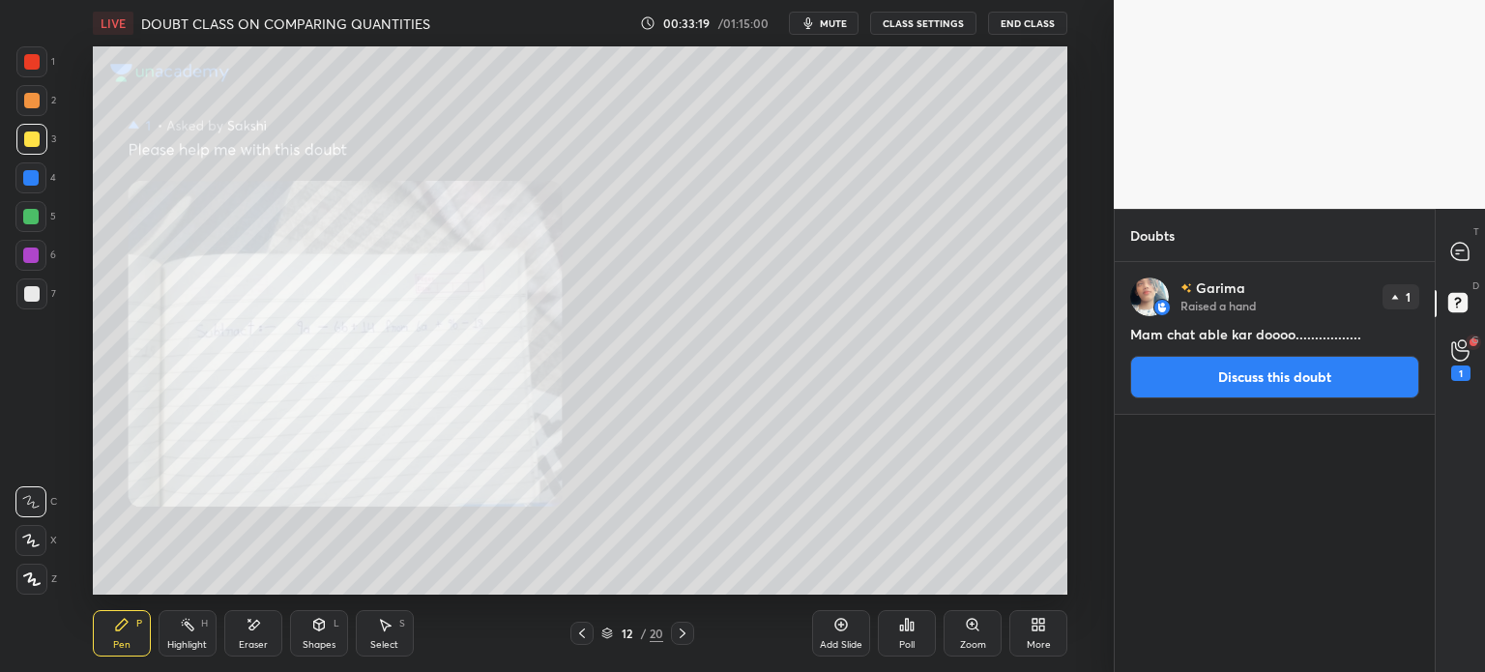
click at [681, 637] on icon at bounding box center [683, 634] width 6 height 10
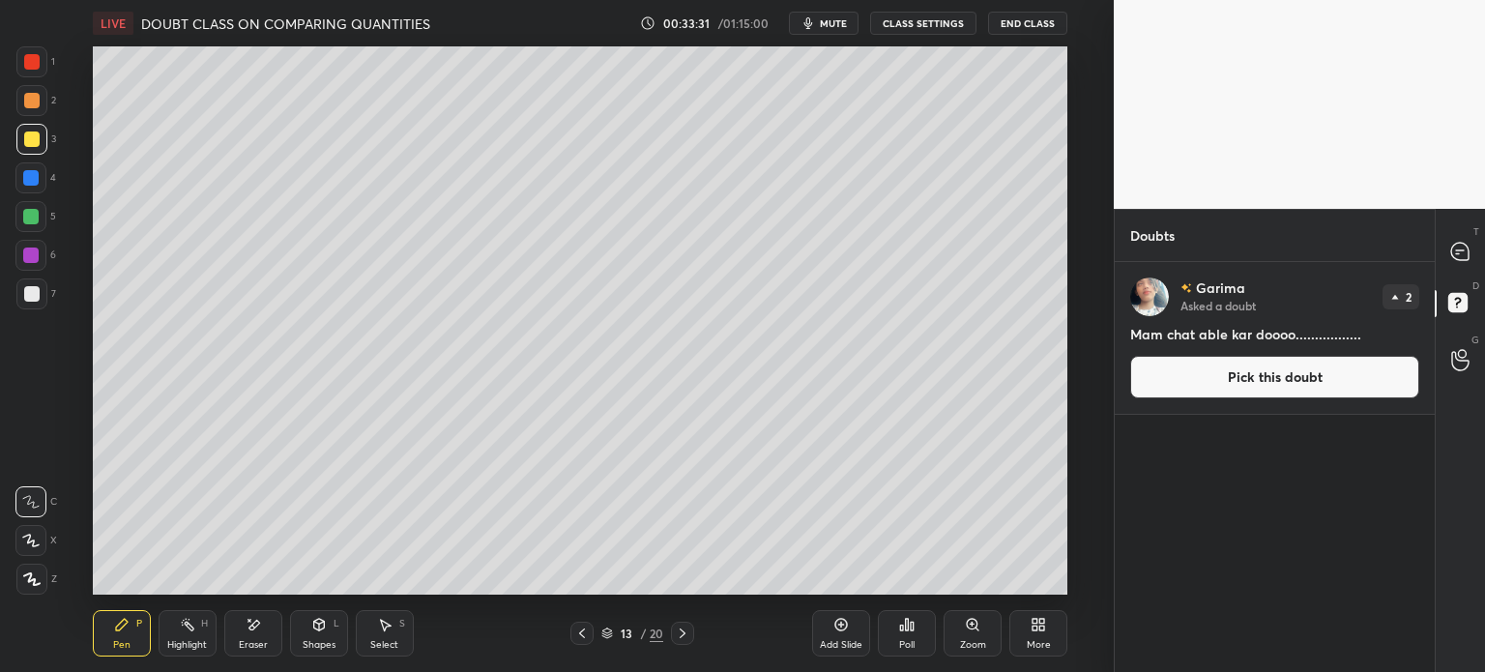
click at [8, 208] on div "1 2 3 4 5 6 7 C X Z E E Erase all H H" at bounding box center [31, 320] width 62 height 548
click at [35, 205] on div at bounding box center [30, 216] width 31 height 31
click at [1322, 382] on button "Pick this doubt" at bounding box center [1274, 377] width 289 height 43
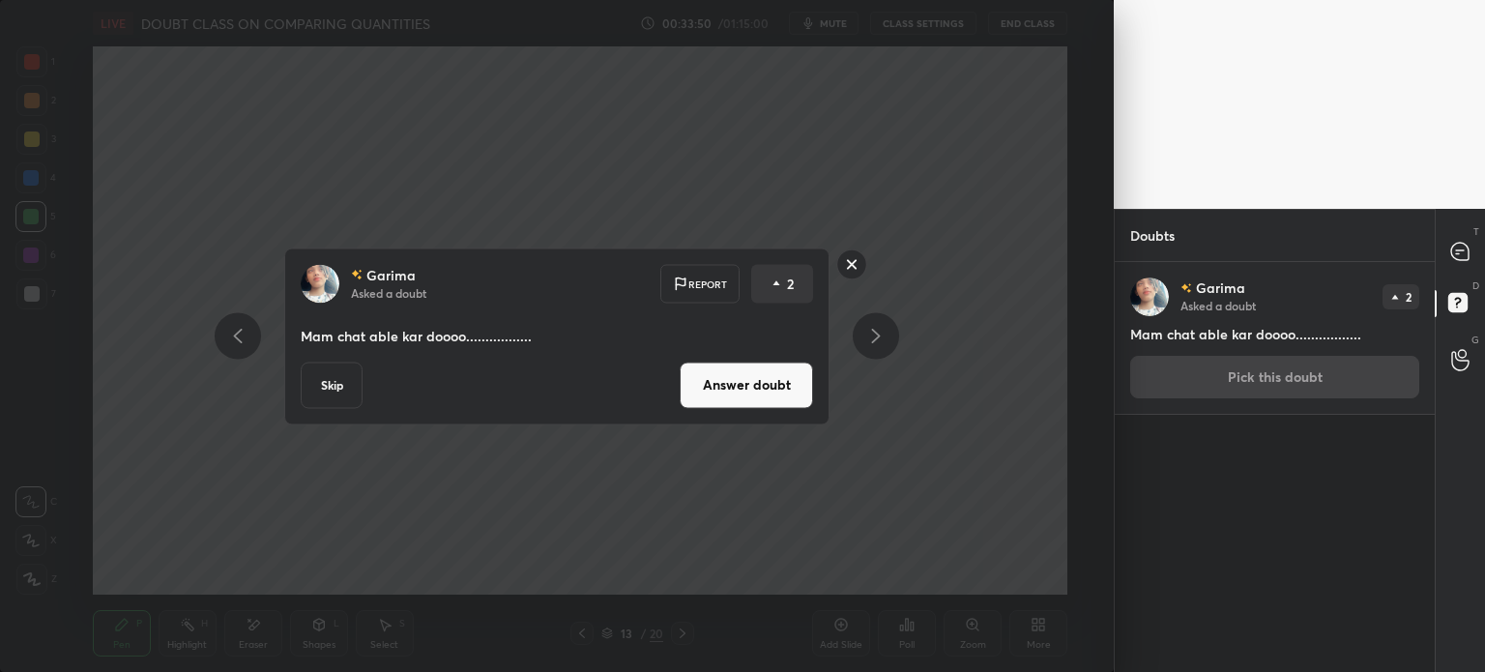
click at [1477, 371] on div at bounding box center [1461, 359] width 39 height 35
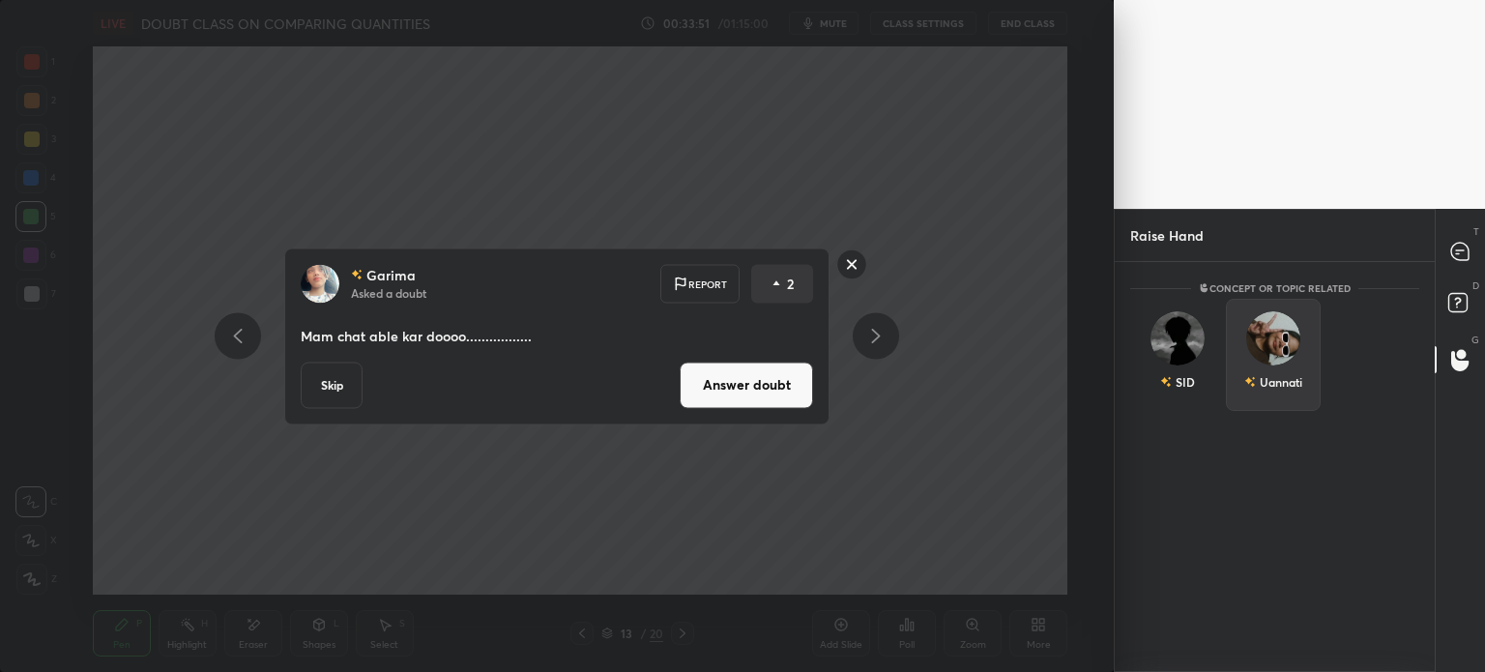
click at [1237, 411] on div "[PERSON_NAME]" at bounding box center [1275, 365] width 320 height 132
click at [1283, 401] on div "Uannati" at bounding box center [1274, 355] width 96 height 112
click at [1284, 399] on button "INVITE" at bounding box center [1274, 395] width 78 height 25
click at [1282, 397] on button "INVITE" at bounding box center [1274, 395] width 78 height 25
click at [1282, 399] on button "INVITE" at bounding box center [1274, 395] width 78 height 25
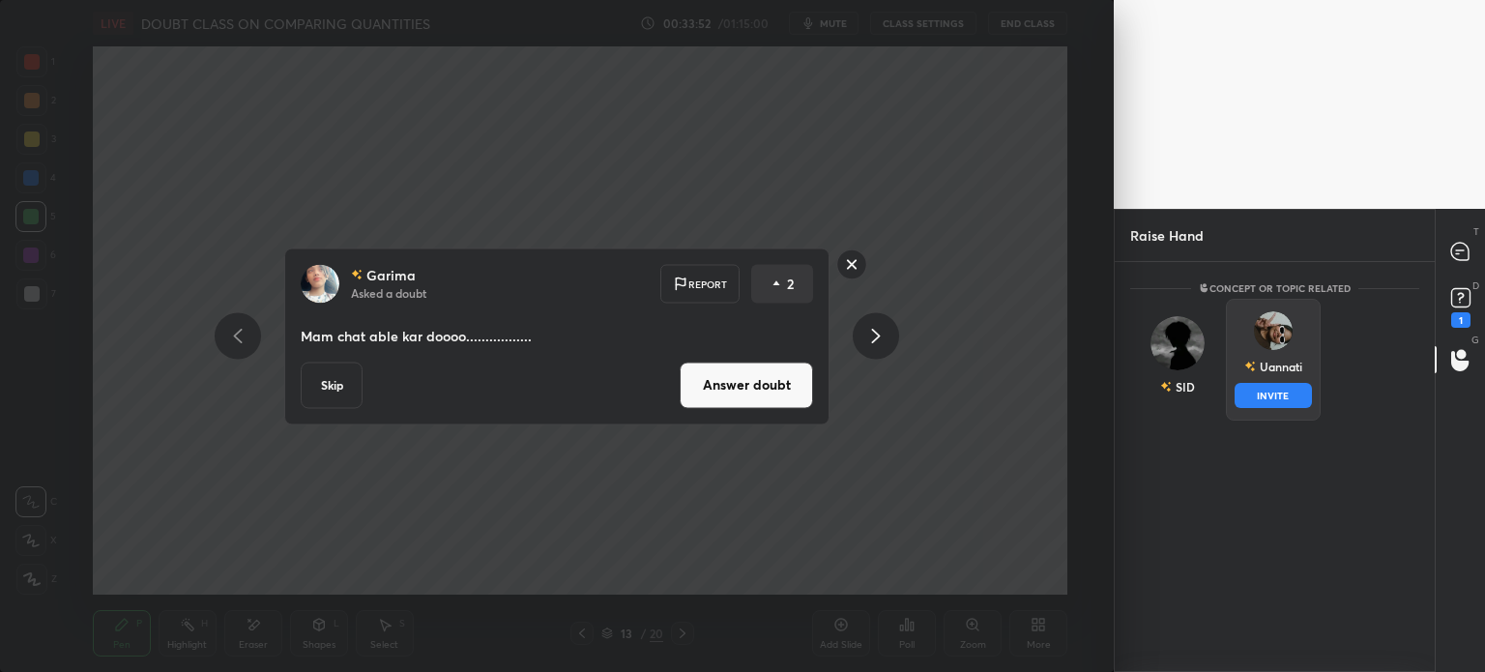
click at [1281, 397] on button "INVITE" at bounding box center [1274, 395] width 78 height 25
click at [1280, 394] on button "INVITE" at bounding box center [1274, 395] width 78 height 25
click at [1461, 318] on div "1" at bounding box center [1460, 319] width 19 height 15
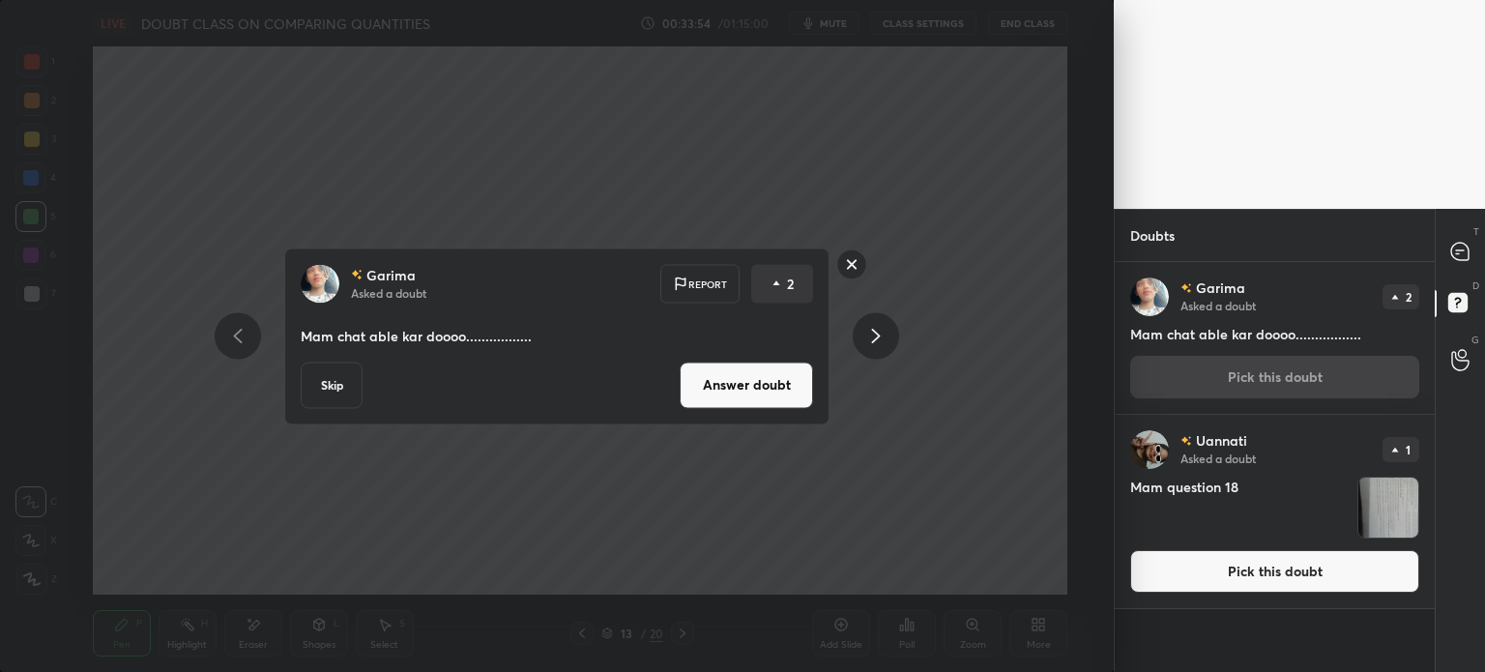
click at [1405, 496] on img "grid" at bounding box center [1389, 508] width 60 height 60
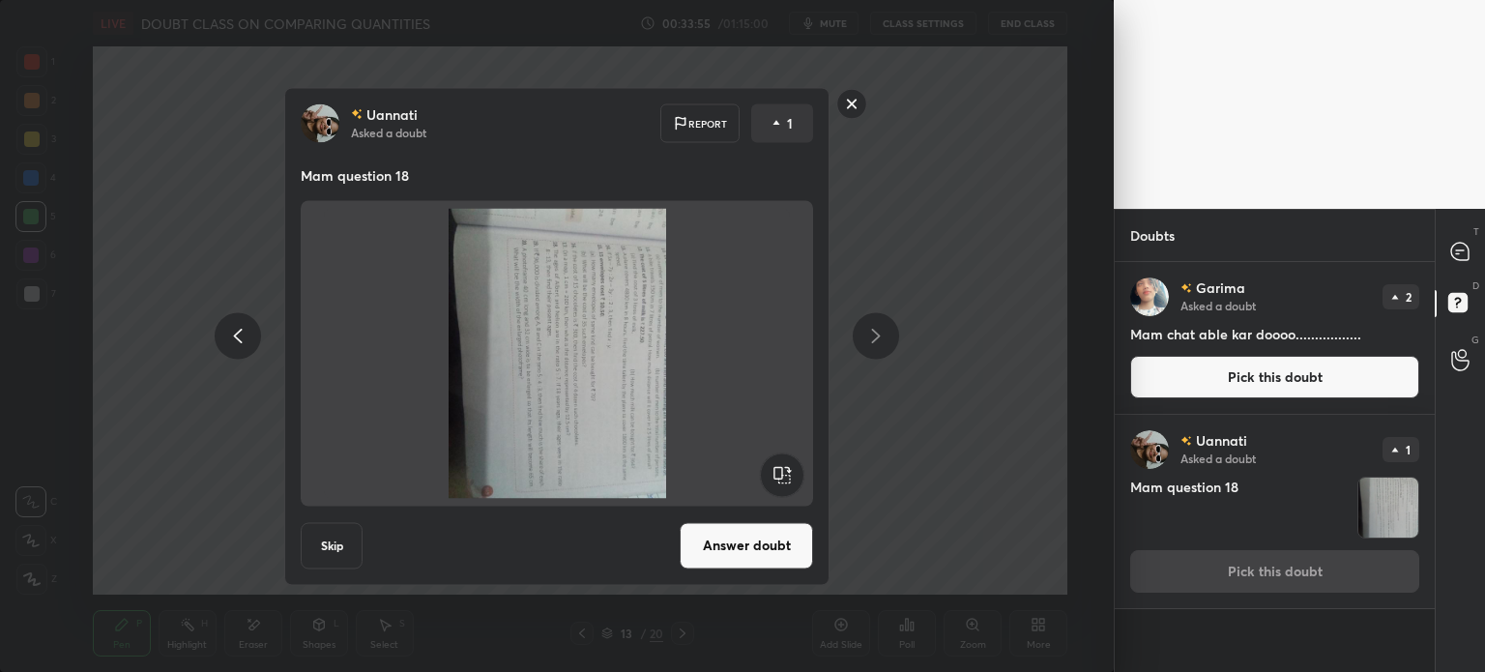
click at [775, 465] on rect at bounding box center [782, 475] width 44 height 44
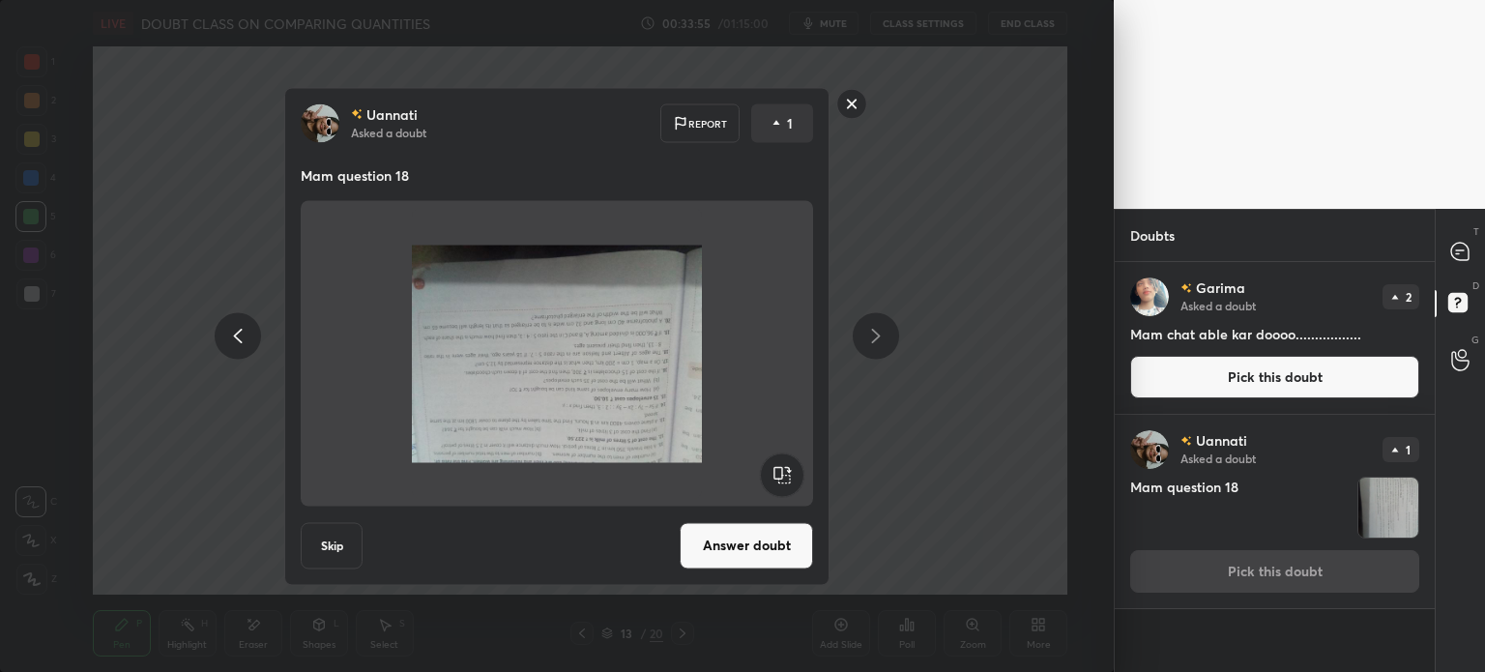
click at [777, 467] on rect at bounding box center [782, 475] width 44 height 44
click at [781, 465] on rect at bounding box center [782, 475] width 44 height 44
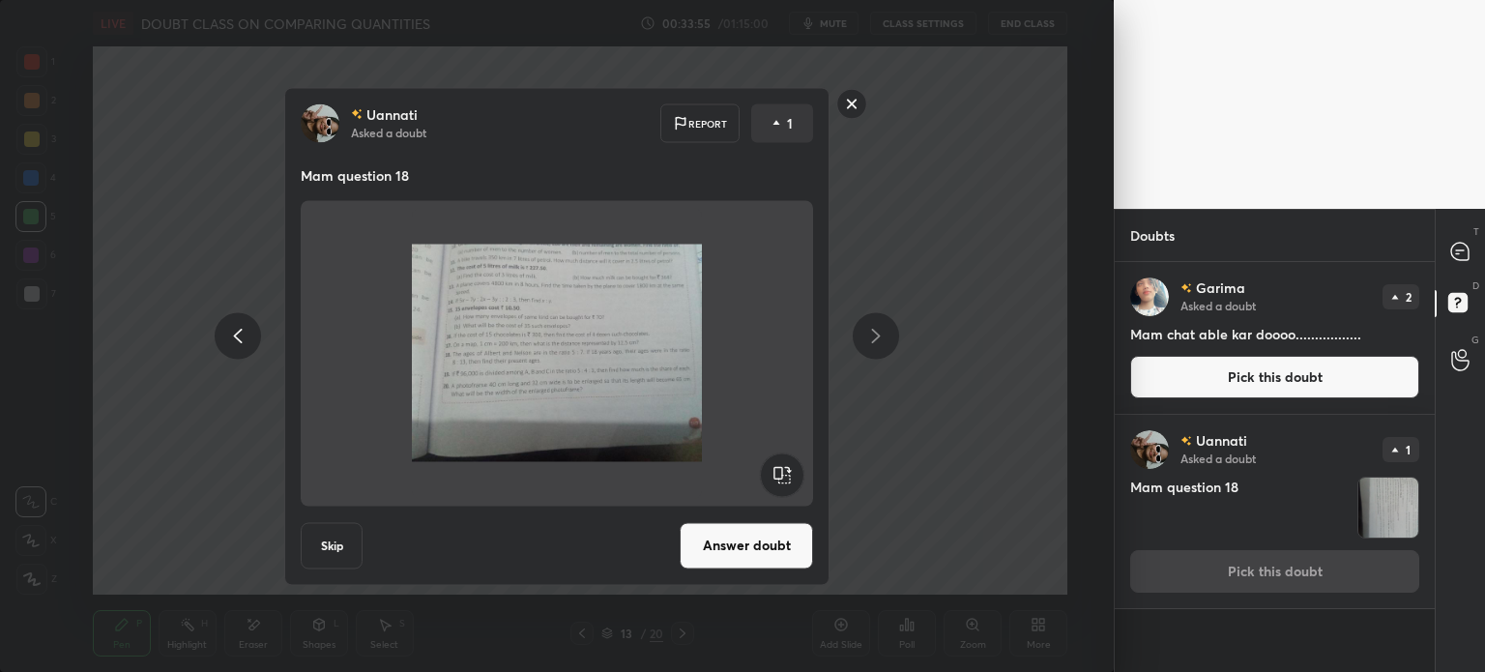
click at [740, 548] on button "Answer doubt" at bounding box center [746, 545] width 133 height 46
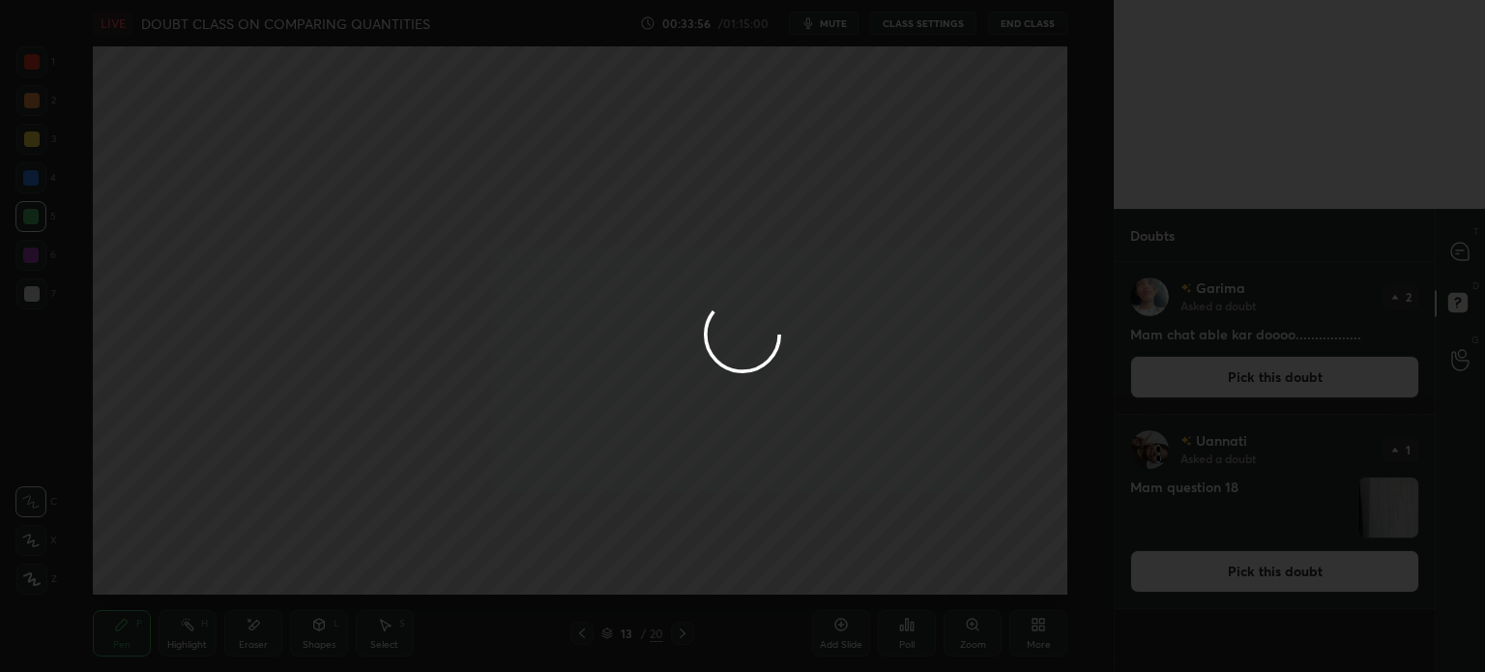
click at [1452, 230] on div at bounding box center [742, 336] width 1485 height 672
click at [1455, 237] on div at bounding box center [742, 336] width 1485 height 672
click at [1458, 243] on div at bounding box center [742, 336] width 1485 height 672
click at [1456, 254] on div at bounding box center [742, 336] width 1485 height 672
click at [1458, 258] on div at bounding box center [742, 336] width 1485 height 672
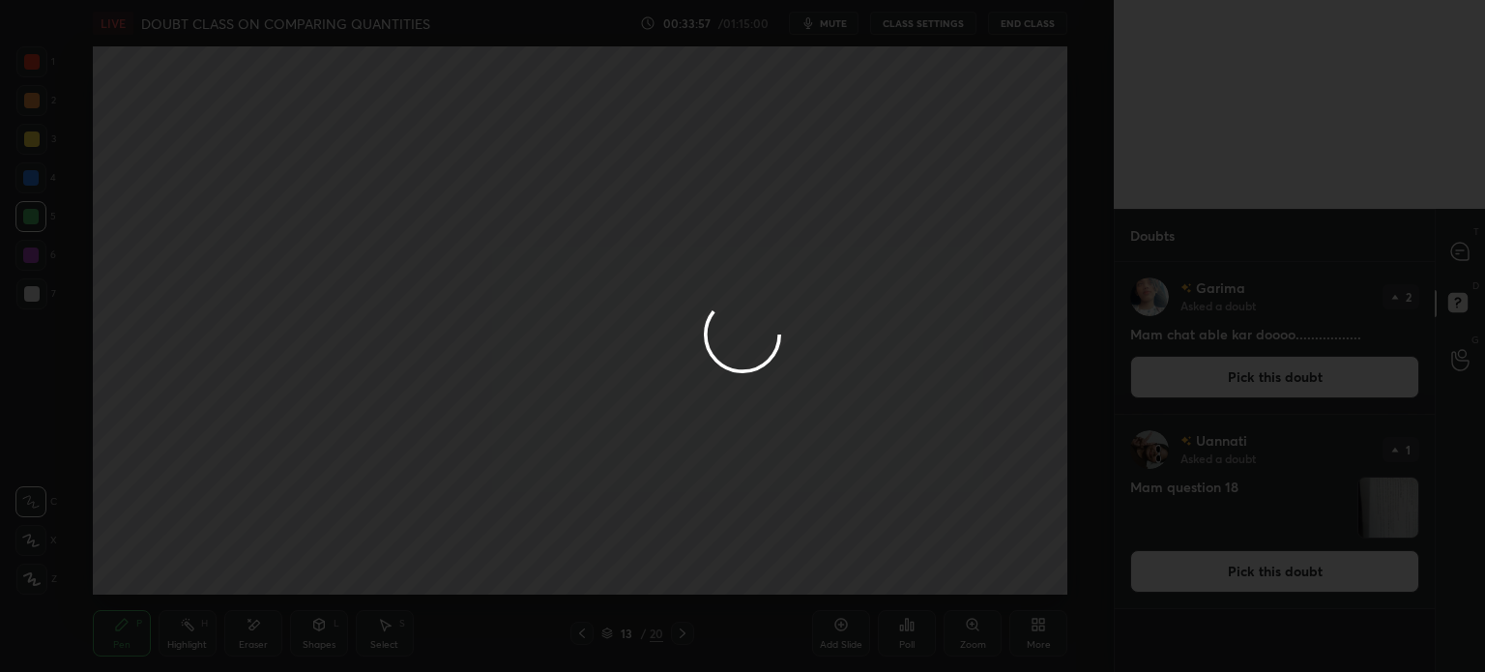
click at [1453, 268] on div at bounding box center [742, 336] width 1485 height 672
click at [1455, 266] on div at bounding box center [742, 336] width 1485 height 672
click at [1461, 266] on div at bounding box center [742, 336] width 1485 height 672
click at [1466, 269] on div at bounding box center [1461, 251] width 39 height 35
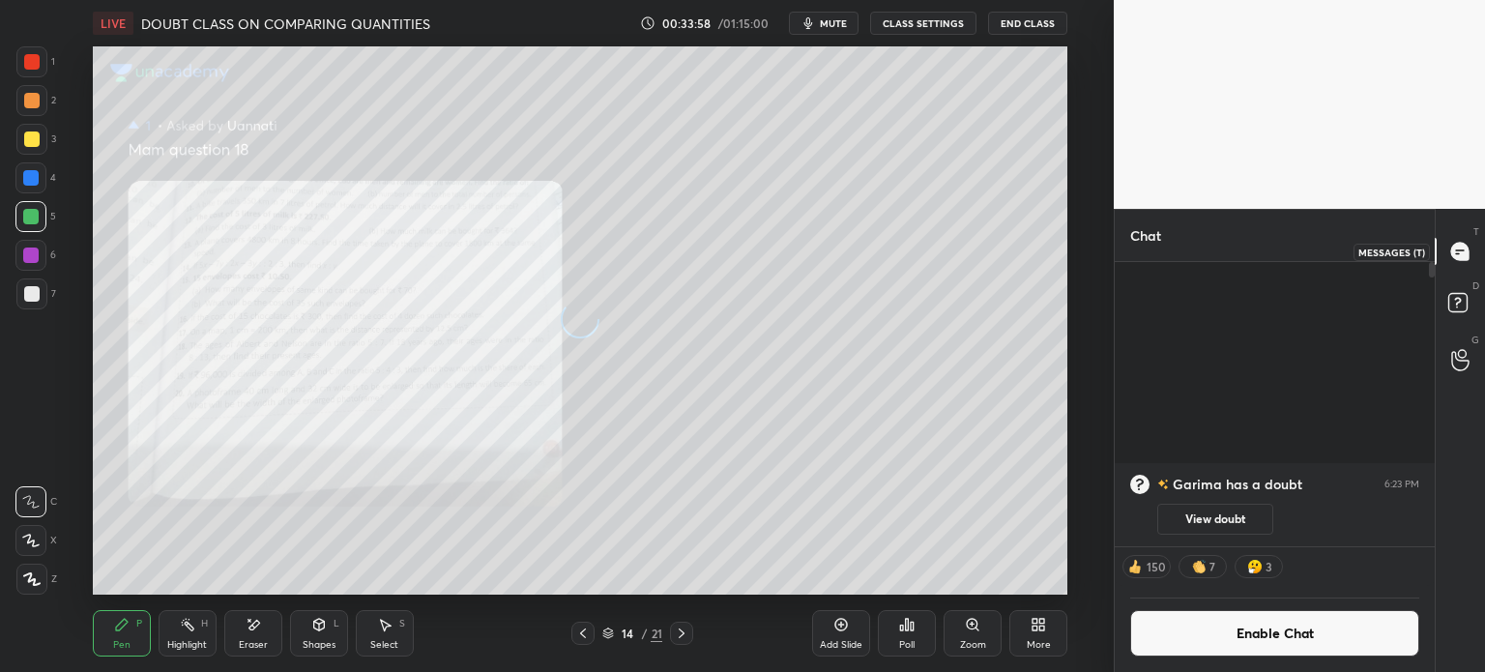
click at [1466, 261] on icon at bounding box center [1461, 252] width 20 height 20
click at [1462, 256] on icon at bounding box center [1459, 251] width 17 height 17
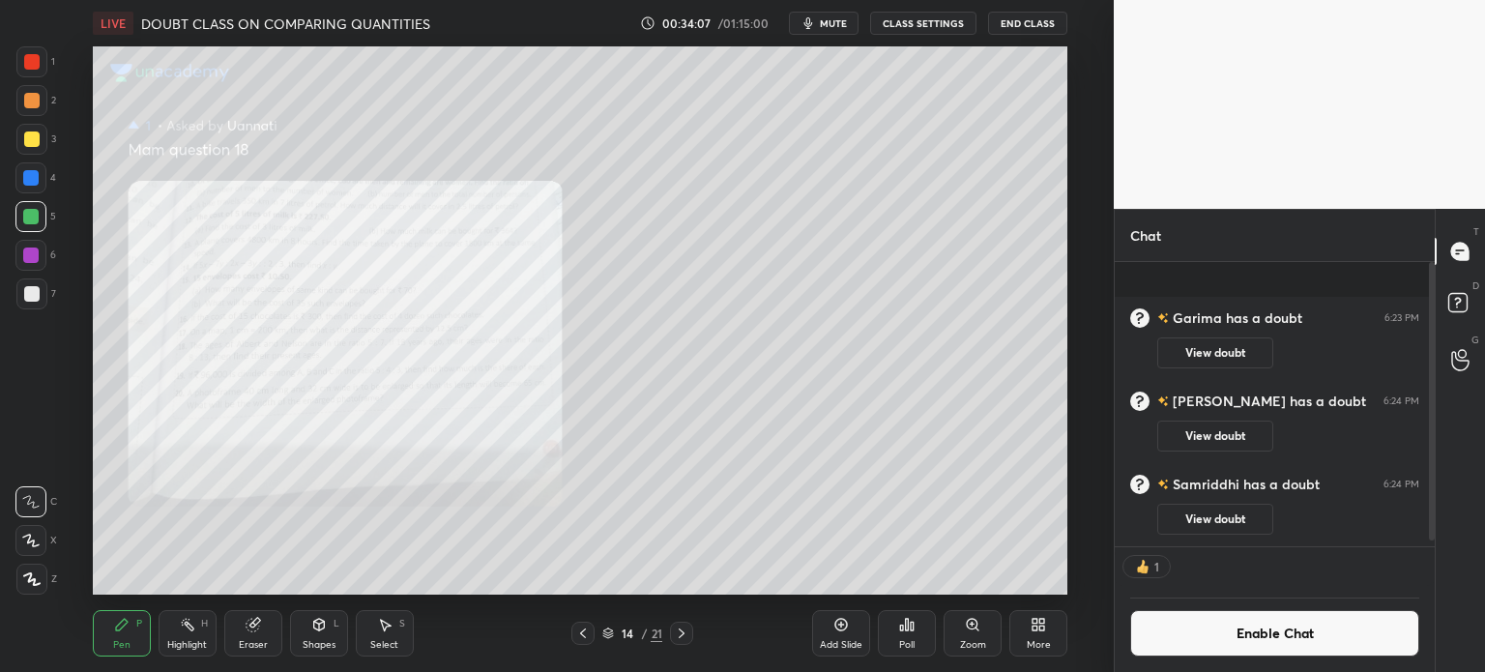
scroll to position [96153, 95665]
click at [1222, 536] on div "[PERSON_NAME] has a doubt 6:24 PM View doubt" at bounding box center [1275, 504] width 320 height 83
click at [1211, 520] on button "View doubt" at bounding box center [1216, 519] width 116 height 31
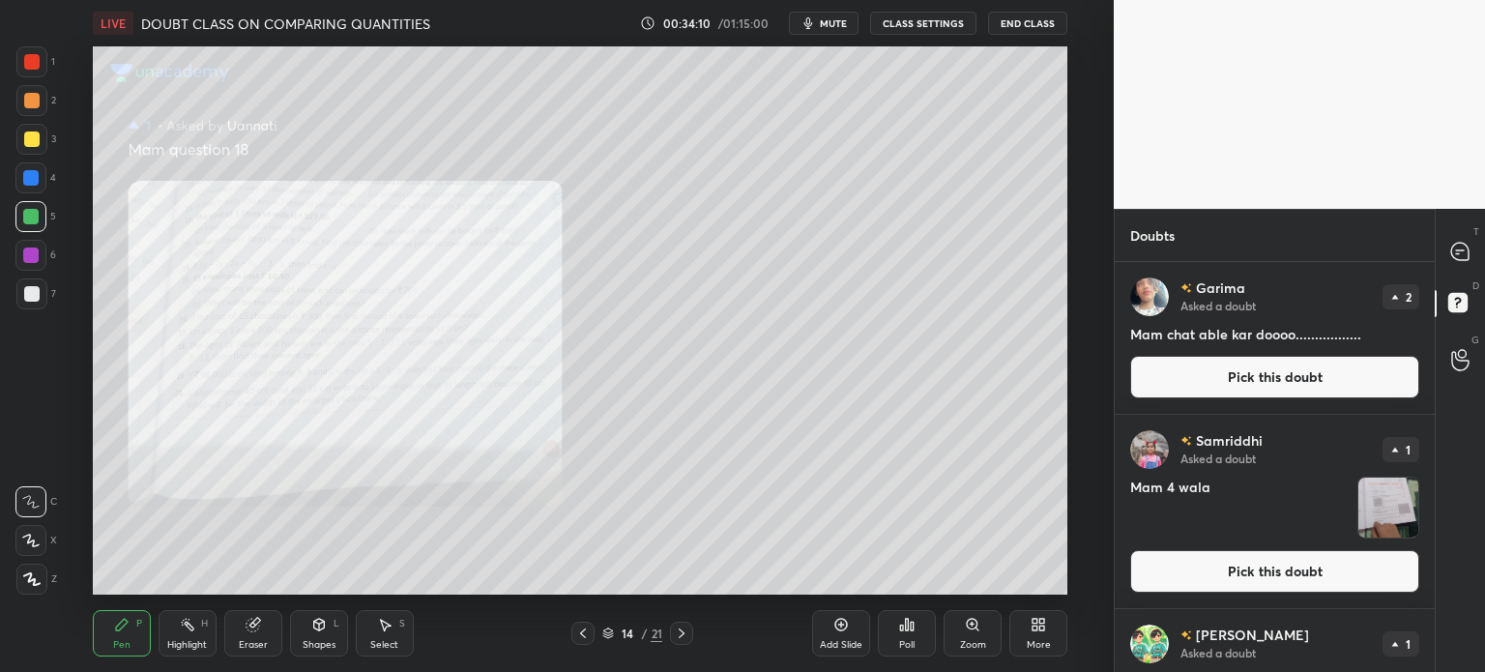
click at [1393, 498] on img "grid" at bounding box center [1389, 508] width 60 height 60
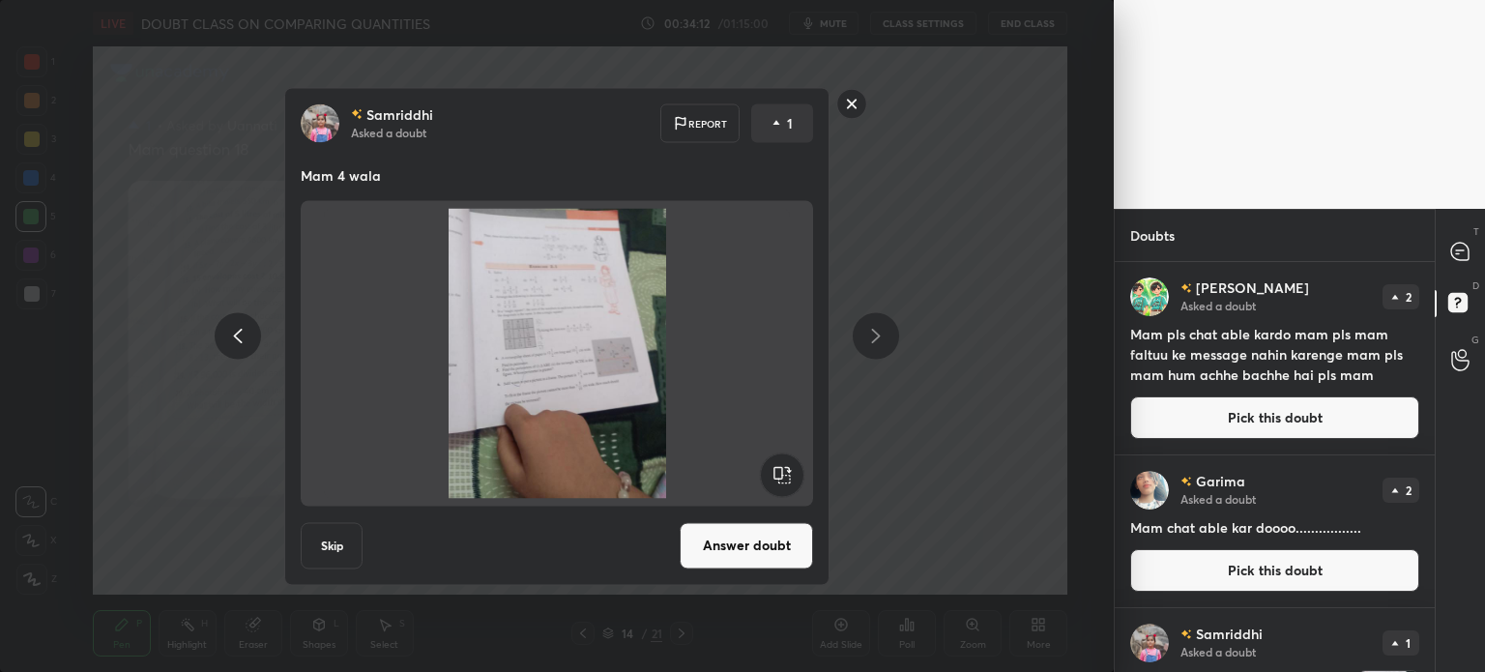
click at [878, 115] on div "[PERSON_NAME] Asked a doubt Report 1 Mam 4 wala Skip Answer doubt" at bounding box center [556, 336] width 731 height 498
click at [823, 18] on div "[PERSON_NAME] Asked a doubt Report 1 Mam 4 wala Skip Answer doubt" at bounding box center [557, 336] width 1114 height 672
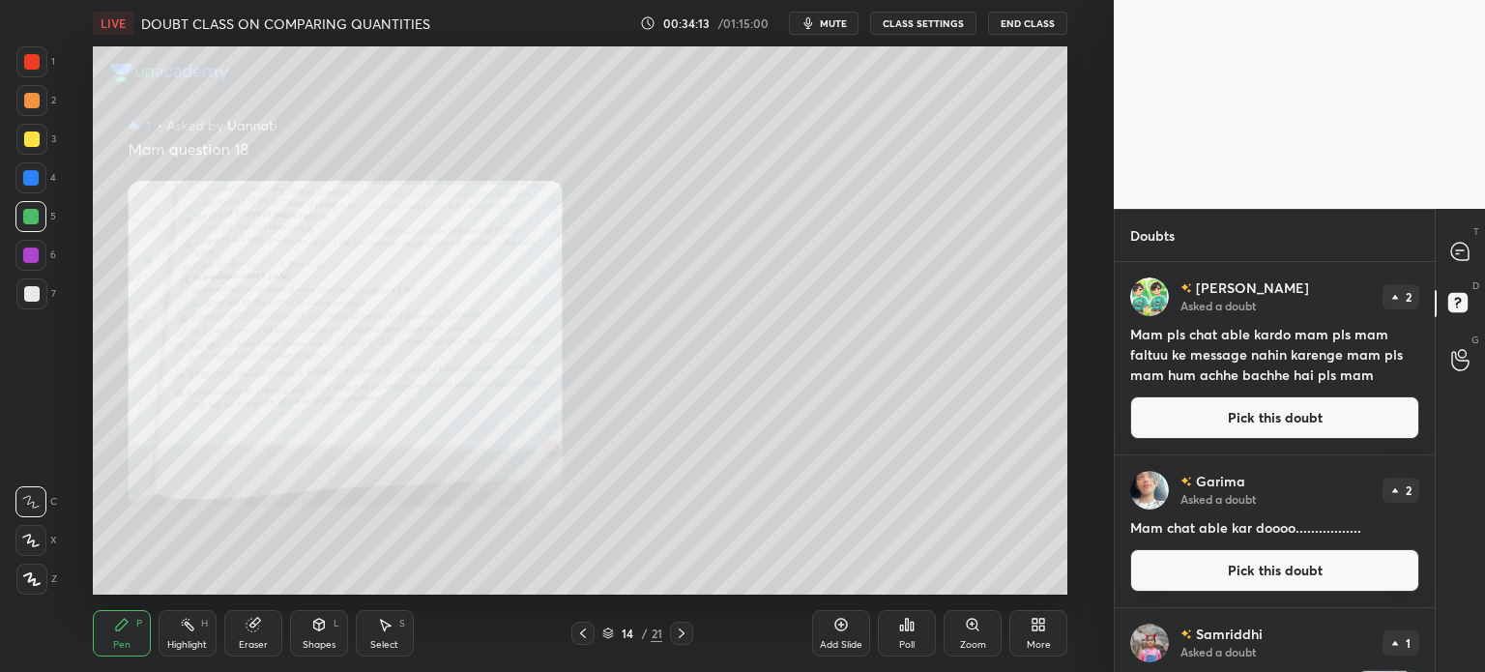
click at [836, 19] on span "mute" at bounding box center [833, 23] width 27 height 14
click at [806, 30] on button "unmute" at bounding box center [824, 23] width 70 height 23
click at [986, 630] on div "Zoom" at bounding box center [973, 633] width 58 height 46
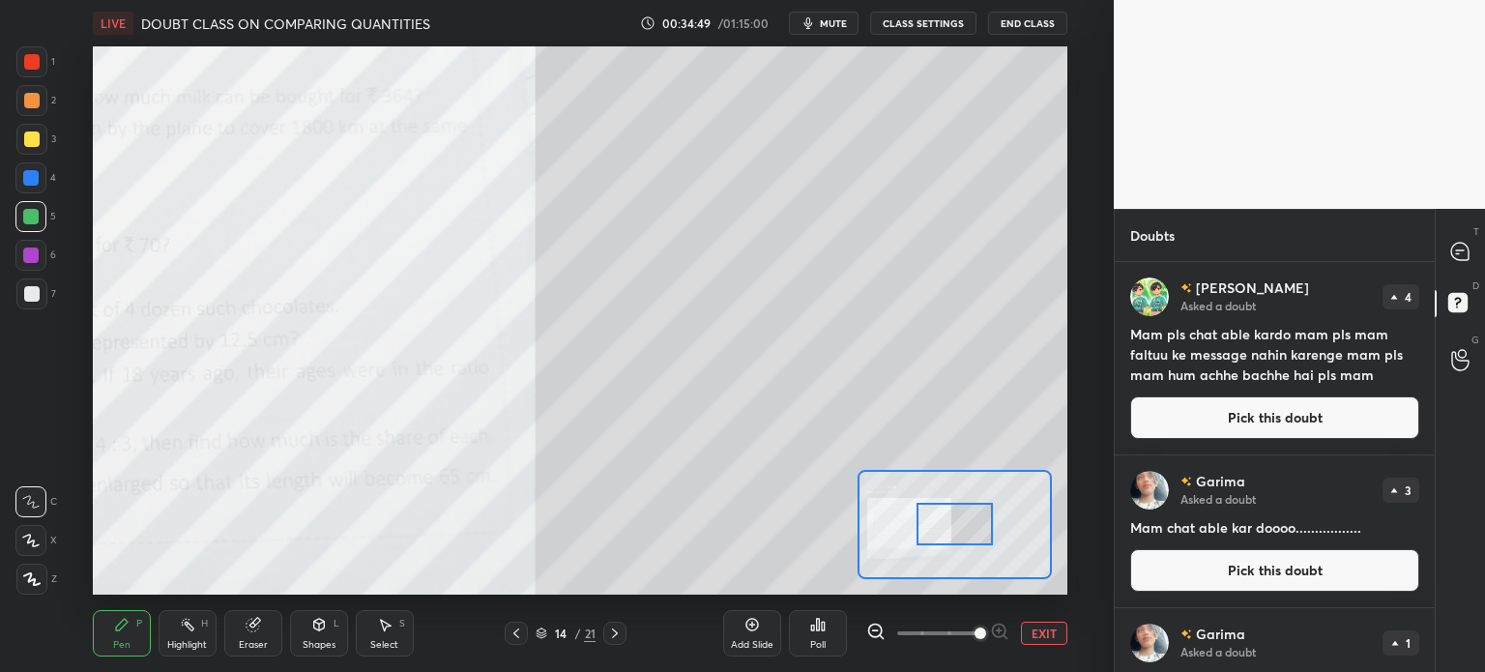
click at [979, 633] on span at bounding box center [981, 634] width 12 height 12
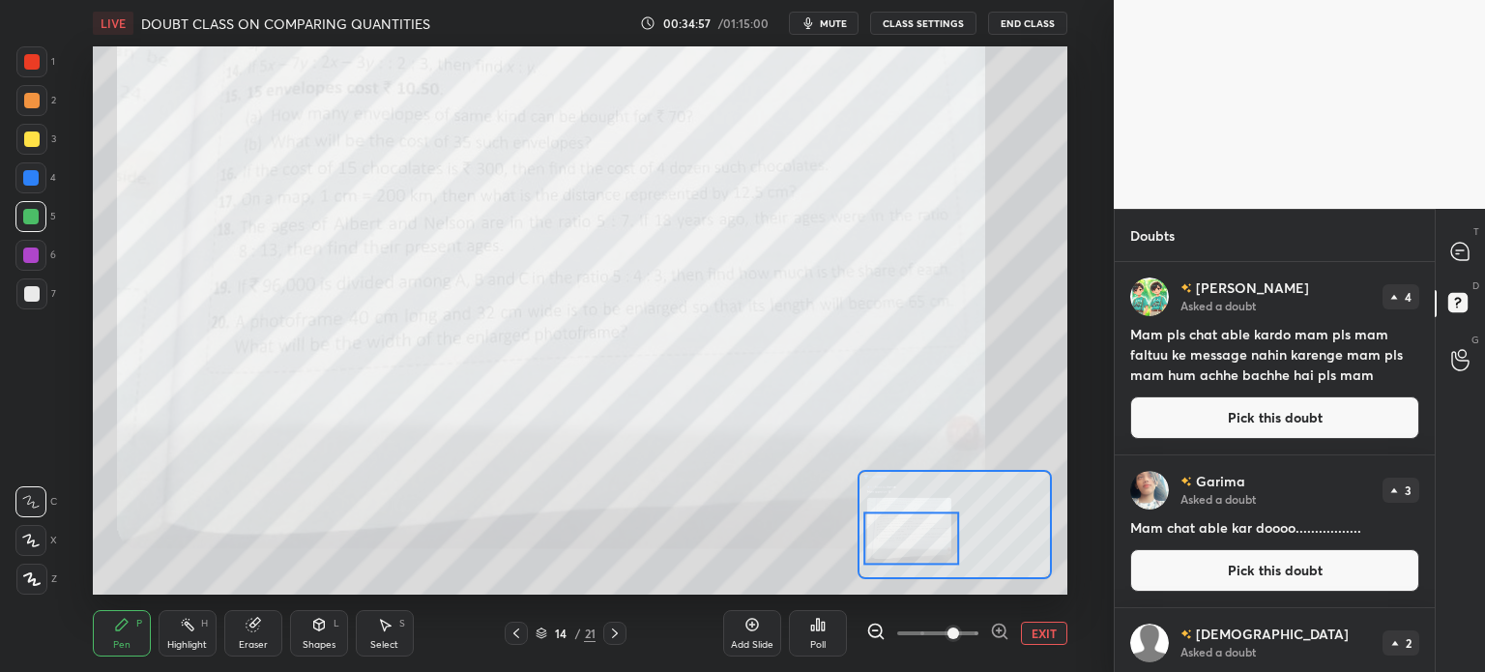
click at [28, 61] on div at bounding box center [31, 61] width 15 height 15
click at [391, 623] on icon at bounding box center [384, 624] width 15 height 15
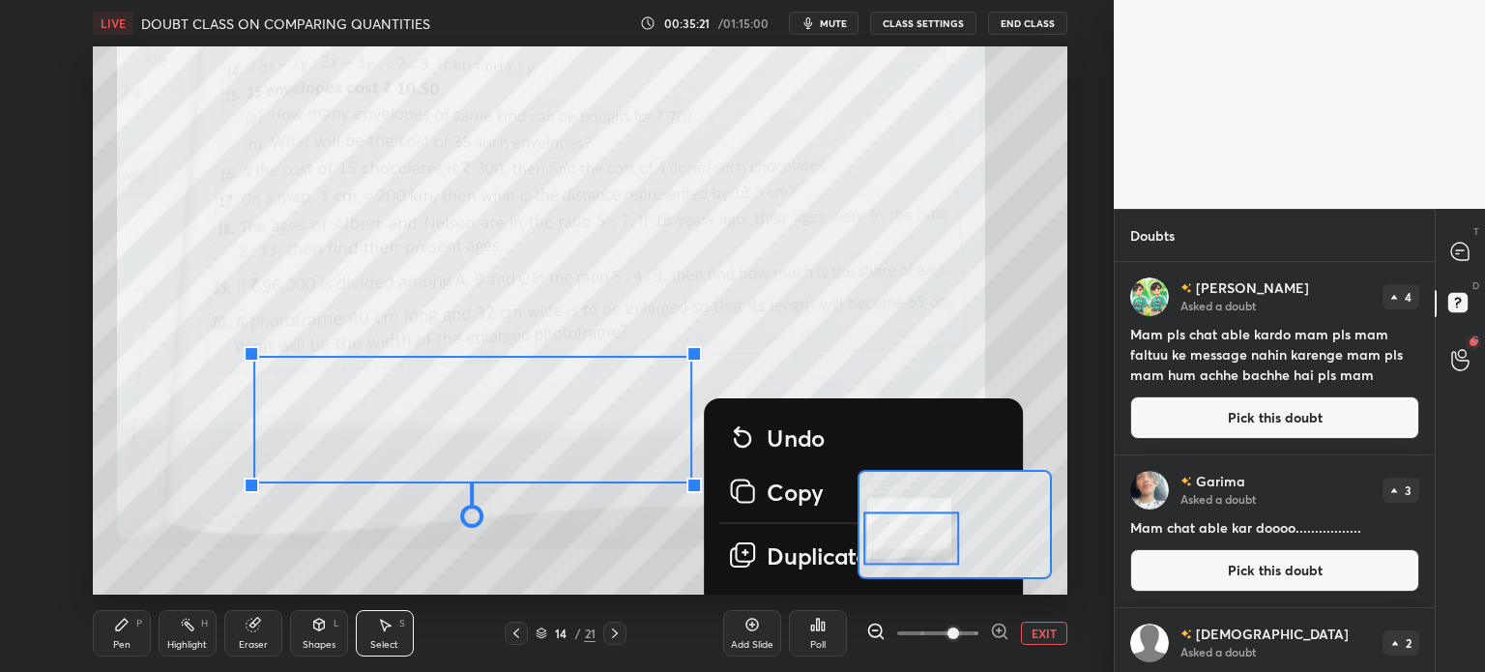
click at [1044, 641] on button "EXIT" at bounding box center [1044, 633] width 46 height 23
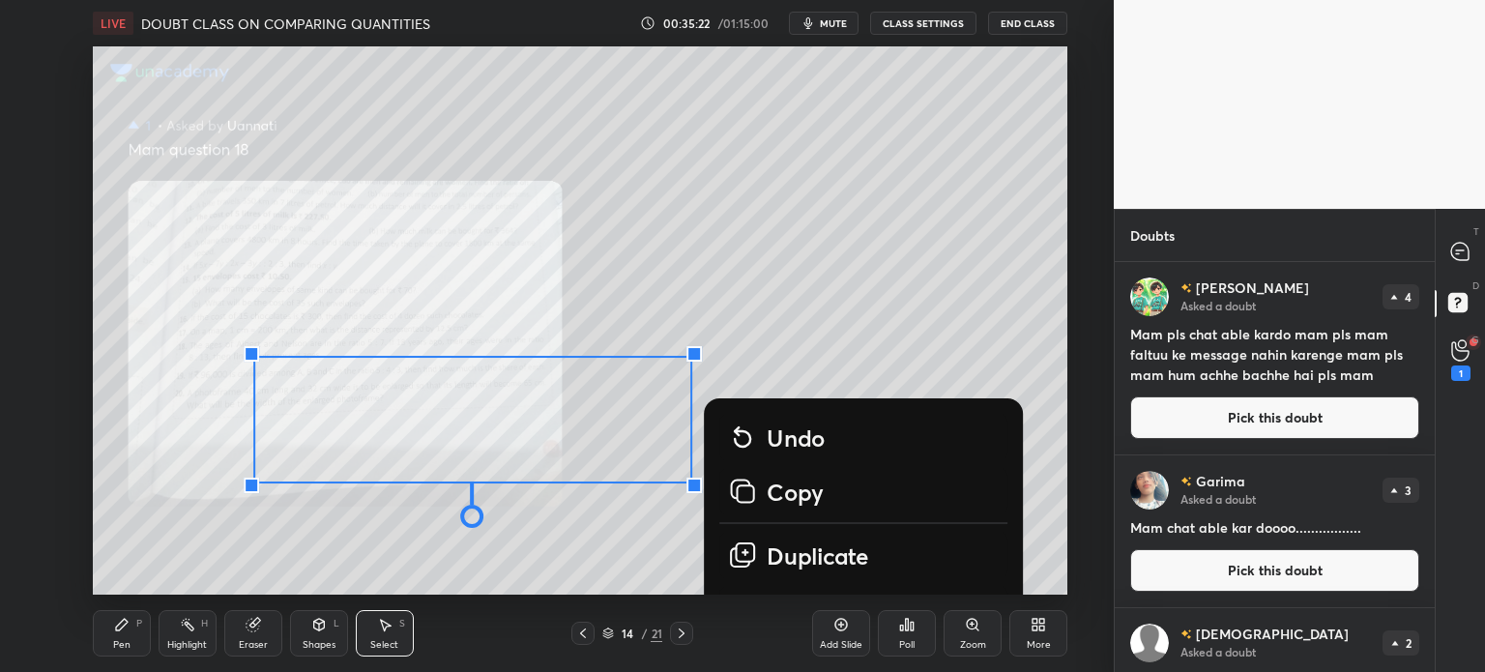
click at [843, 401] on div "0 ° Undo Copy Duplicate Duplicate to new slide Delete" at bounding box center [1021, 177] width 1950 height 1097
click at [584, 521] on div "0 ° Undo Copy Duplicate Duplicate to new slide Delete" at bounding box center [1021, 177] width 1950 height 1097
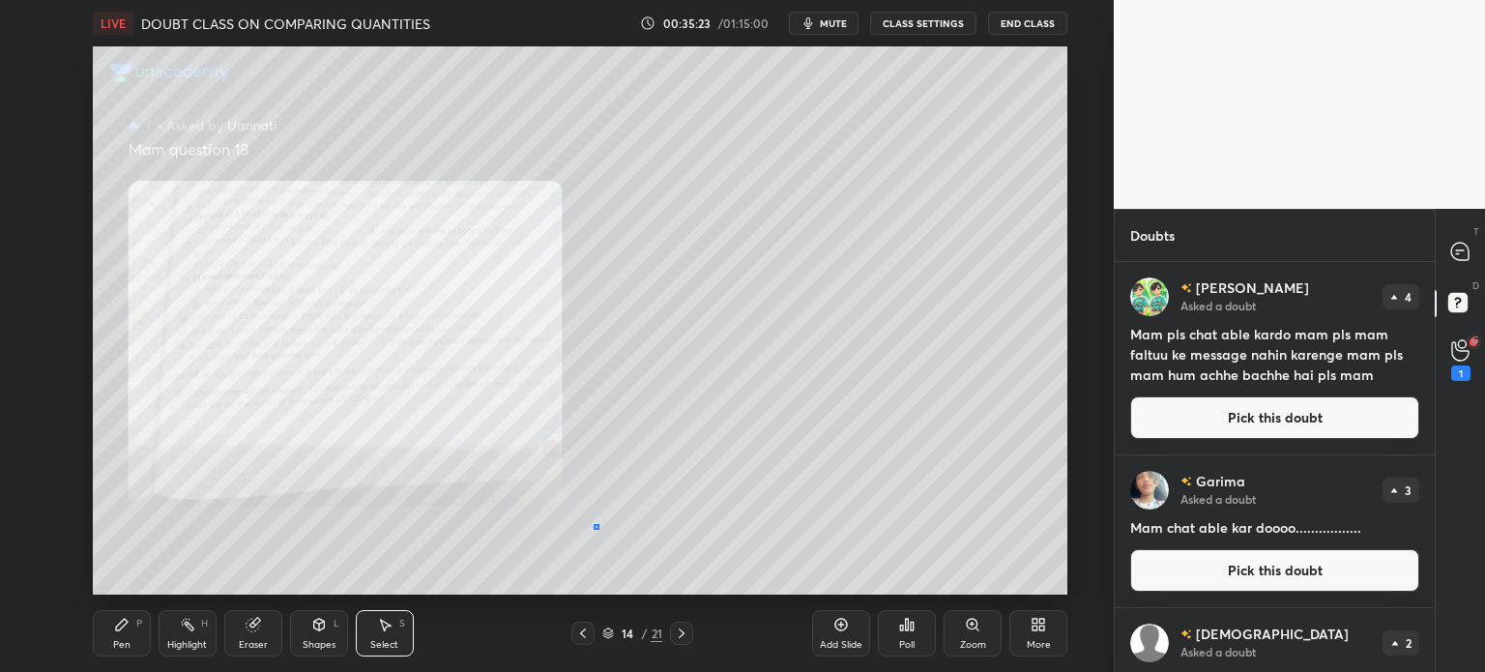
click at [596, 526] on div "0 ° Undo Copy Duplicate Duplicate to new slide Delete" at bounding box center [1021, 177] width 1950 height 1097
click at [132, 626] on div "Pen P" at bounding box center [122, 633] width 58 height 46
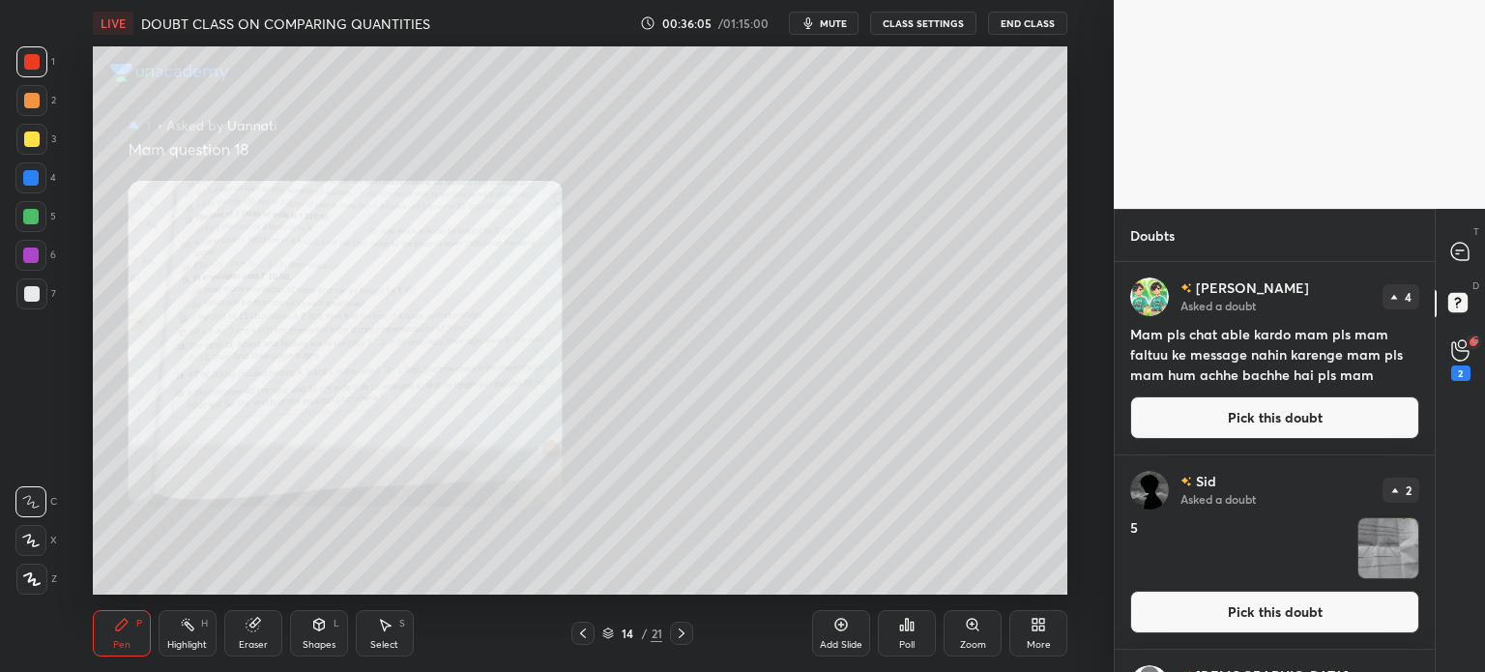
click at [390, 636] on div "Select S" at bounding box center [385, 633] width 58 height 46
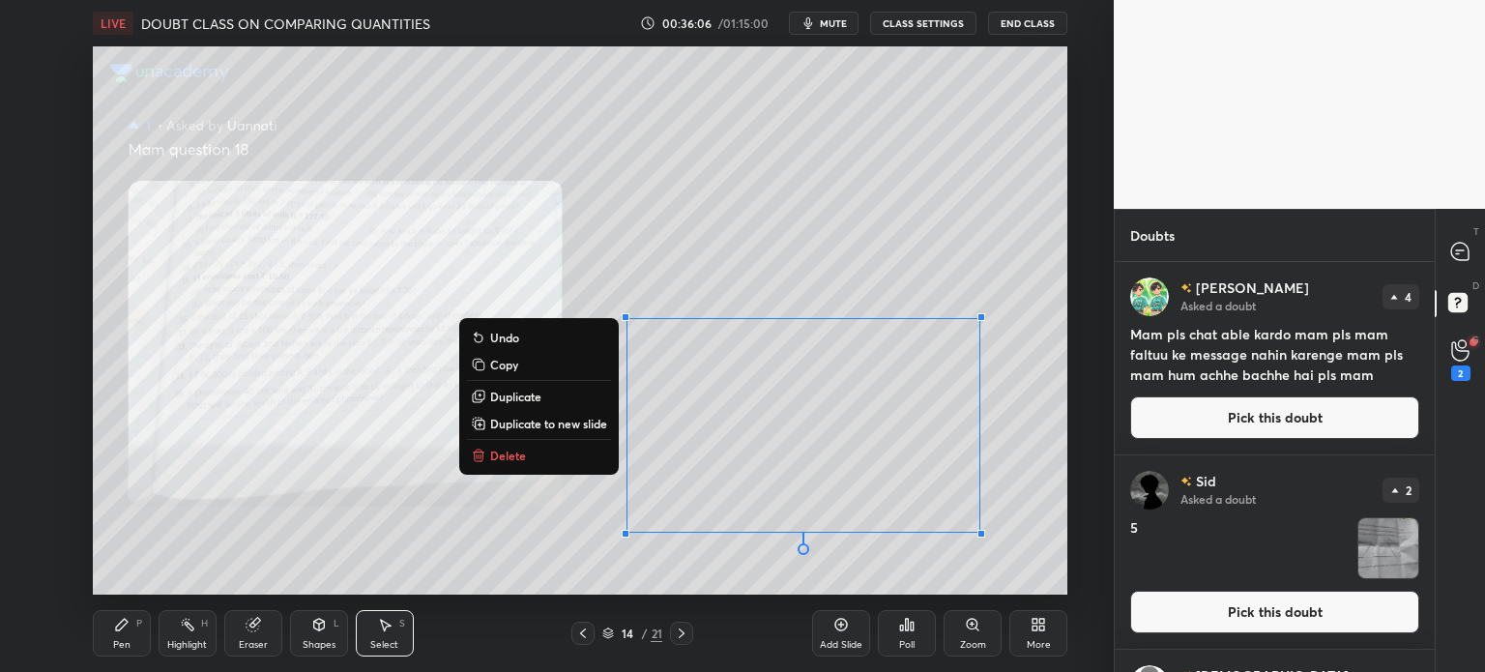
click at [562, 424] on p "Duplicate to new slide" at bounding box center [548, 423] width 117 height 15
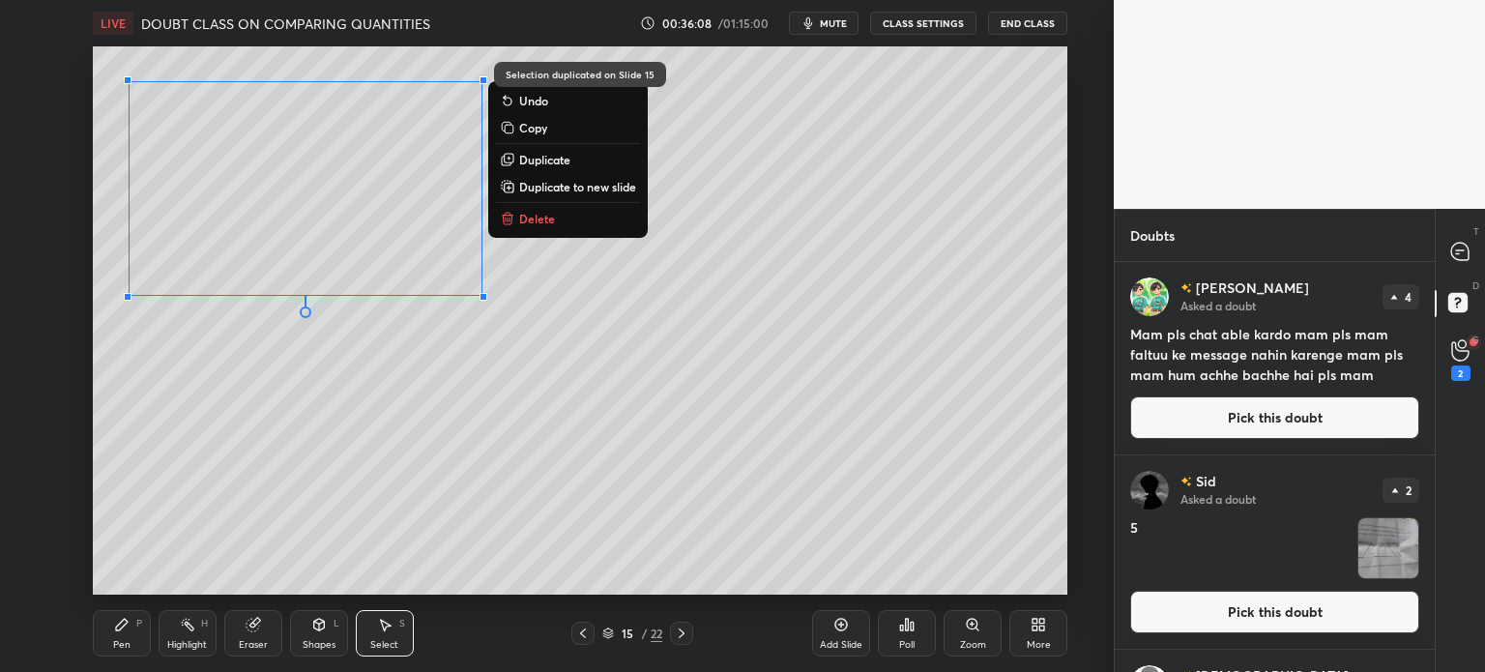
click at [108, 630] on div "Pen P" at bounding box center [122, 633] width 58 height 46
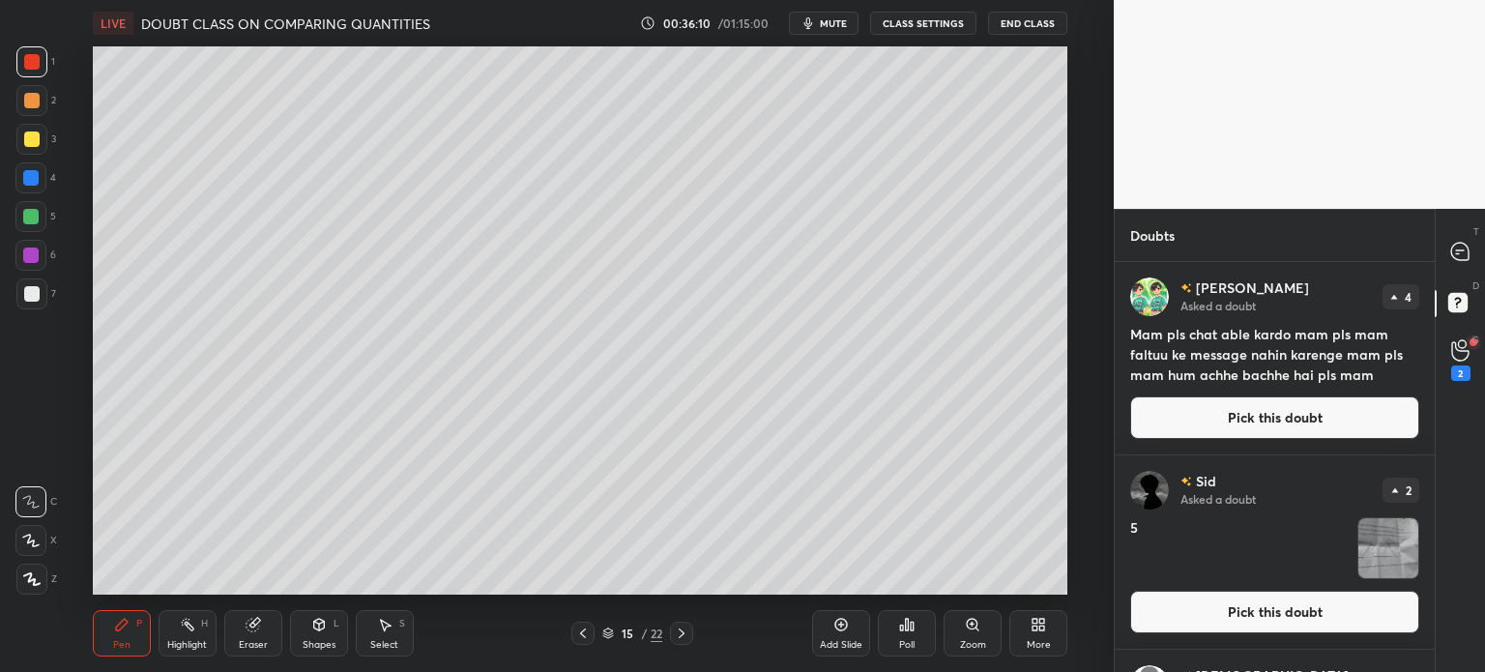
click at [23, 301] on div at bounding box center [31, 294] width 31 height 31
click at [584, 625] on div at bounding box center [583, 633] width 23 height 23
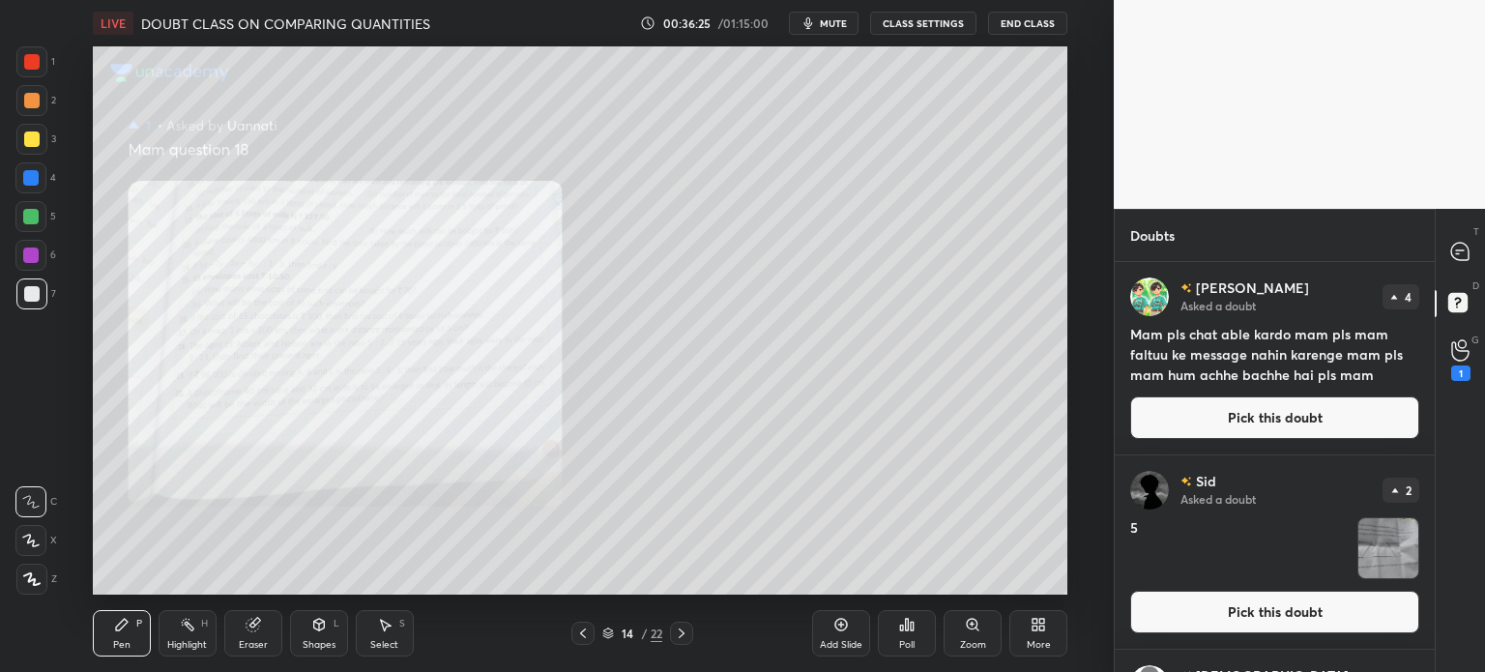
click at [676, 635] on icon at bounding box center [681, 633] width 15 height 15
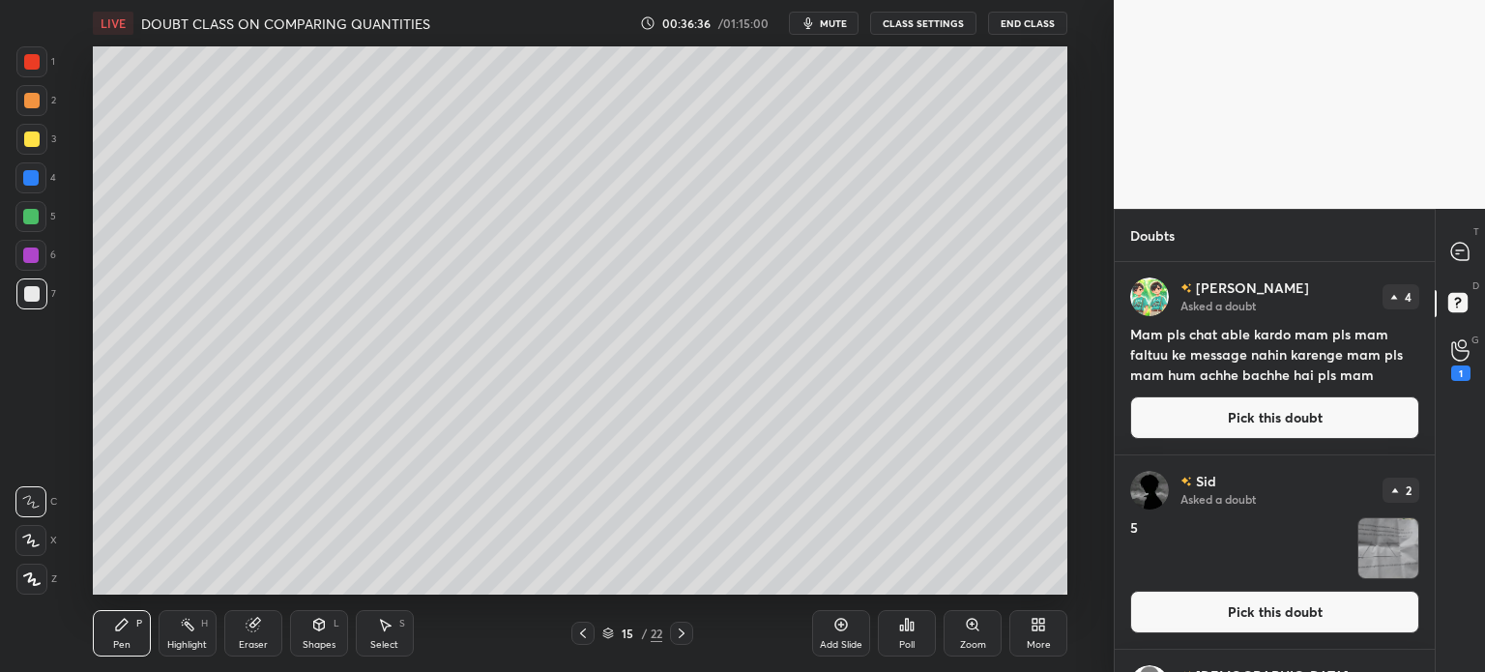
click at [580, 630] on icon at bounding box center [582, 633] width 15 height 15
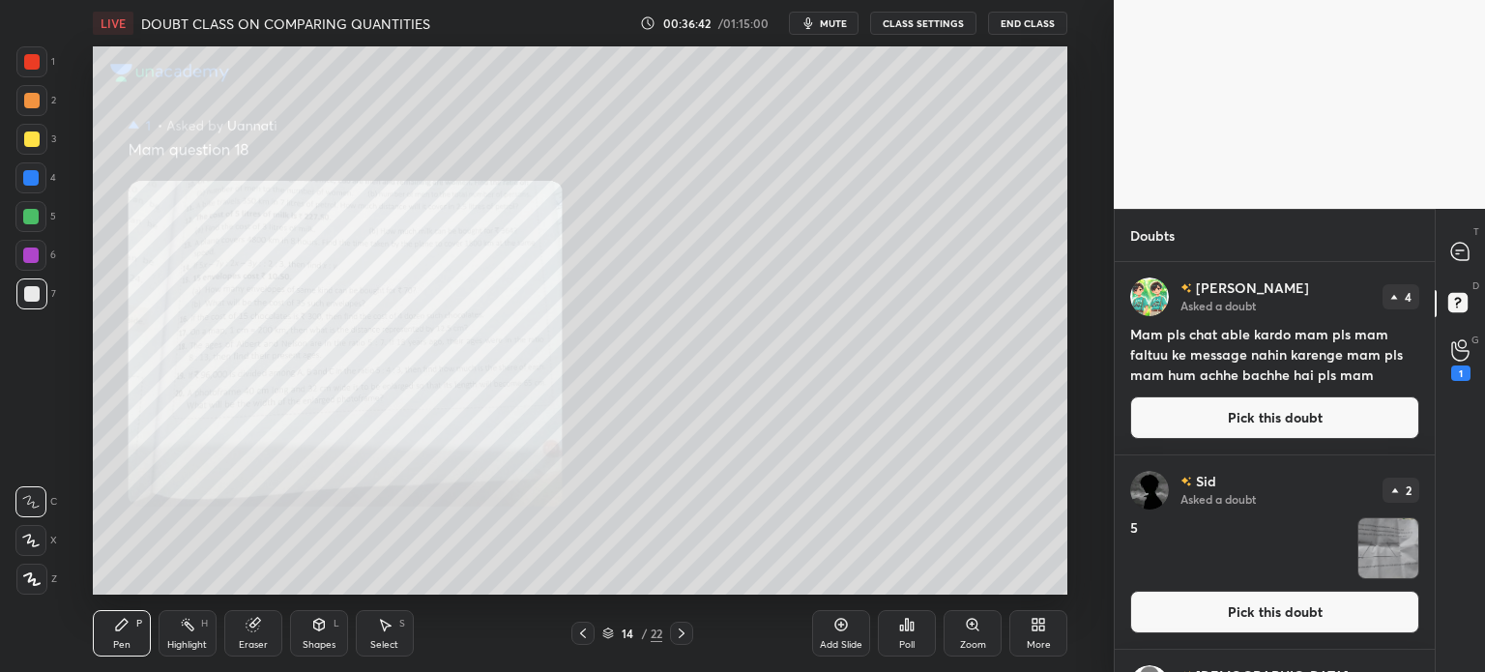
click at [670, 637] on div at bounding box center [681, 633] width 23 height 23
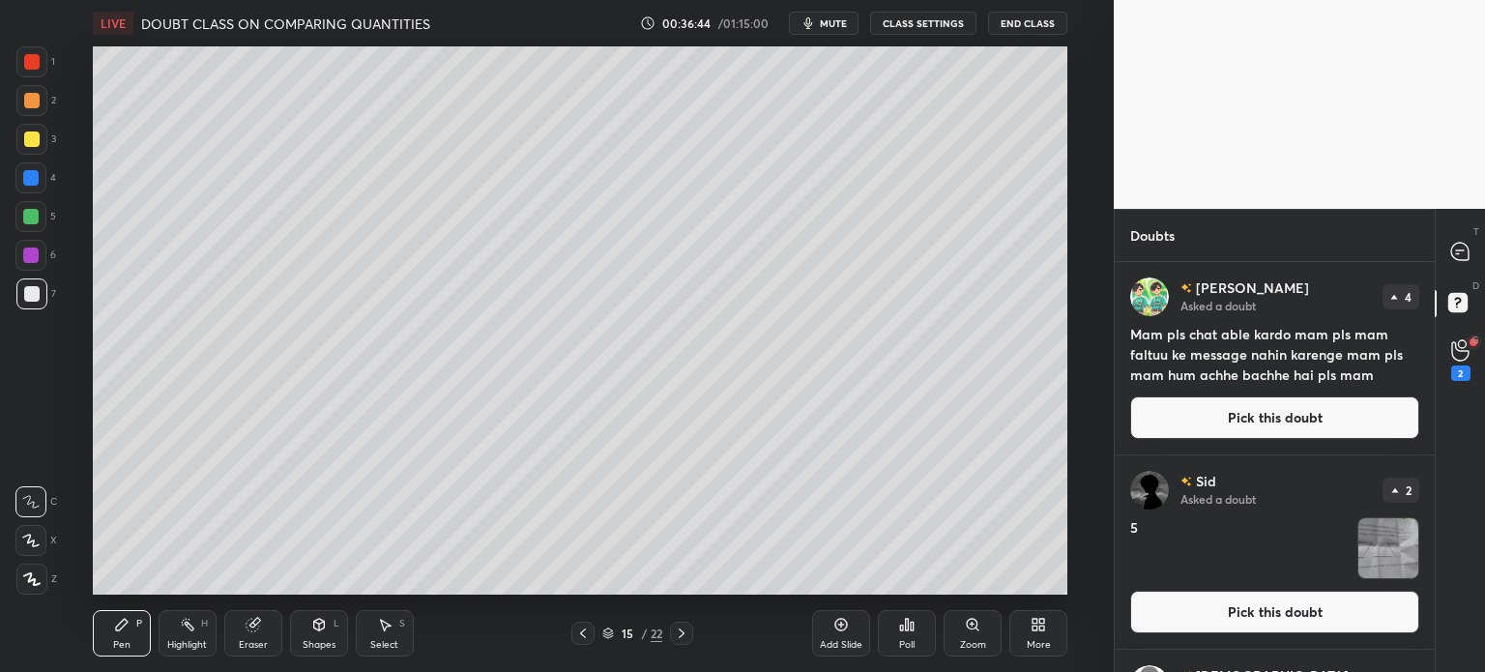
click at [374, 626] on div "Select S" at bounding box center [385, 633] width 58 height 46
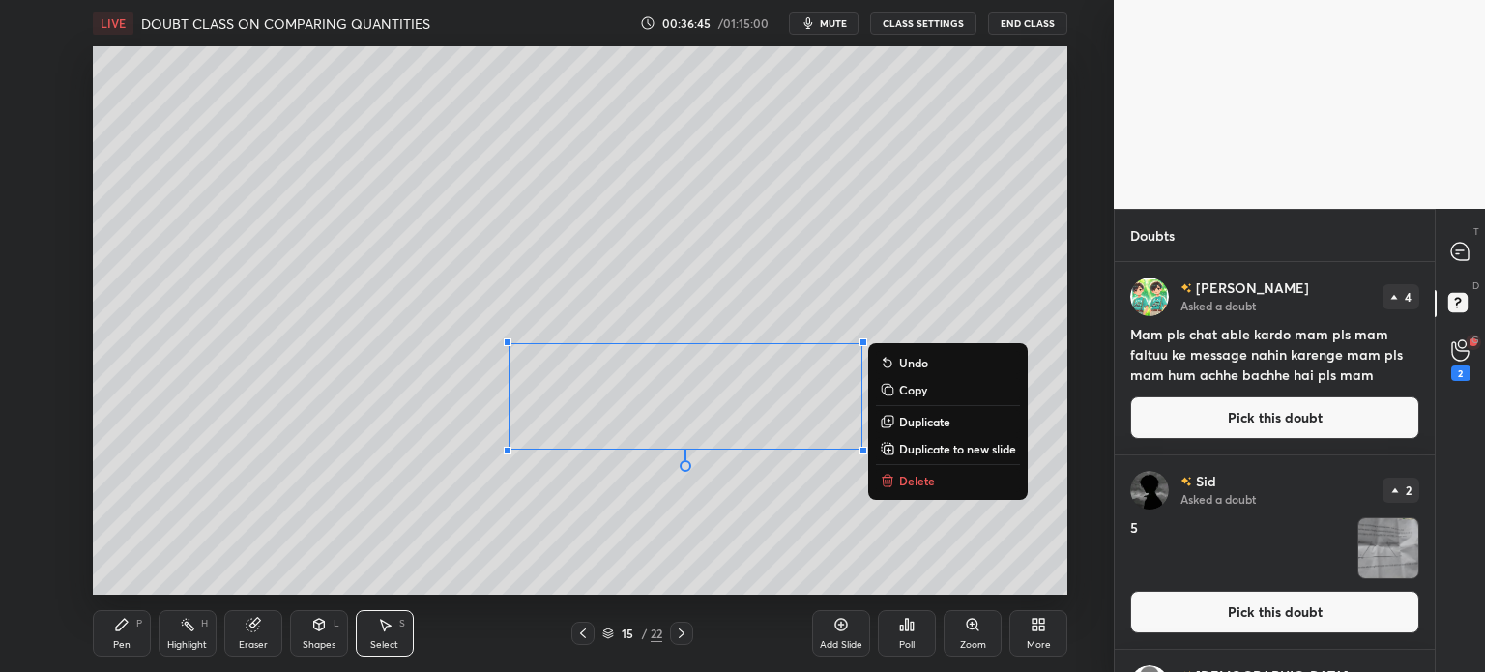
click at [925, 448] on p "Duplicate to new slide" at bounding box center [957, 448] width 117 height 15
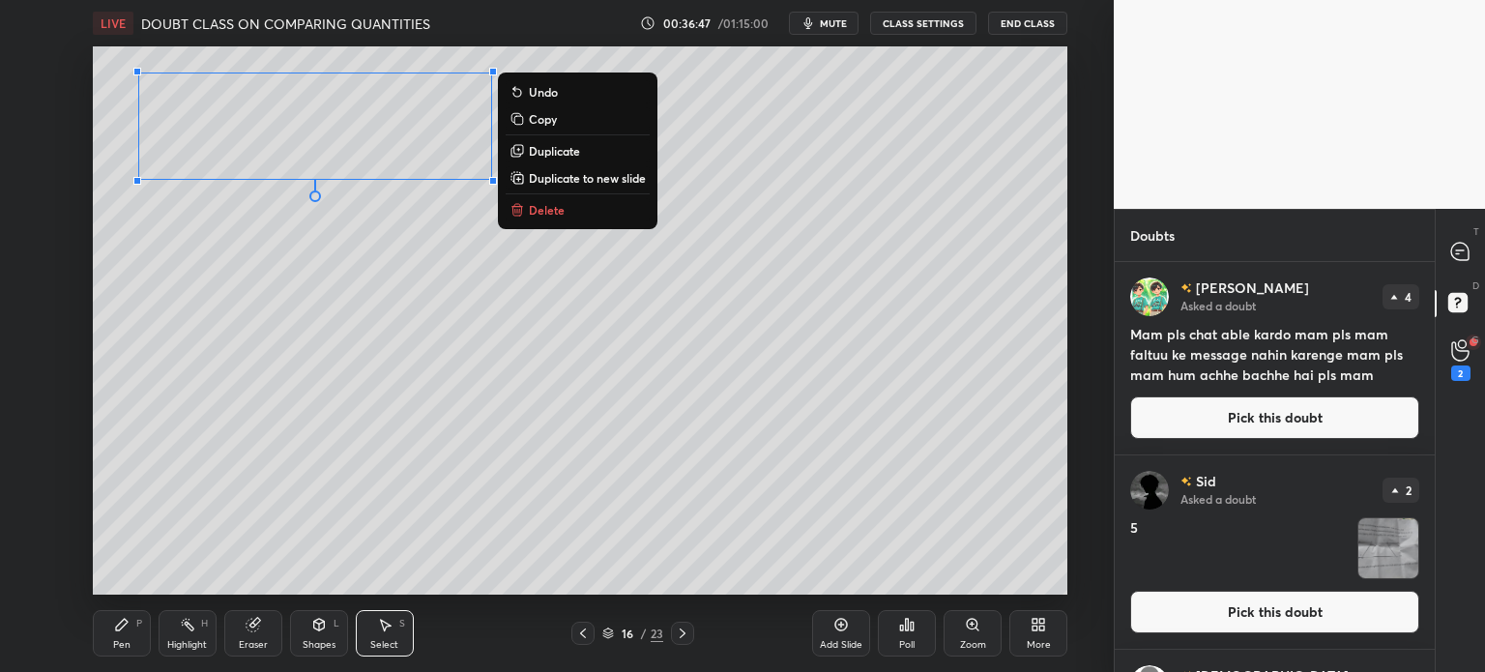
click at [96, 639] on div "Pen P" at bounding box center [122, 633] width 58 height 46
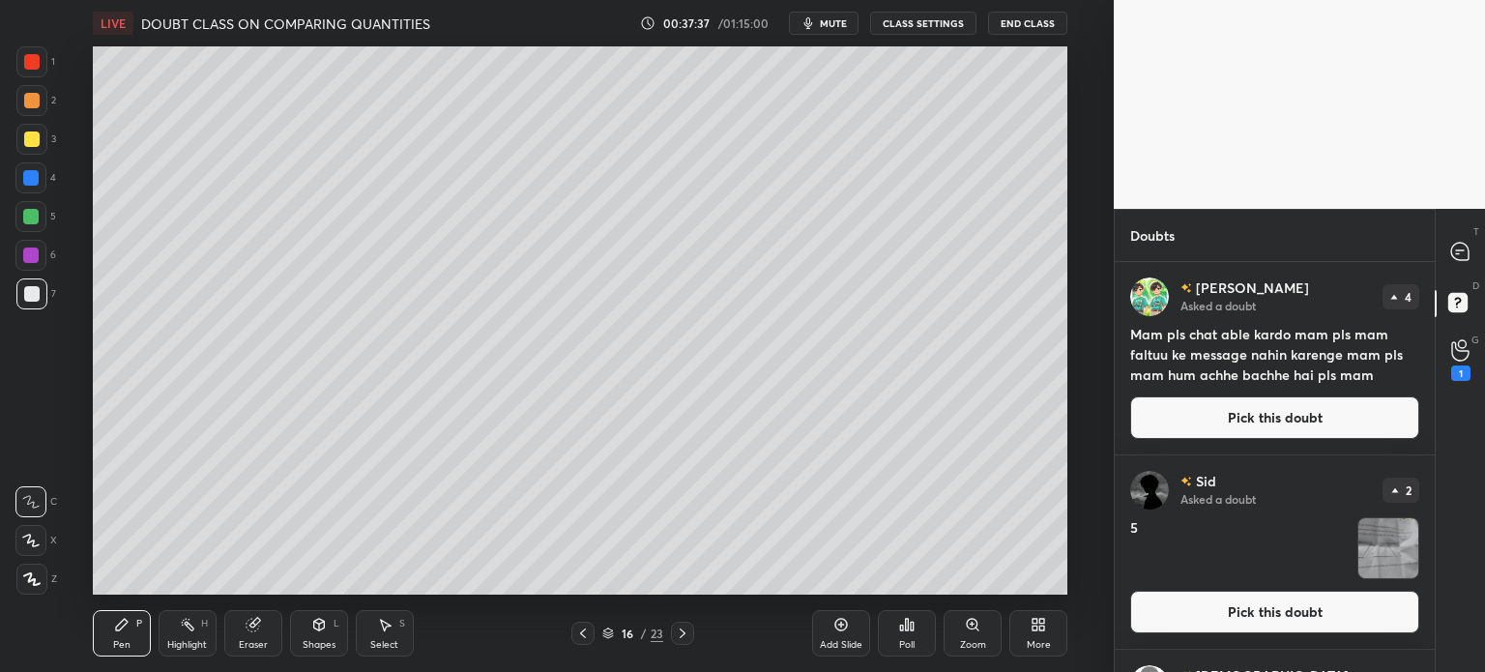
click at [248, 627] on icon at bounding box center [252, 625] width 13 height 13
click at [114, 641] on div "Pen" at bounding box center [121, 645] width 17 height 10
click at [595, 633] on div "16 / 23" at bounding box center [633, 633] width 123 height 23
click at [581, 630] on icon at bounding box center [582, 633] width 15 height 15
click at [580, 634] on icon at bounding box center [582, 633] width 15 height 15
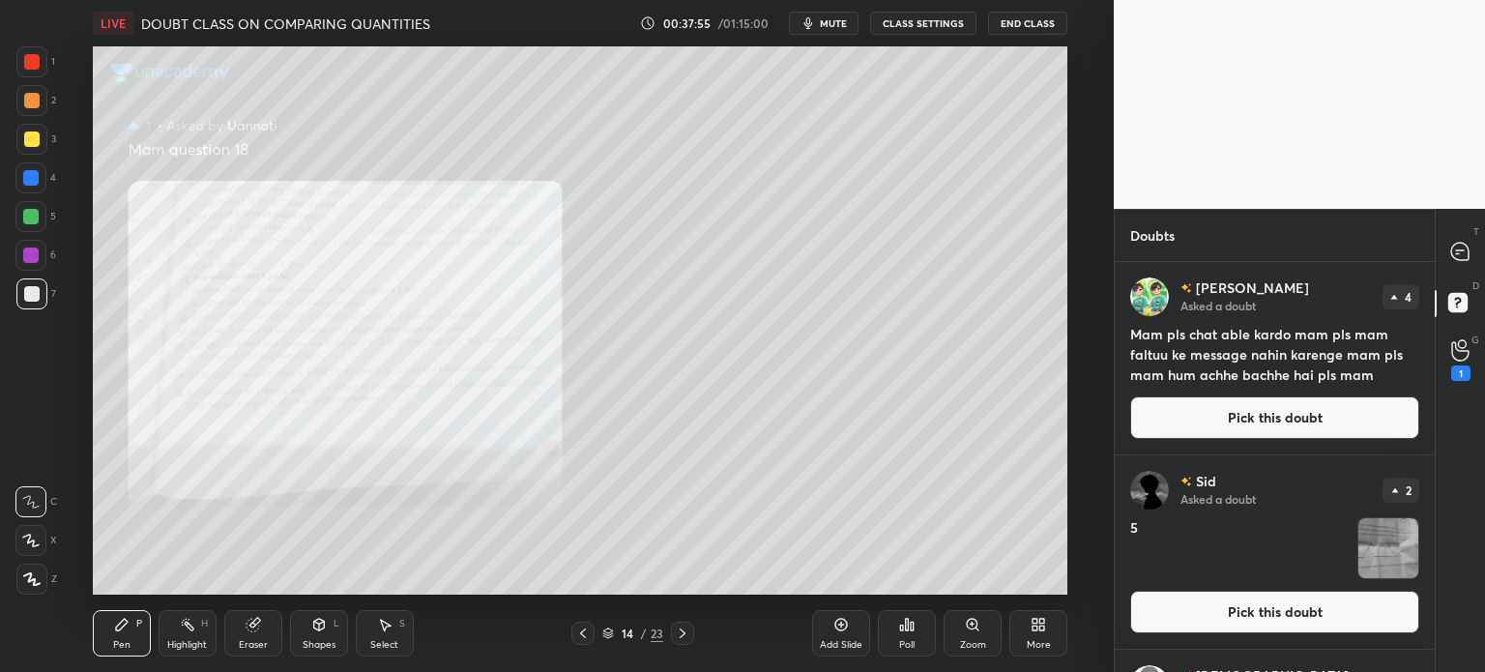
click at [1265, 417] on button "Pick this doubt" at bounding box center [1274, 417] width 289 height 43
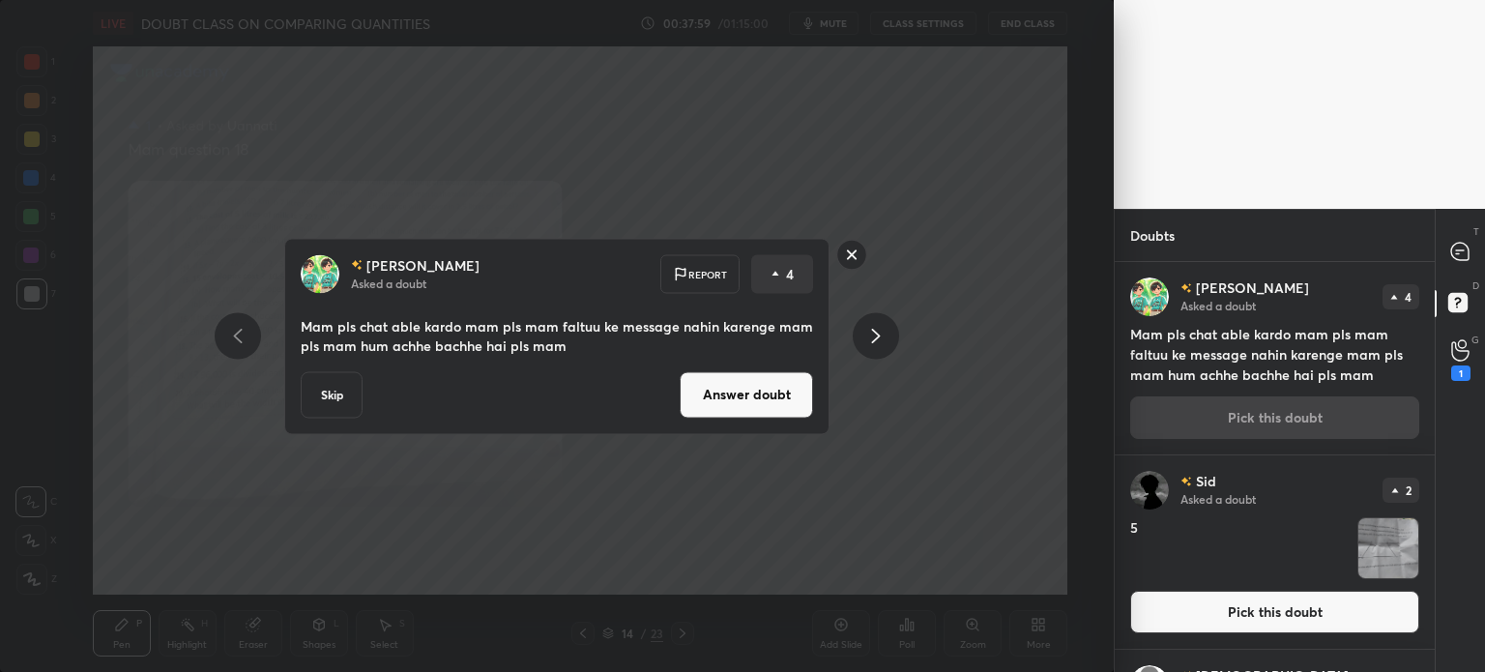
click at [337, 397] on button "Skip" at bounding box center [332, 394] width 62 height 46
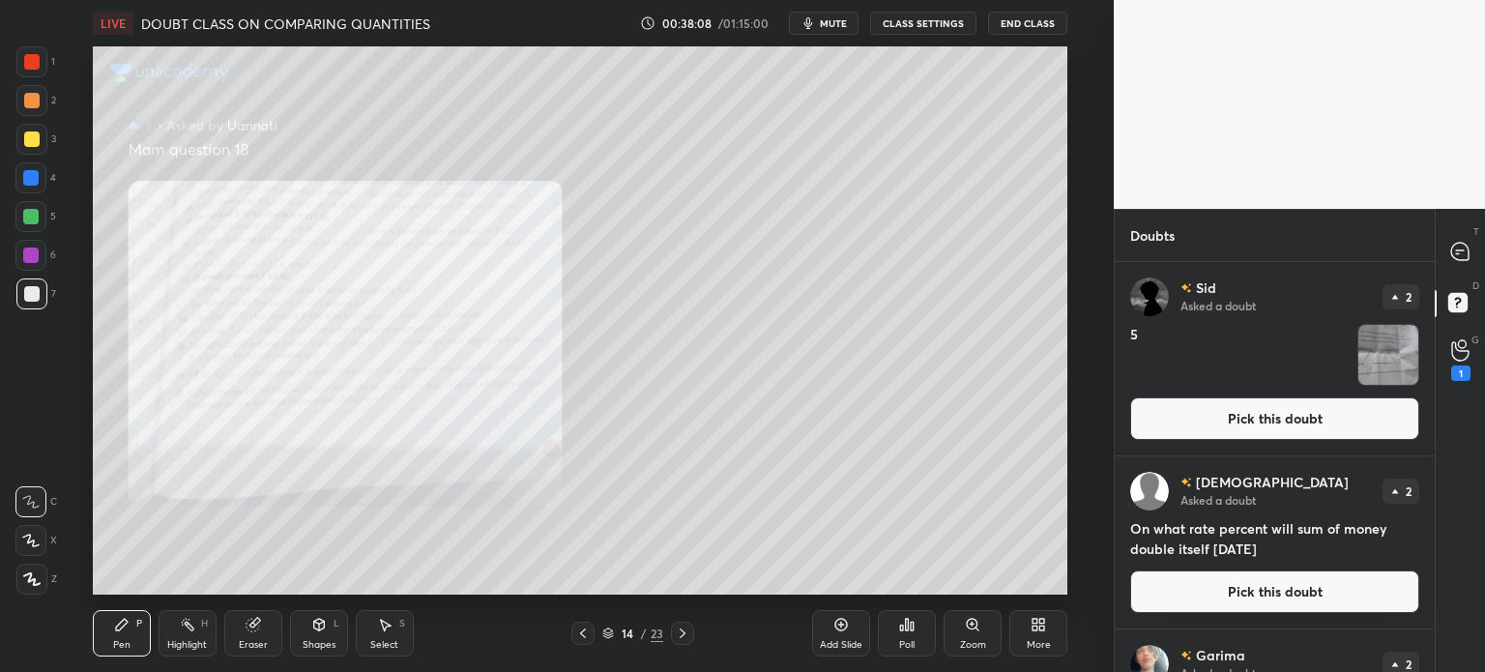
click at [1272, 415] on button "Pick this doubt" at bounding box center [1274, 418] width 289 height 43
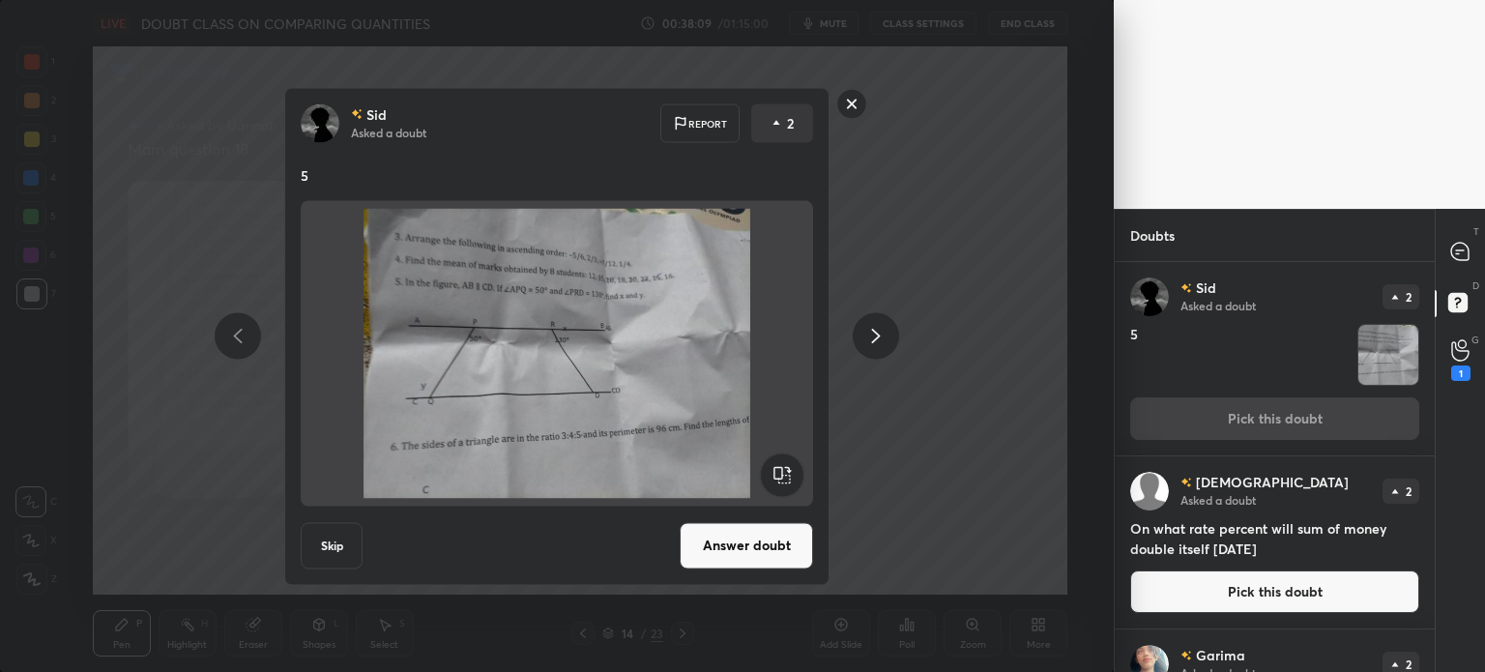
click at [759, 558] on button "Answer doubt" at bounding box center [746, 545] width 133 height 46
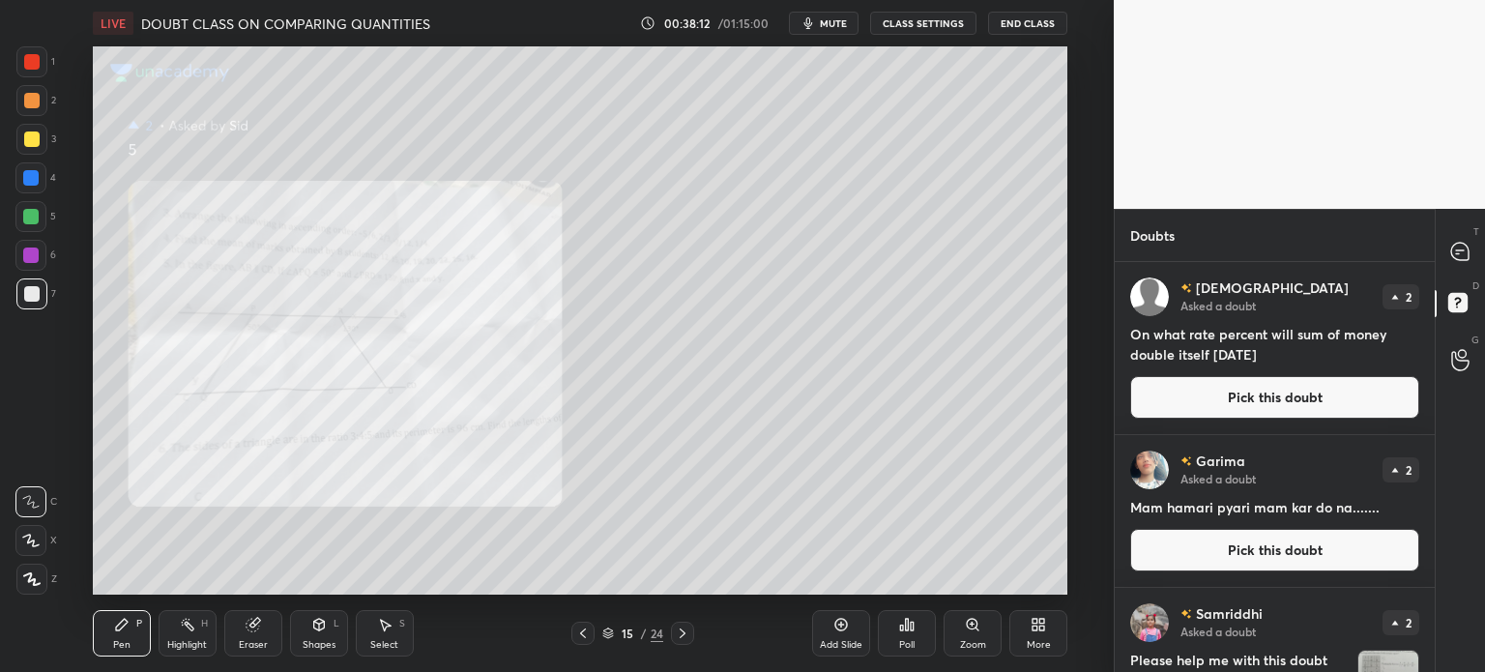
click at [928, 20] on button "CLASS SETTINGS" at bounding box center [923, 23] width 106 height 23
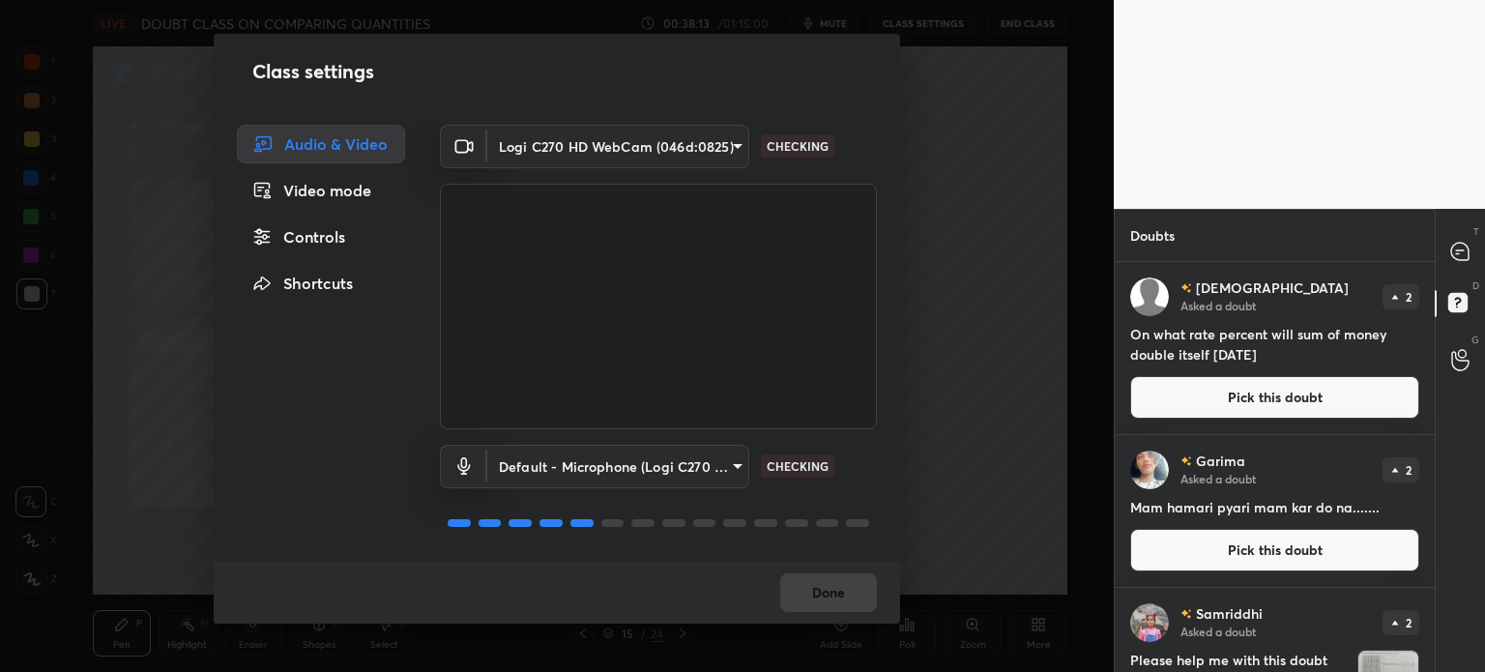
click at [323, 240] on div "Controls" at bounding box center [321, 237] width 168 height 39
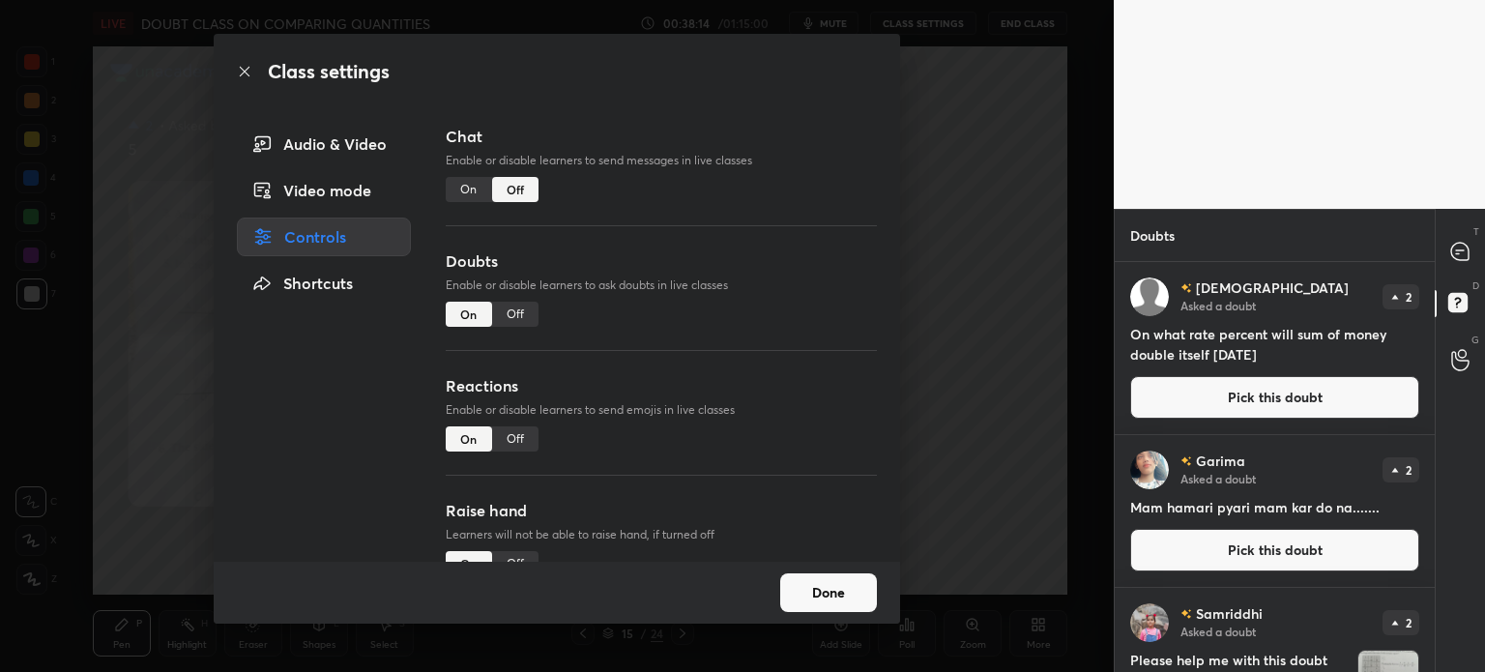
click at [507, 313] on div "Off" at bounding box center [515, 314] width 46 height 25
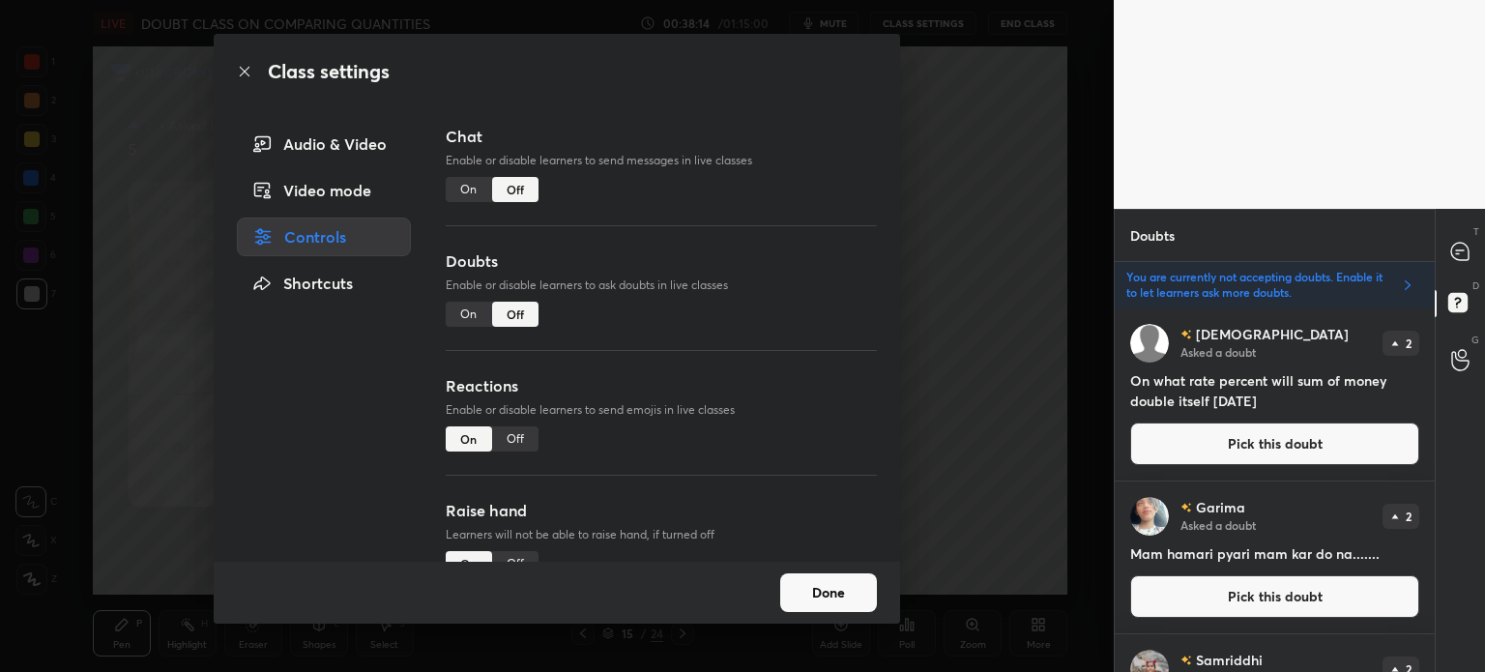
scroll to position [358, 314]
click at [824, 592] on button "Done" at bounding box center [828, 592] width 97 height 39
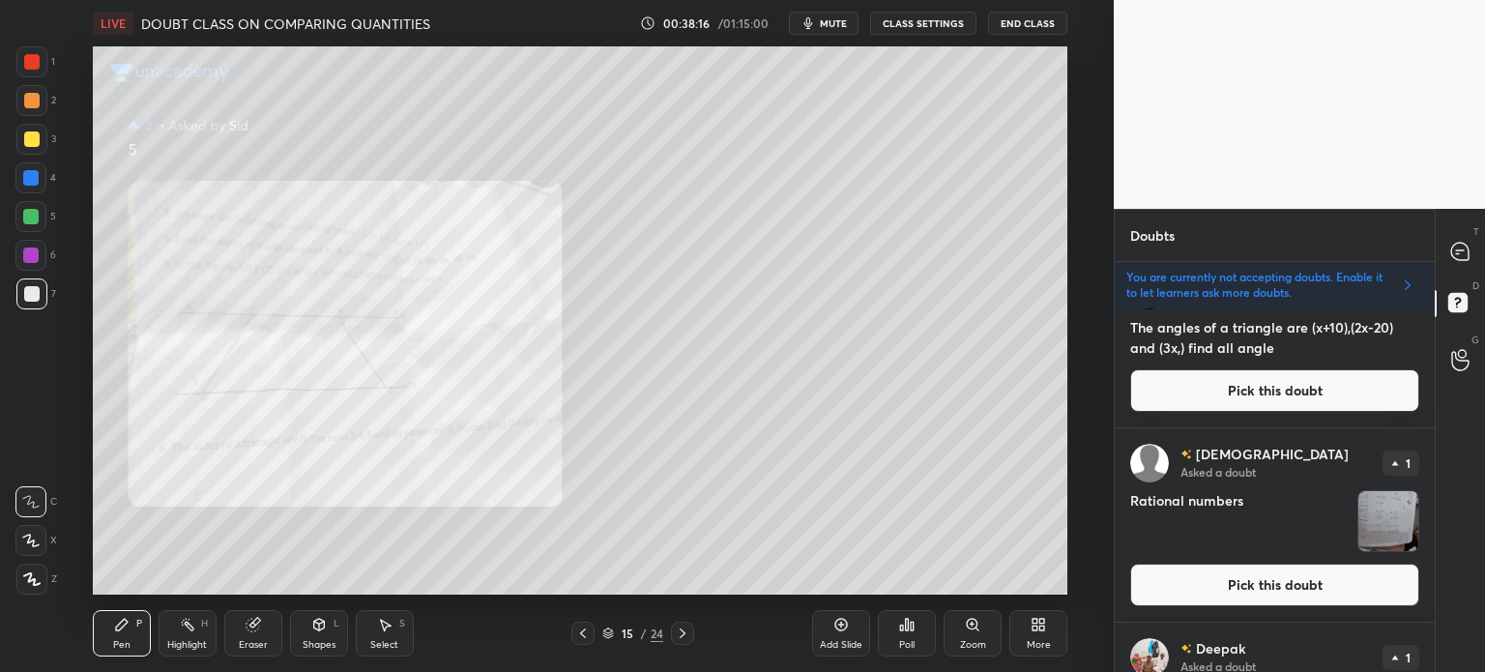
scroll to position [0, 0]
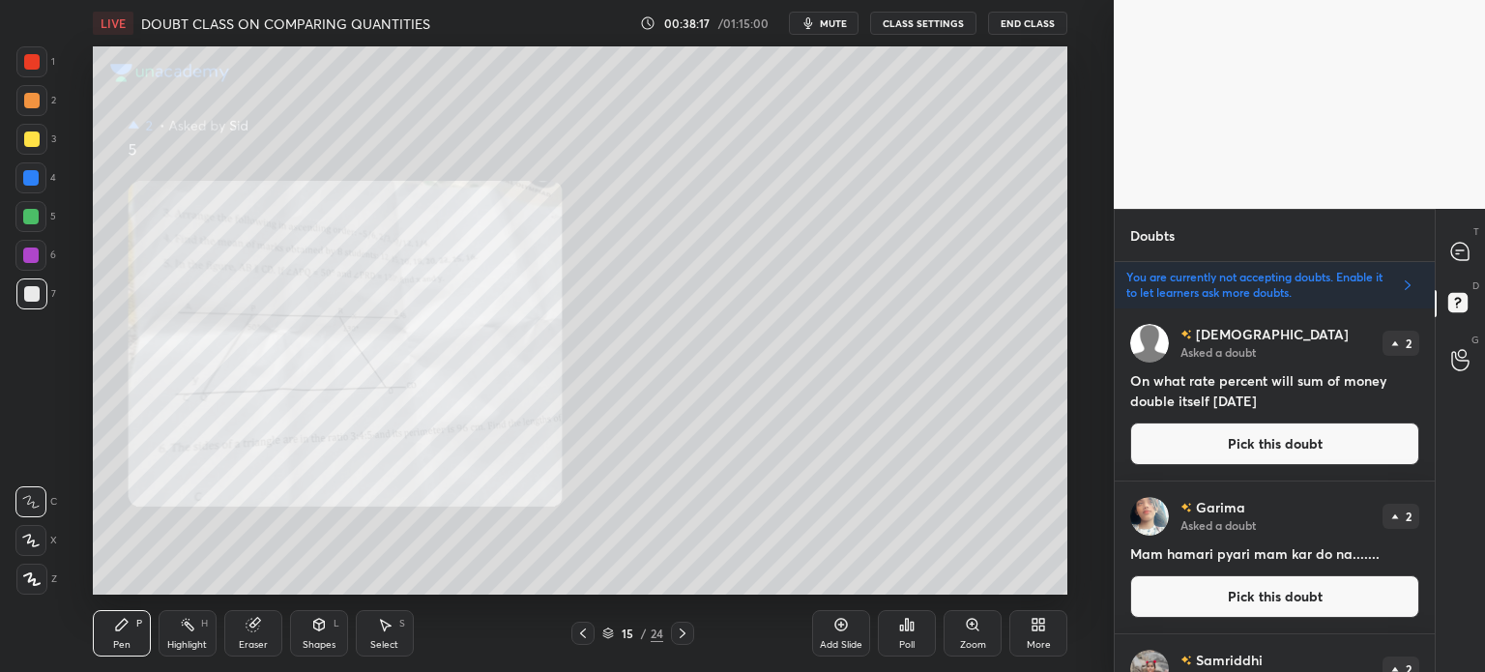
click at [1266, 602] on button "Pick this doubt" at bounding box center [1274, 596] width 289 height 43
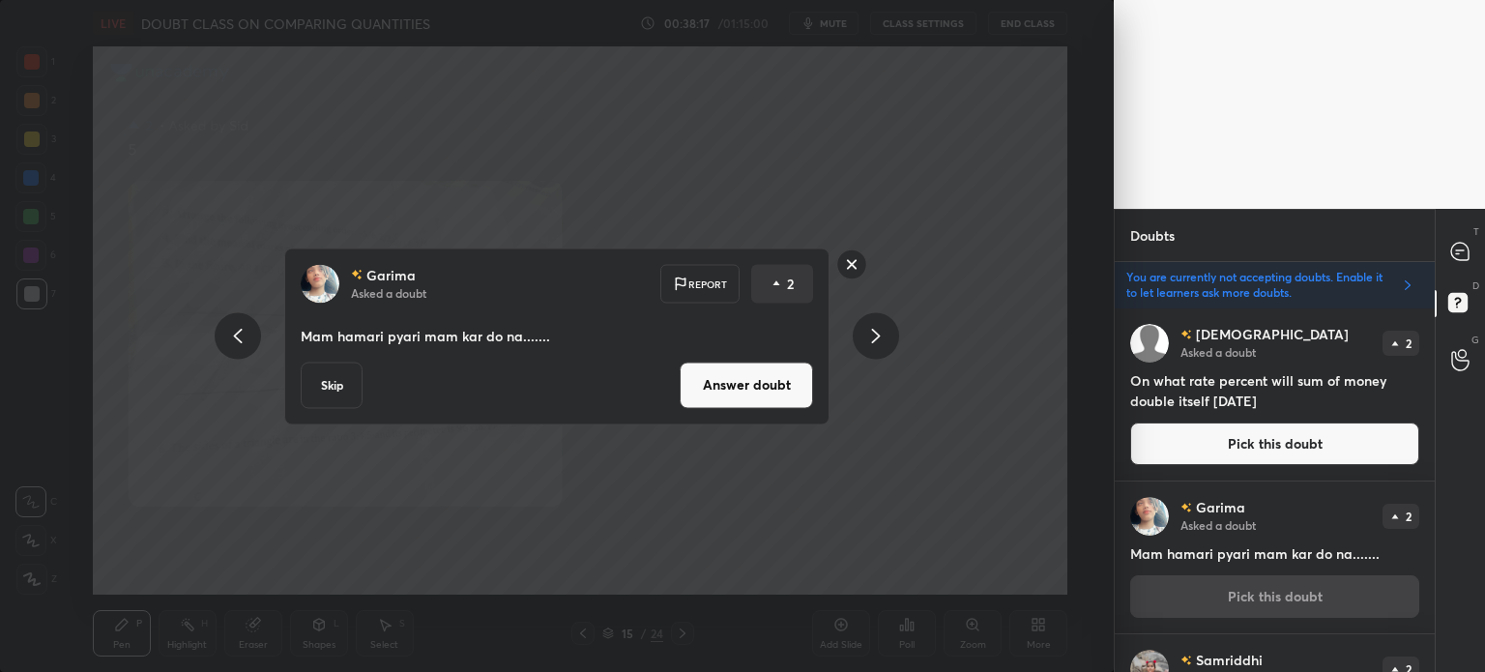
click at [337, 381] on button "Skip" at bounding box center [332, 385] width 62 height 46
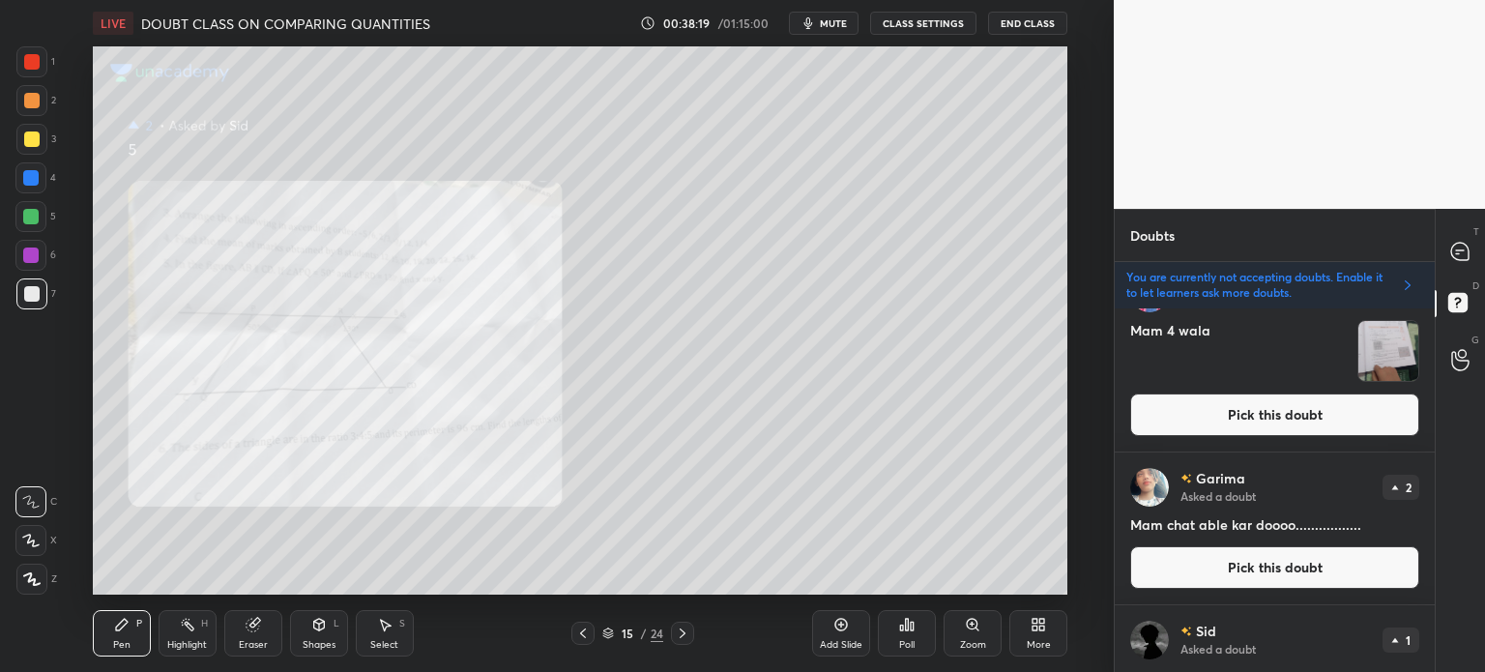
scroll to position [1066, 0]
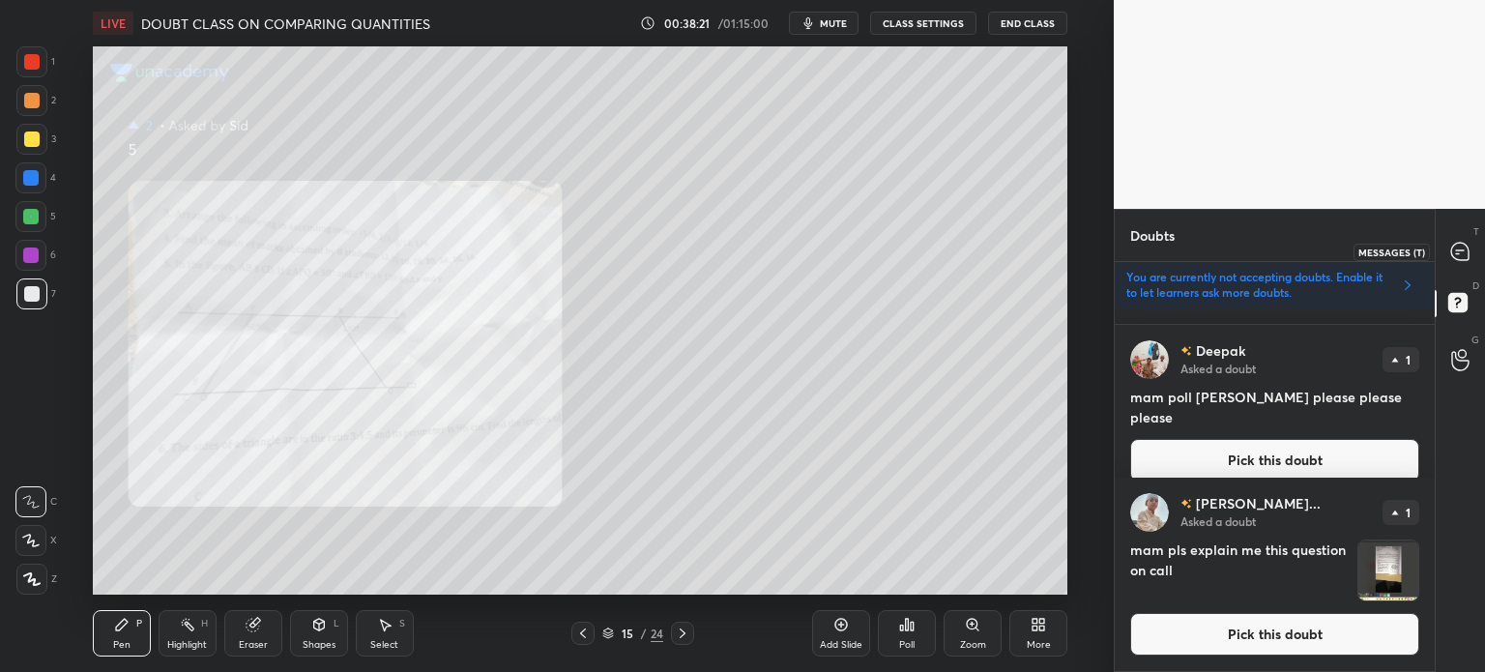
click at [1451, 255] on icon at bounding box center [1461, 252] width 20 height 20
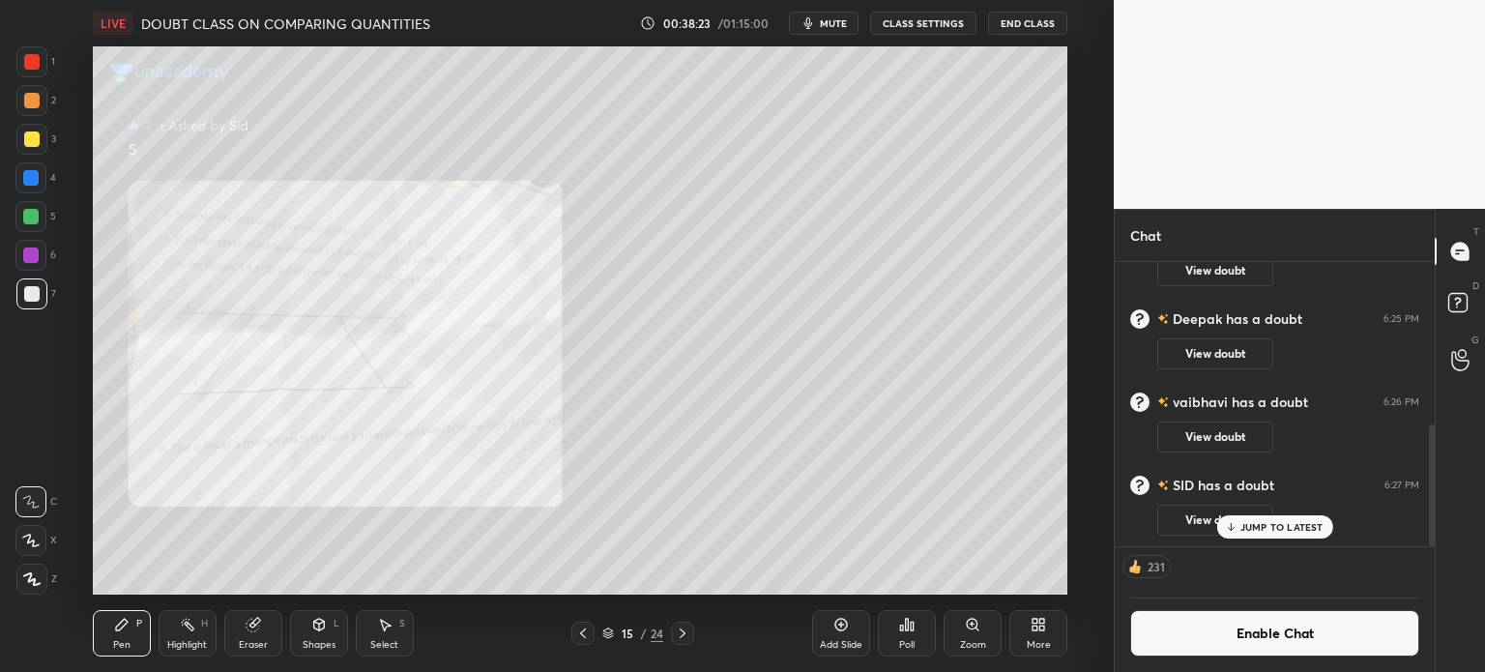
scroll to position [978, 0]
click at [975, 635] on div "Zoom" at bounding box center [973, 633] width 58 height 46
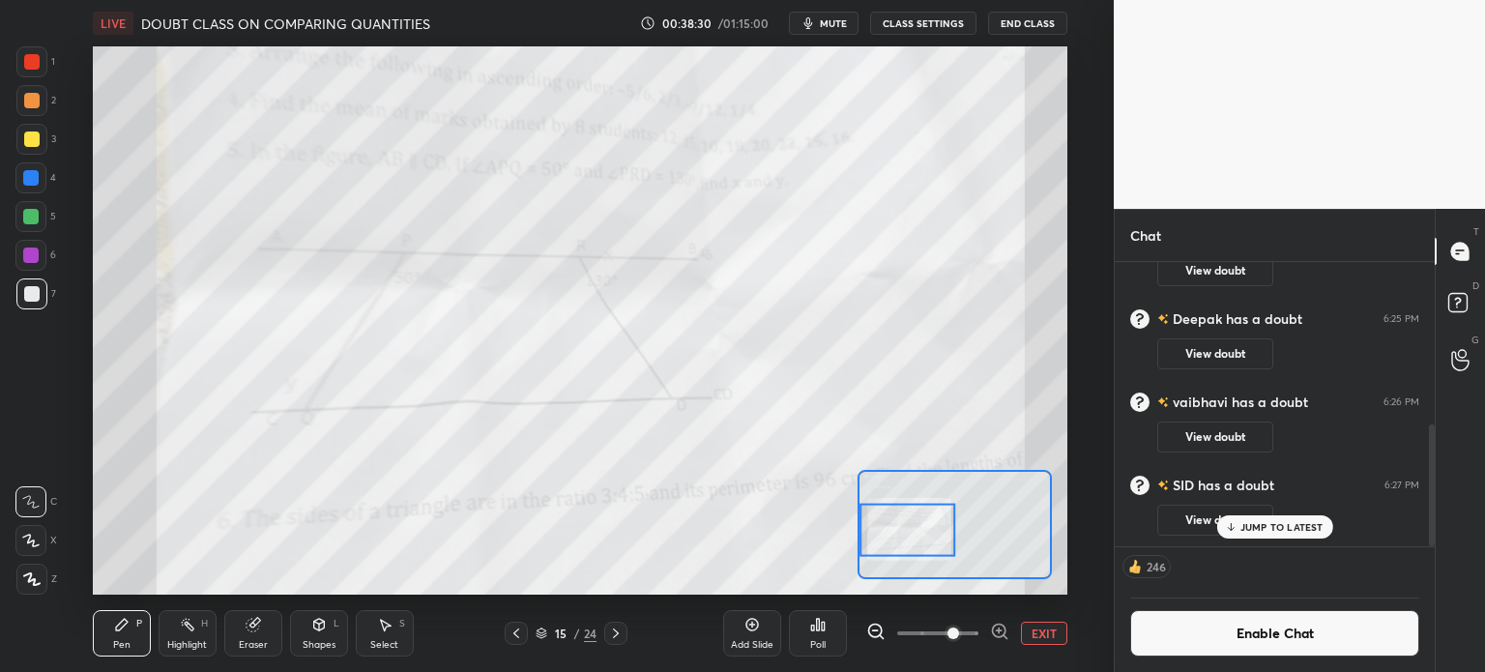
click at [31, 63] on div at bounding box center [31, 61] width 15 height 15
click at [180, 630] on icon at bounding box center [187, 624] width 15 height 15
click at [166, 628] on div "Highlight H" at bounding box center [188, 633] width 58 height 46
click at [109, 626] on div "Pen P" at bounding box center [122, 633] width 58 height 46
click at [290, 625] on div "Shapes L" at bounding box center [319, 633] width 58 height 46
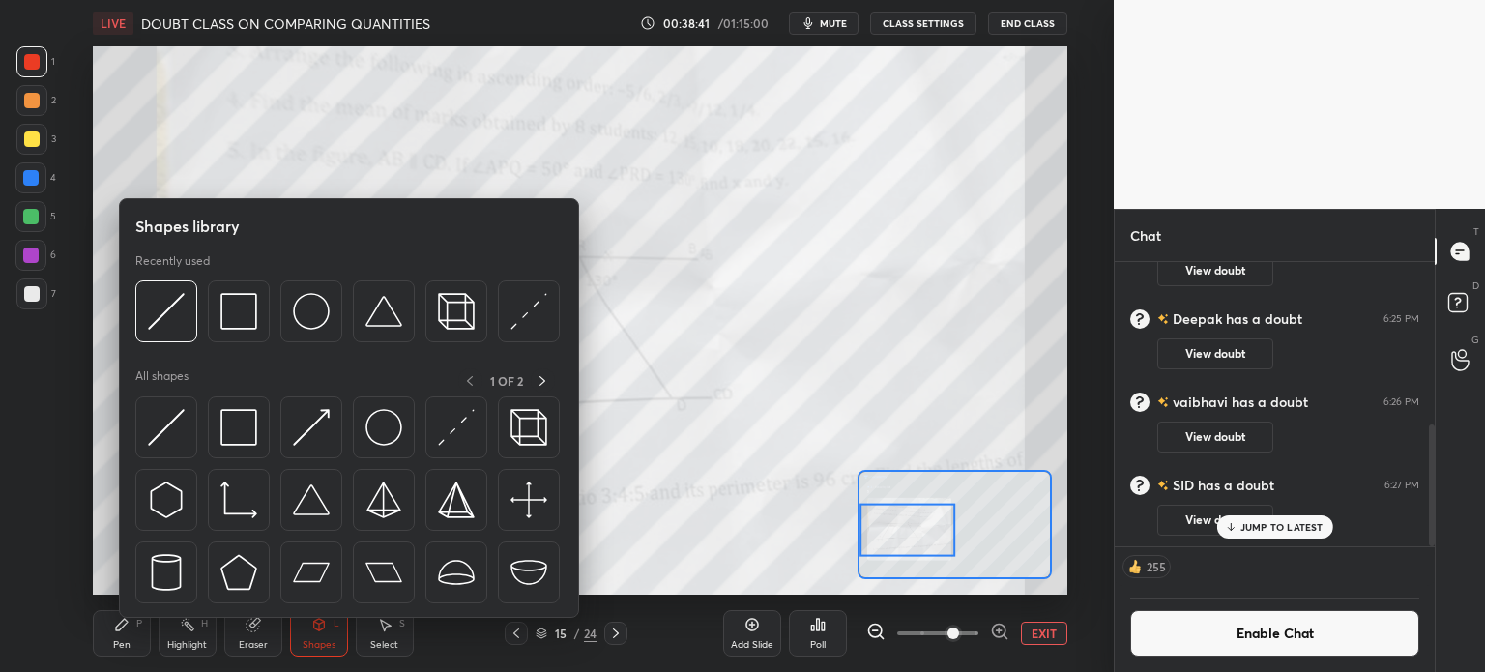
click at [240, 637] on div "Eraser" at bounding box center [253, 633] width 58 height 46
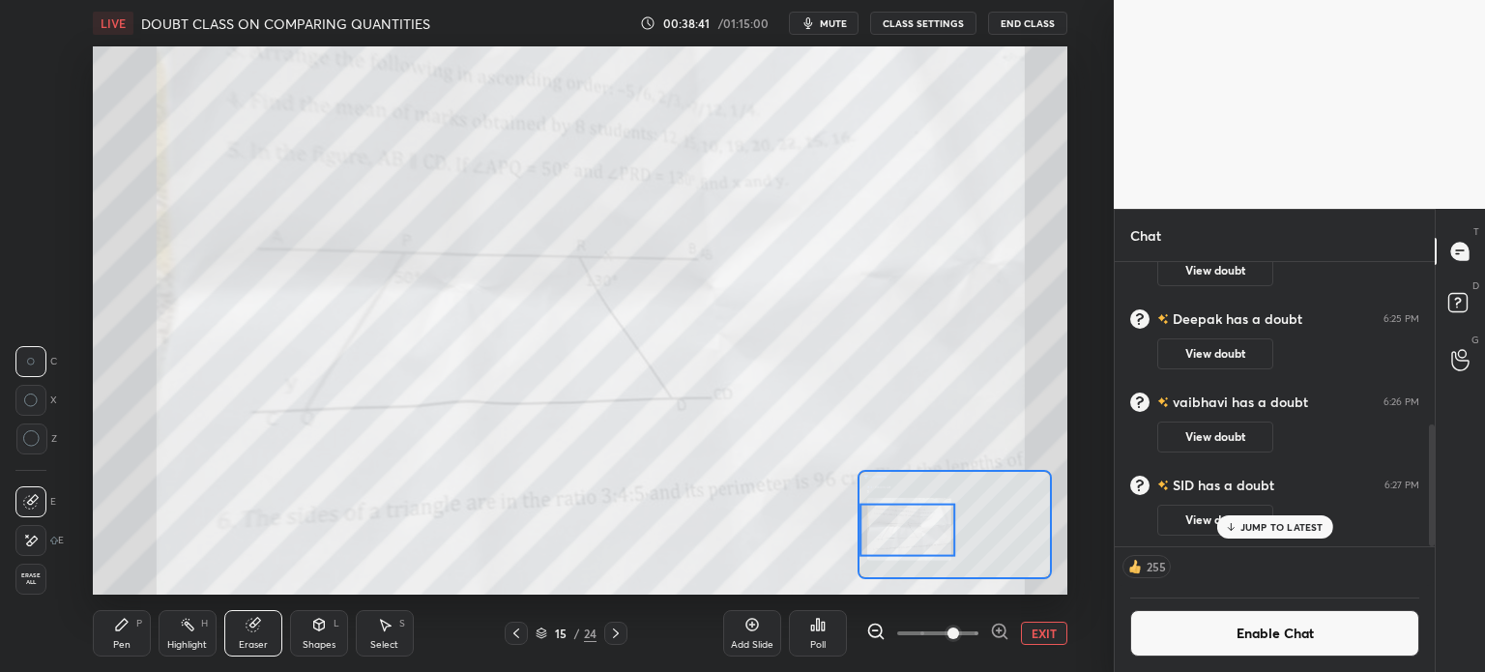
click at [12, 564] on div "1 2 3 4 5 6 7 C X Z C X Z E E Erase all H H" at bounding box center [31, 320] width 62 height 548
click at [41, 575] on span "Erase all" at bounding box center [30, 579] width 29 height 14
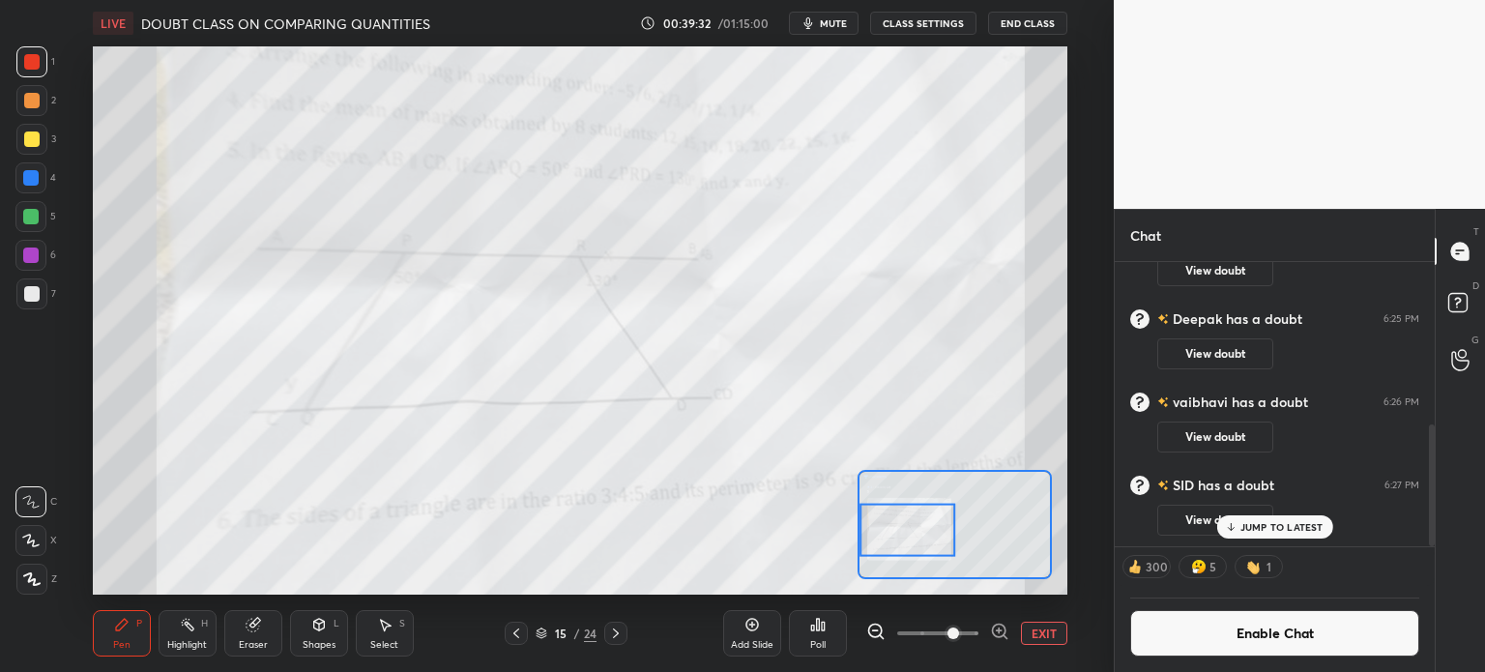
click at [256, 647] on div "Eraser" at bounding box center [253, 645] width 29 height 10
click at [31, 539] on icon at bounding box center [32, 541] width 11 height 10
click at [120, 642] on div "Pen" at bounding box center [121, 645] width 17 height 10
click at [832, 24] on span "mute" at bounding box center [833, 23] width 27 height 14
click at [846, 27] on span "unmute" at bounding box center [832, 23] width 42 height 14
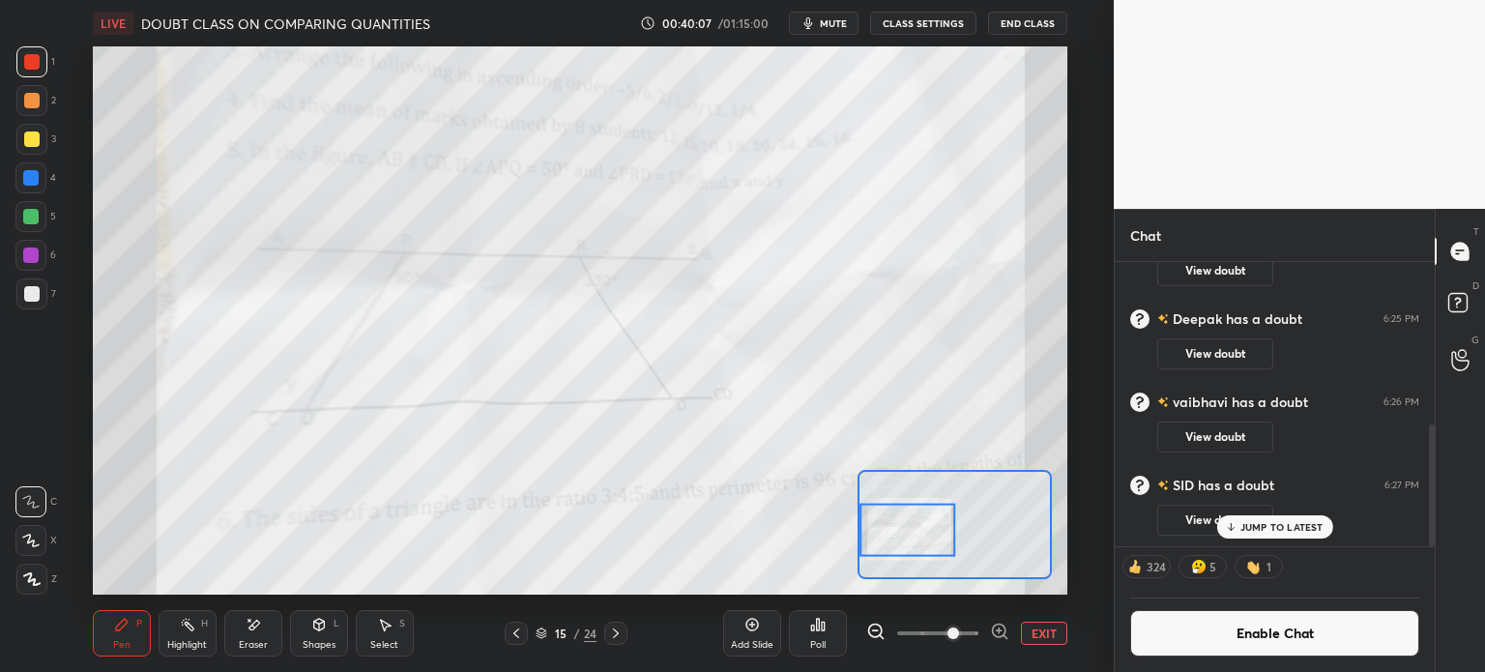
click at [260, 635] on div "Eraser" at bounding box center [253, 633] width 58 height 46
click at [132, 633] on div "Pen P" at bounding box center [122, 633] width 58 height 46
click at [112, 632] on div "Pen P" at bounding box center [122, 633] width 58 height 46
click at [1185, 528] on button "View doubt" at bounding box center [1216, 520] width 116 height 31
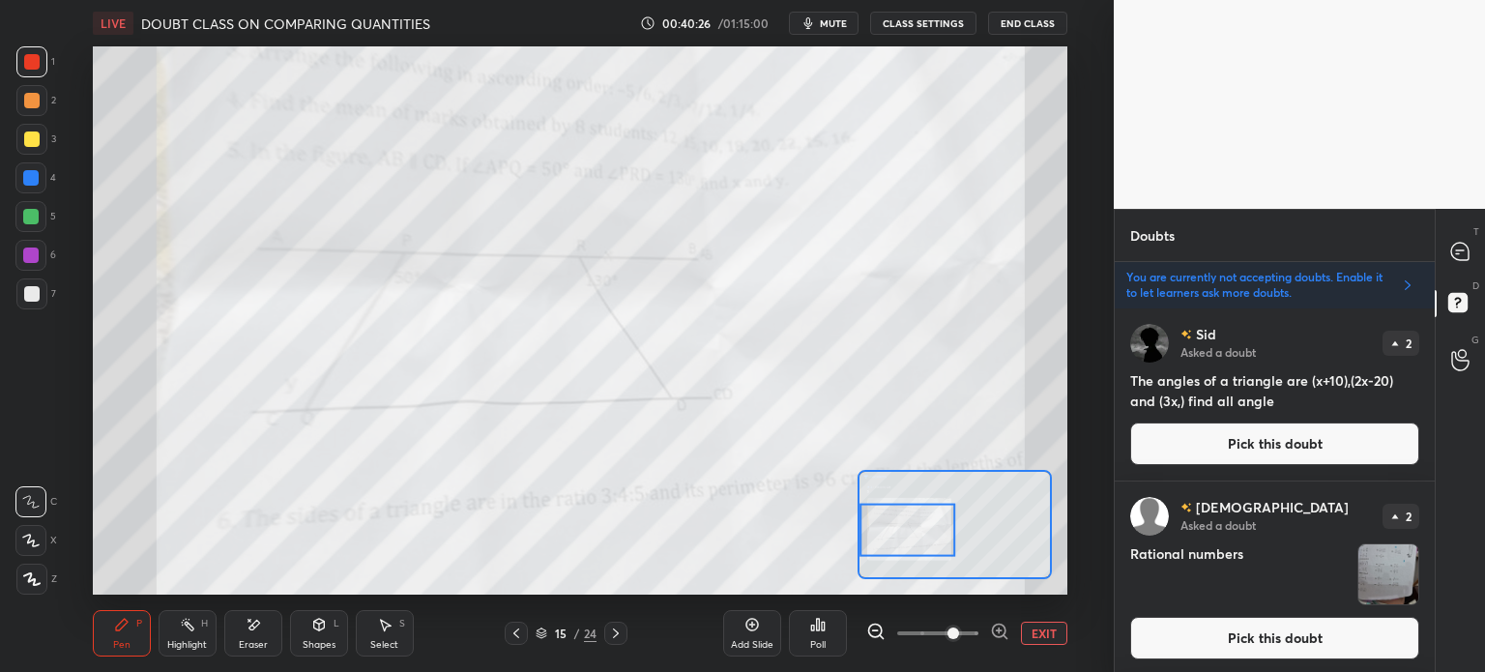
click at [1228, 439] on button "Pick this doubt" at bounding box center [1274, 444] width 289 height 43
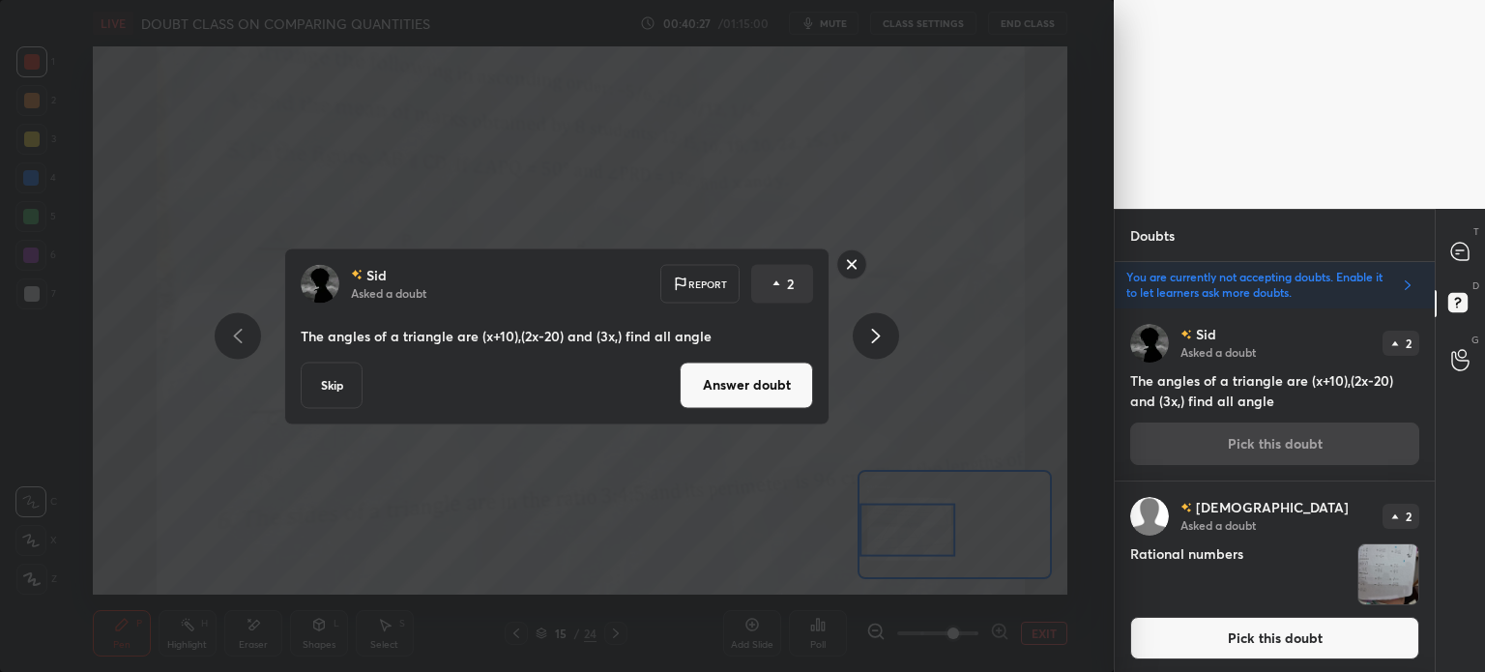
click at [717, 382] on button "Answer doubt" at bounding box center [746, 385] width 133 height 46
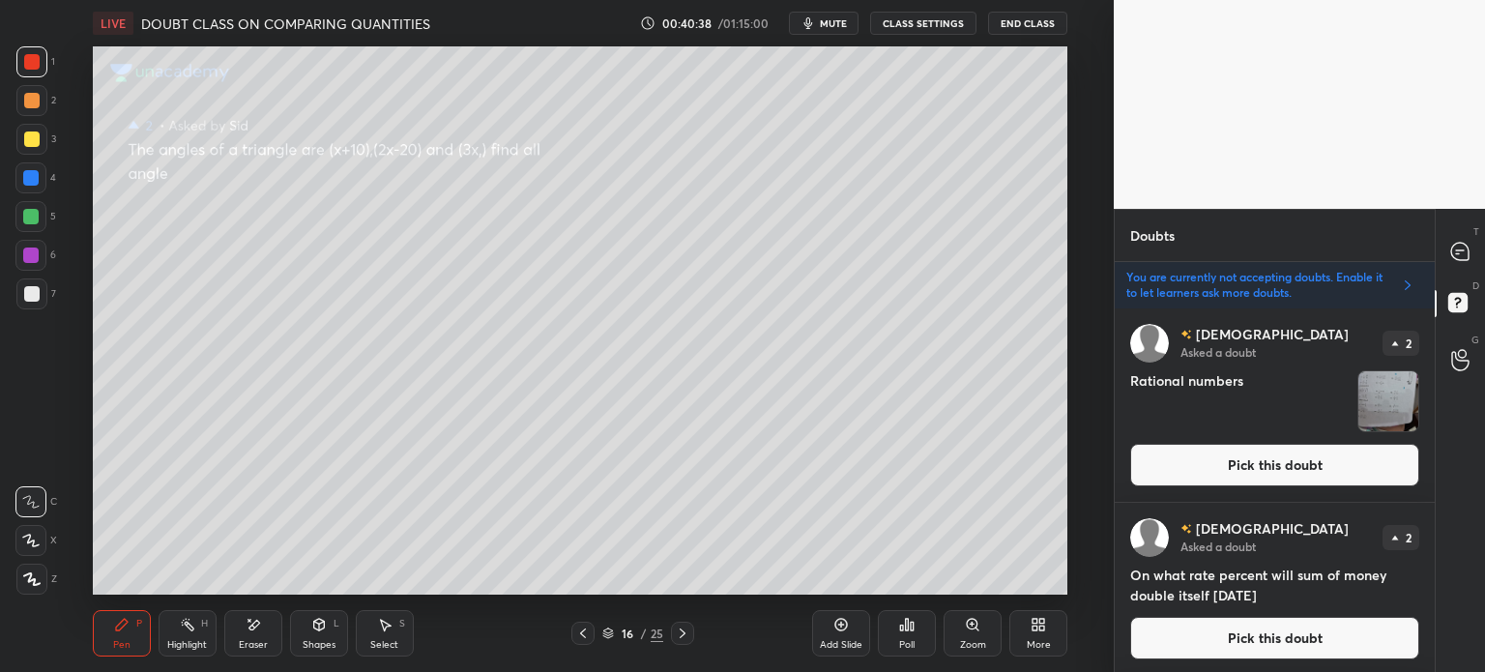
click at [374, 627] on div "Select S" at bounding box center [385, 633] width 58 height 46
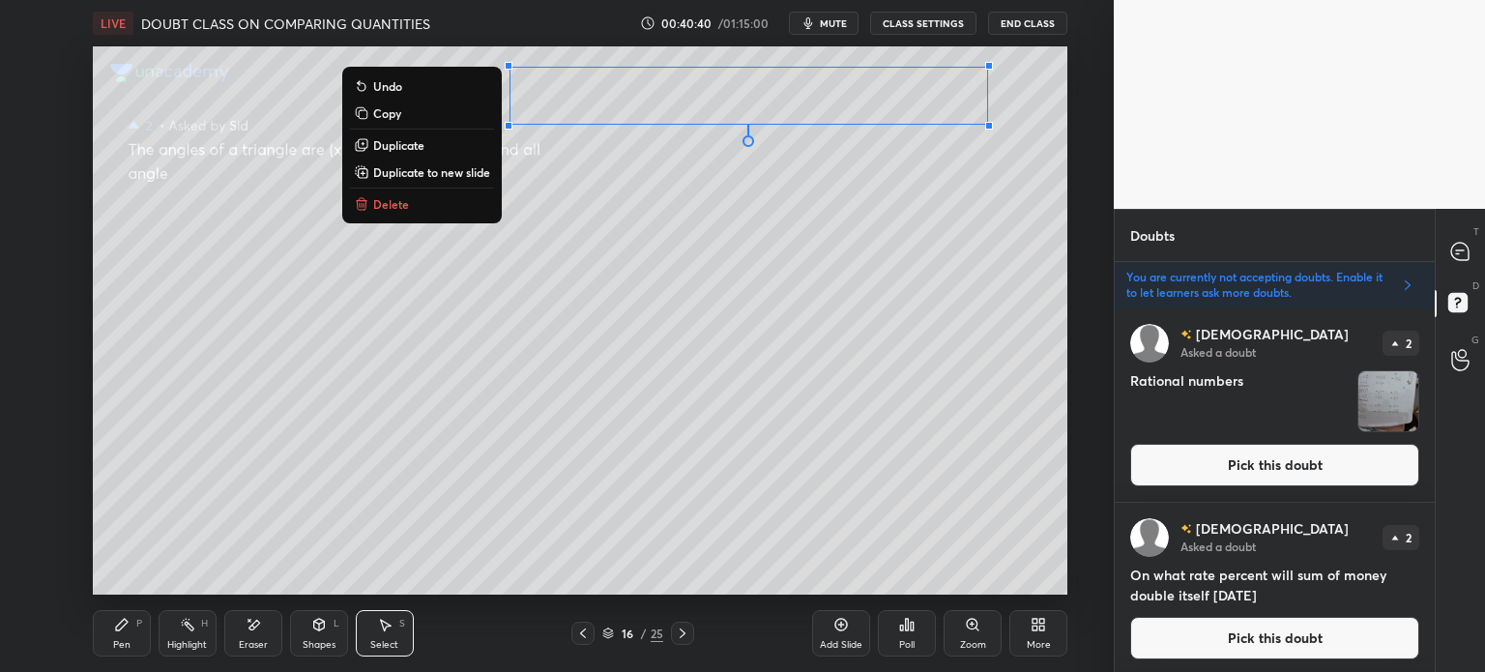
click at [124, 641] on div "Pen" at bounding box center [121, 645] width 17 height 10
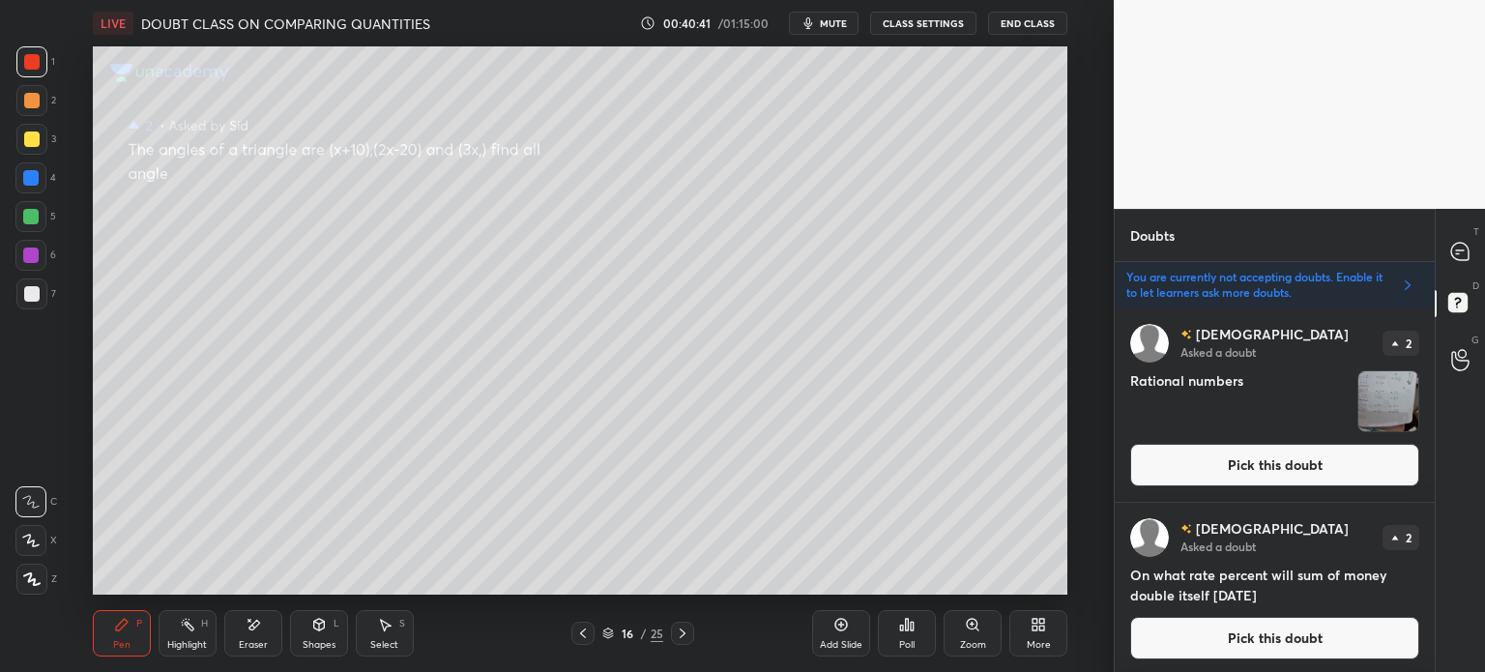
click at [33, 300] on div at bounding box center [31, 293] width 15 height 15
click at [232, 631] on div "Eraser" at bounding box center [253, 633] width 58 height 46
click at [69, 627] on div "LIVE DOUBT CLASS ON COMPARING QUANTITIES 00:41:06 / 01:15:00 mute CLASS SETTING…" at bounding box center [580, 336] width 1037 height 672
click at [112, 637] on div "Pen P" at bounding box center [122, 633] width 58 height 46
click at [244, 633] on div "Eraser" at bounding box center [253, 633] width 58 height 46
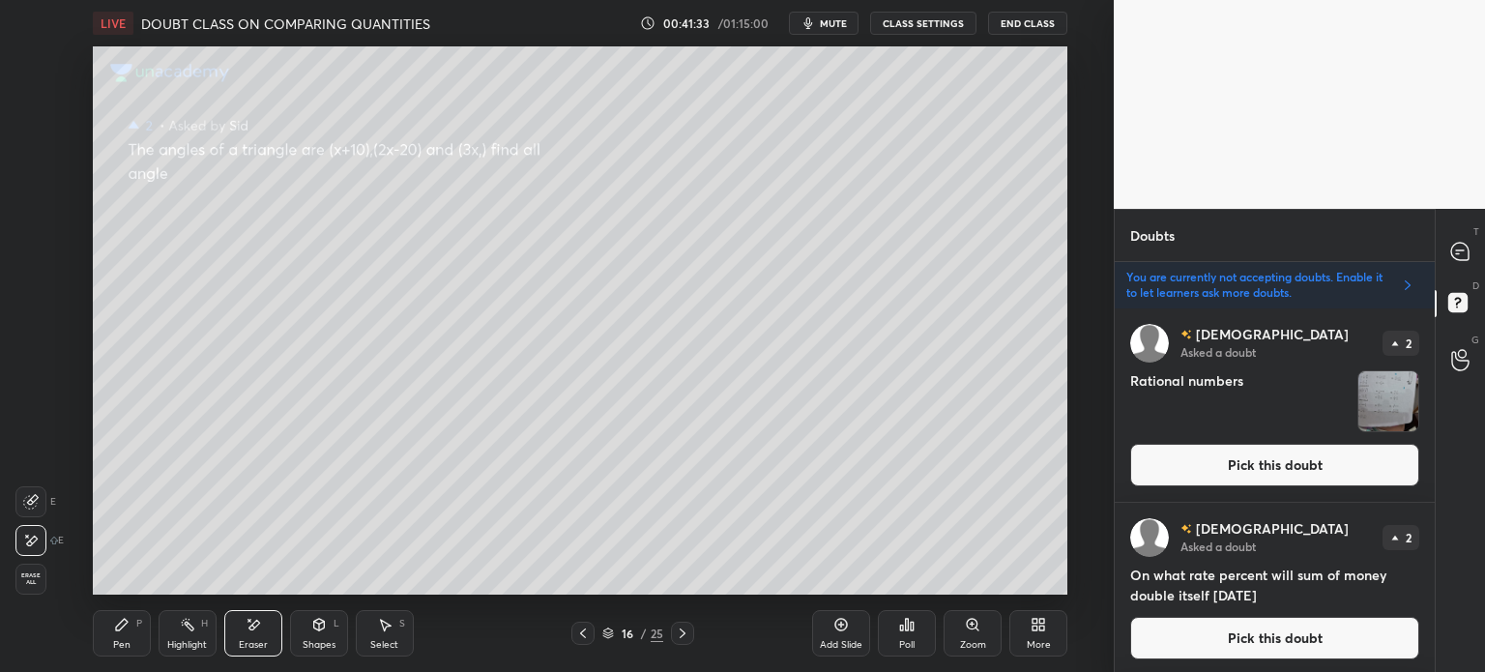
click at [137, 639] on div "Pen P" at bounding box center [122, 633] width 58 height 46
click at [241, 629] on div "Eraser" at bounding box center [253, 633] width 58 height 46
click at [114, 635] on div "Pen P" at bounding box center [122, 633] width 58 height 46
click at [1474, 367] on div at bounding box center [1461, 359] width 39 height 35
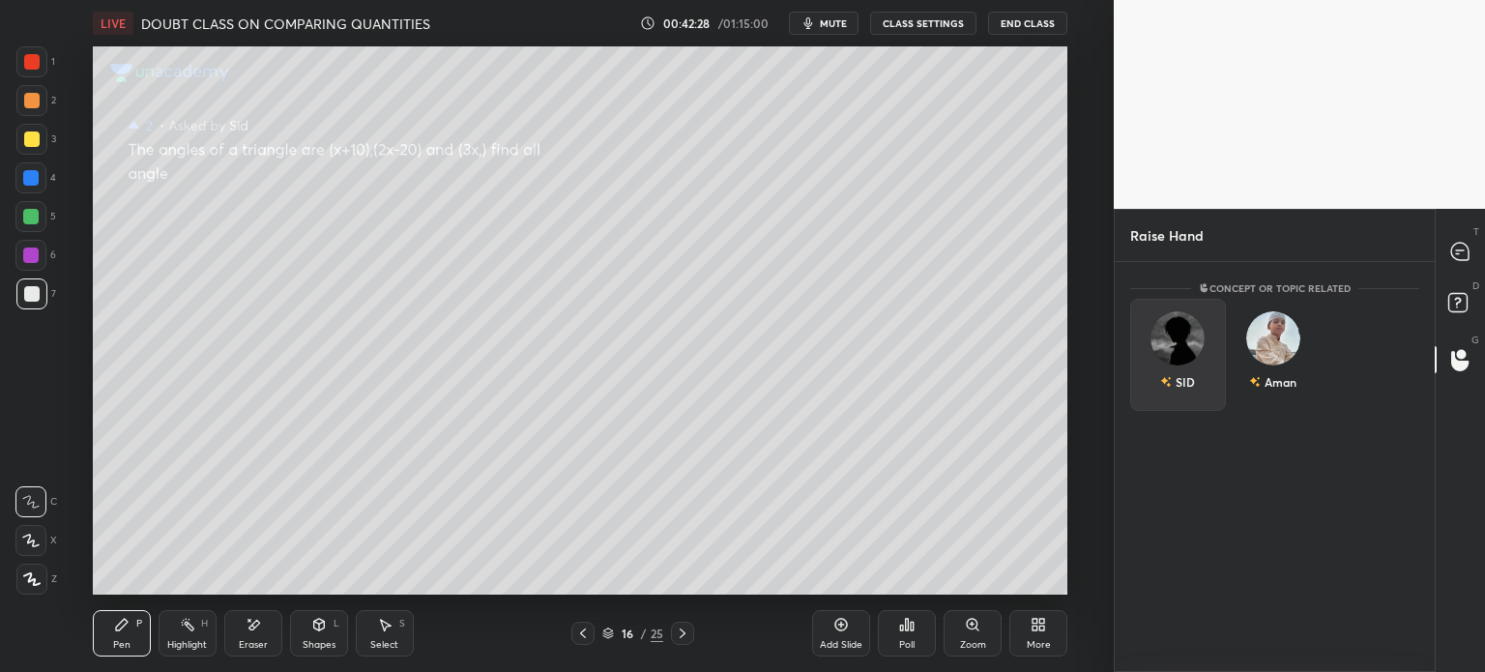
click at [1181, 394] on div "SID" at bounding box center [1178, 355] width 96 height 112
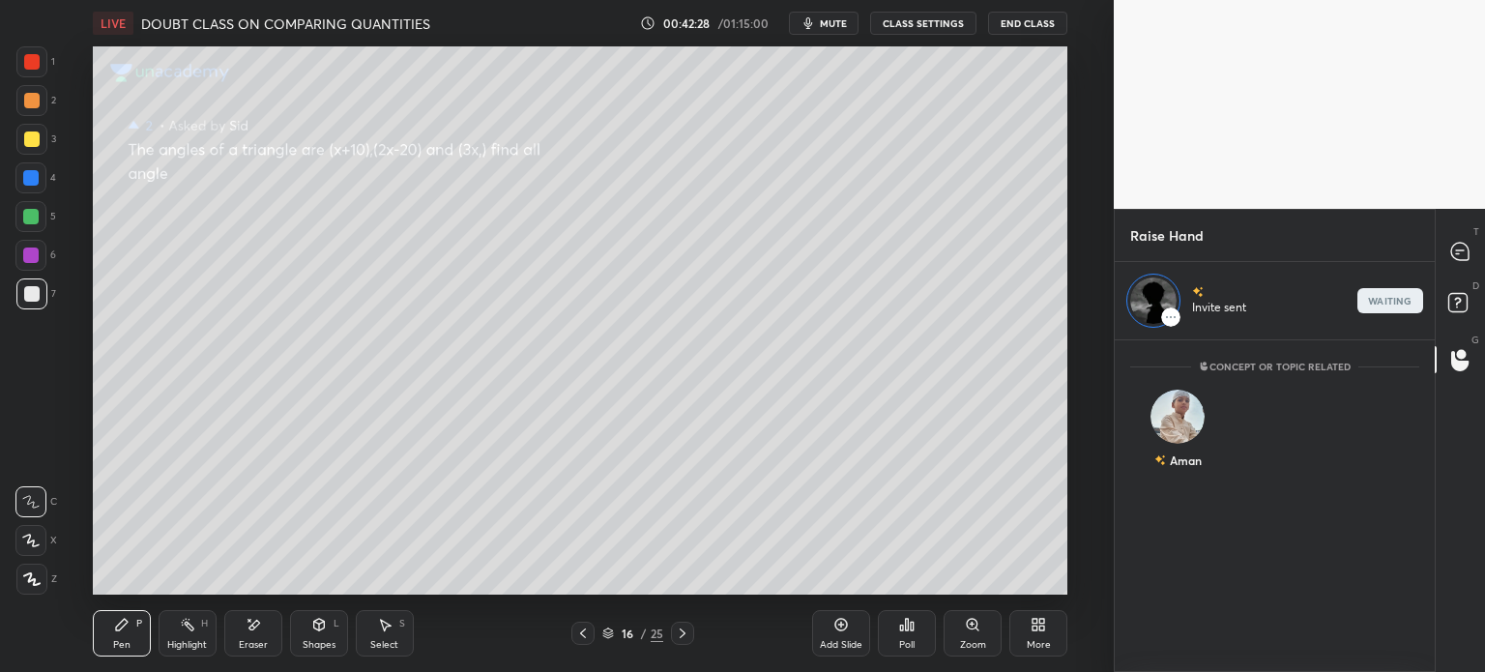
click at [1454, 258] on icon at bounding box center [1459, 251] width 17 height 17
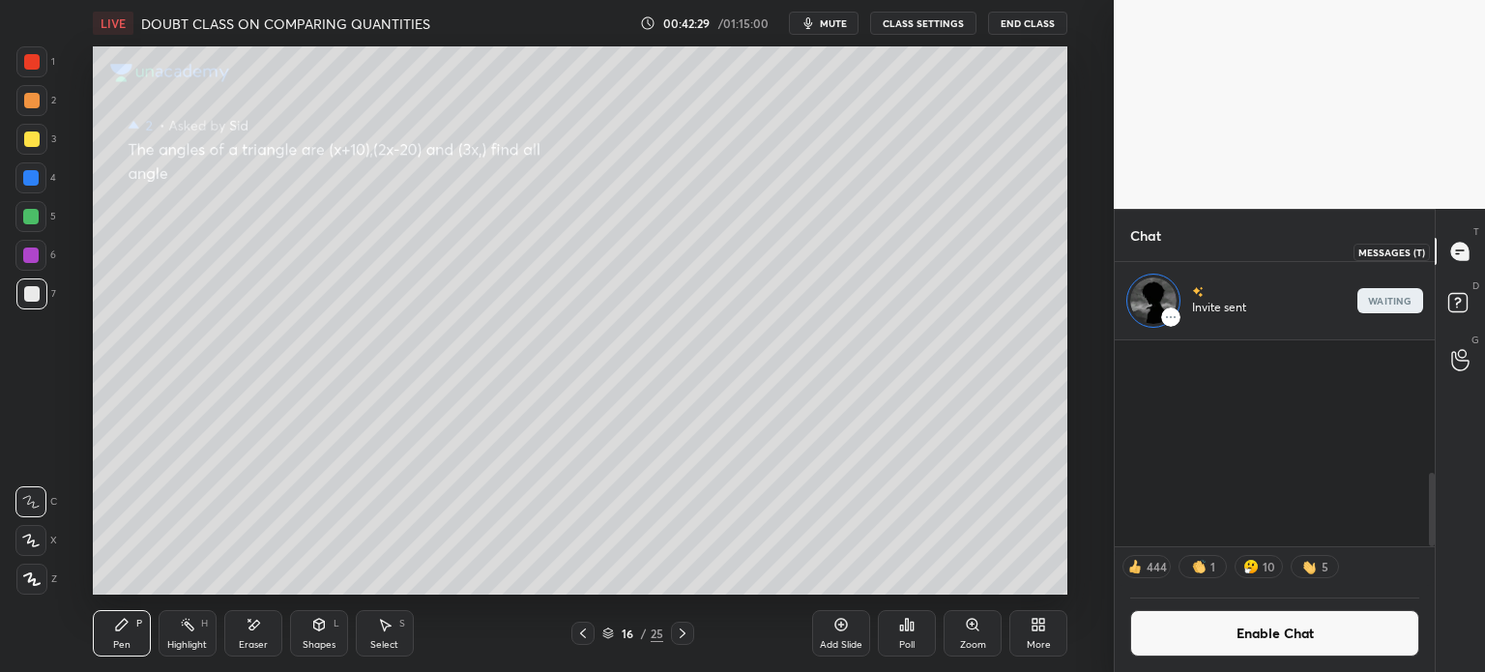
scroll to position [201, 314]
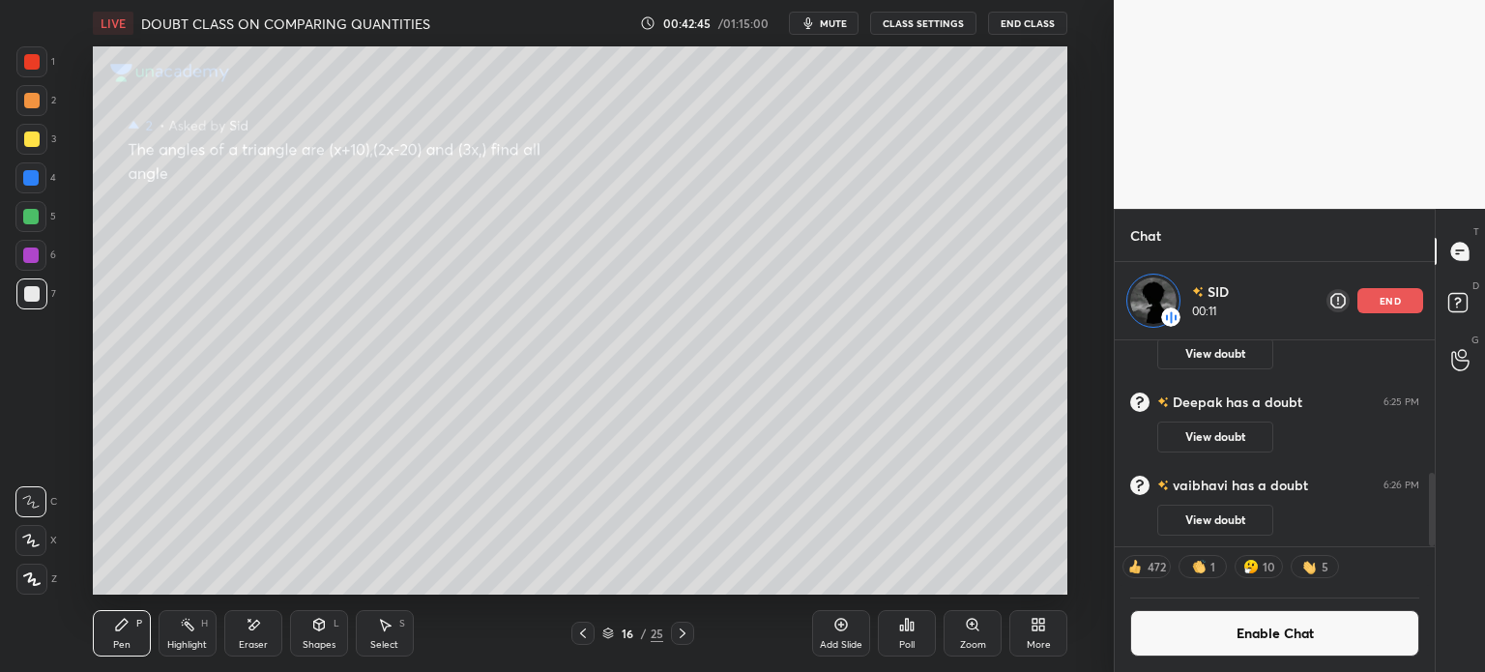
click at [263, 631] on div "Eraser" at bounding box center [253, 633] width 58 height 46
click at [123, 634] on div "Pen P" at bounding box center [122, 633] width 58 height 46
click at [256, 636] on div "Eraser" at bounding box center [253, 633] width 58 height 46
click at [31, 575] on span "Erase all" at bounding box center [30, 579] width 29 height 14
click at [1396, 301] on p "end" at bounding box center [1390, 301] width 21 height 10
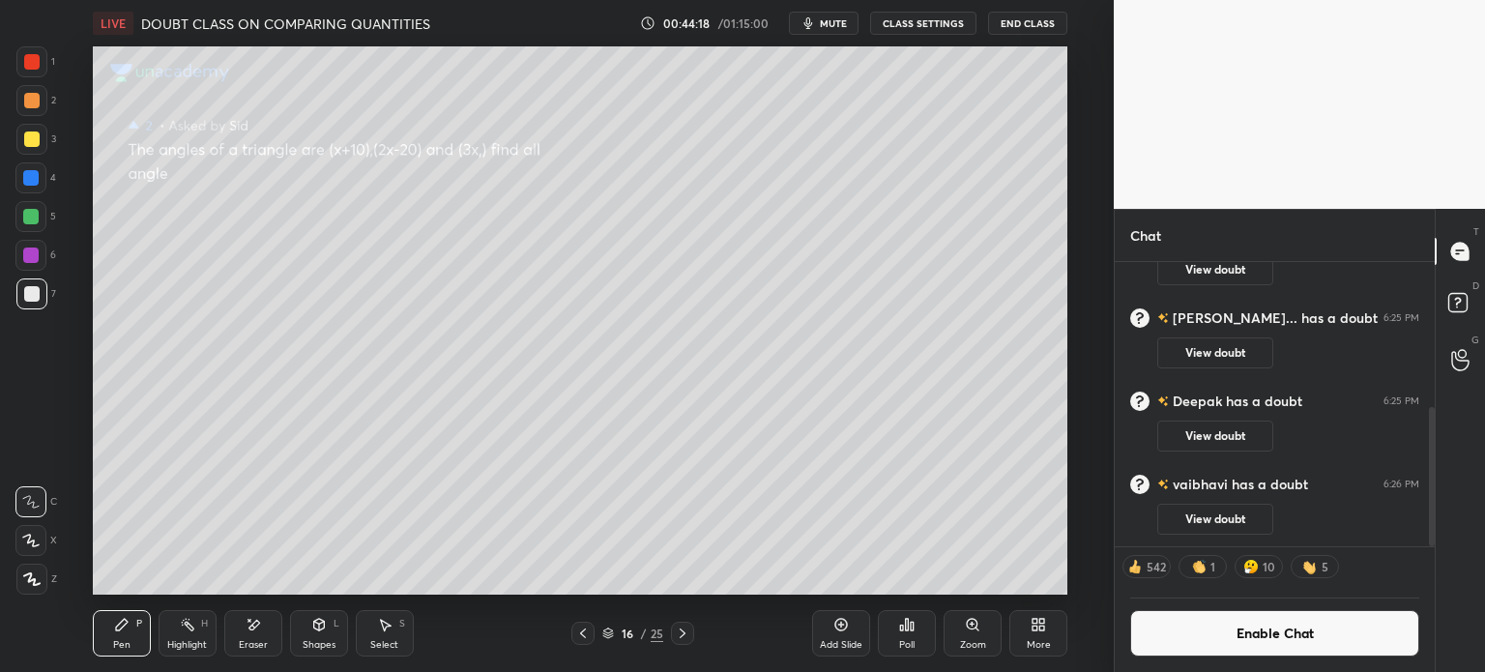
scroll to position [298, 0]
click at [1241, 467] on div "[PERSON_NAME] has a doubt 6:26 PM View doubt" at bounding box center [1275, 504] width 320 height 83
click at [1221, 435] on button "View doubt" at bounding box center [1216, 436] width 116 height 31
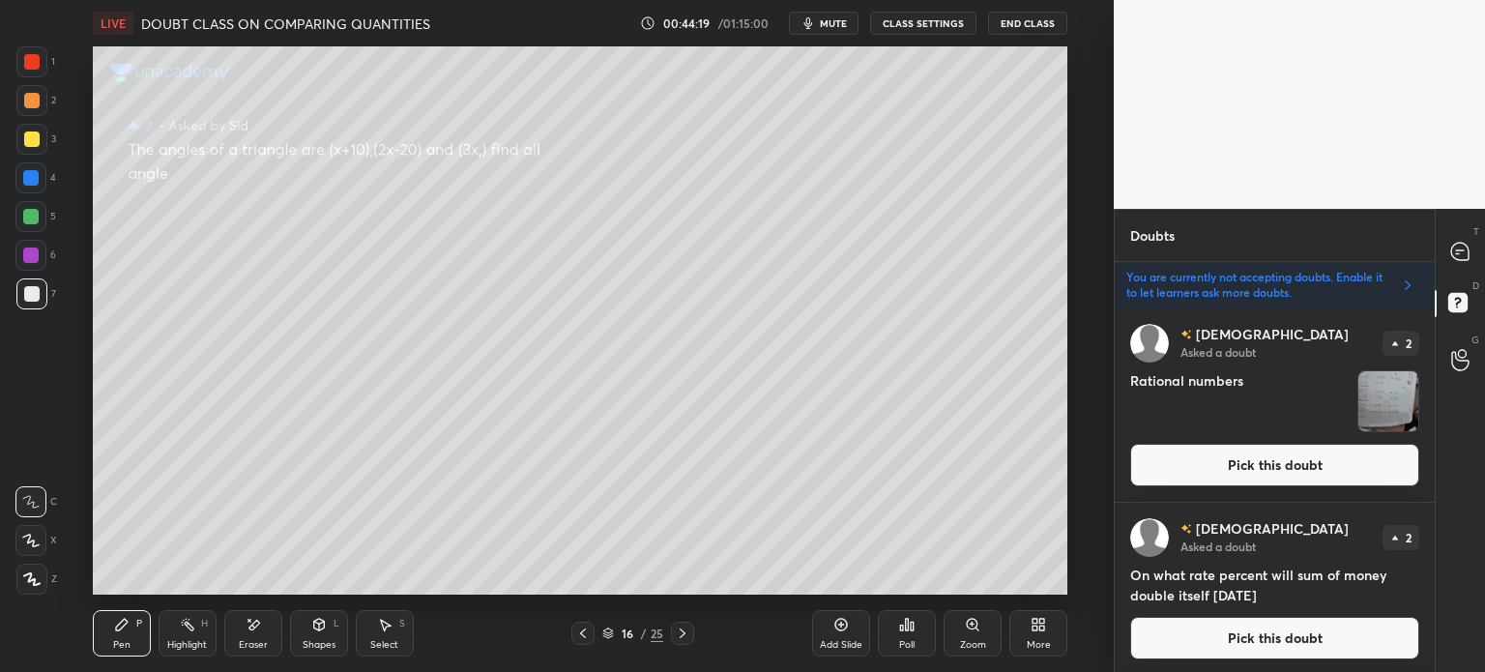
click at [1359, 410] on img "grid" at bounding box center [1389, 401] width 60 height 60
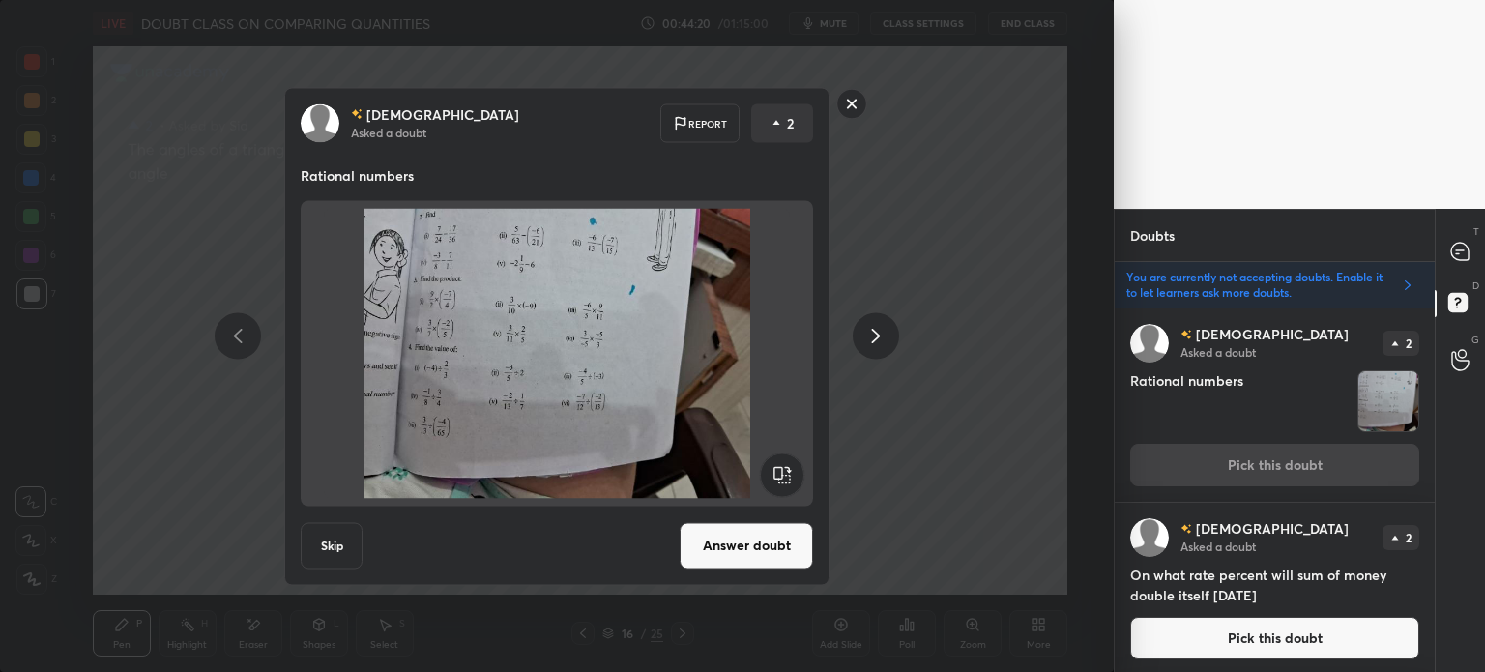
click at [751, 543] on button "Answer doubt" at bounding box center [746, 545] width 133 height 46
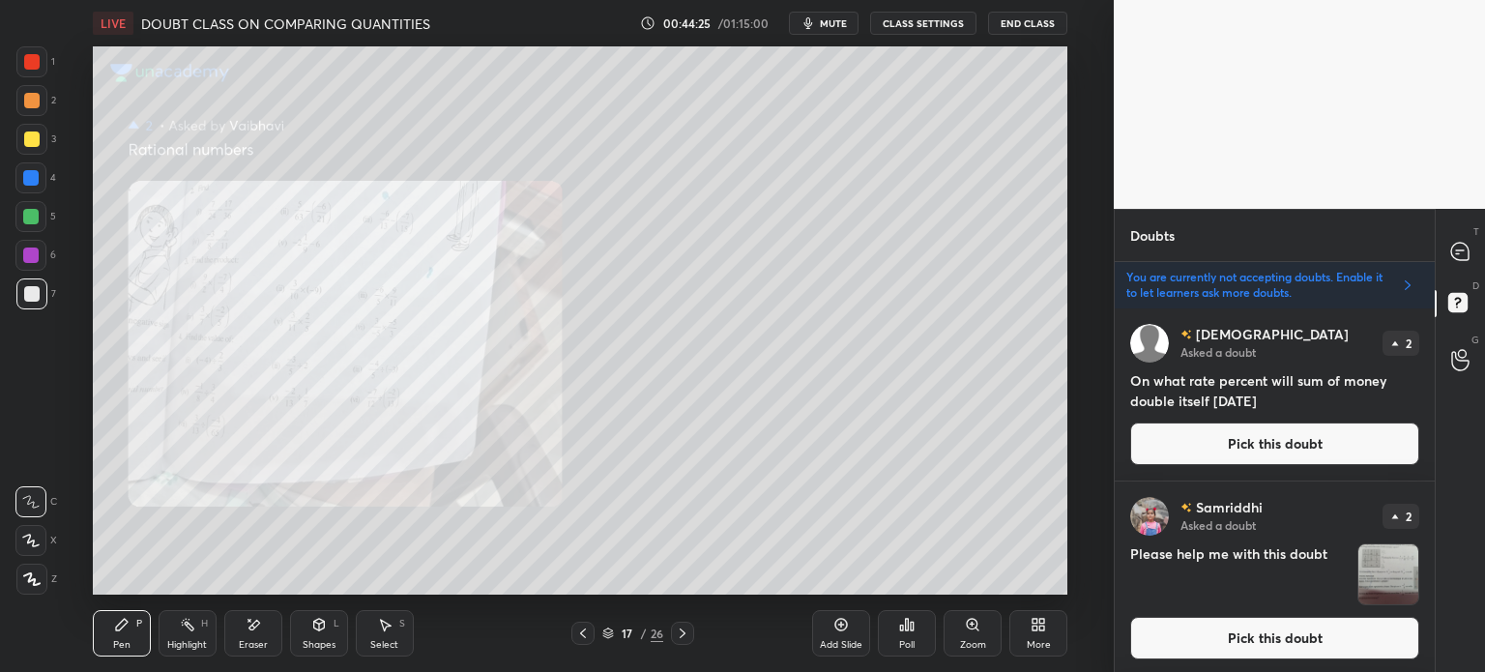
click at [962, 629] on div "Zoom" at bounding box center [973, 633] width 58 height 46
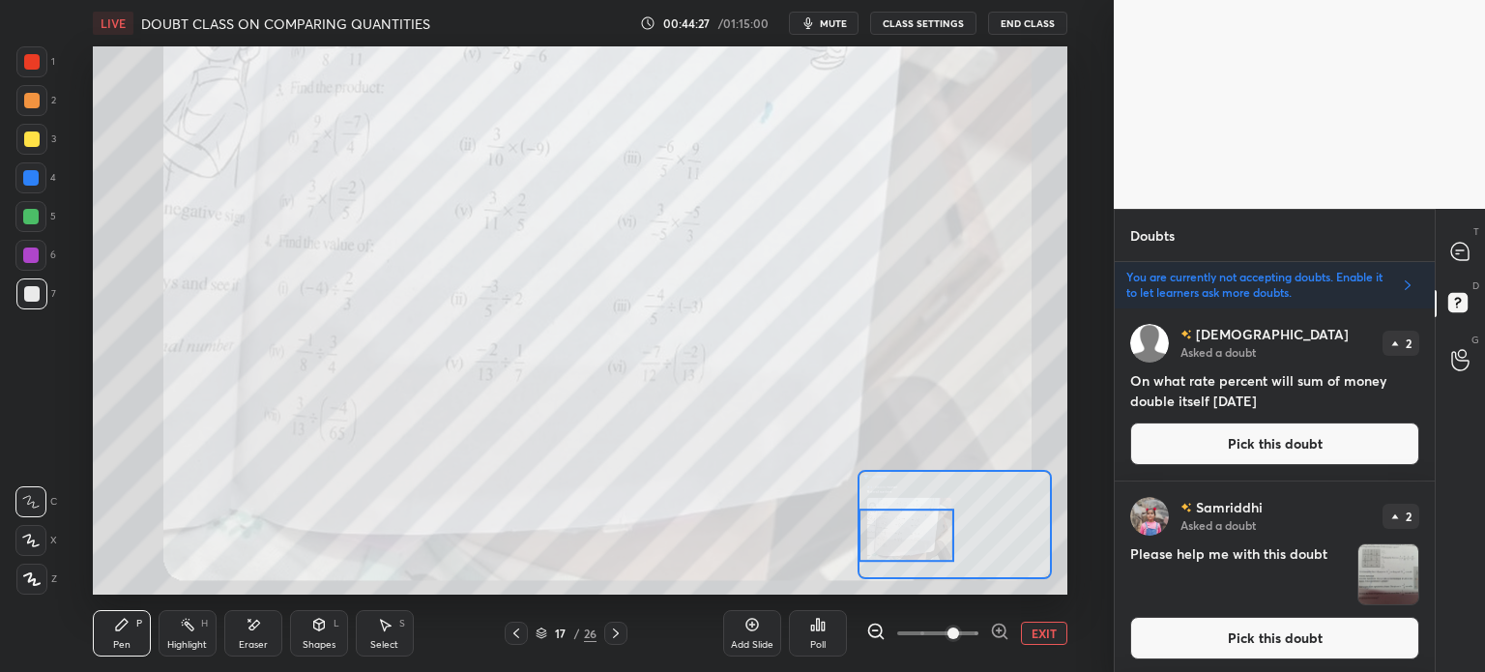
click at [17, 72] on div at bounding box center [31, 61] width 31 height 31
click at [1428, 356] on div "Vaibhavi Asked a doubt 2 On what rate percent will sum of money double itself i…" at bounding box center [1275, 394] width 320 height 172
click at [1454, 357] on icon at bounding box center [1460, 360] width 18 height 22
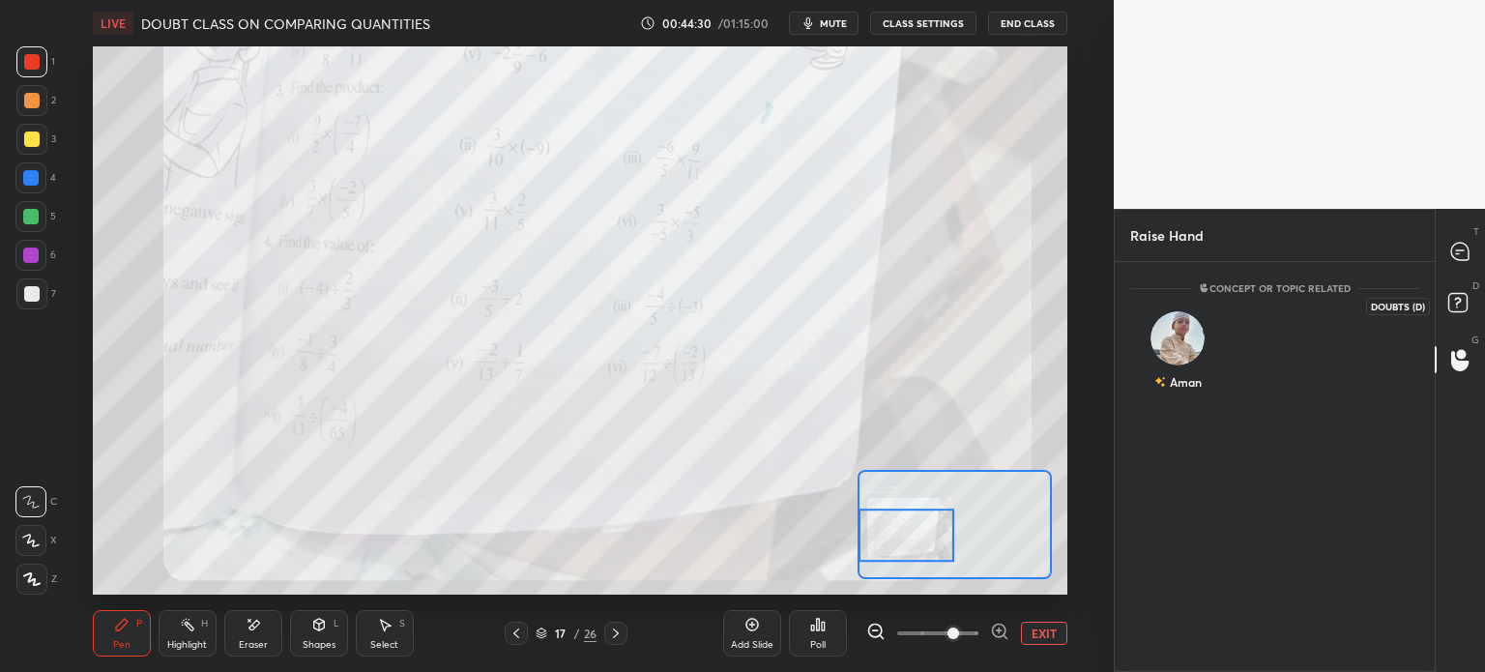
click at [1459, 305] on rect at bounding box center [1458, 303] width 18 height 18
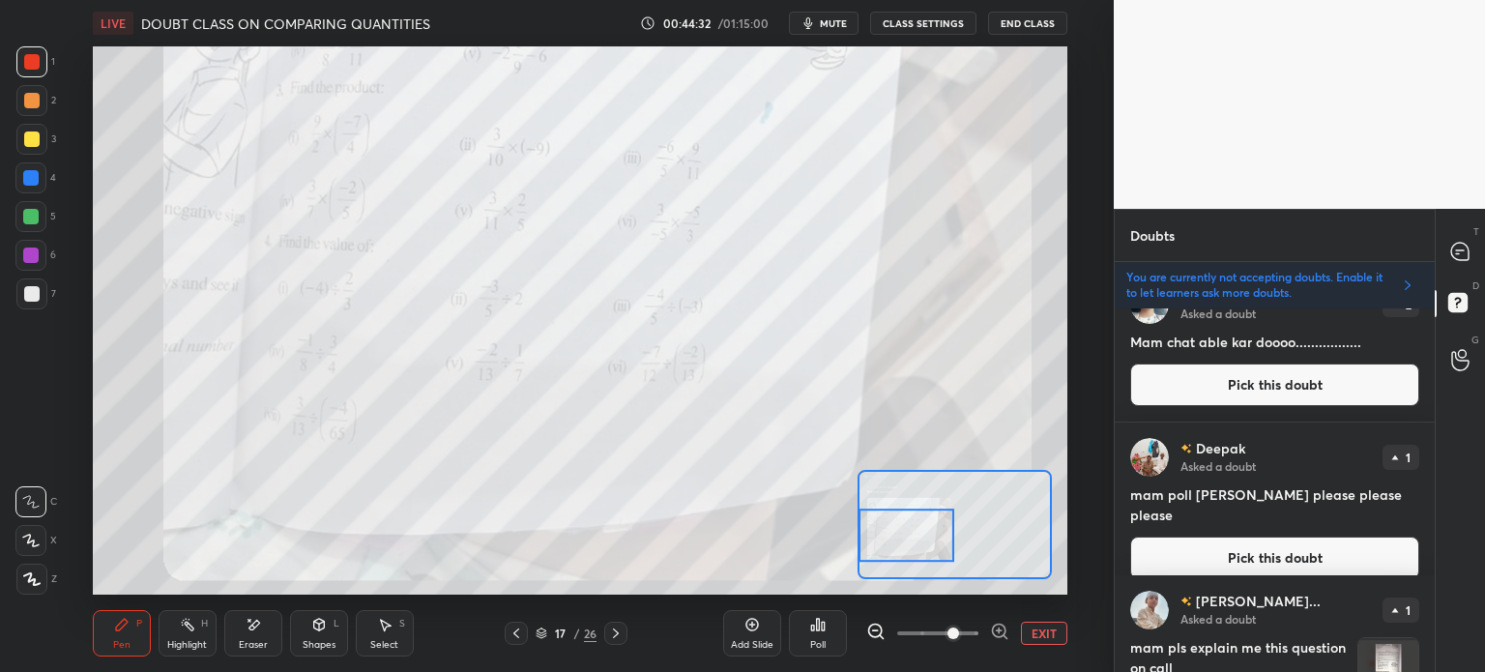
scroll to position [698, 0]
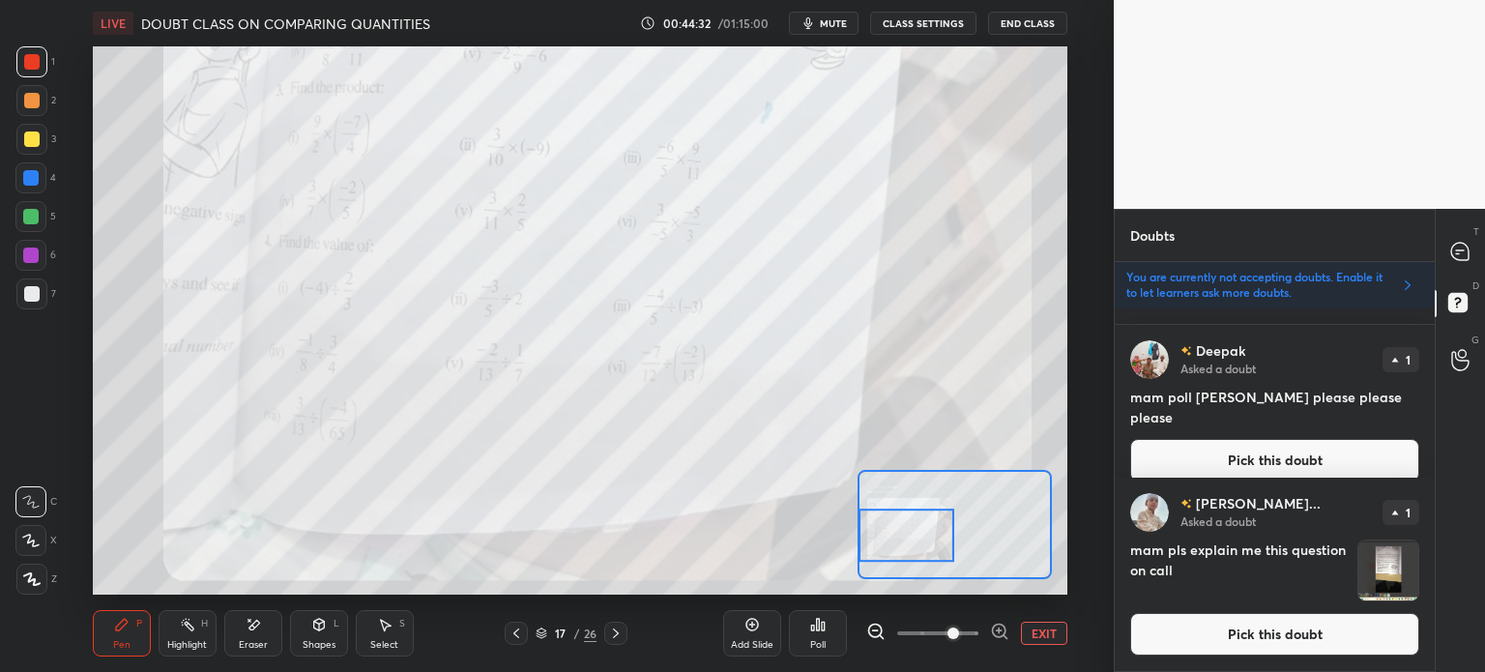
click at [1393, 569] on img "grid" at bounding box center [1389, 571] width 60 height 60
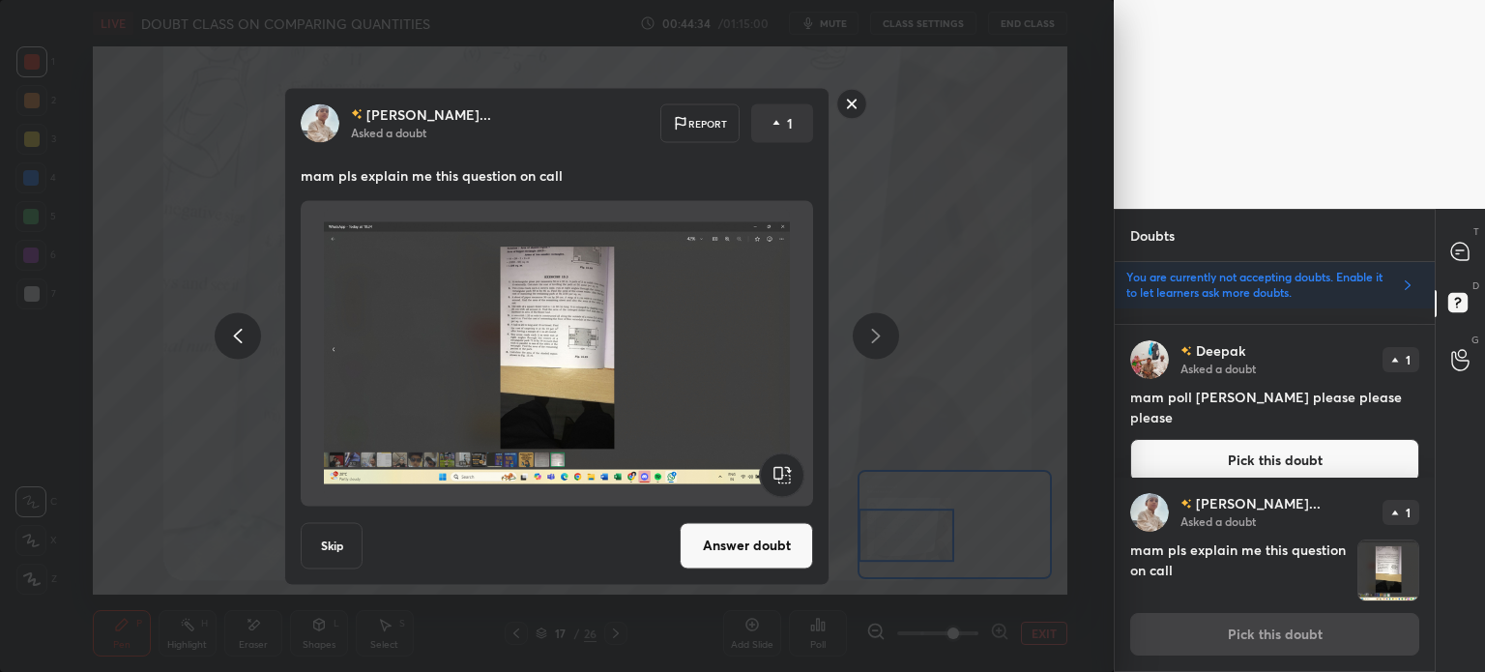
click at [757, 550] on button "Answer doubt" at bounding box center [746, 545] width 133 height 46
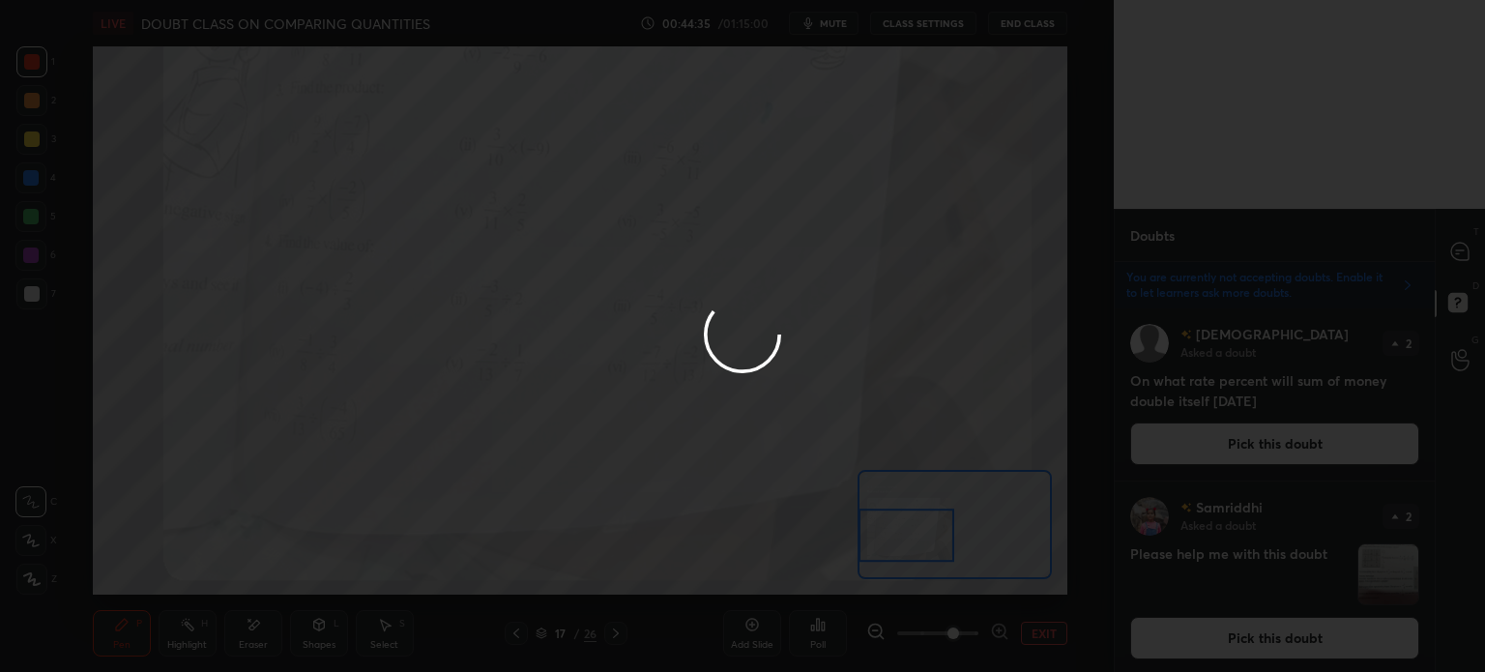
click at [1458, 250] on div at bounding box center [742, 336] width 1485 height 672
click at [1442, 254] on div at bounding box center [742, 336] width 1485 height 672
click at [1440, 259] on div at bounding box center [742, 336] width 1485 height 672
click at [1450, 261] on div at bounding box center [742, 336] width 1485 height 672
click at [1455, 260] on div at bounding box center [742, 336] width 1485 height 672
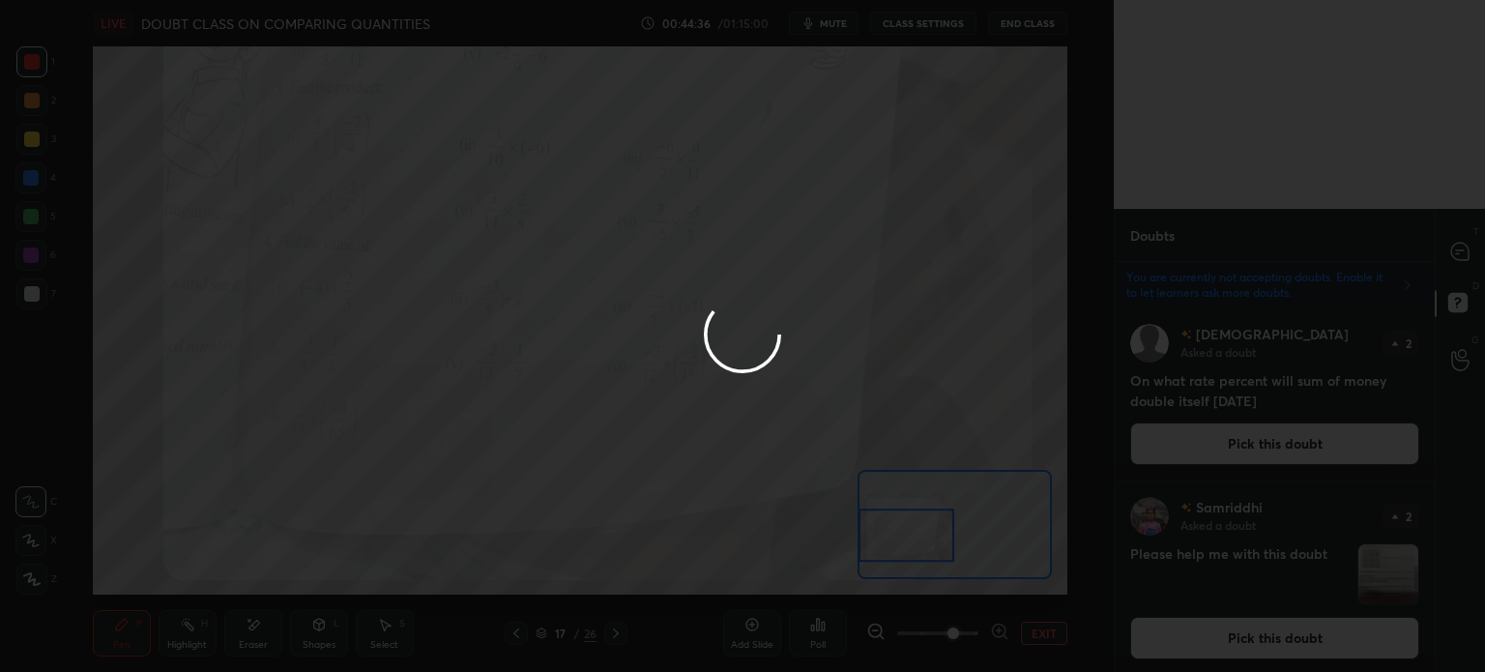
click at [1457, 254] on div at bounding box center [742, 336] width 1485 height 672
click at [1450, 251] on div at bounding box center [742, 336] width 1485 height 672
click at [1448, 254] on div at bounding box center [1461, 251] width 39 height 35
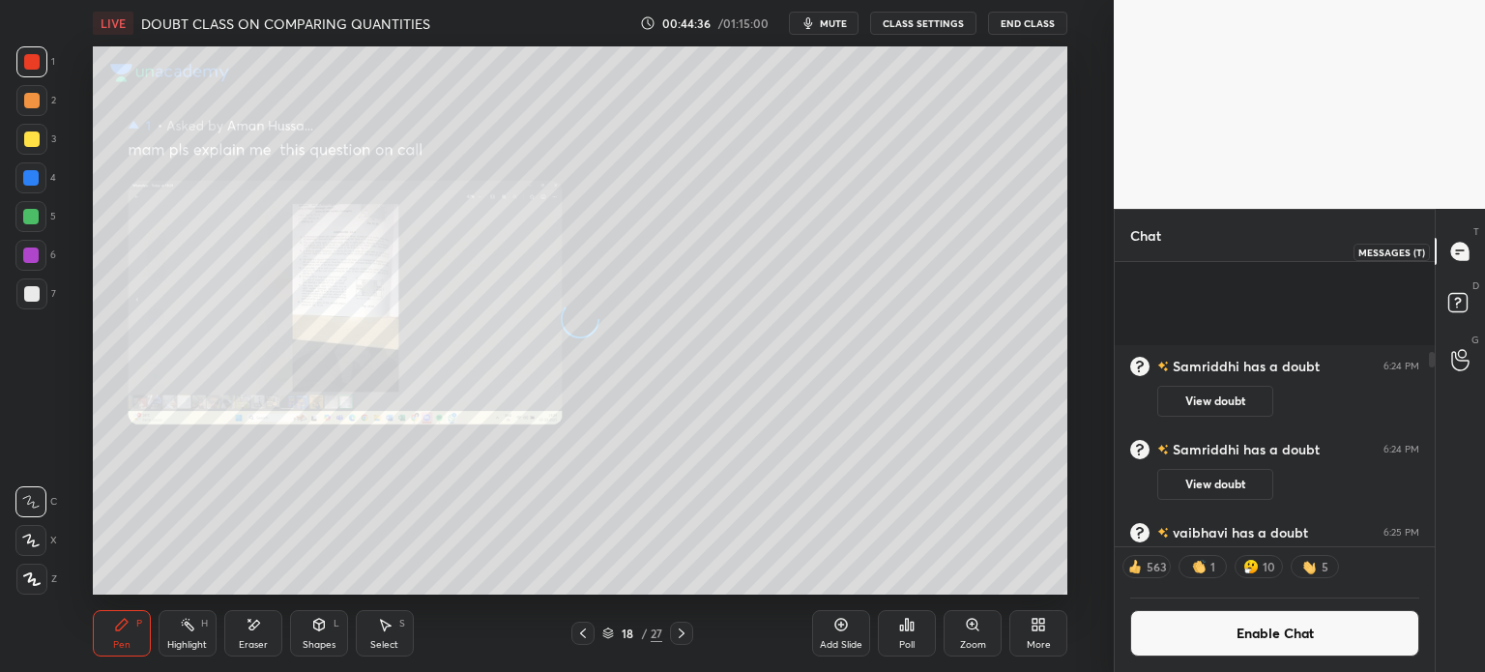
scroll to position [404, 314]
click at [1452, 251] on icon at bounding box center [1459, 251] width 17 height 17
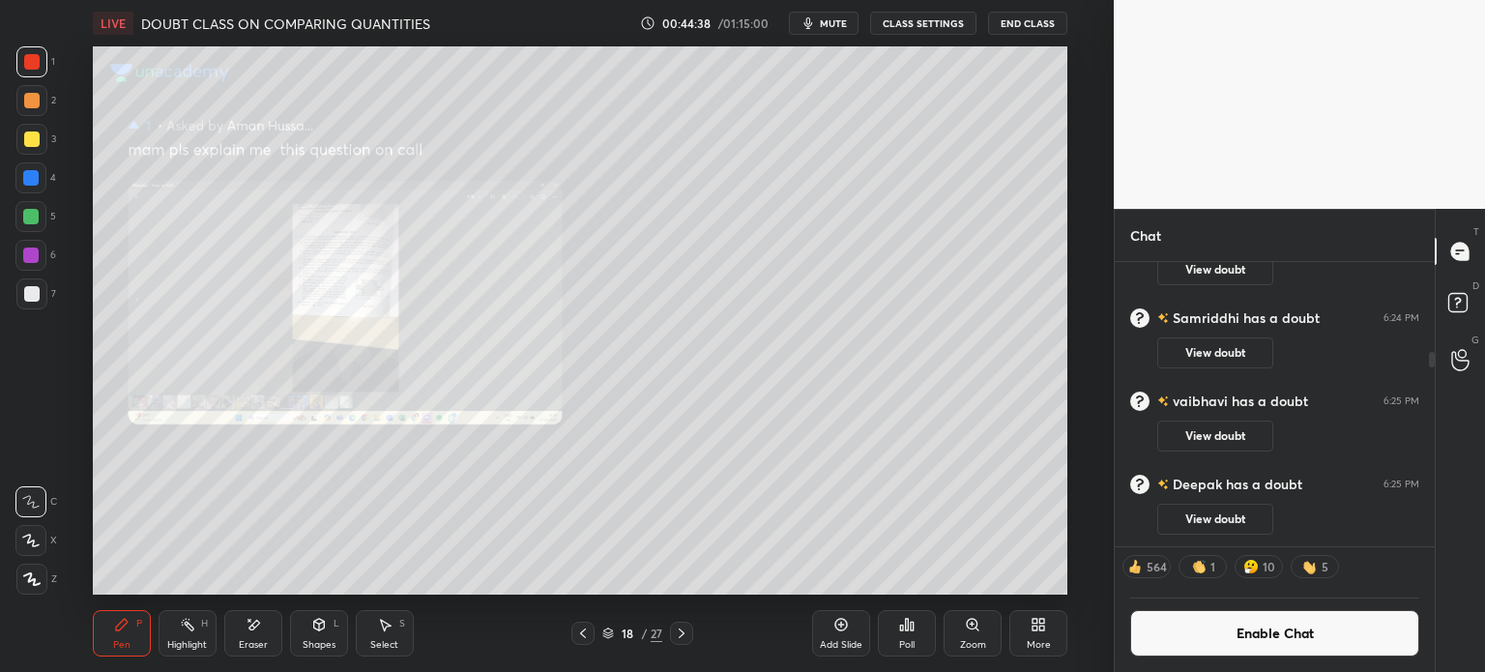
click at [963, 637] on div "Zoom" at bounding box center [973, 633] width 58 height 46
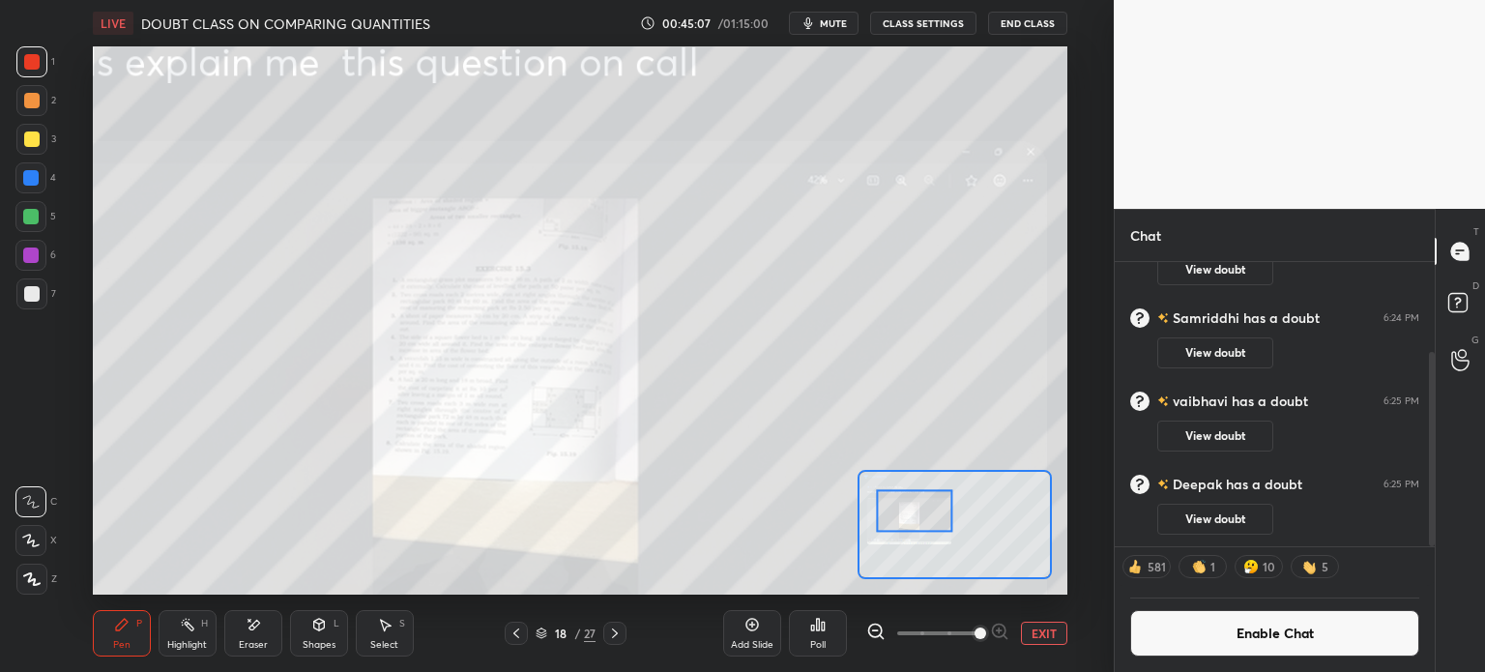
click at [1226, 520] on button "View doubt" at bounding box center [1216, 519] width 116 height 31
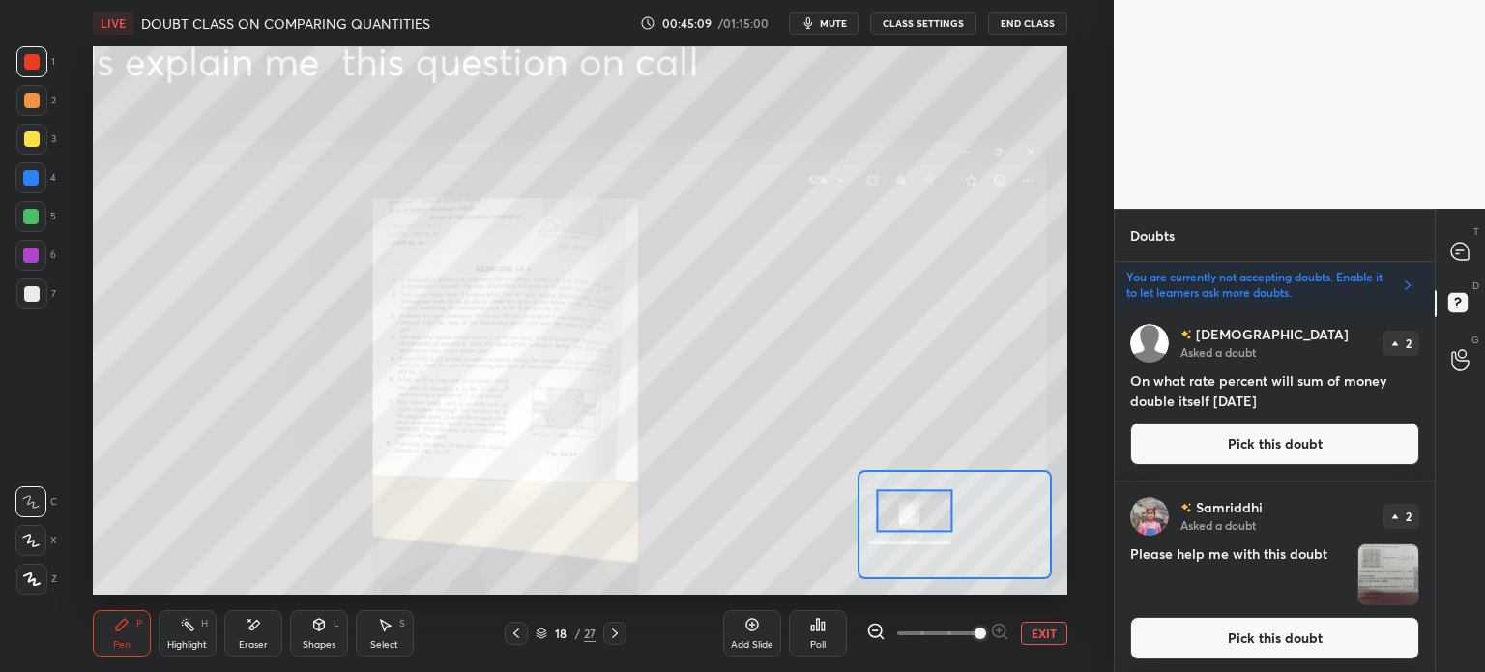
click at [1211, 442] on button "Pick this doubt" at bounding box center [1274, 444] width 289 height 43
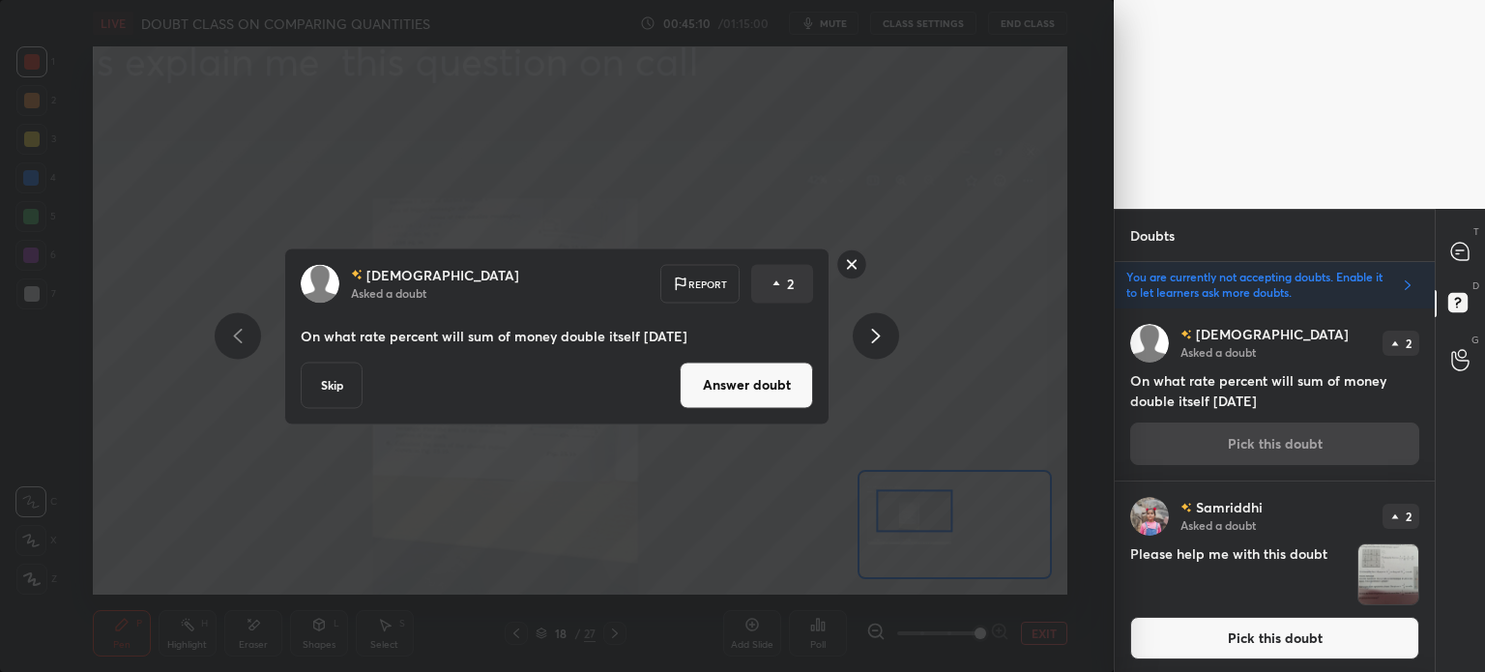
click at [745, 395] on button "Answer doubt" at bounding box center [746, 385] width 133 height 46
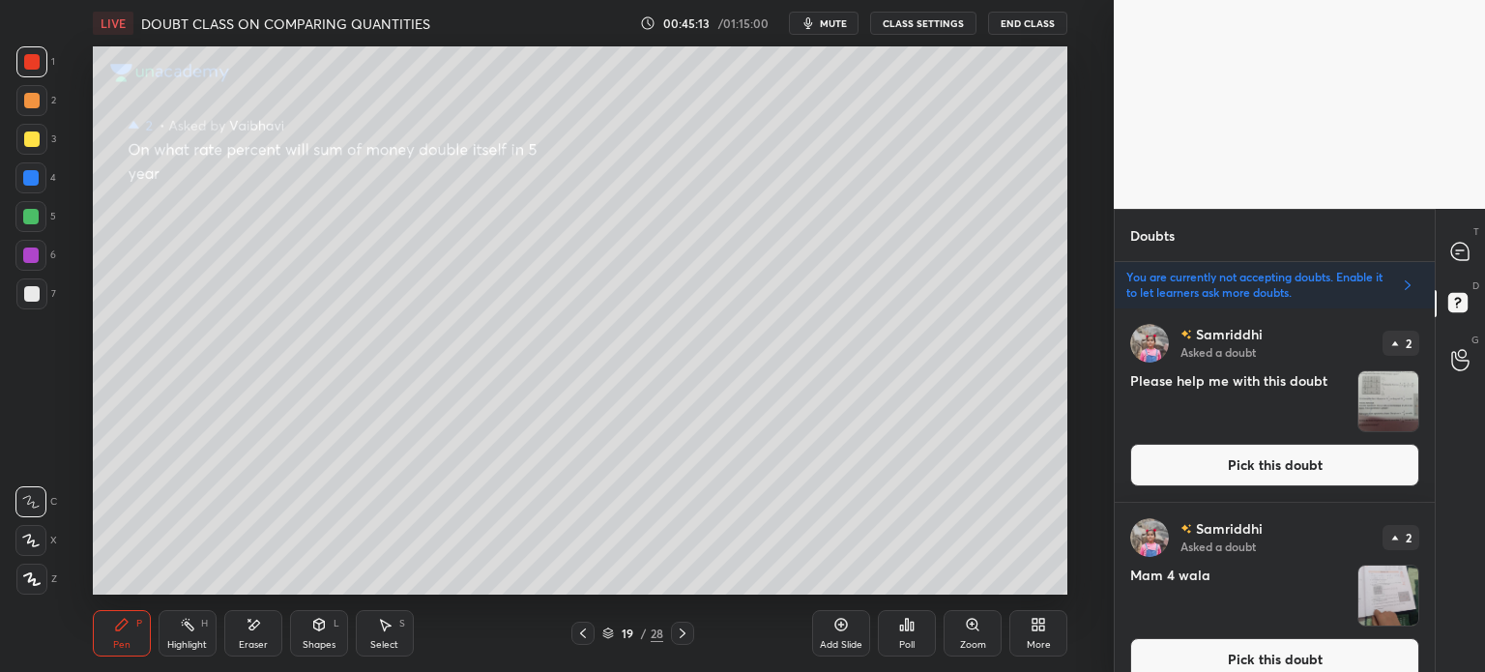
click at [34, 138] on div at bounding box center [31, 139] width 15 height 15
click at [251, 638] on div "Eraser" at bounding box center [253, 633] width 58 height 46
click at [119, 622] on icon at bounding box center [121, 624] width 15 height 15
click at [31, 291] on div at bounding box center [31, 293] width 15 height 15
click at [386, 630] on icon at bounding box center [384, 624] width 15 height 15
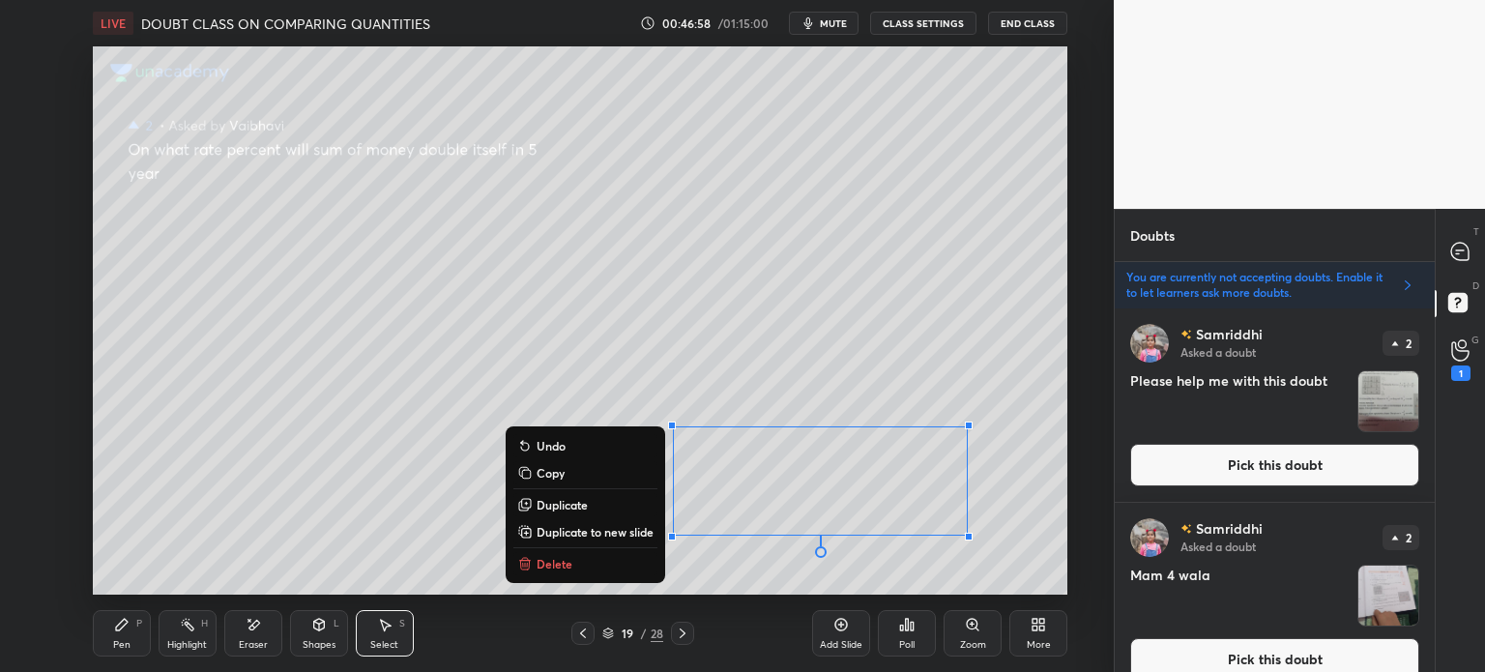
click at [583, 528] on p "Duplicate to new slide" at bounding box center [595, 531] width 117 height 15
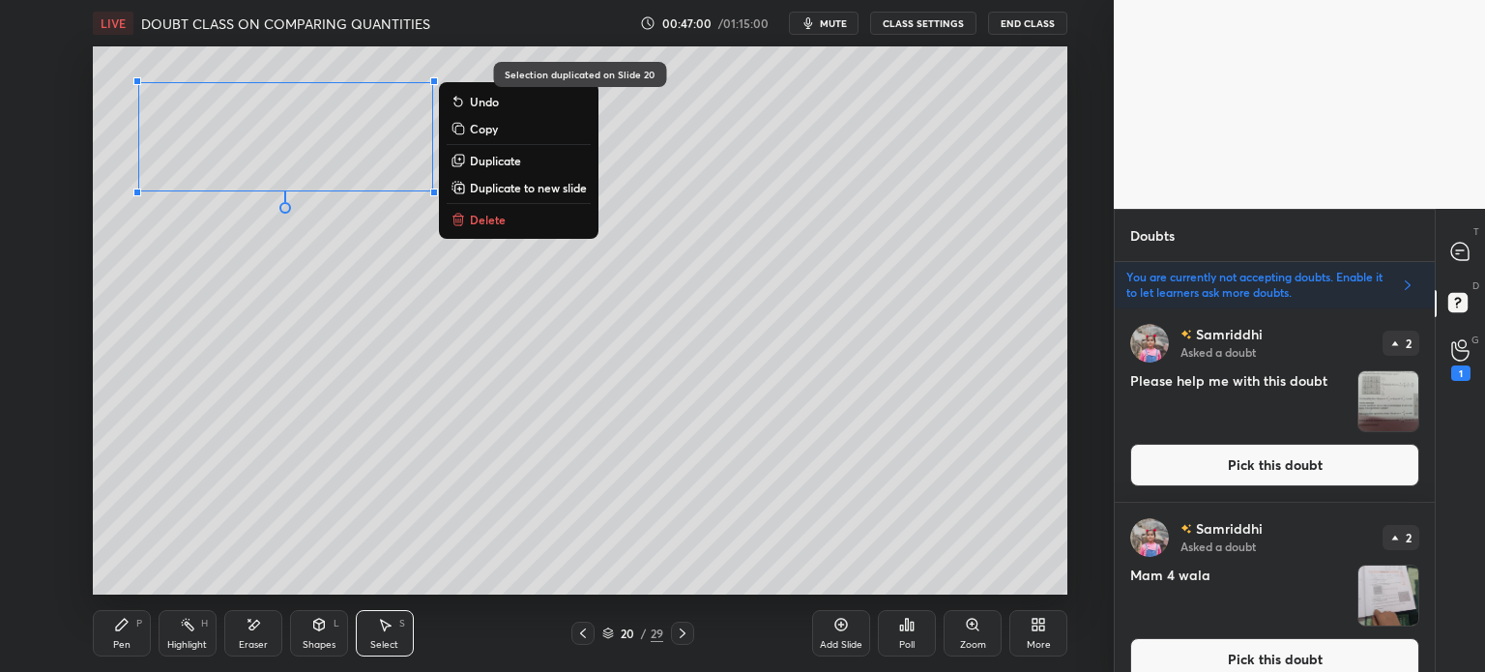
click at [122, 641] on div "Pen" at bounding box center [121, 645] width 17 height 10
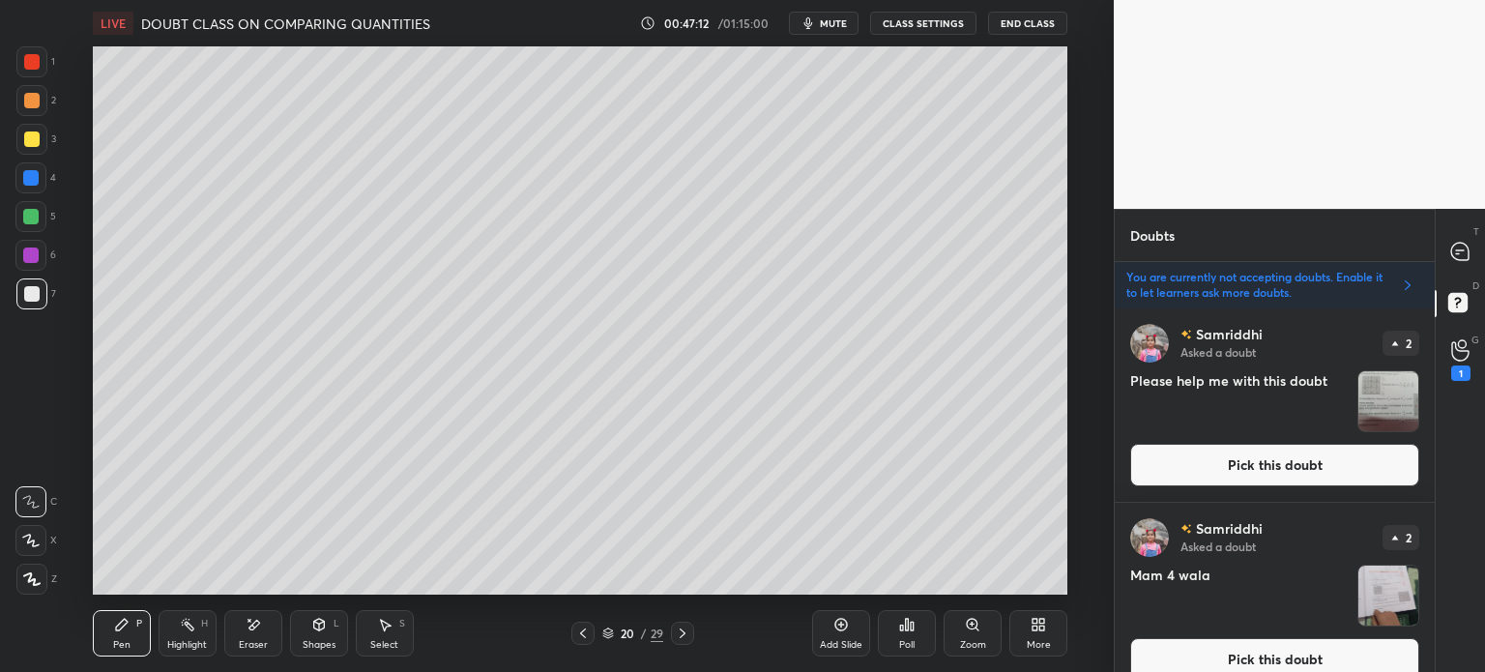
click at [35, 249] on div at bounding box center [30, 255] width 15 height 15
click at [1263, 456] on button "Pick this doubt" at bounding box center [1274, 465] width 289 height 43
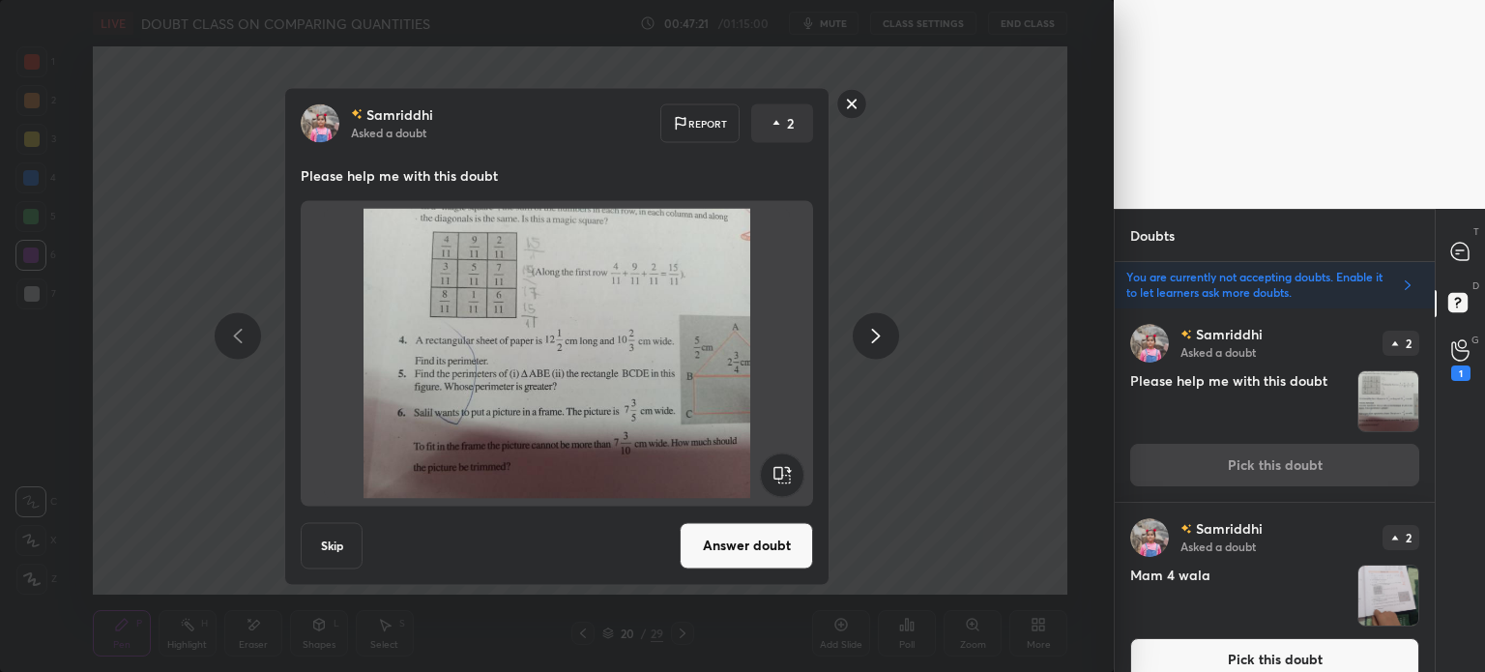
click at [761, 562] on button "Answer doubt" at bounding box center [746, 545] width 133 height 46
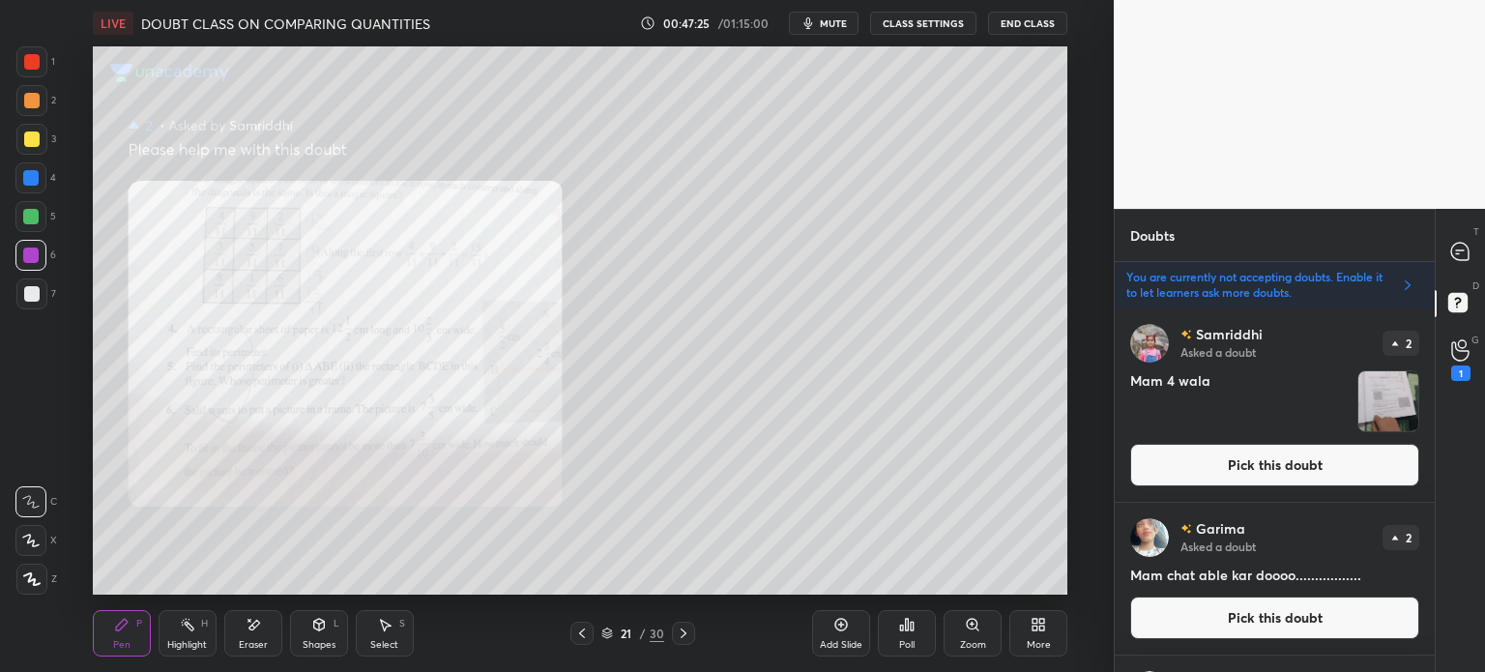
click at [582, 628] on icon at bounding box center [581, 633] width 15 height 15
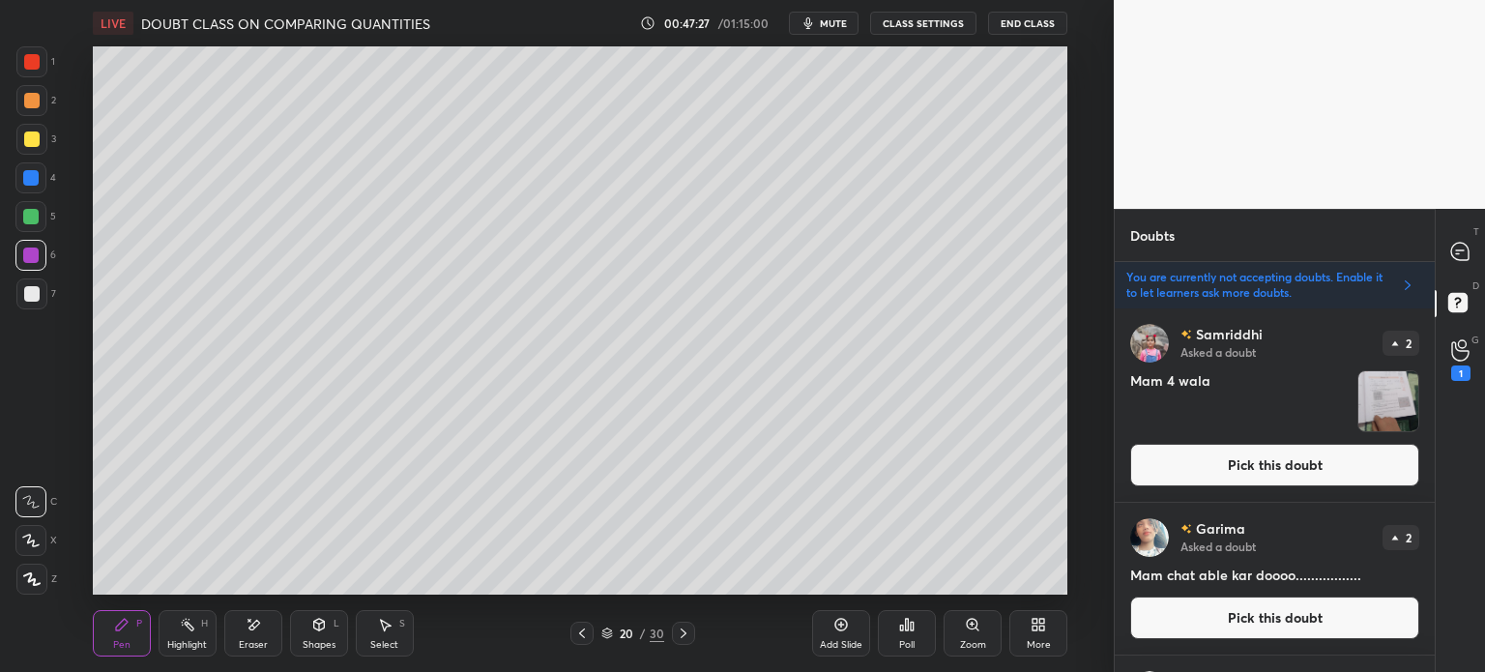
click at [580, 621] on div "Pen P Highlight H Eraser Shapes L Select S 20 / 30 Add Slide Poll Zoom More" at bounding box center [580, 633] width 975 height 77
click at [596, 630] on div "20 / 30" at bounding box center [633, 633] width 125 height 23
click at [589, 625] on div at bounding box center [582, 633] width 23 height 23
click at [576, 635] on icon at bounding box center [581, 633] width 15 height 15
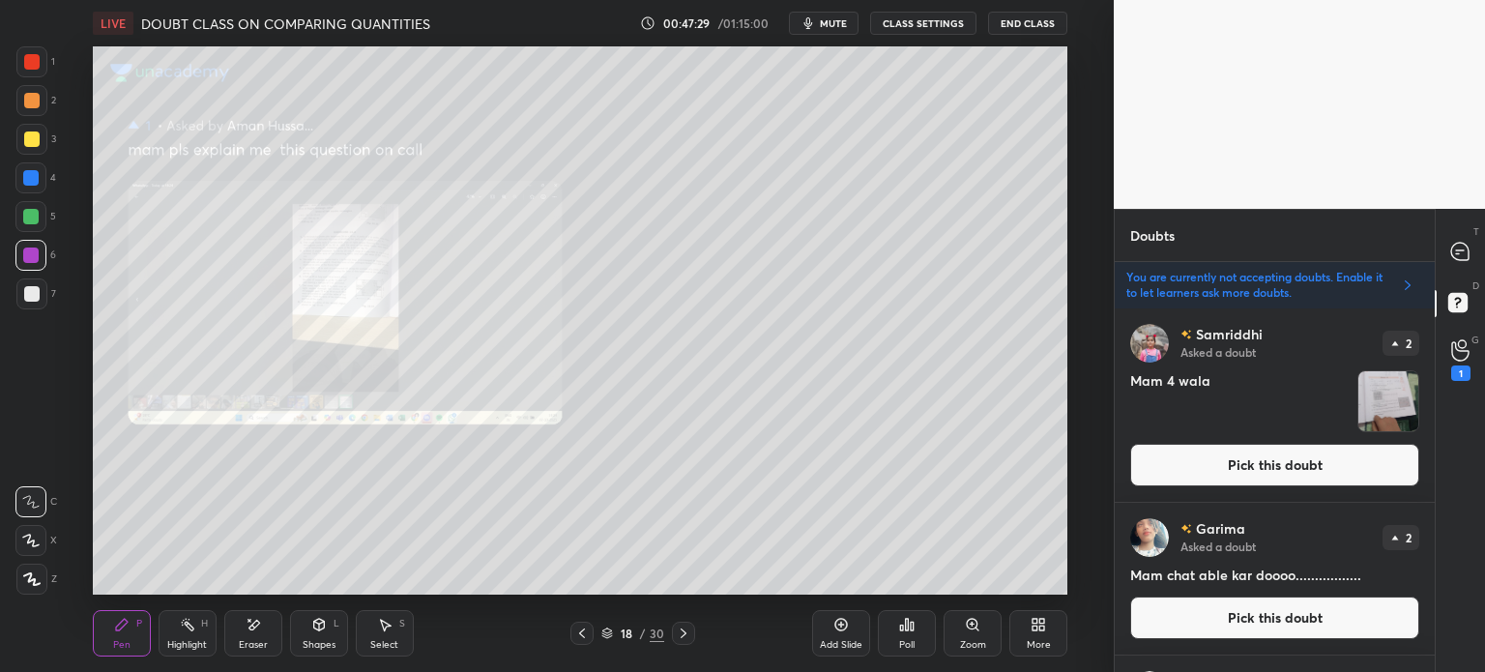
click at [678, 634] on icon at bounding box center [683, 633] width 15 height 15
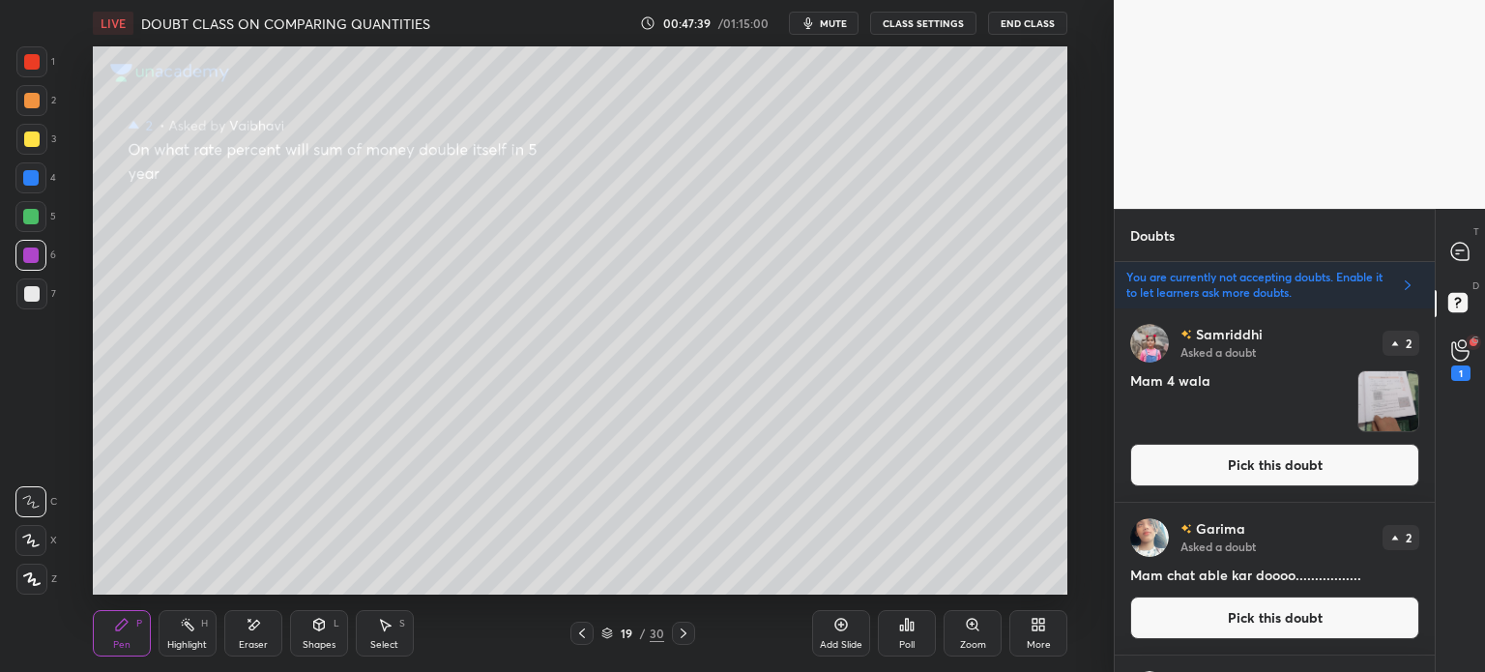
click at [1388, 396] on img "grid" at bounding box center [1389, 401] width 60 height 60
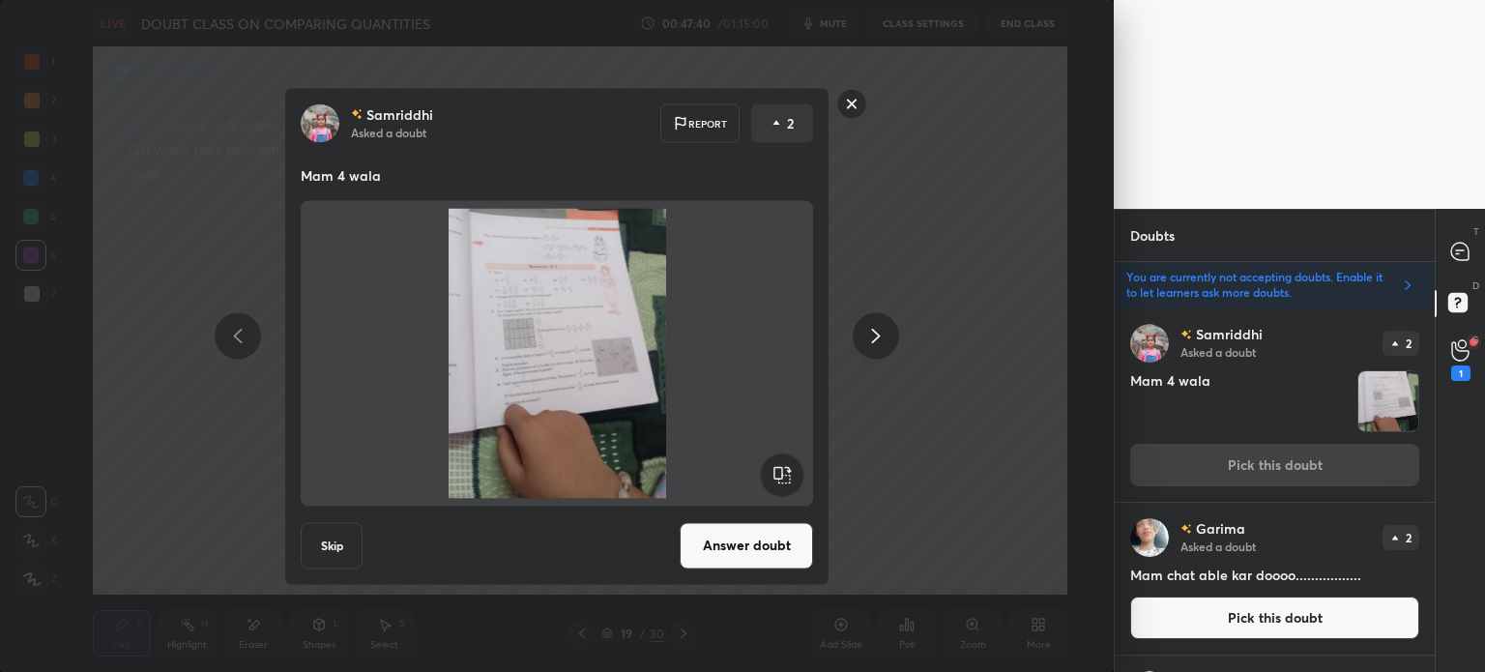
click at [901, 323] on div "Samriddhi Asked a doubt Report 2 Mam 4 wala Skip Answer doubt" at bounding box center [556, 336] width 731 height 498
click at [857, 98] on rect at bounding box center [852, 104] width 30 height 30
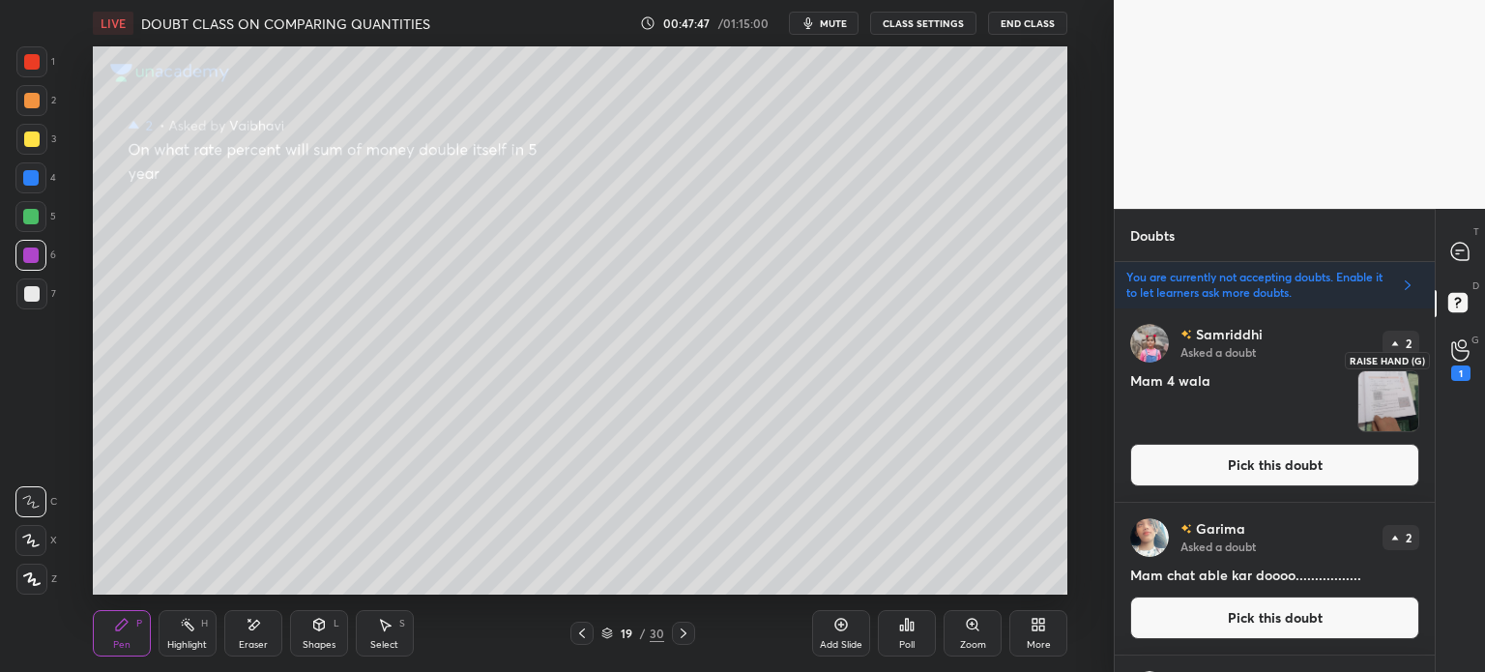
click at [1447, 374] on div "1" at bounding box center [1461, 359] width 39 height 35
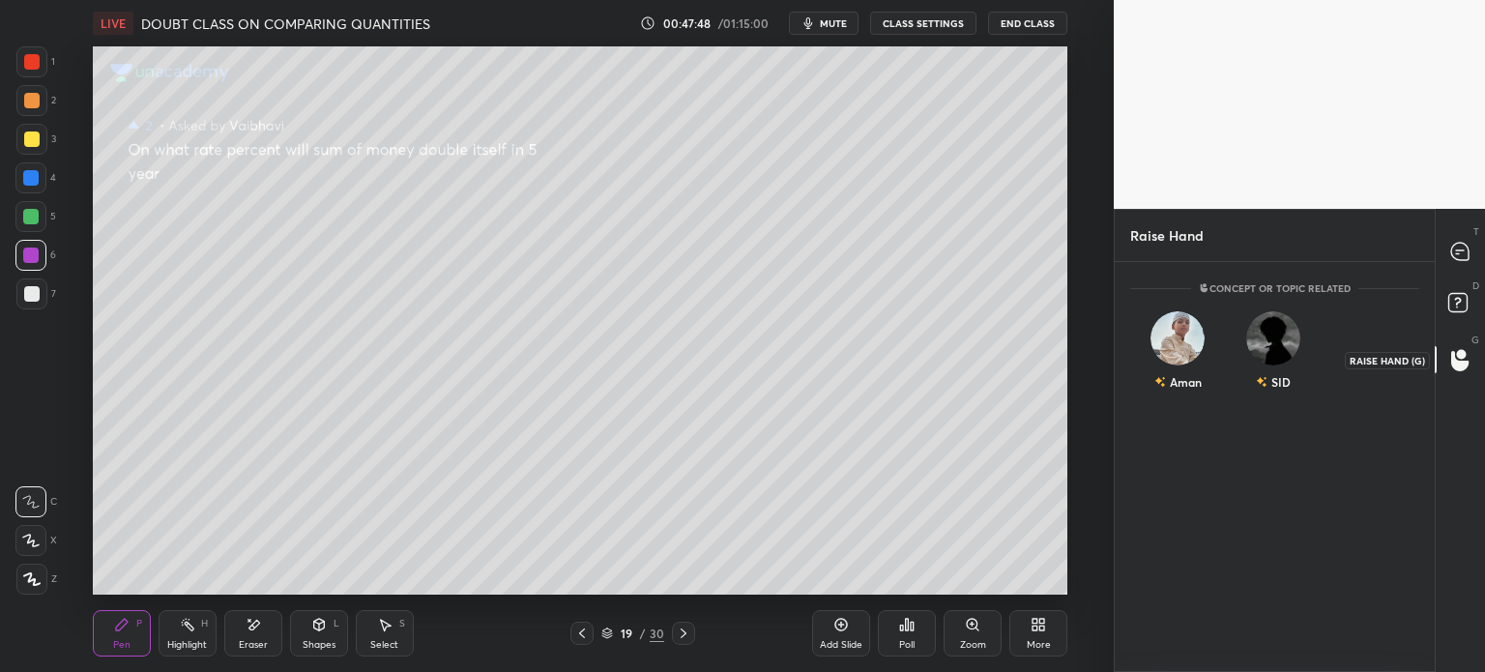
click at [1456, 317] on icon at bounding box center [1461, 305] width 35 height 35
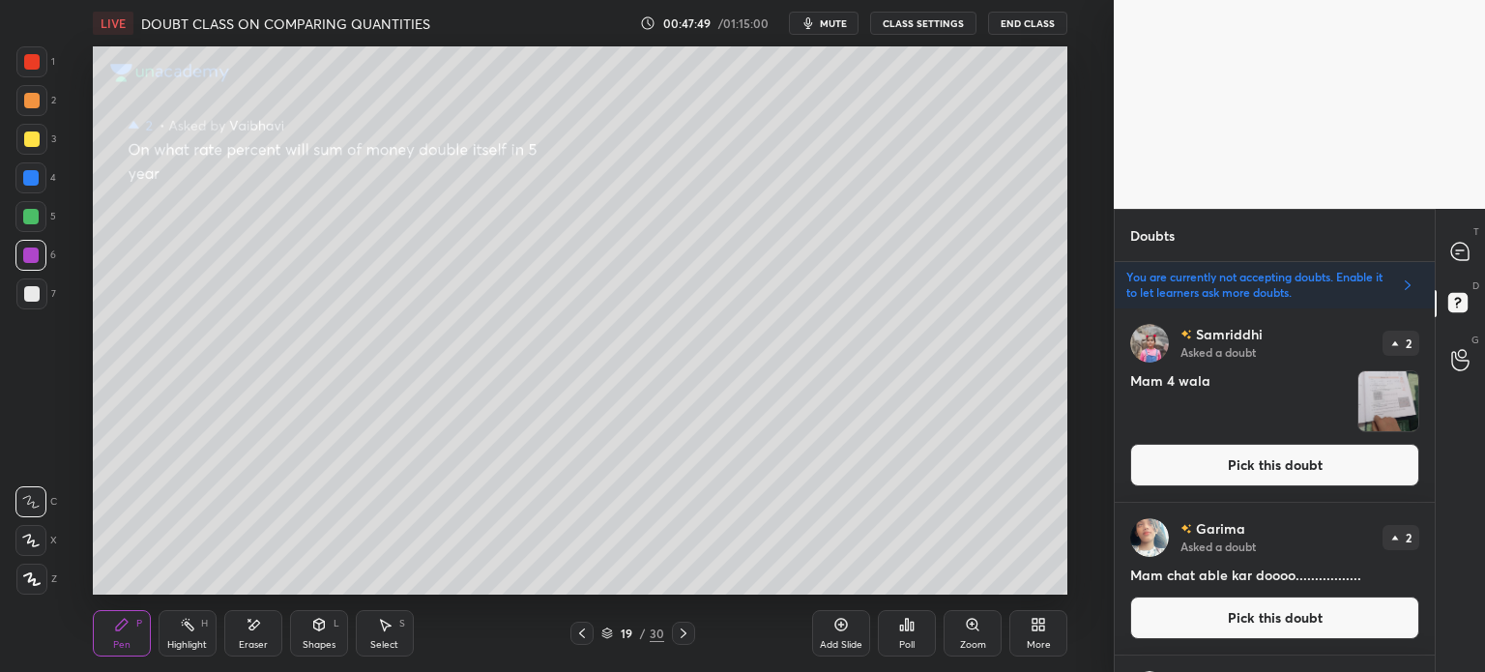
click at [1452, 367] on icon at bounding box center [1459, 360] width 17 height 19
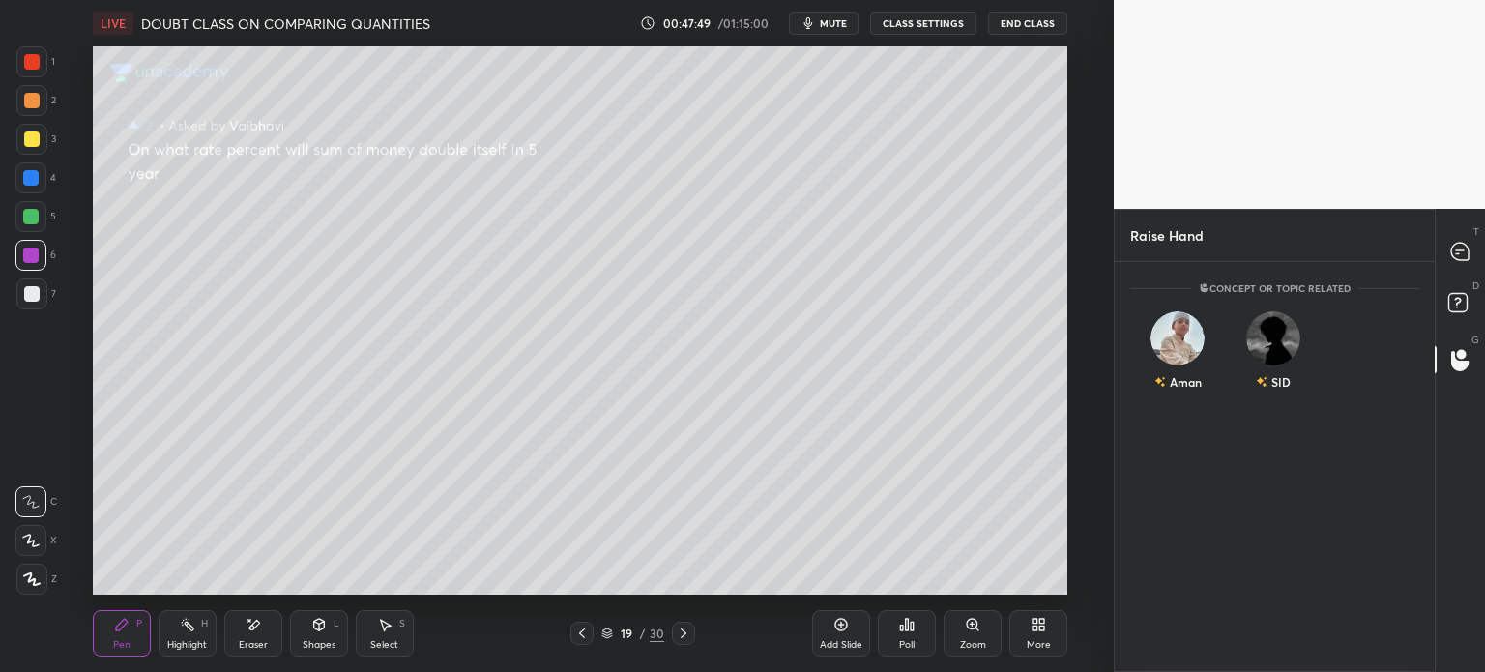
click at [1172, 439] on div "Concept or Topic related Aman SID" at bounding box center [1275, 467] width 320 height 410
click at [1182, 387] on div "Aman" at bounding box center [1178, 355] width 96 height 112
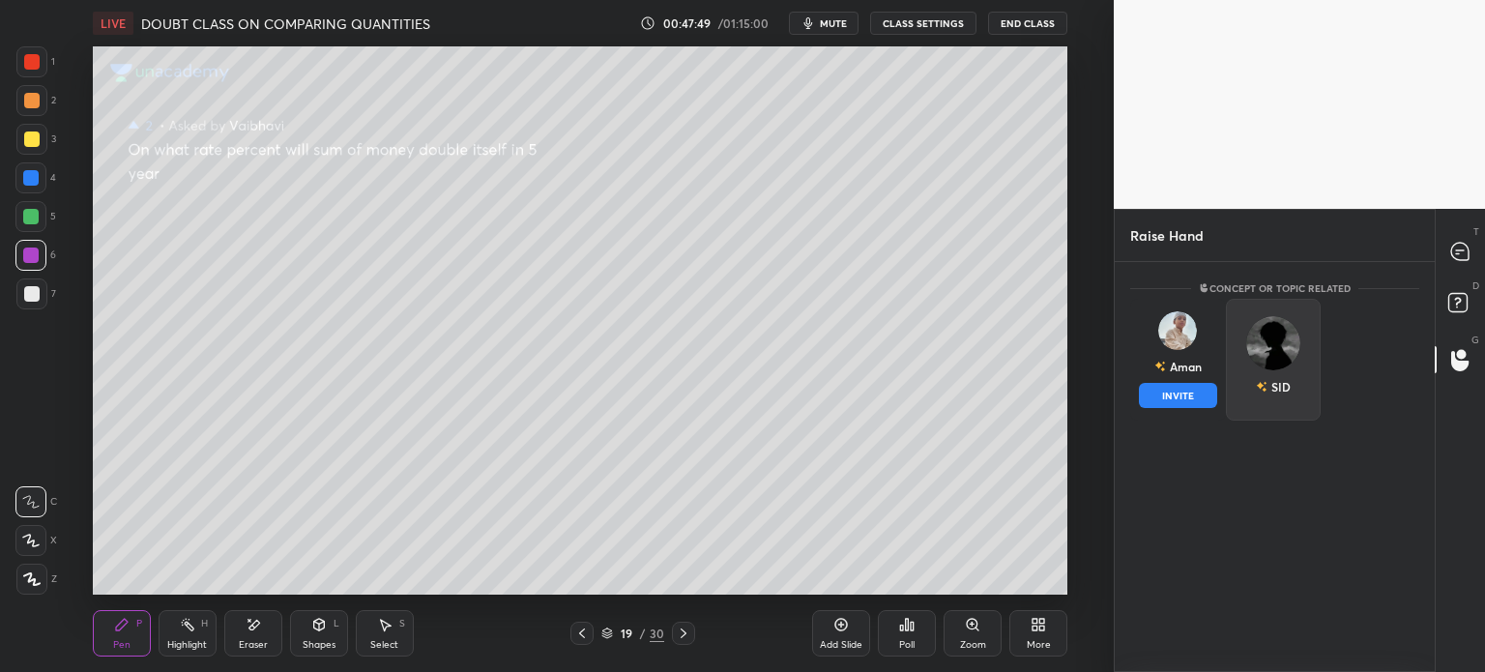
click at [1184, 386] on button "INVITE" at bounding box center [1178, 395] width 78 height 25
click at [1246, 370] on img "grid" at bounding box center [1273, 343] width 54 height 54
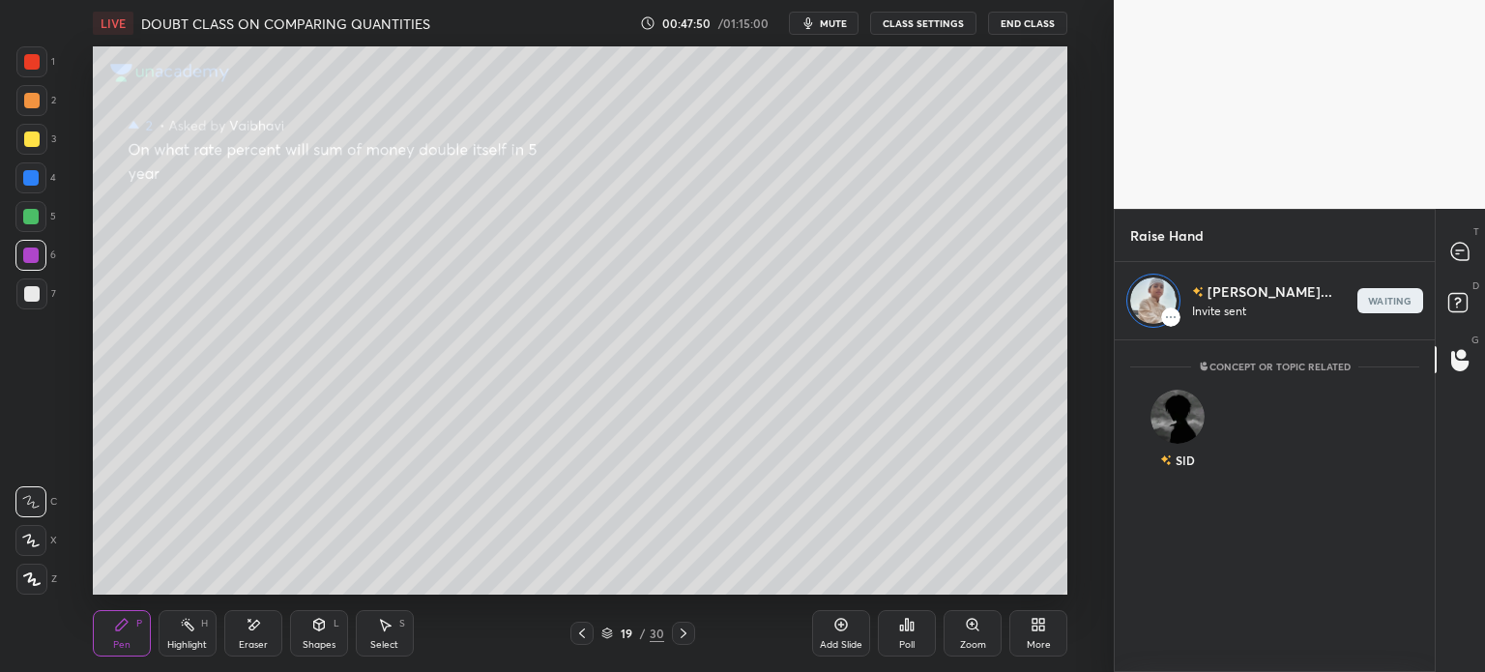
scroll to position [6, 6]
click at [1454, 305] on rect at bounding box center [1458, 303] width 18 height 18
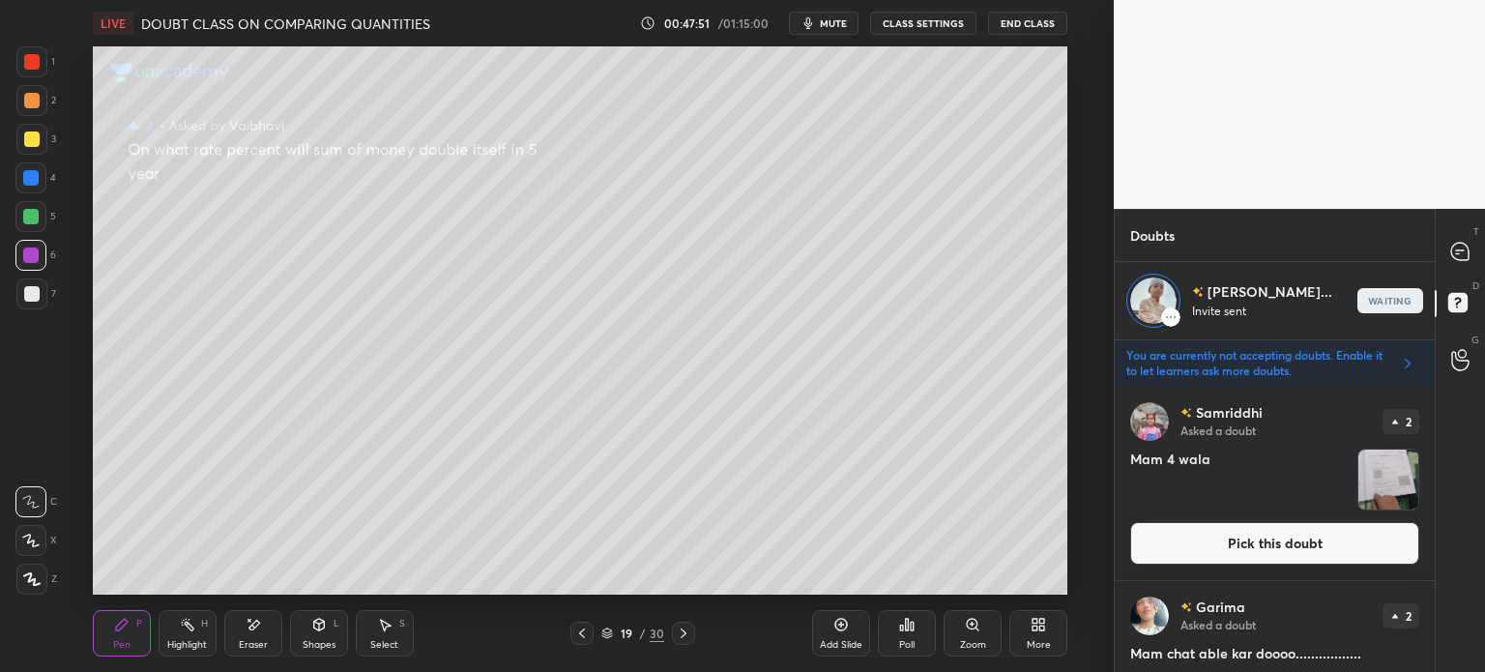
click at [1382, 475] on img "grid" at bounding box center [1389, 480] width 60 height 60
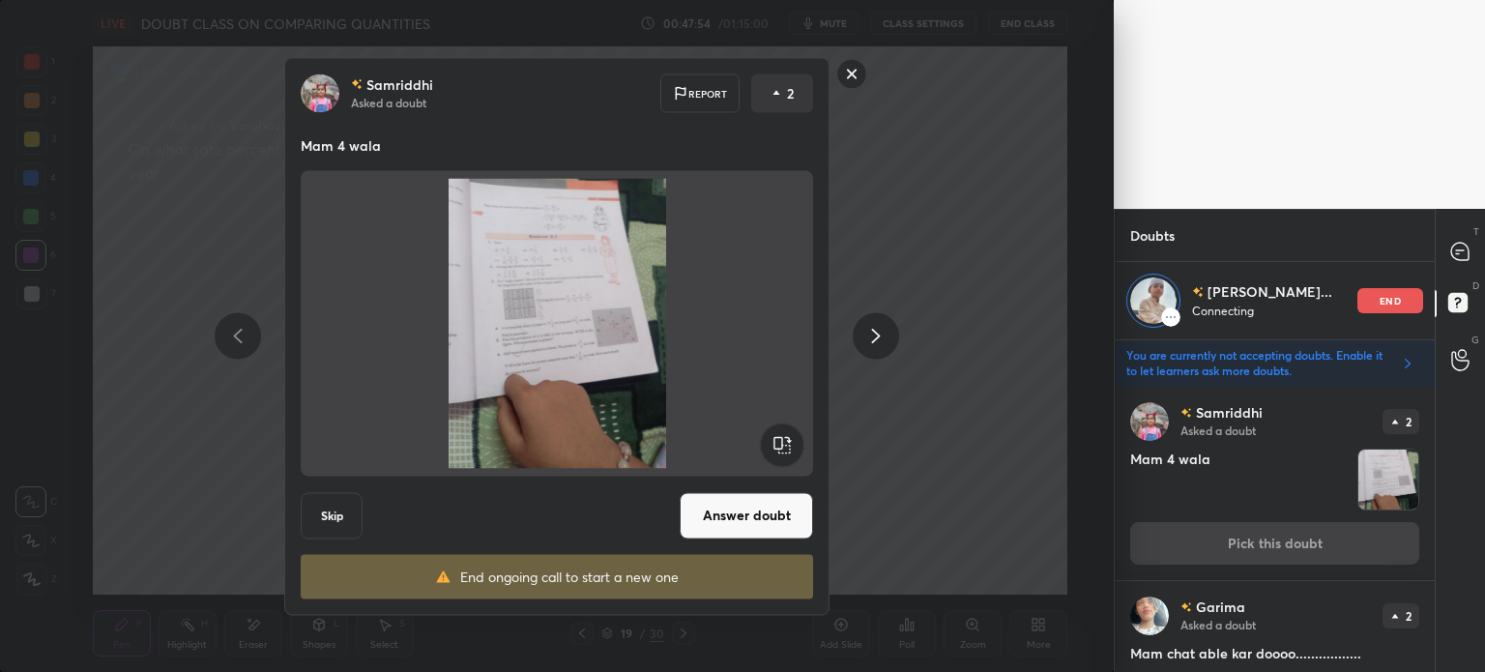
click at [783, 517] on button "Answer doubt" at bounding box center [746, 515] width 133 height 46
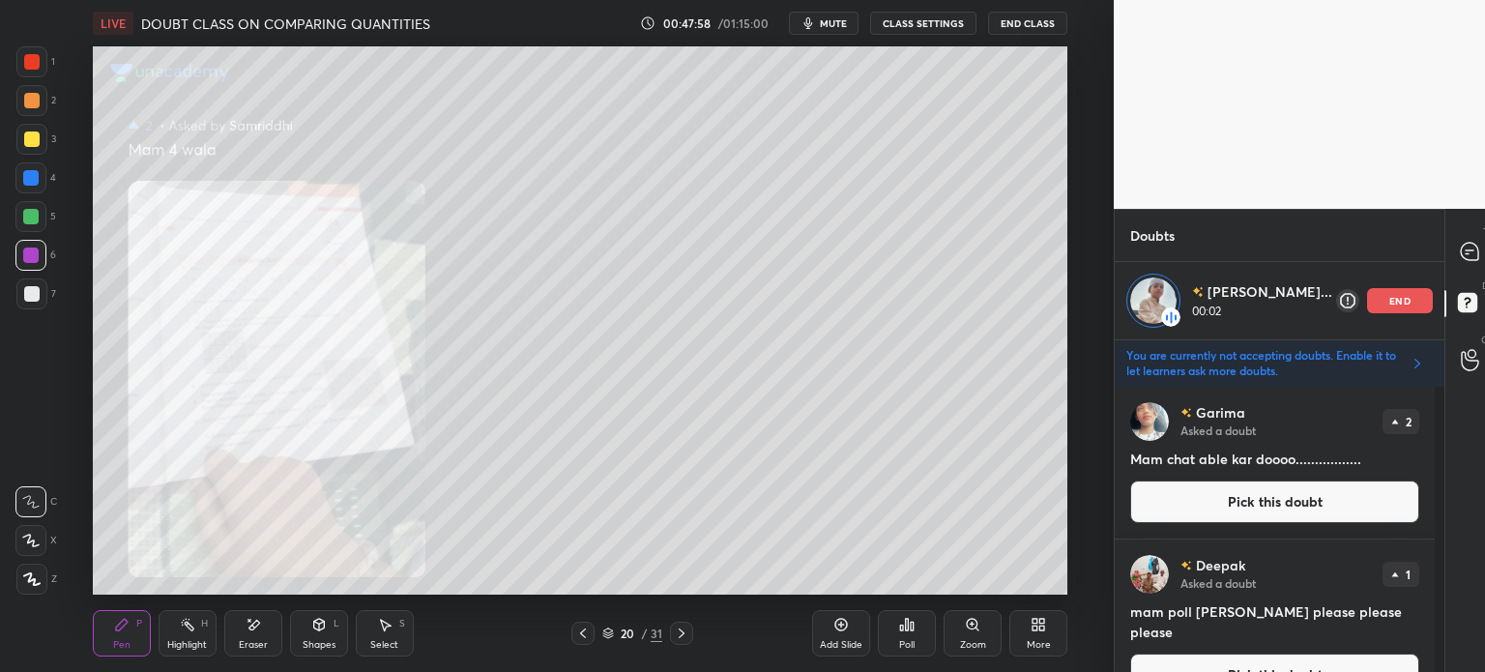
click at [35, 134] on div at bounding box center [31, 139] width 15 height 15
click at [579, 625] on div at bounding box center [583, 633] width 23 height 23
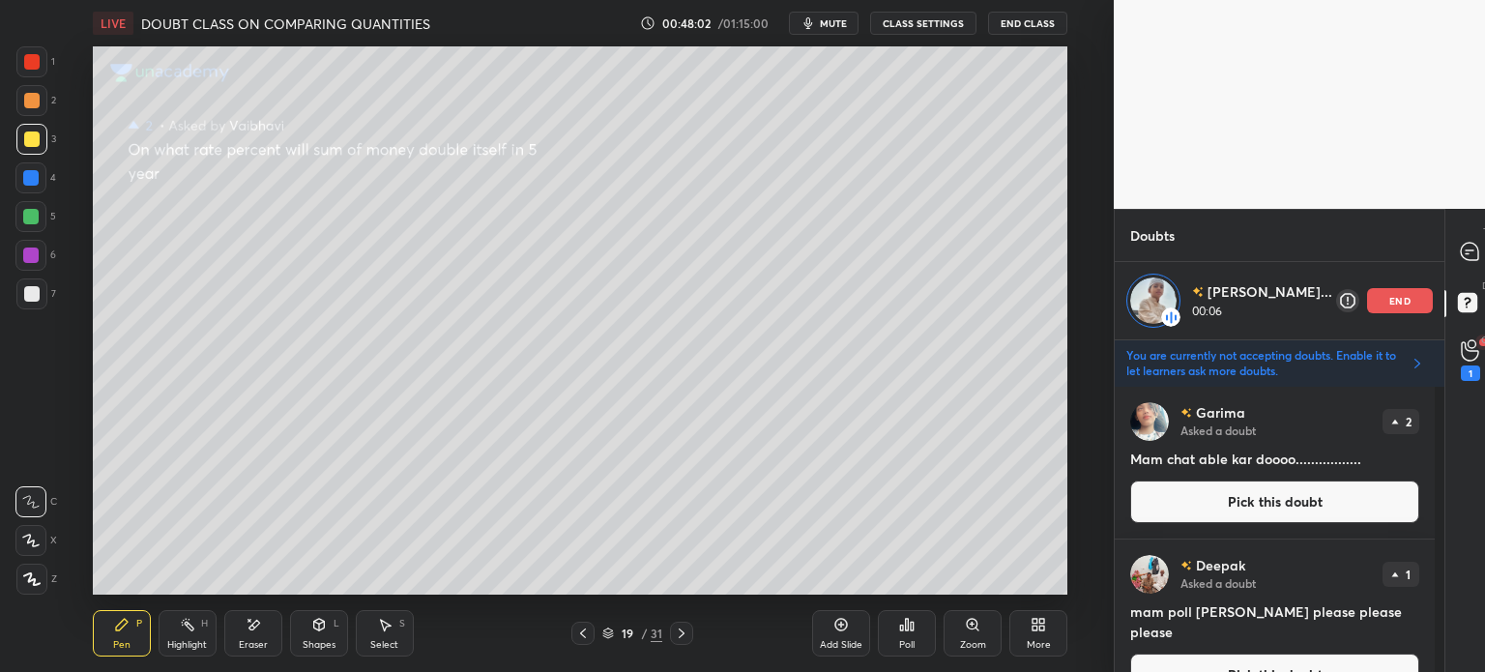
click at [582, 623] on div at bounding box center [583, 633] width 23 height 23
click at [580, 625] on div at bounding box center [583, 633] width 23 height 23
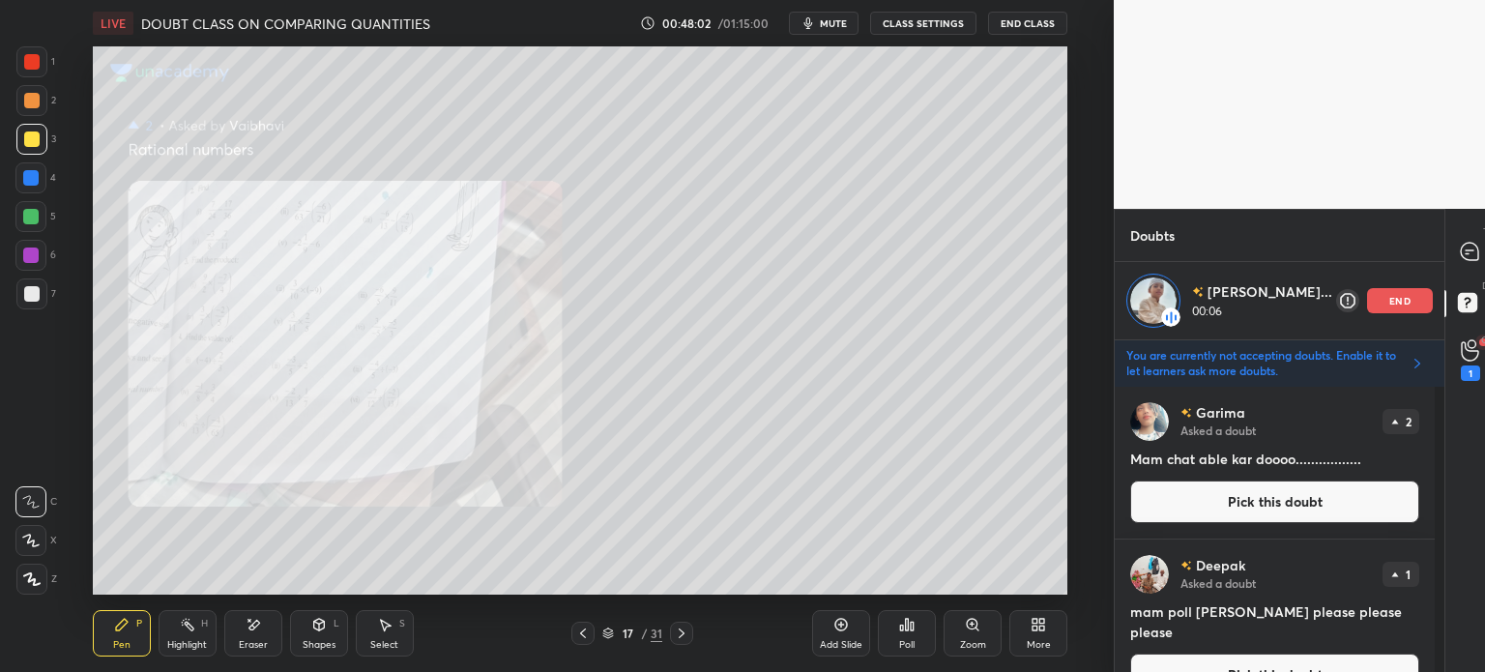
click at [581, 626] on div at bounding box center [583, 633] width 23 height 23
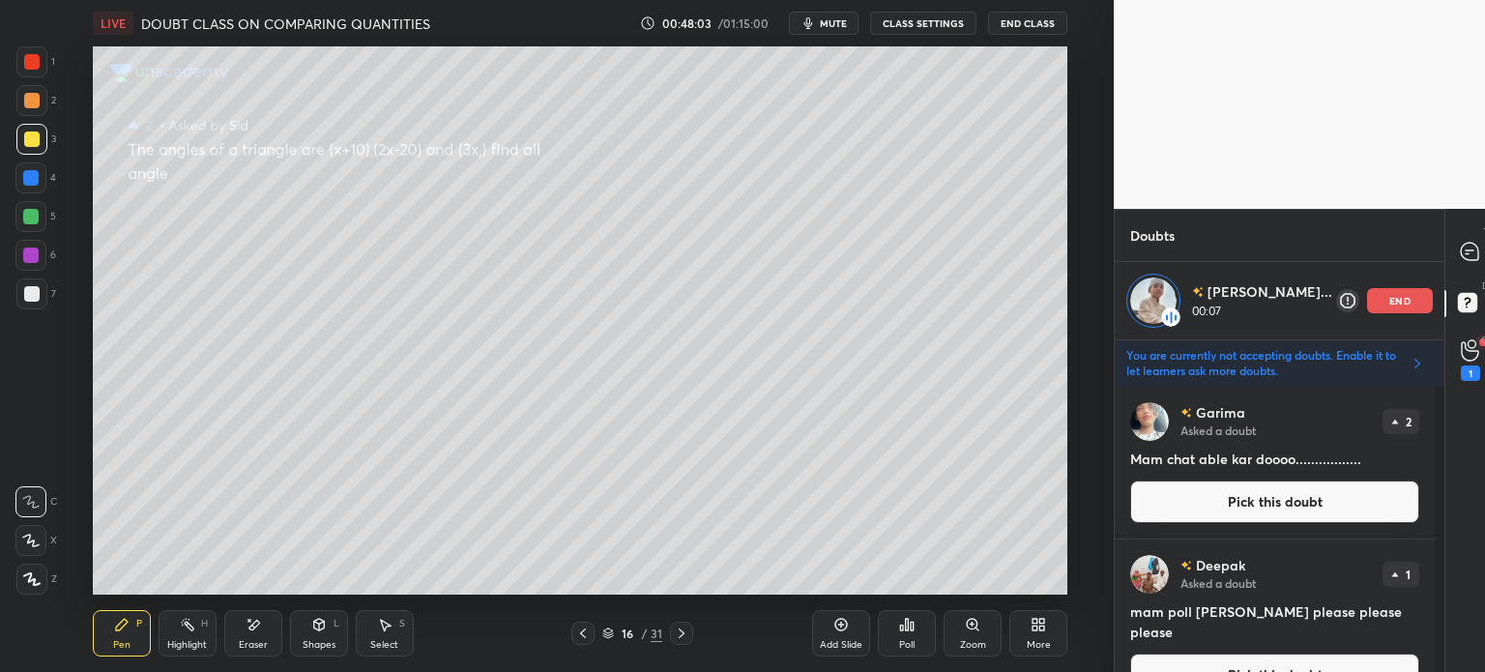
click at [684, 635] on icon at bounding box center [681, 633] width 15 height 15
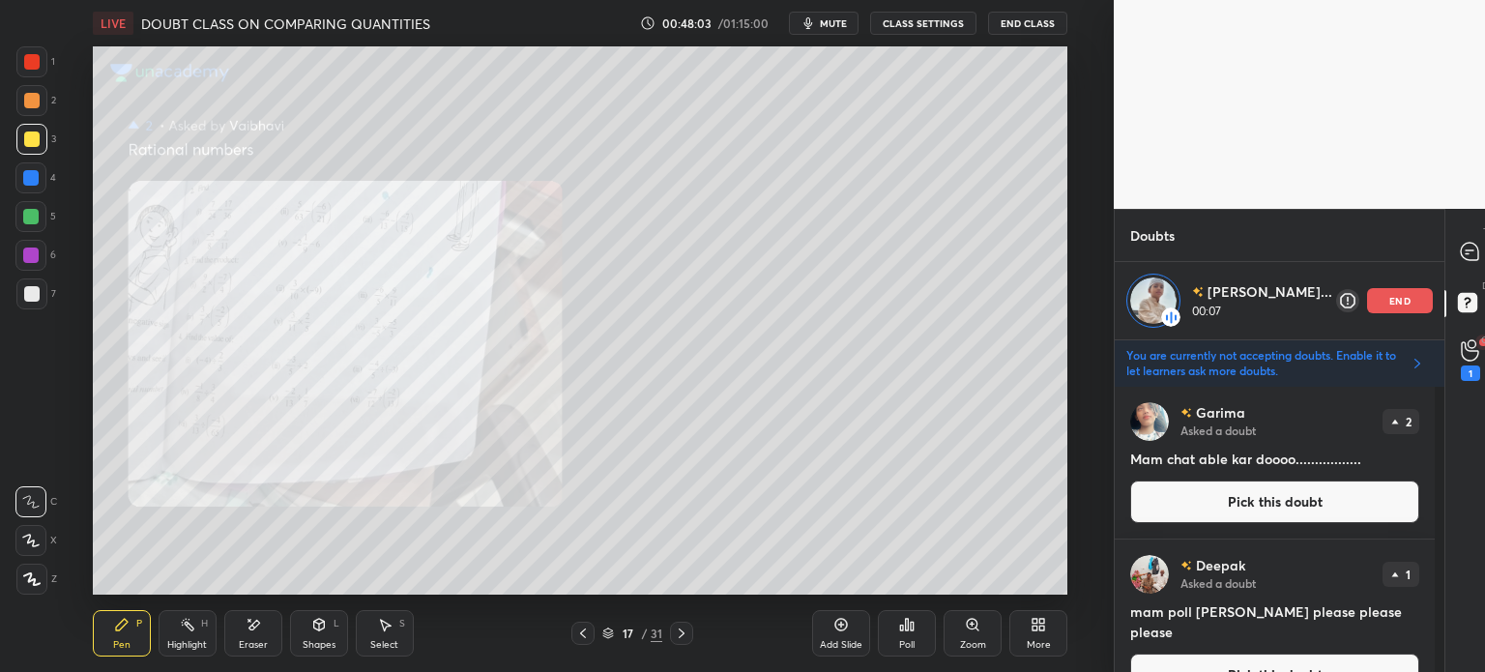
click at [682, 633] on icon at bounding box center [681, 633] width 15 height 15
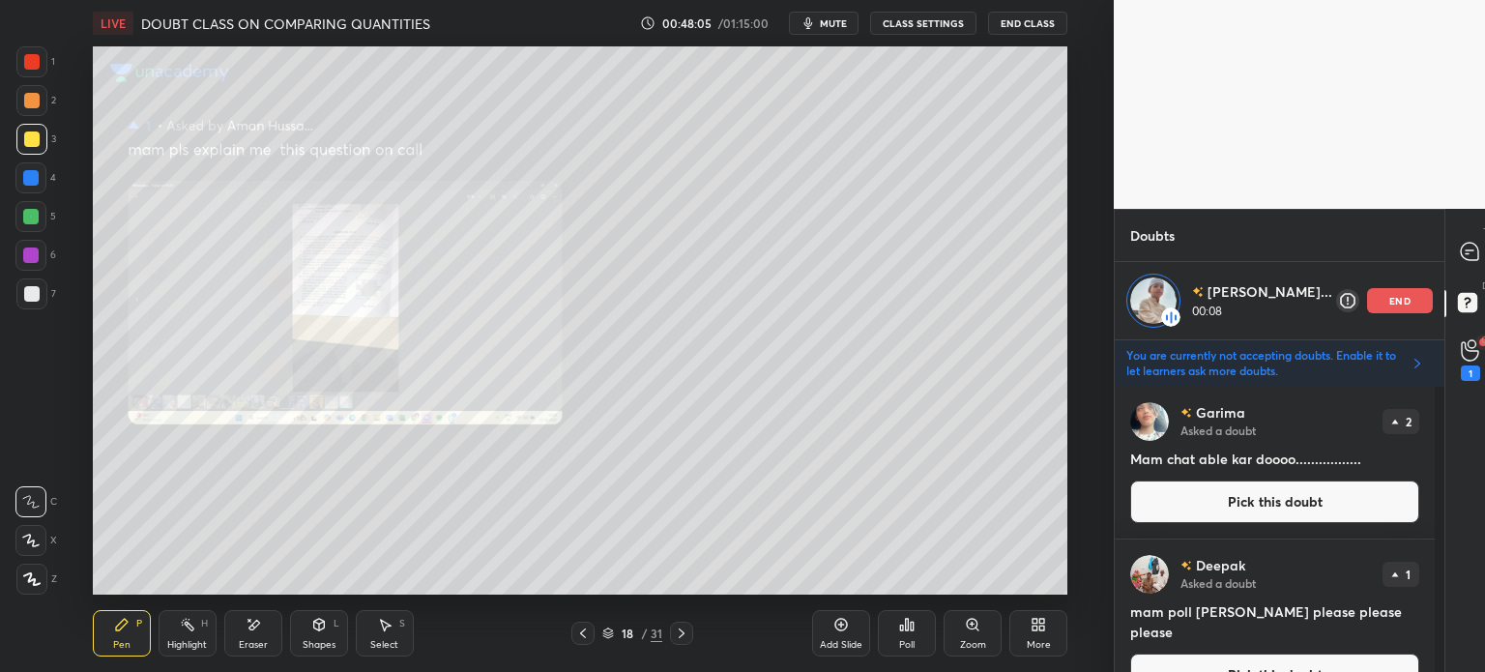
click at [979, 627] on icon at bounding box center [972, 624] width 15 height 15
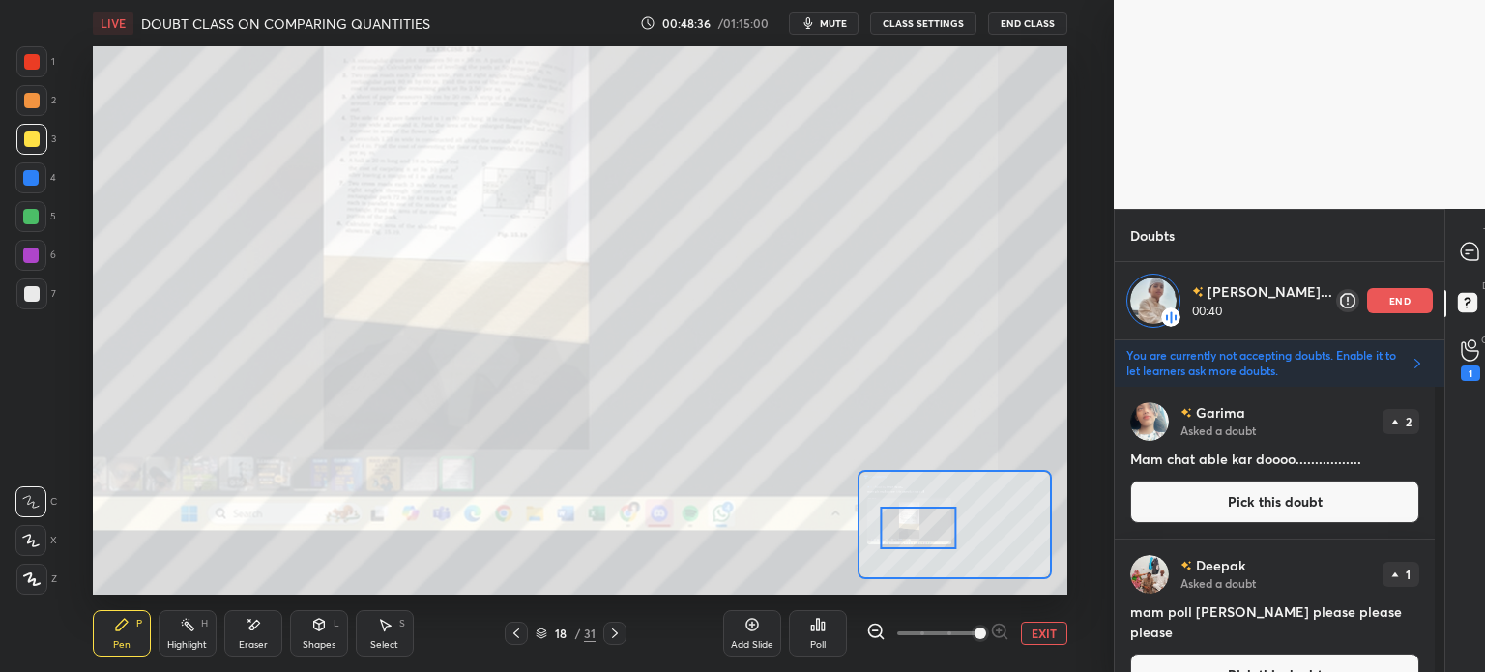
click at [248, 655] on div "Eraser" at bounding box center [253, 633] width 58 height 46
click at [41, 579] on span "Erase all" at bounding box center [30, 579] width 29 height 14
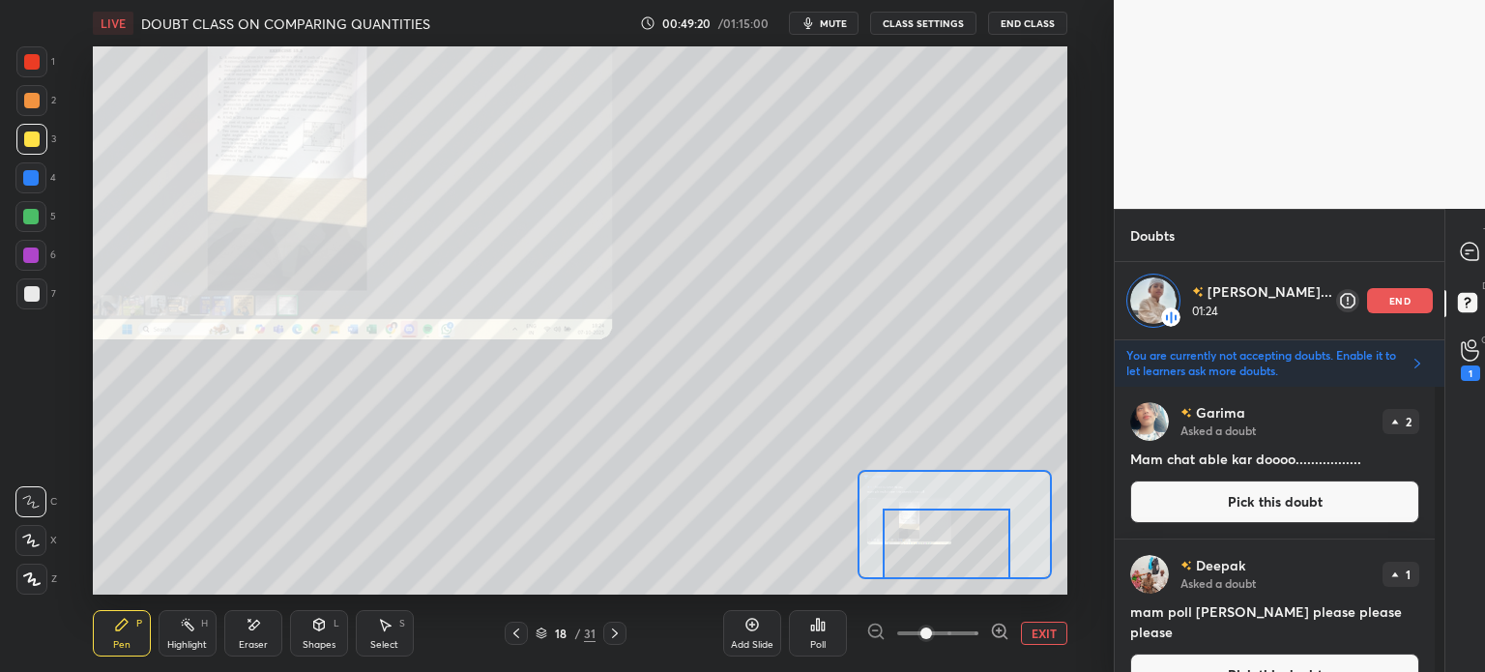
click at [382, 632] on icon at bounding box center [384, 624] width 15 height 15
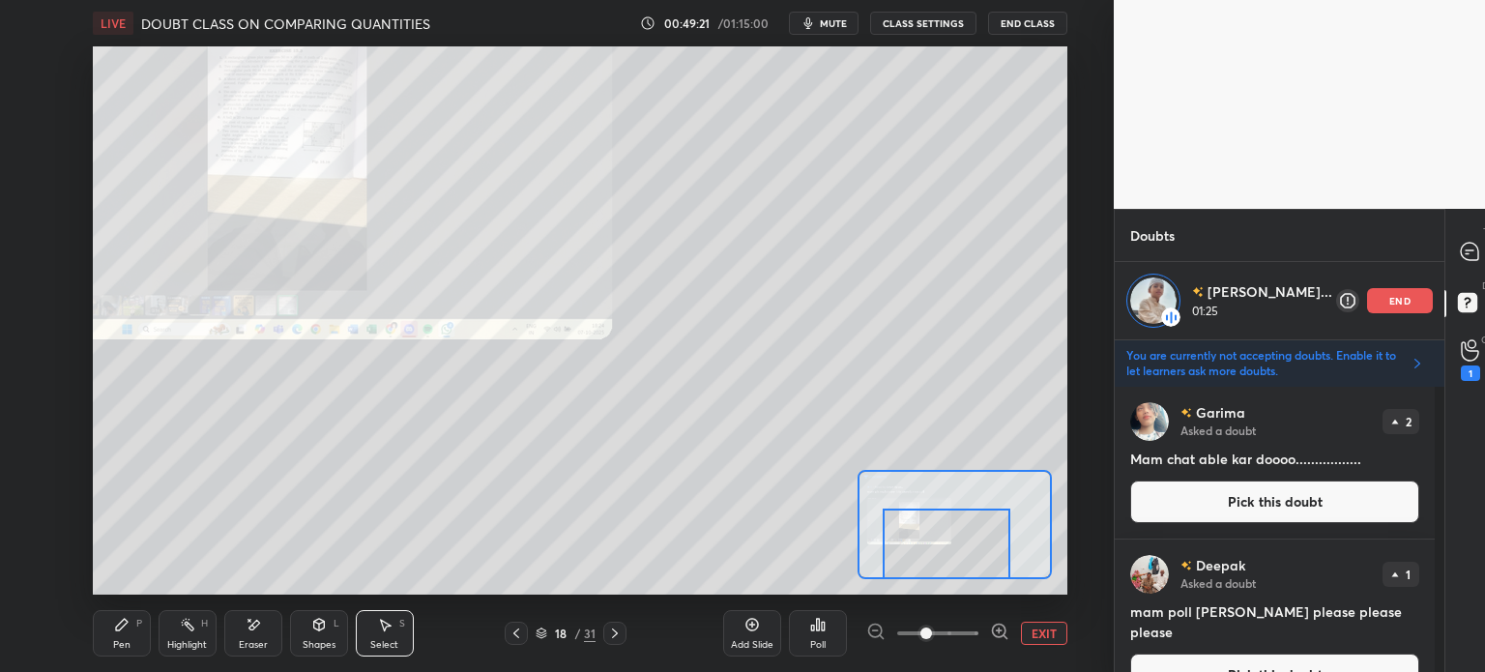
click at [252, 640] on div "Eraser" at bounding box center [253, 645] width 29 height 10
click at [137, 626] on div "P" at bounding box center [139, 624] width 6 height 10
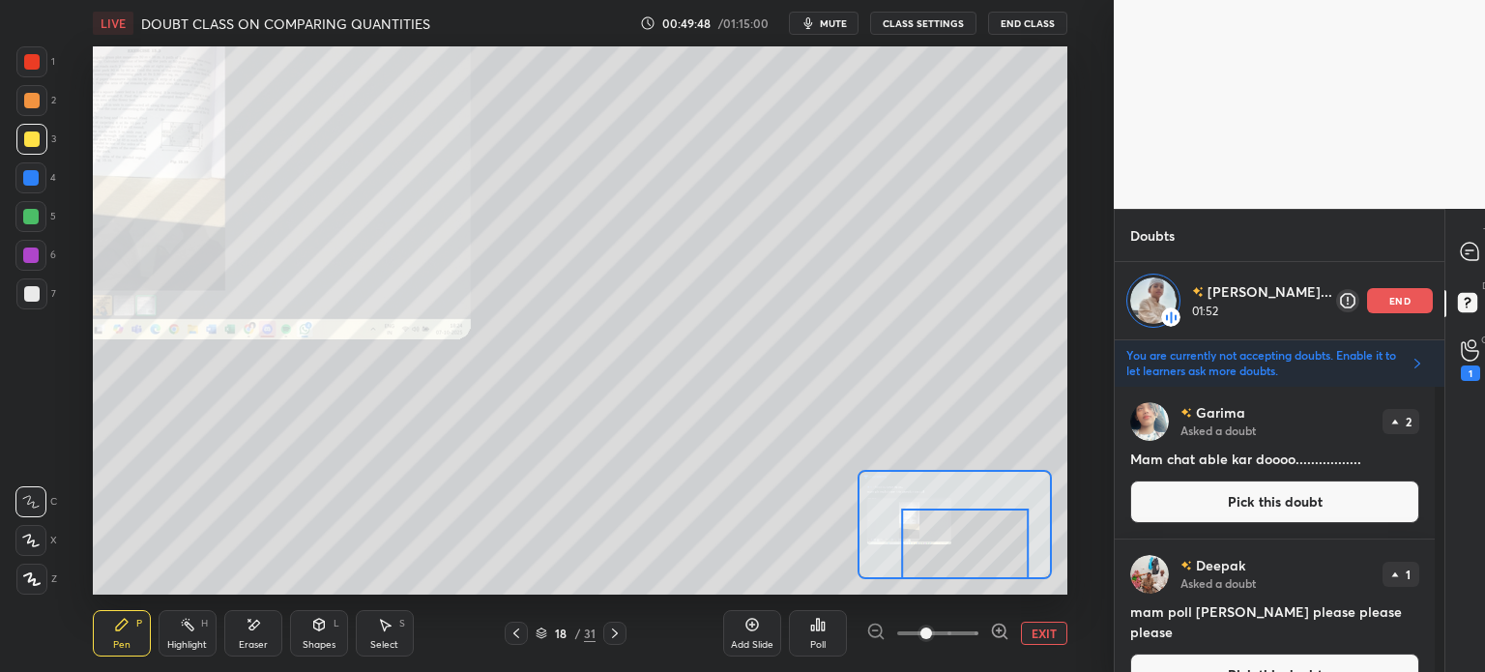
click at [242, 625] on div "Eraser" at bounding box center [253, 633] width 58 height 46
click at [122, 633] on div "Pen P" at bounding box center [122, 633] width 58 height 46
click at [132, 630] on div "Pen P" at bounding box center [122, 633] width 58 height 46
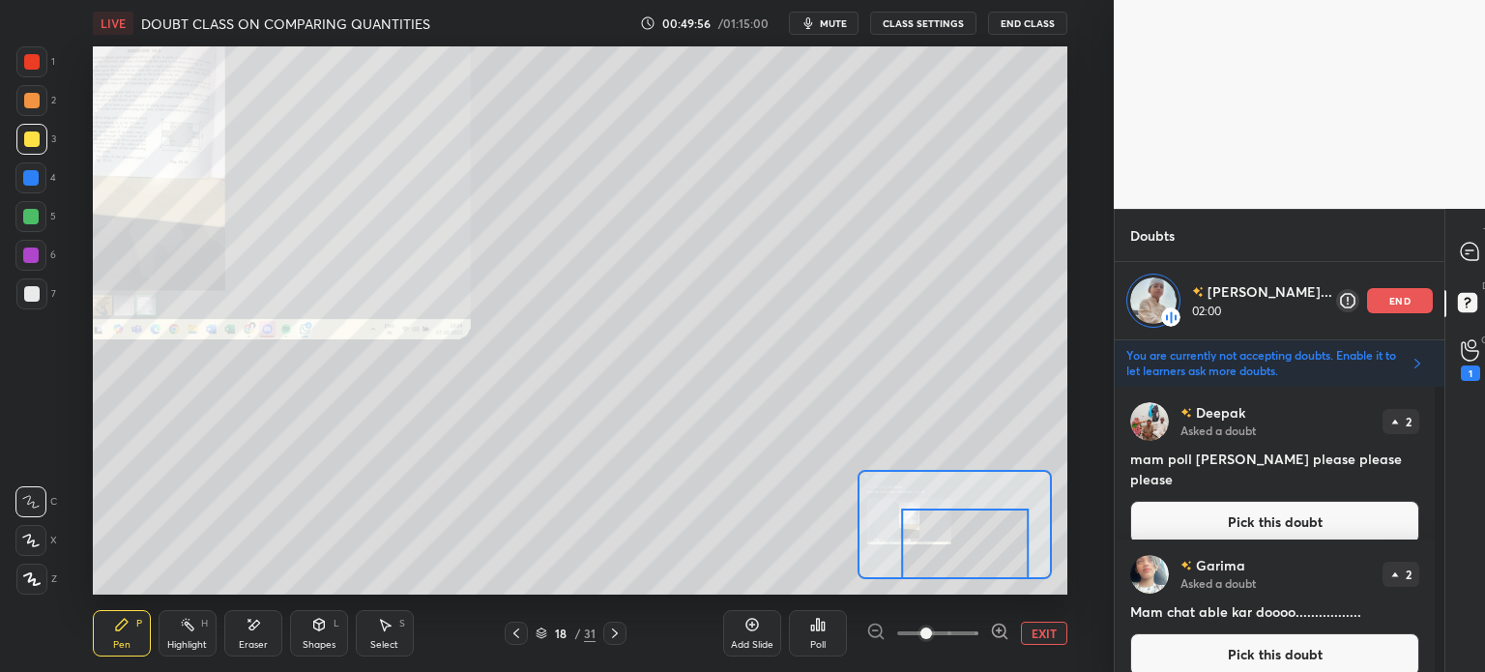
click at [1246, 501] on button "Pick this doubt" at bounding box center [1274, 522] width 289 height 43
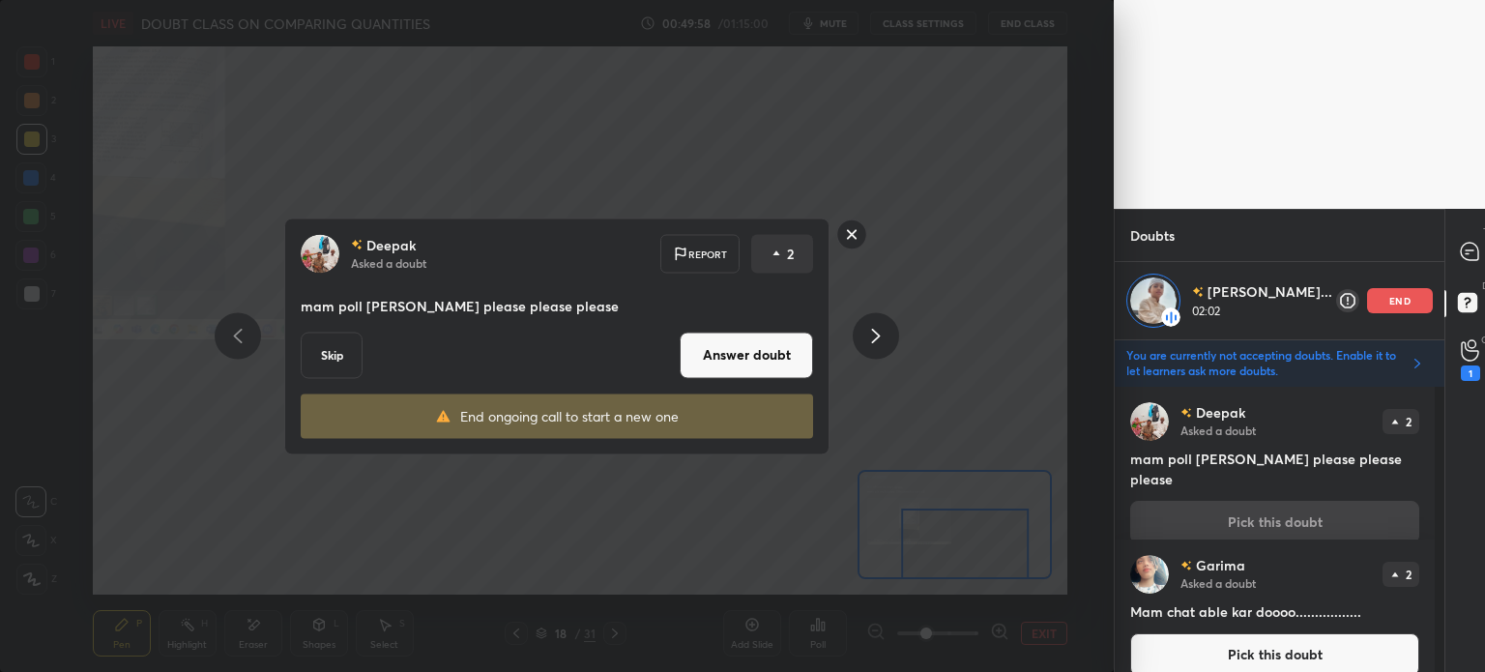
click at [333, 346] on button "Skip" at bounding box center [332, 355] width 62 height 46
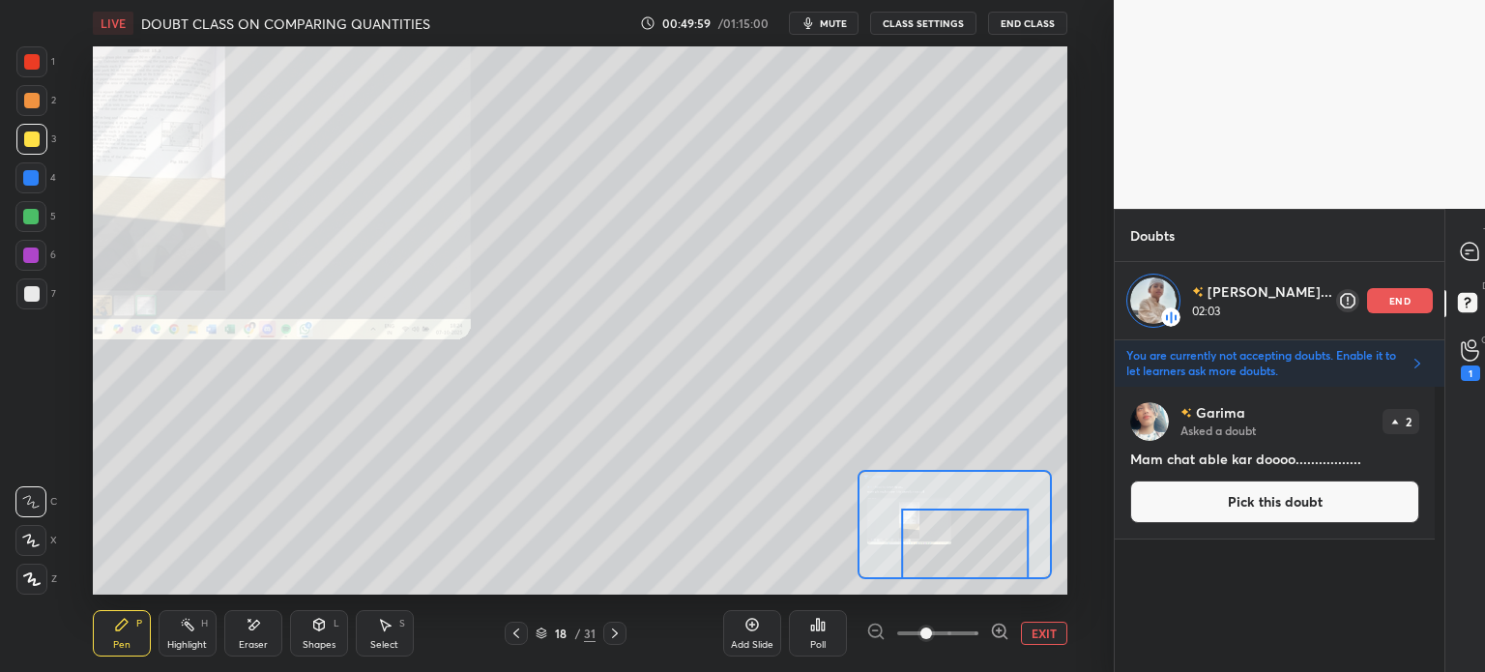
click at [1256, 494] on button "Pick this doubt" at bounding box center [1274, 502] width 289 height 43
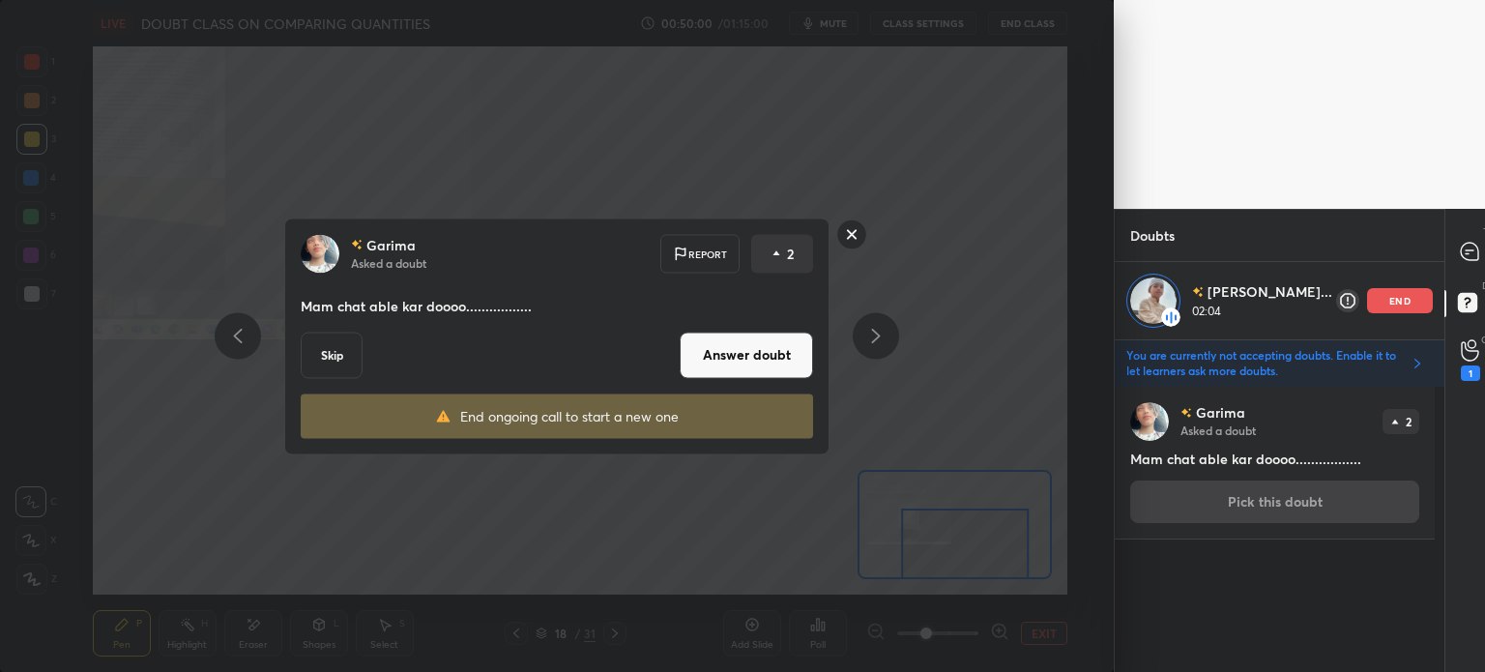
click at [330, 353] on button "Skip" at bounding box center [332, 355] width 62 height 46
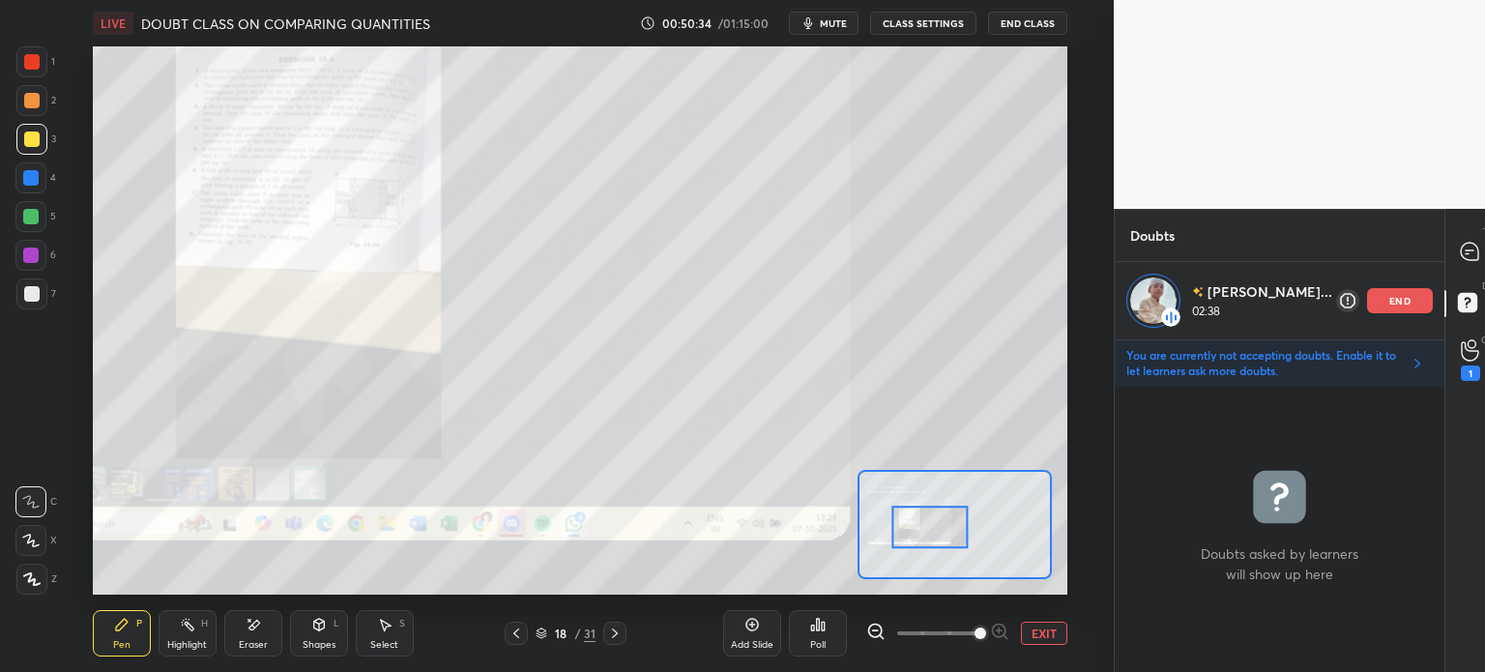
click at [1034, 633] on button "EXIT" at bounding box center [1044, 633] width 46 height 23
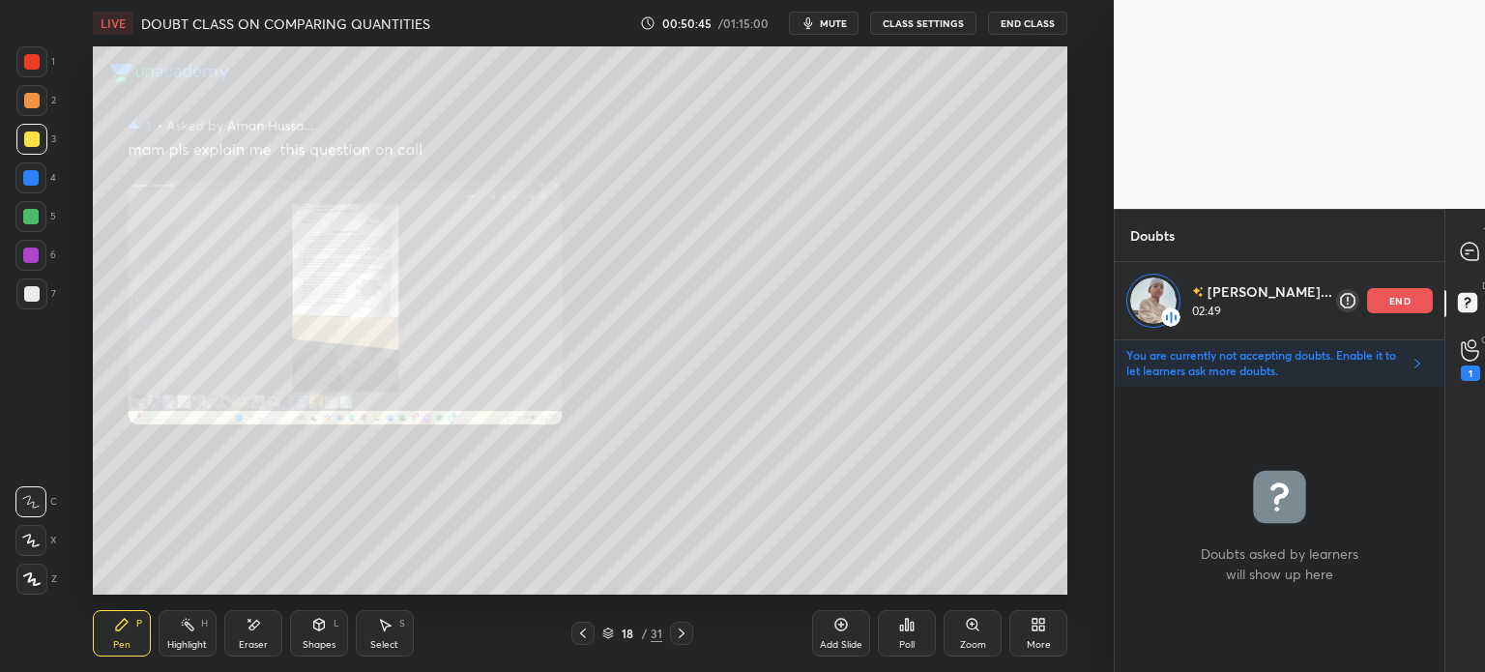
click at [1389, 307] on div "end" at bounding box center [1400, 300] width 66 height 25
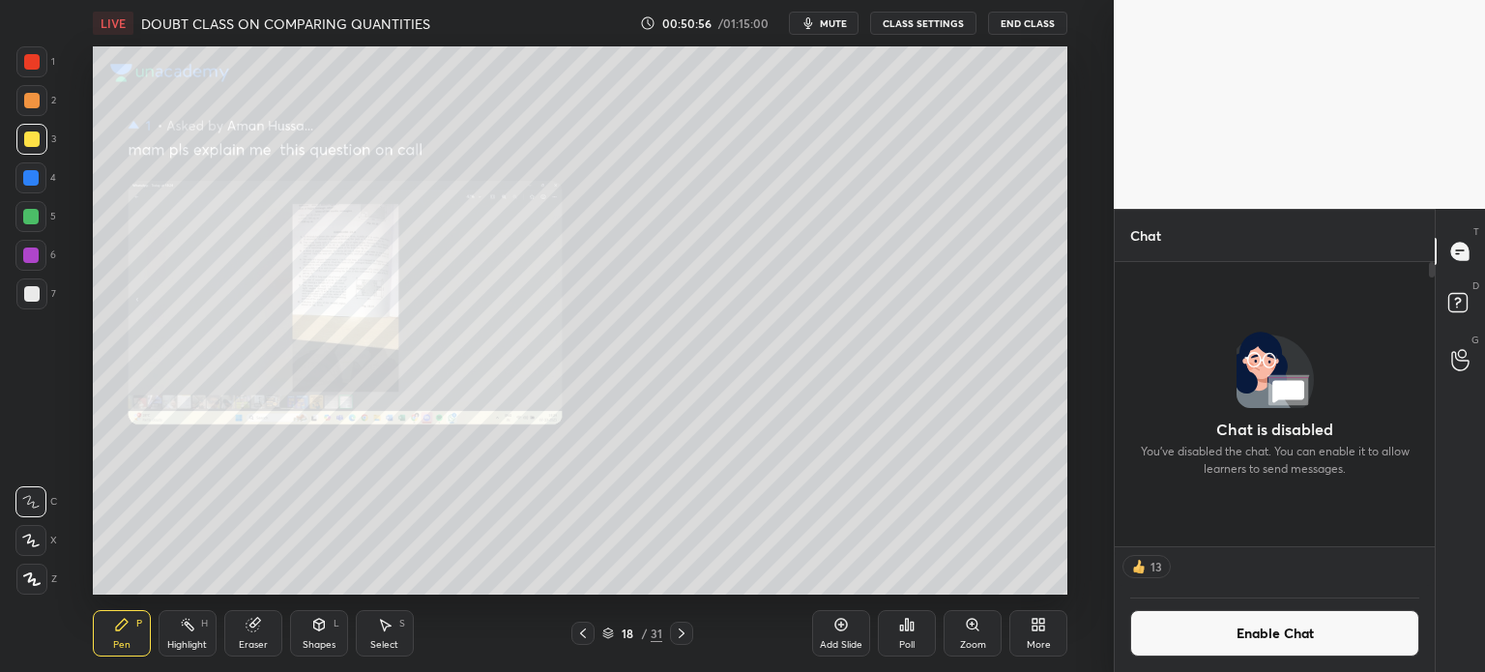
scroll to position [96153, 95665]
click at [259, 628] on icon at bounding box center [253, 624] width 15 height 15
click at [108, 620] on div "Pen P" at bounding box center [122, 633] width 58 height 46
click at [112, 612] on div "Pen P" at bounding box center [122, 633] width 58 height 46
click at [972, 630] on icon at bounding box center [972, 624] width 11 height 11
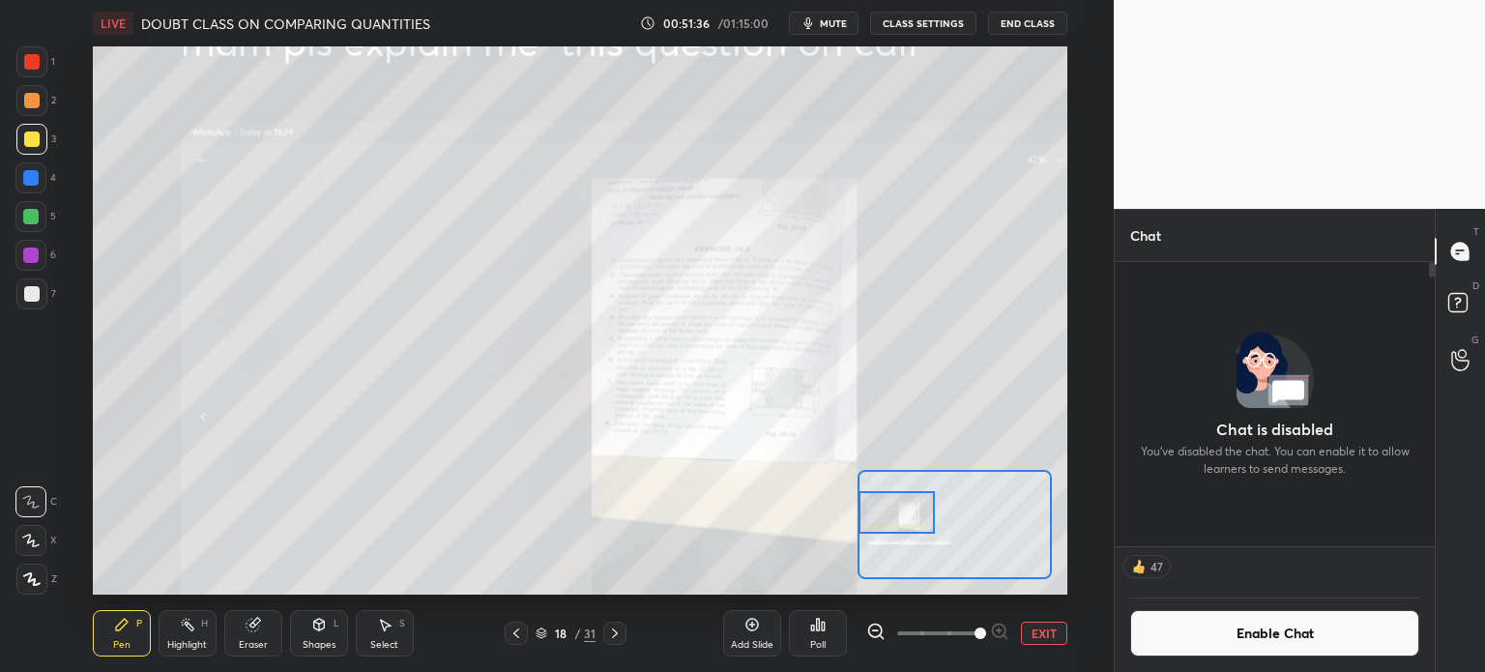
click at [1052, 630] on button "EXIT" at bounding box center [1044, 633] width 46 height 23
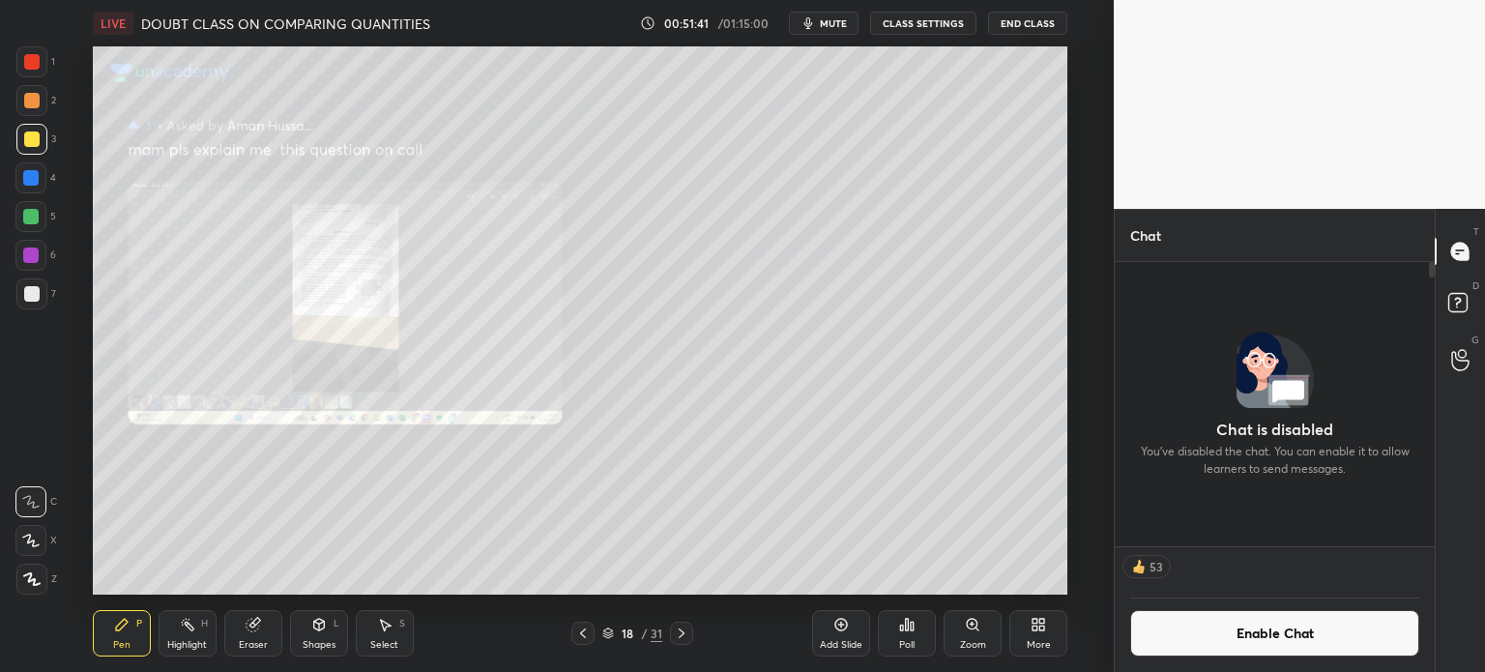
click at [1466, 340] on div "G Raise Hand (G)" at bounding box center [1460, 360] width 49 height 54
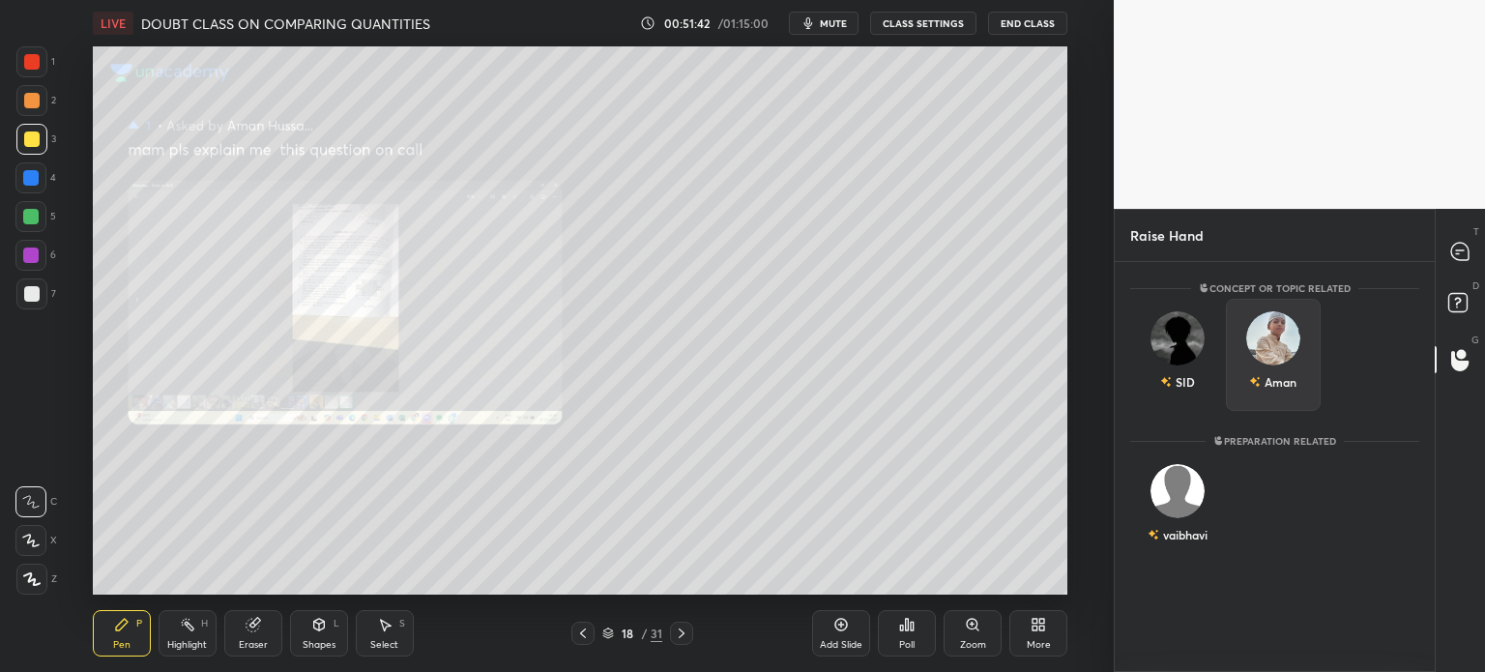
click at [1294, 371] on div "Aman" at bounding box center [1272, 382] width 47 height 33
click at [1288, 397] on button "INVITE" at bounding box center [1274, 395] width 78 height 25
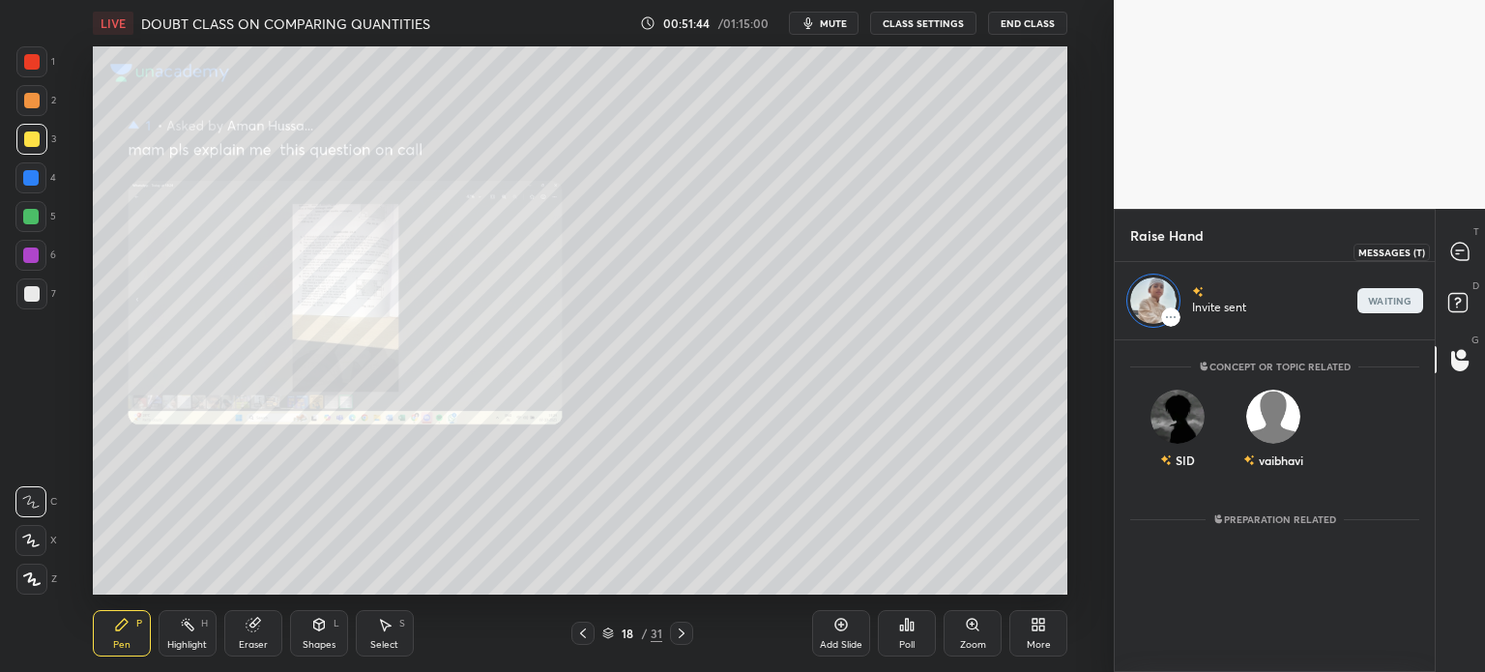
click at [1457, 244] on icon at bounding box center [1459, 251] width 17 height 17
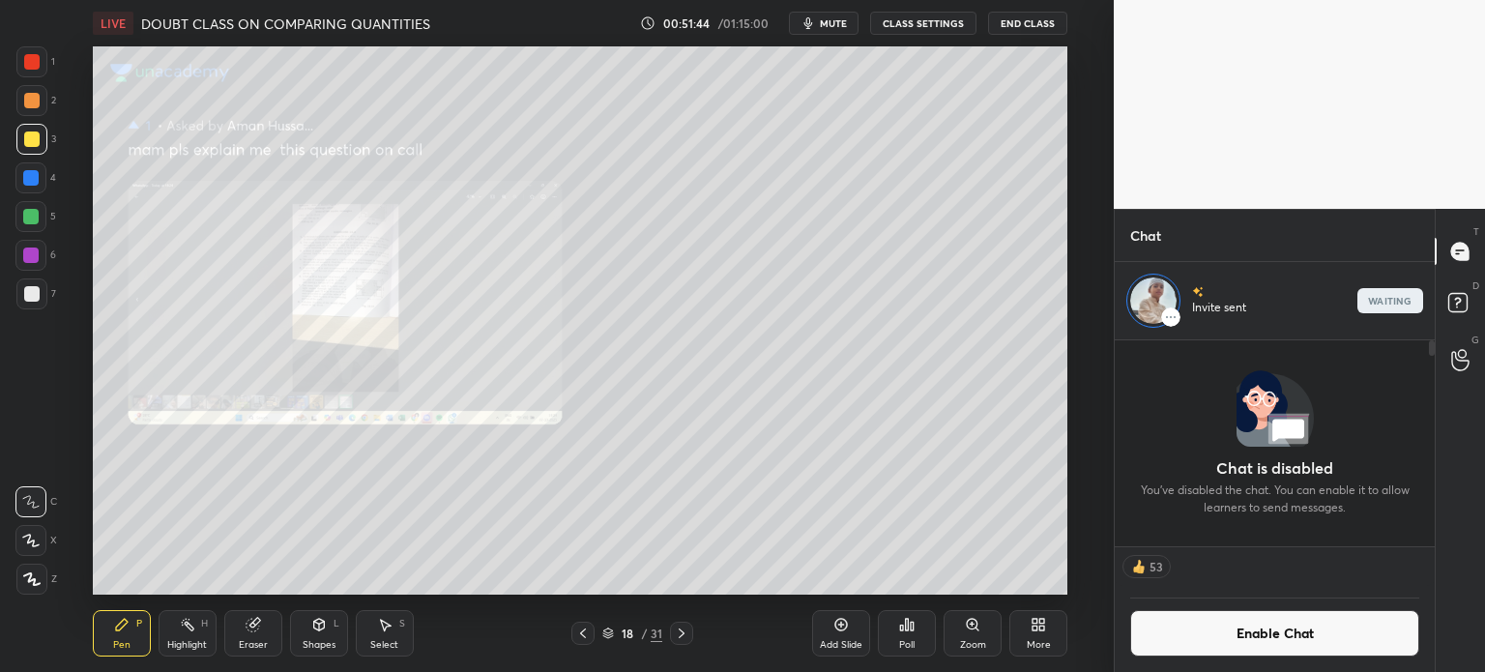
scroll to position [201, 314]
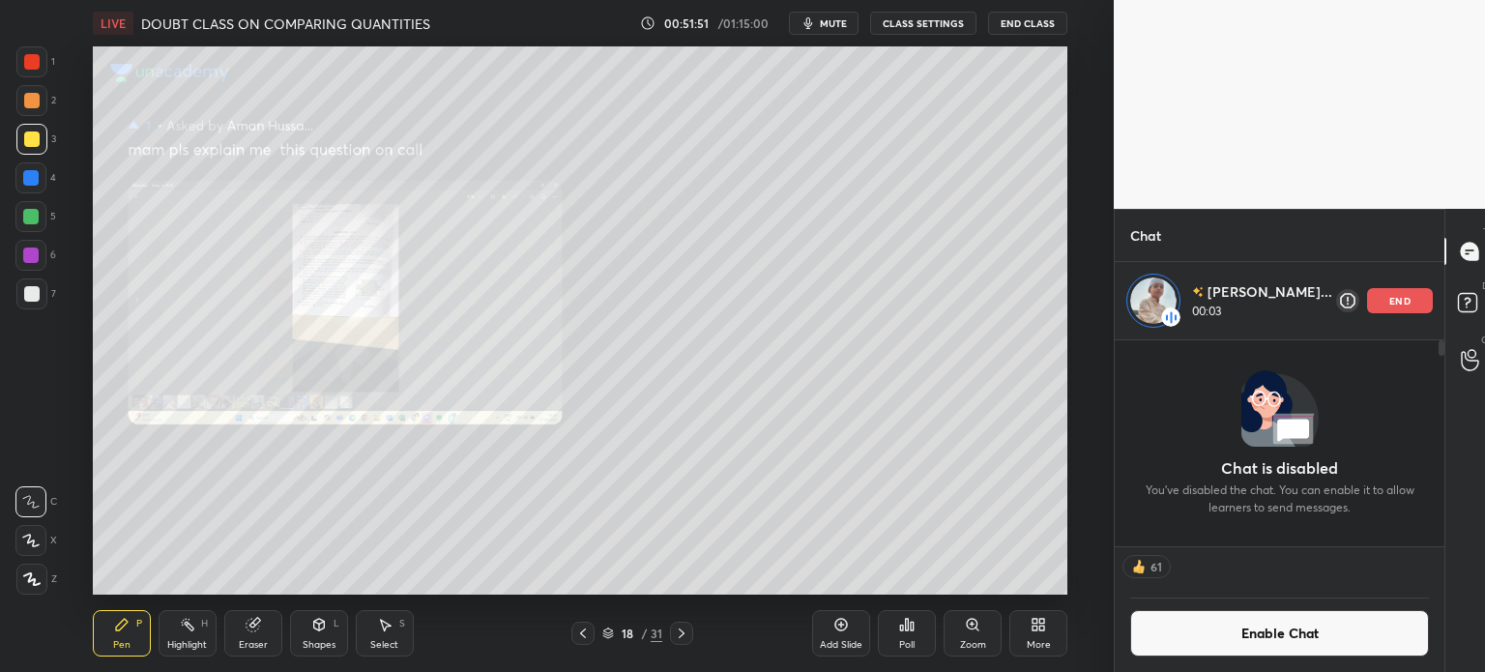
click at [684, 629] on icon at bounding box center [681, 633] width 15 height 15
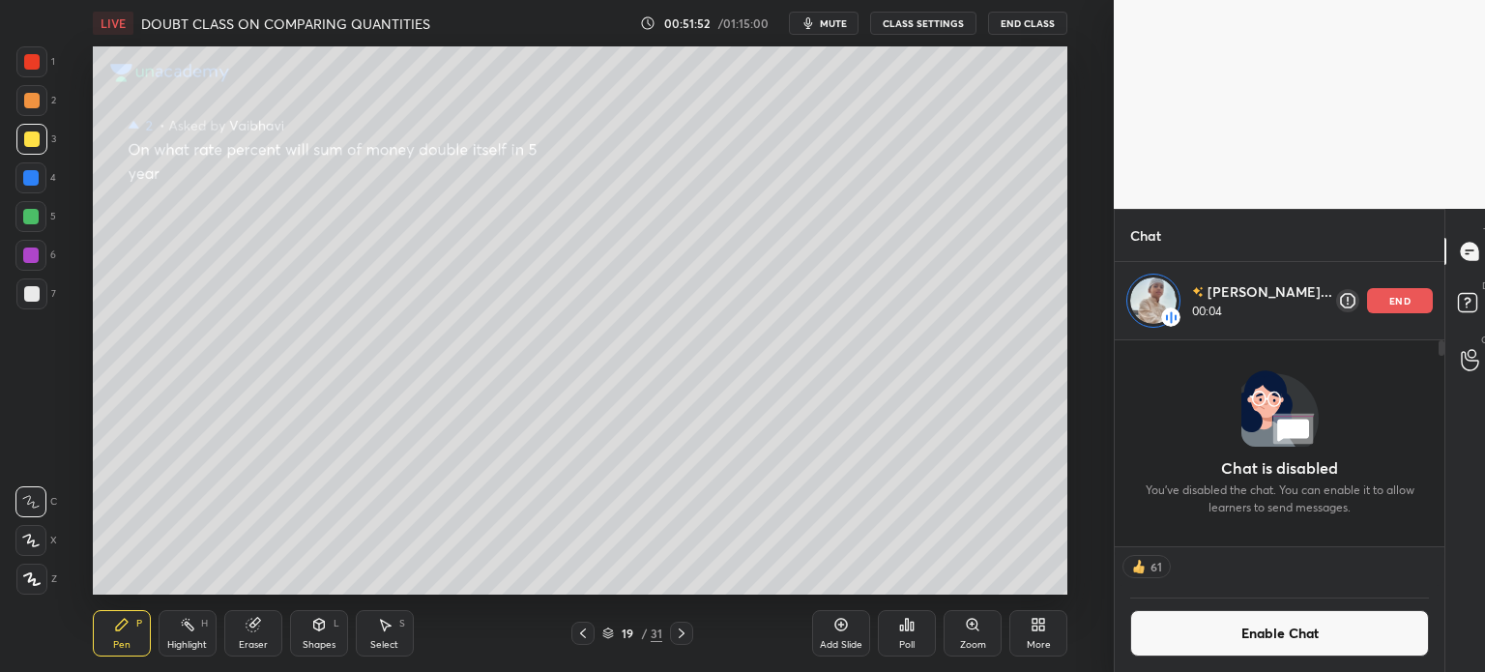
click at [688, 630] on icon at bounding box center [681, 633] width 15 height 15
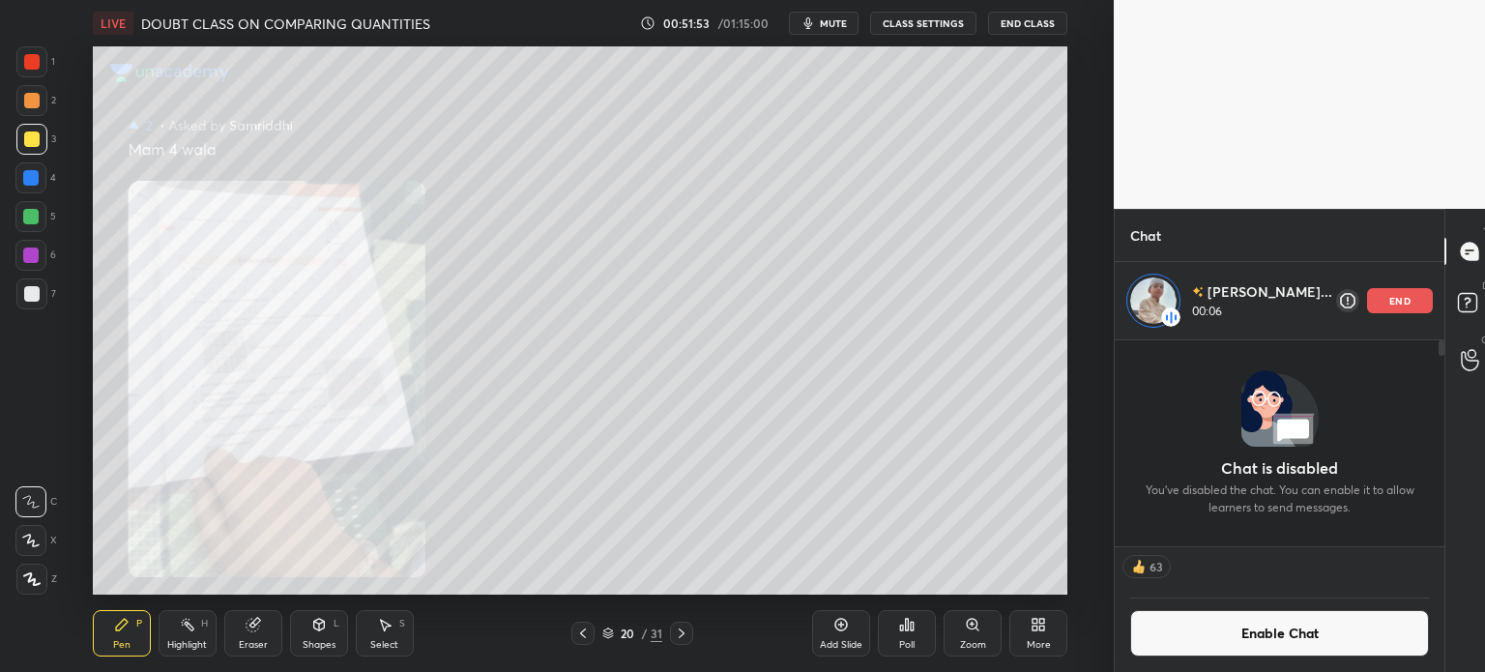
click at [682, 636] on icon at bounding box center [682, 634] width 6 height 10
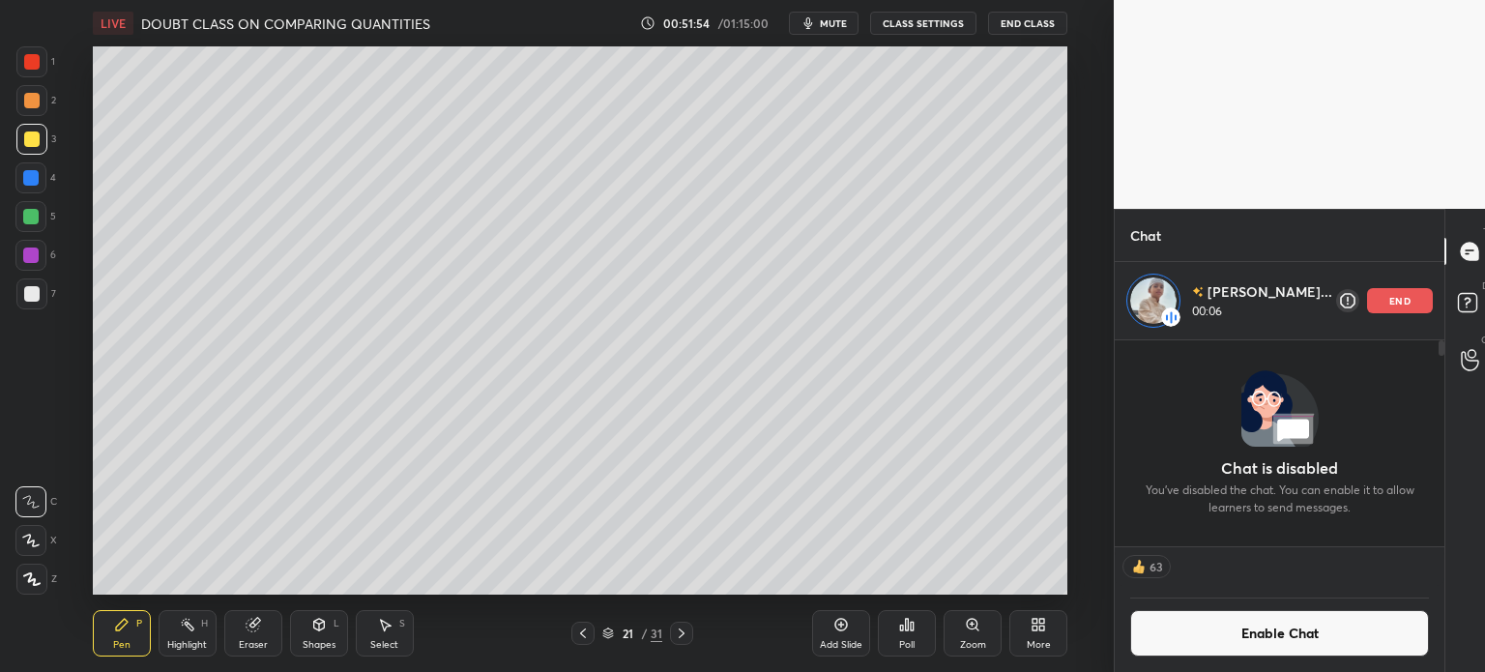
click at [677, 639] on icon at bounding box center [681, 633] width 15 height 15
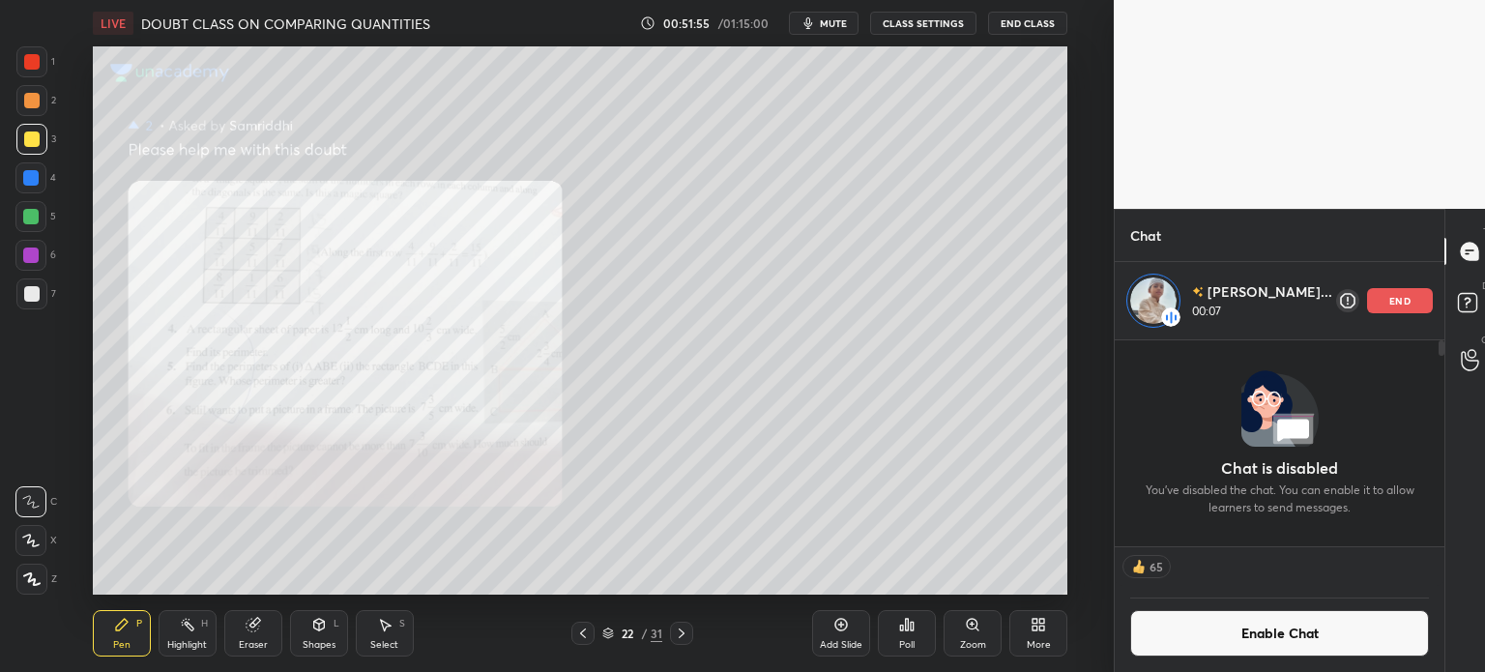
click at [585, 637] on icon at bounding box center [583, 634] width 6 height 10
click at [584, 637] on icon at bounding box center [583, 634] width 6 height 10
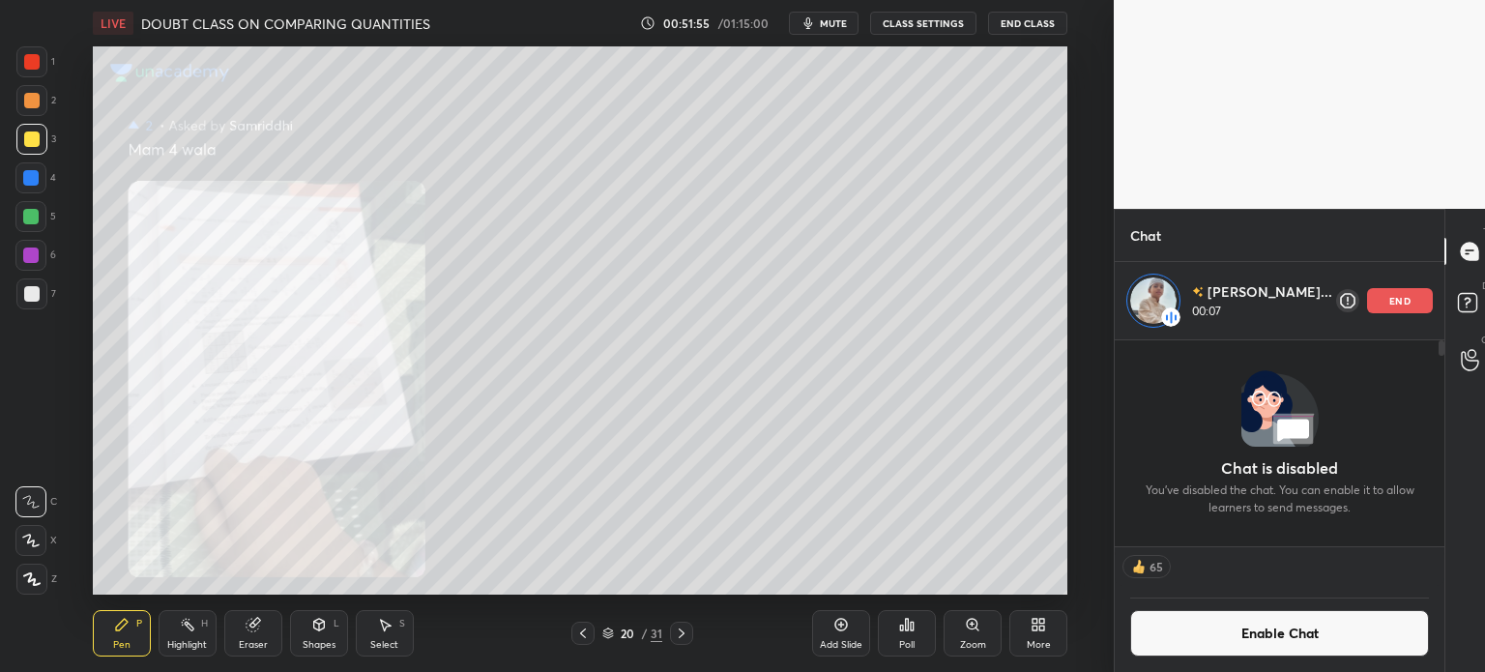
click at [588, 637] on icon at bounding box center [582, 633] width 15 height 15
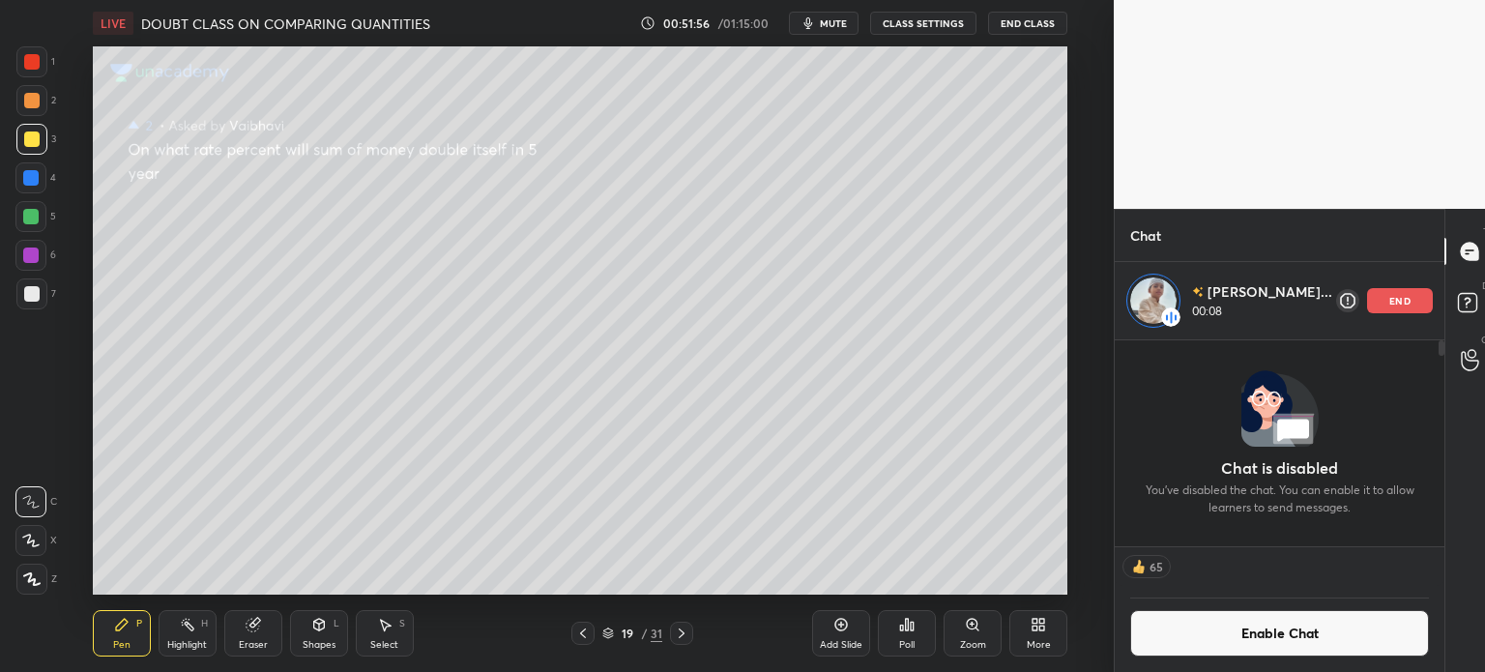
click at [572, 637] on div at bounding box center [583, 633] width 23 height 23
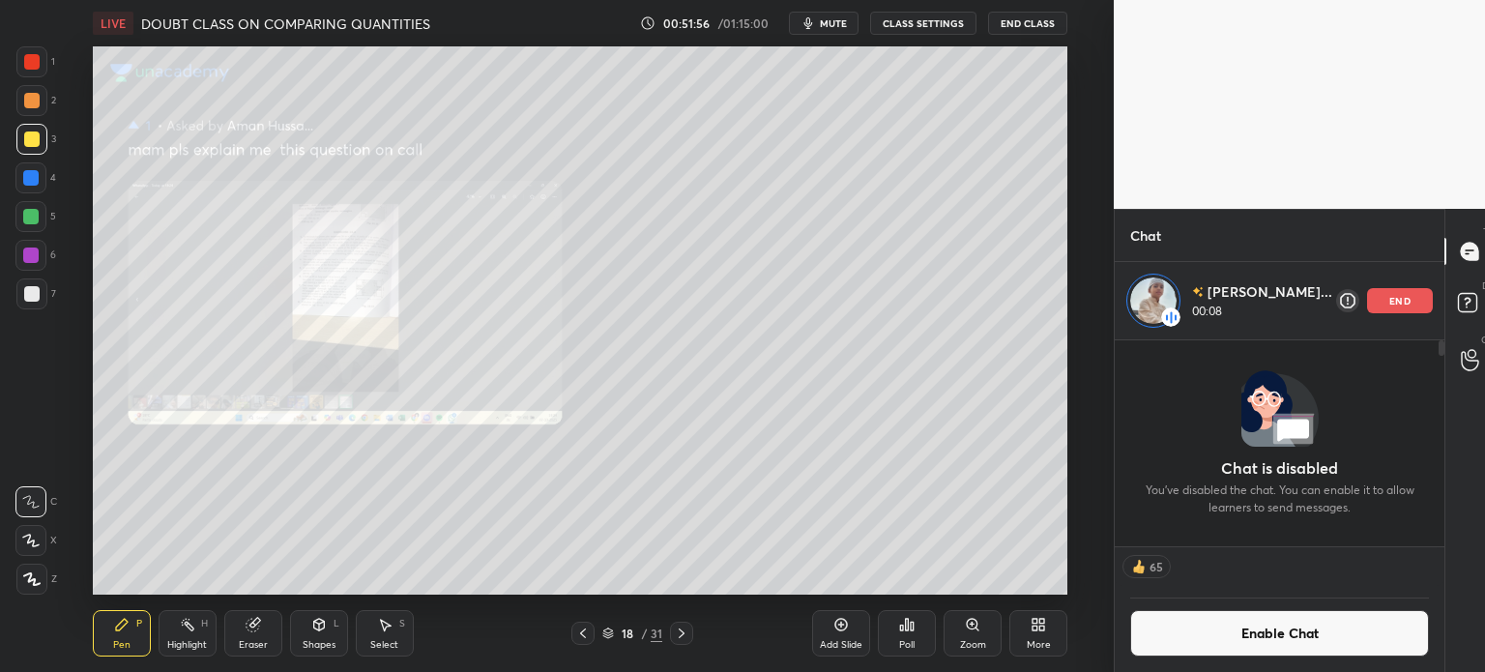
click at [581, 637] on icon at bounding box center [582, 633] width 15 height 15
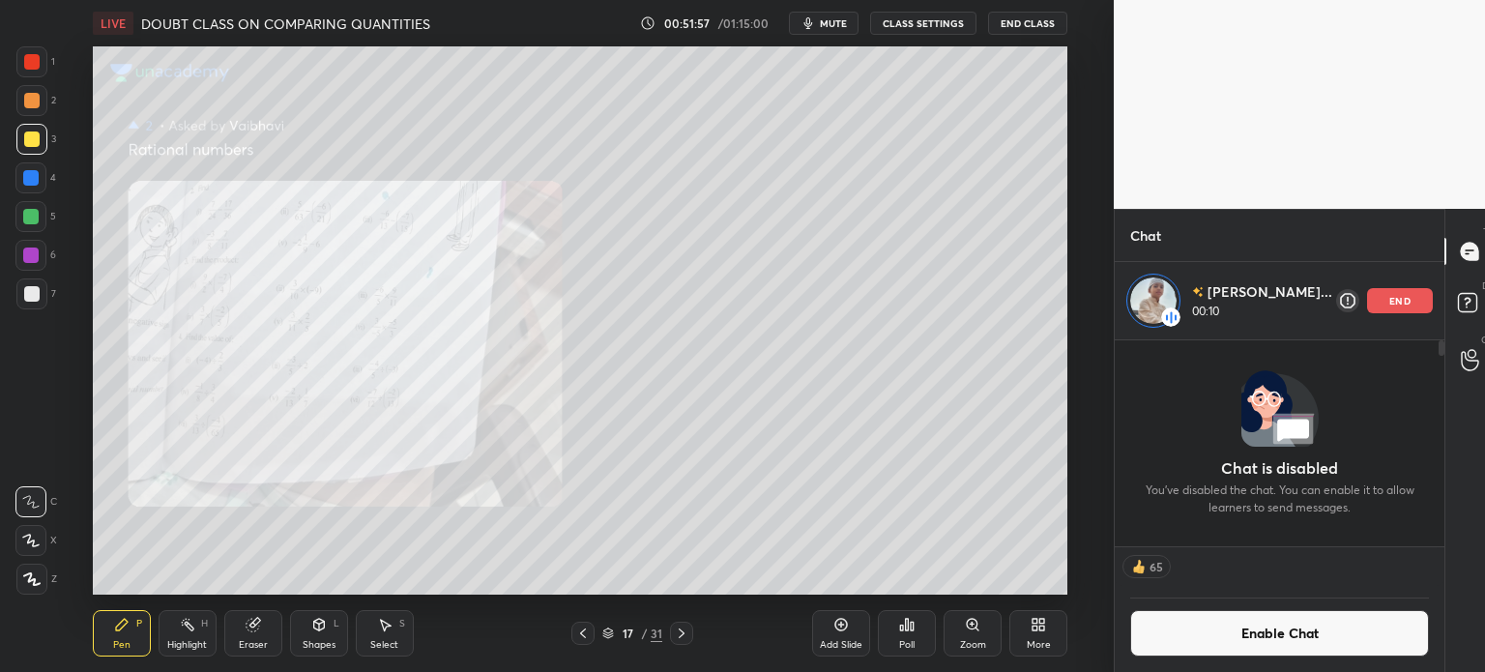
click at [674, 641] on icon at bounding box center [681, 633] width 15 height 15
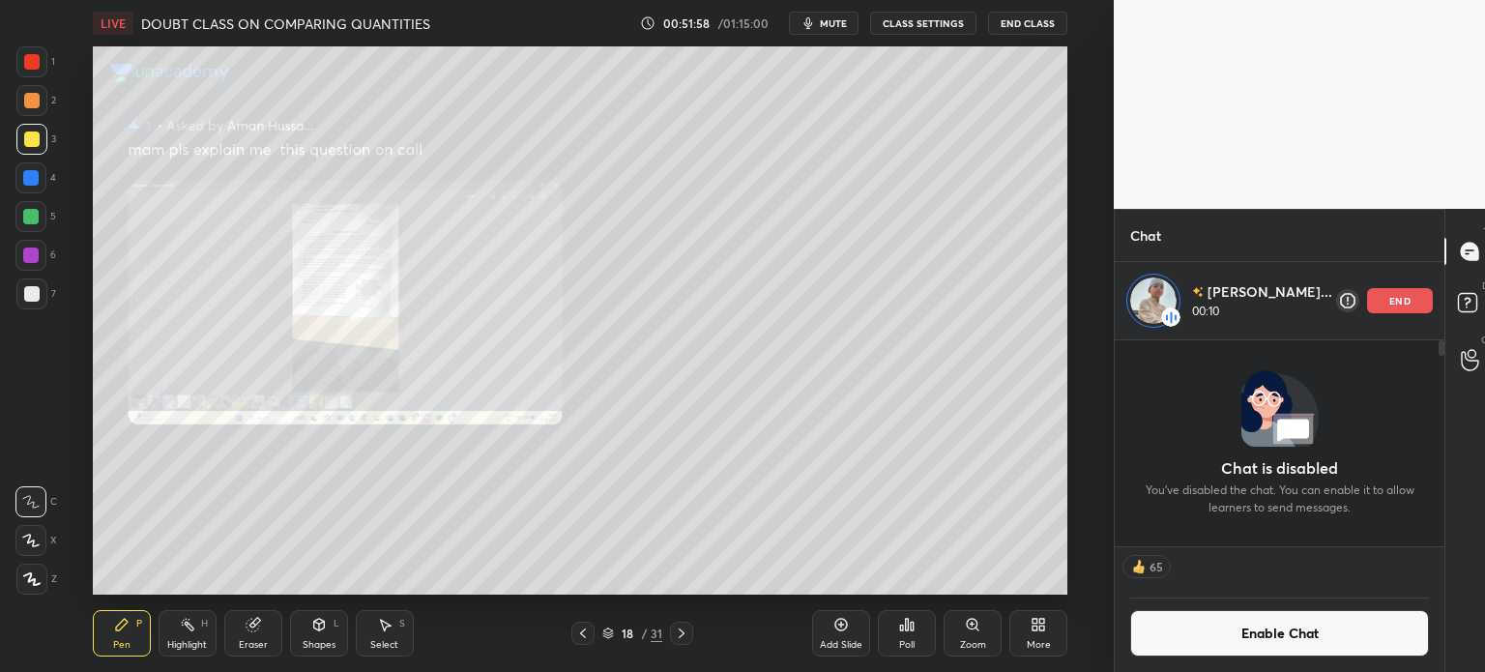
click at [677, 635] on icon at bounding box center [681, 633] width 15 height 15
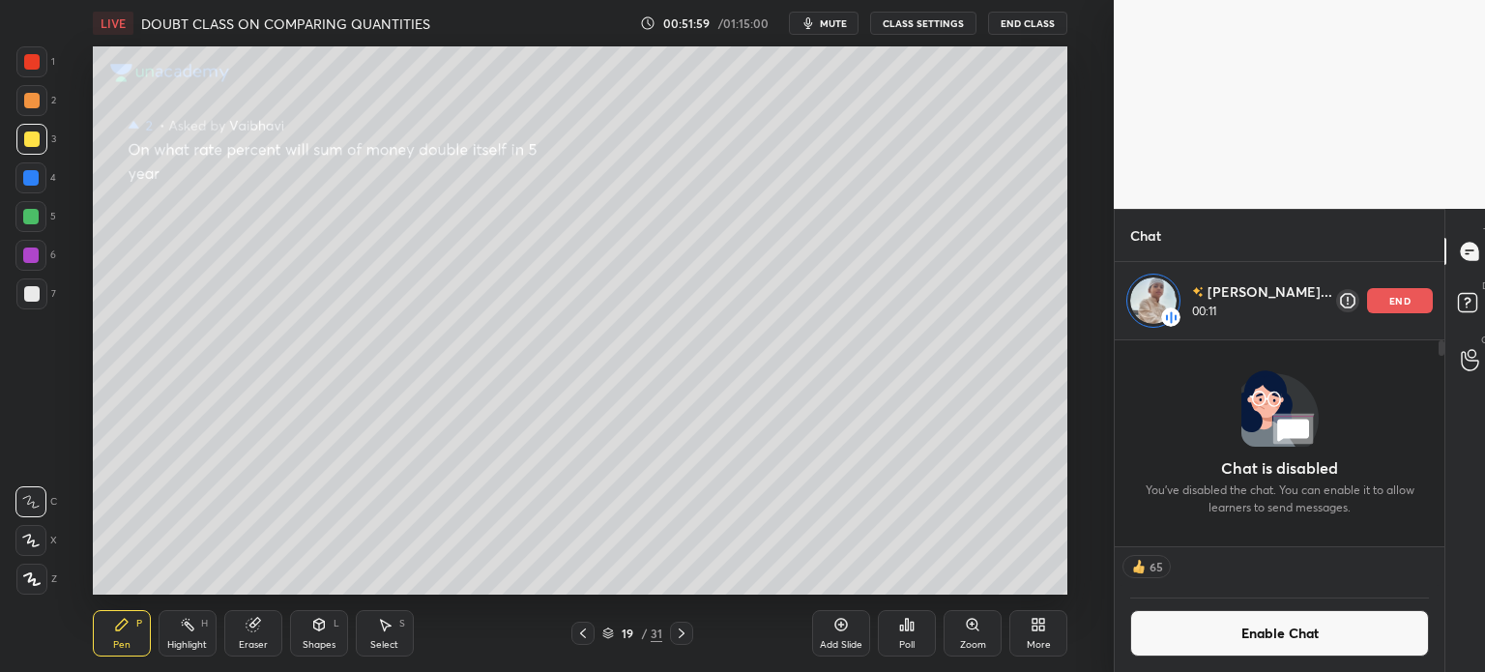
click at [1392, 297] on p "end" at bounding box center [1400, 301] width 21 height 10
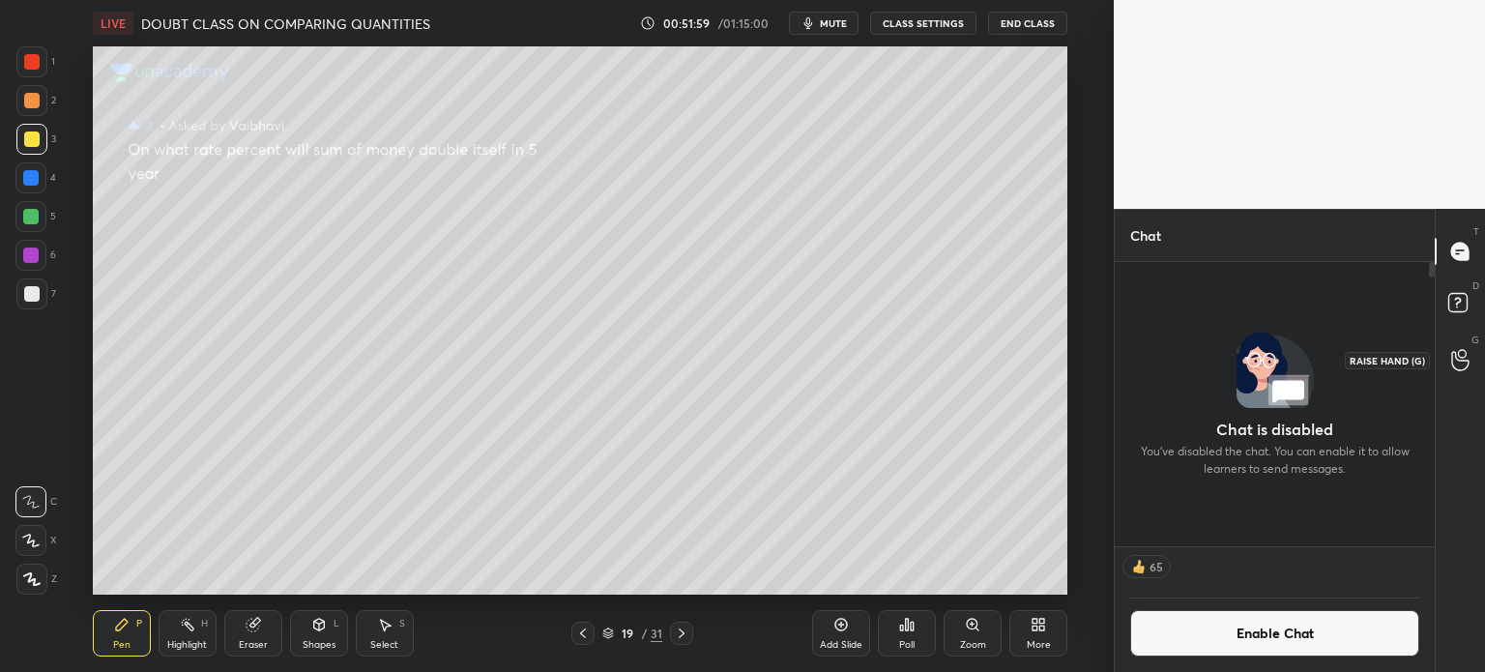
click at [1457, 367] on icon at bounding box center [1460, 360] width 18 height 22
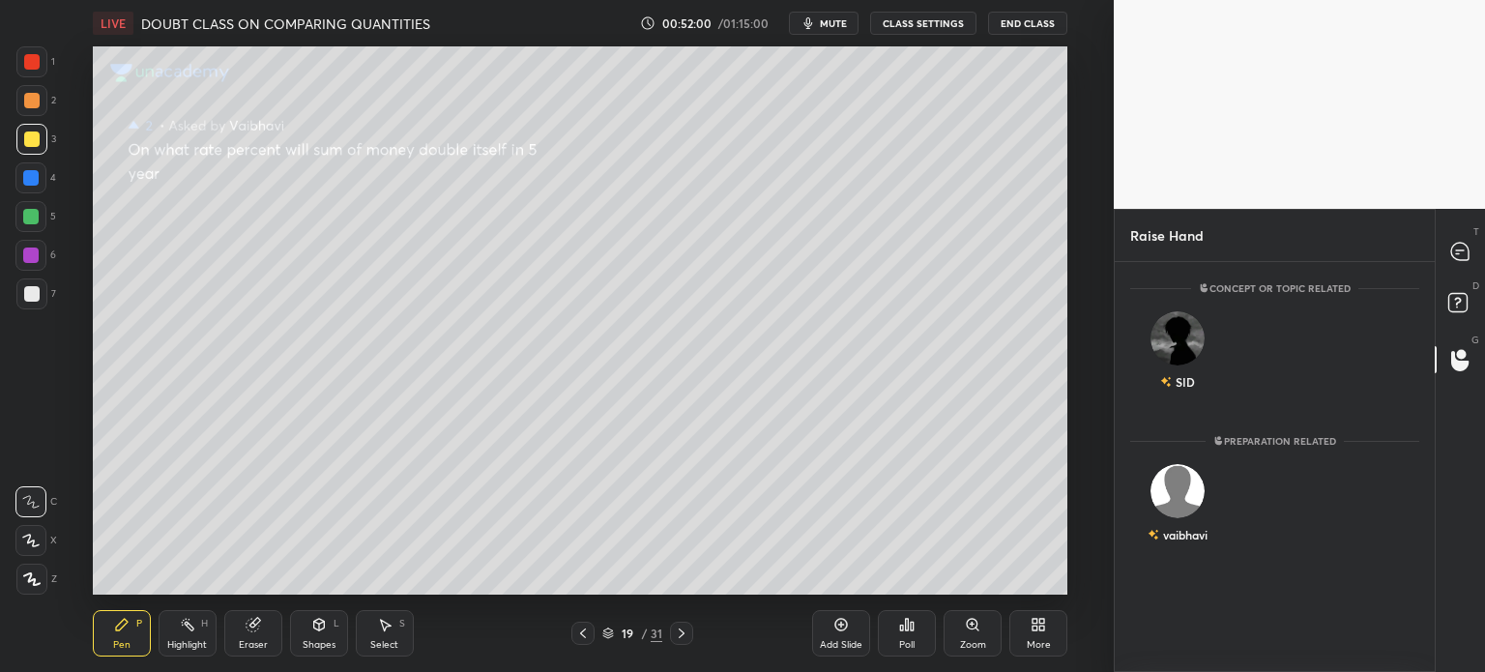
click at [1453, 310] on rect at bounding box center [1458, 303] width 18 height 18
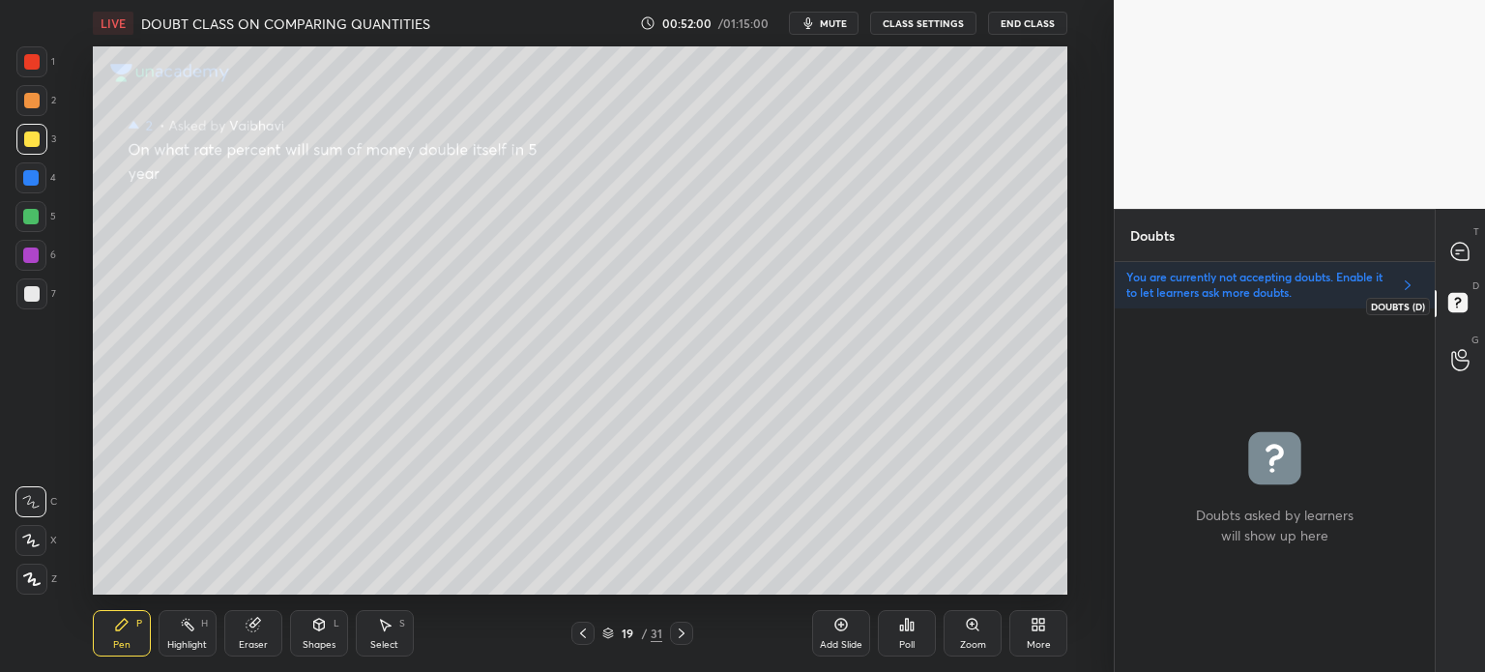
scroll to position [358, 314]
click at [586, 630] on icon at bounding box center [582, 633] width 15 height 15
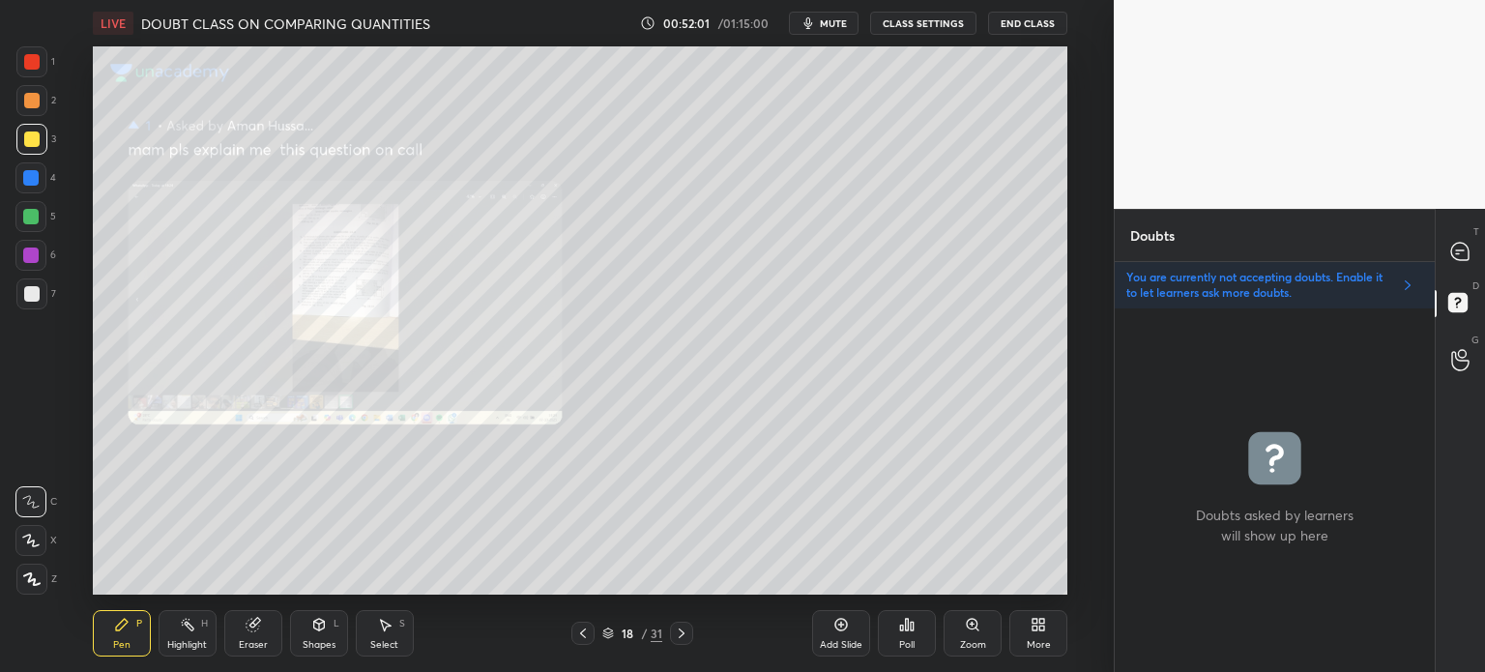
click at [588, 632] on icon at bounding box center [582, 633] width 15 height 15
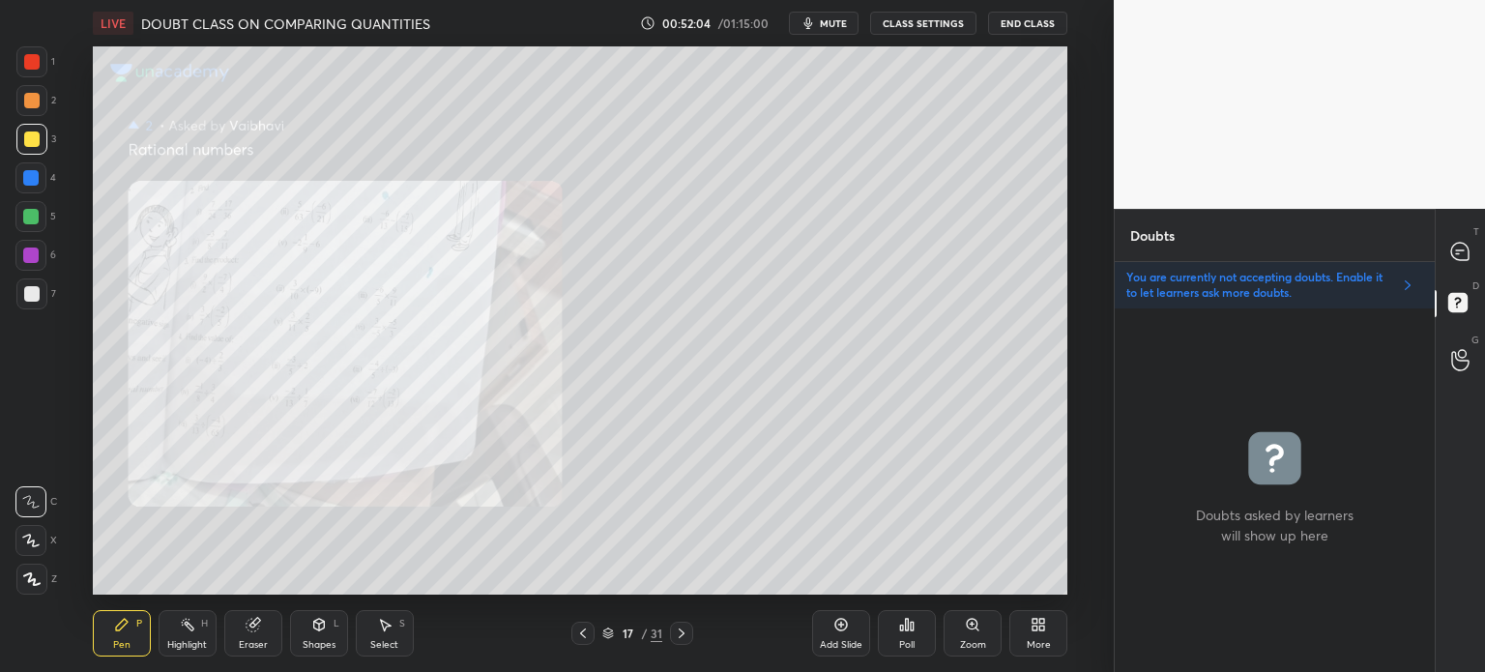
click at [682, 638] on icon at bounding box center [681, 633] width 15 height 15
click at [685, 637] on icon at bounding box center [681, 633] width 15 height 15
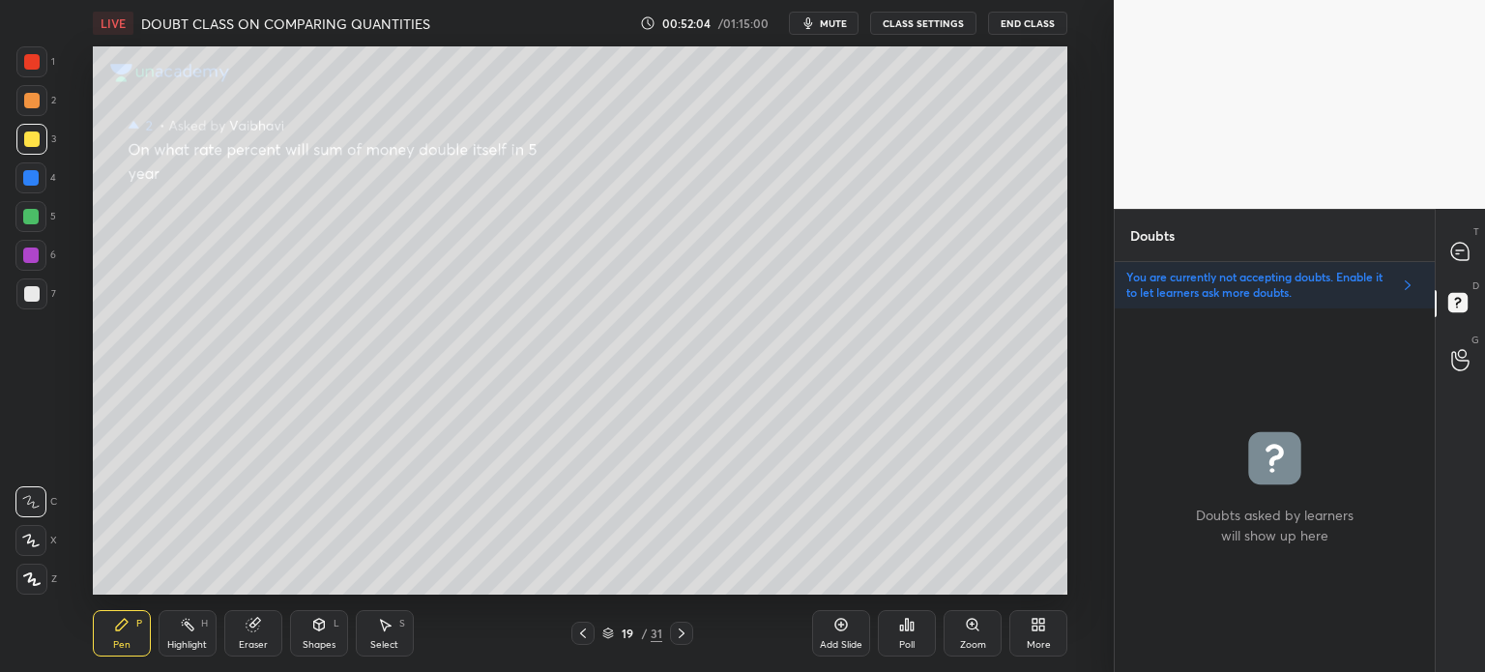
click at [682, 636] on icon at bounding box center [682, 634] width 6 height 10
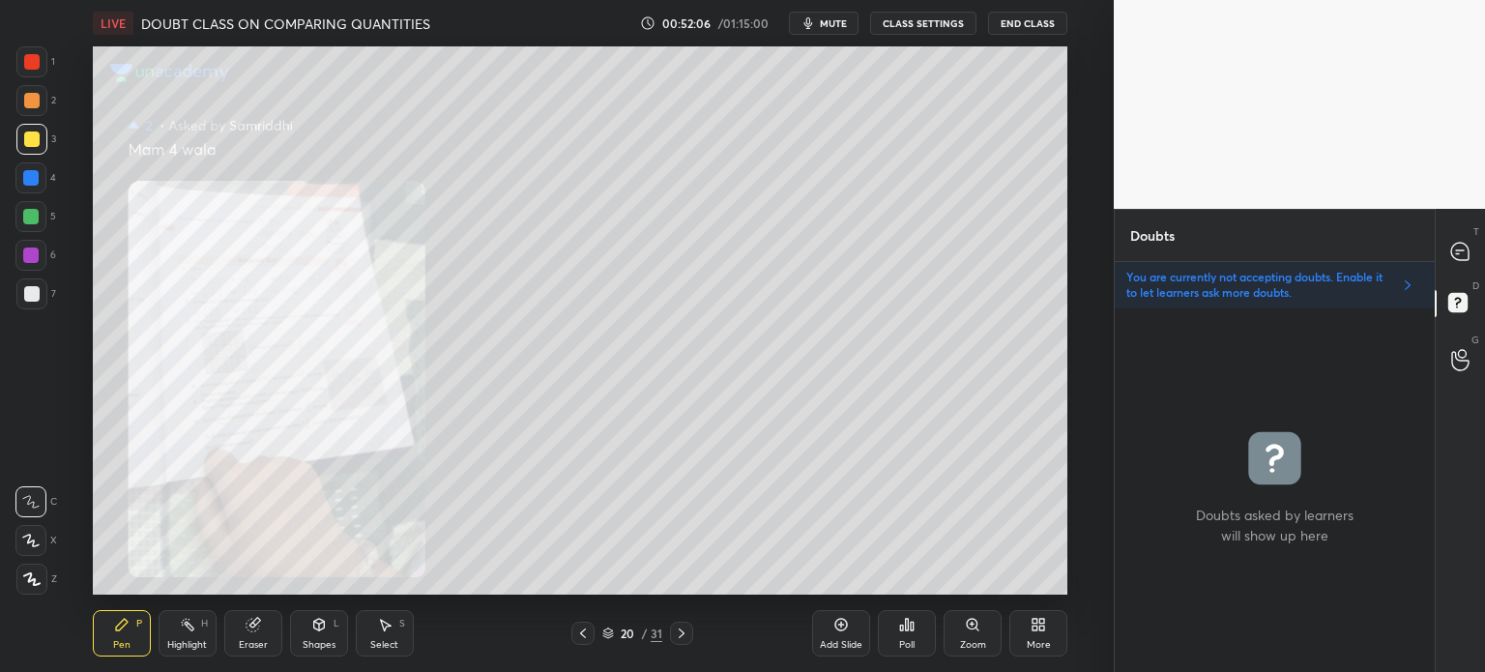
click at [967, 622] on icon at bounding box center [972, 624] width 11 height 11
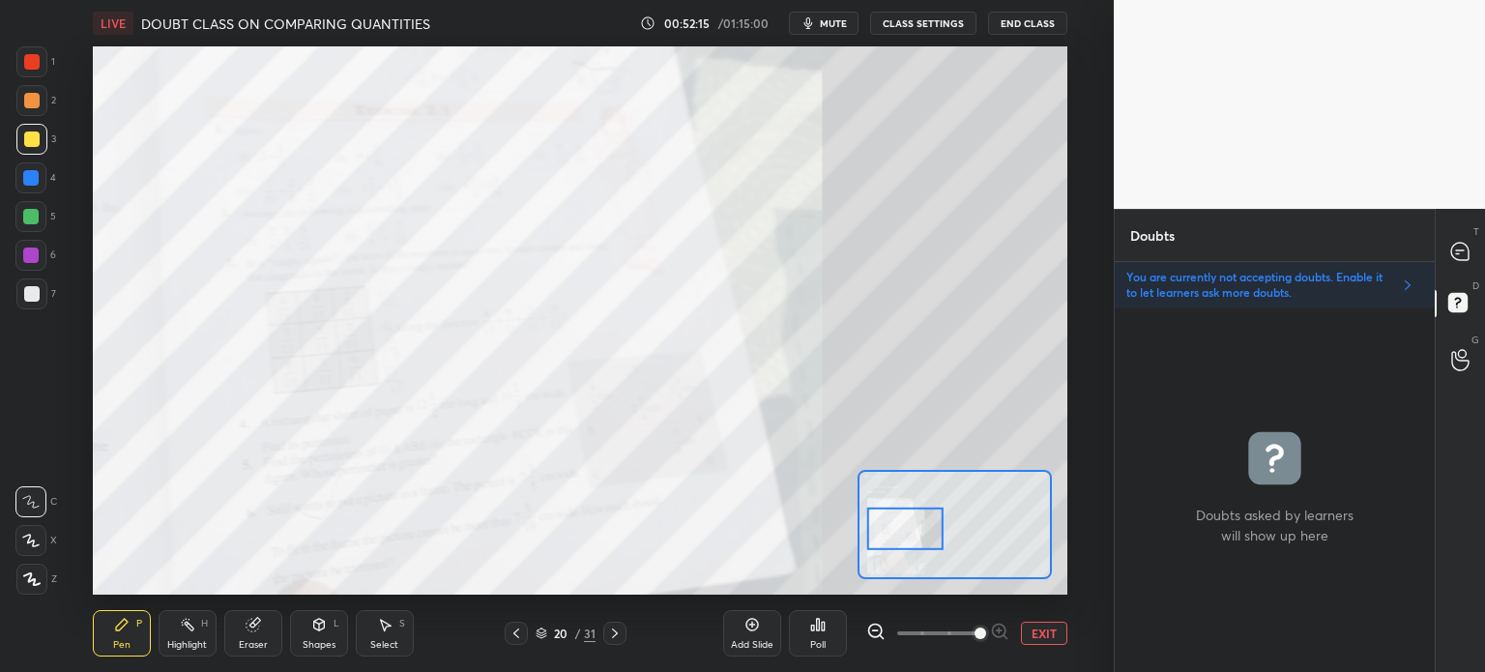
click at [829, 15] on button "mute" at bounding box center [824, 23] width 70 height 23
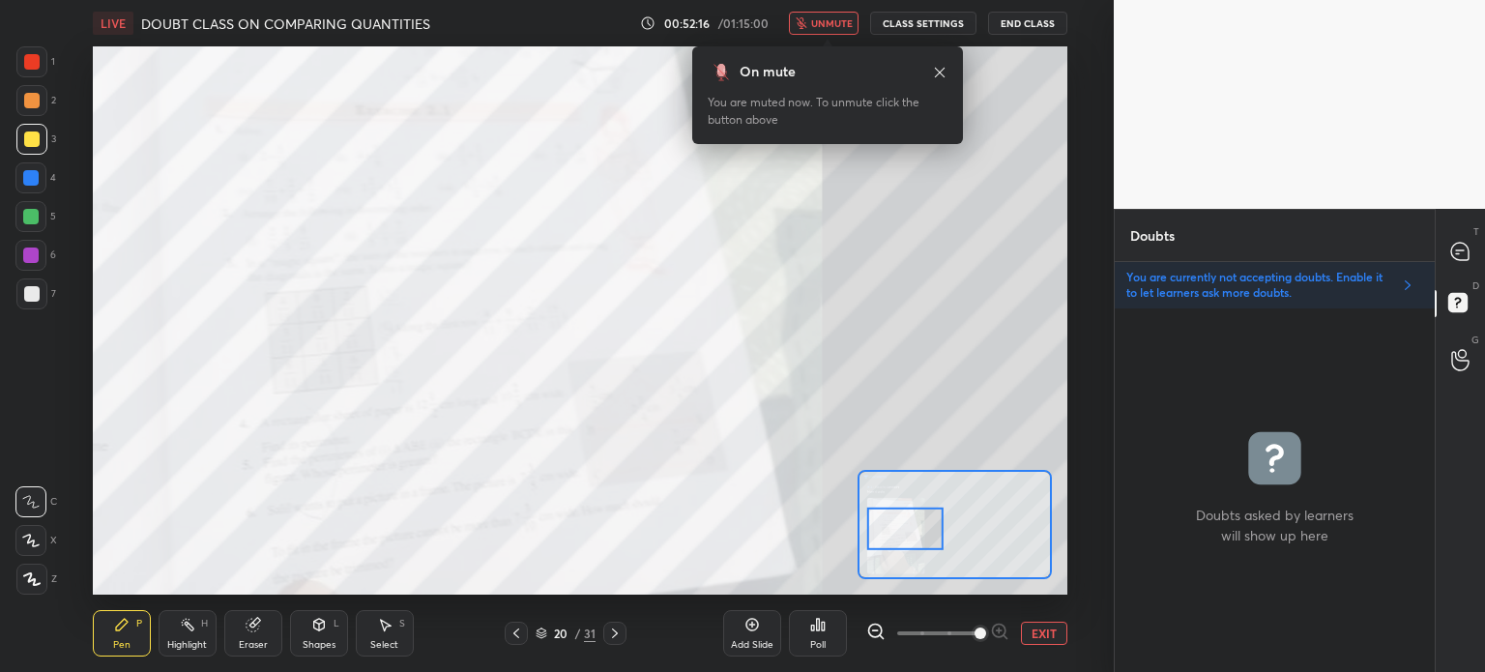
click at [1044, 632] on button "EXIT" at bounding box center [1044, 633] width 46 height 23
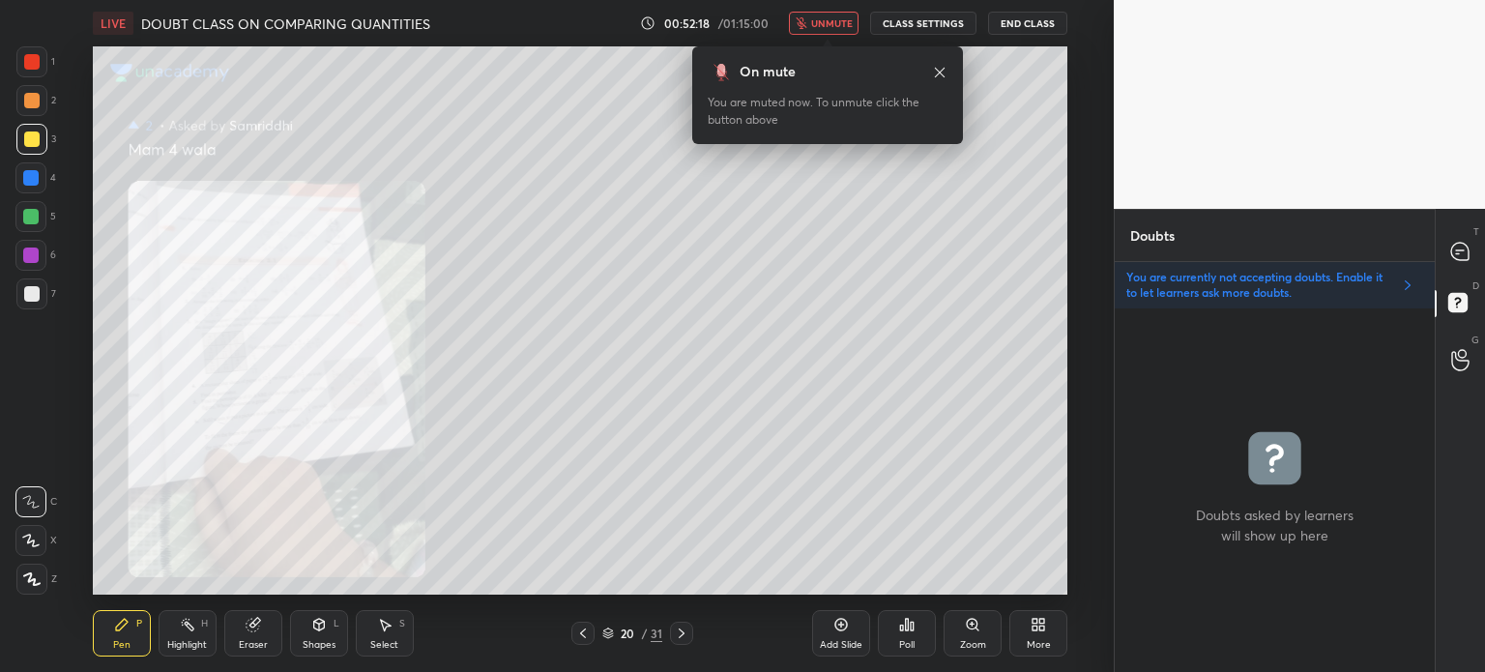
click at [835, 29] on span "unmute" at bounding box center [832, 23] width 42 height 14
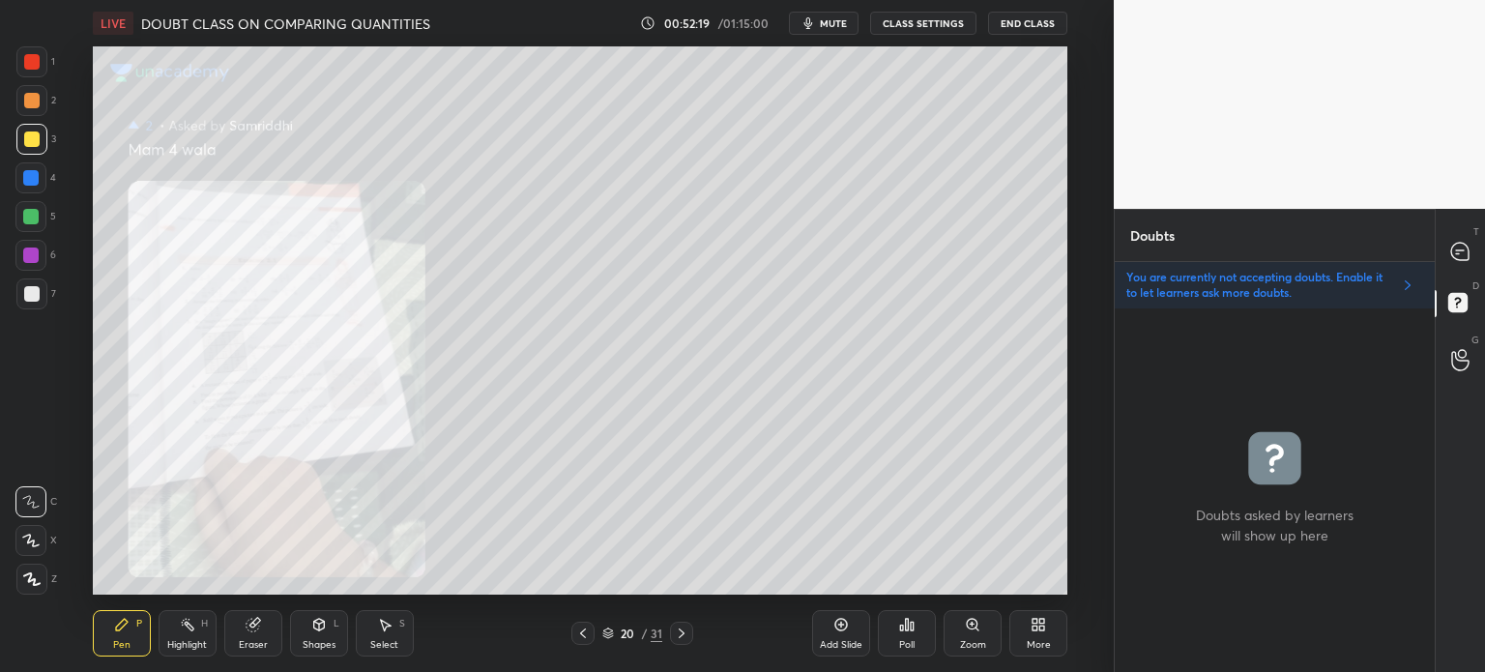
click at [1396, 294] on div "You are currently not accepting doubts. Enable it to let learners ask more doub…" at bounding box center [1275, 285] width 320 height 46
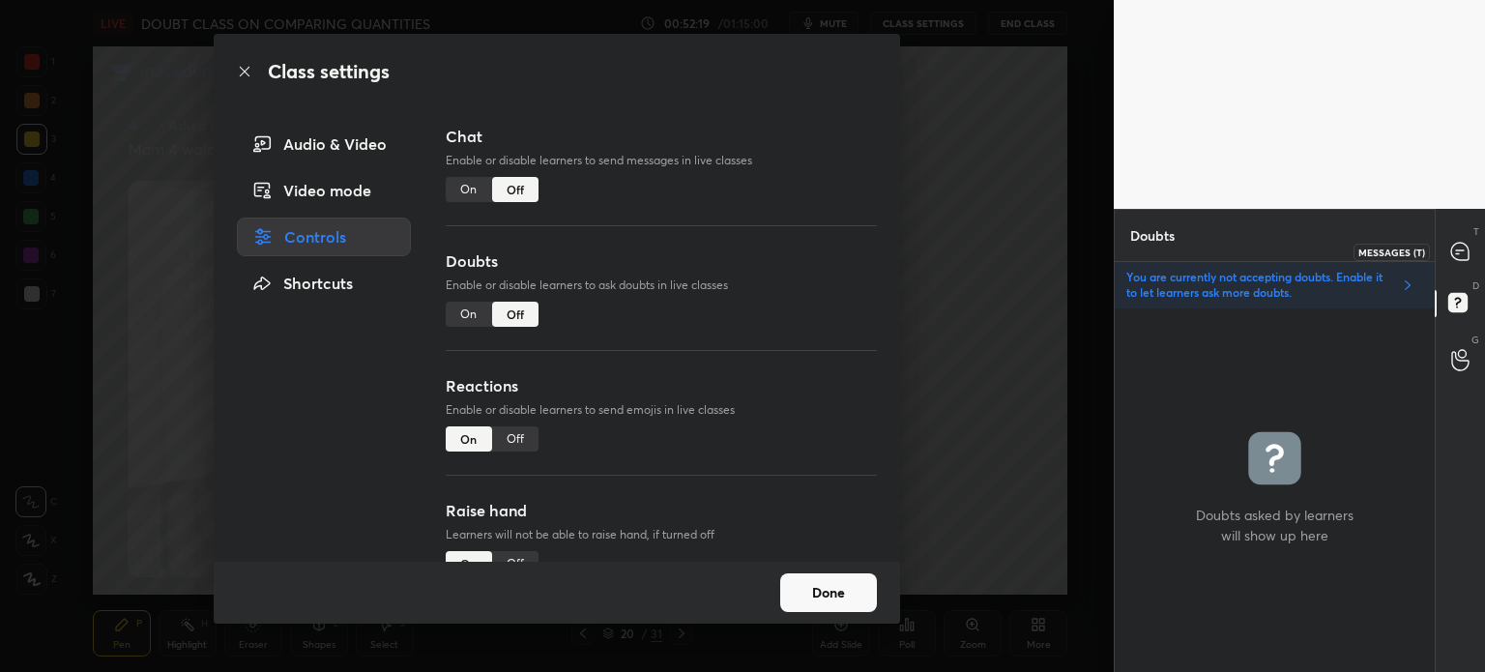
click at [1472, 242] on div at bounding box center [1461, 251] width 39 height 35
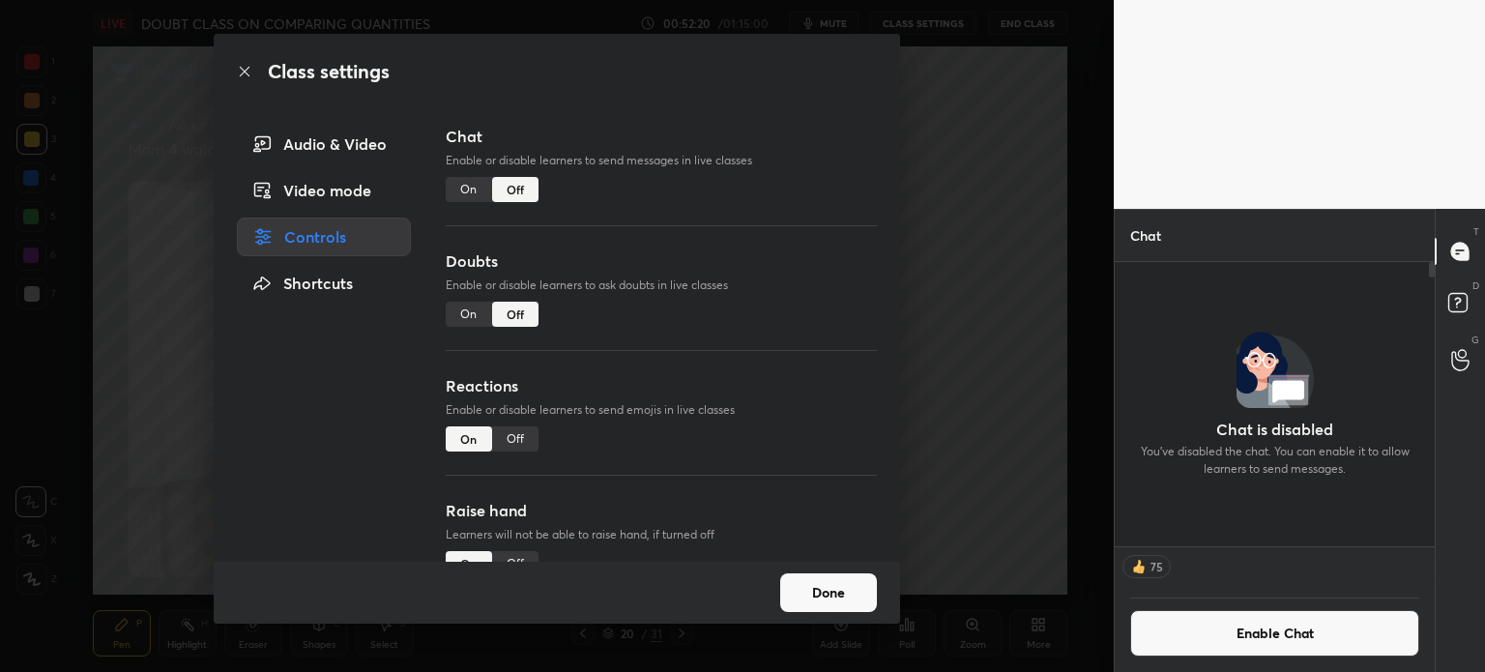
scroll to position [279, 314]
click at [975, 477] on div "Class settings Audio & Video Video mode Controls Shortcuts Chat Enable or disab…" at bounding box center [557, 336] width 1114 height 672
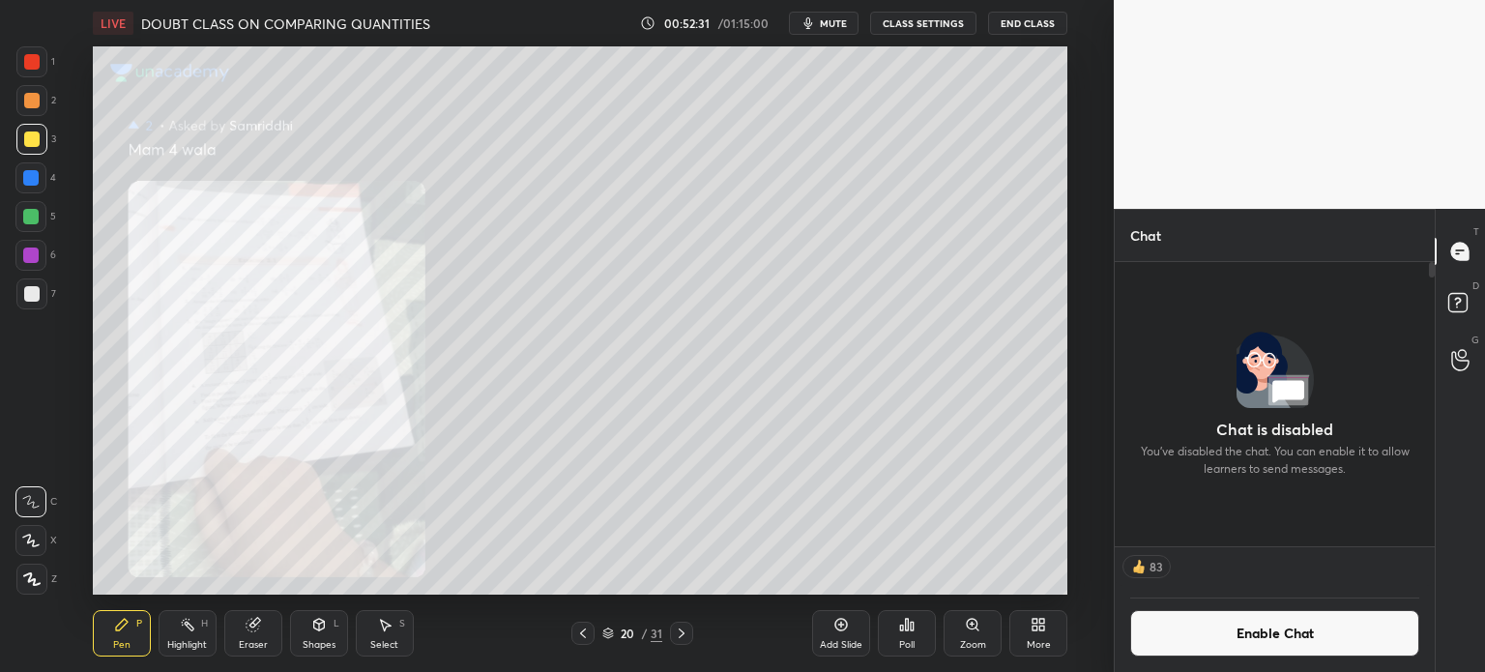
click at [304, 632] on div "Shapes L" at bounding box center [319, 633] width 58 height 46
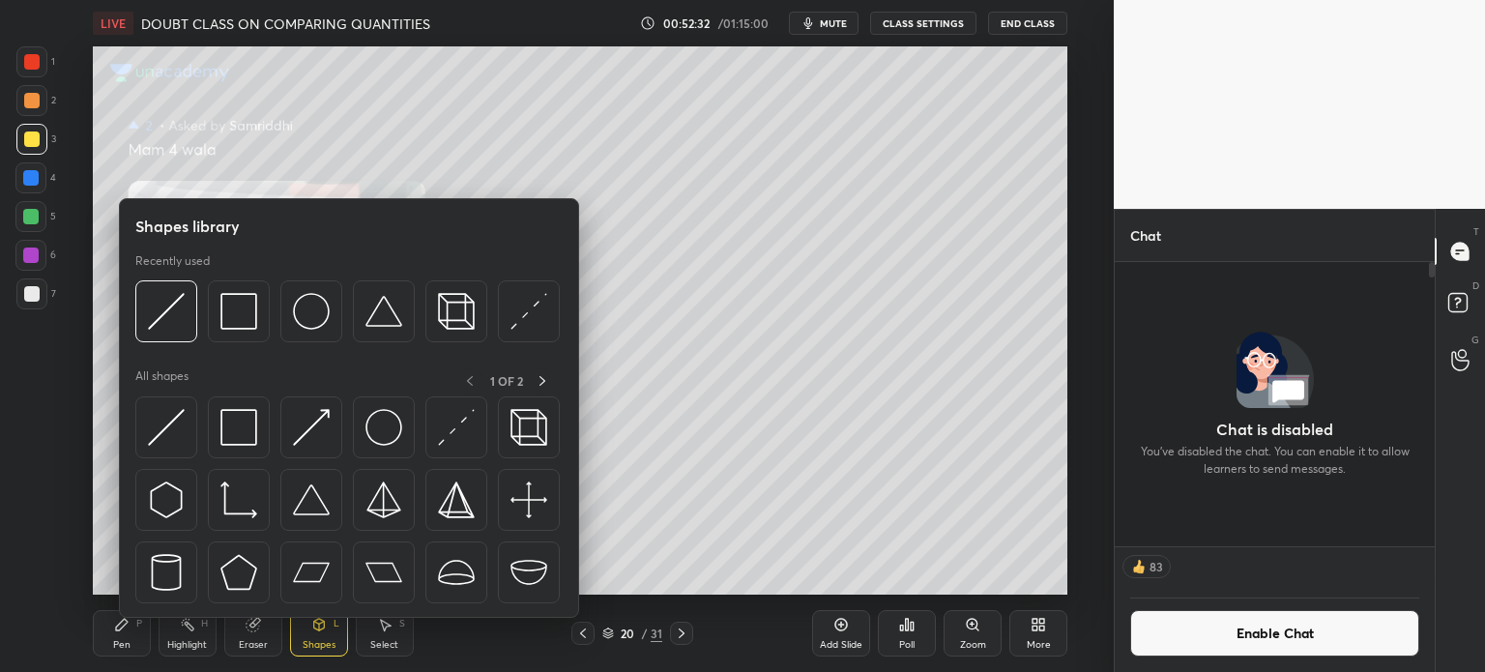
click at [265, 622] on div "Eraser" at bounding box center [253, 633] width 58 height 46
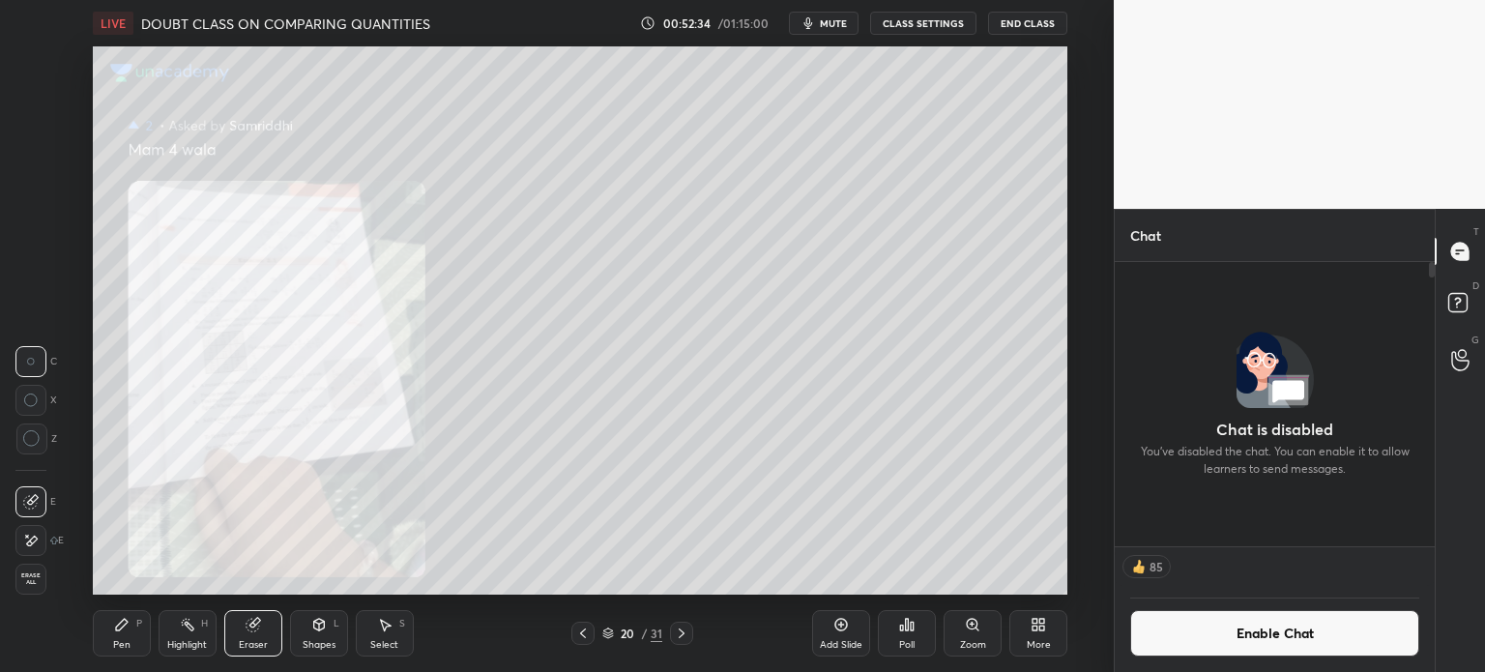
click at [139, 601] on div "Pen P Highlight H Eraser Shapes L Select S 20 / 31 Add Slide Poll Zoom More" at bounding box center [580, 633] width 975 height 77
click at [131, 637] on div "Pen P" at bounding box center [122, 633] width 58 height 46
click at [906, 645] on div "Poll" at bounding box center [906, 645] width 15 height 10
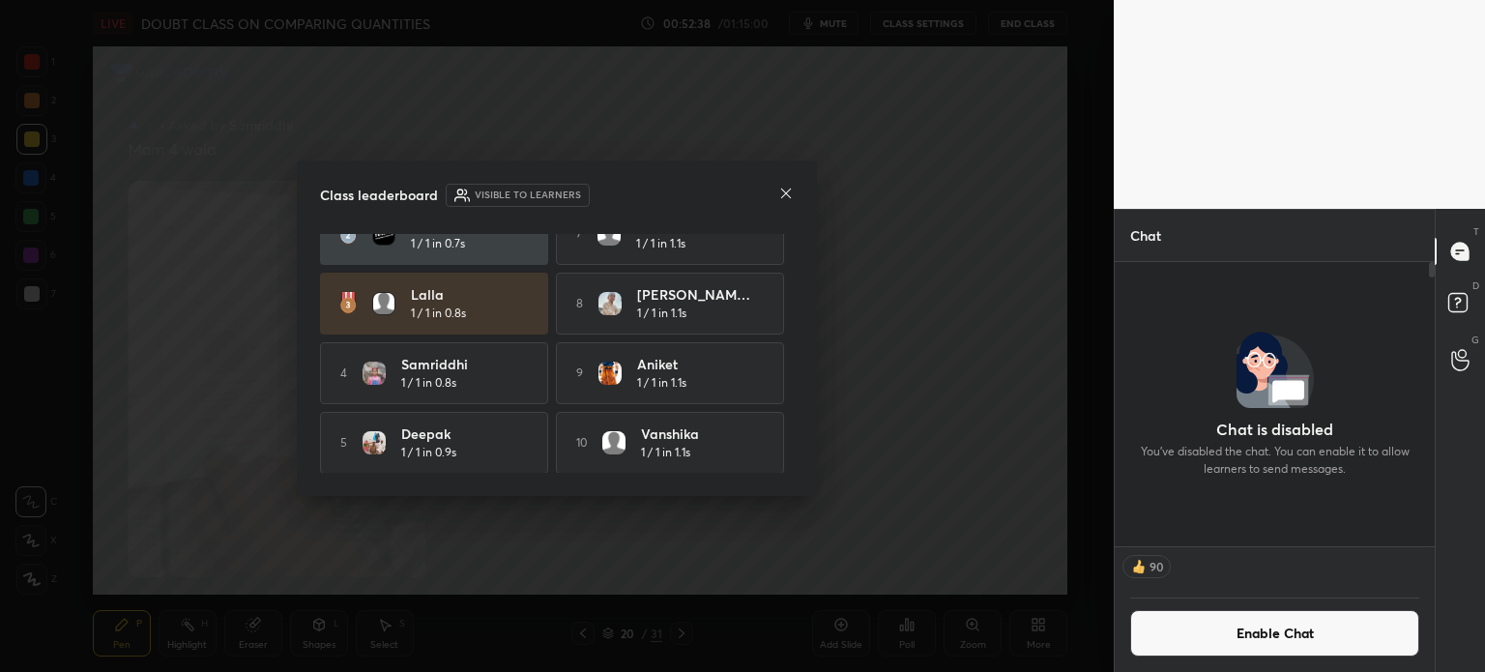
scroll to position [0, 0]
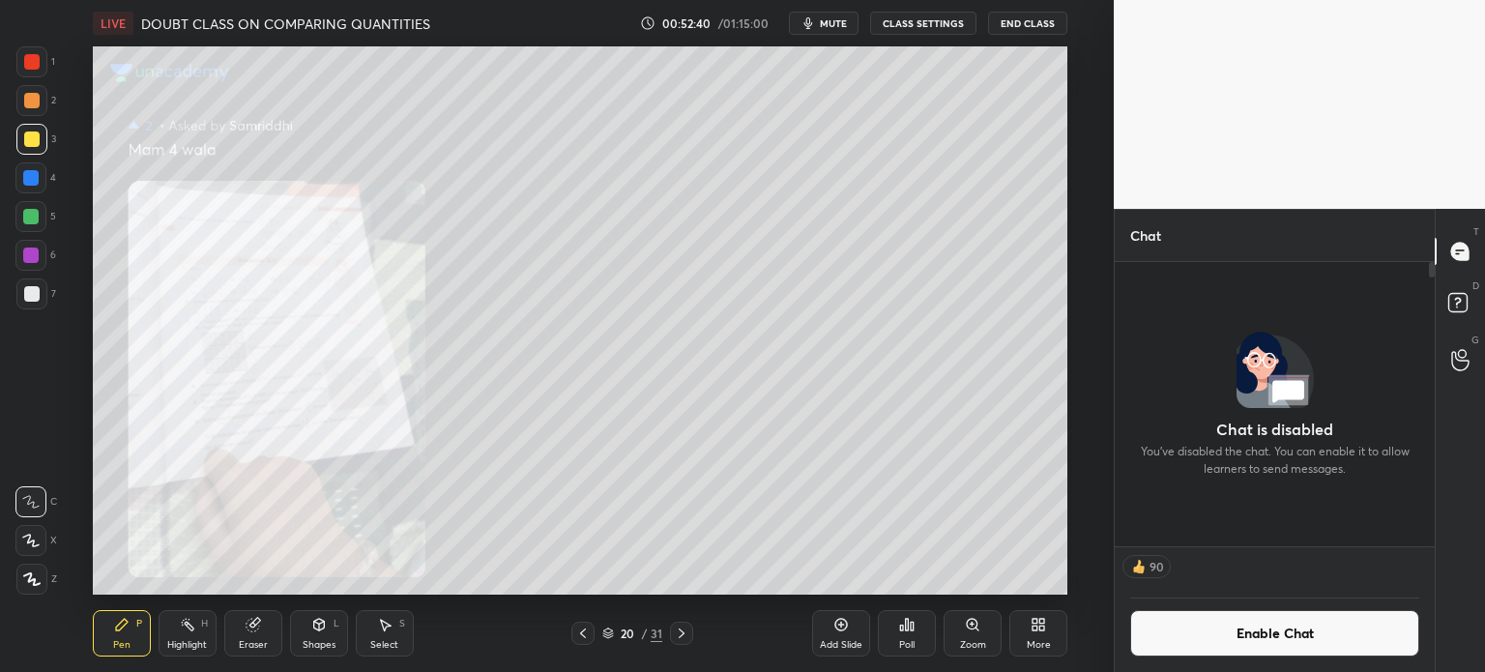
click at [1039, 27] on button "End Class" at bounding box center [1027, 23] width 79 height 23
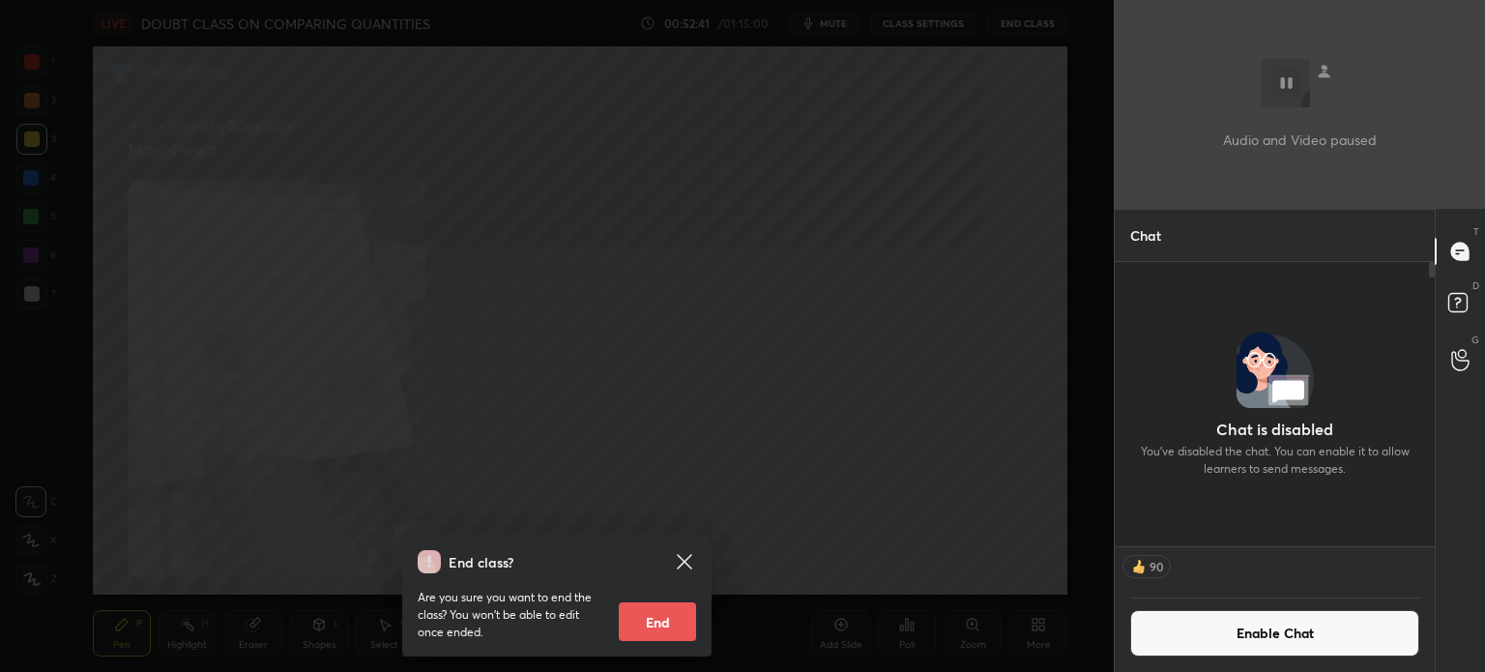
click at [648, 618] on button "End" at bounding box center [657, 621] width 77 height 39
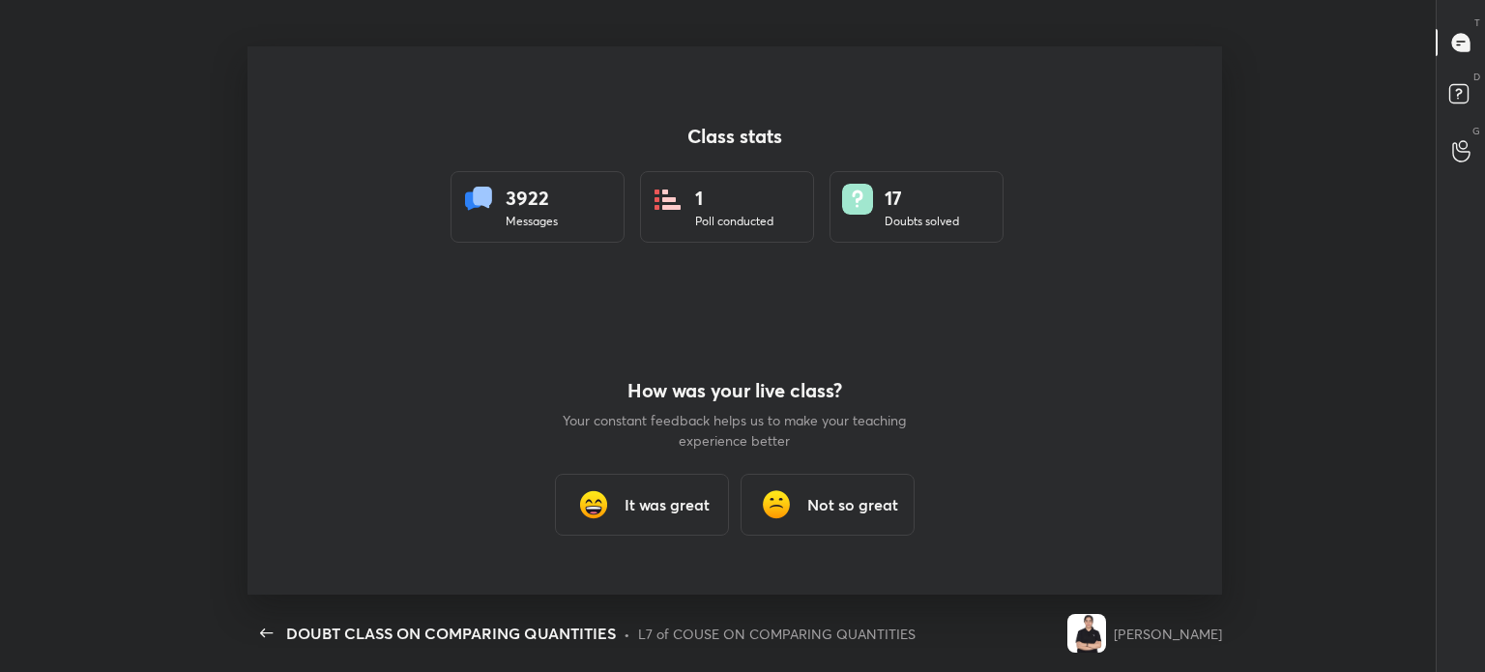
scroll to position [548, 1470]
